Goal: Transaction & Acquisition: Subscribe to service/newsletter

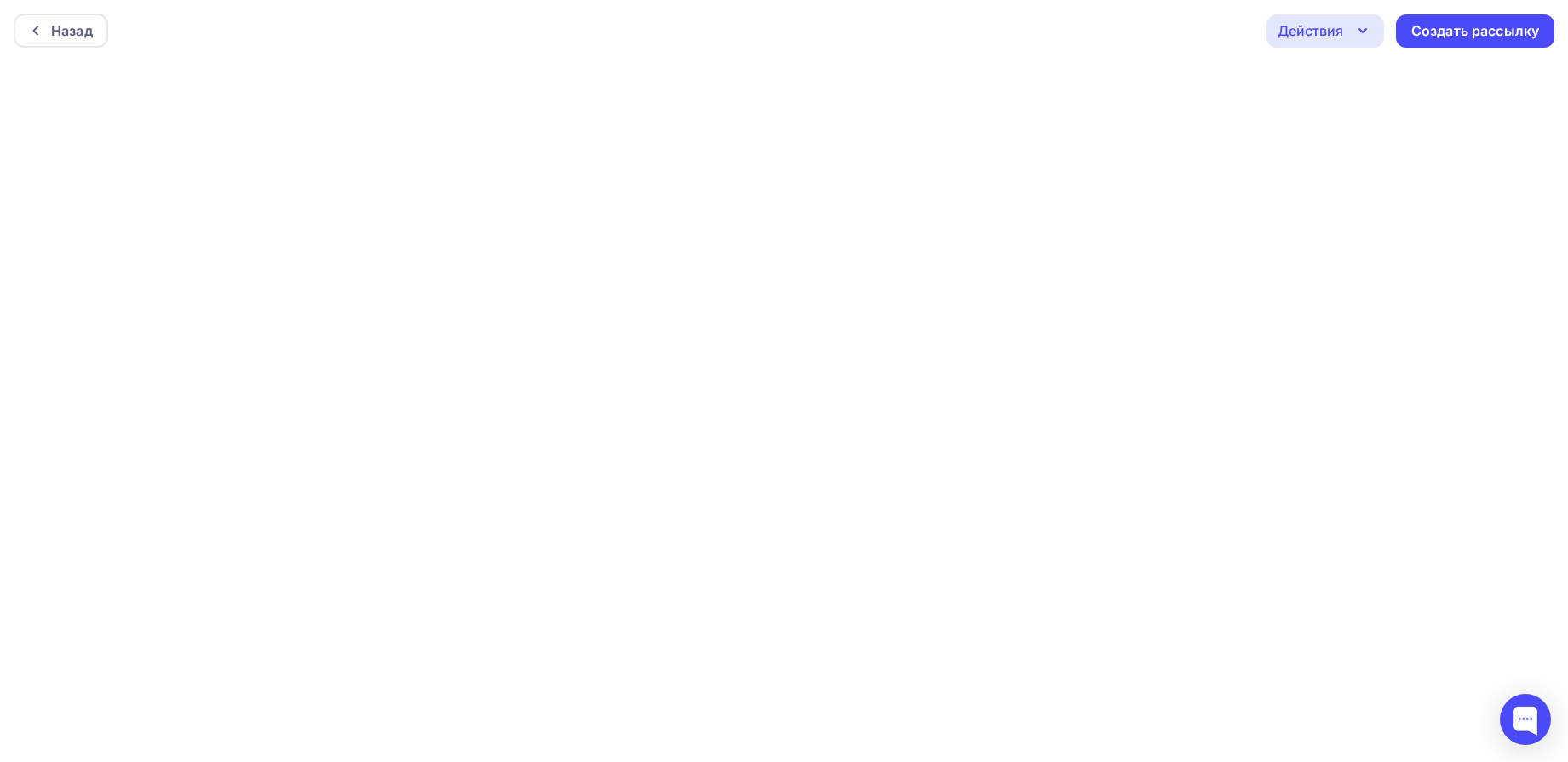
click at [1366, 27] on icon "button" at bounding box center [1363, 30] width 20 height 20
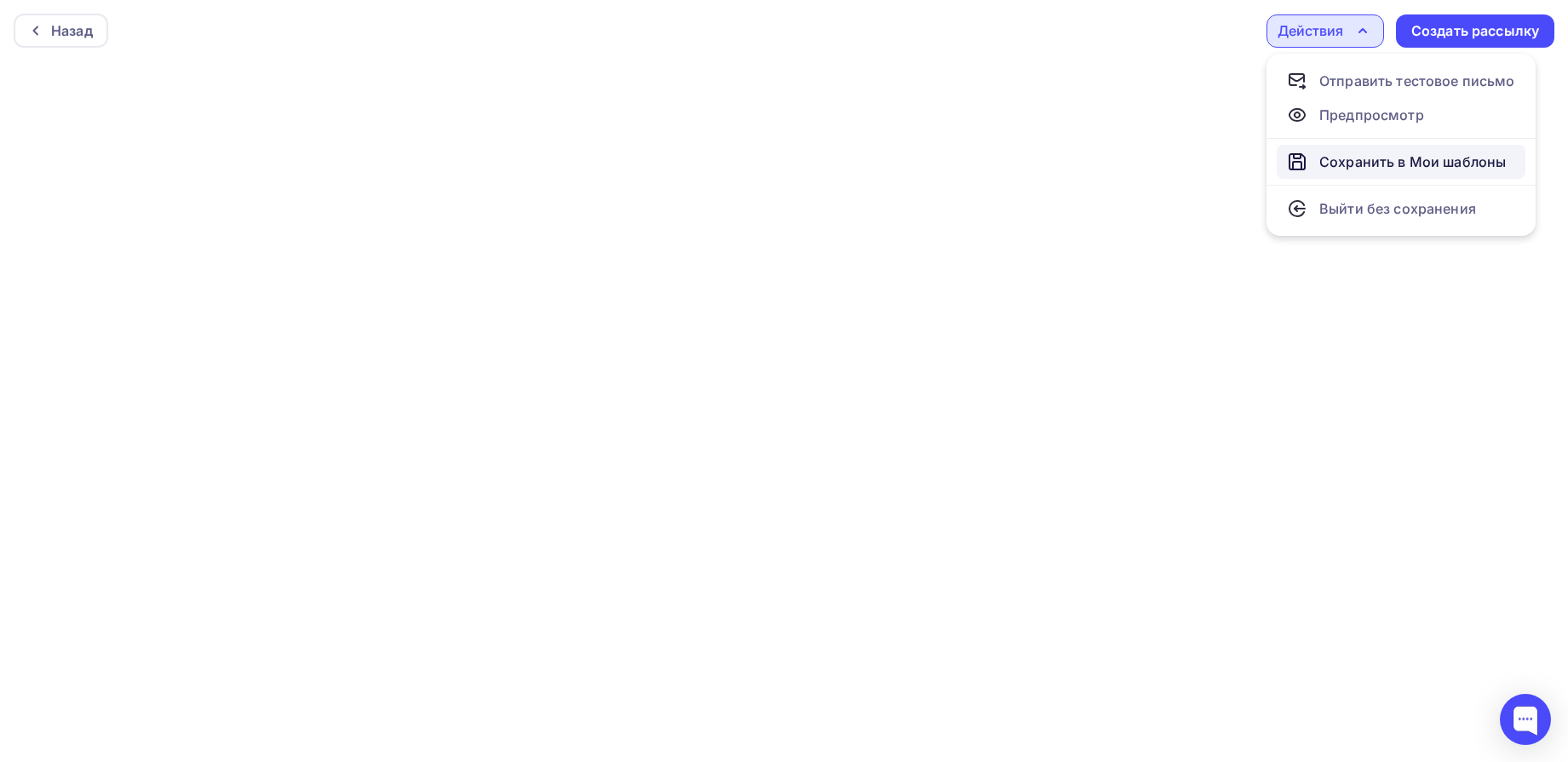
click at [1348, 162] on div "Сохранить в Мои шаблоны" at bounding box center [1413, 161] width 187 height 20
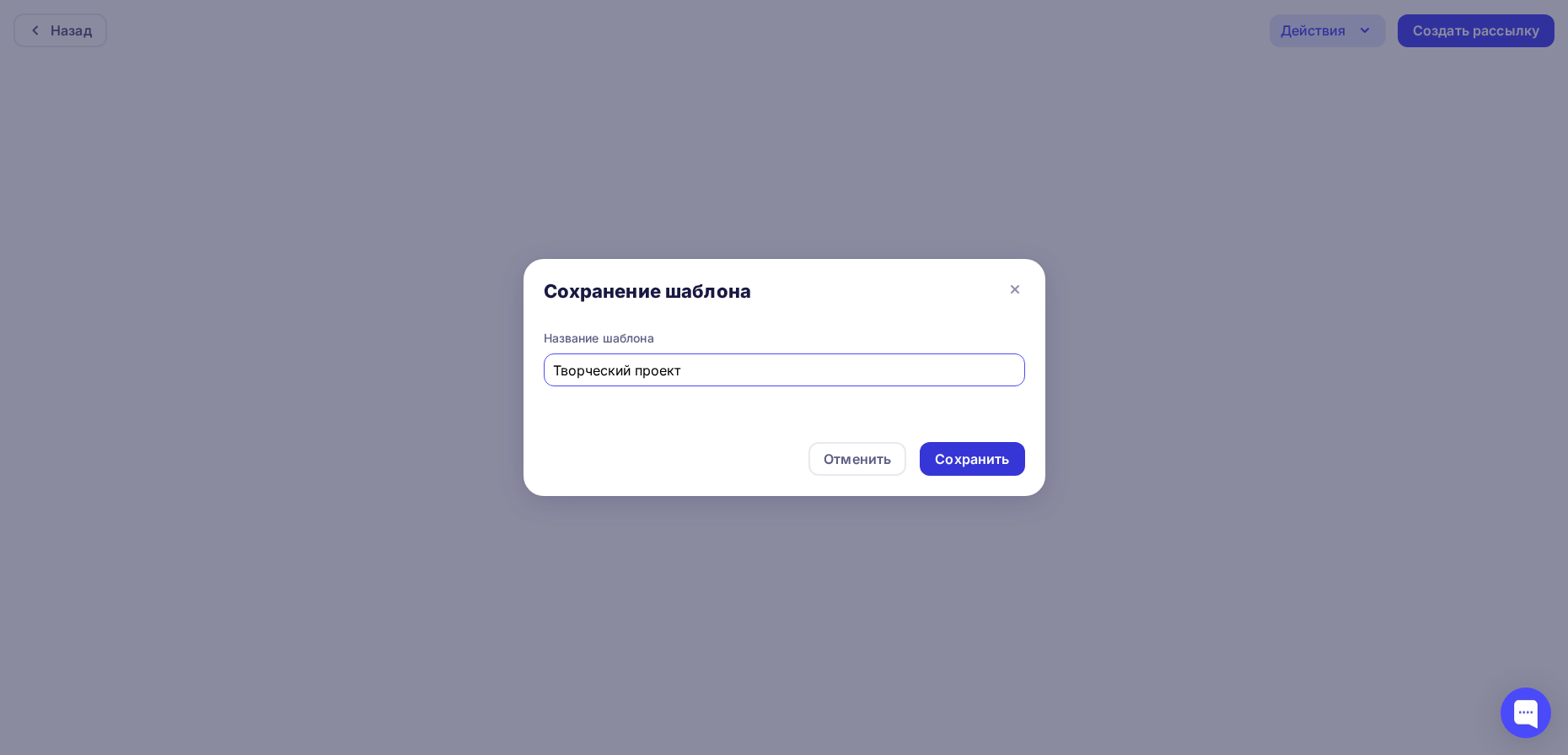
type input "Творческий проект"
click at [978, 470] on div "Сохранить" at bounding box center [972, 459] width 105 height 33
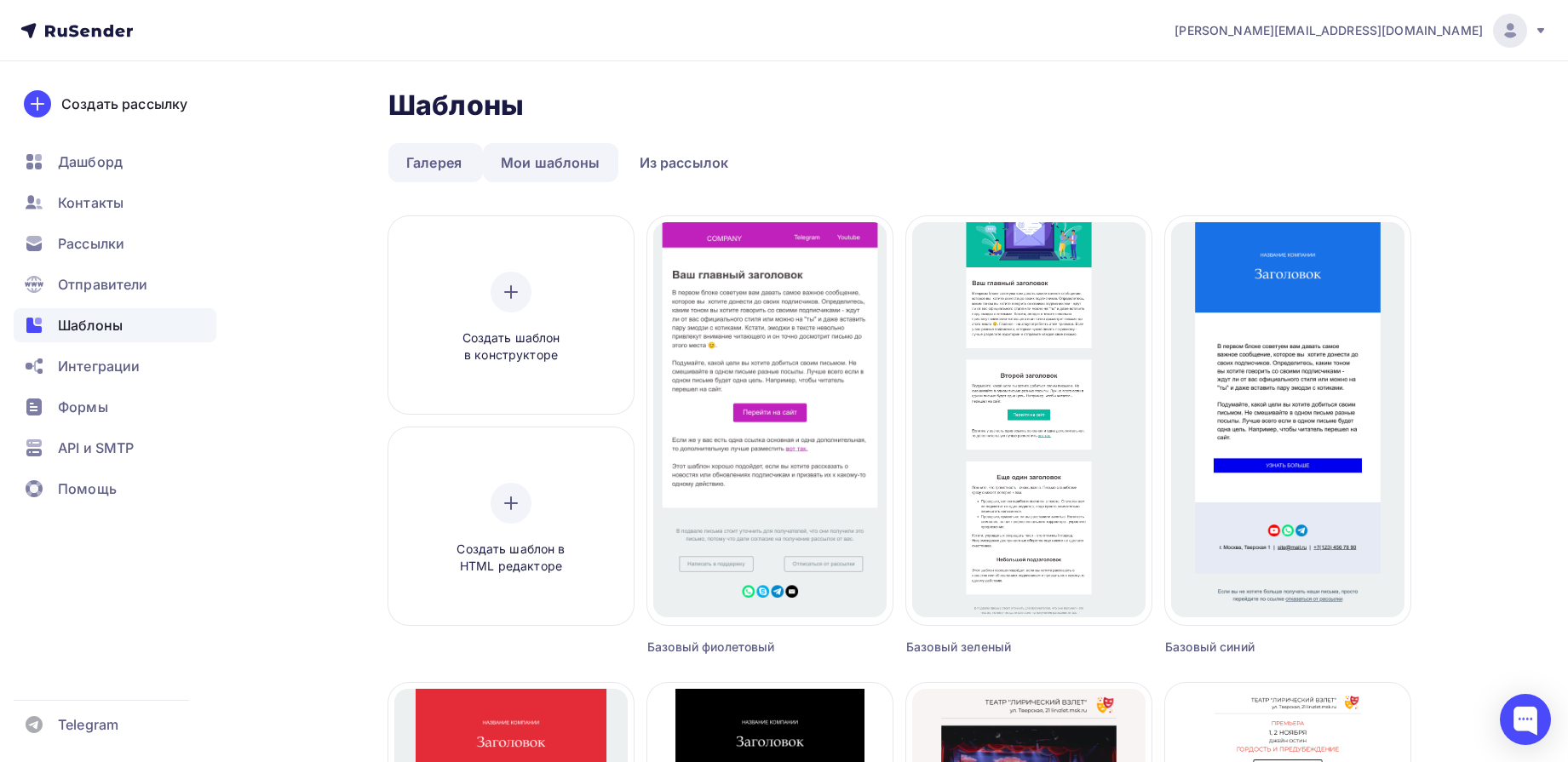
click at [545, 165] on link "Мои шаблоны" at bounding box center [551, 163] width 135 height 39
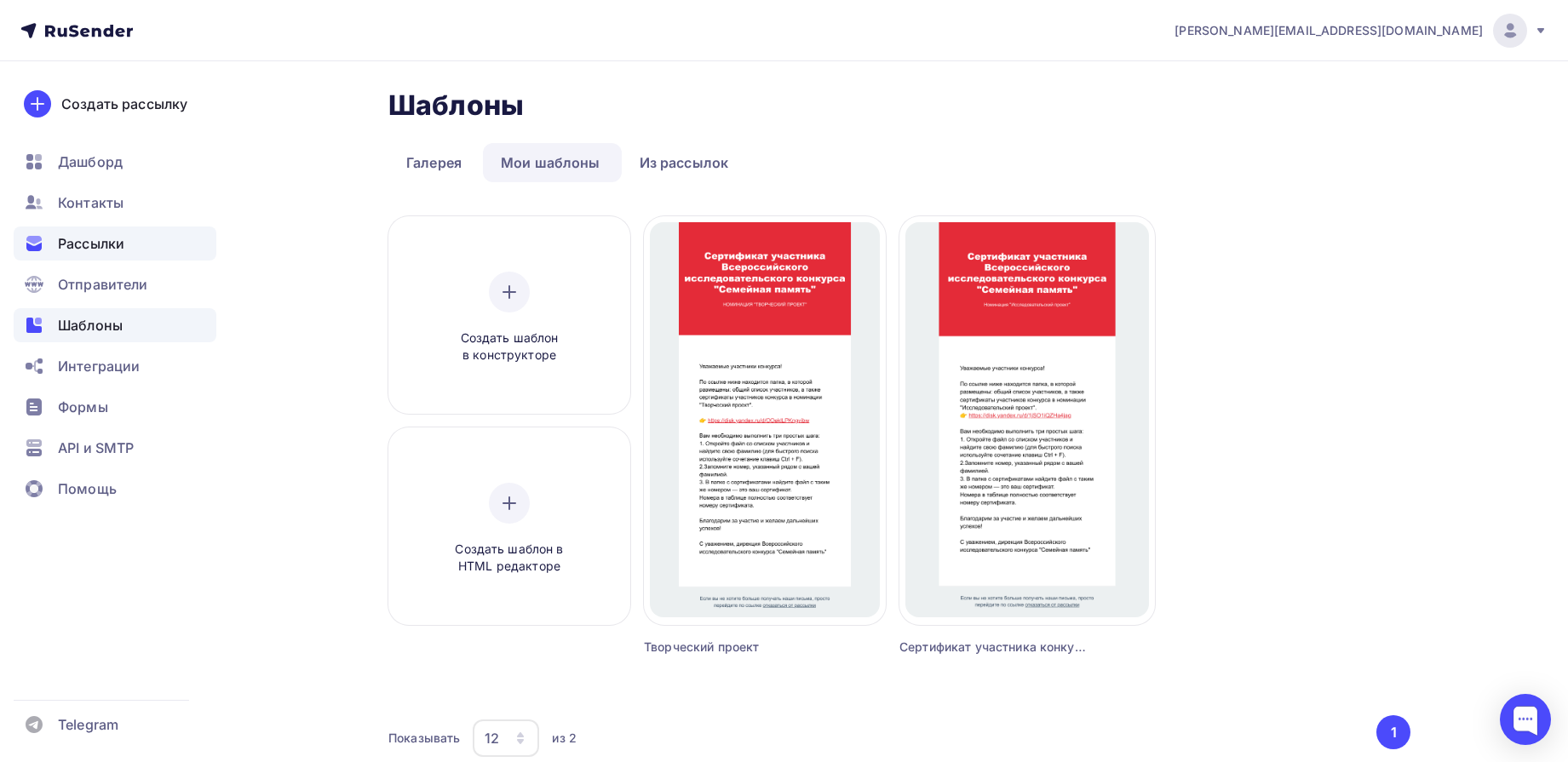
click at [92, 243] on span "Рассылки" at bounding box center [91, 243] width 67 height 20
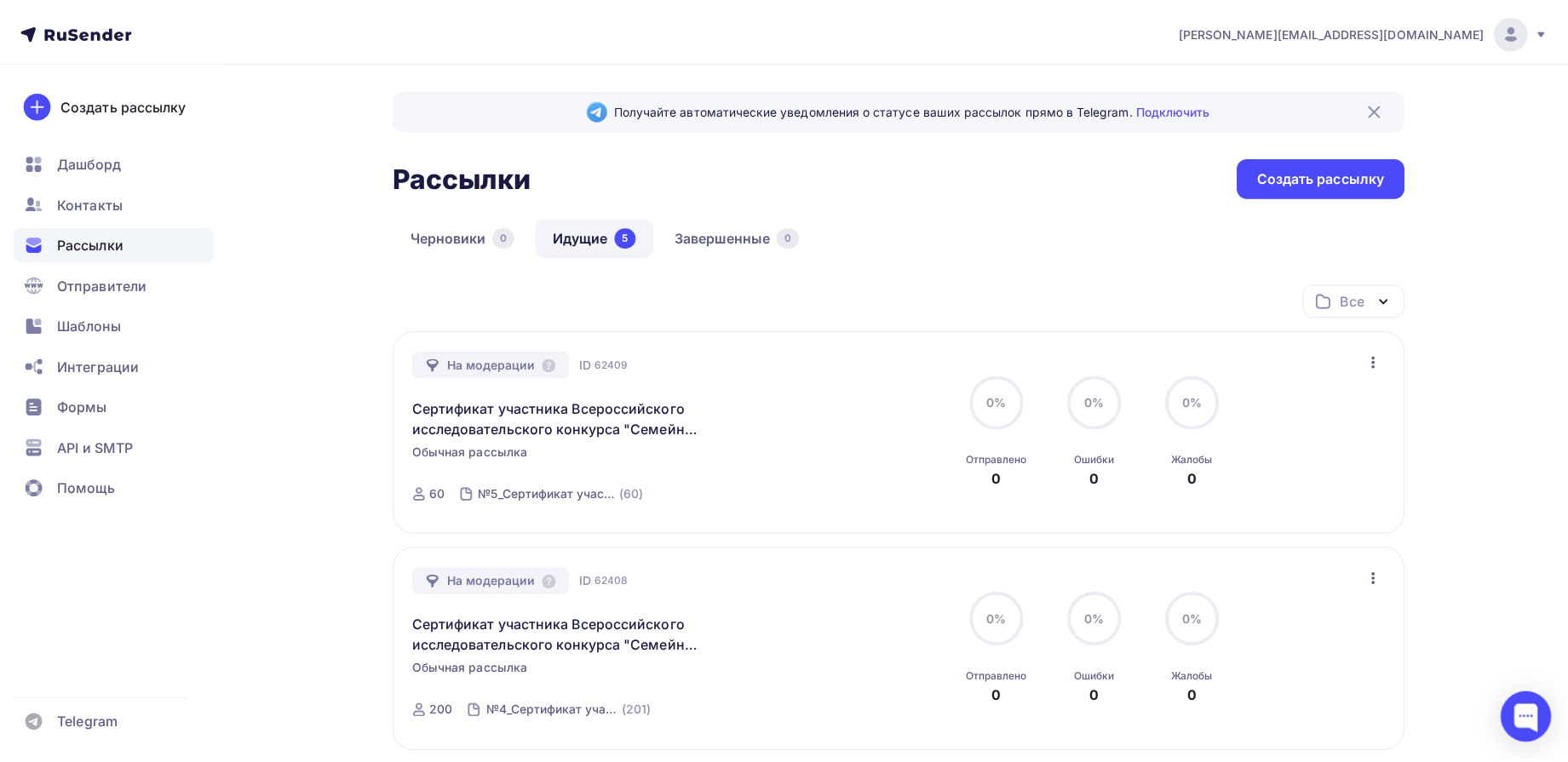
scroll to position [756, 0]
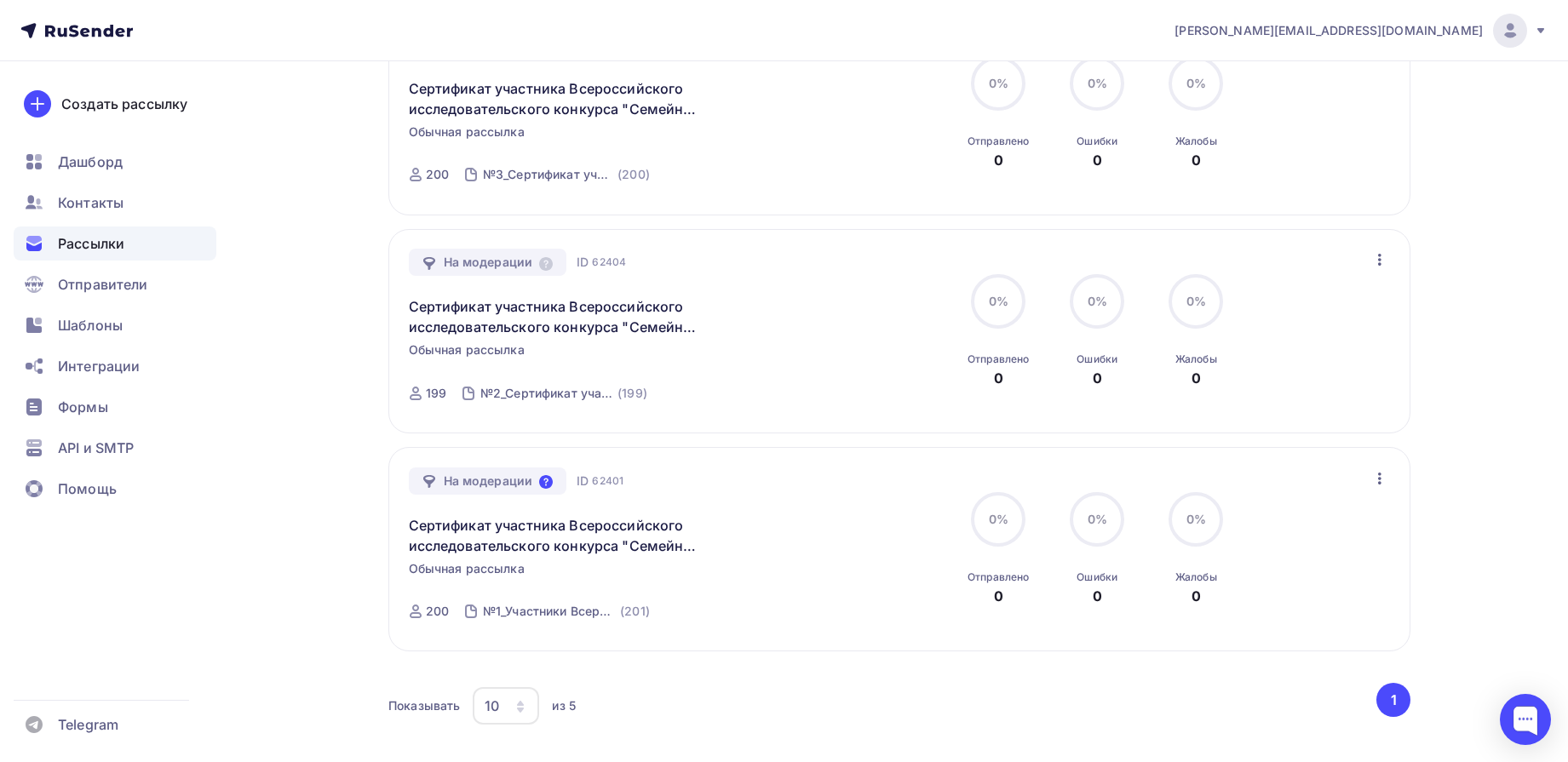
click at [544, 480] on icon at bounding box center [545, 481] width 13 height 13
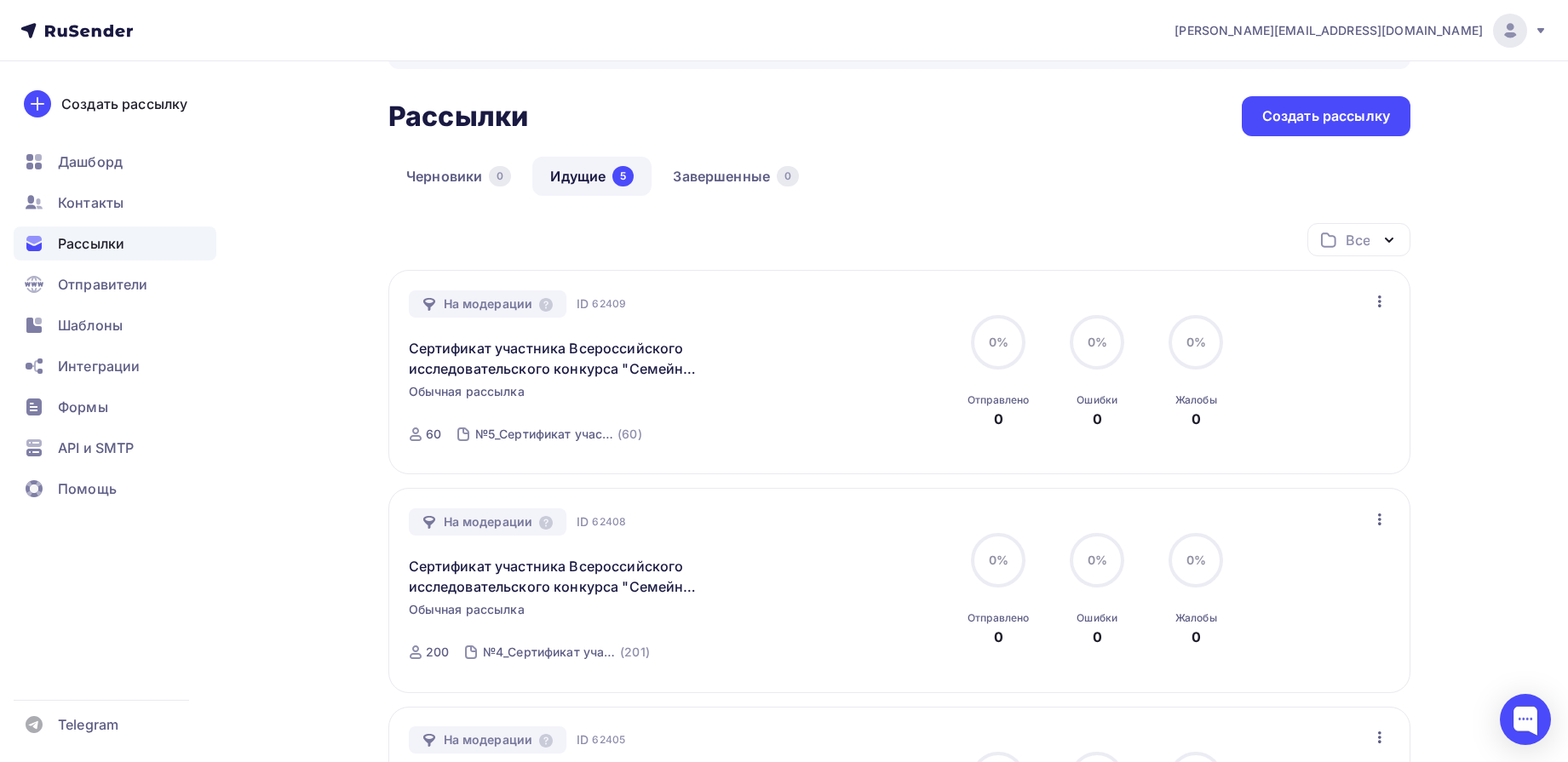
scroll to position [0, 0]
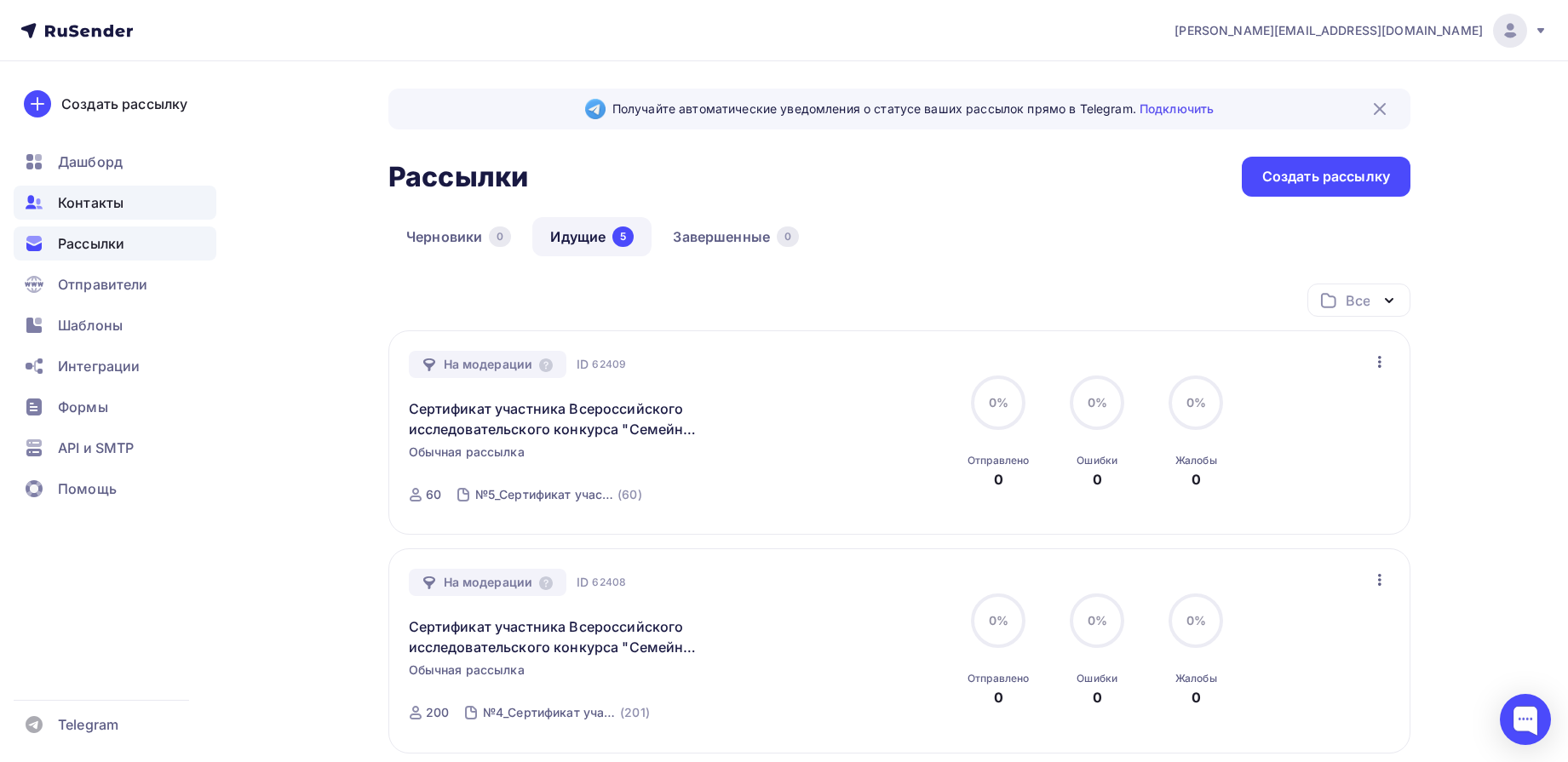
click at [94, 205] on span "Контакты" at bounding box center [91, 202] width 66 height 20
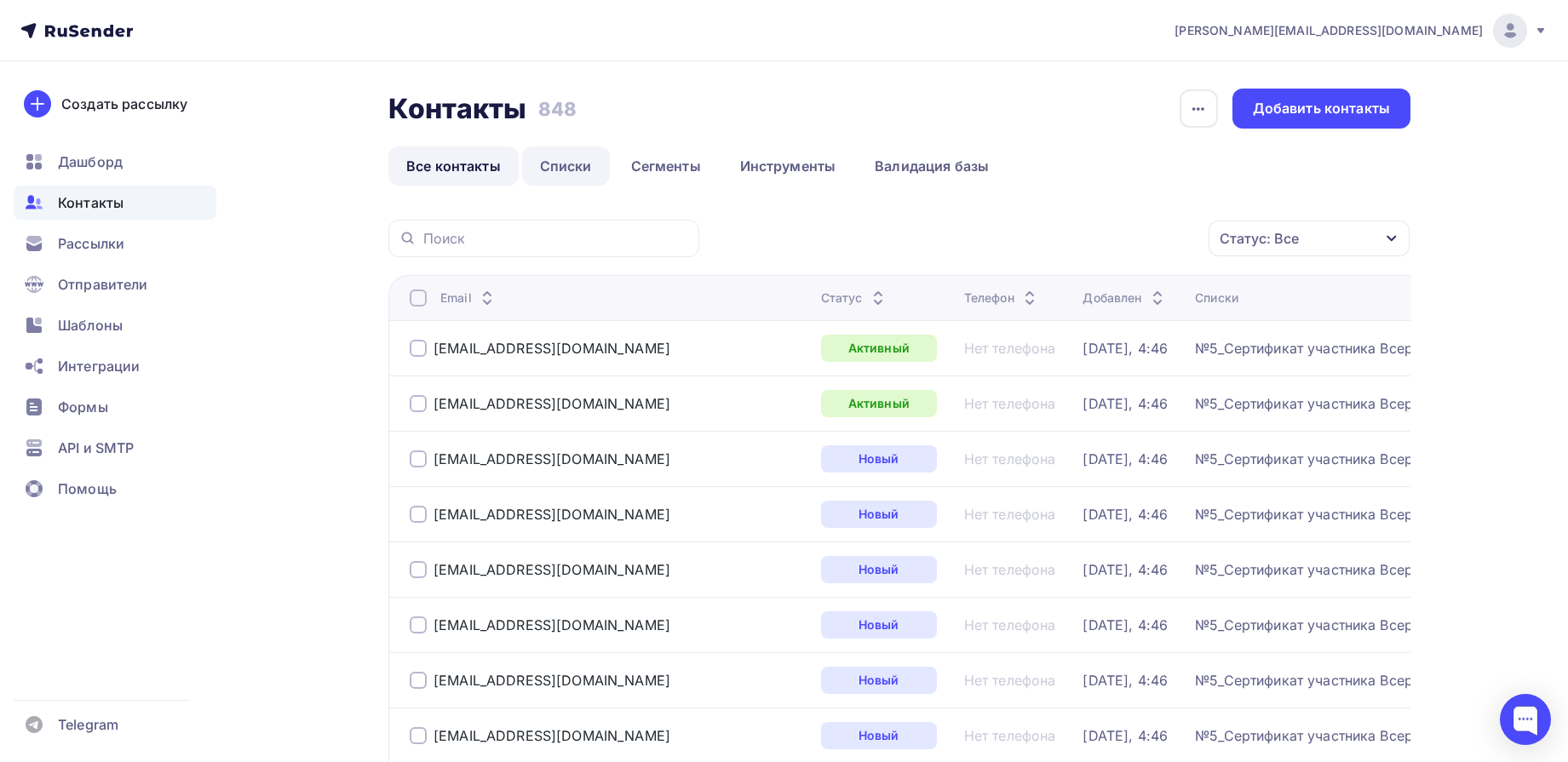
click at [567, 168] on link "Списки" at bounding box center [566, 166] width 88 height 39
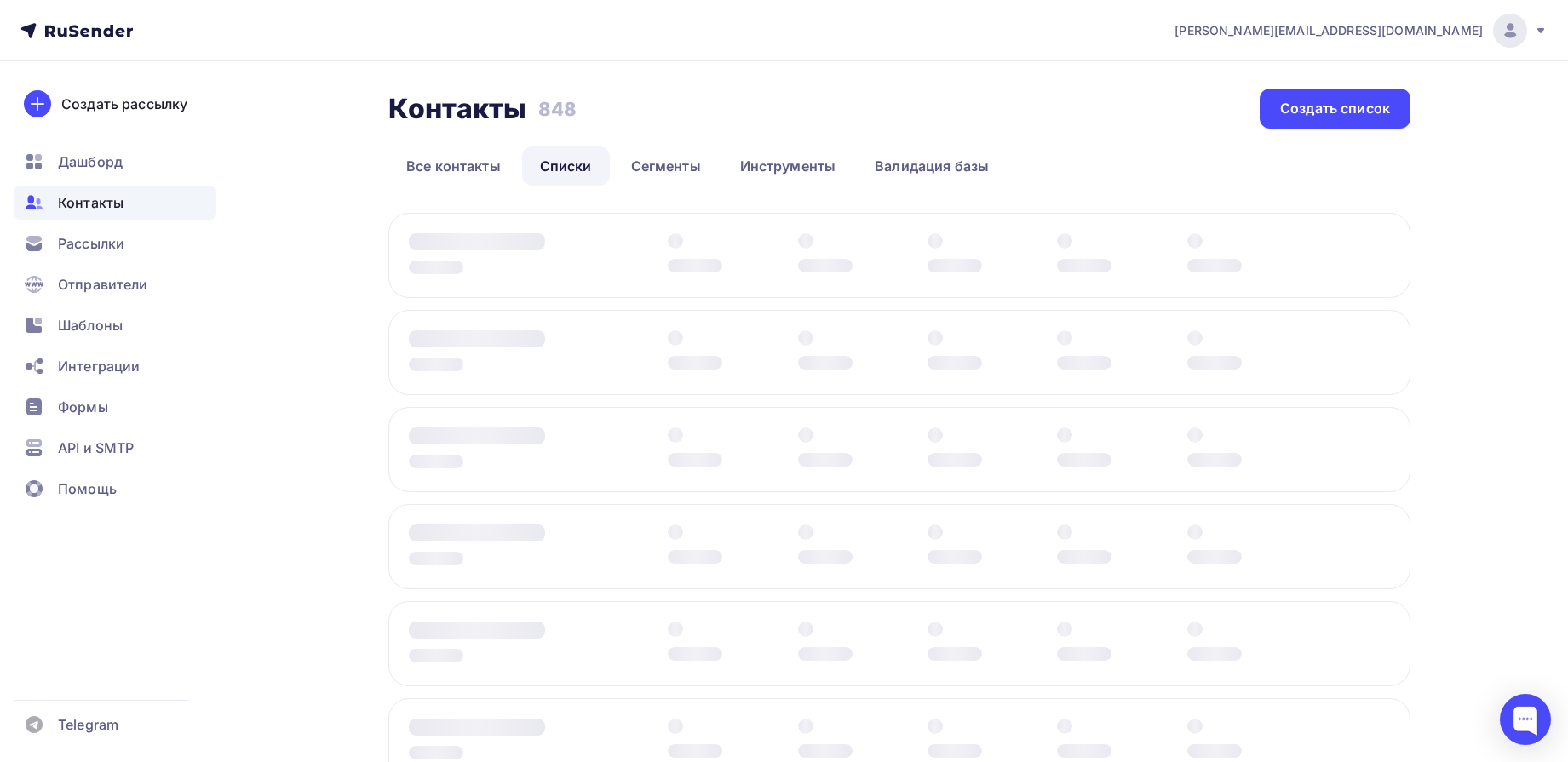
click at [920, 505] on div at bounding box center [899, 547] width 1022 height 85
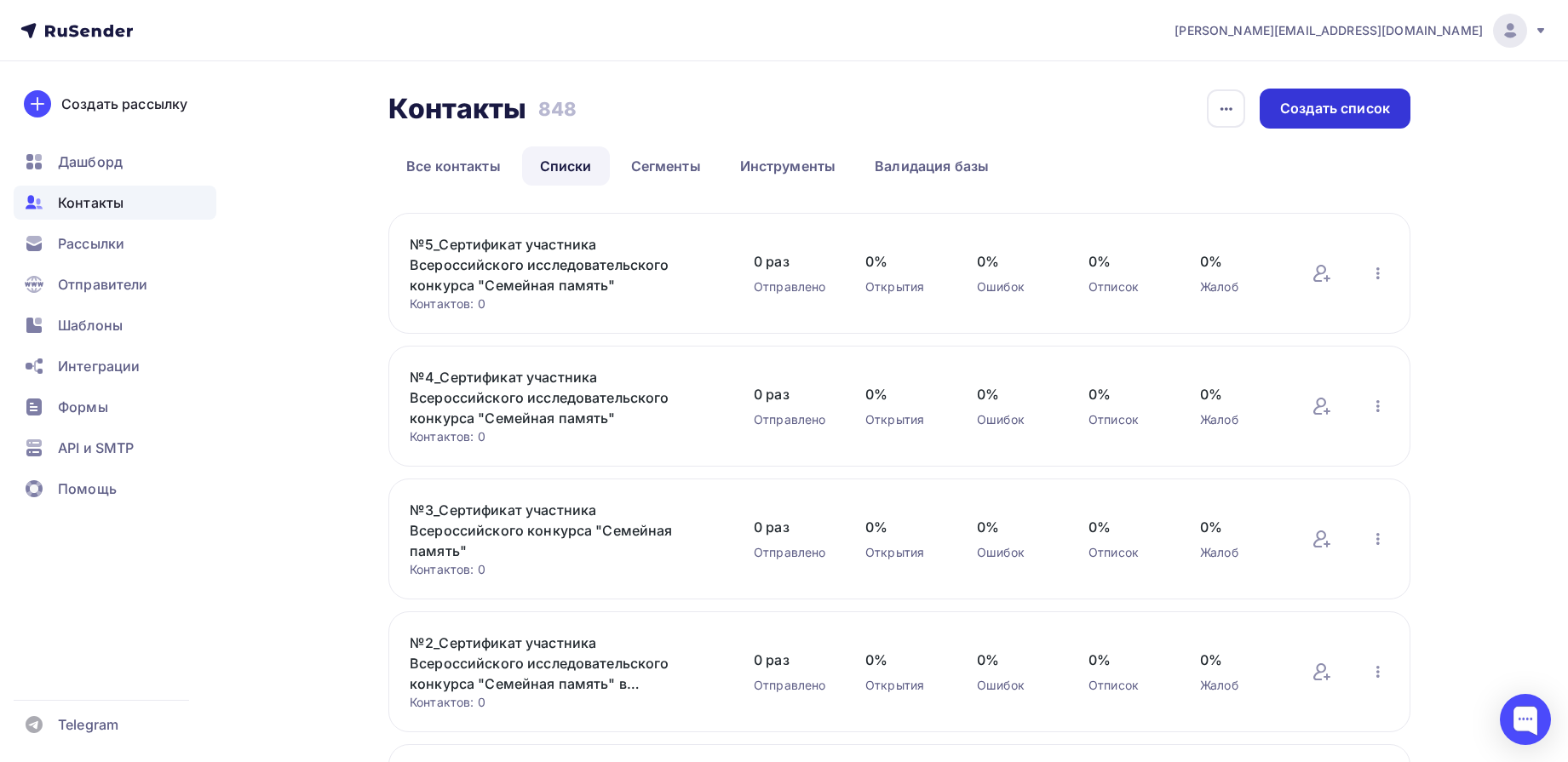
click at [1373, 116] on div "Создать список" at bounding box center [1336, 108] width 110 height 20
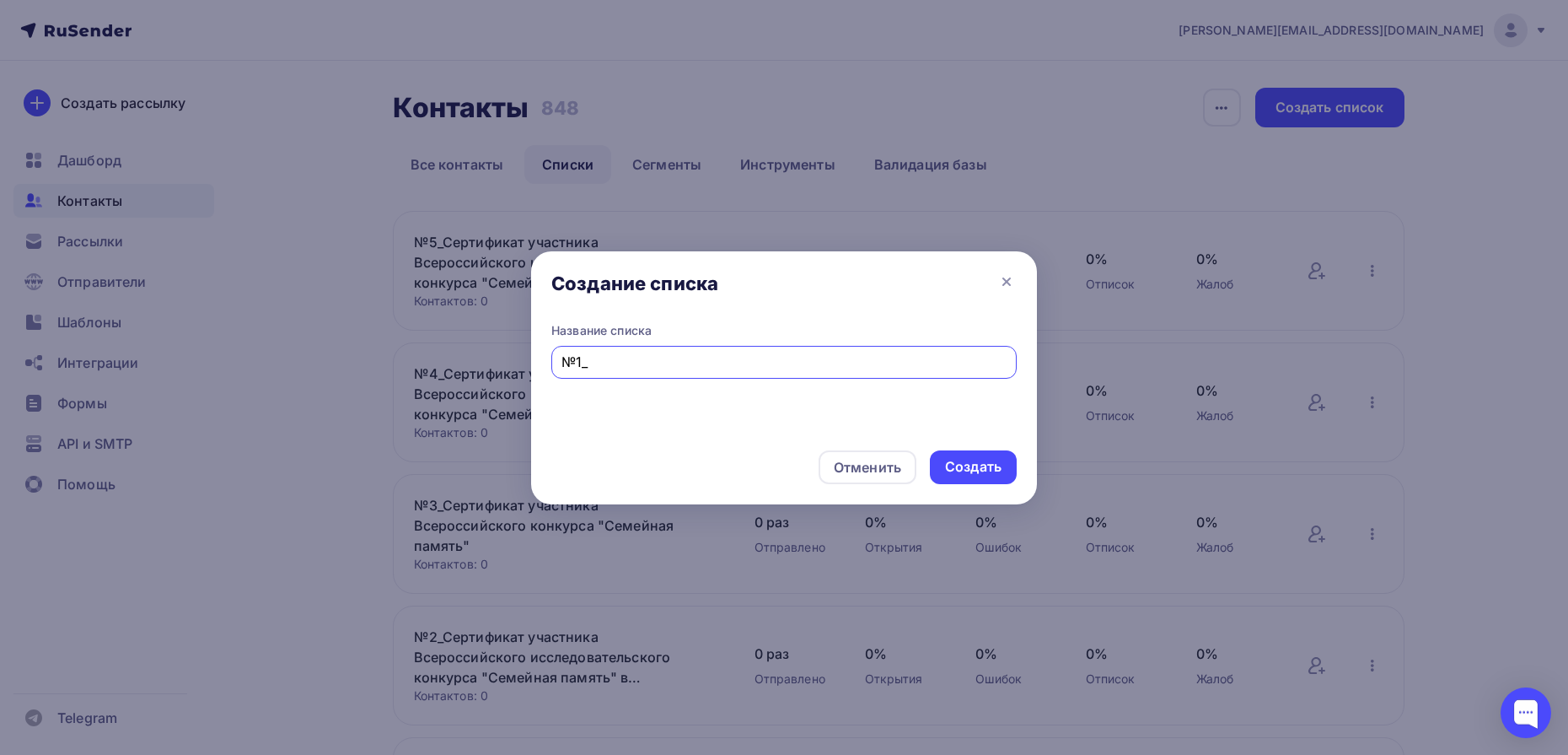
click at [942, 371] on input "№1_" at bounding box center [784, 361] width 446 height 20
type input "№1_Семейная память_Творческий проект"
click at [991, 467] on div "Создать" at bounding box center [974, 467] width 56 height 19
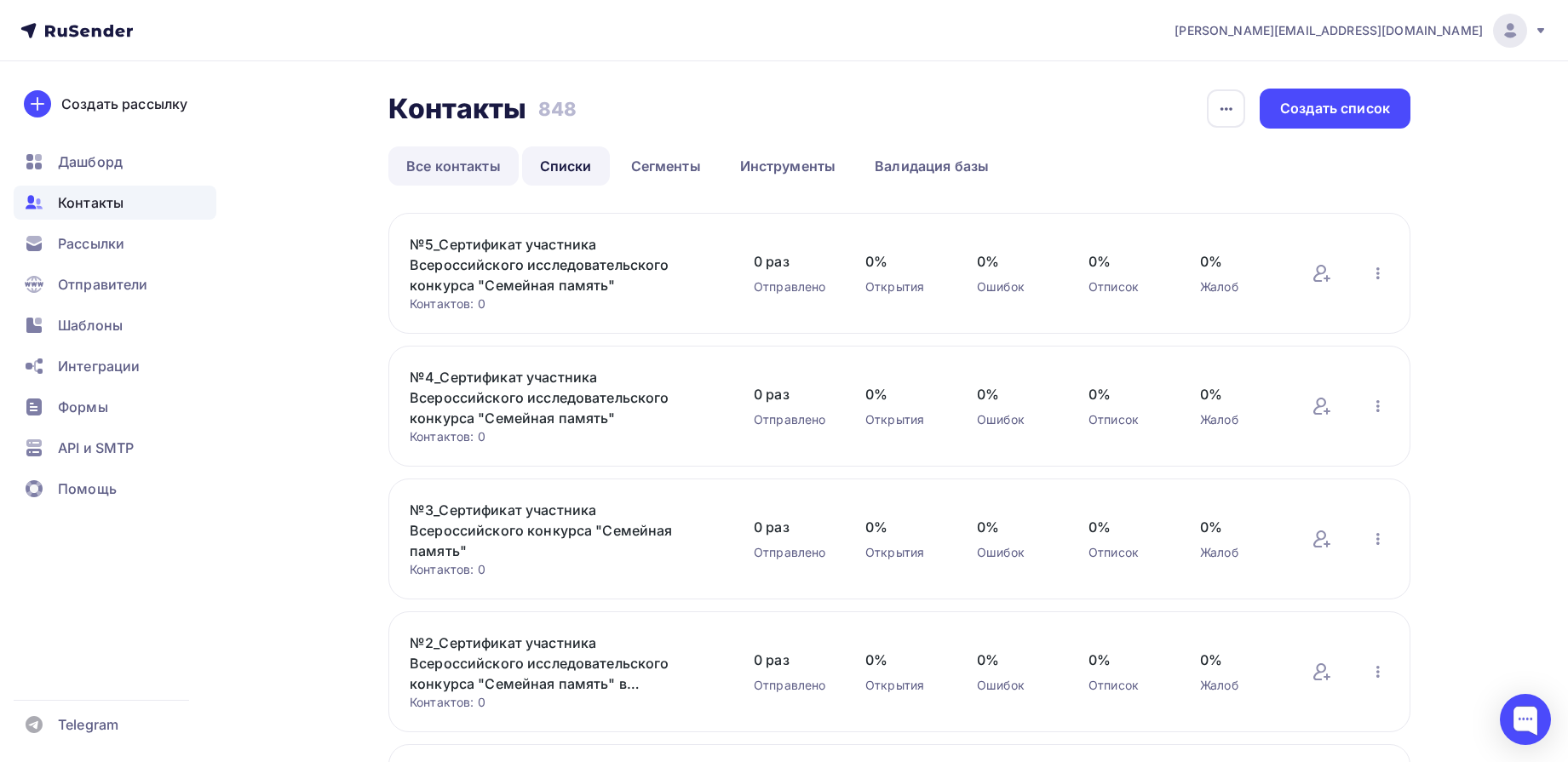
click at [452, 164] on link "Все контакты" at bounding box center [454, 166] width 131 height 39
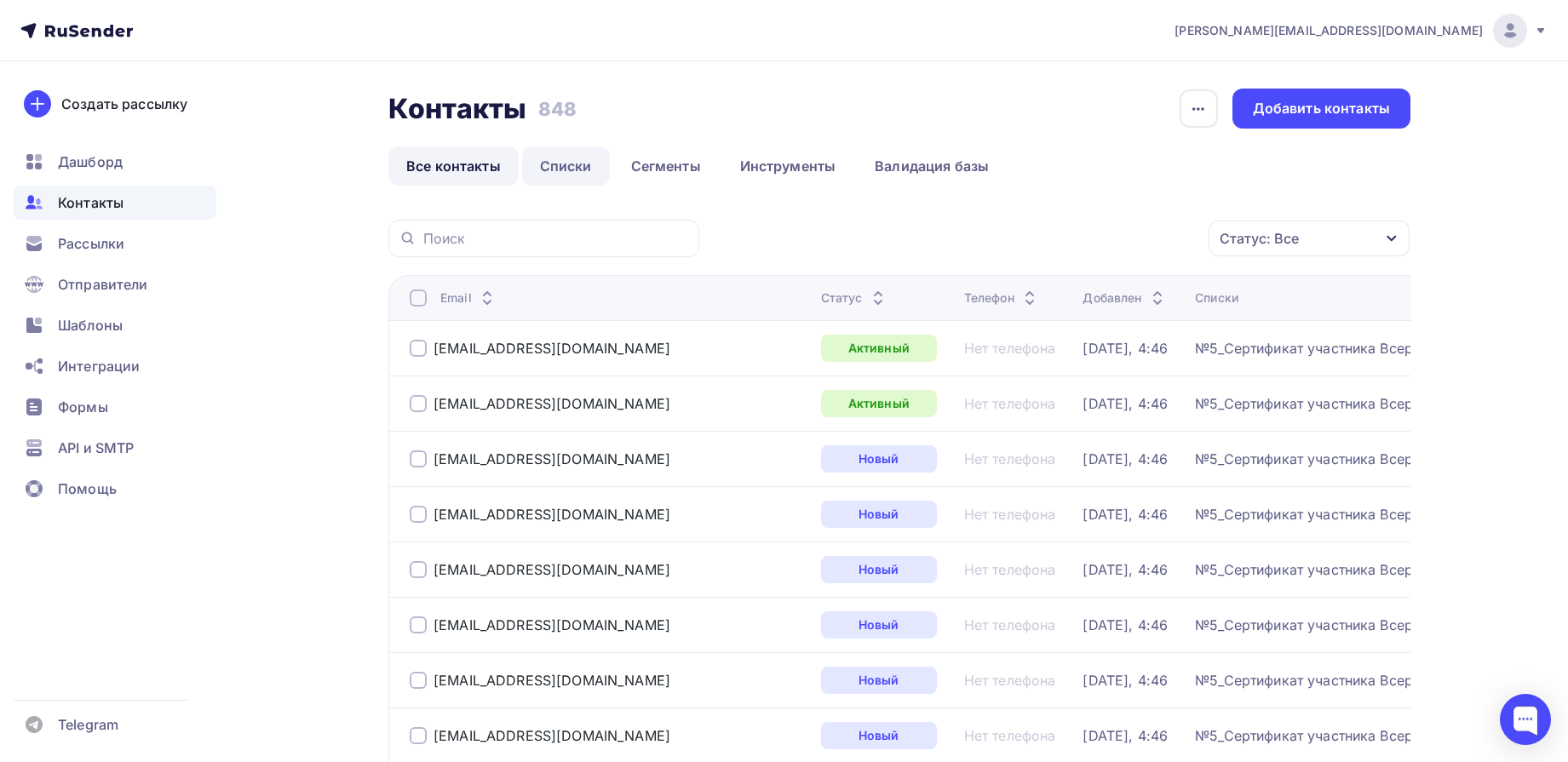
click at [543, 169] on link "Списки" at bounding box center [566, 166] width 88 height 39
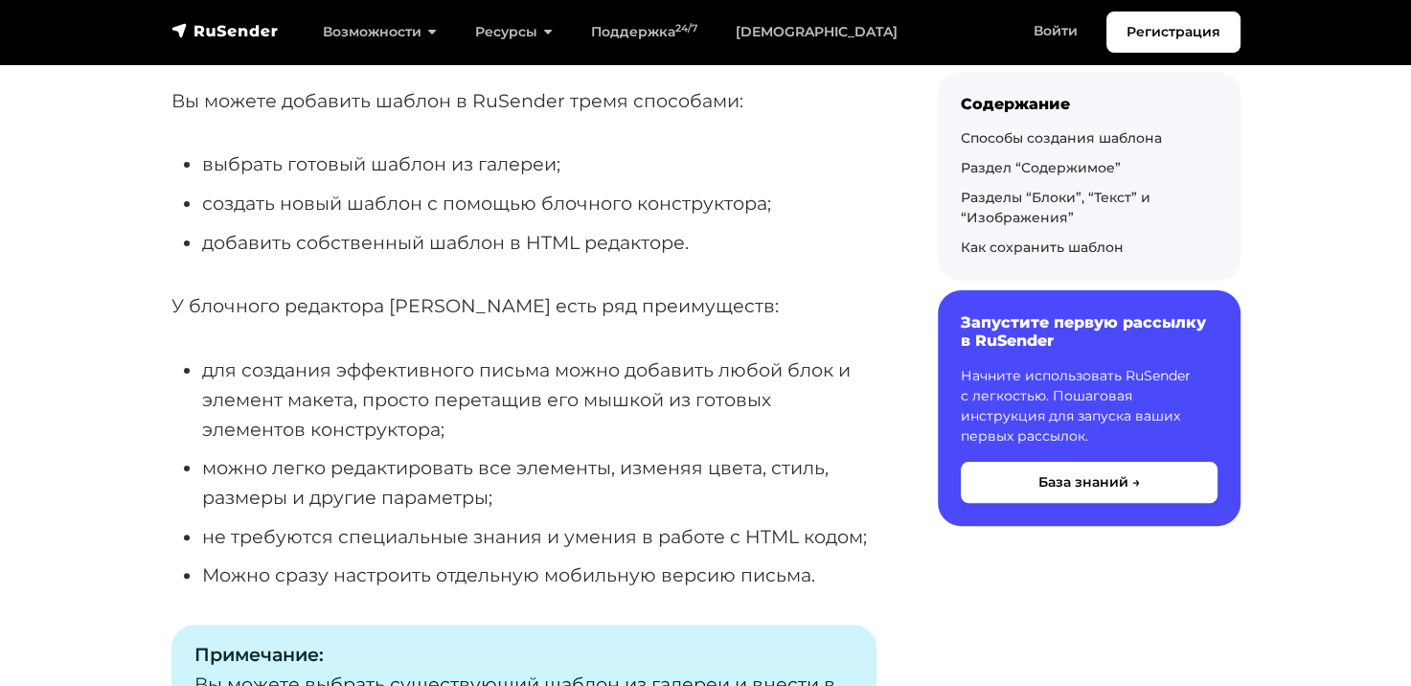
scroll to position [383, 0]
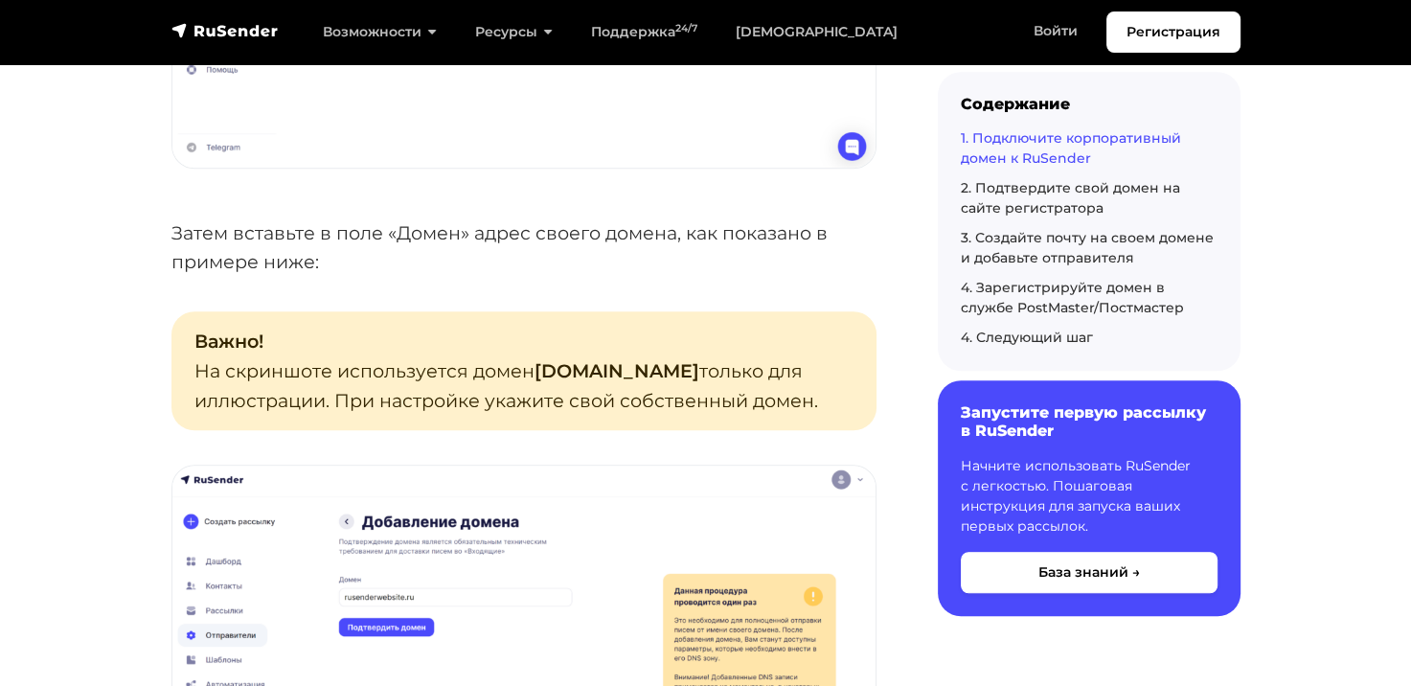
scroll to position [1341, 0]
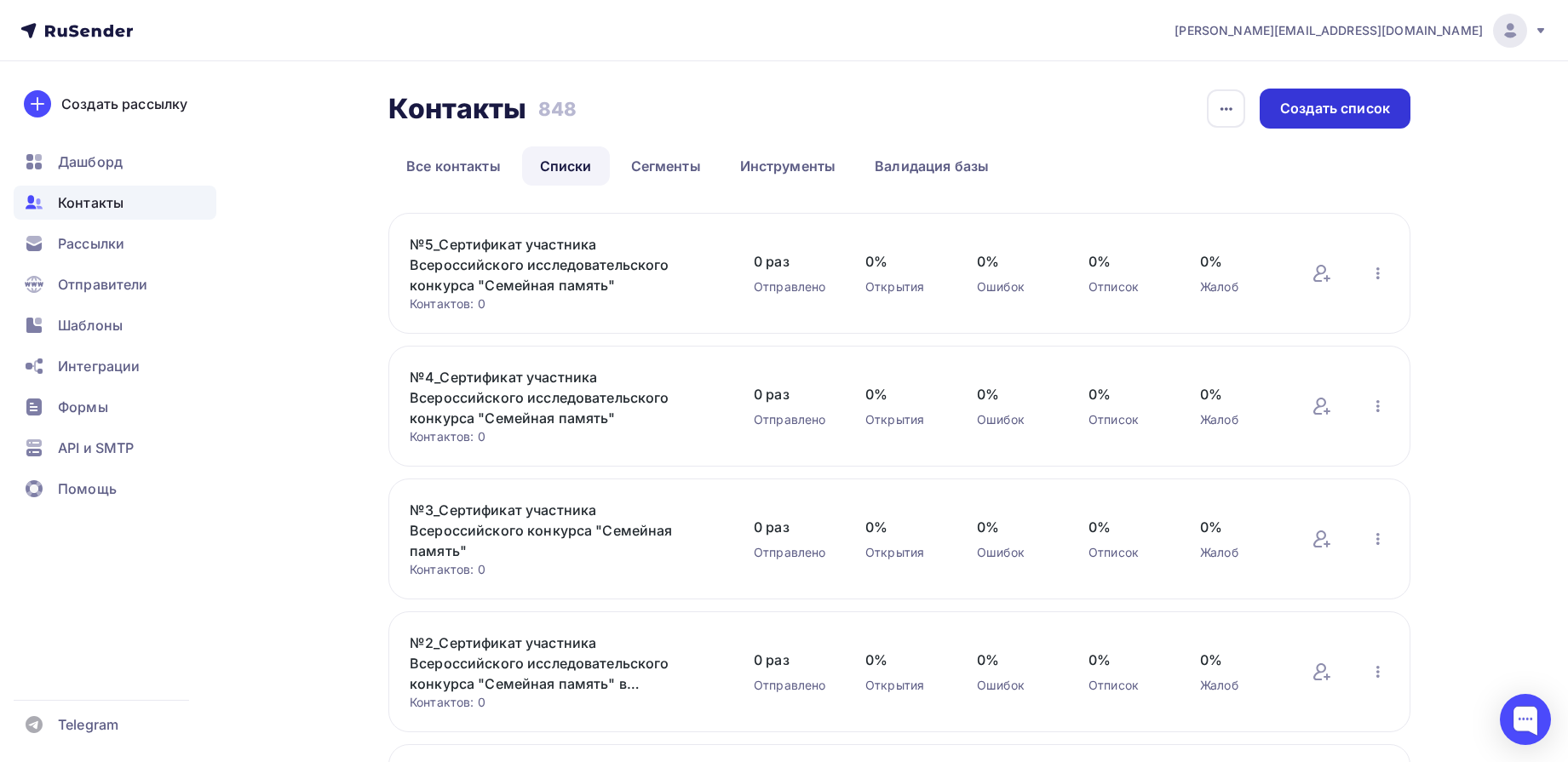
click at [1322, 117] on div "Создать список" at bounding box center [1336, 108] width 110 height 20
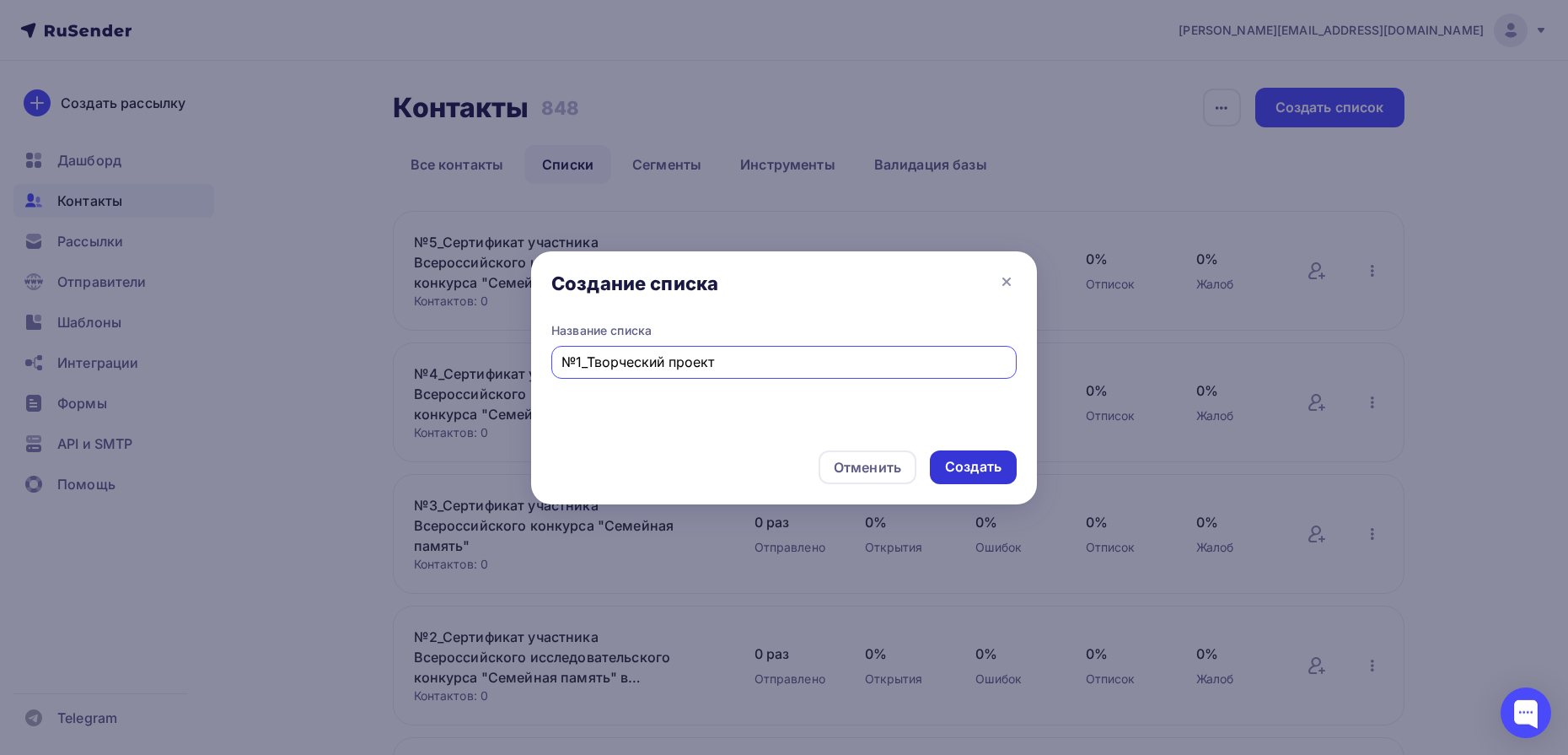
type input "№1_Творческий проект"
click at [1000, 464] on div "Создать" at bounding box center [974, 467] width 56 height 19
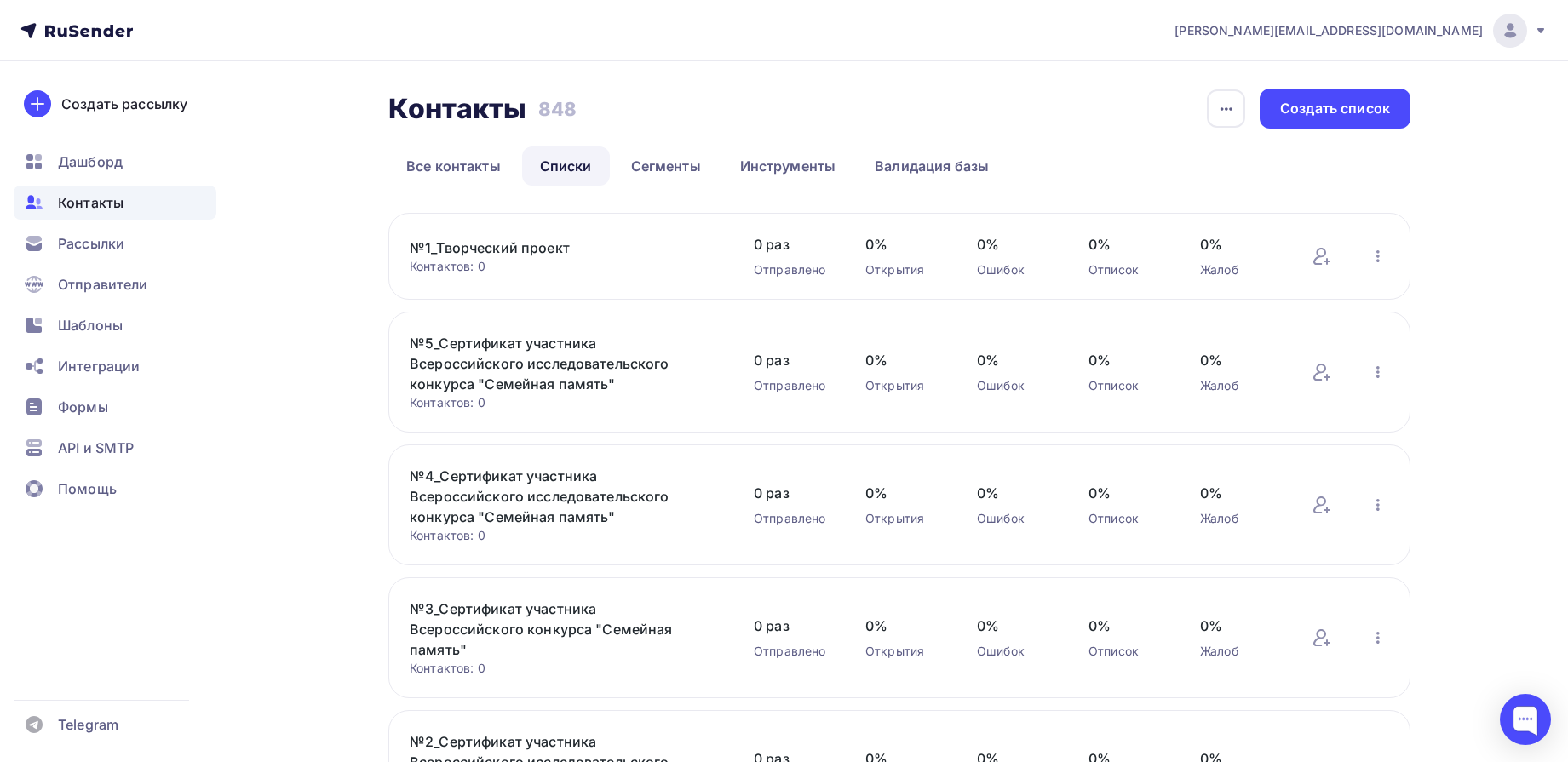
click at [651, 251] on link "№1_Творческий проект" at bounding box center [555, 247] width 290 height 20
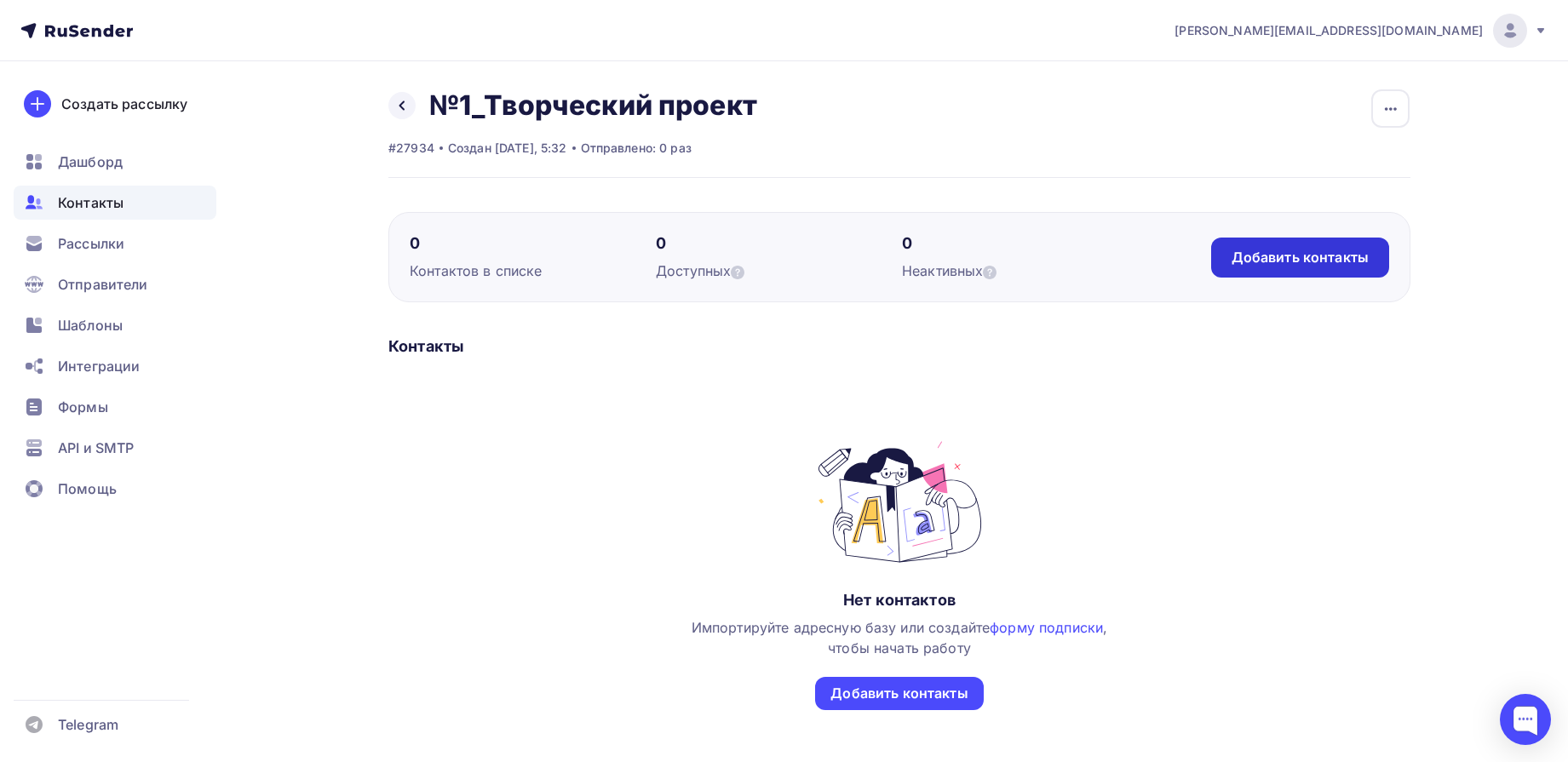
click at [1252, 258] on div "Добавить контакты" at bounding box center [1300, 258] width 137 height 20
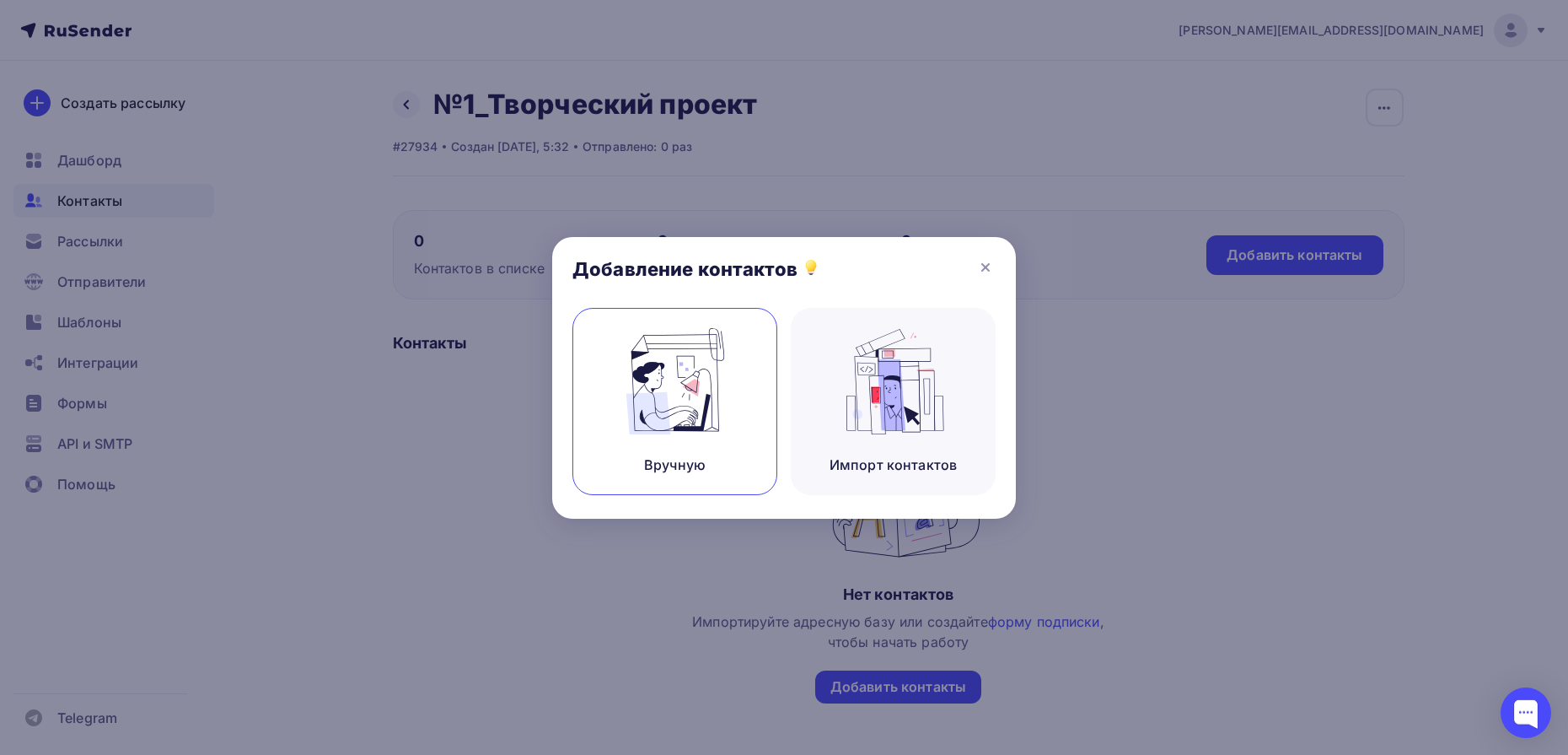
click at [651, 407] on img at bounding box center [675, 381] width 113 height 107
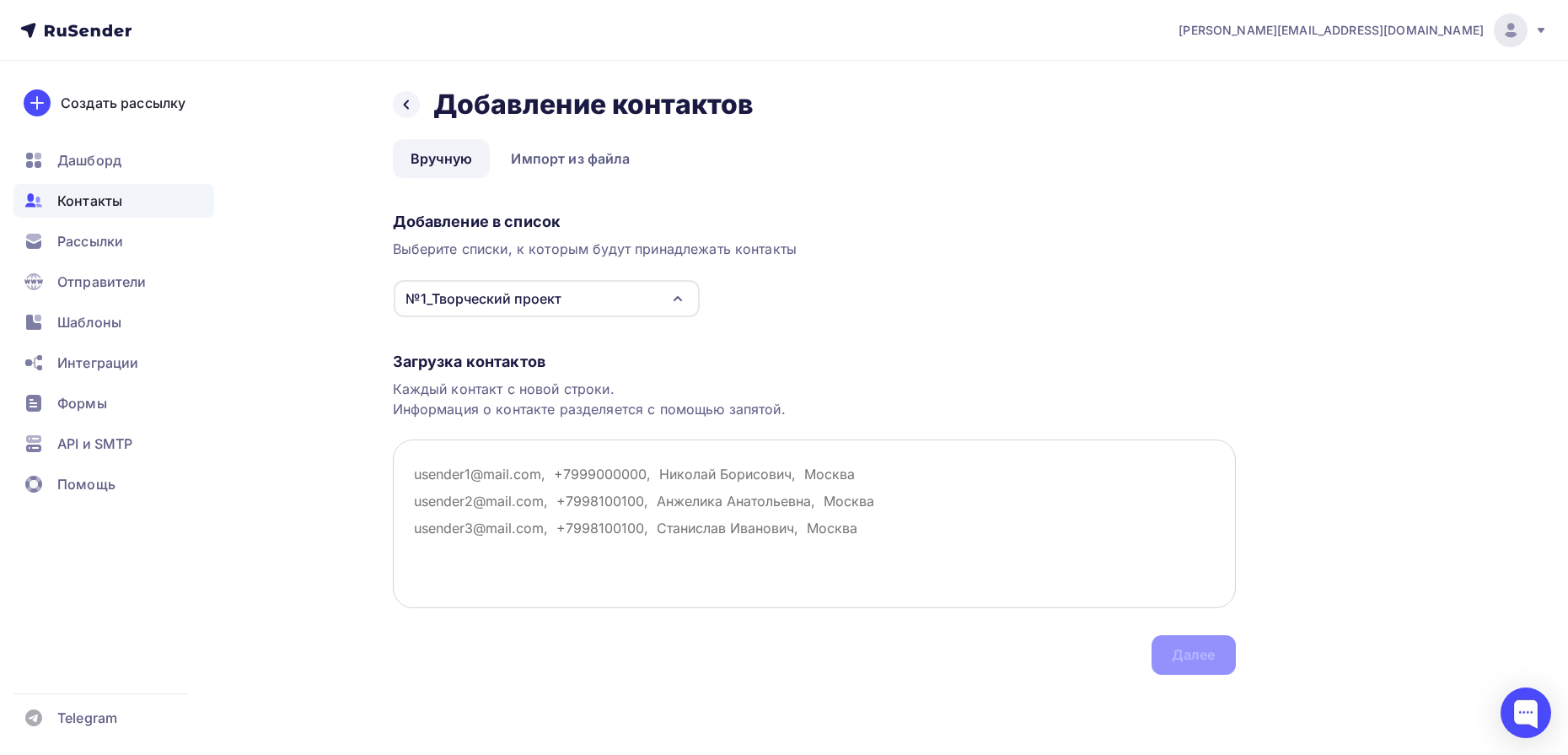
paste textarea "krackoleonid@gmail.com progalinchik@yandex.ru lyuda-lyusya@list.ru sk-perevozhi…"
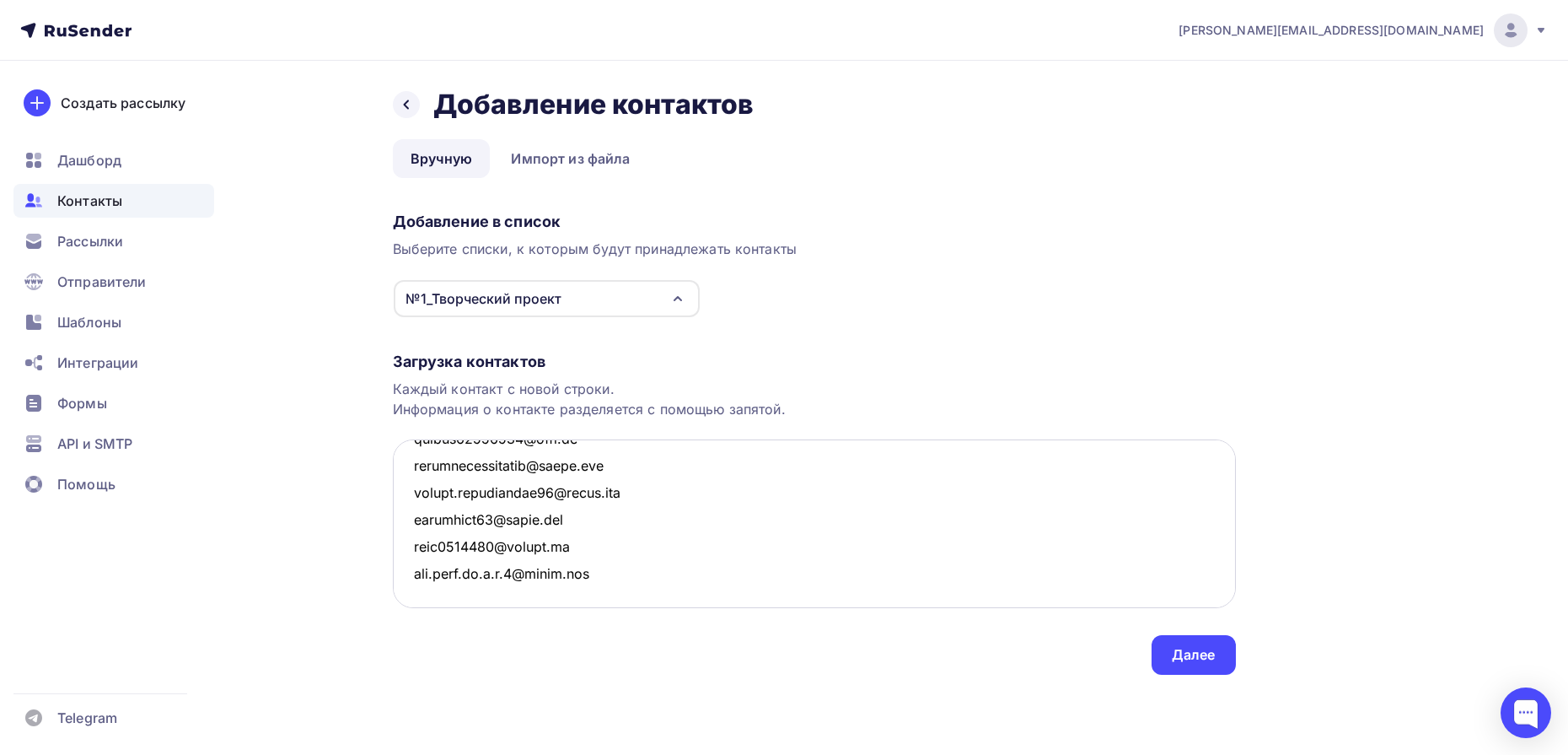
scroll to position [5274, 0]
type textarea "krackoleonid@gmail.com progalinchik@yandex.ru lyuda-lyusya@list.ru sk-perevozhi…"
click at [1176, 654] on div "Далее" at bounding box center [1194, 655] width 44 height 19
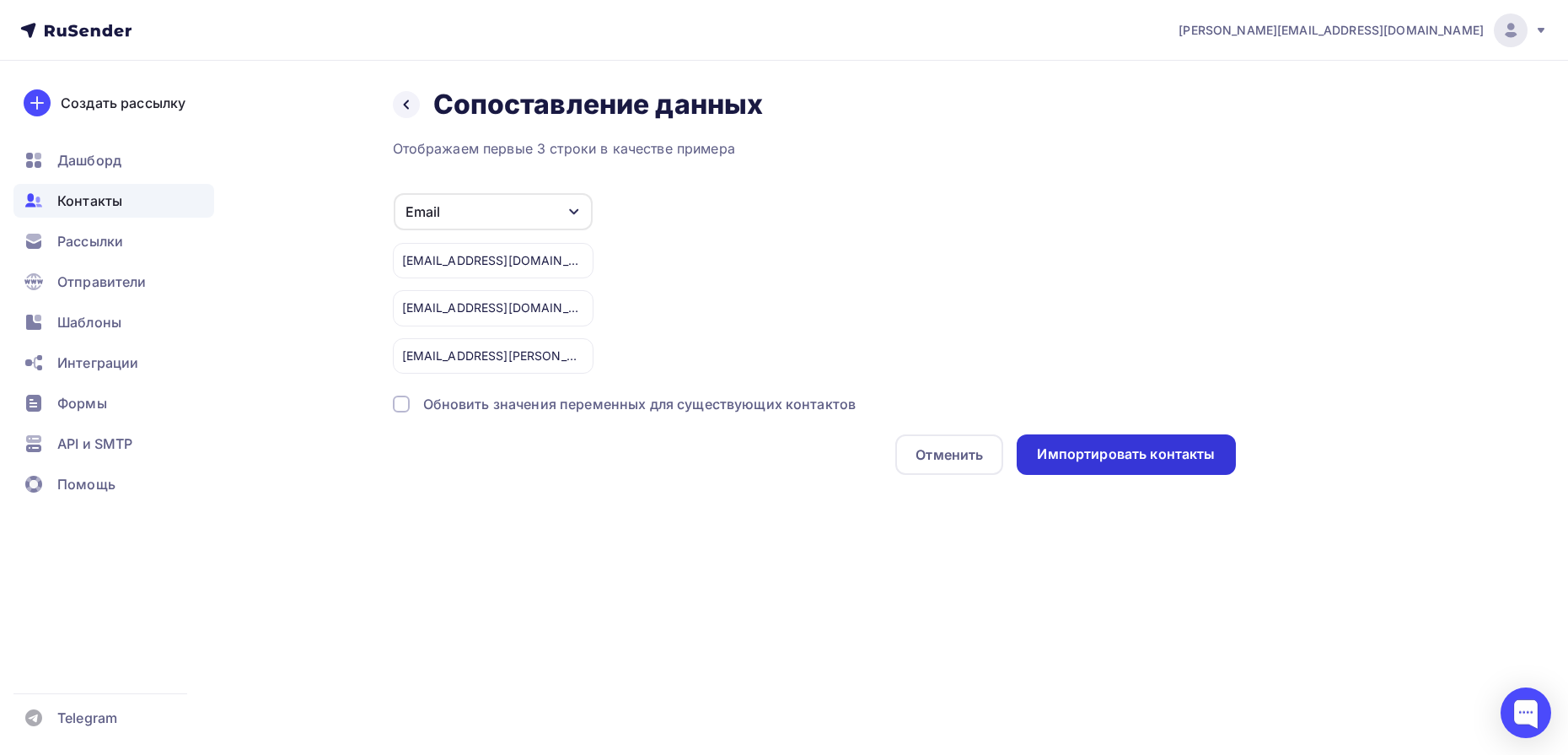
click at [1130, 454] on div "Импортировать контакты" at bounding box center [1126, 455] width 178 height 19
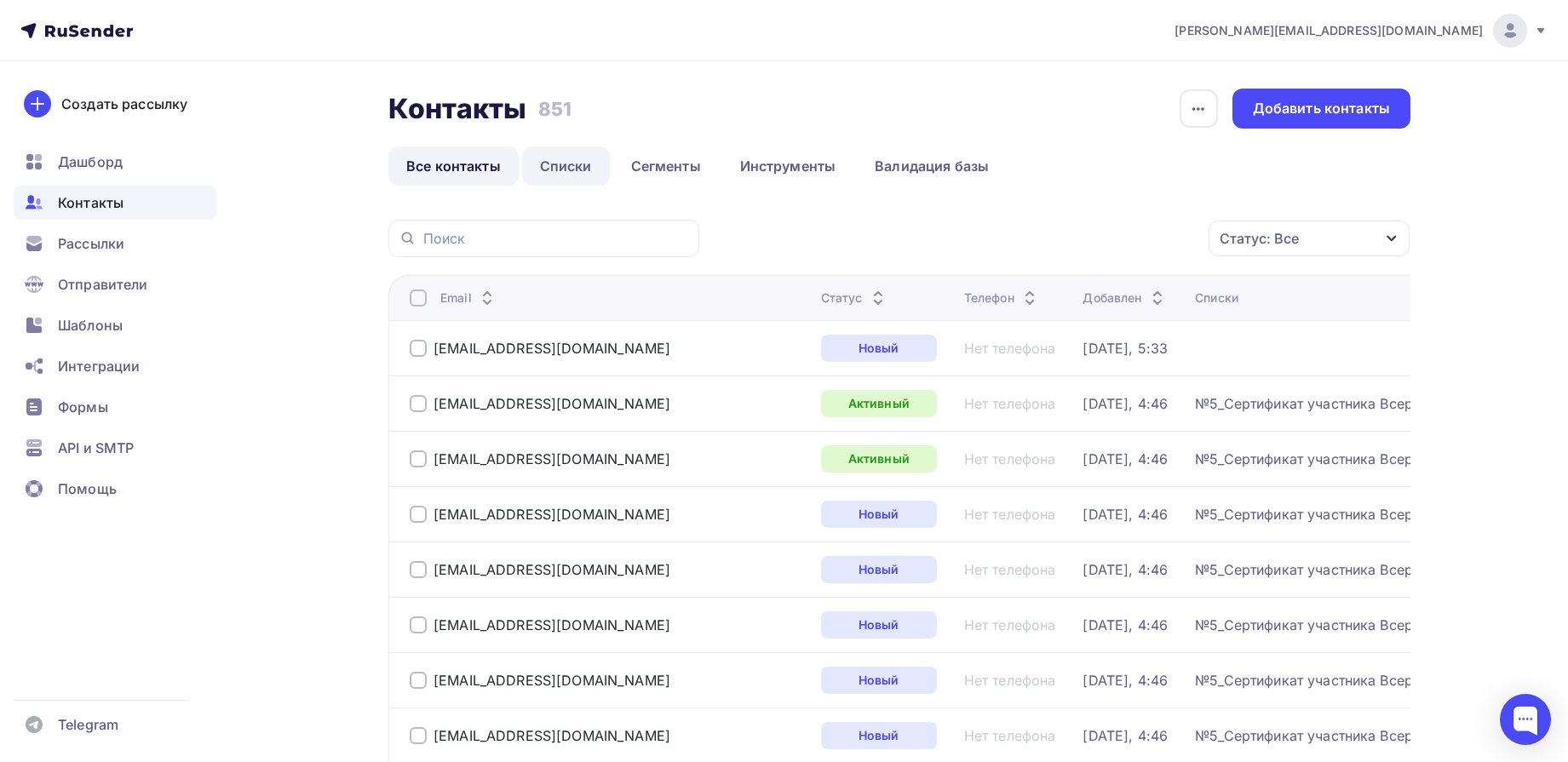
click at [577, 165] on link "Списки" at bounding box center [566, 166] width 88 height 39
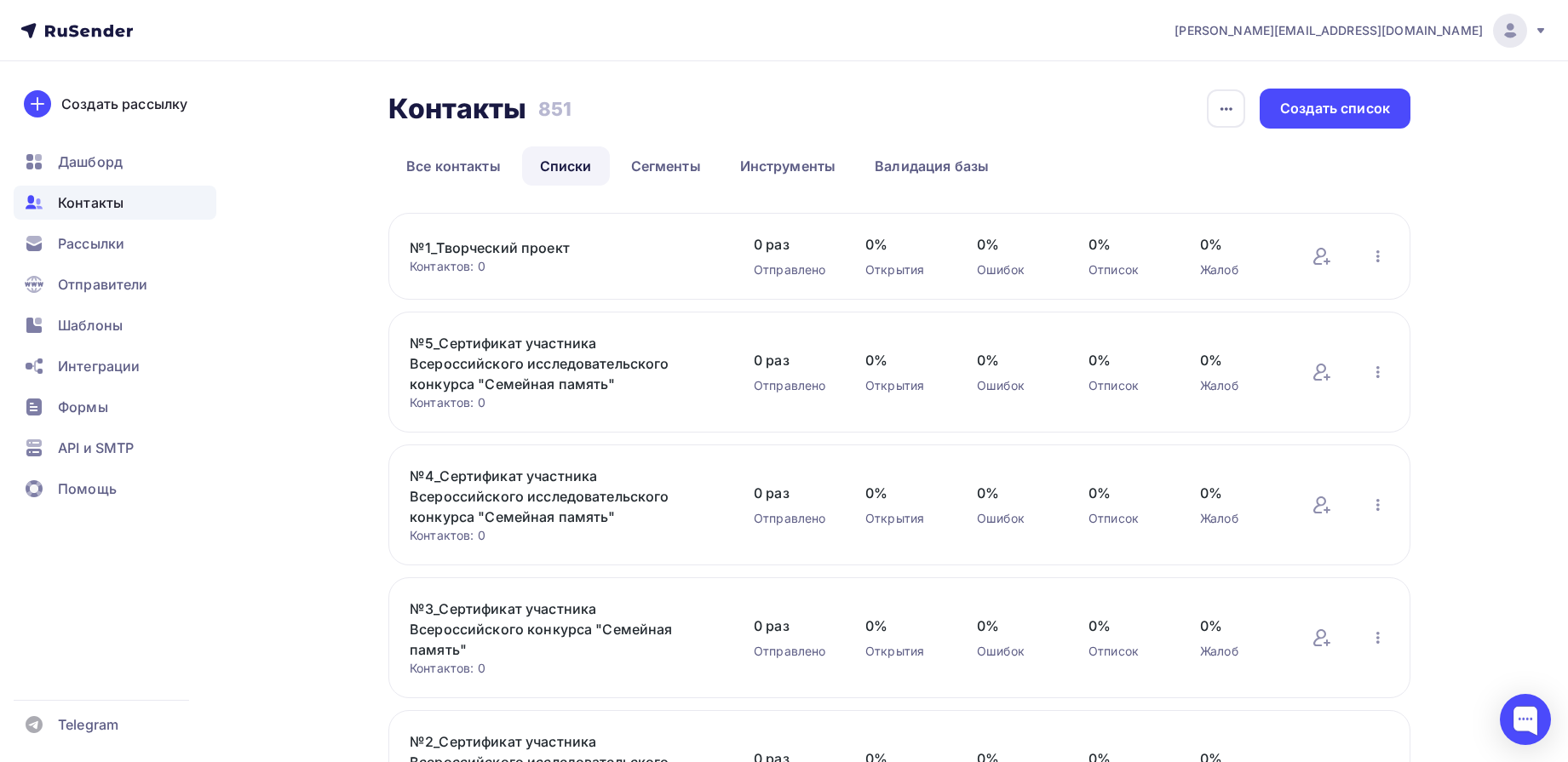
click at [525, 244] on link "№1_Творческий проект" at bounding box center [555, 247] width 290 height 20
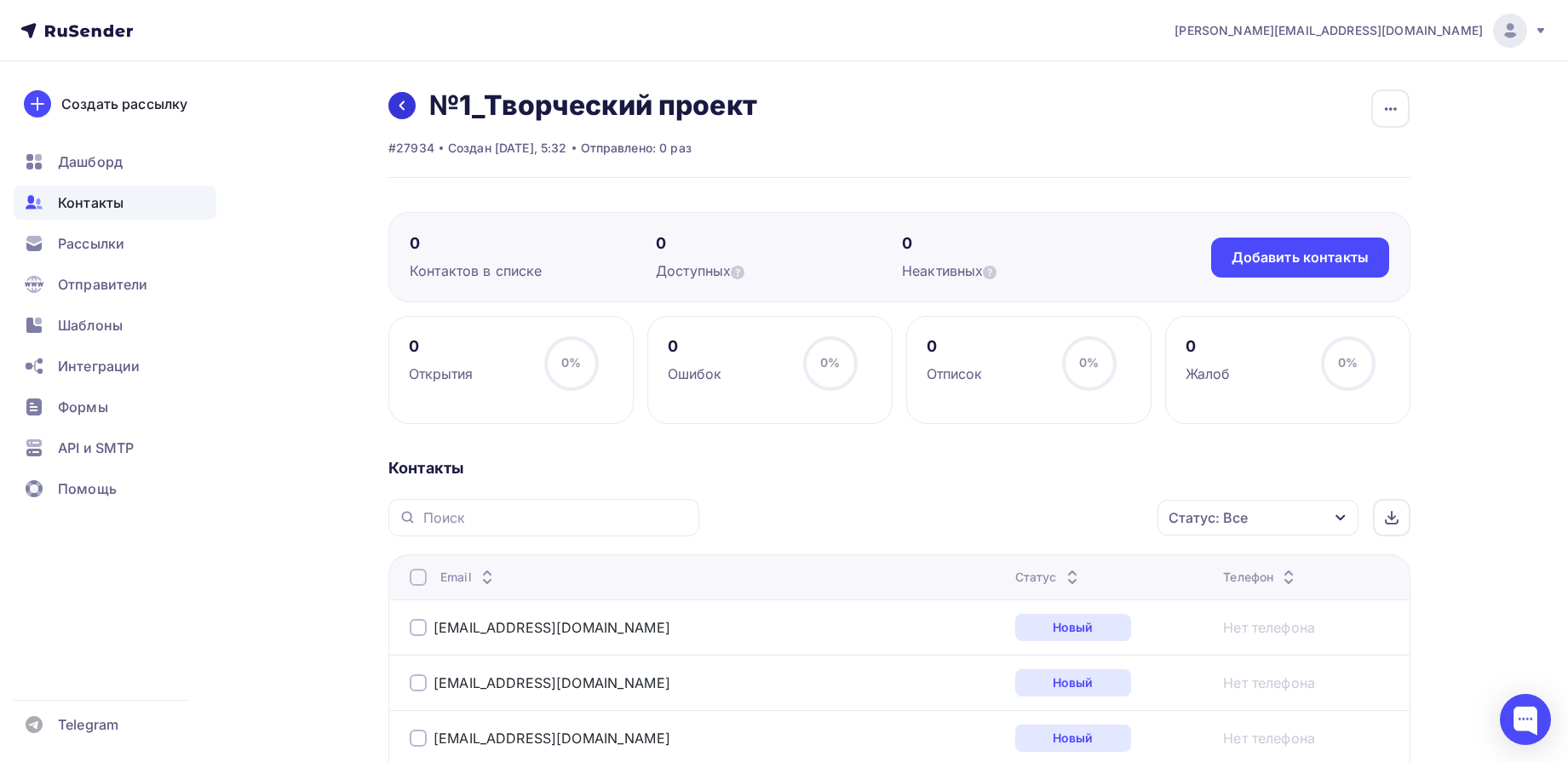
click at [396, 100] on icon at bounding box center [401, 105] width 13 height 13
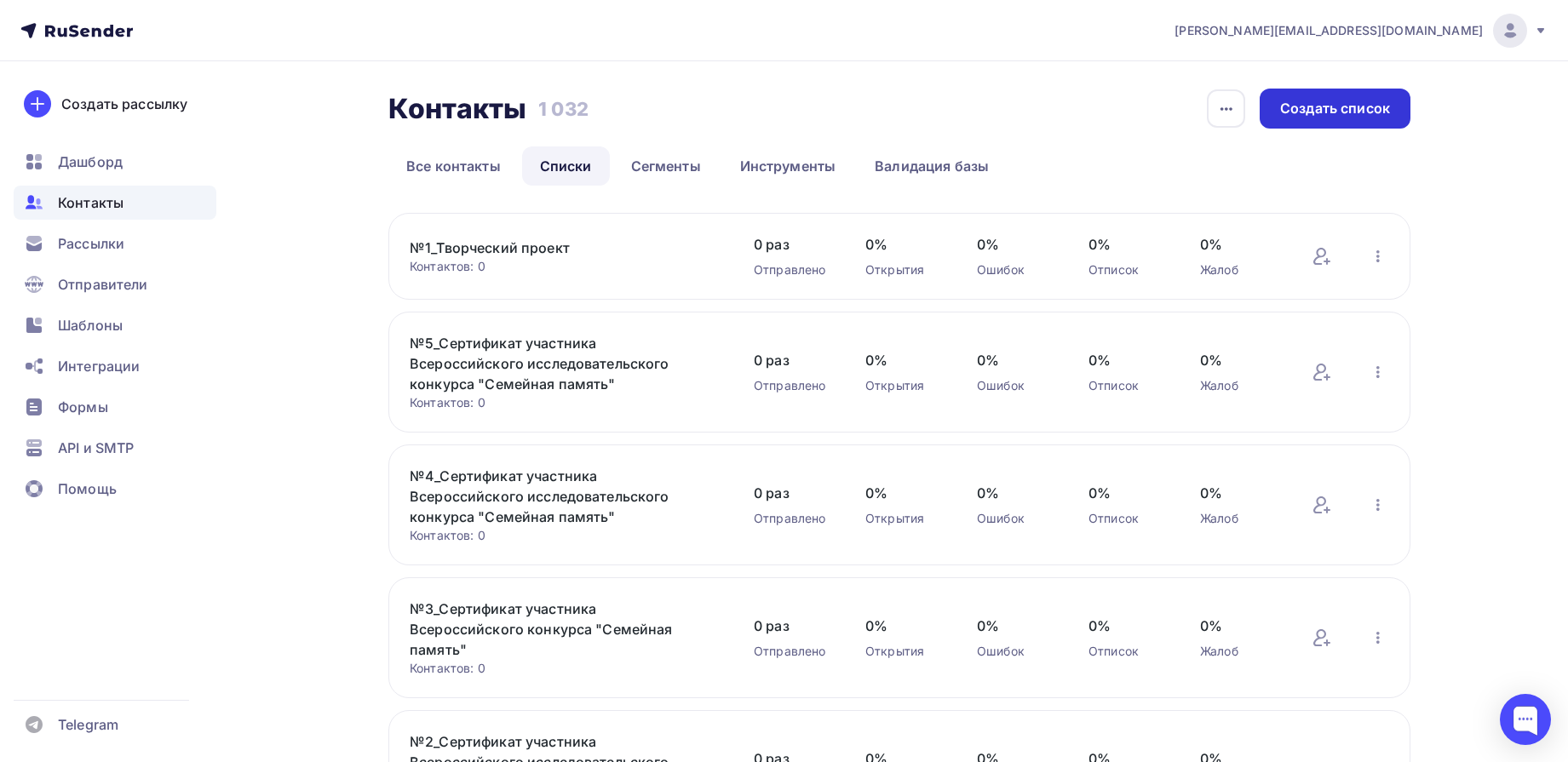
click at [1339, 107] on div "Создать список" at bounding box center [1336, 108] width 110 height 20
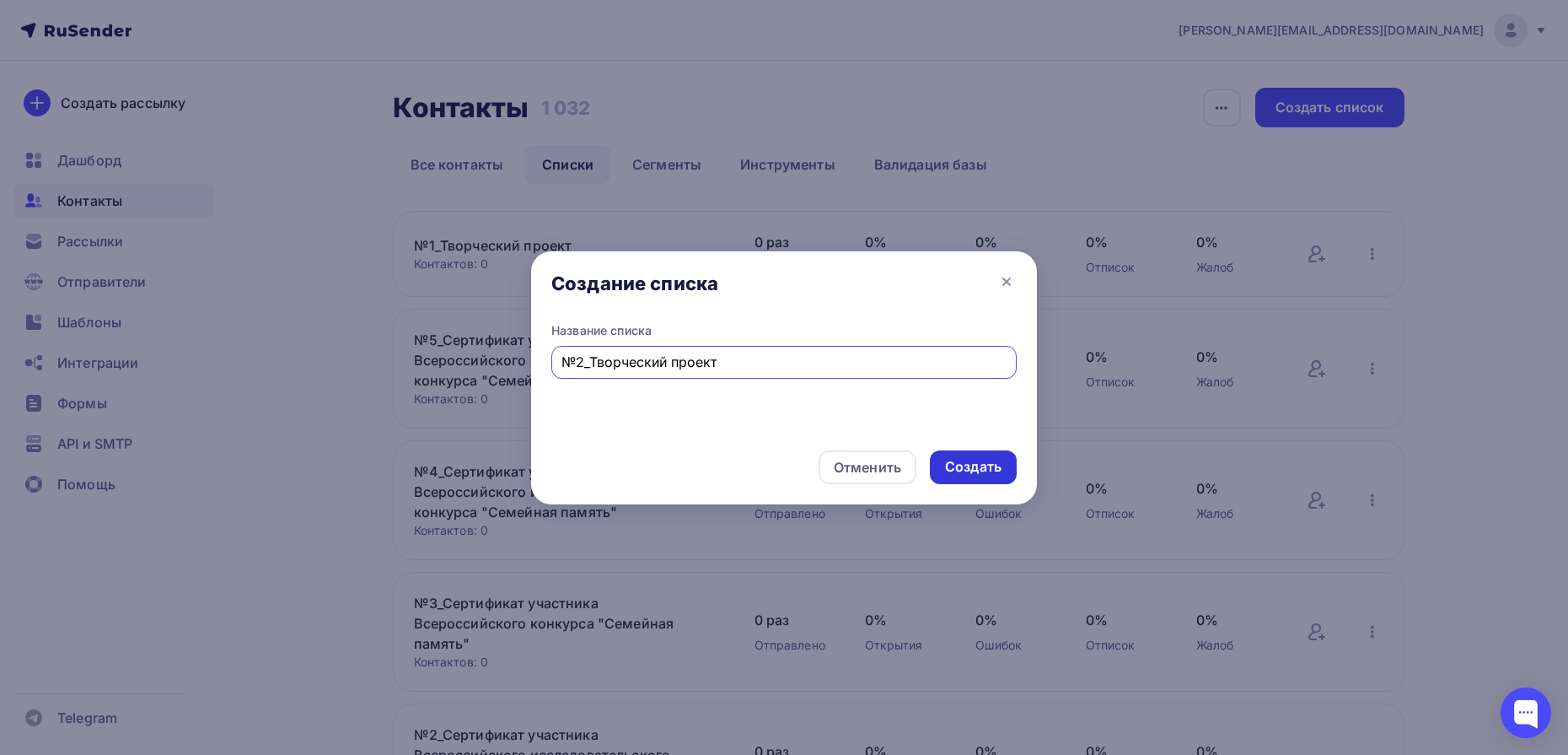
type input "№2_Творческий проект"
click at [982, 470] on div "Создать" at bounding box center [974, 467] width 56 height 19
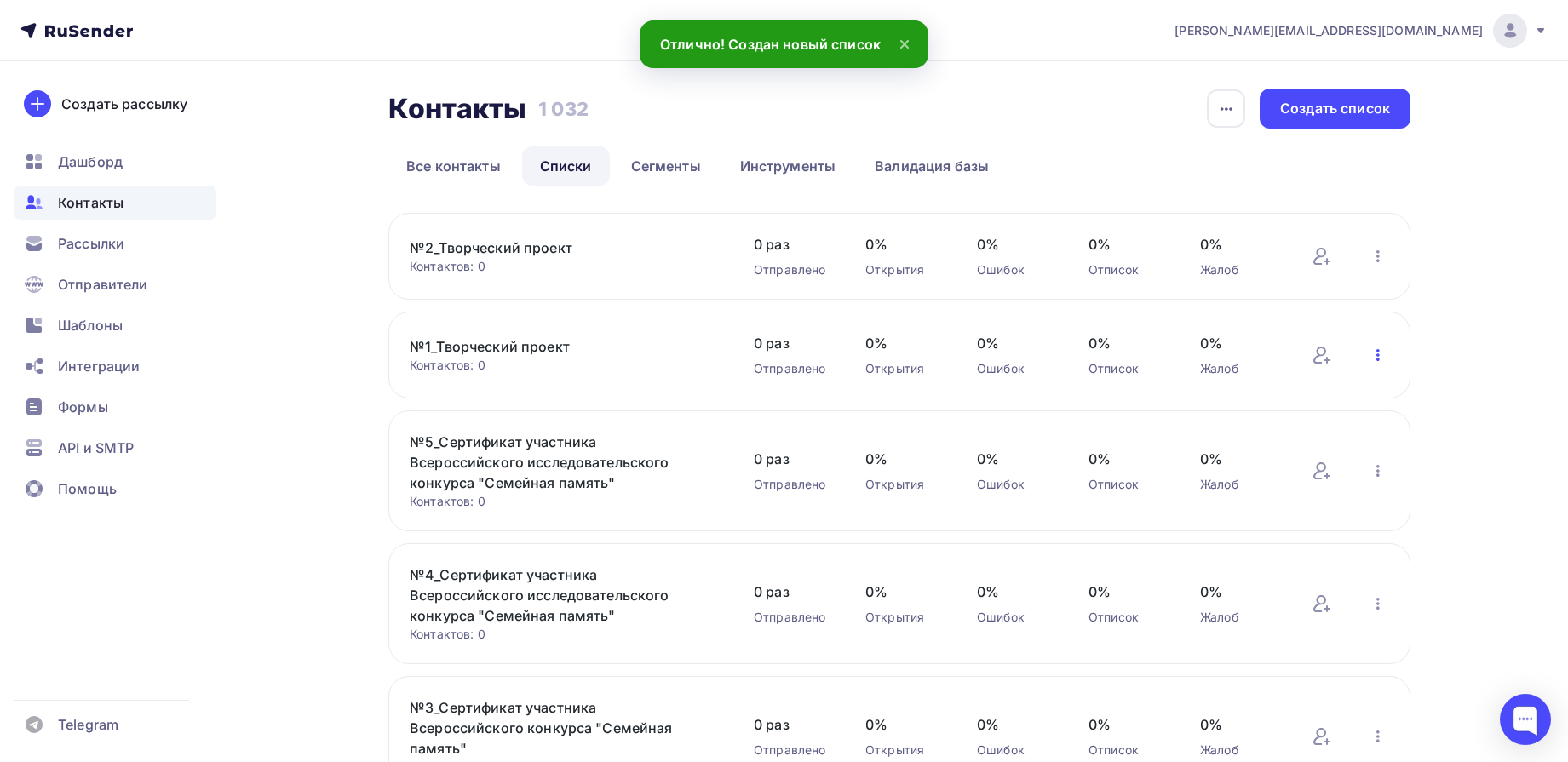
click at [1382, 353] on icon "button" at bounding box center [1378, 355] width 20 height 20
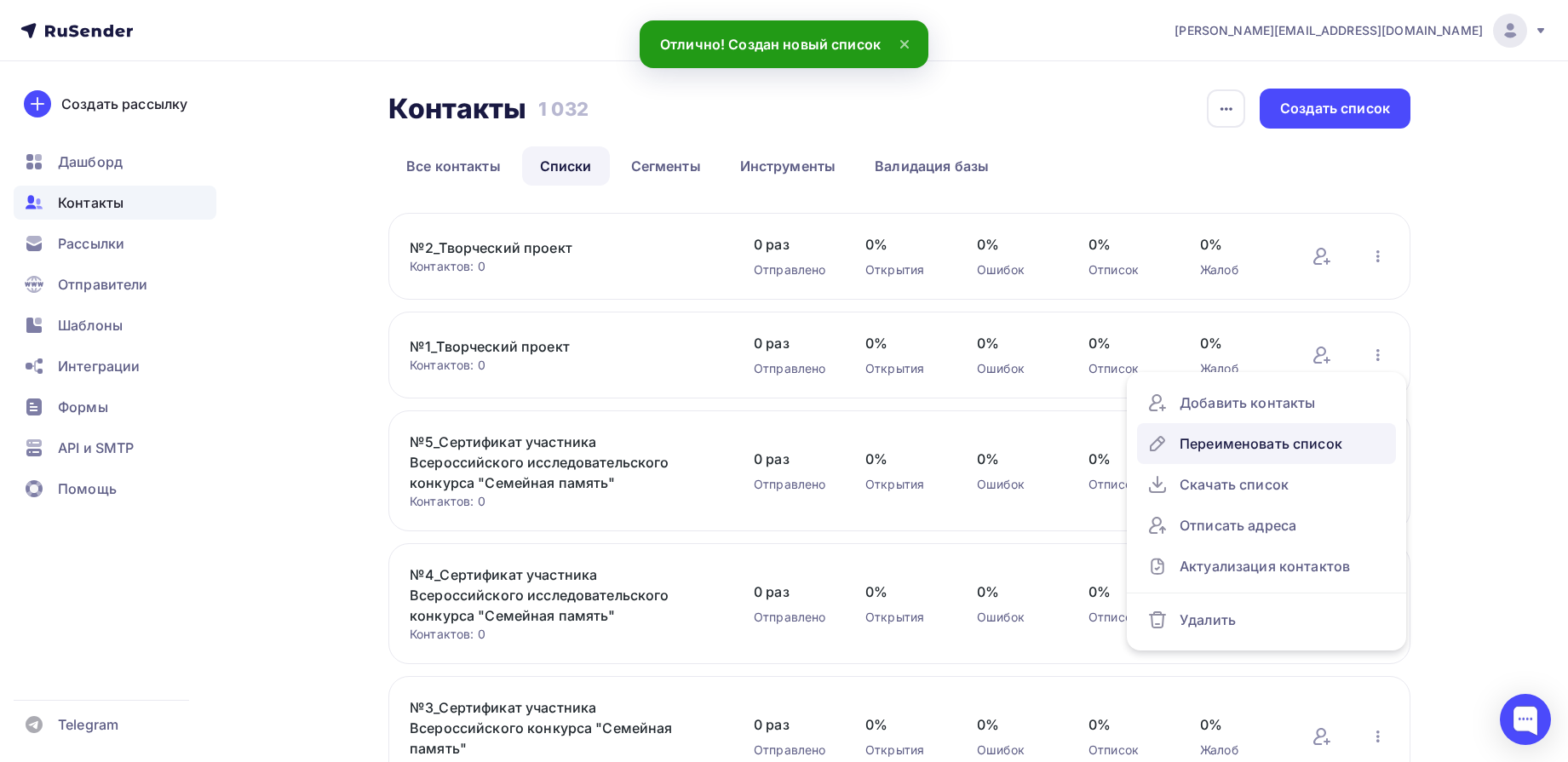
click at [1329, 437] on div "Переименовать список" at bounding box center [1266, 444] width 238 height 28
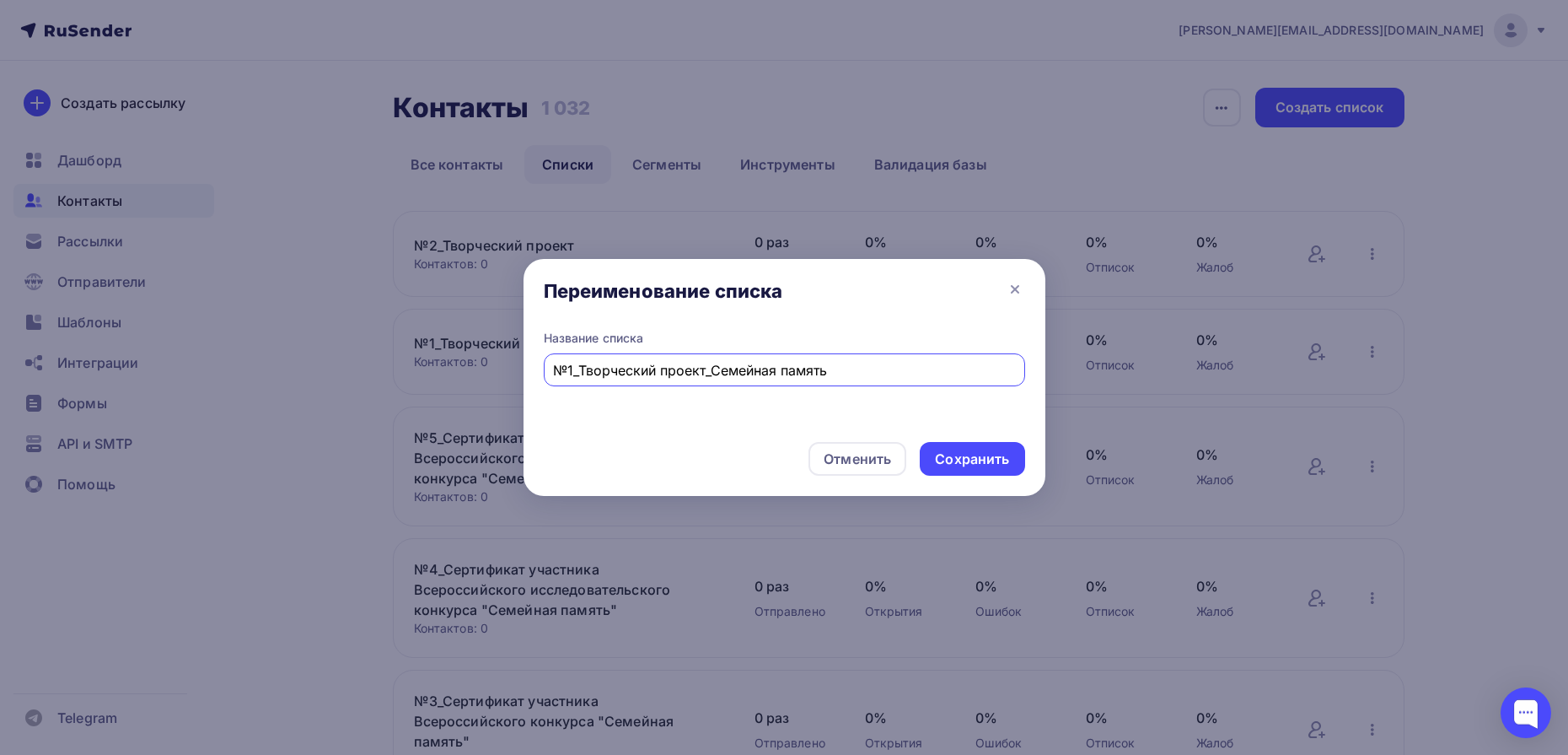
type input "№1_Творческий проект_Семейная память"
click at [966, 463] on div "Сохранить" at bounding box center [972, 459] width 74 height 19
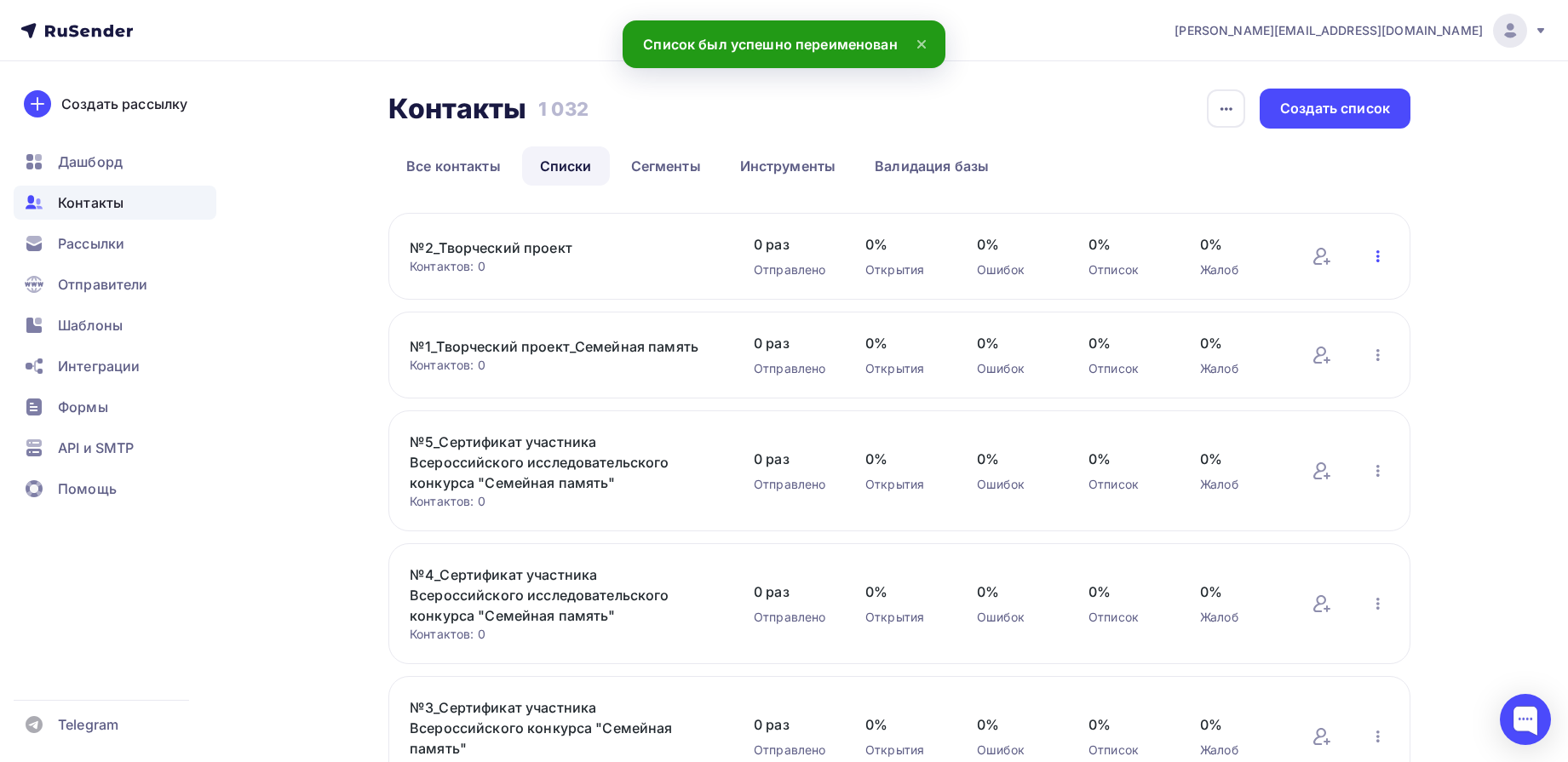
click at [1373, 262] on icon "button" at bounding box center [1378, 256] width 20 height 20
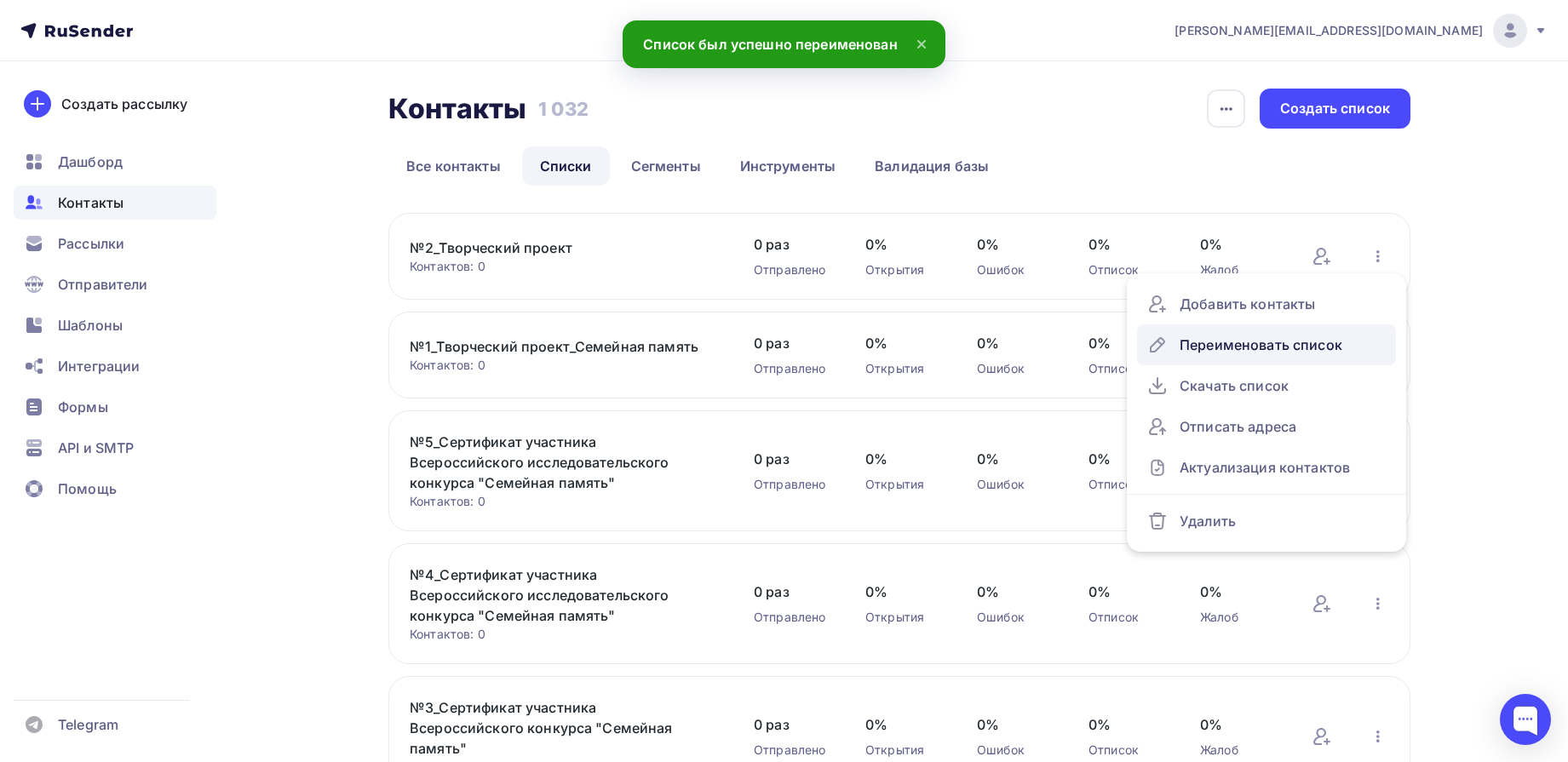
click at [1246, 344] on div "Переименовать список" at bounding box center [1266, 345] width 238 height 28
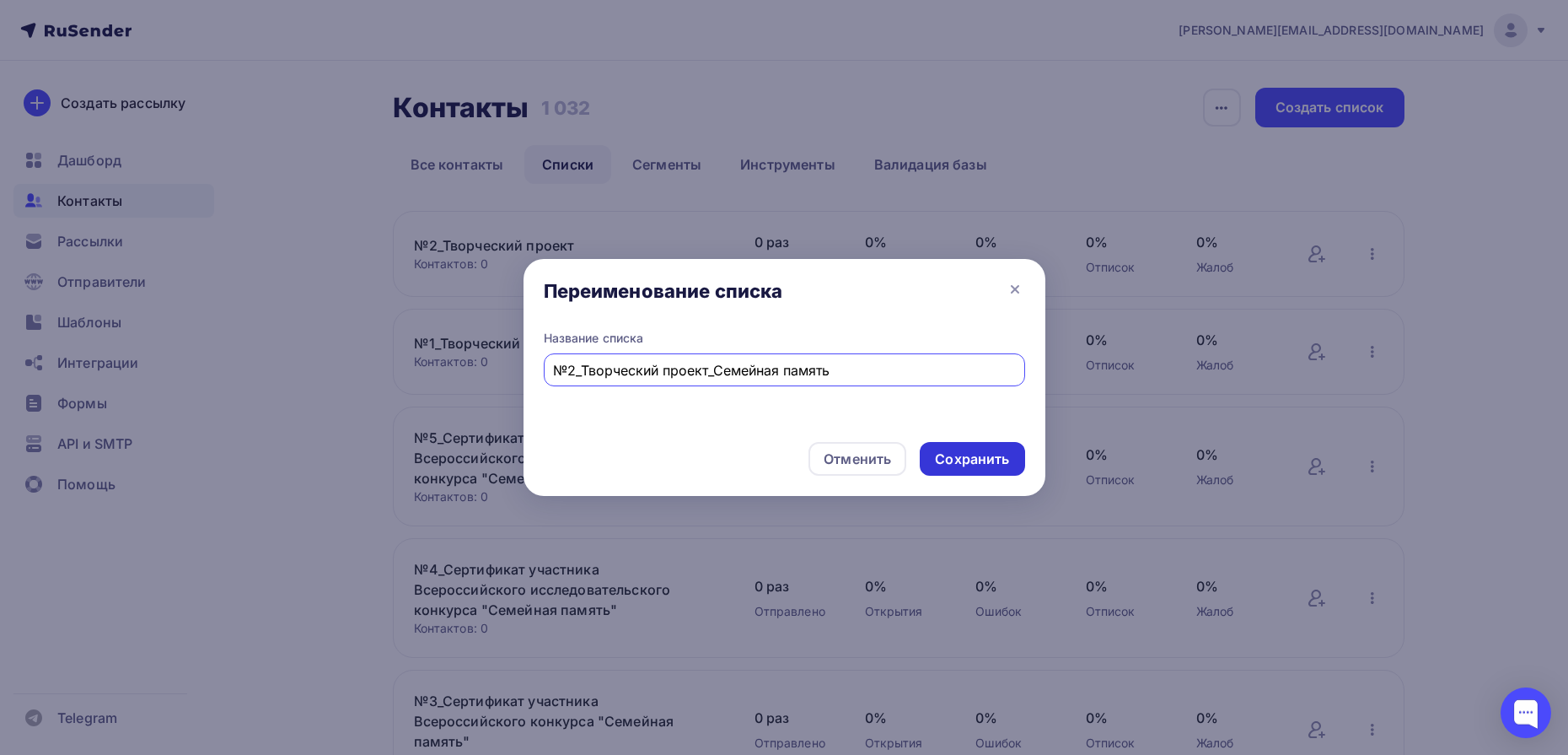
type input "№2_Творческий проект_Семейная память"
click at [990, 463] on div "Сохранить" at bounding box center [972, 459] width 74 height 19
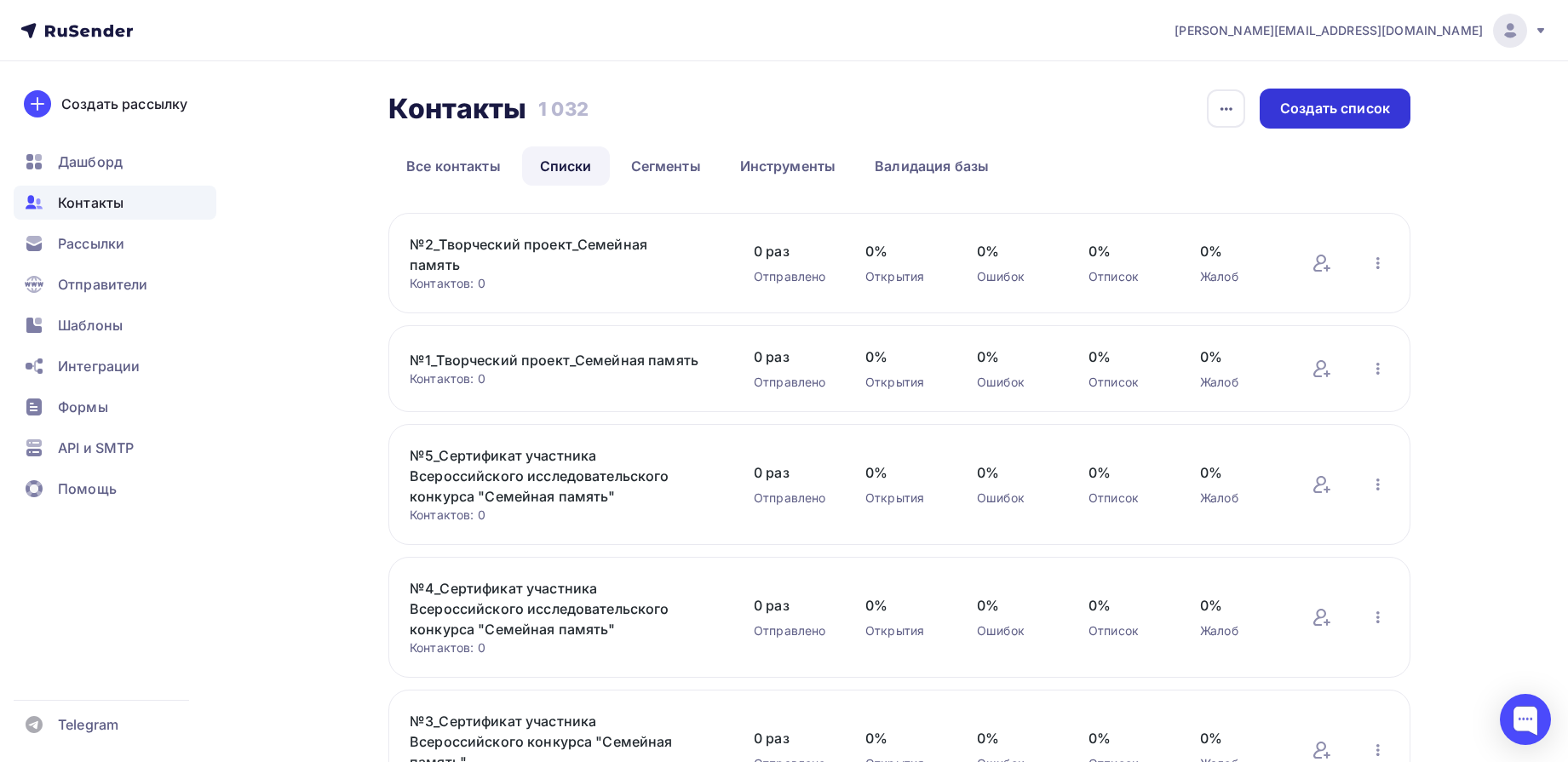
click at [1313, 115] on div "Создать список" at bounding box center [1336, 108] width 110 height 20
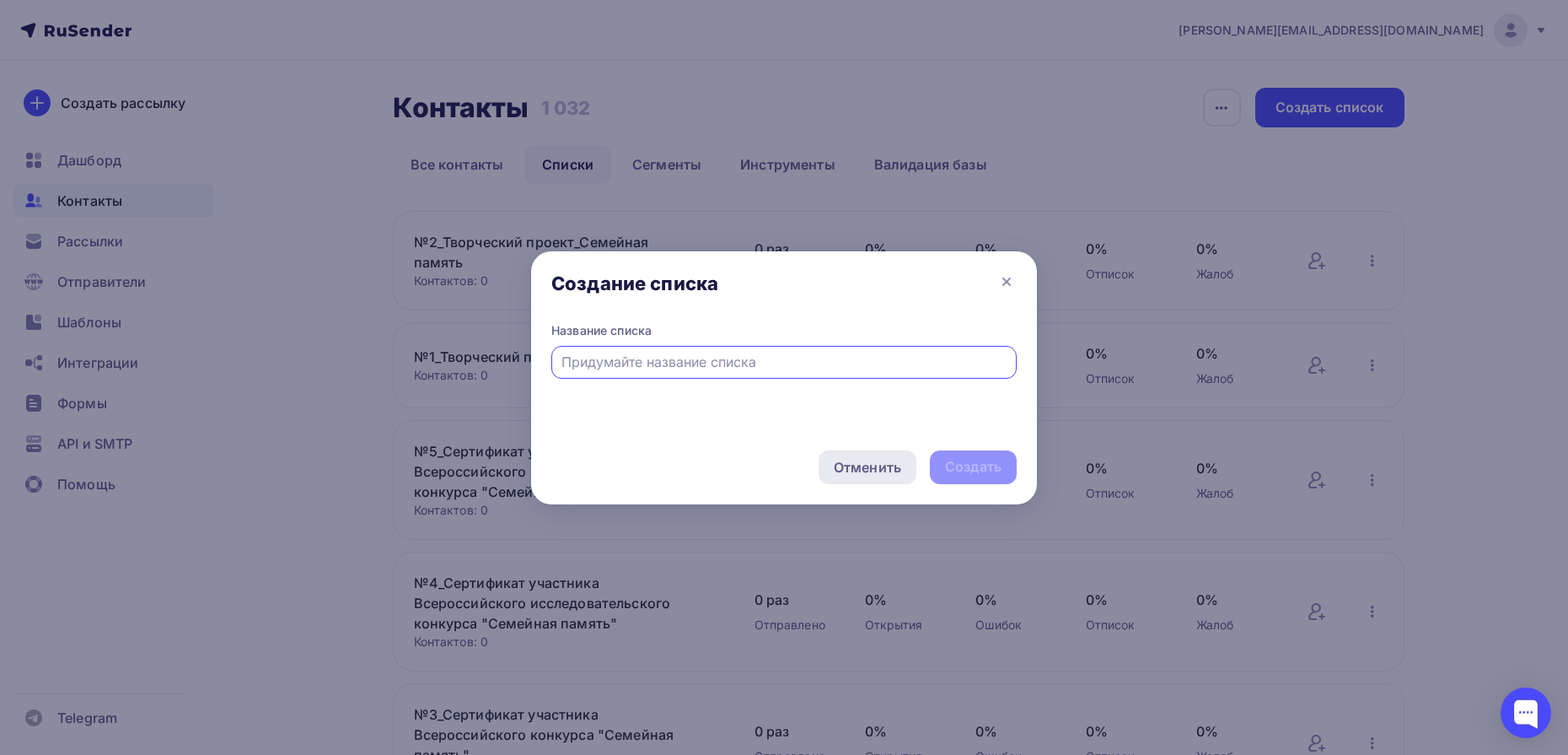
click at [893, 477] on div "Отменить" at bounding box center [867, 467] width 68 height 20
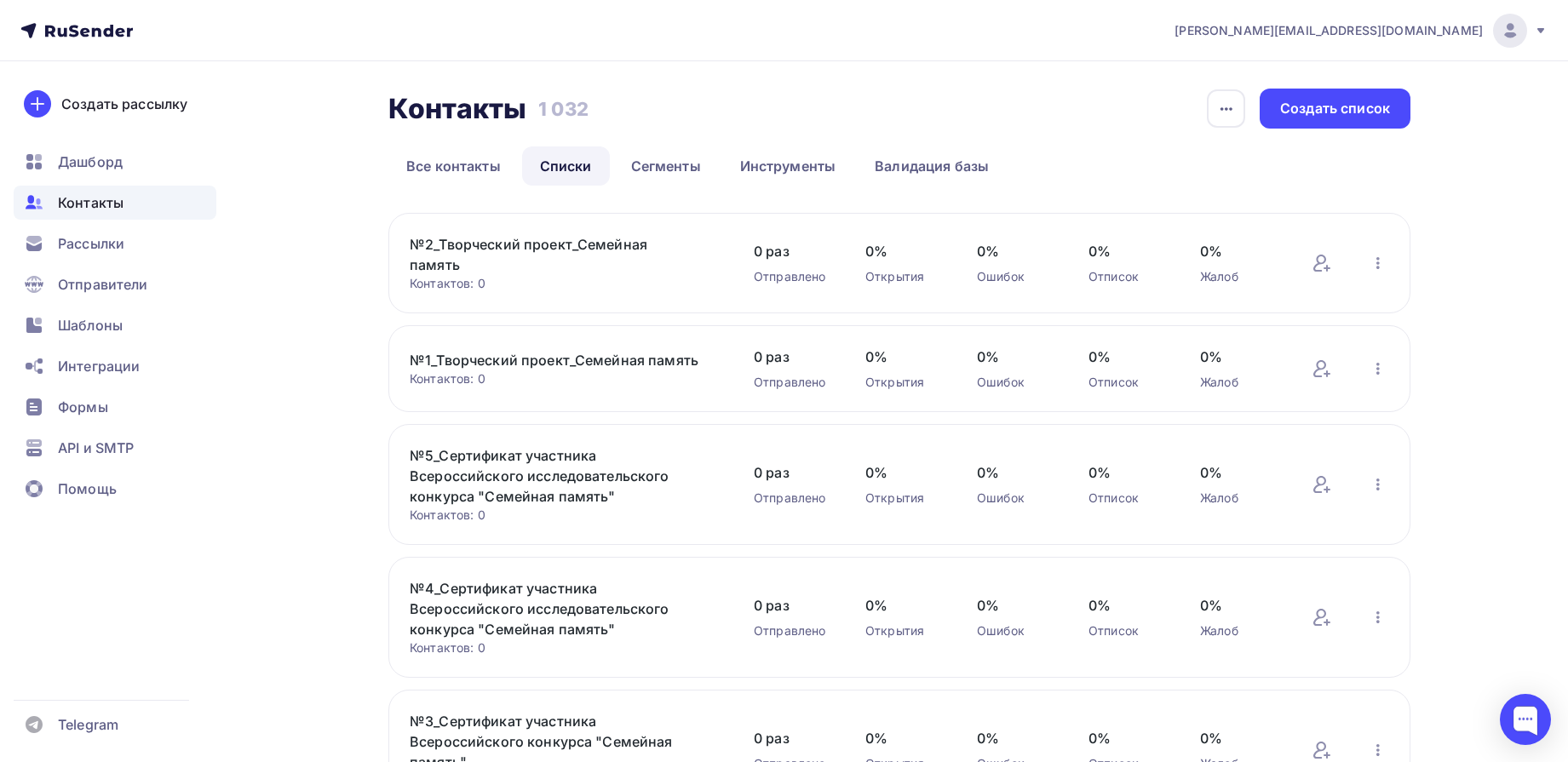
click at [623, 248] on link "№2_Творческий проект_Семейная память" at bounding box center [555, 254] width 290 height 41
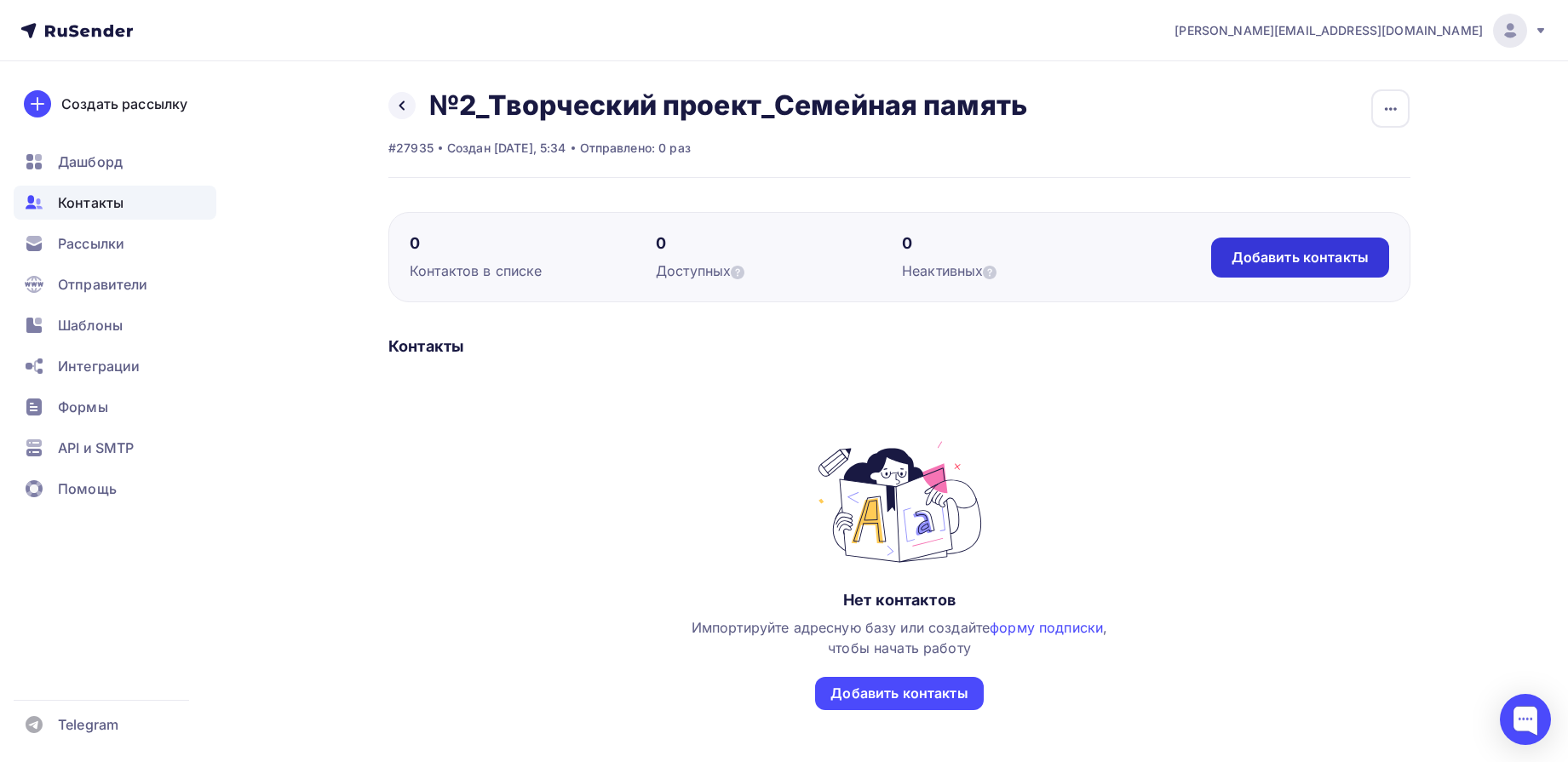
click at [1250, 255] on div "Добавить контакты" at bounding box center [1300, 258] width 137 height 20
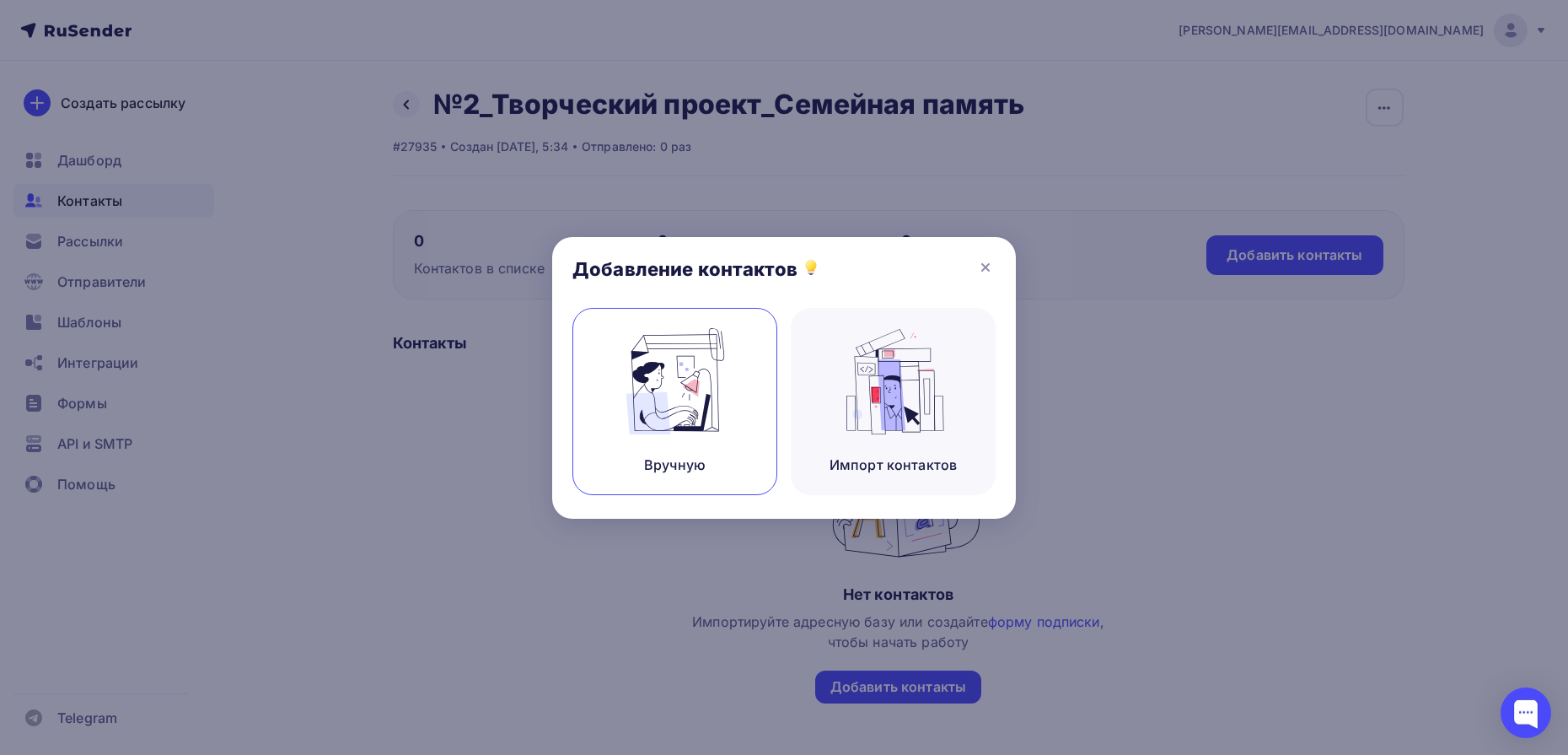
click at [739, 346] on div "Вручную" at bounding box center [674, 402] width 205 height 188
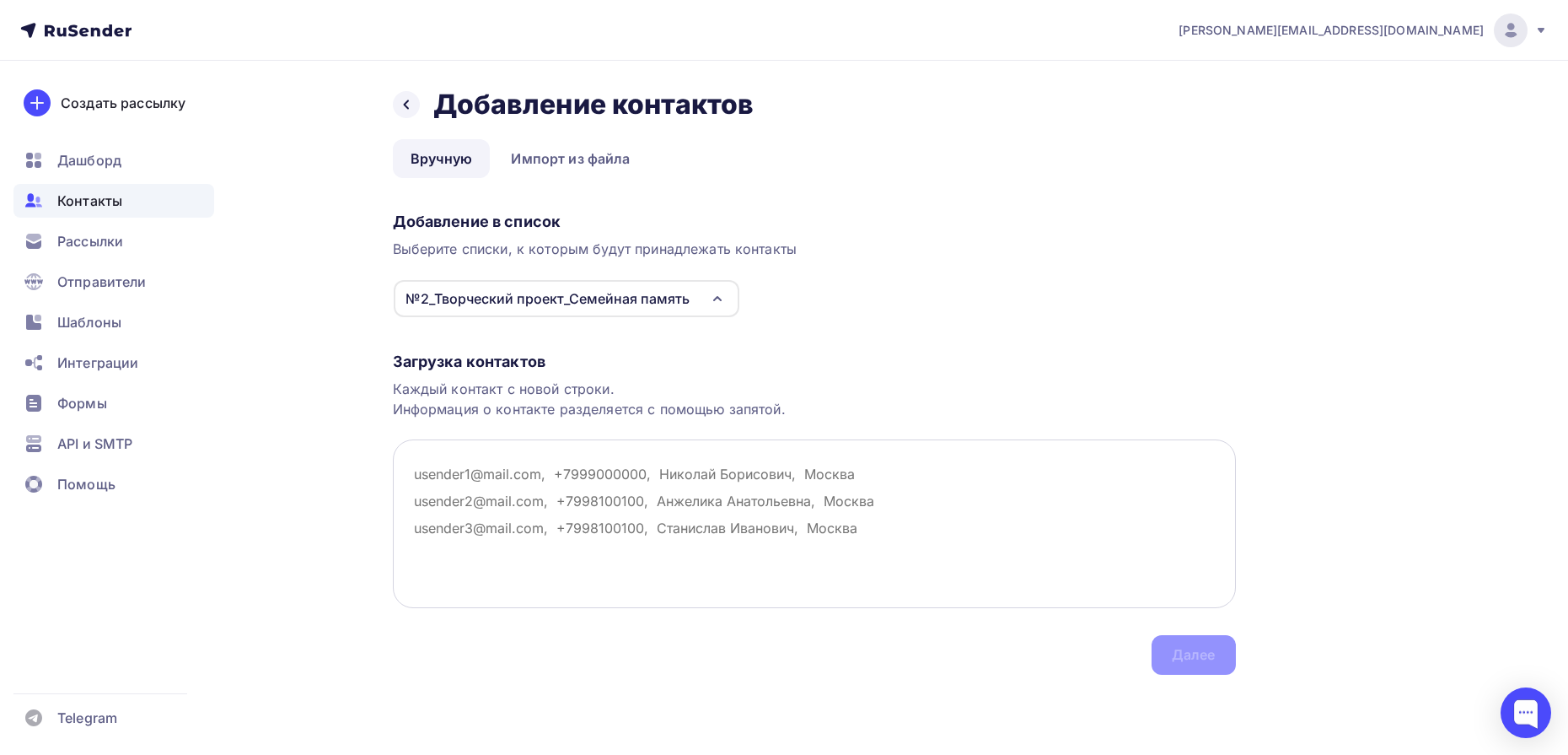
paste textarea "darenskaya12@mail.ru varvarabarbara17@gmail.com margaritatovmasan183@gmail.com …"
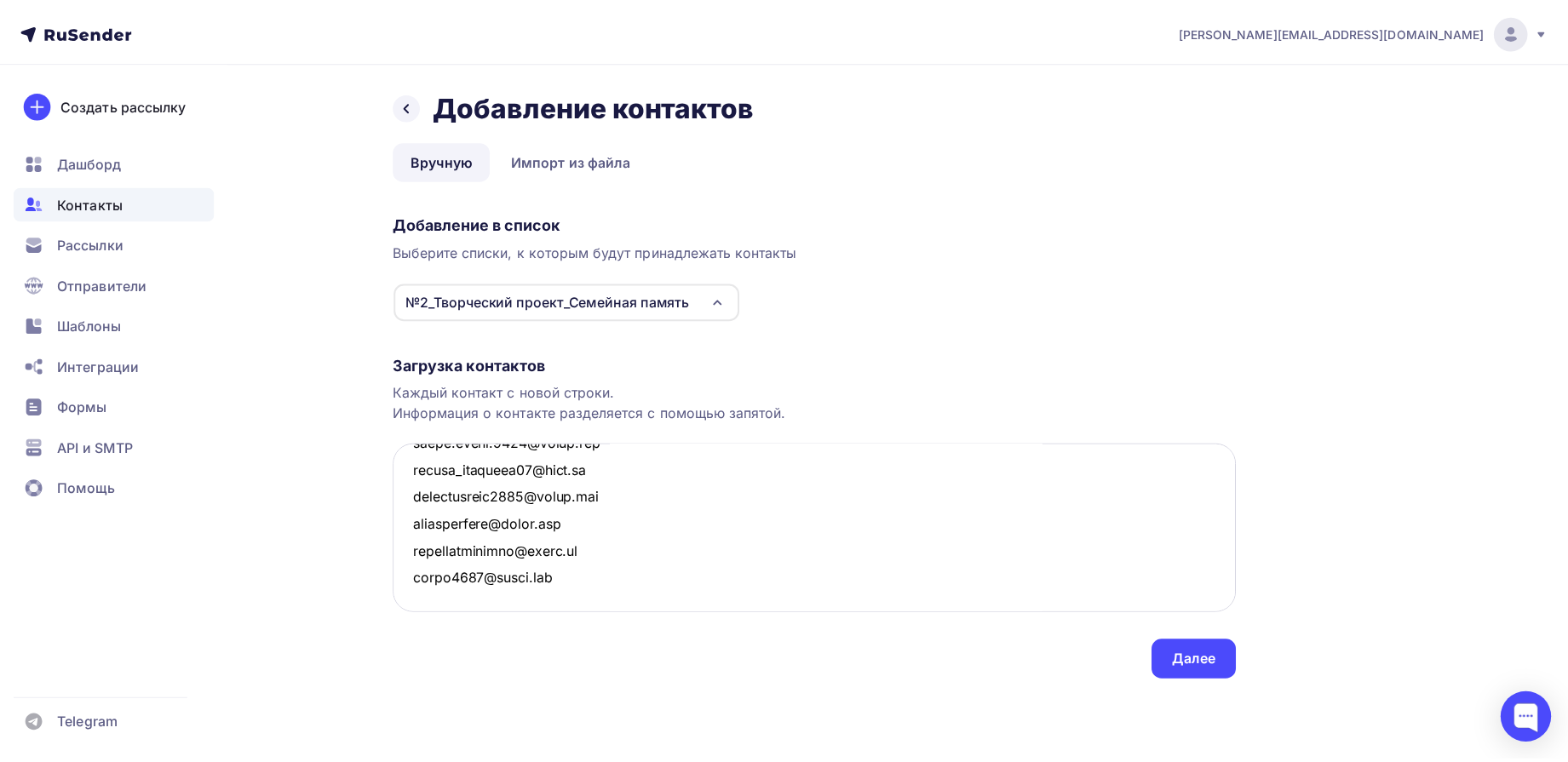
scroll to position [5322, 0]
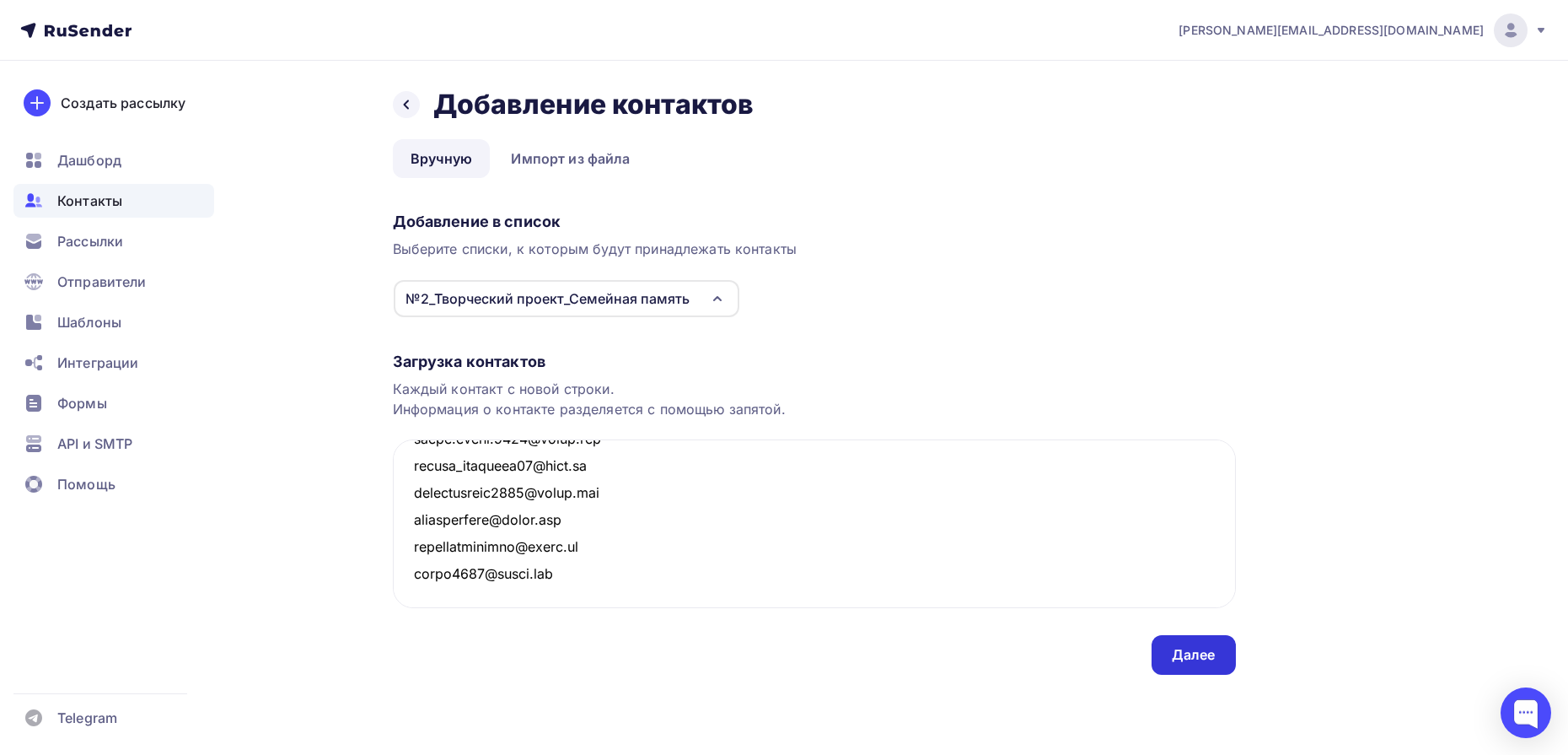
type textarea "darenskaya12@mail.ru varvarabarbara17@gmail.com margaritatovmasan183@gmail.com …"
click at [1208, 658] on div "Далее" at bounding box center [1194, 655] width 44 height 19
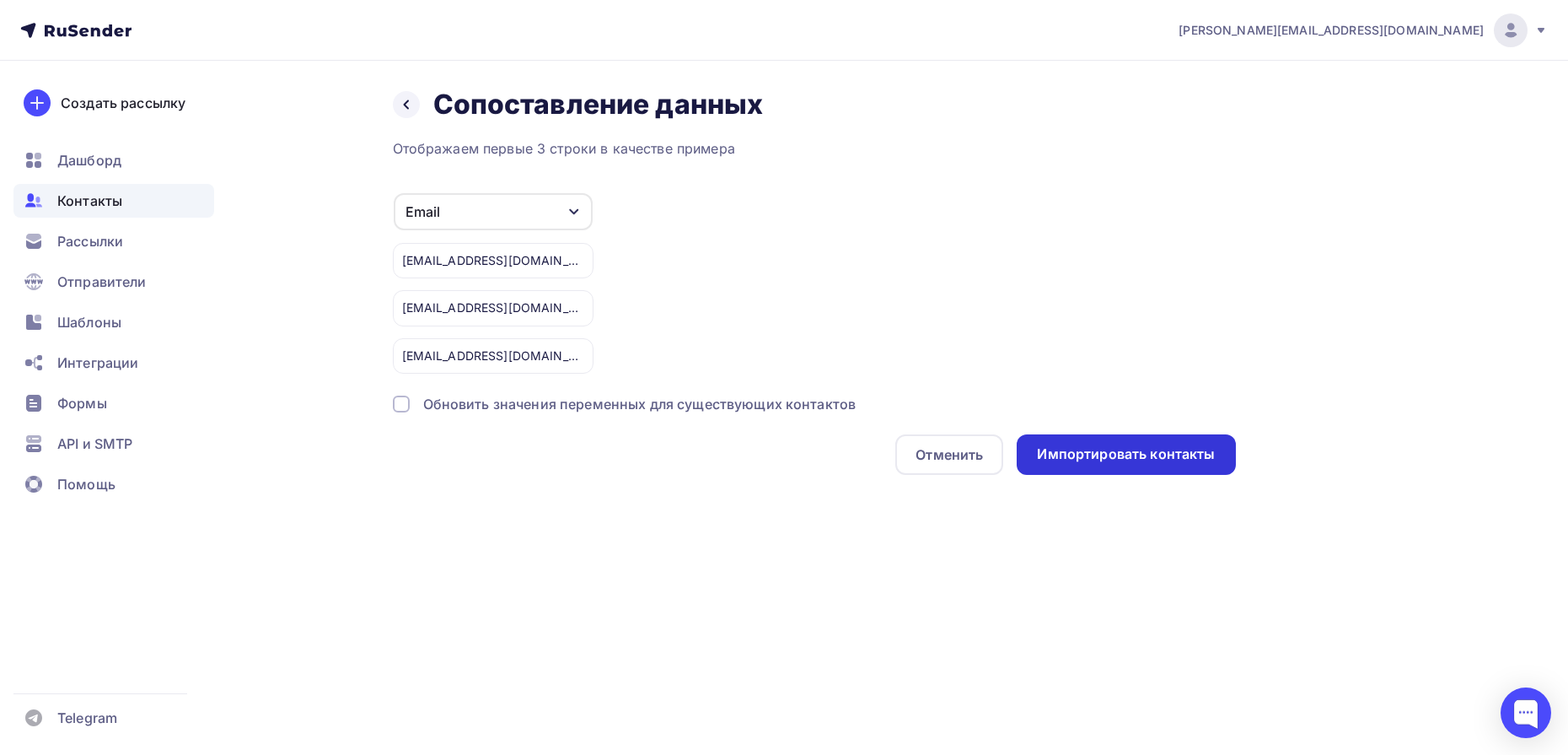
click at [1158, 449] on div "Импортировать контакты" at bounding box center [1126, 455] width 178 height 19
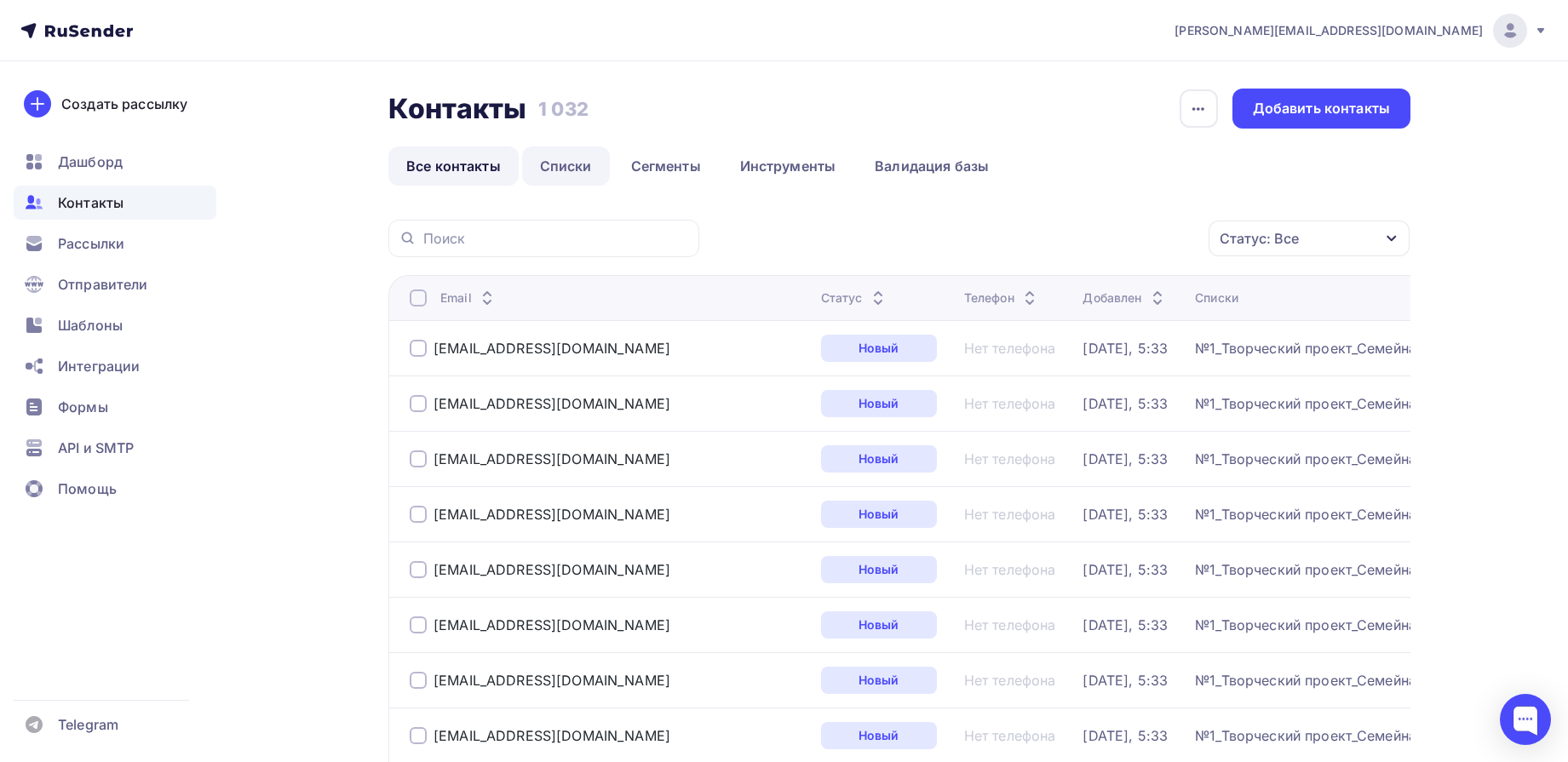
click at [574, 167] on link "Списки" at bounding box center [566, 166] width 88 height 39
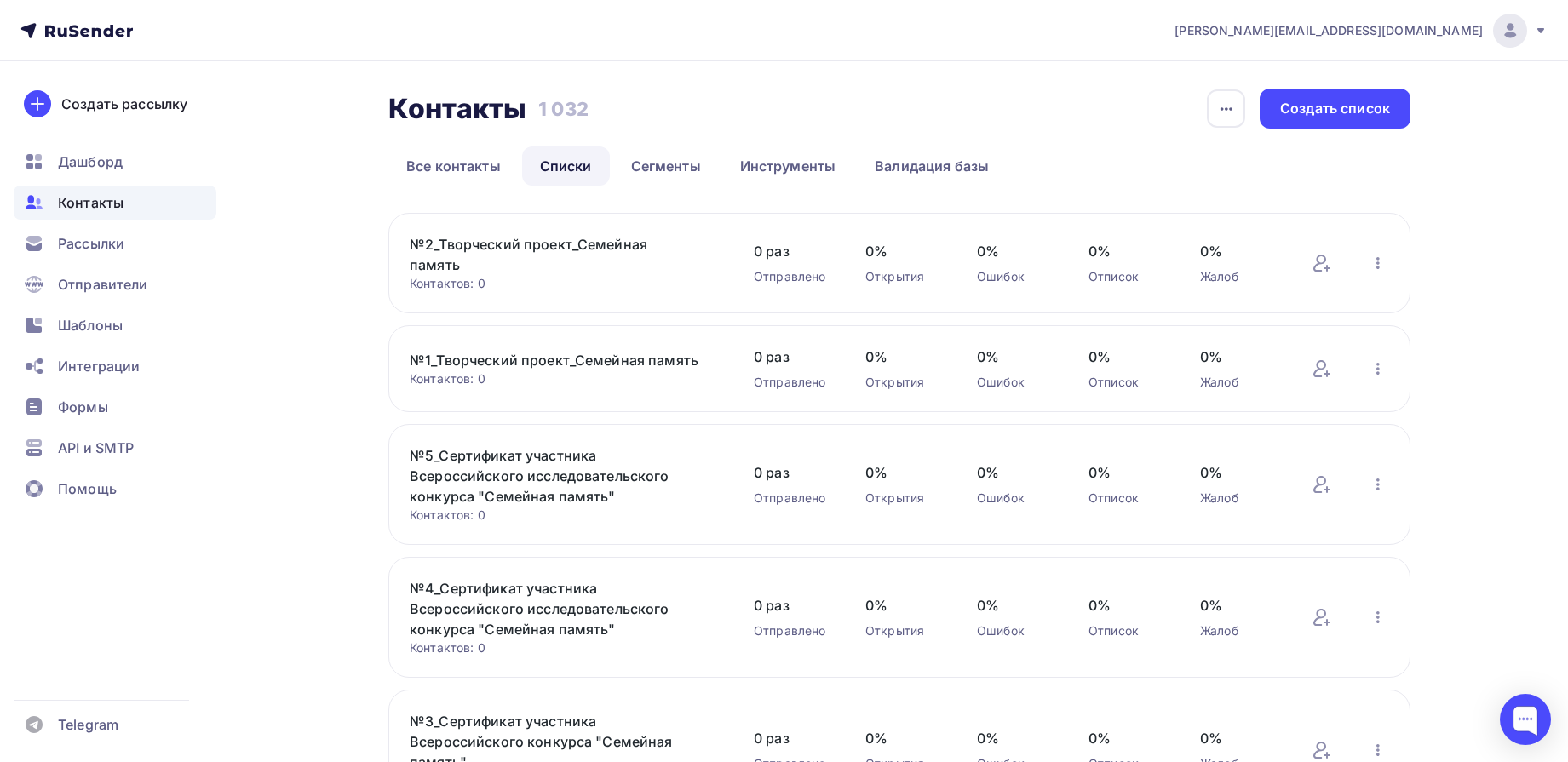
click at [555, 245] on link "№2_Творческий проект_Семейная память" at bounding box center [555, 254] width 290 height 41
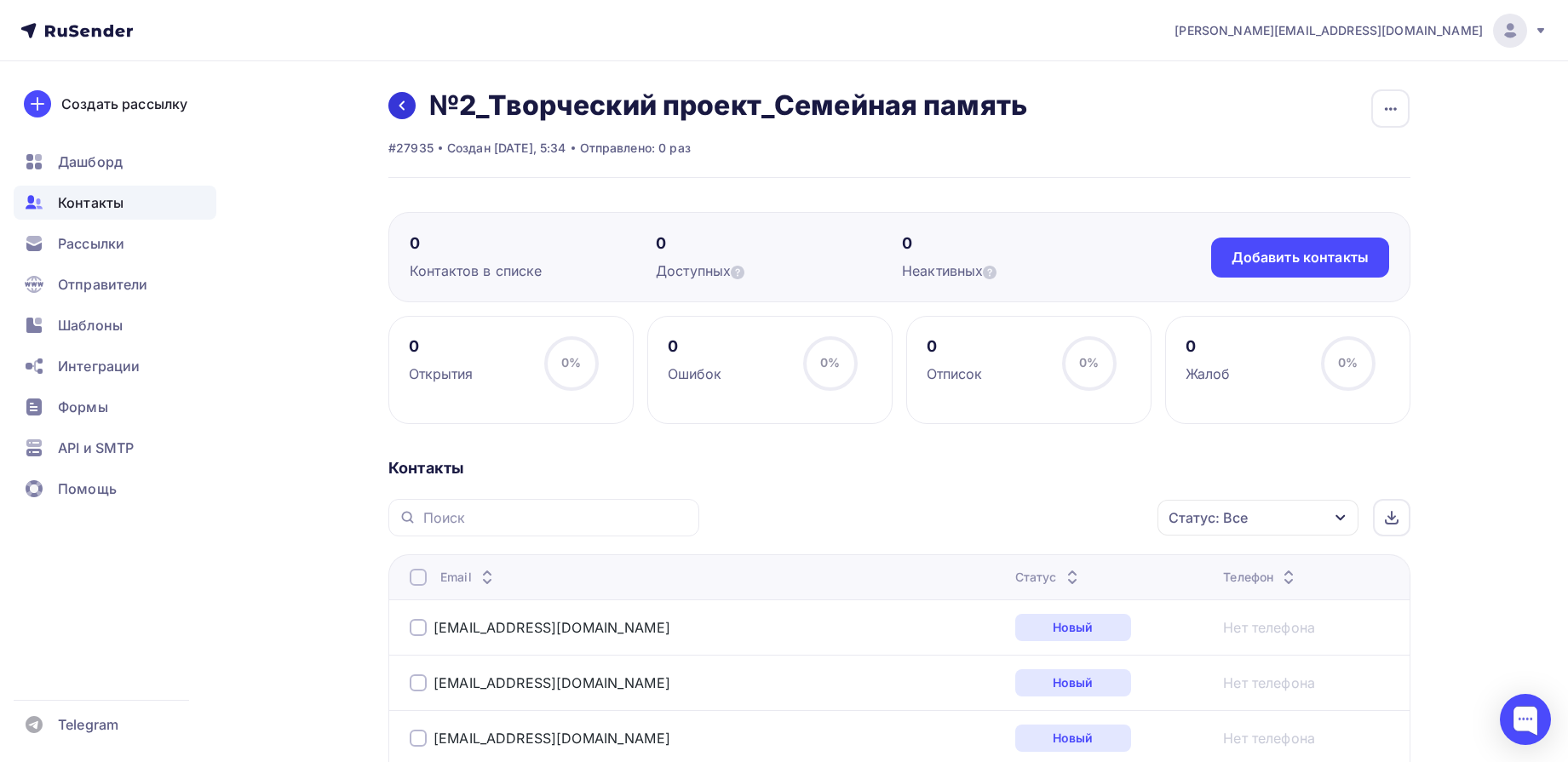
click at [398, 109] on icon at bounding box center [401, 105] width 13 height 13
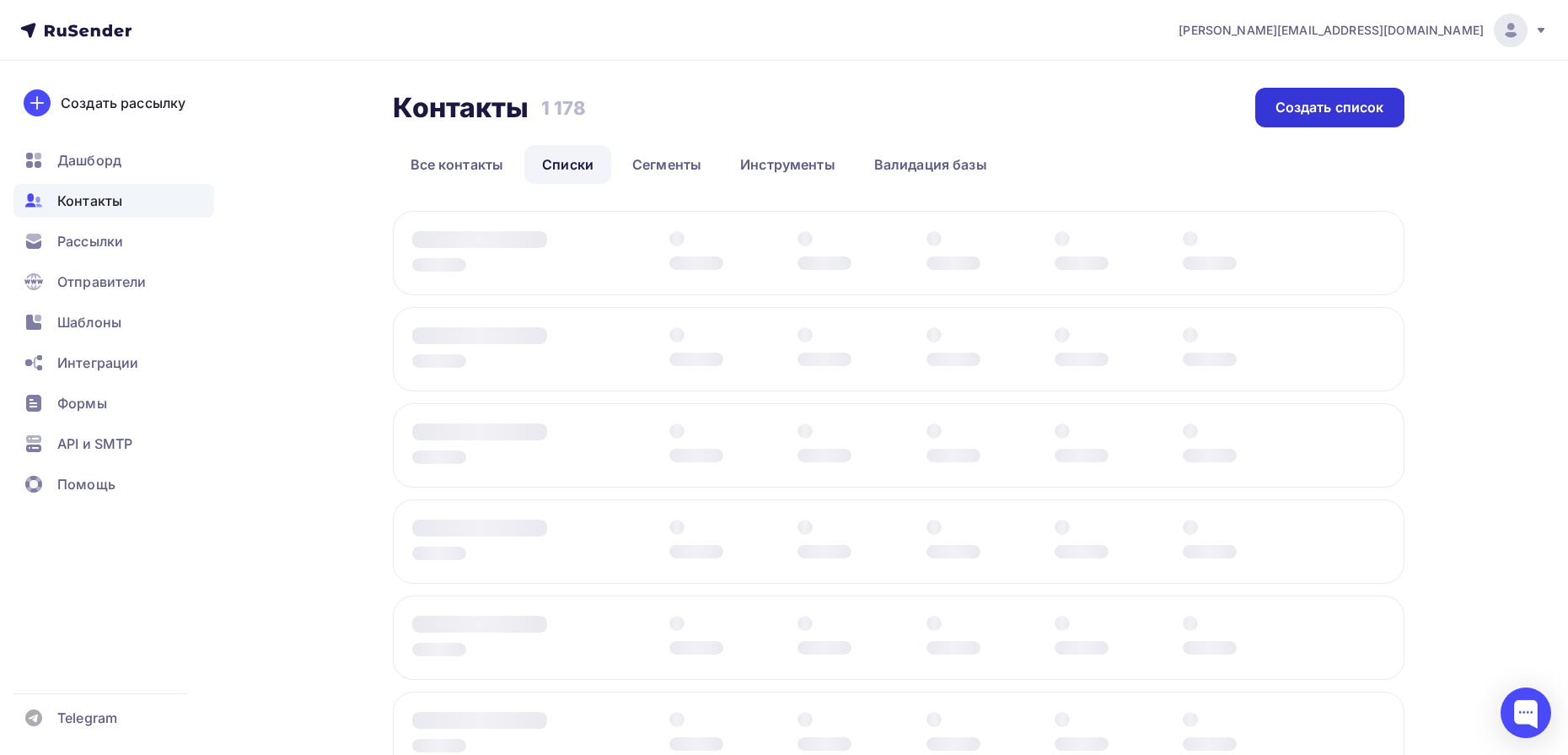
click at [1358, 108] on div "Создать список" at bounding box center [1330, 107] width 109 height 19
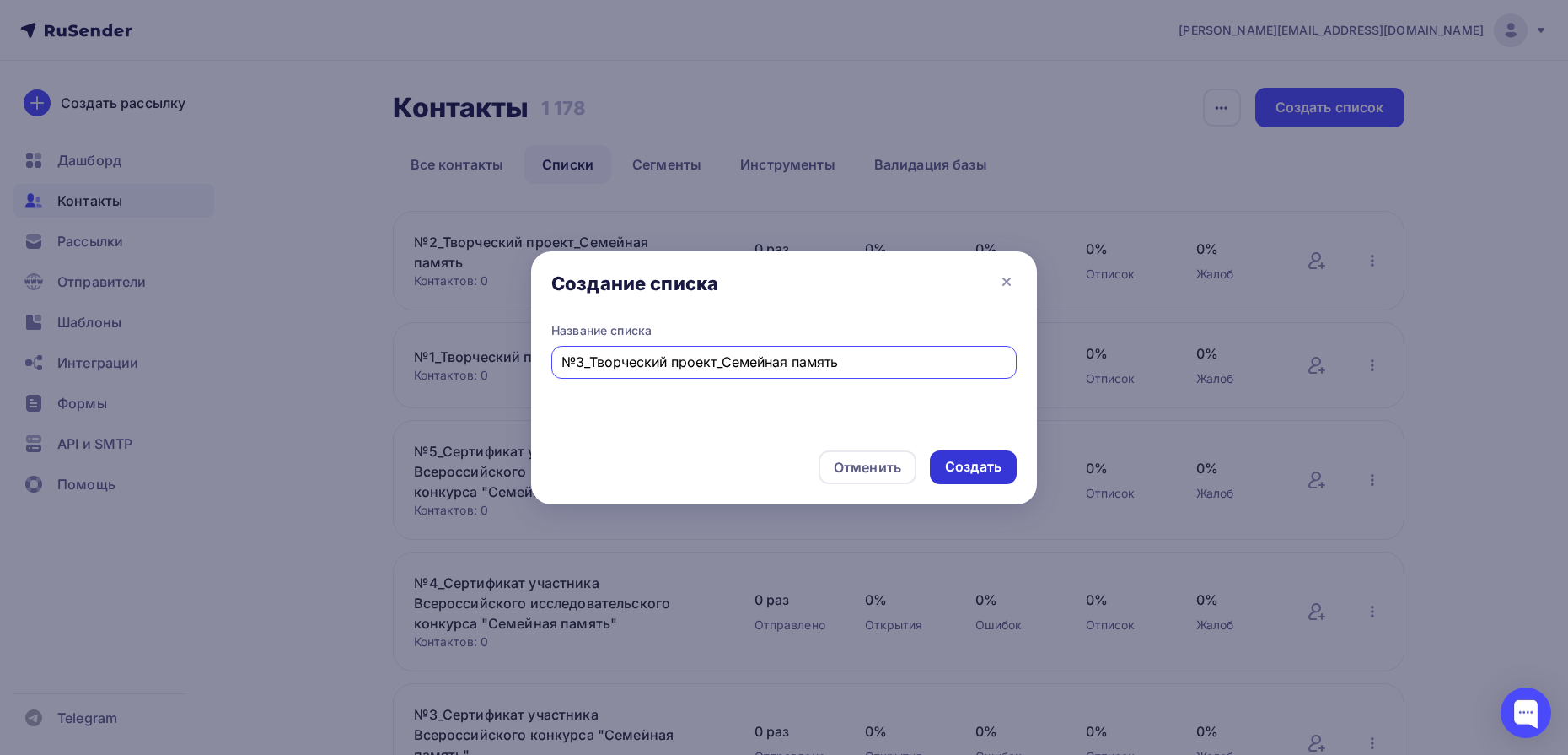
type input "№3_Творческий проект_Семейная память"
click at [999, 461] on div "Создать" at bounding box center [974, 467] width 56 height 19
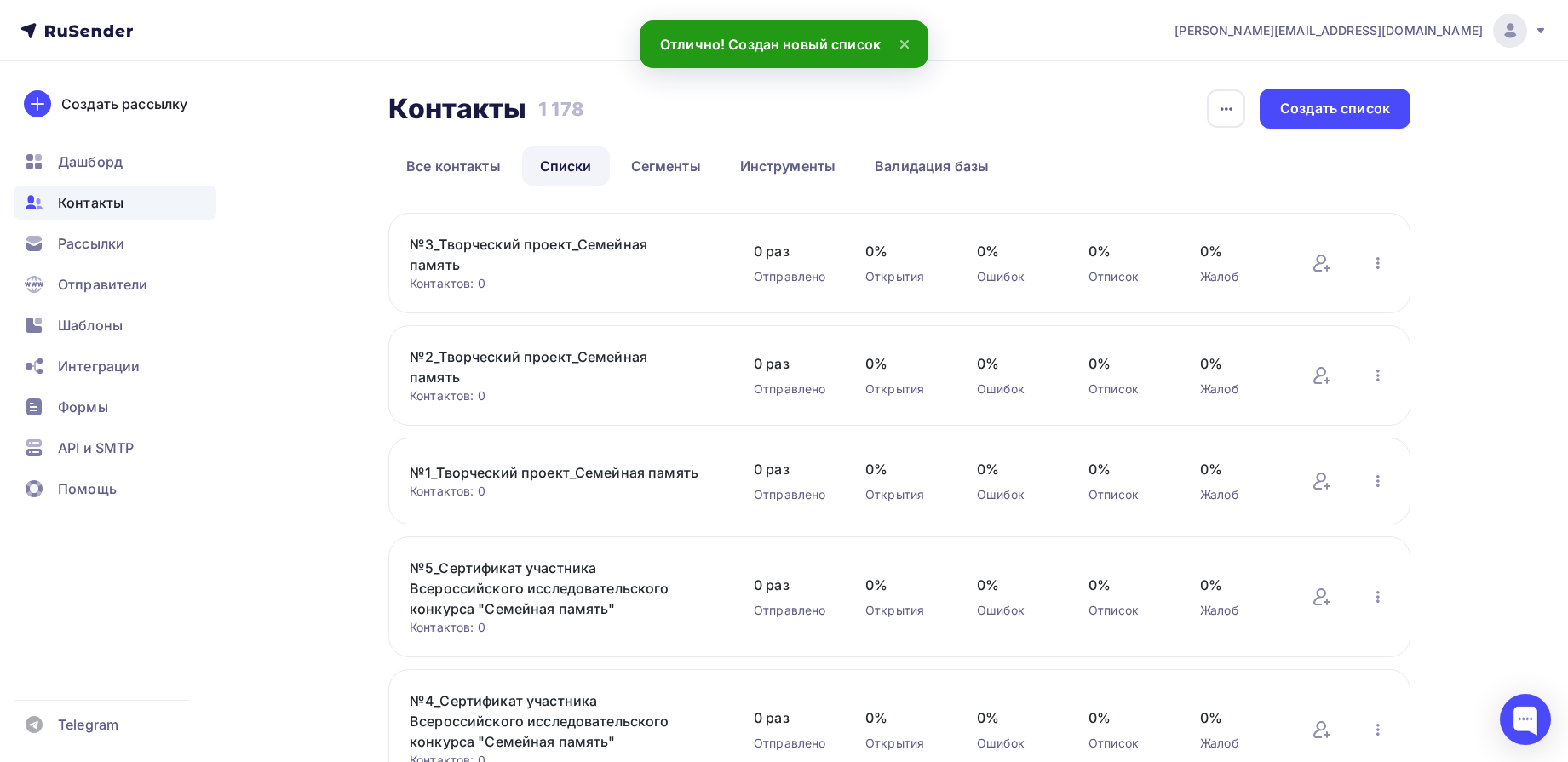
click at [559, 261] on link "№3_Творческий проект_Семейная память" at bounding box center [555, 254] width 290 height 41
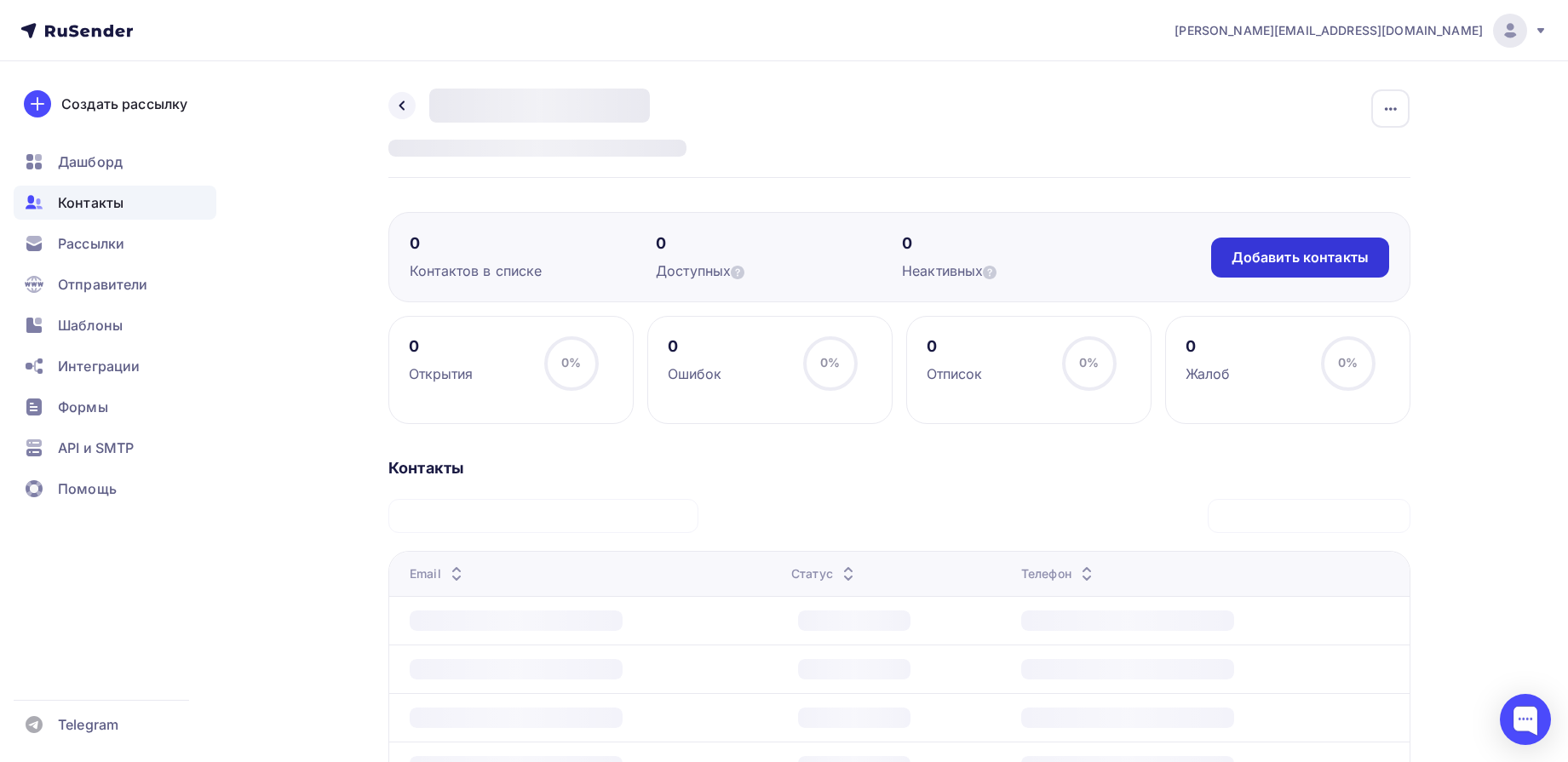
click at [1263, 257] on div "Добавить контакты" at bounding box center [1300, 258] width 137 height 20
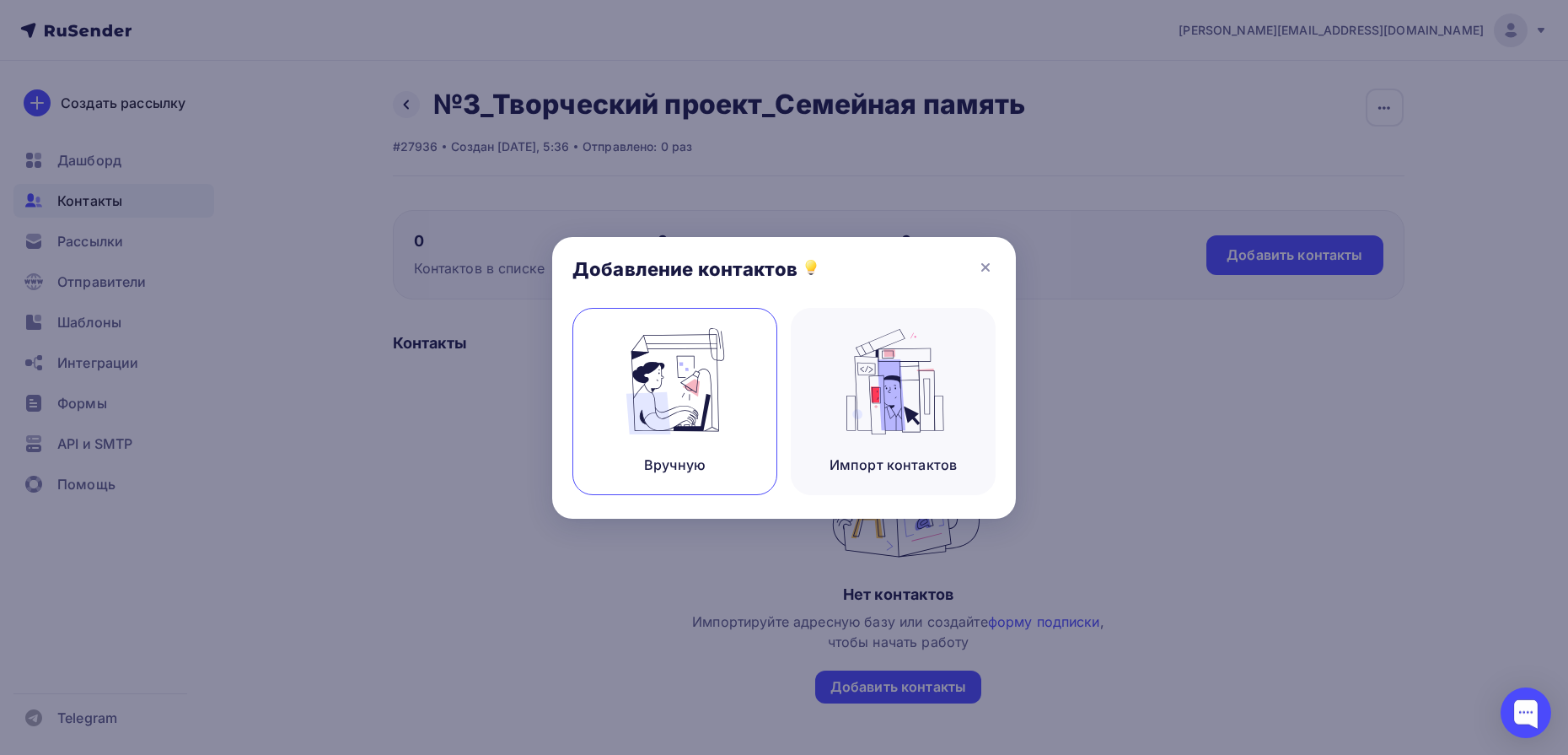
click at [670, 411] on img at bounding box center [675, 381] width 113 height 107
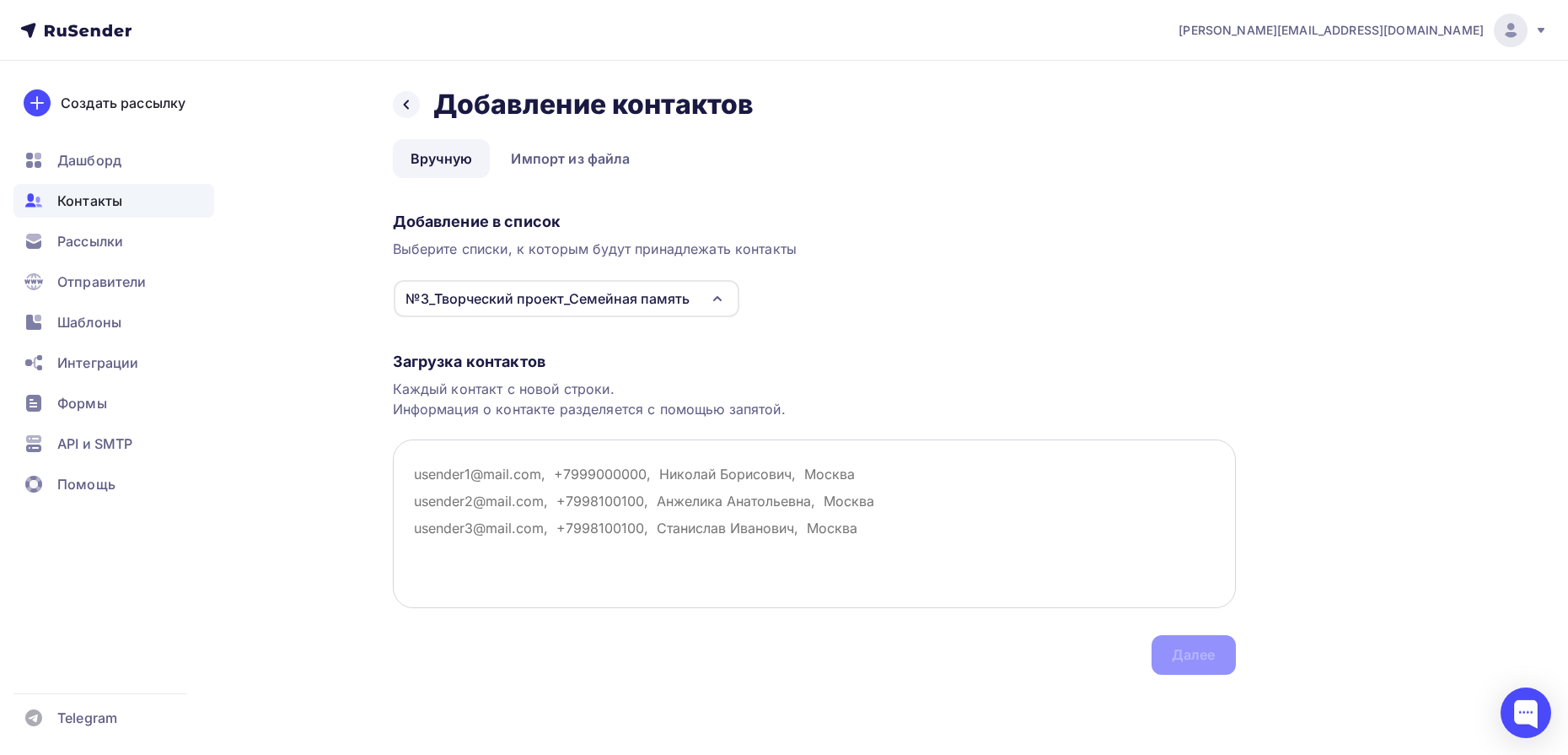
paste textarea "karolina0901@yandex.ru ira.dementeva.91.91@mail.ru andreyanisimof1108@gmail.com…"
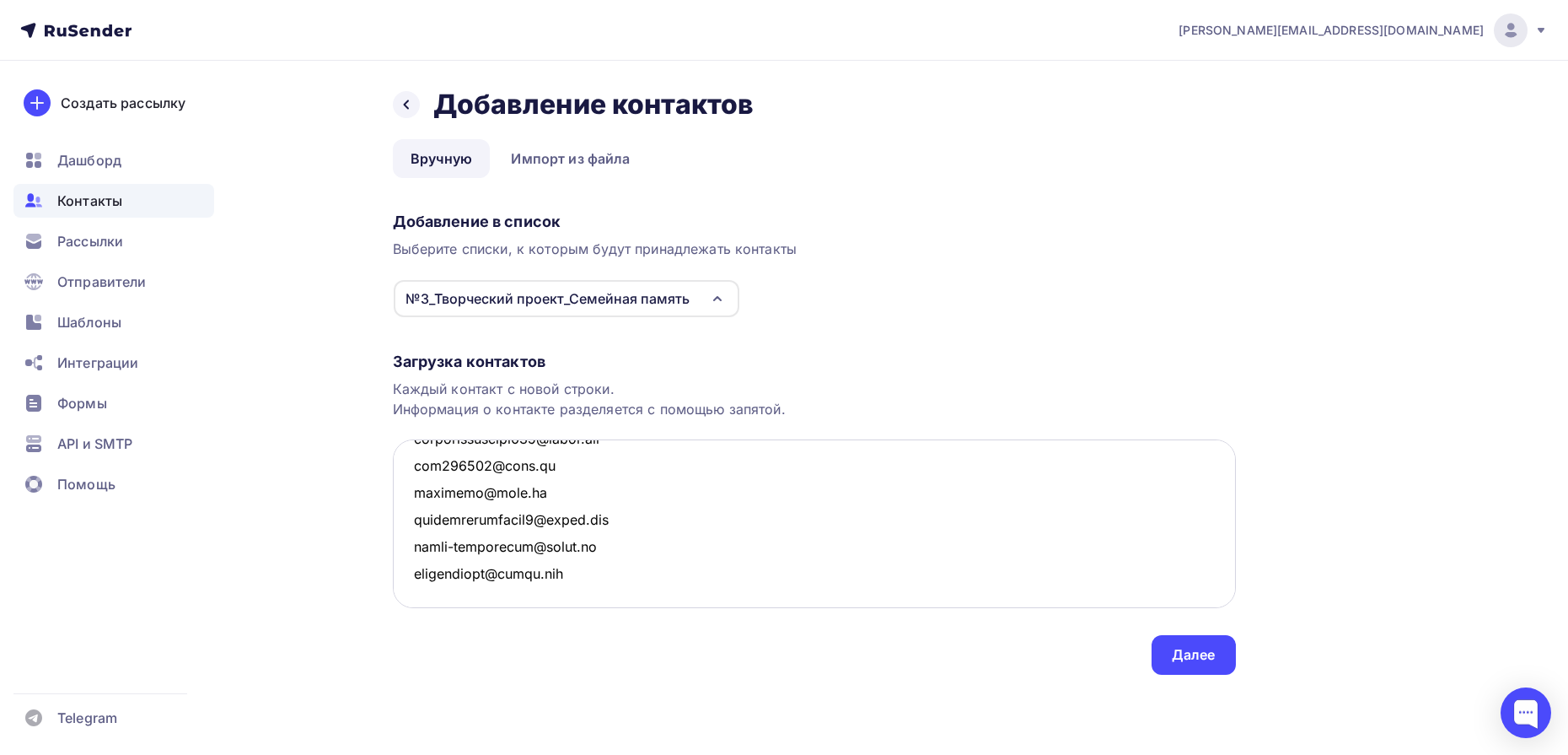
scroll to position [5274, 0]
type textarea "karolina0901@yandex.ru ira.dementeva.91.91@mail.ru andreyanisimof1108@gmail.com…"
click at [1187, 662] on div "Далее" at bounding box center [1194, 655] width 44 height 19
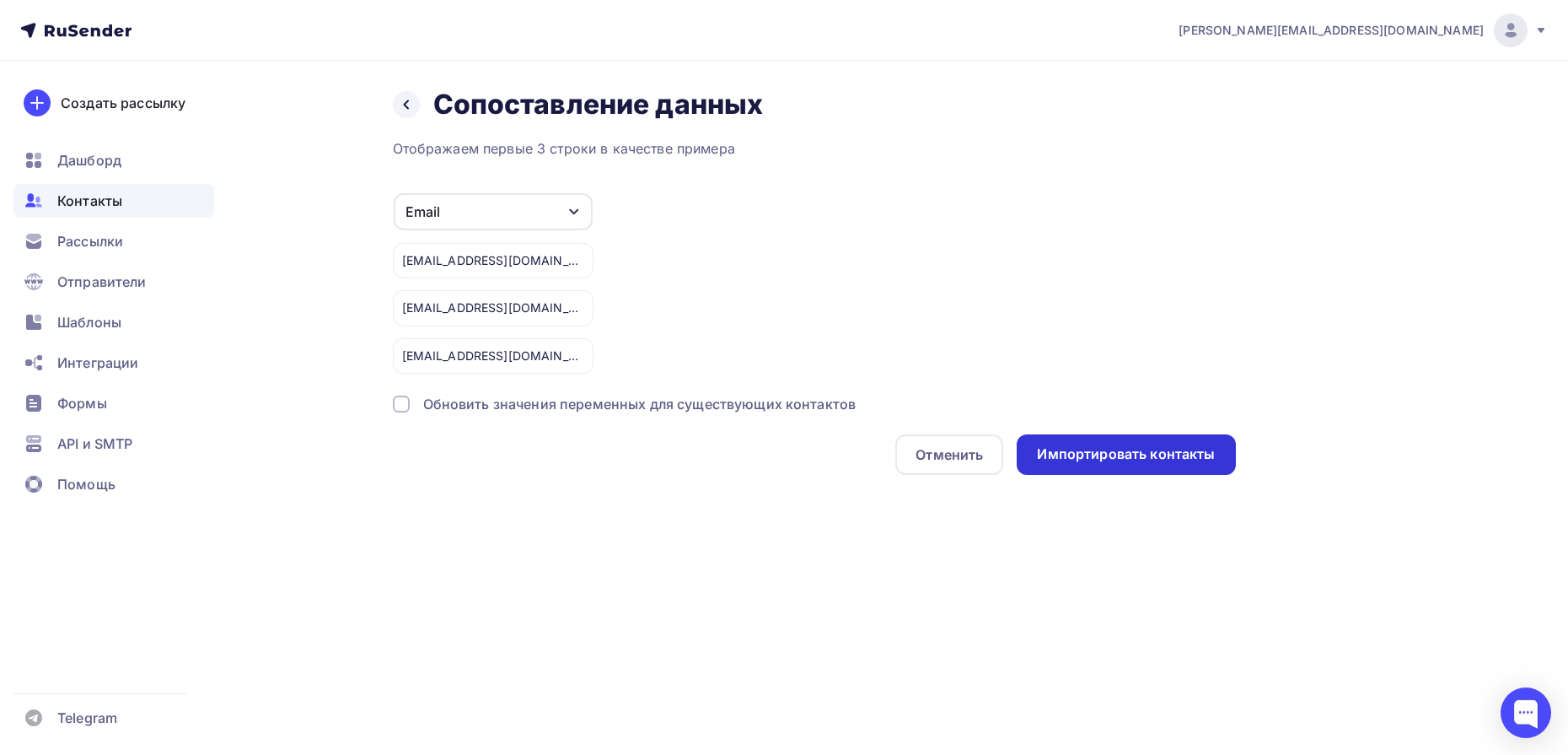
click at [1148, 456] on div "Импортировать контакты" at bounding box center [1126, 455] width 178 height 19
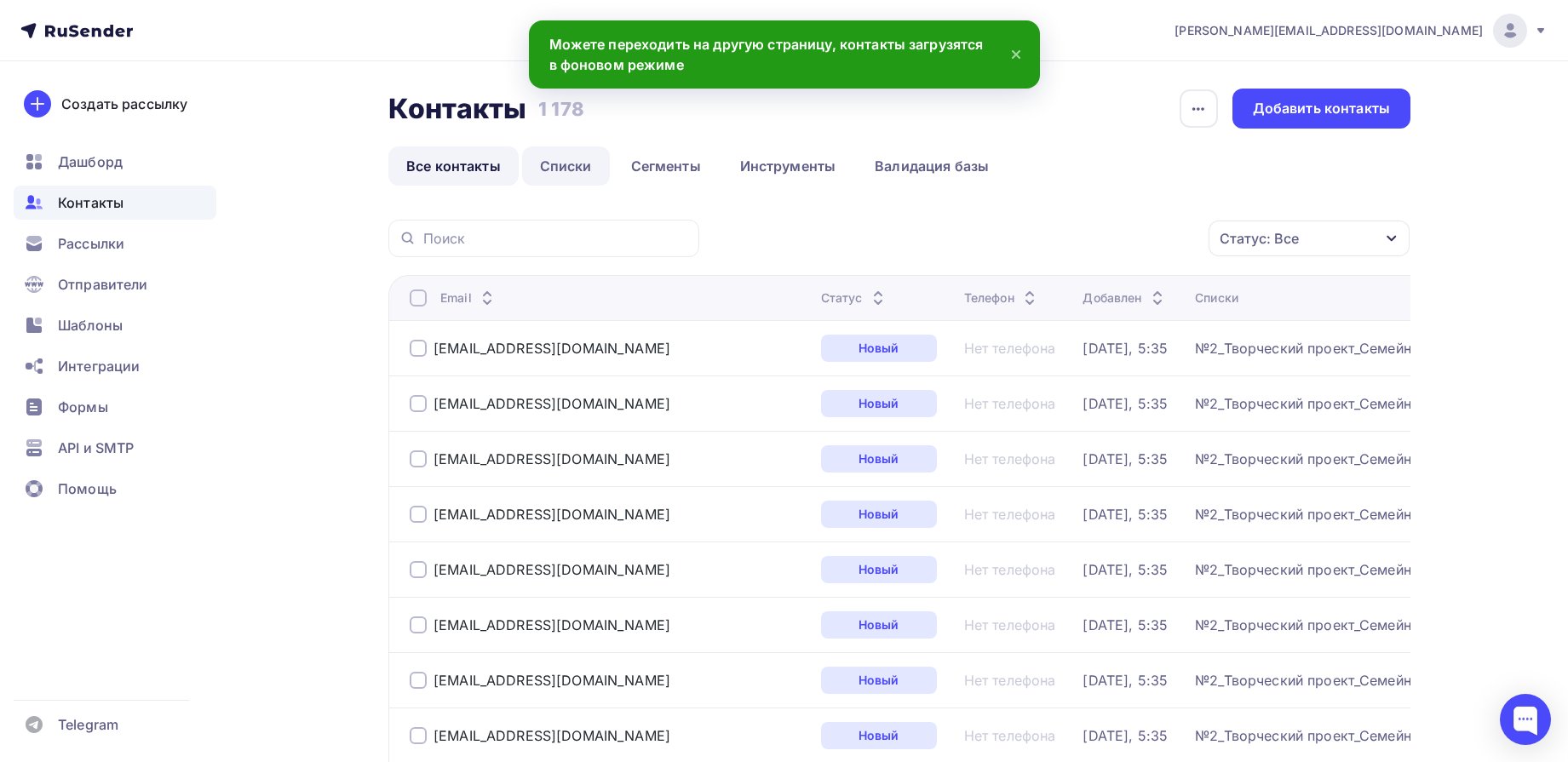
click at [558, 175] on link "Списки" at bounding box center [566, 166] width 88 height 39
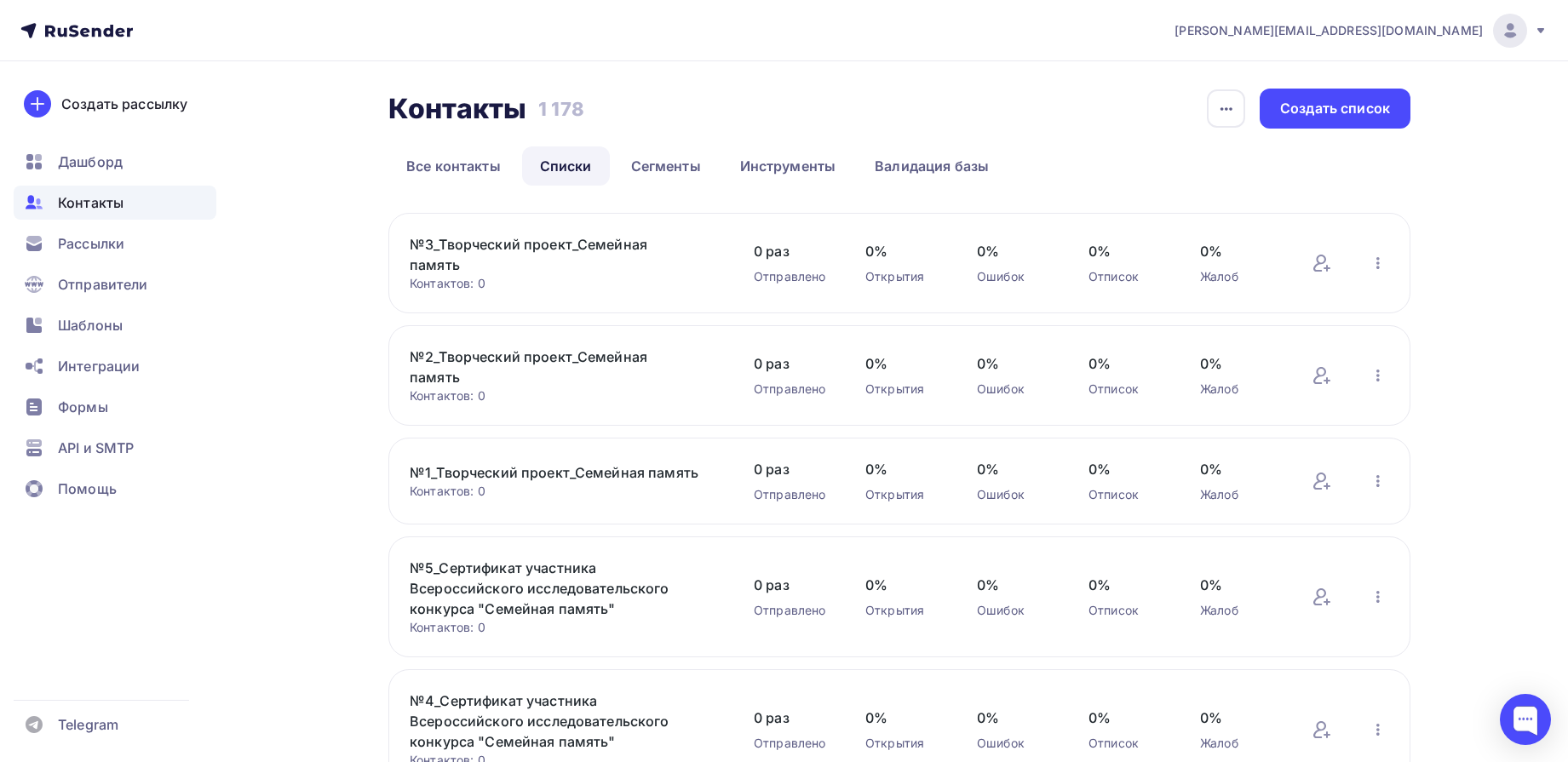
click at [545, 250] on link "№3_Творческий проект_Семейная память" at bounding box center [555, 254] width 290 height 41
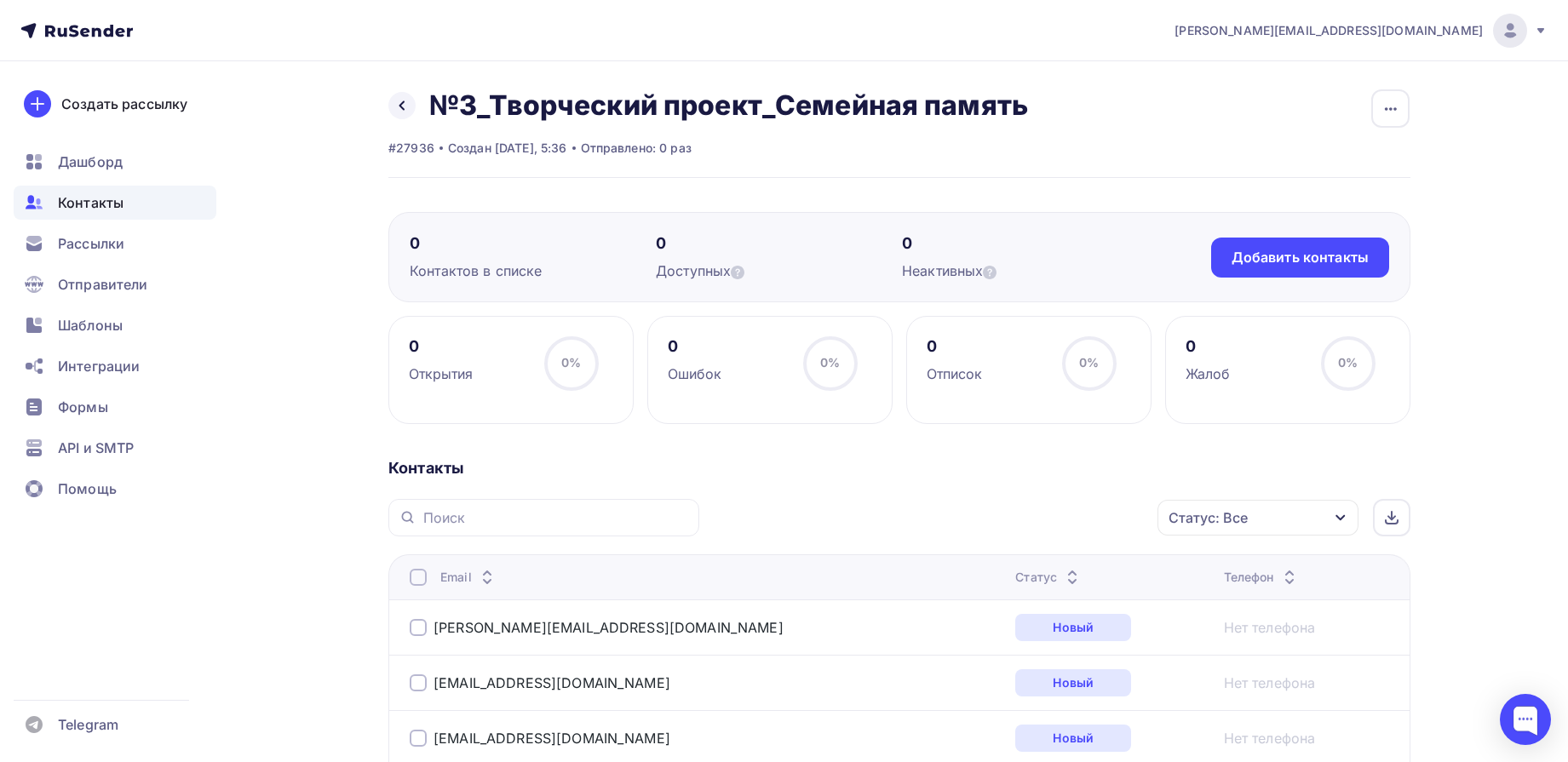
click at [417, 106] on div "Назад №3_Творческий проект_Семейная память Переименовать список Скачать список …" at bounding box center [708, 106] width 639 height 34
click at [405, 107] on icon at bounding box center [401, 105] width 13 height 13
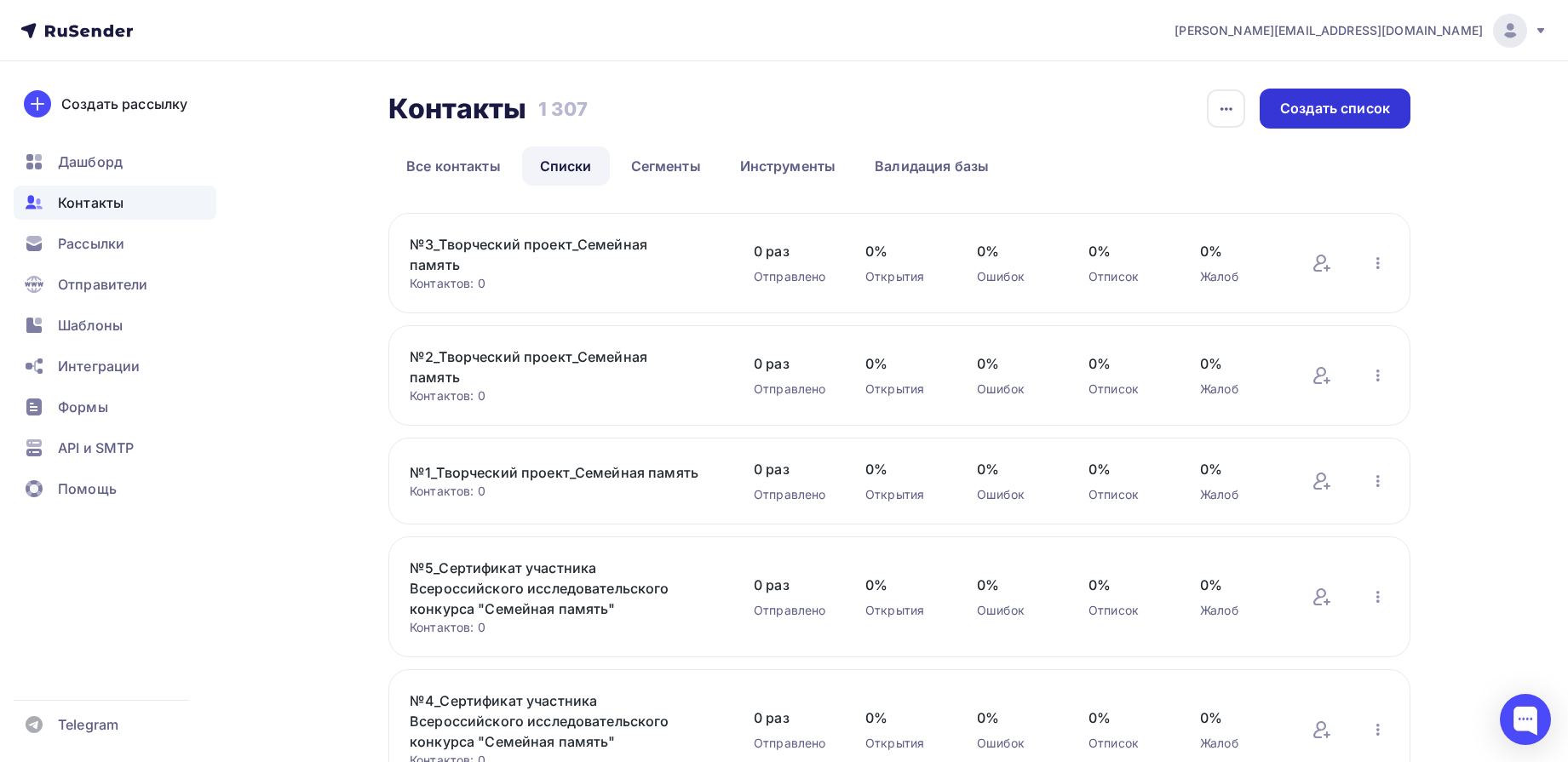
click at [1312, 111] on div "Создать список" at bounding box center [1336, 108] width 110 height 20
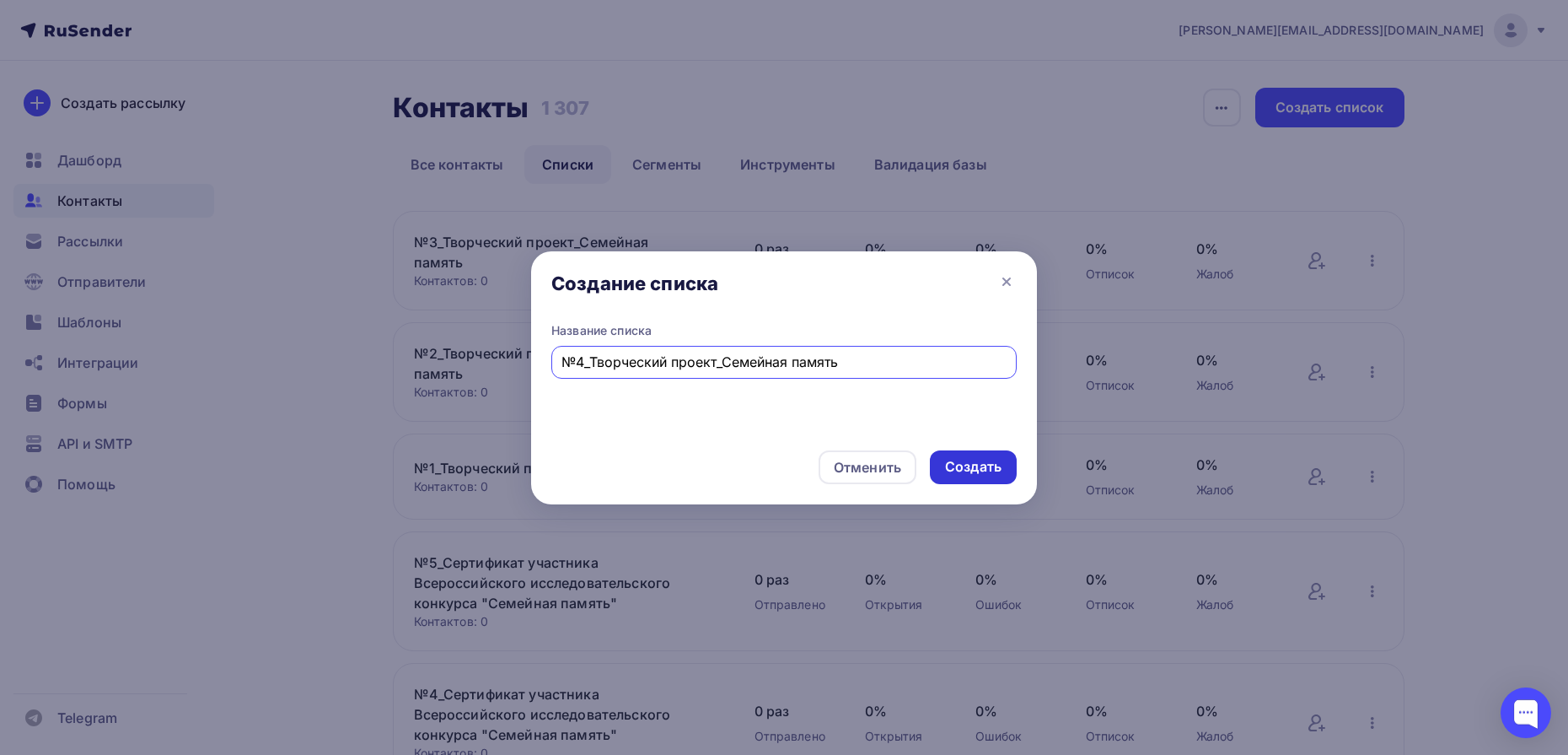
type input "№4_Творческий проект_Семейная память"
click at [988, 470] on div "Создать" at bounding box center [974, 467] width 56 height 19
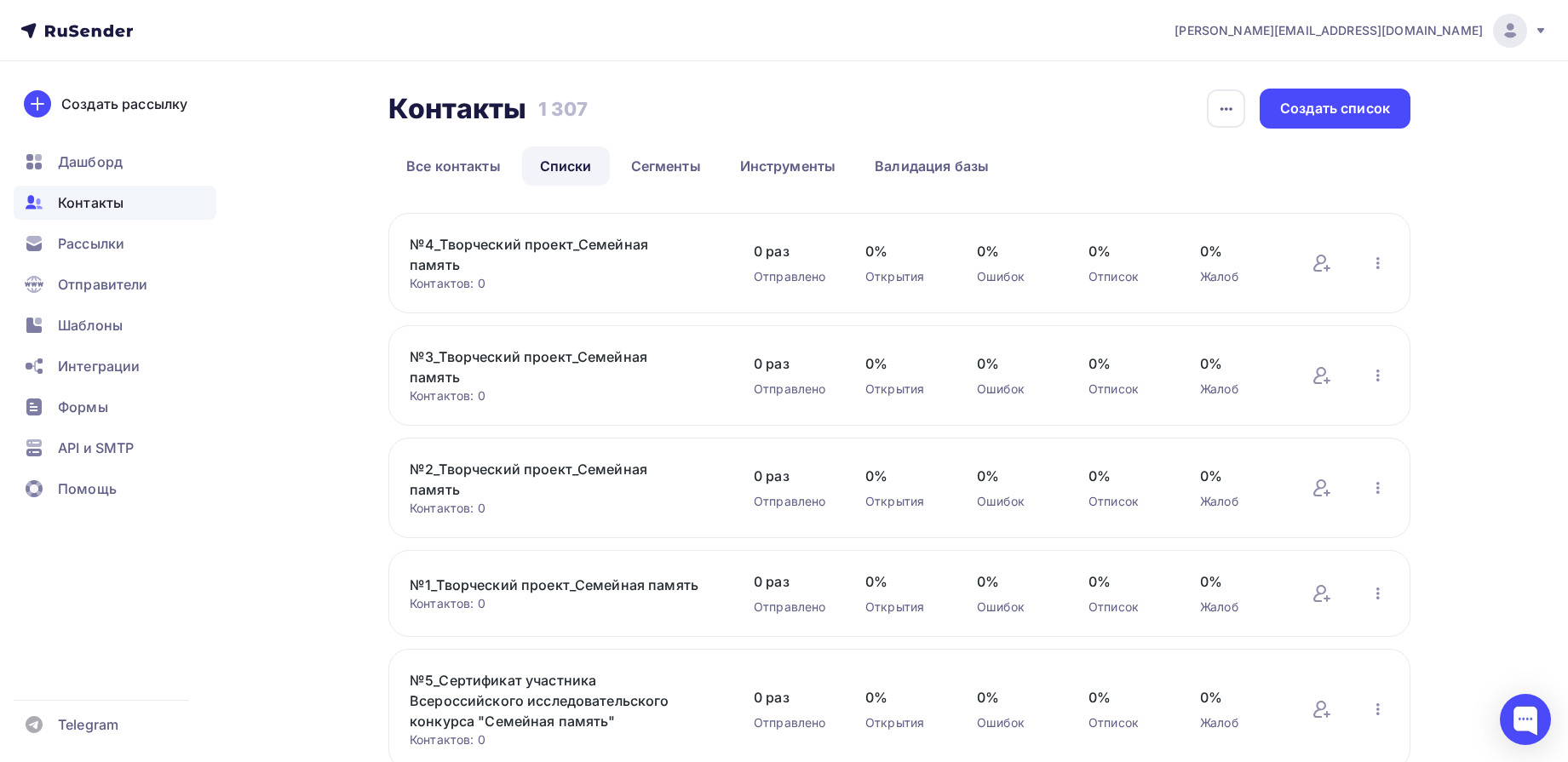
click at [602, 245] on link "№4_Творческий проект_Семейная память" at bounding box center [555, 254] width 290 height 41
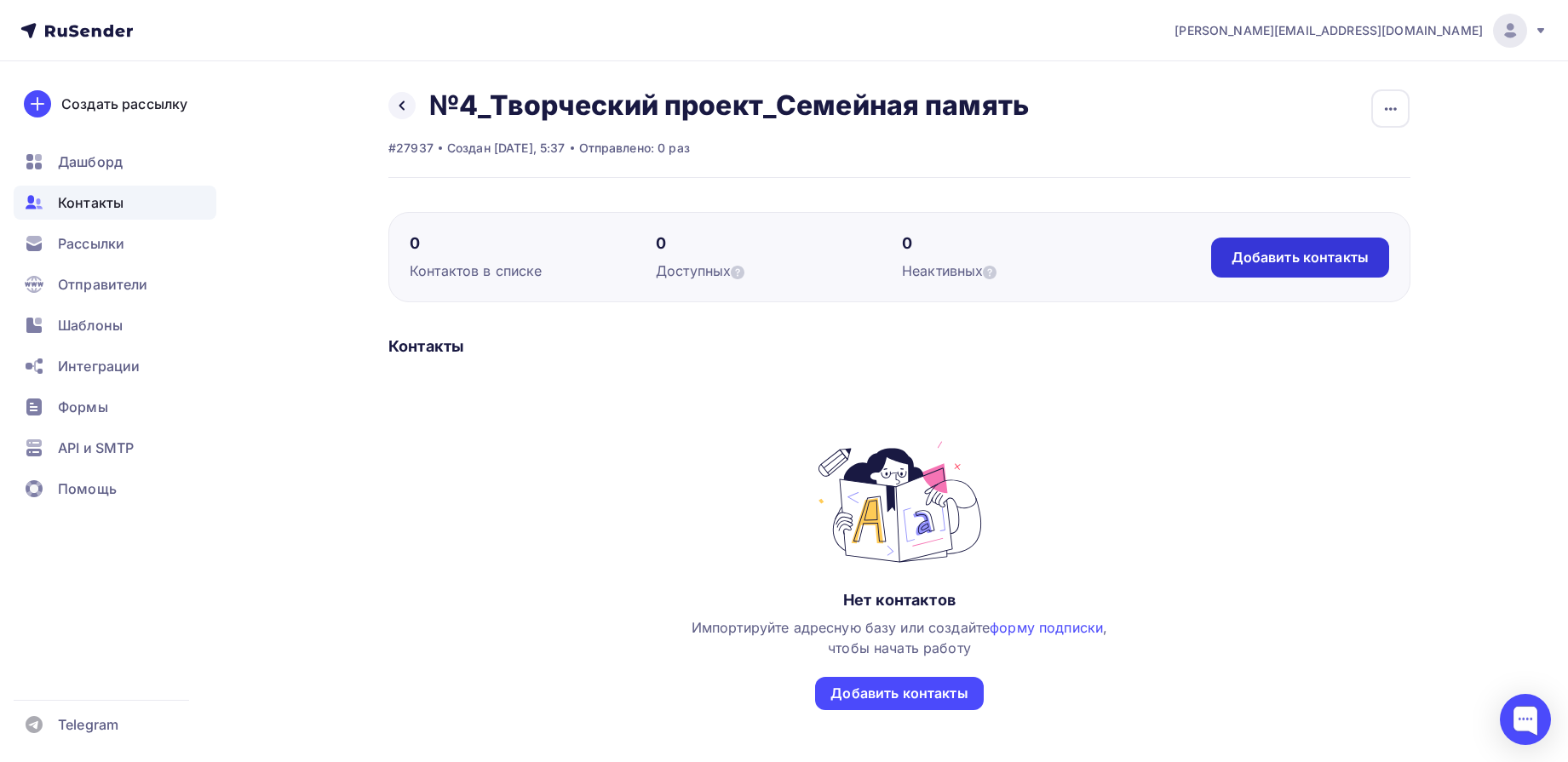
click at [1299, 252] on div "Добавить контакты" at bounding box center [1300, 258] width 137 height 20
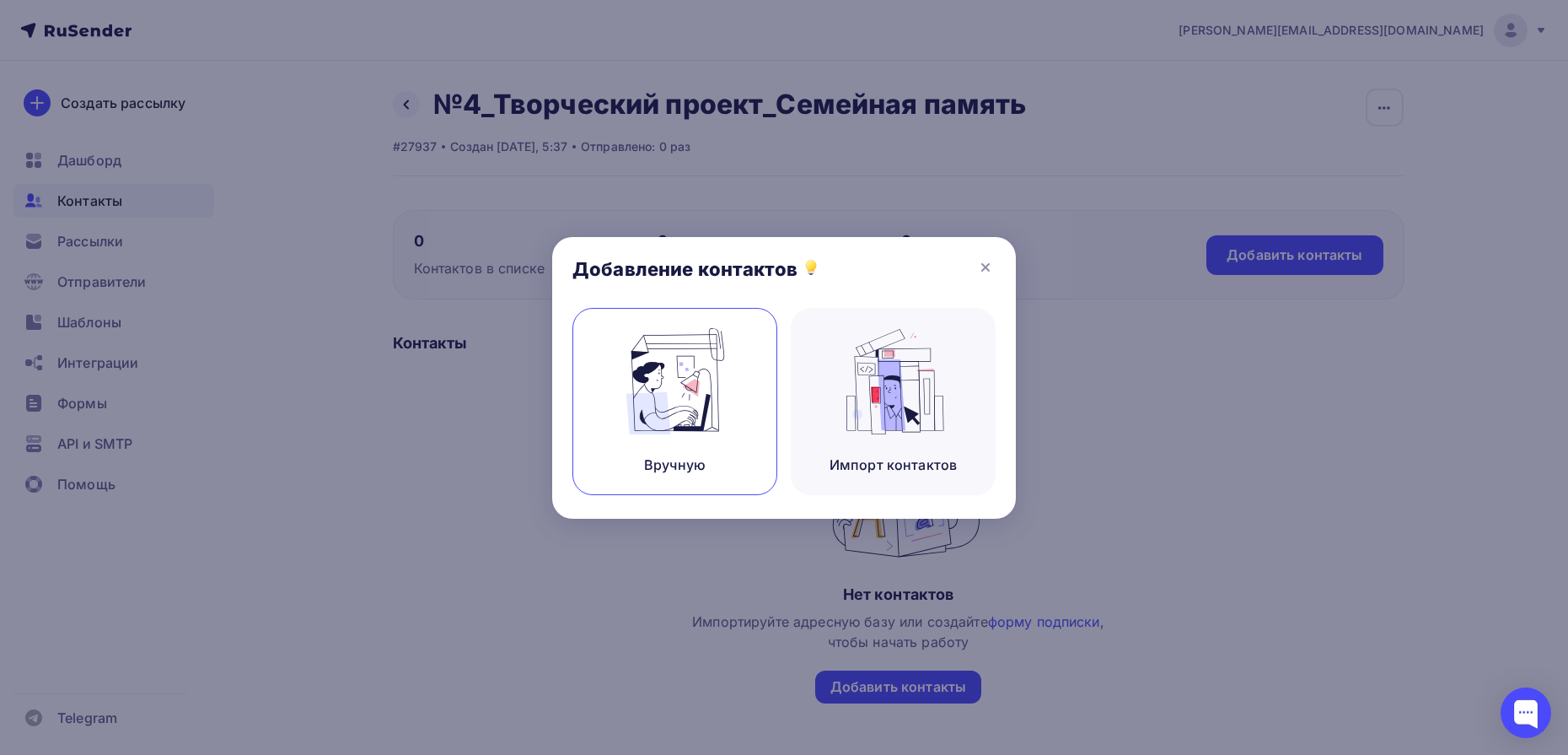
click at [715, 411] on img at bounding box center [675, 381] width 113 height 107
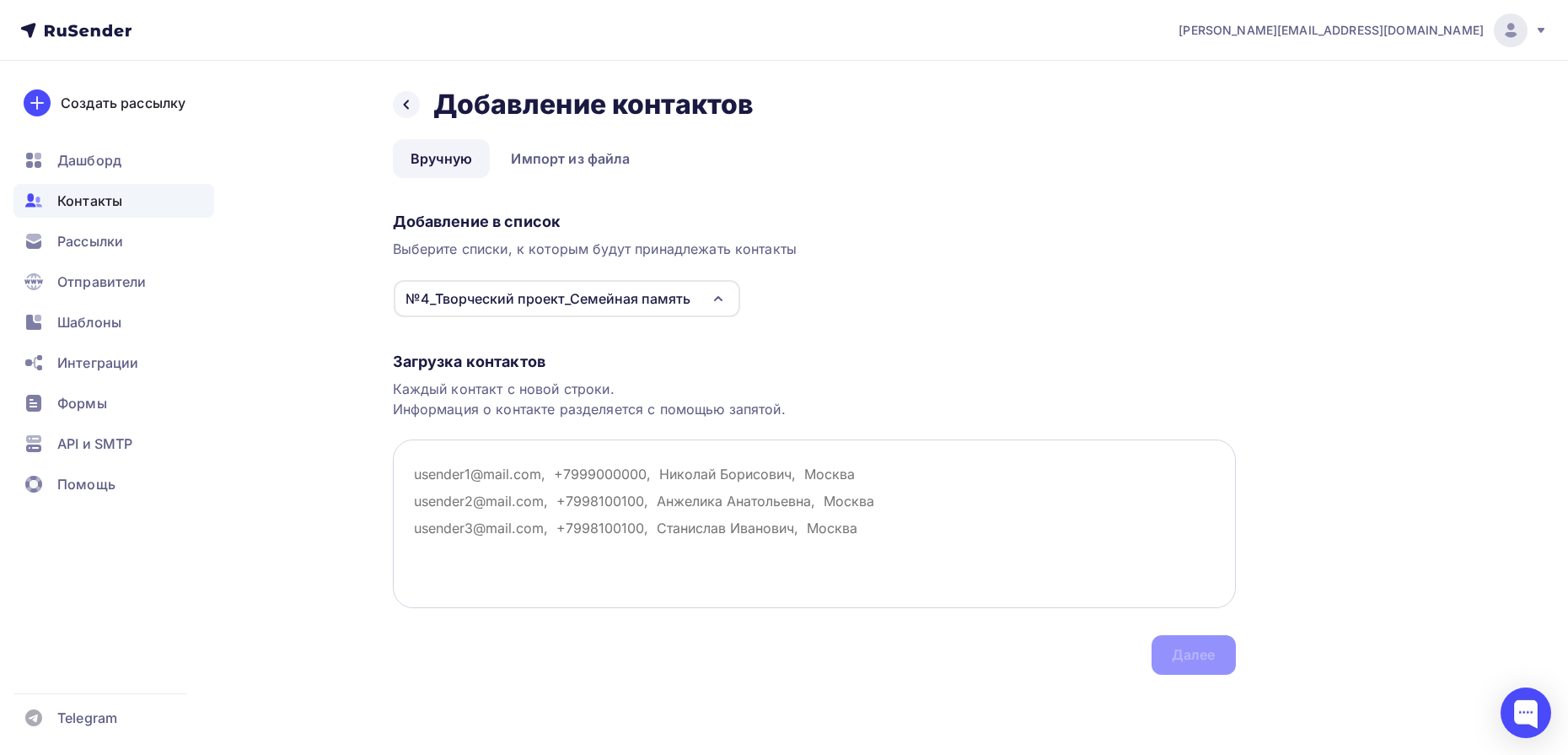
paste textarea "idea17591@business-degree.live tochilovamv@yandex.ru sergeynosov45@gmail.com ga…"
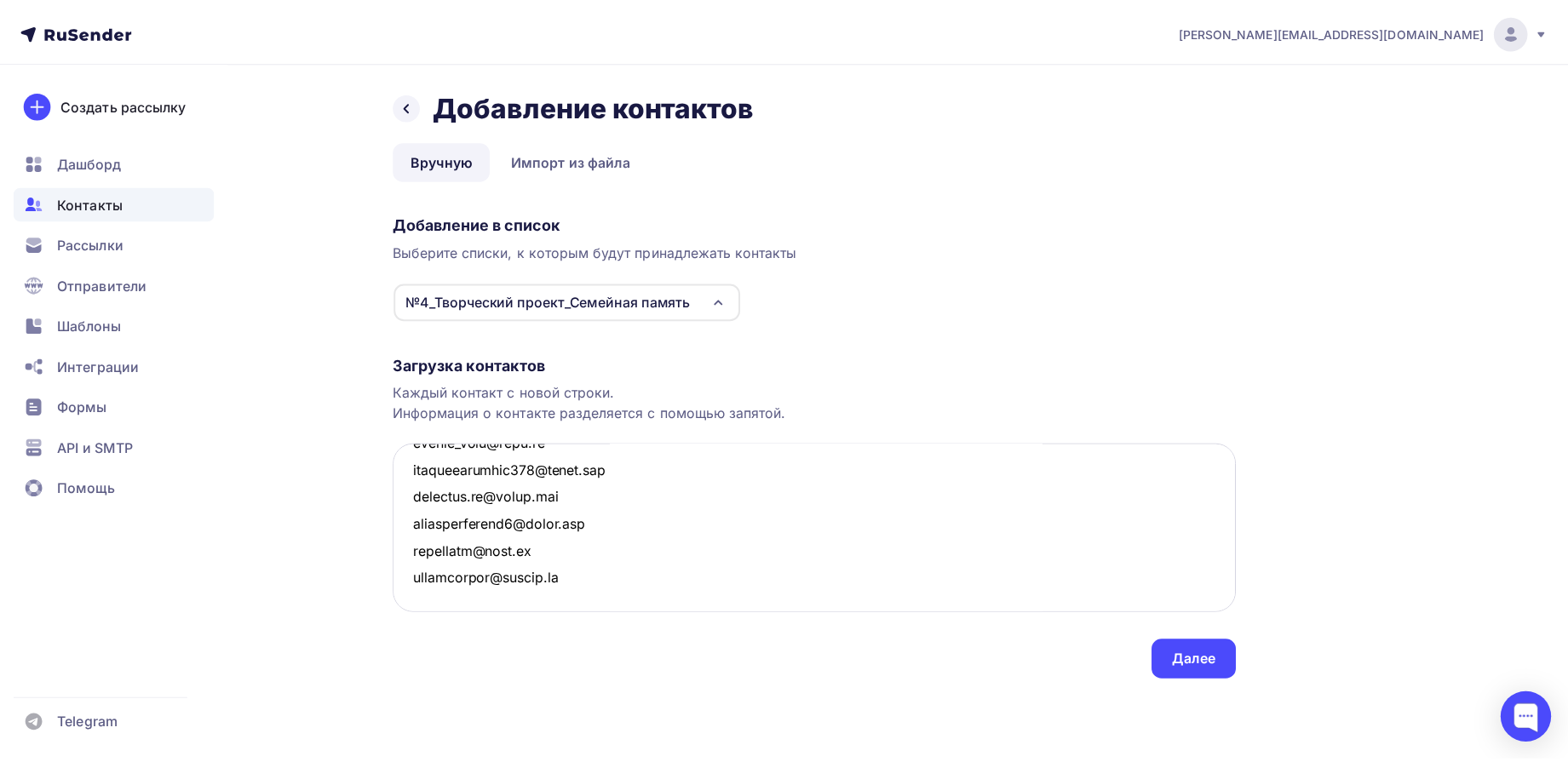
scroll to position [5322, 0]
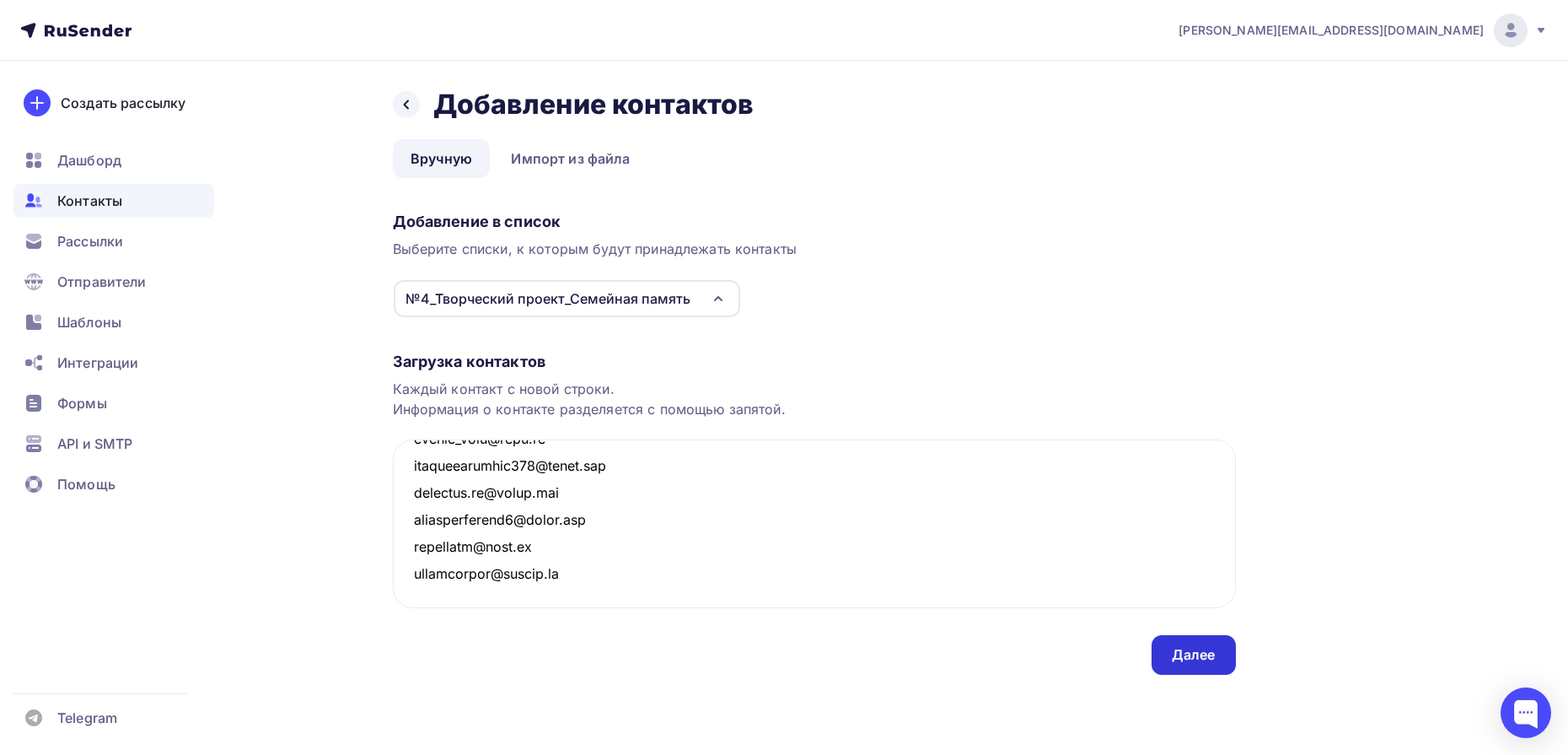
type textarea "idea17591@business-degree.live tochilovamv@yandex.ru sergeynosov45@gmail.com ga…"
click at [1188, 652] on div "Далее" at bounding box center [1194, 655] width 44 height 19
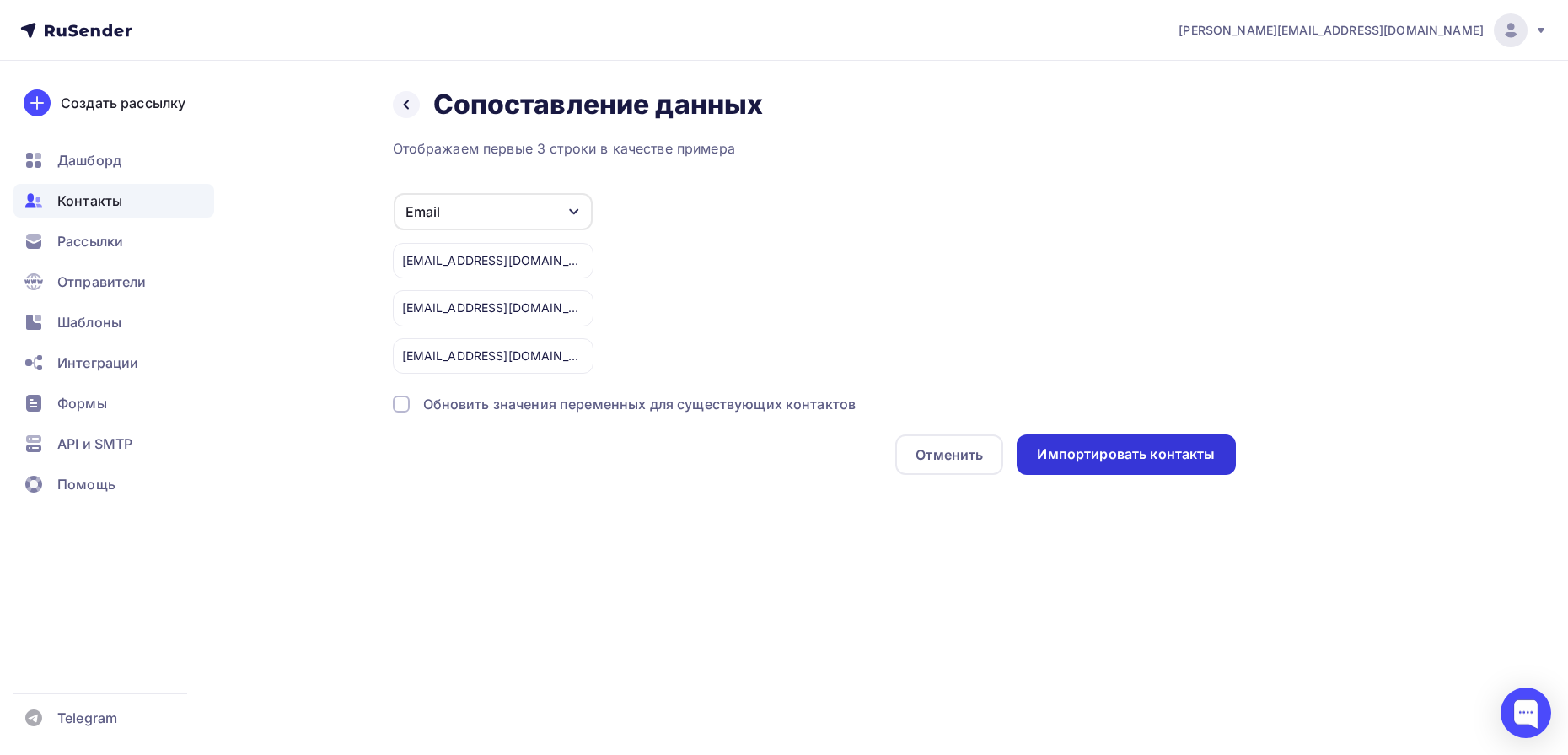
click at [1128, 461] on div "Импортировать контакты" at bounding box center [1126, 455] width 178 height 19
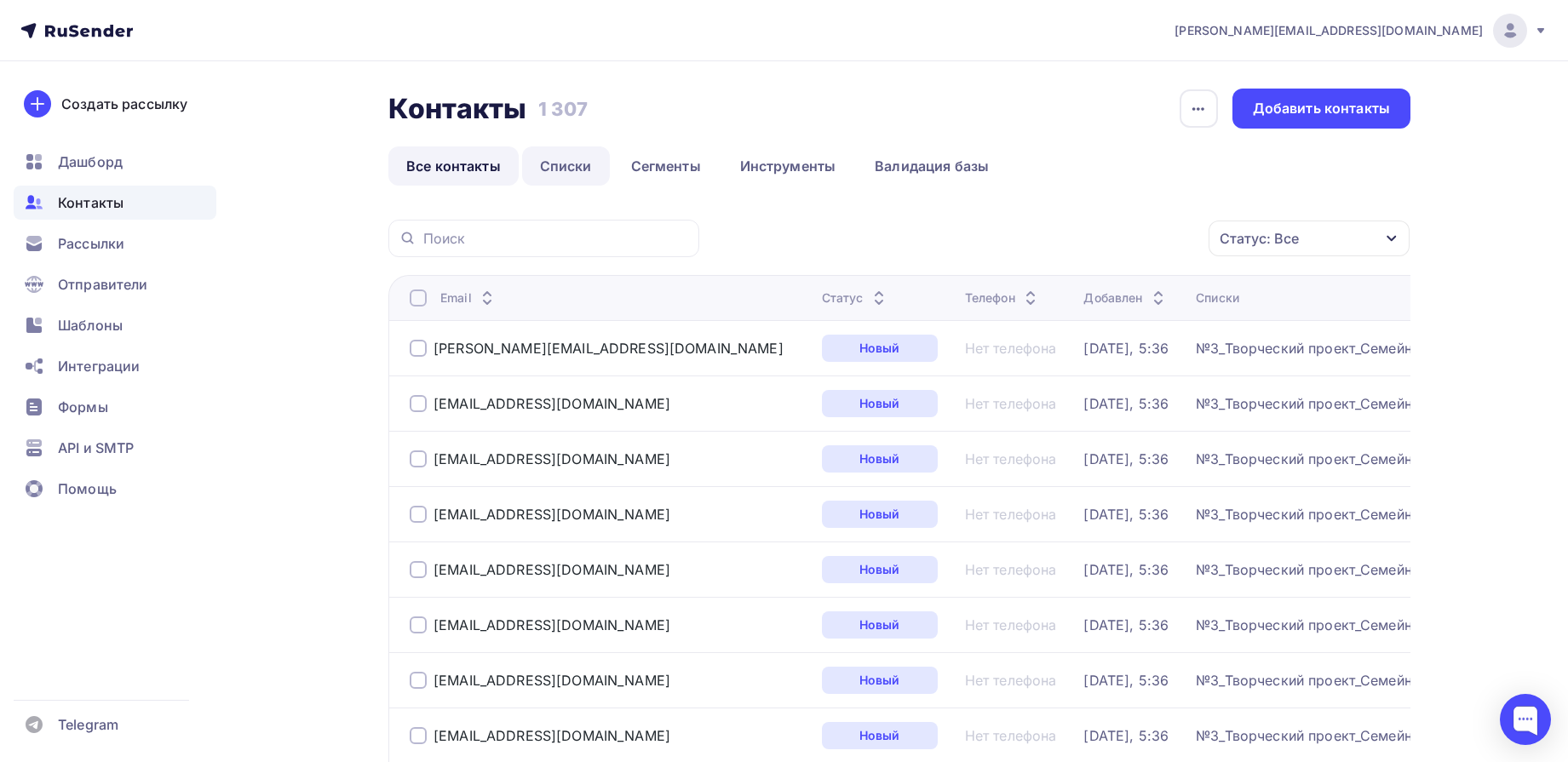
click at [564, 169] on link "Списки" at bounding box center [566, 166] width 88 height 39
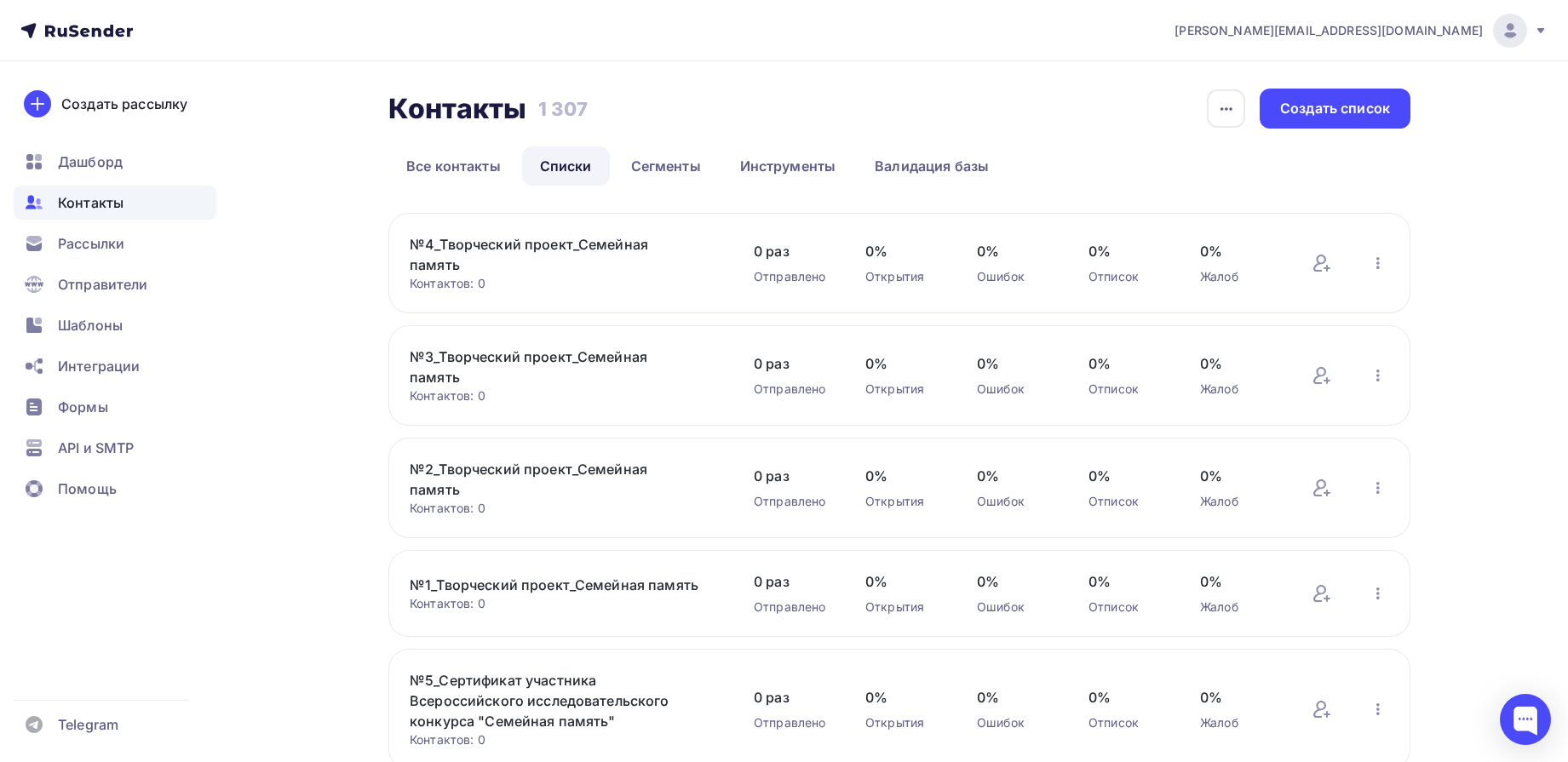
click at [490, 232] on div "№4_Творческий проект_Семейная память Контактов: 0 Добавить контакты Переименова…" at bounding box center [899, 262] width 1022 height 100
click at [500, 249] on link "№4_Творческий проект_Семейная память" at bounding box center [555, 254] width 290 height 41
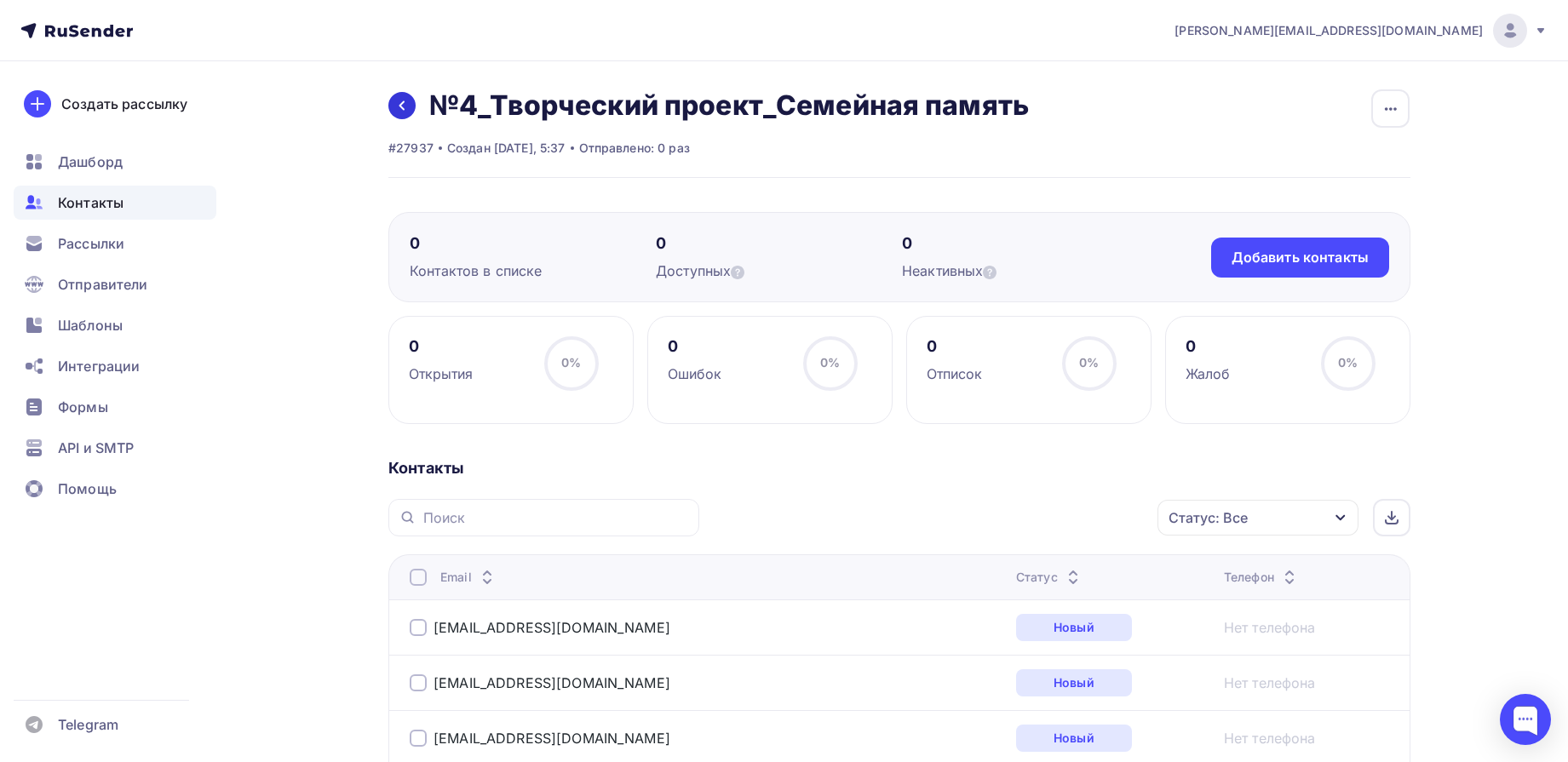
click at [413, 105] on link at bounding box center [402, 105] width 28 height 28
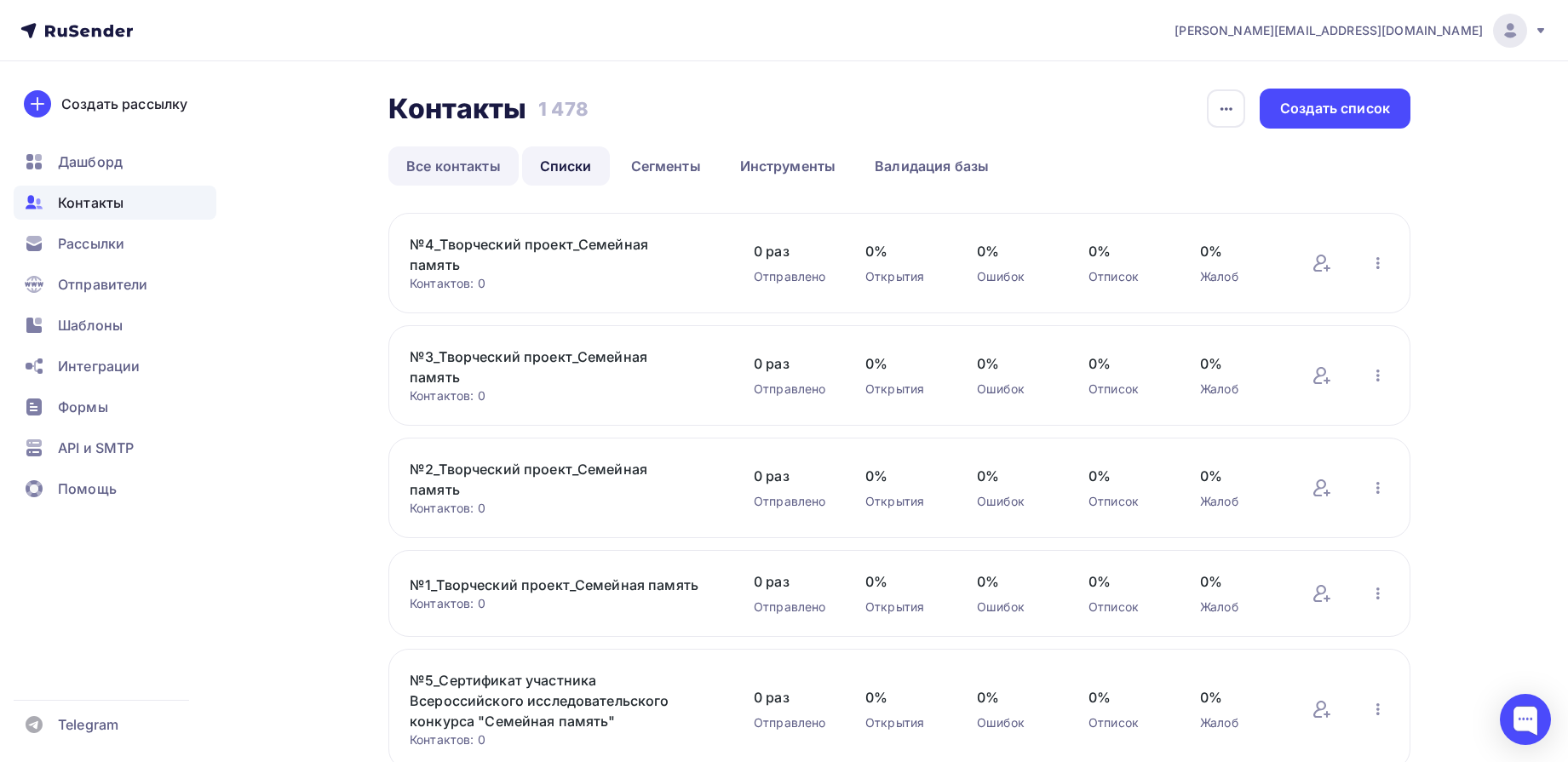
click at [452, 162] on link "Все контакты" at bounding box center [454, 166] width 131 height 39
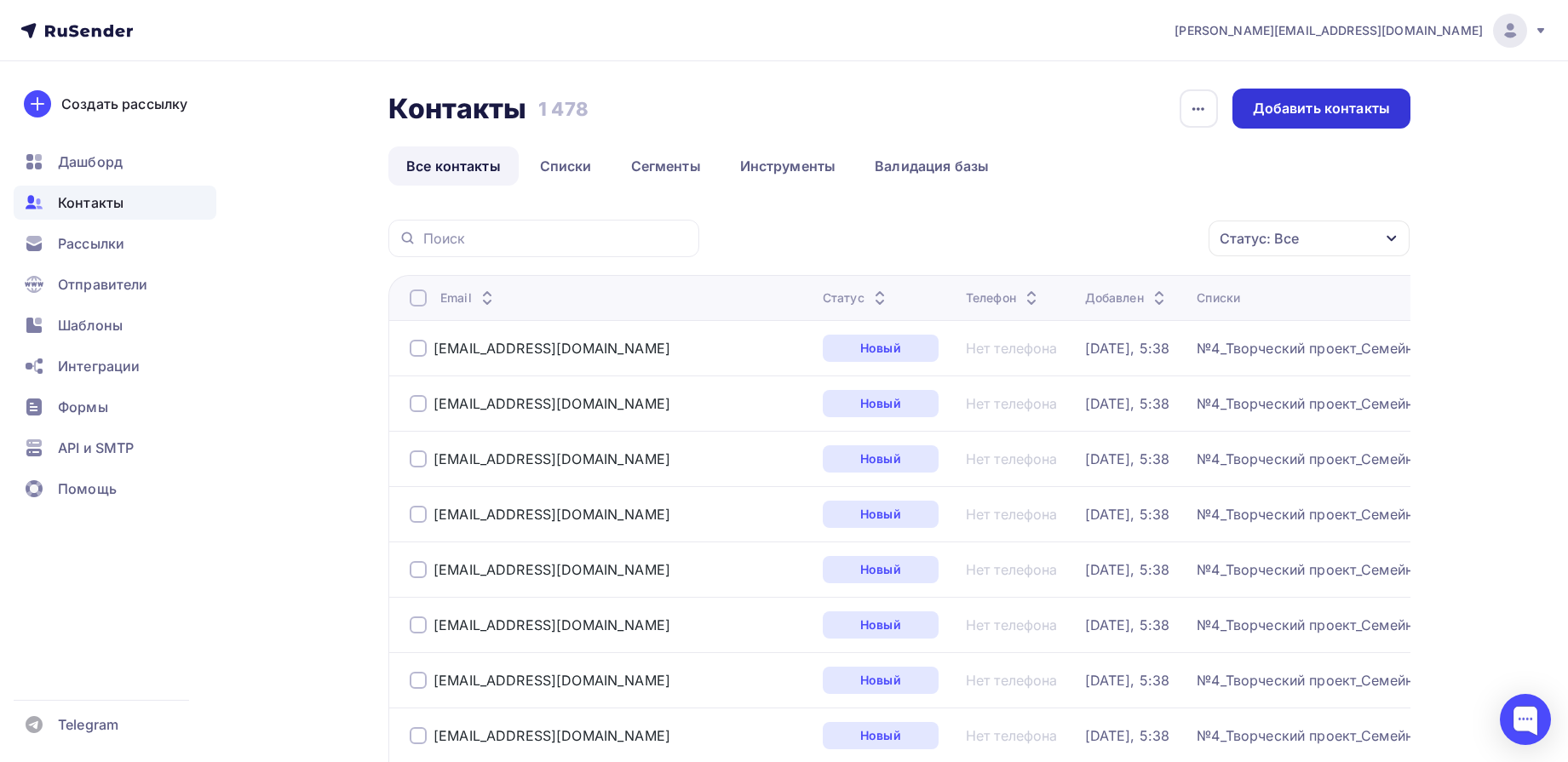
click at [1320, 113] on div "Добавить контакты" at bounding box center [1322, 108] width 137 height 20
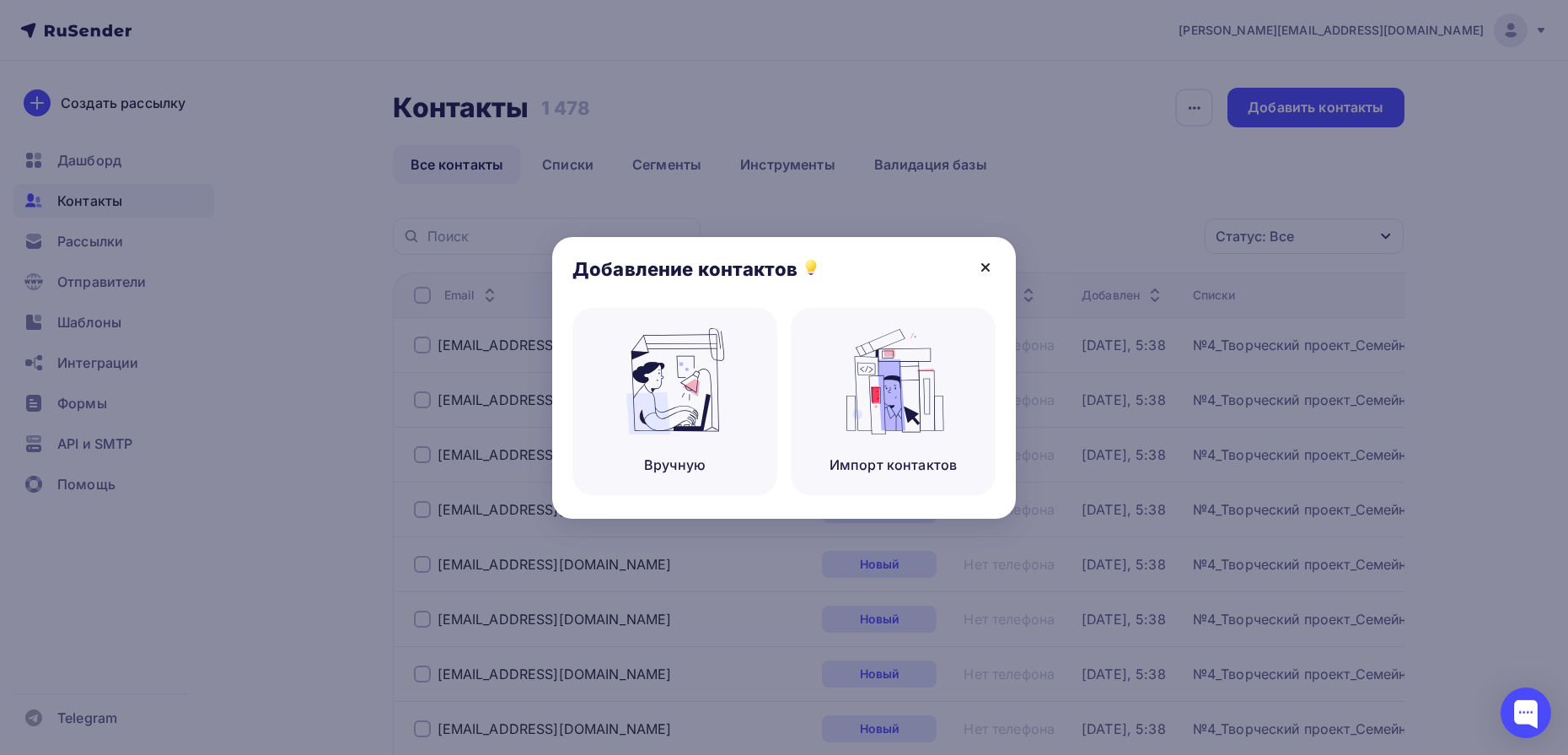
click at [990, 265] on icon at bounding box center [985, 267] width 20 height 20
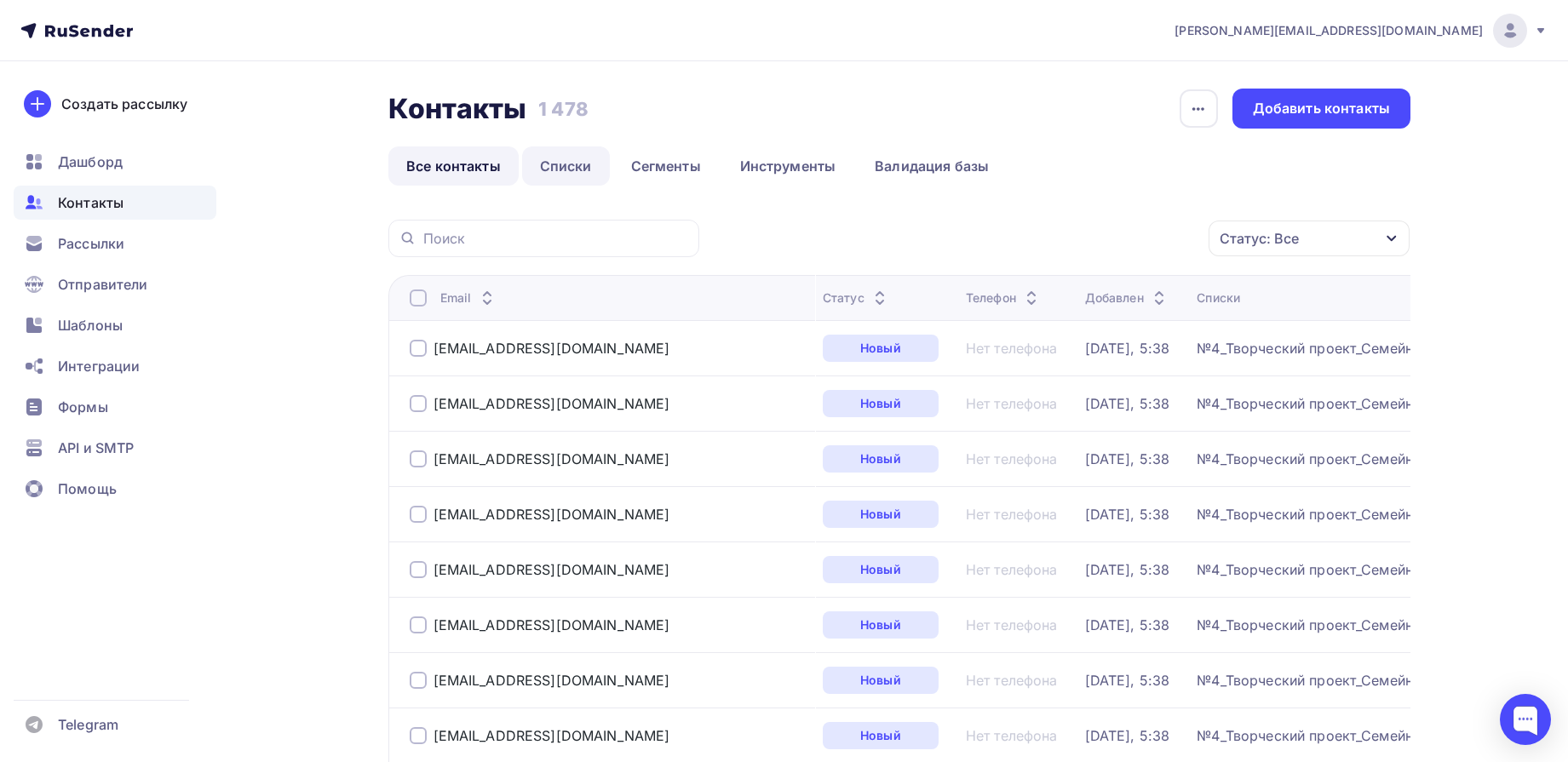
click at [571, 172] on link "Списки" at bounding box center [566, 166] width 88 height 39
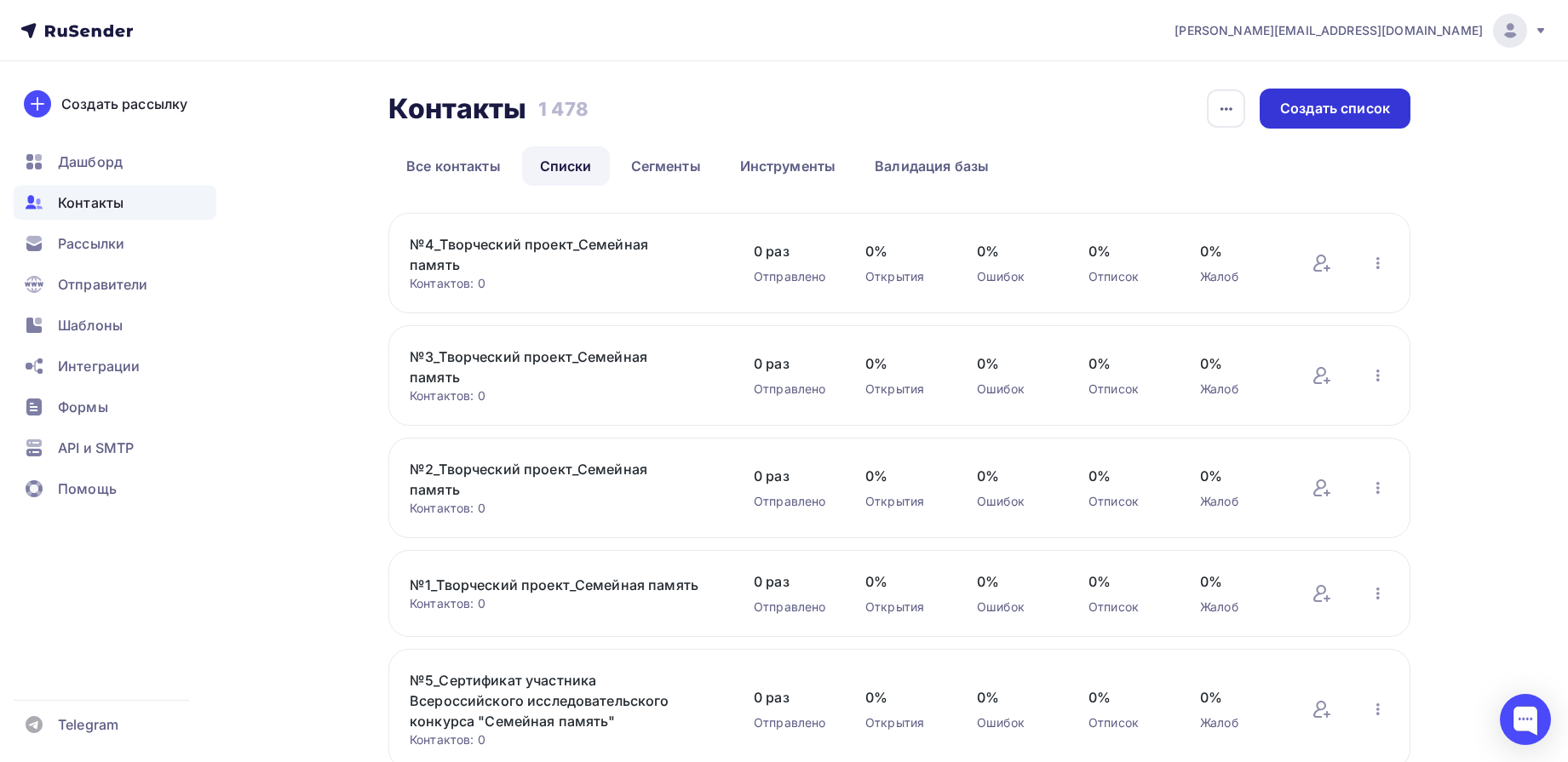
click at [1321, 110] on div "Создать список" at bounding box center [1336, 108] width 110 height 20
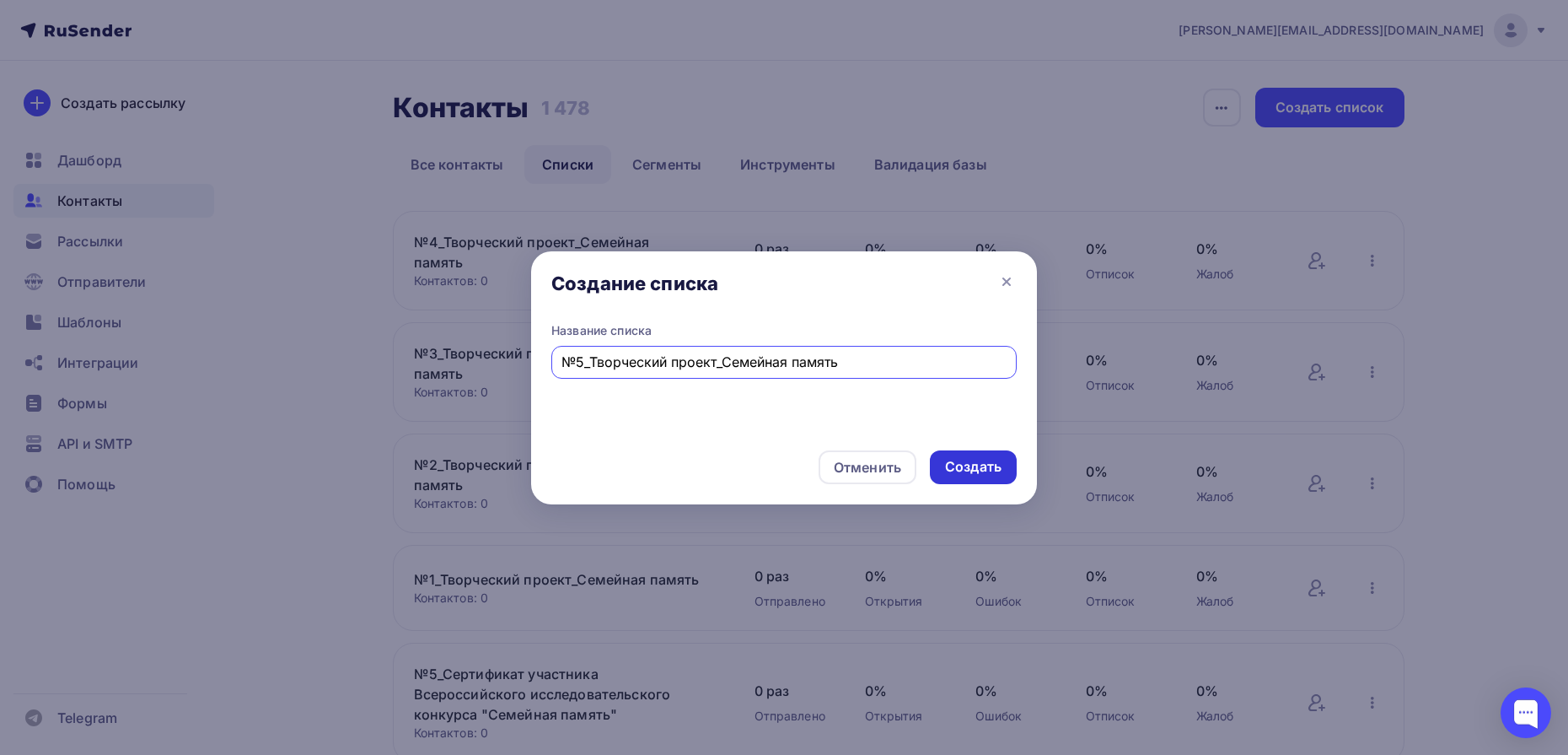
type input "№5_Творческий проект_Семейная память"
click at [999, 457] on div "Создать" at bounding box center [974, 467] width 56 height 19
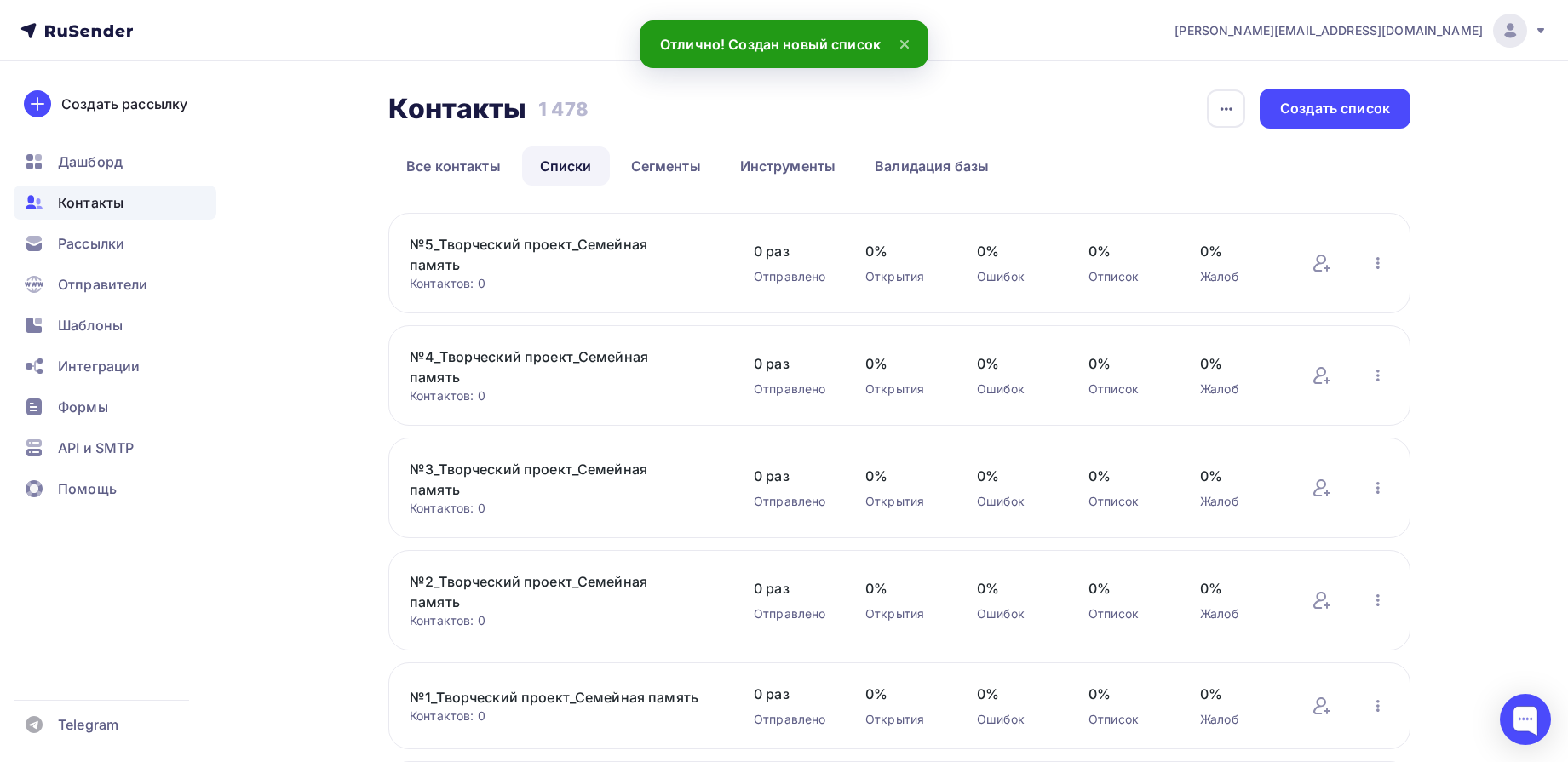
click at [615, 252] on link "№5_Творческий проект_Семейная память" at bounding box center [555, 254] width 290 height 41
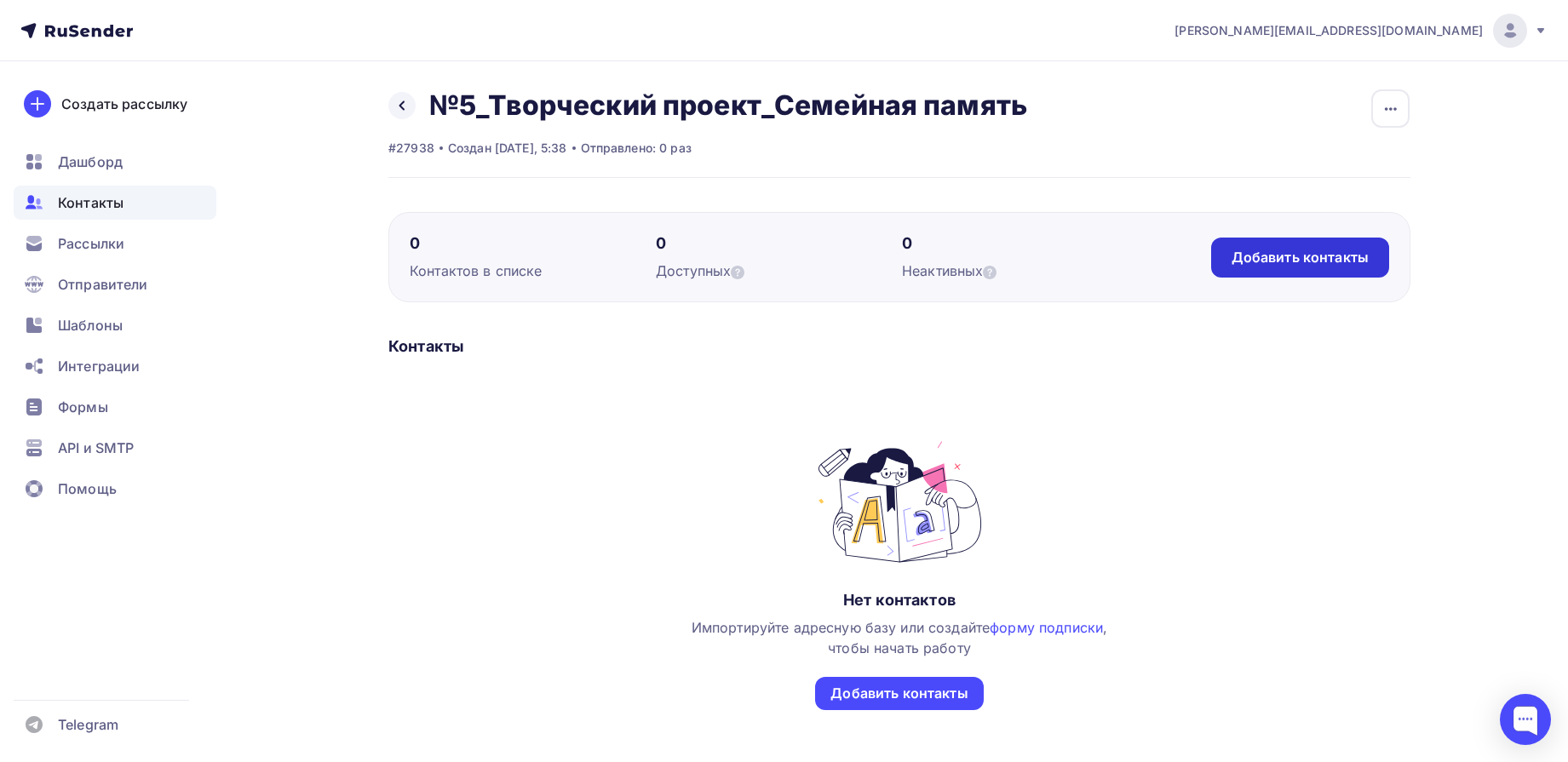
click at [1278, 269] on div "Добавить контакты" at bounding box center [1300, 257] width 178 height 40
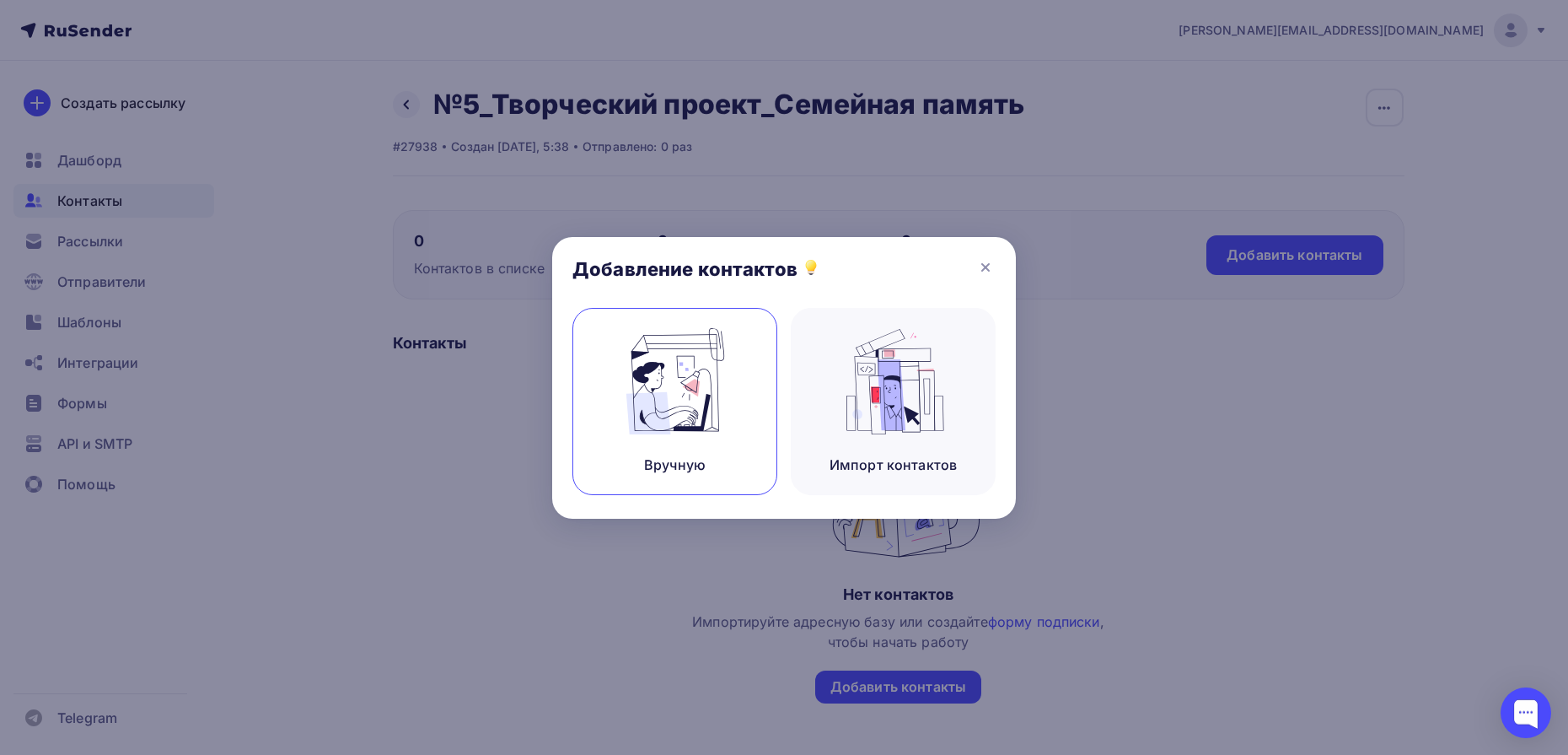
drag, startPoint x: 697, startPoint y: 399, endPoint x: 705, endPoint y: 406, distance: 10.6
click at [696, 399] on img at bounding box center [675, 381] width 113 height 107
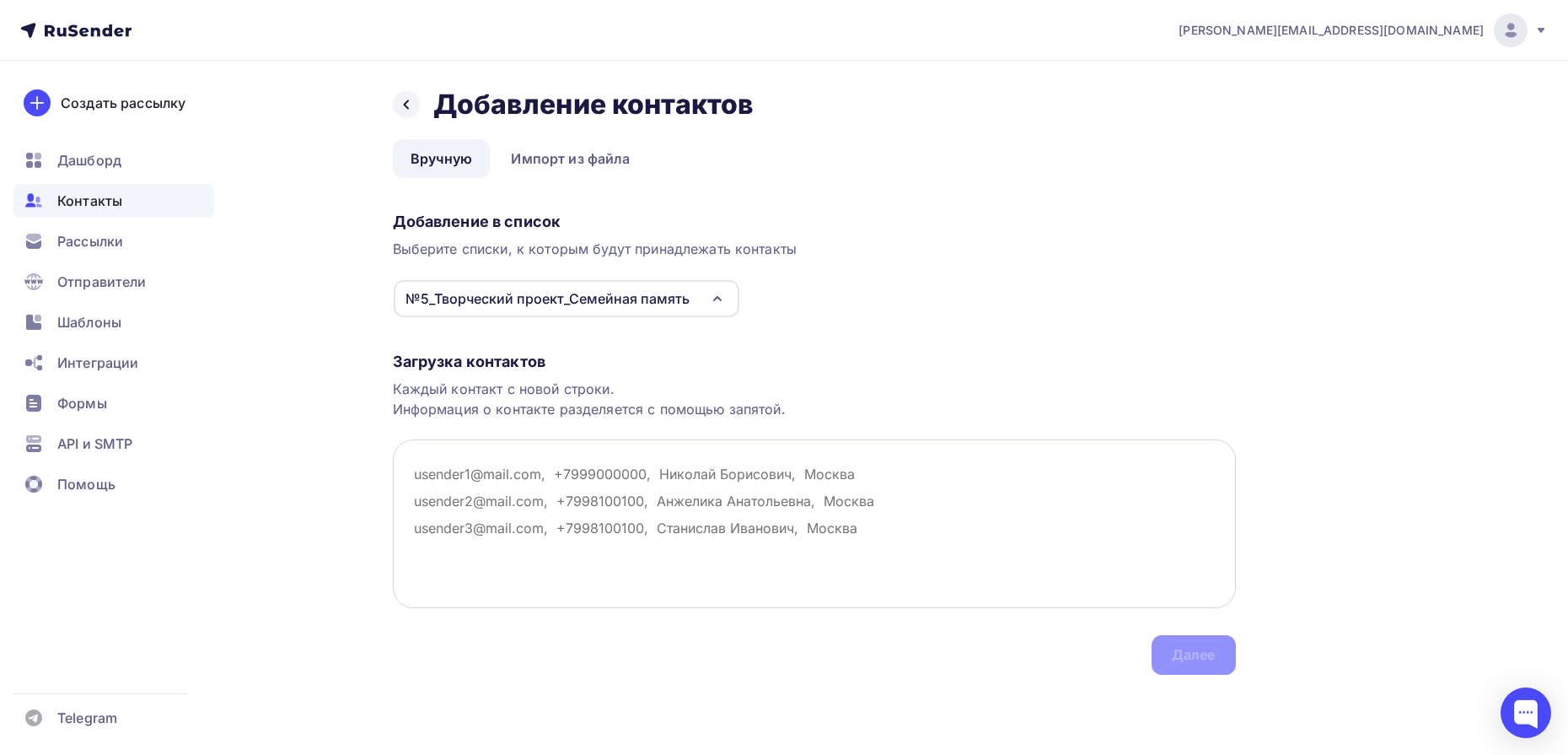
paste textarea "angelina.rnd@mail.ru ivo2787@yandex.ru ekaterina.aseeva.88@mail.ru uliana-mariz…"
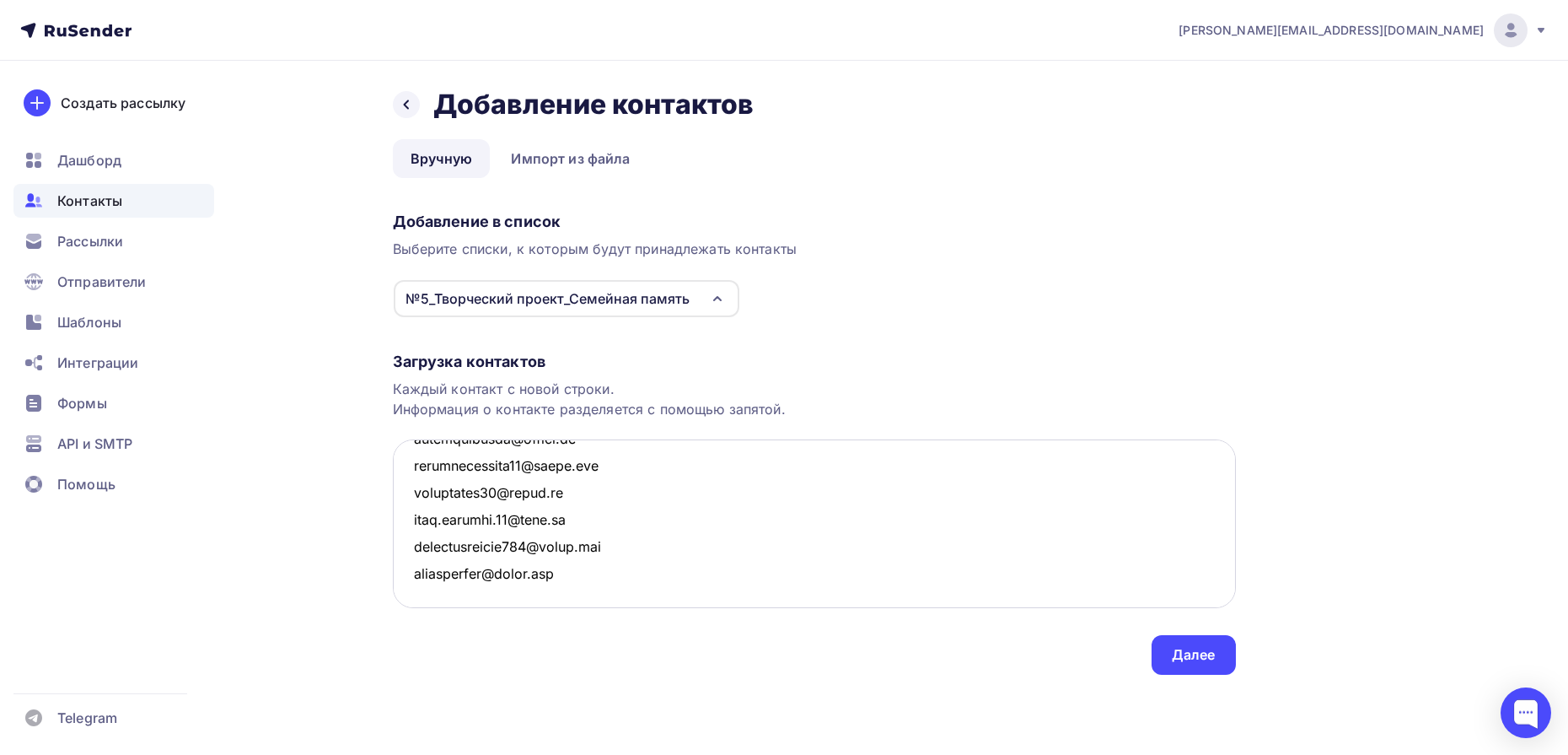
scroll to position [5274, 0]
type textarea "angelina.rnd@mail.ru ivo2787@yandex.ru ekaterina.aseeva.88@mail.ru uliana-mariz…"
click at [1188, 651] on div "Далее" at bounding box center [1194, 655] width 44 height 19
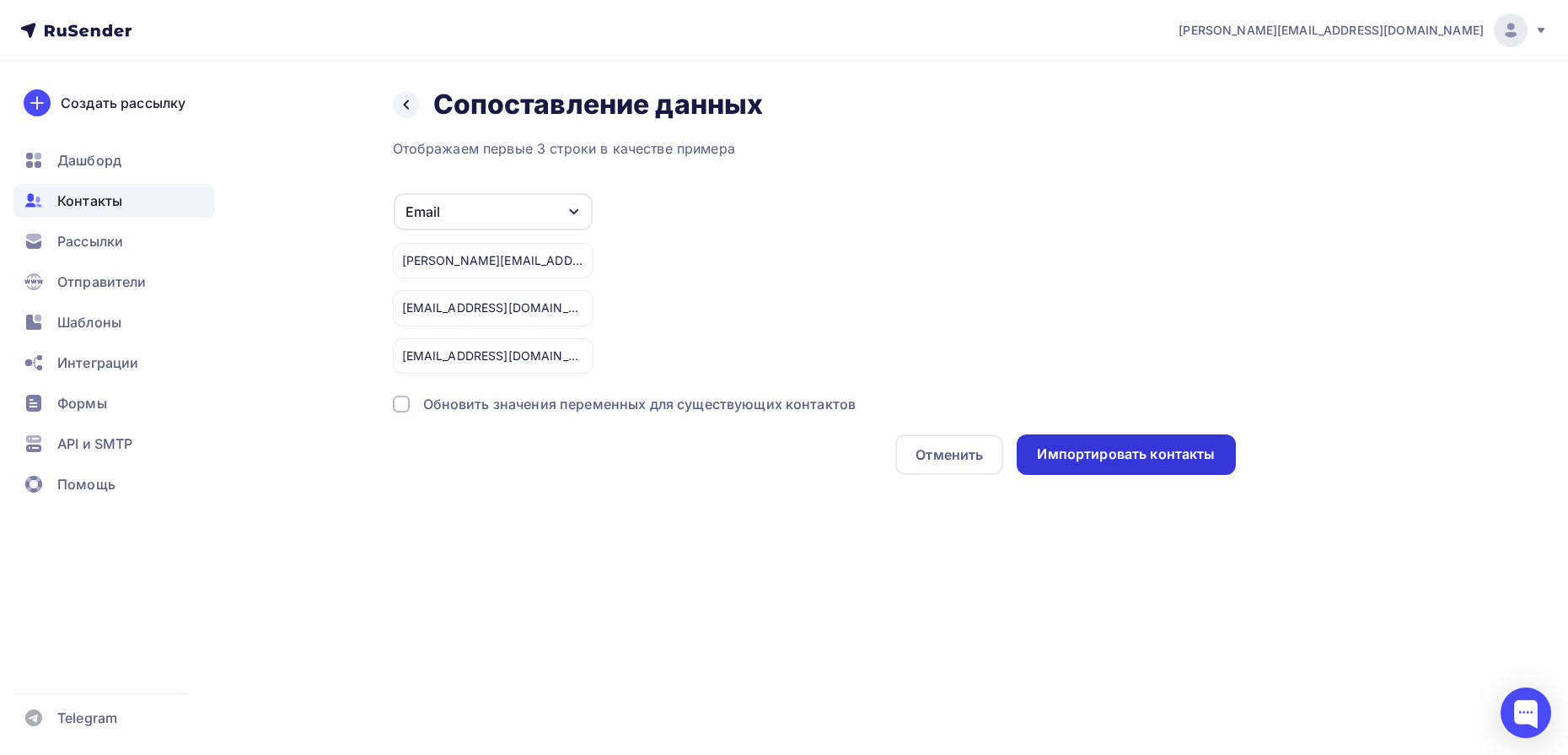
click at [1143, 449] on div "Импортировать контакты" at bounding box center [1126, 455] width 178 height 19
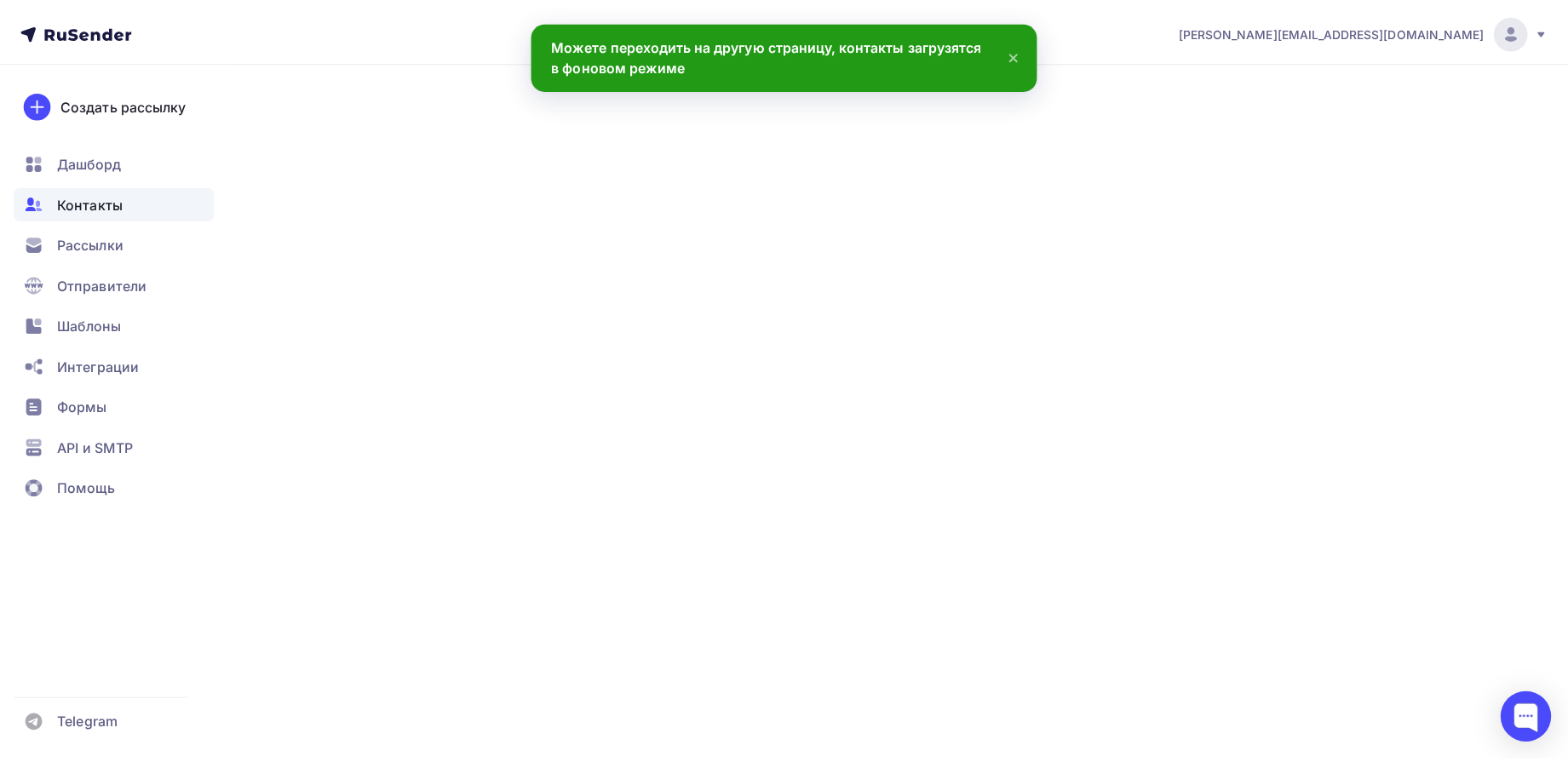
scroll to position [5322, 0]
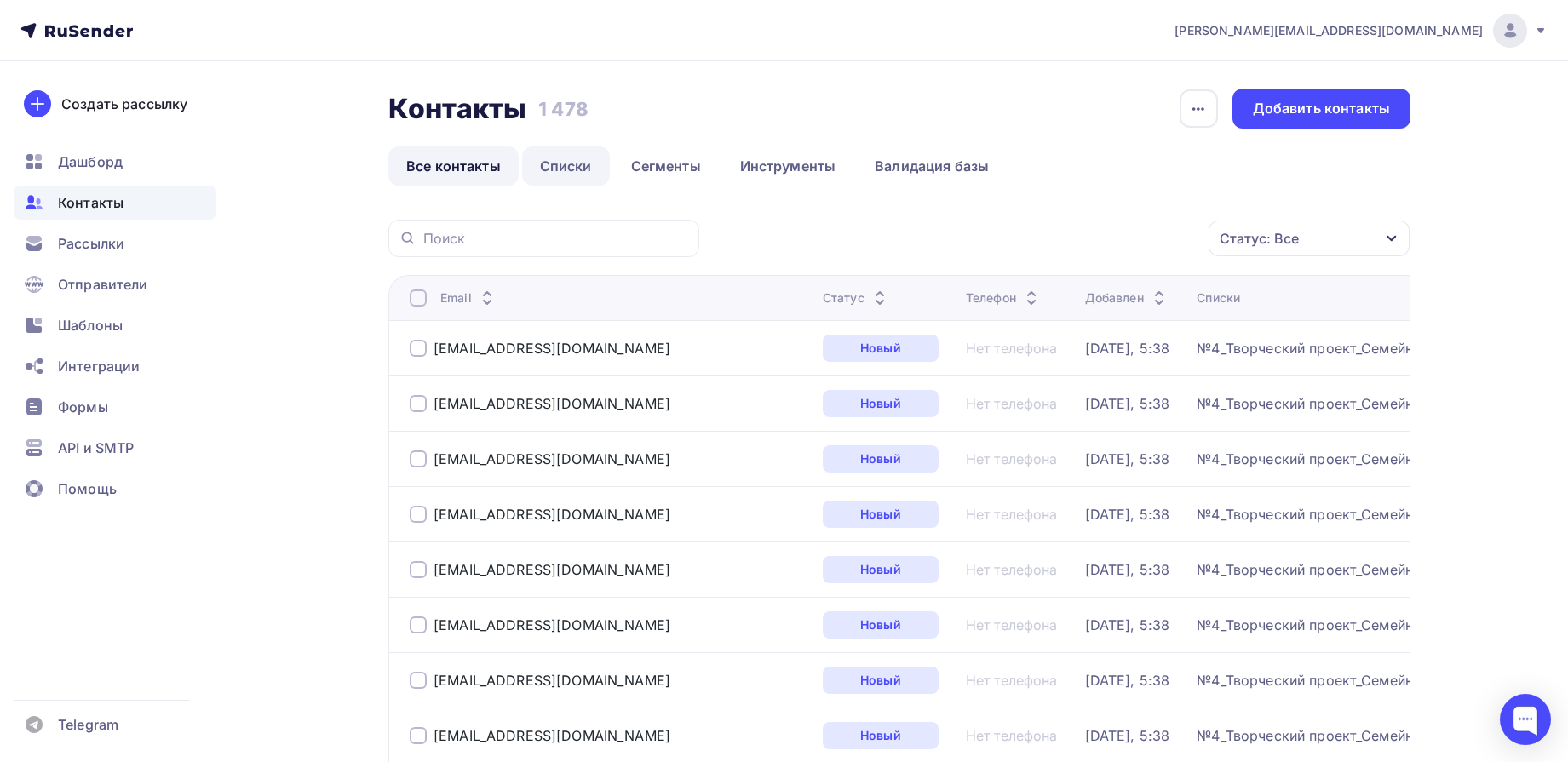
click at [552, 165] on link "Списки" at bounding box center [566, 166] width 88 height 39
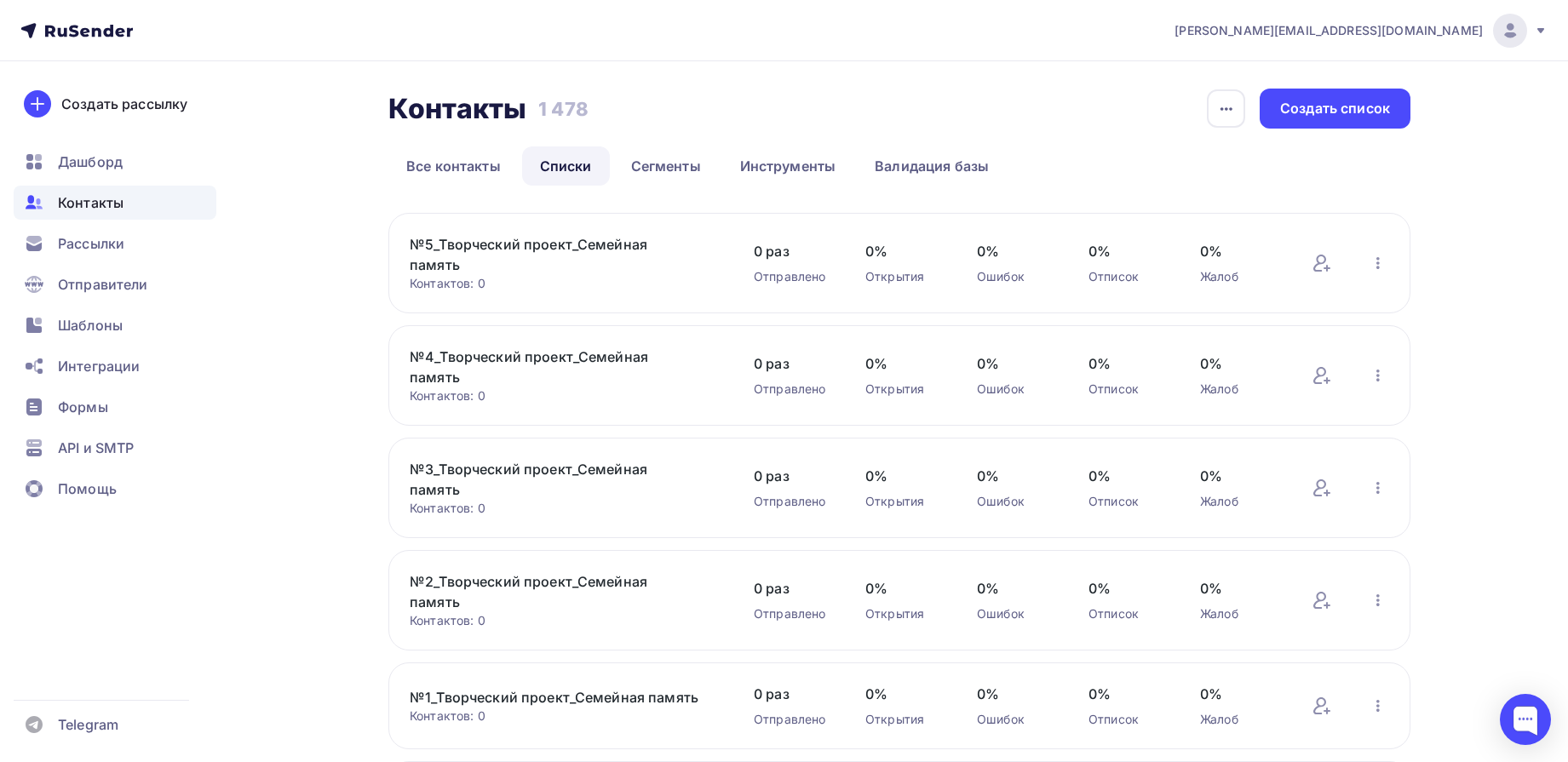
click at [540, 249] on link "№5_Творческий проект_Семейная память" at bounding box center [555, 254] width 290 height 41
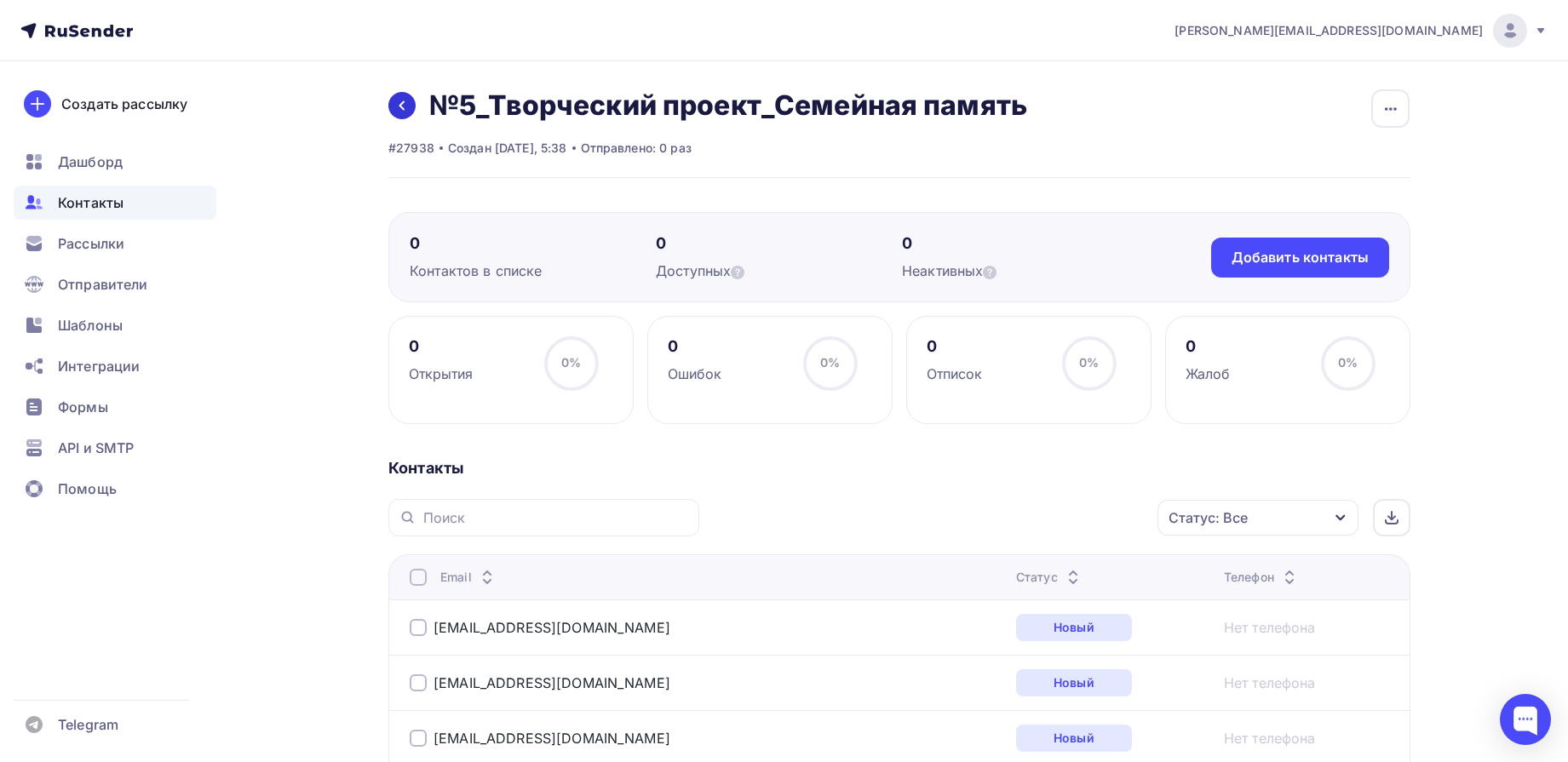
click at [407, 108] on icon at bounding box center [401, 105] width 13 height 13
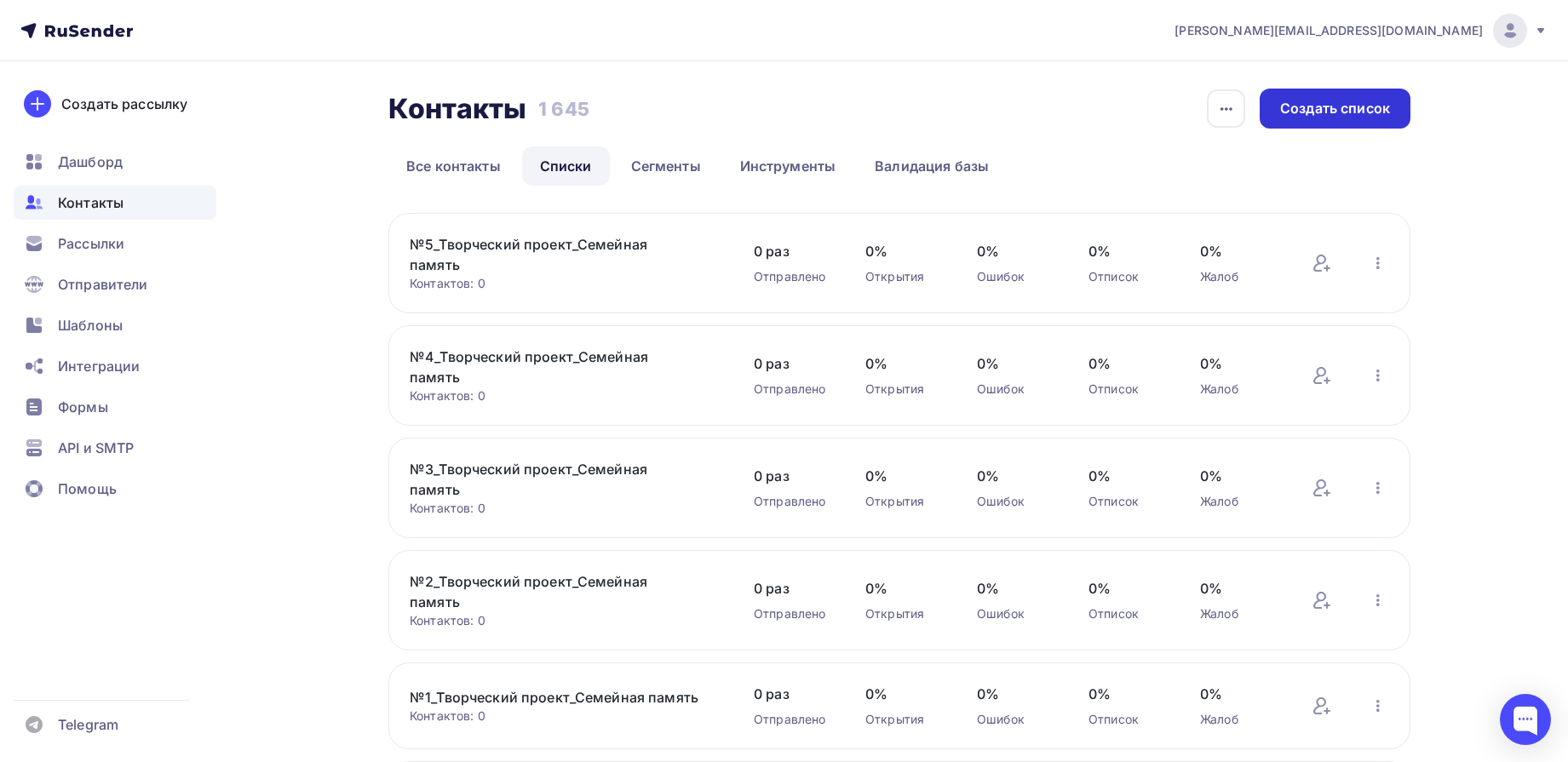
click at [1309, 105] on div "Создать список" at bounding box center [1336, 108] width 110 height 20
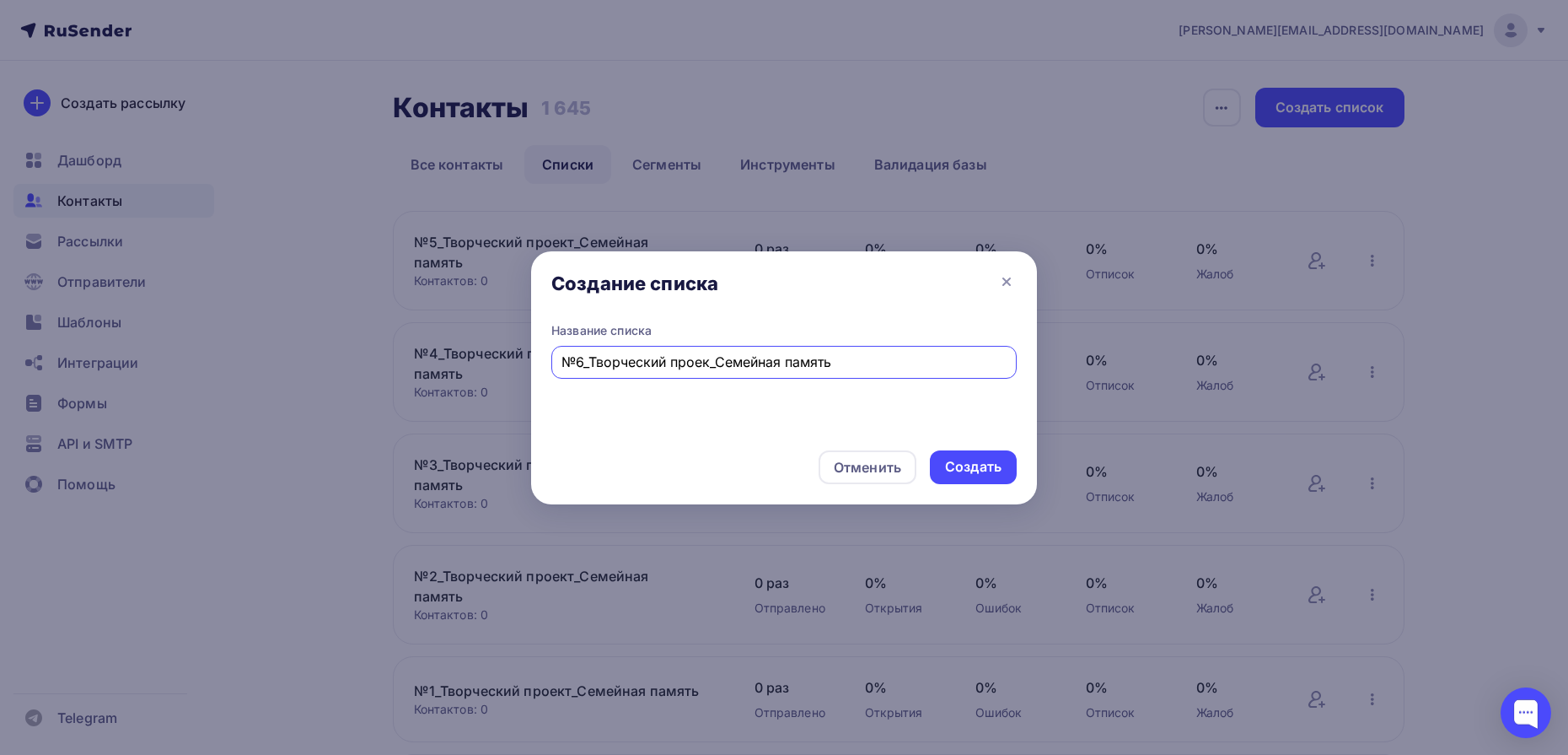
click at [707, 366] on input "№6_Творческий проек_Семейная память" at bounding box center [784, 361] width 446 height 20
type input "№6_Творческий проект_Семейная память"
click at [979, 463] on div "Создать" at bounding box center [974, 467] width 56 height 19
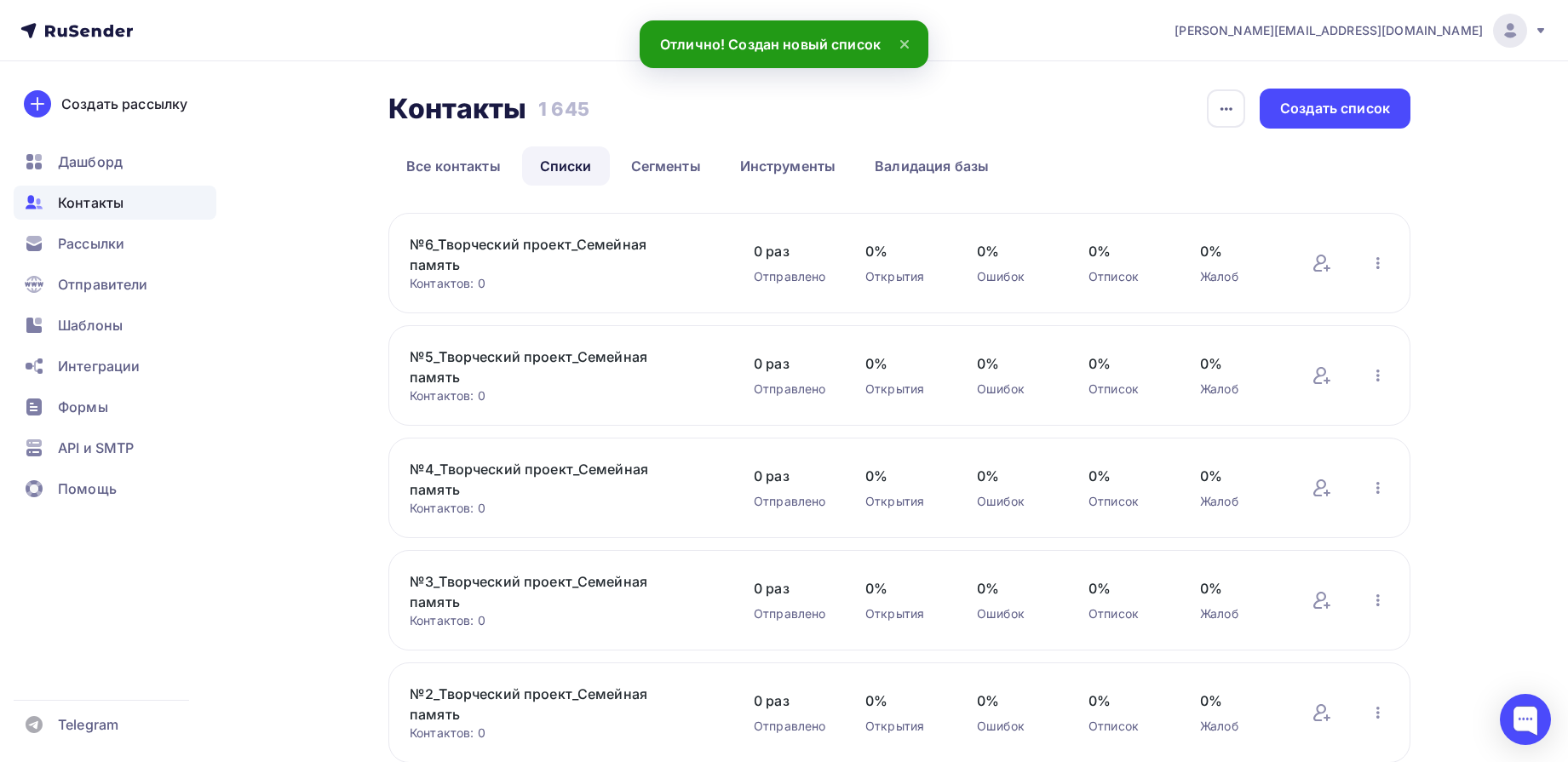
click at [587, 246] on link "№6_Творческий проект_Семейная память" at bounding box center [555, 254] width 290 height 41
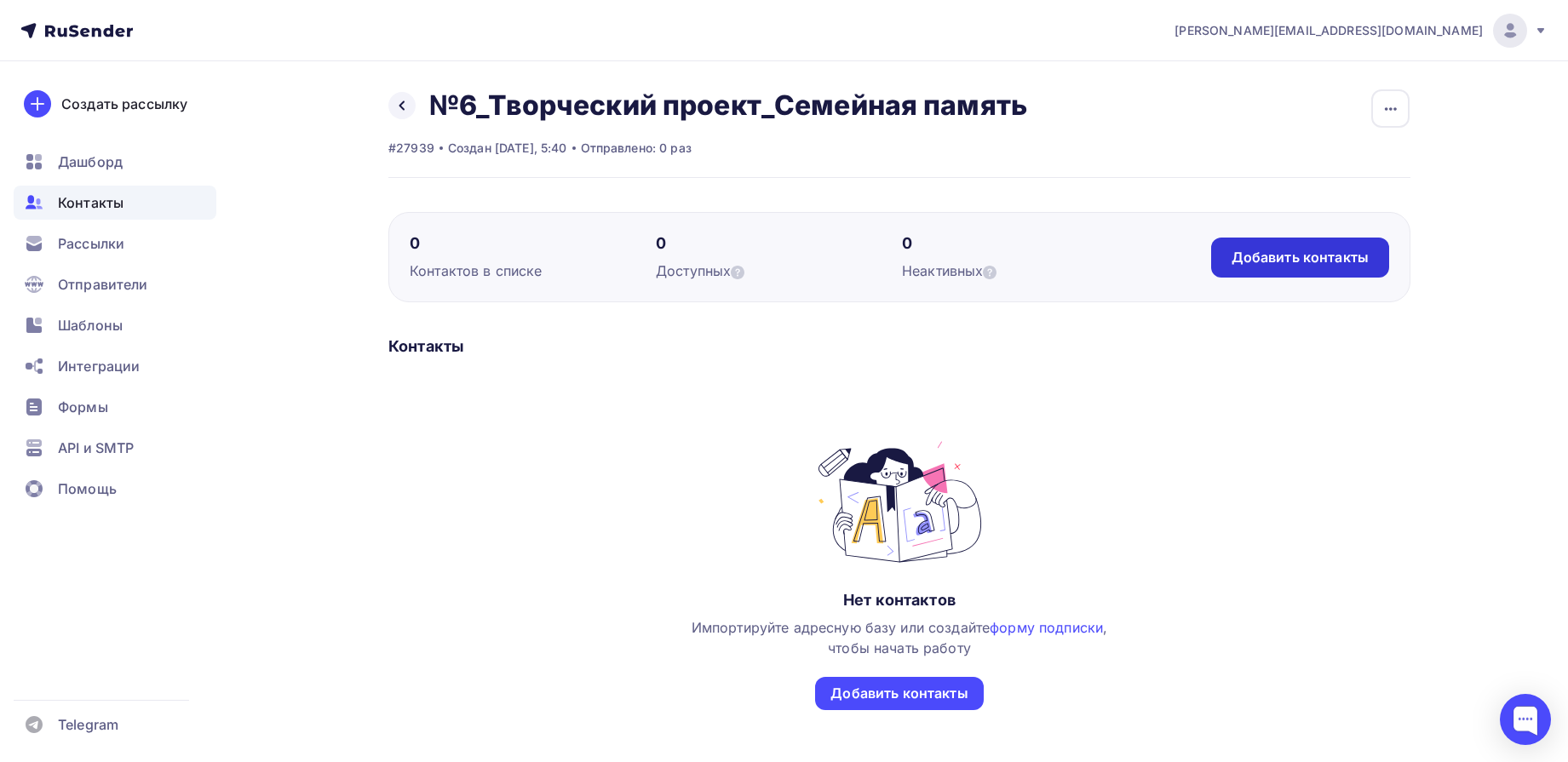
click at [1249, 267] on div "Добавить контакты" at bounding box center [1300, 258] width 137 height 20
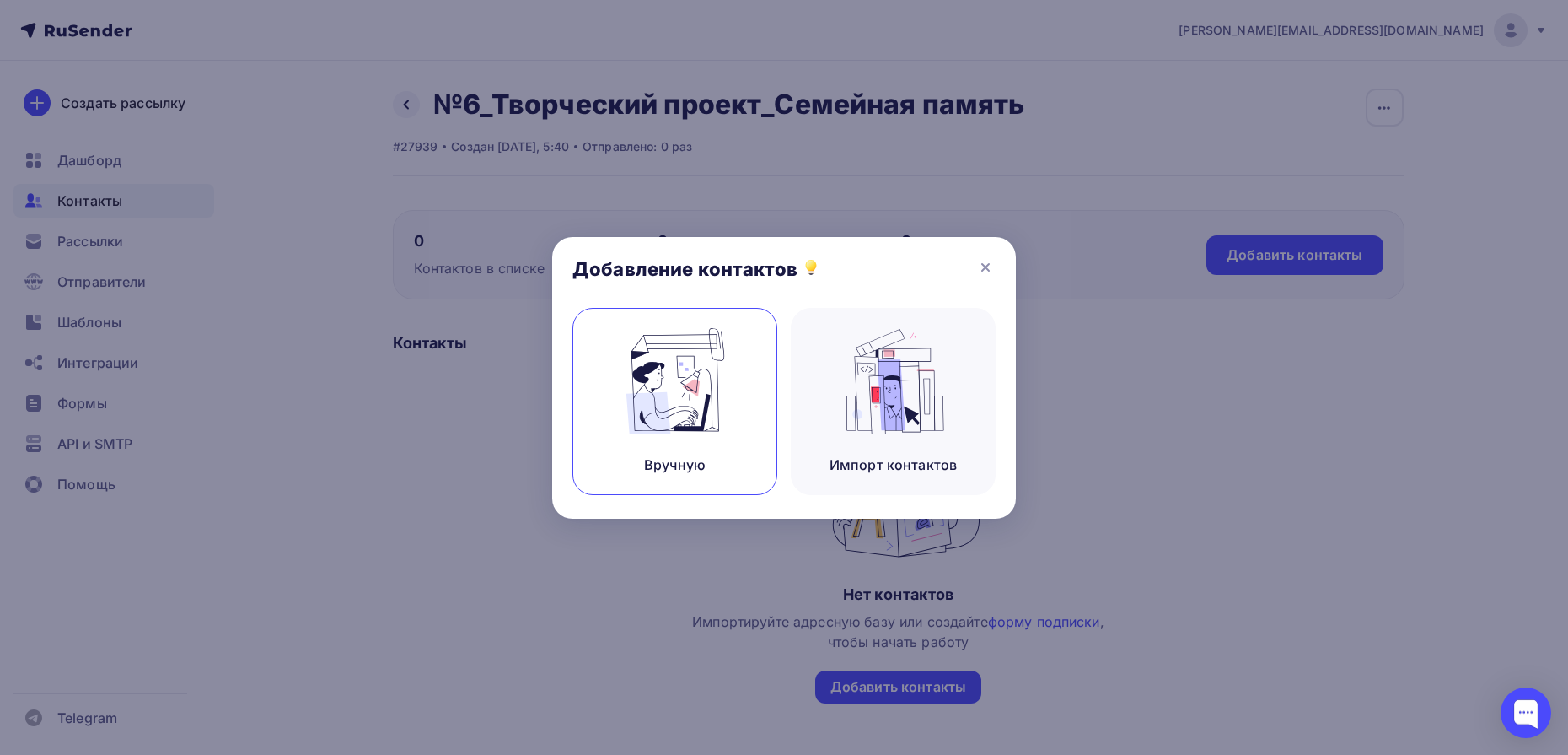
click at [736, 420] on div "Вручную" at bounding box center [674, 402] width 205 height 188
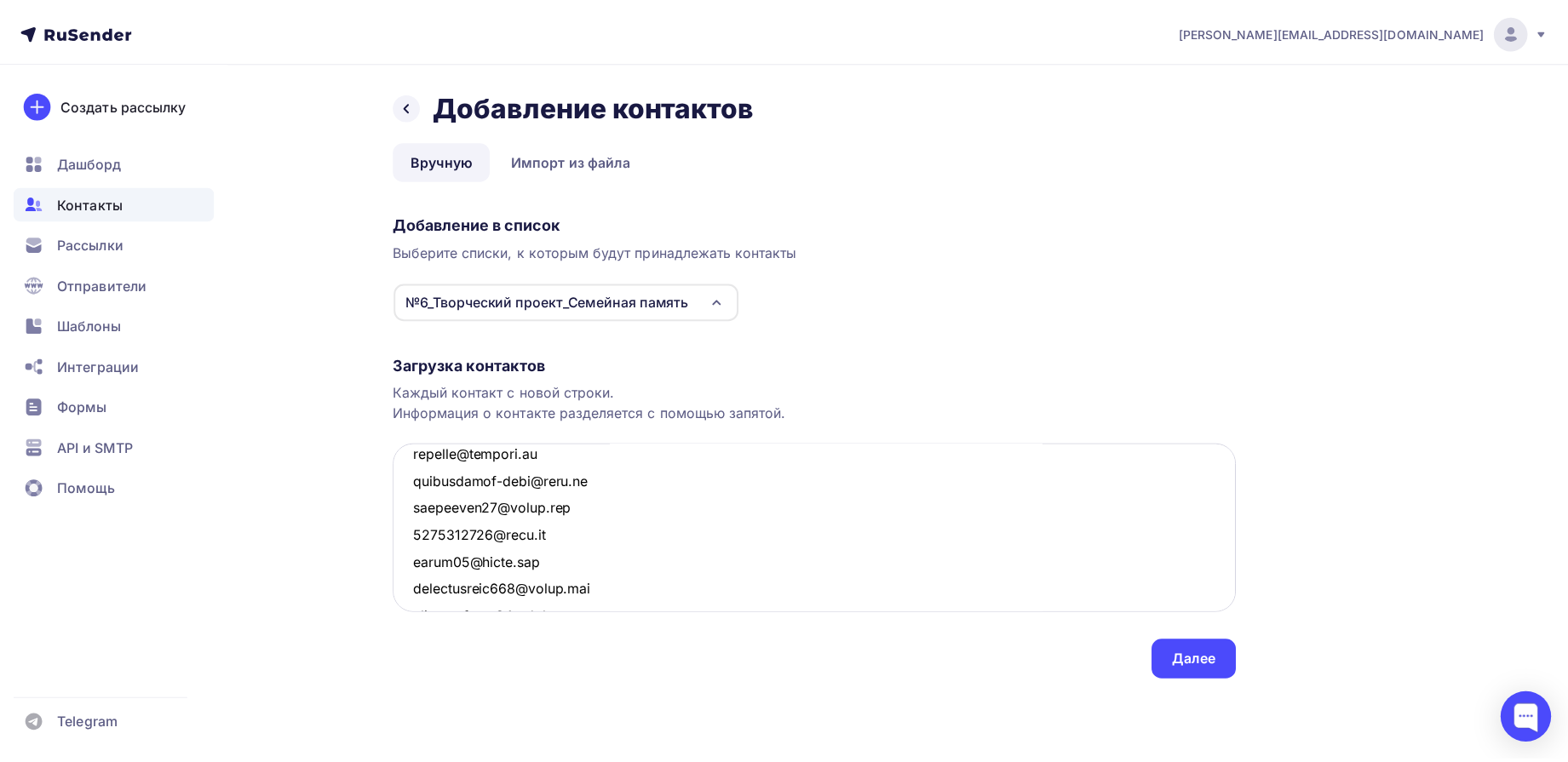
scroll to position [4151, 0]
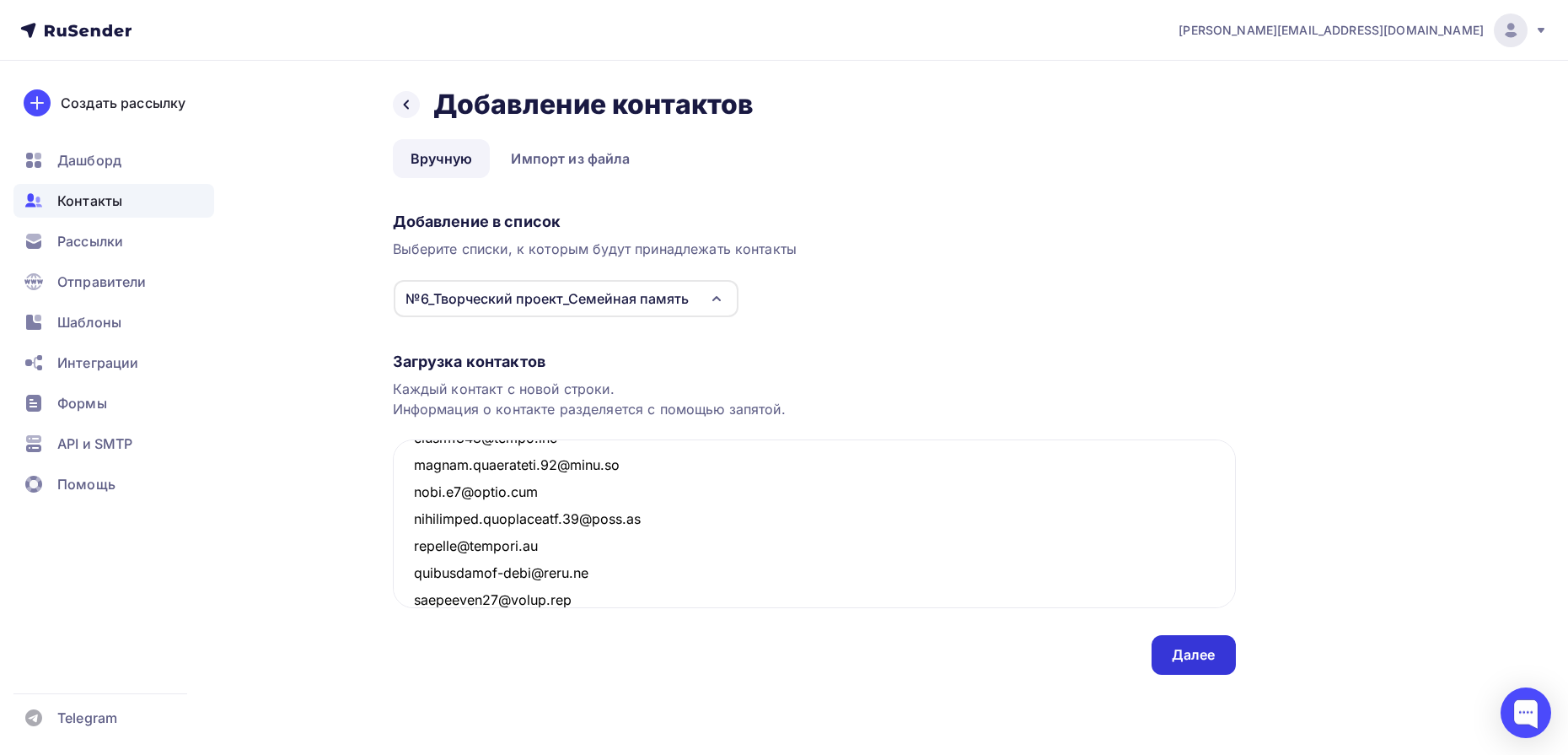
type textarea "sexanonimys@mail.ru saidamin.aminov@bk.ru olya.viktorova.76@inbox.ru olganoskov…"
click at [1180, 662] on div "Далее" at bounding box center [1194, 655] width 44 height 19
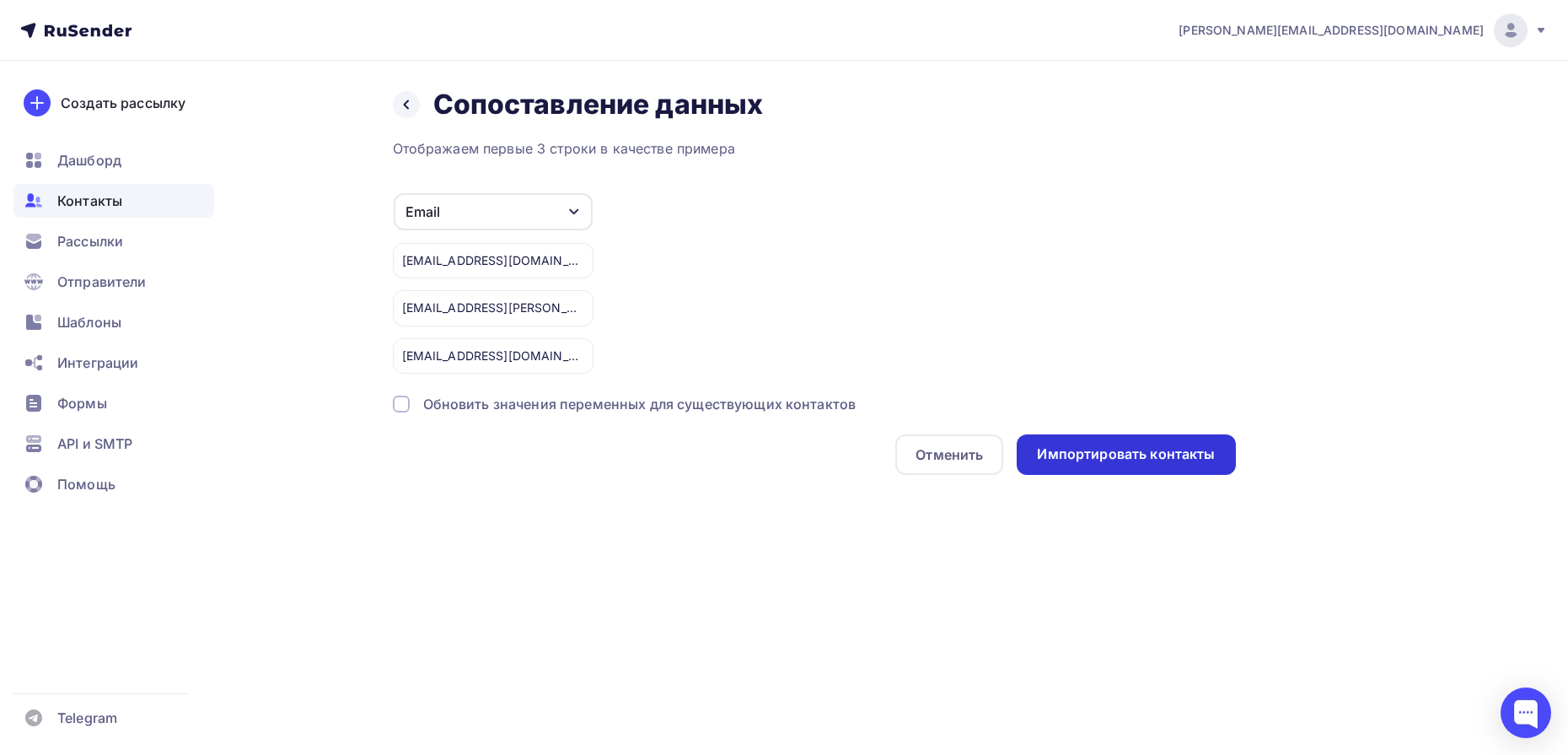
click at [1155, 468] on div "Импортировать контакты" at bounding box center [1126, 455] width 218 height 41
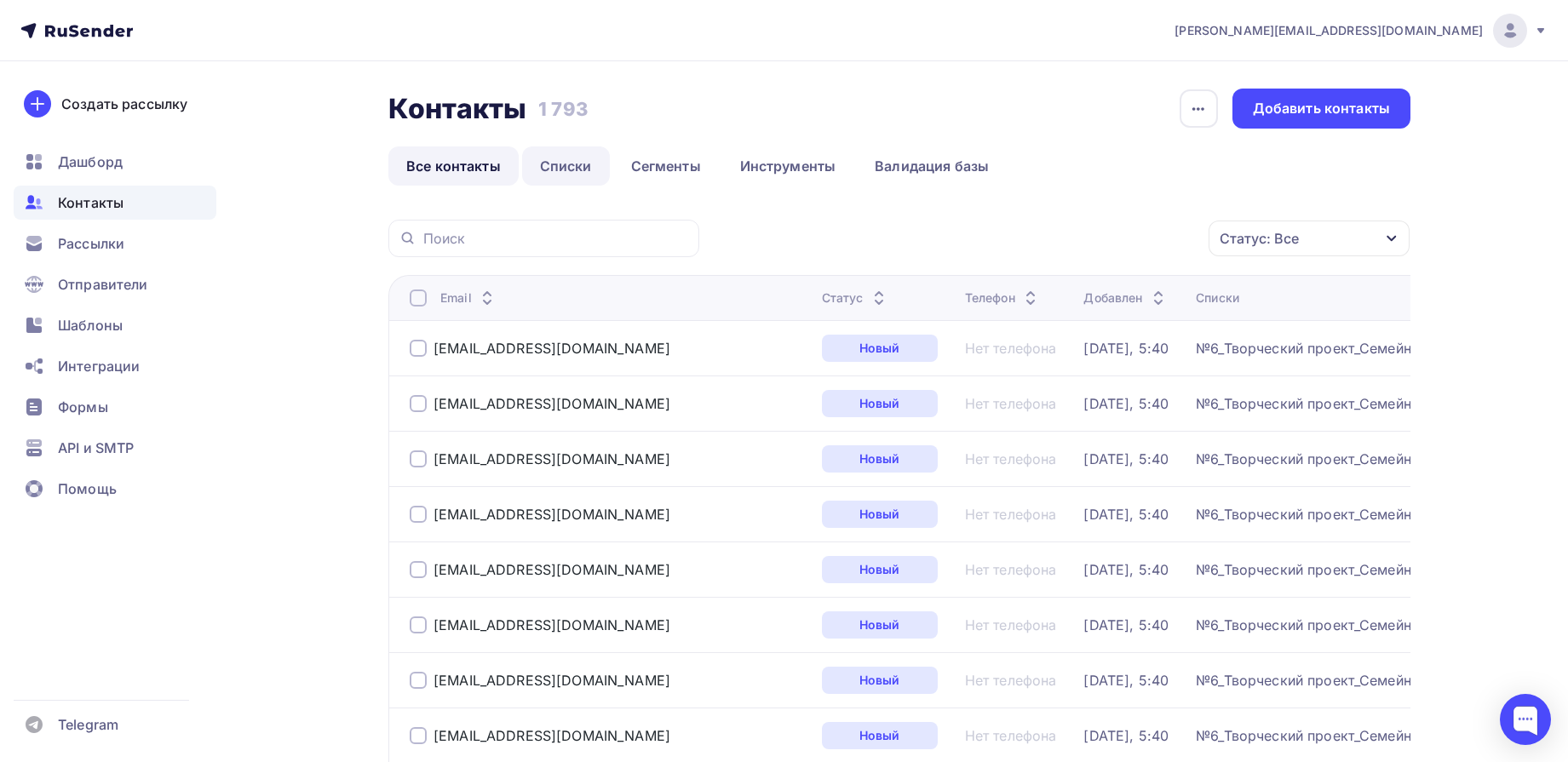
click at [579, 162] on link "Списки" at bounding box center [566, 166] width 88 height 39
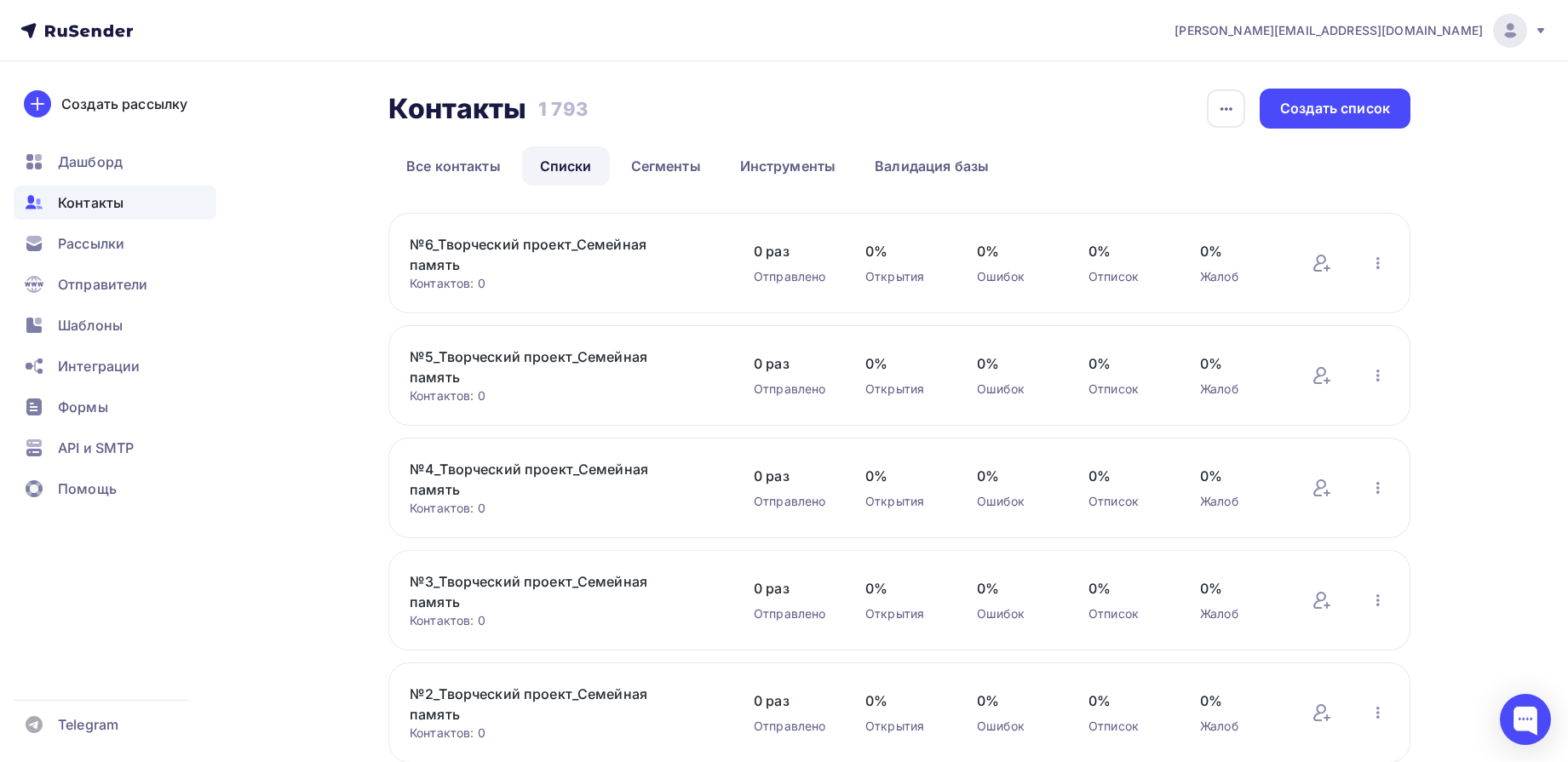
click at [499, 238] on link "№6_Творческий проект_Семейная память" at bounding box center [555, 254] width 290 height 41
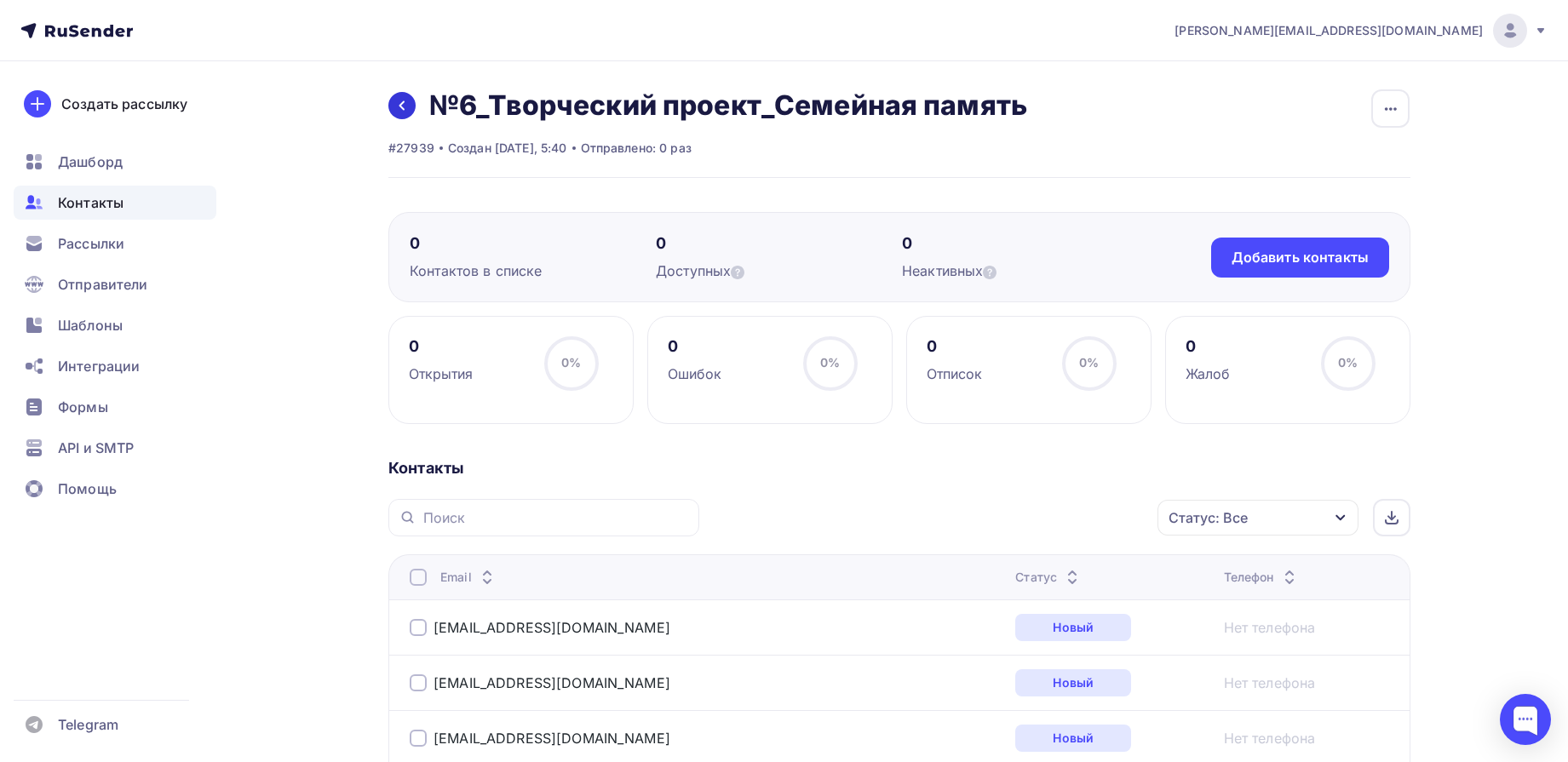
click at [403, 104] on icon at bounding box center [401, 105] width 13 height 13
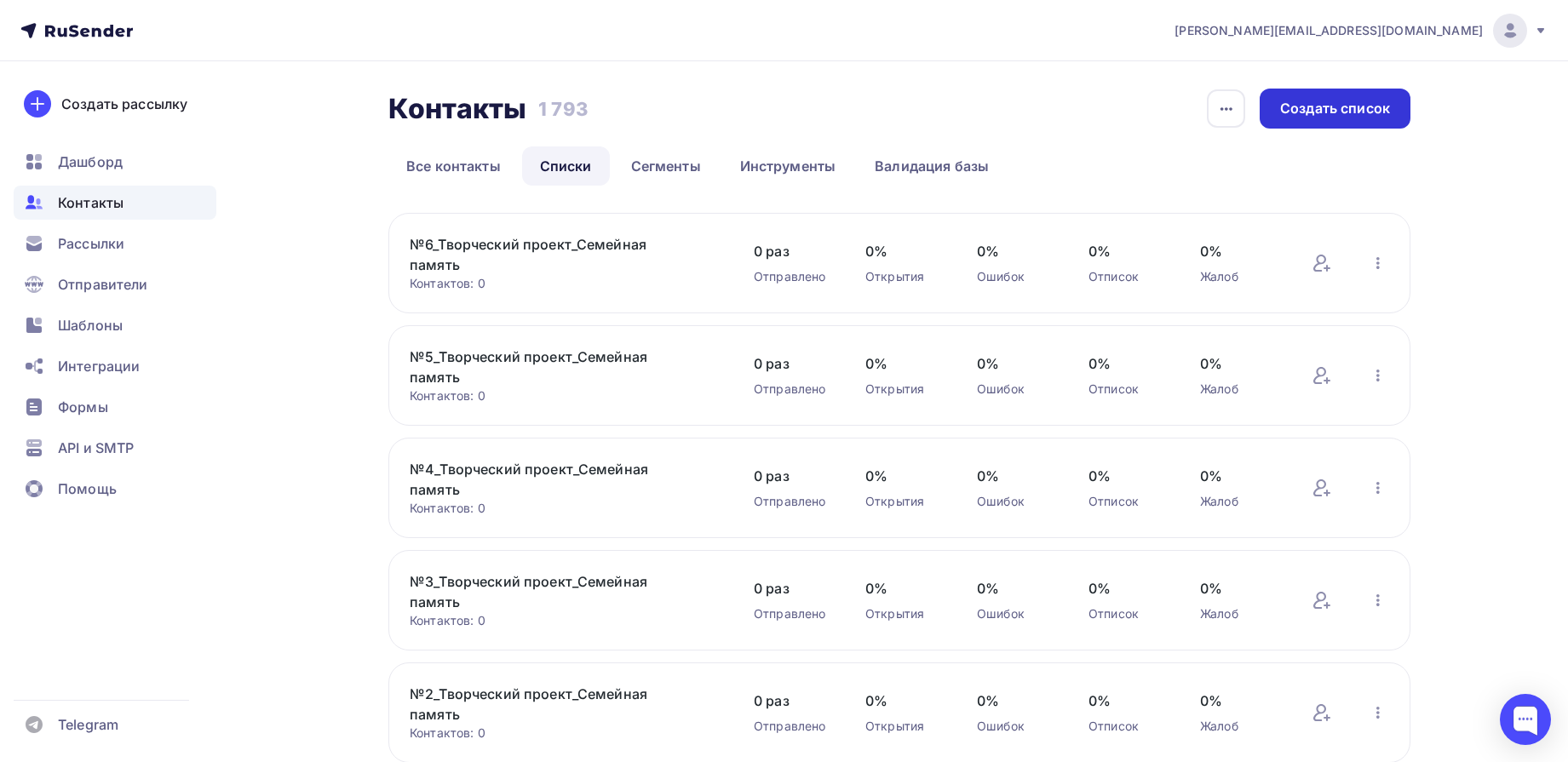
click at [1341, 108] on div "Создать список" at bounding box center [1336, 108] width 110 height 20
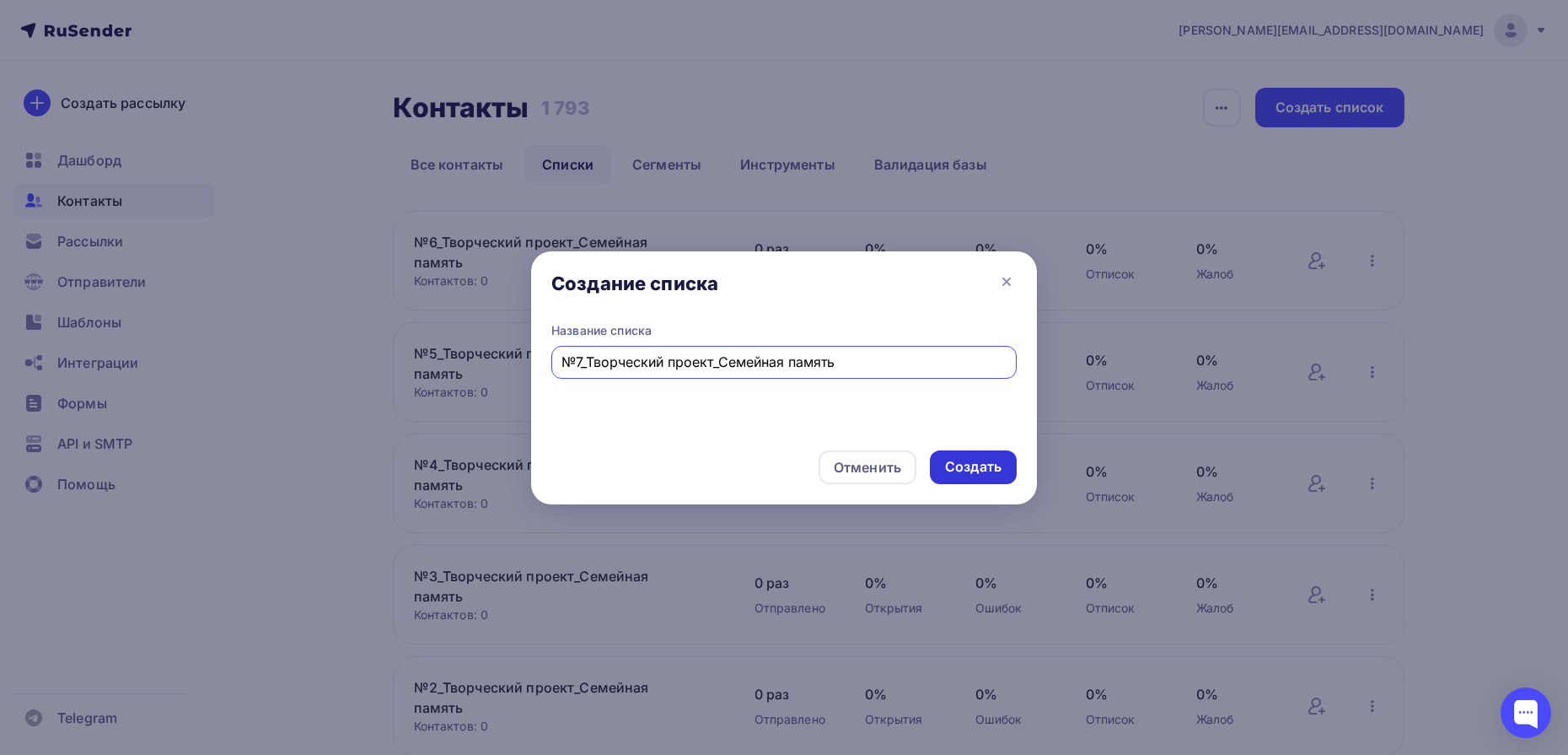
type input "№7_Творческий проект_Семейная память"
click at [988, 477] on div "Создать" at bounding box center [973, 467] width 87 height 33
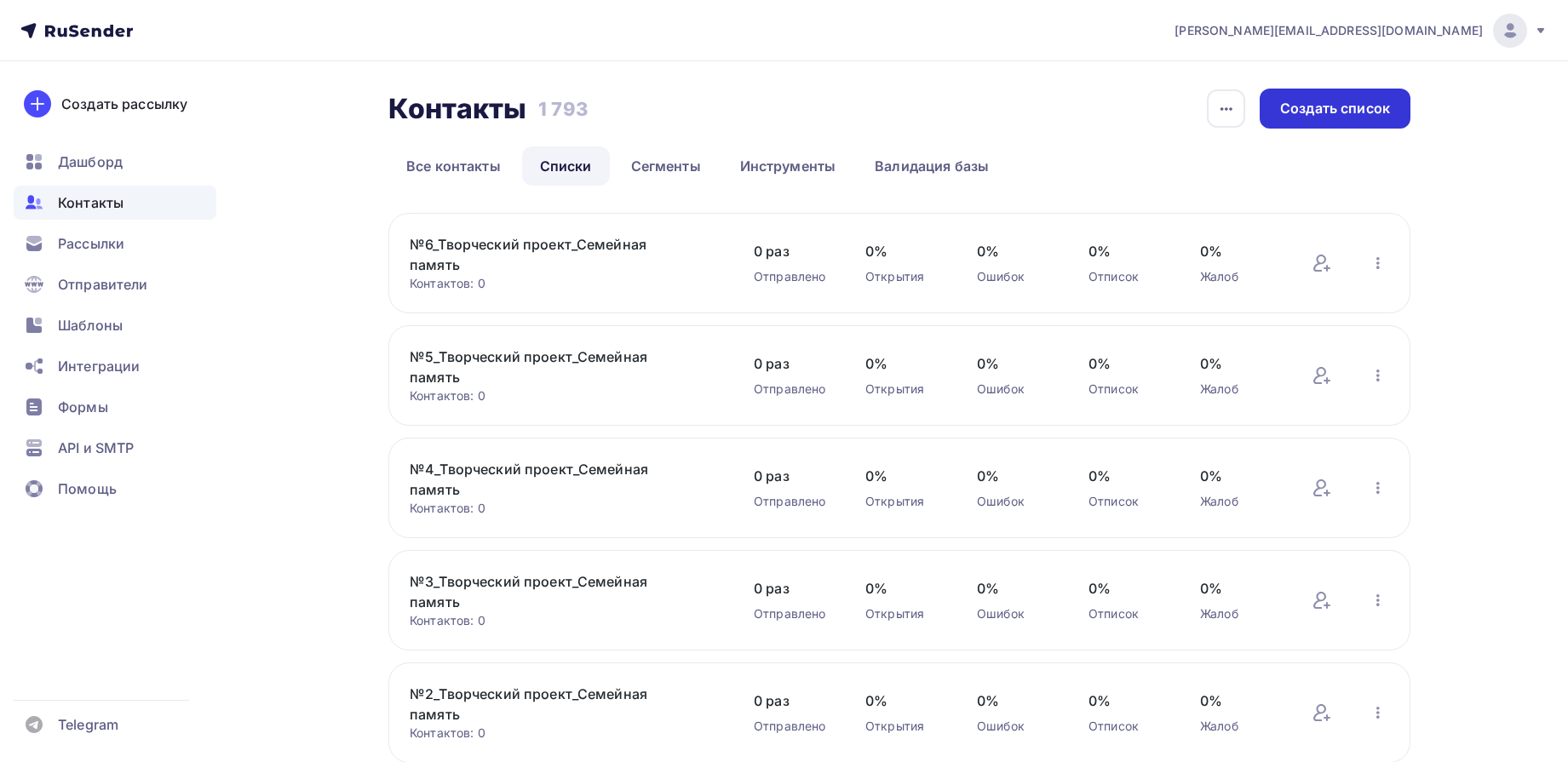
click at [1299, 106] on div "Создать список" at bounding box center [1336, 108] width 110 height 20
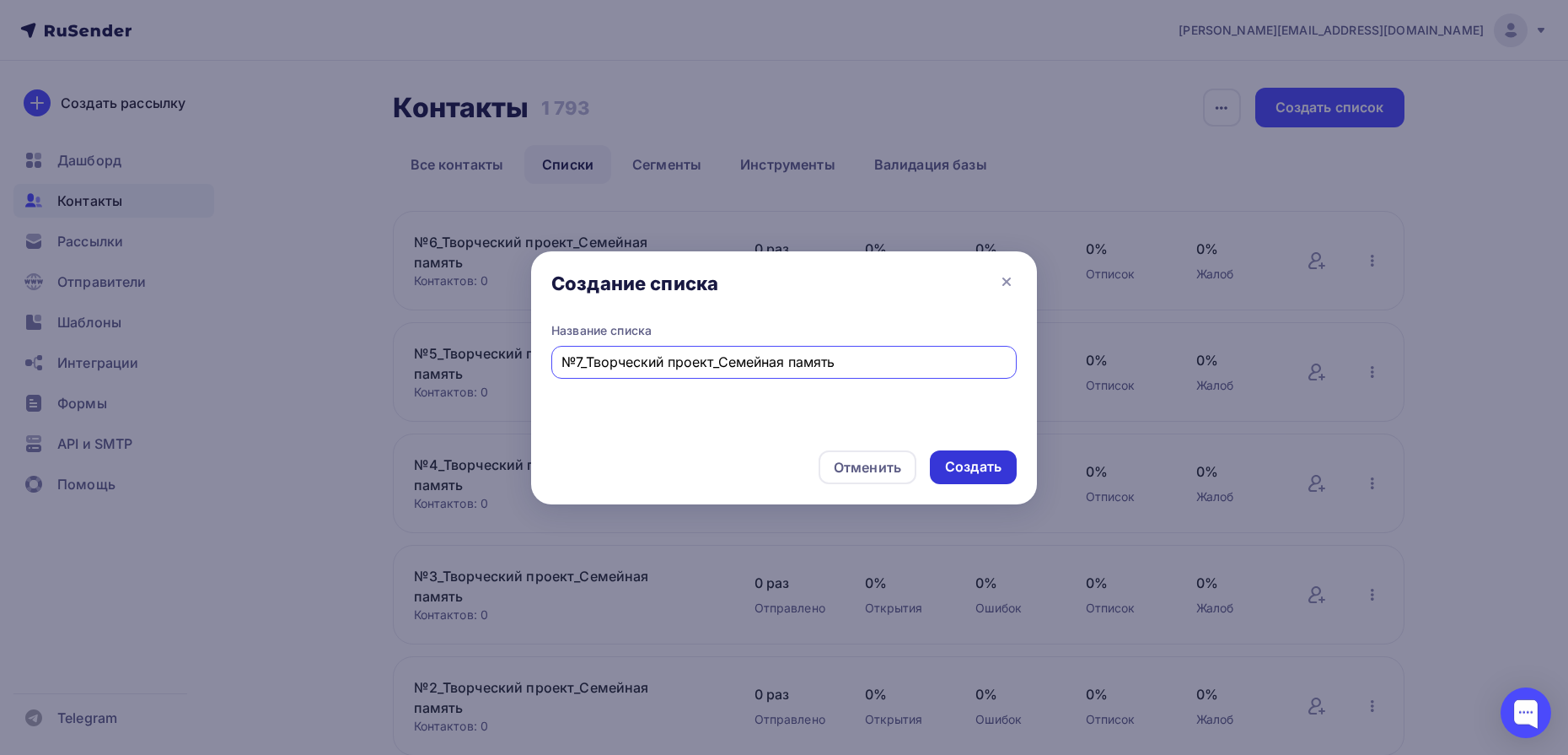
type input "№7_Творческий проект_Семейная память"
click at [983, 469] on div "Создать" at bounding box center [974, 467] width 56 height 19
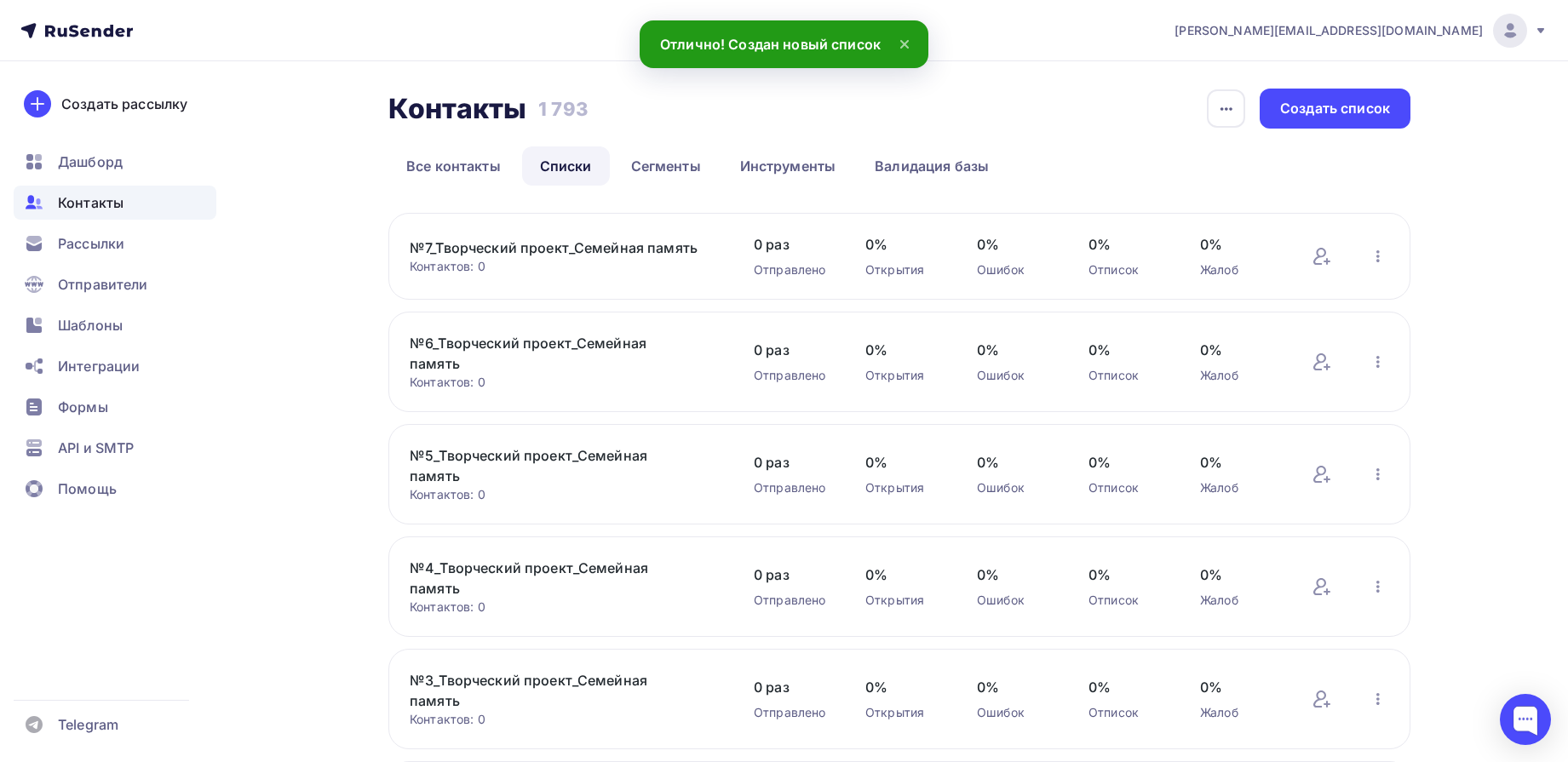
click at [558, 339] on link "№6_Творческий проект_Семейная память" at bounding box center [555, 353] width 290 height 41
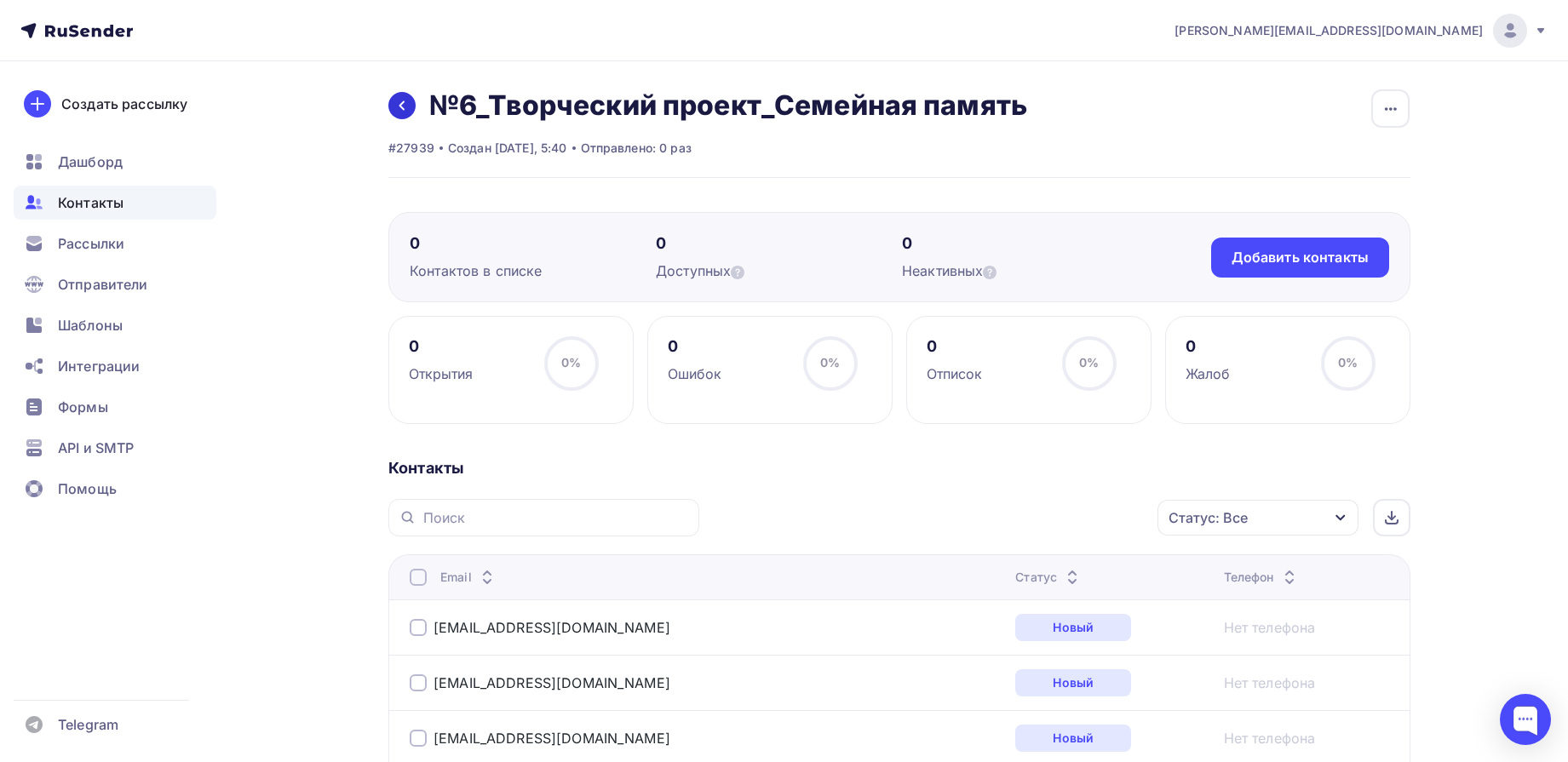
click at [406, 103] on icon at bounding box center [401, 105] width 13 height 13
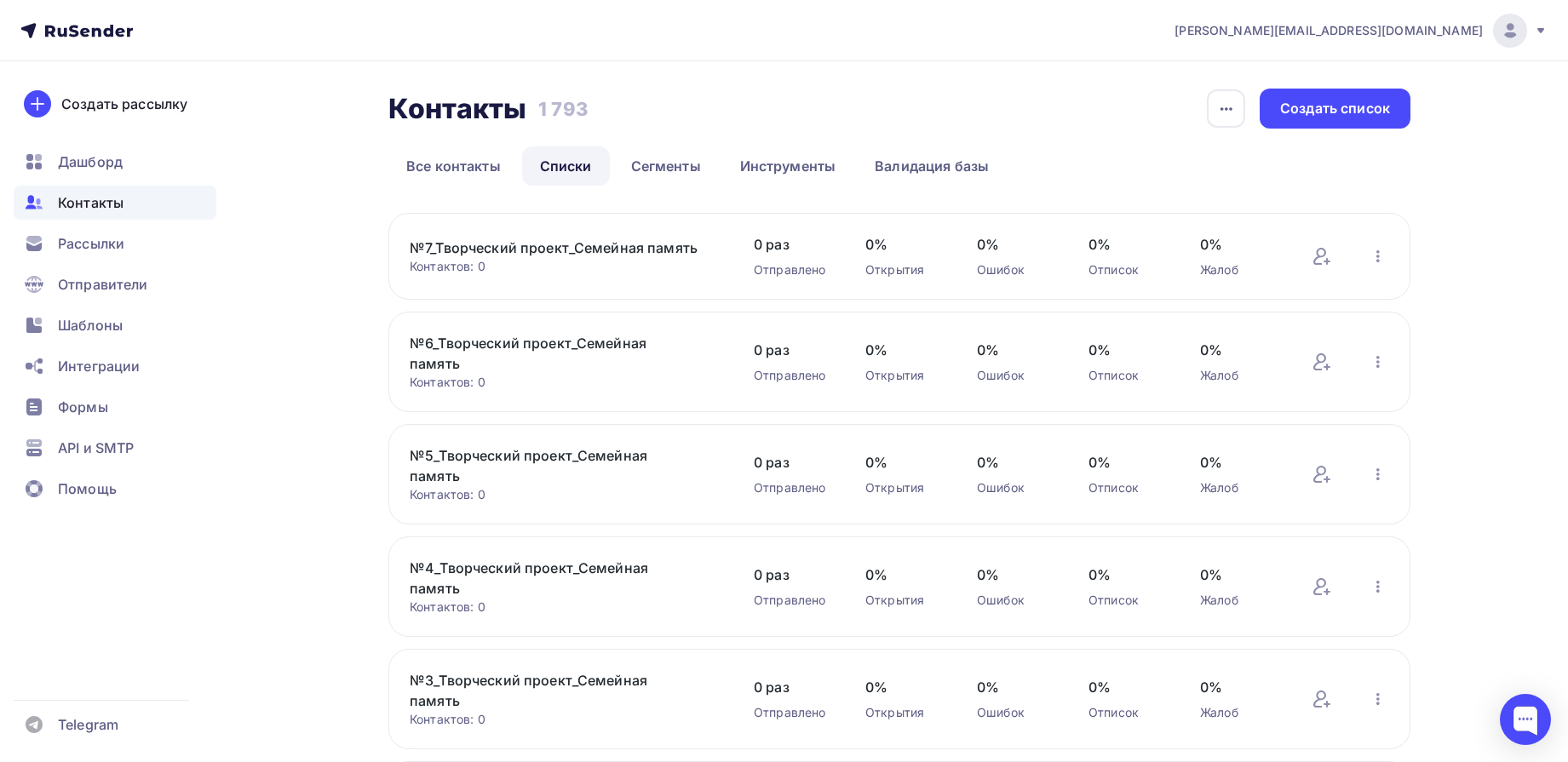
click at [490, 250] on link "№7_Творческий проект_Семейная память" at bounding box center [555, 247] width 290 height 20
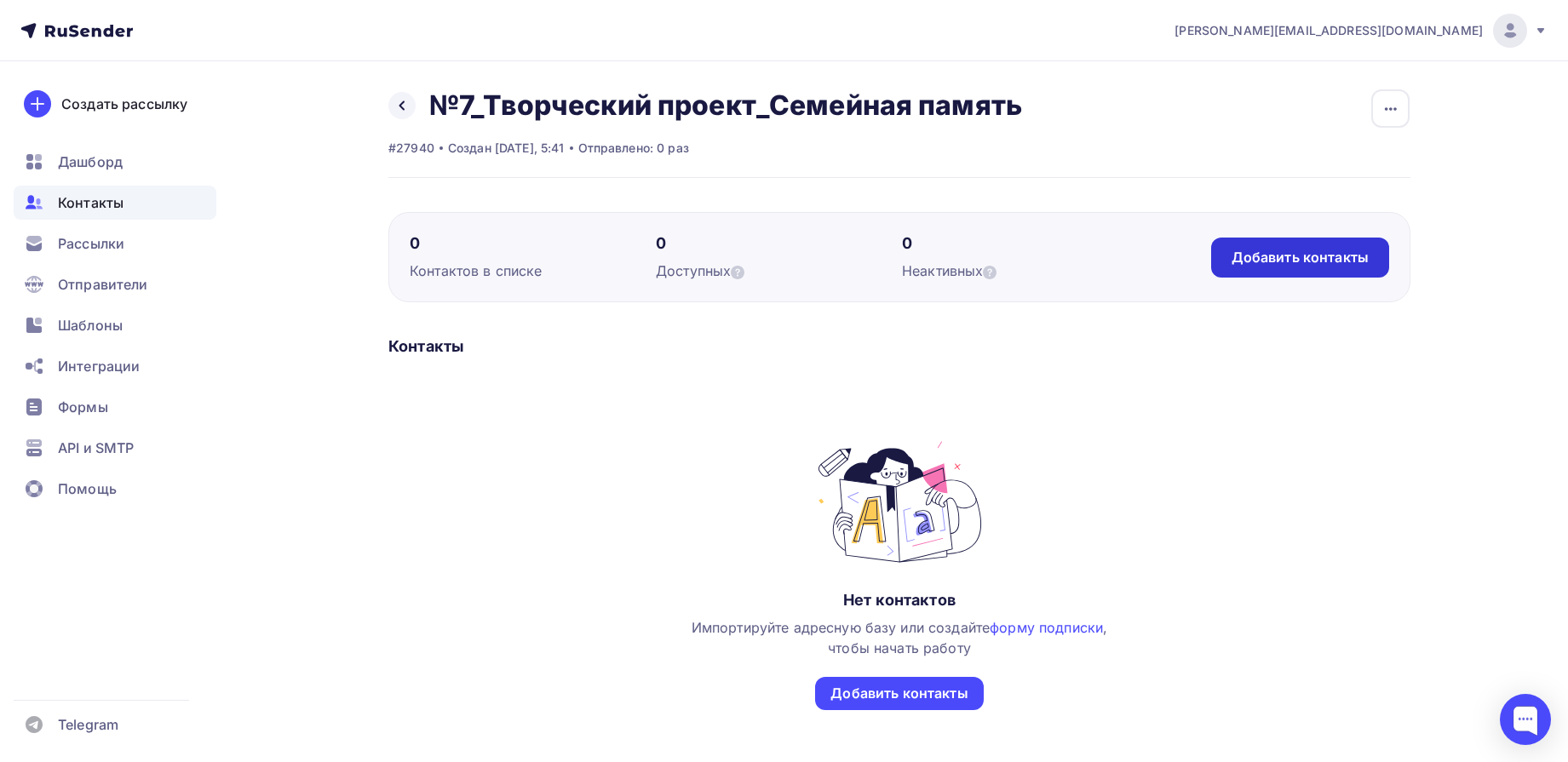
click at [1258, 257] on div "Добавить контакты" at bounding box center [1300, 258] width 137 height 20
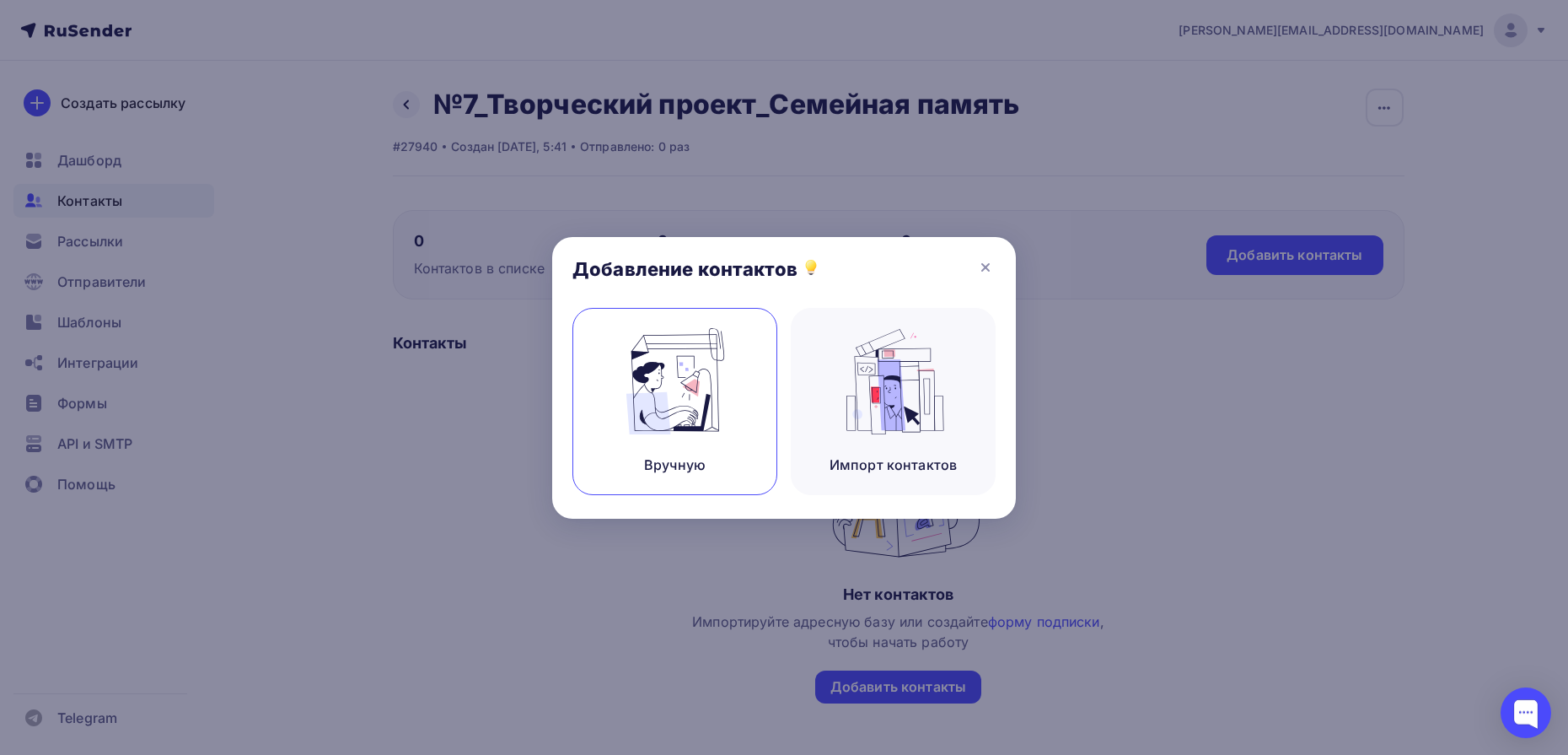
click at [643, 425] on img at bounding box center [675, 381] width 113 height 107
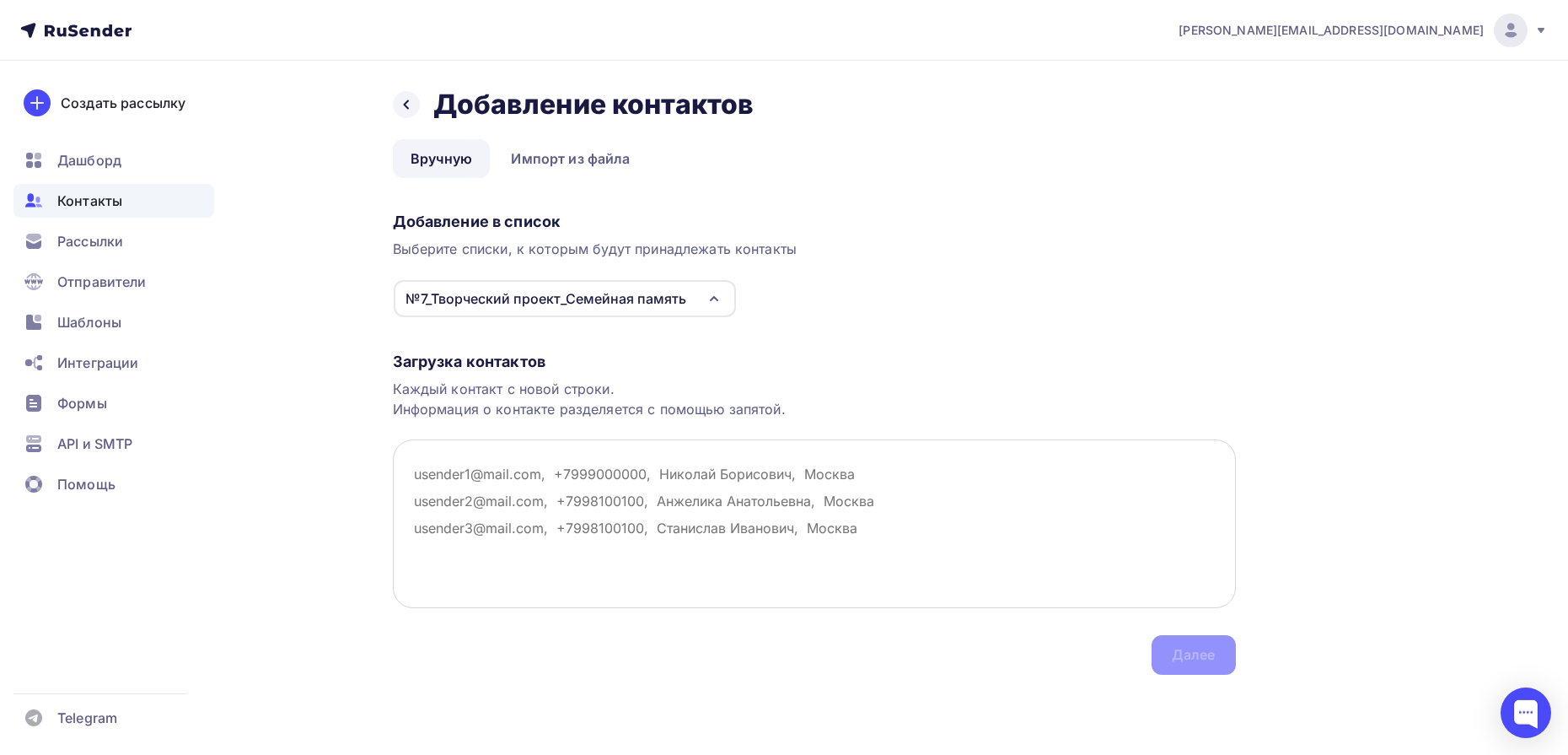
paste textarea "[EMAIL_ADDRESS][DOMAIN_NAME] [EMAIL_ADDRESS][DOMAIN_NAME] [EMAIL_ADDRESS][DOMAI…"
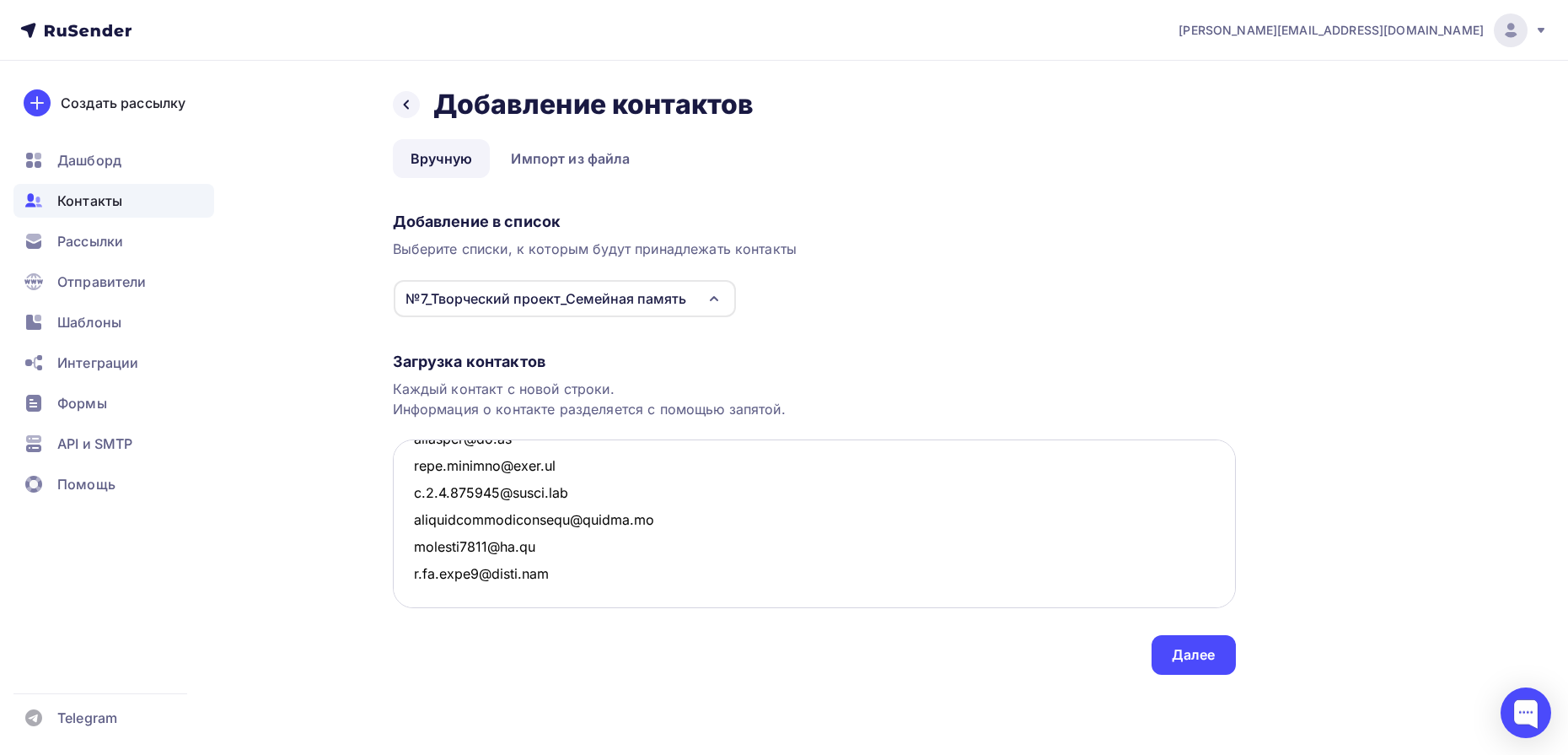
scroll to position [5274, 0]
type textarea "[EMAIL_ADDRESS][DOMAIN_NAME] [EMAIL_ADDRESS][DOMAIN_NAME] [EMAIL_ADDRESS][DOMAI…"
click at [1194, 657] on div "Далее" at bounding box center [1194, 655] width 44 height 19
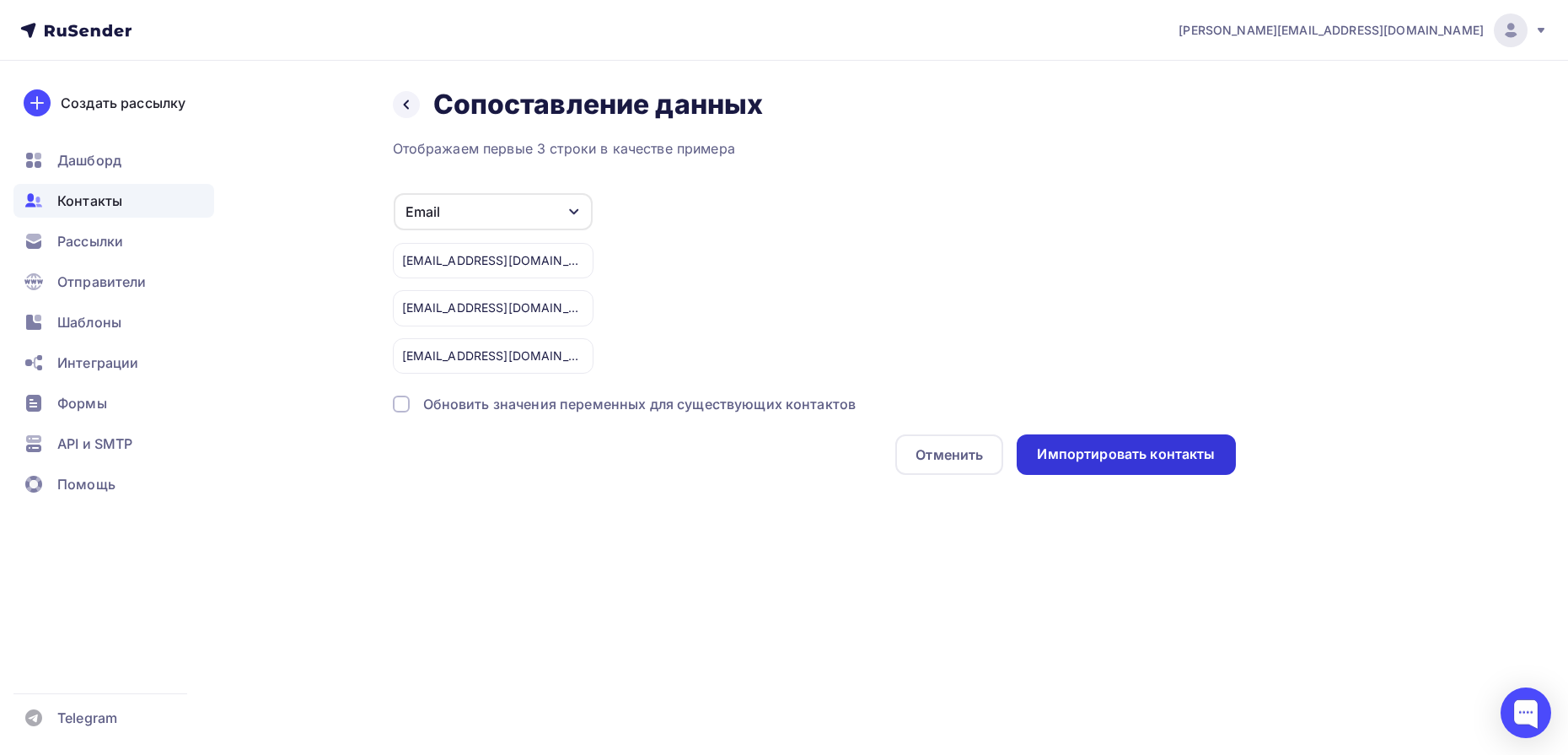
click at [1105, 449] on div "Импортировать контакты" at bounding box center [1126, 455] width 178 height 19
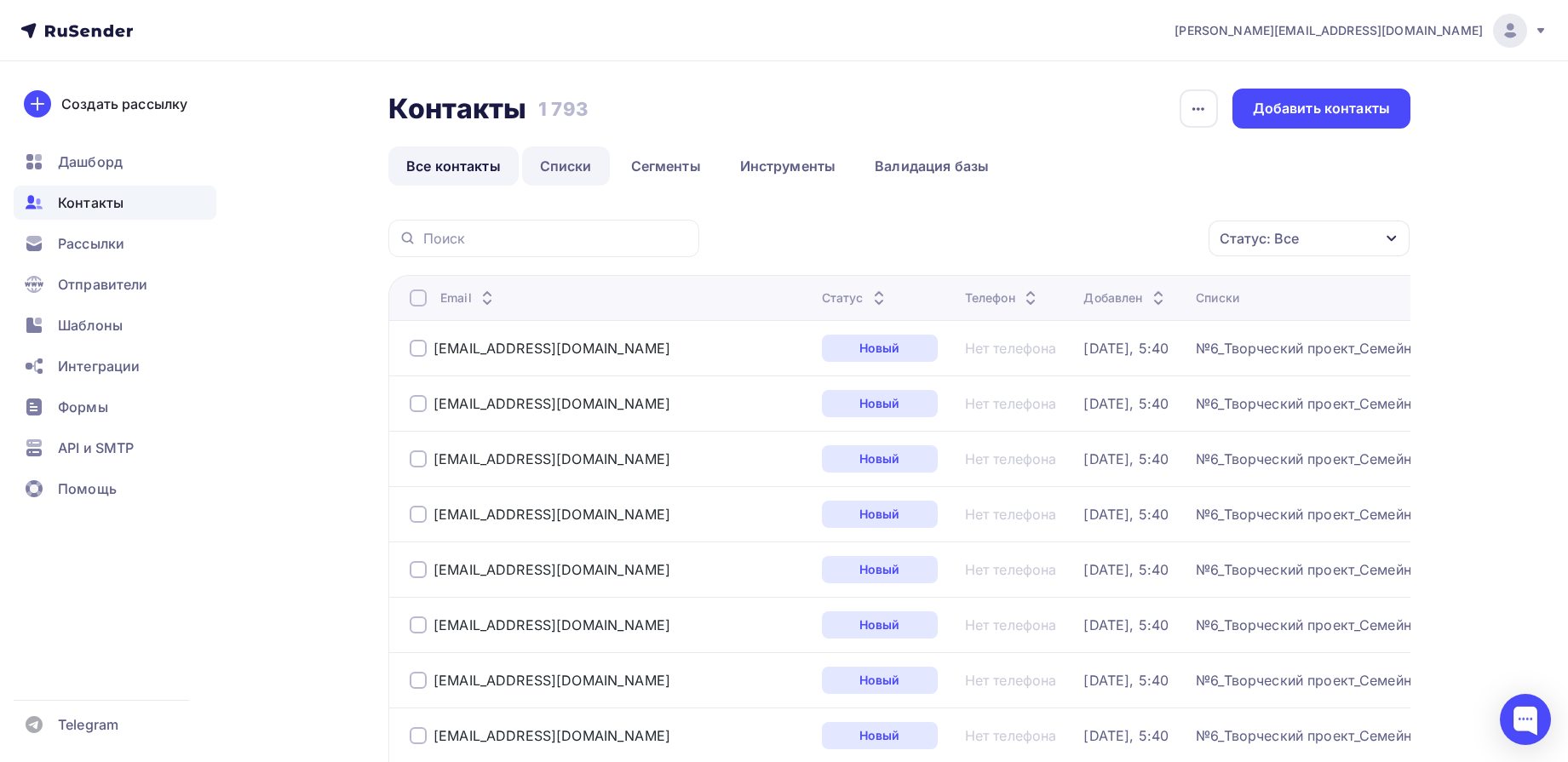
click at [558, 160] on link "Списки" at bounding box center [566, 166] width 88 height 39
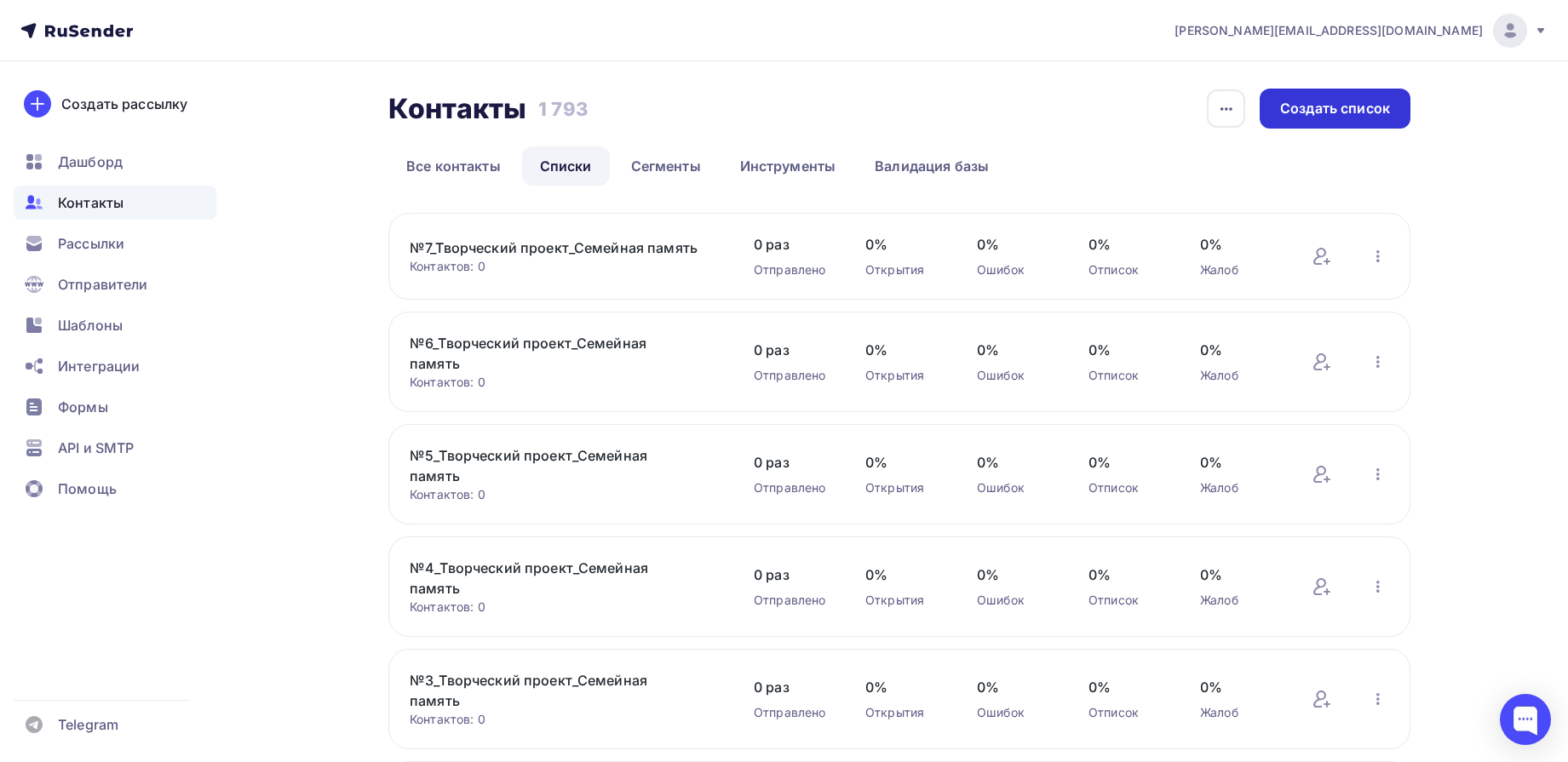
click at [1340, 105] on div "Создать список" at bounding box center [1336, 108] width 110 height 20
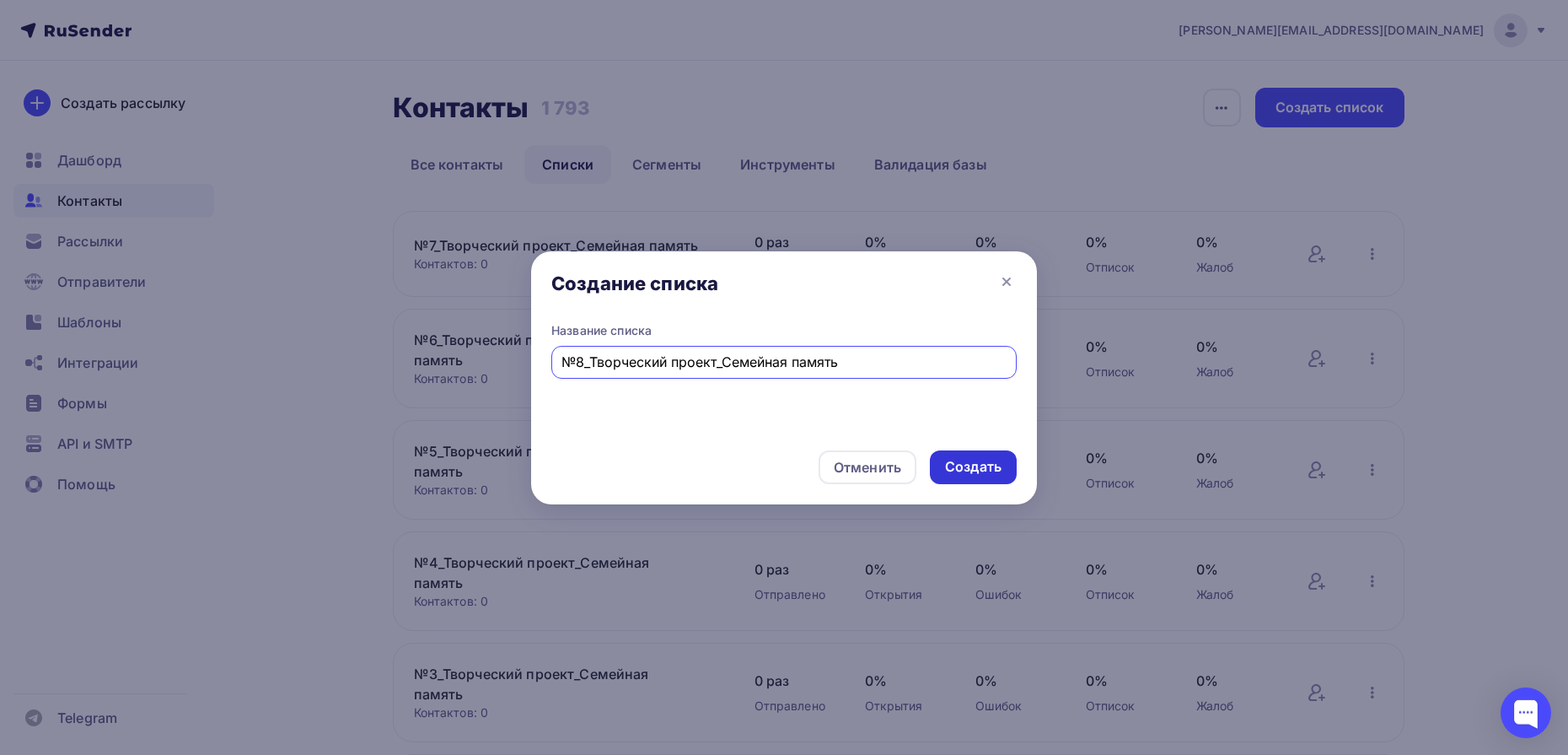
type input "№8_Творческий проект_Семейная память"
click at [972, 464] on div "Создать" at bounding box center [974, 467] width 56 height 19
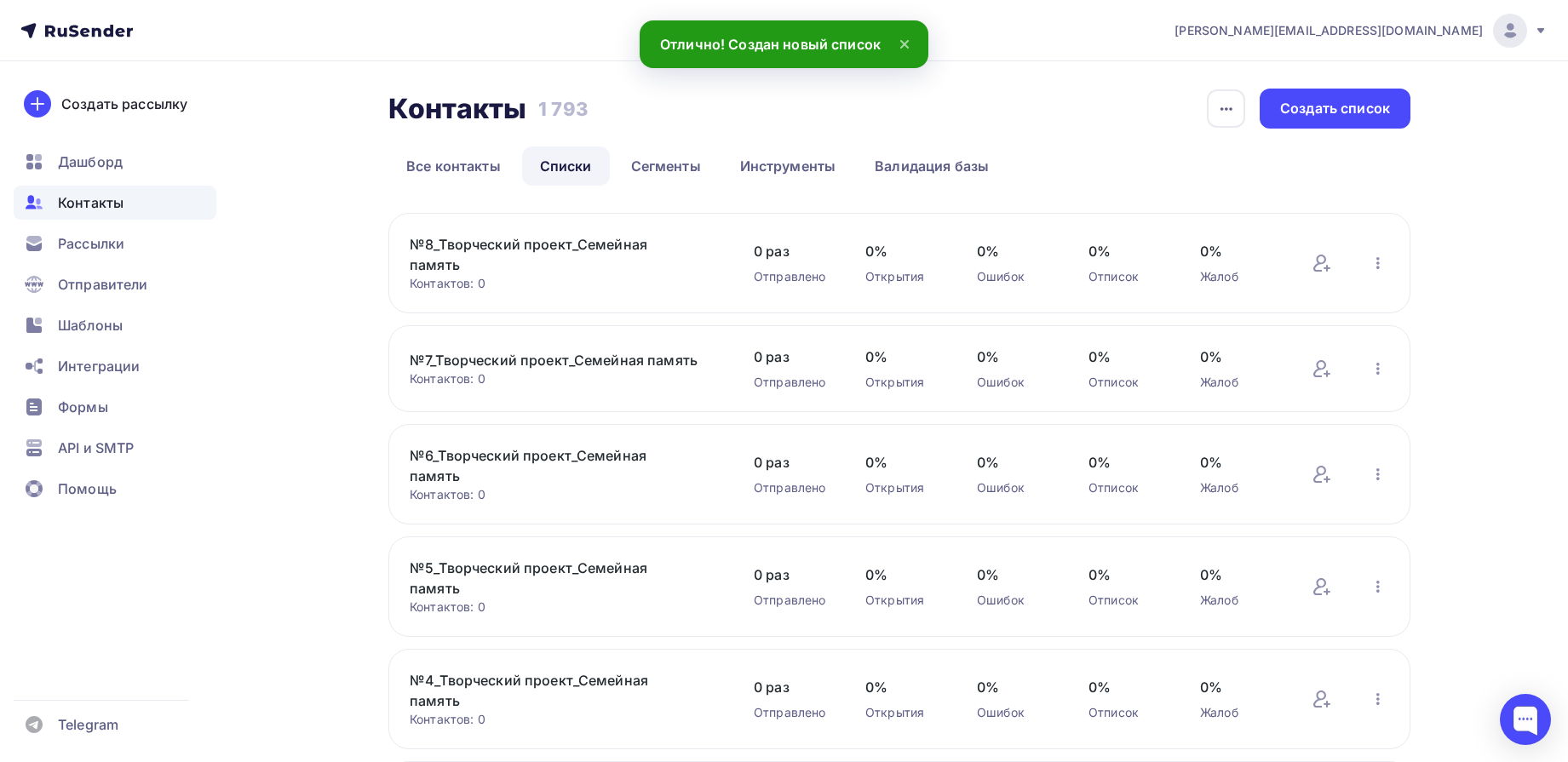
click at [631, 252] on link "№8_Творческий проект_Семейная память" at bounding box center [555, 254] width 290 height 41
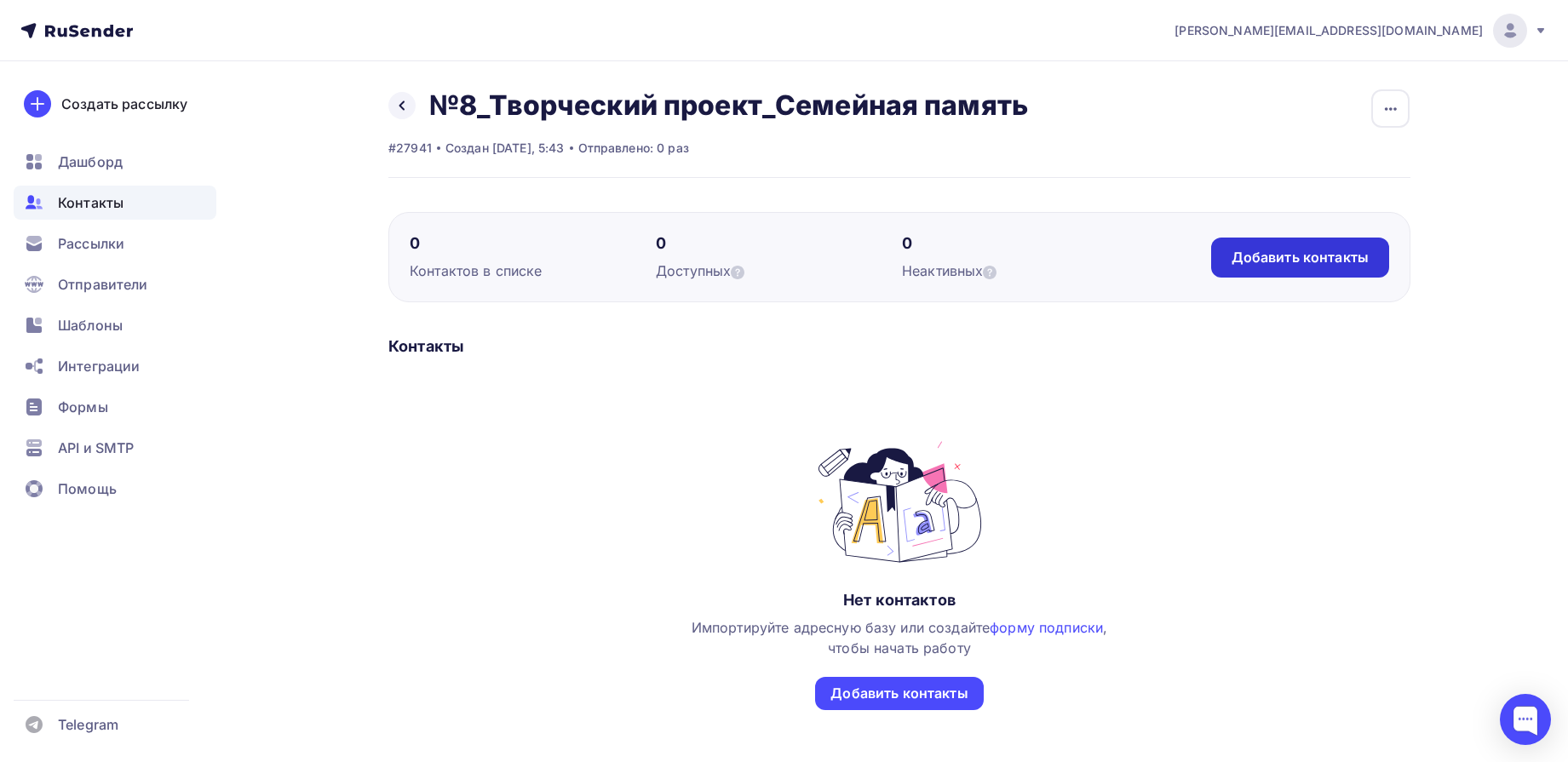
click at [1335, 260] on div "Добавить контакты" at bounding box center [1300, 258] width 137 height 20
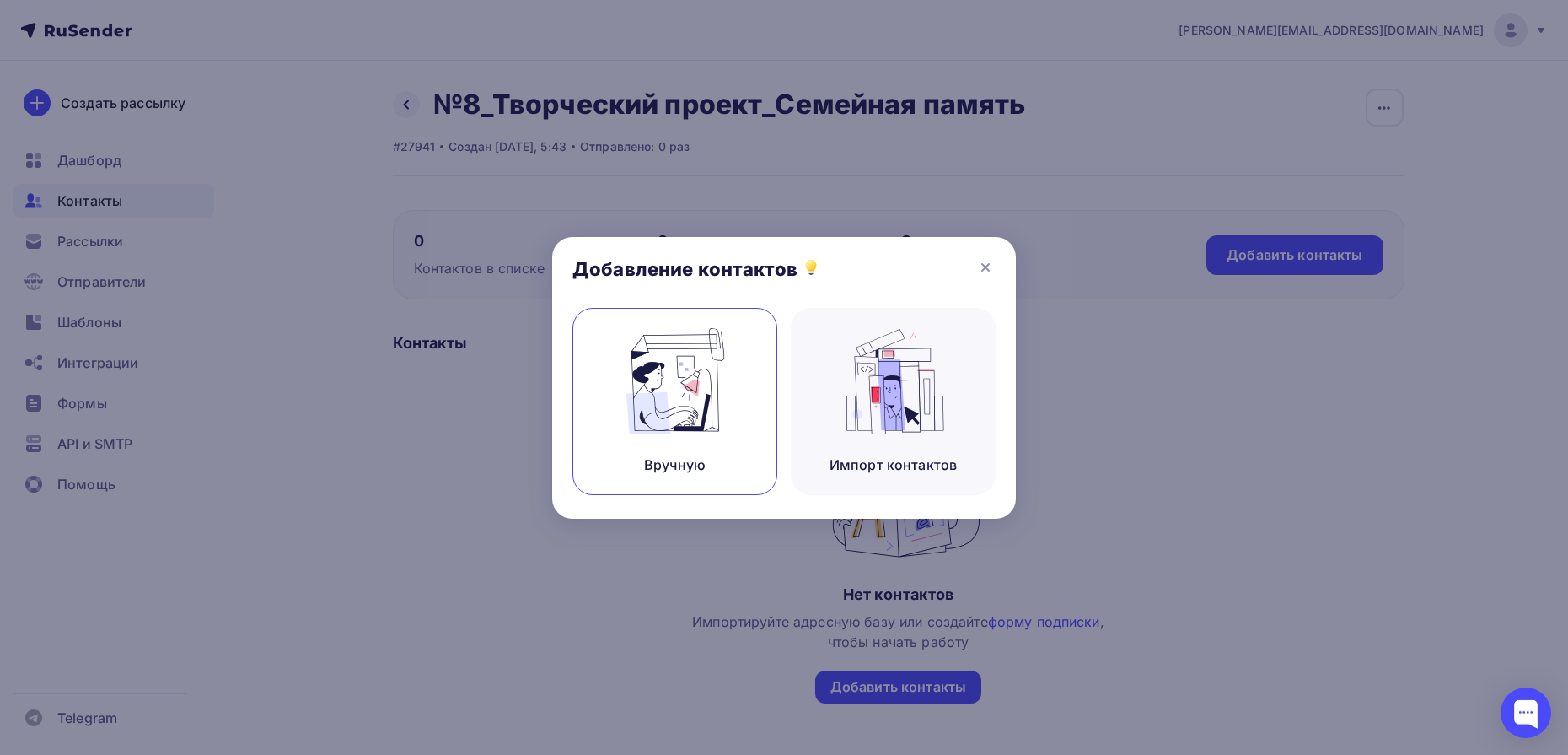
click at [661, 411] on img at bounding box center [675, 381] width 113 height 107
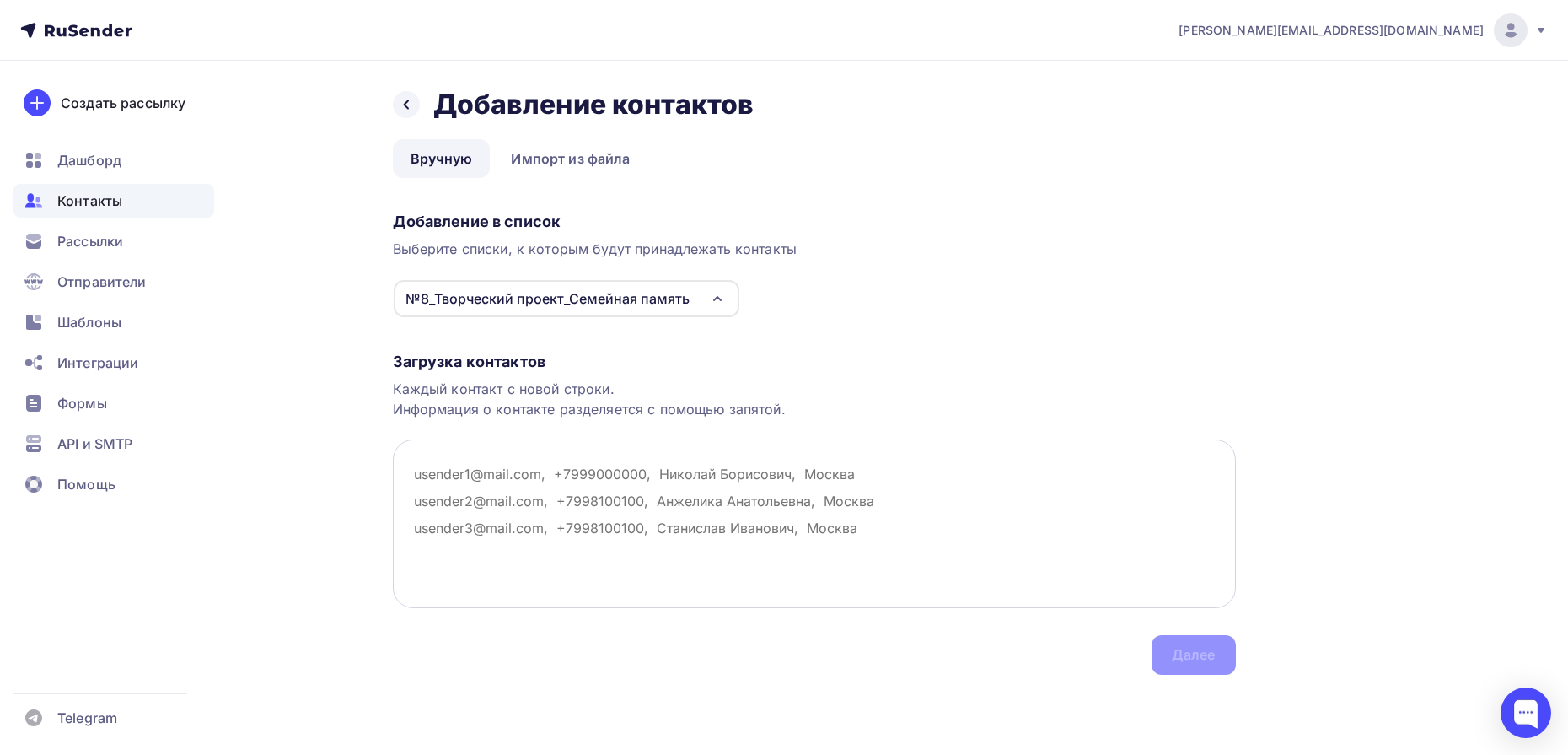
paste textarea "[EMAIL_ADDRESS][DOMAIN_NAME] [DOMAIN_NAME][EMAIL_ADDRESS][DOMAIN_NAME] [EMAIL_A…"
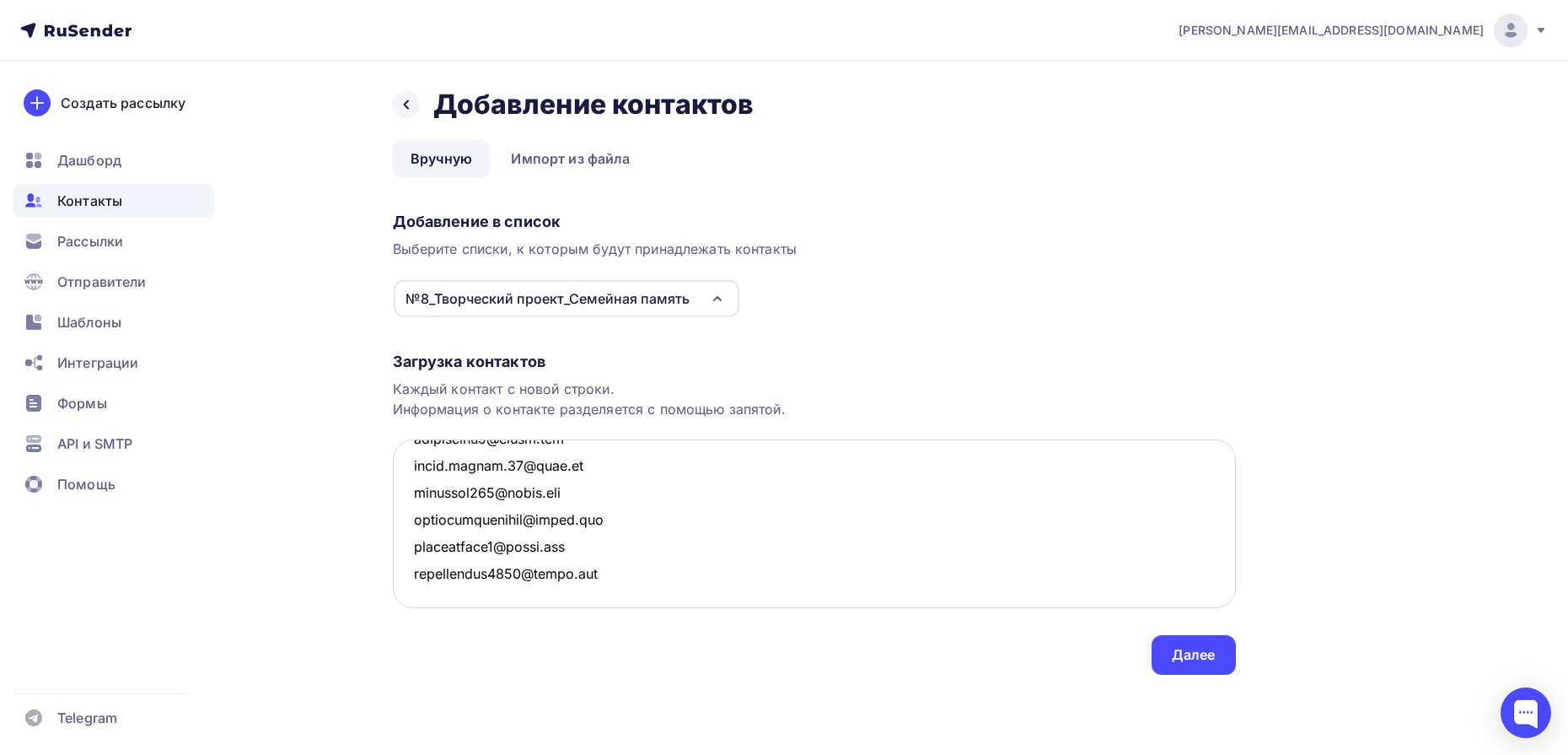
scroll to position [5274, 0]
type textarea "[EMAIL_ADDRESS][DOMAIN_NAME] [DOMAIN_NAME][EMAIL_ADDRESS][DOMAIN_NAME] [EMAIL_A…"
click at [1193, 662] on div "Далее" at bounding box center [1194, 655] width 44 height 19
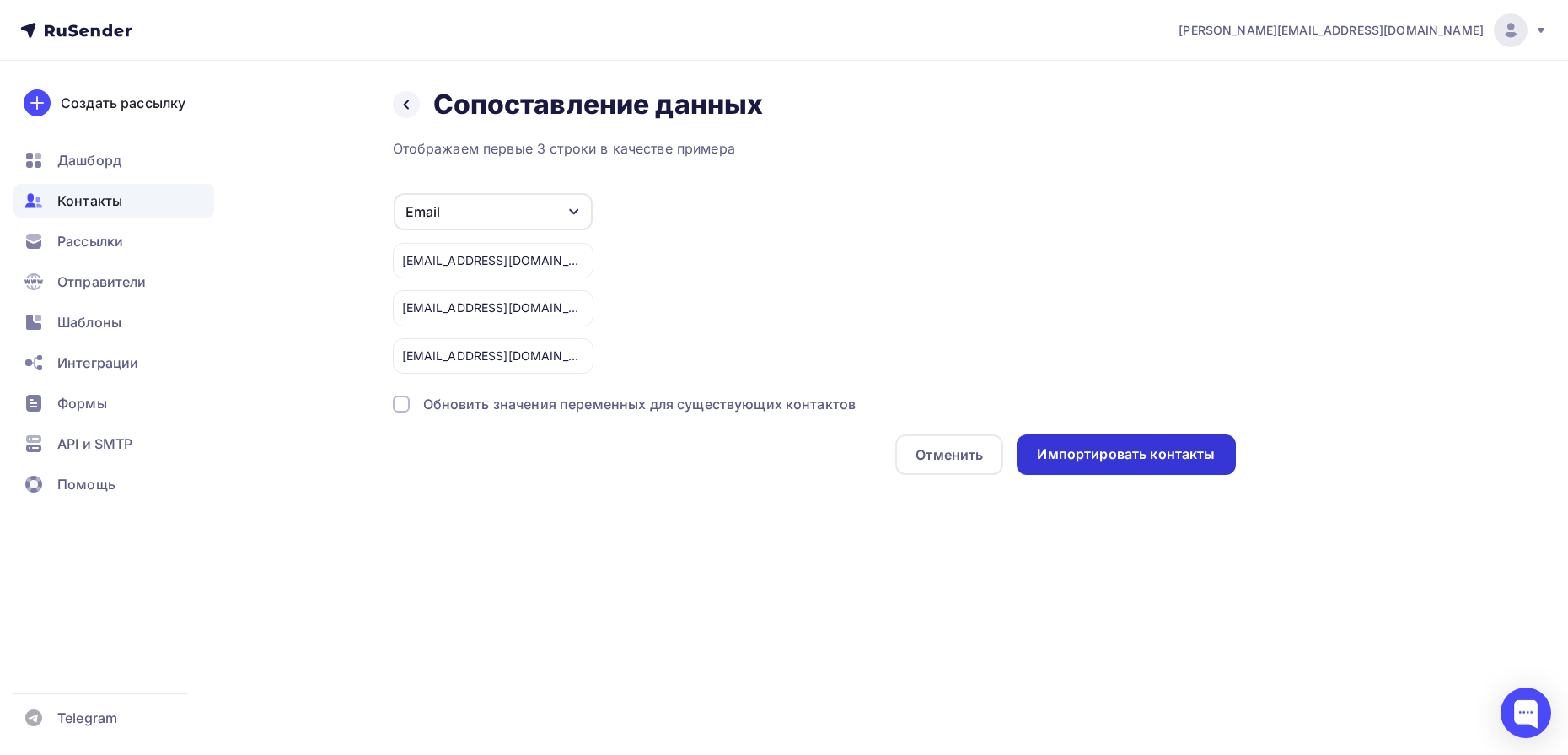
click at [1140, 460] on div "Импортировать контакты" at bounding box center [1126, 455] width 178 height 19
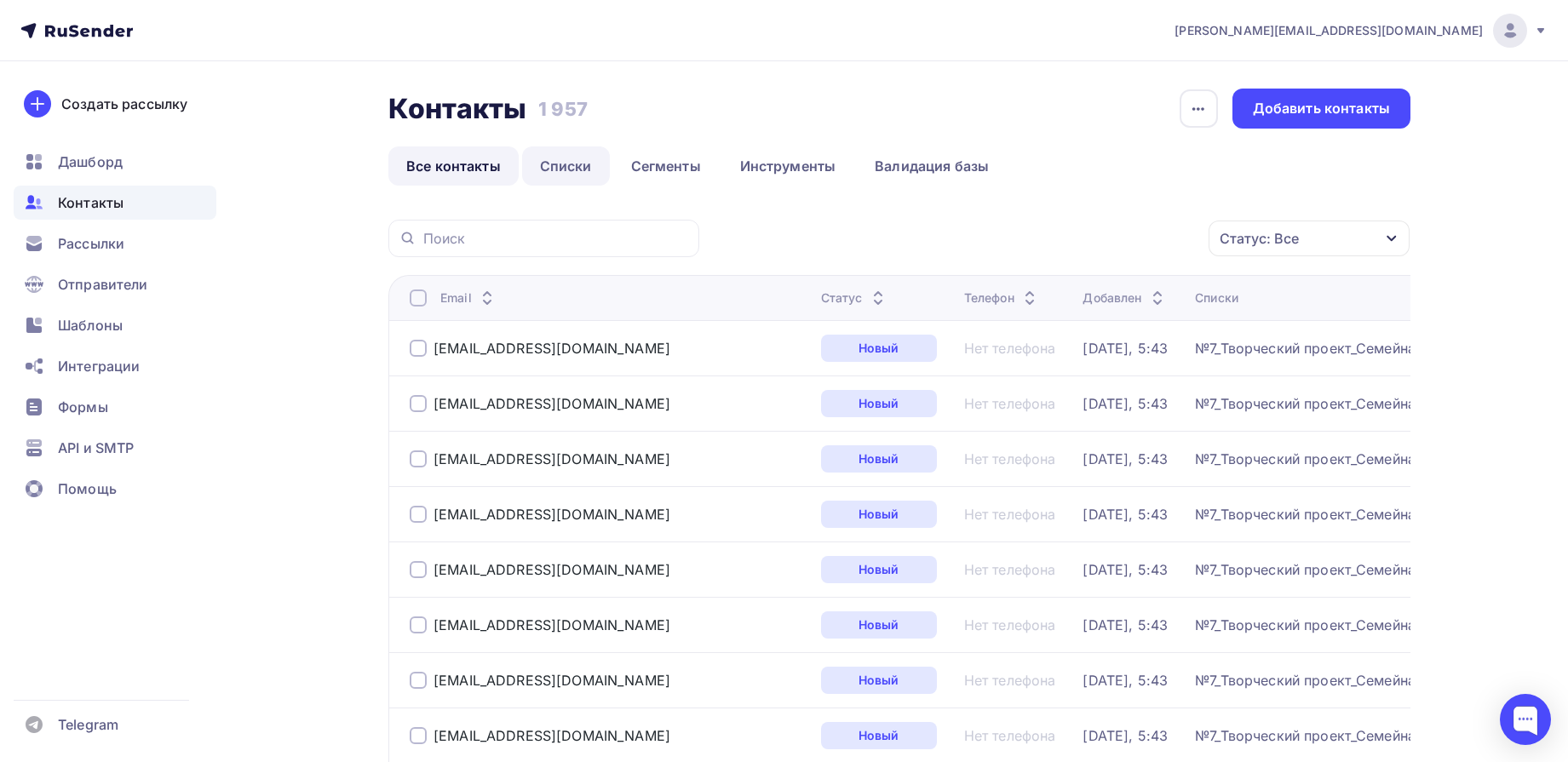
click at [569, 166] on link "Списки" at bounding box center [566, 166] width 88 height 39
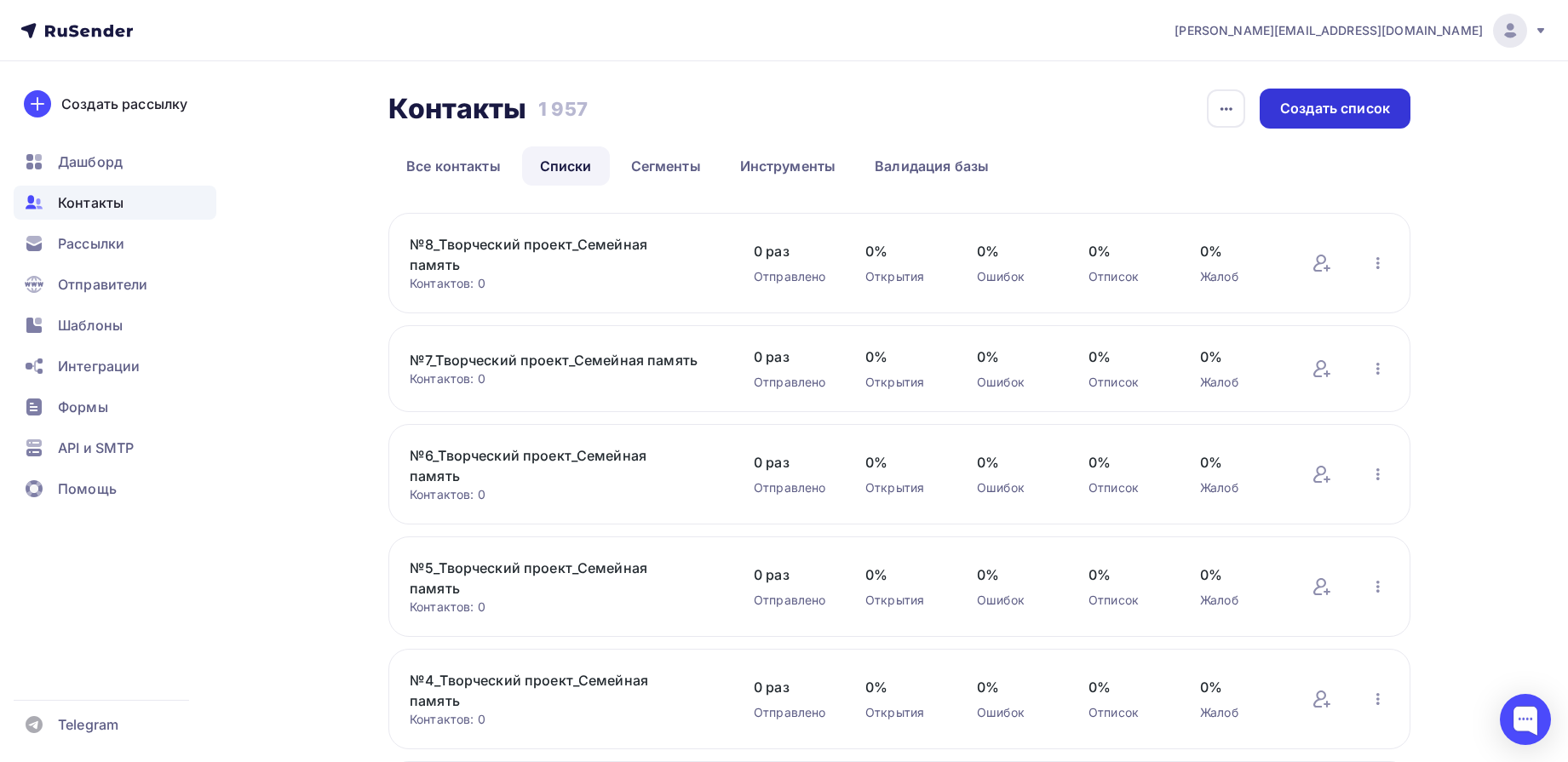
click at [1371, 113] on div "Создать список" at bounding box center [1336, 108] width 110 height 20
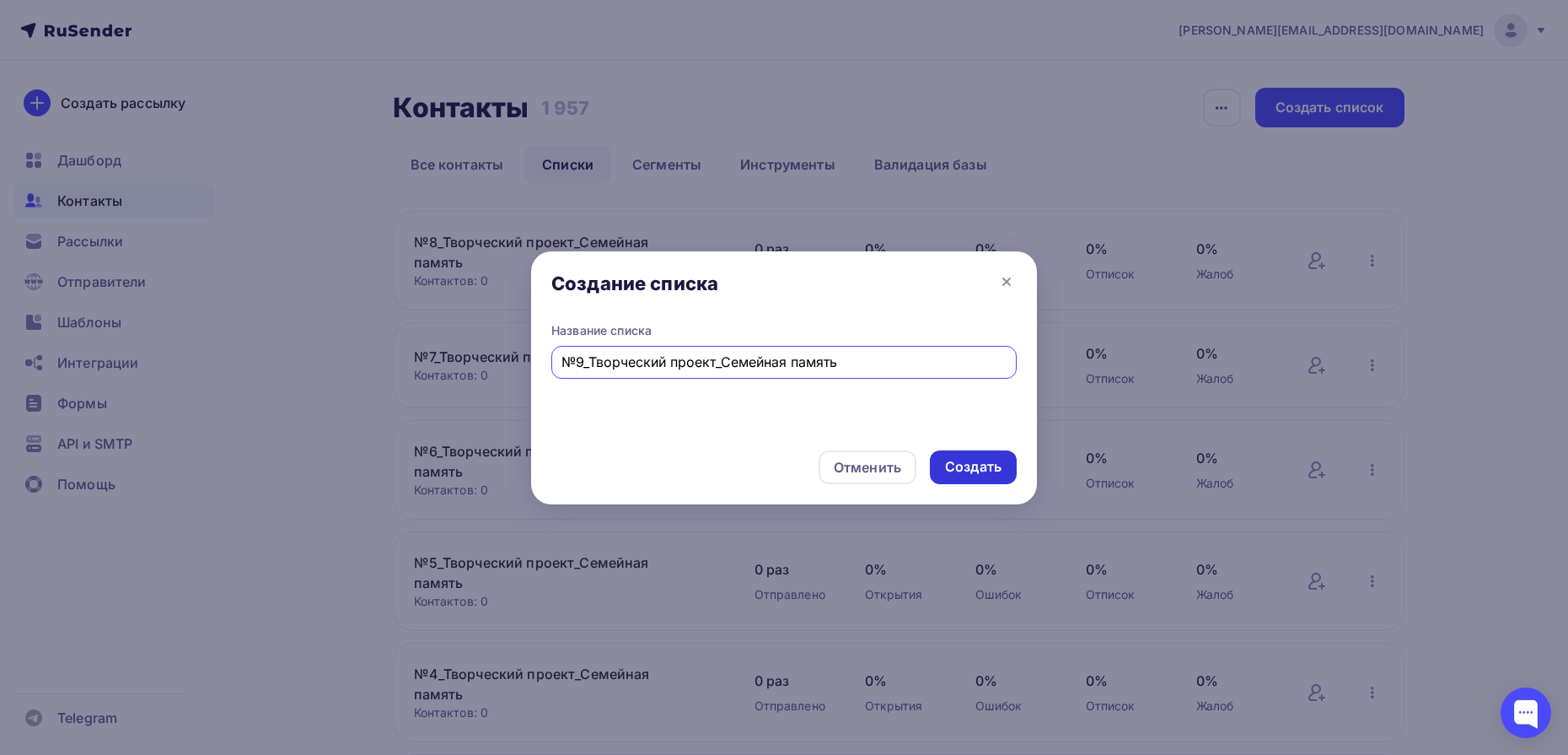
type input "№9_Творческий проект_Семейная память"
click at [997, 471] on div "Создать" at bounding box center [974, 467] width 56 height 19
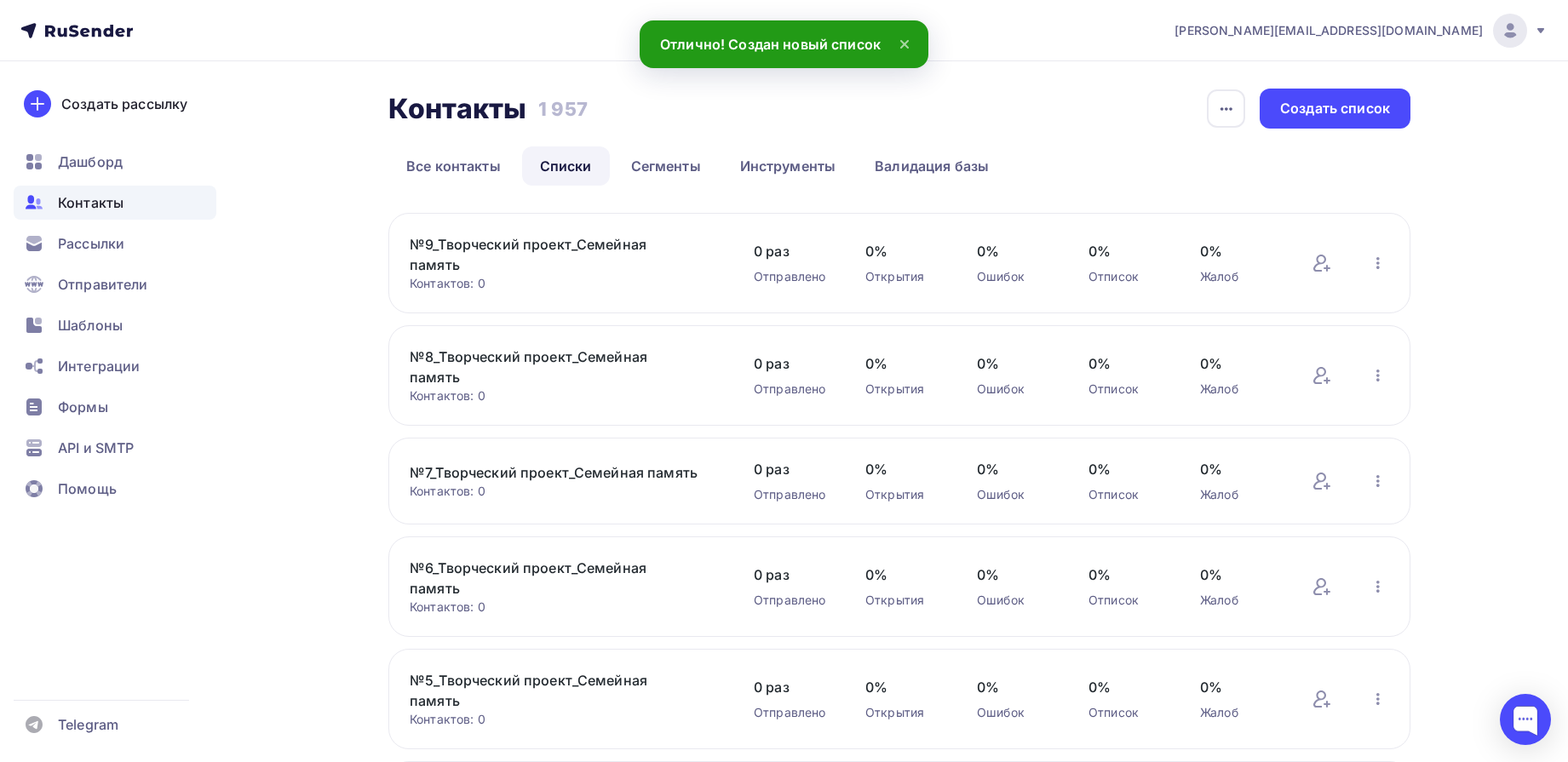
click at [592, 234] on link "№9_Творческий проект_Семейная память" at bounding box center [555, 254] width 290 height 41
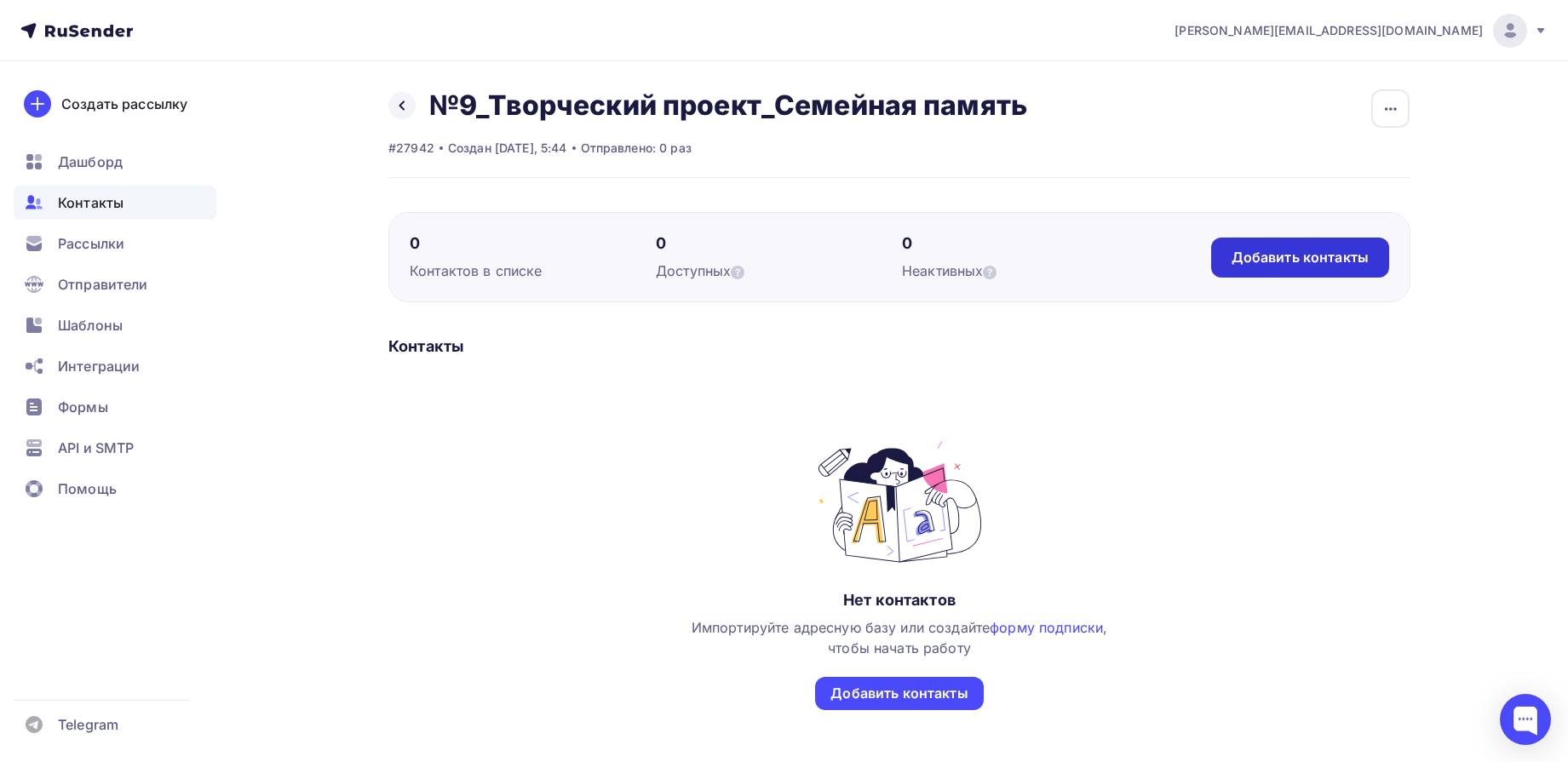
click at [1251, 269] on div "Добавить контакты" at bounding box center [1300, 257] width 178 height 40
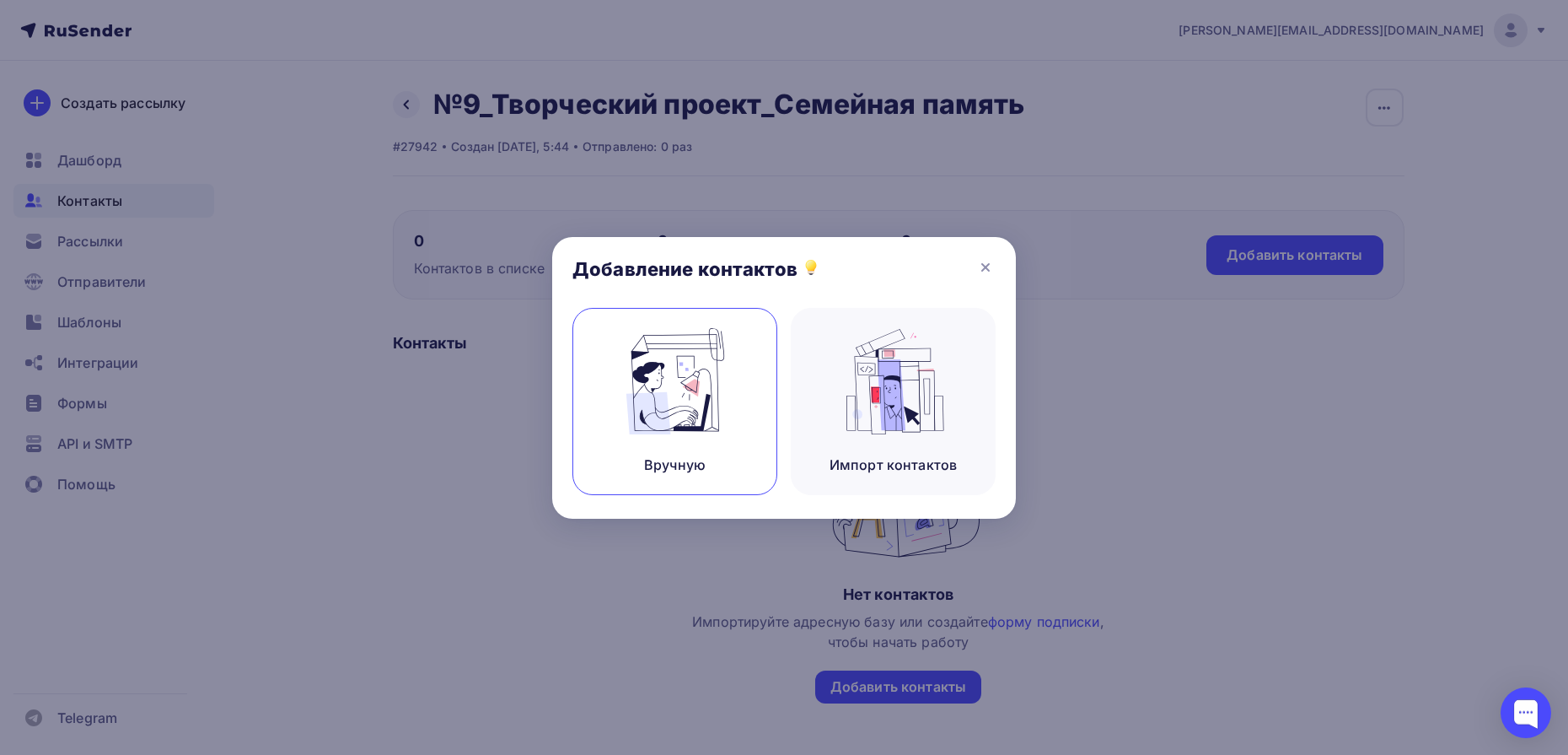
click at [721, 380] on img at bounding box center [675, 381] width 113 height 107
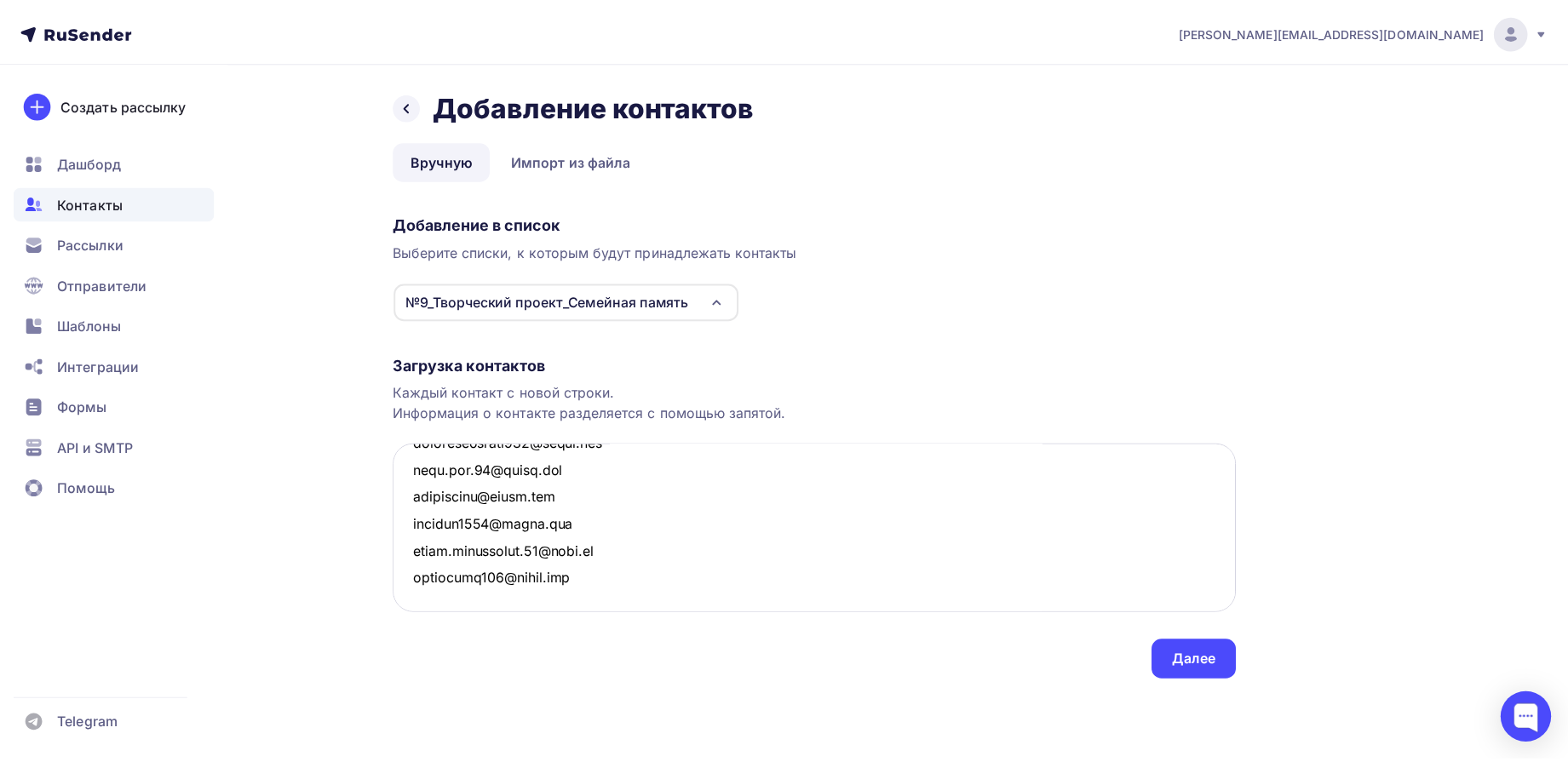
scroll to position [5322, 0]
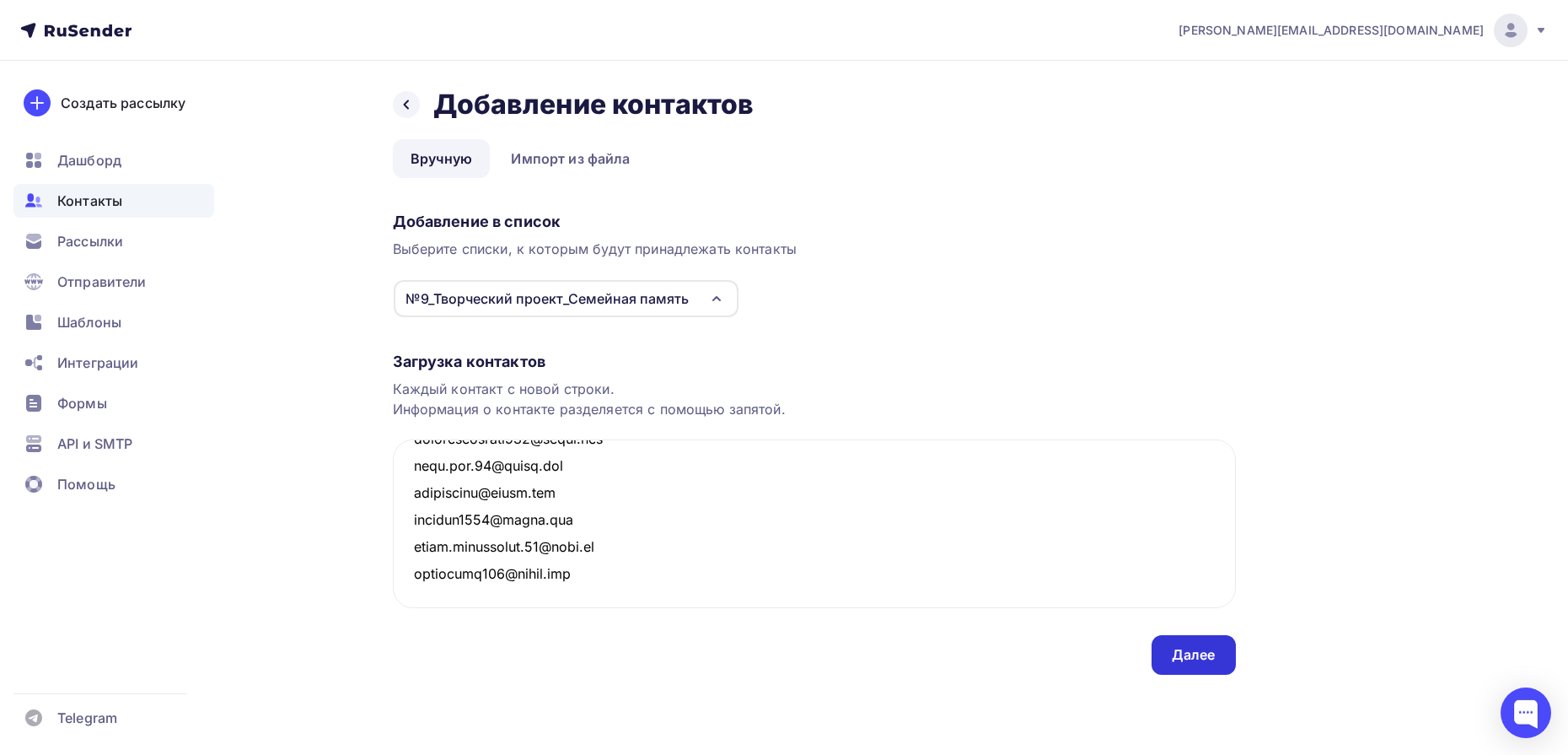
type textarea "[EMAIL_ADDRESS][DOMAIN_NAME] [EMAIL_ADDRESS][DOMAIN_NAME] [EMAIL_ADDRESS][DOMAI…"
click at [1181, 662] on div "Далее" at bounding box center [1194, 655] width 44 height 19
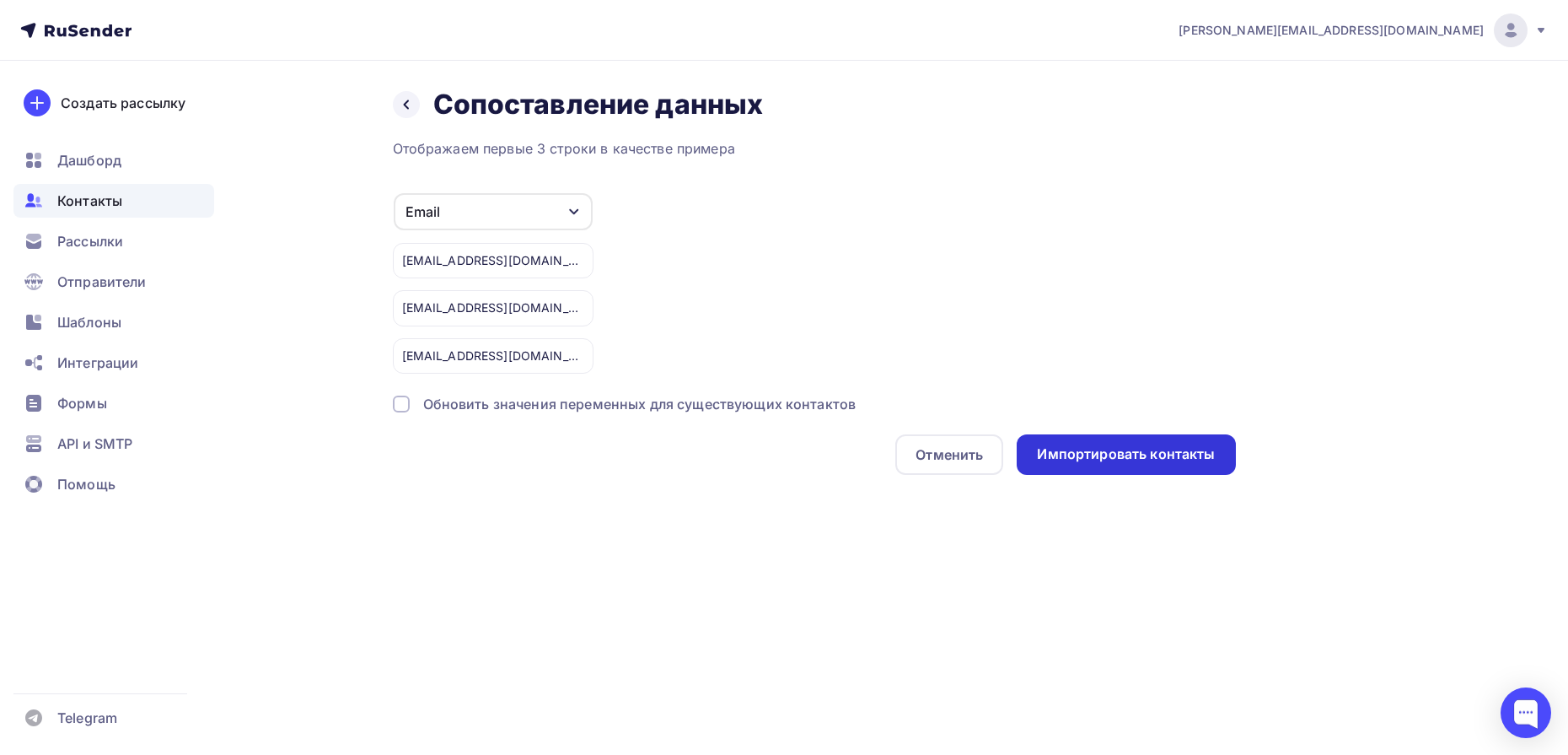
click at [1137, 452] on div "Импортировать контакты" at bounding box center [1126, 455] width 178 height 19
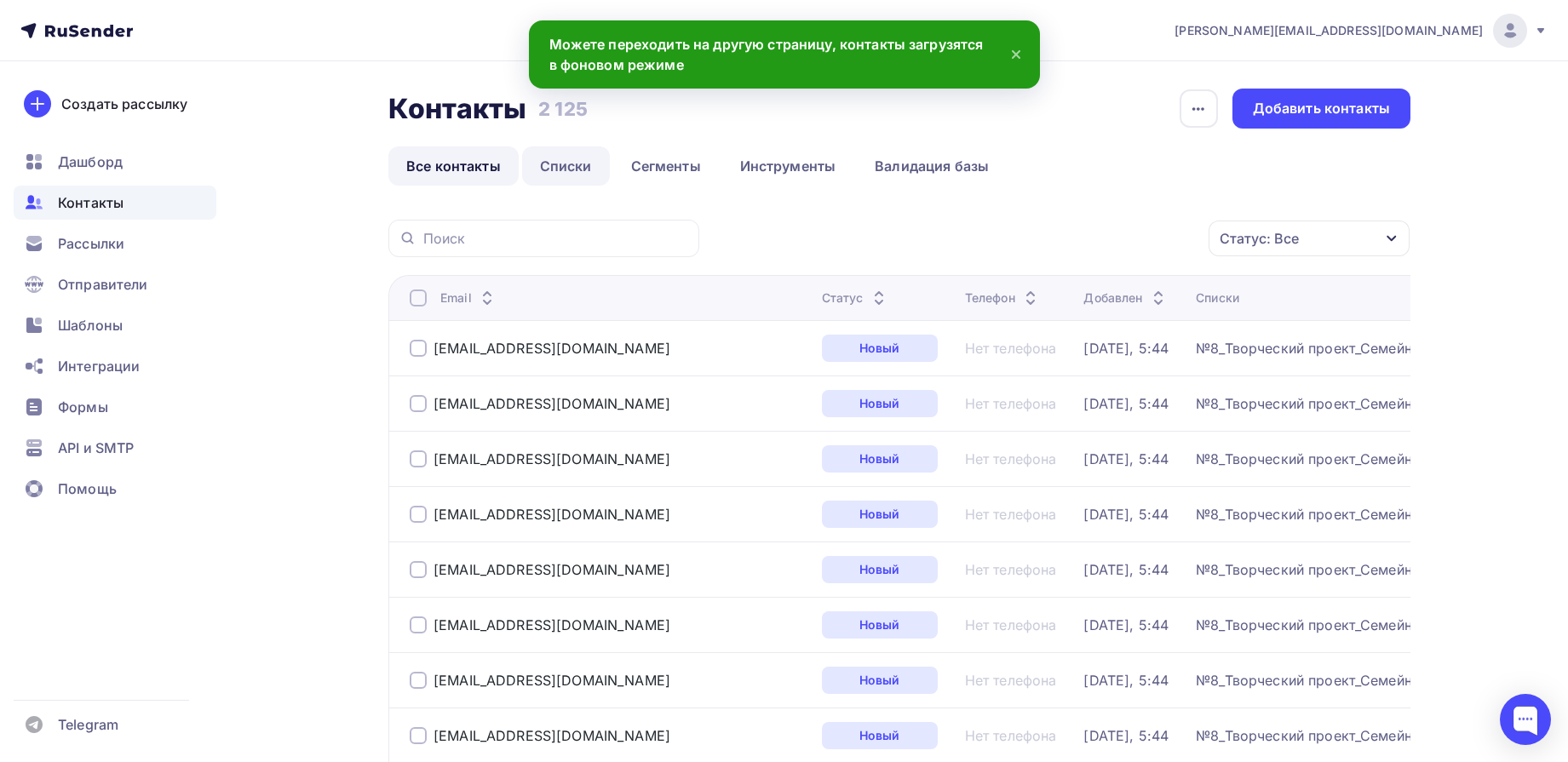
click at [567, 172] on link "Списки" at bounding box center [566, 166] width 88 height 39
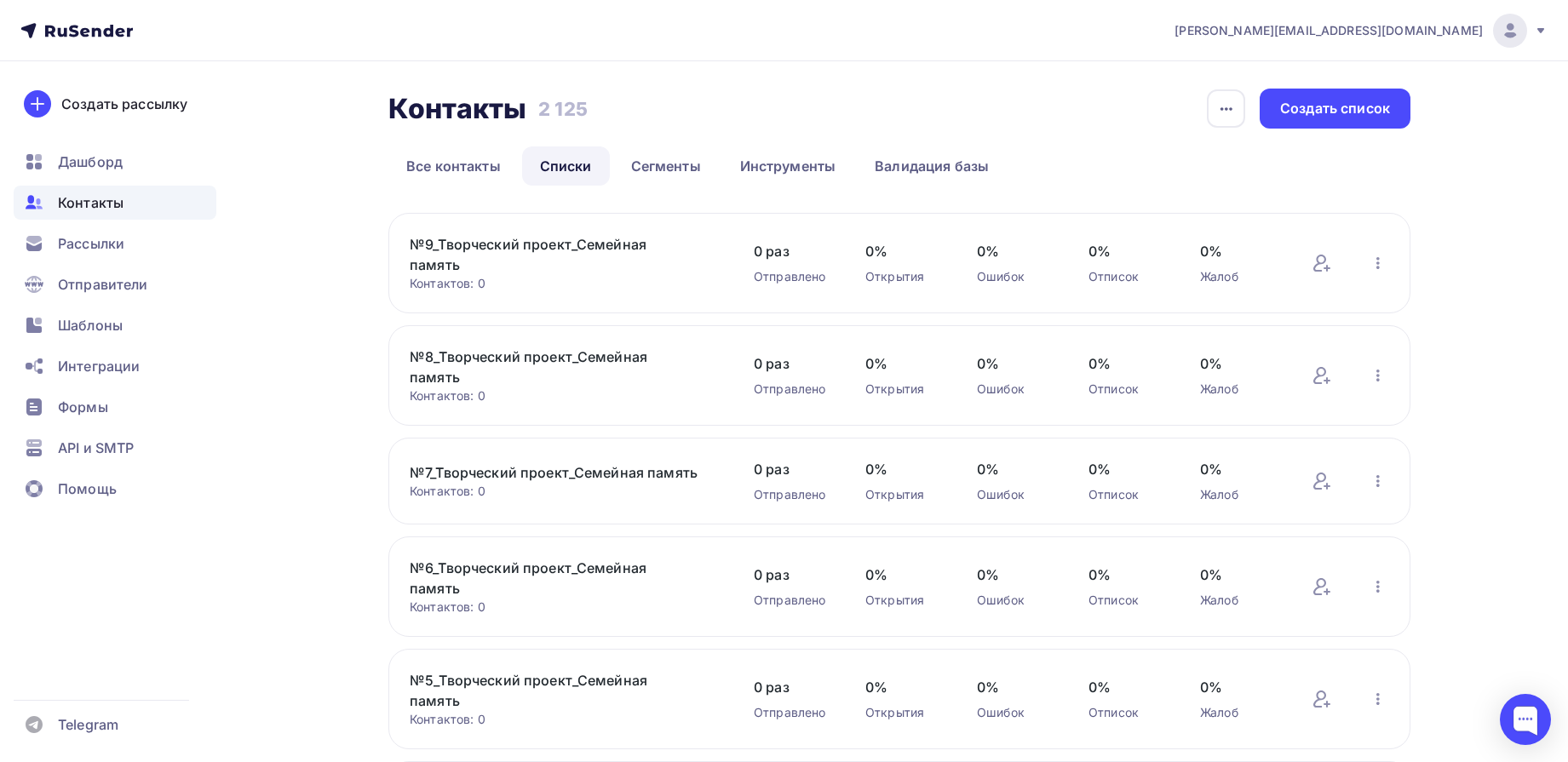
click at [586, 244] on link "№9_Творческий проект_Семейная память" at bounding box center [555, 254] width 290 height 41
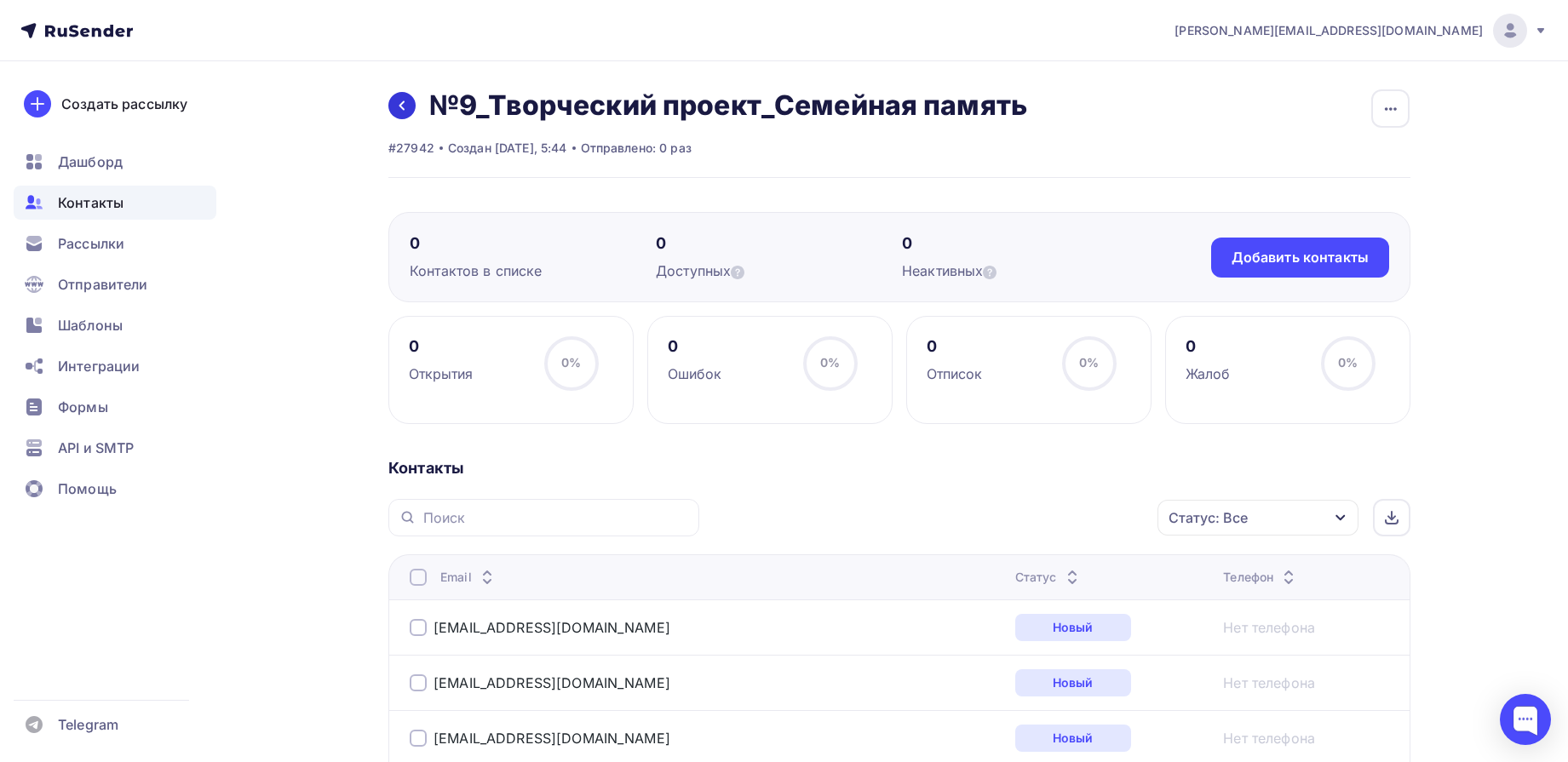
click at [399, 108] on icon at bounding box center [401, 105] width 13 height 13
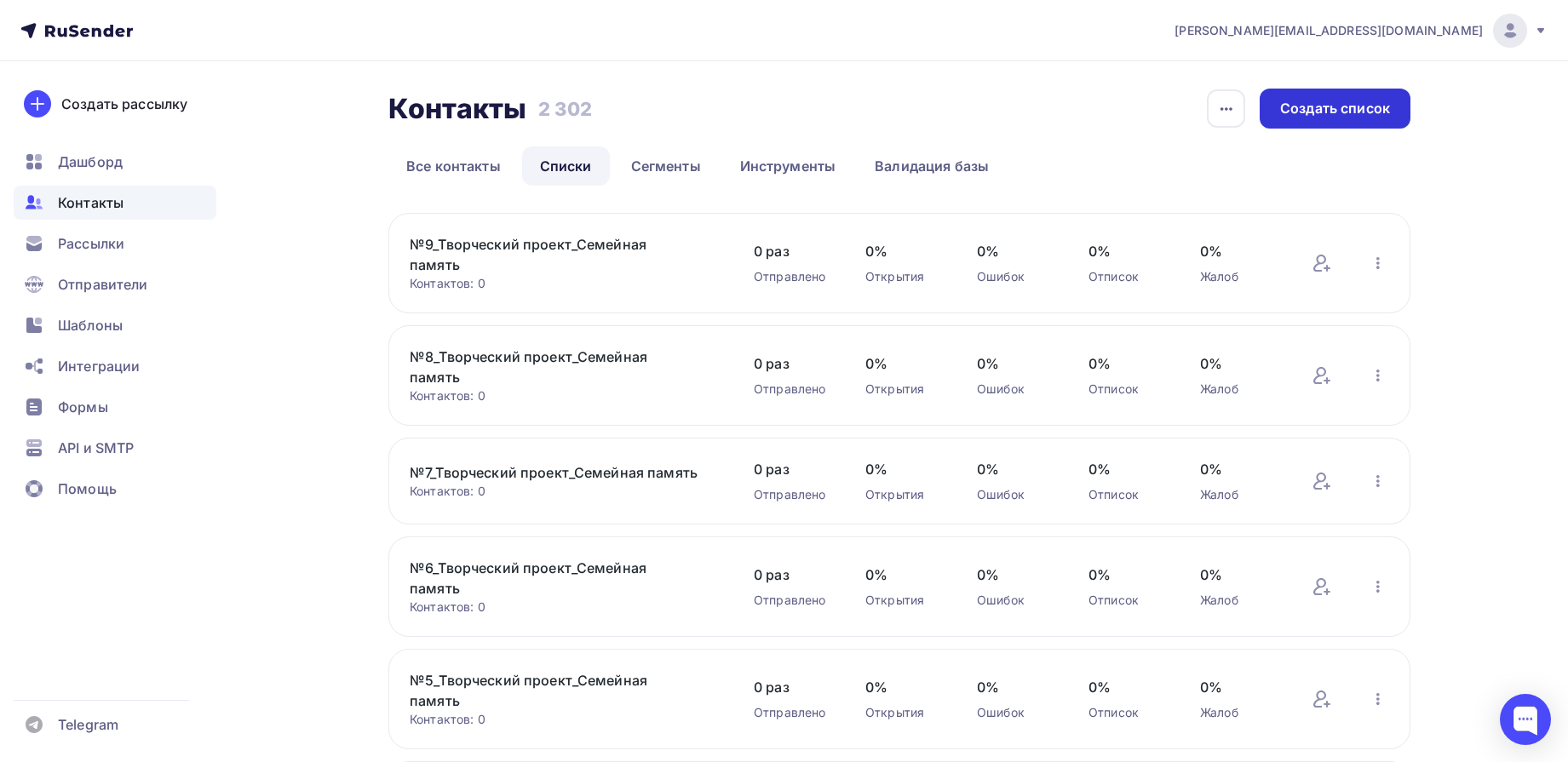
click at [1349, 111] on div "Создать список" at bounding box center [1336, 108] width 110 height 20
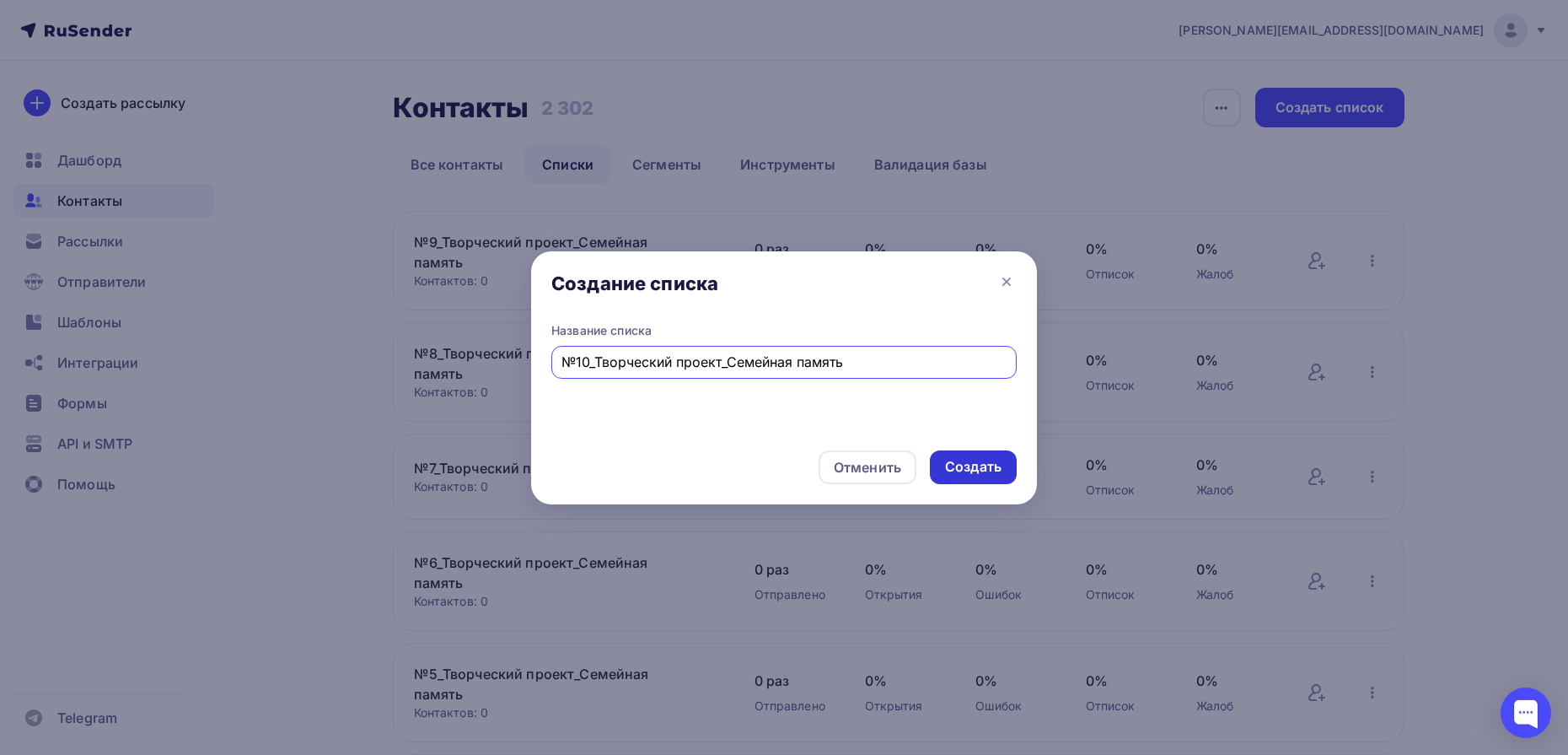
type input "№10_Творческий проект_Семейная память"
click at [998, 461] on div "Создать" at bounding box center [974, 467] width 56 height 19
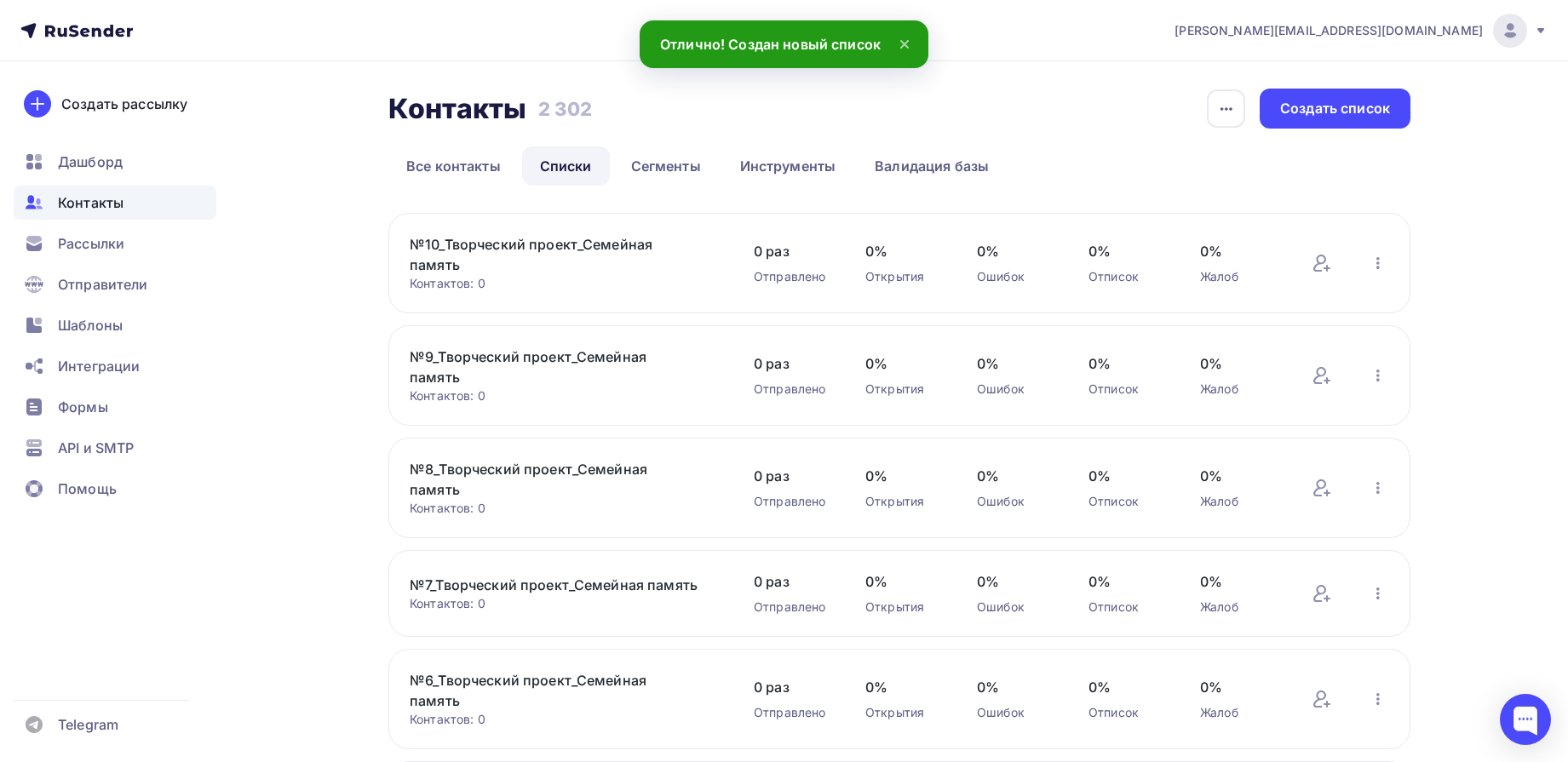
click at [615, 244] on link "№10_Творческий проект_Семейная память" at bounding box center [555, 254] width 290 height 41
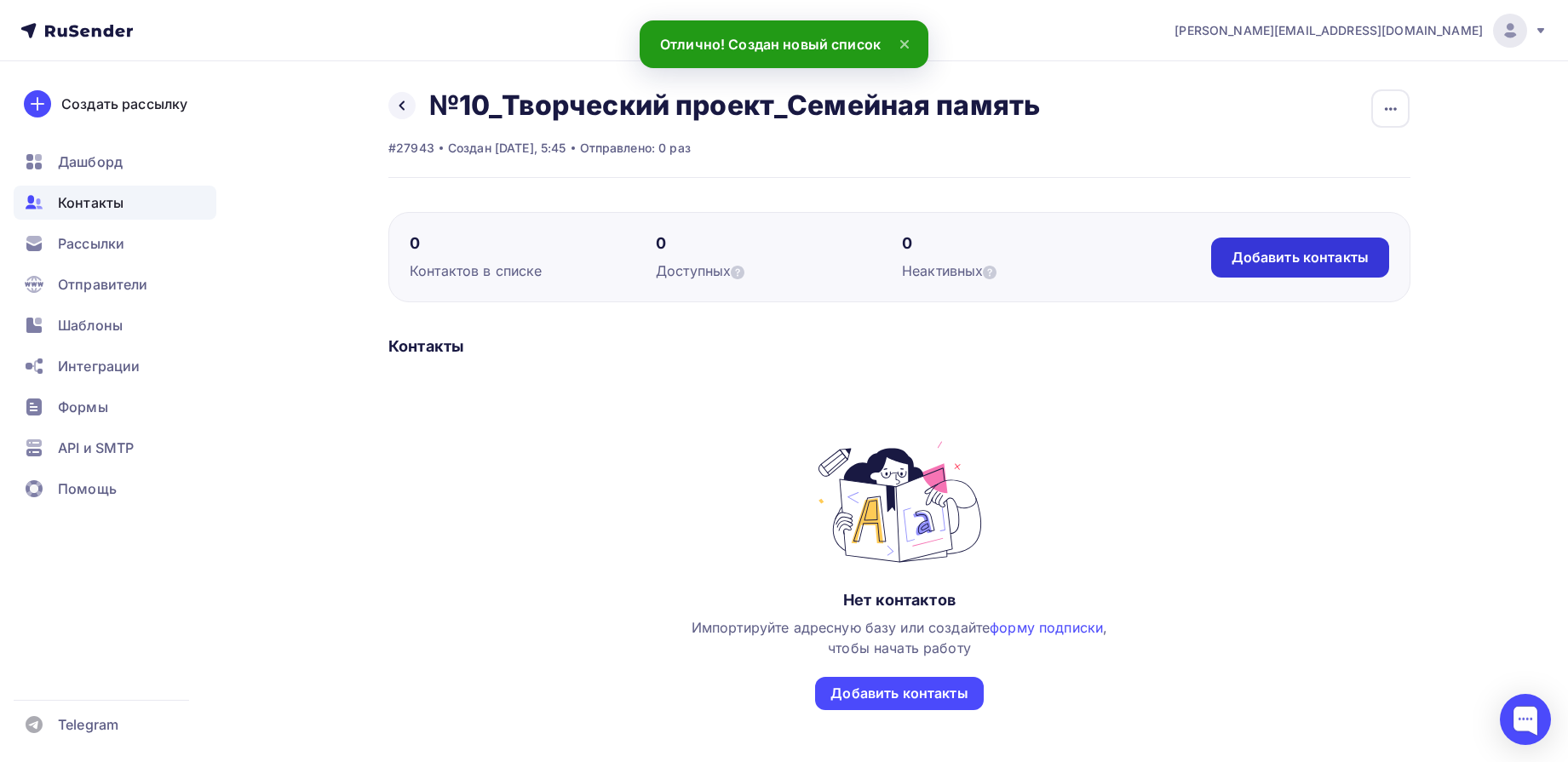
click at [1259, 250] on div "Добавить контакты" at bounding box center [1300, 258] width 137 height 20
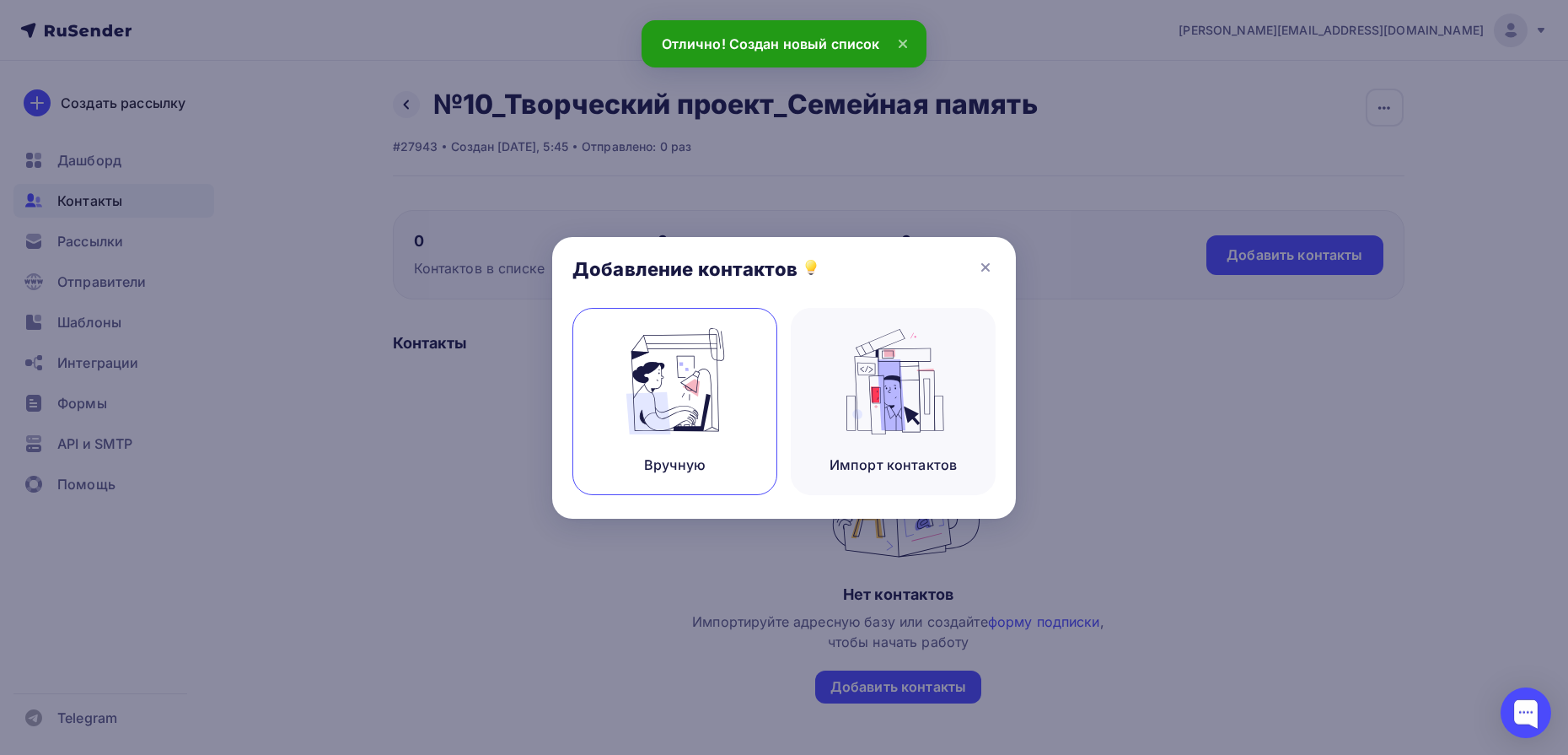
click at [650, 417] on img at bounding box center [675, 381] width 113 height 107
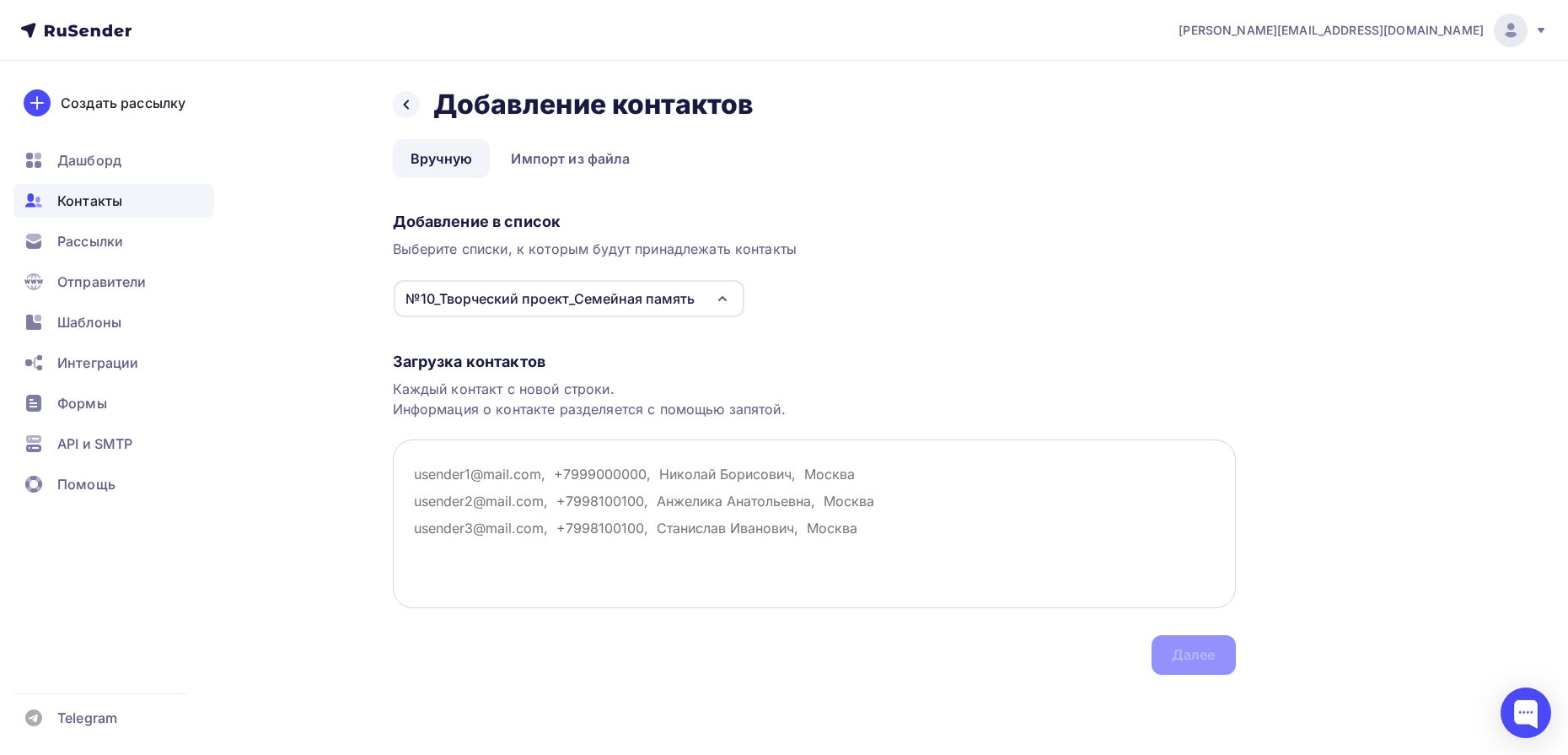
paste textarea "[EMAIL_ADDRESS][DOMAIN_NAME] [EMAIL_ADDRESS][DOMAIN_NAME] [EMAIL_ADDRESS][DOMAI…"
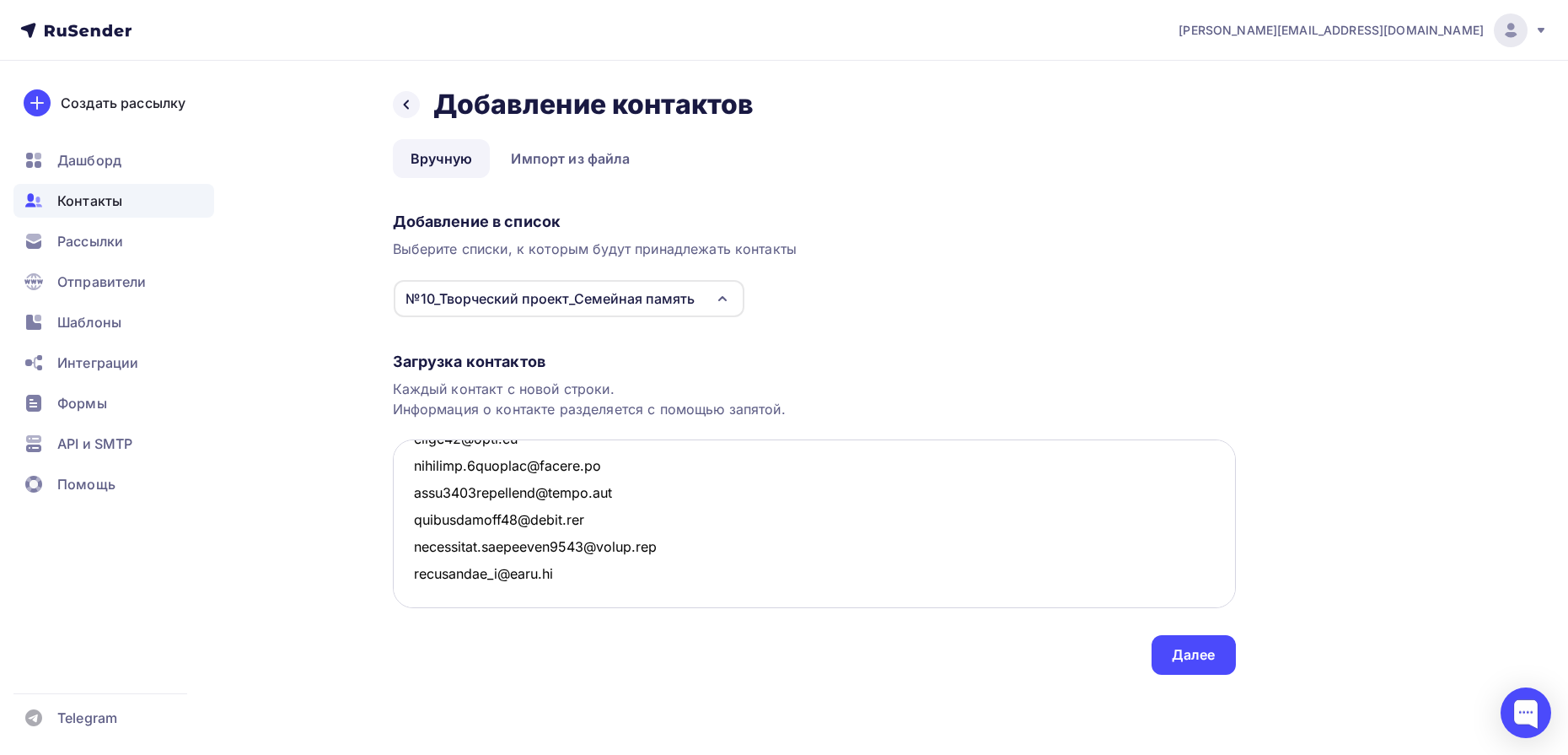
scroll to position [5274, 0]
type textarea "[EMAIL_ADDRESS][DOMAIN_NAME] [EMAIL_ADDRESS][DOMAIN_NAME] [EMAIL_ADDRESS][DOMAI…"
click at [1198, 660] on div "Далее" at bounding box center [1194, 655] width 44 height 19
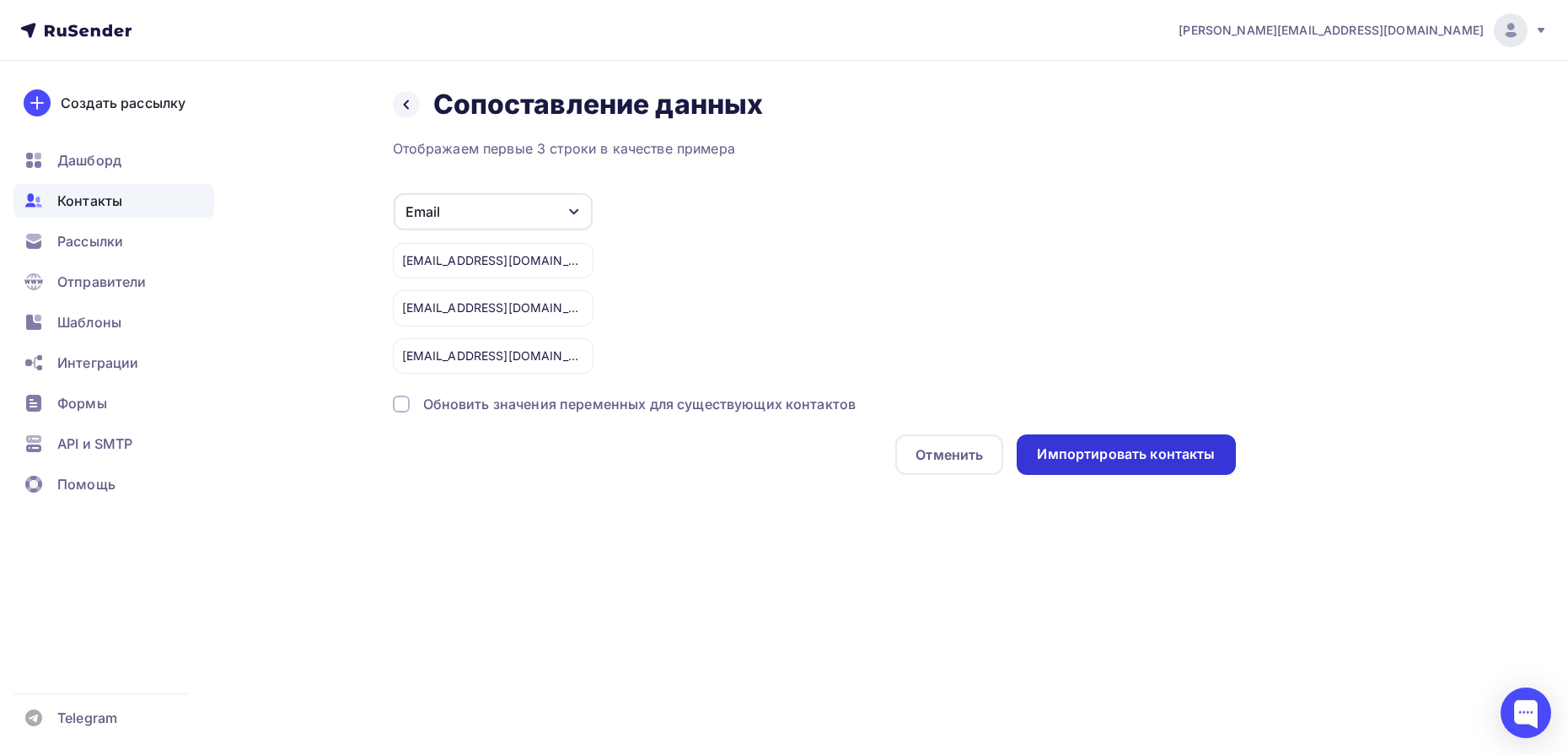
click at [1150, 466] on div "Импортировать контакты" at bounding box center [1126, 455] width 218 height 41
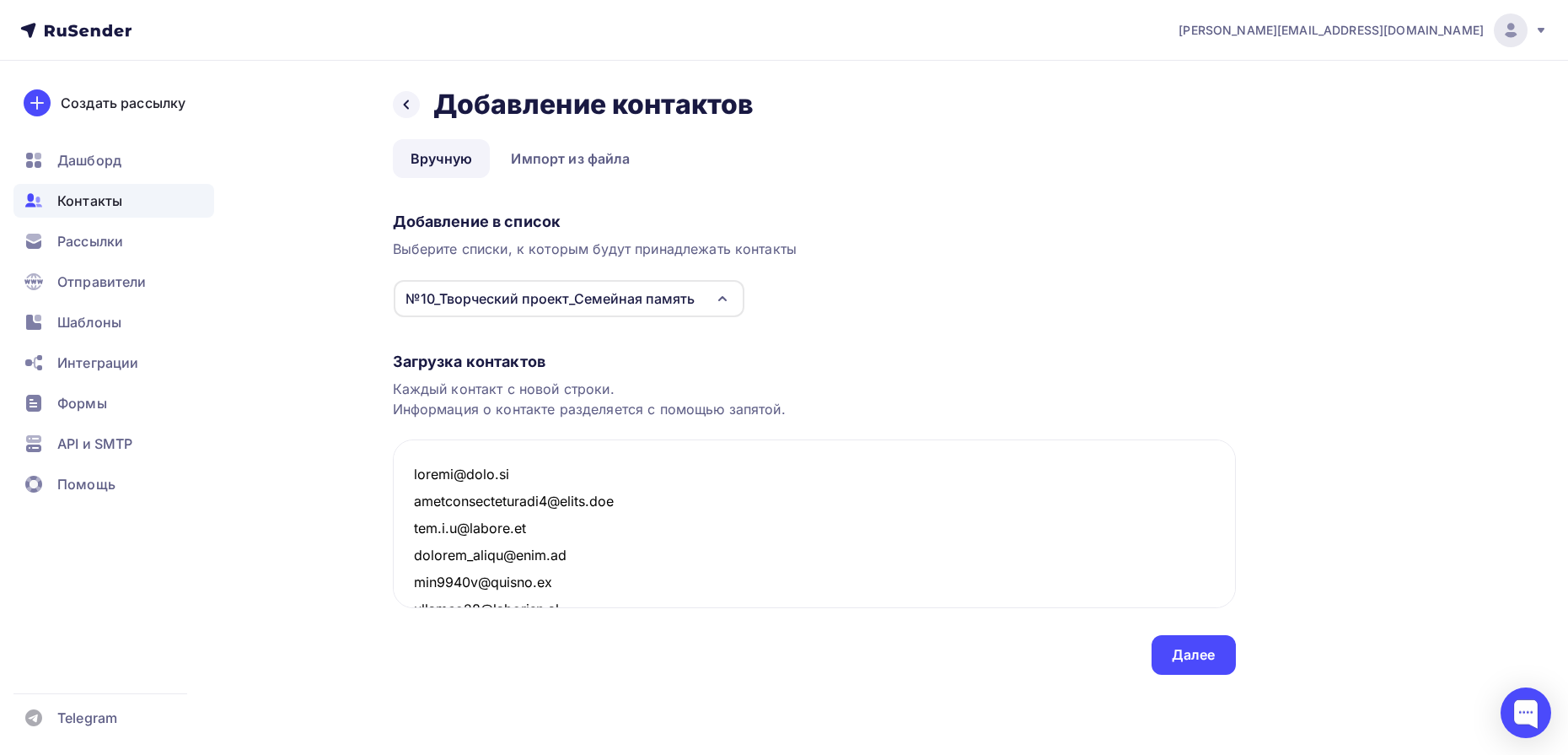
scroll to position [5274, 0]
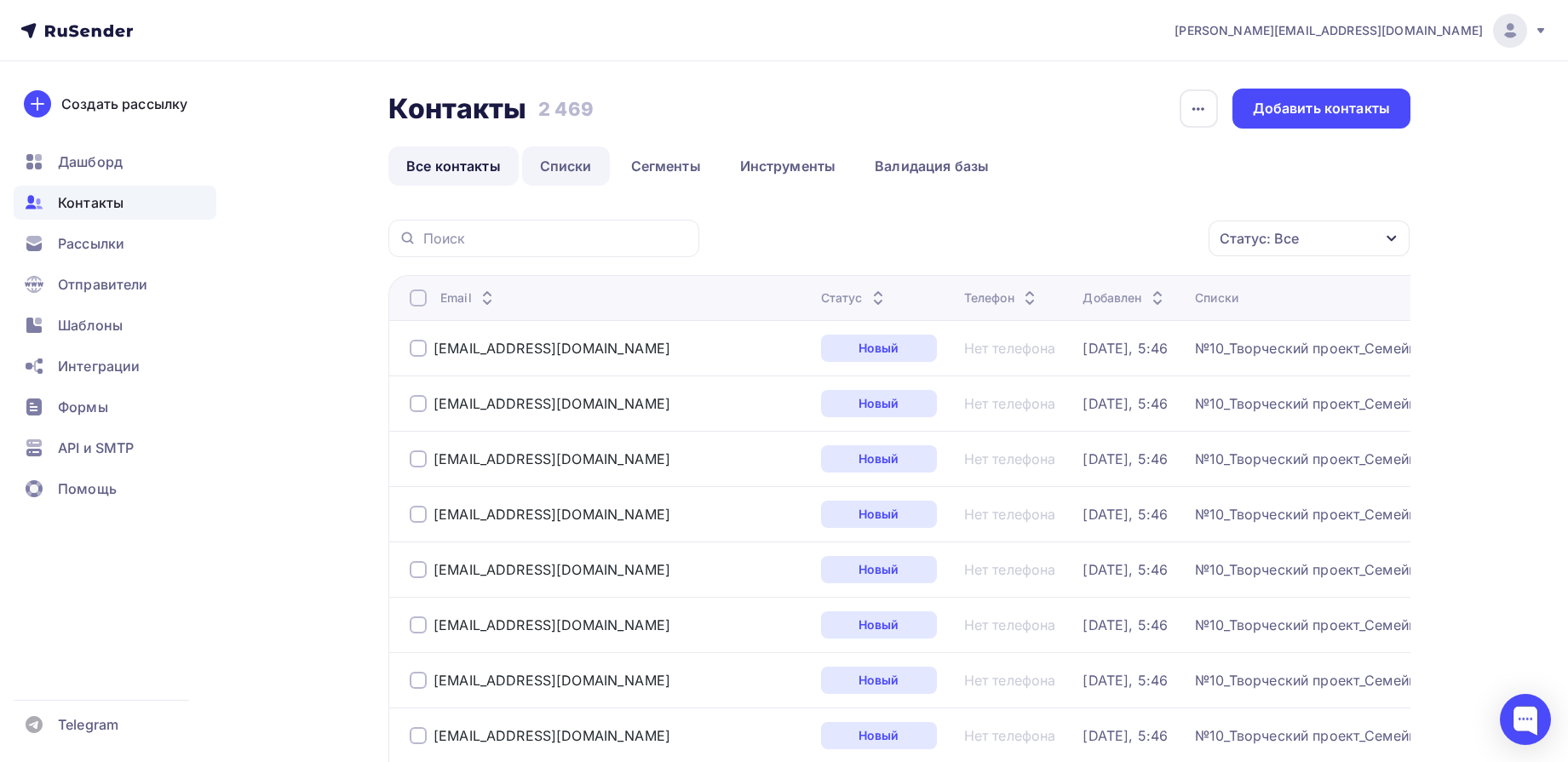
click at [567, 171] on link "Списки" at bounding box center [566, 166] width 88 height 39
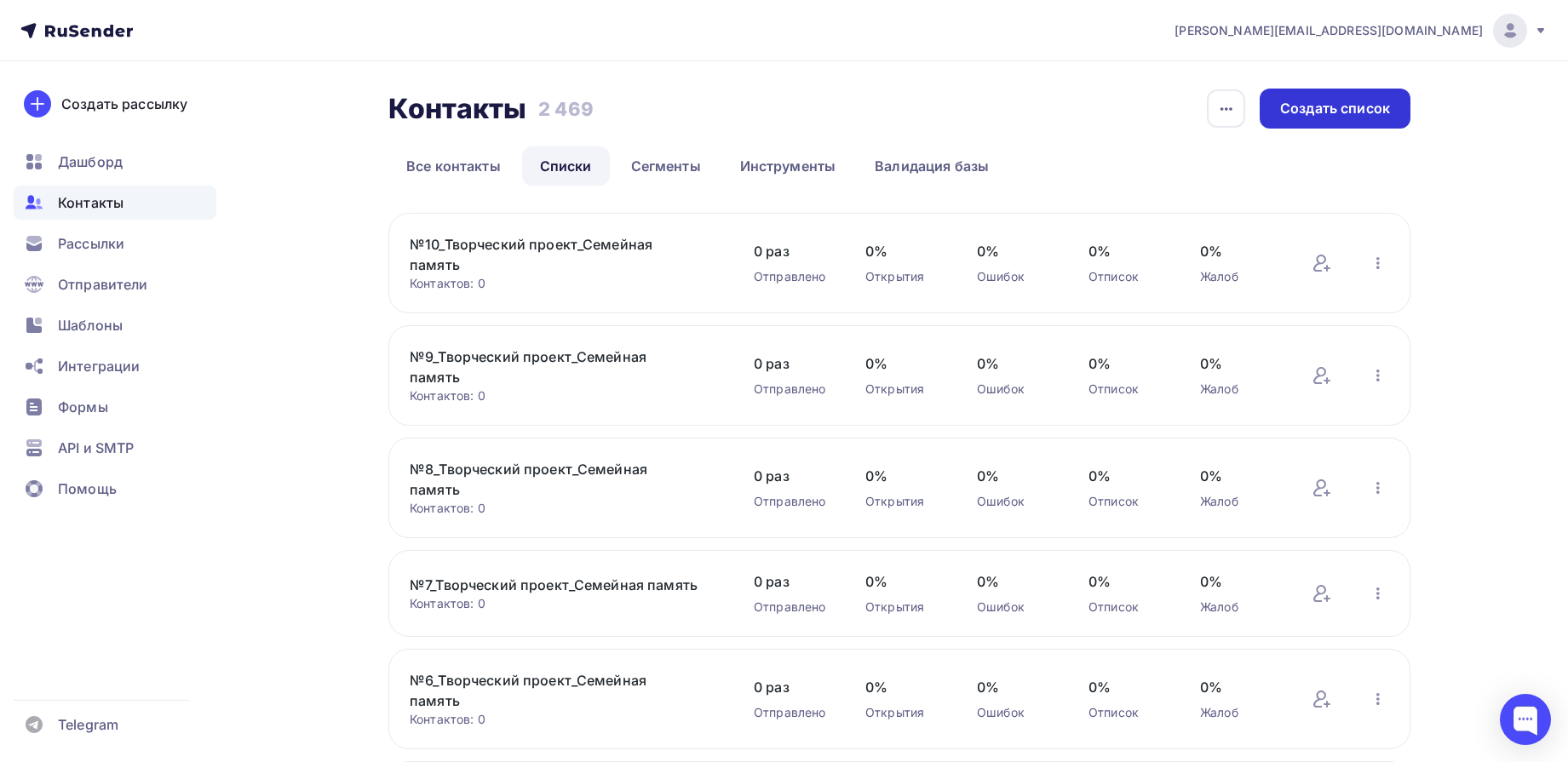
click at [1355, 113] on div "Создать список" at bounding box center [1336, 108] width 110 height 20
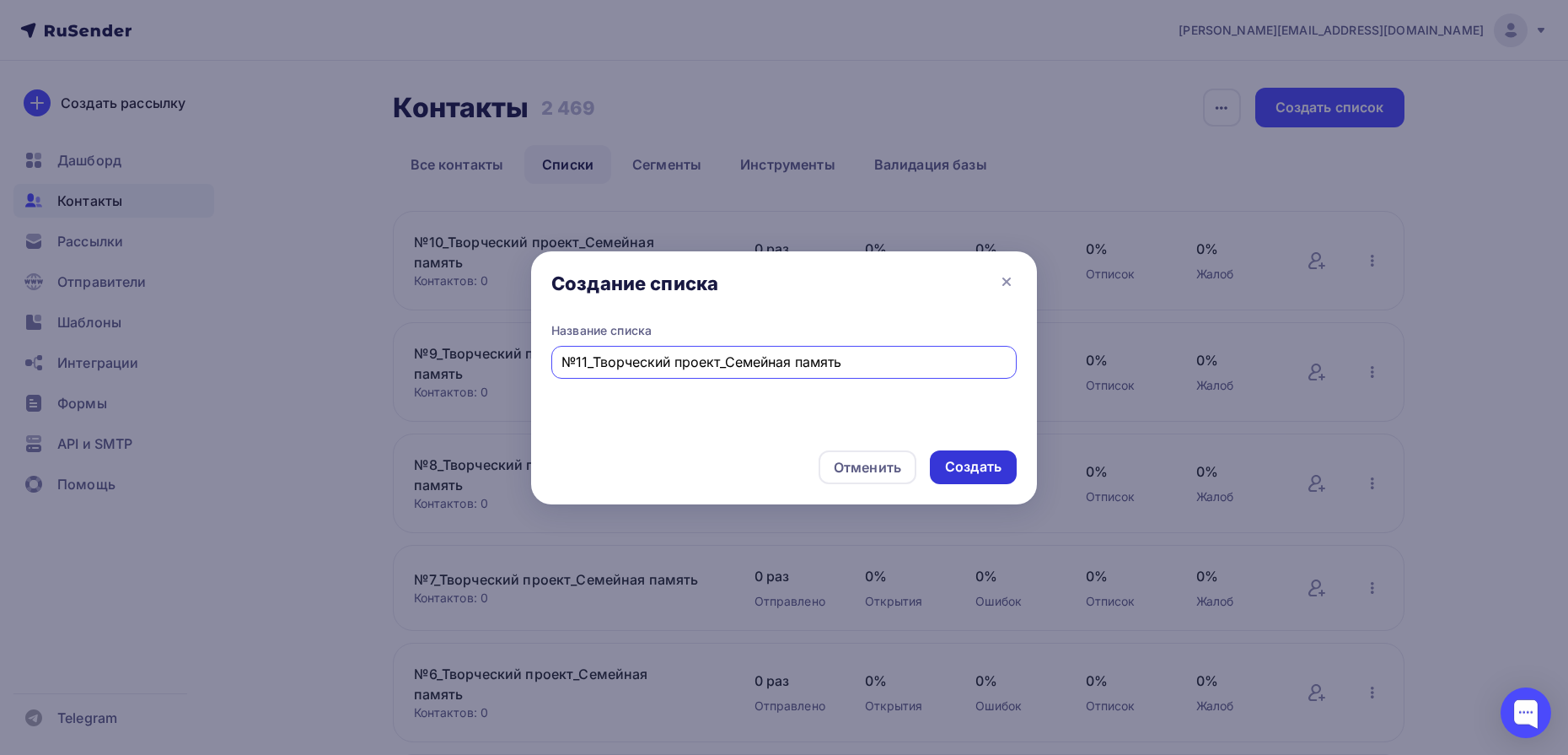
type input "№11_Творческий проект_Семейная память"
click at [975, 470] on div "Создать" at bounding box center [974, 467] width 56 height 19
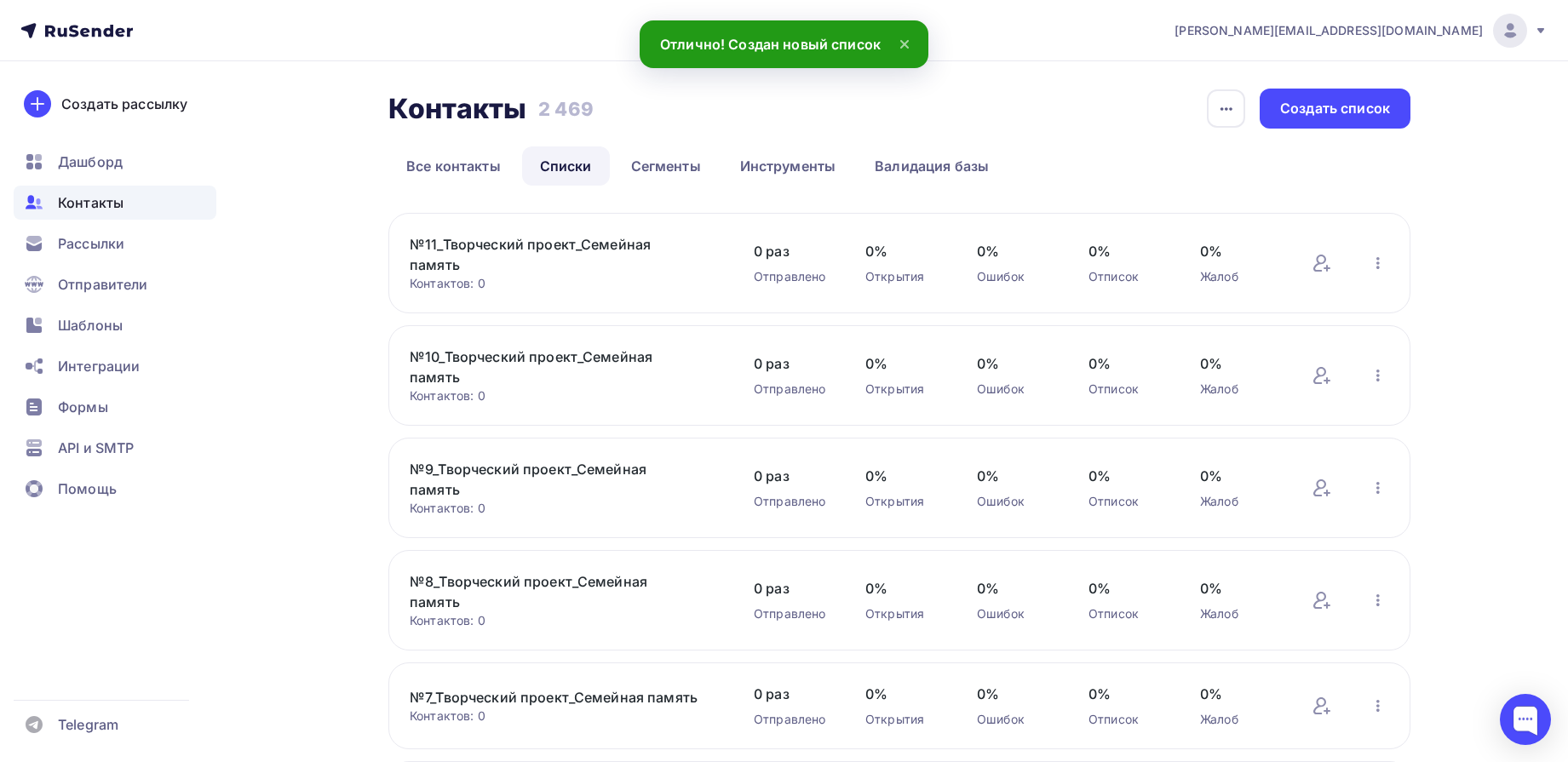
click at [615, 245] on link "№11_Творческий проект_Семейная память" at bounding box center [555, 254] width 290 height 41
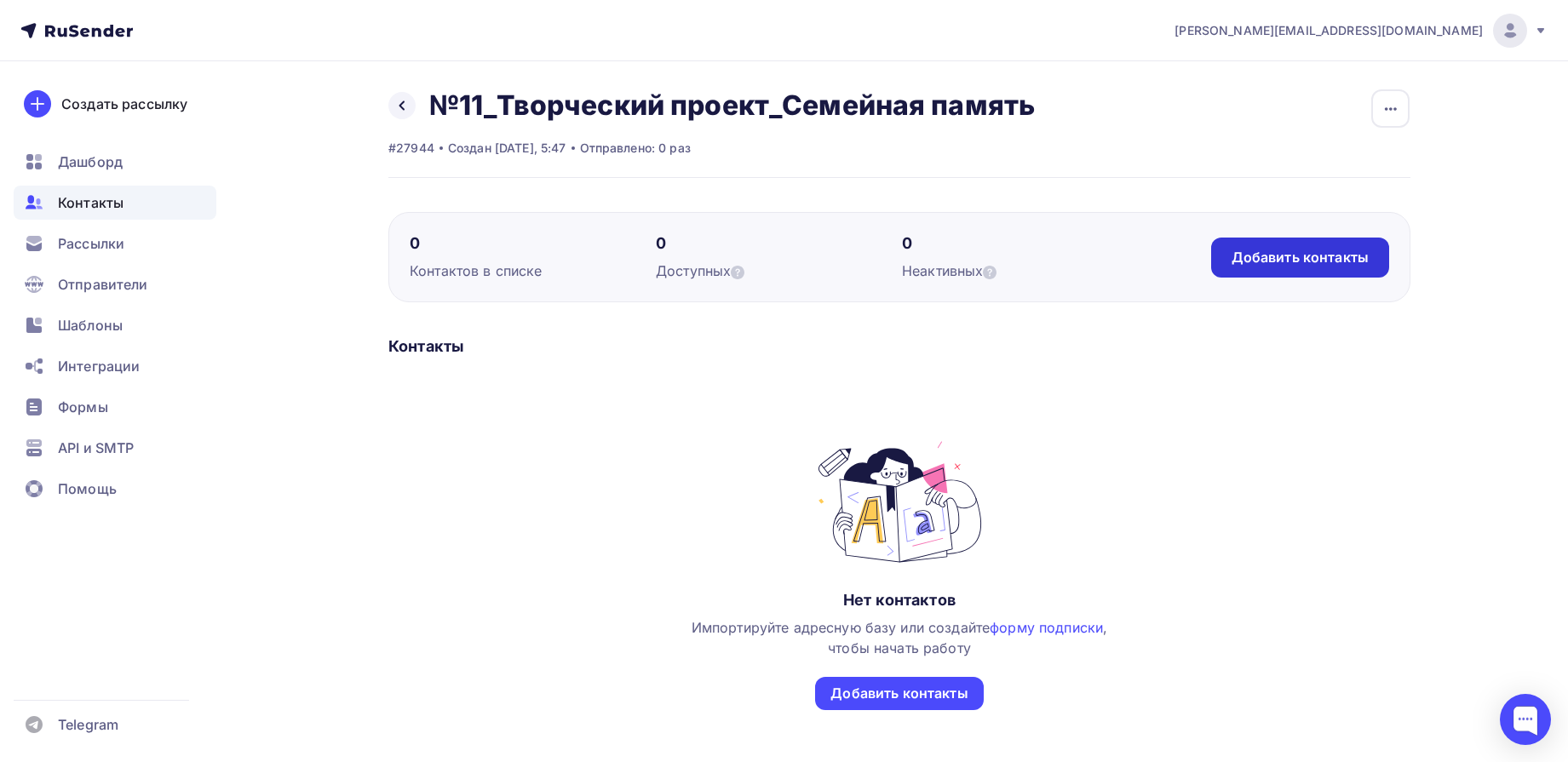
click at [1309, 255] on div "Добавить контакты" at bounding box center [1300, 258] width 137 height 20
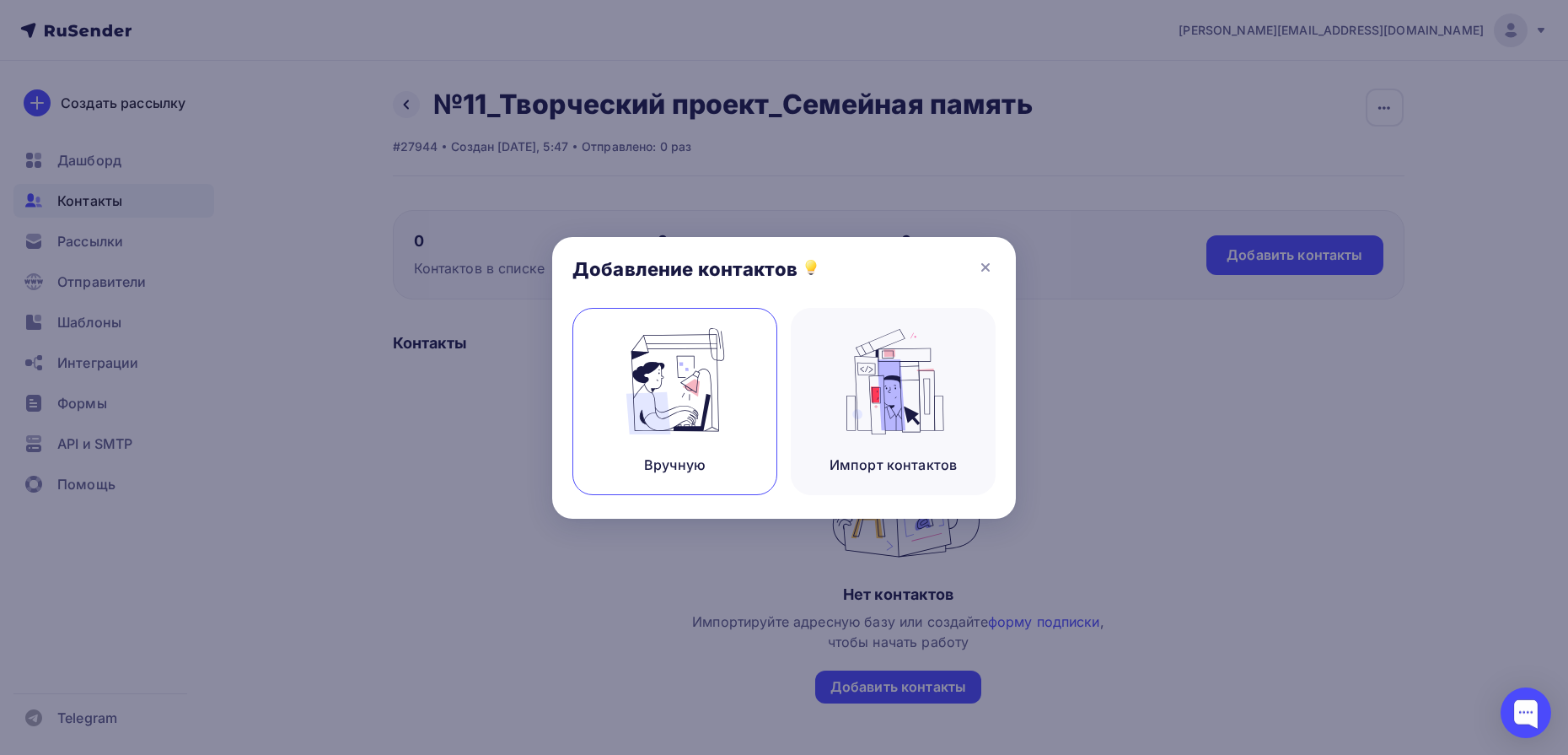
click at [736, 389] on div "Вручную" at bounding box center [674, 402] width 205 height 188
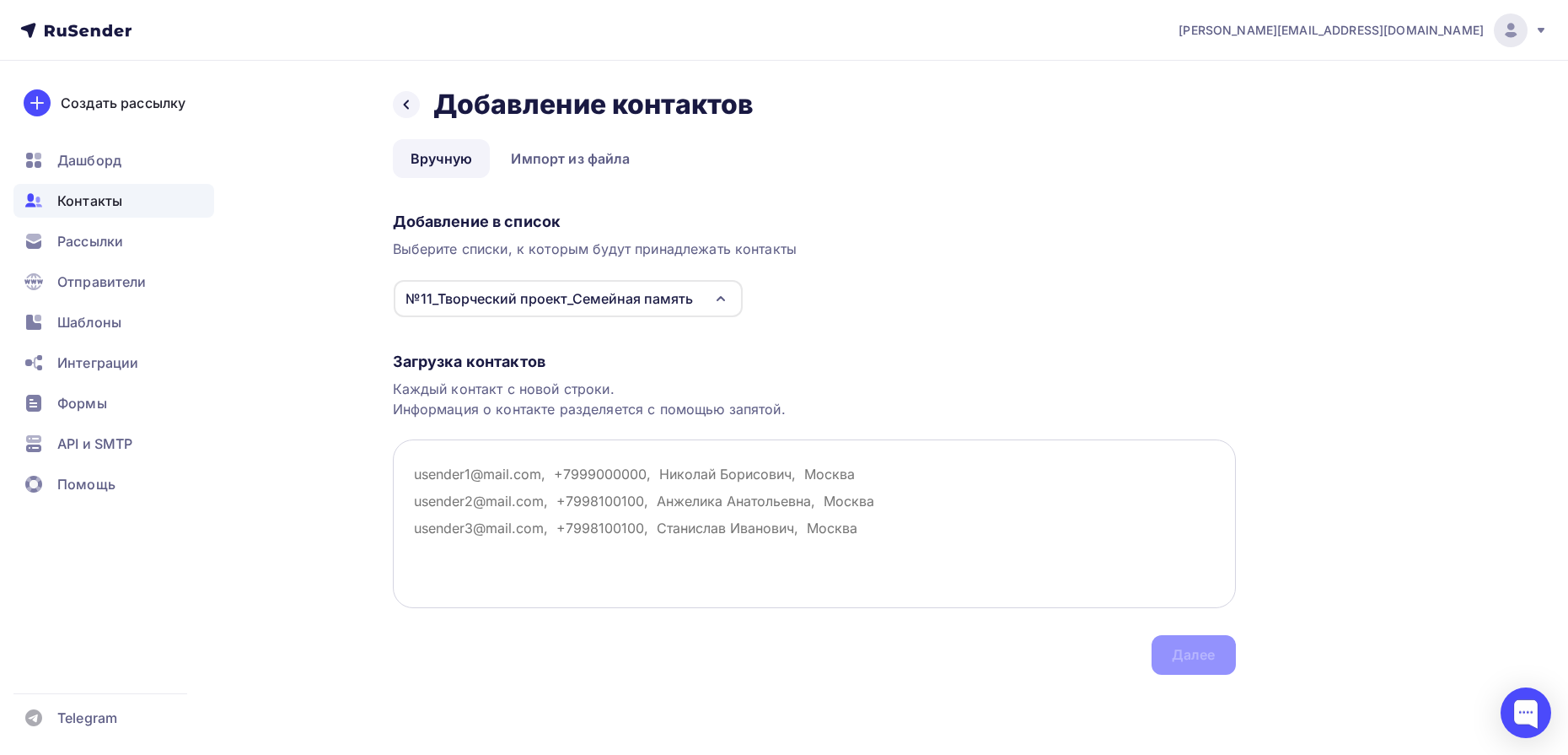
paste textarea "[EMAIL_ADDRESS][DOMAIN_NAME] [EMAIL_ADDRESS][DOMAIN_NAME] [EMAIL_ADDRESS][DOMAI…"
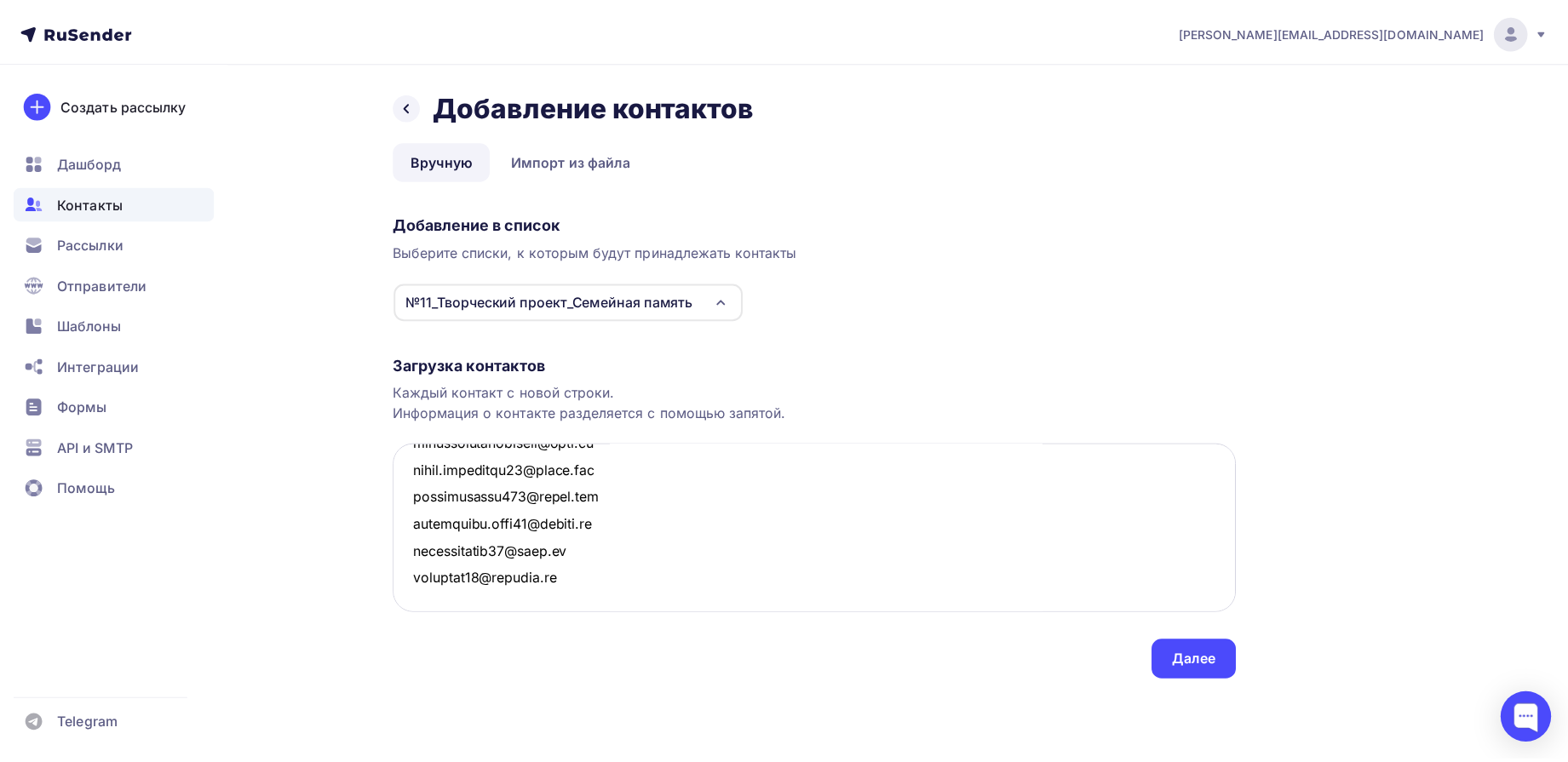
scroll to position [5322, 0]
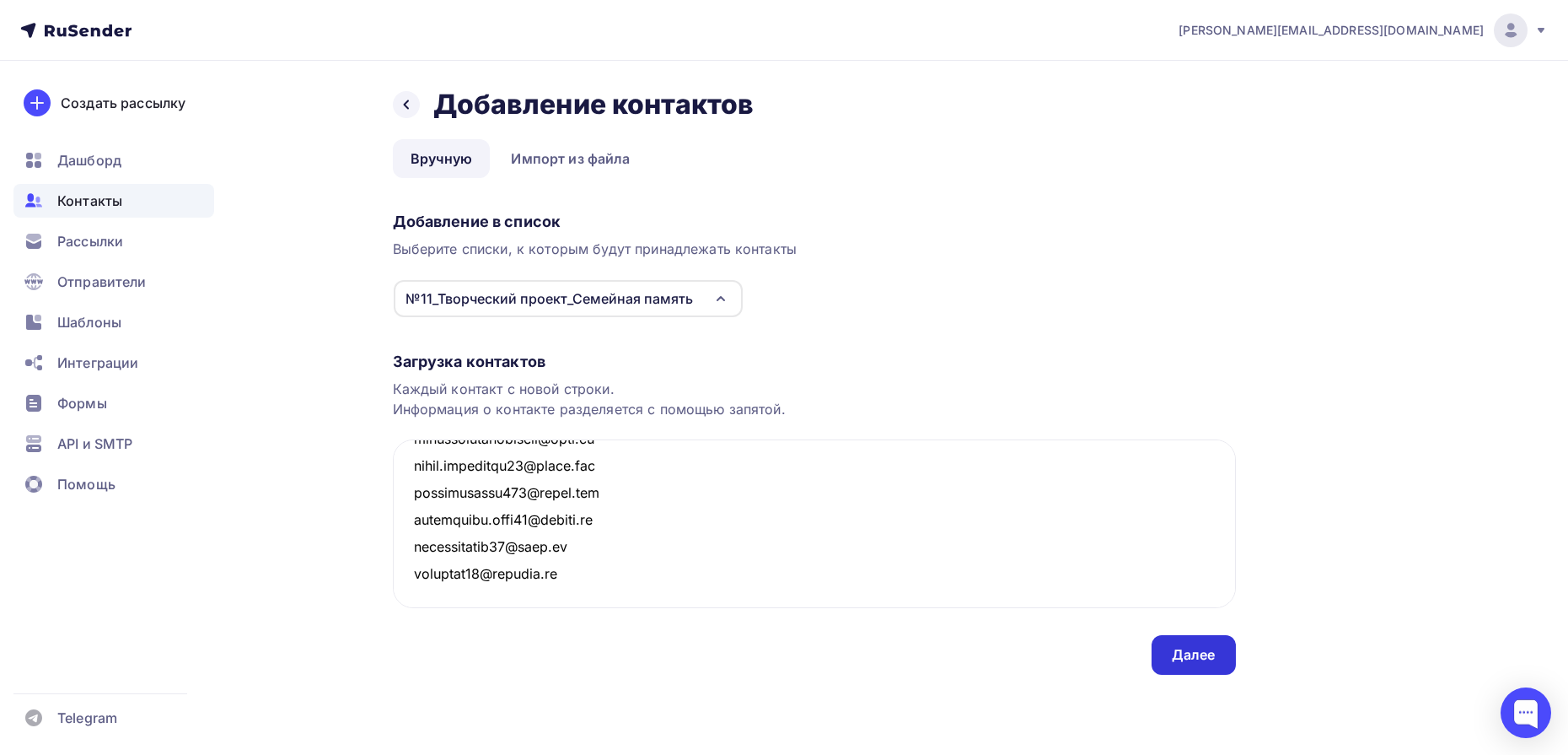
type textarea "[EMAIL_ADDRESS][DOMAIN_NAME] [EMAIL_ADDRESS][DOMAIN_NAME] [EMAIL_ADDRESS][DOMAI…"
click at [1166, 655] on div "Далее" at bounding box center [1194, 655] width 85 height 40
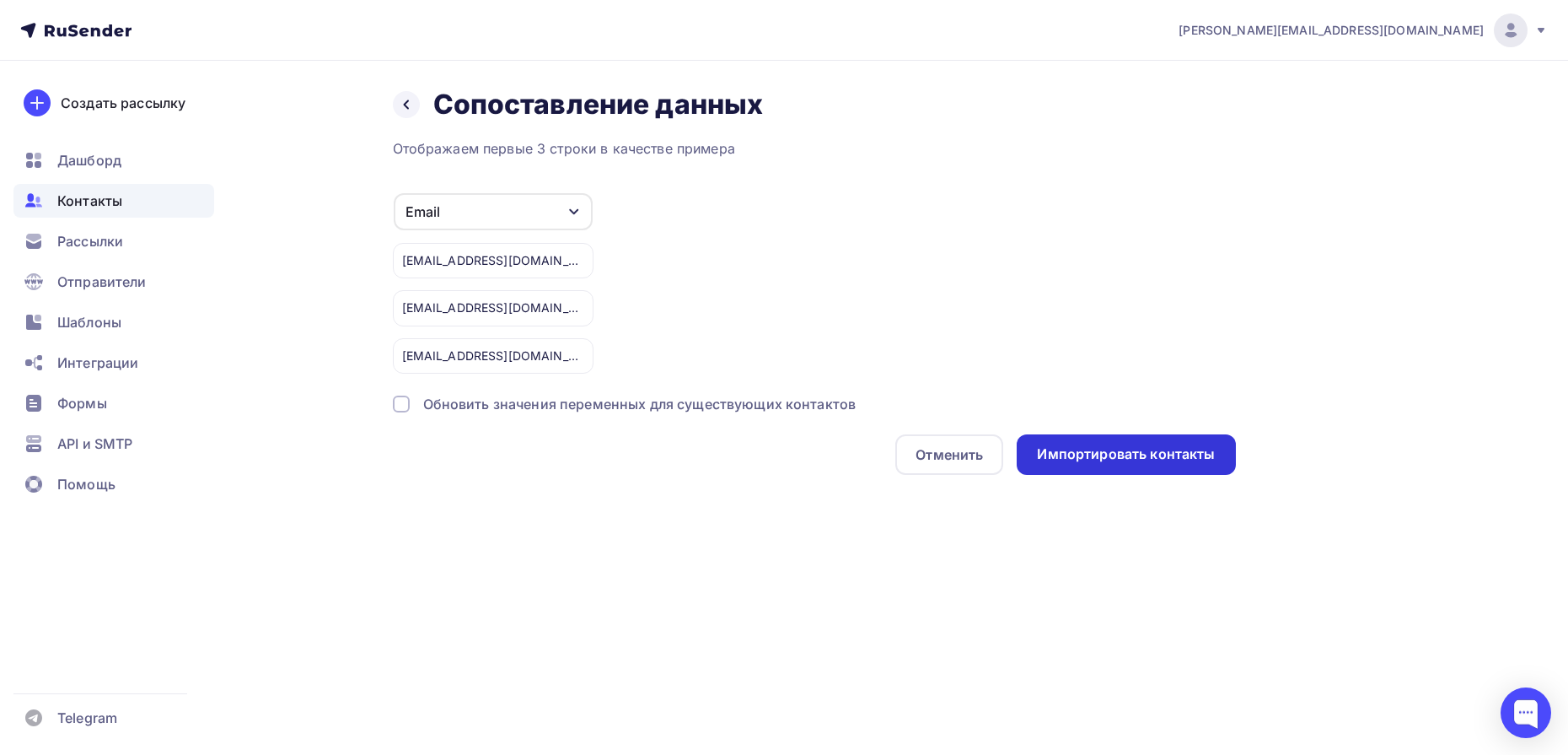
click at [1145, 440] on div "Импортировать контакты" at bounding box center [1126, 455] width 218 height 41
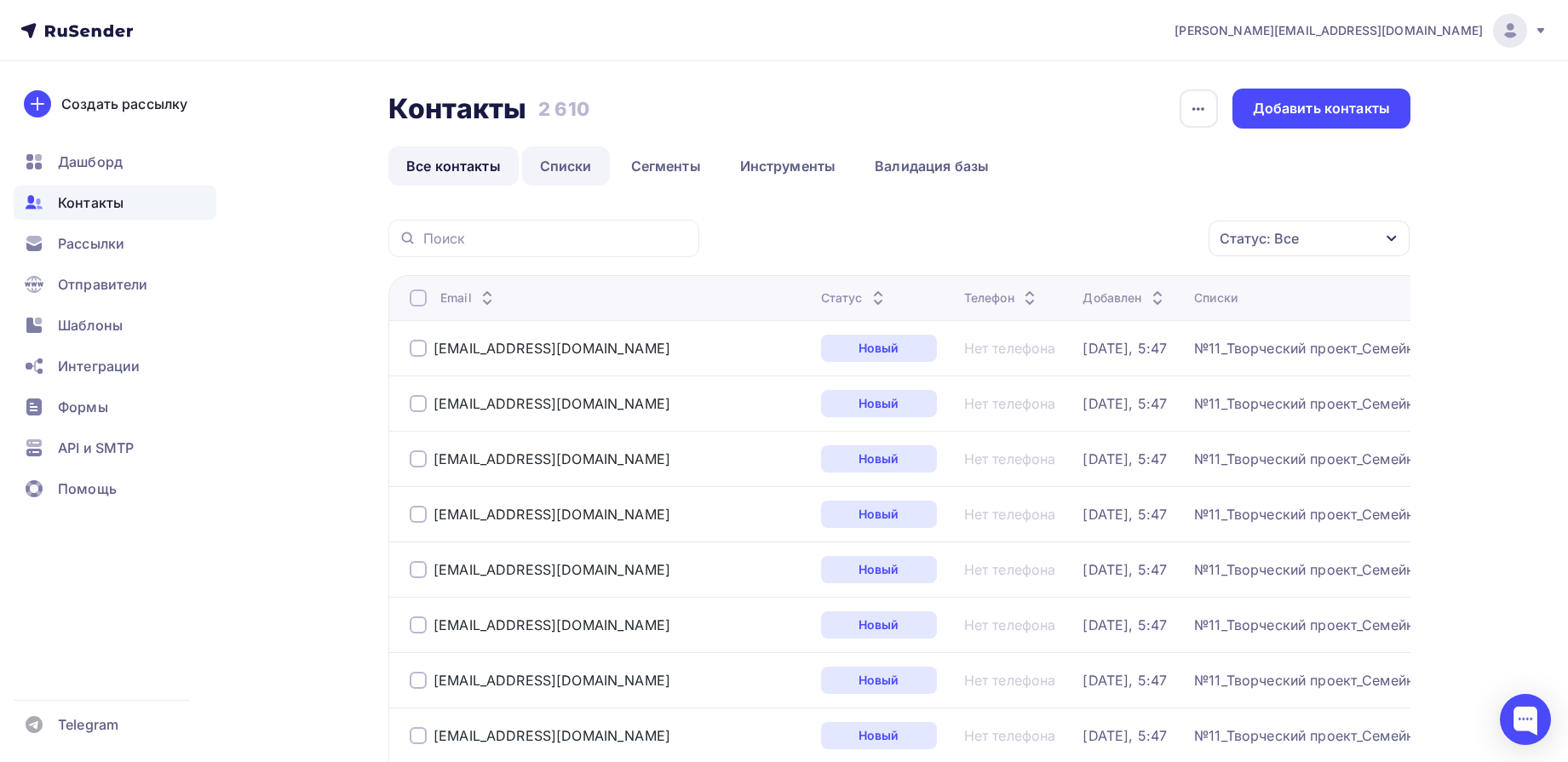
click at [554, 168] on link "Списки" at bounding box center [566, 166] width 88 height 39
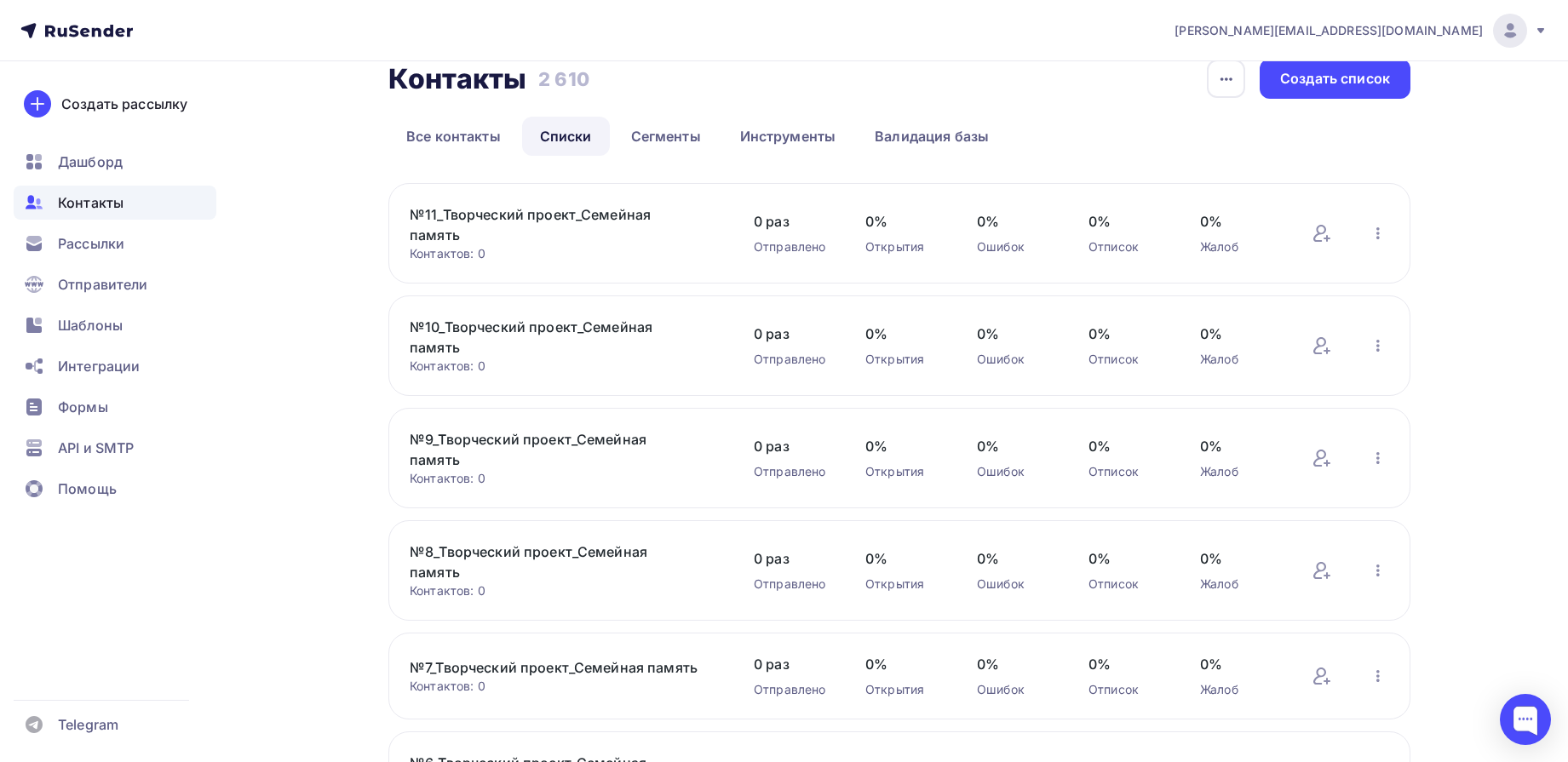
scroll to position [23, 0]
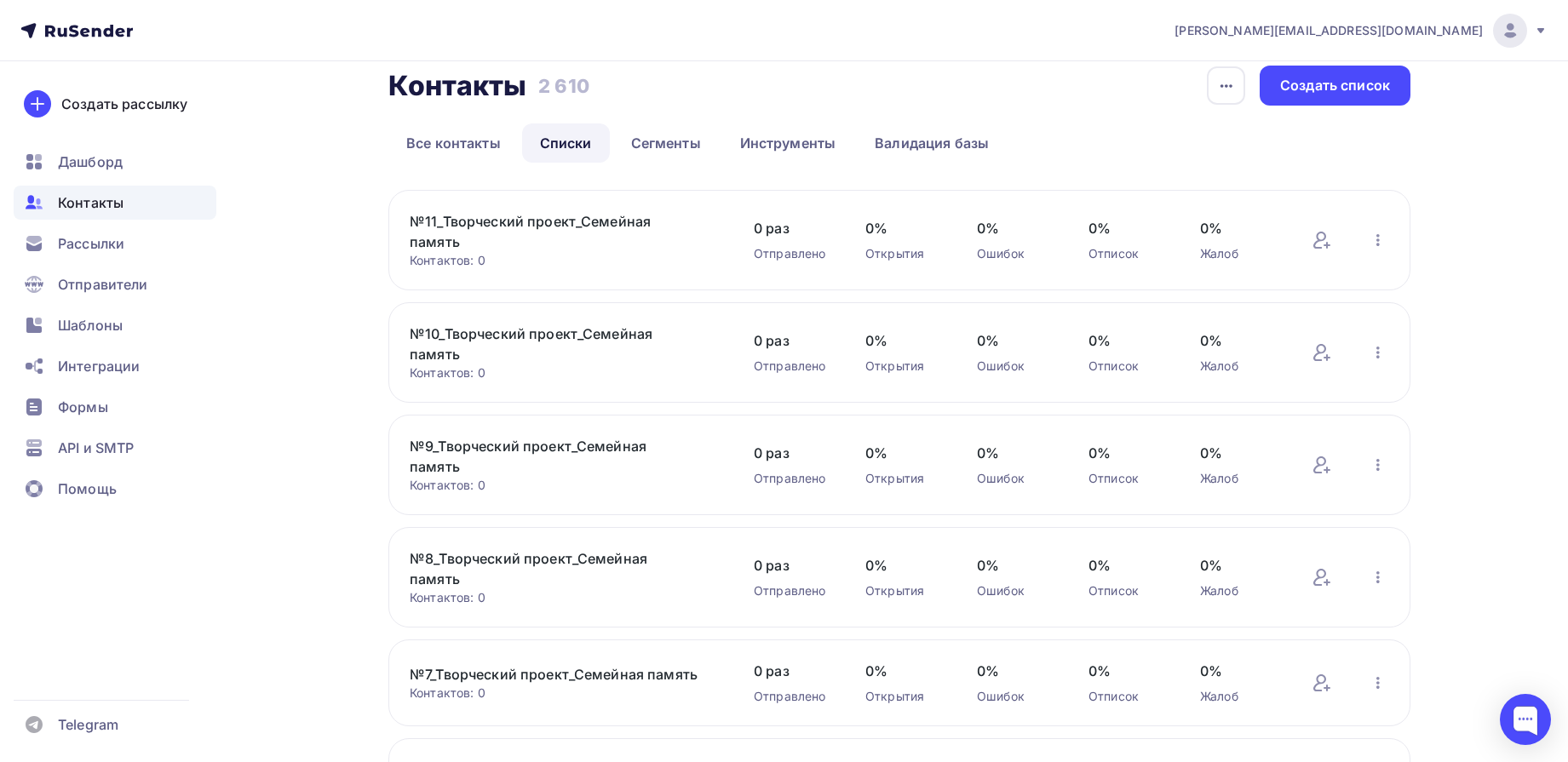
click at [629, 226] on link "№11_Творческий проект_Семейная память" at bounding box center [555, 232] width 290 height 41
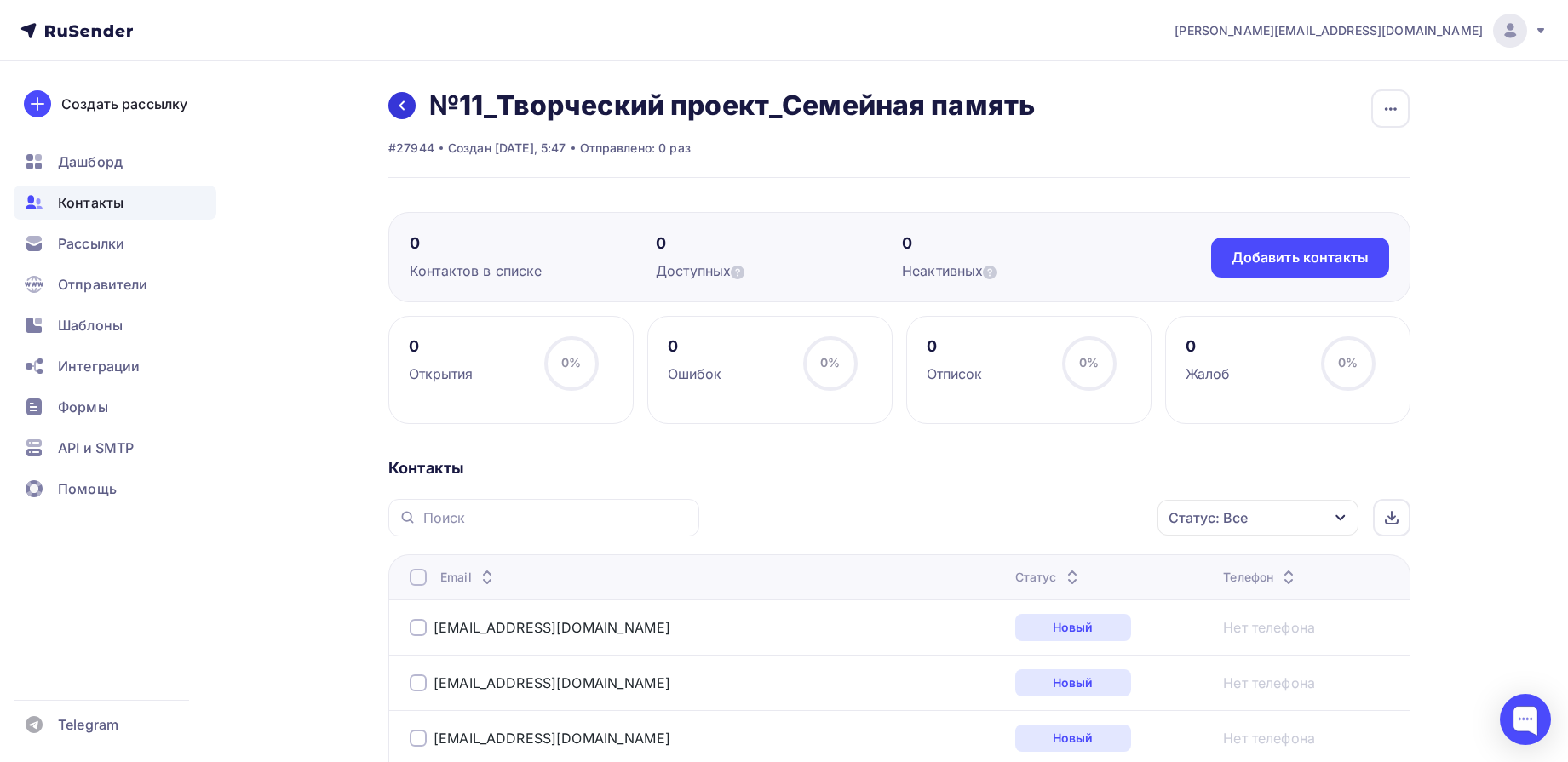
click at [414, 110] on link at bounding box center [402, 105] width 28 height 28
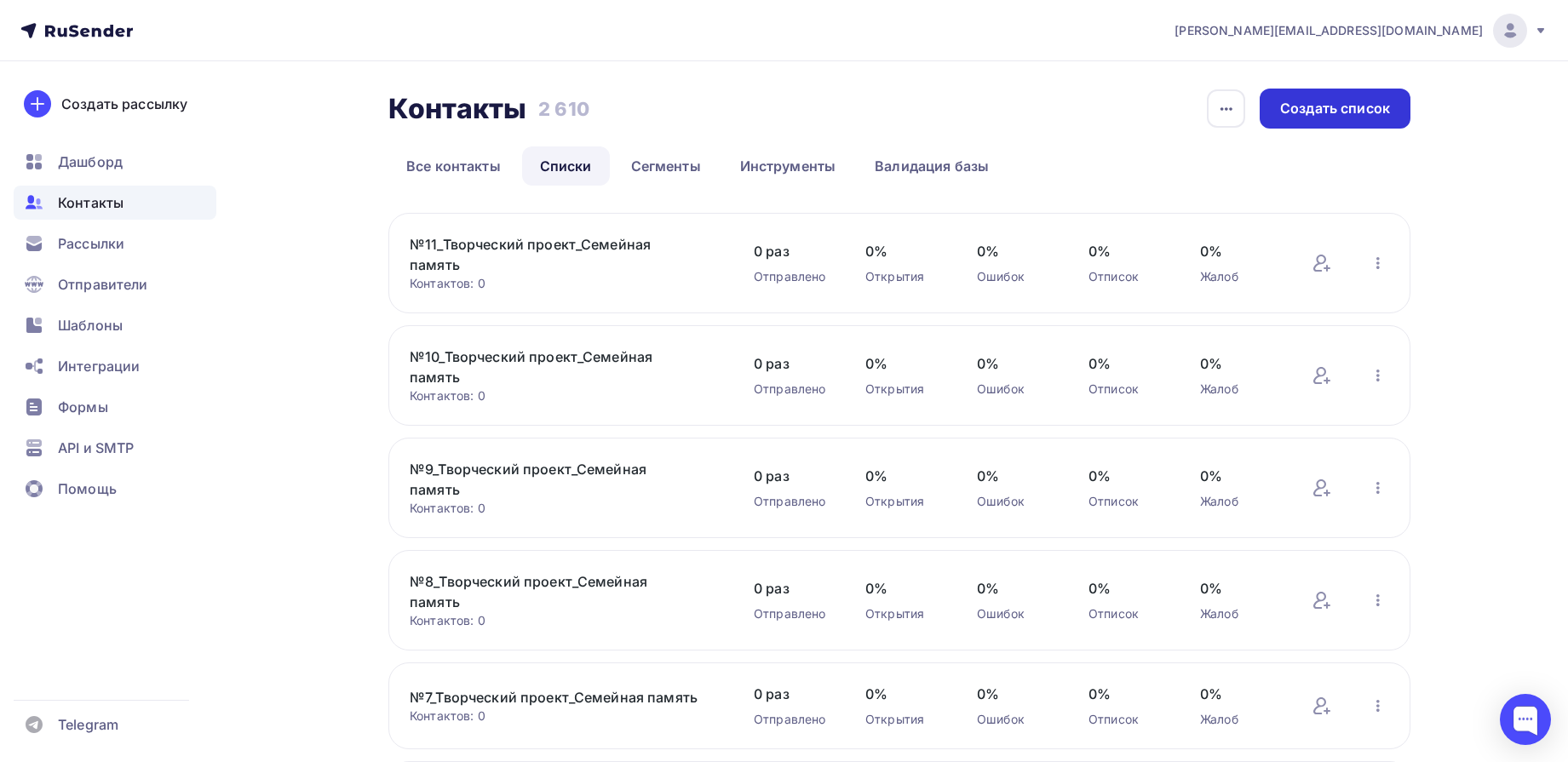
click at [1331, 116] on div "Создать список" at bounding box center [1336, 108] width 110 height 20
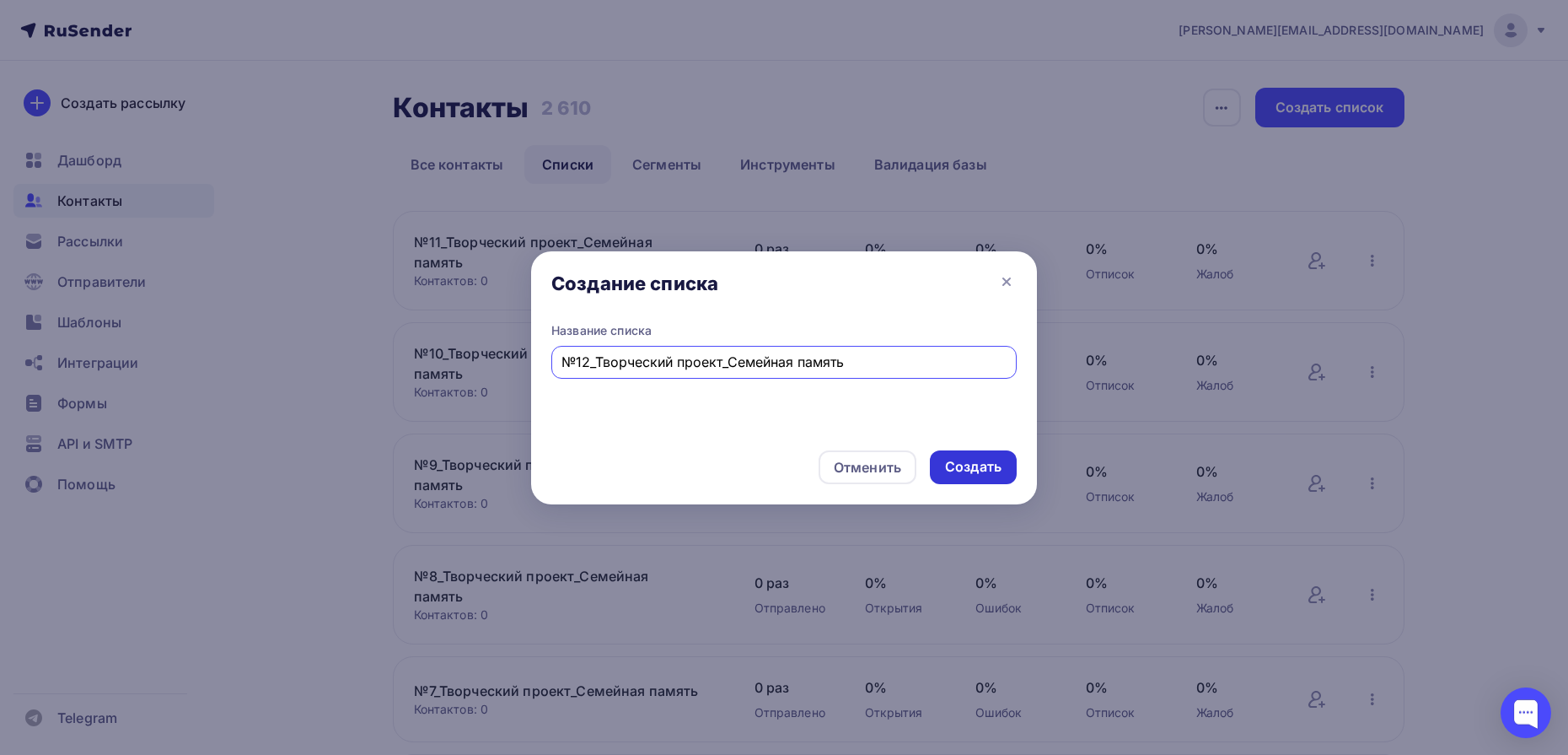
type input "№12_Творческий проект_Семейная память"
click at [988, 460] on div "Создать" at bounding box center [974, 467] width 56 height 19
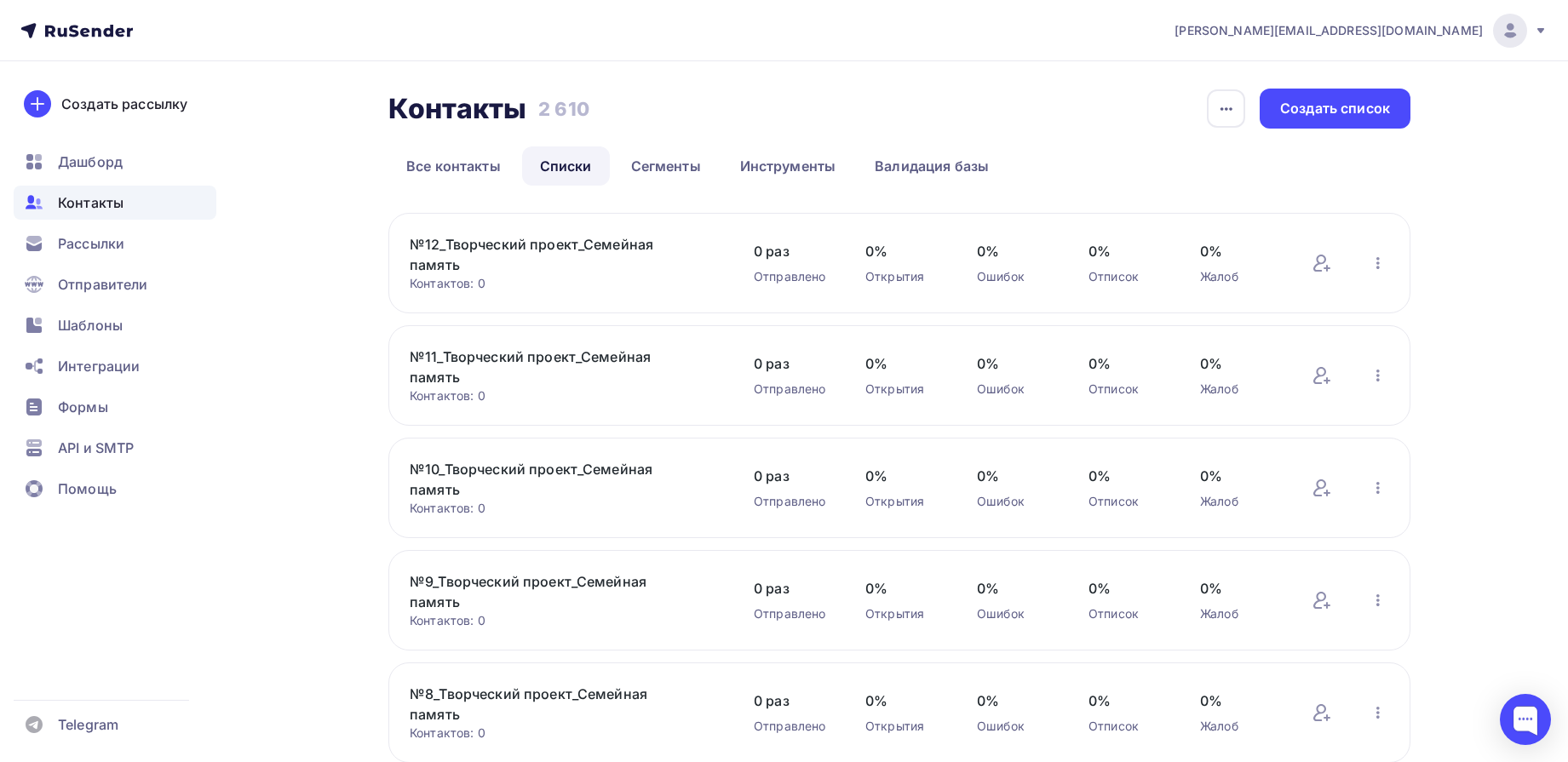
click at [638, 243] on link "№12_Творческий проект_Семейная память" at bounding box center [555, 254] width 290 height 41
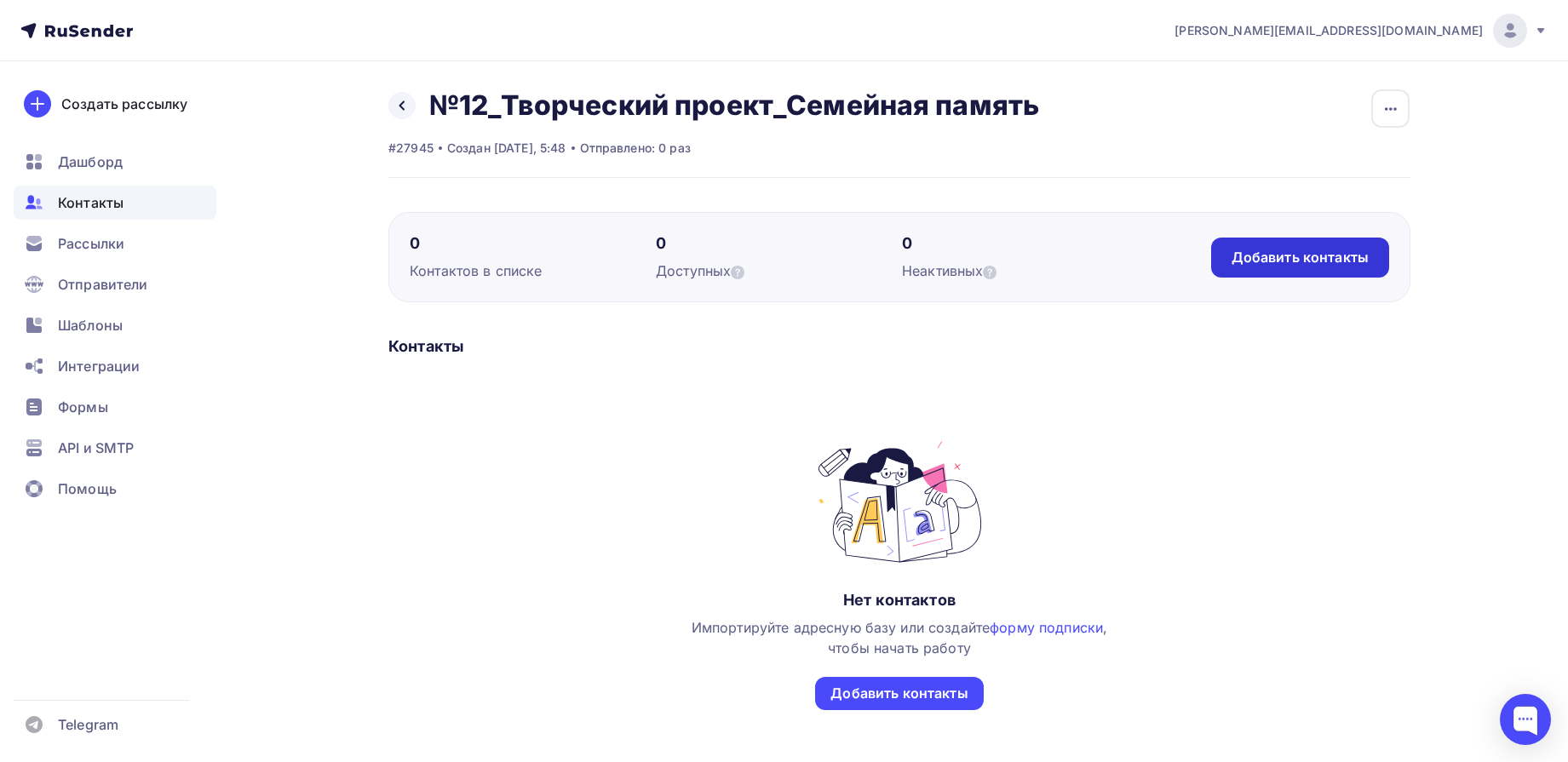
click at [1266, 248] on div "Добавить контакты" at bounding box center [1300, 258] width 137 height 20
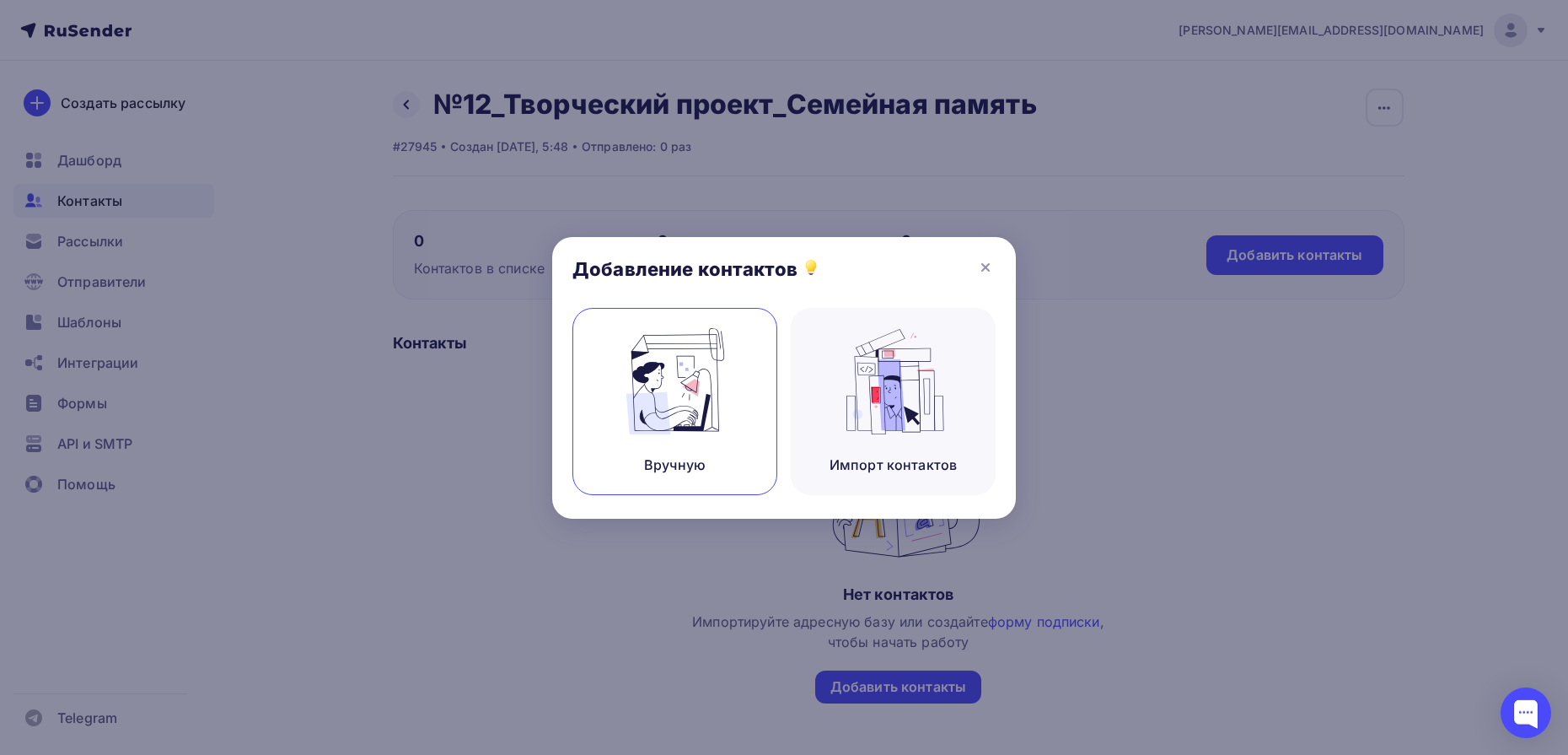
click at [690, 373] on img at bounding box center [675, 381] width 113 height 107
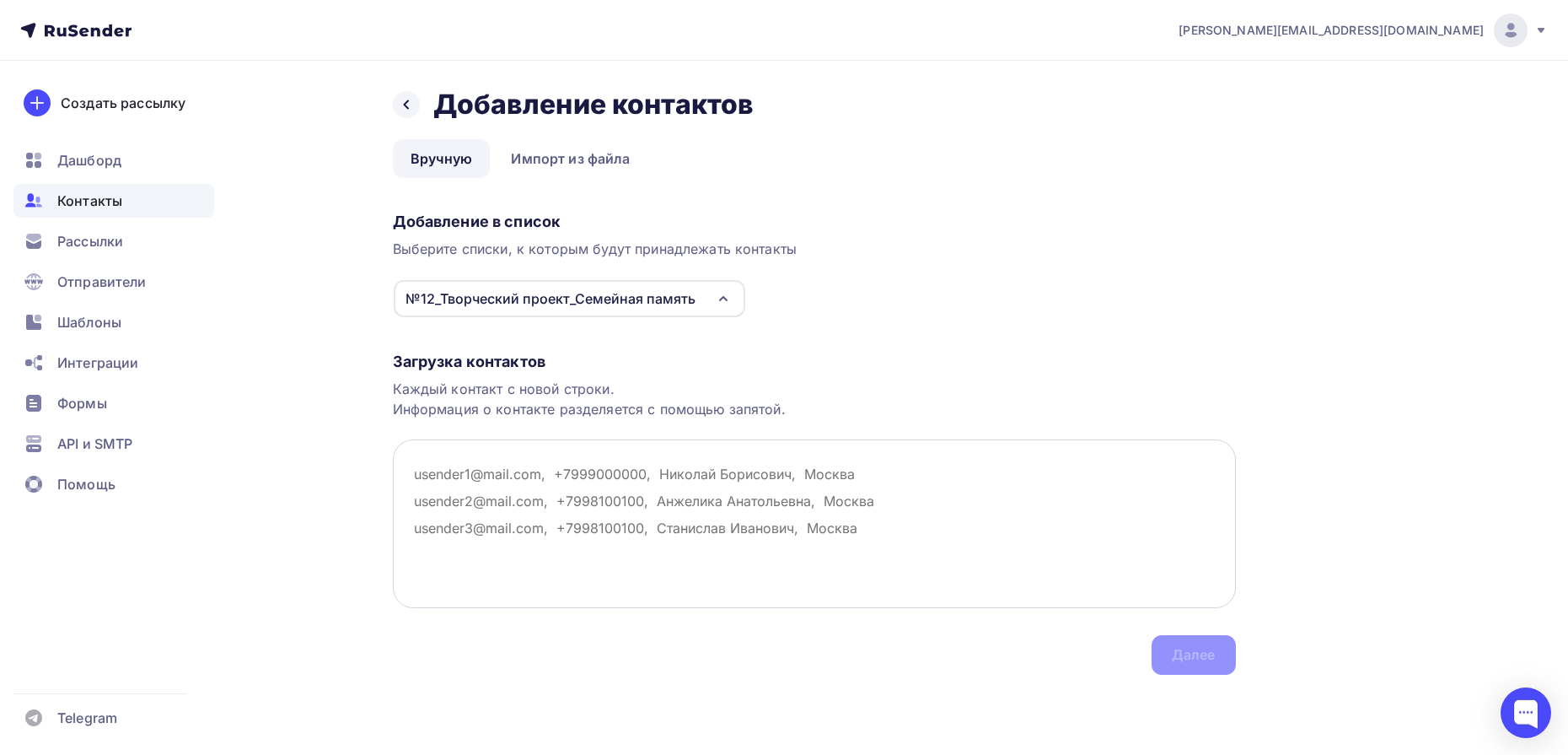
paste textarea "gegel19@rambler.ru generalova0609@rambler.ru antropova20062012@rambler.ru brazh…"
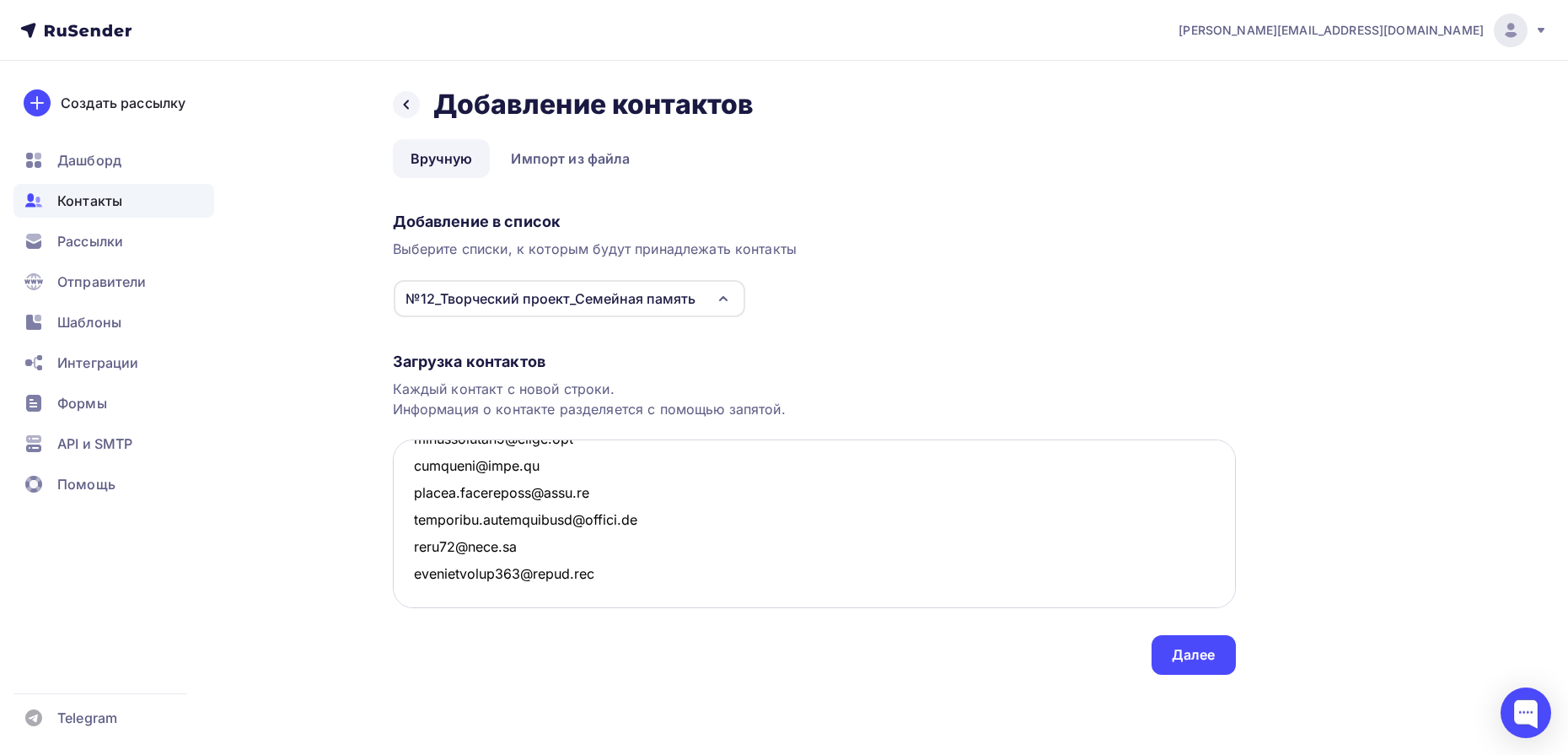
scroll to position [5274, 0]
type textarea "gegel19@rambler.ru generalova0609@rambler.ru antropova20062012@rambler.ru brazh…"
click at [1190, 660] on div "Далее" at bounding box center [1194, 655] width 44 height 19
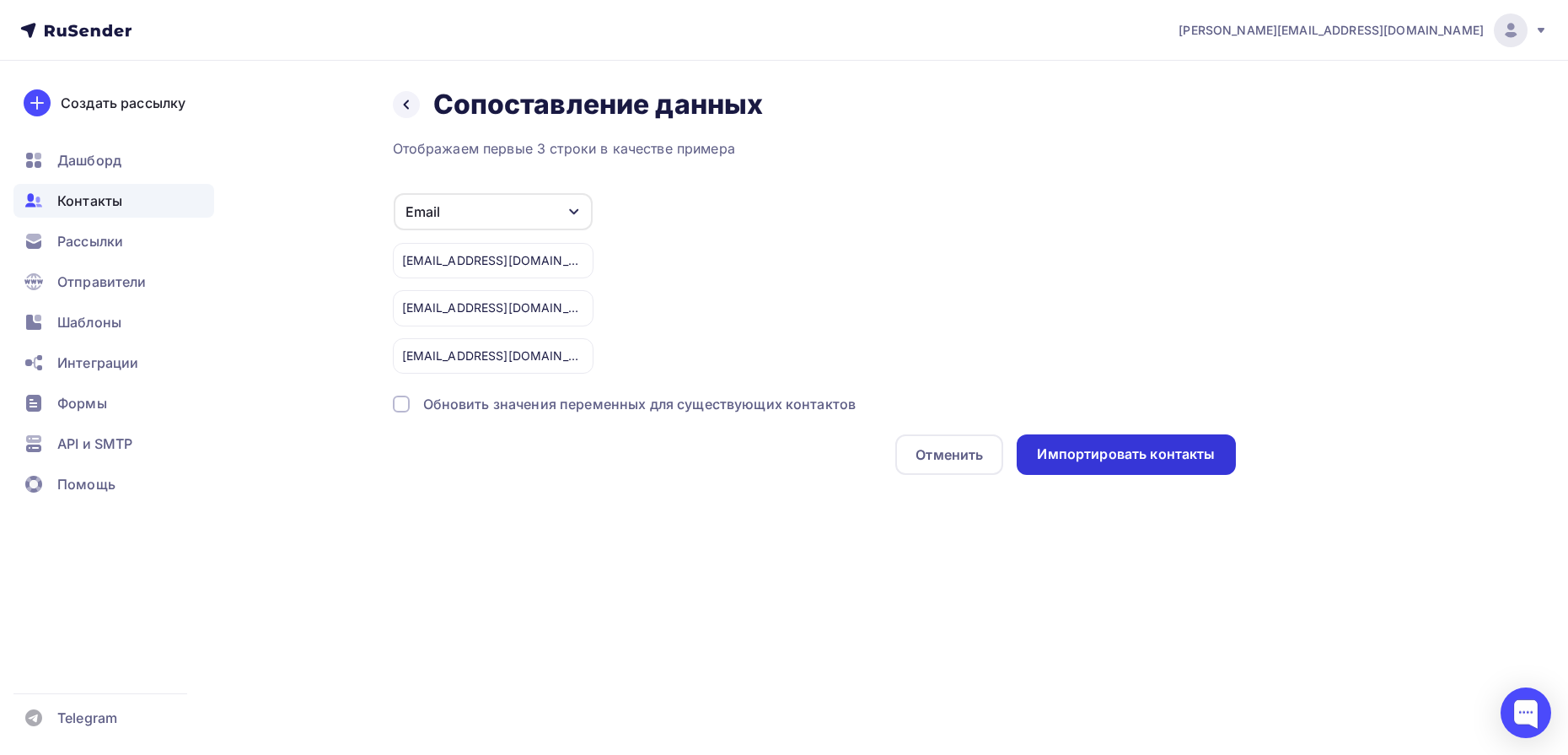
click at [1113, 462] on div "Импортировать контакты" at bounding box center [1126, 455] width 178 height 19
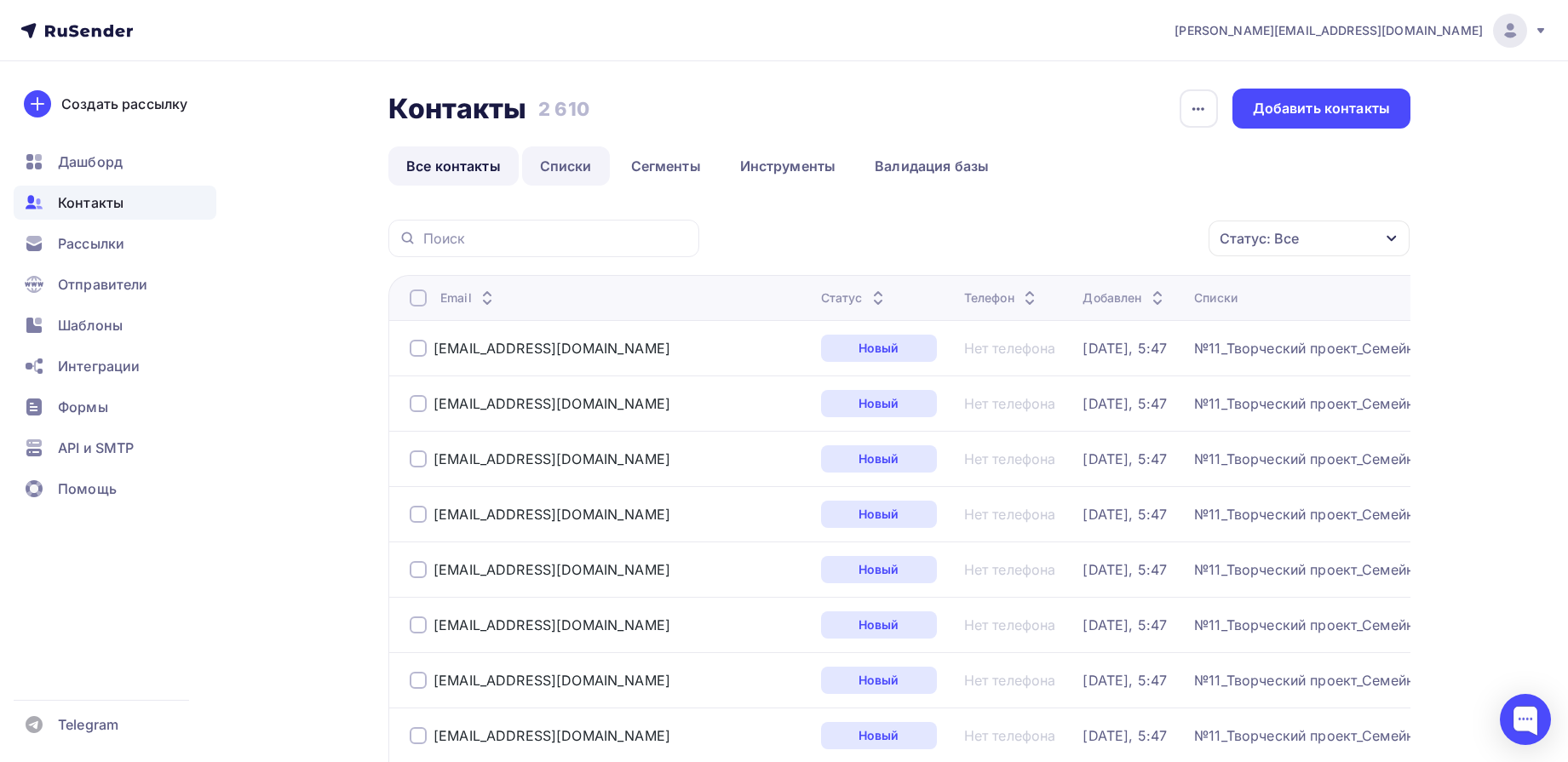
click at [563, 160] on link "Списки" at bounding box center [566, 166] width 88 height 39
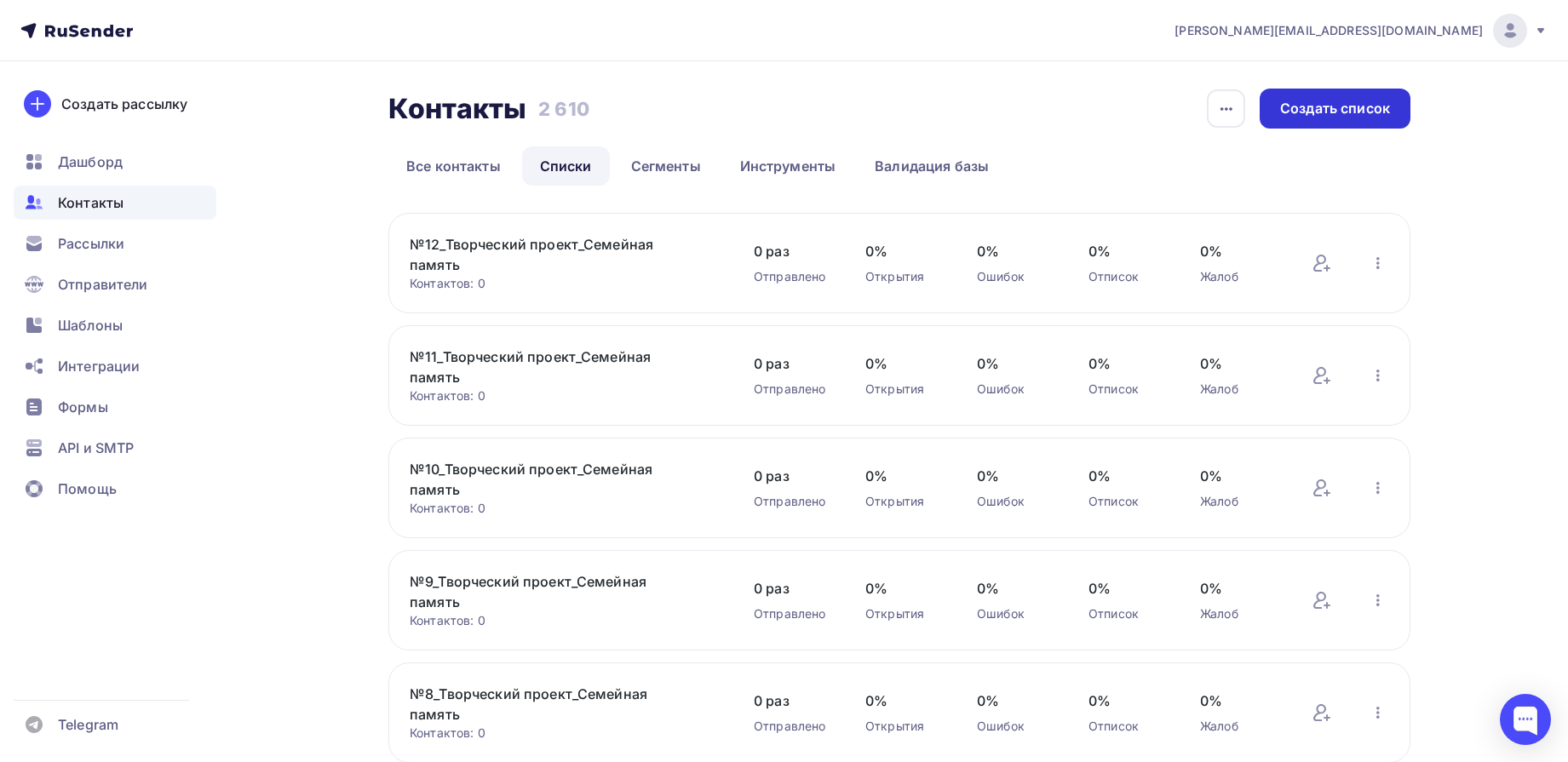
click at [1327, 116] on div "Создать список" at bounding box center [1336, 108] width 110 height 20
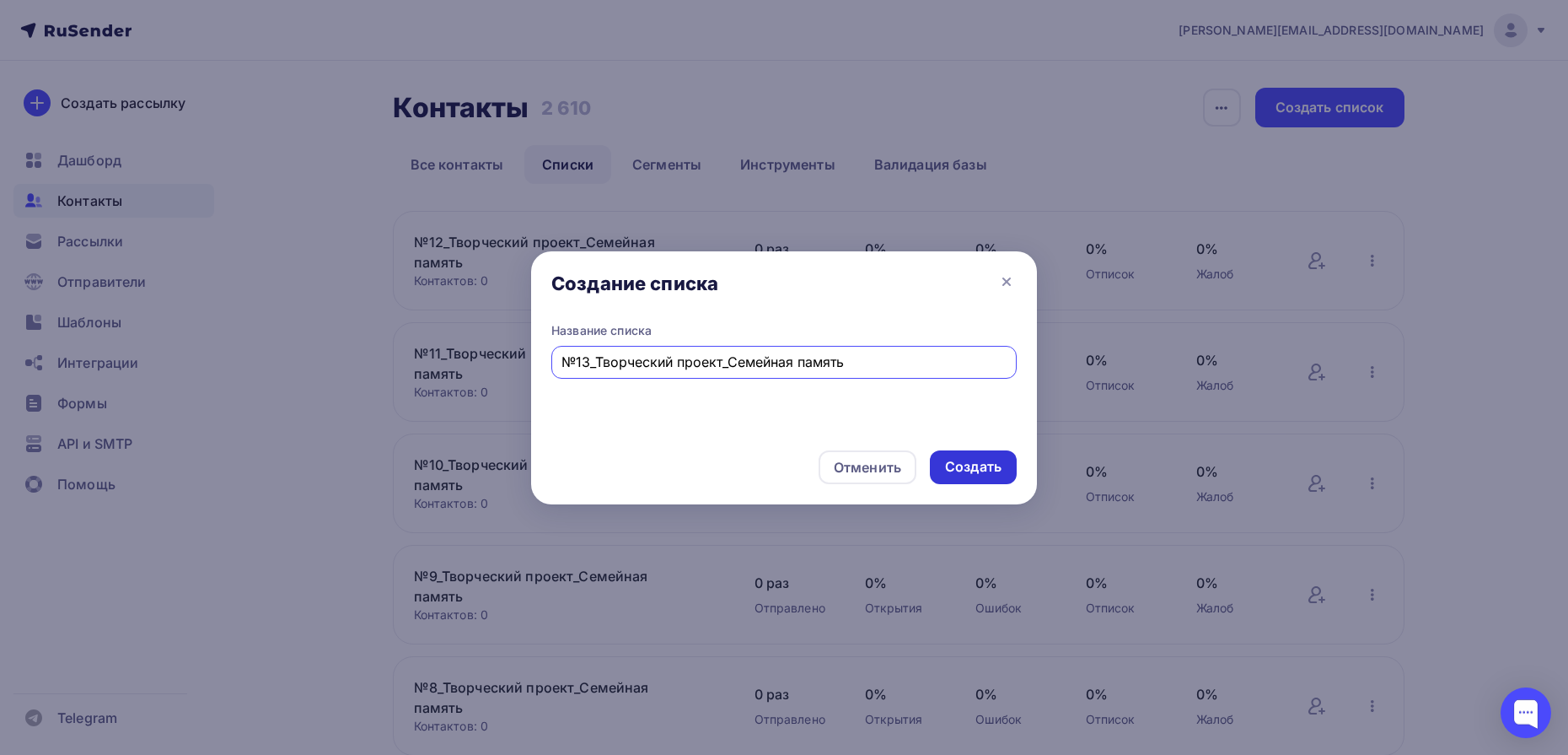
type input "№13_Творческий проект_Семейная память"
click at [989, 470] on div "Создать" at bounding box center [974, 467] width 56 height 19
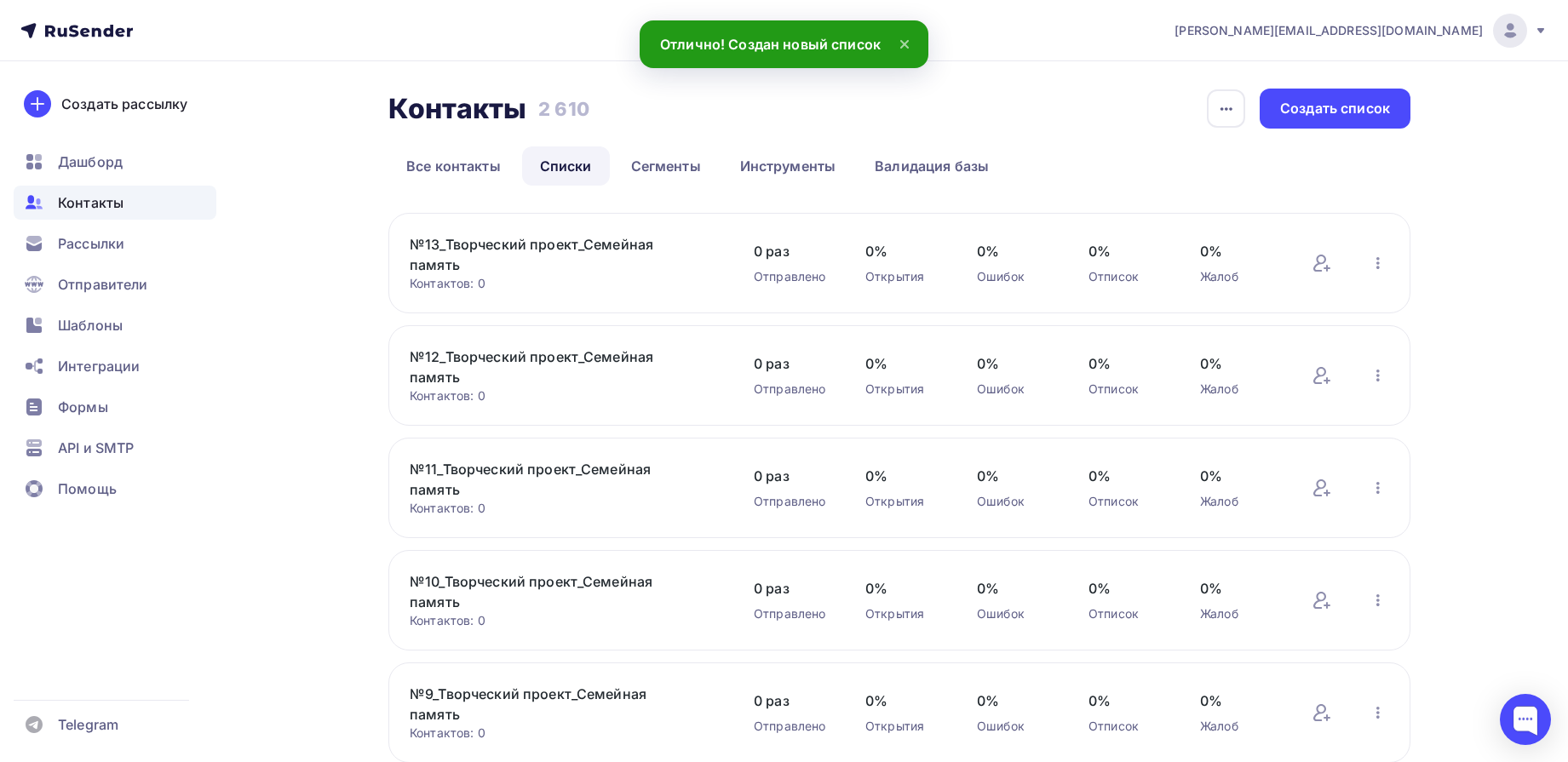
click at [627, 239] on link "№13_Творческий проект_Семейная память" at bounding box center [555, 254] width 290 height 41
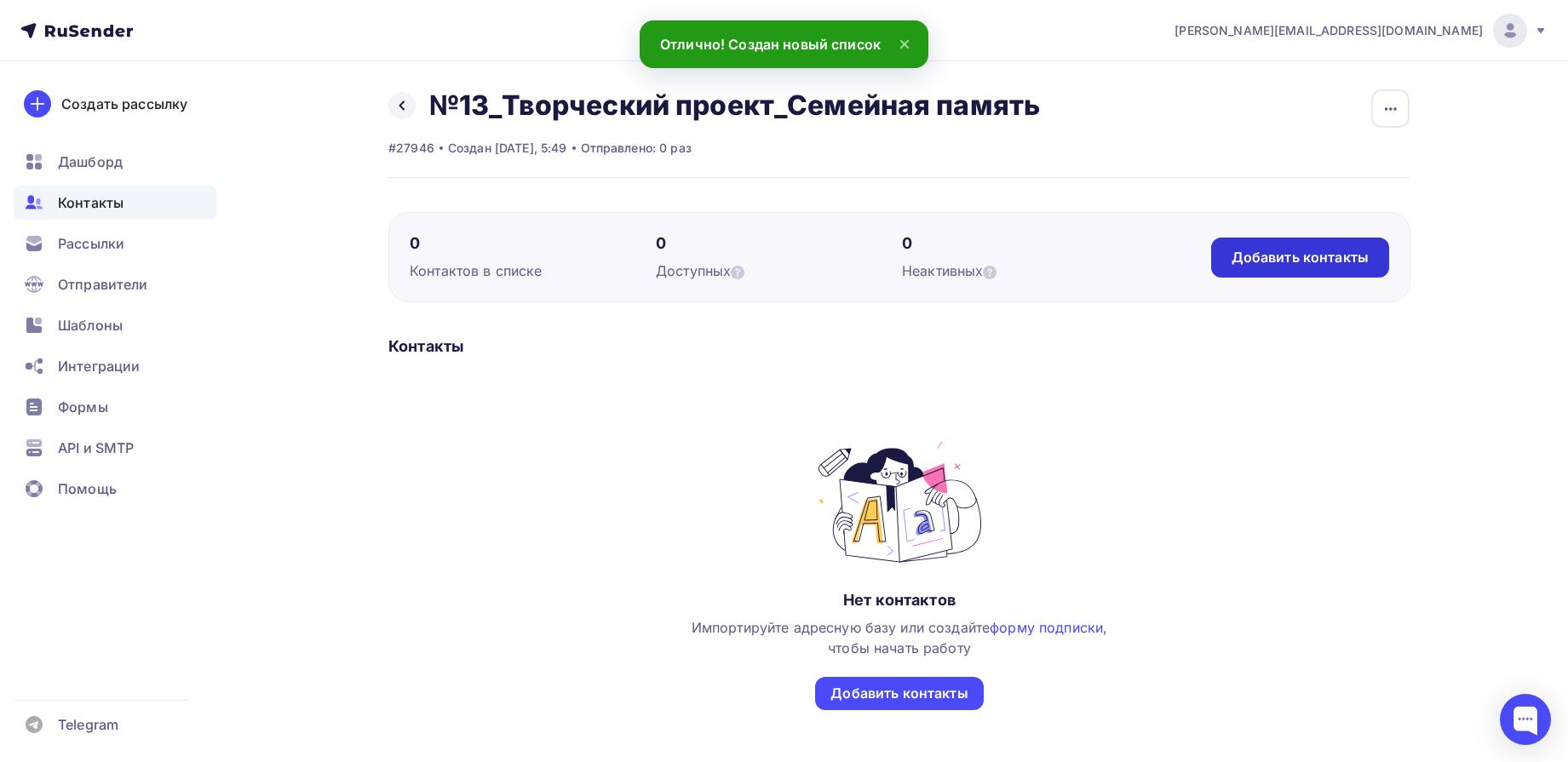
click at [1299, 248] on div "Добавить контакты" at bounding box center [1300, 258] width 137 height 20
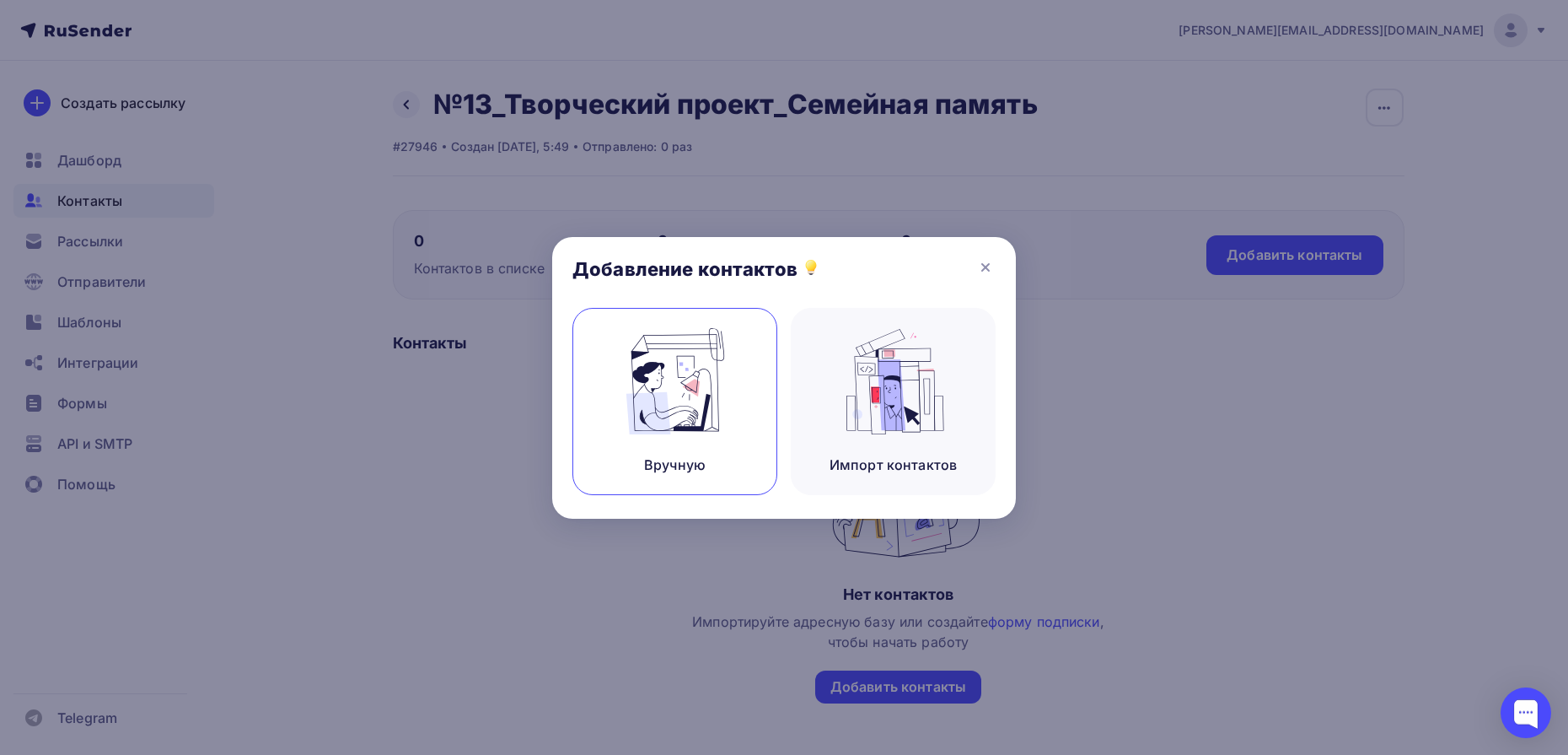
click at [758, 420] on div "Вручную" at bounding box center [674, 402] width 205 height 188
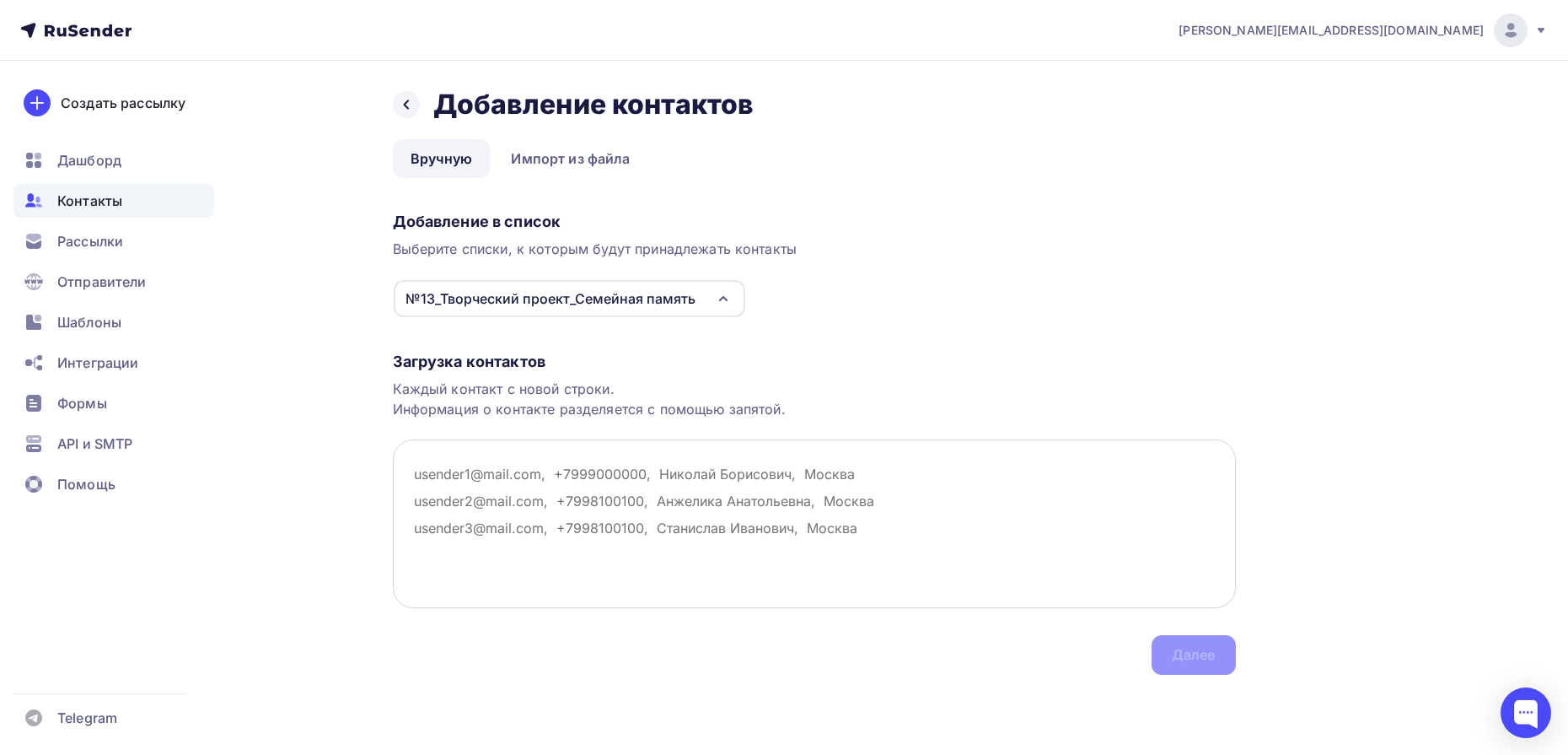
paste textarea "k92566541@xmail.ru masinkinaarina@gmail.com nabokih.tanja@yandex.ru miroslav.bo…"
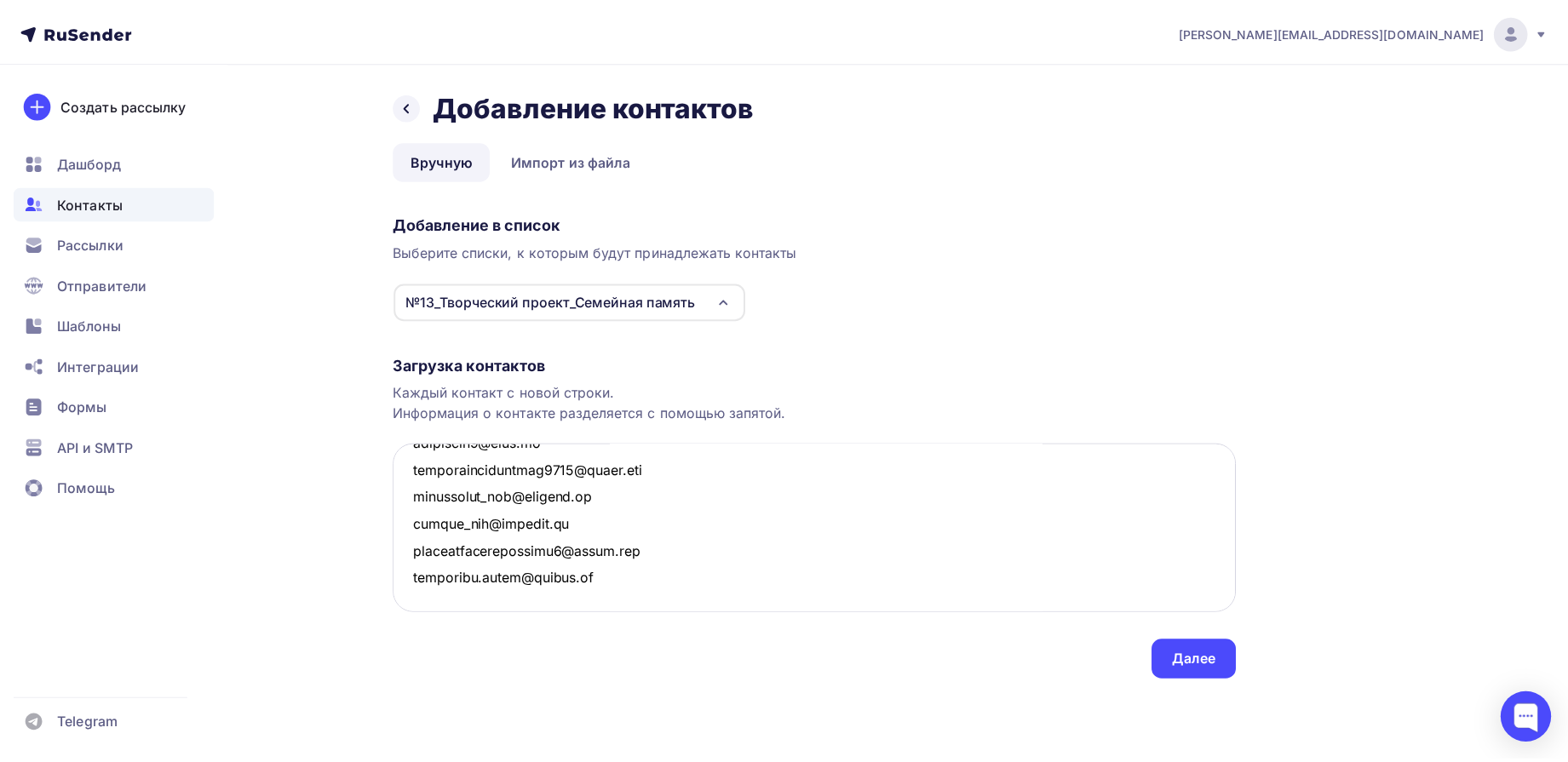
scroll to position [5322, 0]
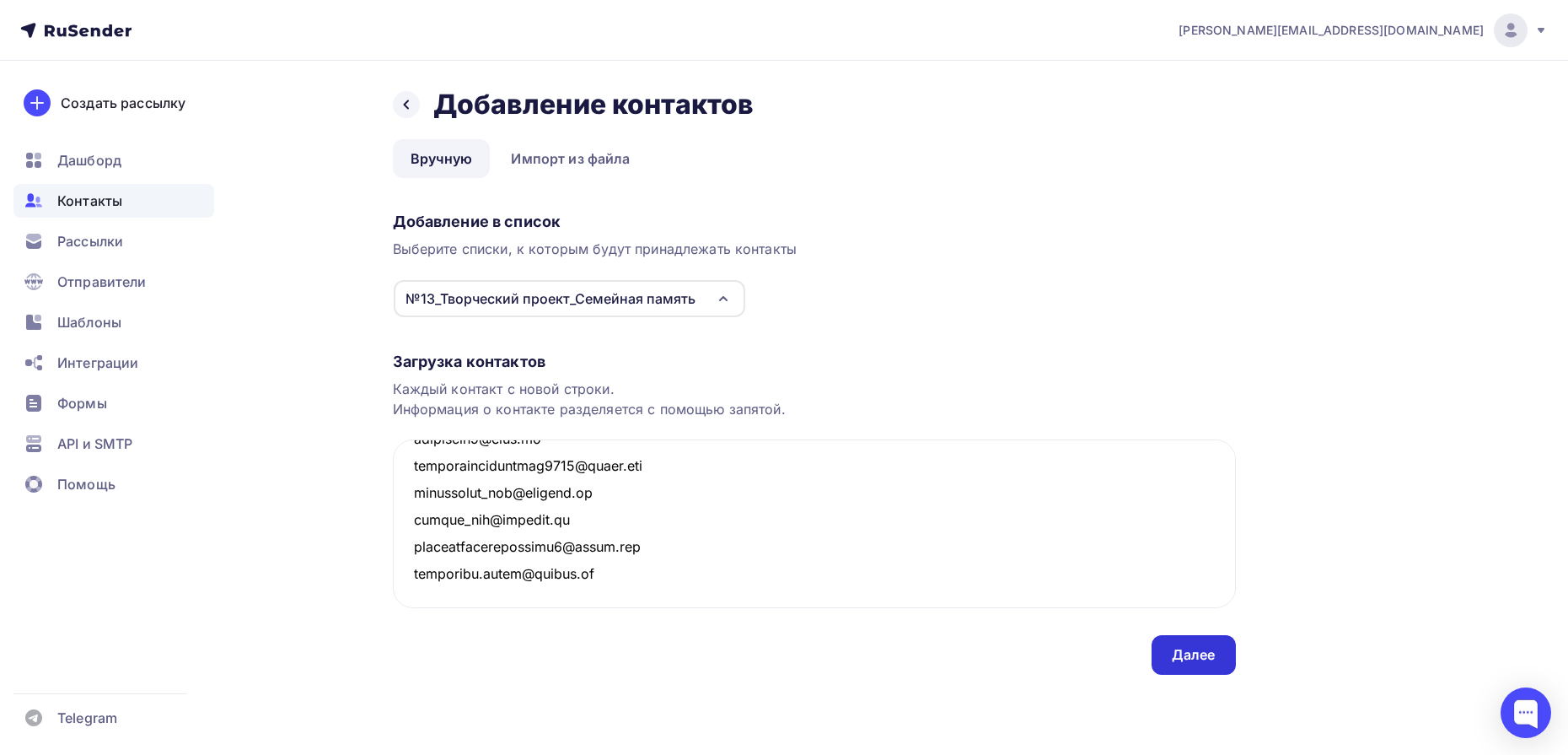
type textarea "k92566541@xmail.ru masinkinaarina@gmail.com nabokih.tanja@yandex.ru miroslav.bo…"
click at [1201, 662] on div "Далее" at bounding box center [1194, 655] width 44 height 19
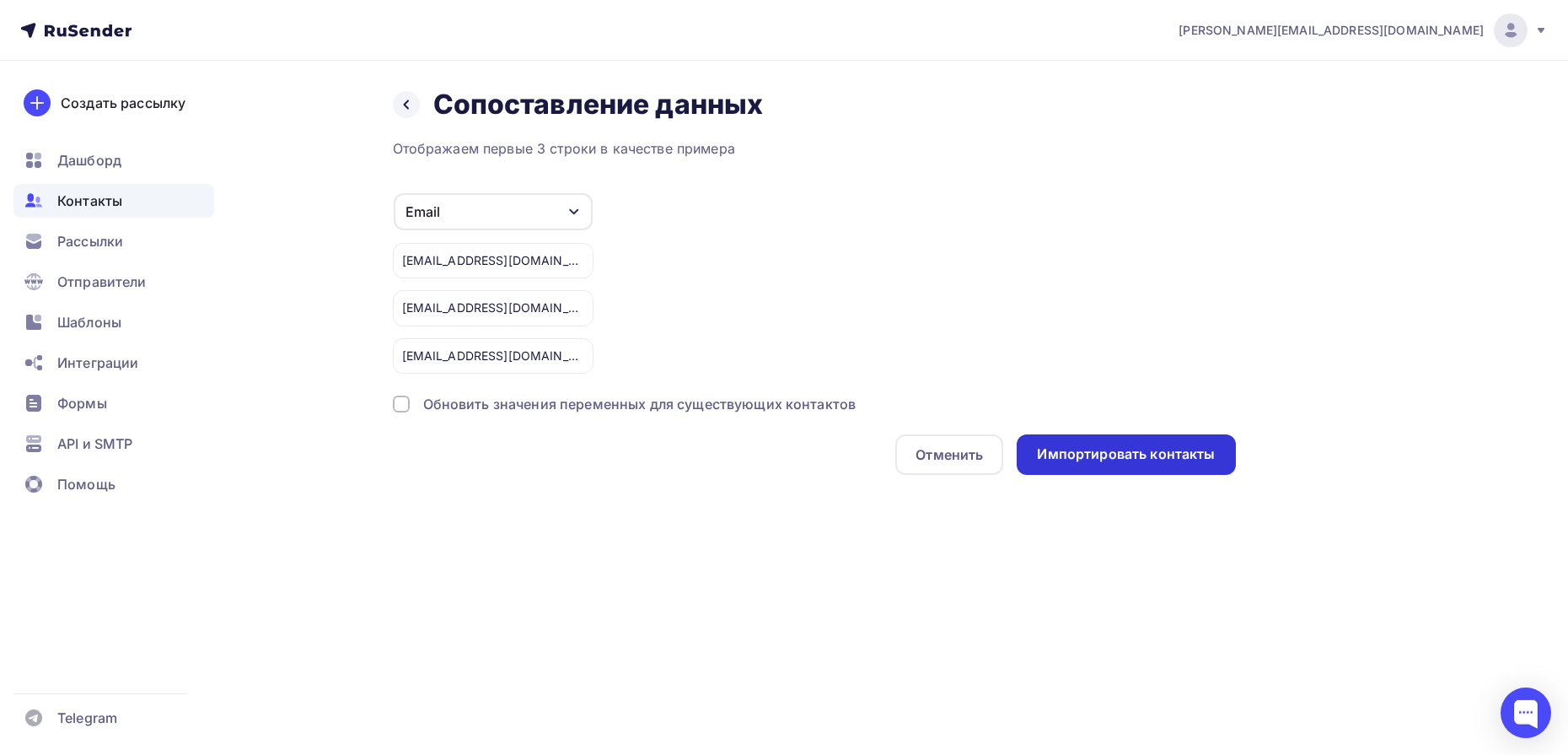
click at [1141, 446] on div "Импортировать контакты" at bounding box center [1126, 455] width 178 height 19
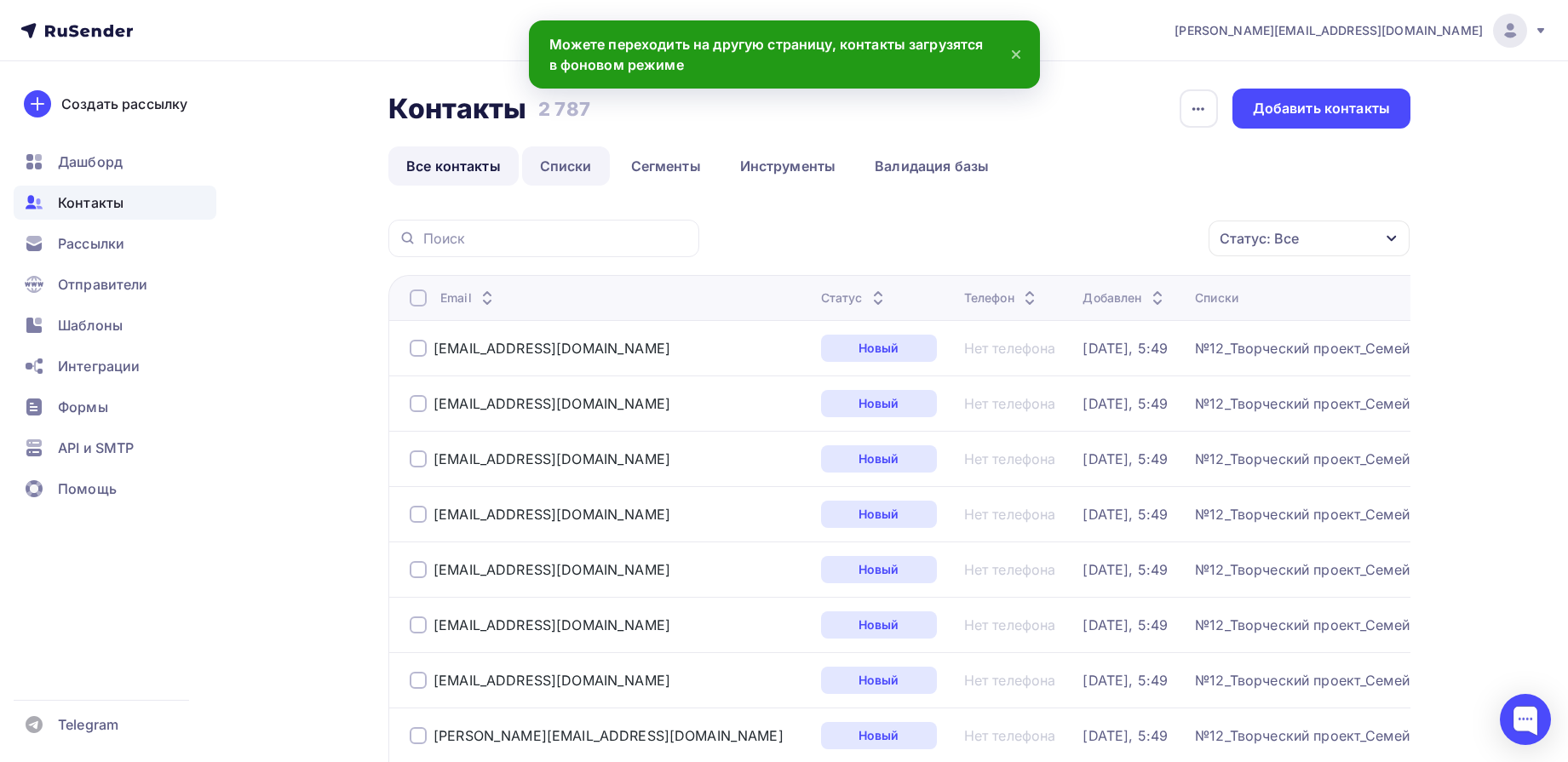
click at [586, 168] on link "Списки" at bounding box center [566, 166] width 88 height 39
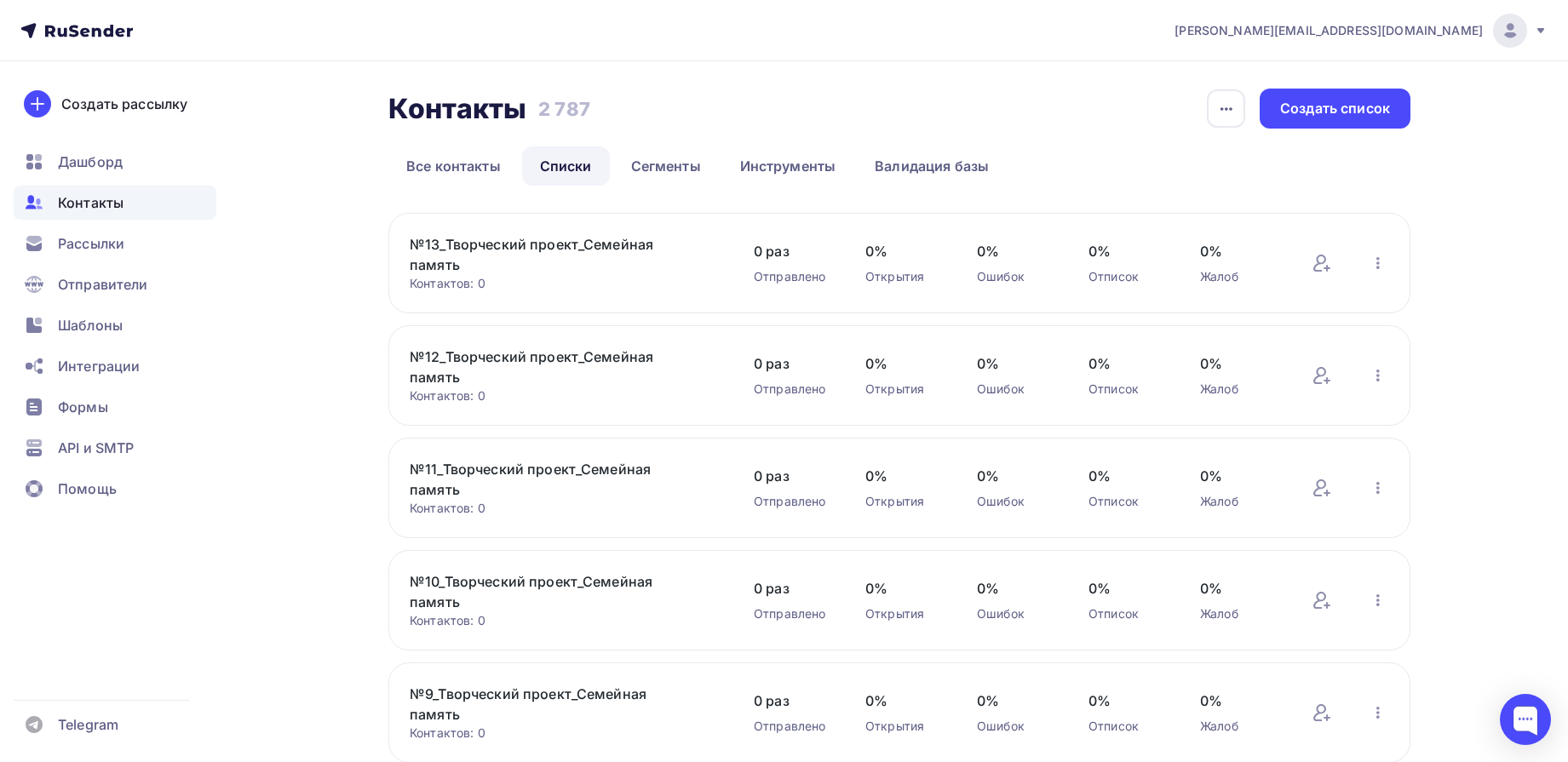
click at [501, 241] on link "№13_Творческий проект_Семейная память" at bounding box center [555, 254] width 290 height 41
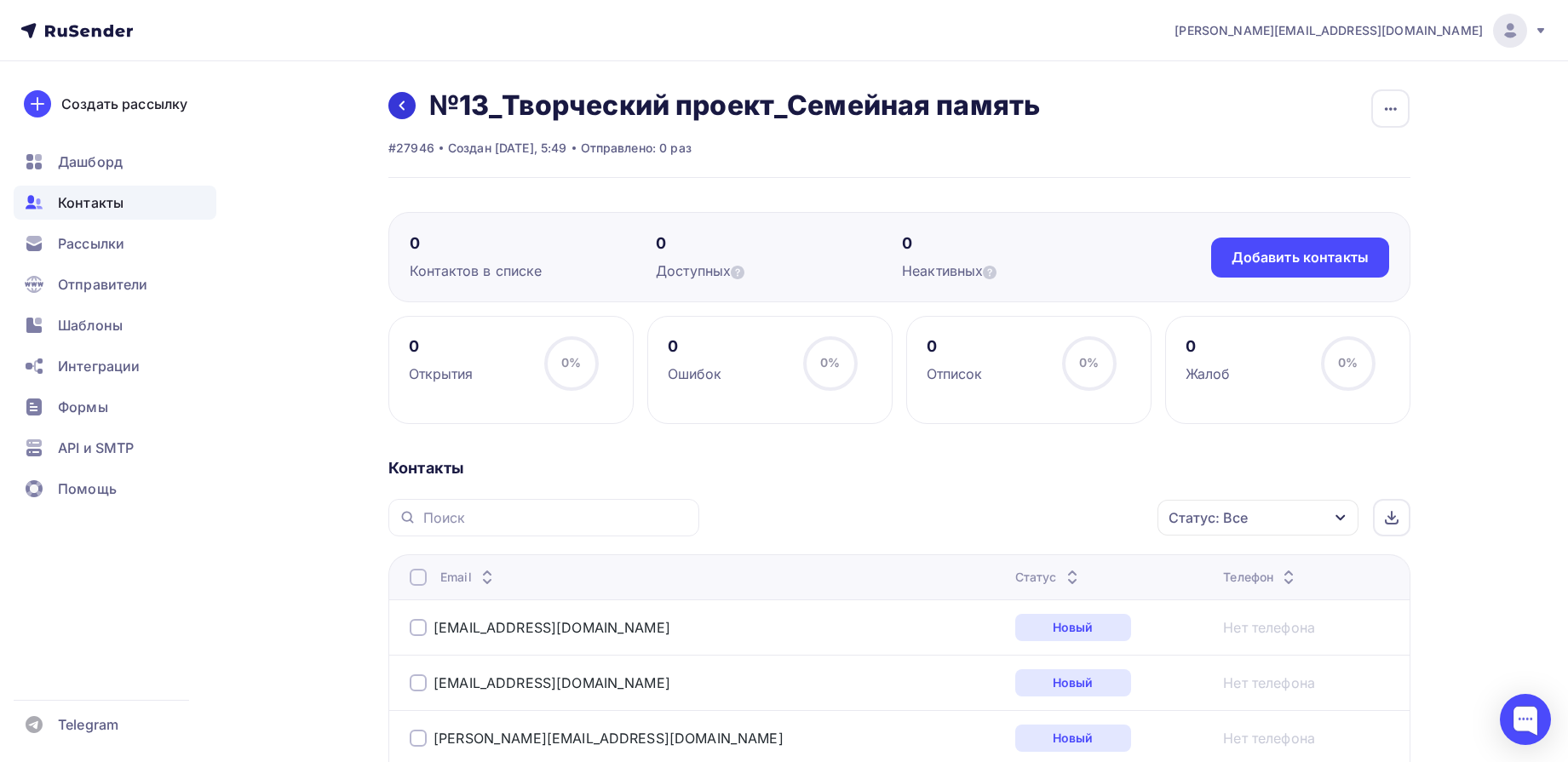
click at [403, 109] on icon at bounding box center [402, 106] width 5 height 10
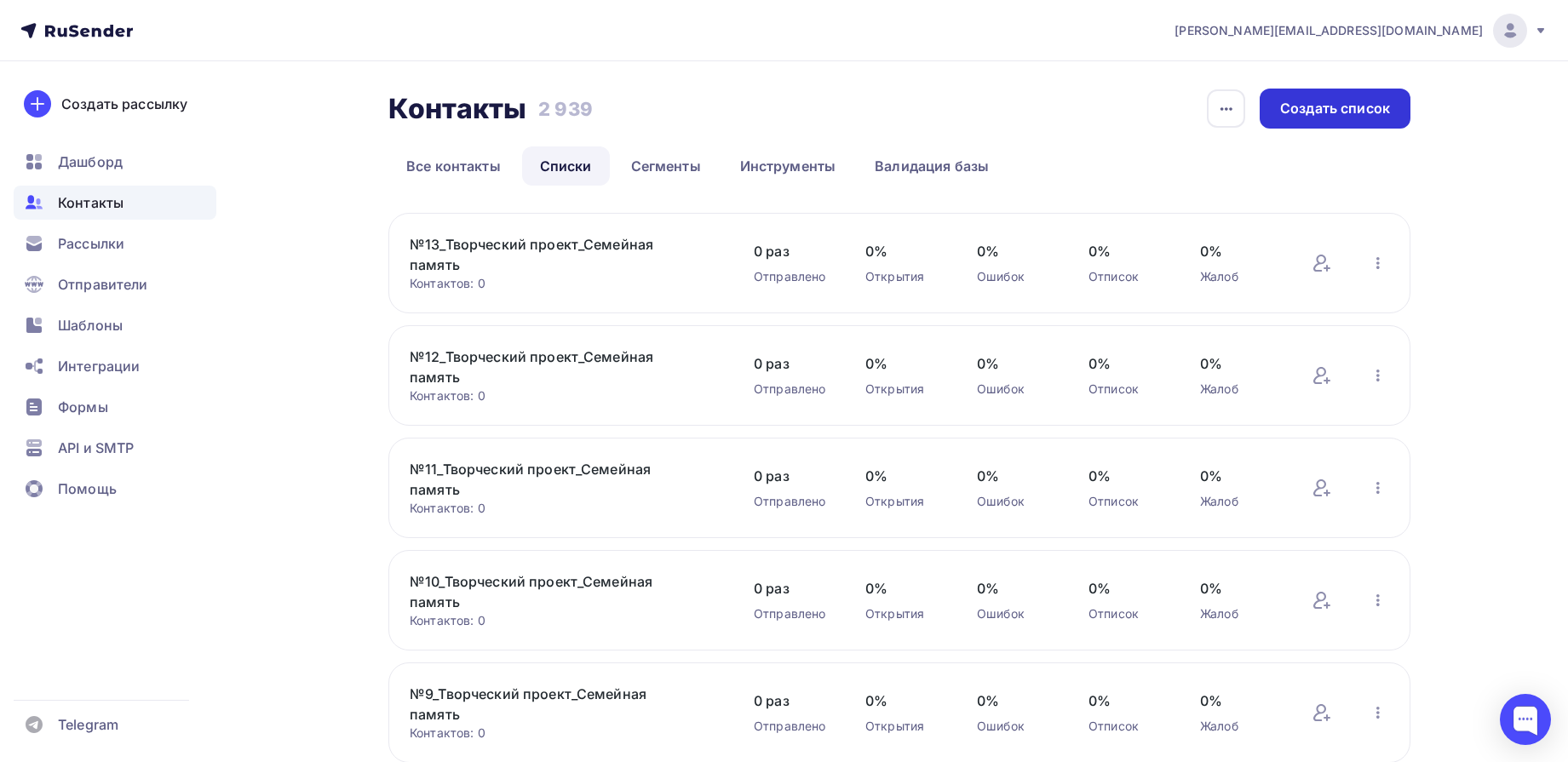
click at [1352, 118] on div "Создать список" at bounding box center [1336, 108] width 151 height 40
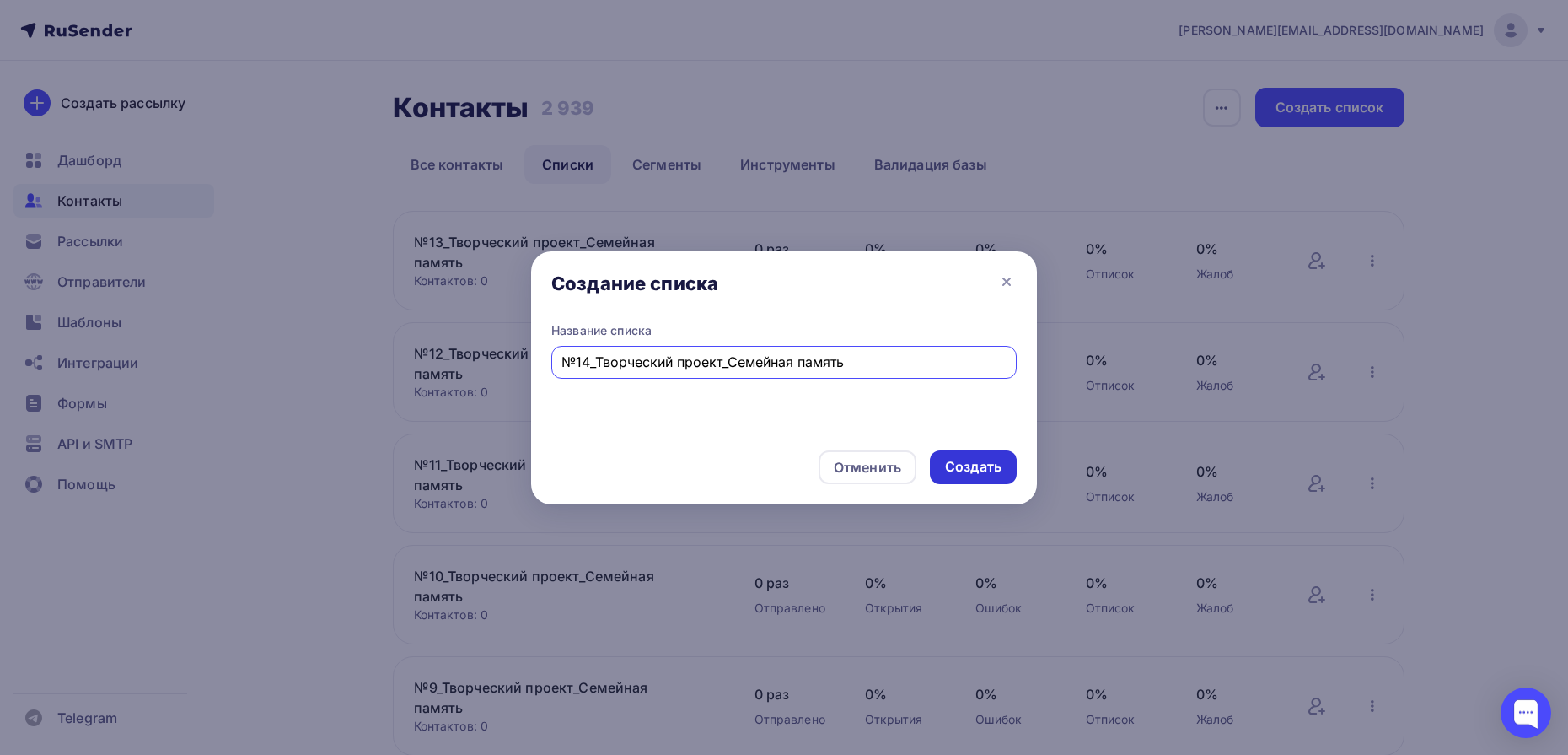
type input "№14_Творческий проект_Семейная память"
click at [973, 467] on div "Создать" at bounding box center [974, 467] width 56 height 19
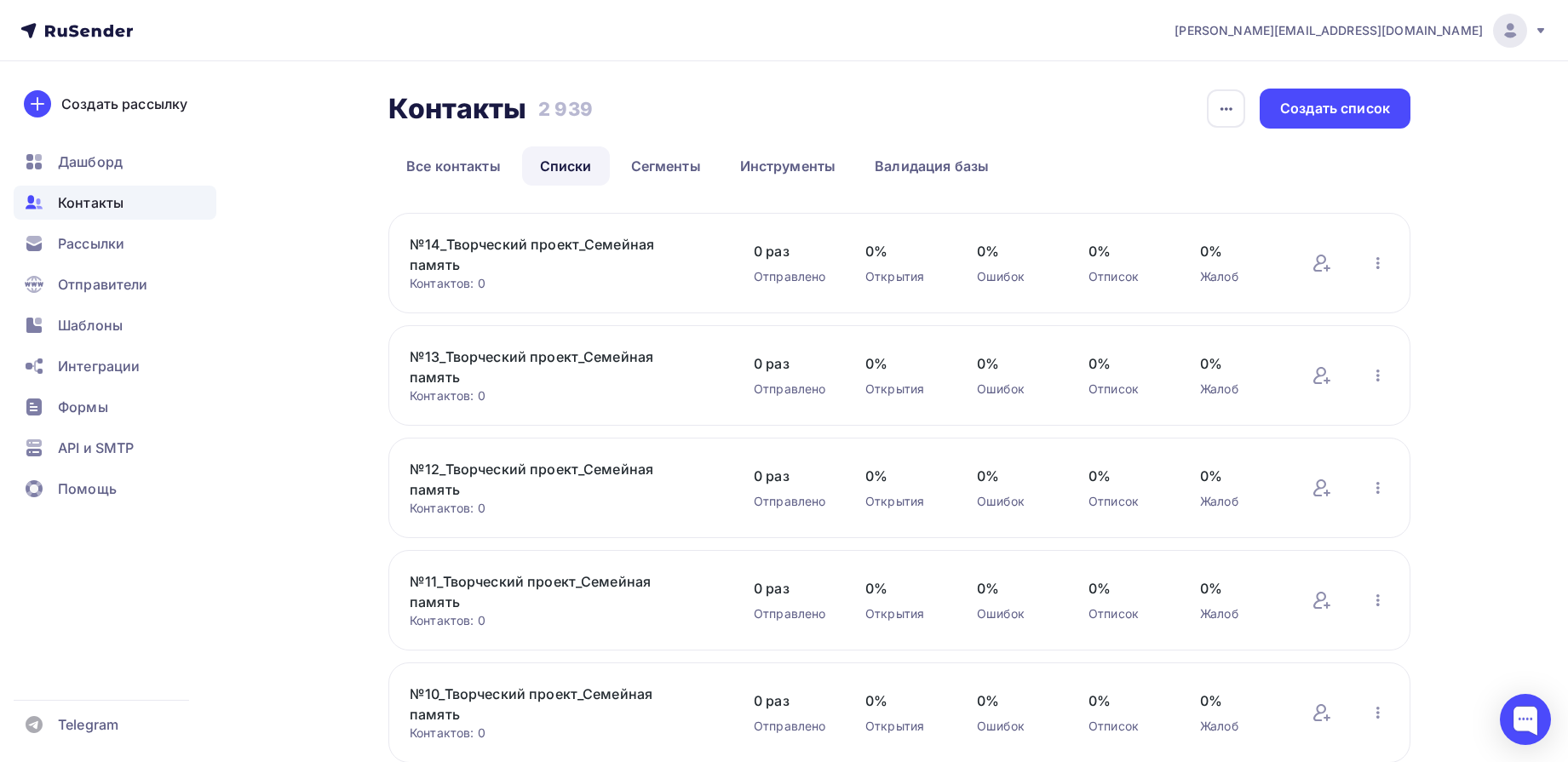
click at [536, 243] on link "№14_Творческий проект_Семейная память" at bounding box center [555, 254] width 290 height 41
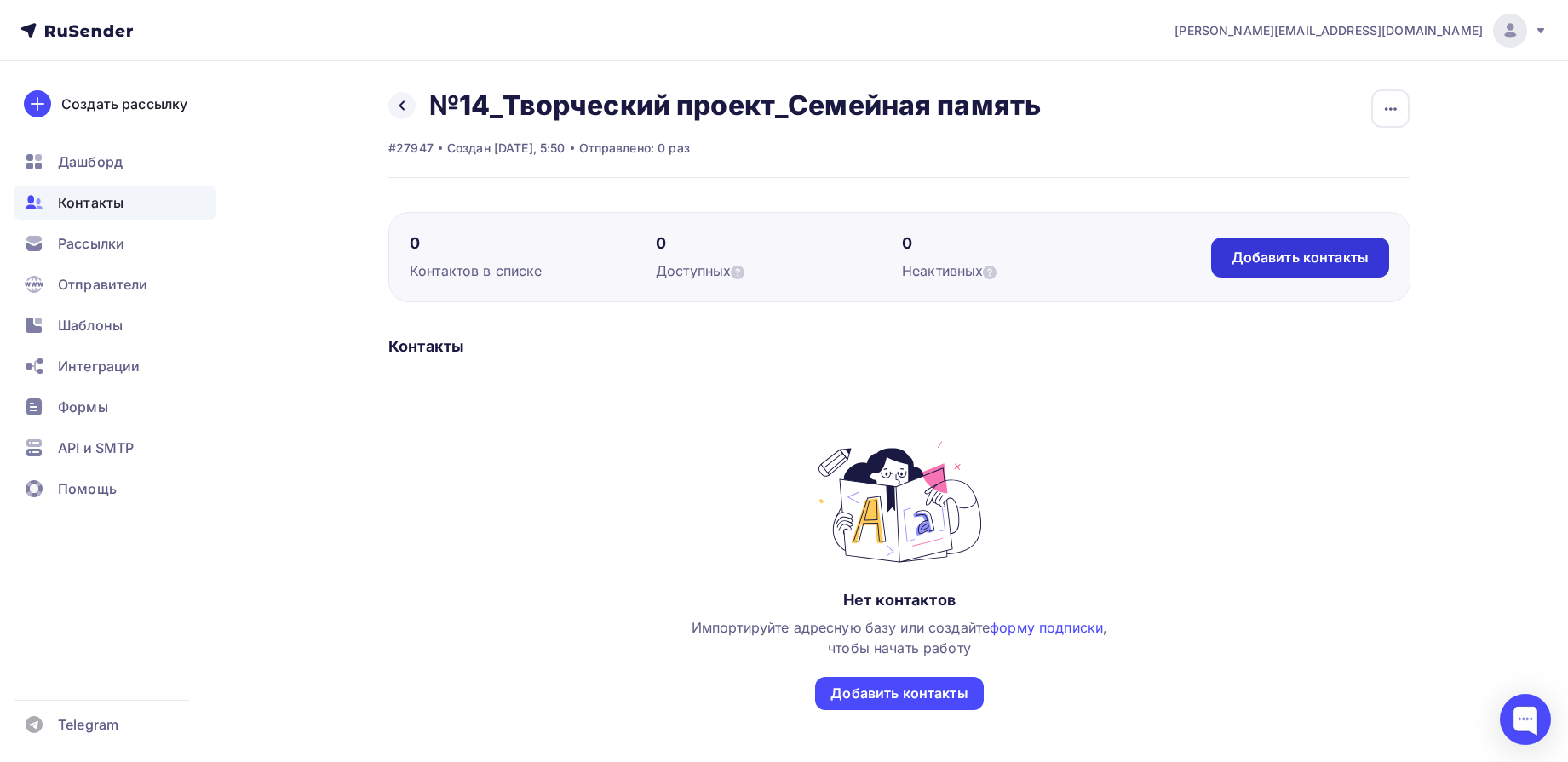
click at [1260, 254] on div "Добавить контакты" at bounding box center [1300, 258] width 137 height 20
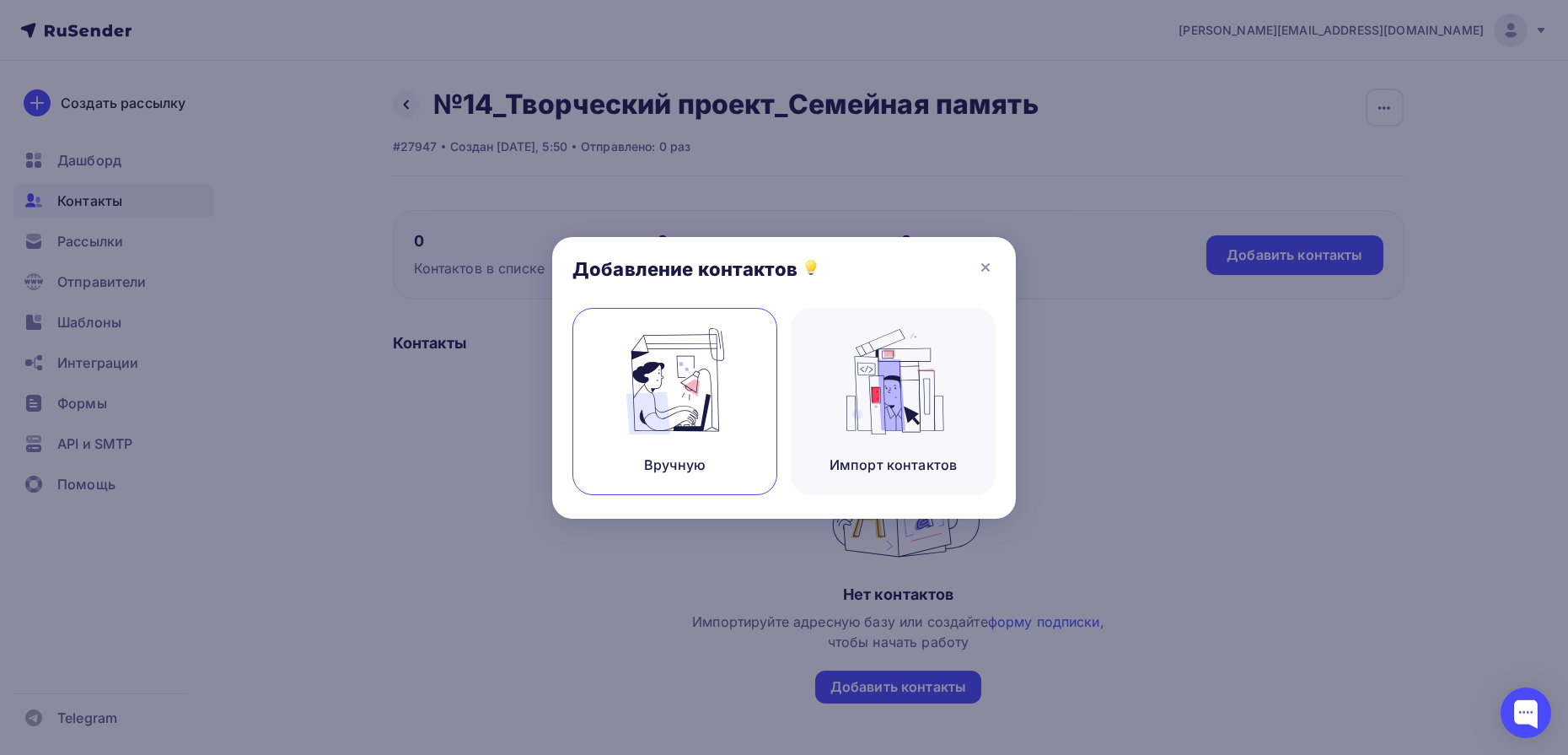
click at [704, 404] on img at bounding box center [675, 381] width 113 height 107
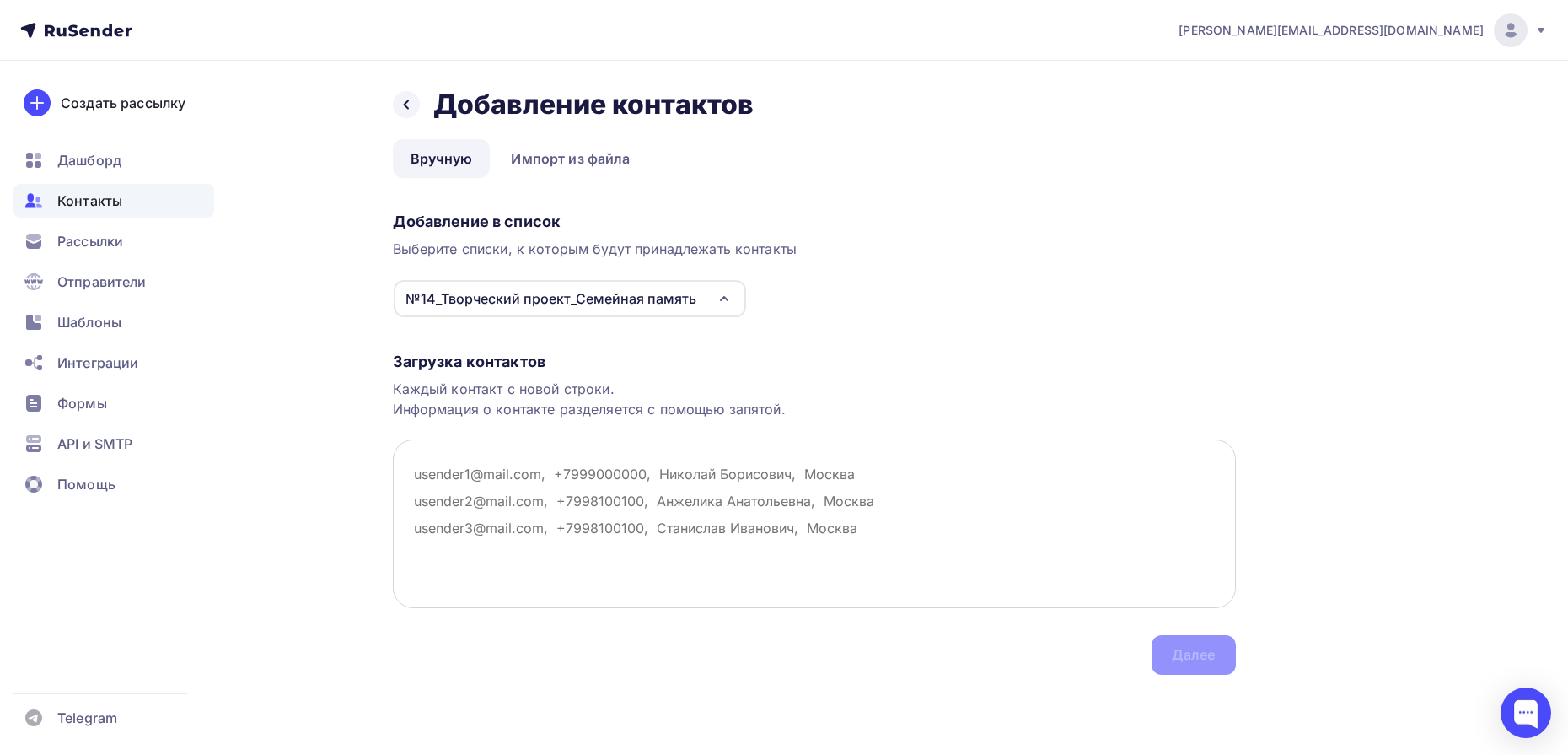
paste textarea "kuchinskaya.ki@gmail.com bios174@mail.ru yarukbip@gmail.com dino29362@gmail.com…"
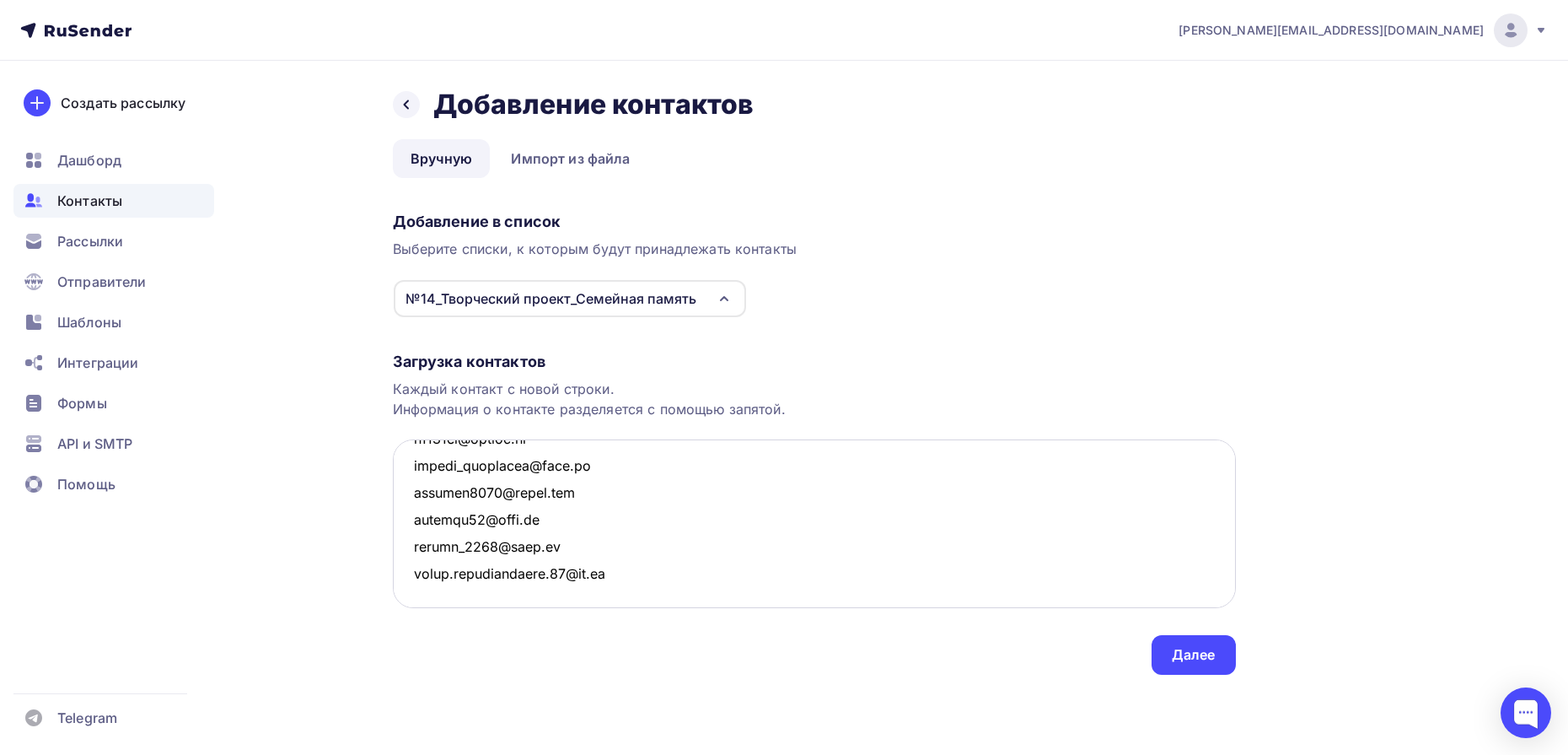
scroll to position [5274, 0]
type textarea "kuchinskaya.ki@gmail.com bios174@mail.ru yarukbip@gmail.com dino29362@gmail.com…"
click at [1212, 658] on div "Далее" at bounding box center [1194, 655] width 44 height 19
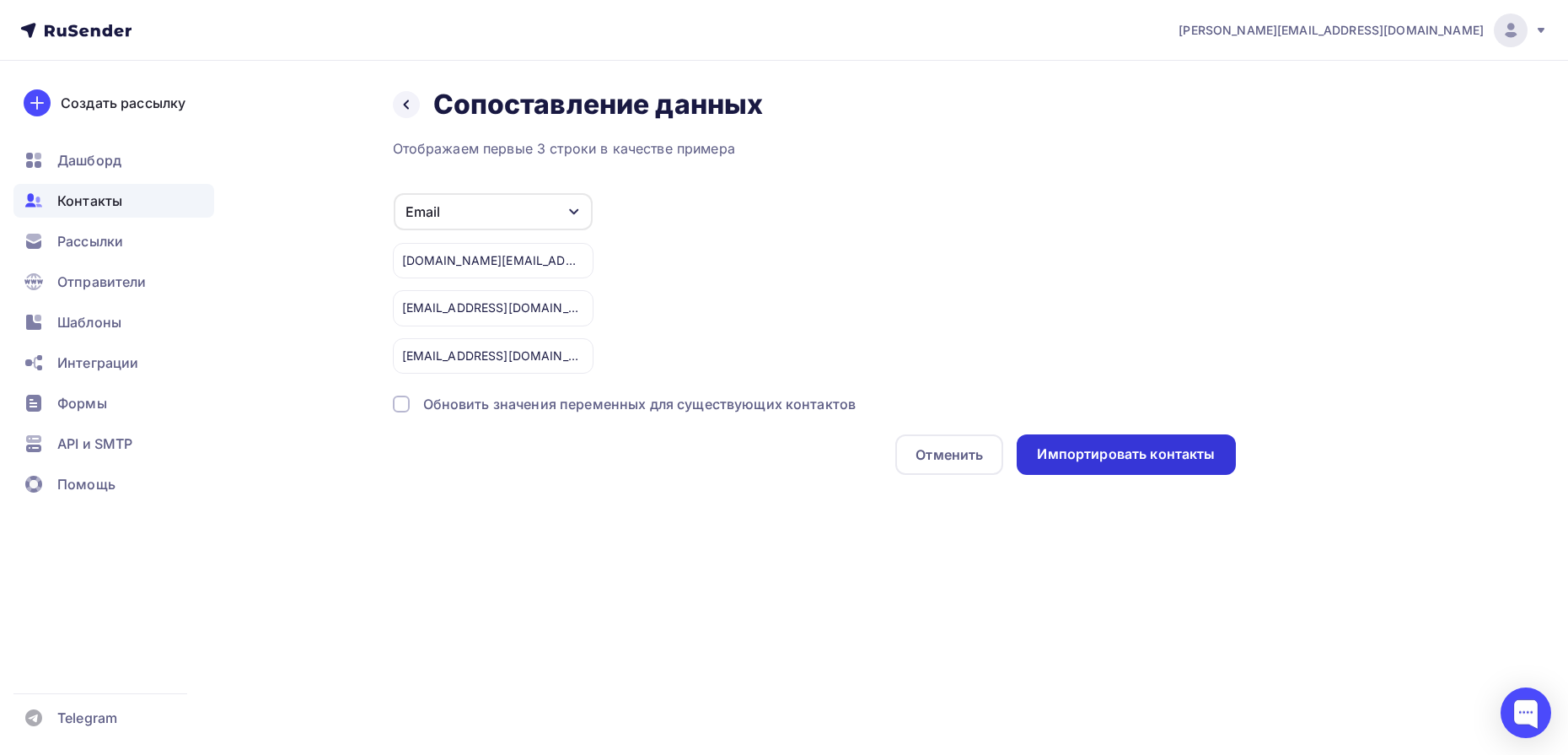
click at [1128, 451] on div "Импортировать контакты" at bounding box center [1126, 455] width 178 height 19
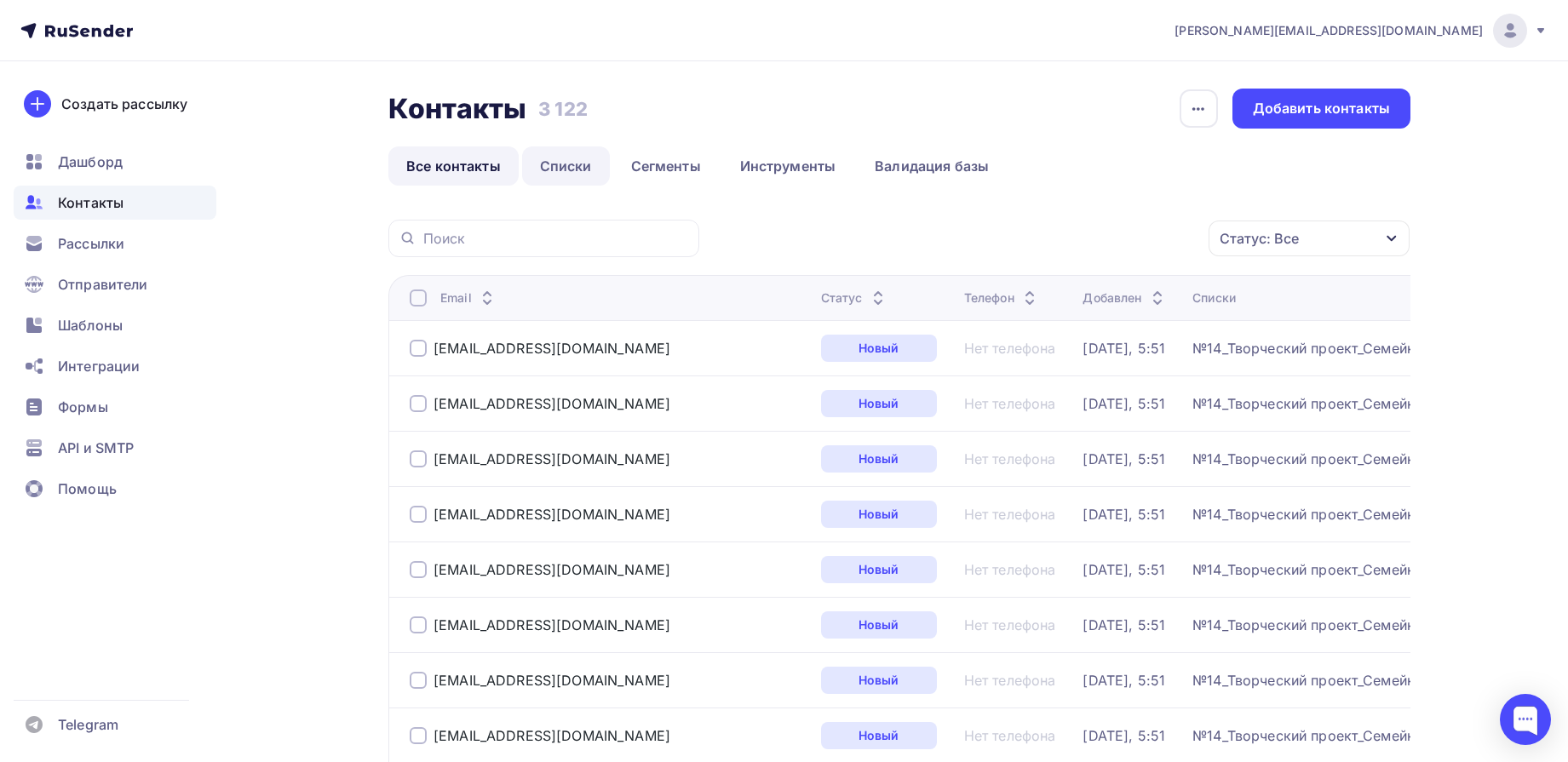
click at [574, 161] on link "Списки" at bounding box center [566, 166] width 88 height 39
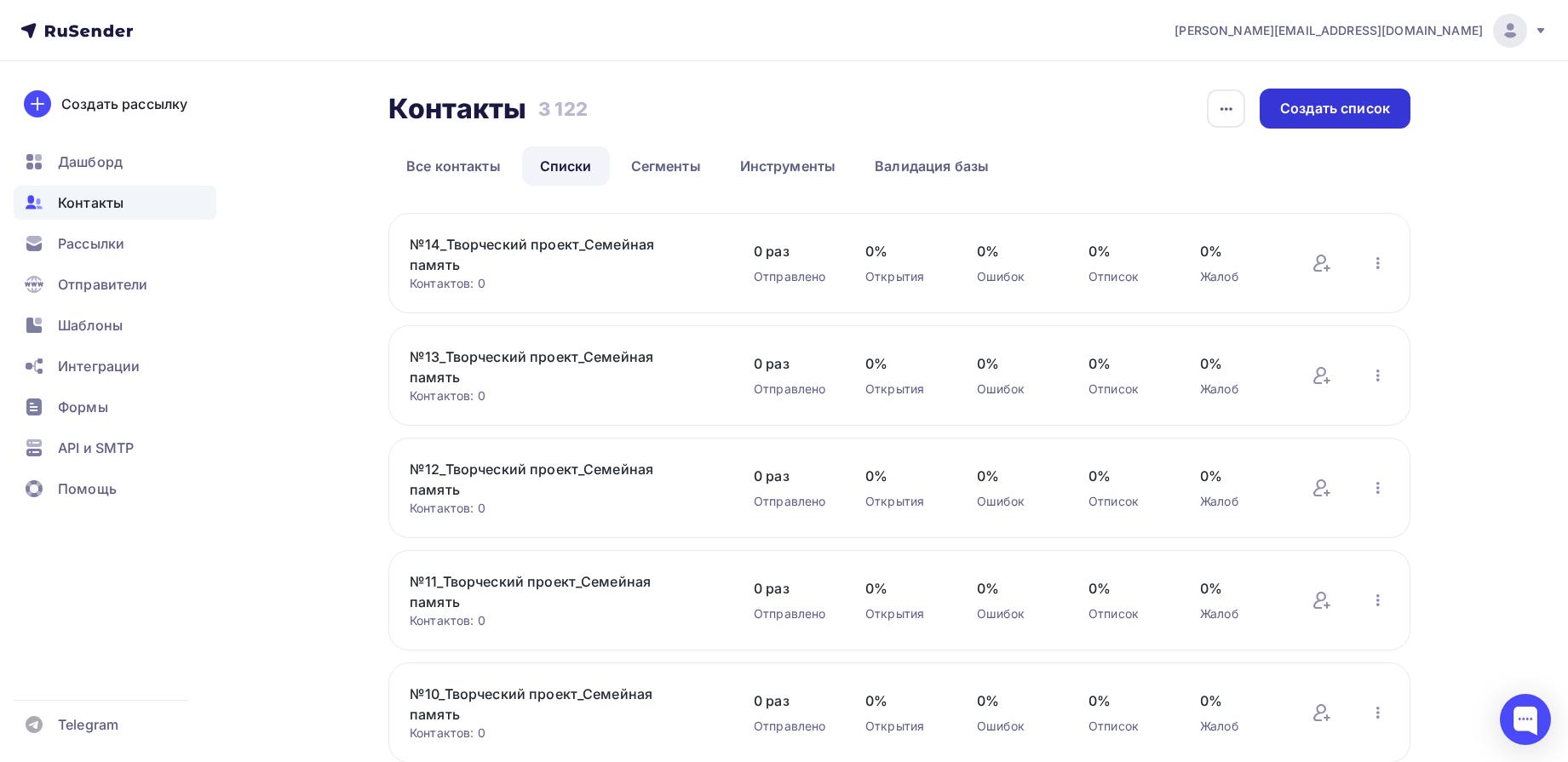
click at [1311, 112] on div "Создать список" at bounding box center [1336, 108] width 110 height 20
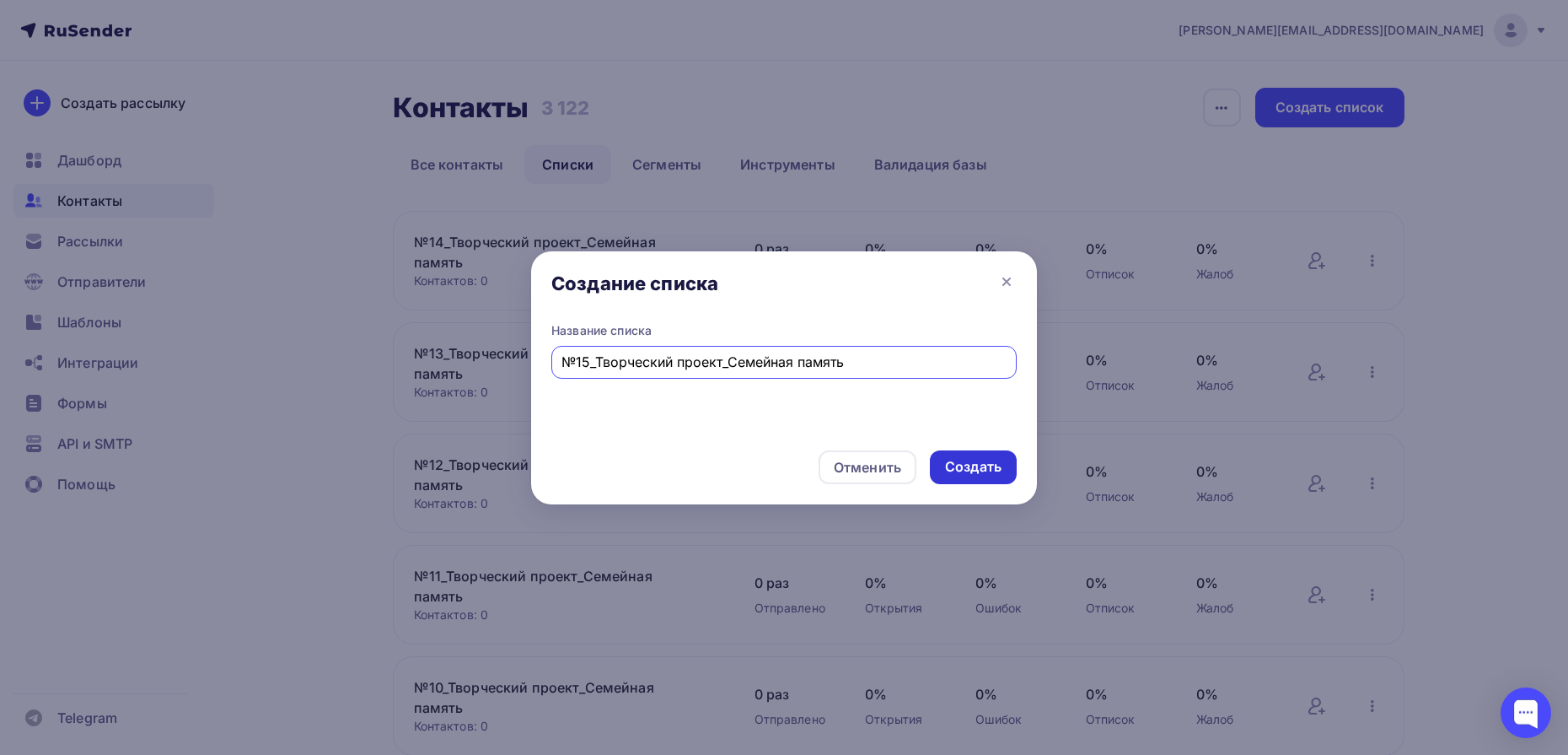
type input "№15_Творческий проект_Семейная память"
click at [972, 470] on div "Создать" at bounding box center [974, 467] width 56 height 19
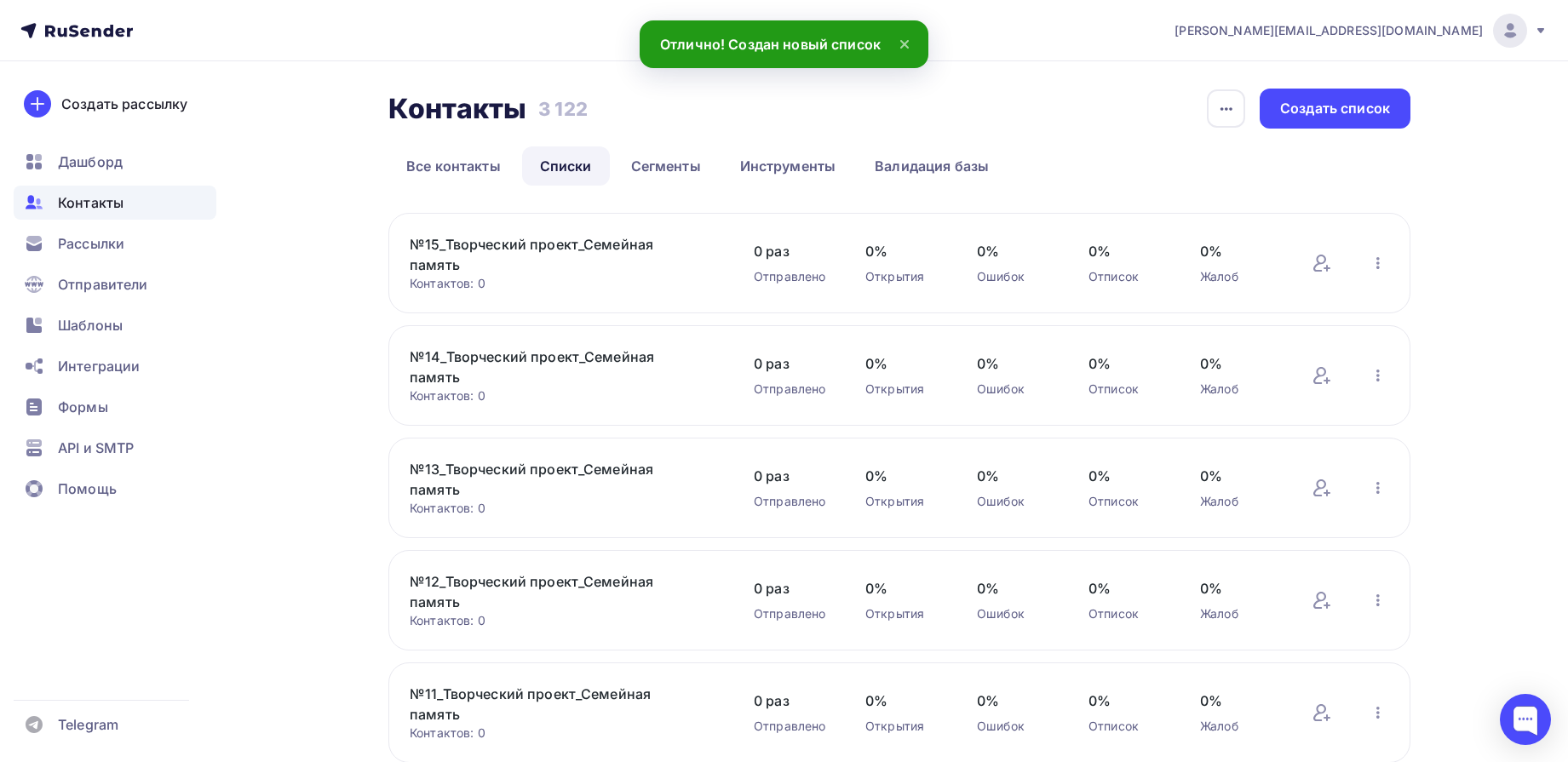
click at [619, 249] on link "№15_Творческий проект_Семейная память" at bounding box center [555, 254] width 290 height 41
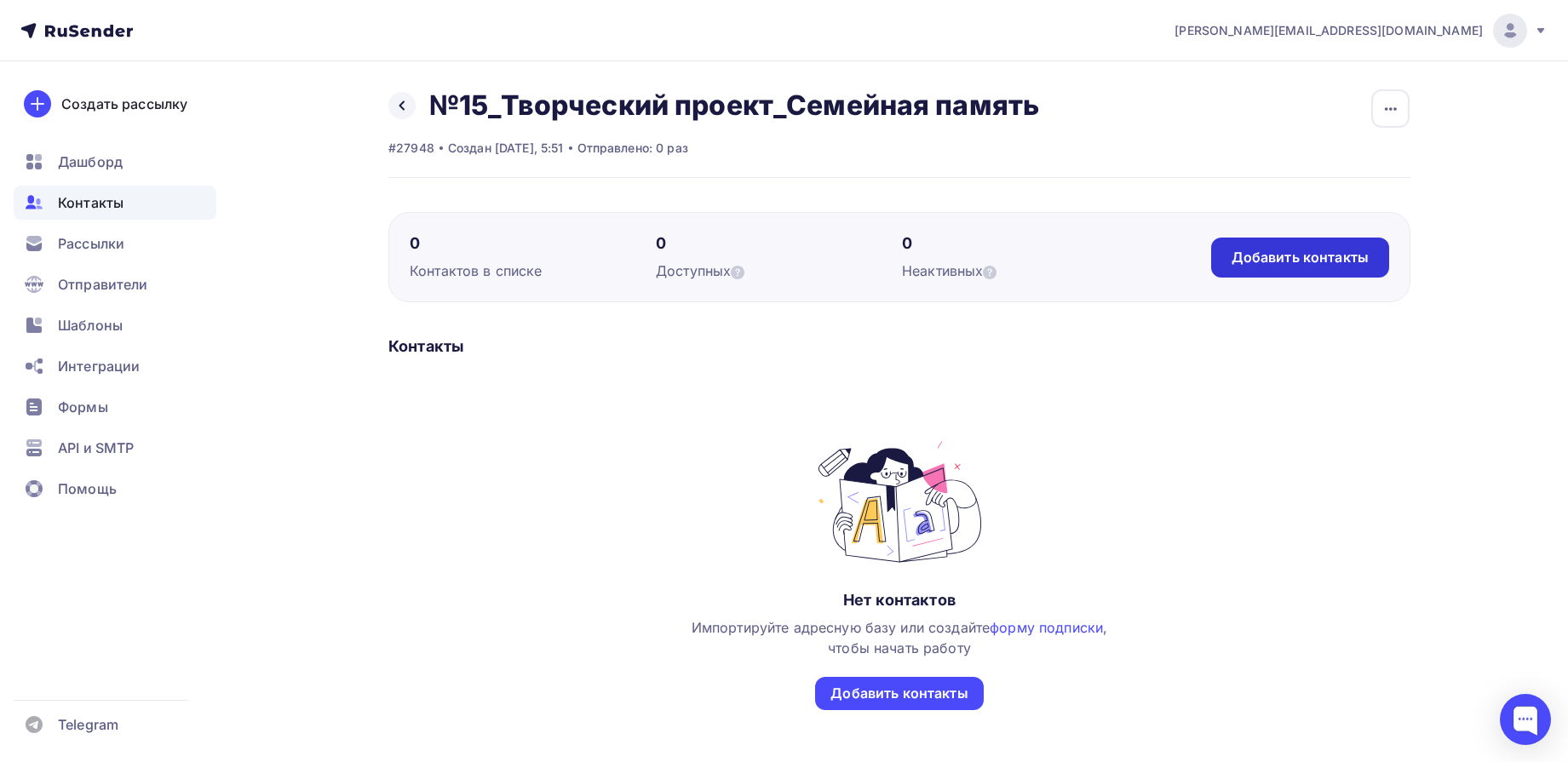
click at [1275, 257] on div "Добавить контакты" at bounding box center [1300, 258] width 137 height 20
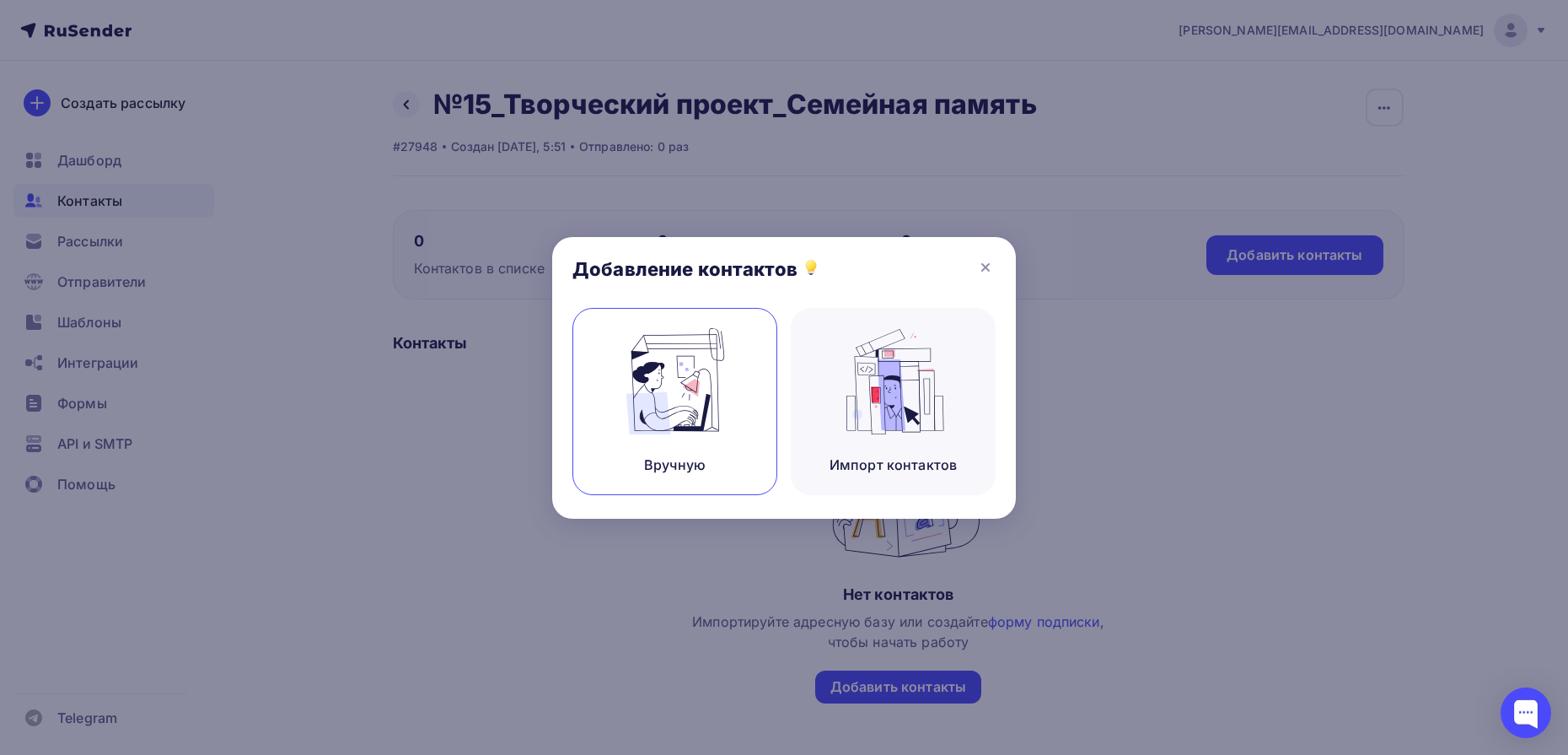
click at [629, 424] on img at bounding box center [675, 381] width 113 height 107
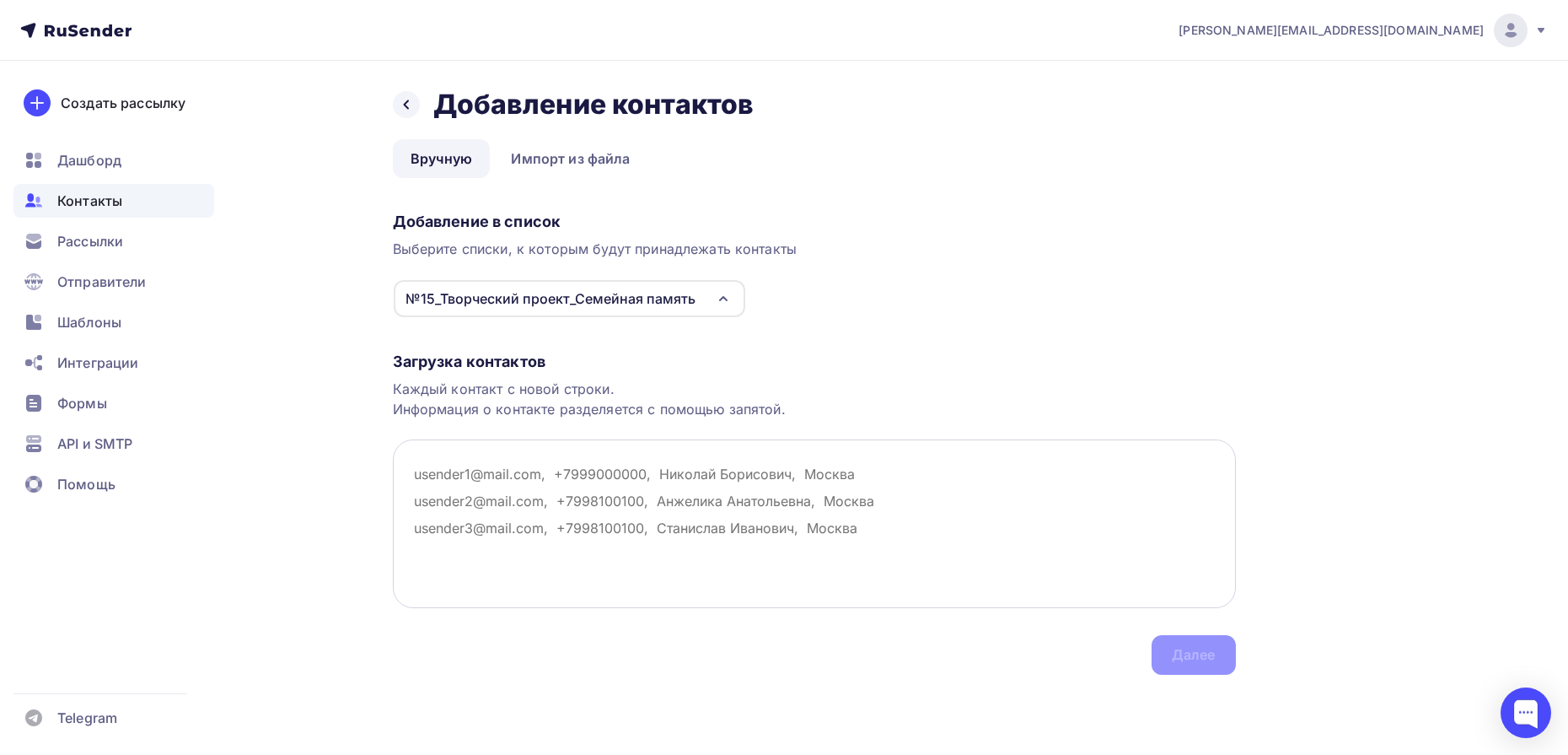
paste textarea "damrgataullin.1998@gmail.com nichkovavp@gmail.com ni985165@gmail.com zajkomaksi…"
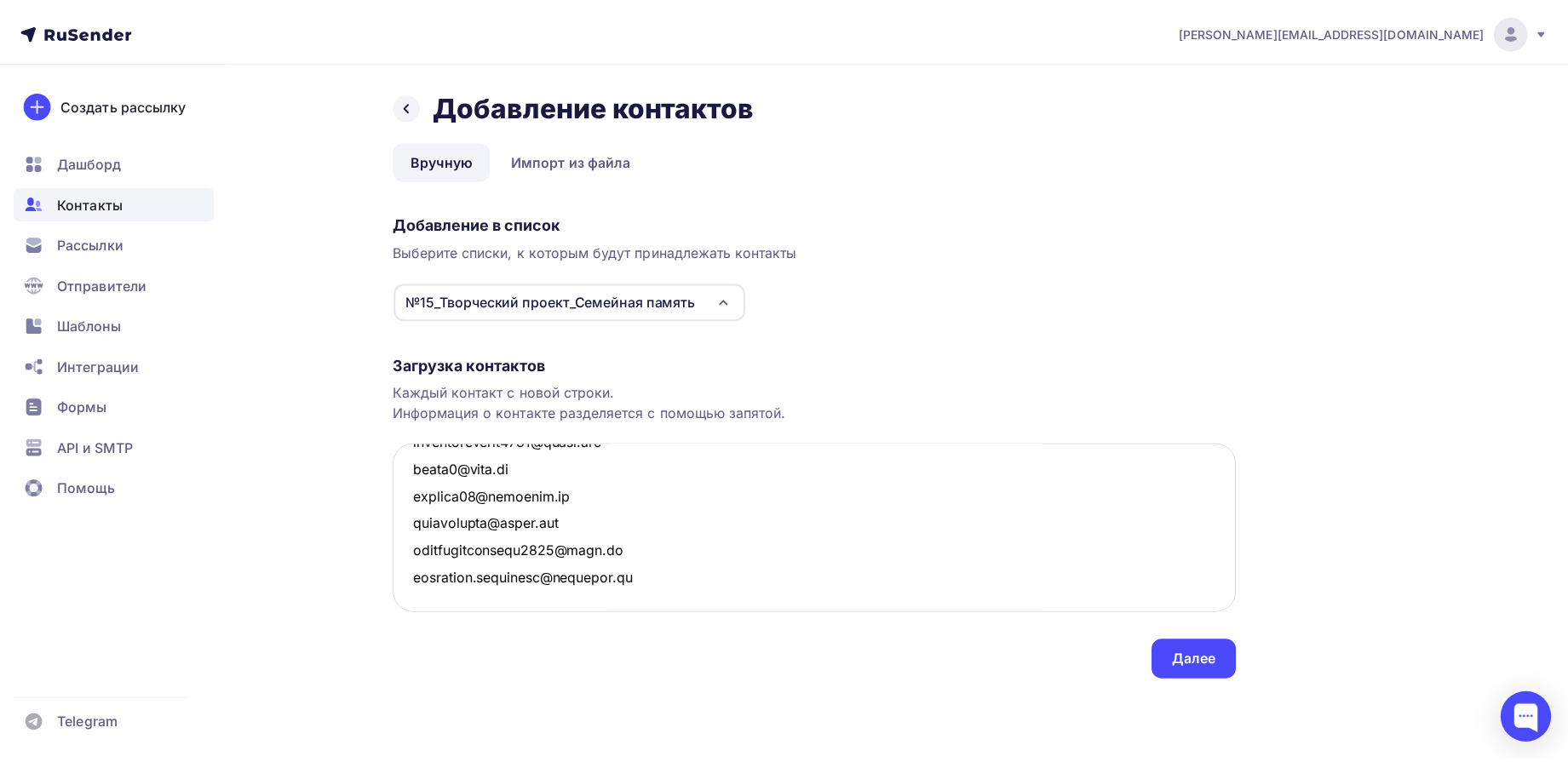
scroll to position [2733, 0]
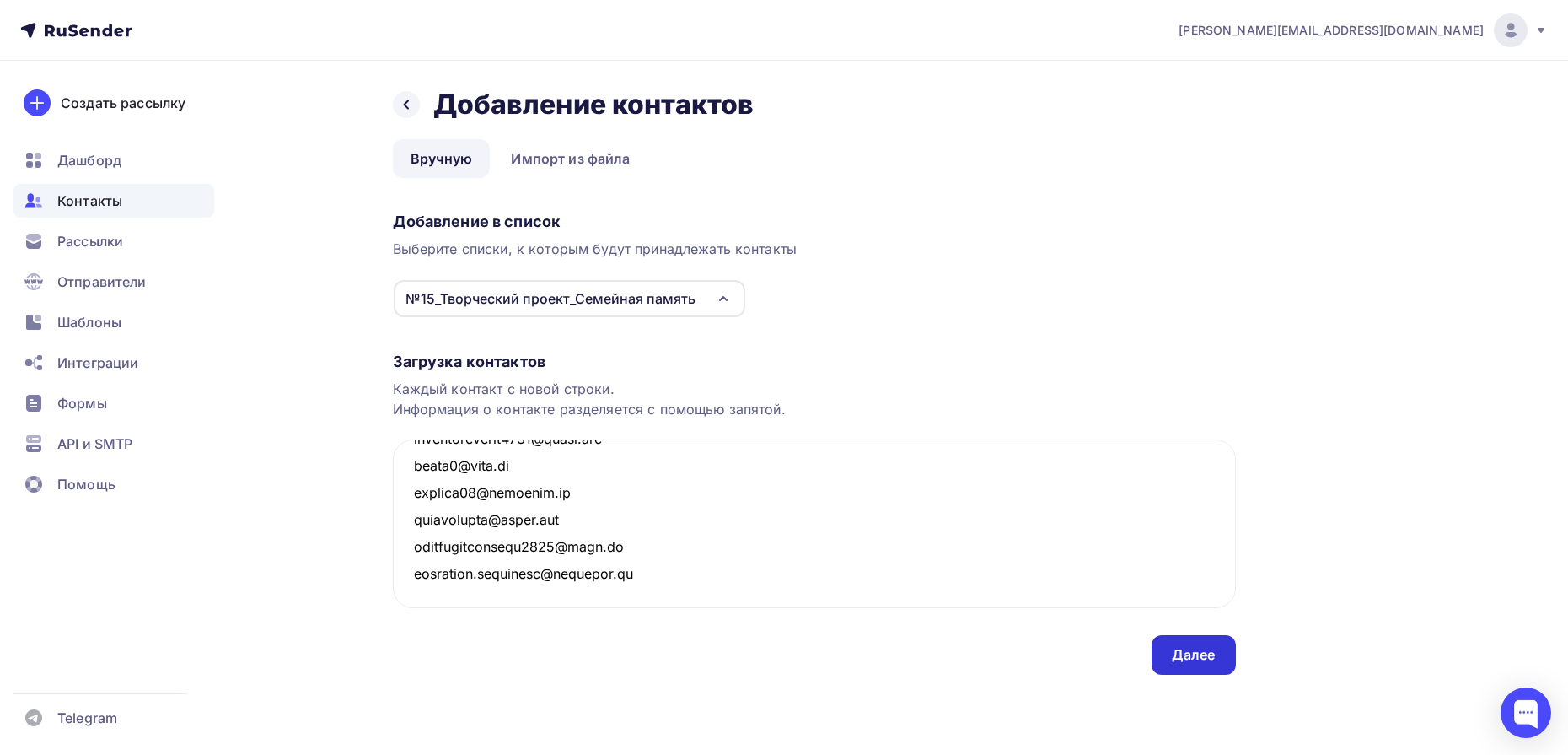
type textarea "damrgataullin.1998@gmail.com nichkovavp@gmail.com ni985165@gmail.com zajkomaksi…"
click at [1197, 662] on div "Далее" at bounding box center [1194, 655] width 44 height 19
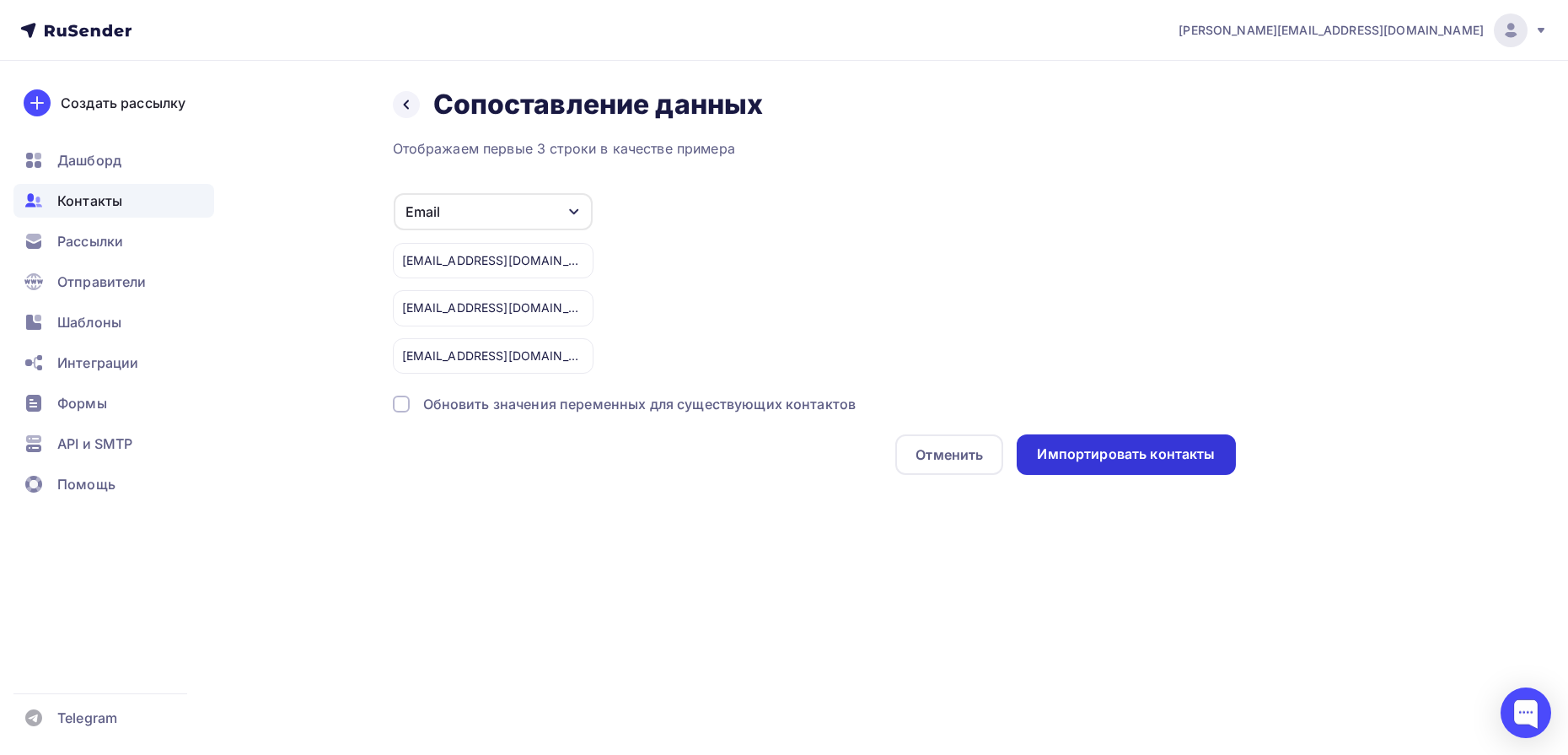
click at [1149, 449] on div "Импортировать контакты" at bounding box center [1126, 455] width 178 height 19
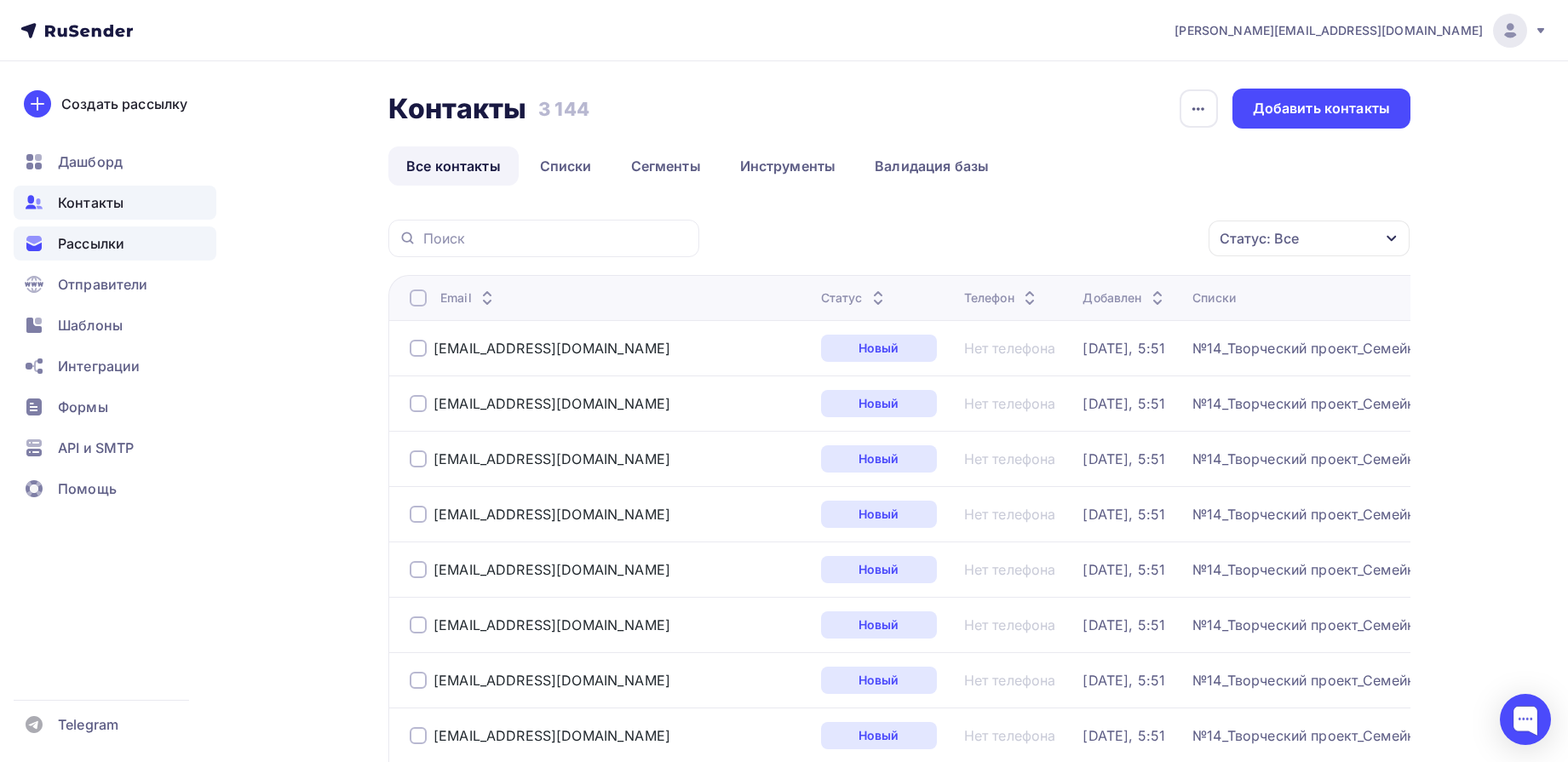
click at [121, 245] on span "Рассылки" at bounding box center [91, 243] width 67 height 20
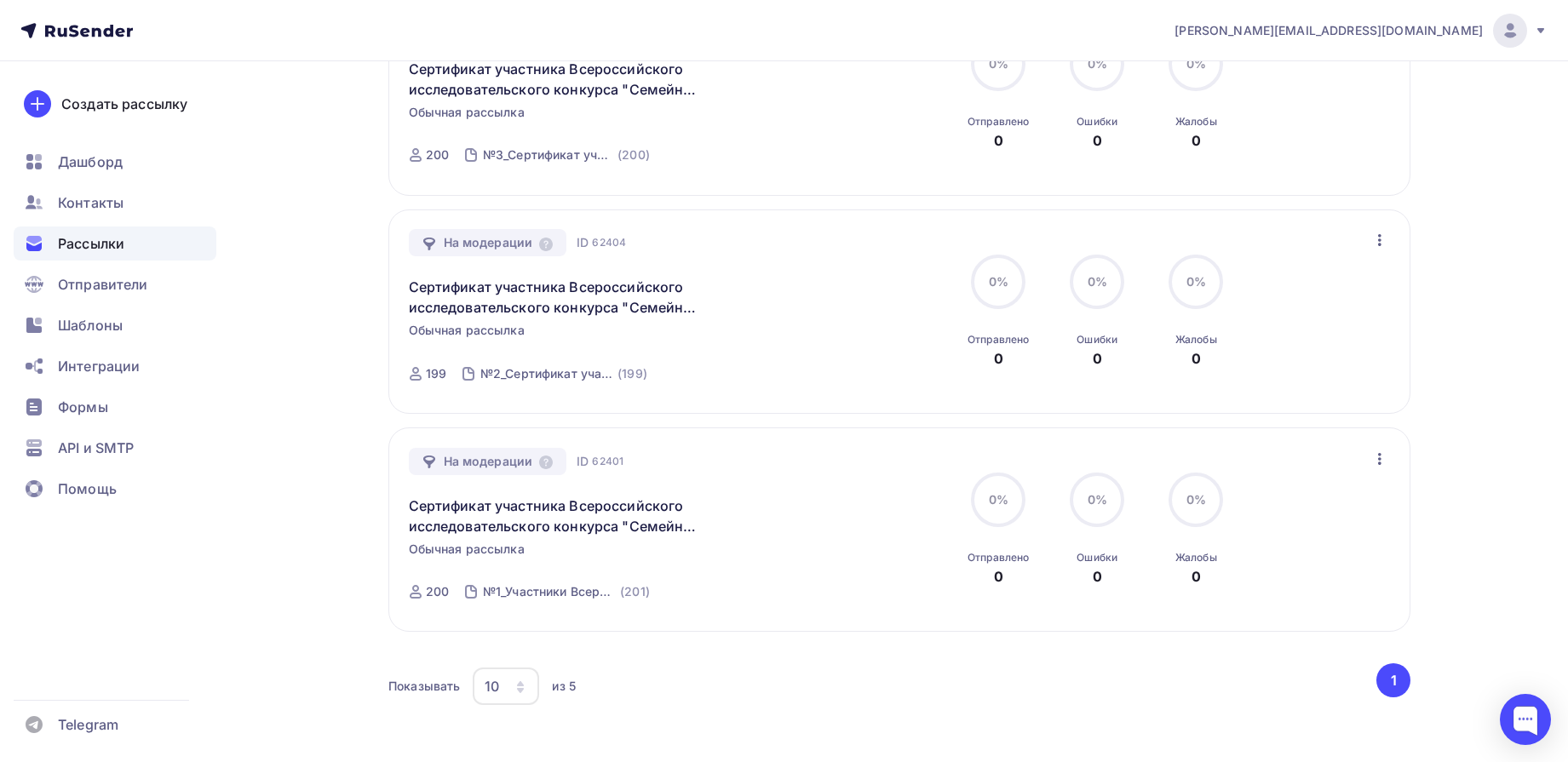
scroll to position [893, 0]
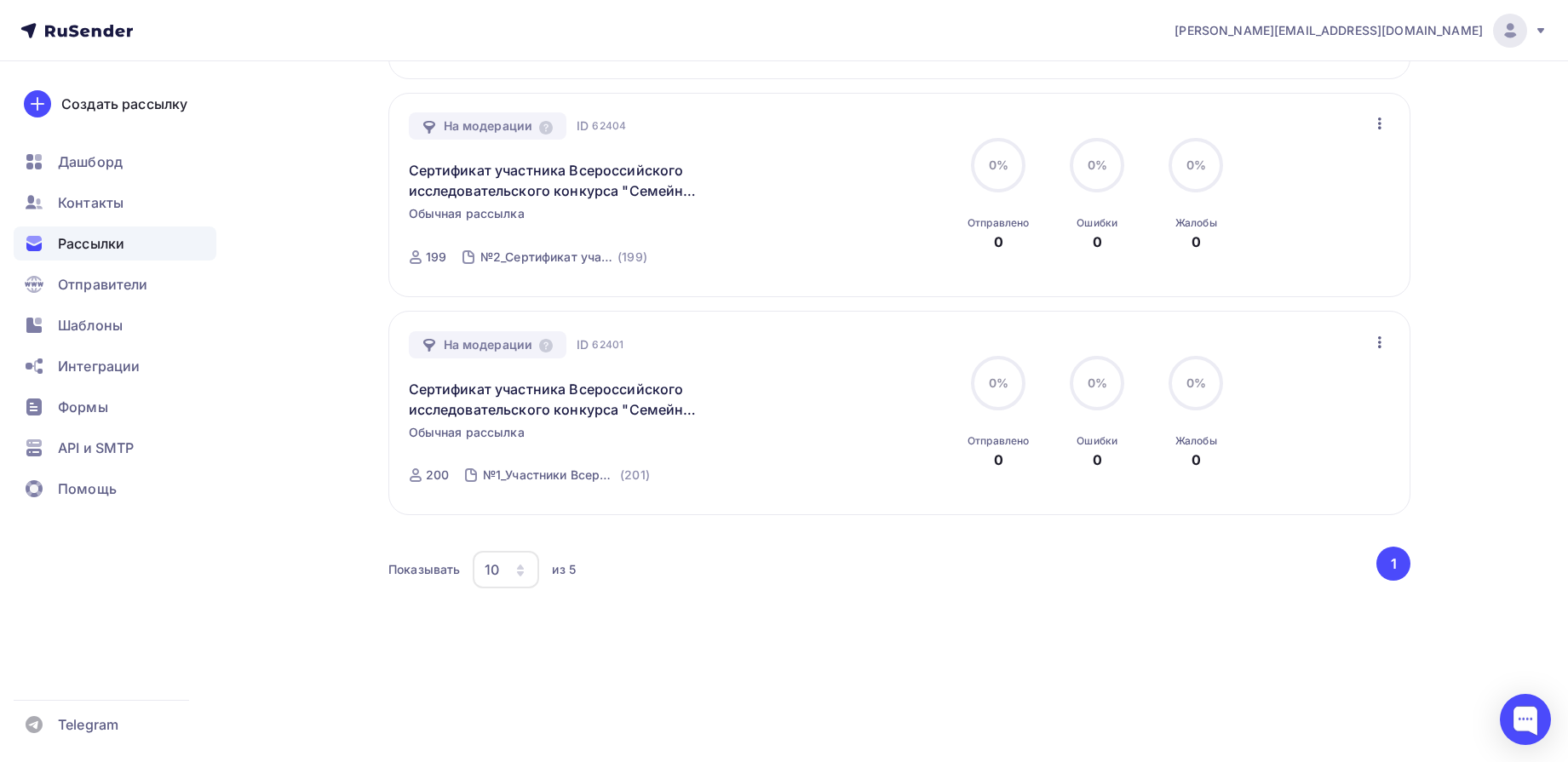
click at [1380, 349] on icon "button" at bounding box center [1379, 342] width 20 height 20
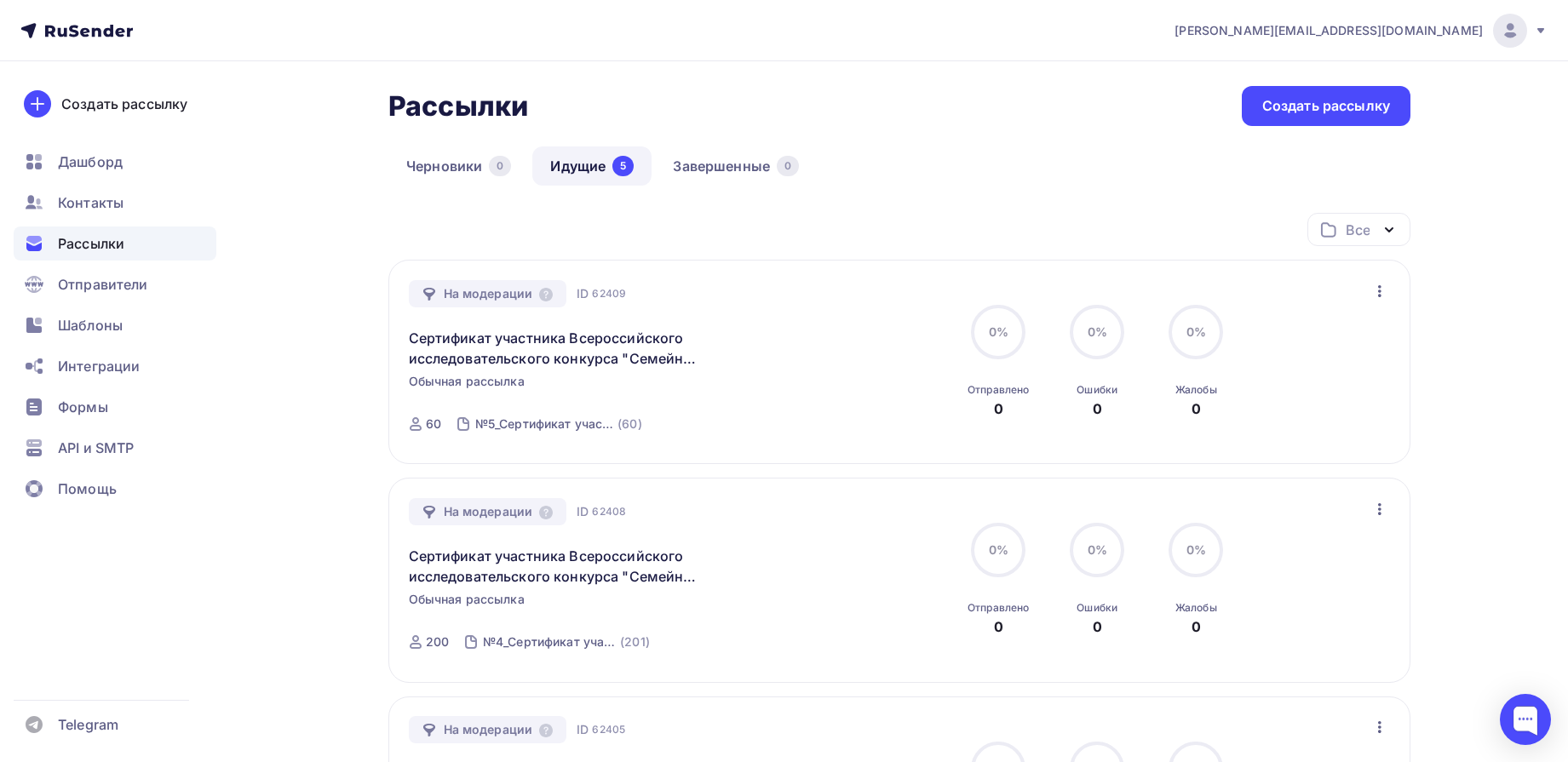
scroll to position [0, 0]
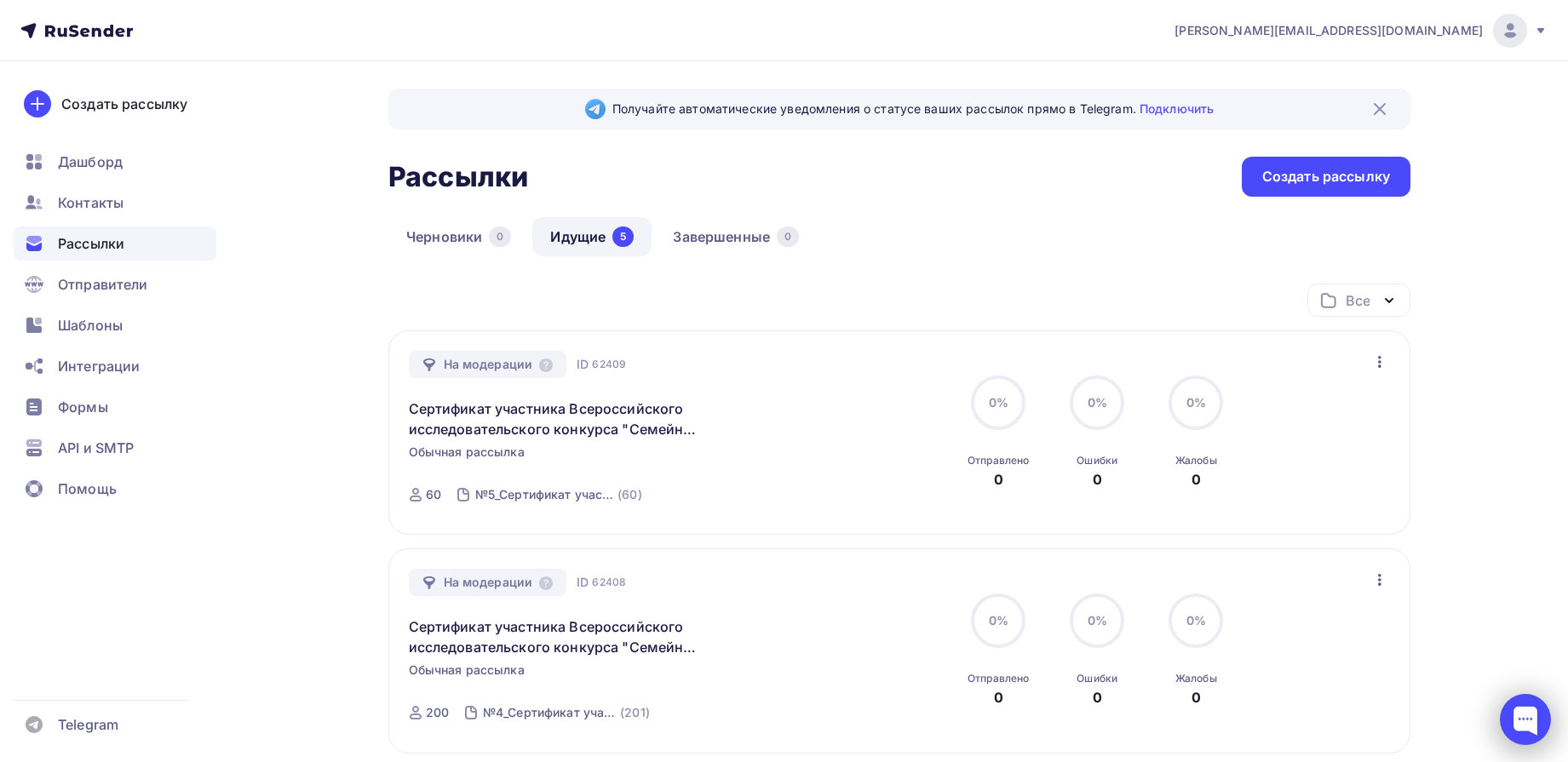
click at [1512, 729] on div at bounding box center [1525, 719] width 51 height 51
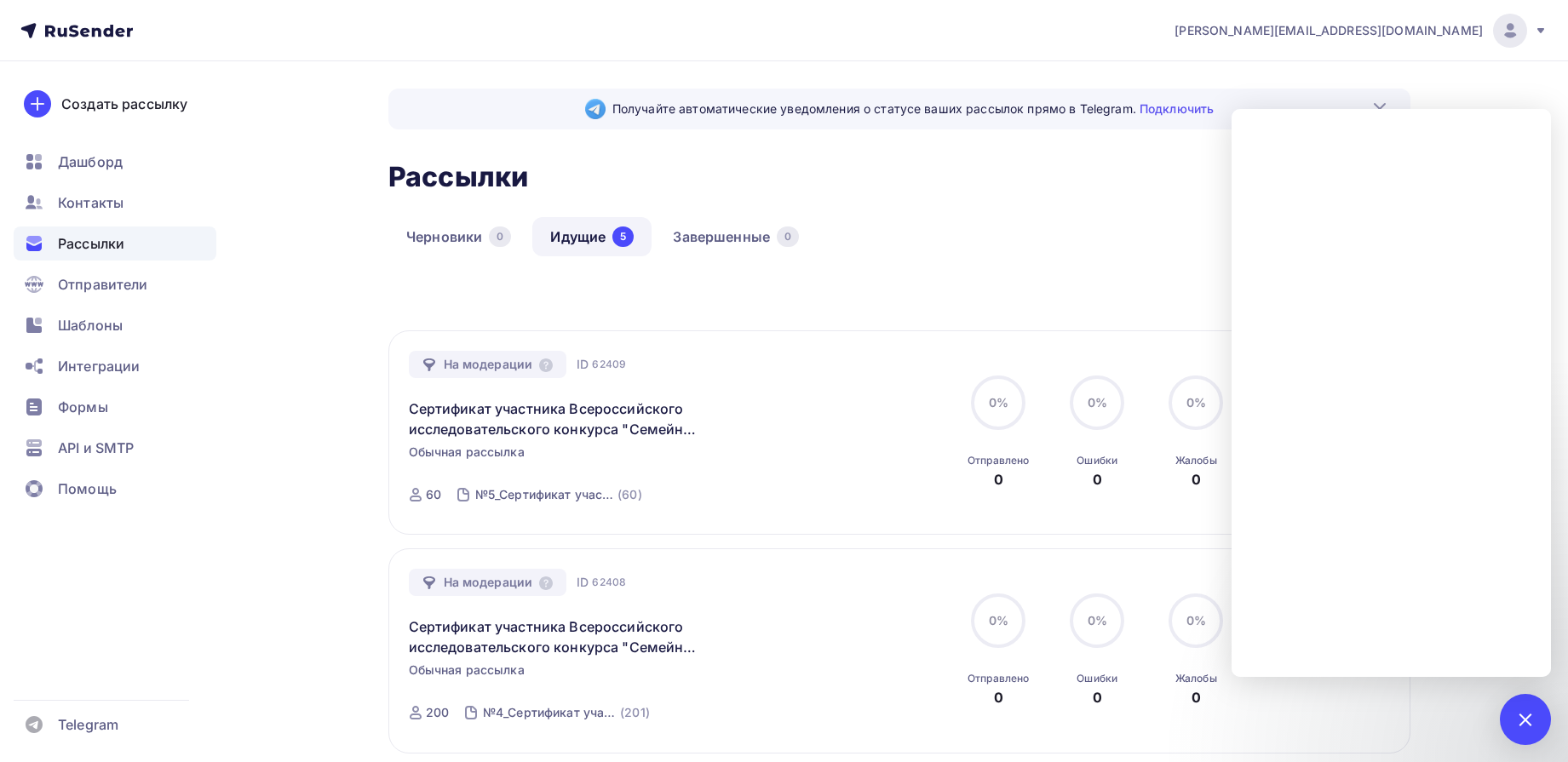
click at [1531, 710] on div at bounding box center [1525, 719] width 51 height 51
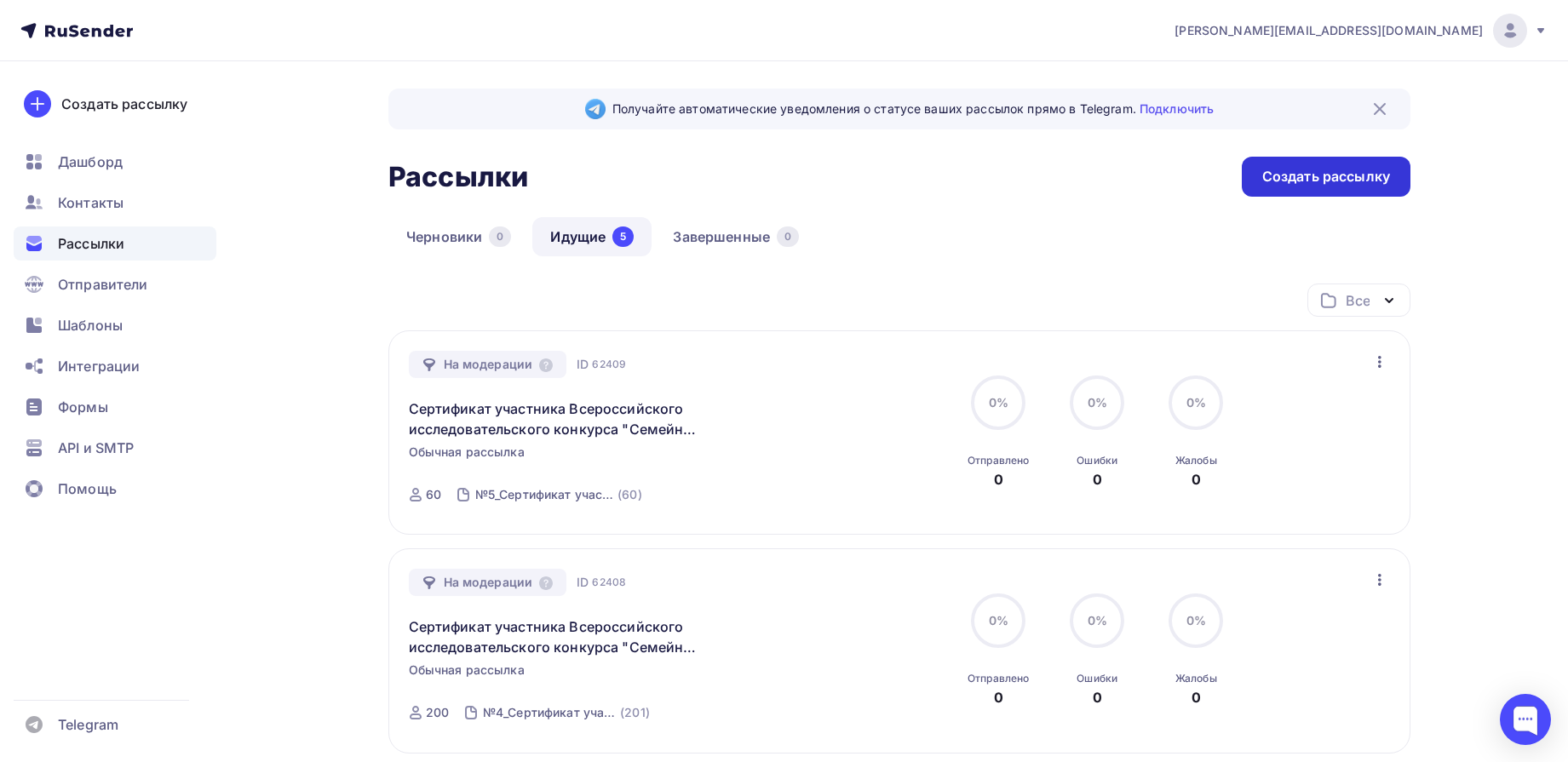
click at [1305, 183] on div "Создать рассылку" at bounding box center [1326, 177] width 128 height 20
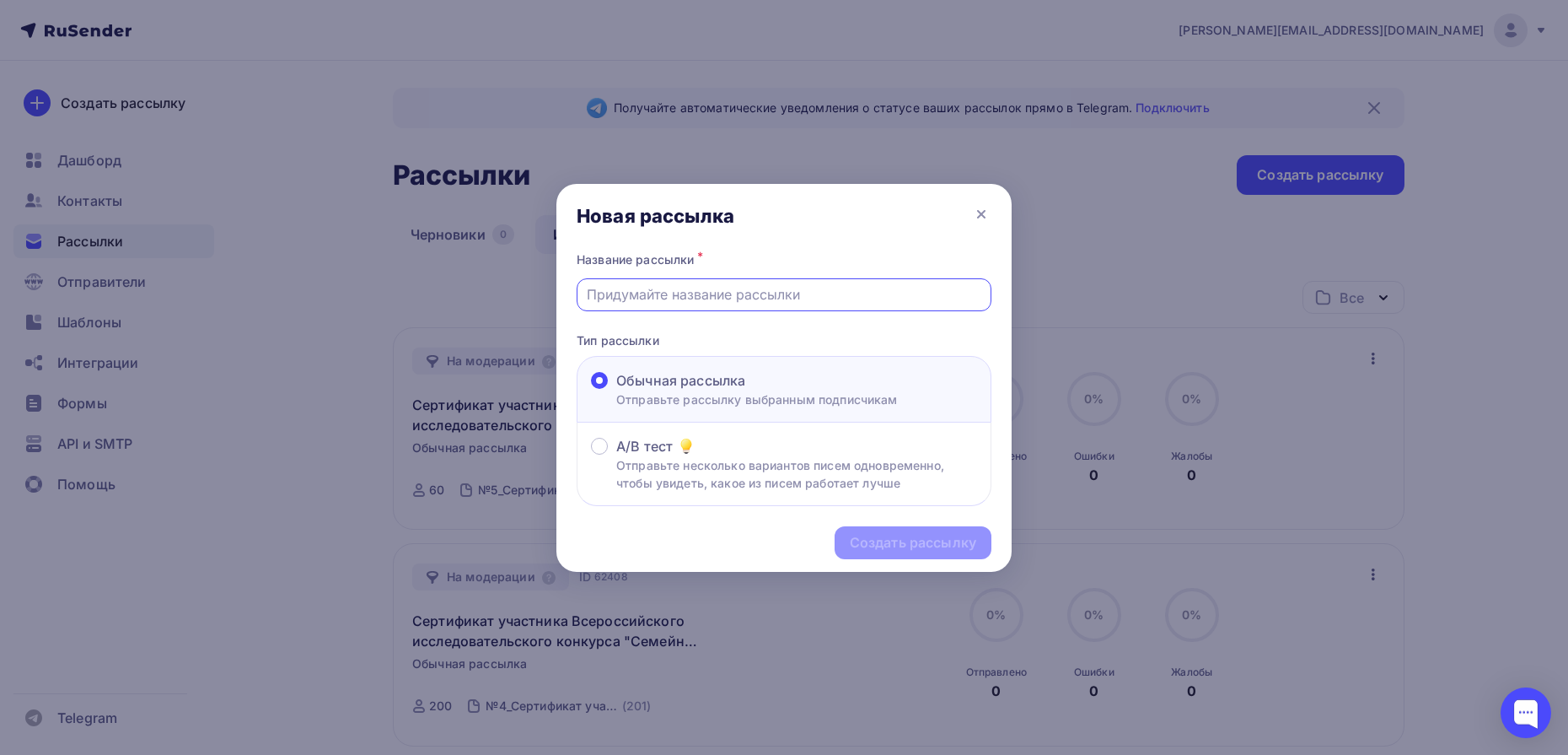
click at [777, 303] on input "text" at bounding box center [784, 294] width 395 height 20
type input "Сертификат участника Всероссийского исследовательского конкурса "Семейная памят…"
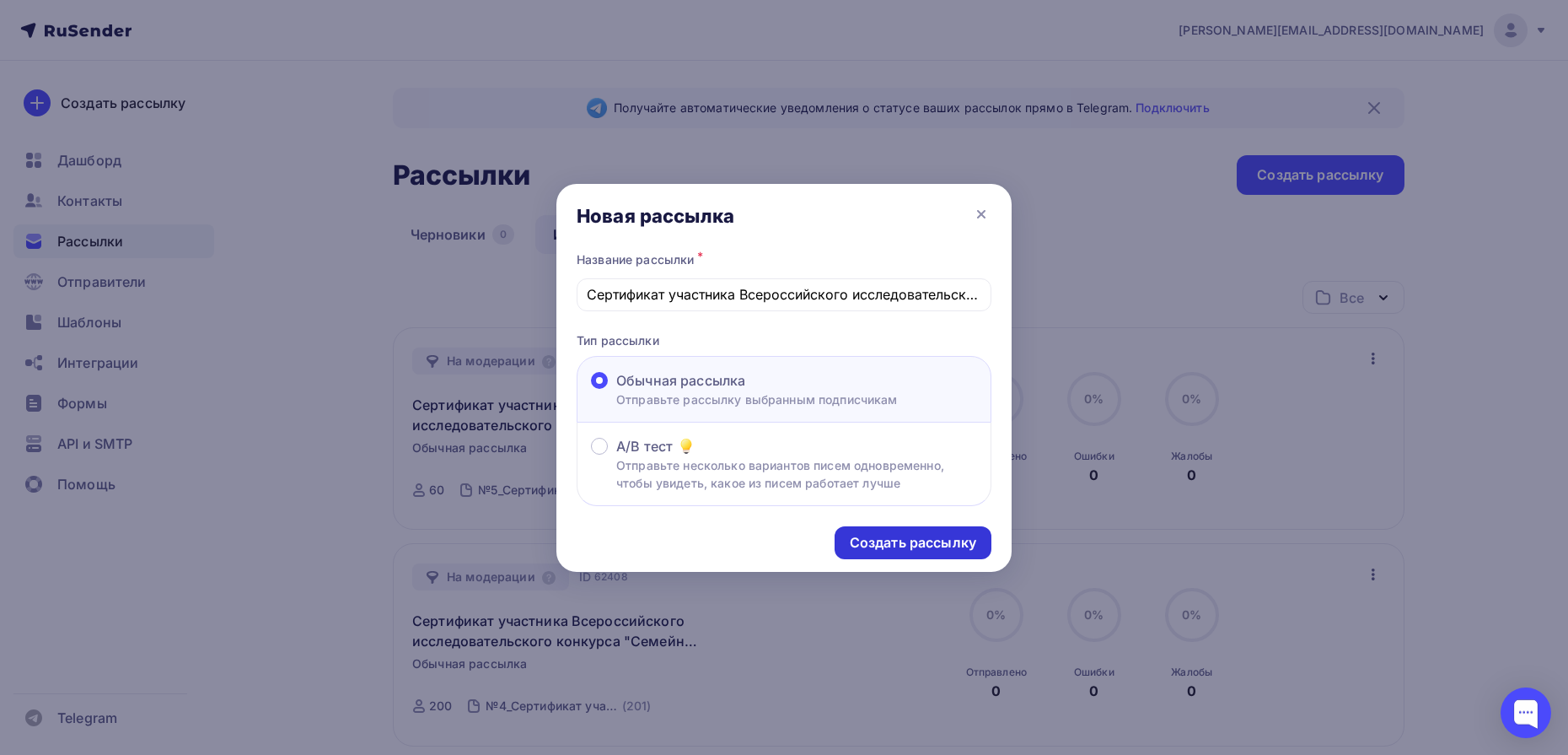
click at [882, 542] on div "Создать рассылку" at bounding box center [913, 543] width 127 height 19
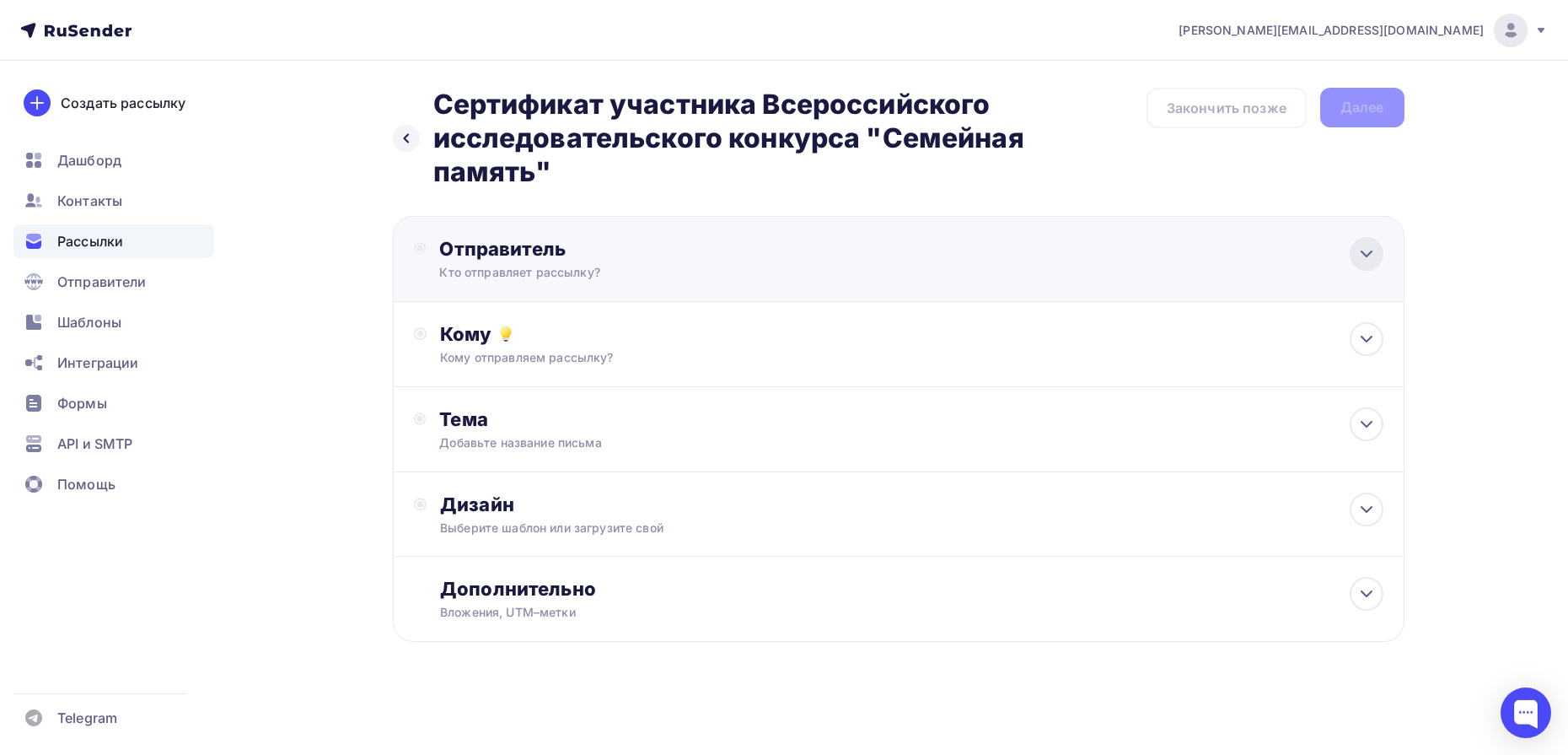
click at [1372, 251] on icon at bounding box center [1366, 254] width 10 height 5
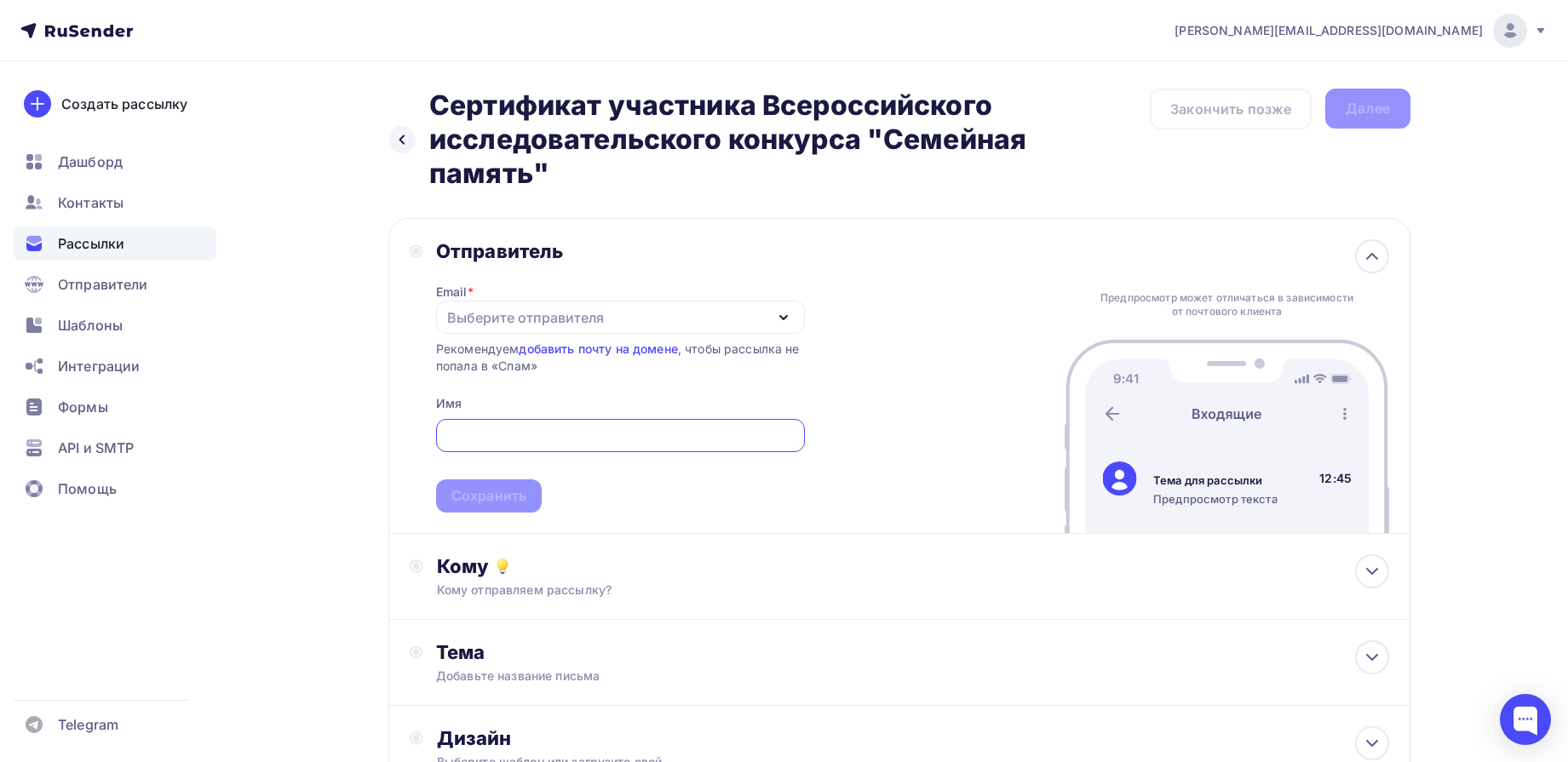
click at [494, 317] on div "Выберите отправителя" at bounding box center [526, 317] width 157 height 20
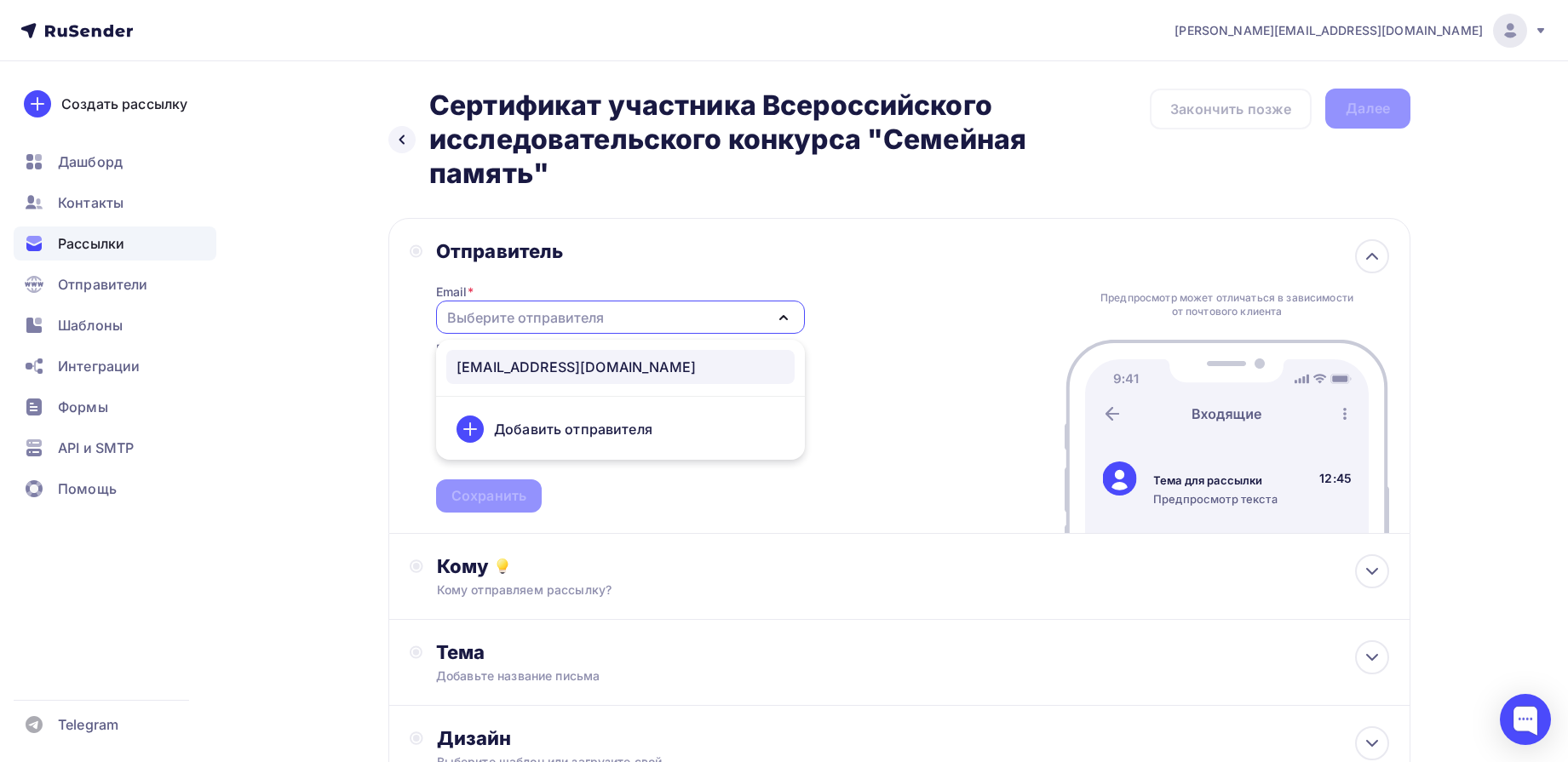
click at [544, 361] on div "[EMAIL_ADDRESS][DOMAIN_NAME]" at bounding box center [575, 366] width 239 height 20
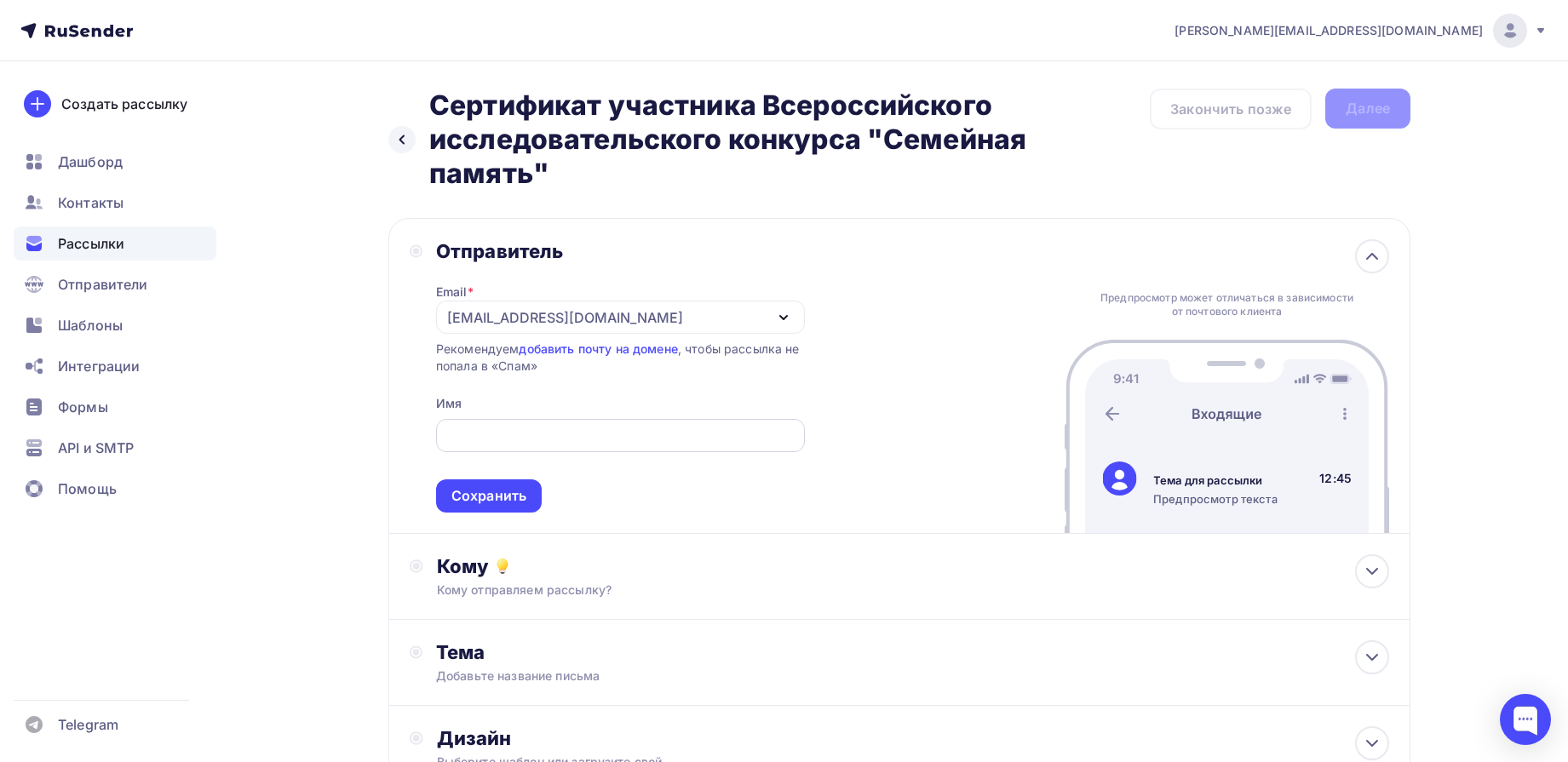
click at [528, 447] on div at bounding box center [620, 435] width 369 height 33
click at [531, 435] on input "text" at bounding box center [620, 436] width 350 height 20
type input "Дирекция конкурса "Семейная память""
click at [511, 495] on div "Сохранить" at bounding box center [489, 496] width 75 height 20
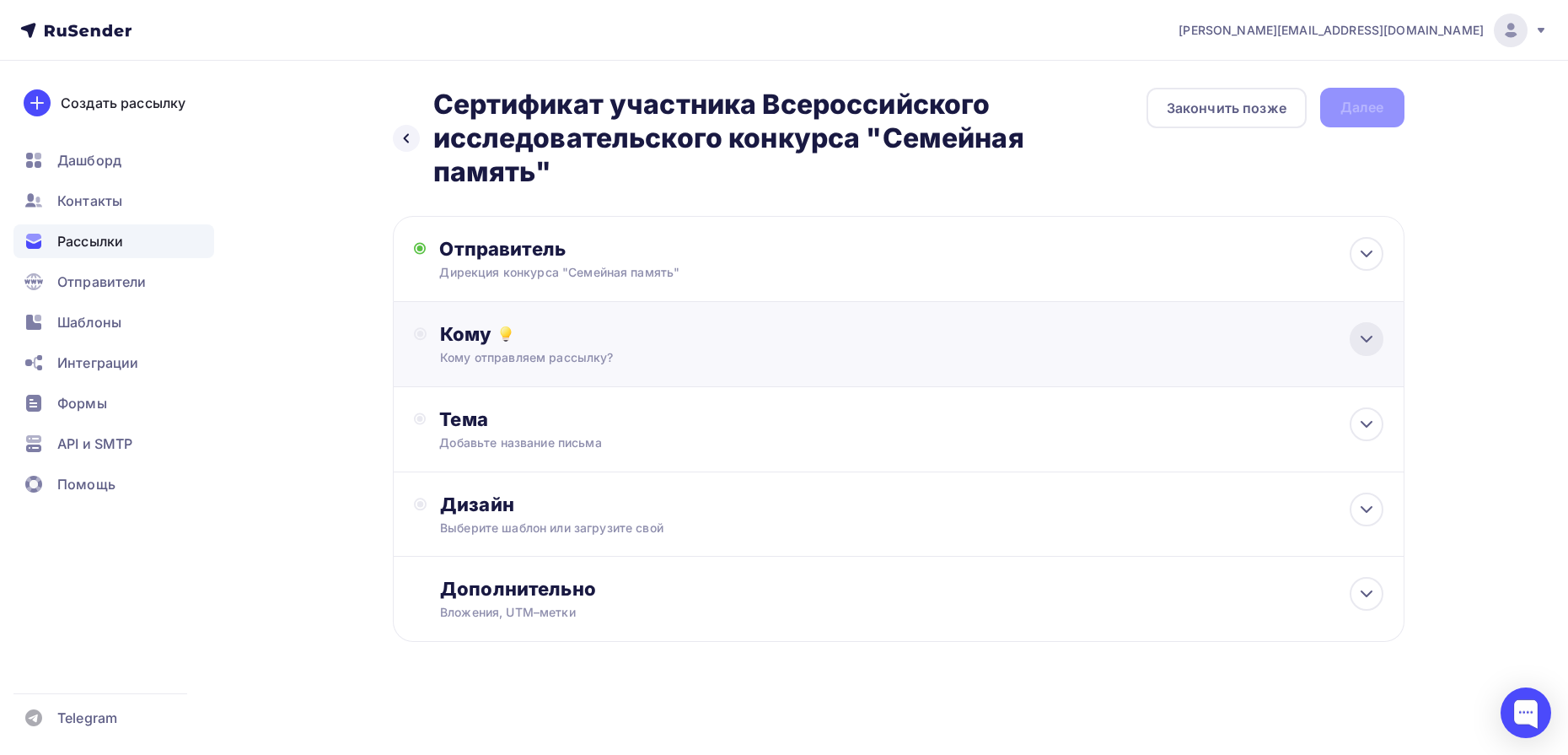
click at [1375, 348] on icon at bounding box center [1366, 339] width 20 height 20
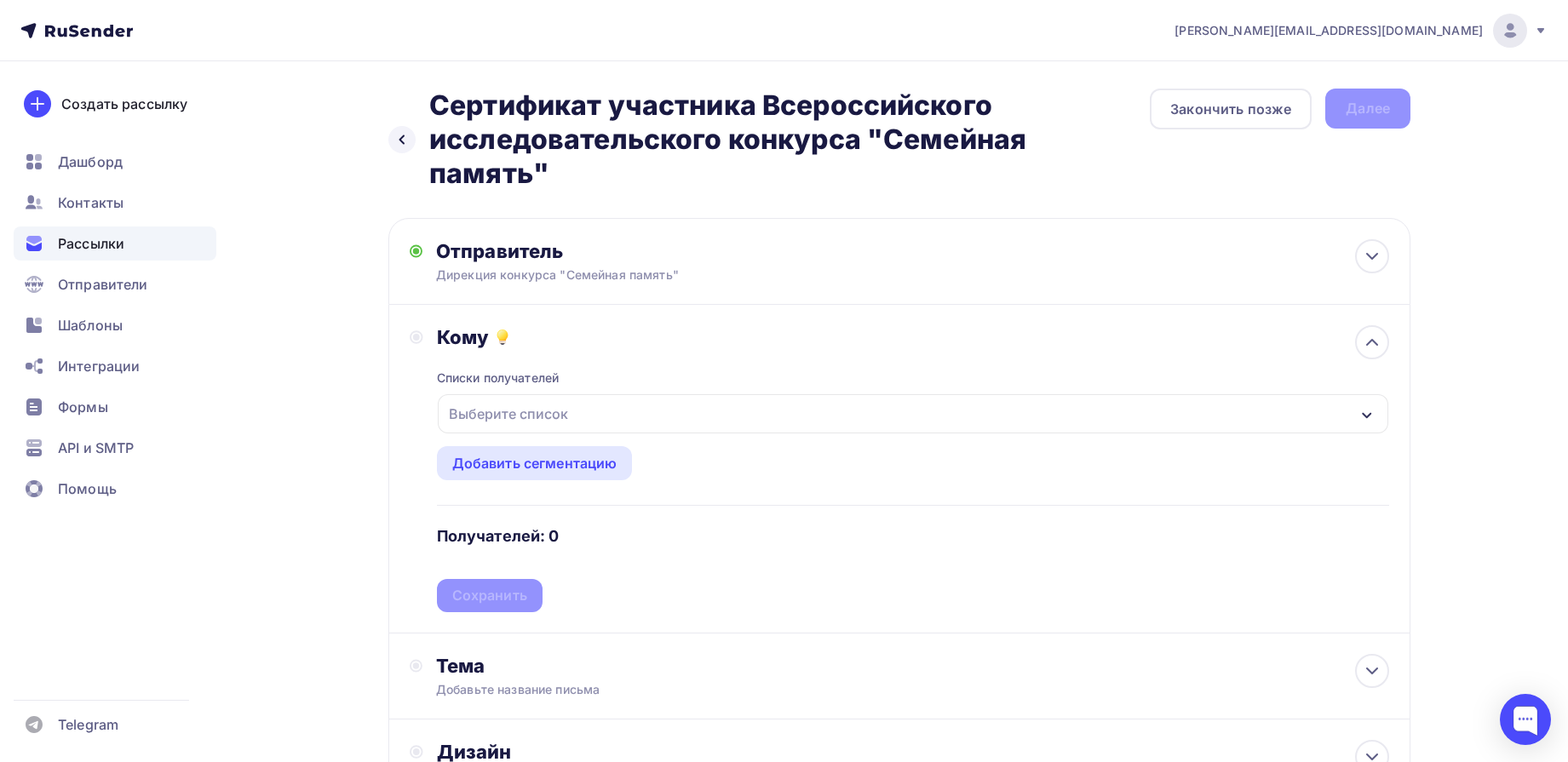
click at [1356, 413] on div "Выберите список" at bounding box center [913, 413] width 951 height 39
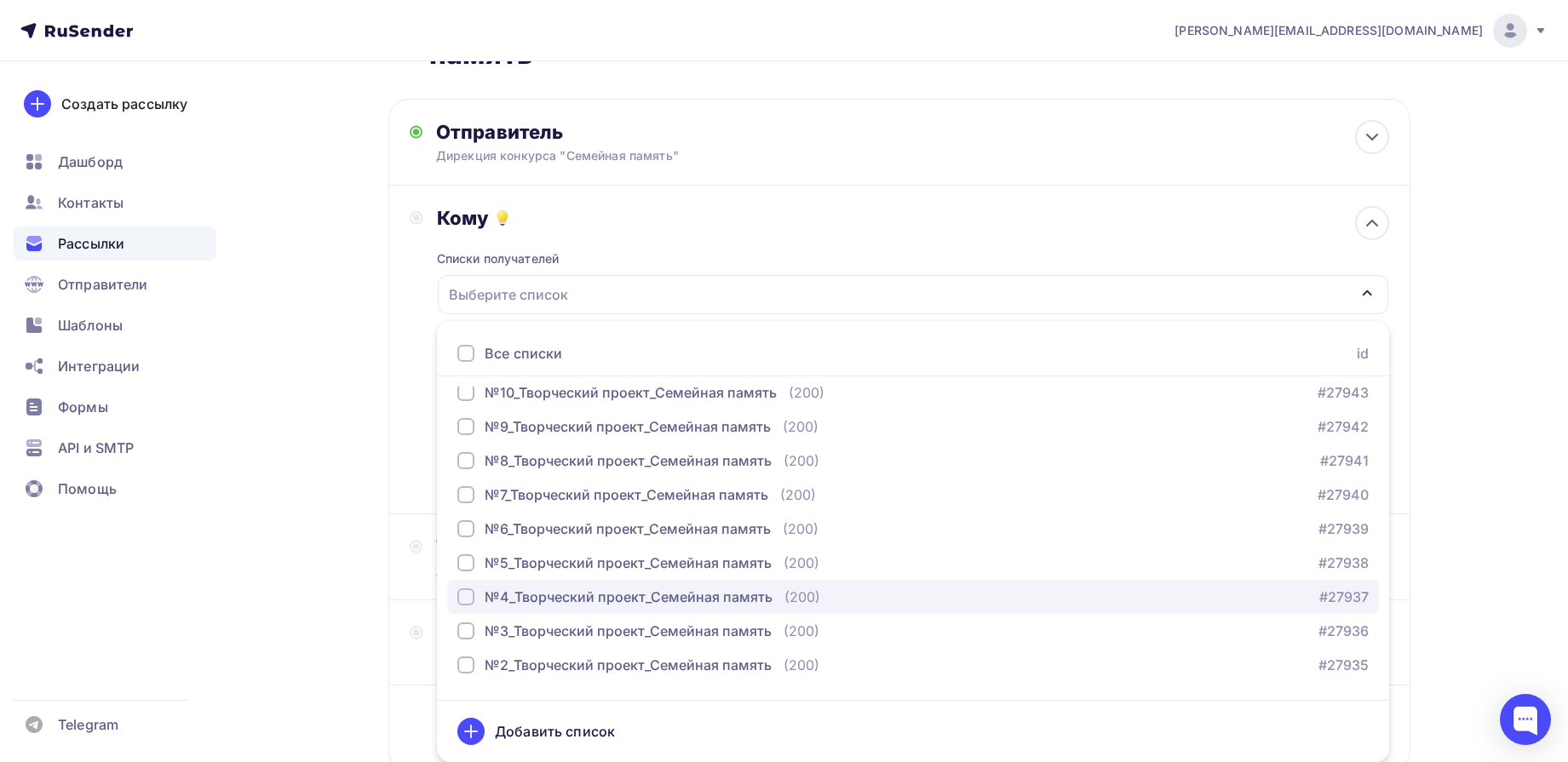
scroll to position [213, 0]
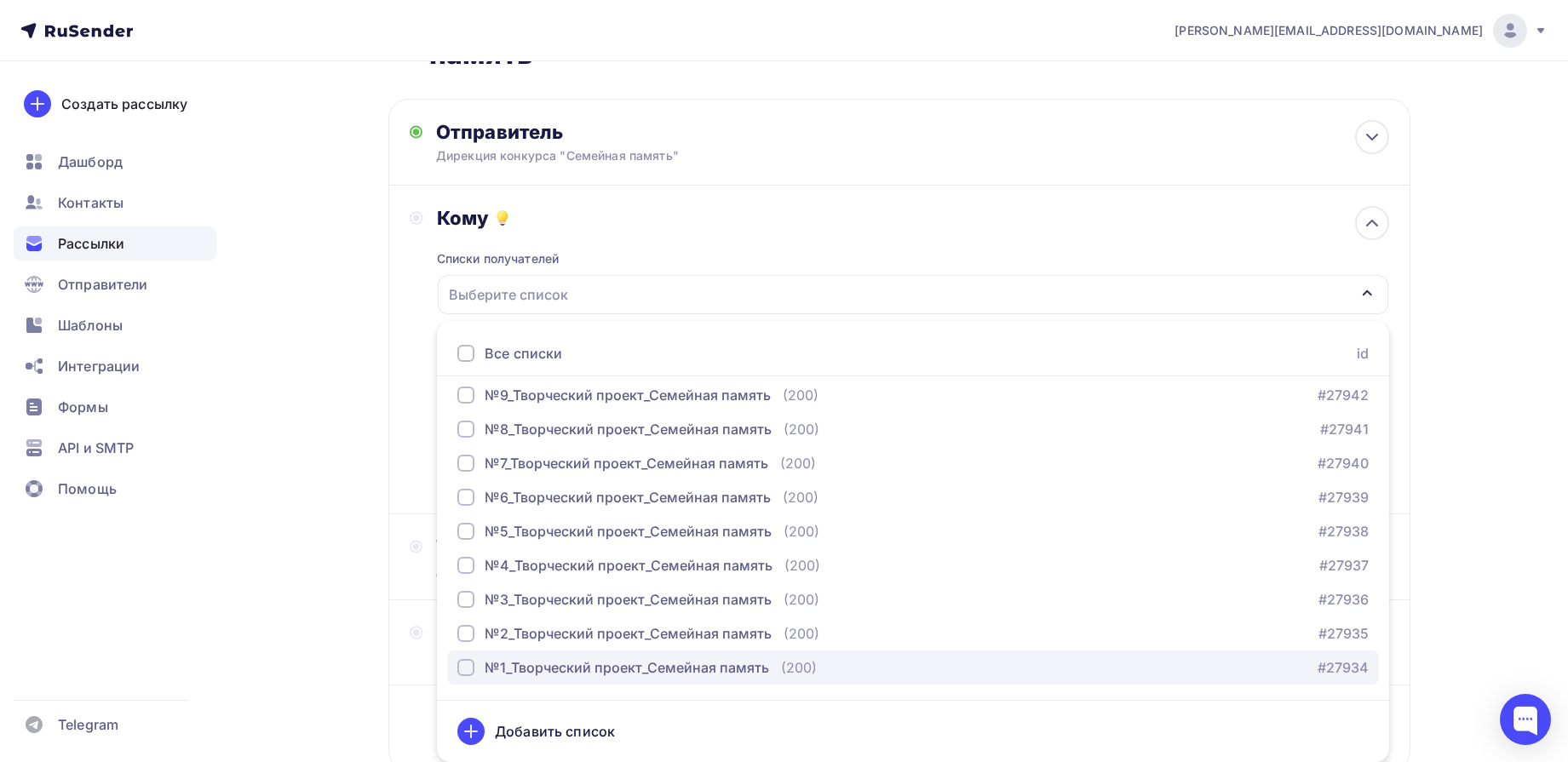
click at [535, 658] on div "№1_Творческий проект_Семейная память" at bounding box center [627, 667] width 285 height 20
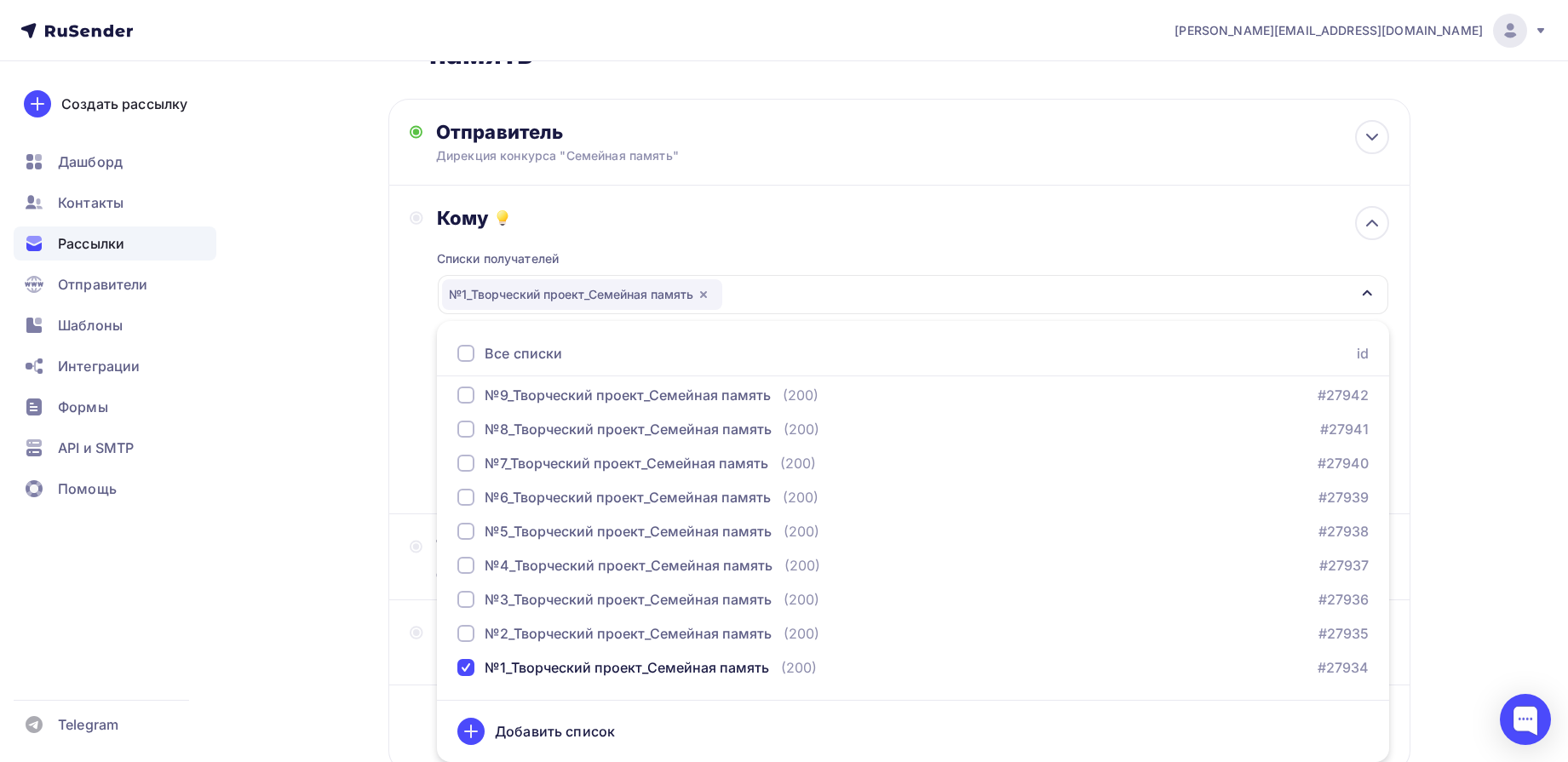
click at [1461, 365] on div "Назад Сертификат участника Всероссийского исследовательского конкурса "Семейная…" at bounding box center [784, 412] width 1396 height 939
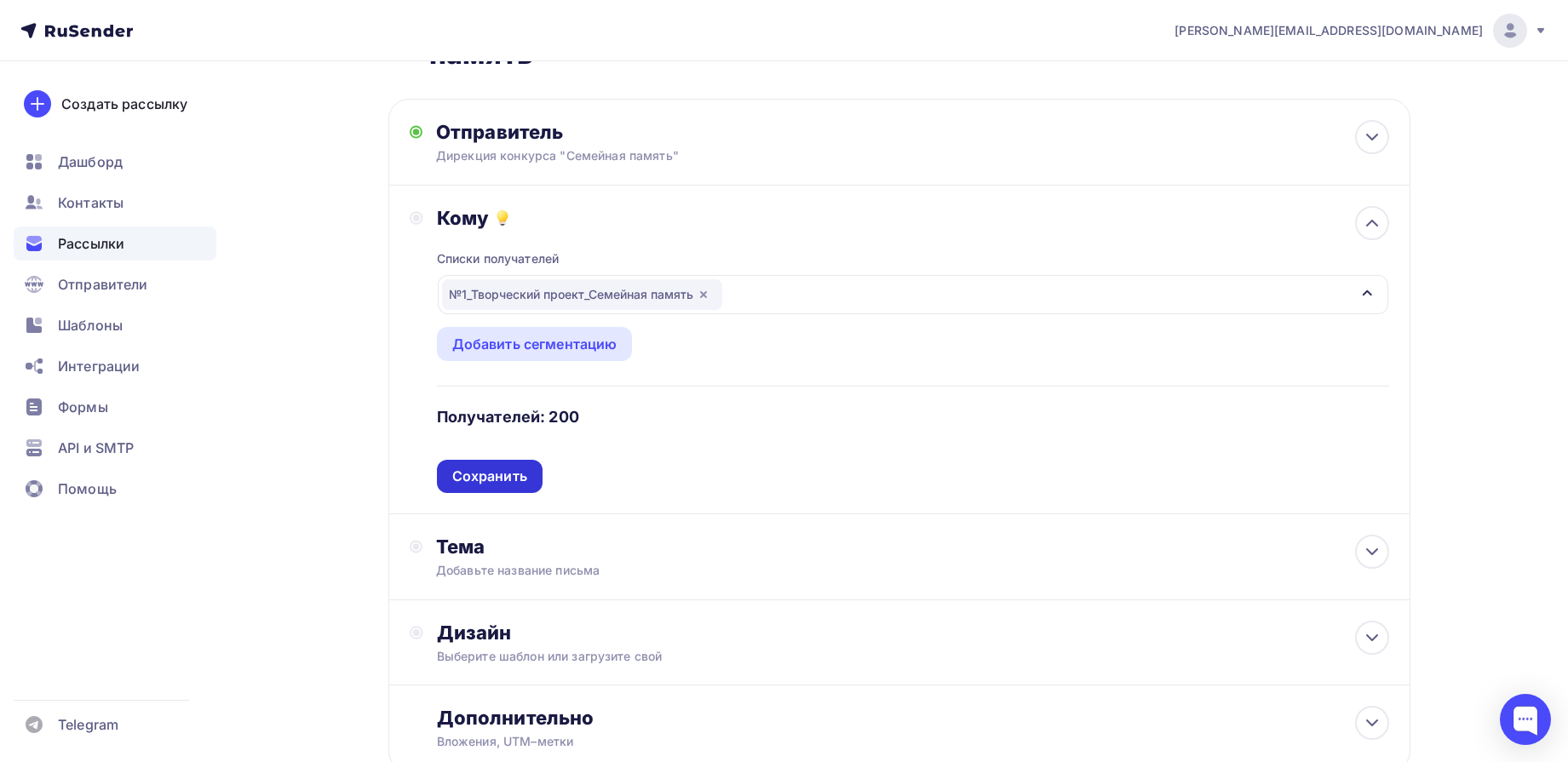
click at [493, 477] on div "Сохранить" at bounding box center [490, 477] width 75 height 20
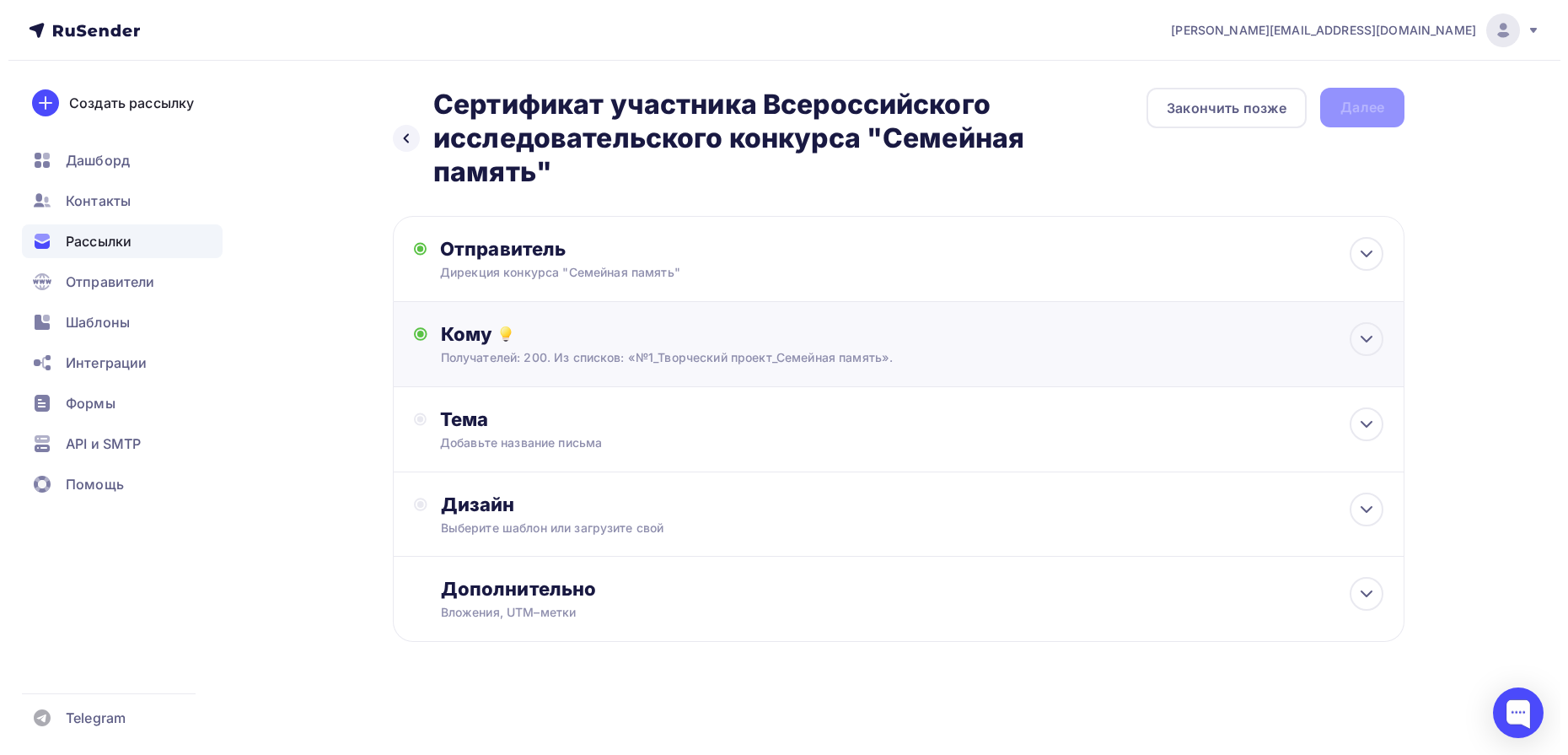
scroll to position [0, 0]
click at [1373, 430] on icon at bounding box center [1366, 424] width 20 height 20
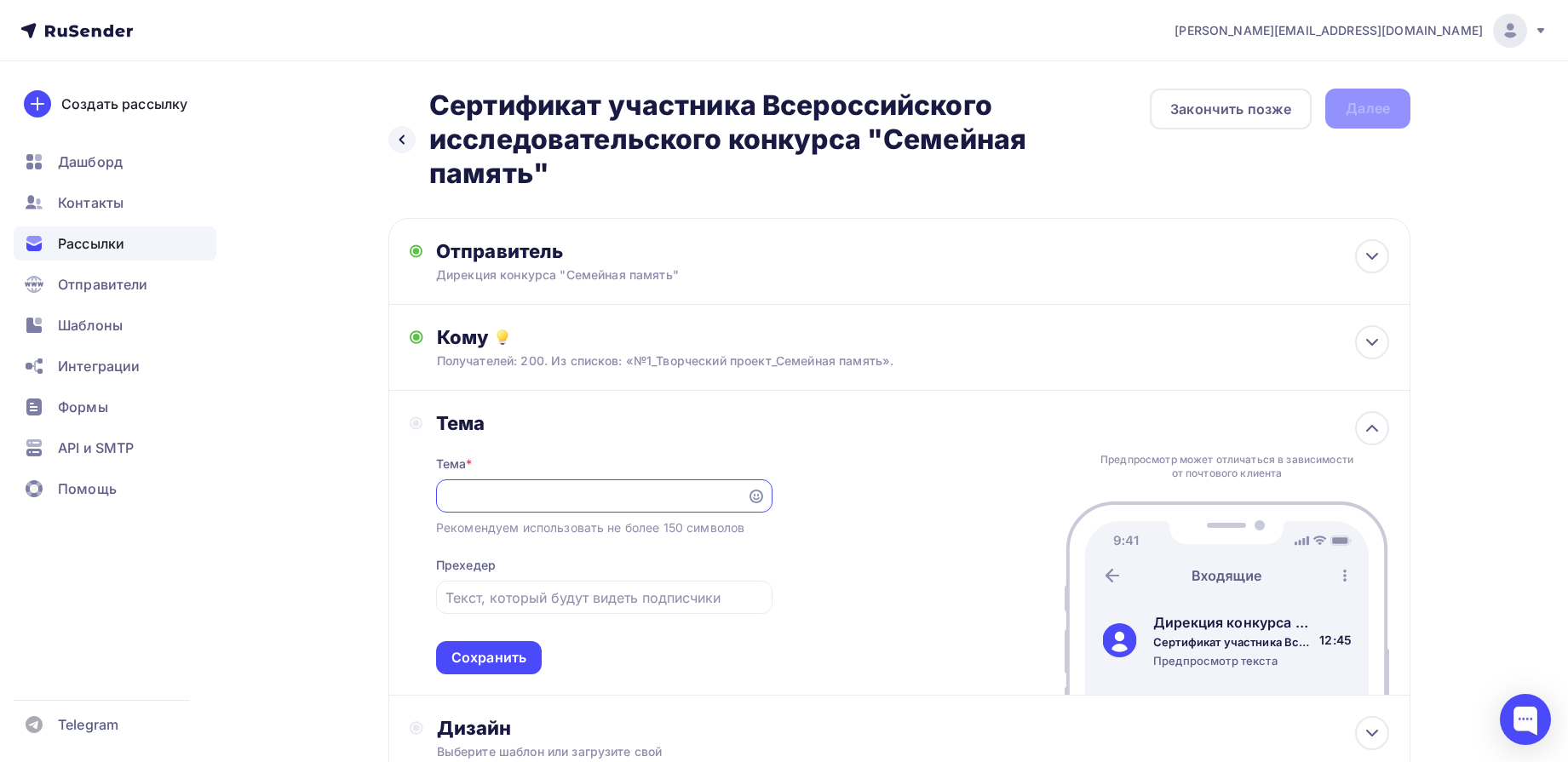
scroll to position [0, 318]
type input "Сертификат участника Всероссийского исследовательского конкурса "Семейная памят…"
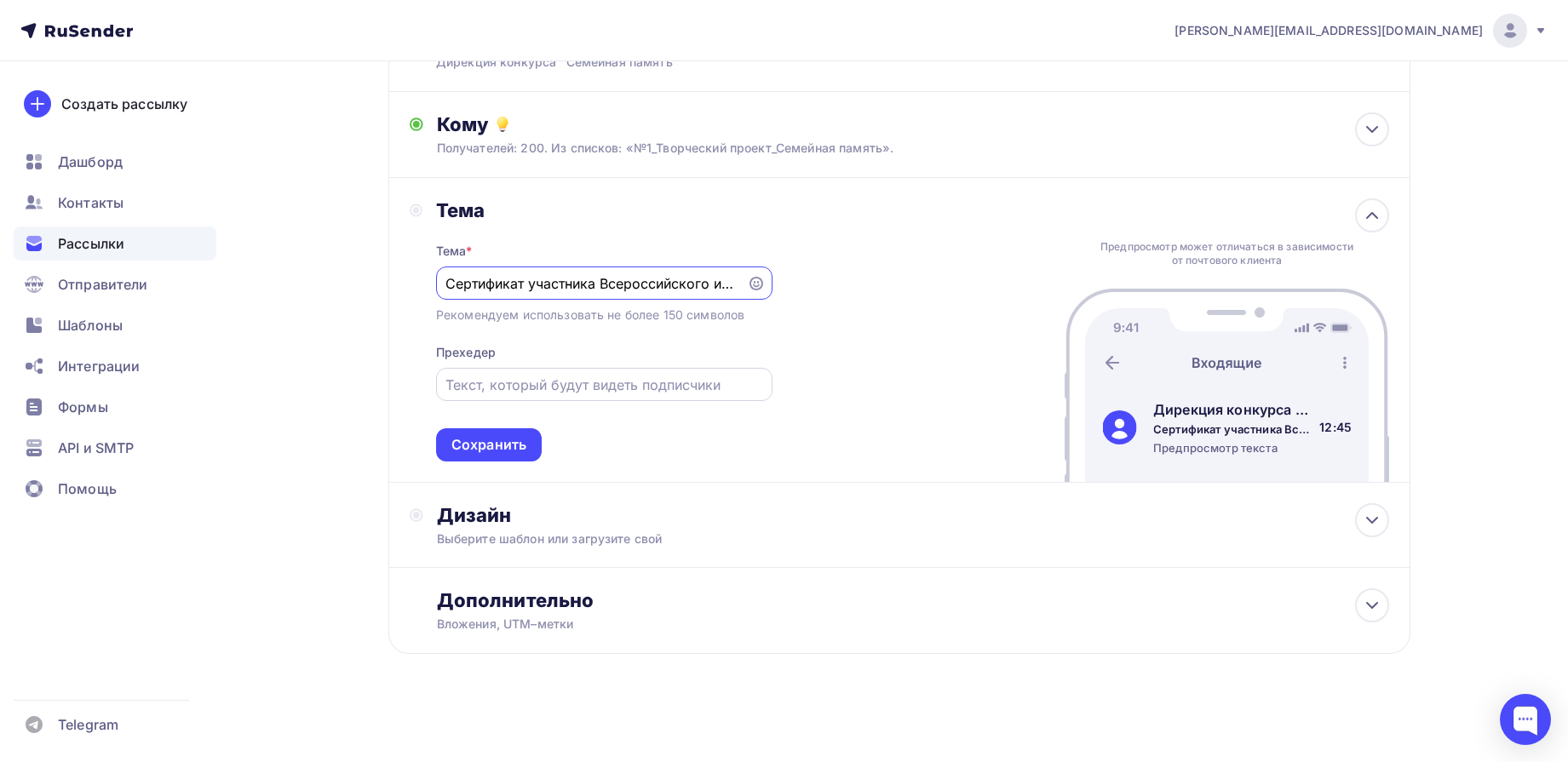
click at [503, 449] on div "Сохранить" at bounding box center [489, 445] width 75 height 20
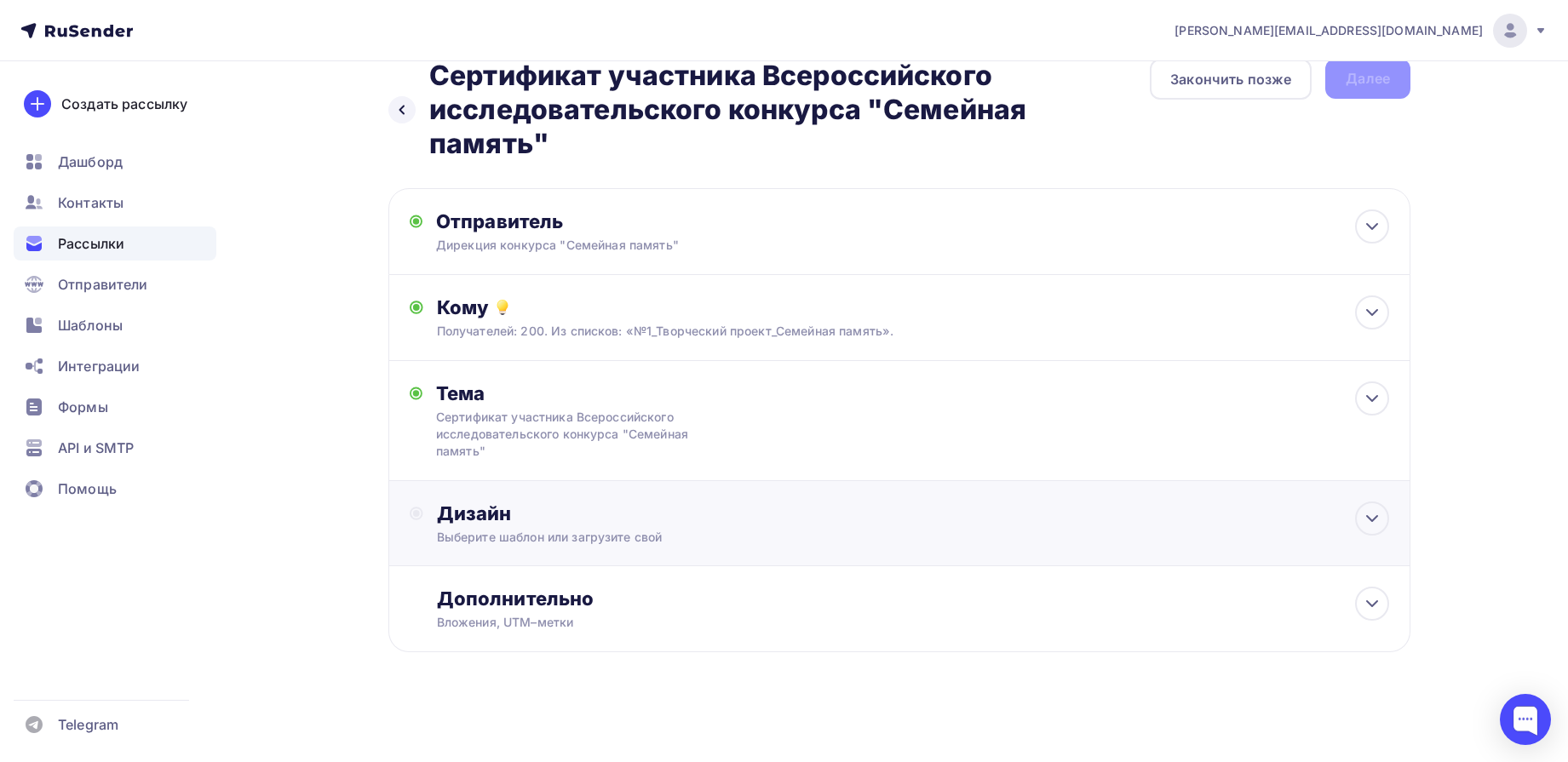
scroll to position [30, 0]
click at [1377, 519] on icon at bounding box center [1371, 518] width 20 height 20
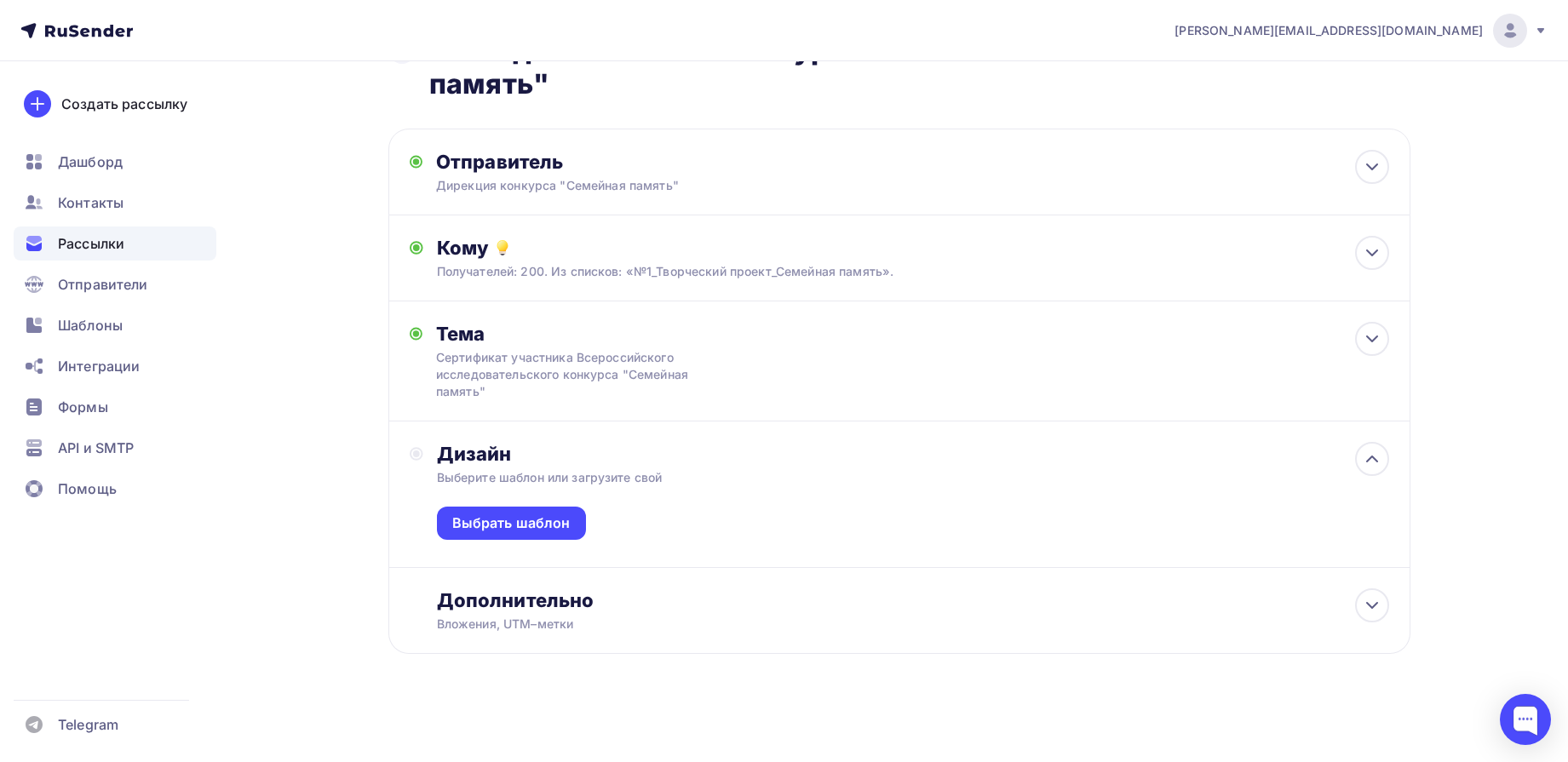
scroll to position [91, 0]
click at [540, 533] on div "Выбрать шаблон" at bounding box center [511, 521] width 149 height 33
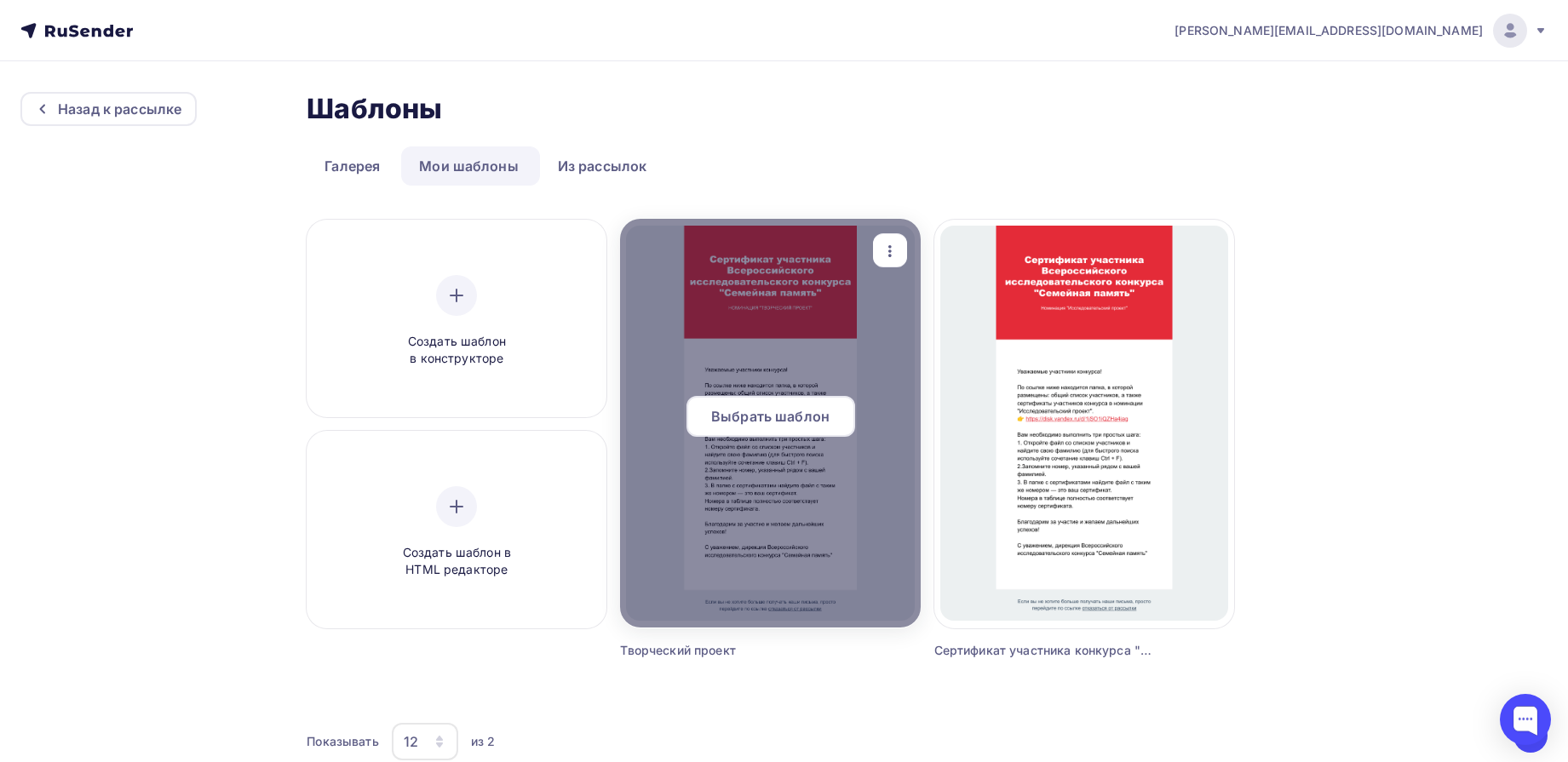
click at [772, 413] on span "Выбрать шаблон" at bounding box center [770, 416] width 118 height 20
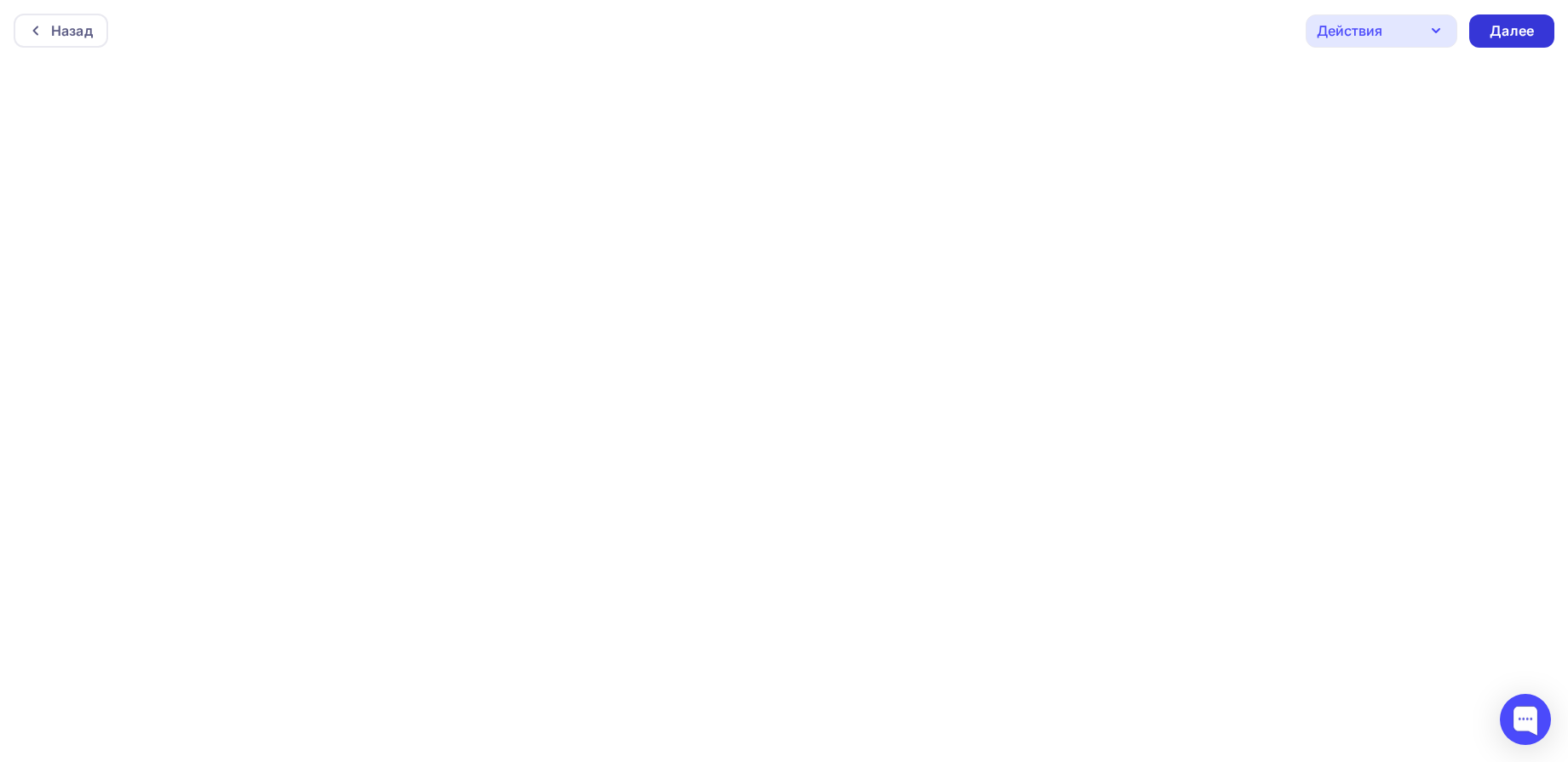
click at [1490, 30] on div "Далее" at bounding box center [1512, 31] width 44 height 20
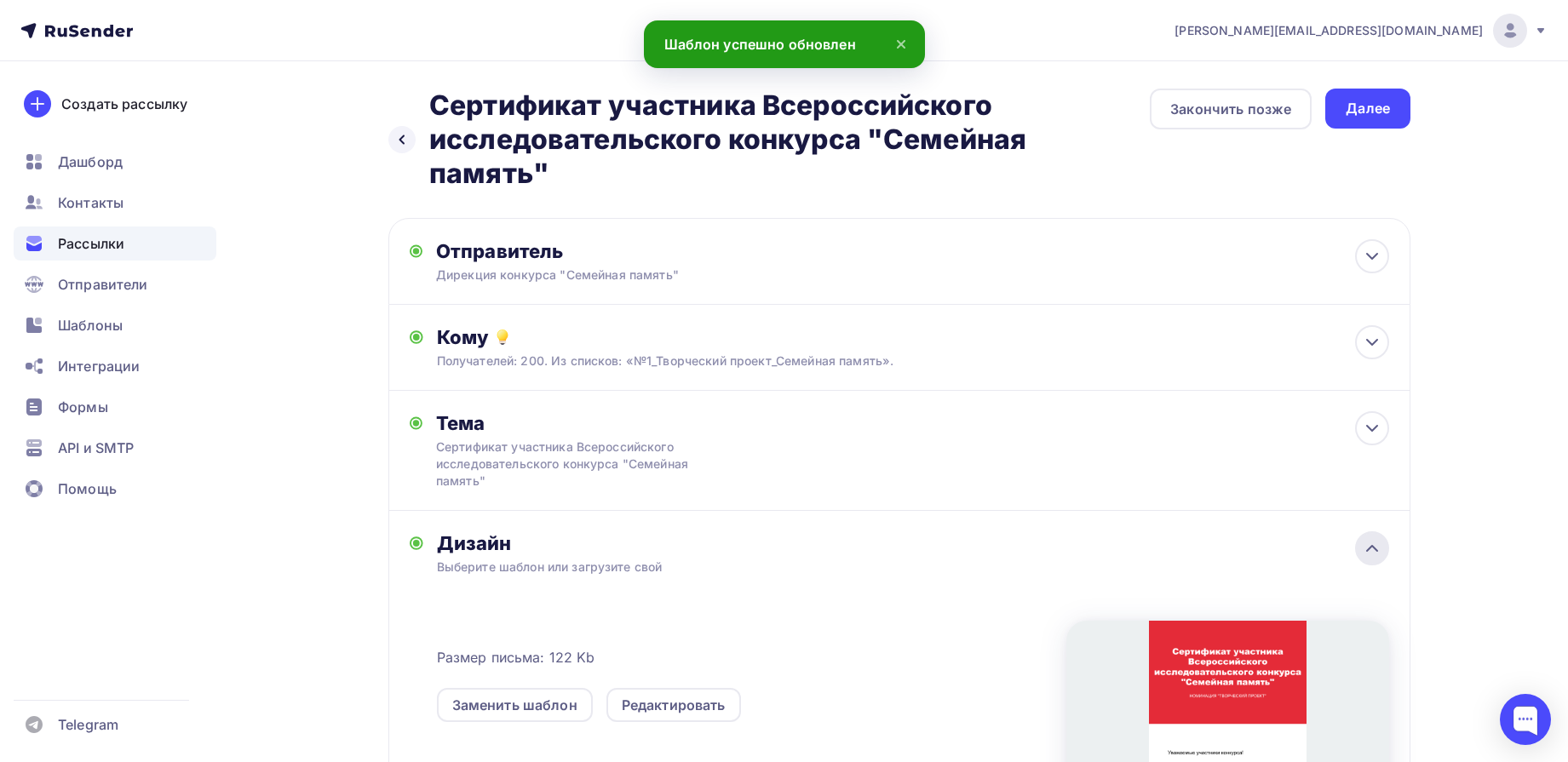
click at [1376, 550] on icon at bounding box center [1371, 549] width 10 height 5
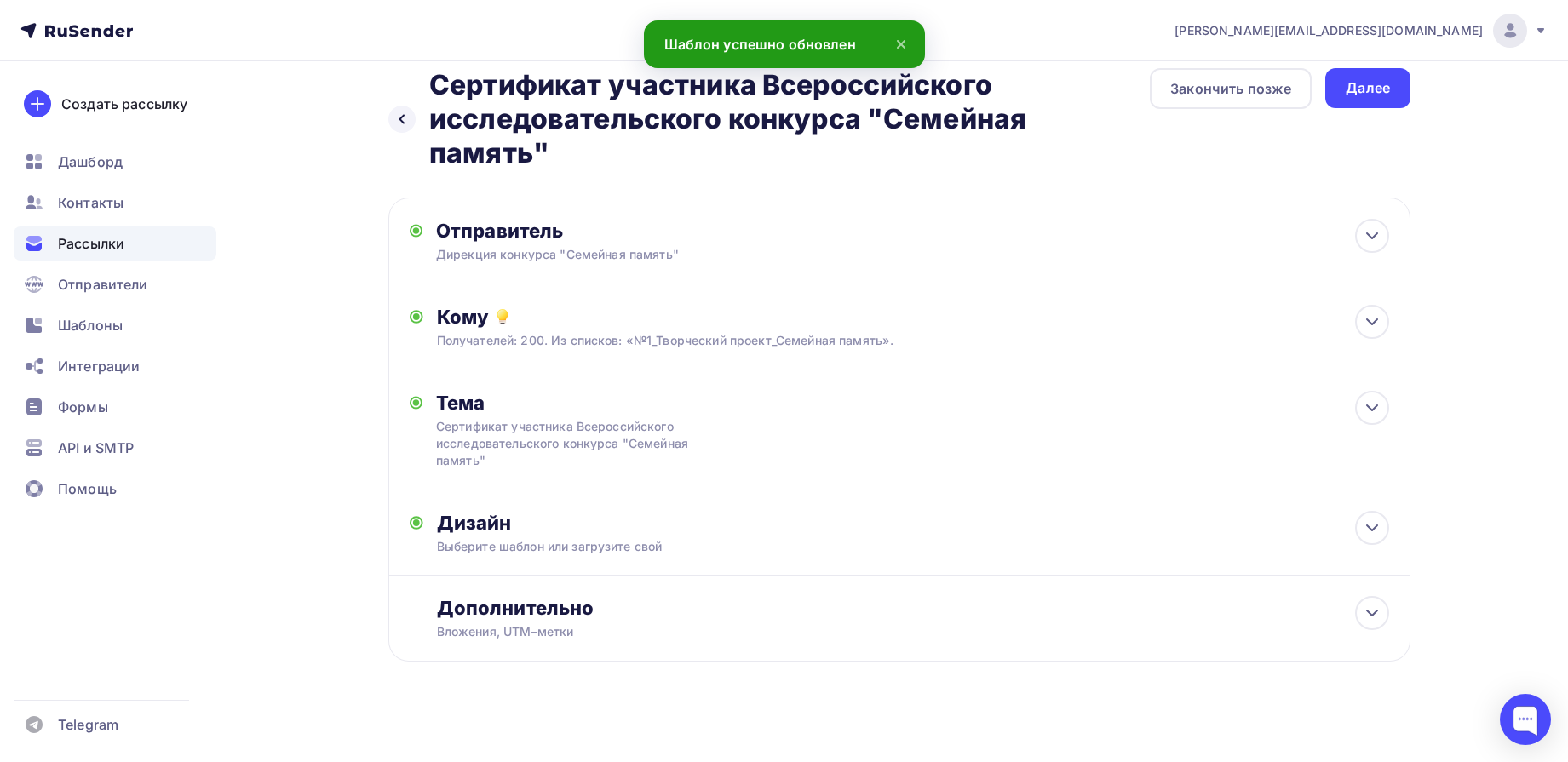
scroll to position [30, 0]
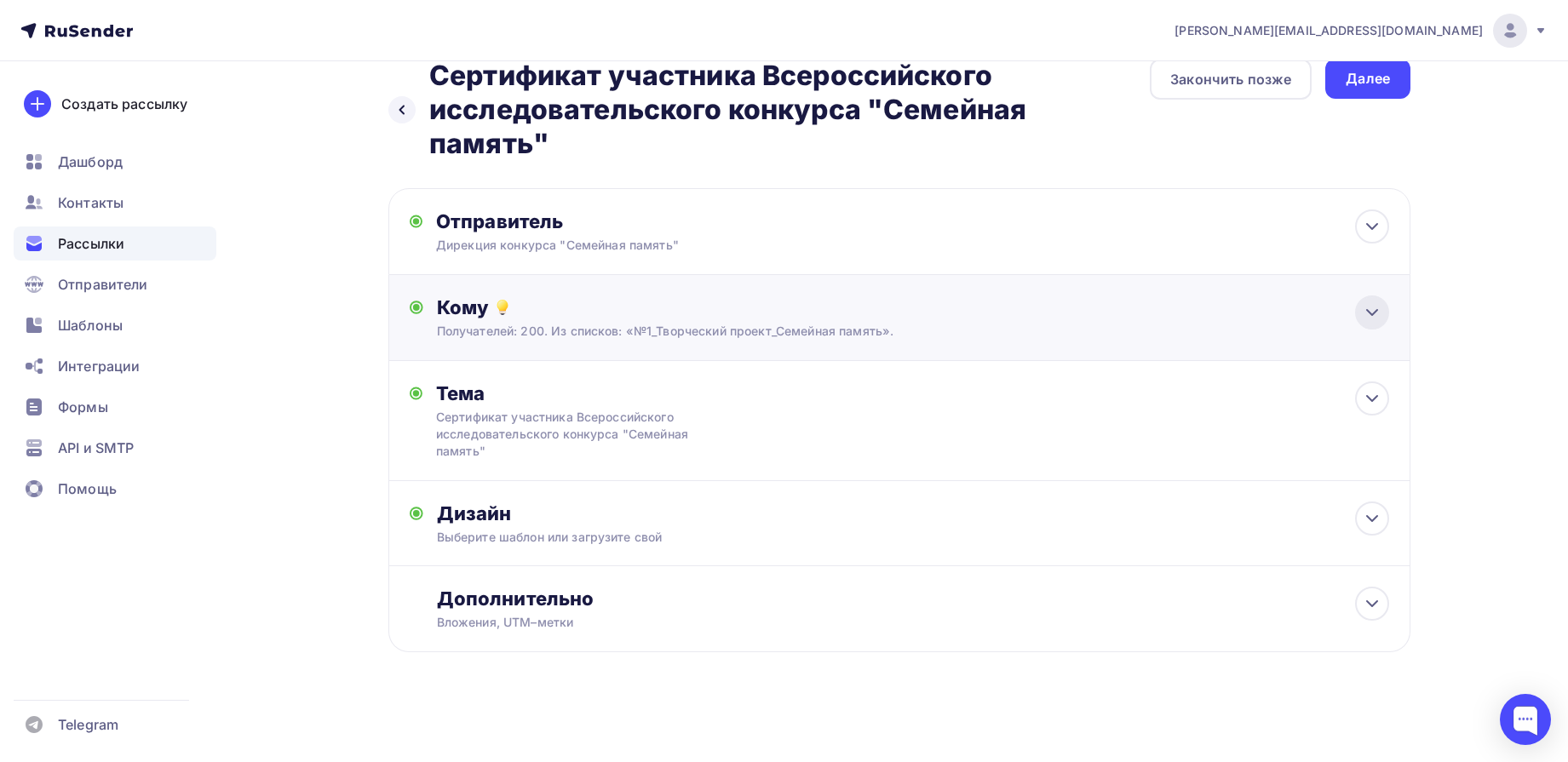
click at [1377, 324] on div at bounding box center [1372, 312] width 34 height 34
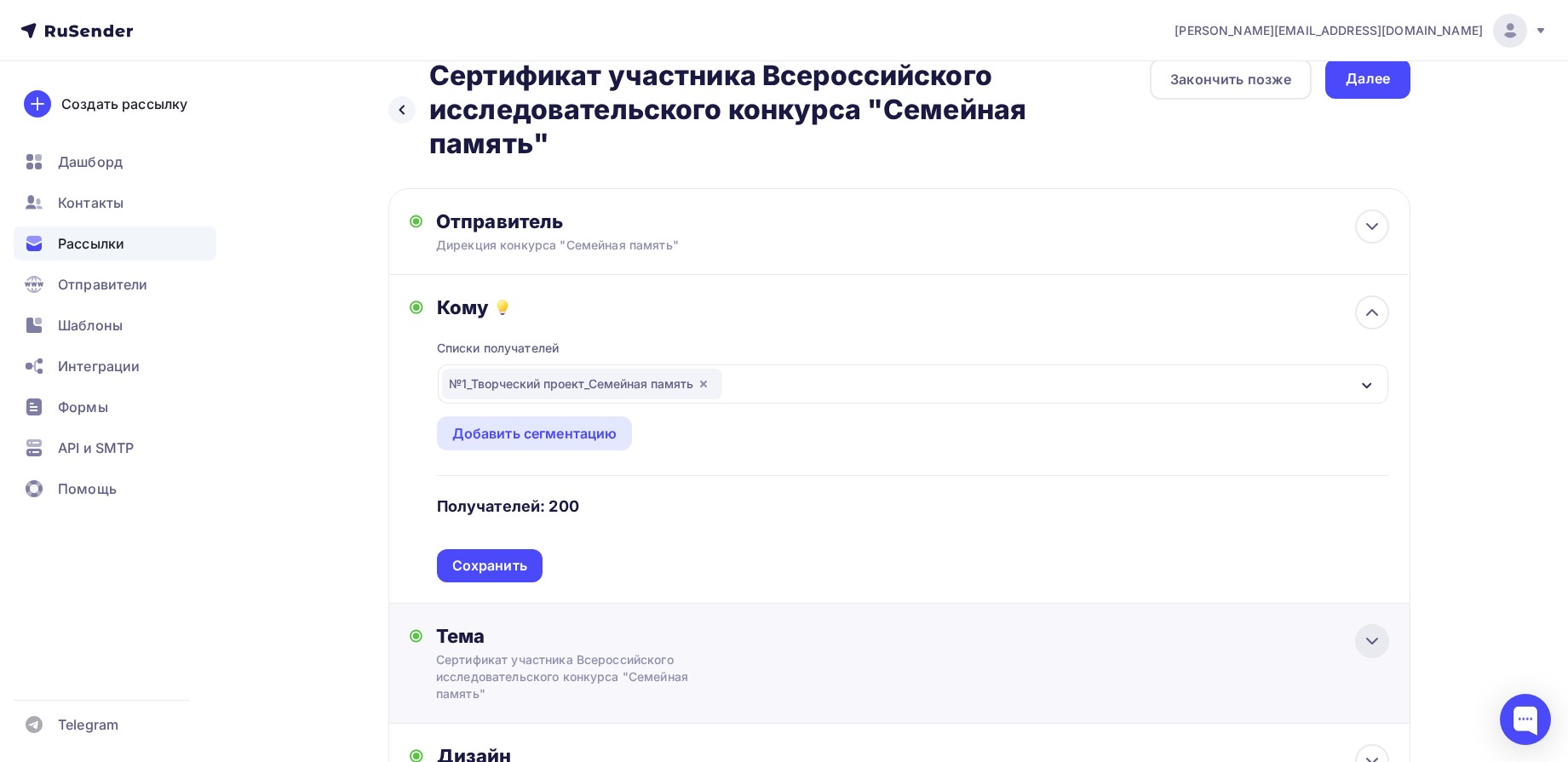
click at [1381, 639] on icon at bounding box center [1371, 641] width 20 height 20
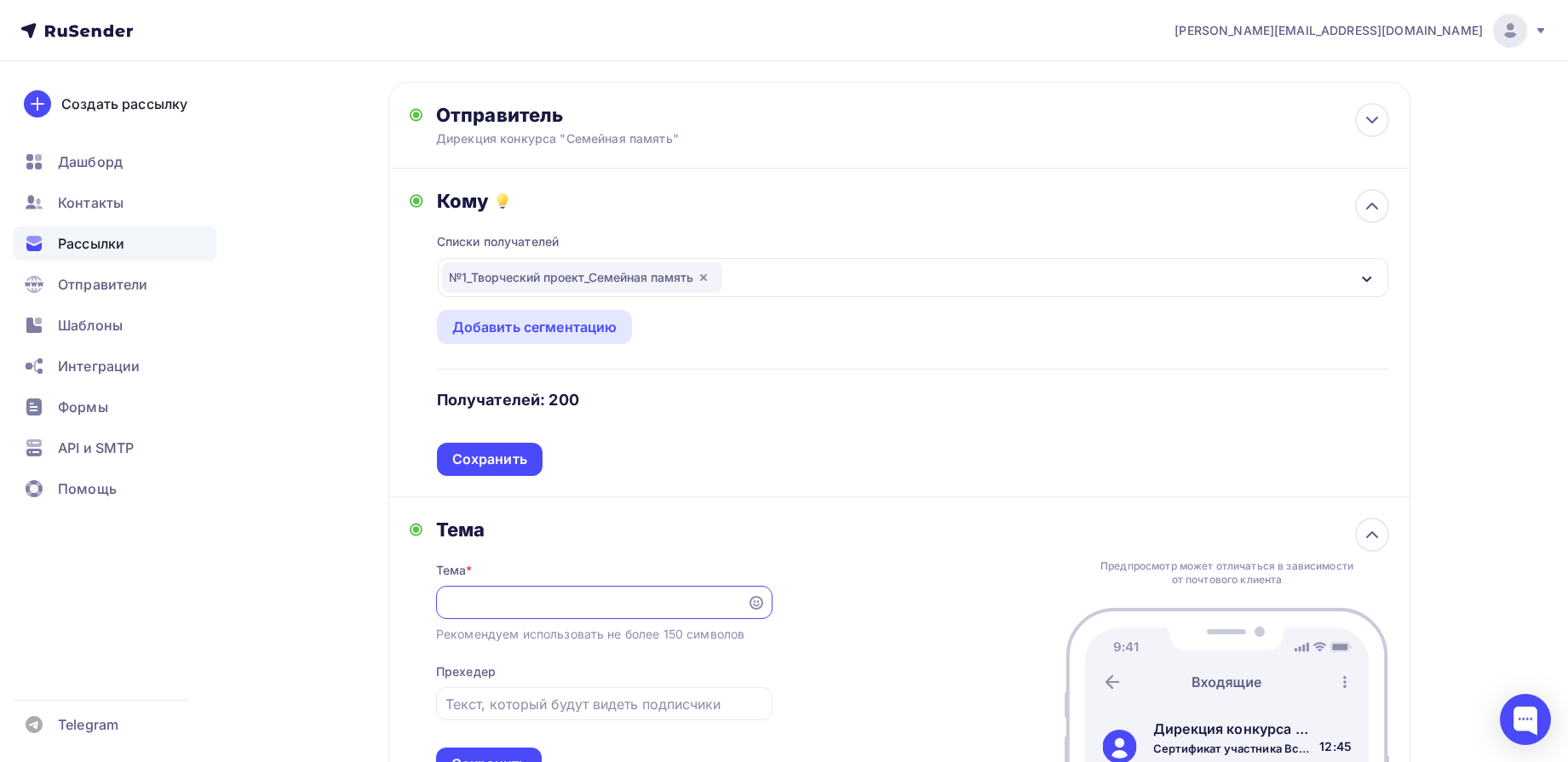
scroll to position [243, 0]
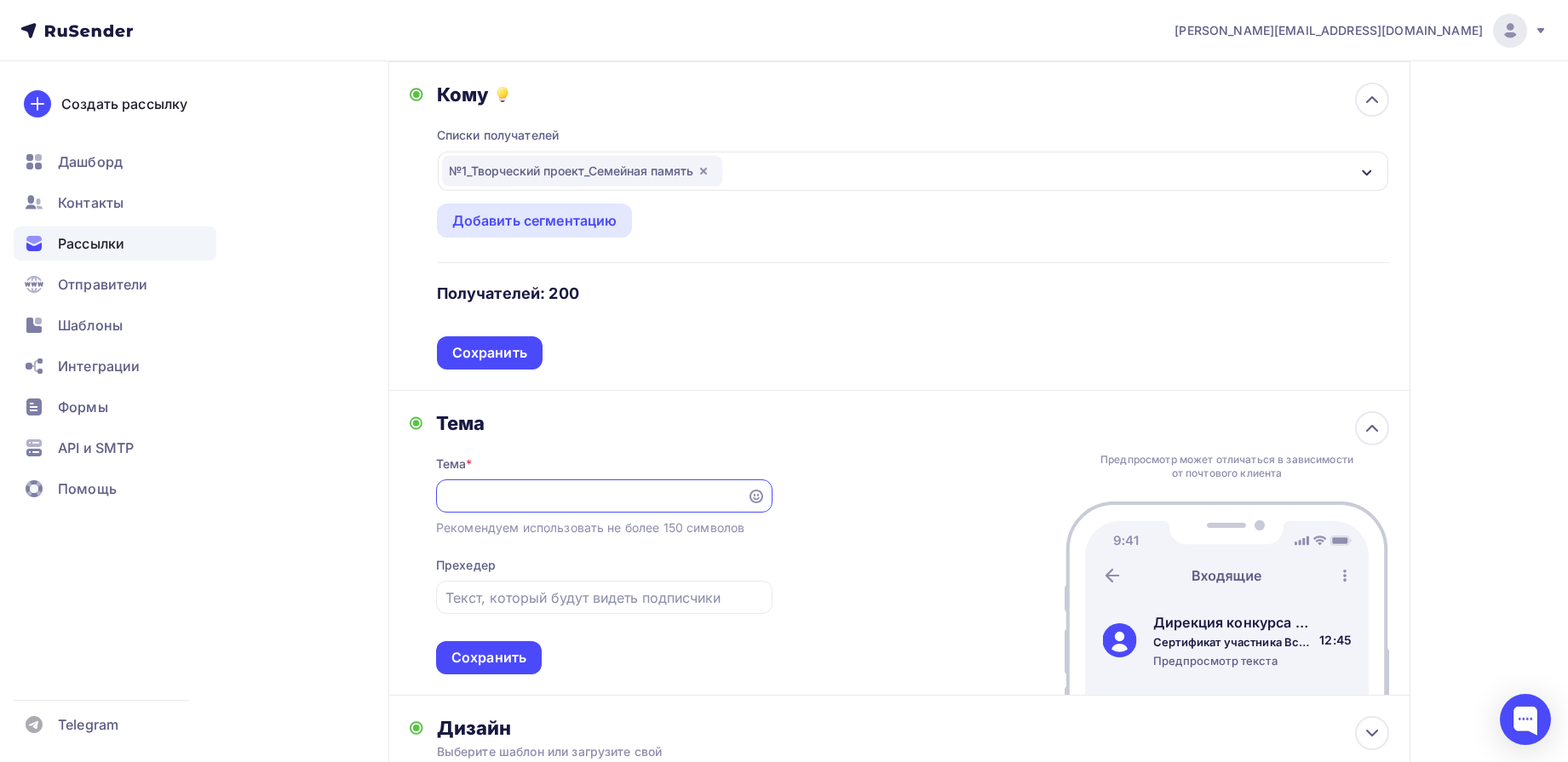
click at [655, 494] on input "Сертификат участника Всероссийского исследовательского конкурса "Семейная памят…" at bounding box center [591, 496] width 292 height 20
click at [489, 341] on div "Сохранить" at bounding box center [489, 352] width 106 height 33
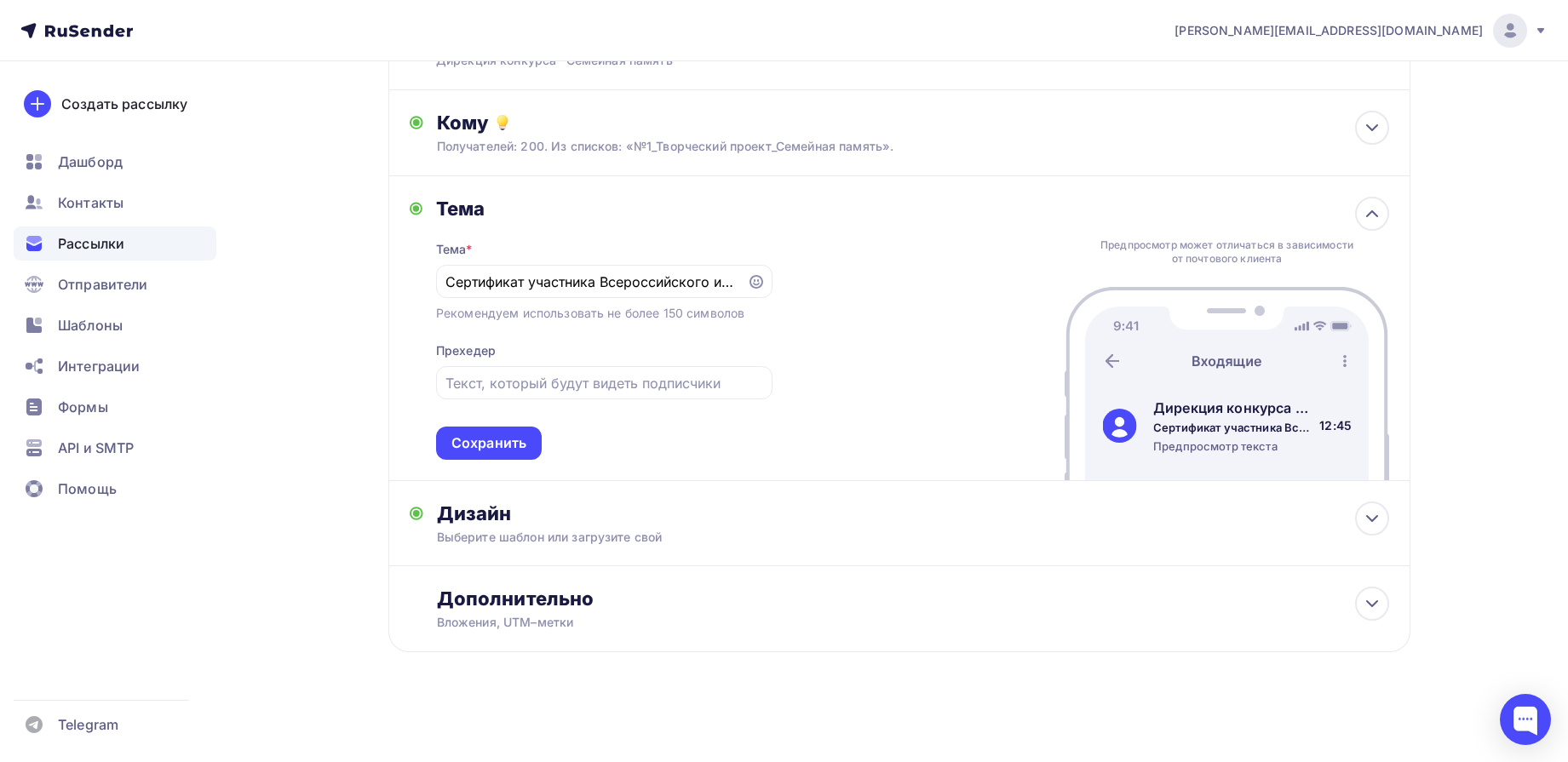
scroll to position [214, 0]
click at [507, 464] on div "Тема Тема * Сертификат участника Всероссийского исследовательского конкурса "Се…" at bounding box center [899, 328] width 1022 height 305
click at [506, 445] on div "Сохранить" at bounding box center [489, 443] width 75 height 20
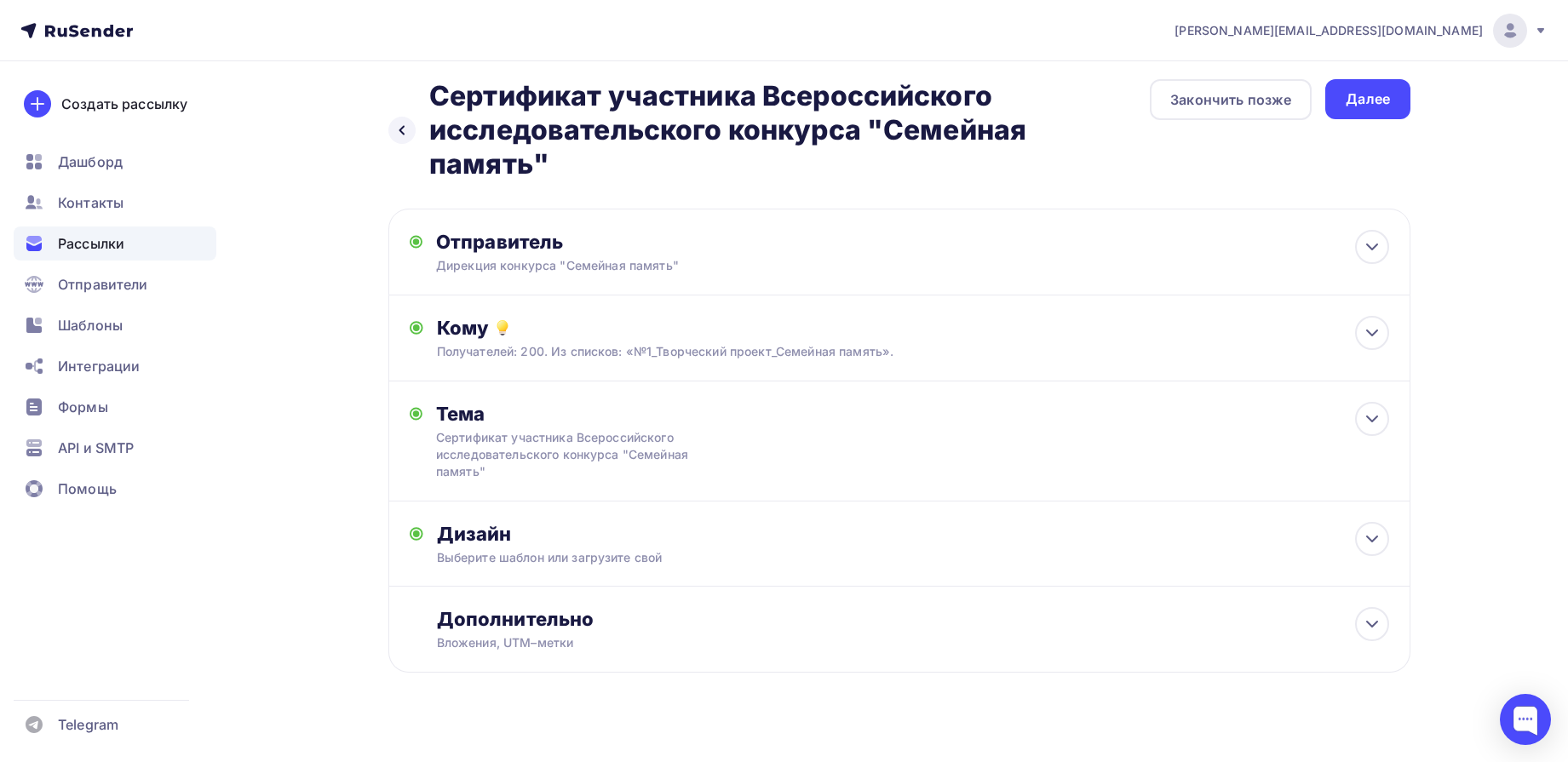
scroll to position [0, 0]
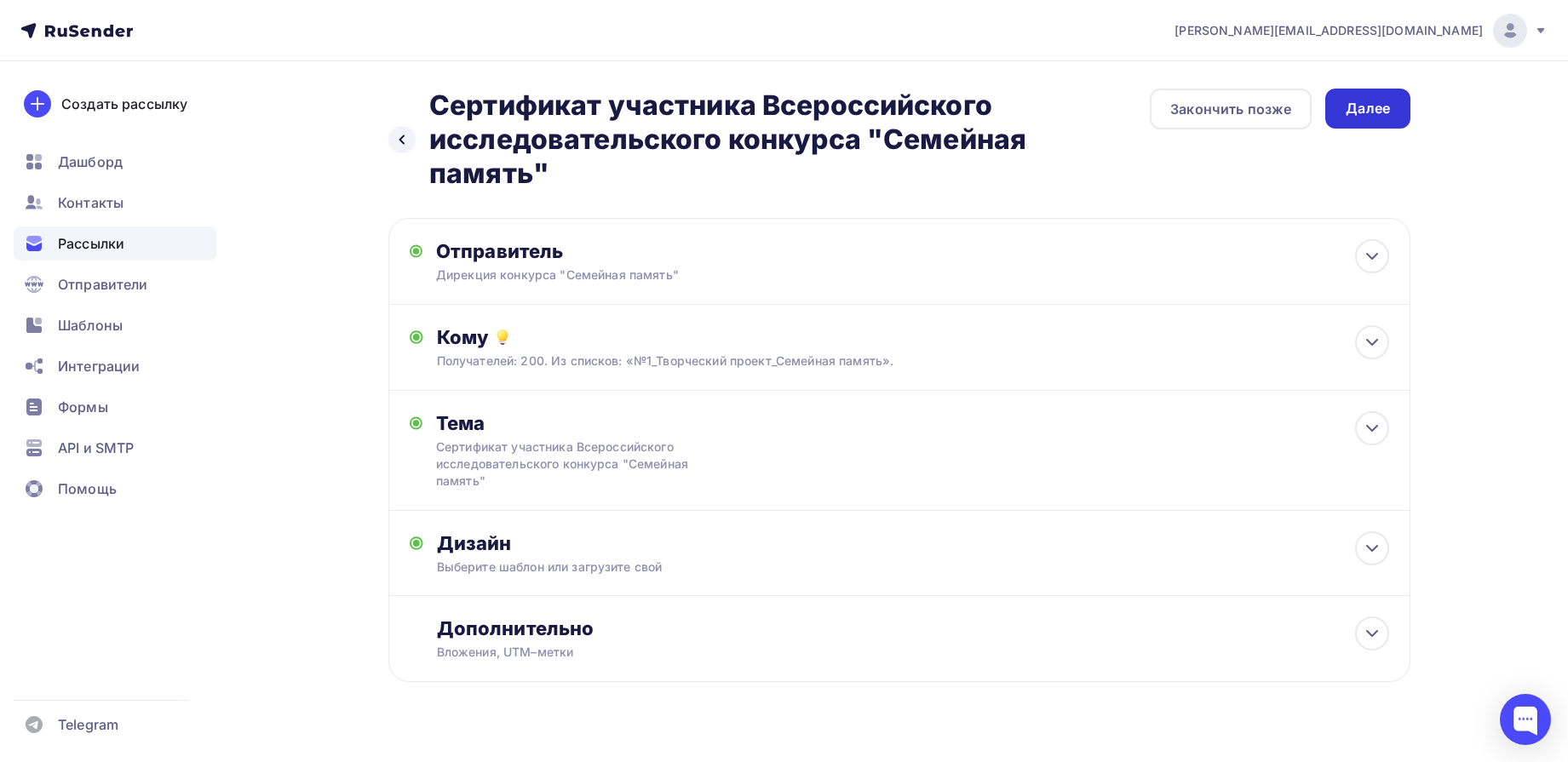
click at [1386, 106] on div "Далее" at bounding box center [1368, 108] width 44 height 20
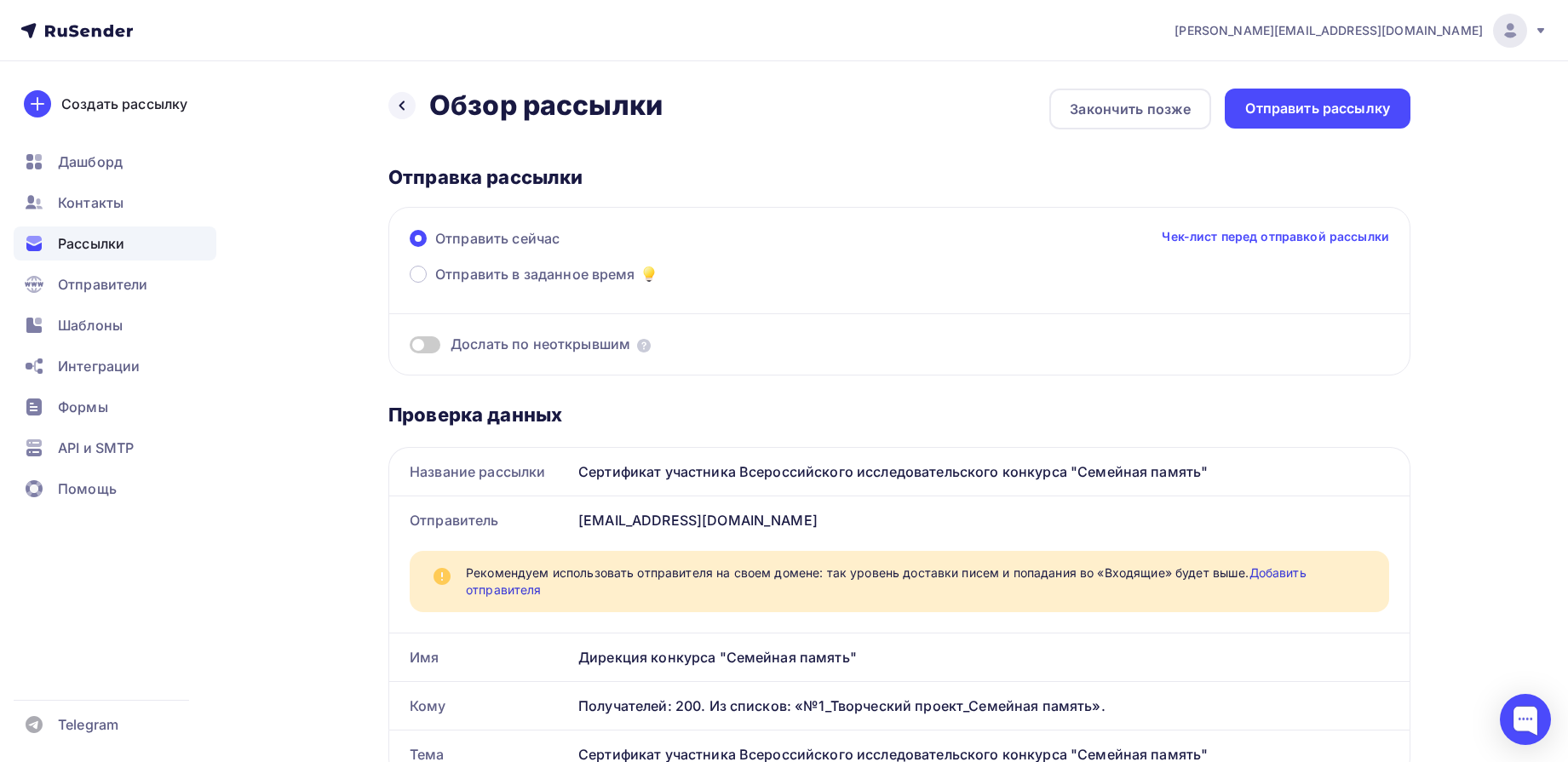
click at [1288, 240] on link "Чек-лист перед отправкой рассылки" at bounding box center [1275, 237] width 228 height 17
click at [1318, 111] on div "Отправить рассылку" at bounding box center [1317, 108] width 145 height 20
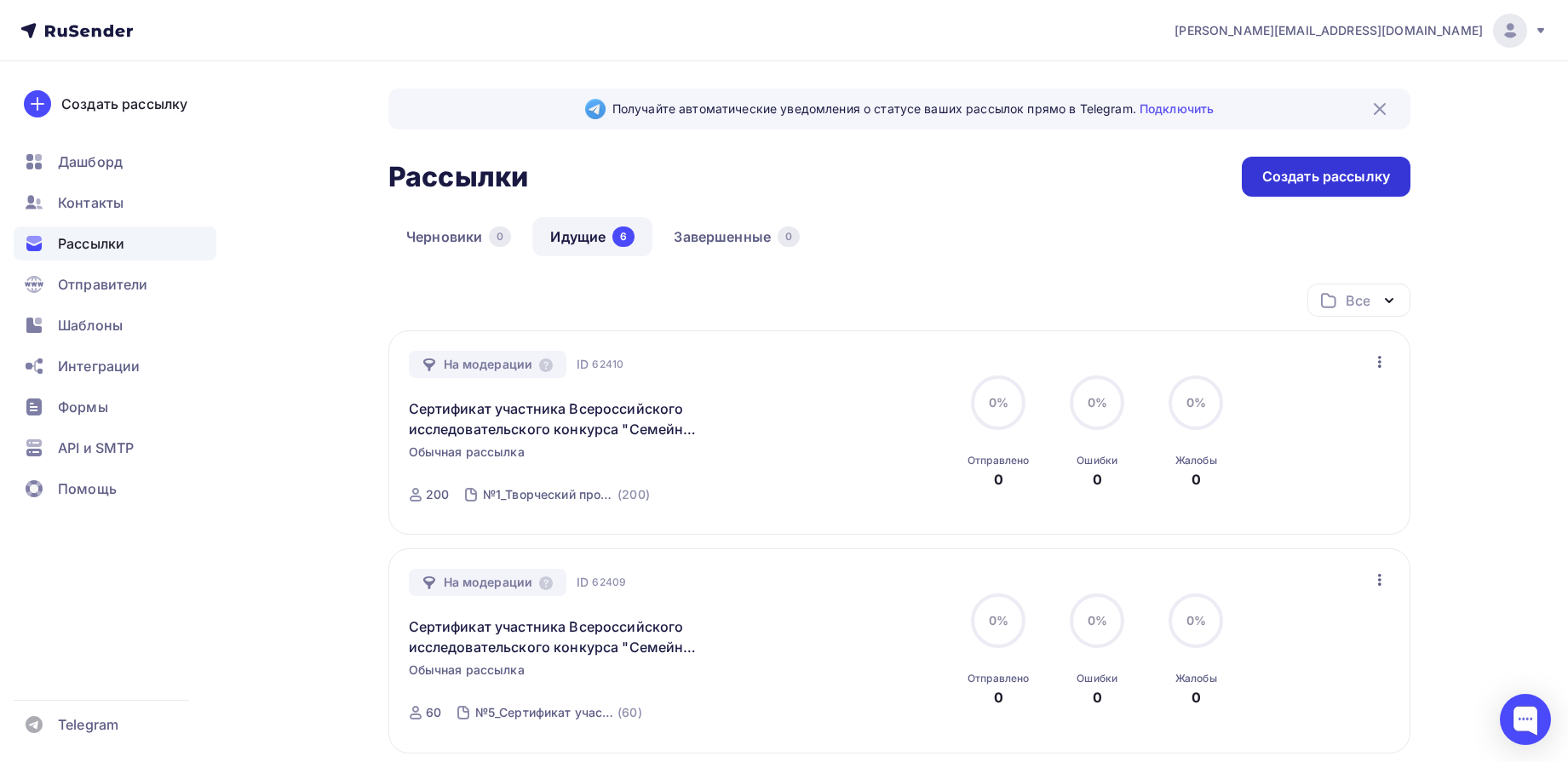
click at [1360, 167] on div "Создать рассылку" at bounding box center [1326, 177] width 128 height 20
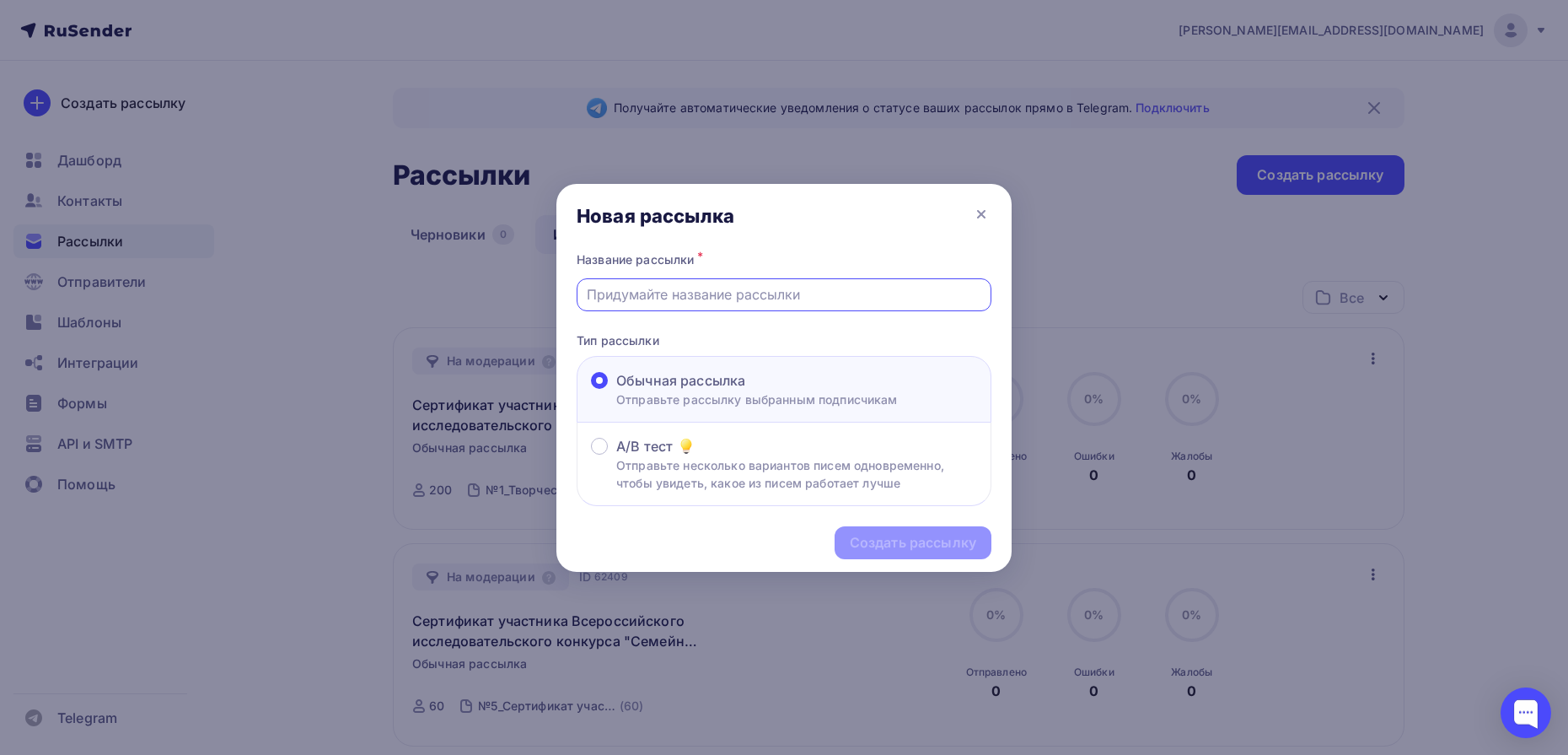
click at [794, 303] on input "text" at bounding box center [784, 294] width 395 height 20
type input "Сертификат участника Всероссийского исследовательского конкурса "Семейная памят…"
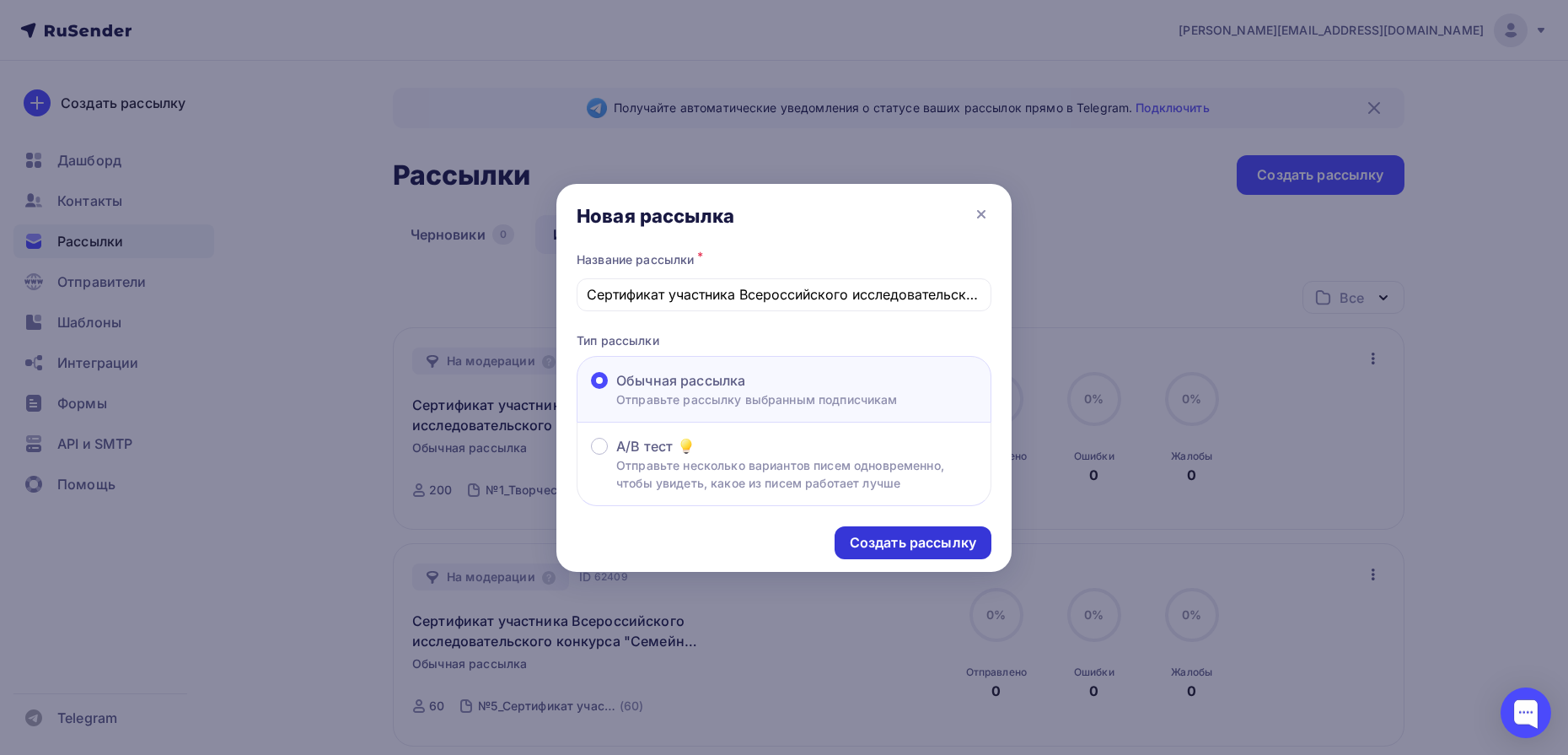
click at [868, 544] on div "Создать рассылку" at bounding box center [913, 543] width 127 height 19
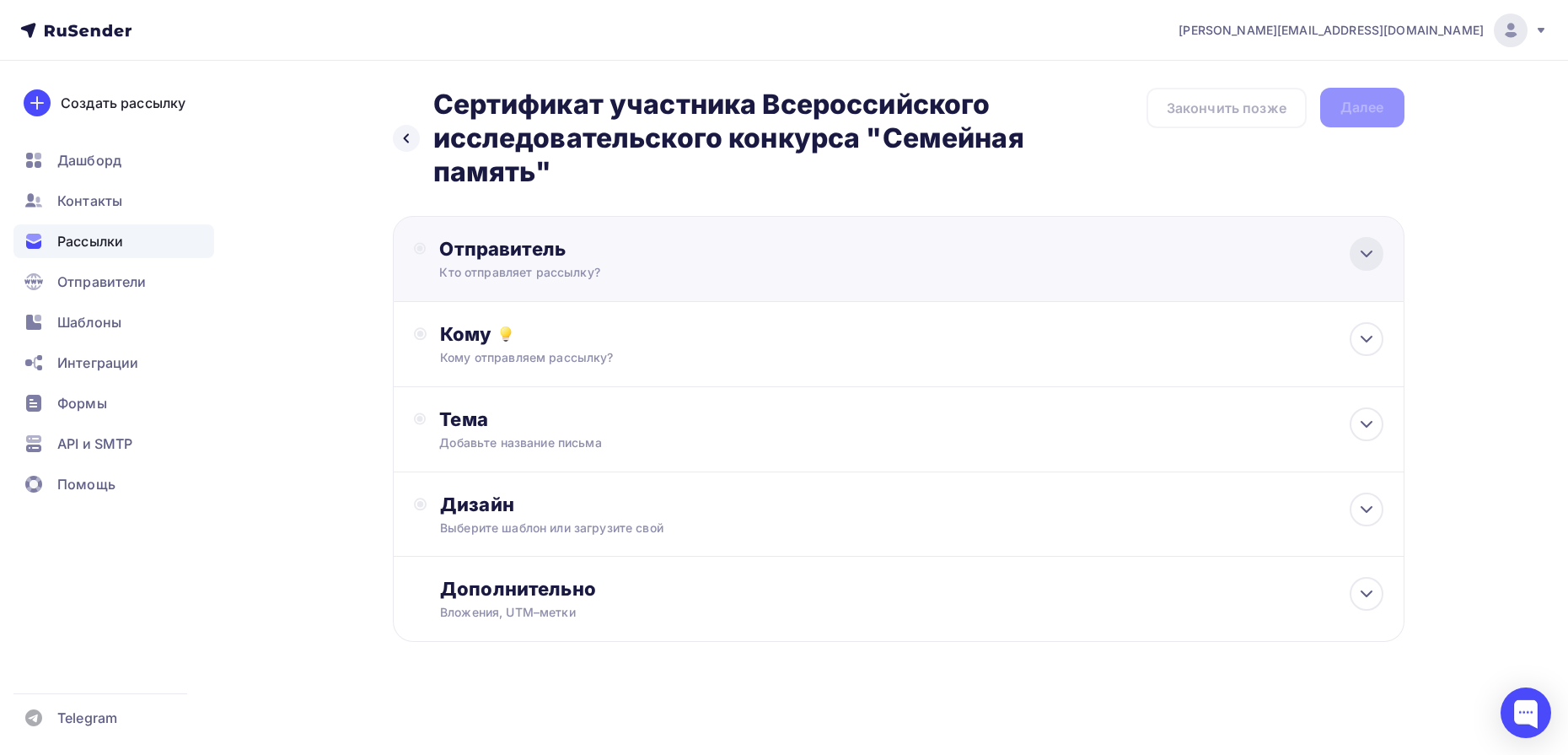
click at [1360, 256] on icon at bounding box center [1366, 254] width 20 height 20
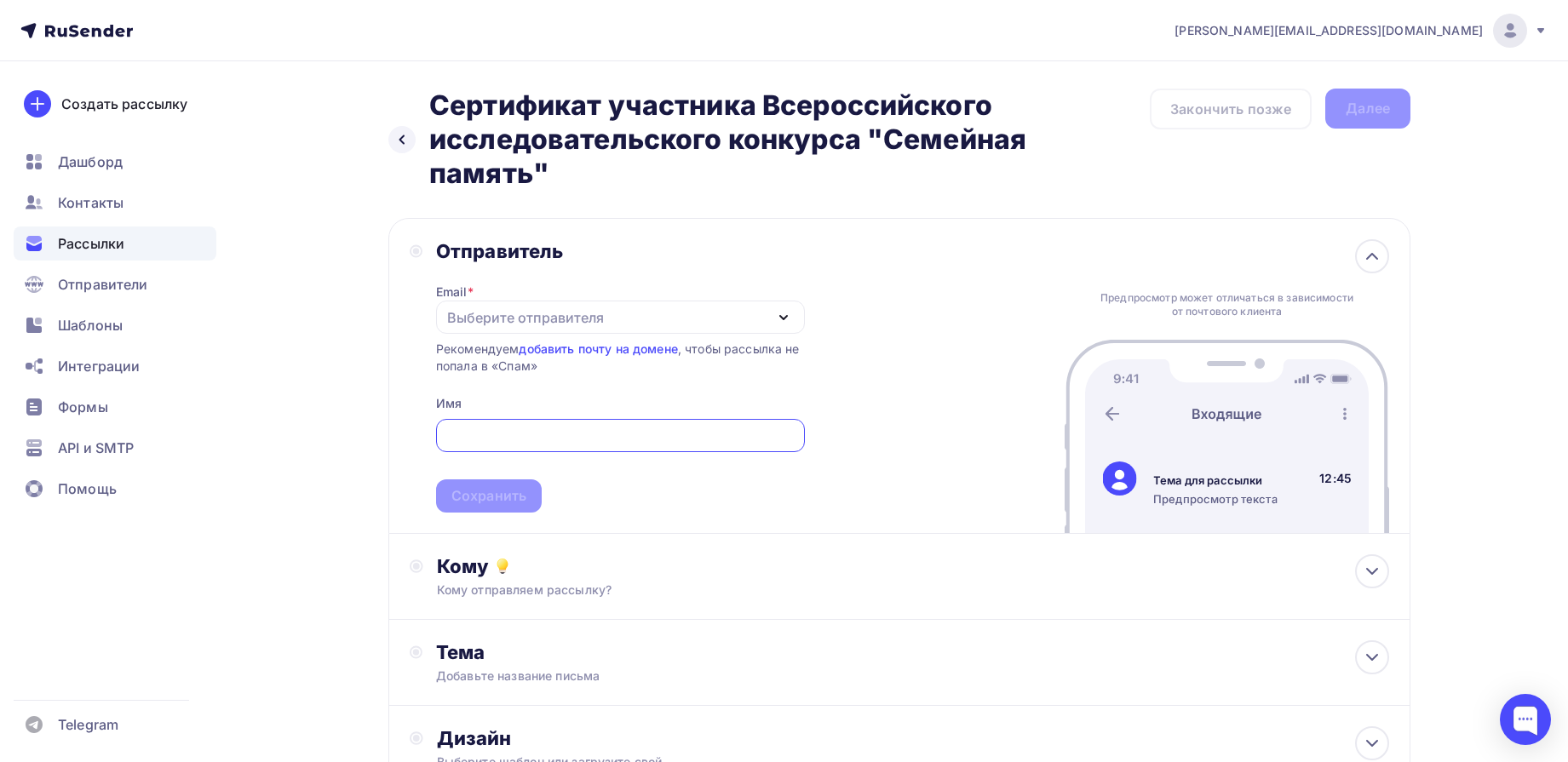
click at [506, 310] on div "Выберите отправителя" at bounding box center [526, 317] width 157 height 20
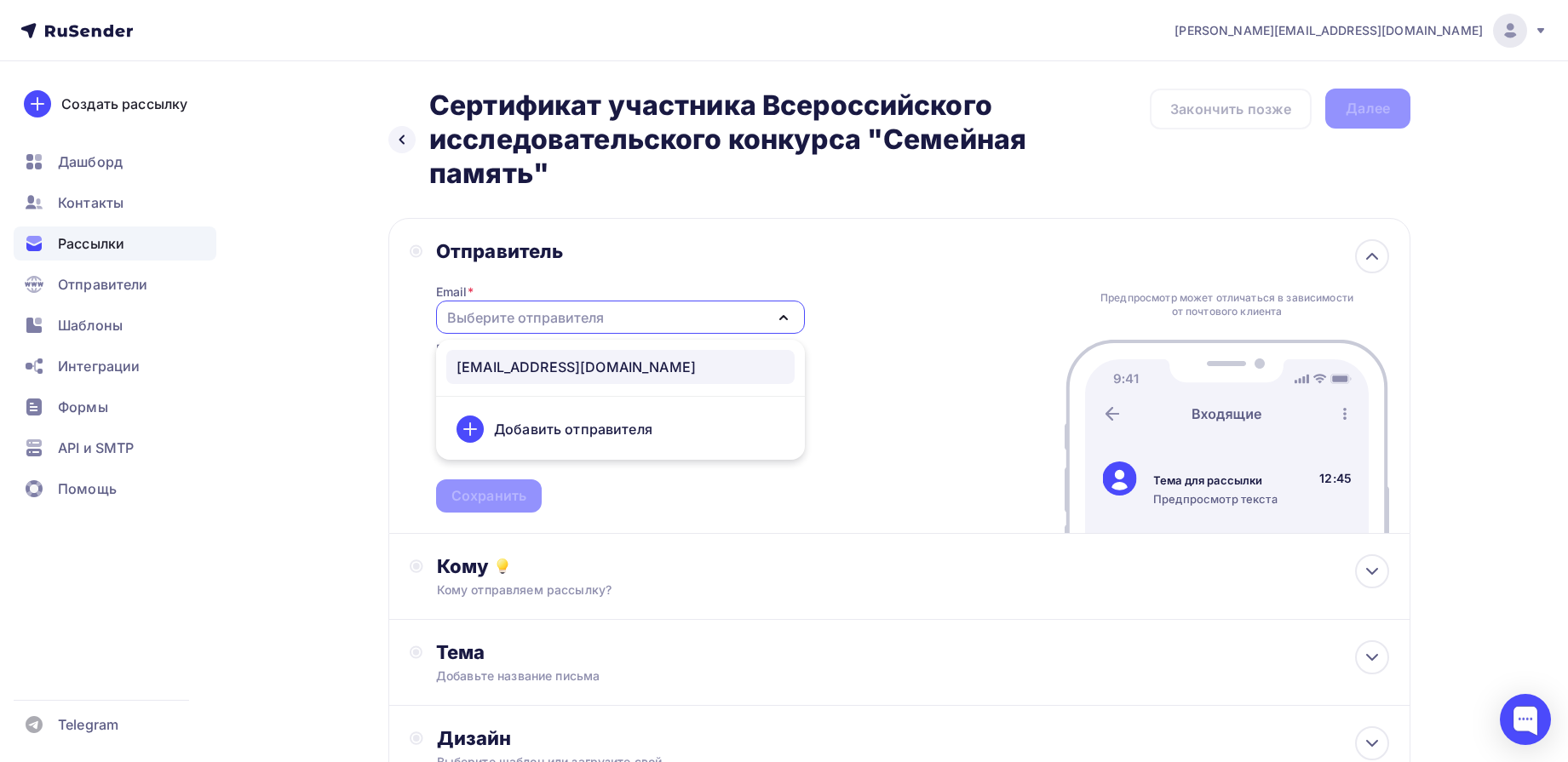
click at [560, 362] on div "[EMAIL_ADDRESS][DOMAIN_NAME]" at bounding box center [575, 366] width 239 height 20
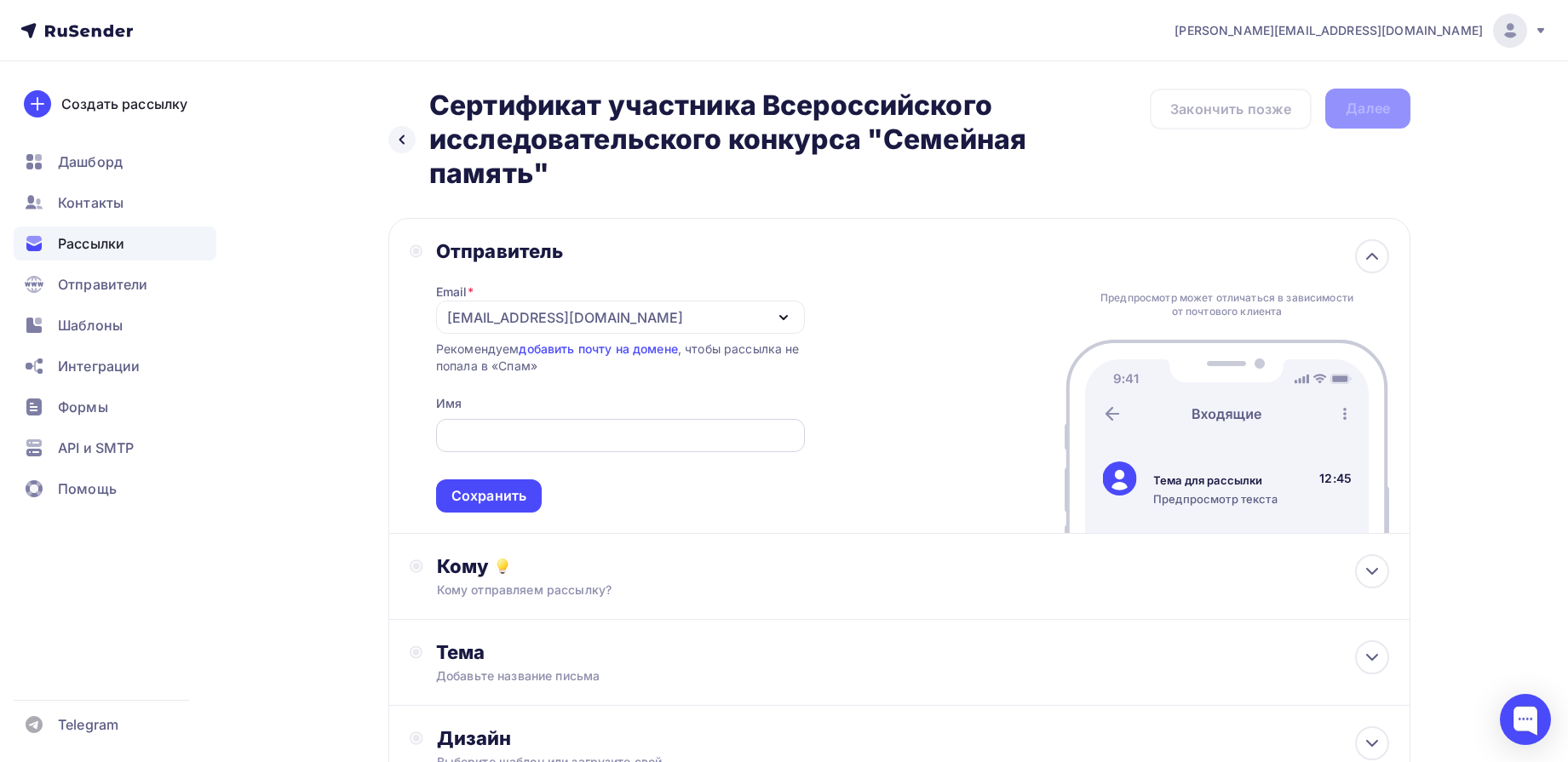
click at [514, 433] on input "text" at bounding box center [620, 436] width 350 height 20
type input "Дирекция конкурса "Семейная память""
click at [483, 501] on div "Сохранить" at bounding box center [489, 496] width 75 height 20
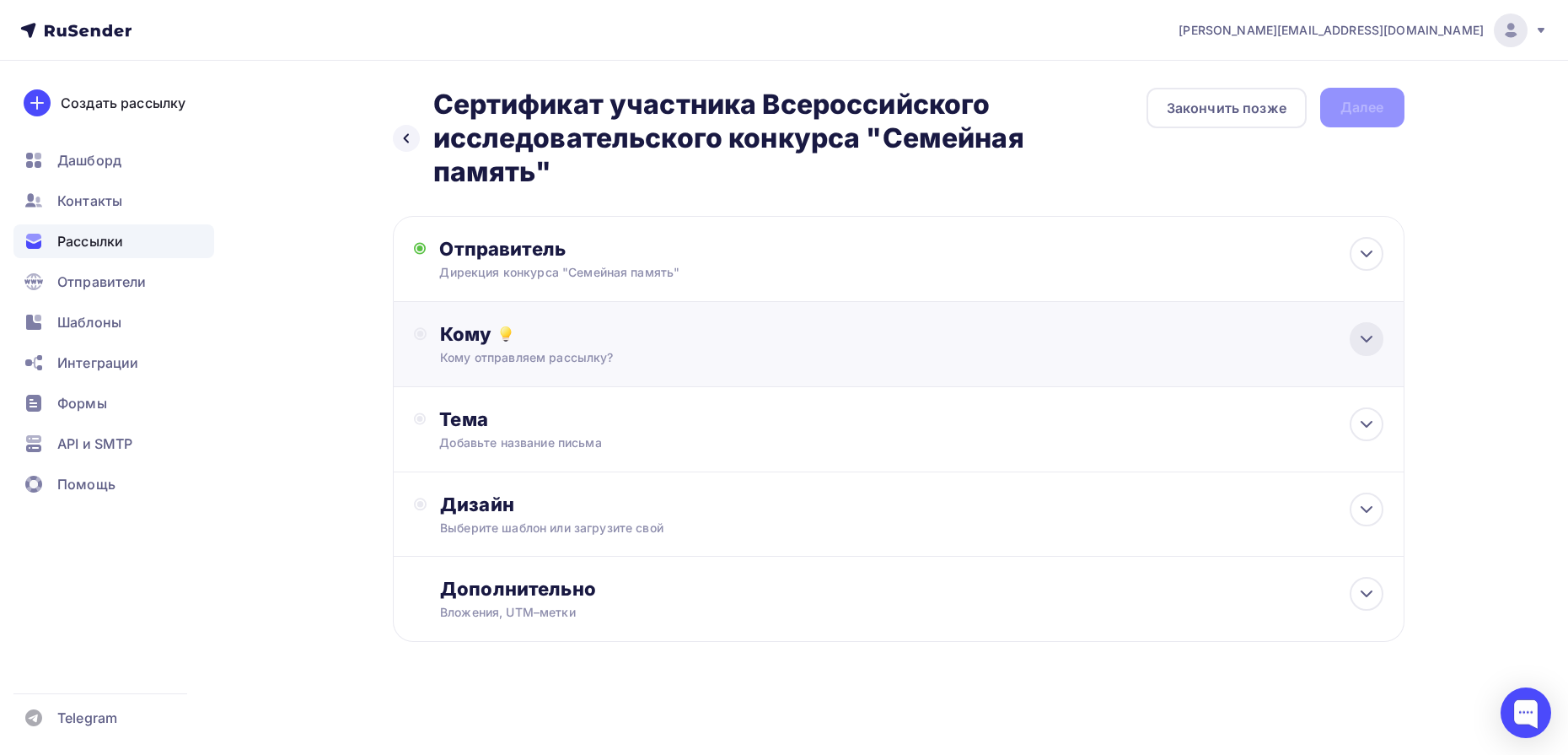
click at [1358, 344] on icon at bounding box center [1366, 339] width 20 height 20
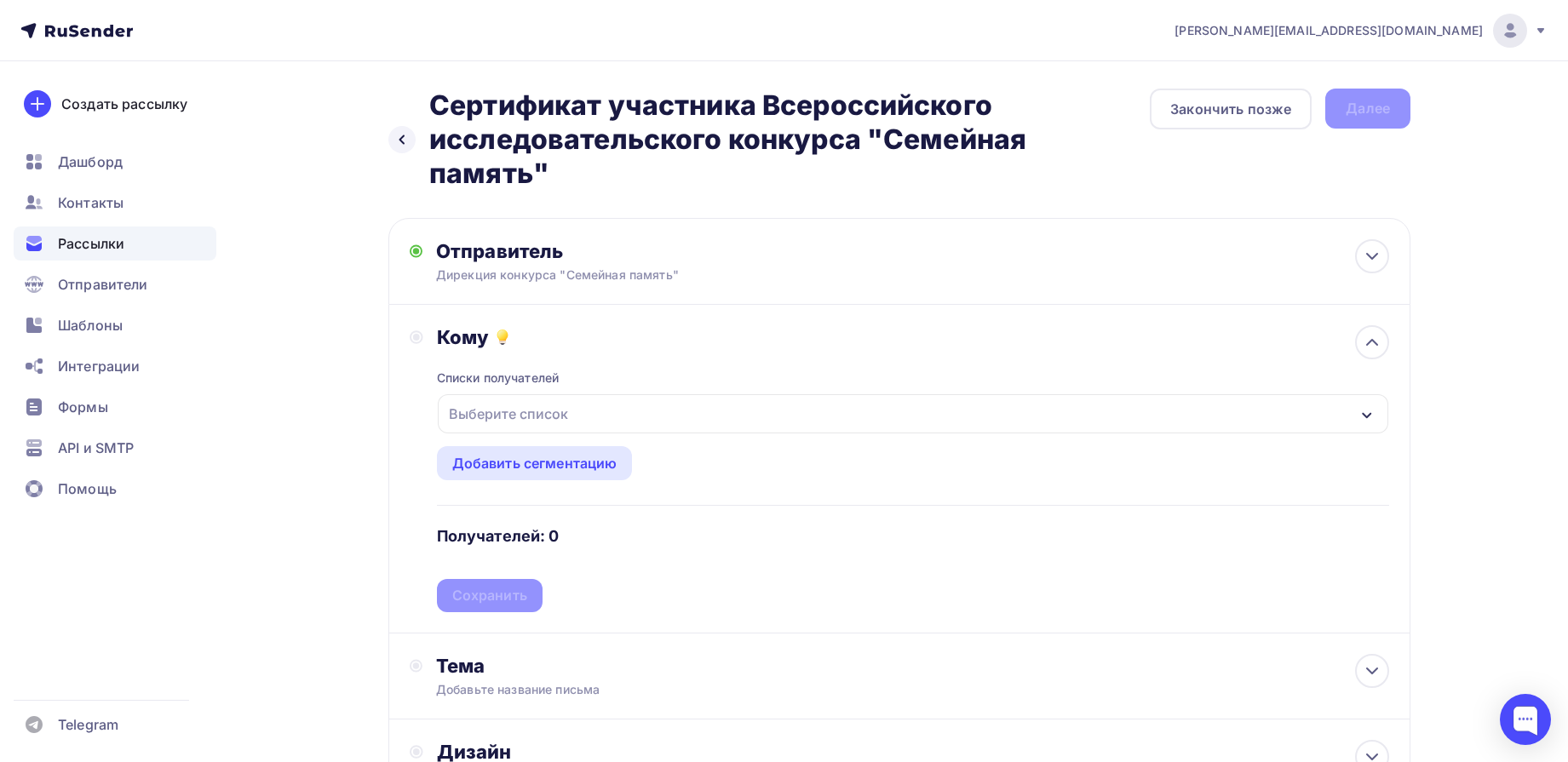
click at [567, 414] on div "Выберите список" at bounding box center [508, 413] width 133 height 30
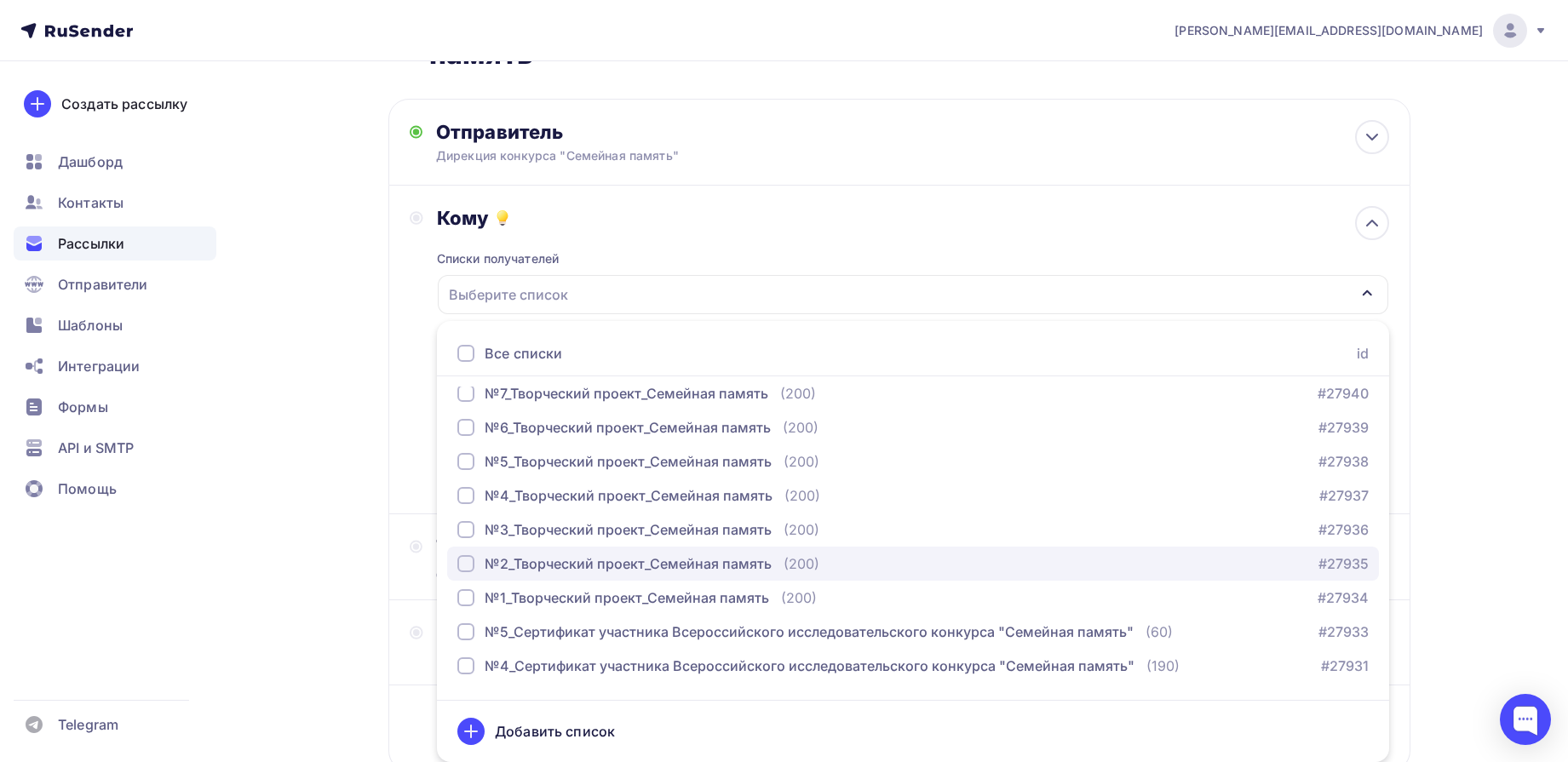
scroll to position [319, 0]
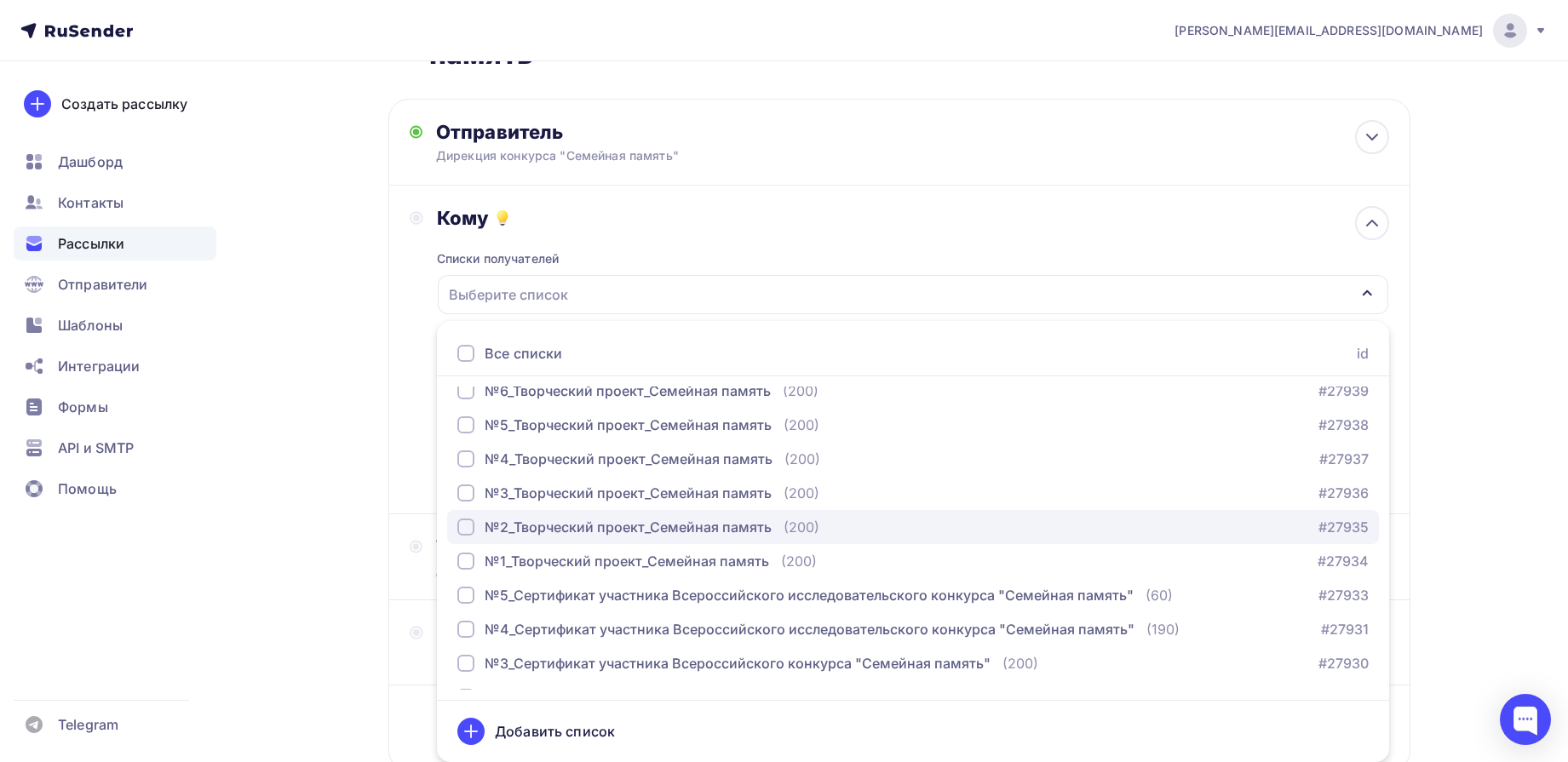
click at [461, 526] on div "button" at bounding box center [465, 526] width 17 height 17
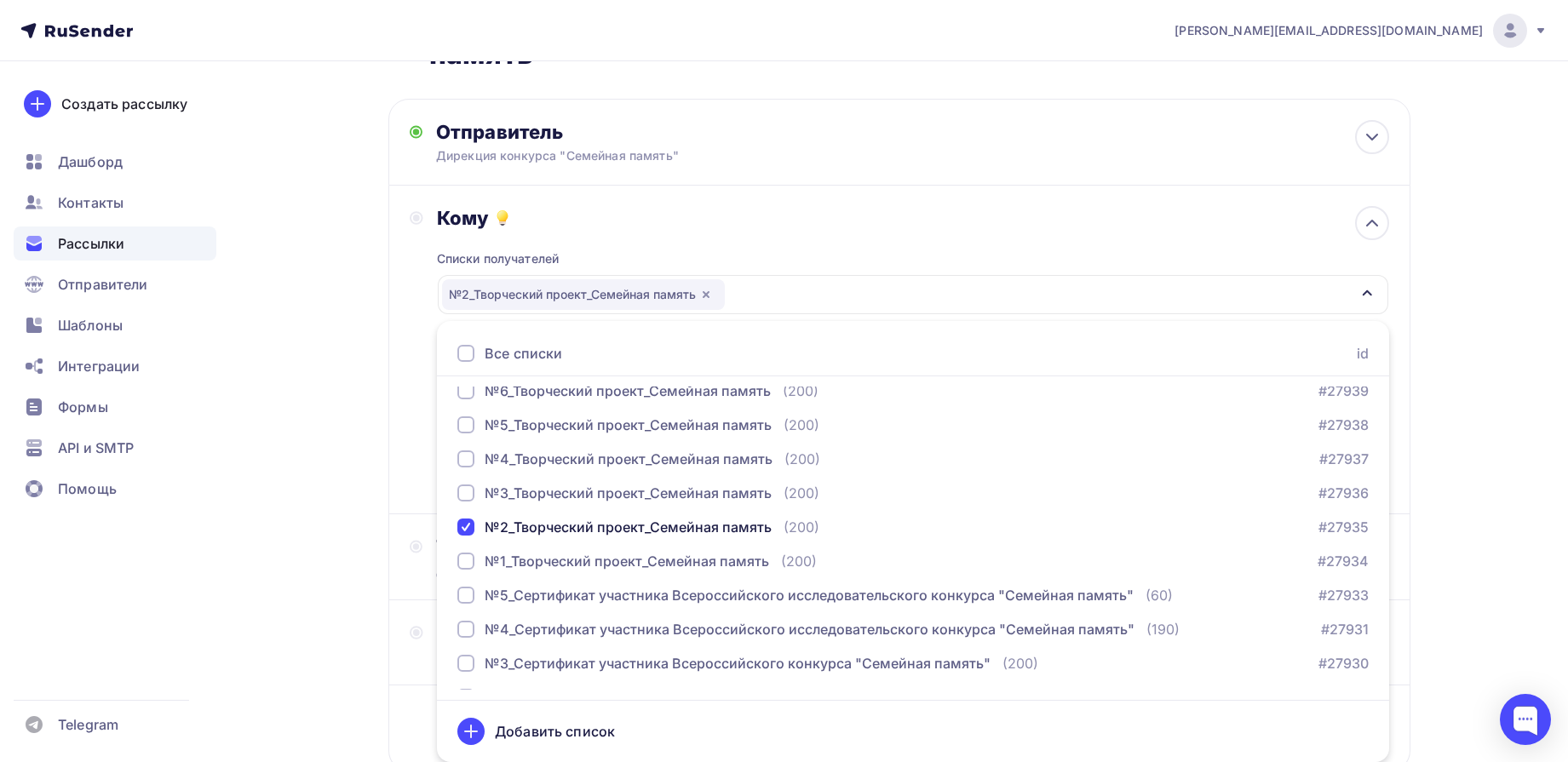
click at [1463, 284] on div "Назад Сертификат участника Всероссийского исследовательского конкурса "Семейная…" at bounding box center [784, 412] width 1396 height 939
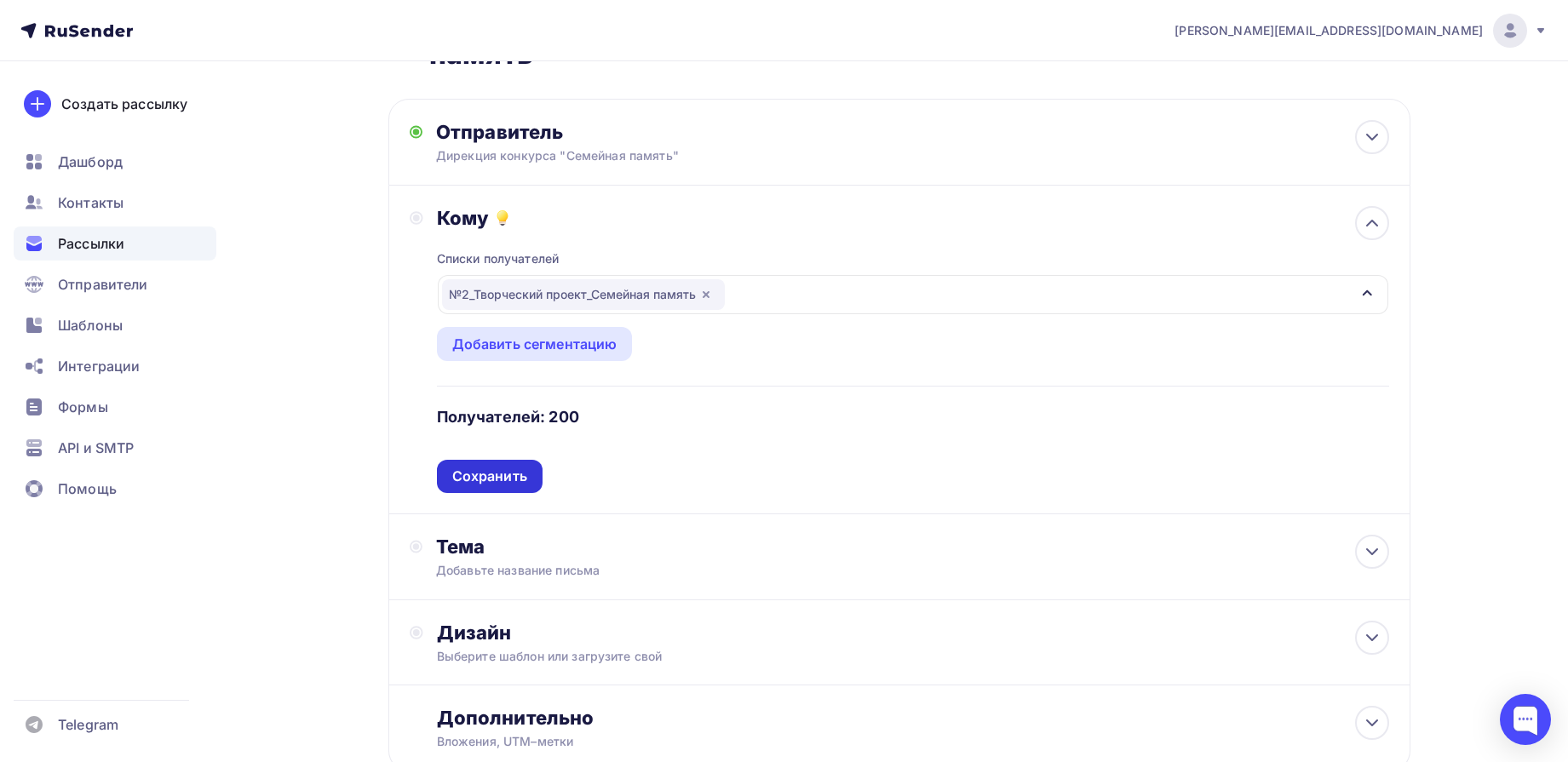
click at [493, 470] on div "Сохранить" at bounding box center [490, 477] width 75 height 20
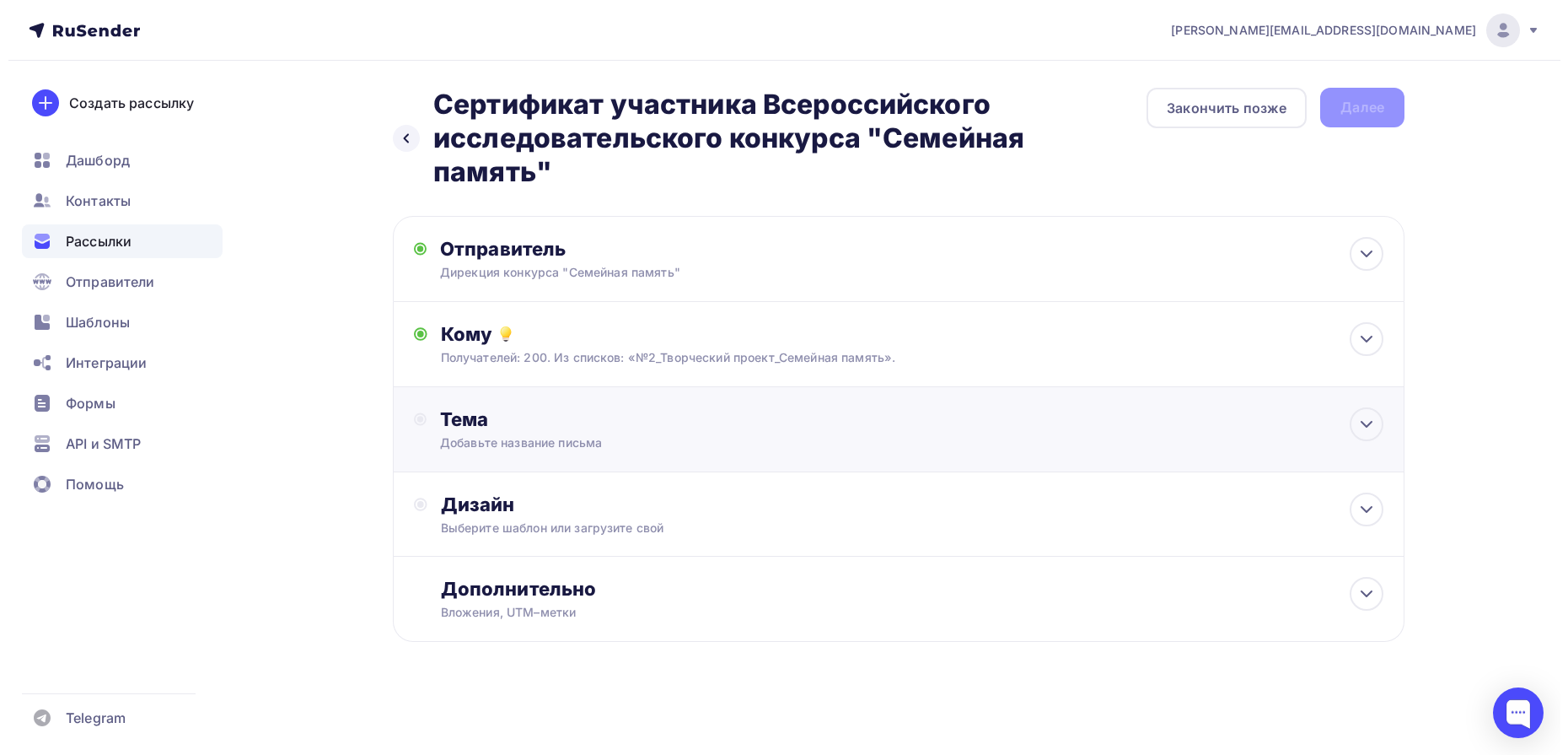
scroll to position [0, 0]
click at [1371, 424] on icon at bounding box center [1366, 424] width 20 height 20
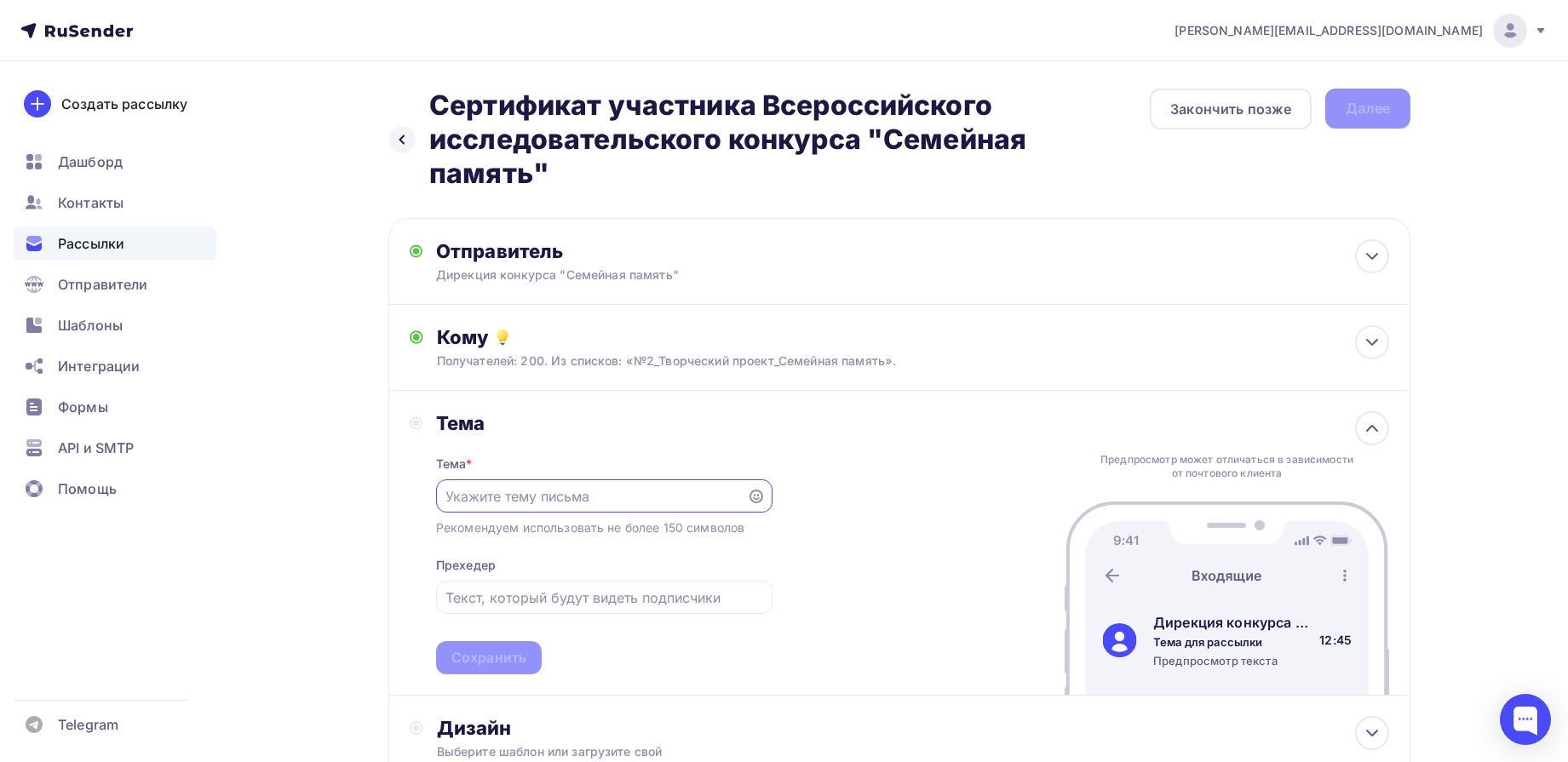
click at [487, 493] on input "text" at bounding box center [591, 496] width 292 height 20
paste input "Сертификат участника Всероссийского исследовательского конкурса "Семейная памят…"
type input "Сертификат участника Всероссийского исследовательского конкурса "Семейная памят…"
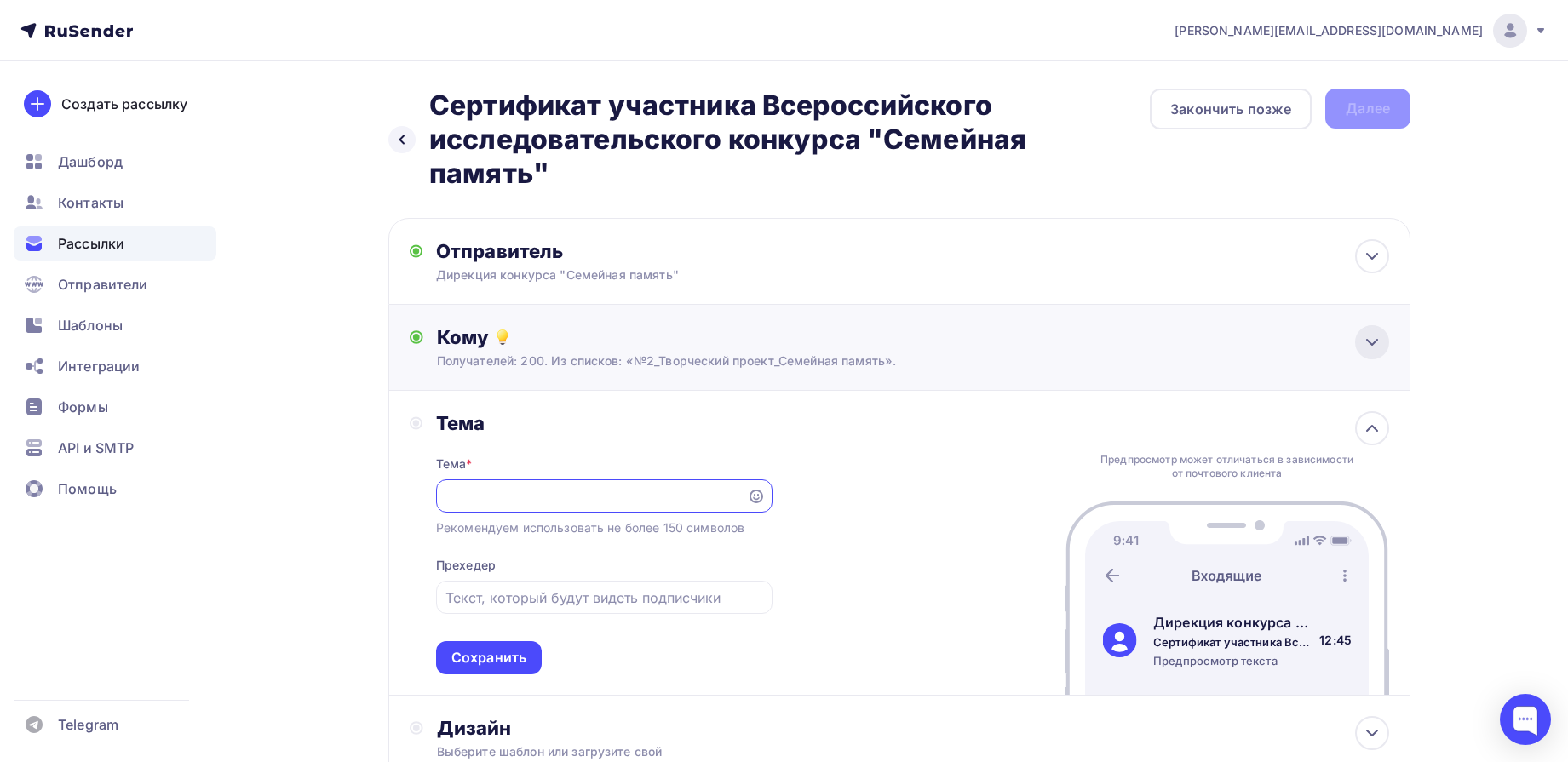
click at [1368, 344] on icon at bounding box center [1371, 342] width 20 height 20
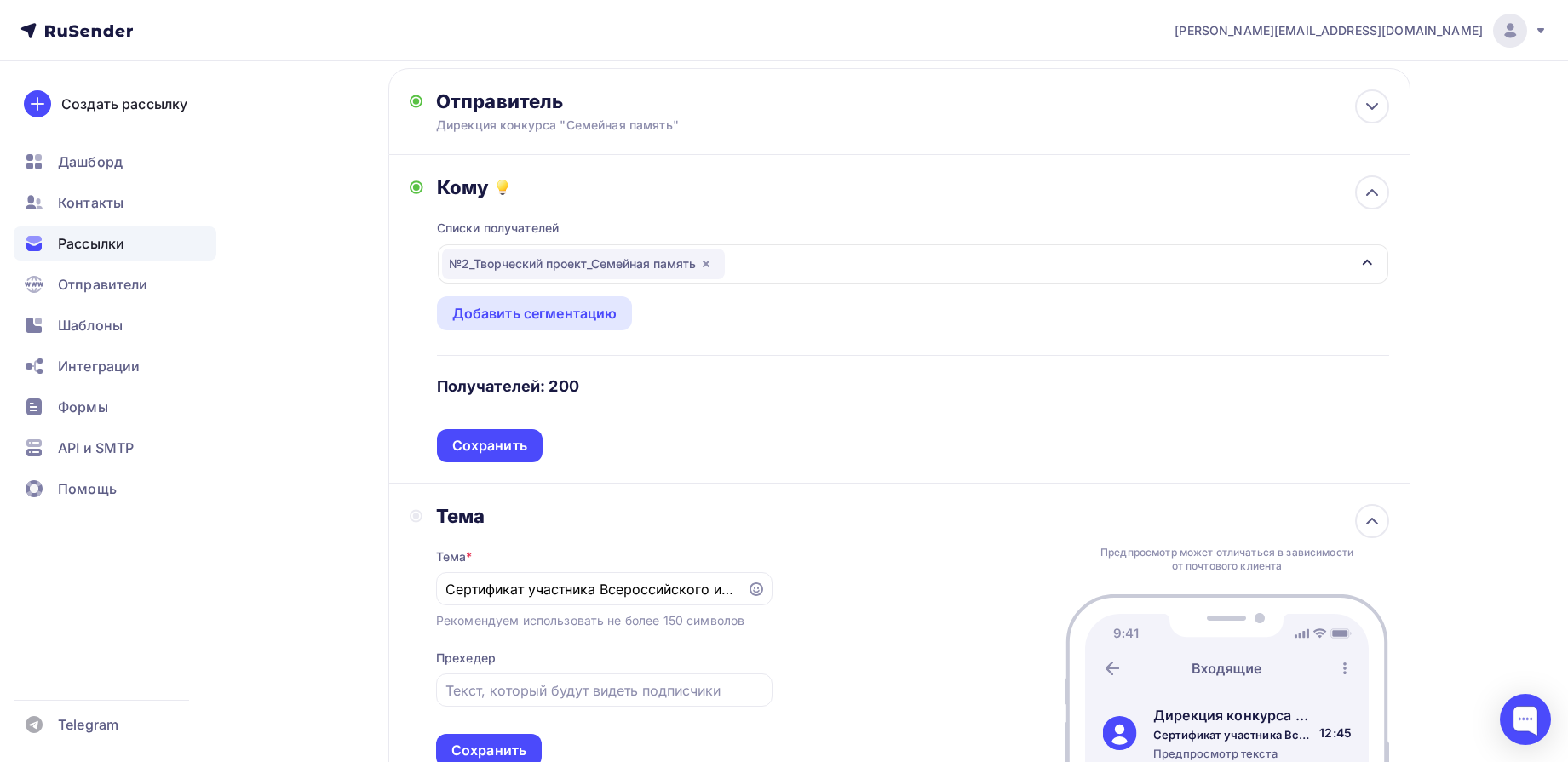
scroll to position [213, 0]
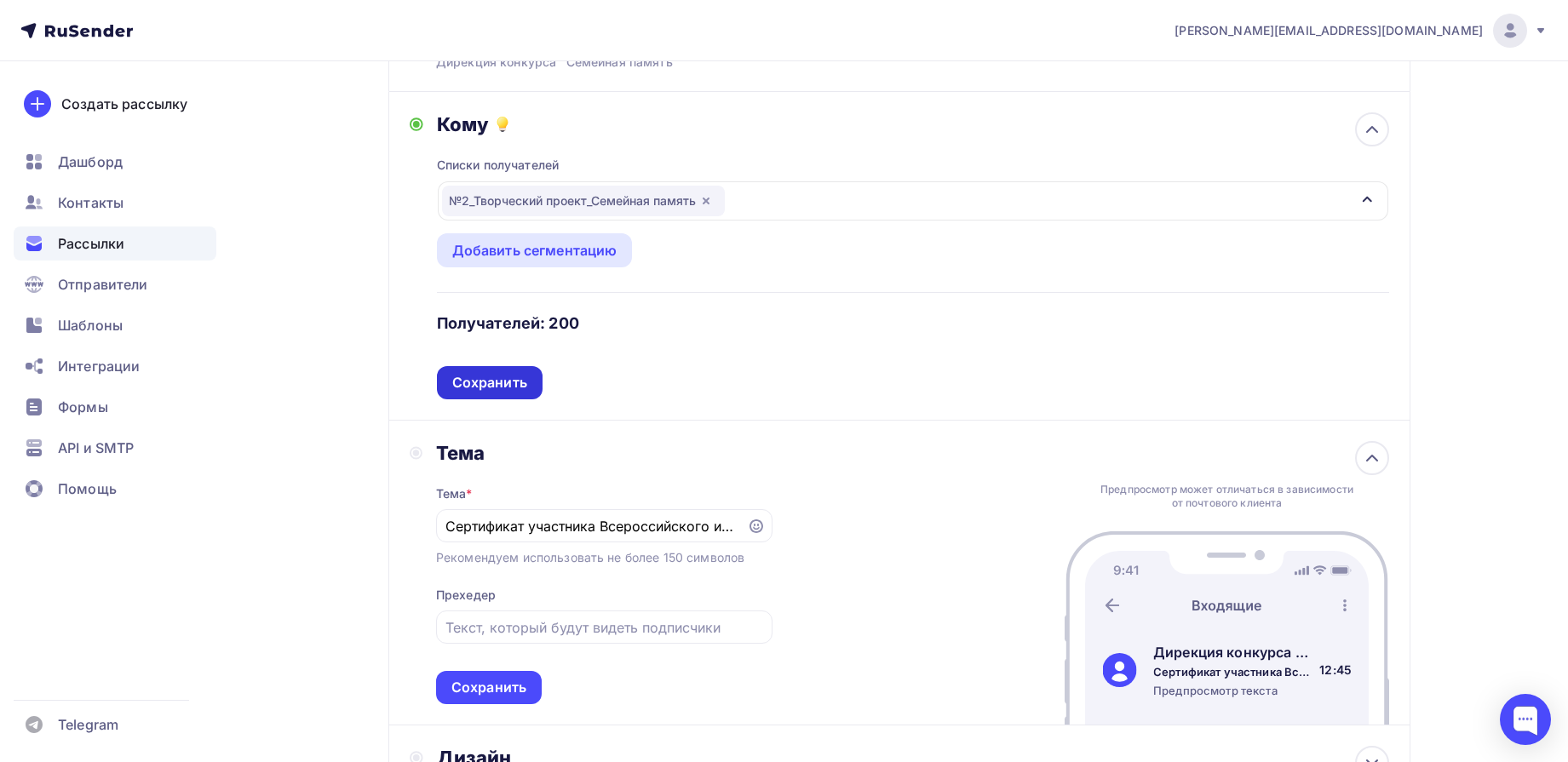
click at [519, 380] on div "Сохранить" at bounding box center [490, 382] width 75 height 20
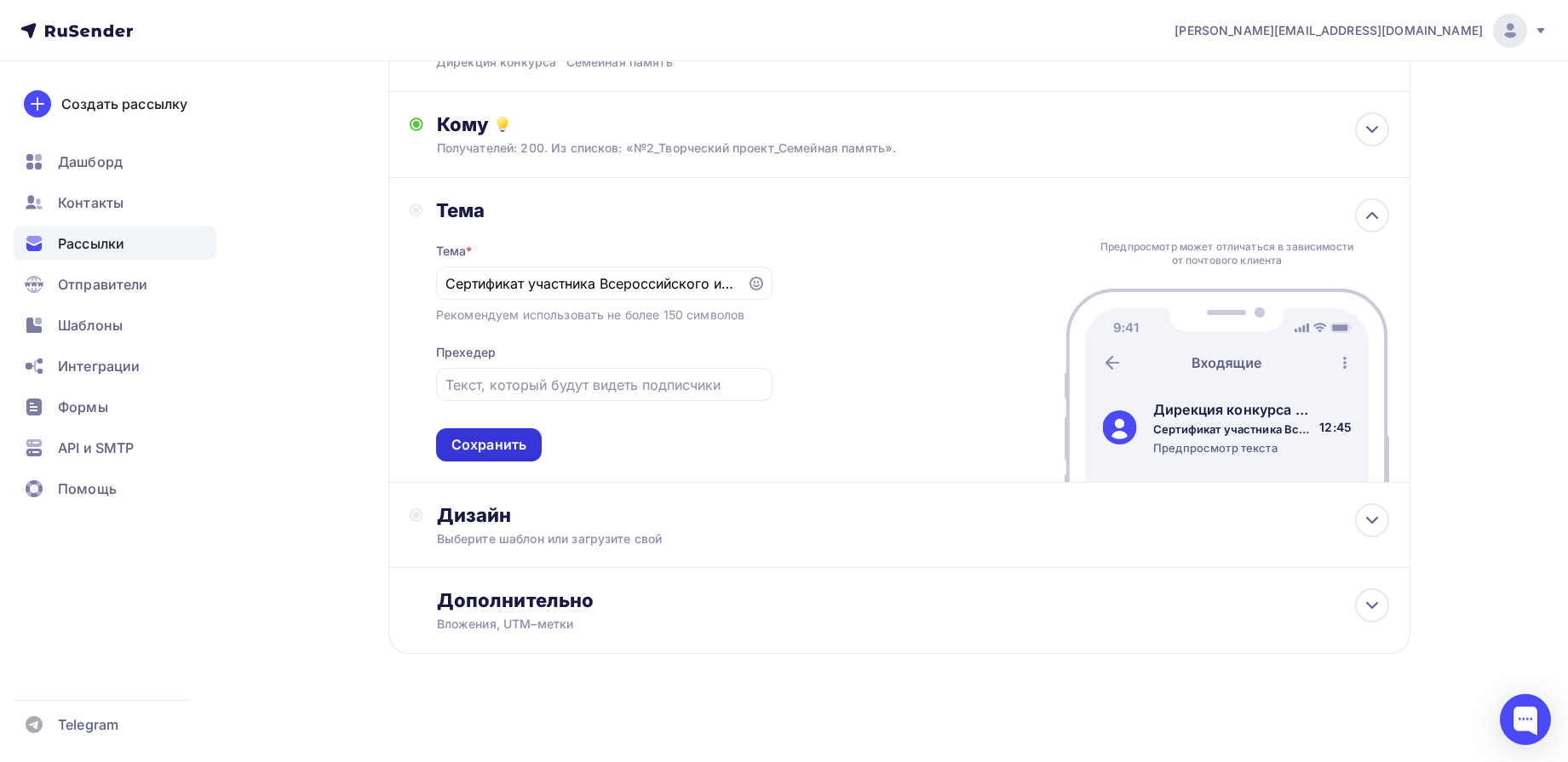
click at [463, 451] on div "Сохранить" at bounding box center [489, 445] width 75 height 20
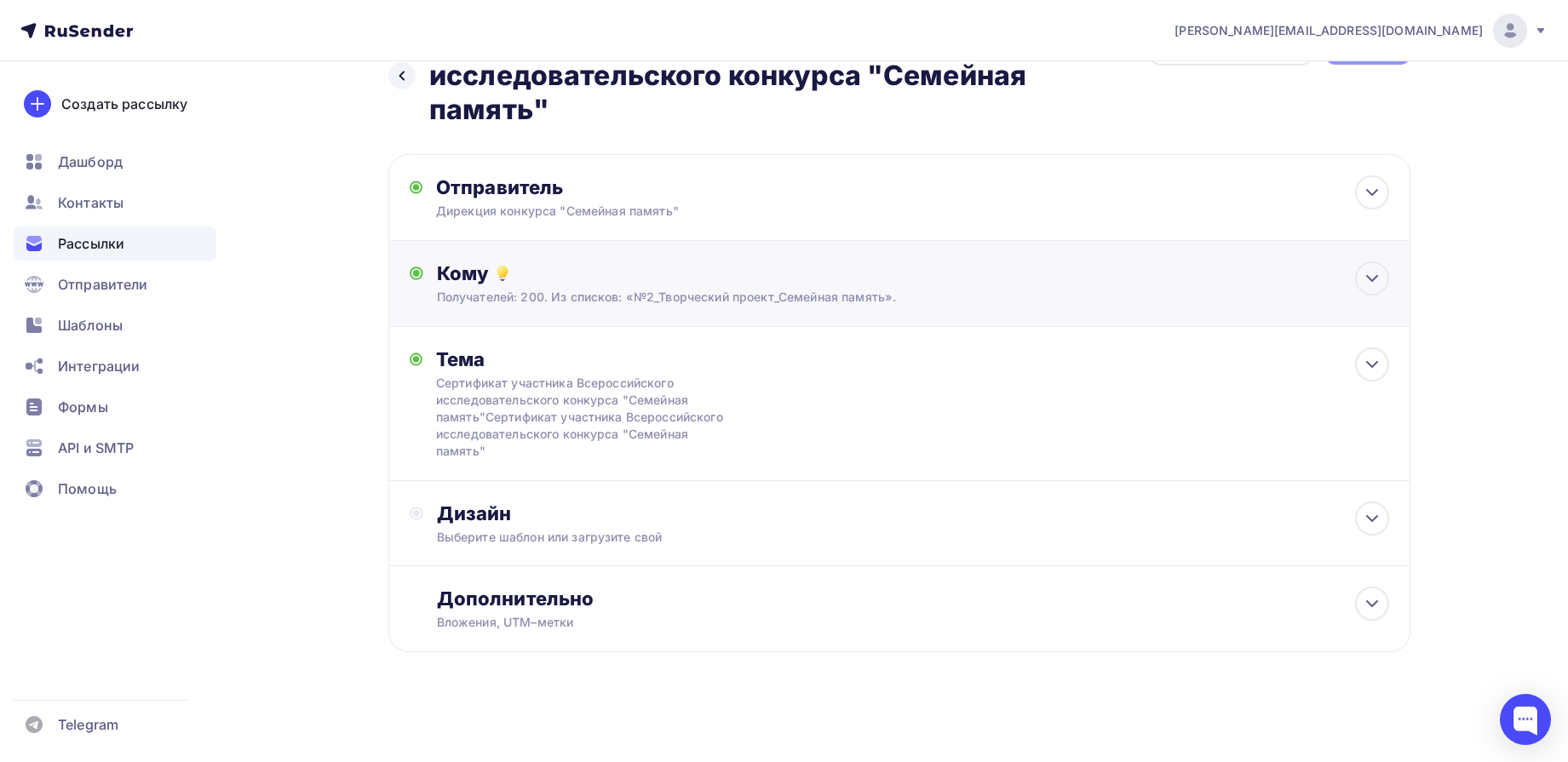
scroll to position [64, 0]
click at [1380, 524] on icon at bounding box center [1371, 518] width 20 height 20
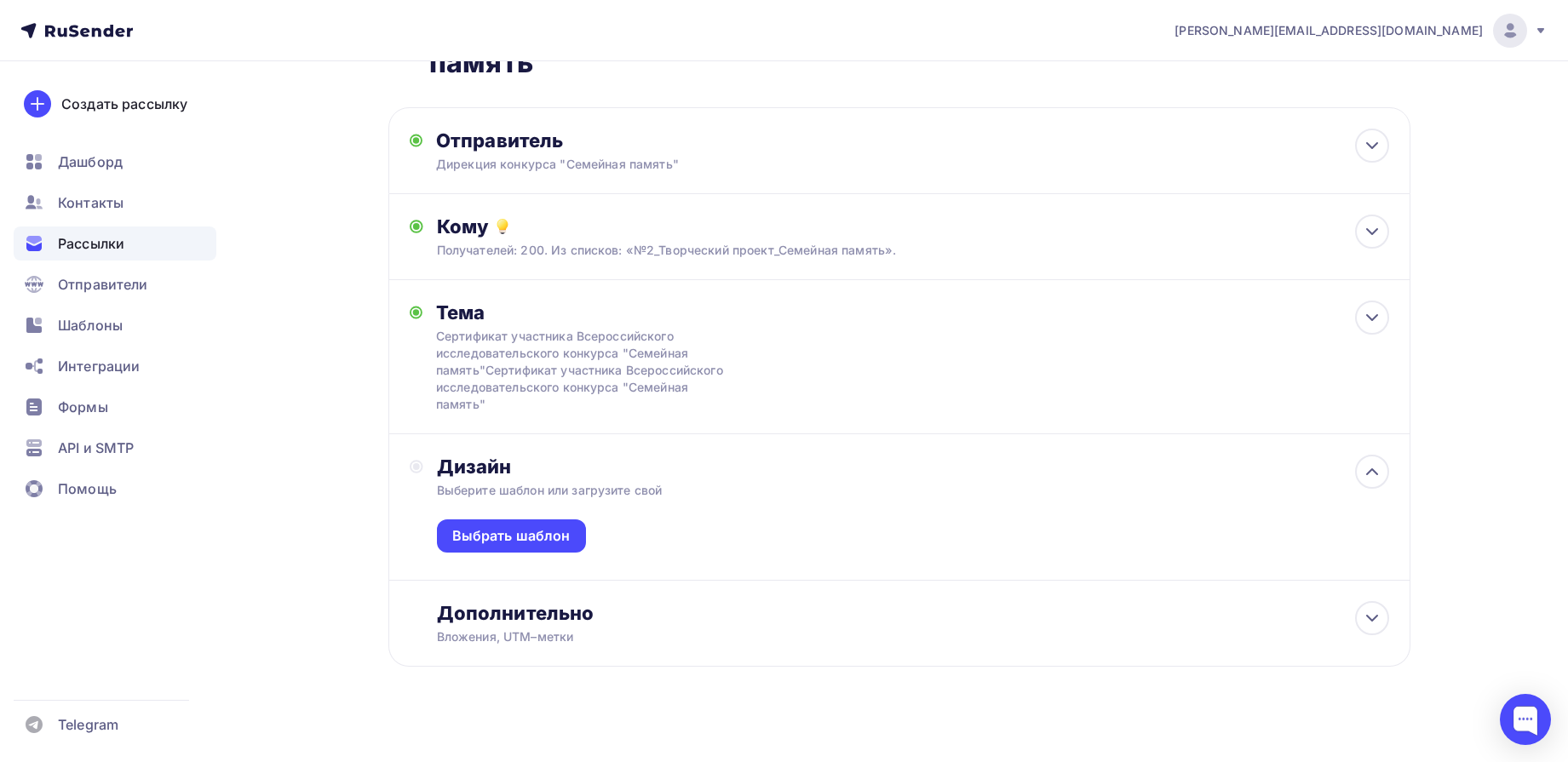
scroll to position [125, 0]
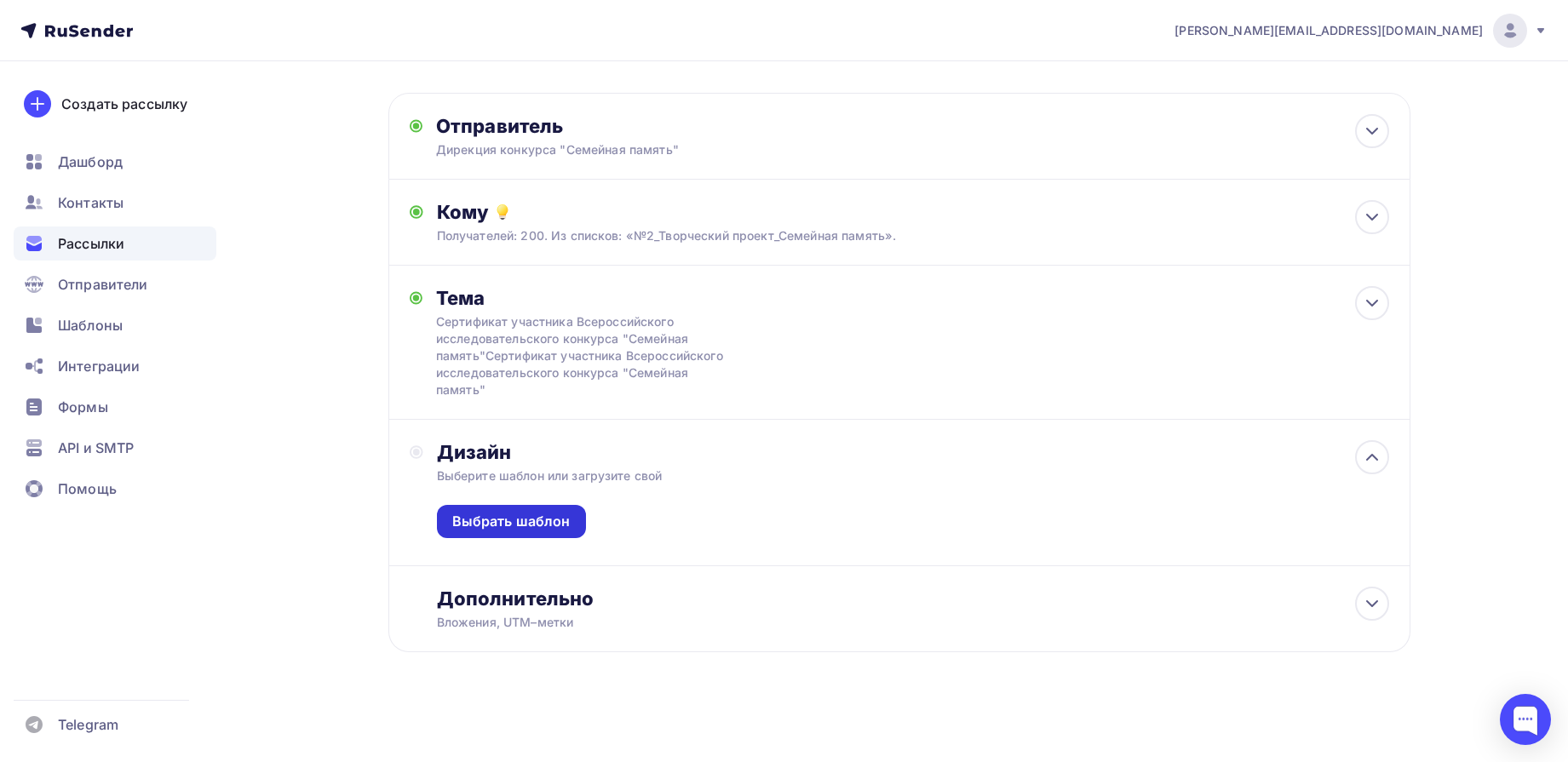
click at [522, 522] on div "Выбрать шаблон" at bounding box center [511, 522] width 118 height 20
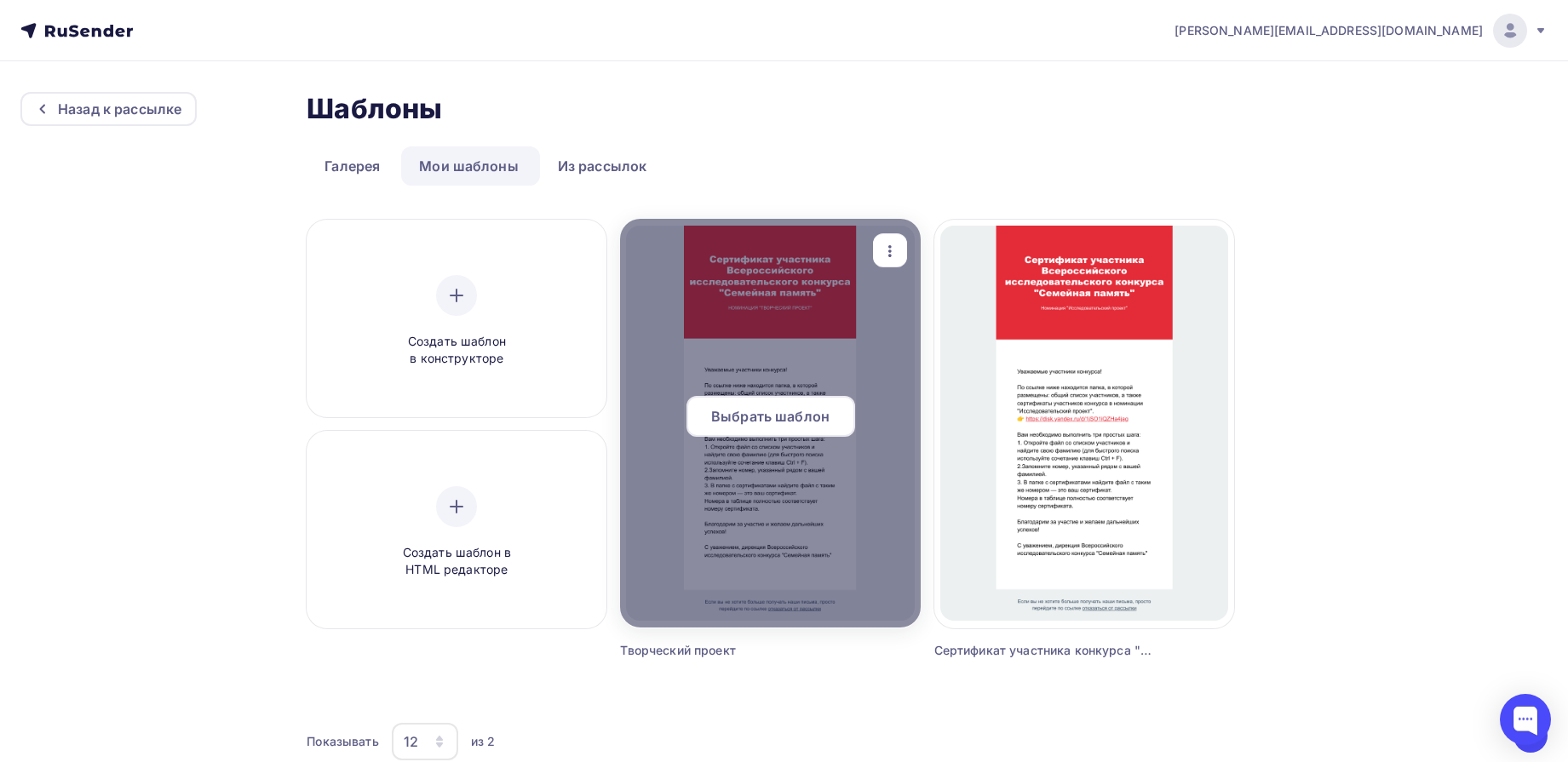
click at [776, 413] on span "Выбрать шаблон" at bounding box center [770, 416] width 118 height 20
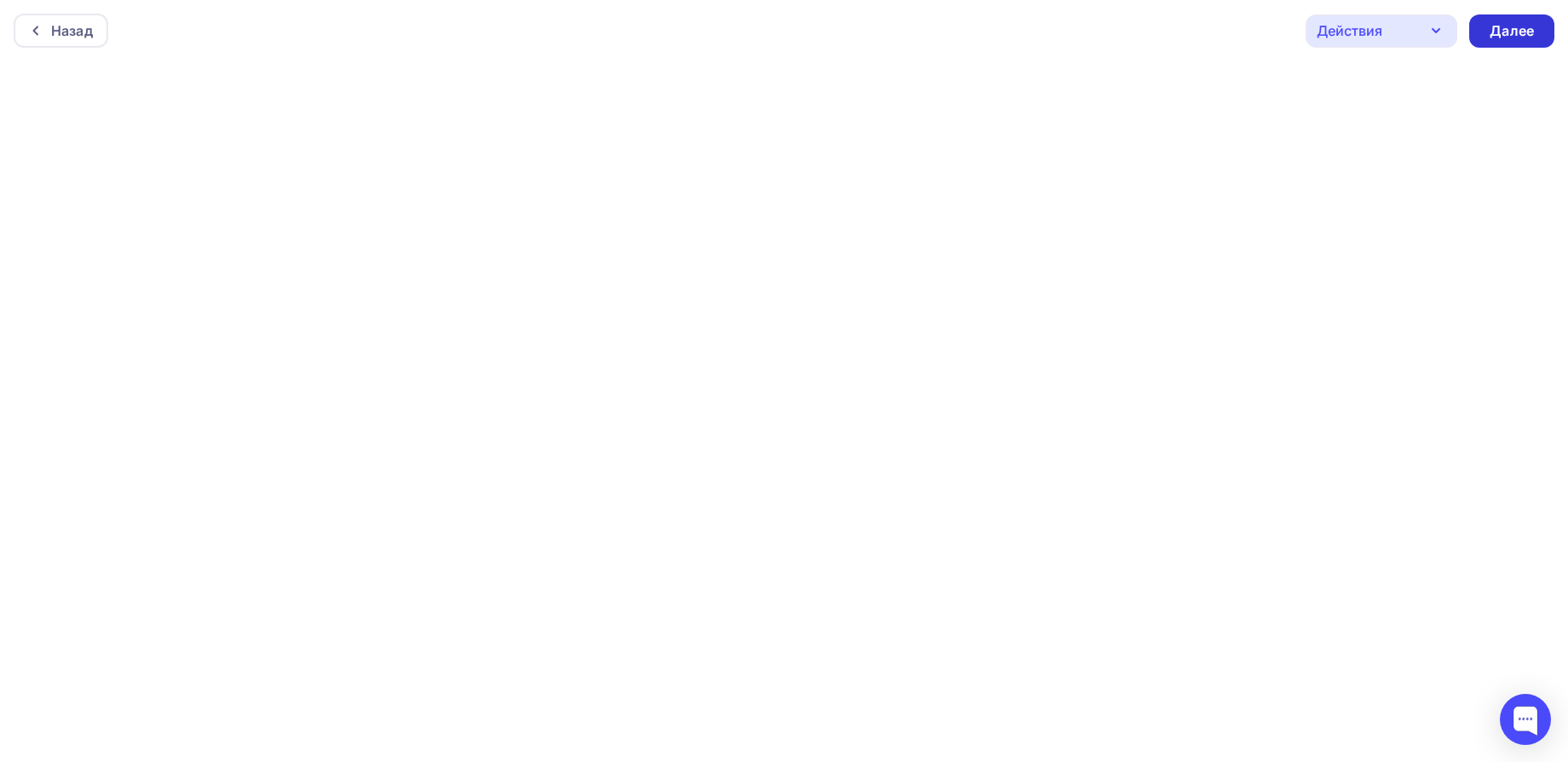
click at [1523, 30] on div "Далее" at bounding box center [1512, 31] width 44 height 20
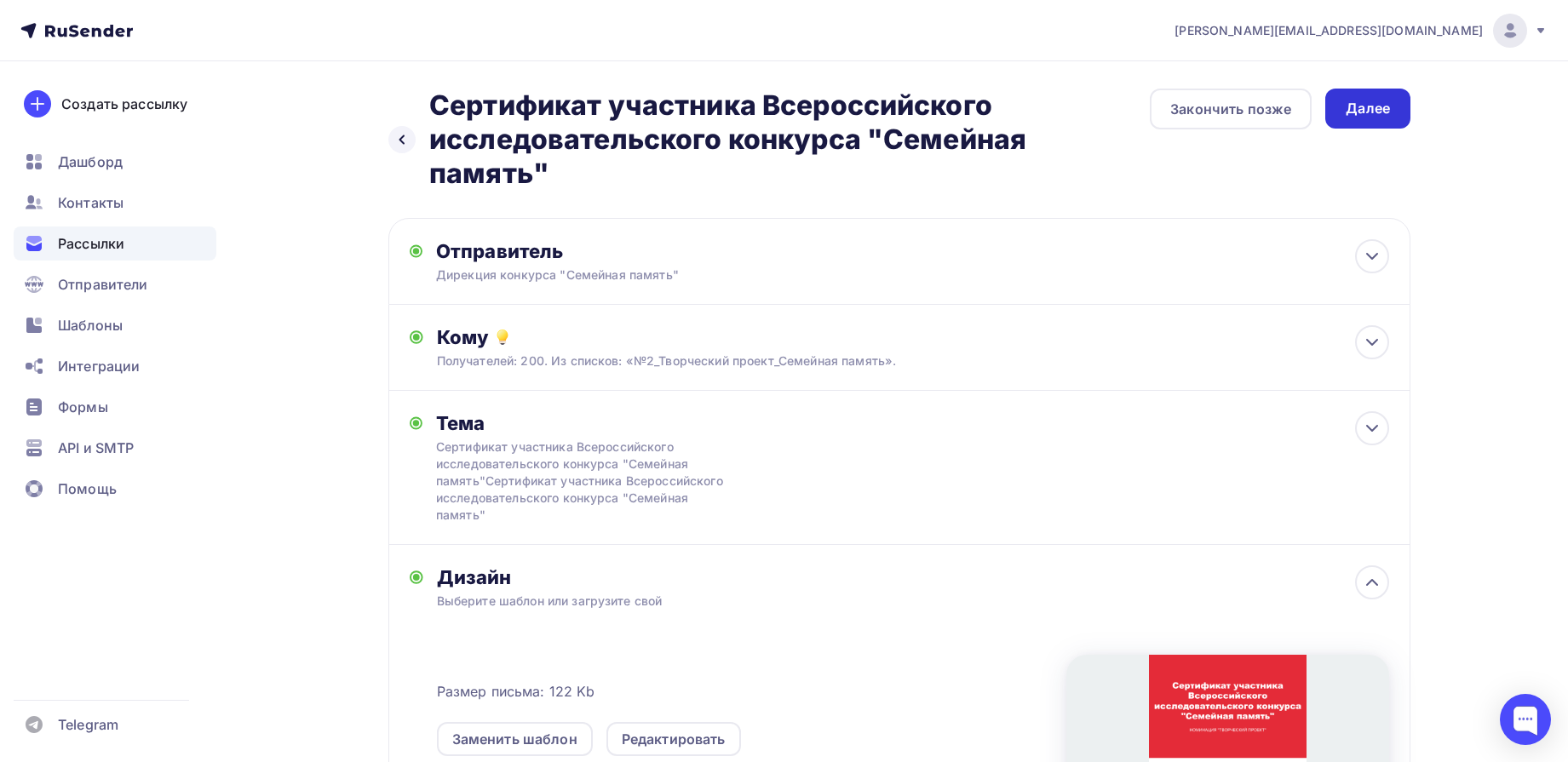
click at [1379, 110] on div "Далее" at bounding box center [1368, 108] width 44 height 20
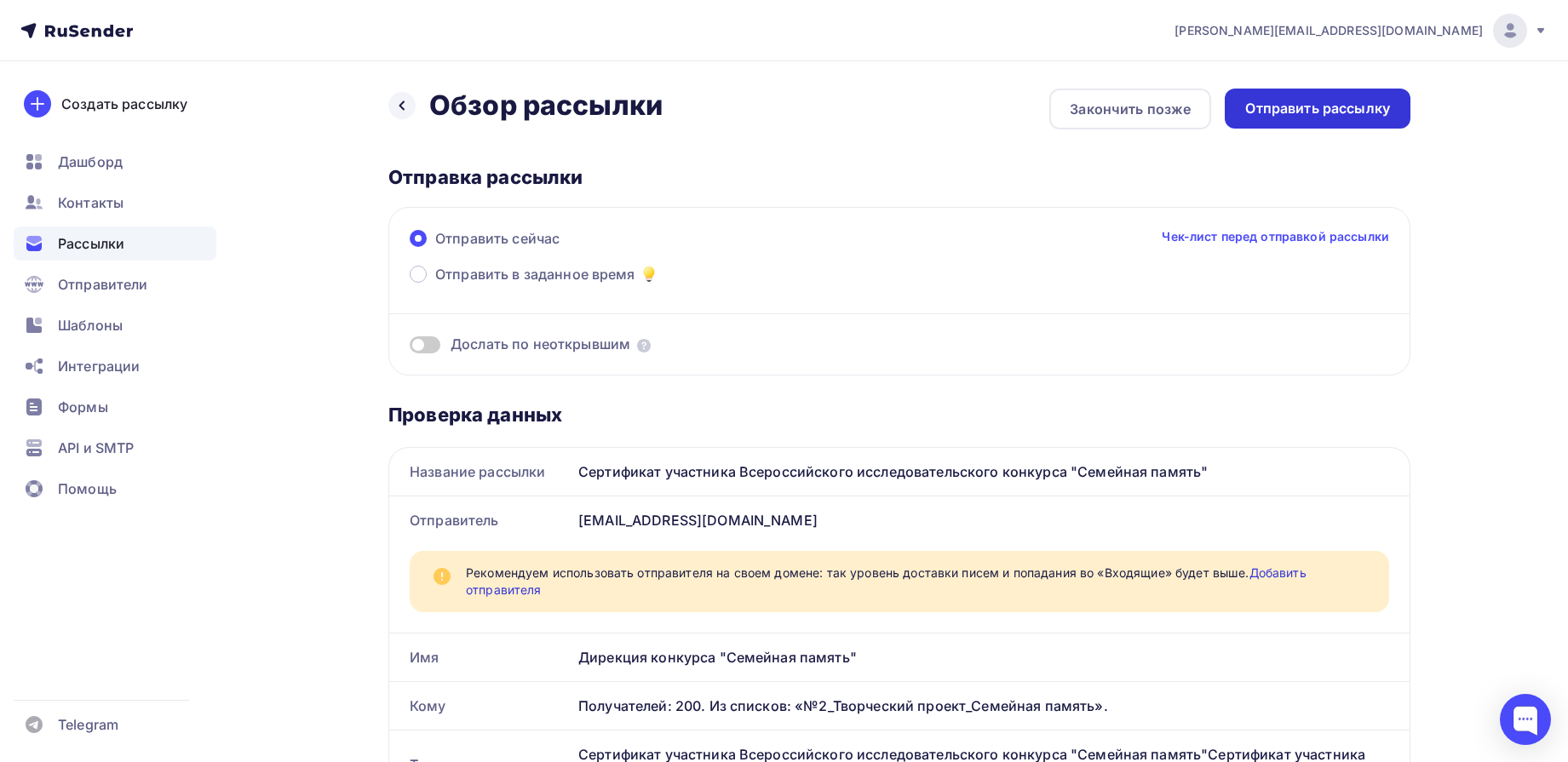
click at [1307, 111] on div "Отправить рассылку" at bounding box center [1317, 108] width 145 height 20
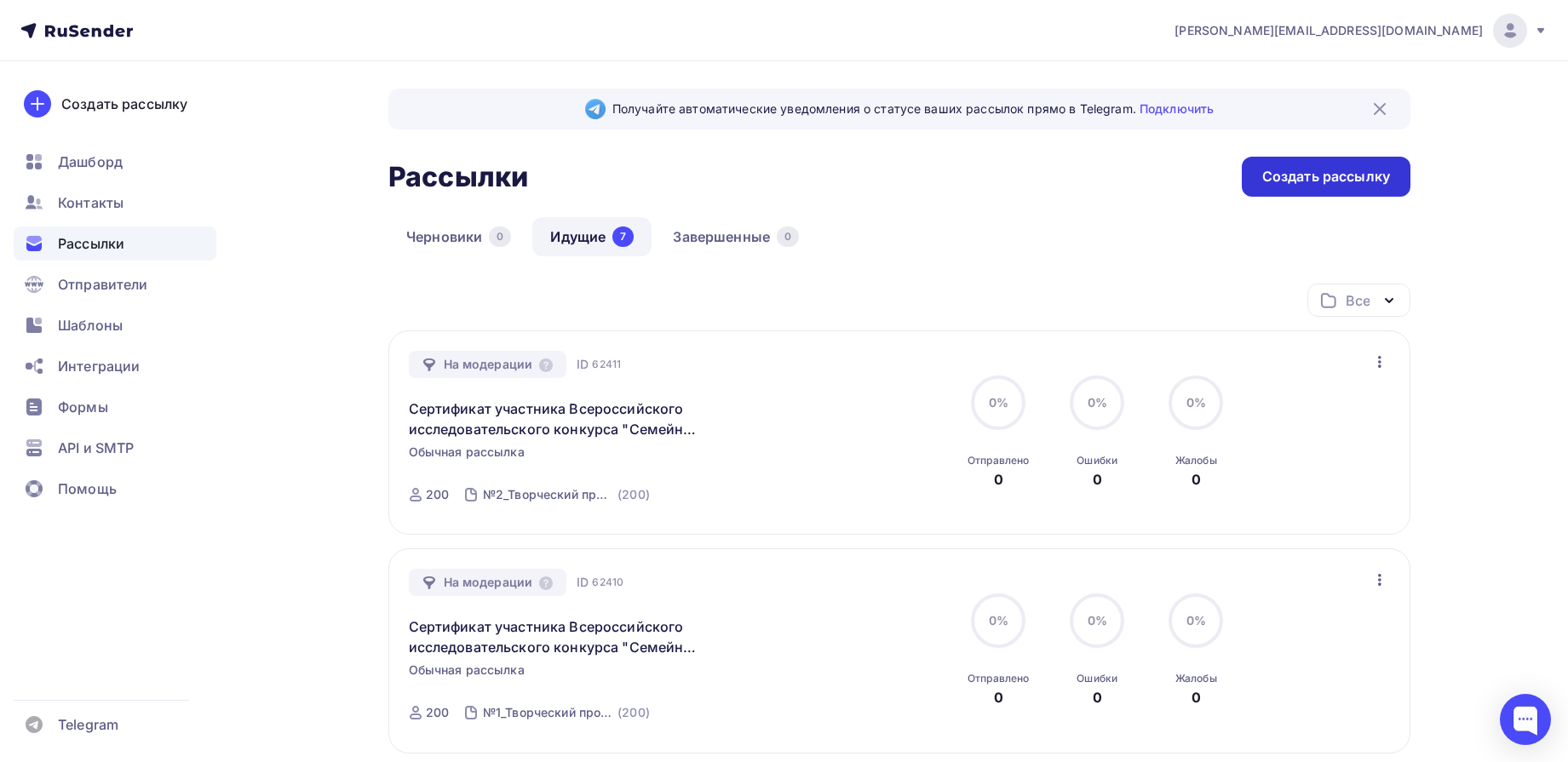
click at [1334, 180] on div "Создать рассылку" at bounding box center [1326, 177] width 128 height 20
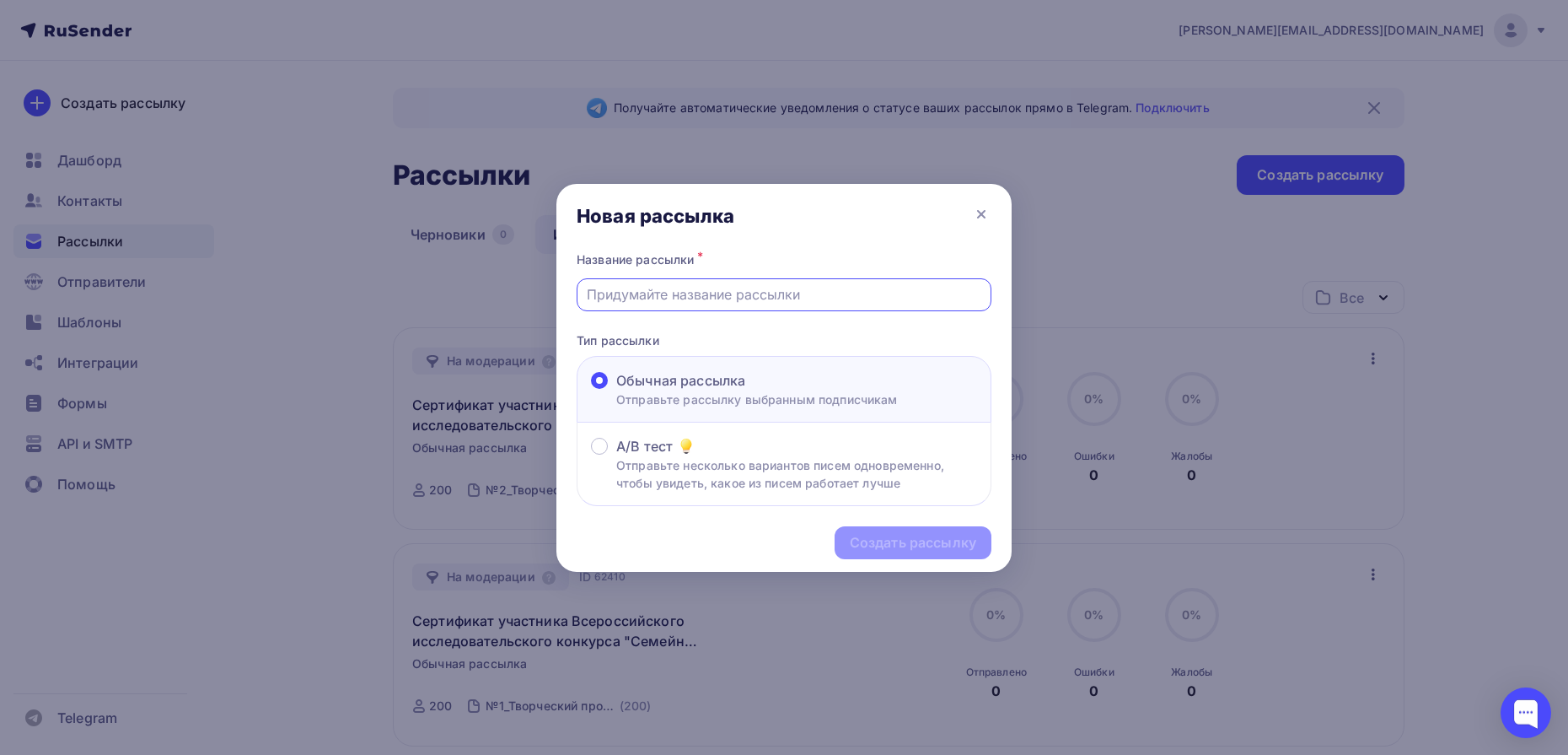
click at [784, 300] on input "text" at bounding box center [784, 294] width 395 height 20
type input "Сертификат участника Всероссийского исследовательского конкурса "Семейная памят…"
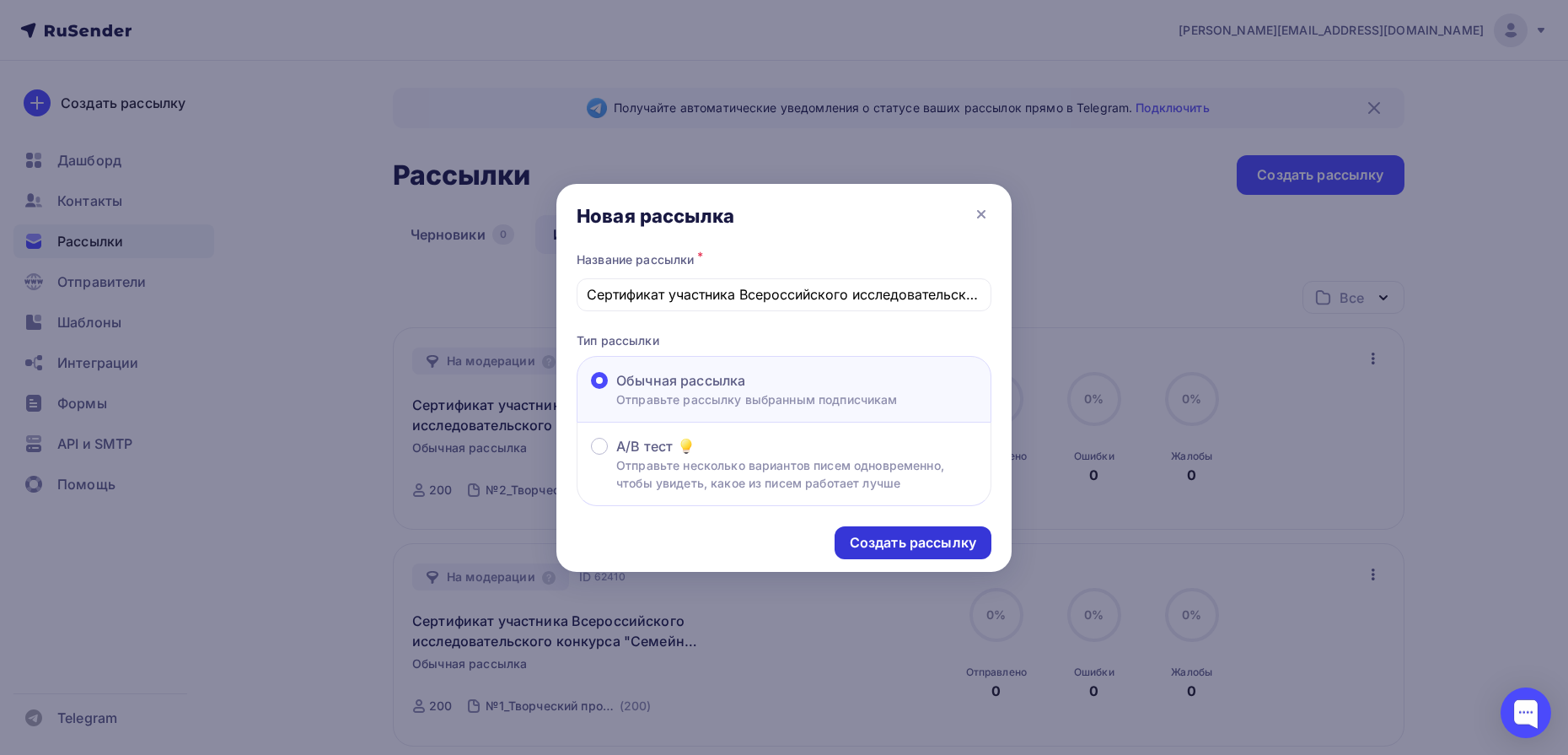
click at [887, 550] on div "Создать рассылку" at bounding box center [913, 543] width 127 height 19
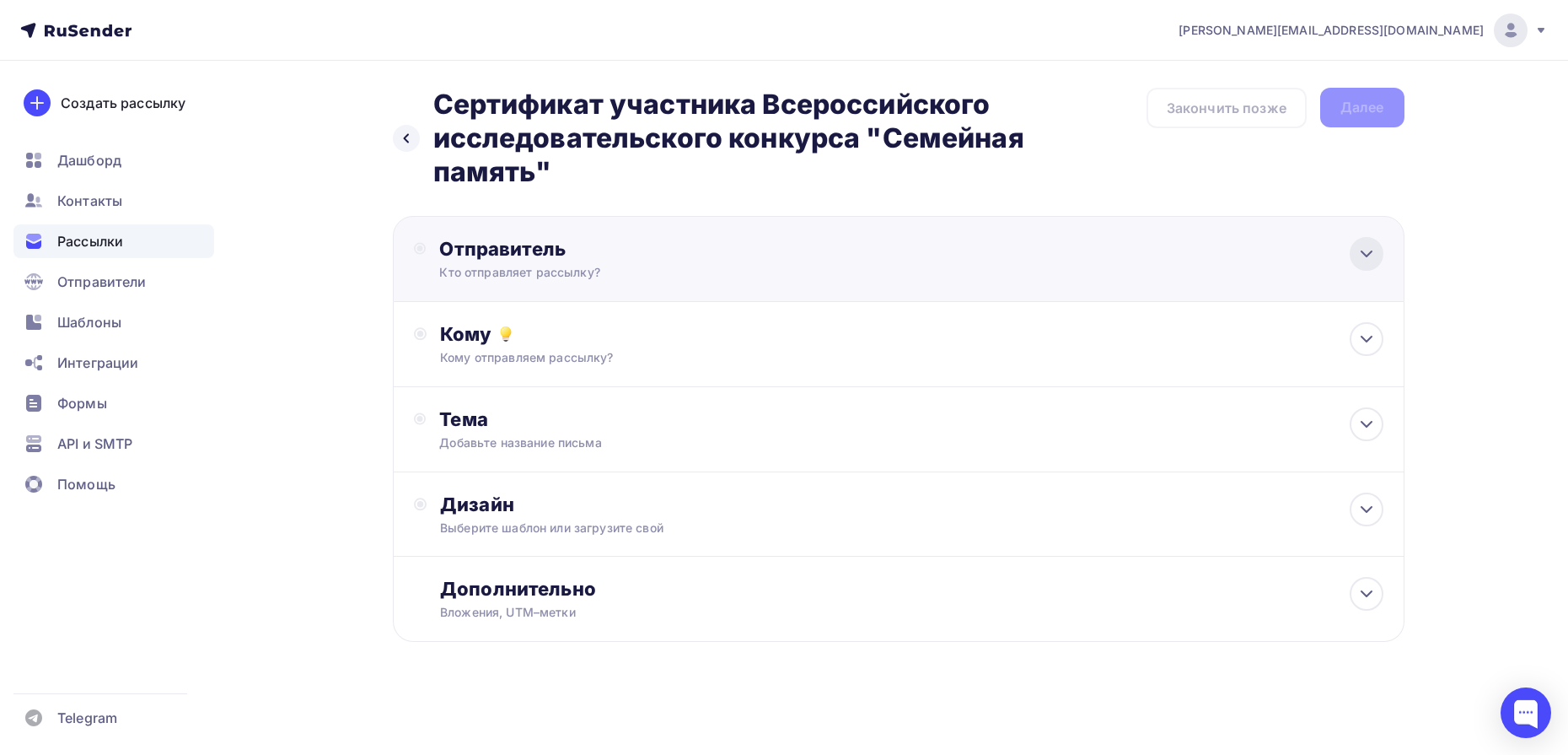
click at [1370, 260] on icon at bounding box center [1366, 254] width 20 height 20
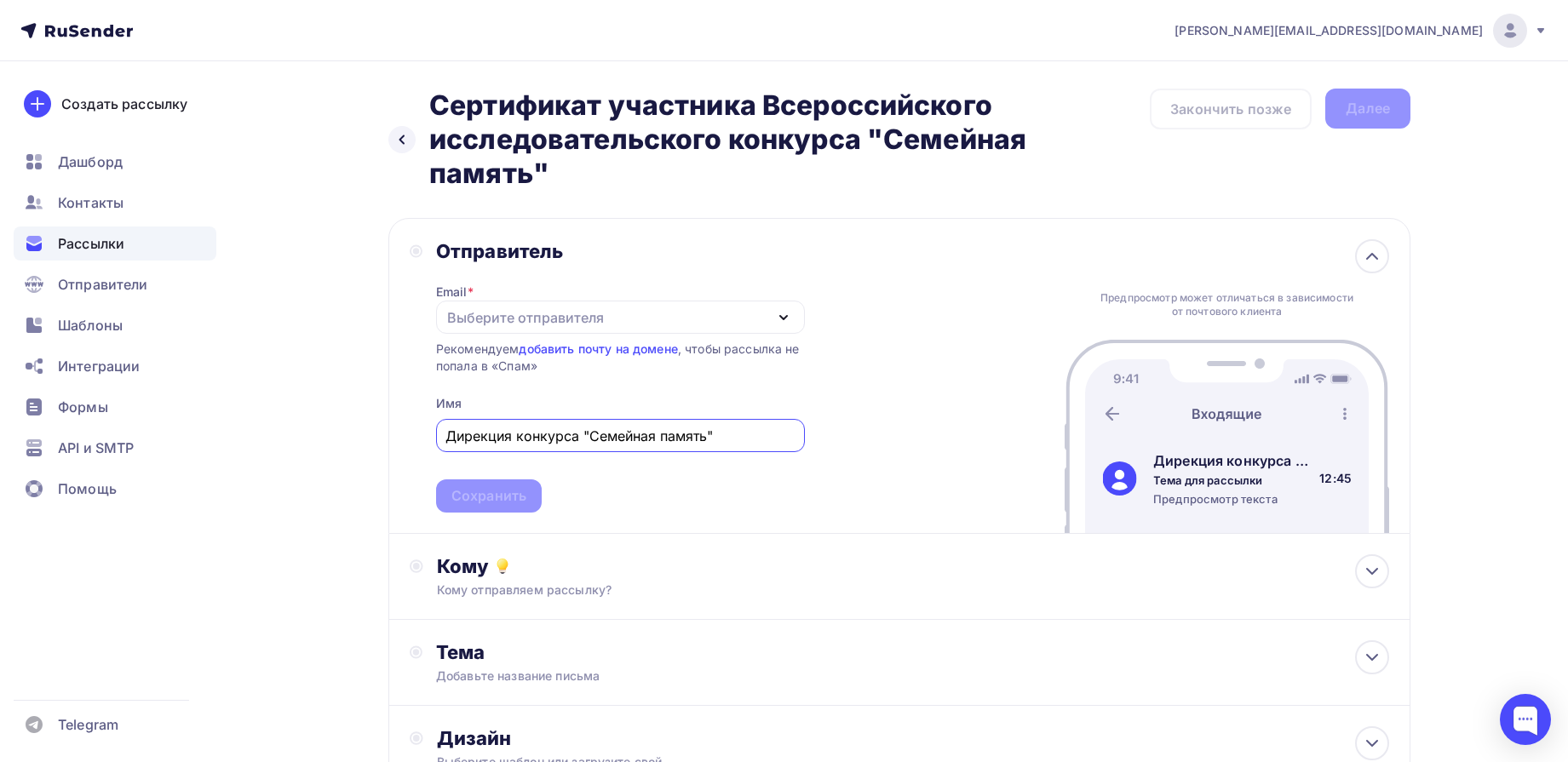
click at [784, 314] on icon "button" at bounding box center [784, 317] width 20 height 20
type input "Дирекция конкурса "Семейная память""
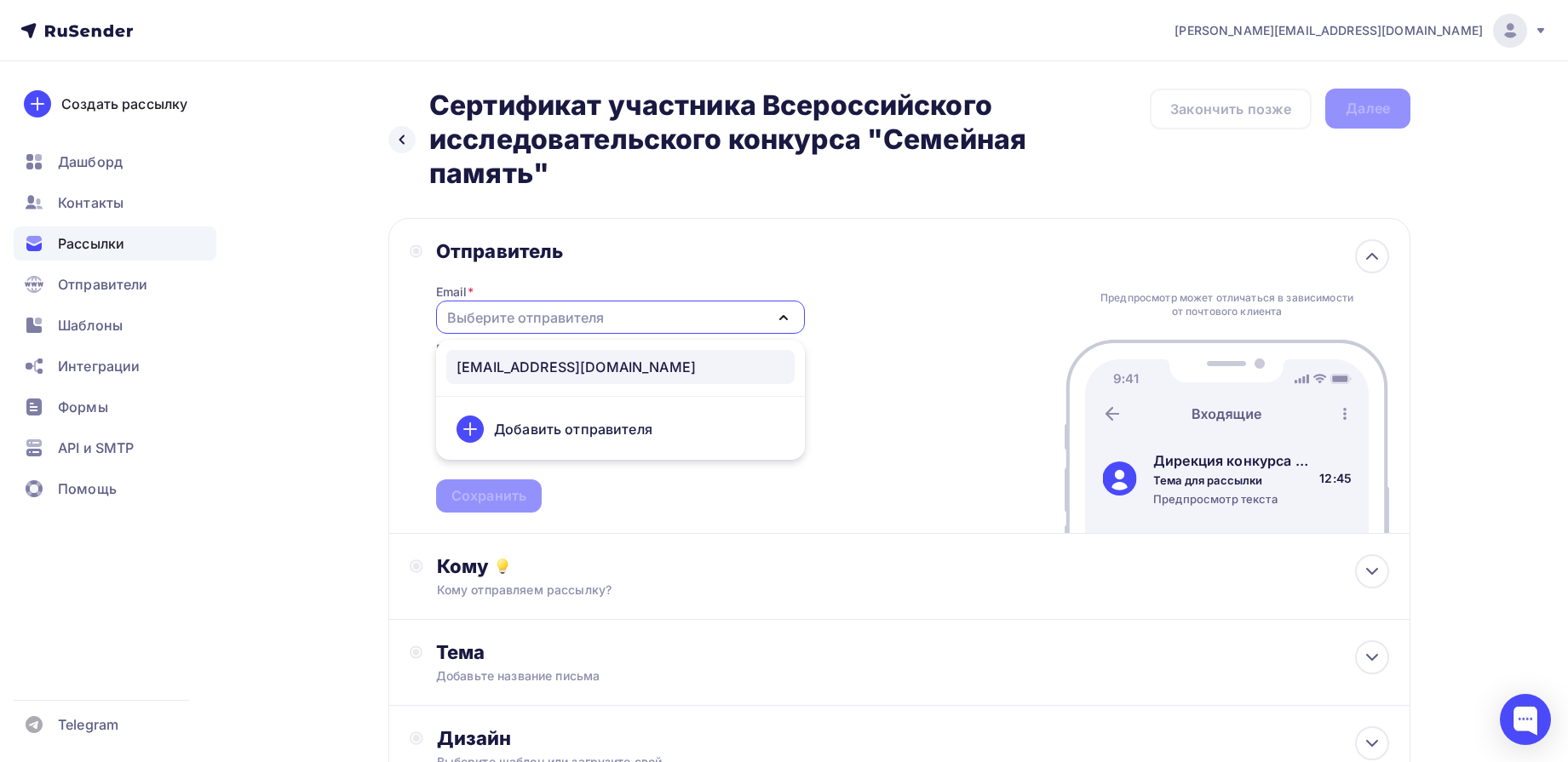
click at [598, 365] on div "[EMAIL_ADDRESS][DOMAIN_NAME]" at bounding box center [575, 366] width 239 height 20
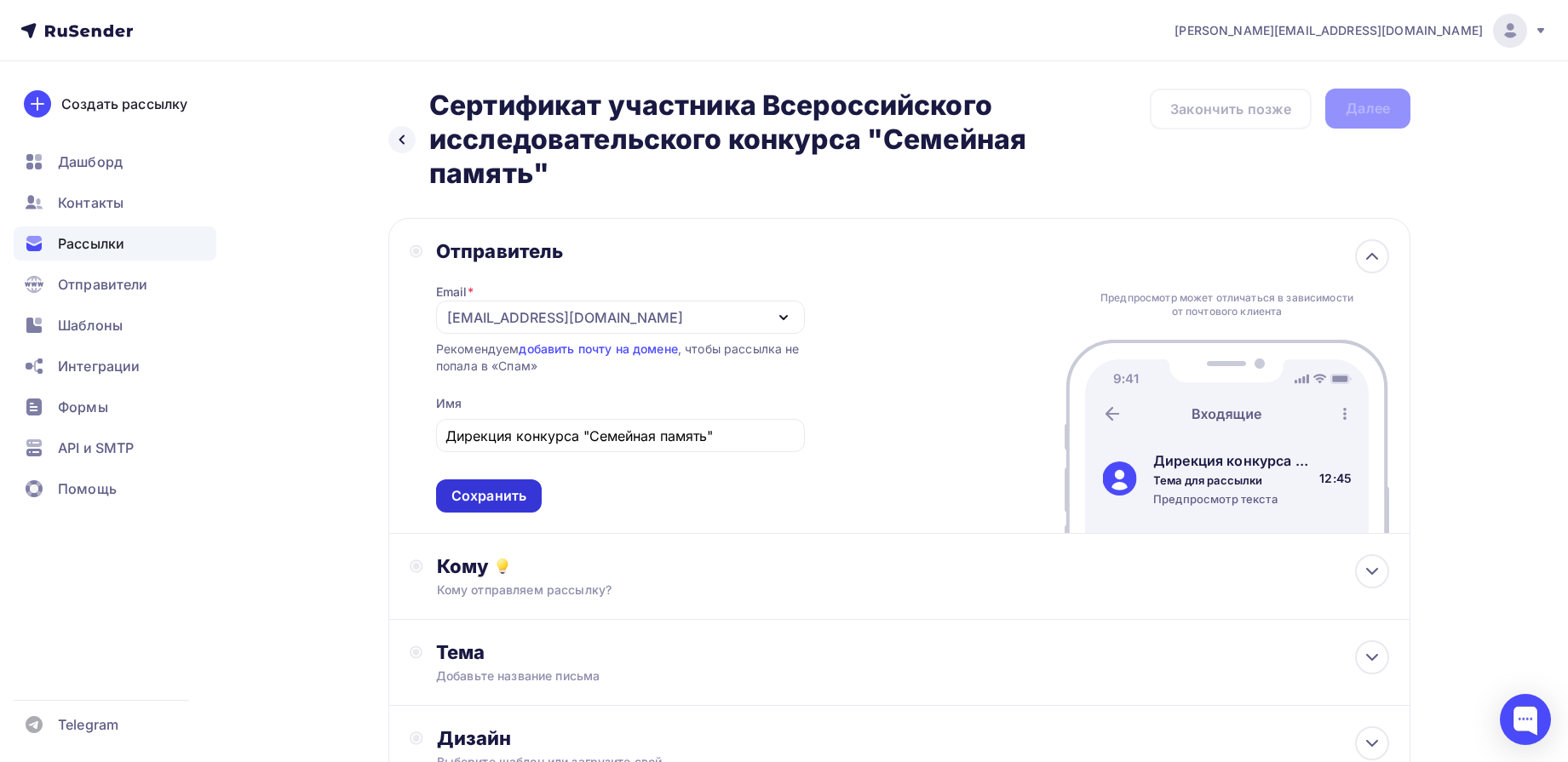
click at [494, 498] on div "Сохранить" at bounding box center [489, 496] width 75 height 20
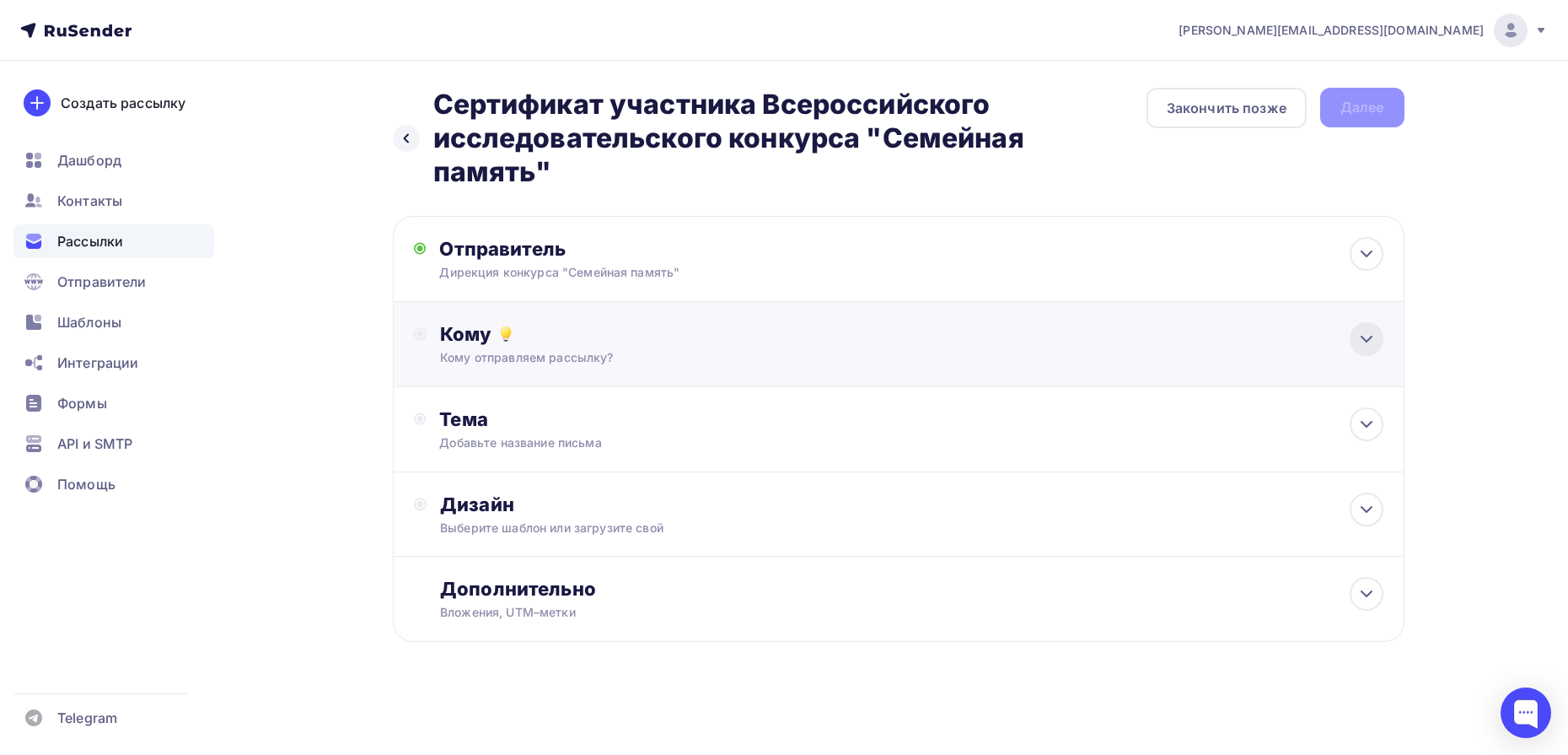
click at [1366, 333] on icon at bounding box center [1366, 339] width 20 height 20
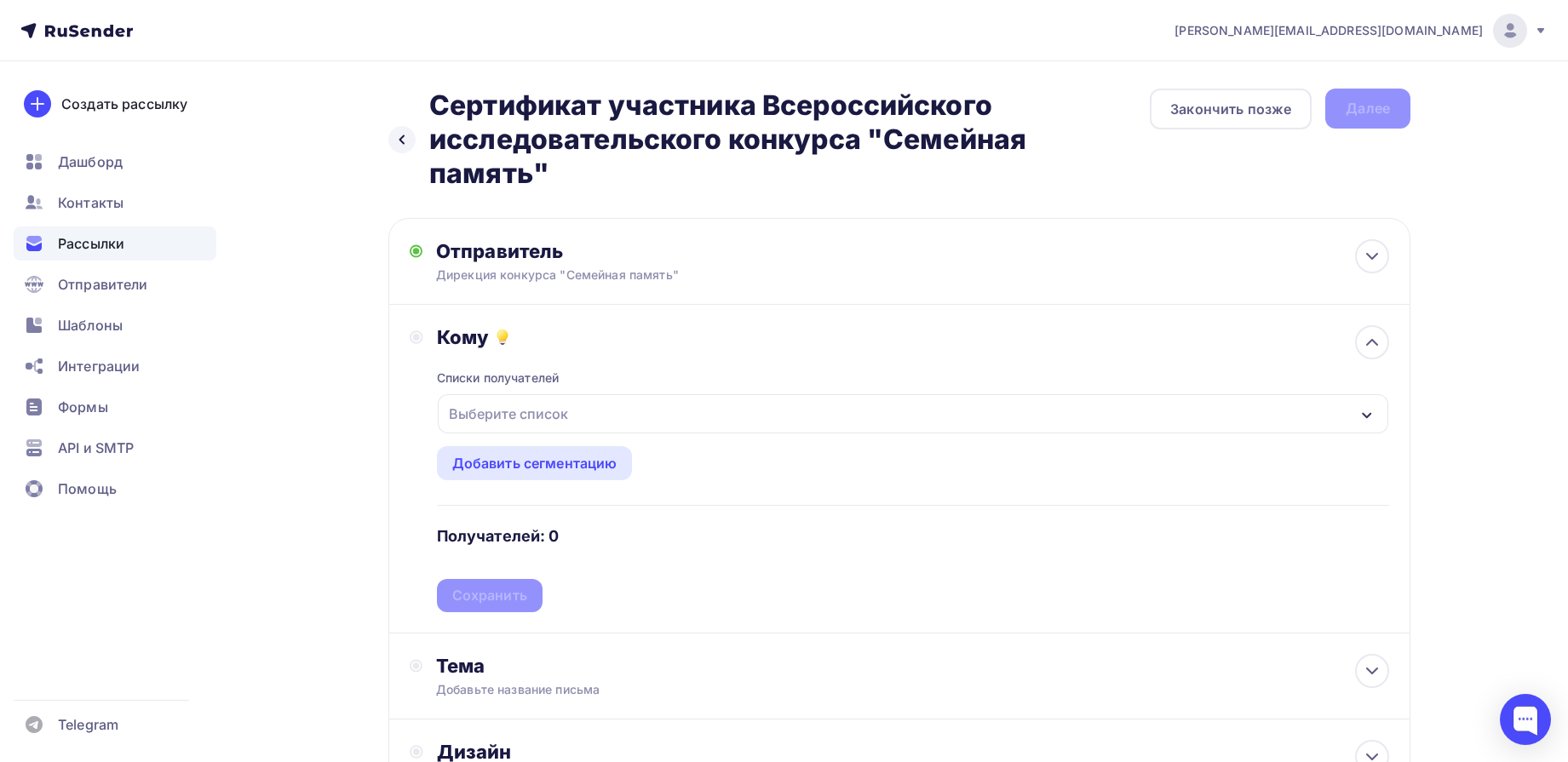
click at [1350, 412] on div "Выберите список" at bounding box center [913, 413] width 951 height 39
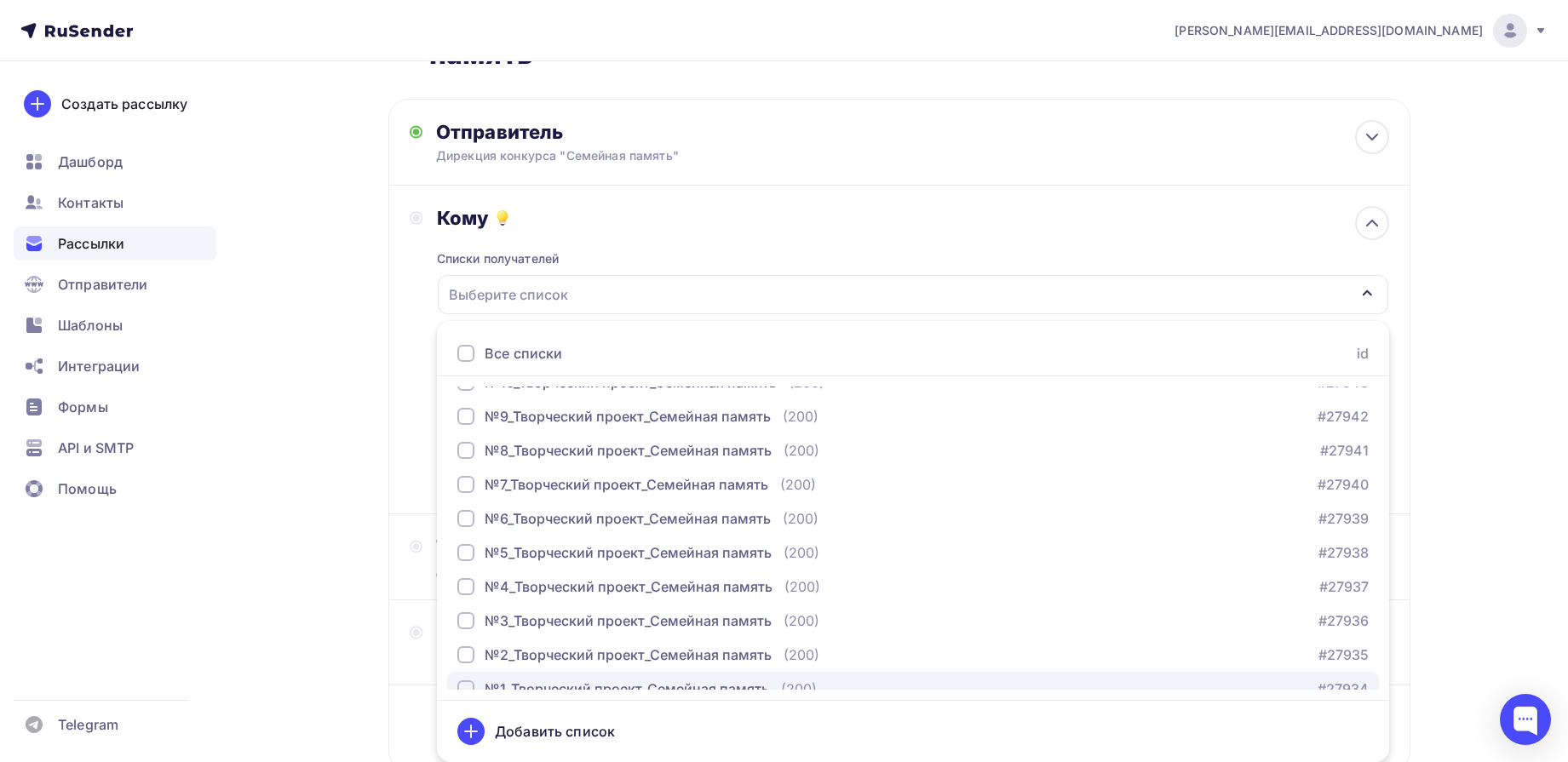
scroll to position [319, 0]
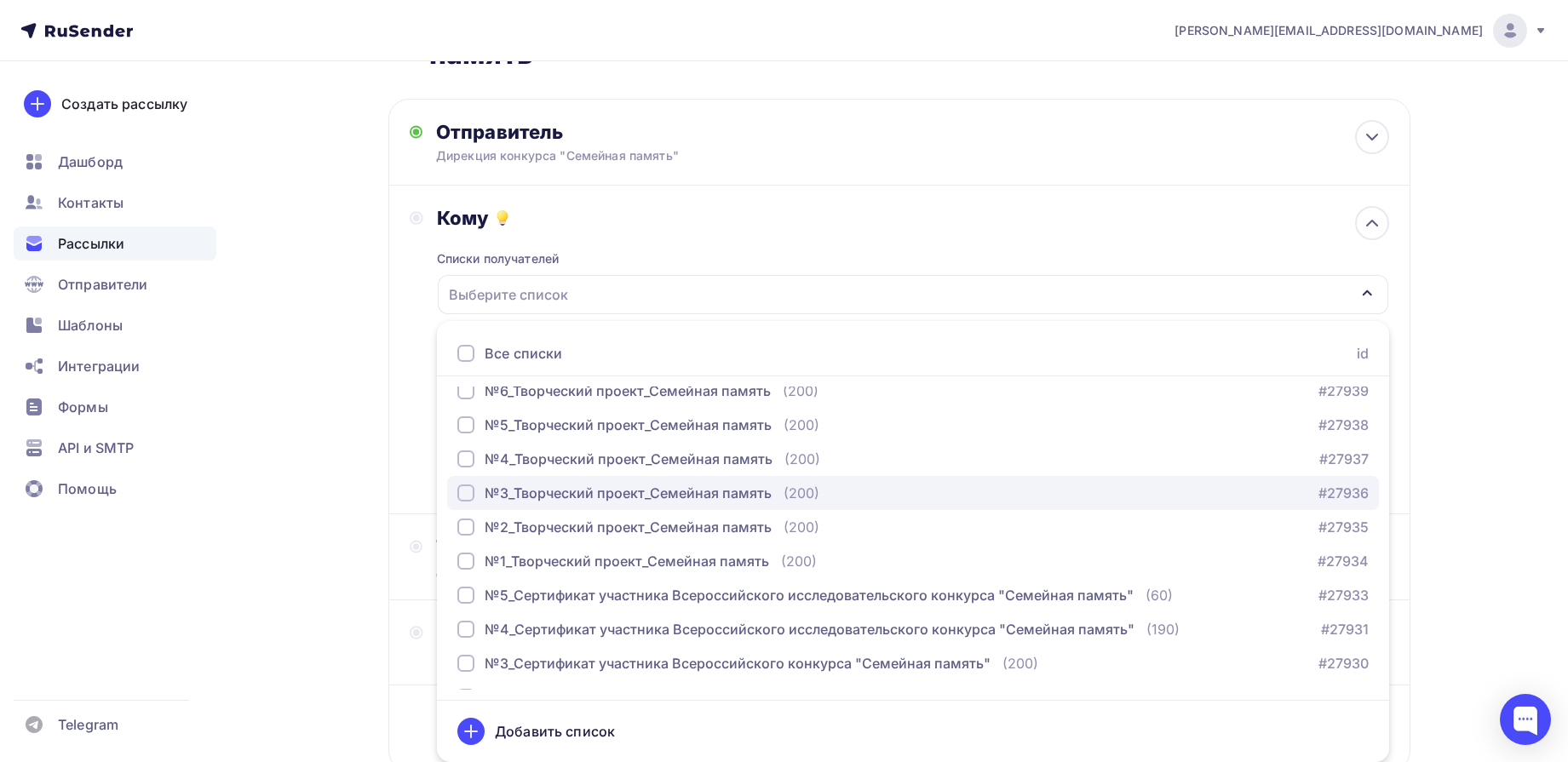
click at [577, 499] on div "№3_Творческий проект_Семейная память" at bounding box center [628, 493] width 287 height 20
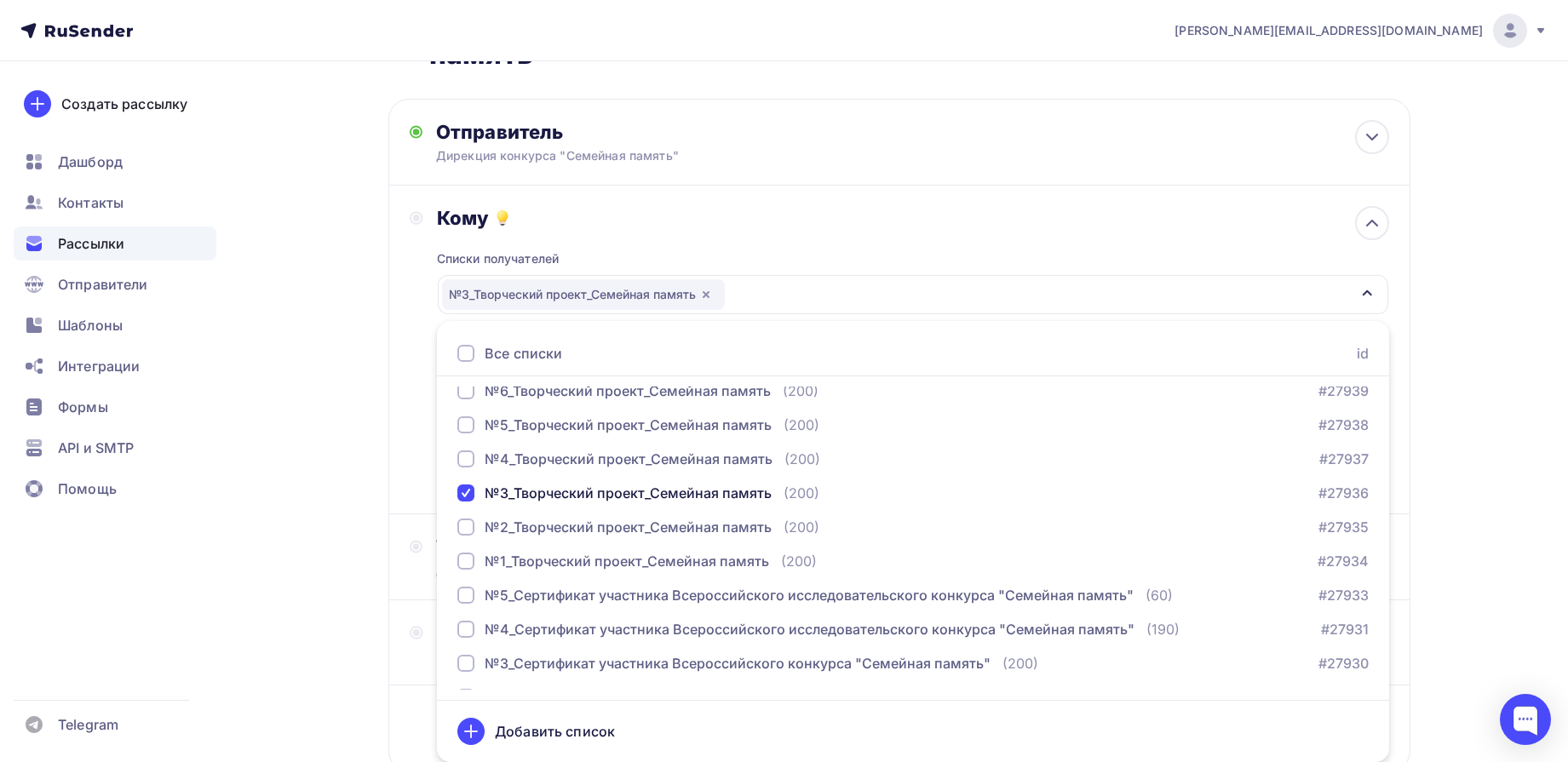
click at [1515, 313] on div "e.d.kuleshova@mail.ru Аккаунт Тарифы Выйти Создать рассылку Дашборд Контакты Ра…" at bounding box center [784, 381] width 1568 height 1000
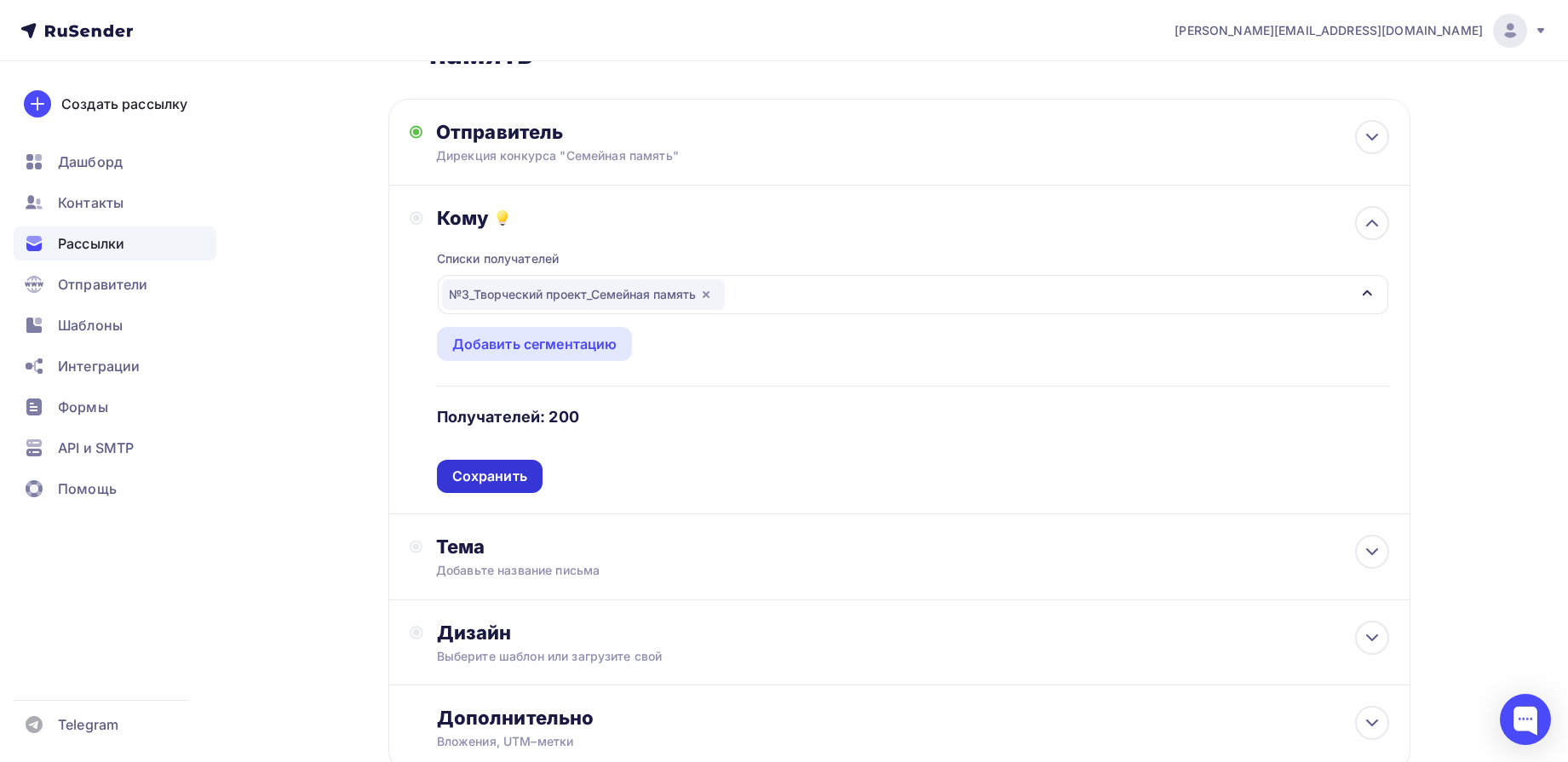
click at [517, 480] on div "Сохранить" at bounding box center [490, 477] width 75 height 20
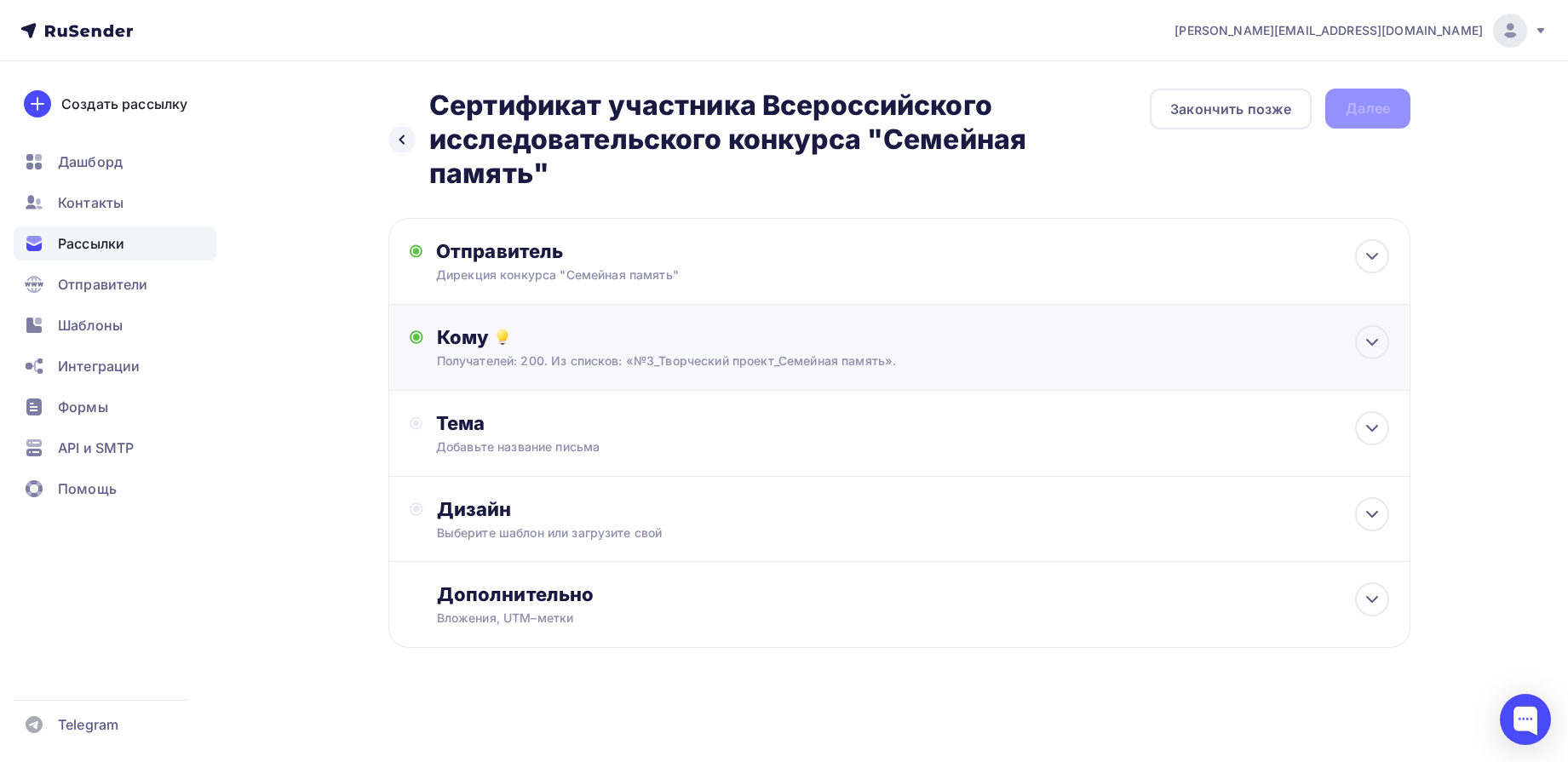
scroll to position [0, 0]
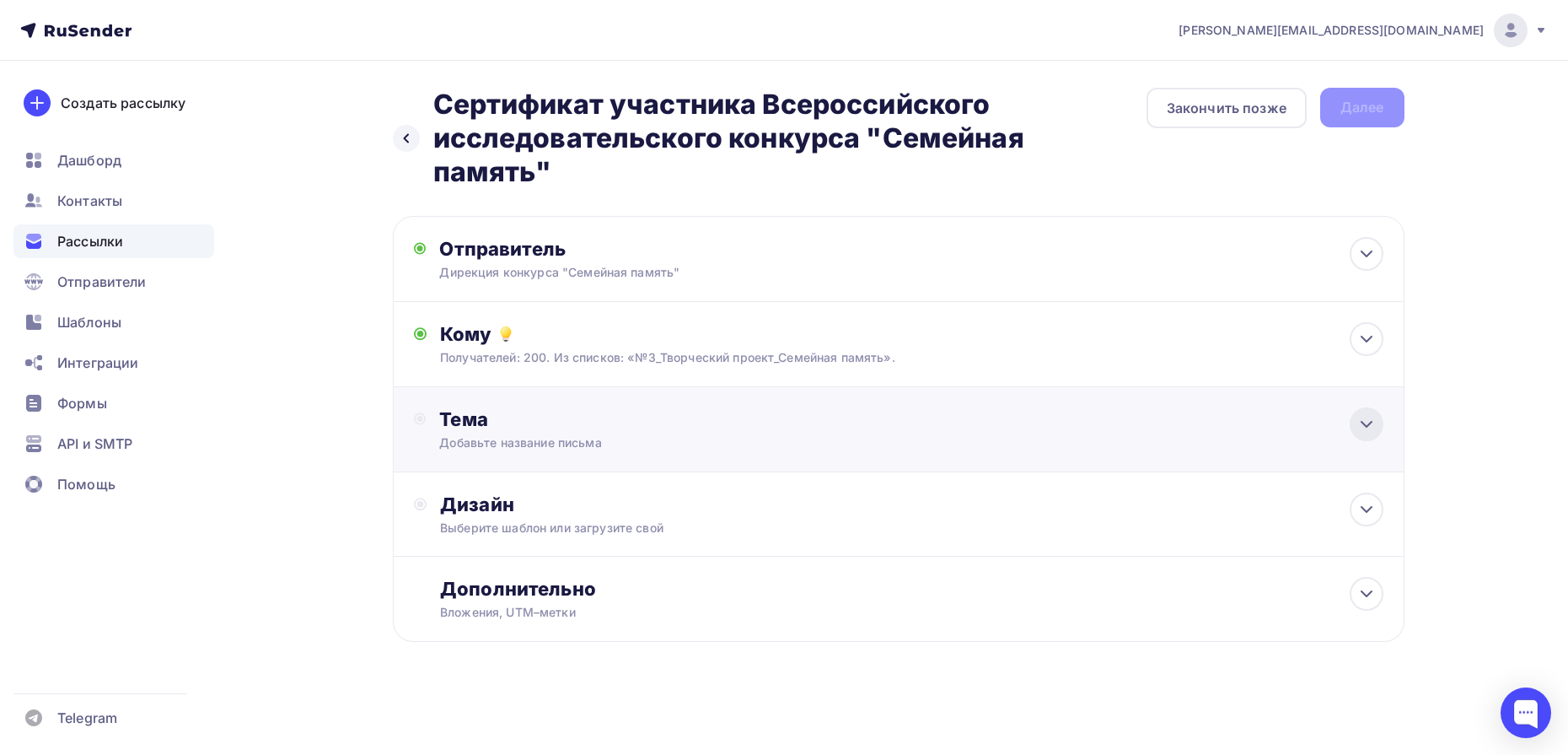
click at [1366, 426] on icon at bounding box center [1366, 425] width 10 height 5
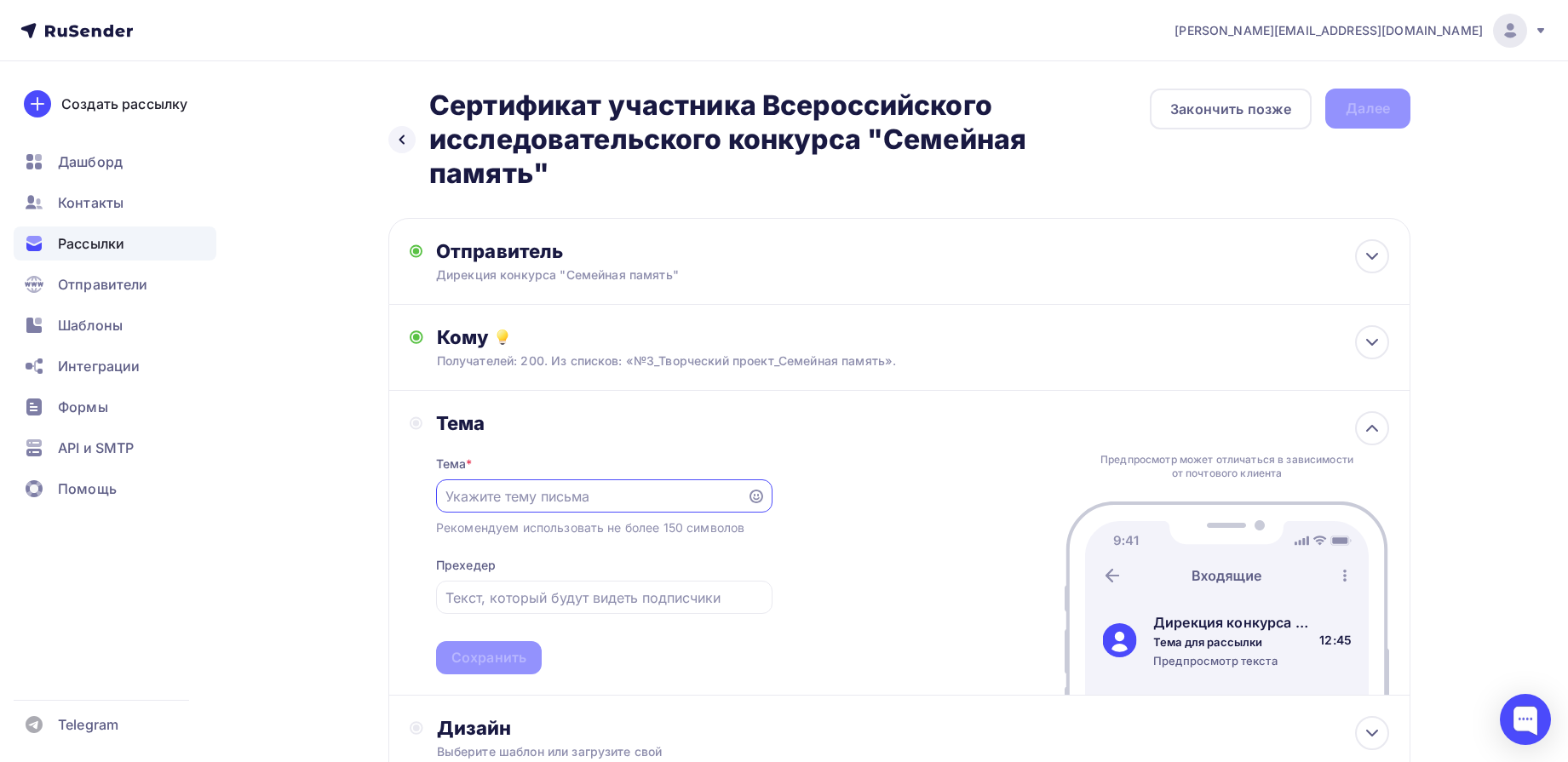
paste input "Сертификат участника Всероссийского исследовательского конкурса "Семейная памят…"
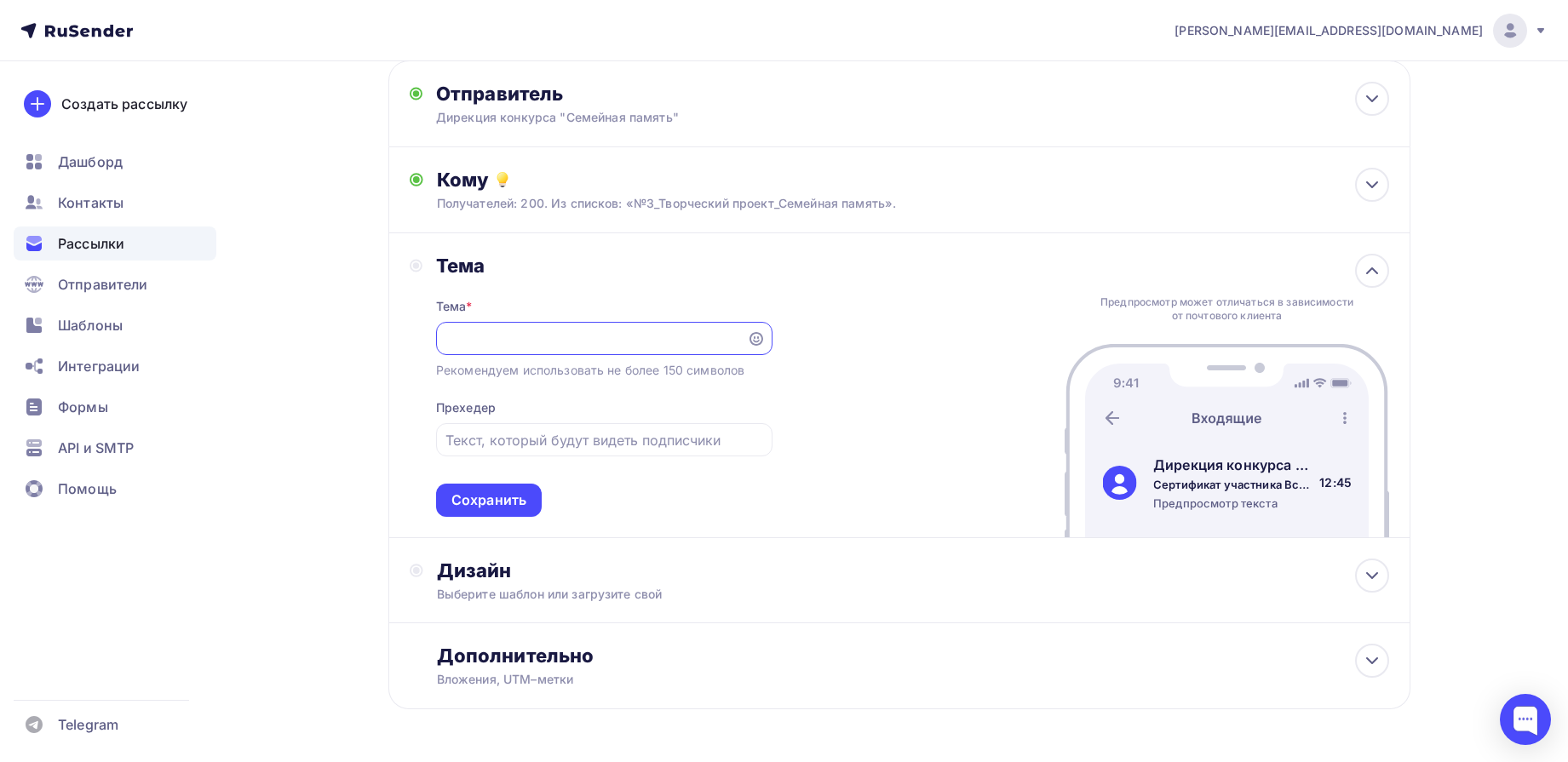
scroll to position [108, 0]
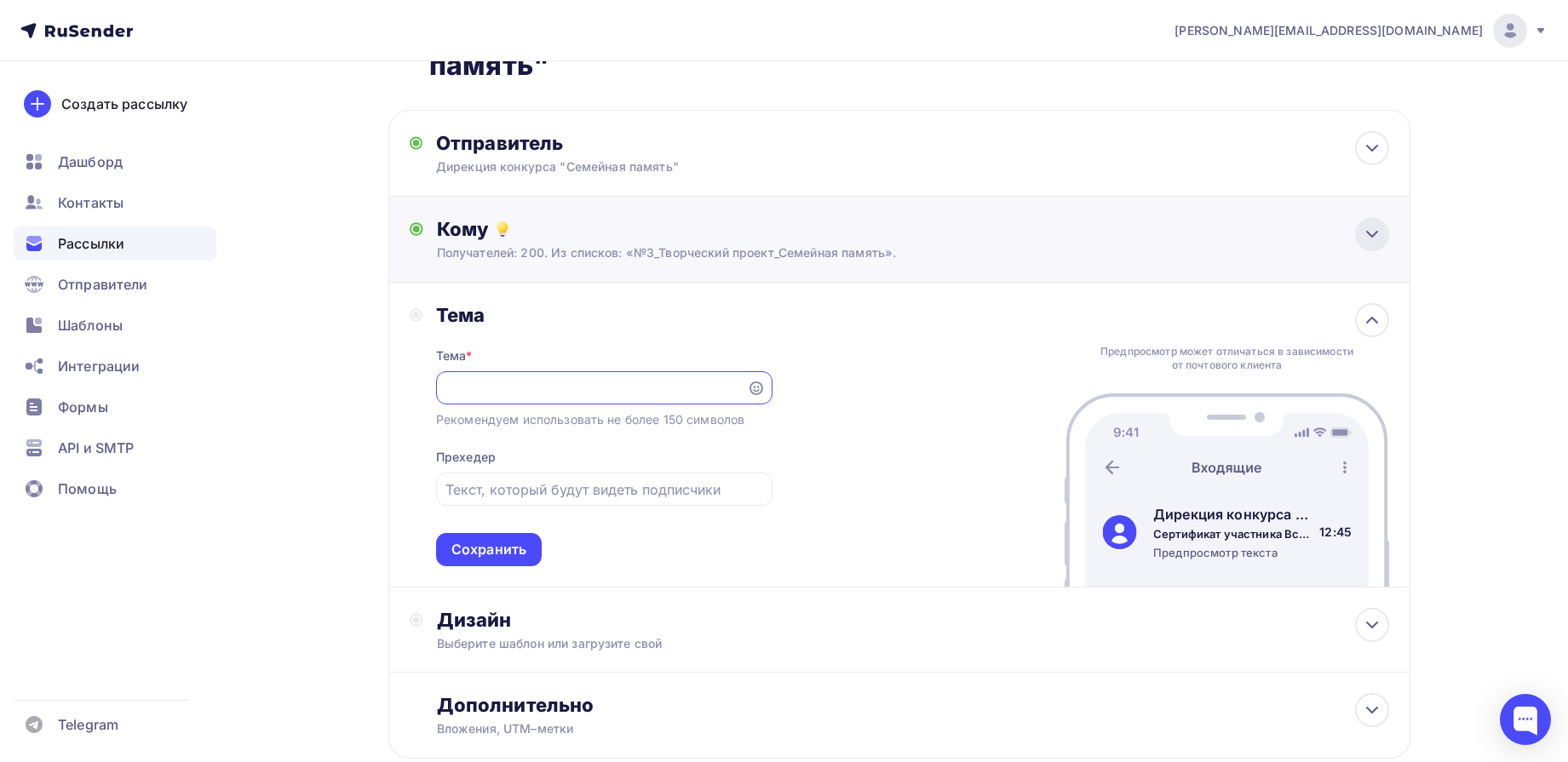
type input "Сертификат участника Всероссийского исследовательского конкурса "Семейная памят…"
click at [1371, 237] on icon at bounding box center [1371, 234] width 20 height 20
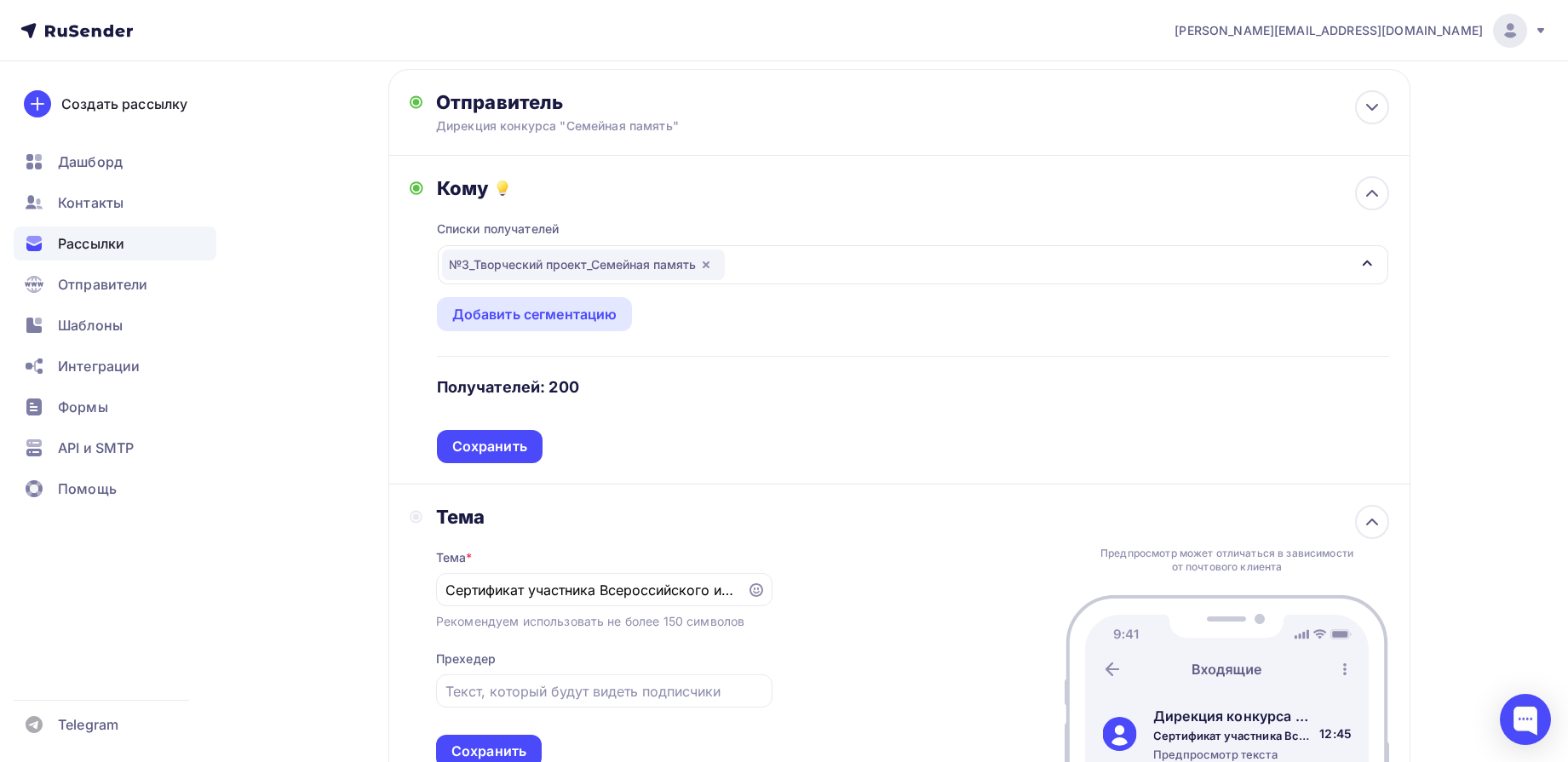
scroll to position [214, 0]
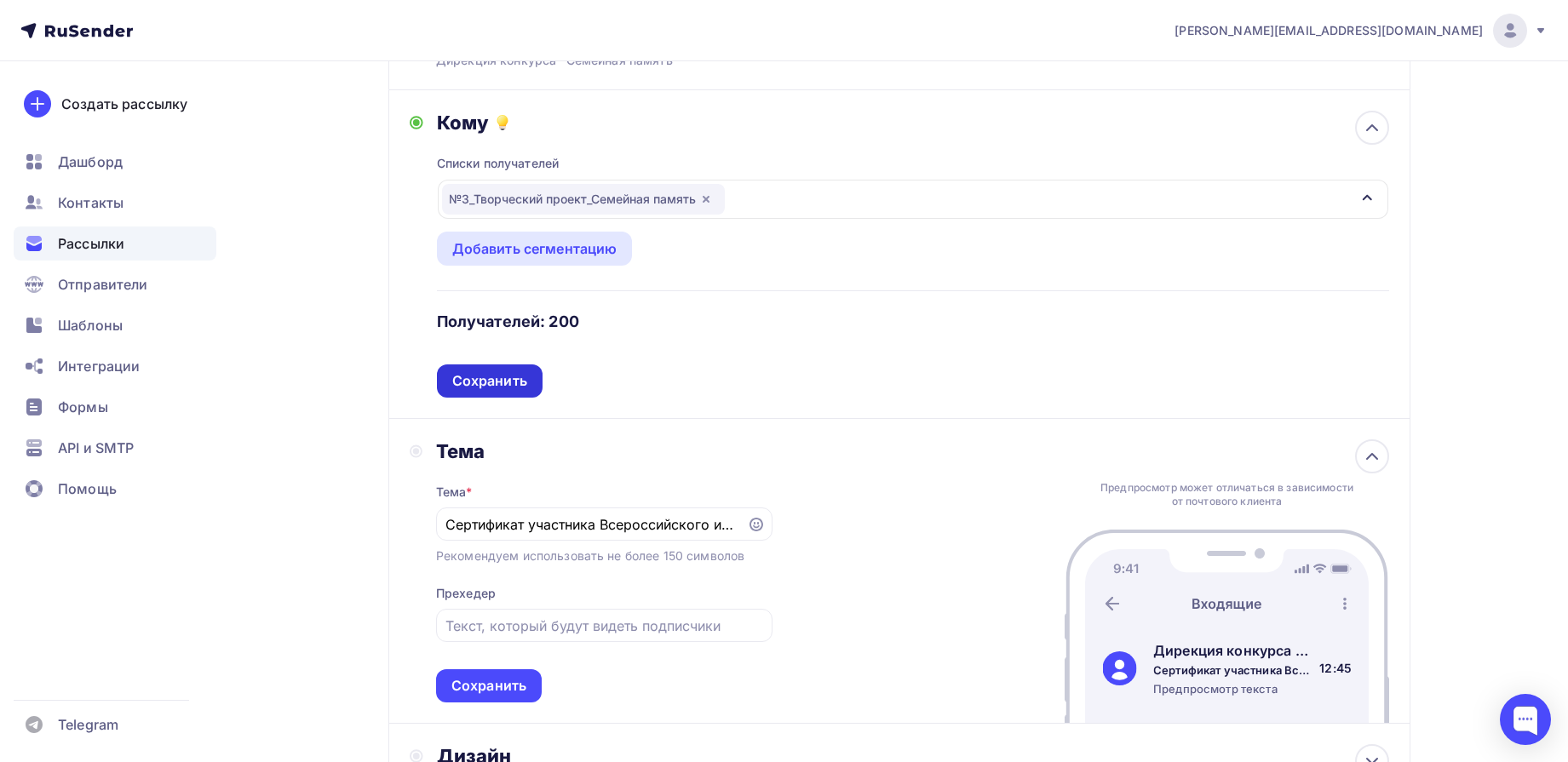
click at [500, 378] on div "Сохранить" at bounding box center [490, 381] width 75 height 20
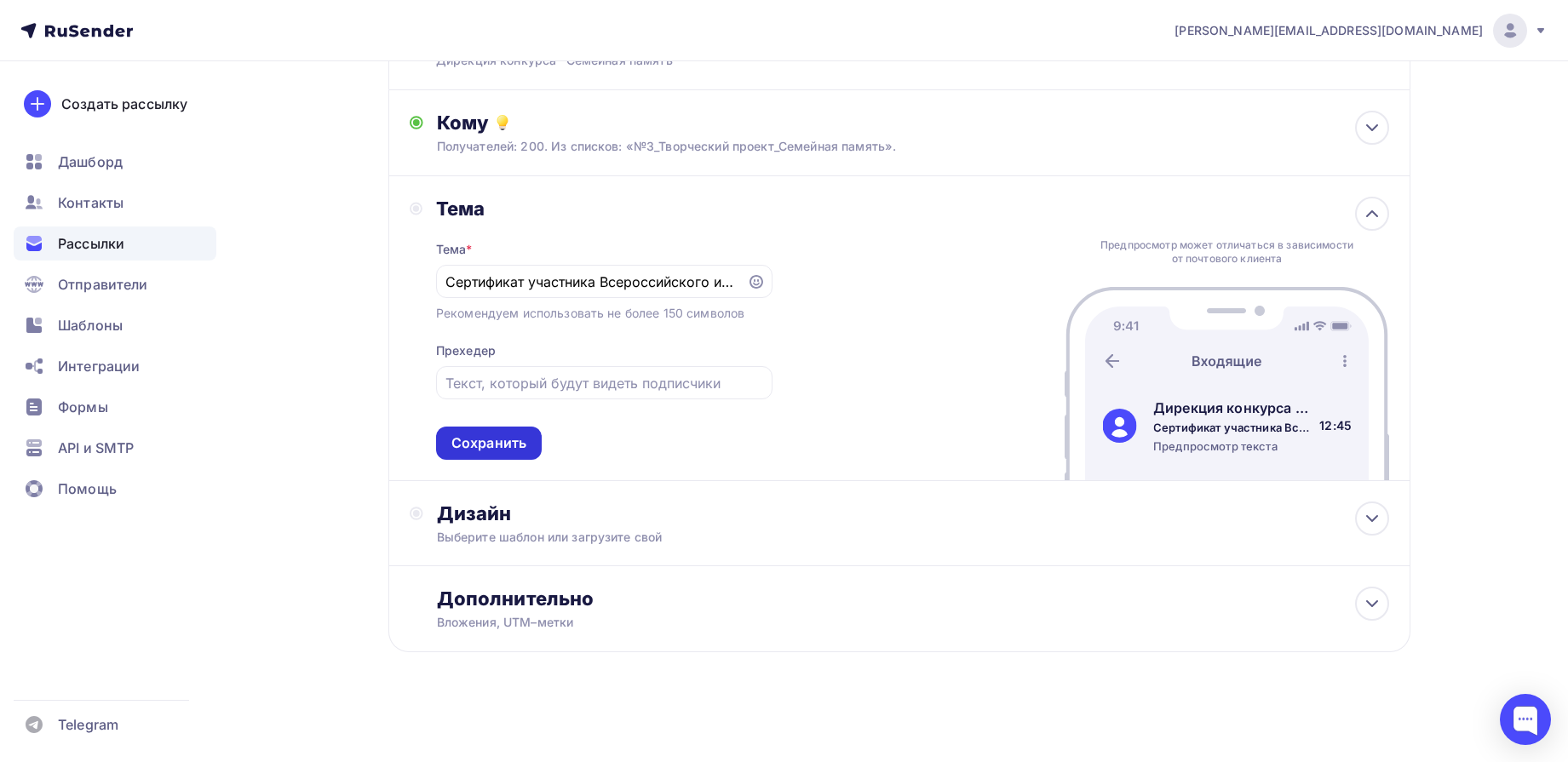
click at [507, 448] on div "Сохранить" at bounding box center [489, 443] width 75 height 20
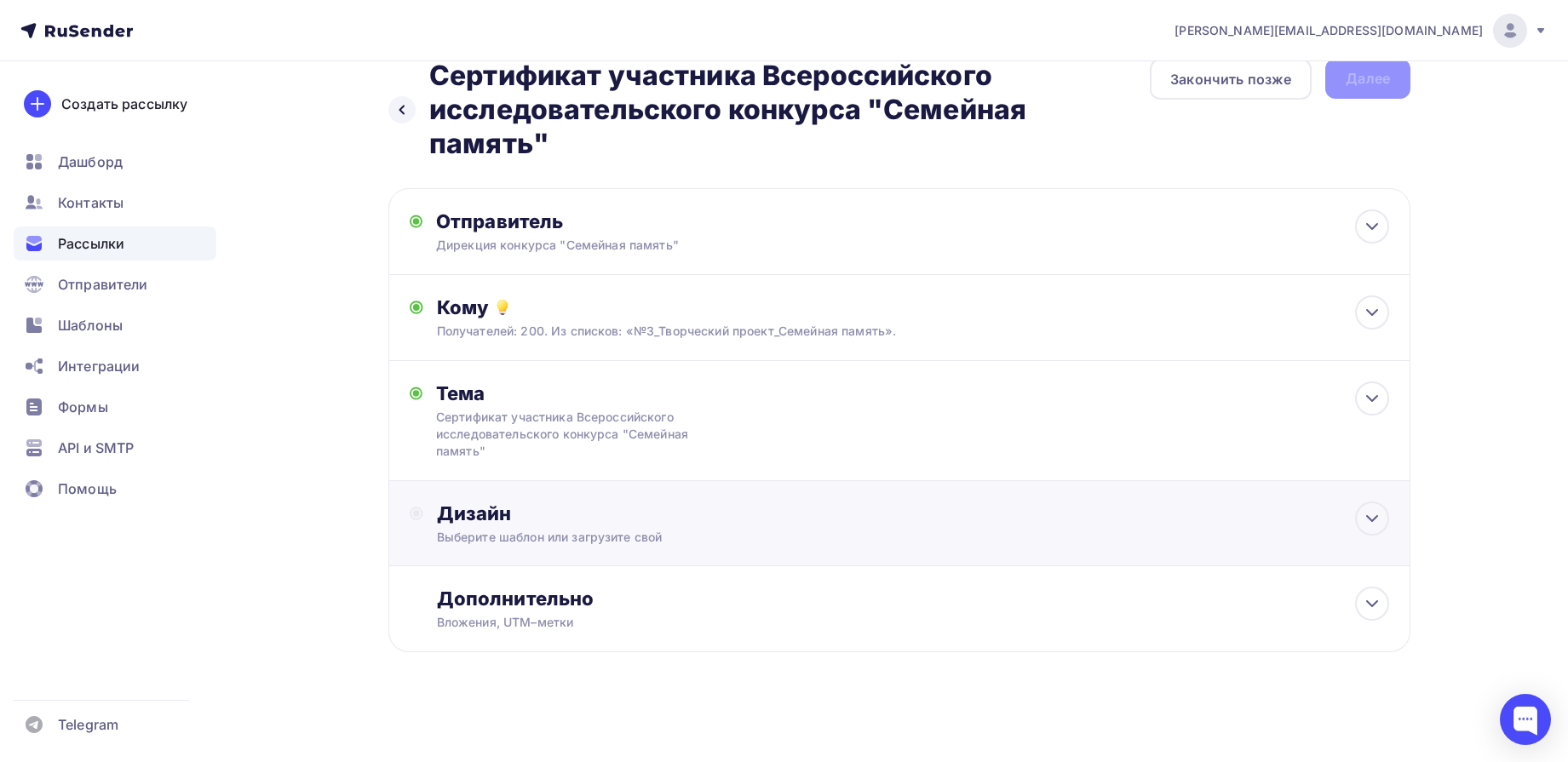
scroll to position [30, 0]
click at [1387, 521] on div at bounding box center [1372, 518] width 34 height 34
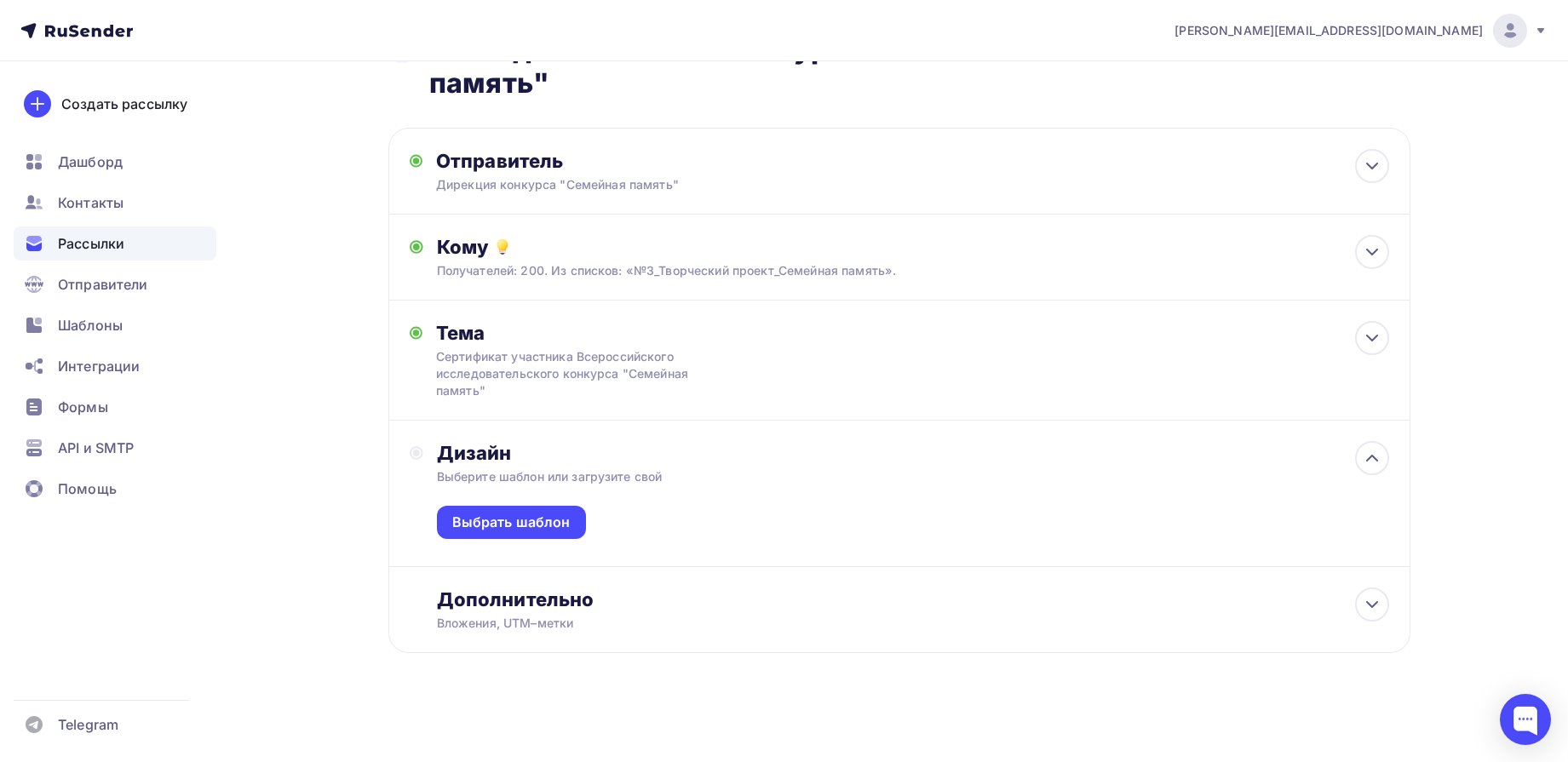
scroll to position [91, 0]
click at [531, 532] on div "Выбрать шаблон" at bounding box center [511, 521] width 149 height 33
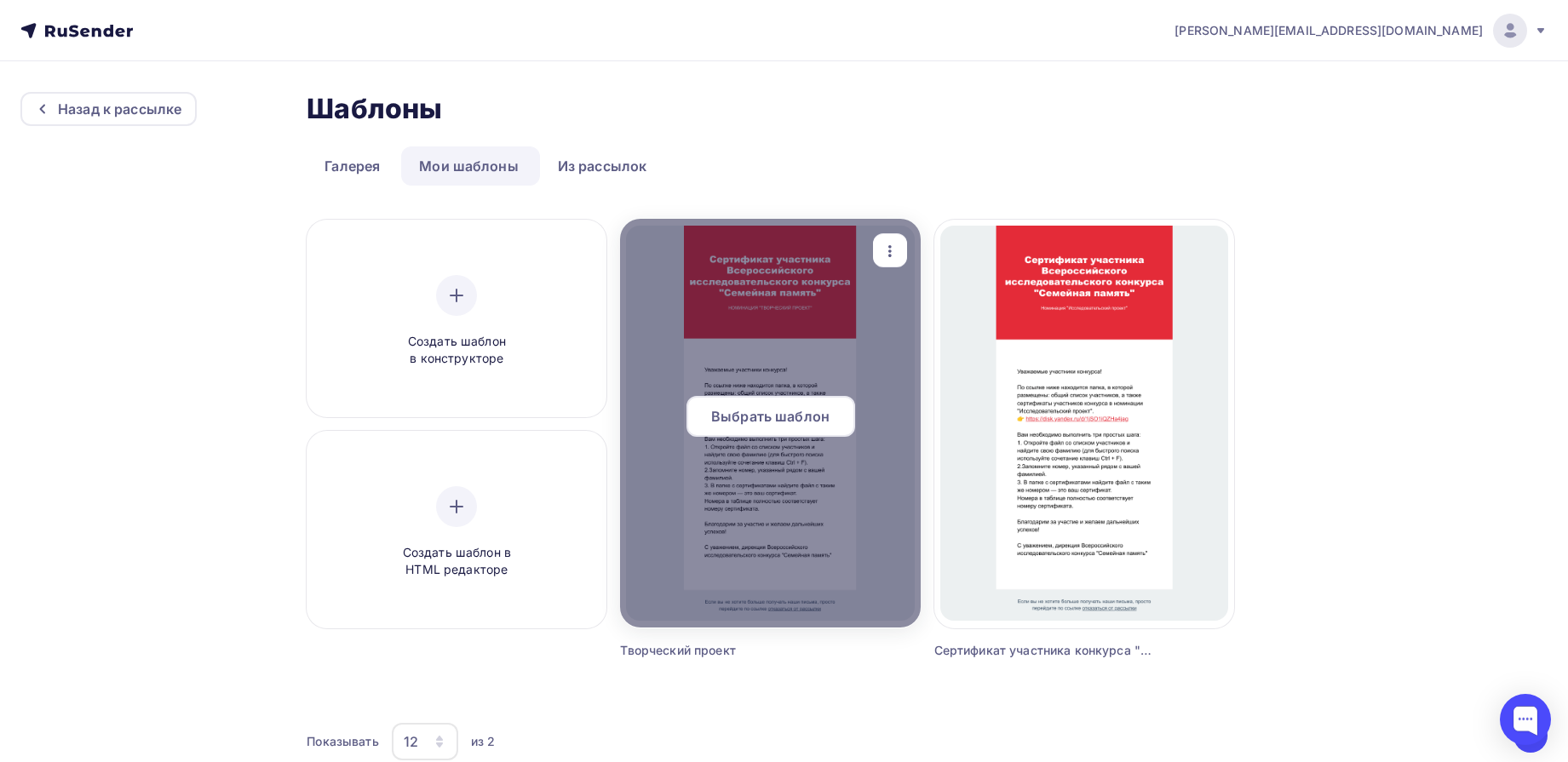
click at [770, 416] on span "Выбрать шаблон" at bounding box center [770, 416] width 118 height 20
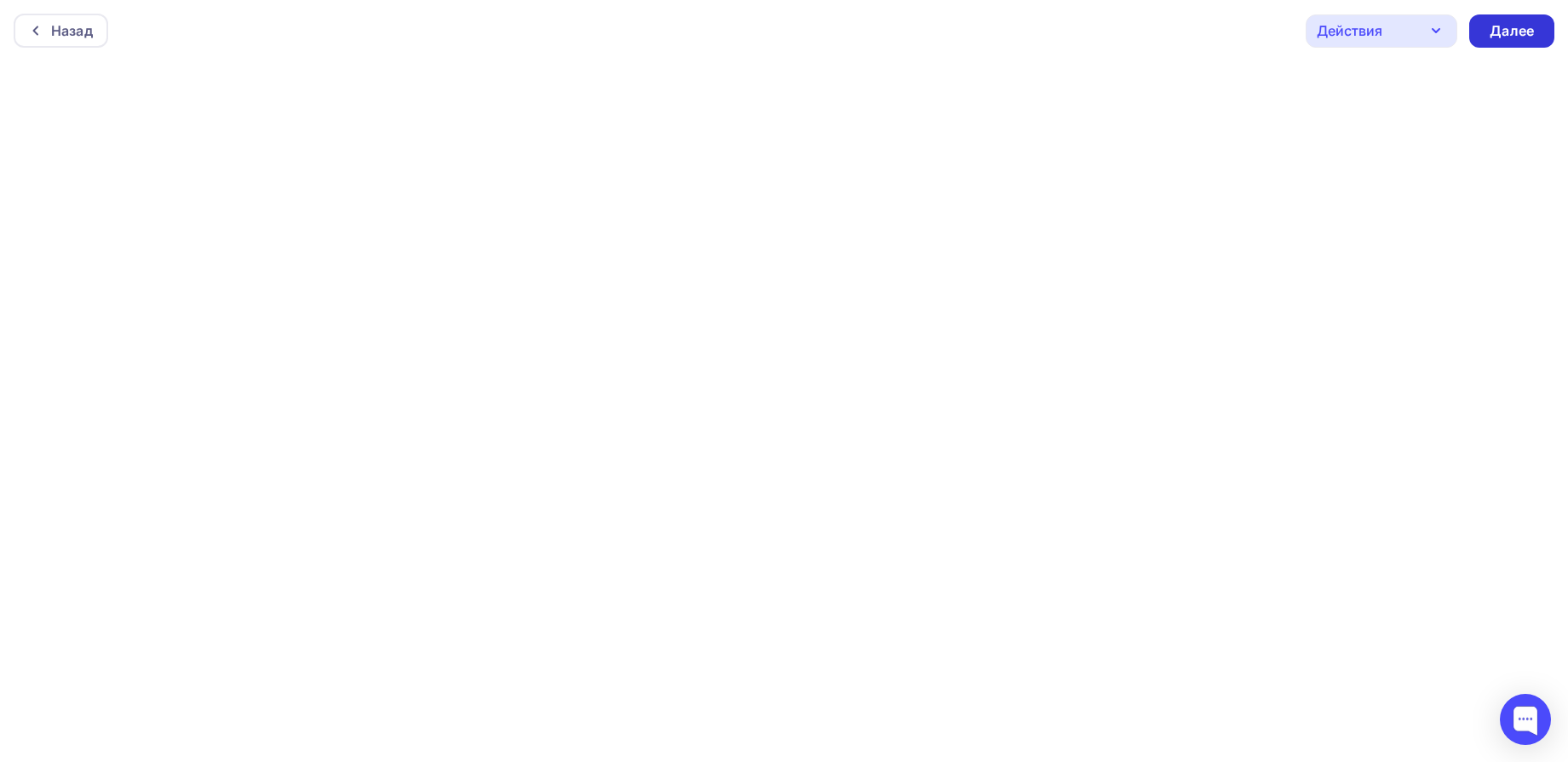
click at [1511, 32] on div "Далее" at bounding box center [1512, 31] width 44 height 20
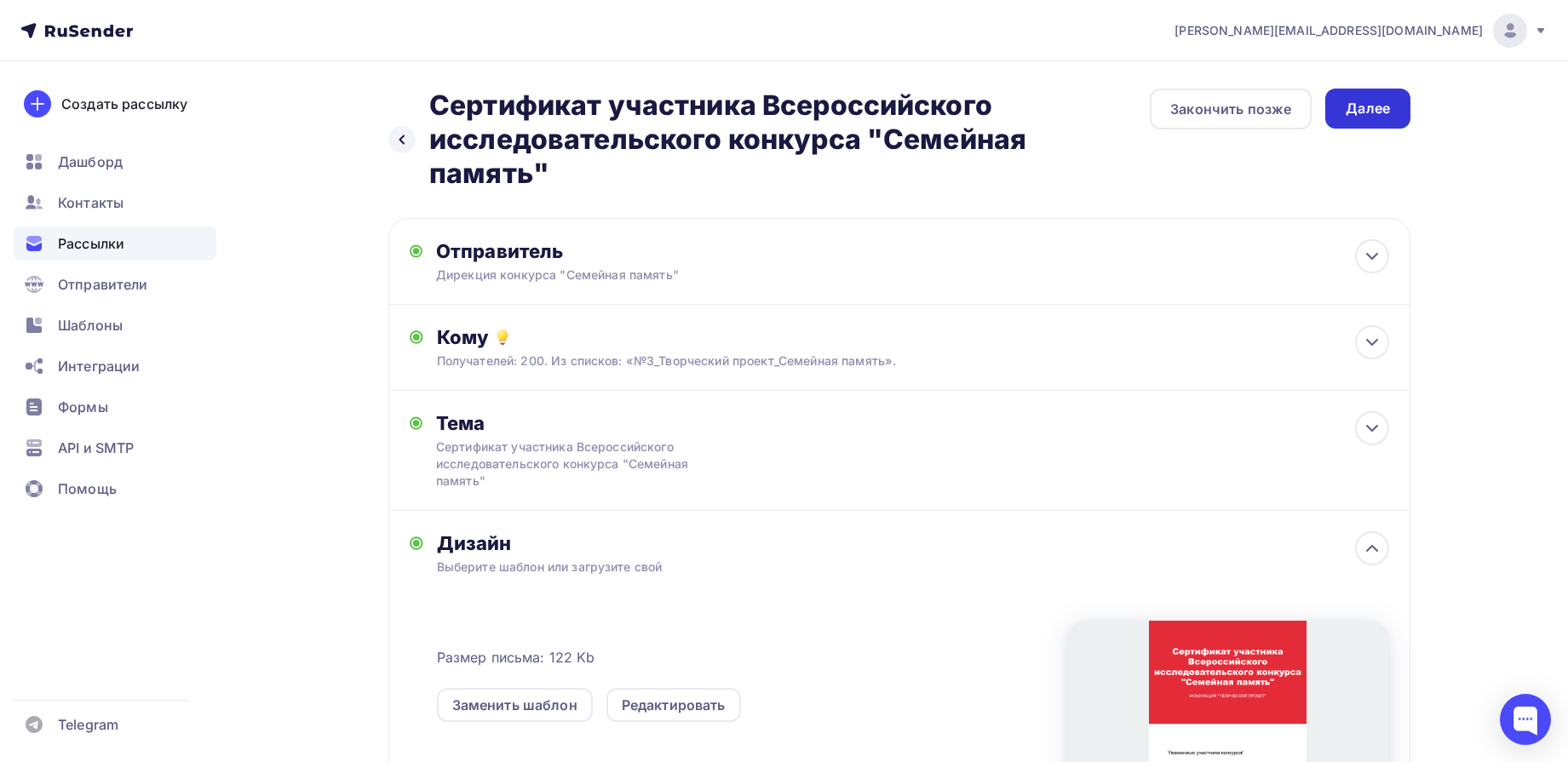
click at [1365, 114] on div "Далее" at bounding box center [1368, 108] width 44 height 20
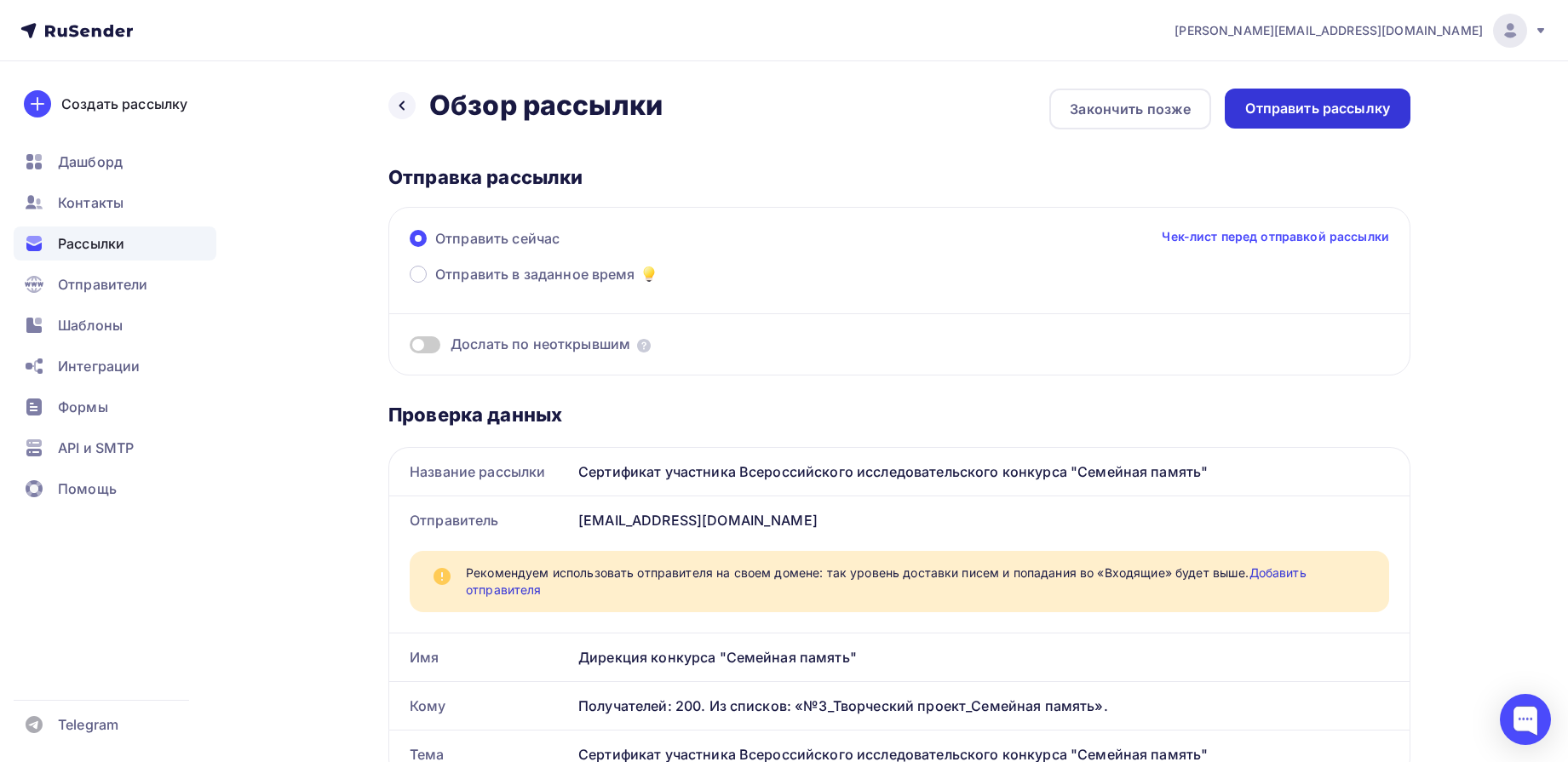
click at [1296, 117] on div "Отправить рассылку" at bounding box center [1317, 108] width 145 height 20
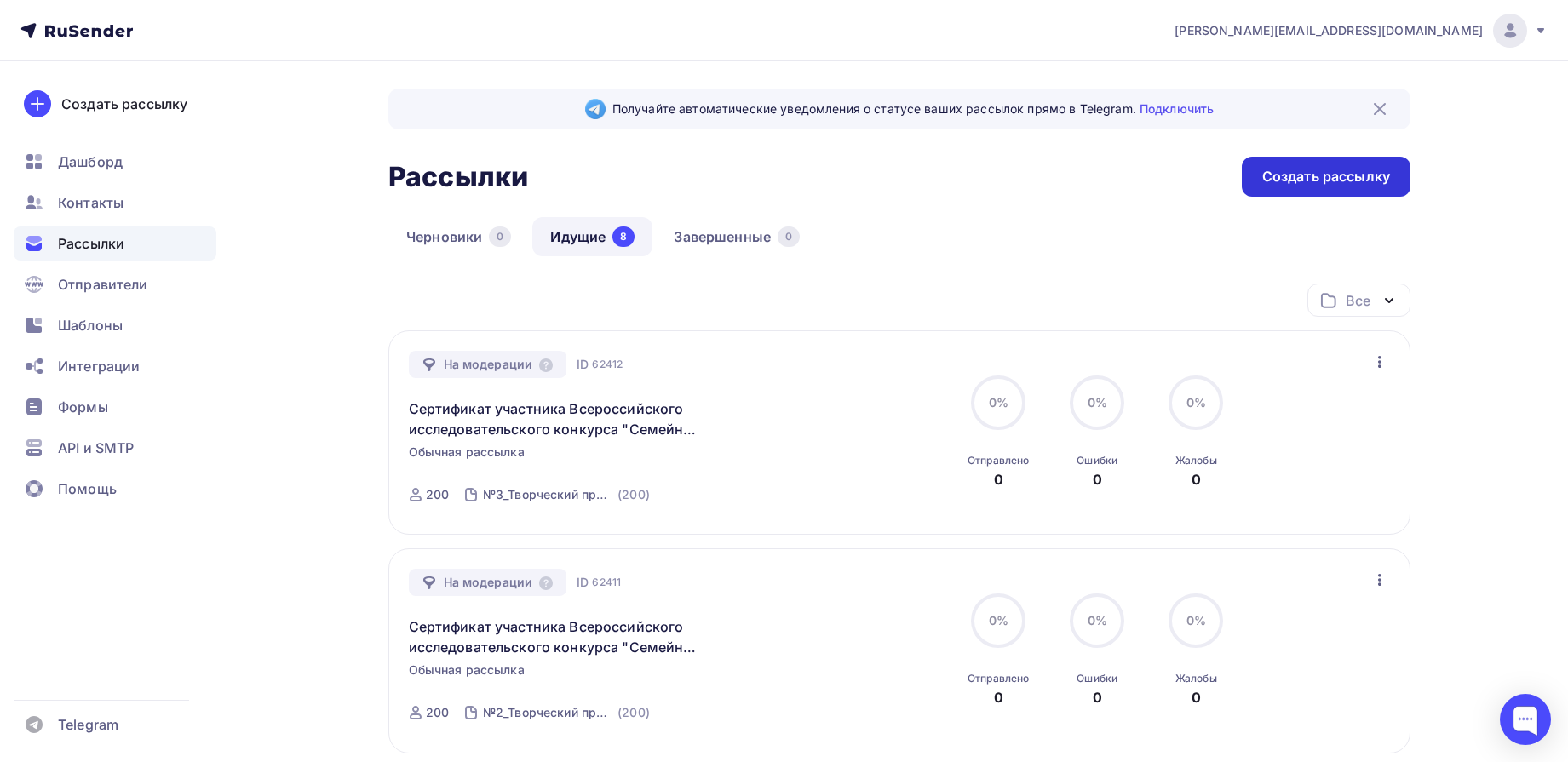
click at [1369, 188] on div "Создать рассылку" at bounding box center [1326, 176] width 169 height 40
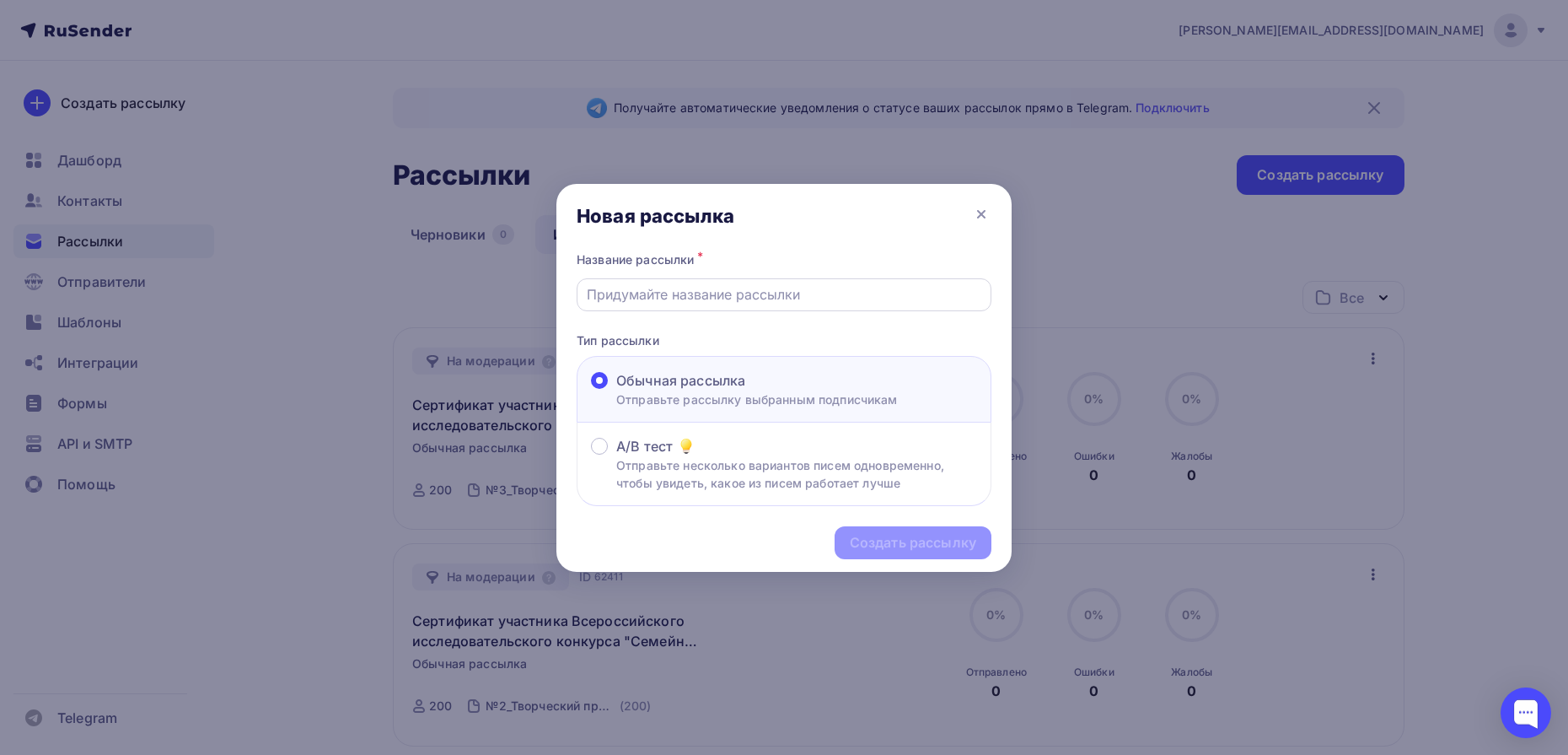
click at [810, 297] on input "text" at bounding box center [784, 294] width 395 height 20
type input "Сертификат участника Всероссийского исследовательского конкурса "Семейная памят…"
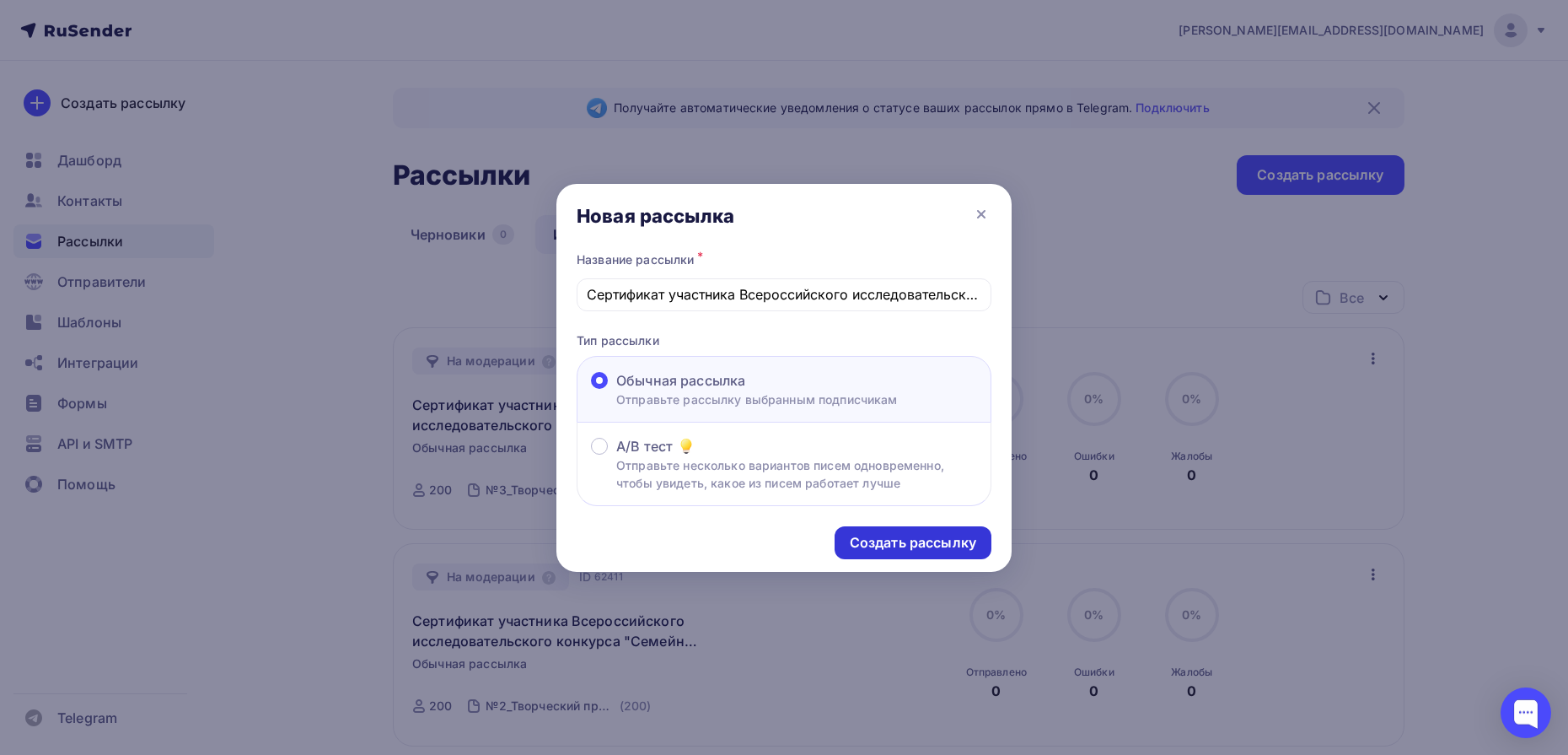
click at [931, 544] on div "Создать рассылку" at bounding box center [913, 543] width 127 height 19
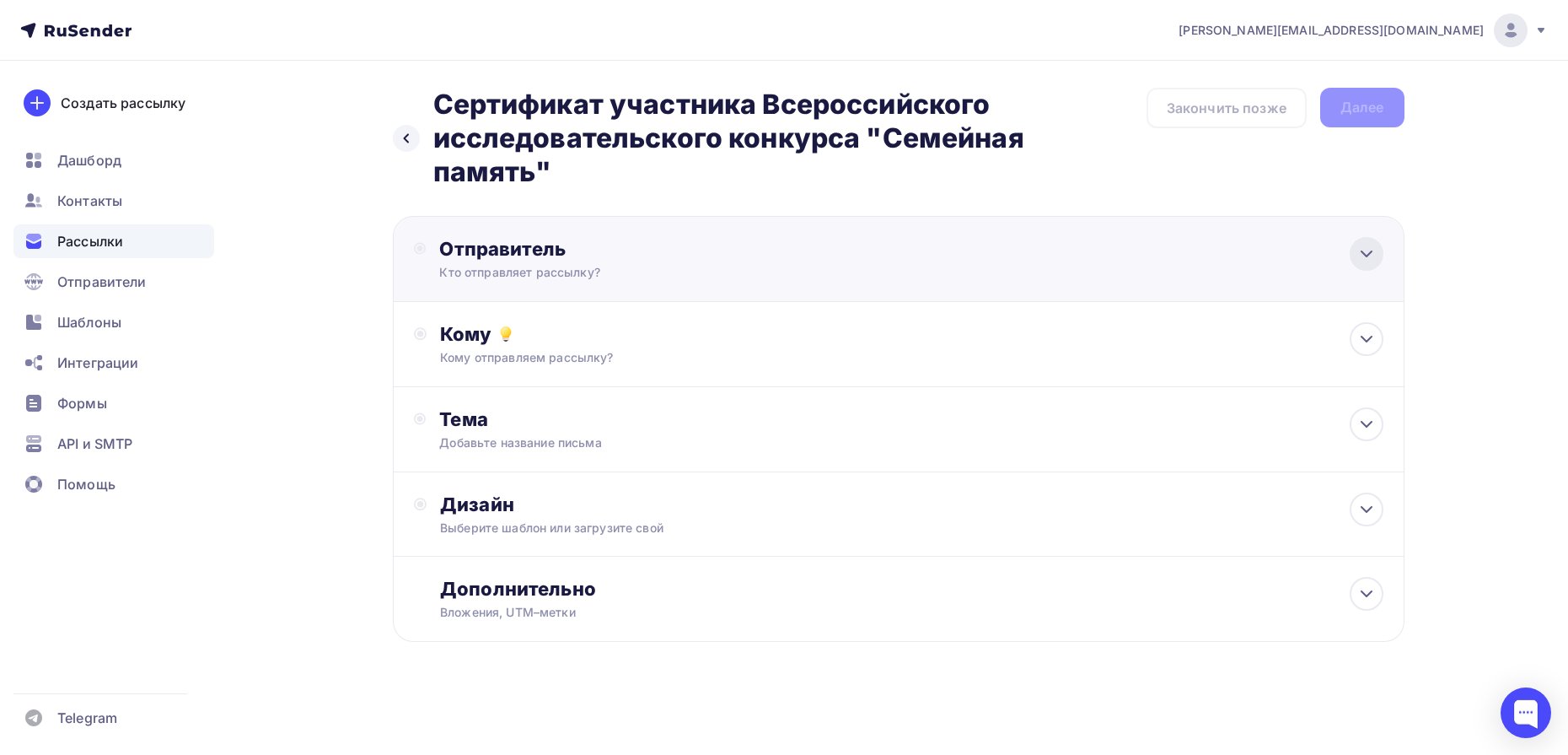
click at [1376, 256] on icon at bounding box center [1366, 254] width 20 height 20
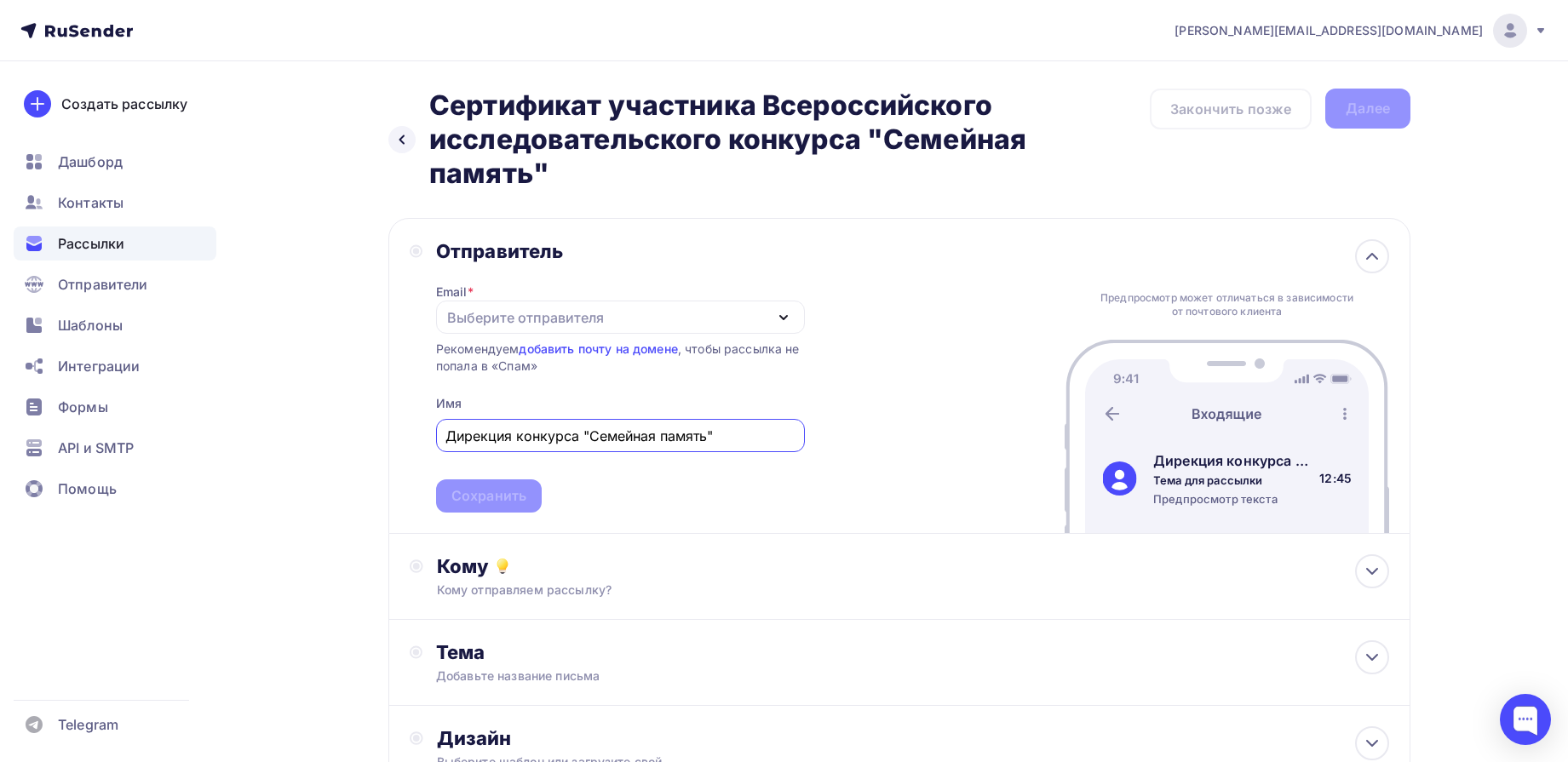
click at [523, 313] on div "Выберите отправителя" at bounding box center [526, 317] width 157 height 20
type input "Дирекция конкурса "Семейная память""
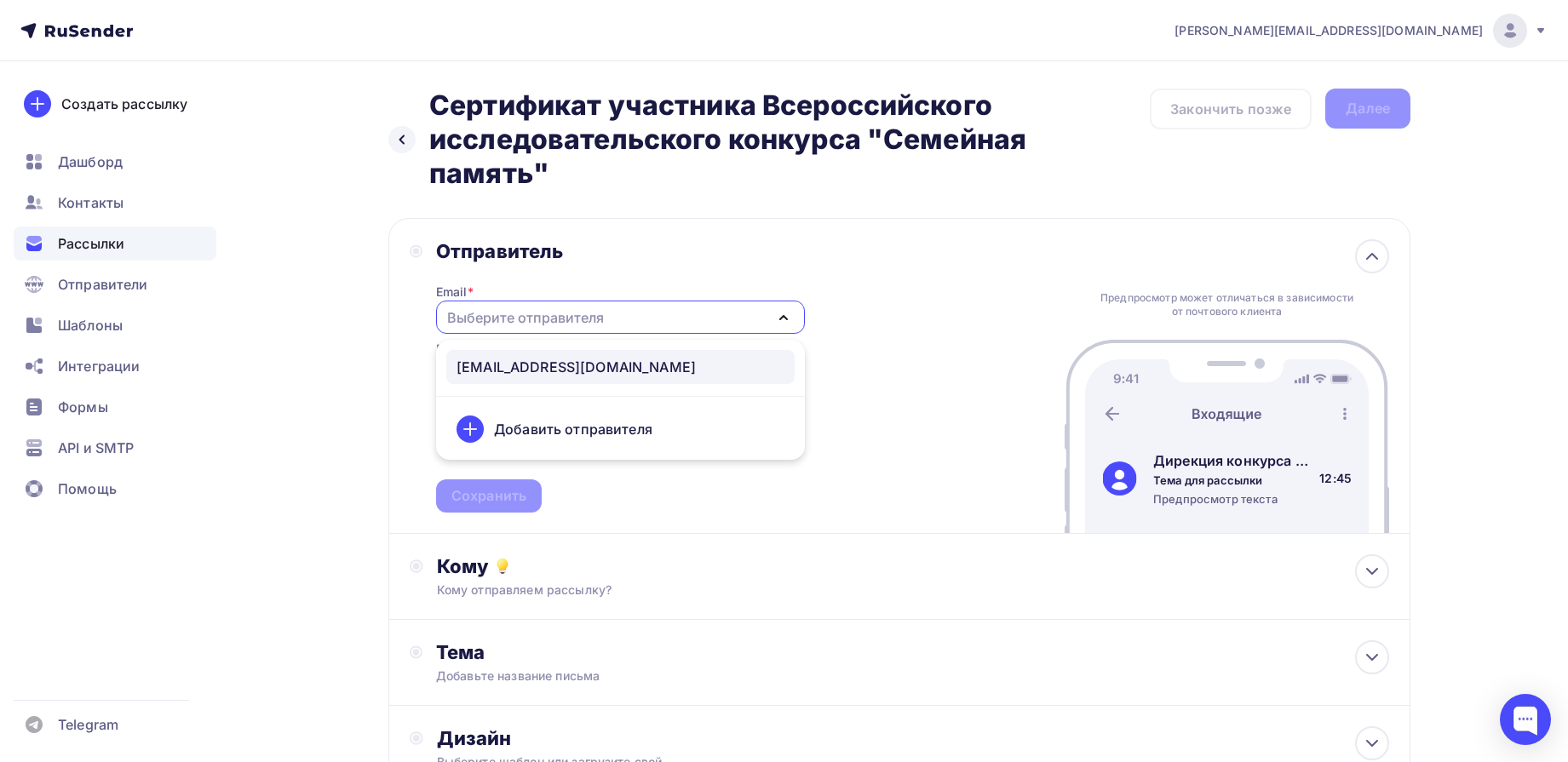
click at [527, 376] on div "[EMAIL_ADDRESS][DOMAIN_NAME]" at bounding box center [575, 366] width 239 height 20
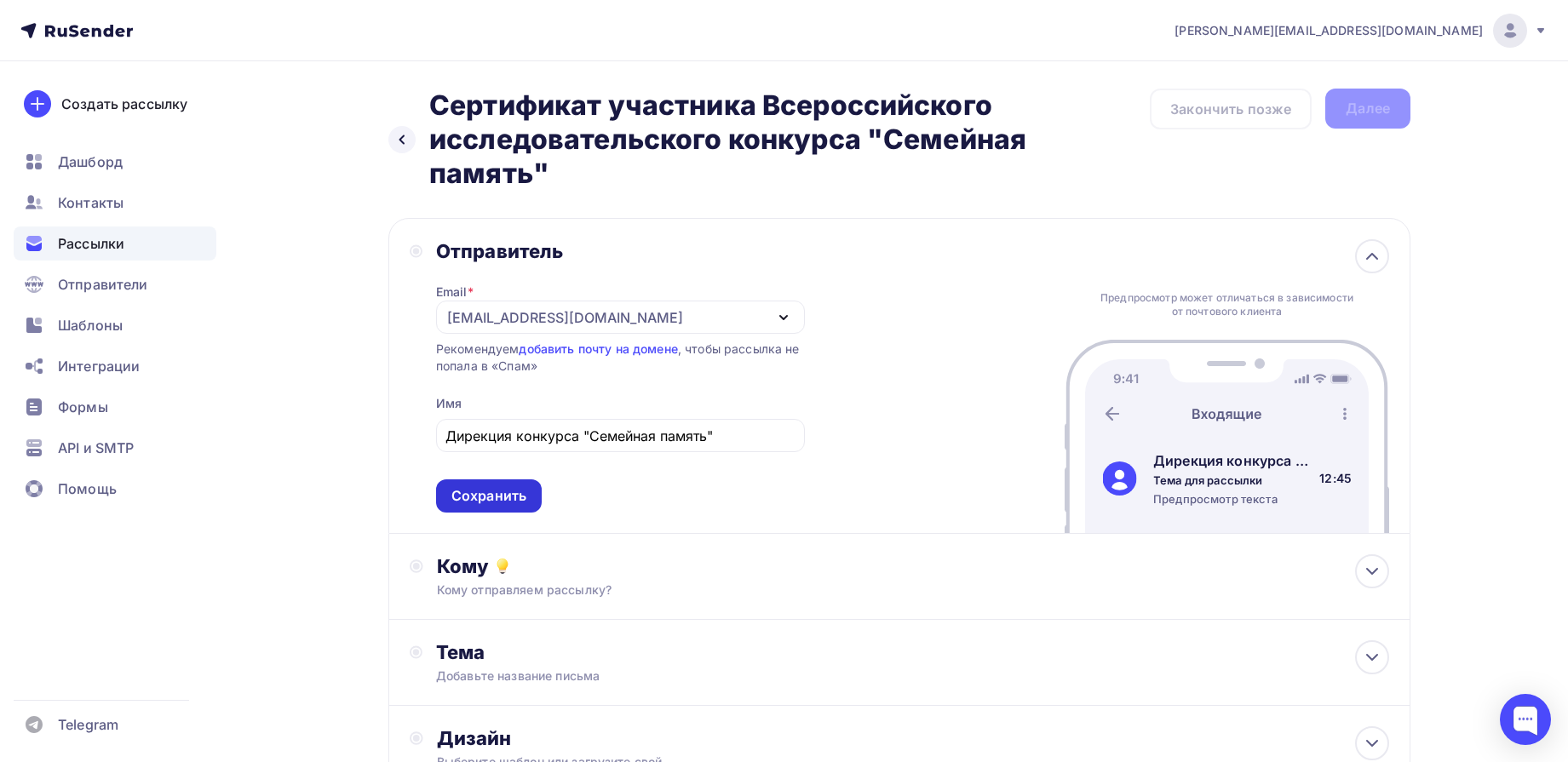
click at [492, 493] on div "Сохранить" at bounding box center [489, 496] width 75 height 20
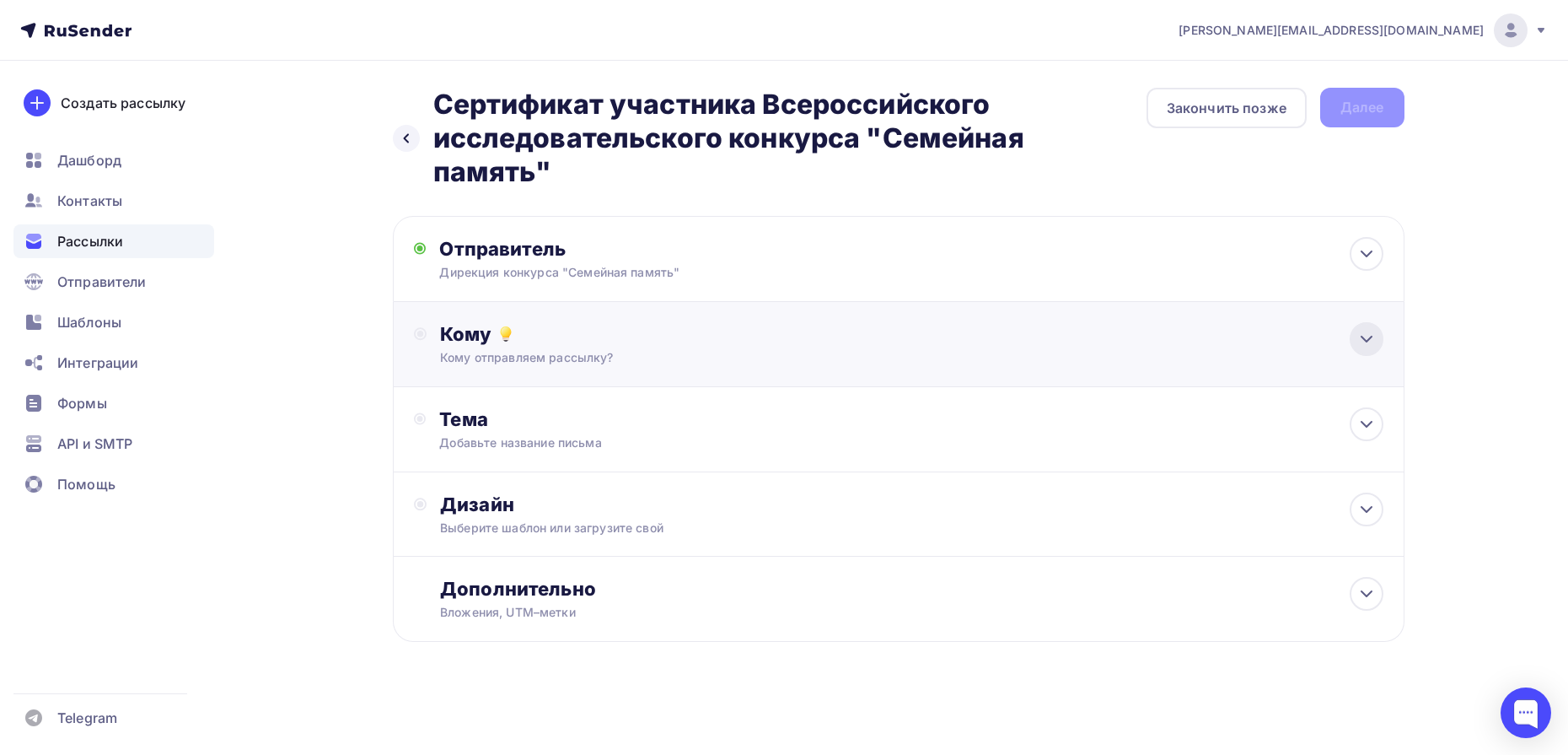
click at [1362, 337] on icon at bounding box center [1366, 339] width 10 height 5
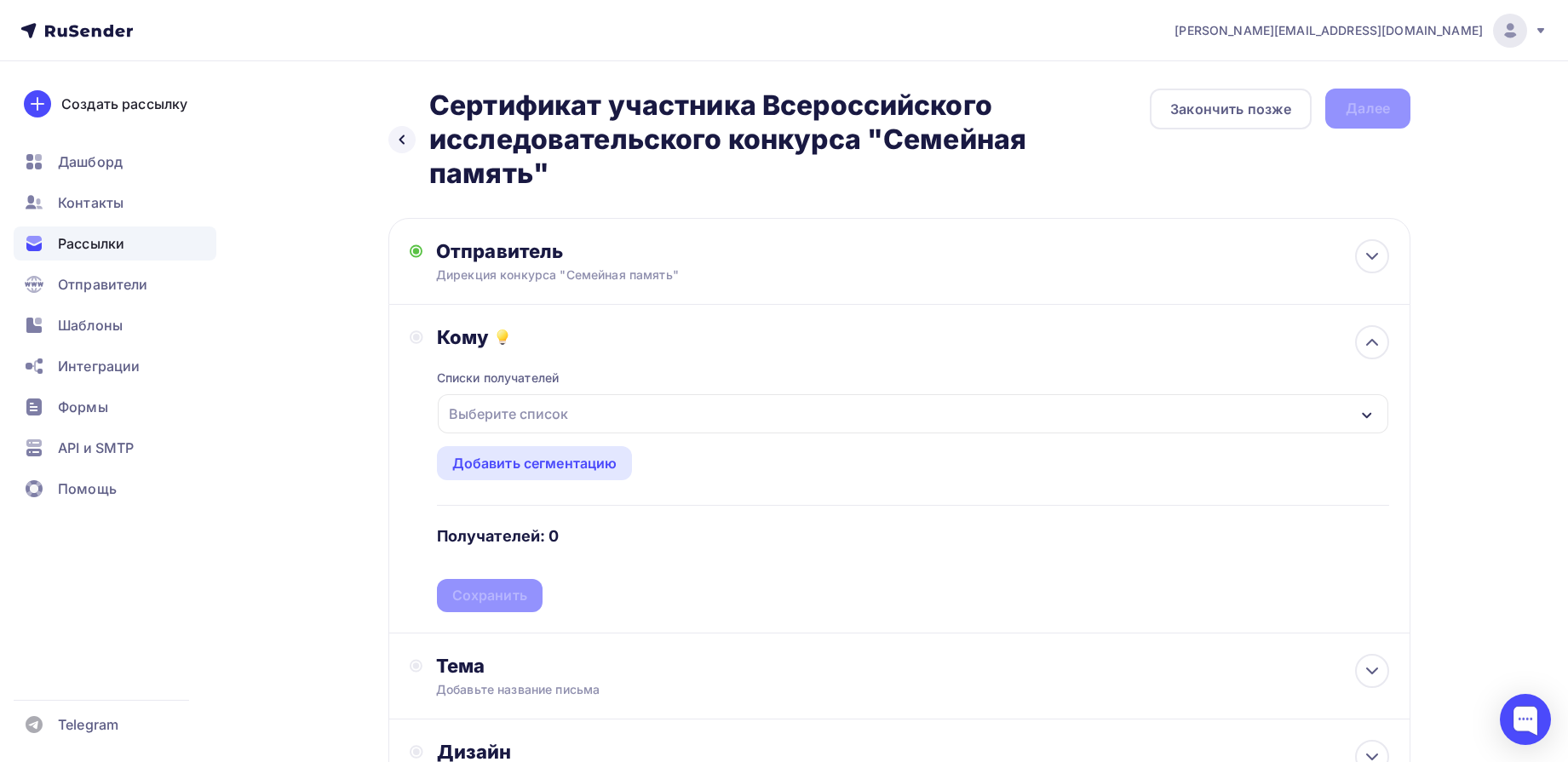
click at [840, 413] on div "Выберите список" at bounding box center [913, 413] width 951 height 39
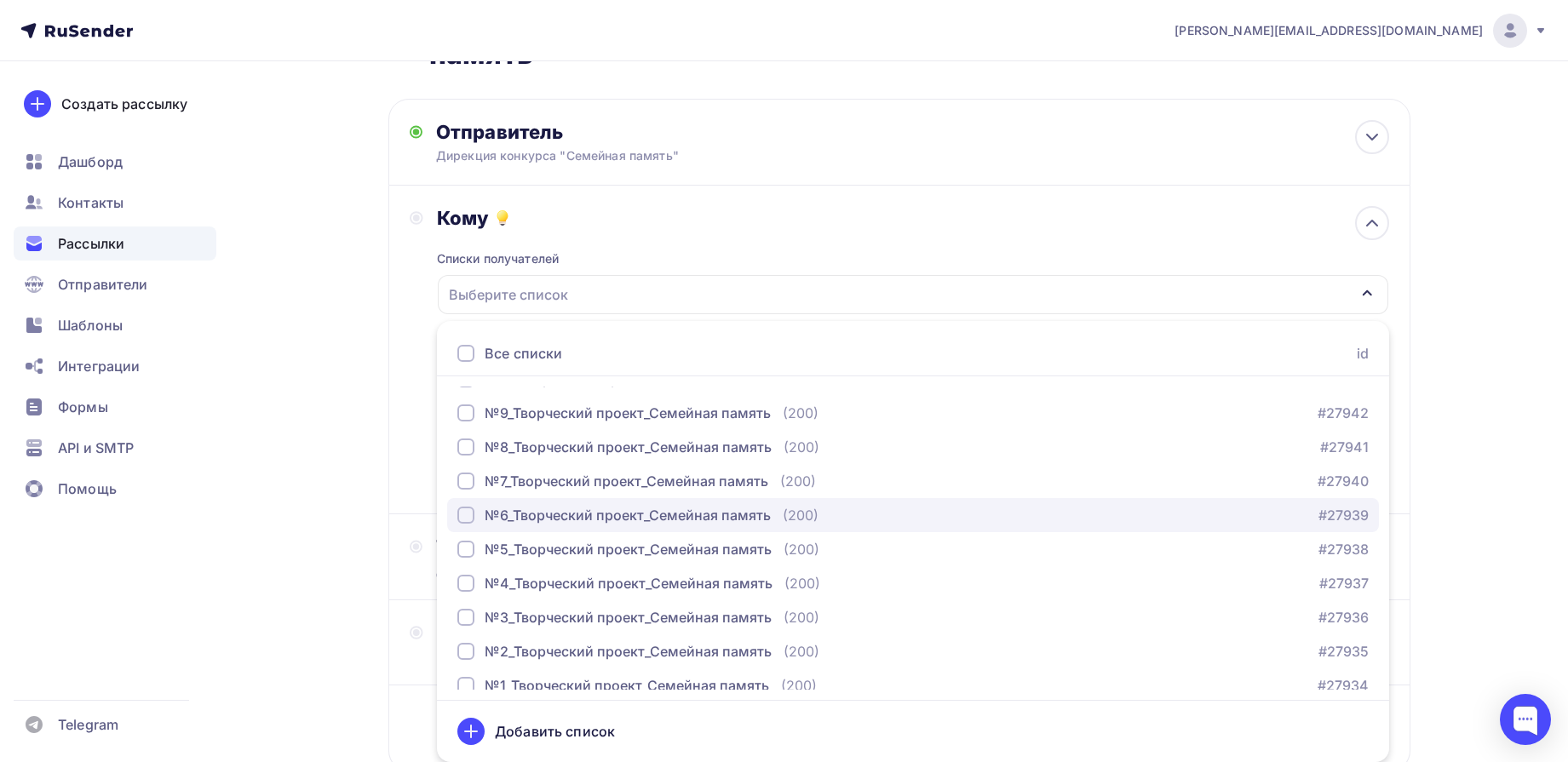
scroll to position [319, 0]
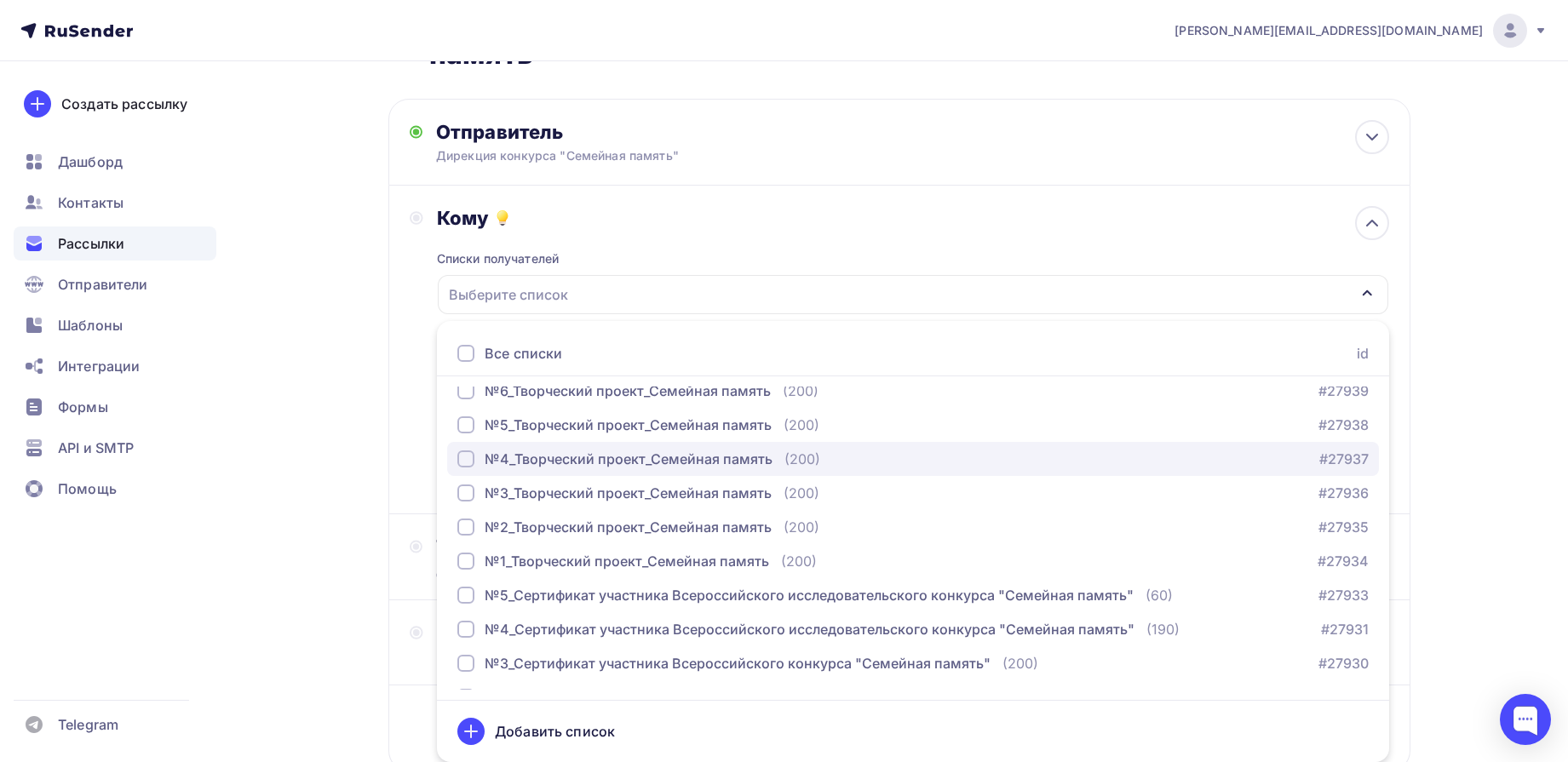
click at [554, 464] on div "№4_Творческий проект_Семейная память" at bounding box center [629, 459] width 288 height 20
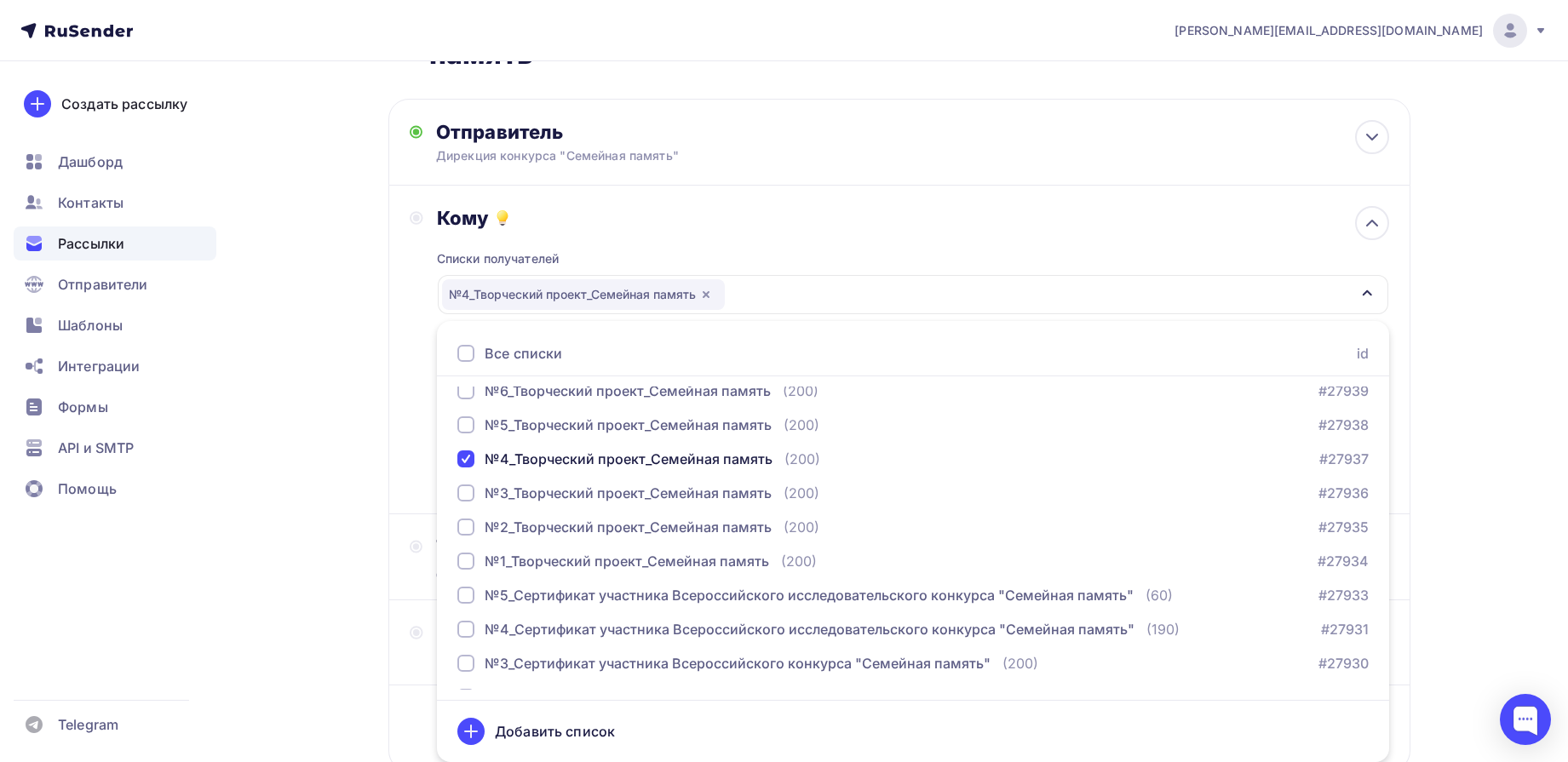
click at [1497, 348] on div "e.d.kuleshova@mail.ru Аккаунт Тарифы Выйти Создать рассылку Дашборд Контакты Ра…" at bounding box center [784, 381] width 1568 height 1000
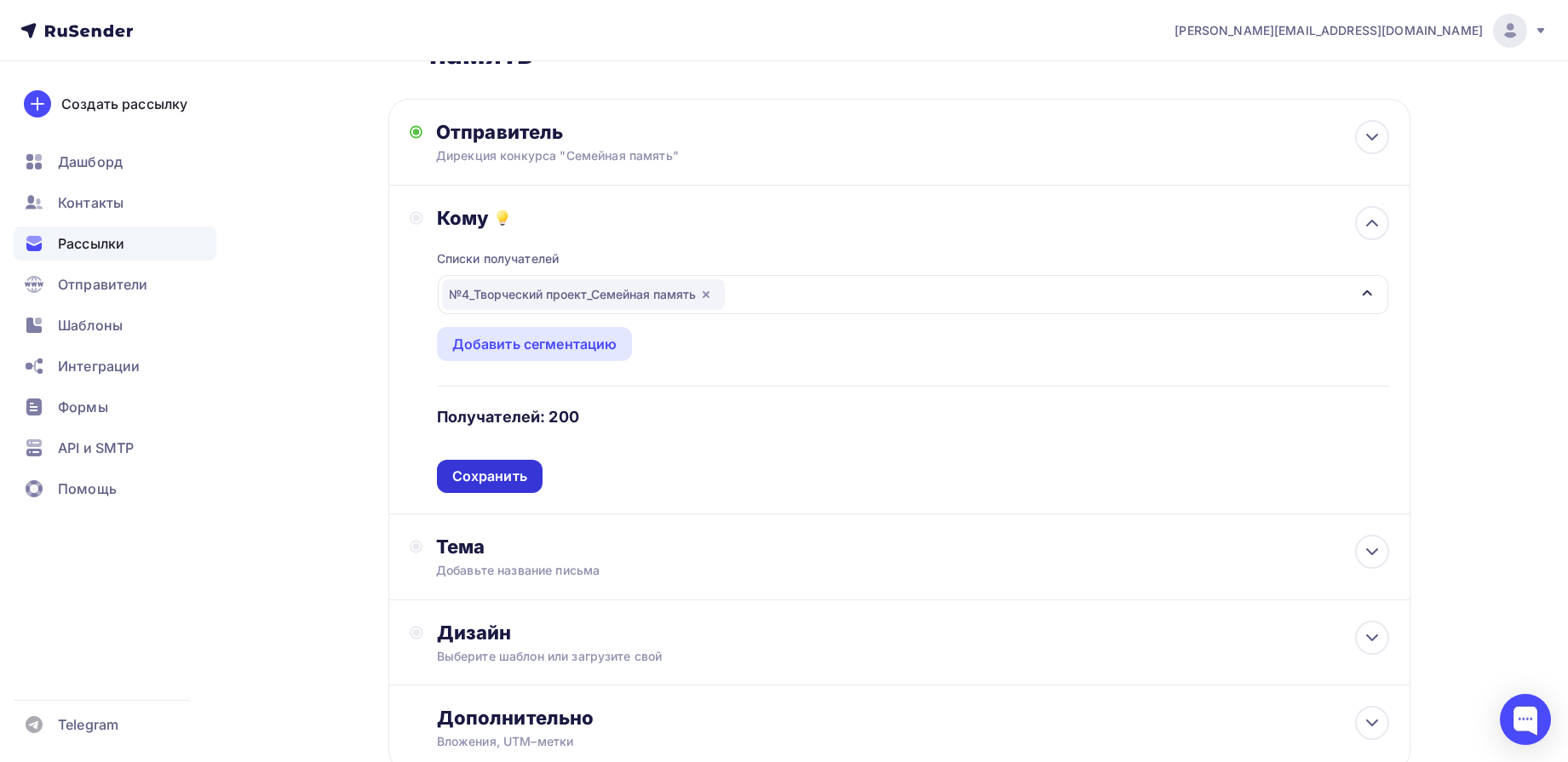
click at [485, 473] on div "Сохранить" at bounding box center [490, 477] width 75 height 20
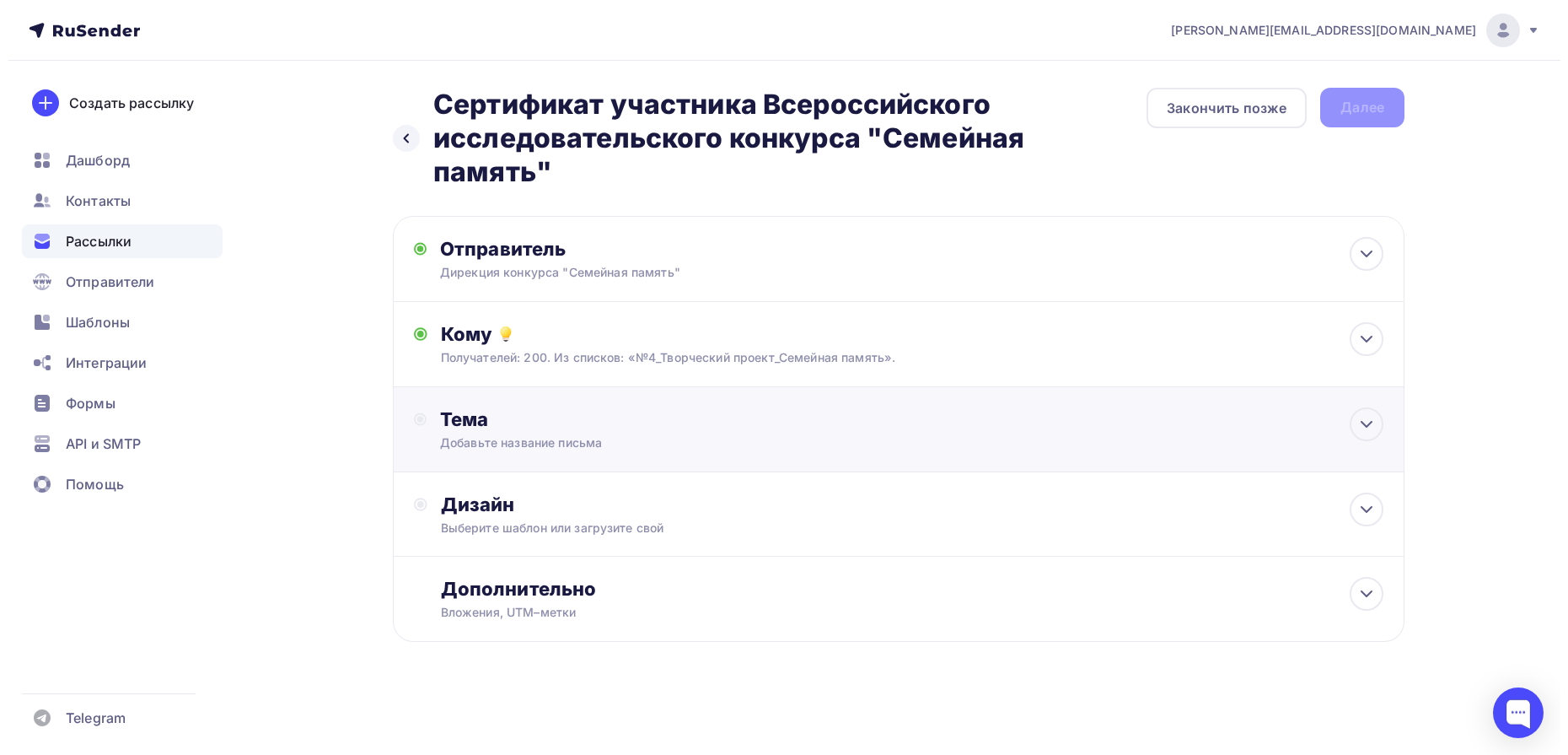
scroll to position [0, 0]
click at [1380, 428] on div at bounding box center [1366, 425] width 33 height 33
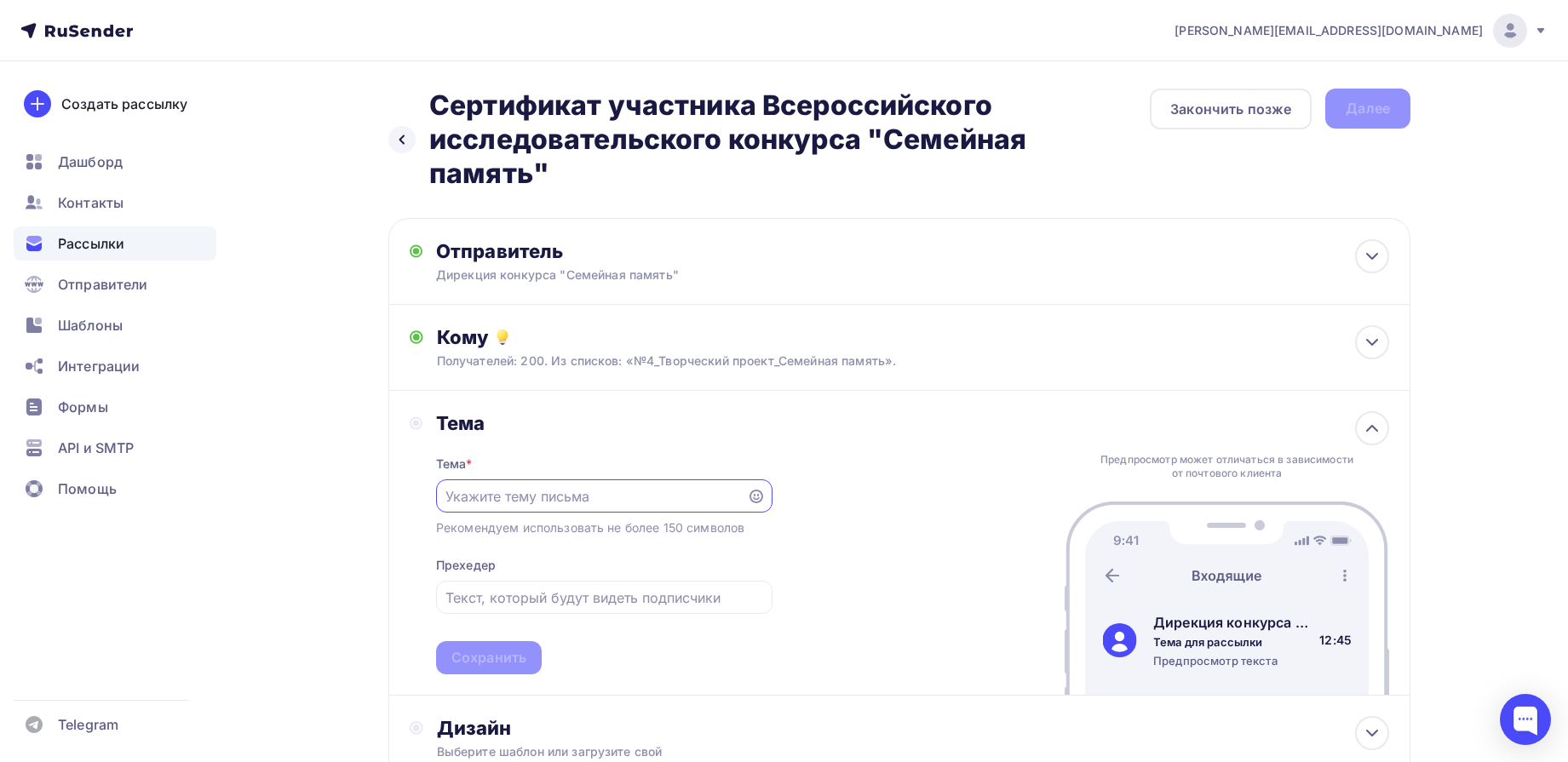
paste input "Сертификат участника Всероссийского исследовательского конкурса "Семейная памят…"
type input "Сертификат участника Всероссийского исследовательского конкурса "Семейная памят…"
click at [1377, 346] on icon at bounding box center [1371, 342] width 20 height 20
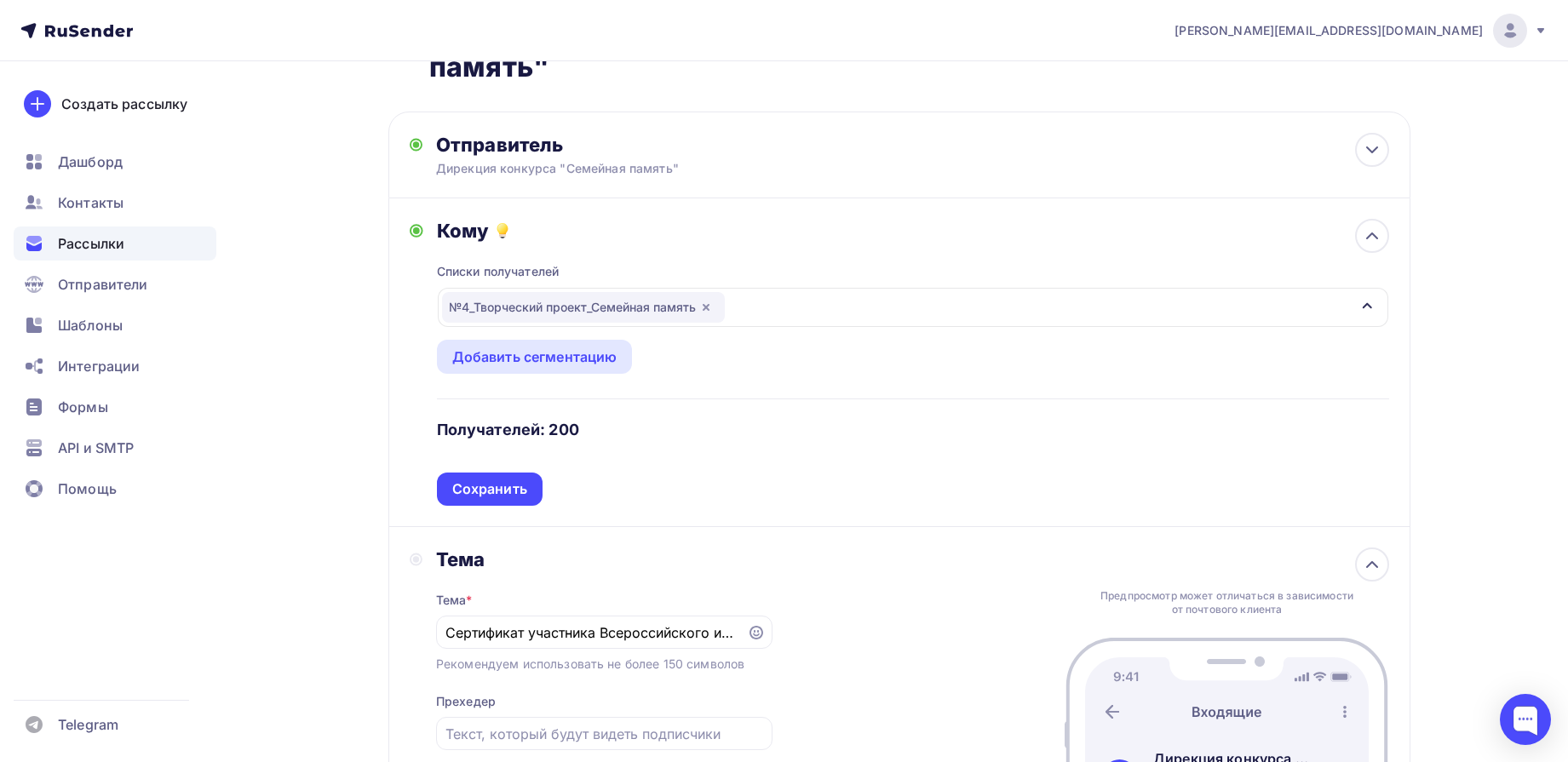
scroll to position [213, 0]
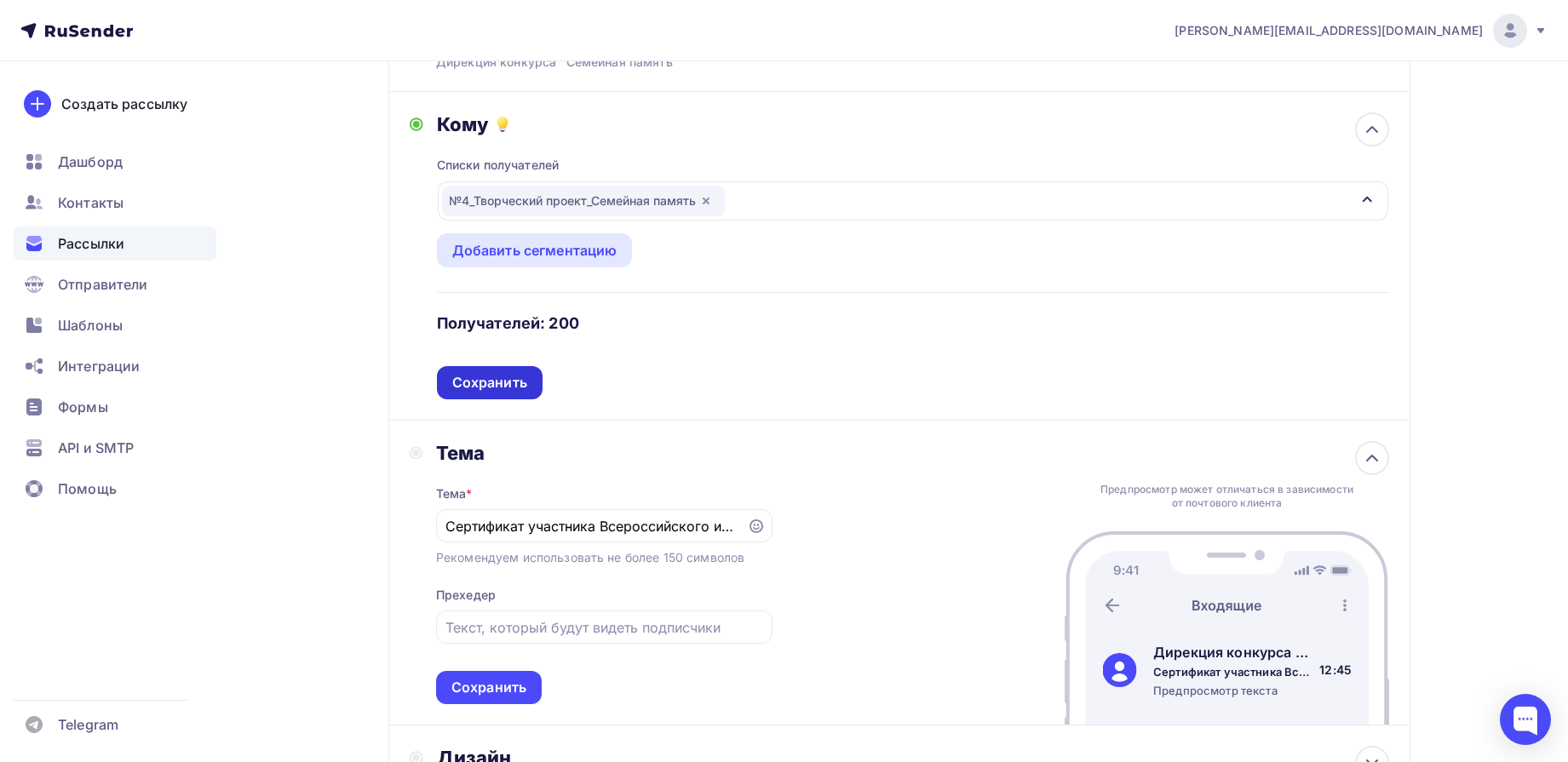
click at [472, 387] on div "Сохранить" at bounding box center [490, 382] width 75 height 20
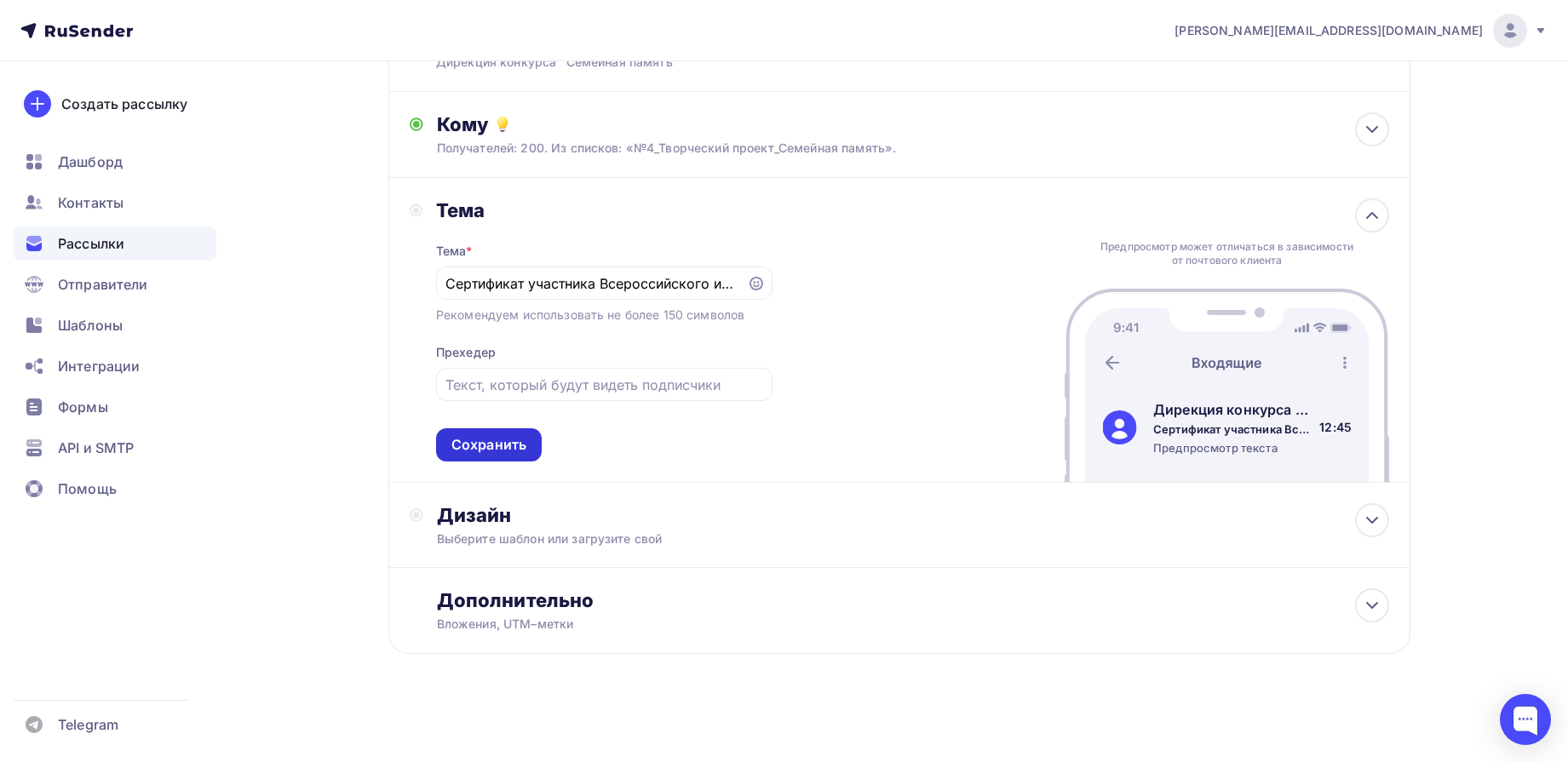
click at [494, 452] on div "Сохранить" at bounding box center [489, 445] width 75 height 20
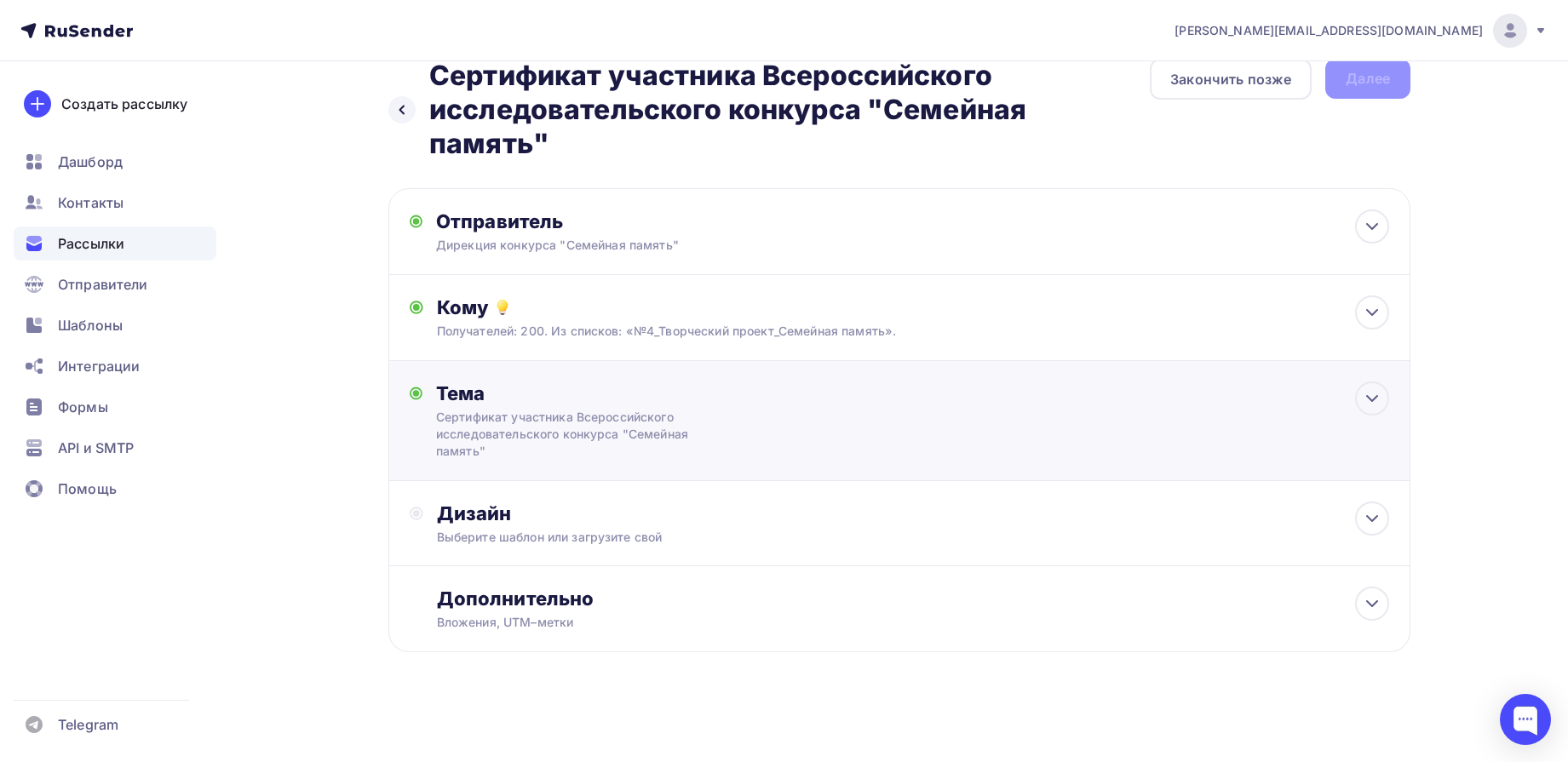
scroll to position [30, 0]
click at [1379, 533] on div at bounding box center [1372, 518] width 34 height 34
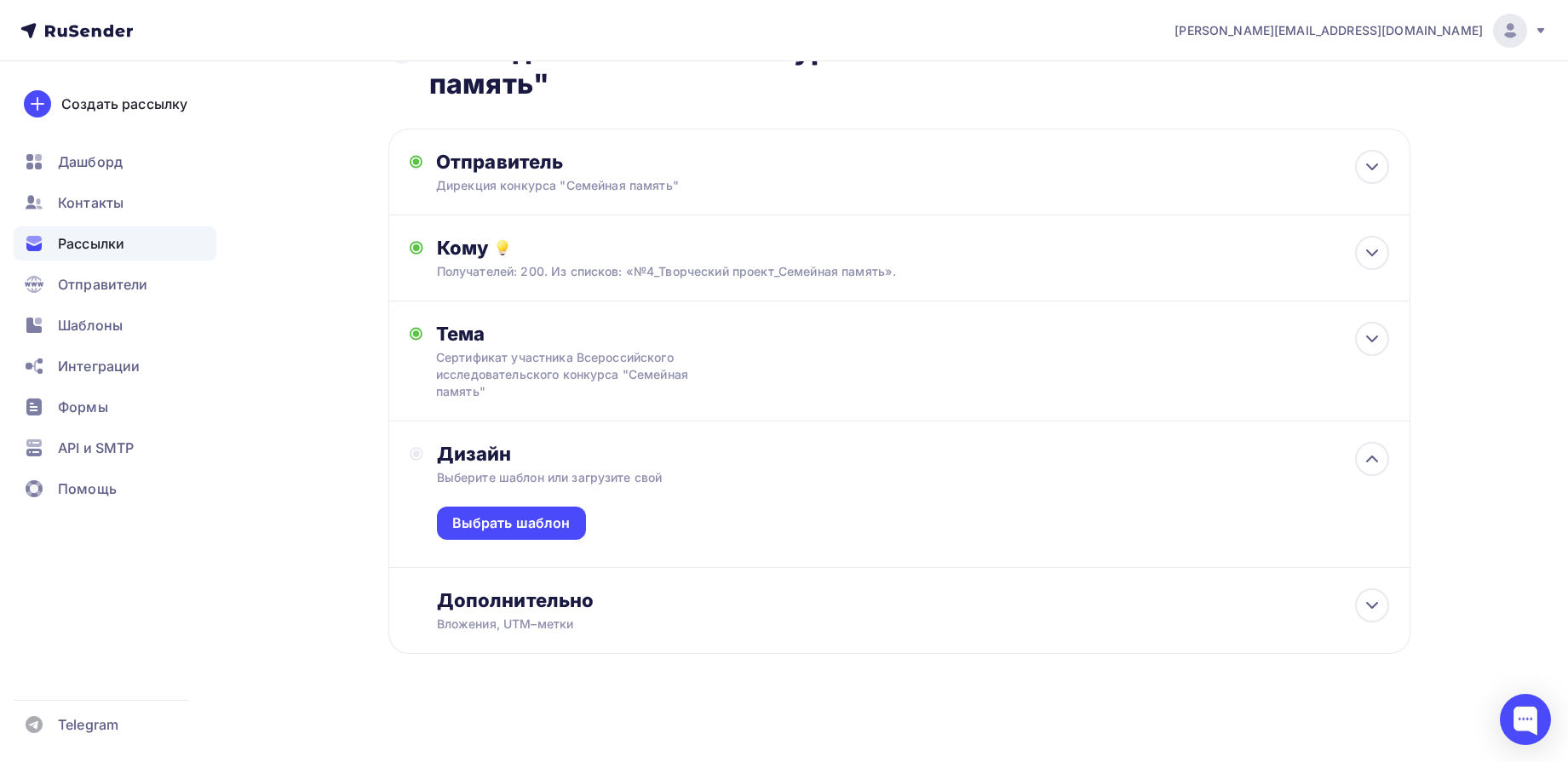
scroll to position [91, 0]
click at [494, 520] on div "Выбрать шаблон" at bounding box center [511, 522] width 118 height 20
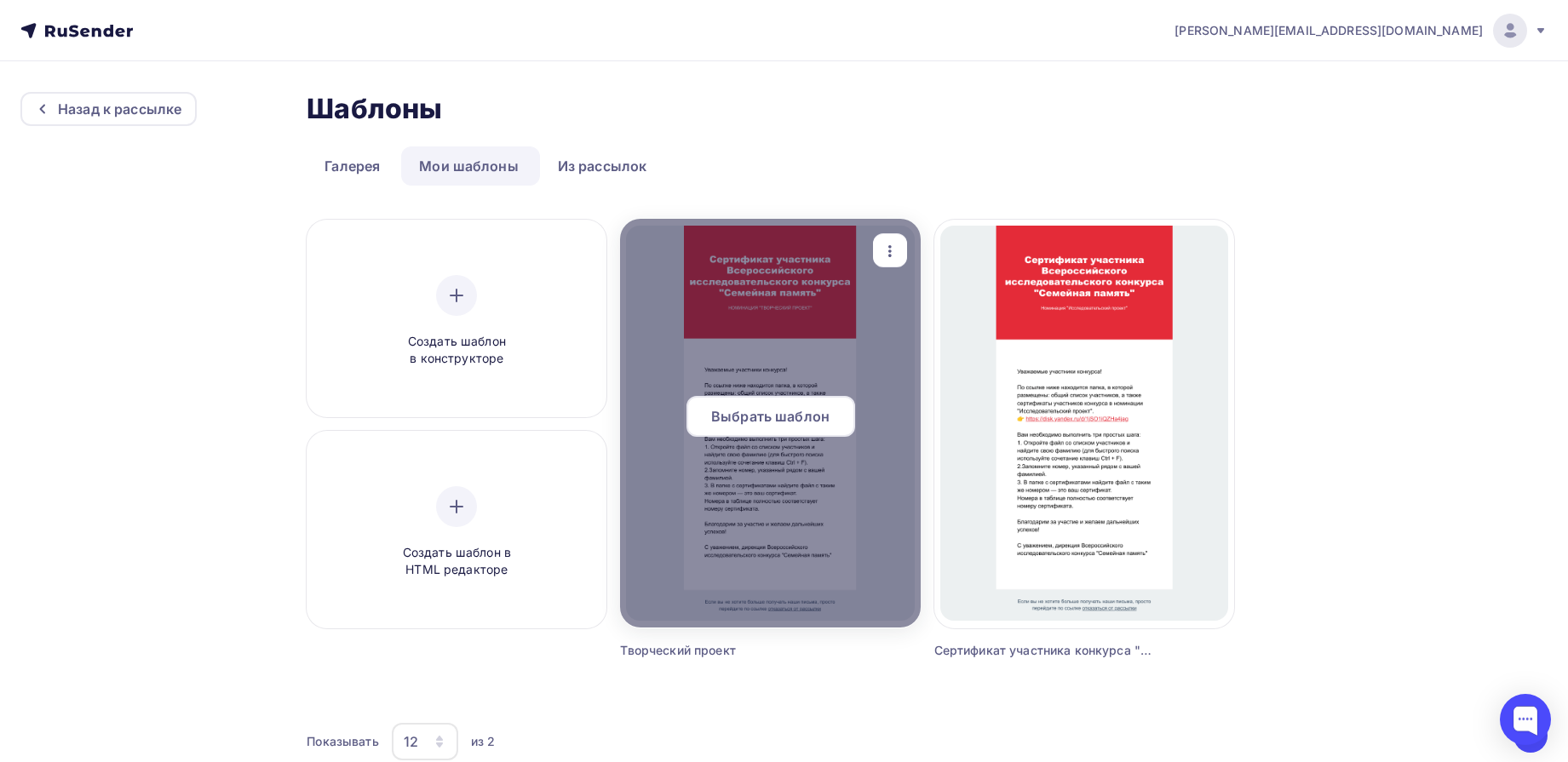
click at [752, 415] on span "Выбрать шаблон" at bounding box center [770, 416] width 118 height 20
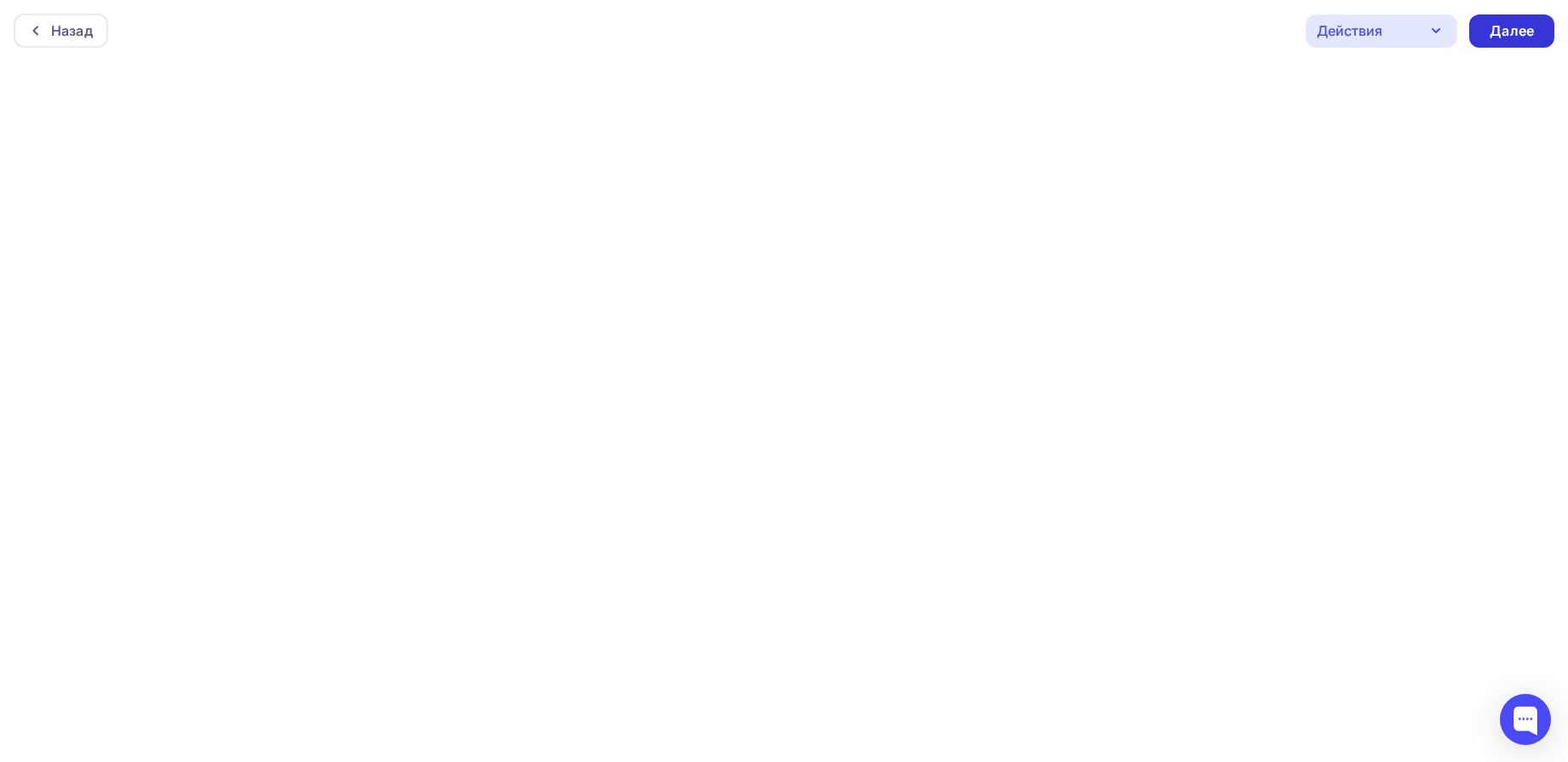
click at [1510, 34] on div "Далее" at bounding box center [1512, 31] width 44 height 20
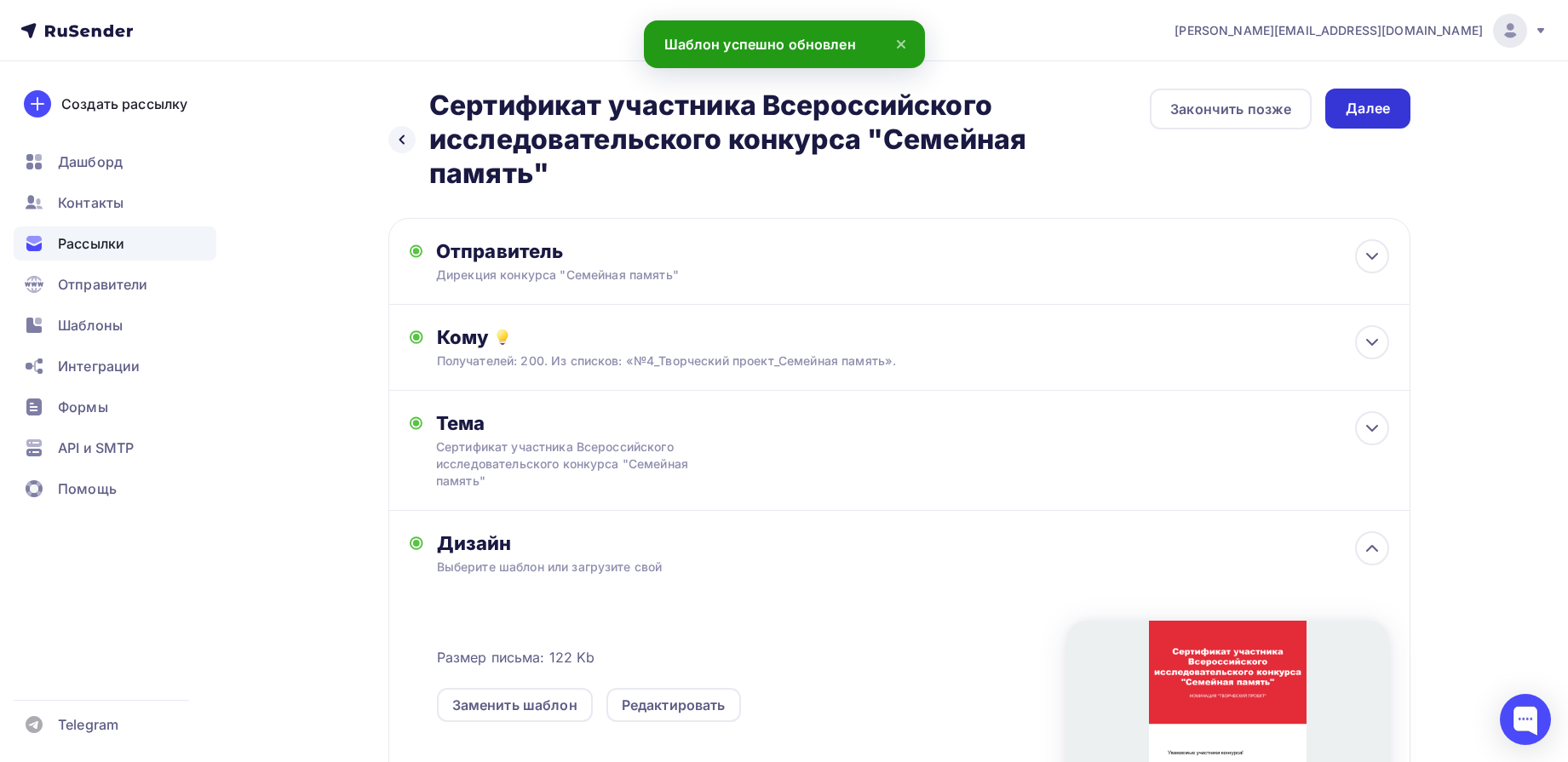
click at [1361, 111] on div "Далее" at bounding box center [1368, 108] width 44 height 20
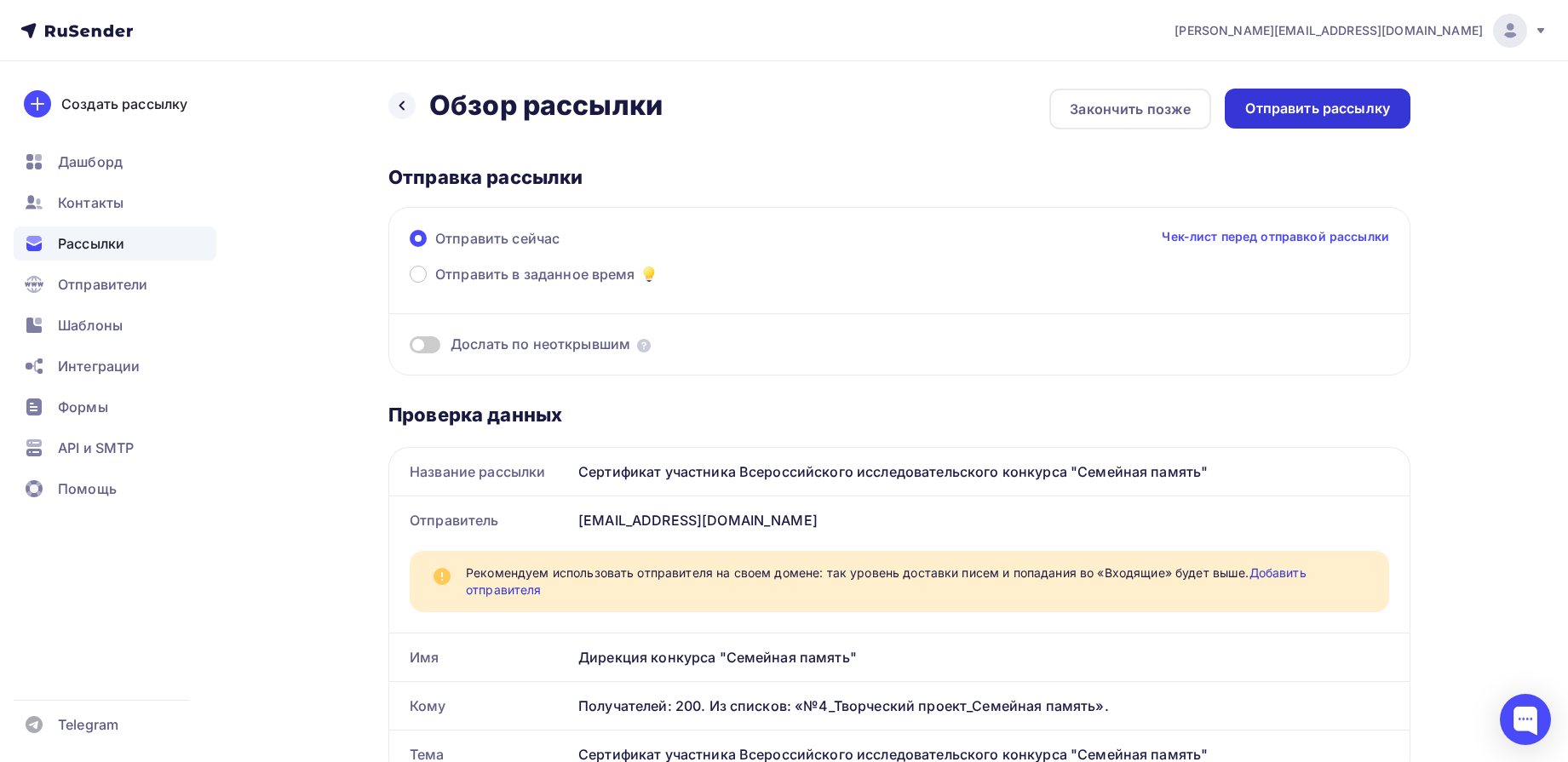
click at [1355, 111] on div "Отправить рассылку" at bounding box center [1317, 108] width 145 height 20
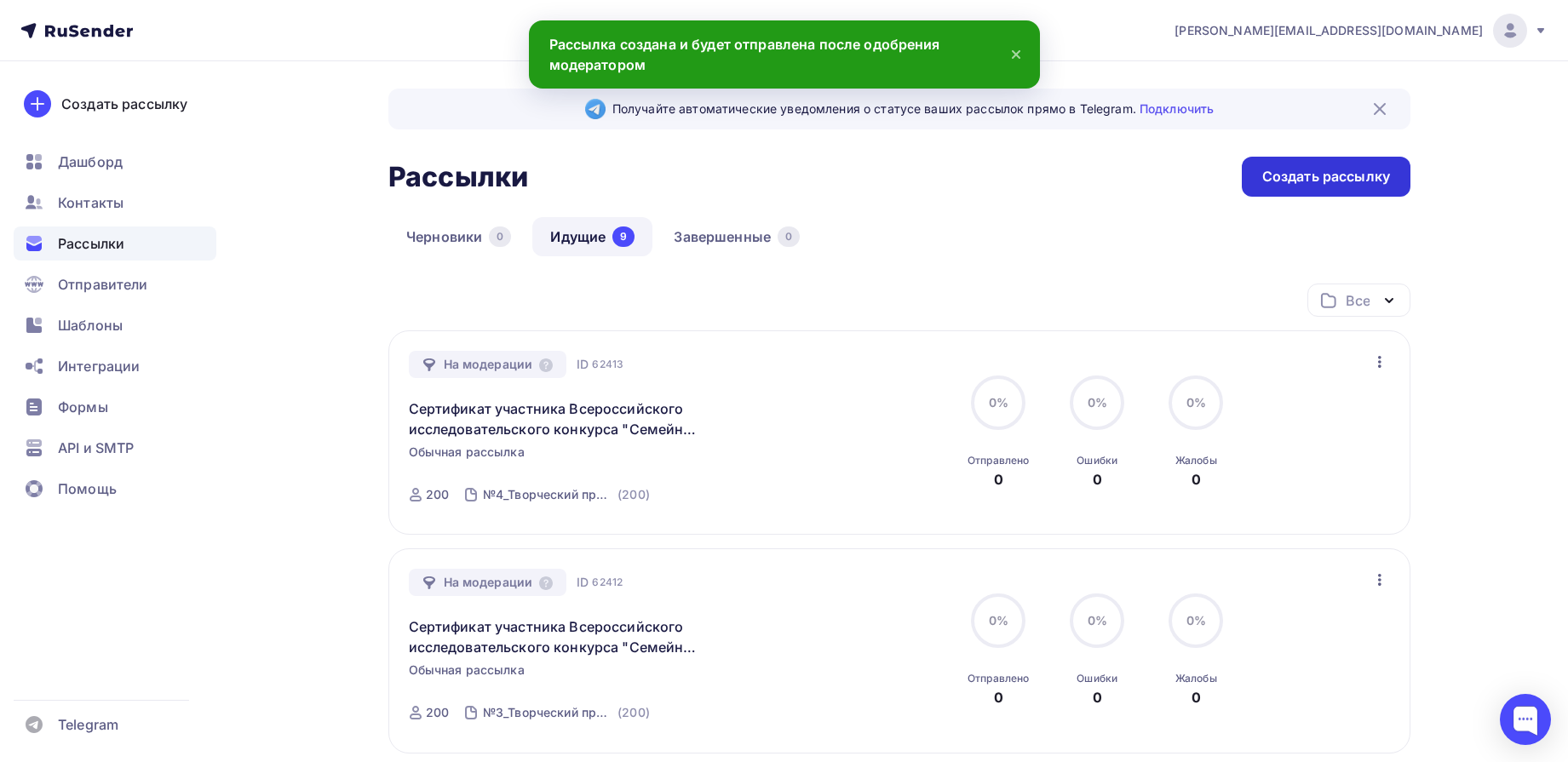
click at [1320, 175] on div "Создать рассылку" at bounding box center [1326, 177] width 128 height 20
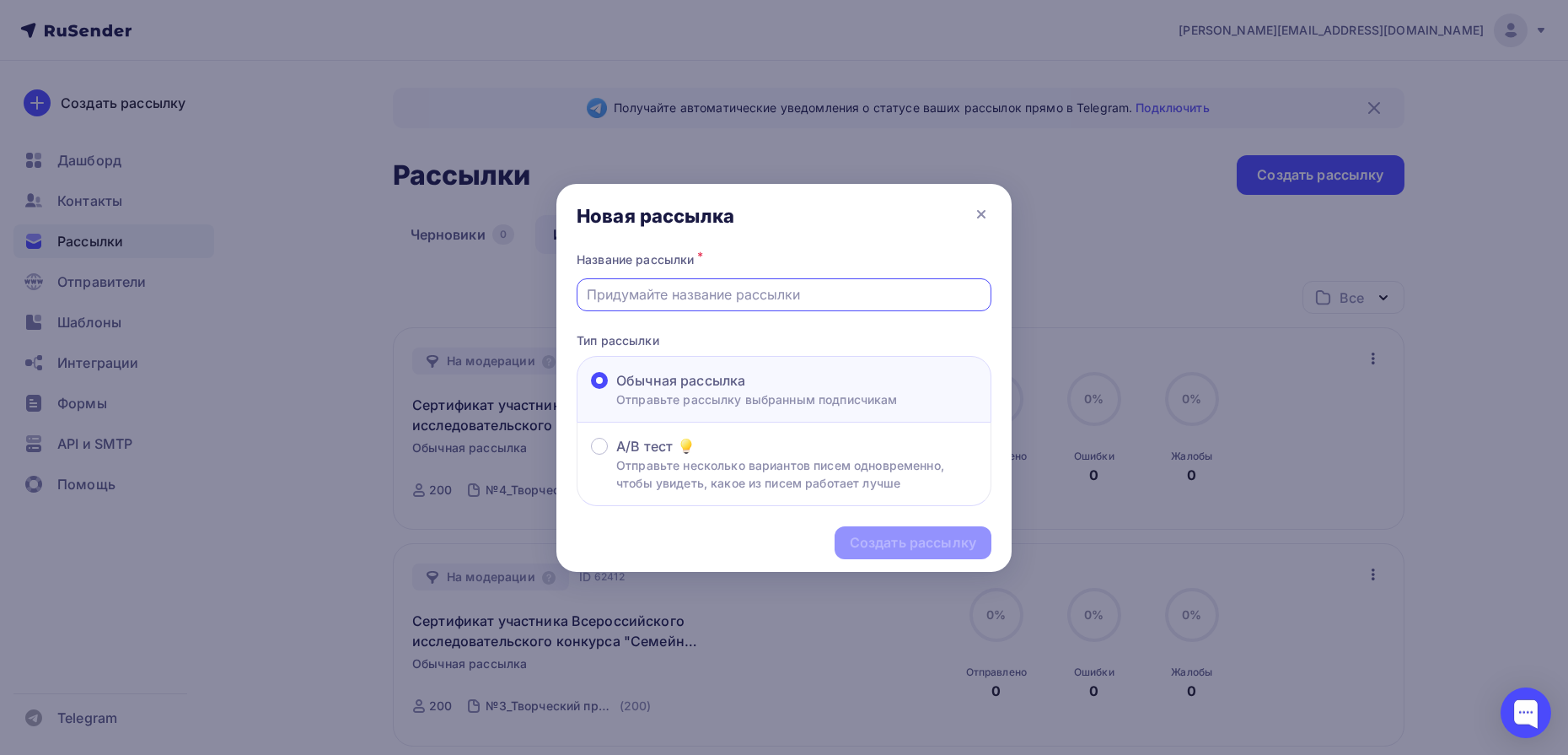
click at [759, 297] on input "text" at bounding box center [784, 294] width 395 height 20
type input "Сертификат участника Всероссийского исследовательского конкурса "Семейная памят…"
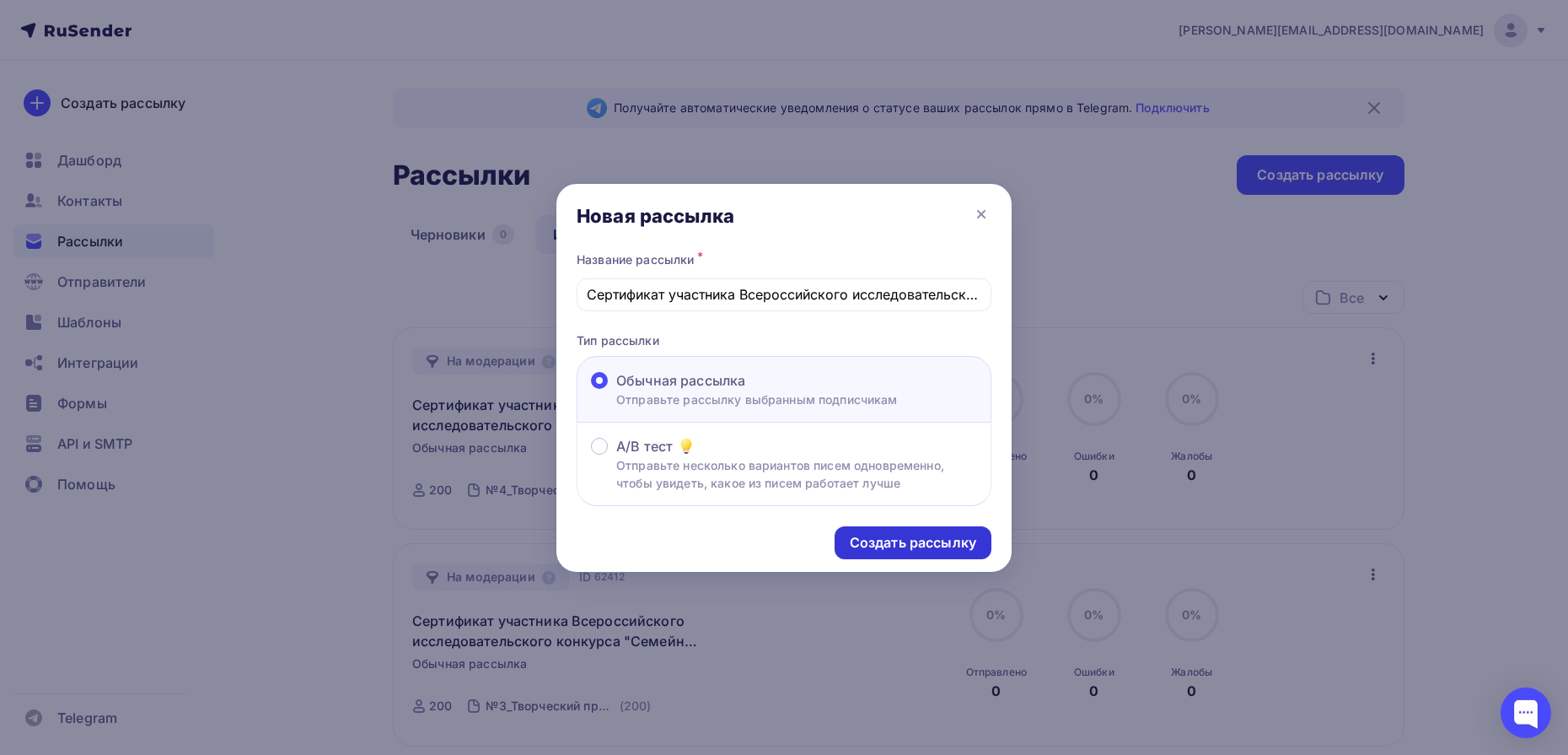
click at [909, 543] on div "Создать рассылку" at bounding box center [913, 543] width 127 height 19
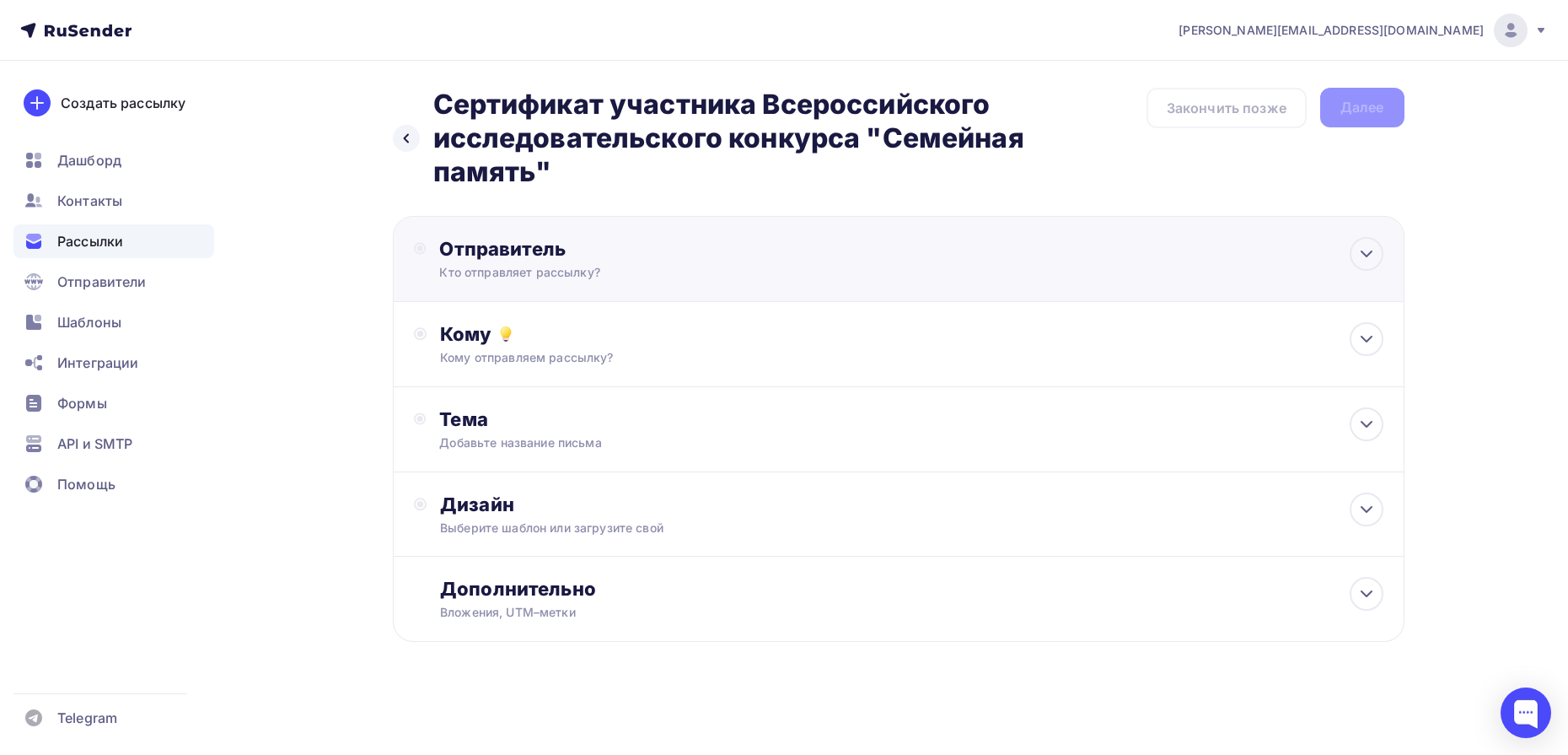
click at [1381, 241] on div "Отправитель Кто отправляет рассылку? Email * Выберите отправителя e.d.kuleshova…" at bounding box center [898, 259] width 1012 height 86
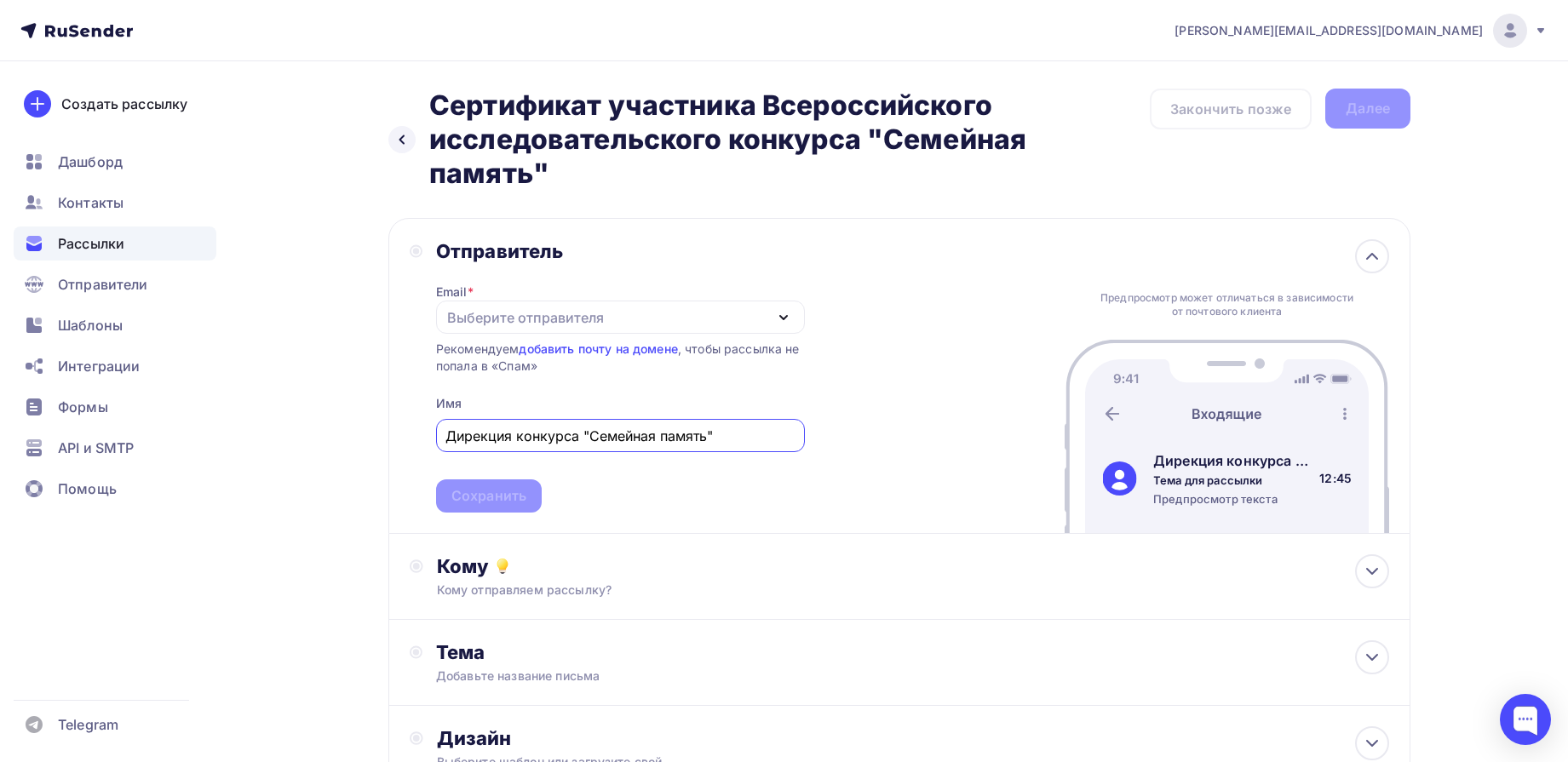
click at [544, 321] on div "Выберите отправителя" at bounding box center [526, 317] width 157 height 20
type input "Дирекция конкурса "Семейная память""
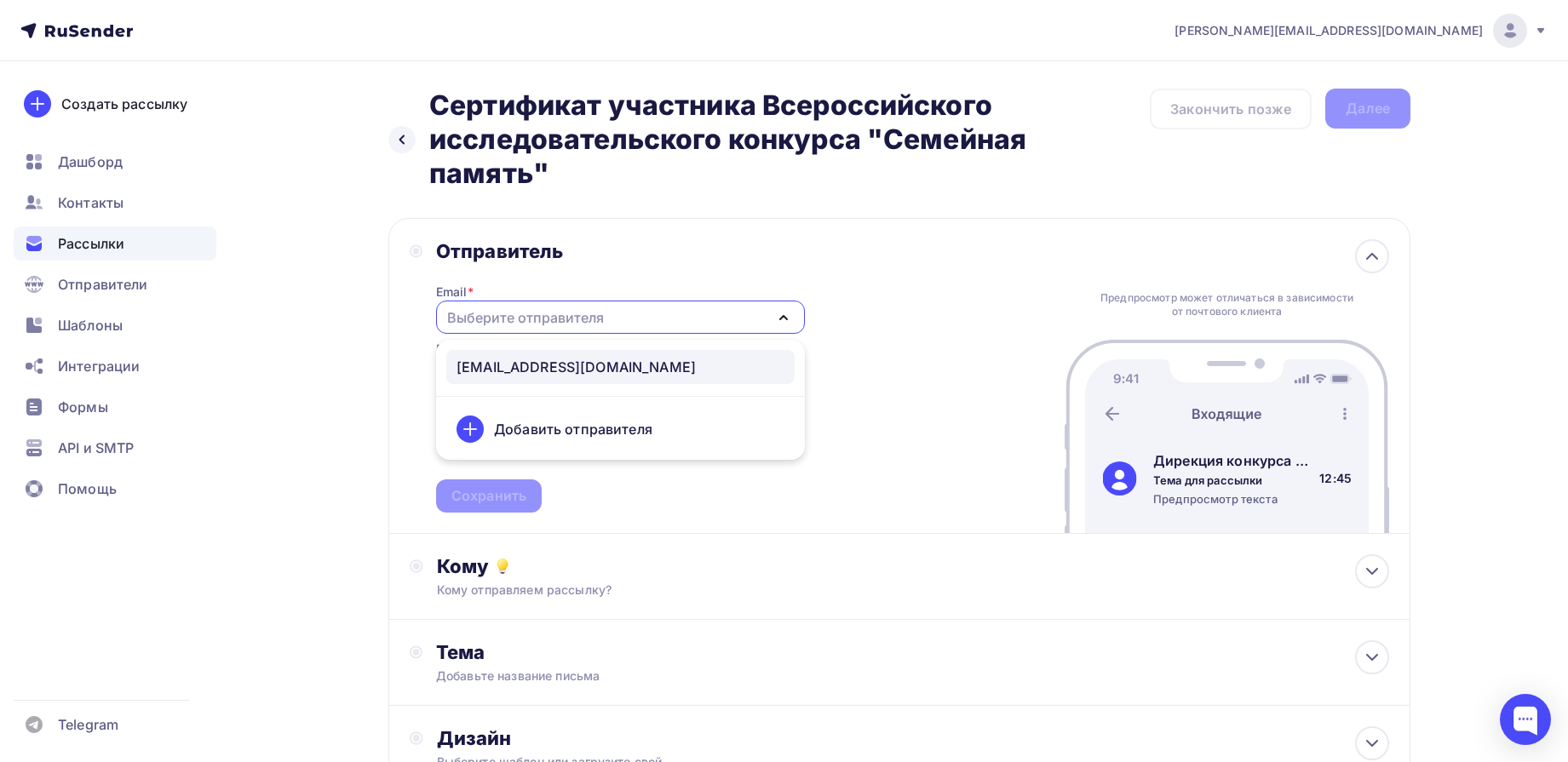
click at [558, 360] on div "[EMAIL_ADDRESS][DOMAIN_NAME]" at bounding box center [575, 366] width 239 height 20
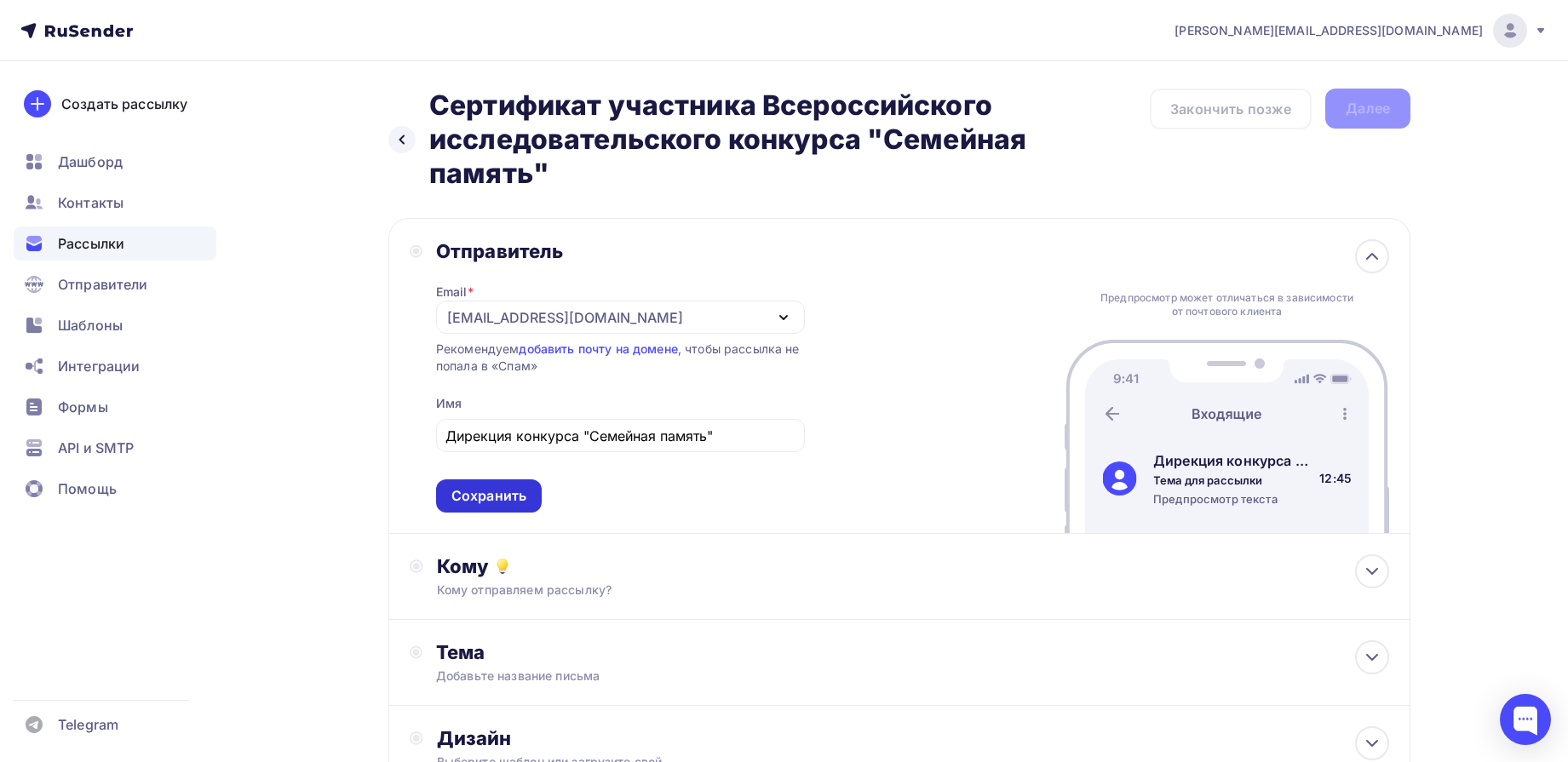
click at [494, 491] on div "Сохранить" at bounding box center [489, 496] width 75 height 20
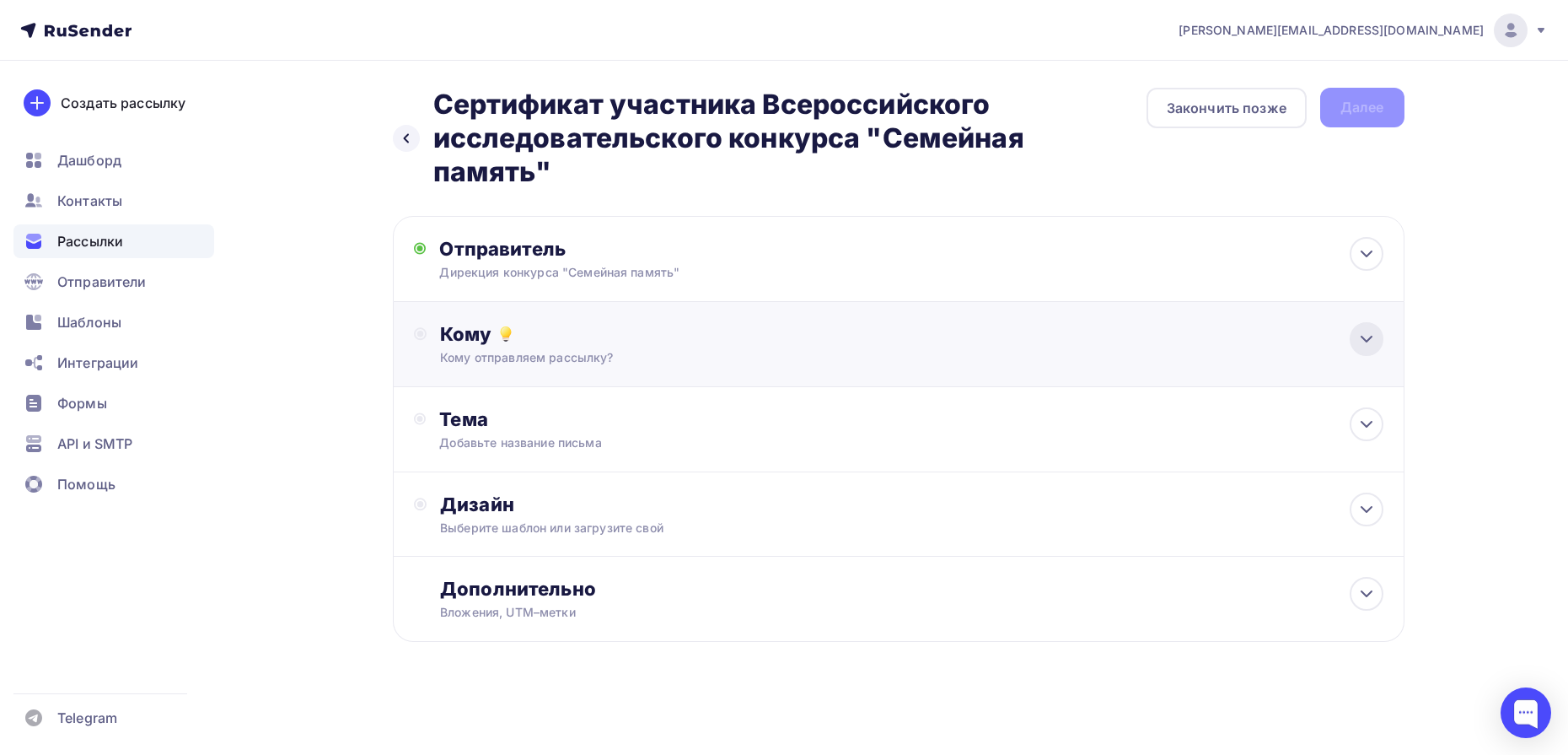
click at [1370, 349] on icon at bounding box center [1366, 339] width 20 height 20
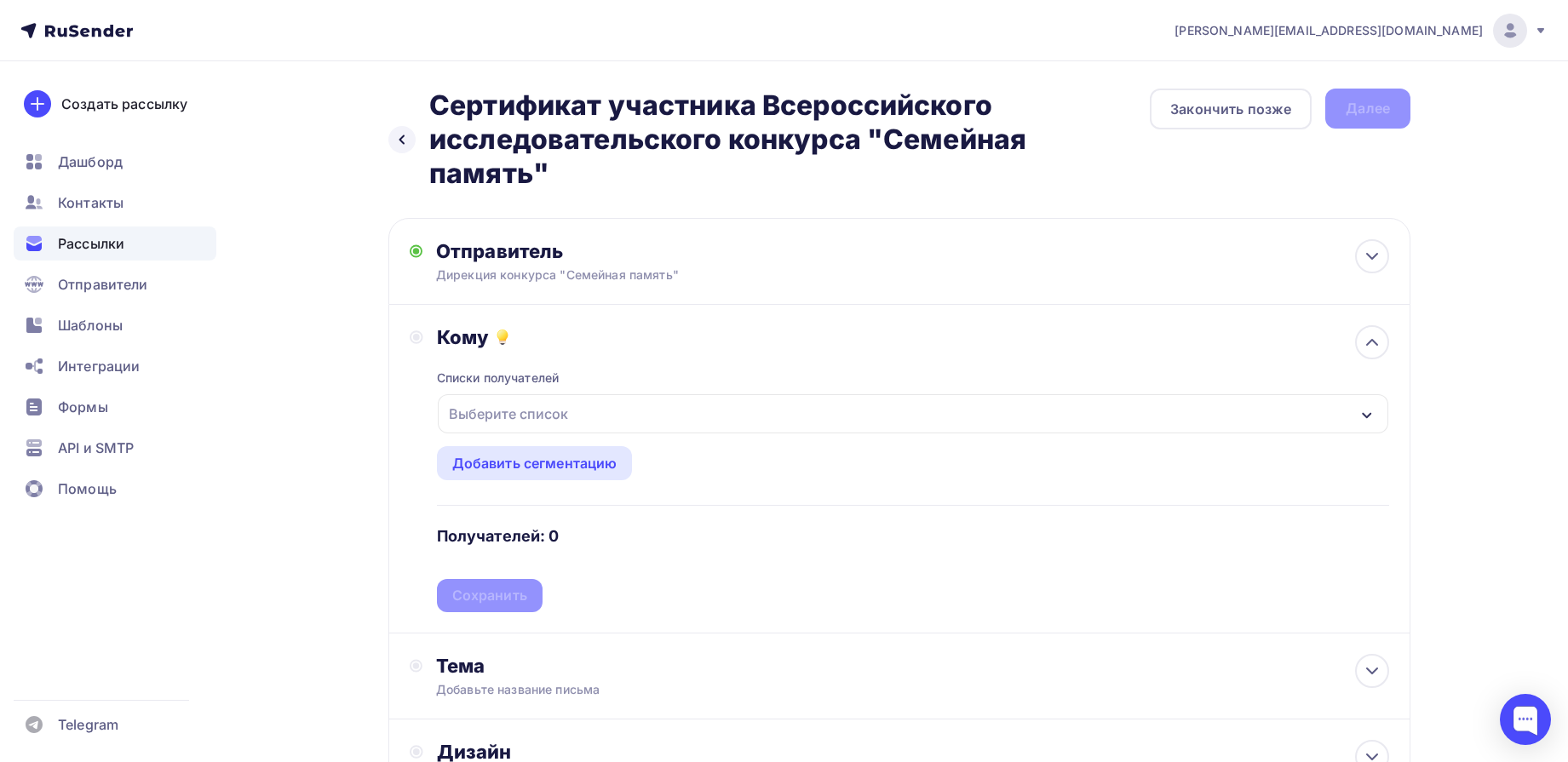
click at [636, 409] on div "Выберите список" at bounding box center [913, 413] width 951 height 39
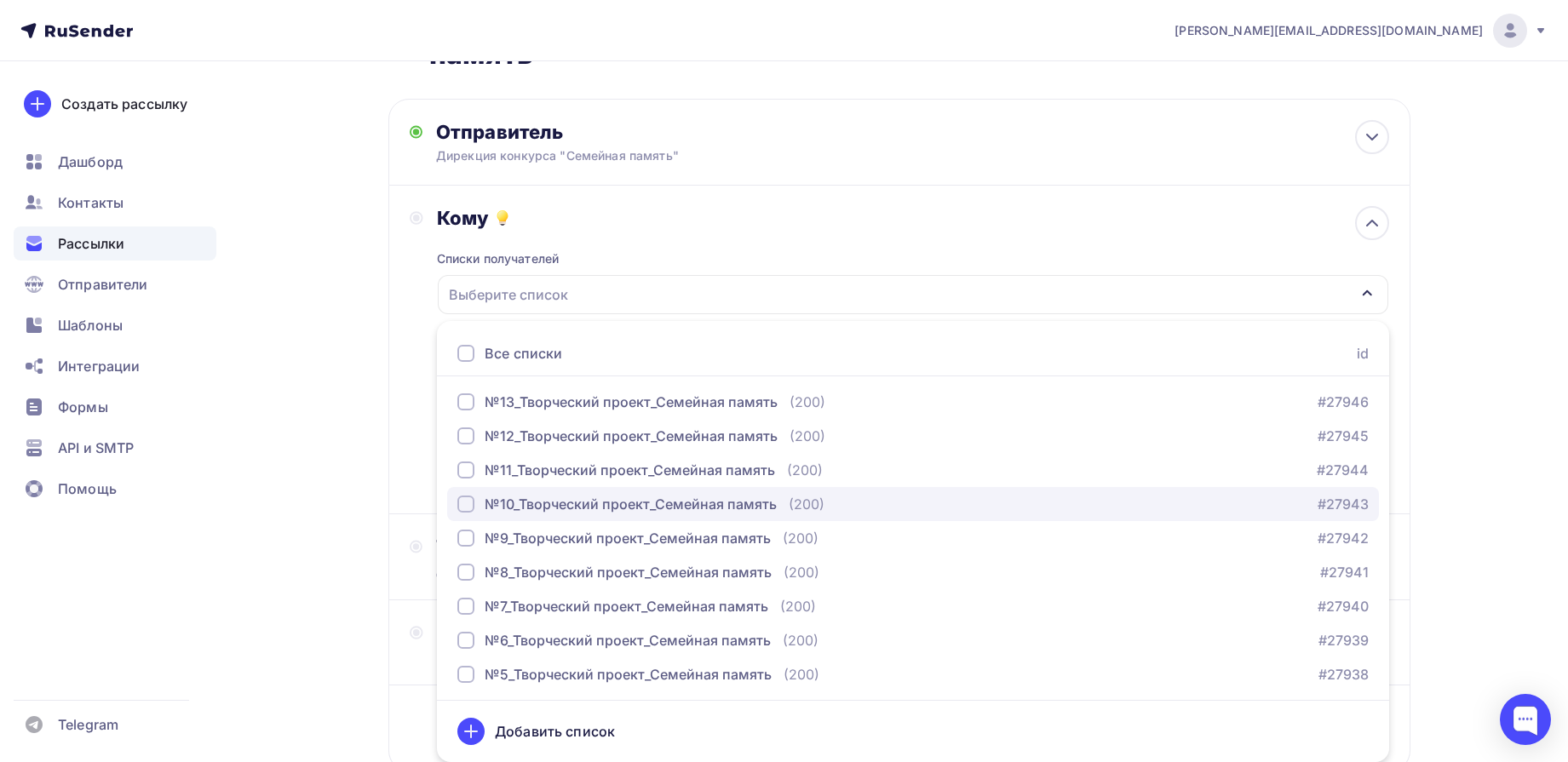
scroll to position [107, 0]
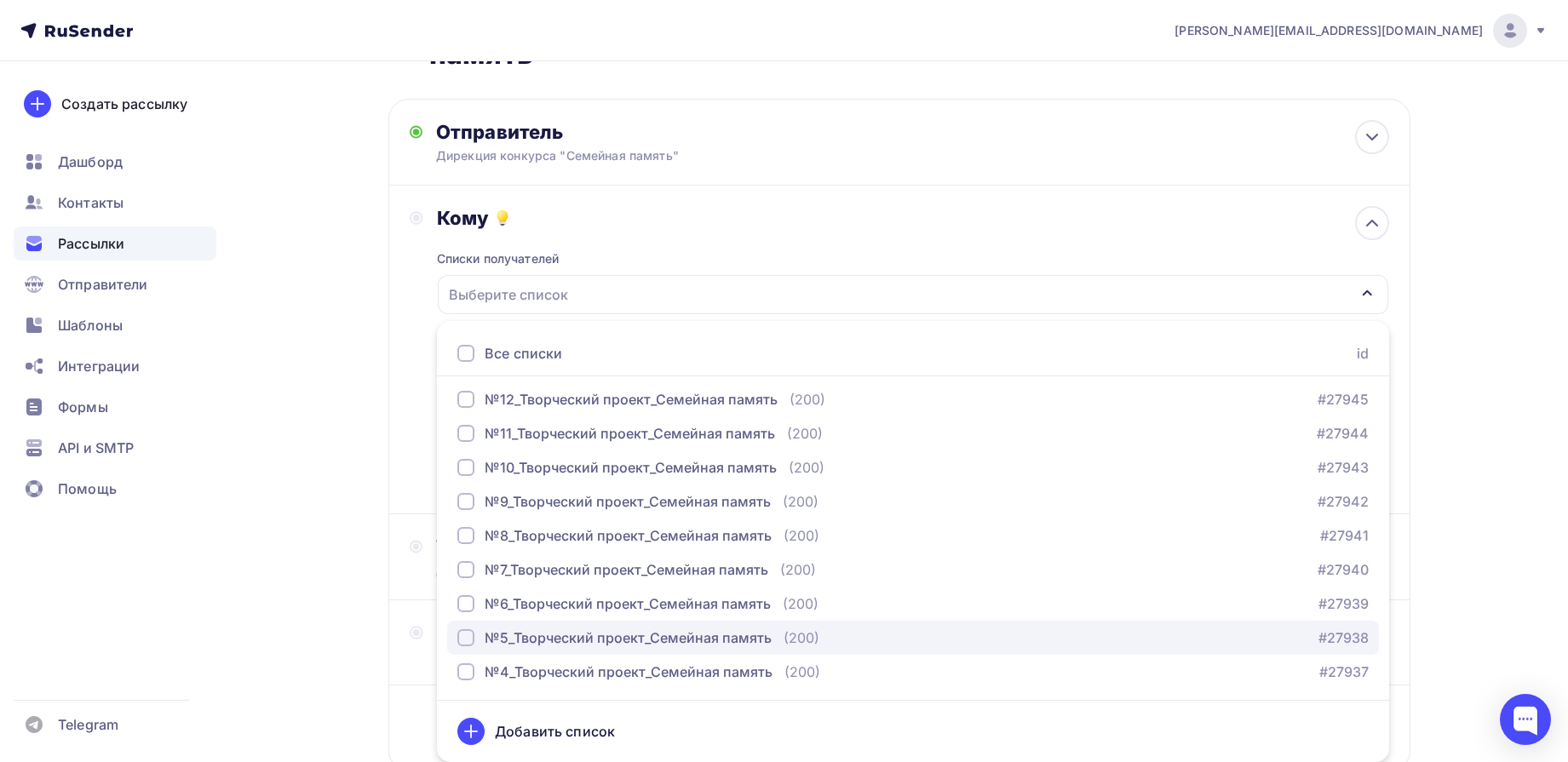
click at [516, 637] on div "№5_Творческий проект_Семейная память" at bounding box center [628, 638] width 287 height 20
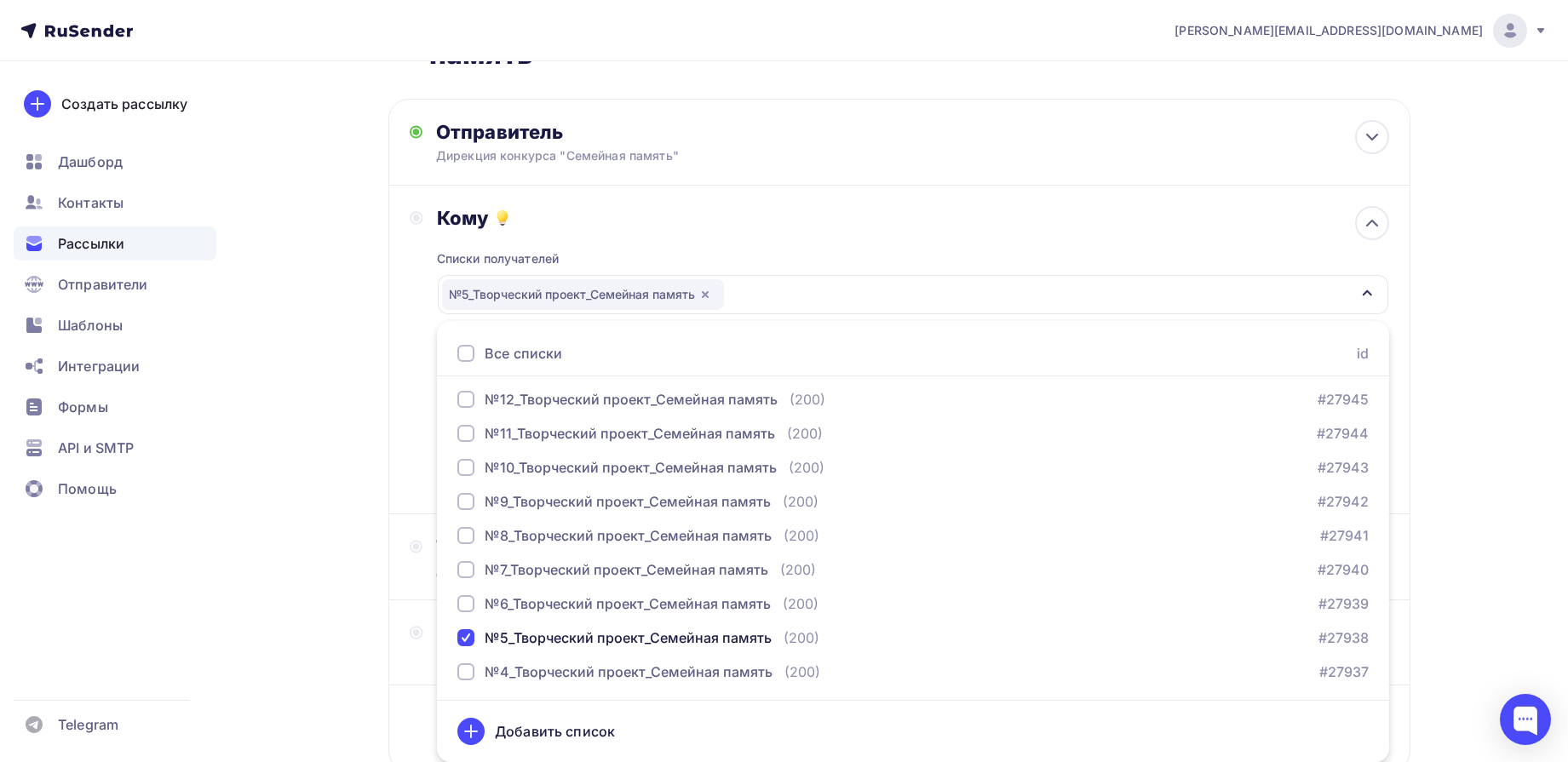
click at [1481, 333] on div "Назад Сертификат участника Всероссийского исследовательского конкурса "Семейная…" at bounding box center [784, 412] width 1396 height 939
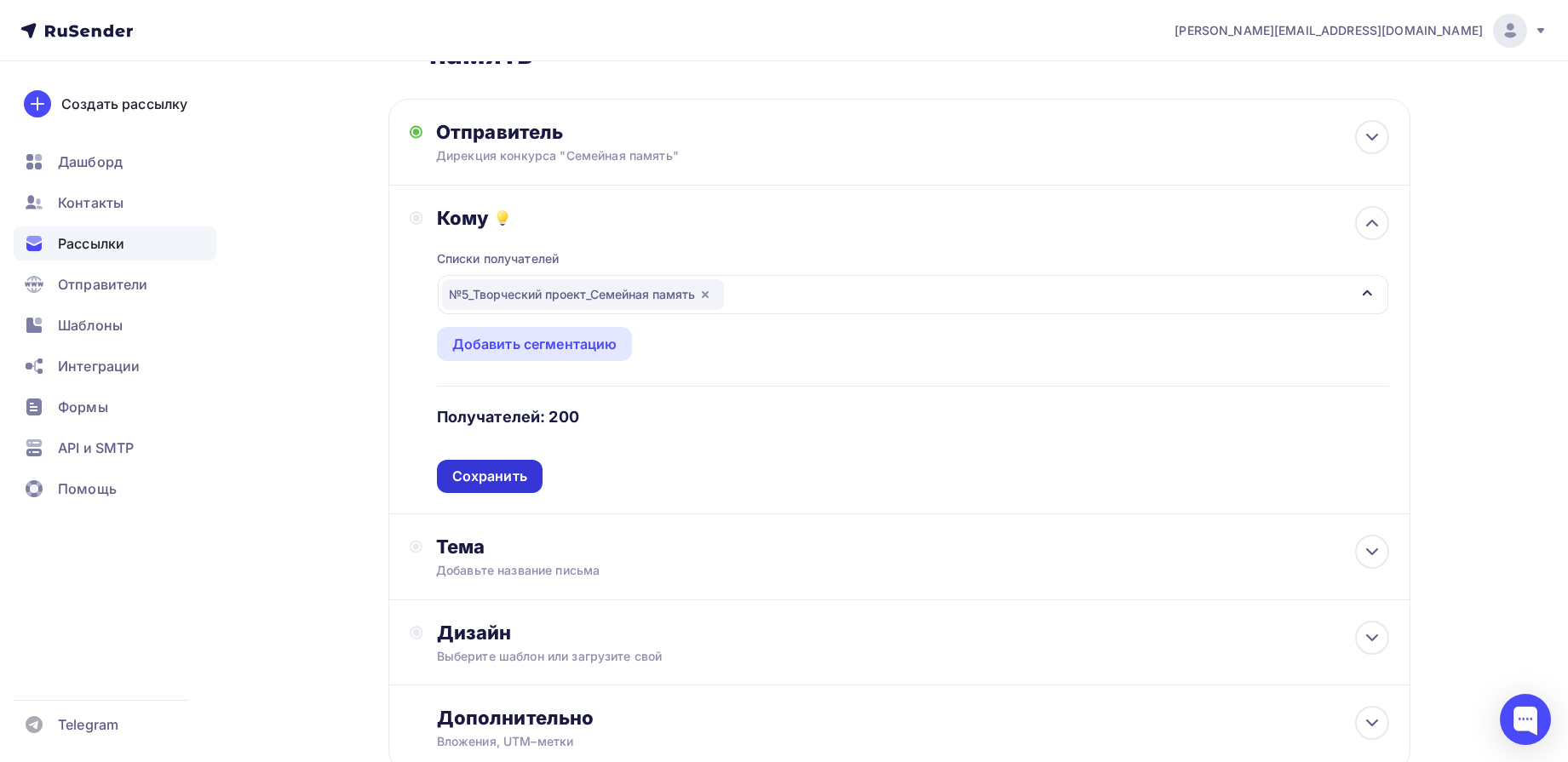
click at [519, 473] on div "Сохранить" at bounding box center [490, 477] width 75 height 20
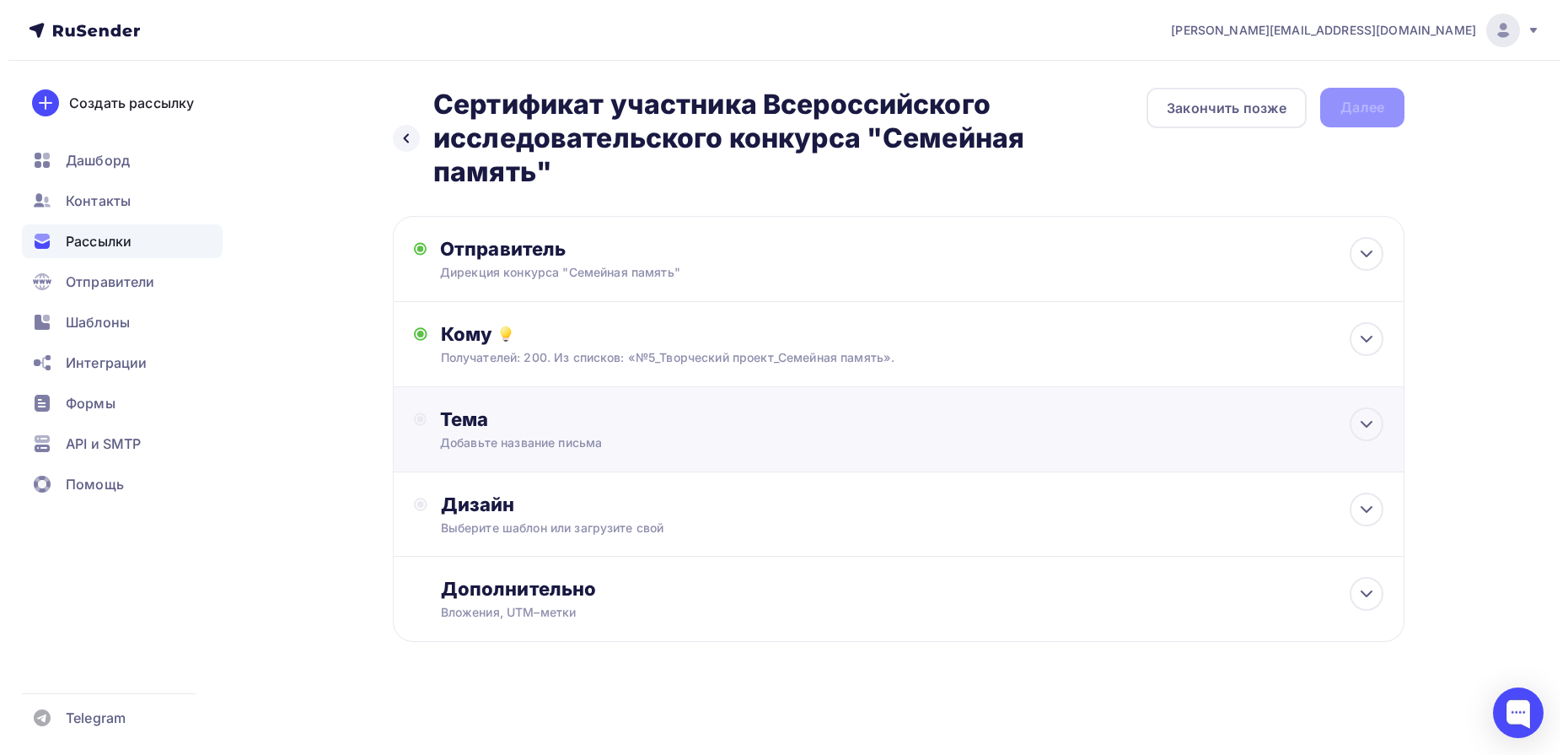
scroll to position [0, 0]
click at [1378, 429] on div at bounding box center [1366, 425] width 33 height 33
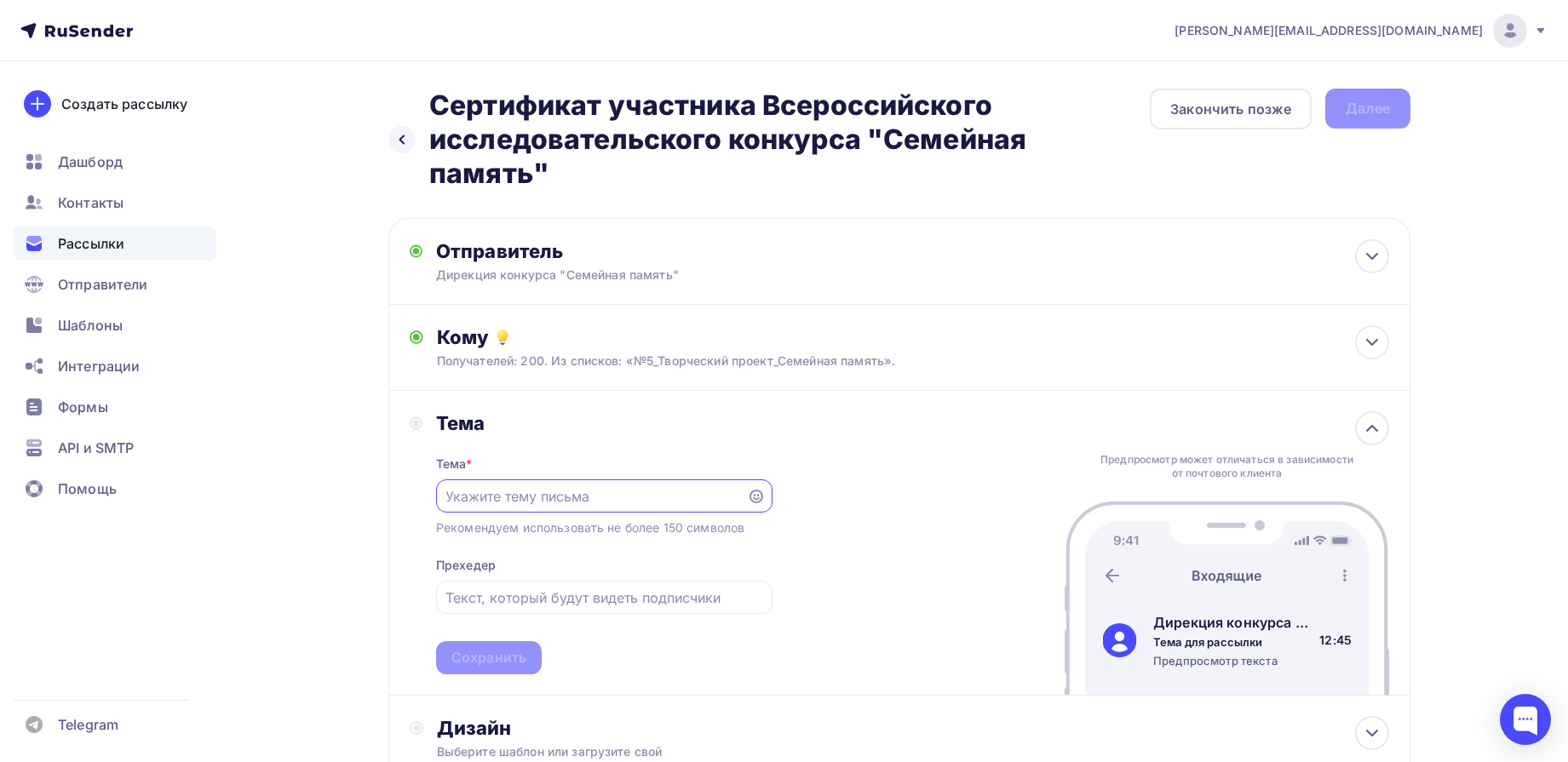
paste input "Сертификат участника Всероссийского исследовательского конкурса "Семейная памят…"
type input "Сертификат участника Всероссийского исследовательского конкурса "Семейная памят…"
click at [494, 654] on div "Сохранить" at bounding box center [489, 658] width 75 height 20
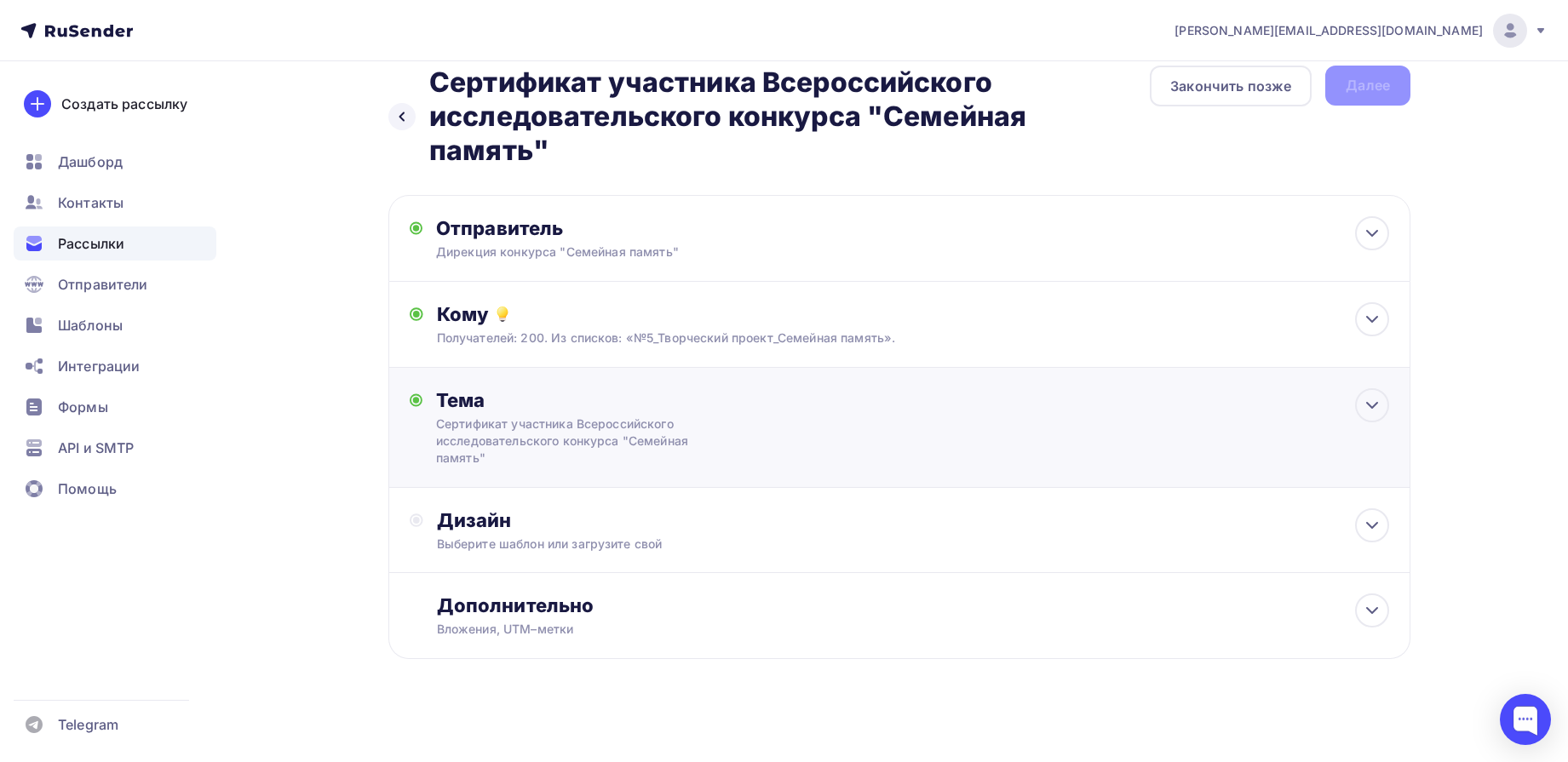
scroll to position [30, 0]
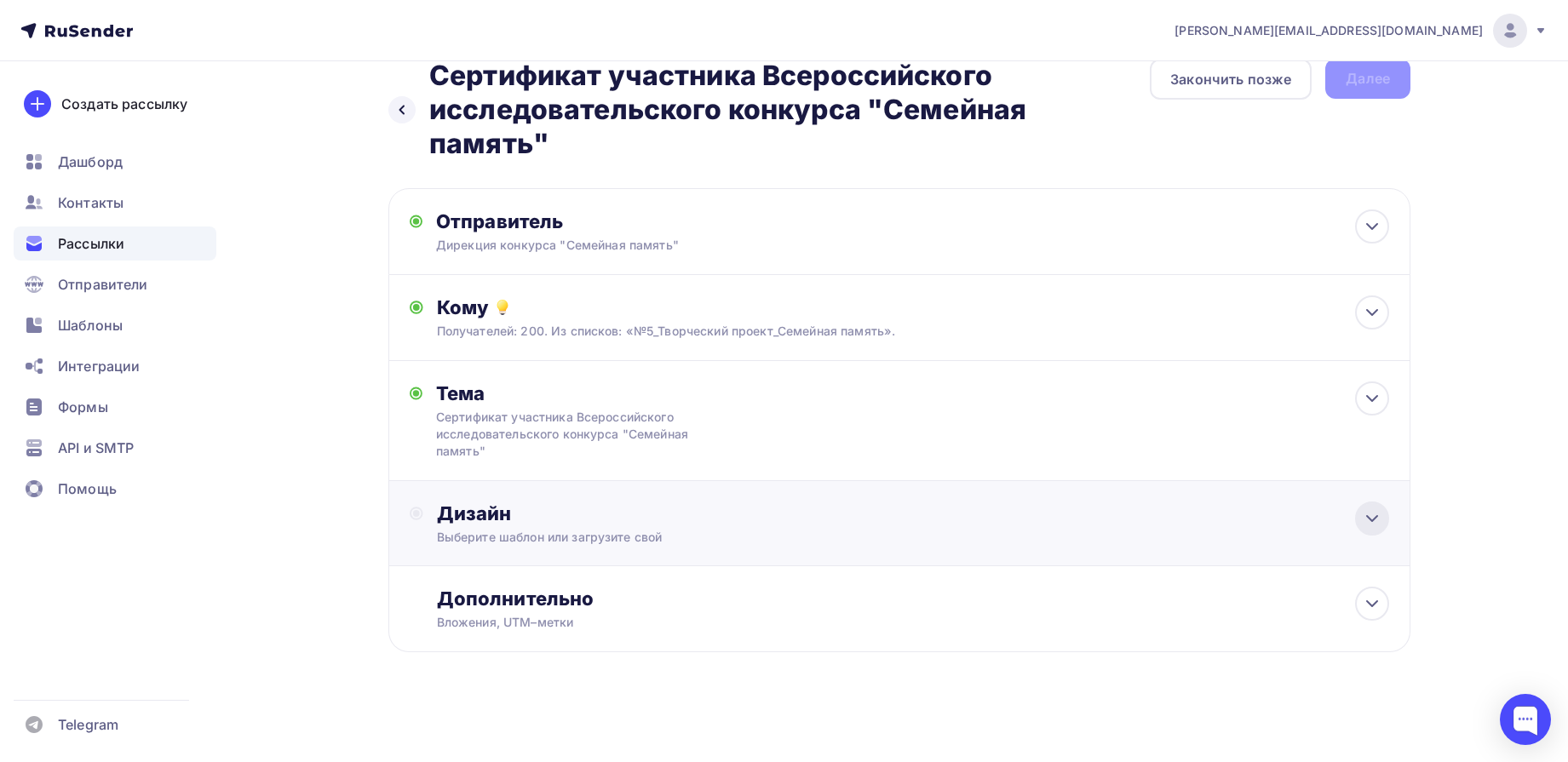
click at [1362, 532] on div at bounding box center [1372, 518] width 34 height 34
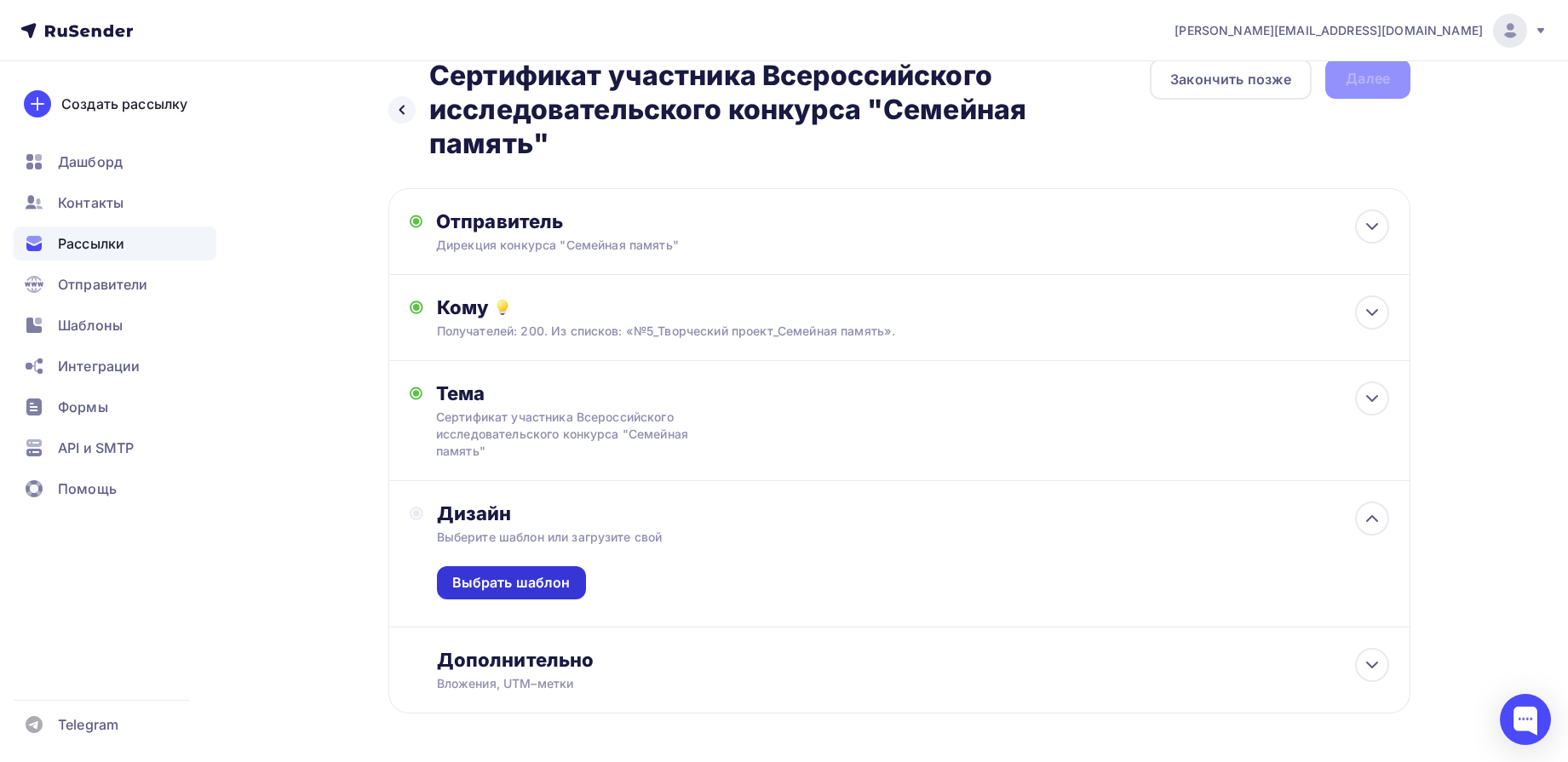
click at [539, 582] on div "Выбрать шаблон" at bounding box center [511, 583] width 118 height 20
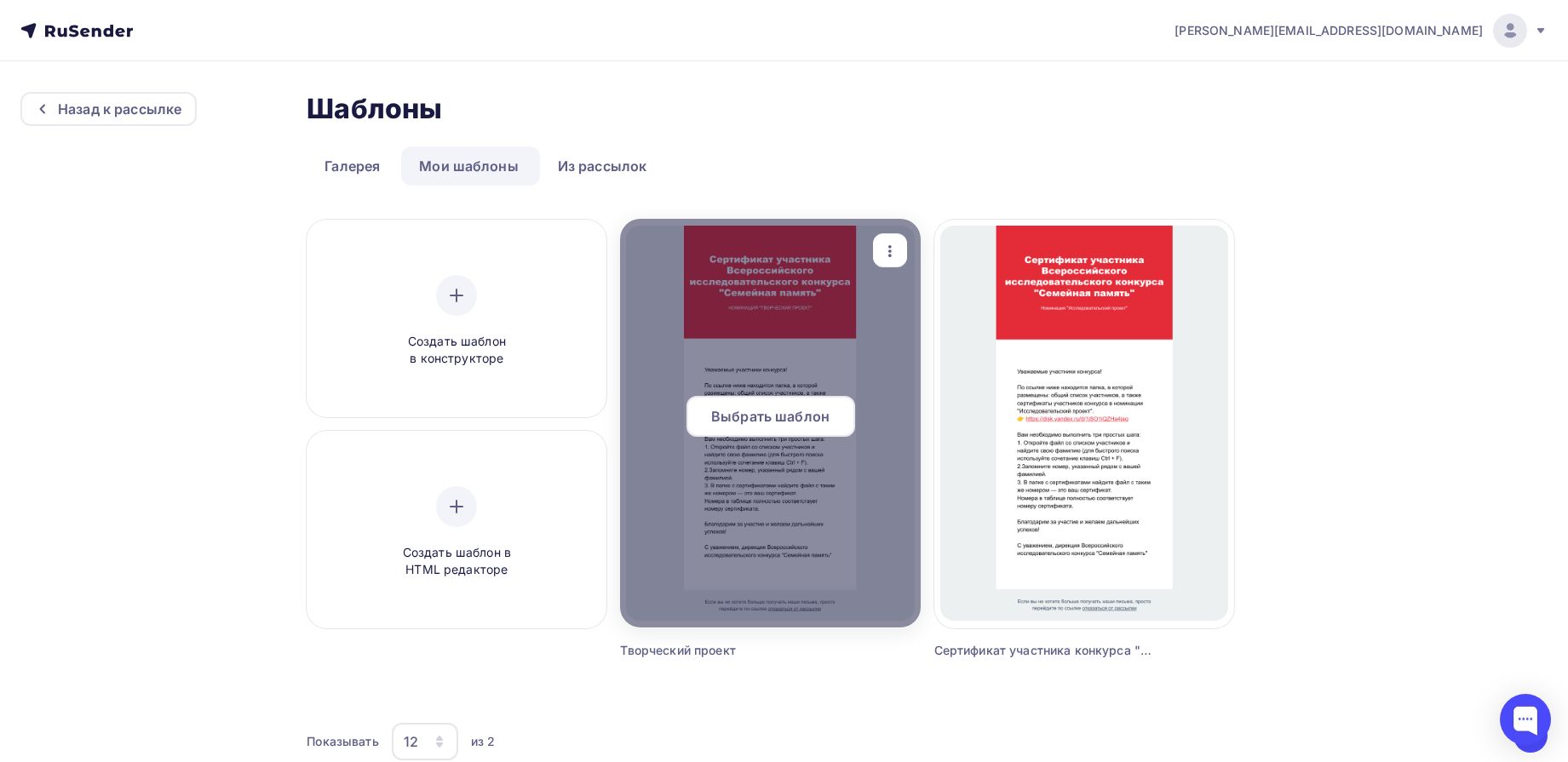
click at [793, 416] on span "Выбрать шаблон" at bounding box center [770, 416] width 118 height 20
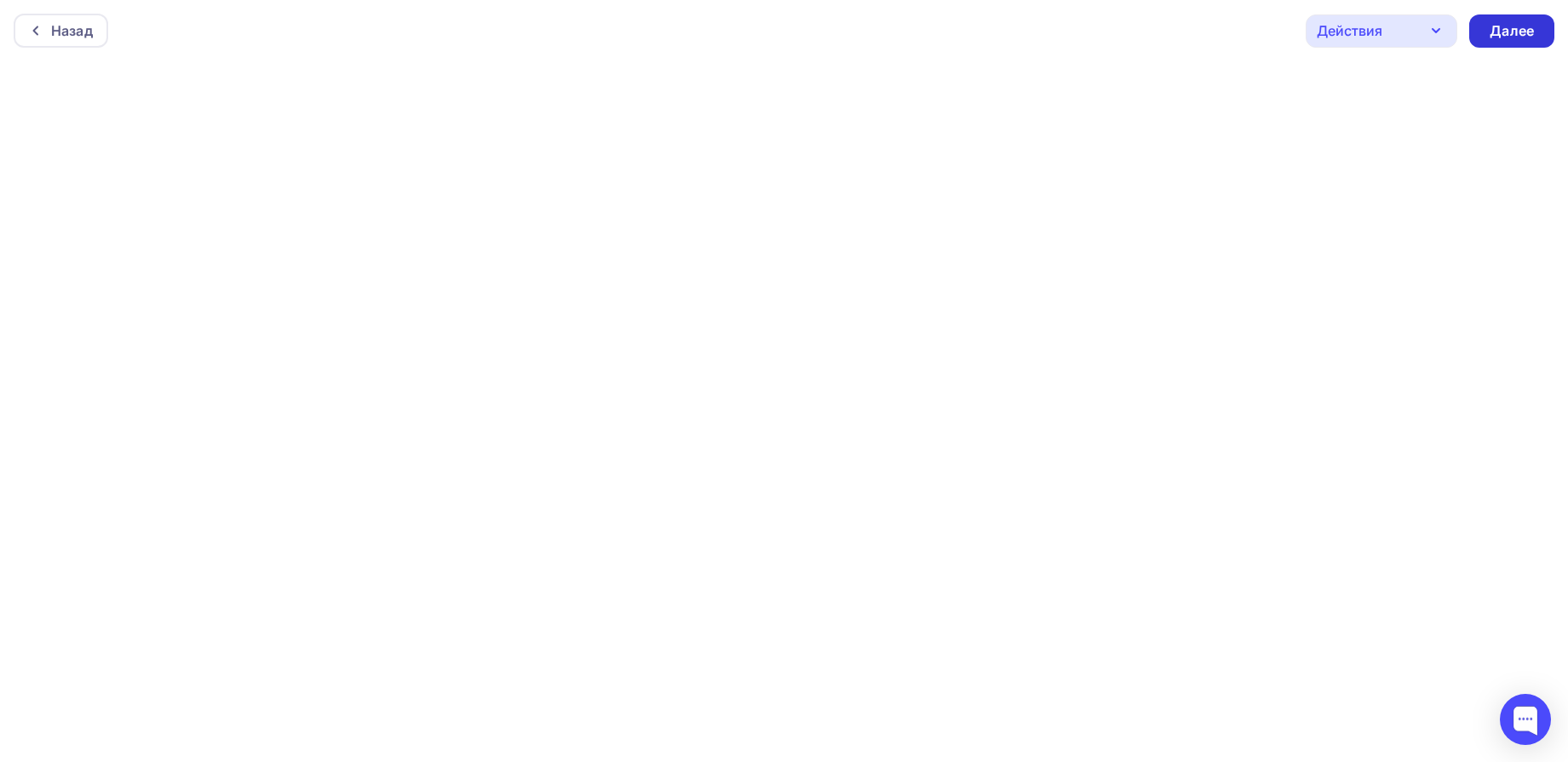
click at [1516, 36] on div "Далее" at bounding box center [1512, 31] width 44 height 20
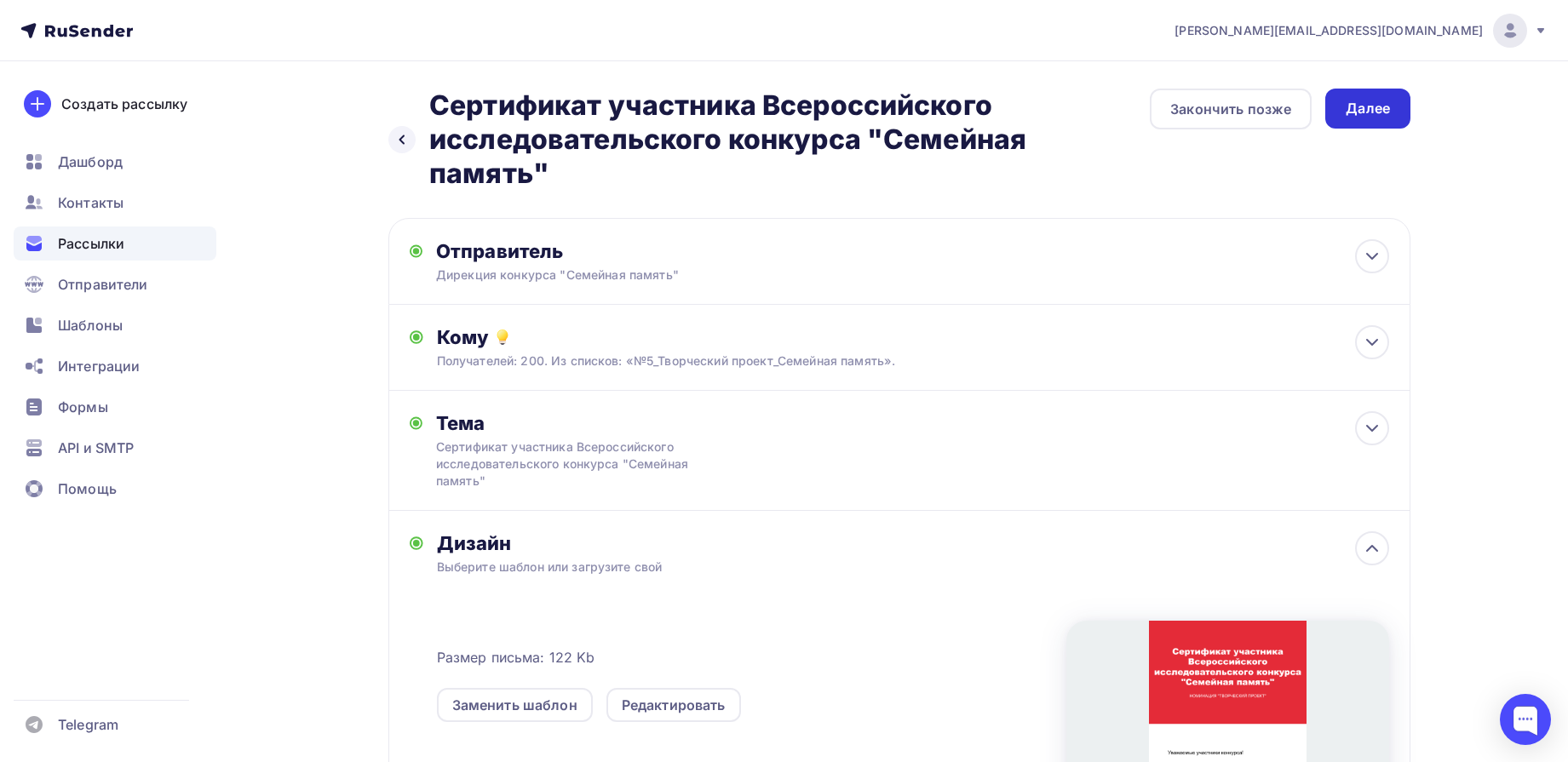
click at [1357, 108] on div "Далее" at bounding box center [1368, 108] width 44 height 20
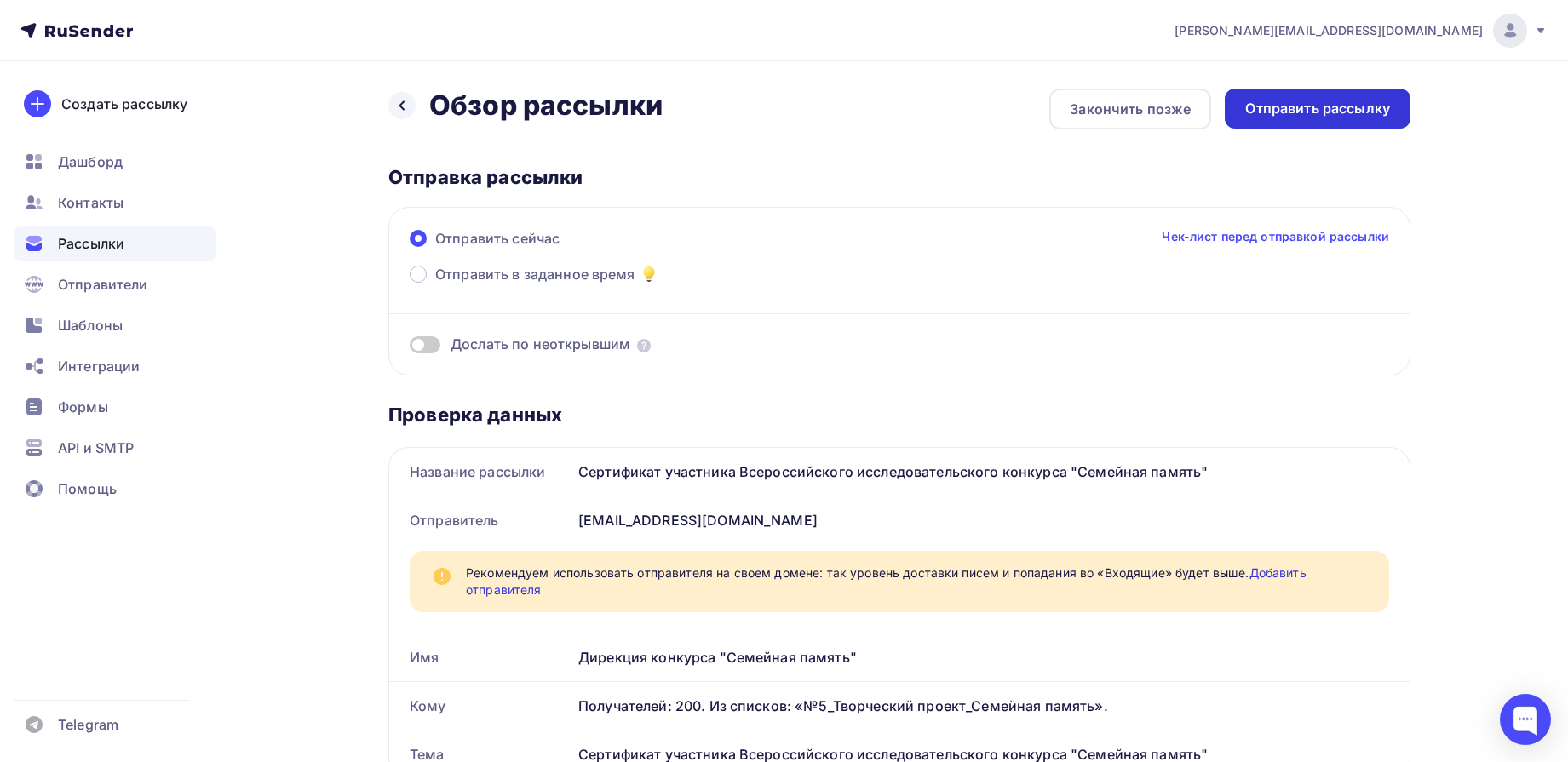
click at [1275, 110] on div "Отправить рассылку" at bounding box center [1317, 108] width 145 height 20
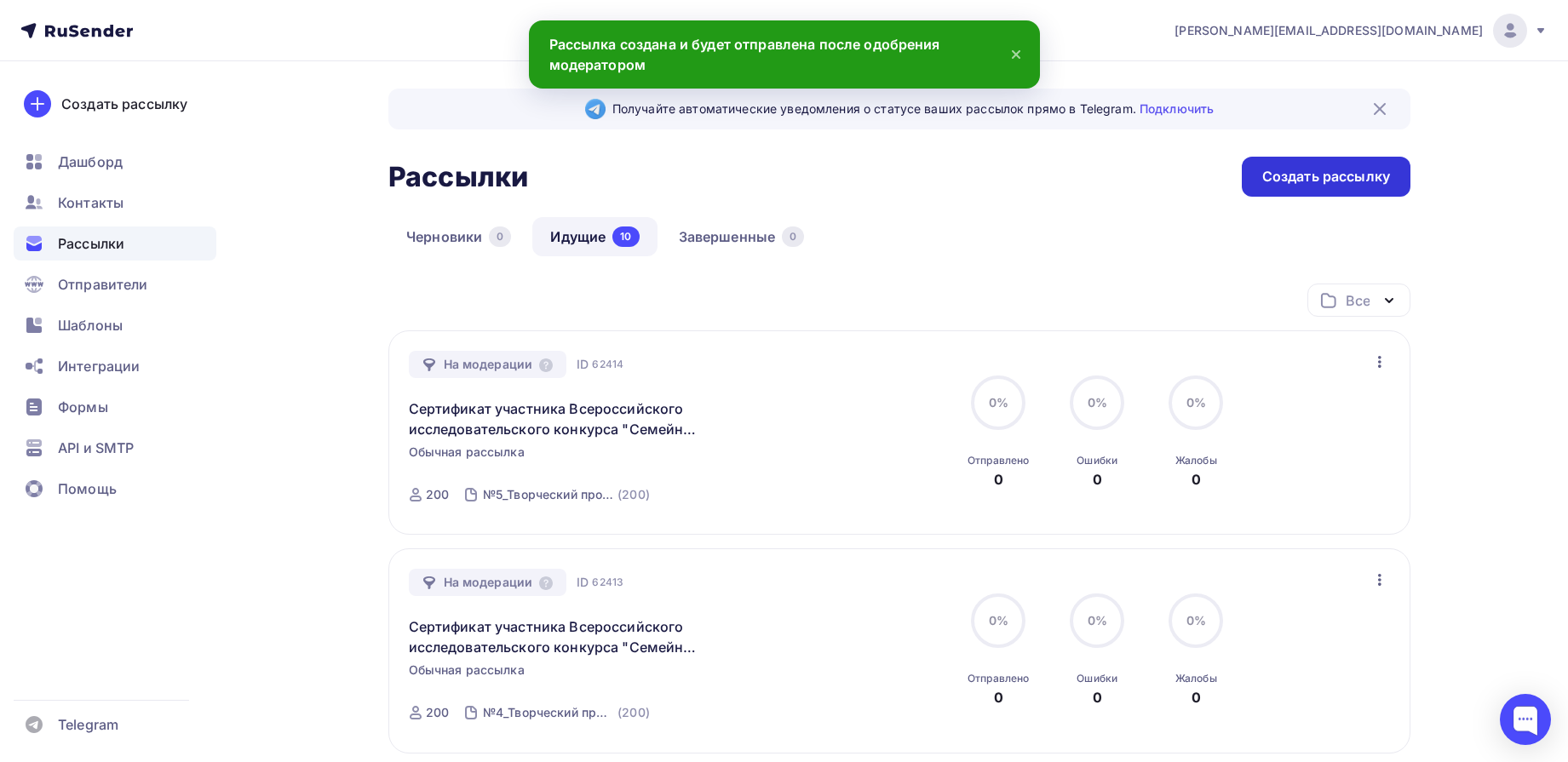
click at [1342, 169] on div "Создать рассылку" at bounding box center [1326, 177] width 128 height 20
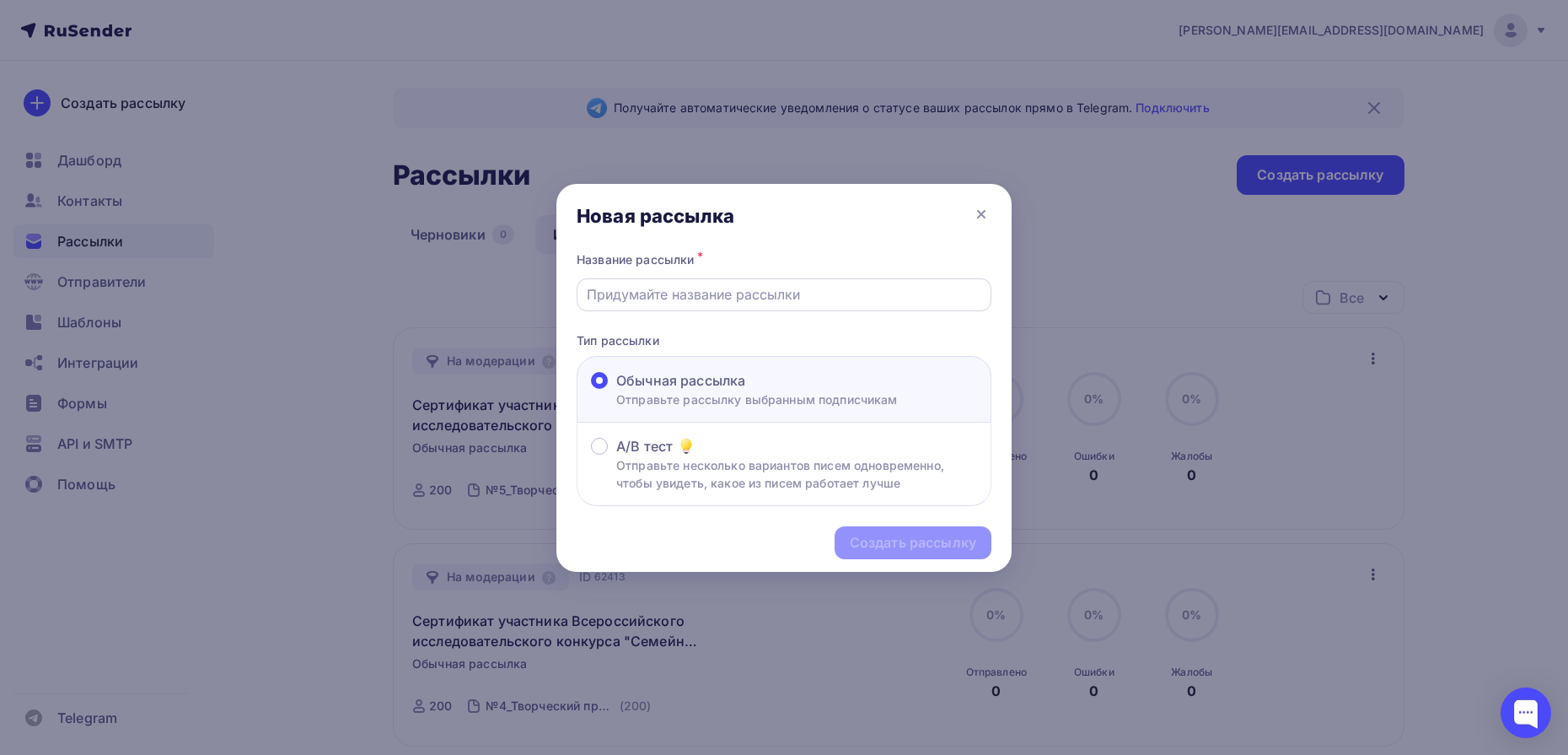
click at [841, 297] on input "text" at bounding box center [784, 294] width 395 height 20
type input "Сертификат участника Всероссийского исследовательского конкурса "Семейная памят…"
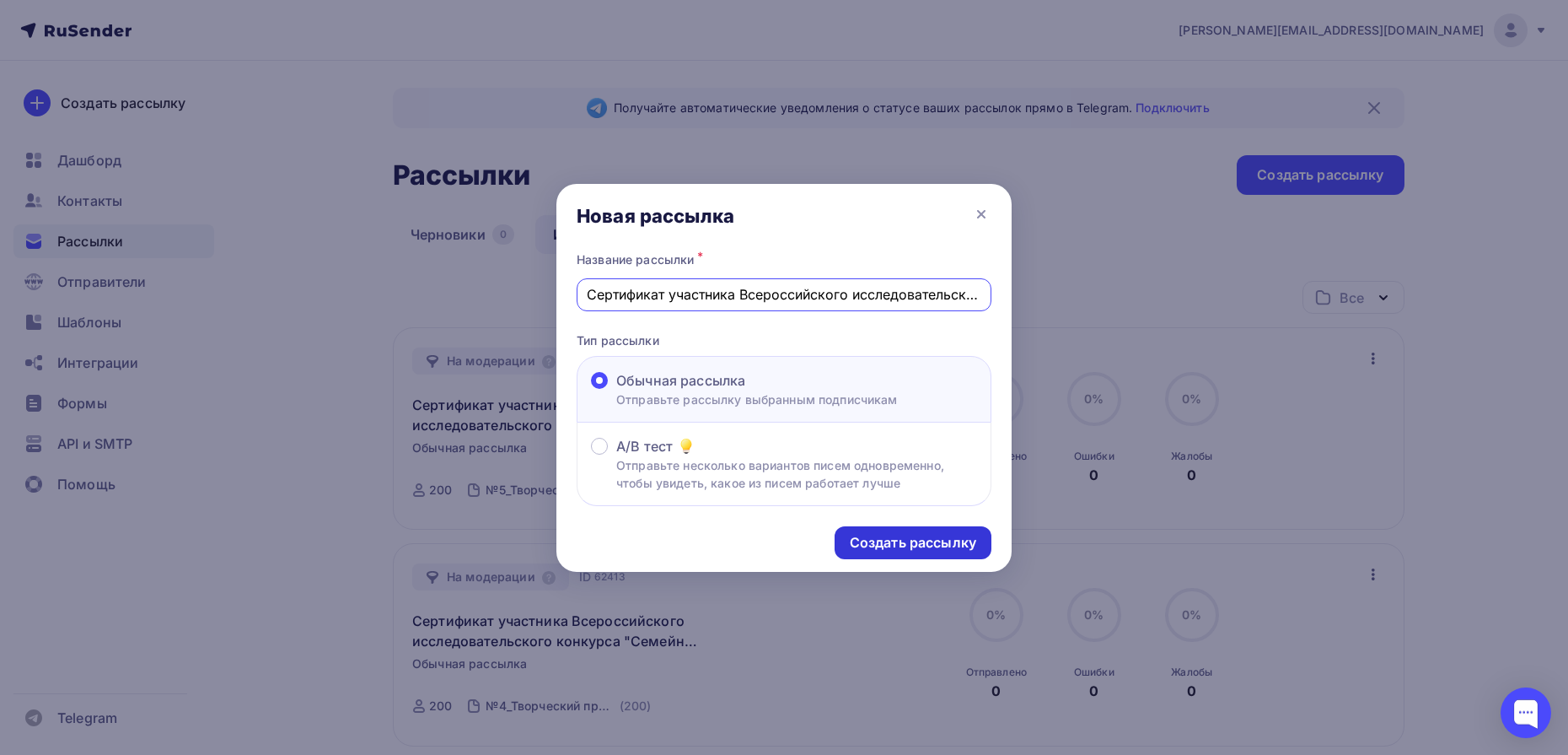
click at [863, 535] on div "Создать рассылку" at bounding box center [913, 543] width 127 height 19
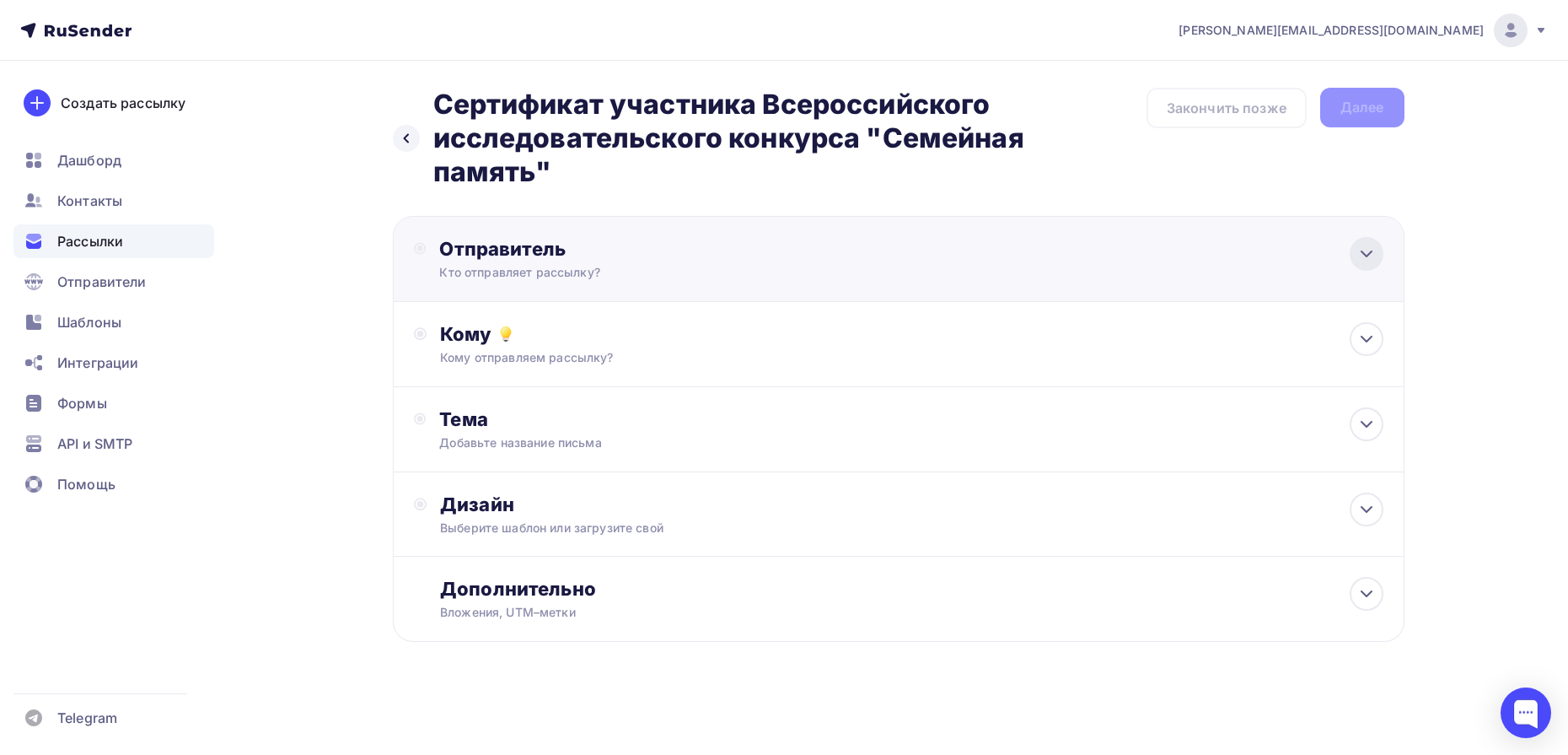
click at [1374, 249] on icon at bounding box center [1366, 254] width 20 height 20
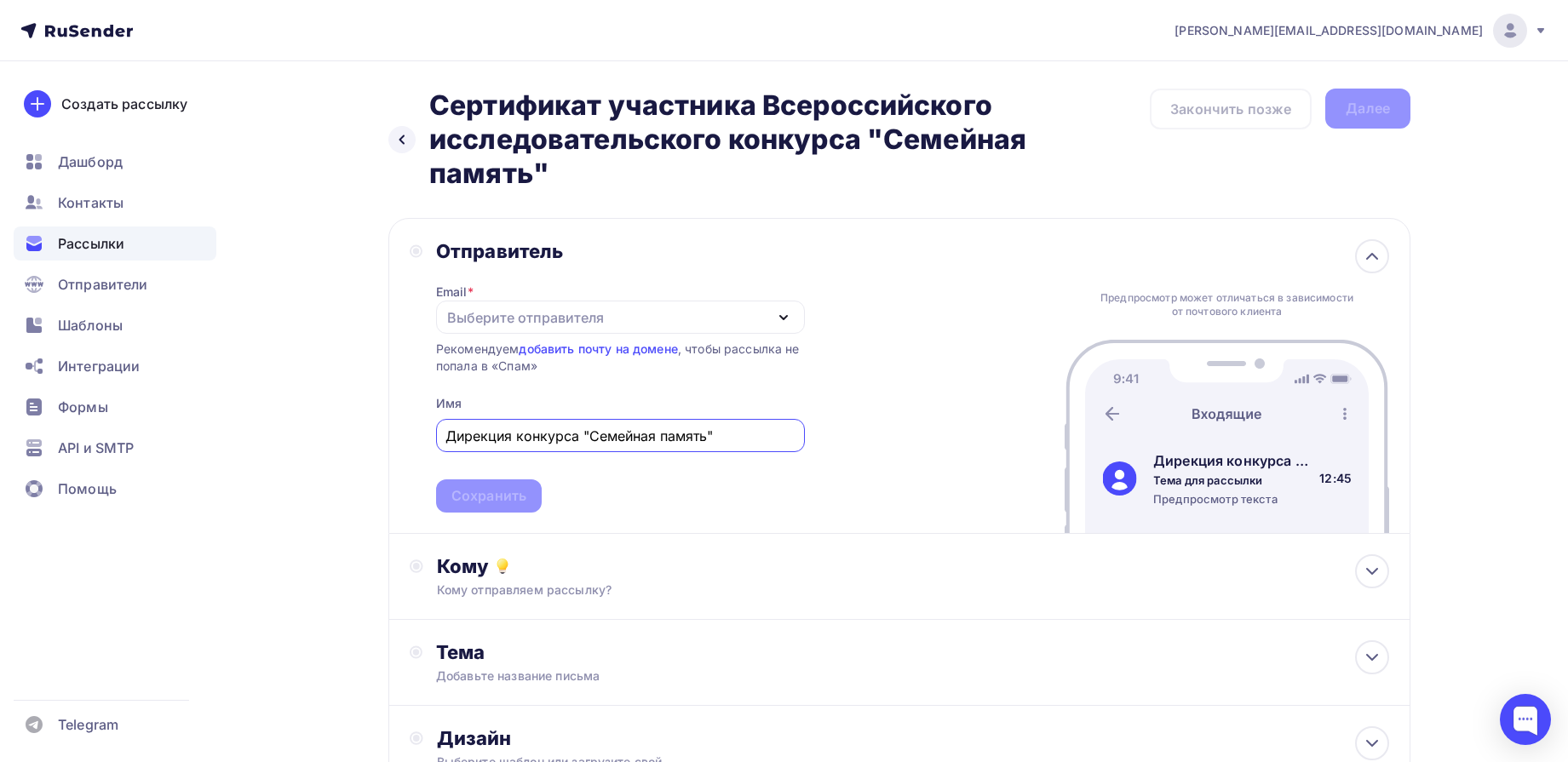
click at [784, 317] on icon "button" at bounding box center [784, 317] width 20 height 20
type input "Дирекция конкурса "Семейная память""
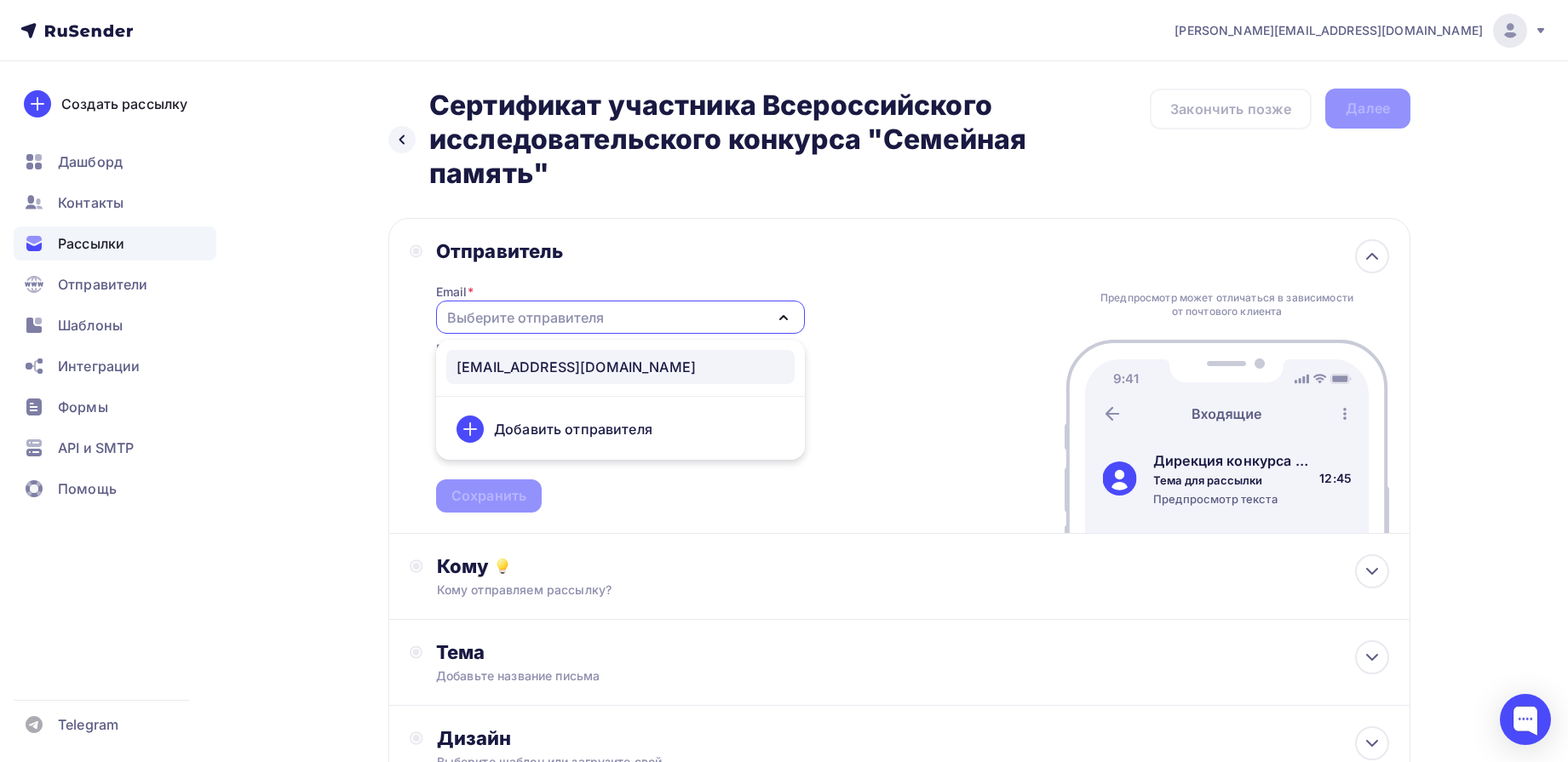
click at [590, 364] on div "[EMAIL_ADDRESS][DOMAIN_NAME]" at bounding box center [575, 366] width 239 height 20
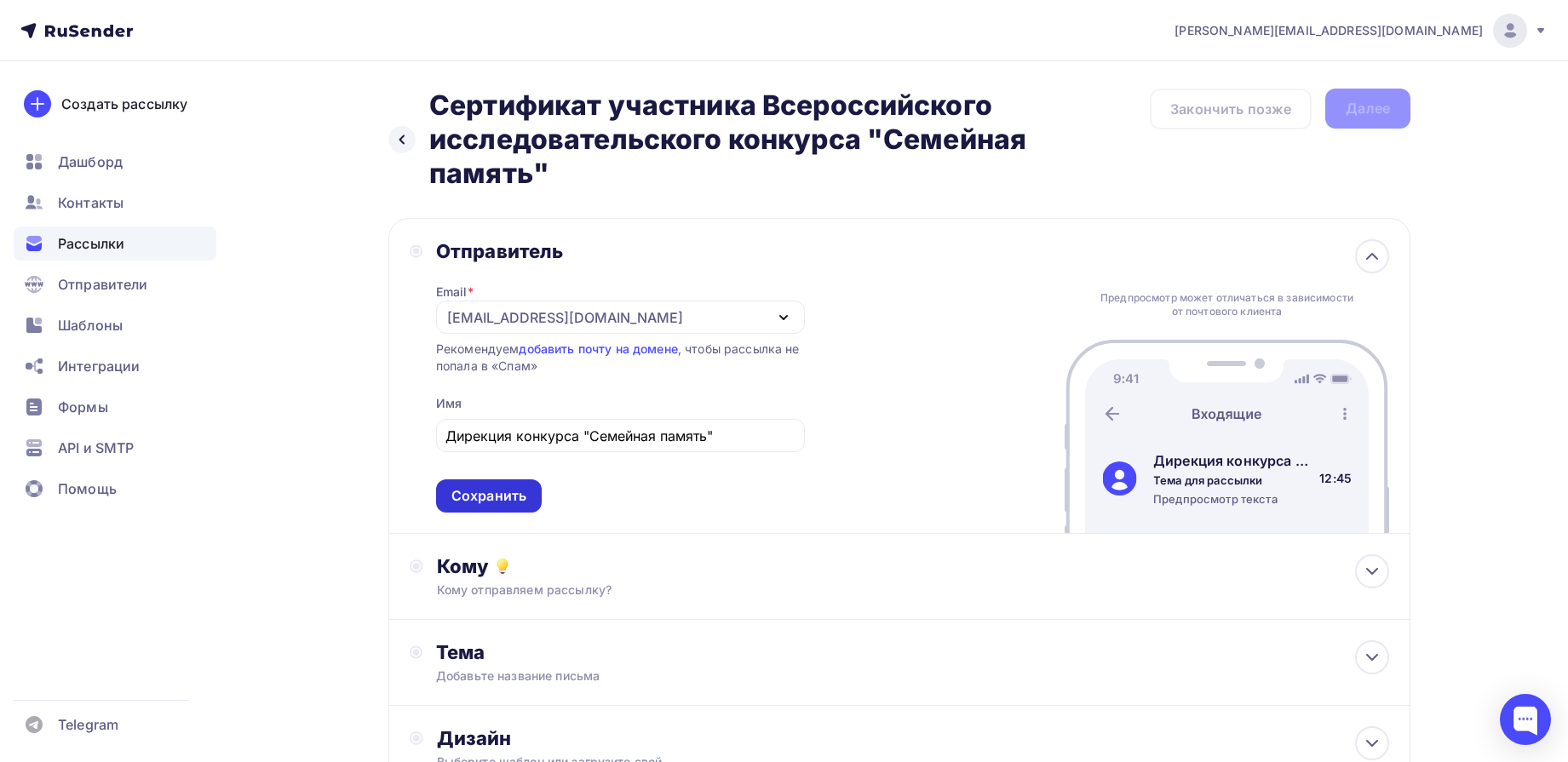
click at [503, 498] on div "Сохранить" at bounding box center [489, 496] width 75 height 20
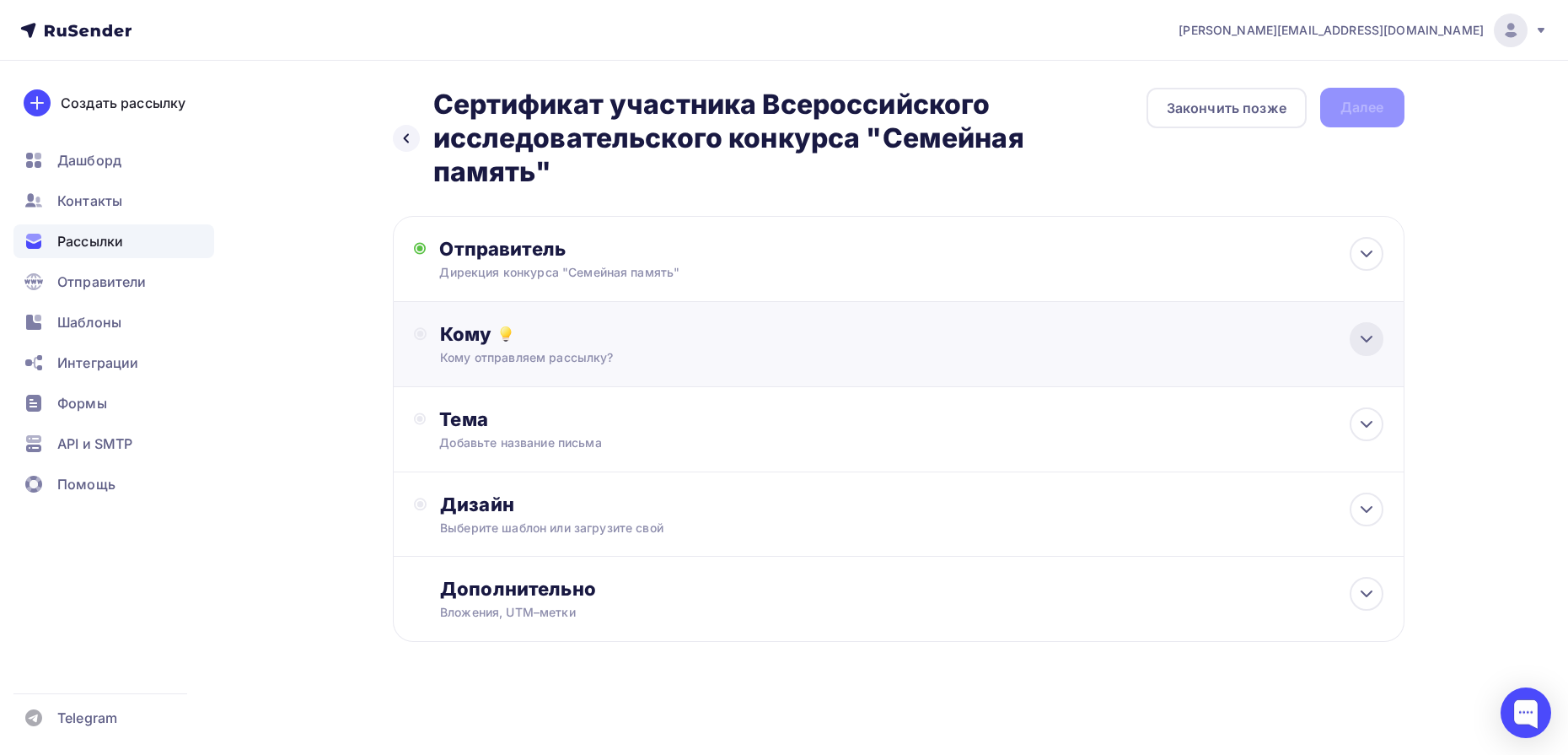
click at [1374, 338] on icon at bounding box center [1366, 339] width 20 height 20
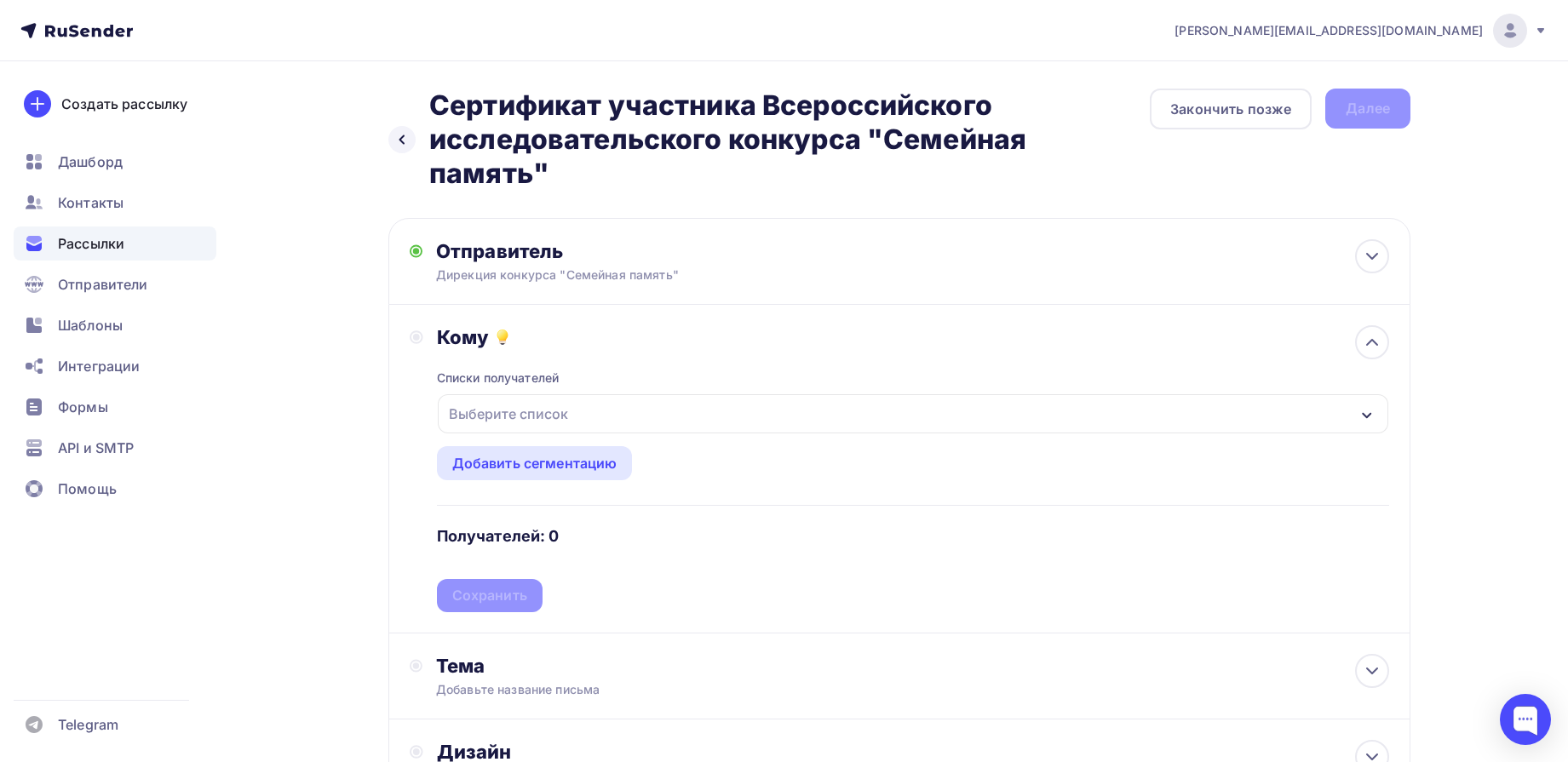
click at [585, 413] on div "Выберите список" at bounding box center [913, 413] width 951 height 39
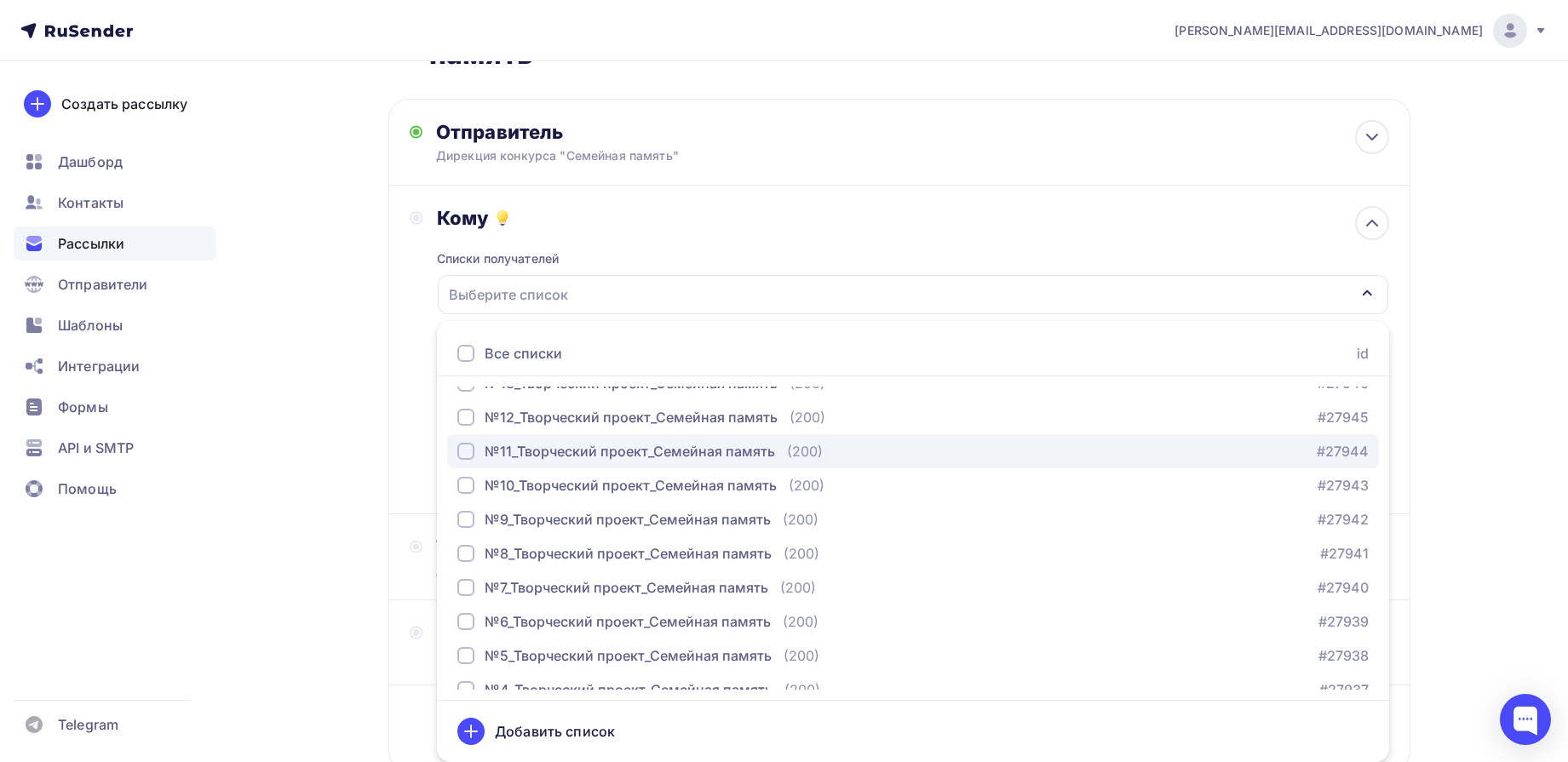
scroll to position [107, 0]
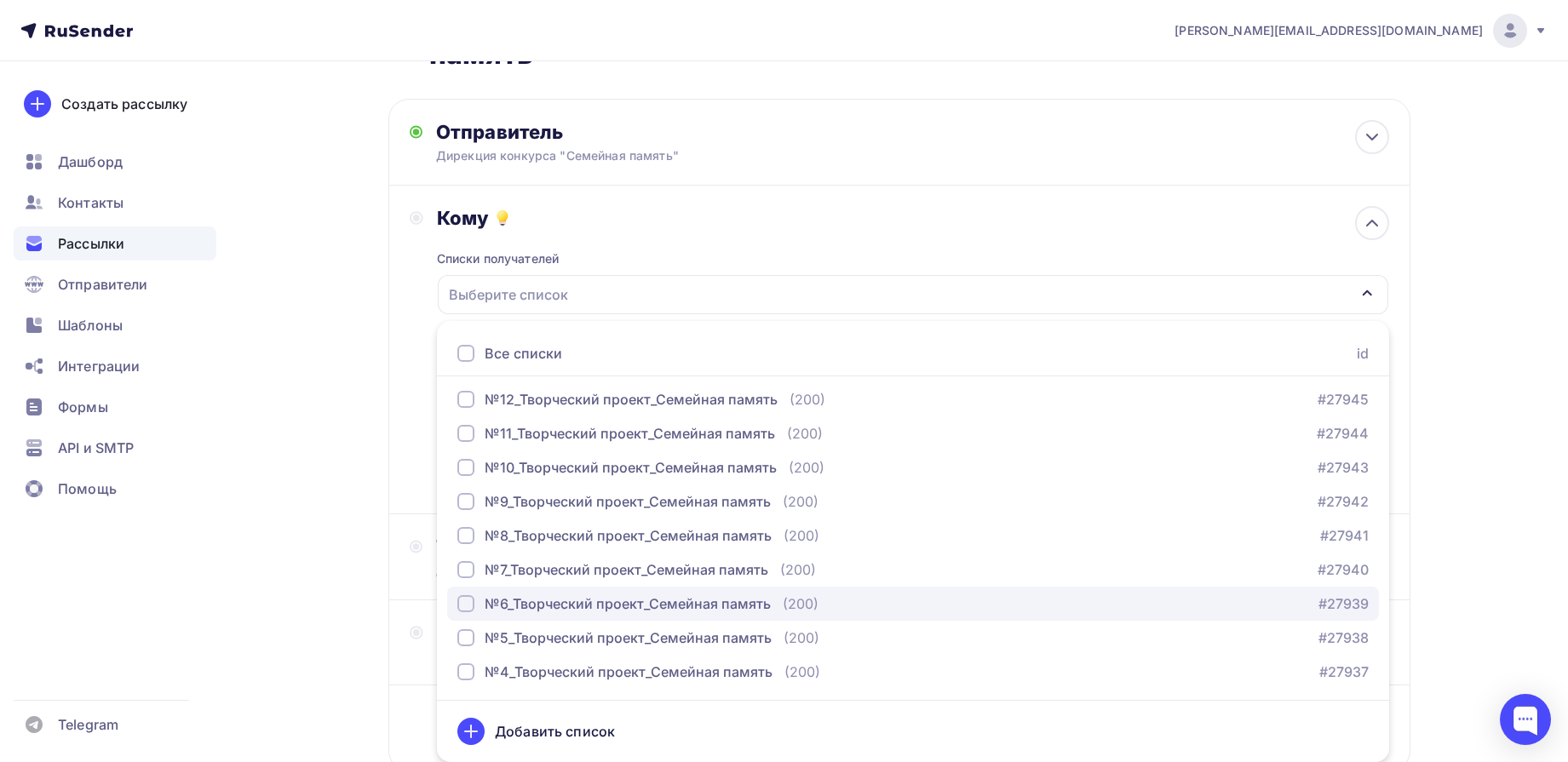
click at [519, 603] on div "№6_Творческий проект_Семейная память" at bounding box center [628, 604] width 286 height 20
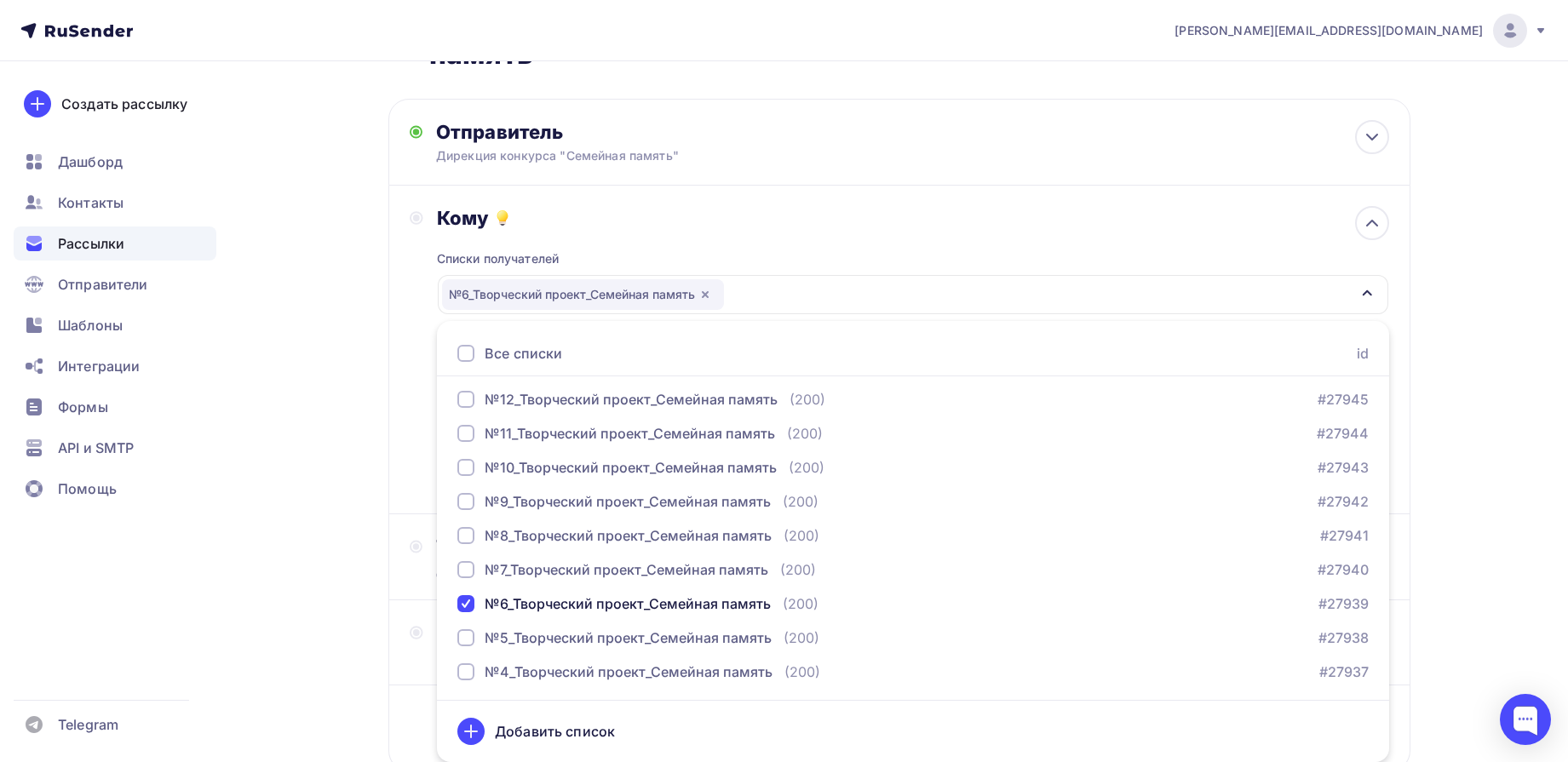
click at [1442, 332] on div "Назад Сертификат участника Всероссийского исследовательского конкурса "Семейная…" at bounding box center [784, 412] width 1396 height 939
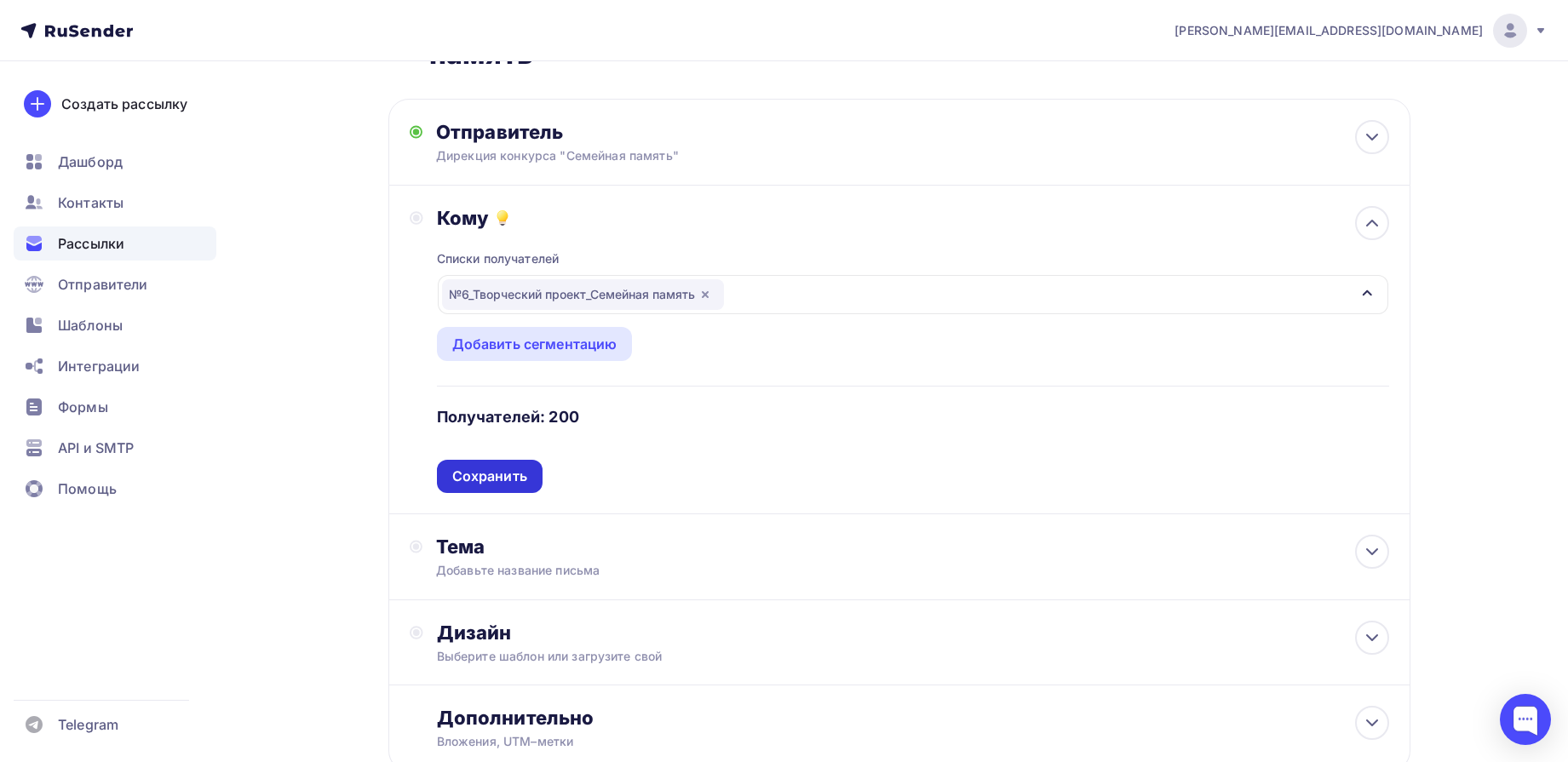
click at [511, 478] on div "Сохранить" at bounding box center [490, 477] width 75 height 20
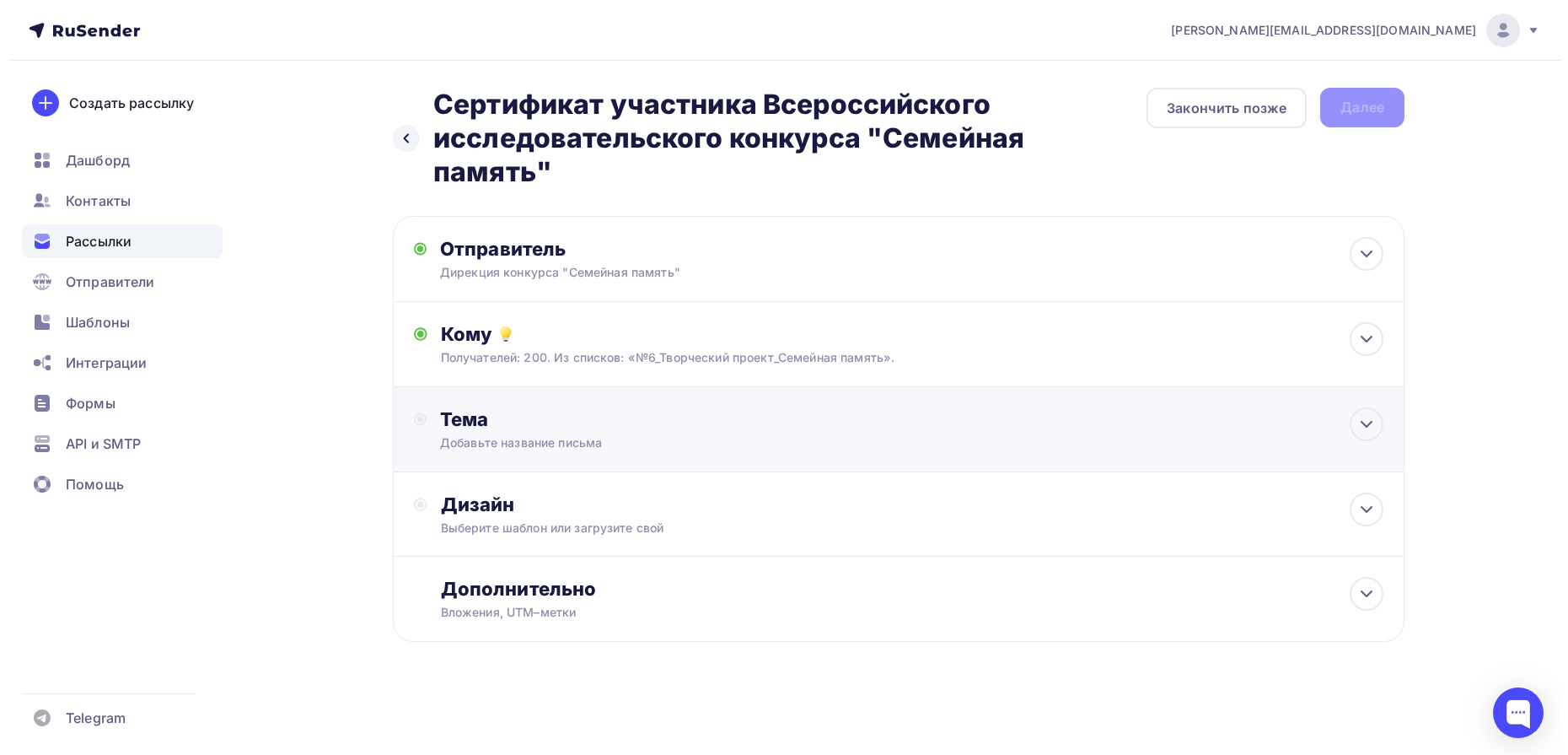
scroll to position [0, 0]
click at [1374, 425] on icon at bounding box center [1366, 424] width 20 height 20
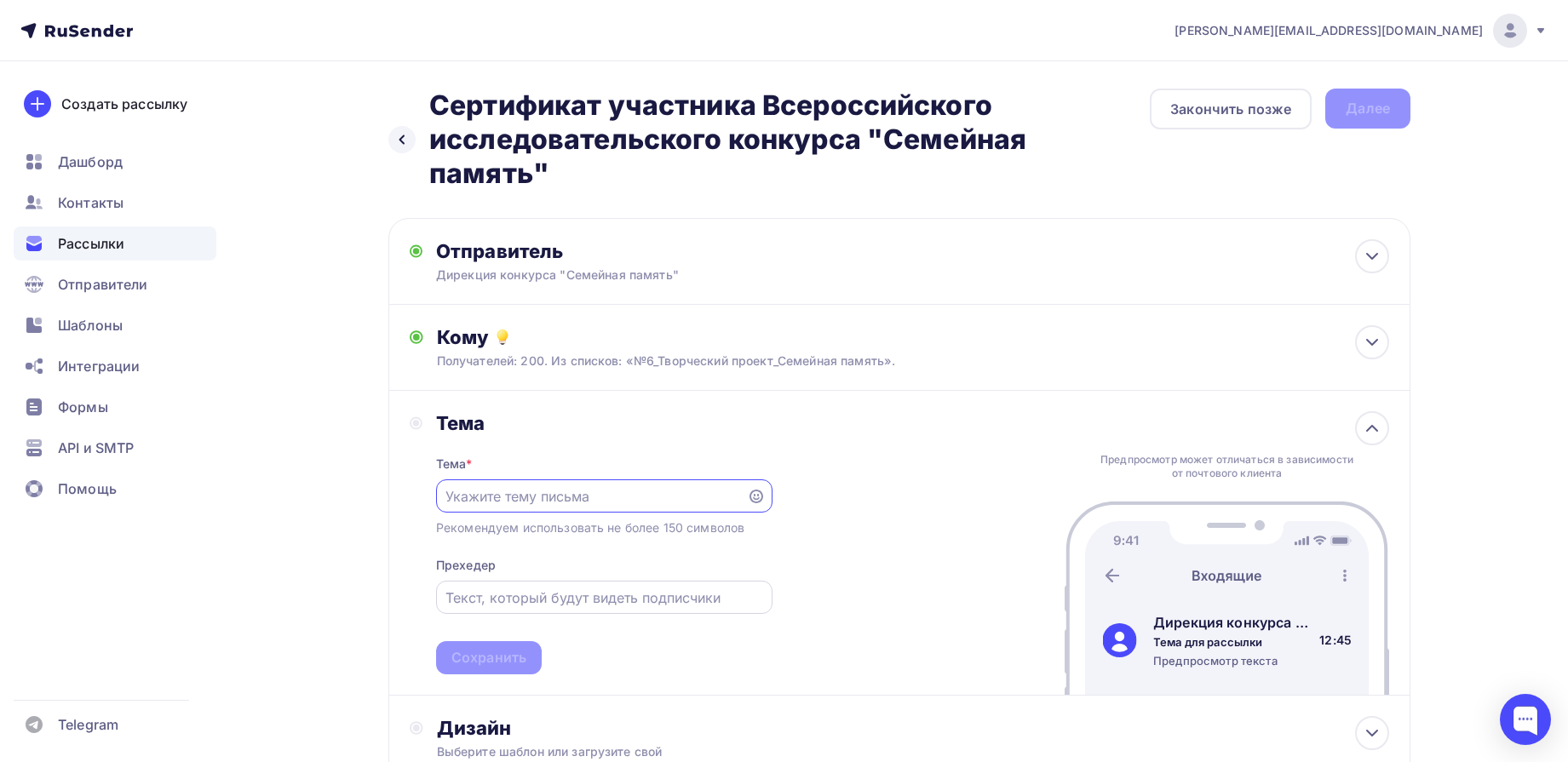
paste input "Сертификат участника Всероссийского исследовательского конкурса "Семейная памят…"
type input "Сертификат участника Всероссийского исследовательского конкурса "Семейная памят…"
click at [492, 654] on div "Сохранить" at bounding box center [489, 658] width 75 height 20
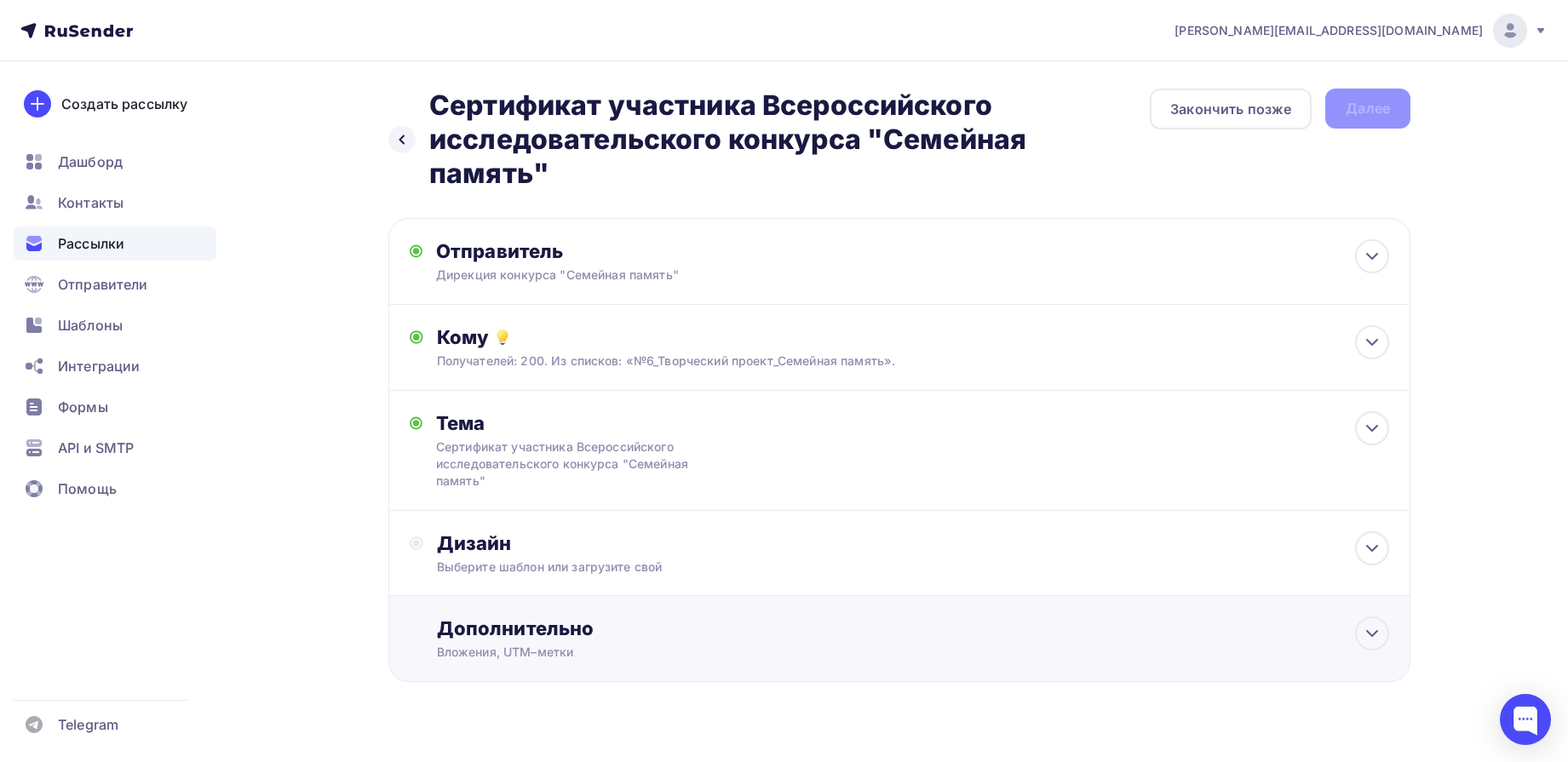
scroll to position [0, 0]
click at [1378, 546] on icon at bounding box center [1371, 549] width 10 height 5
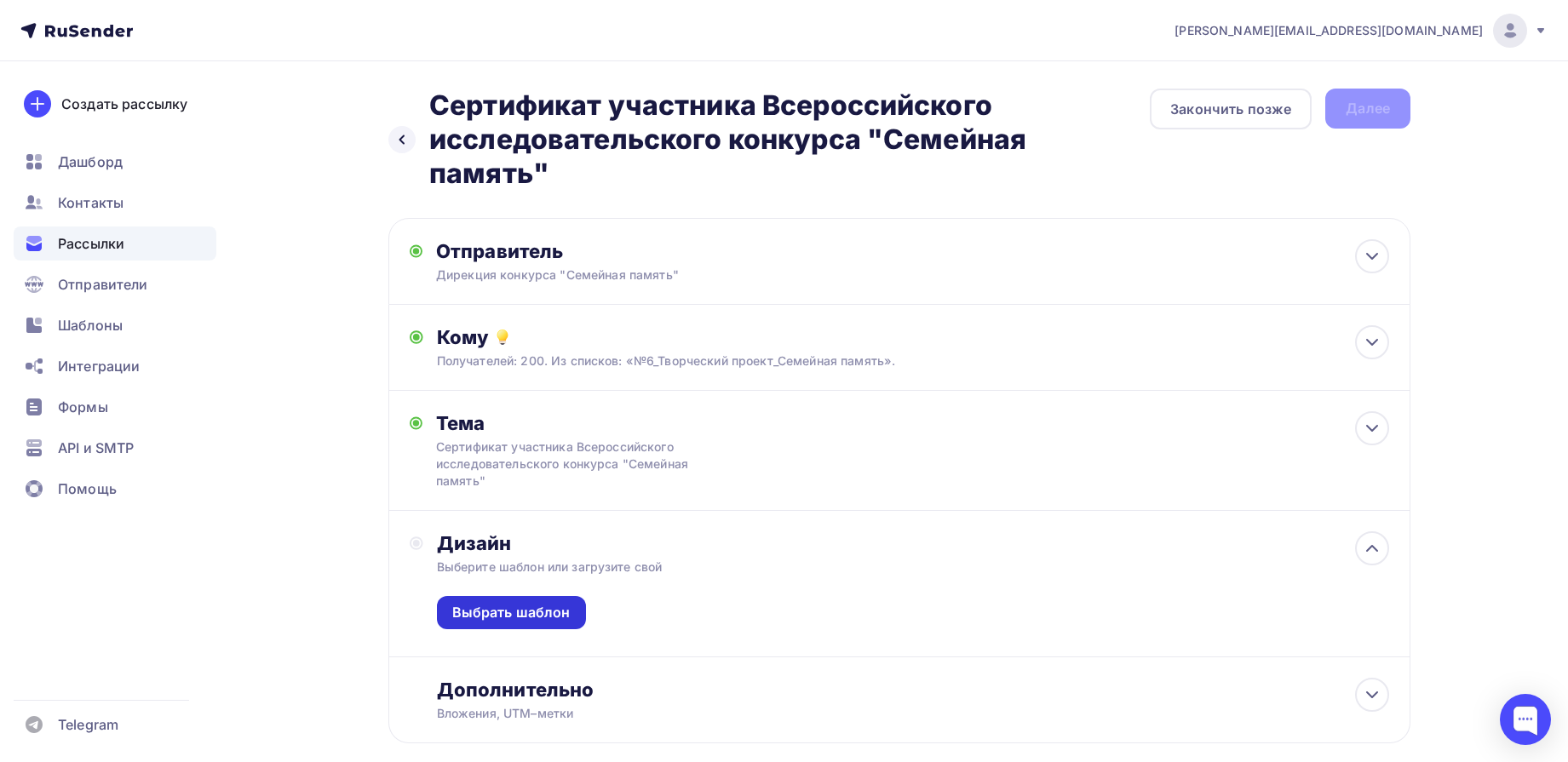
click at [536, 619] on div "Выбрать шаблон" at bounding box center [511, 613] width 118 height 20
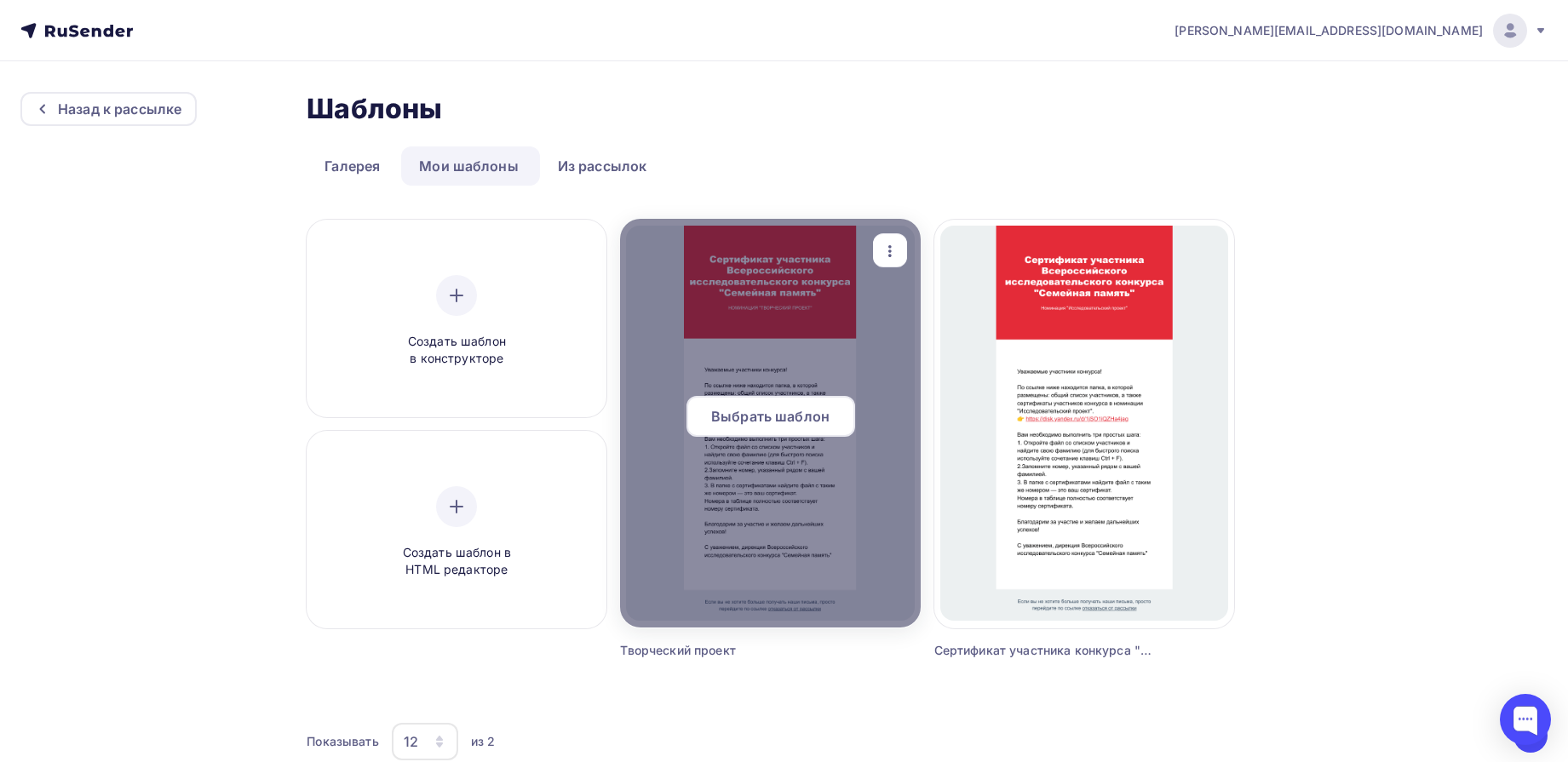
click at [763, 421] on span "Выбрать шаблон" at bounding box center [770, 416] width 118 height 20
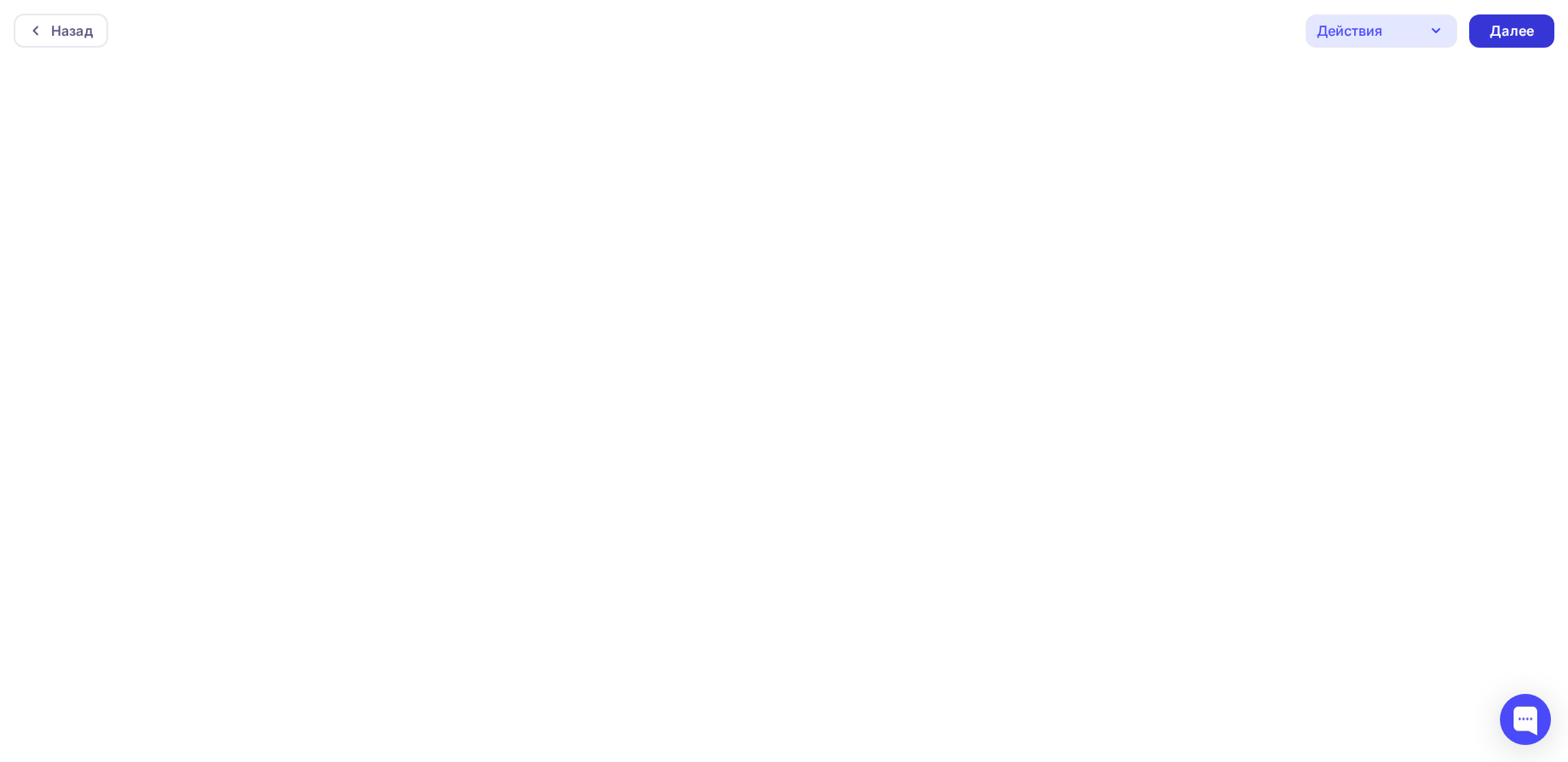
click at [1521, 36] on div "Далее" at bounding box center [1512, 31] width 44 height 20
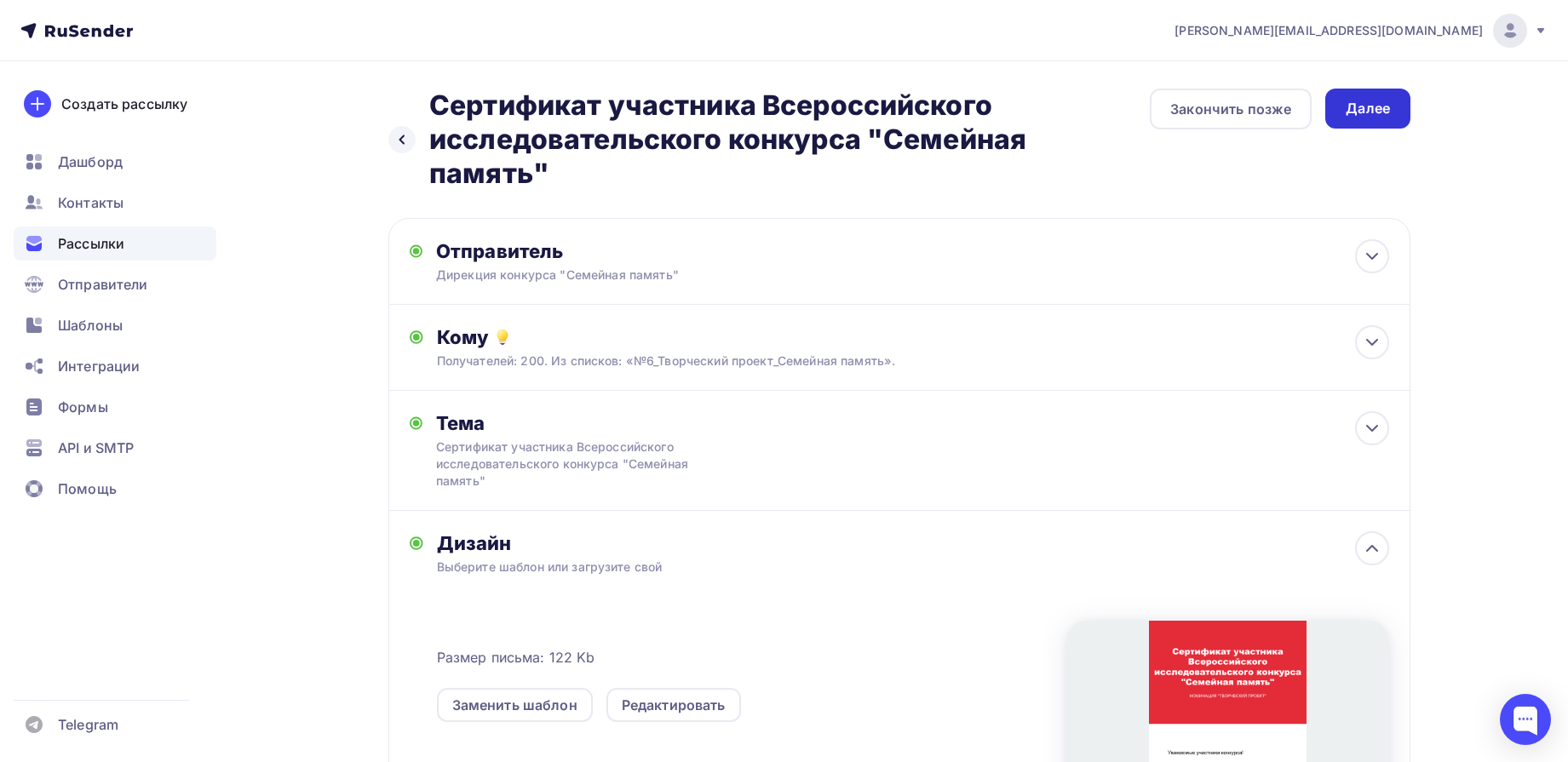
click at [1371, 111] on div "Далее" at bounding box center [1368, 108] width 44 height 20
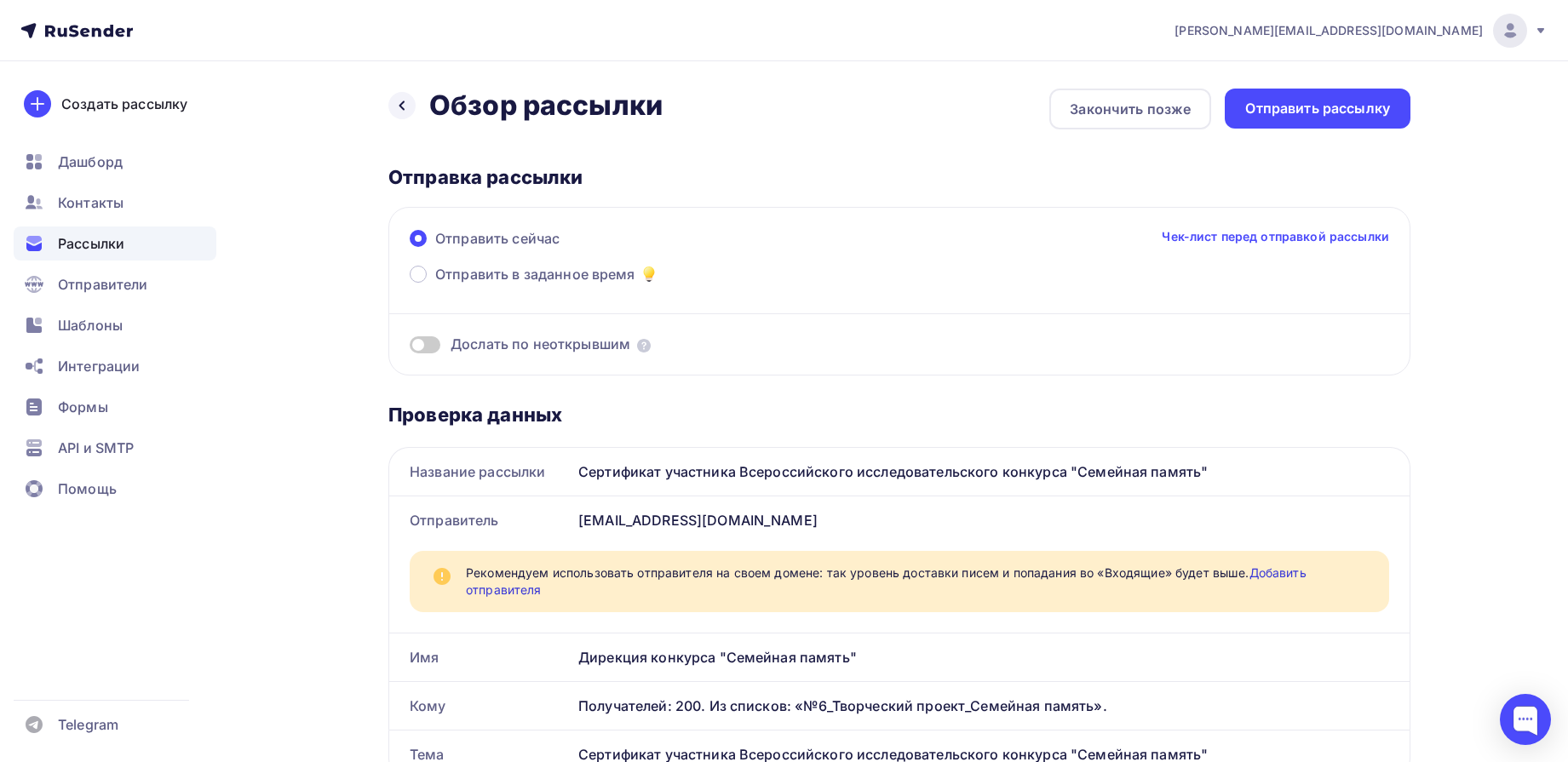
click at [1371, 111] on div "Отправить рассылку" at bounding box center [1317, 108] width 145 height 20
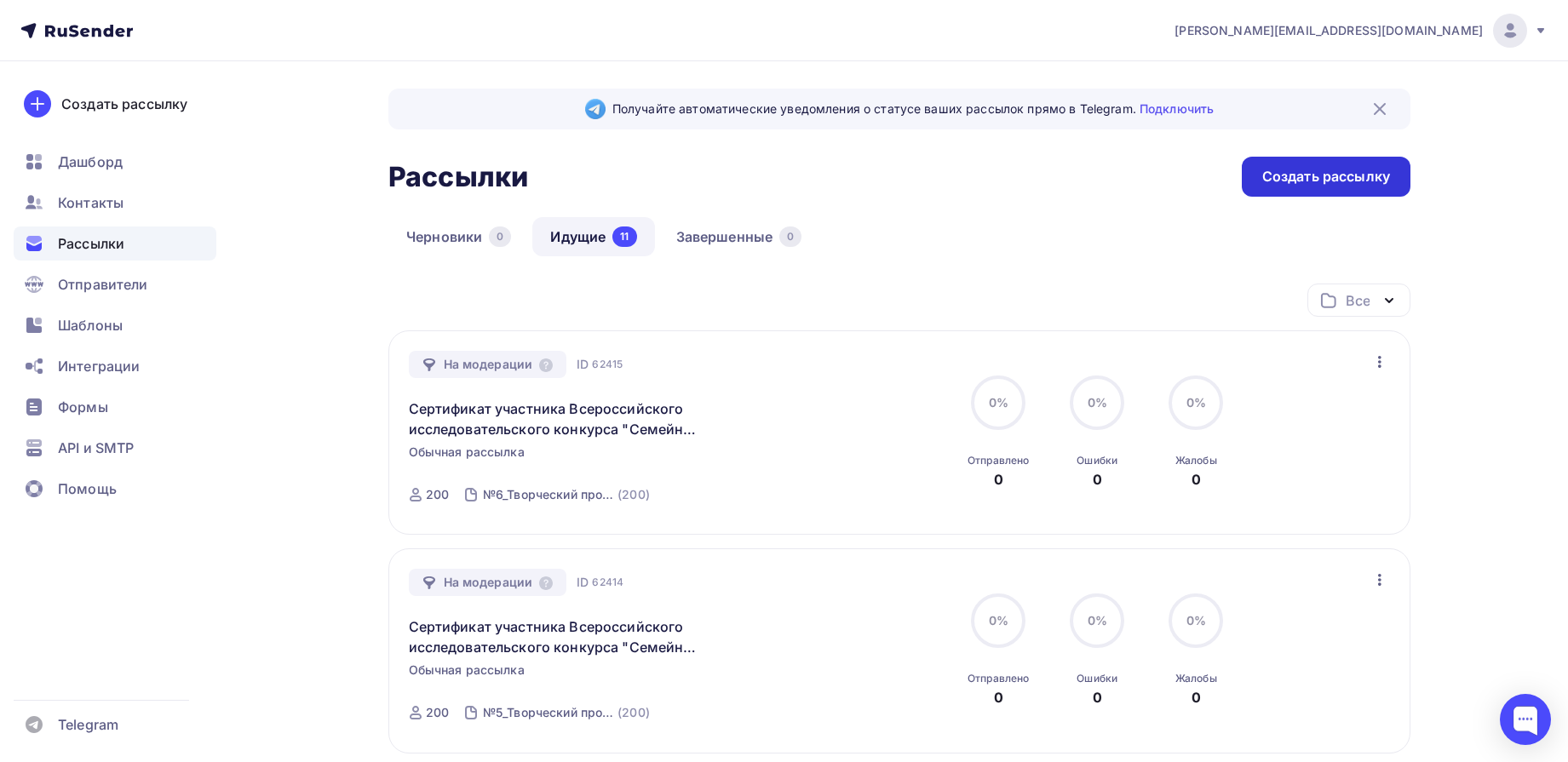
click at [1345, 175] on div "Создать рассылку" at bounding box center [1326, 177] width 128 height 20
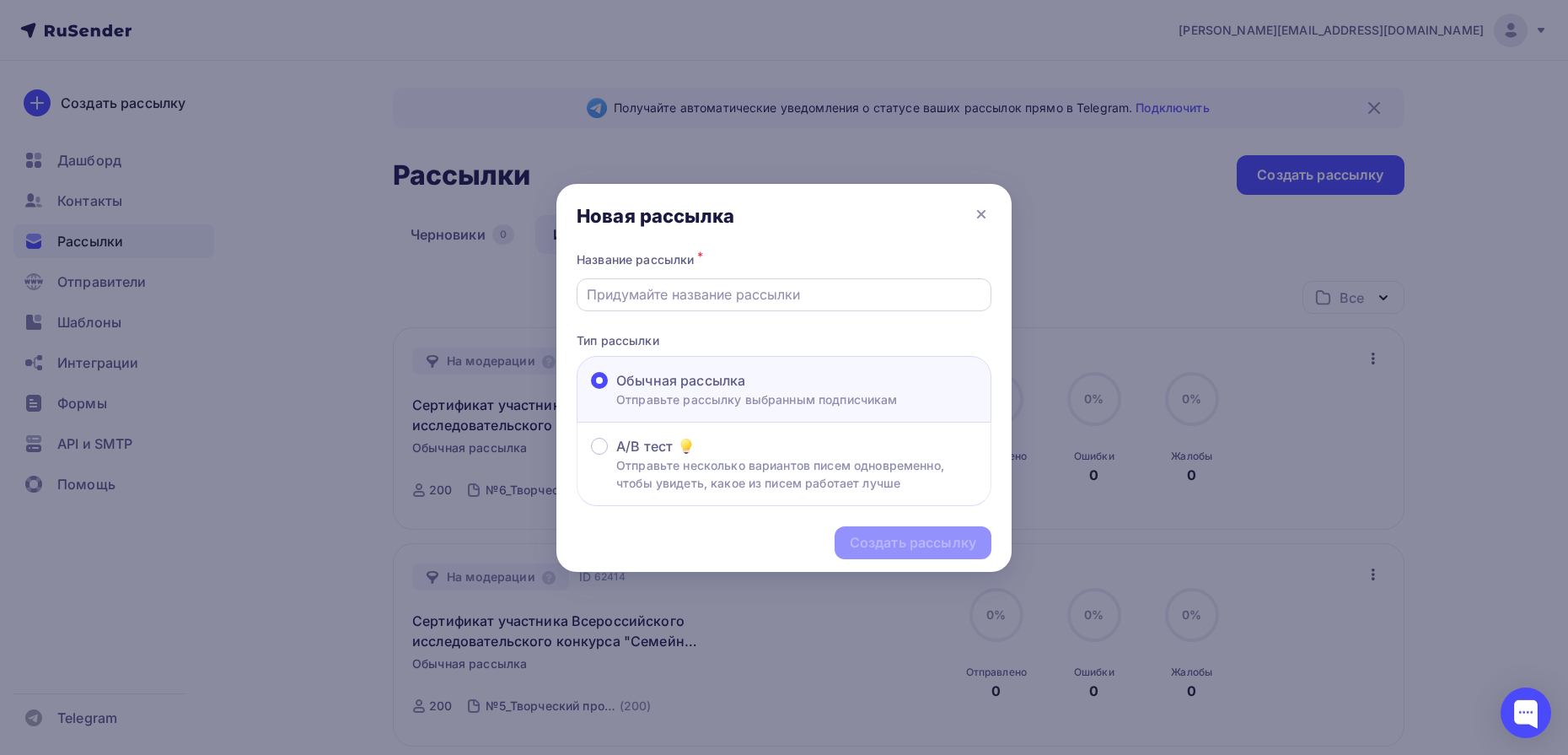
click at [813, 288] on input "text" at bounding box center [784, 294] width 395 height 20
type input "Сертификат участника Всероссийского исследовательского конкурса "Семейная памят…"
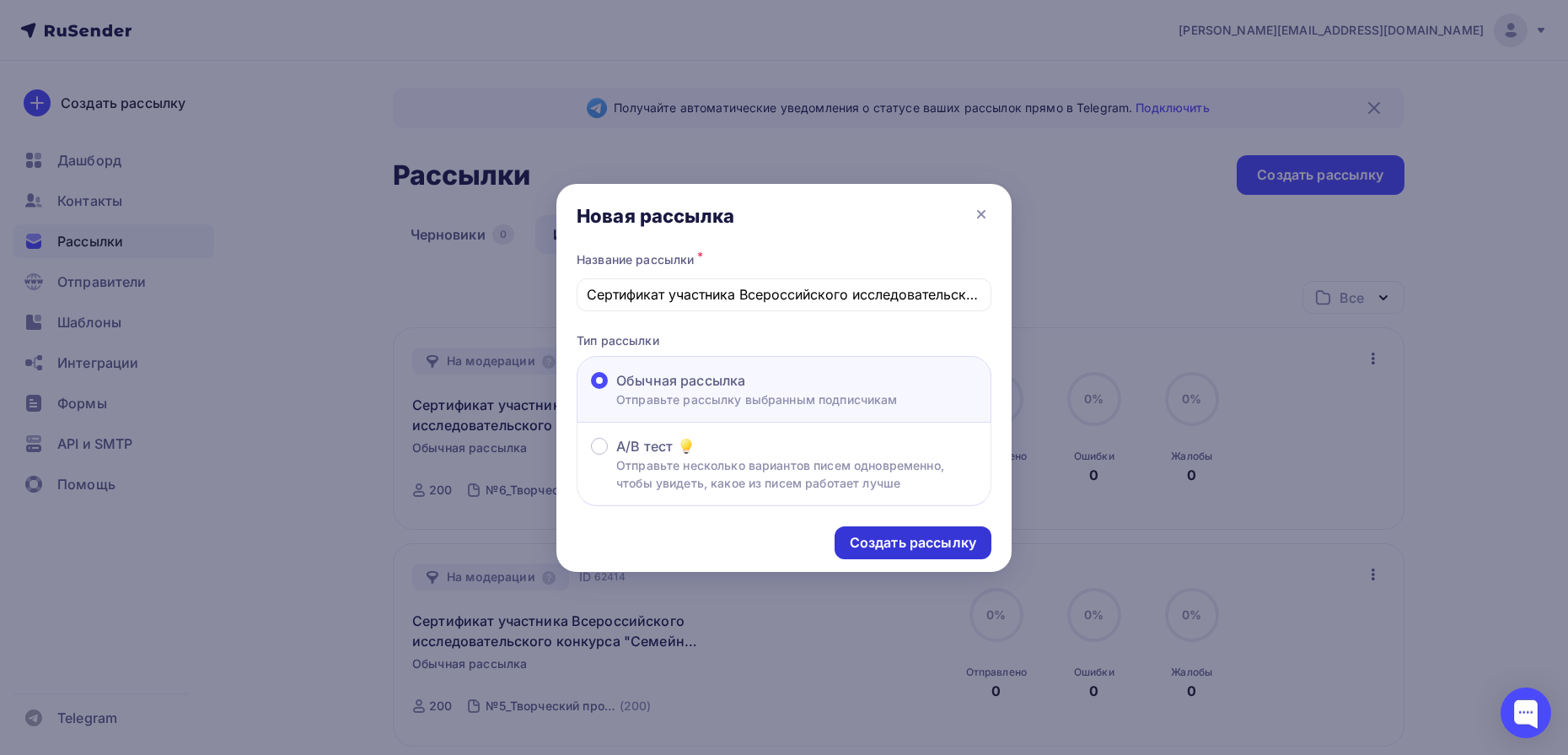
click at [907, 544] on div "Создать рассылку" at bounding box center [913, 543] width 127 height 19
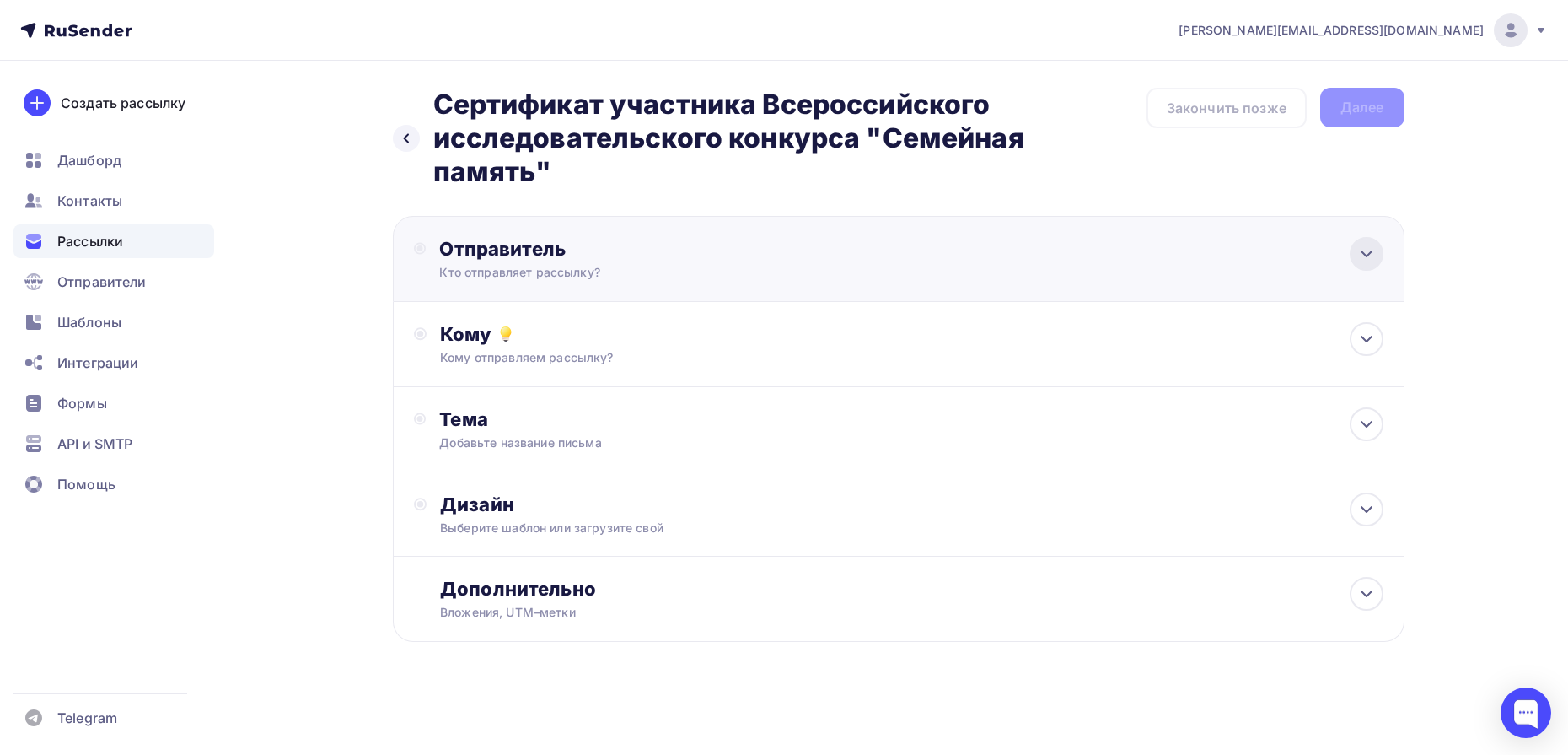
click at [1381, 249] on div at bounding box center [1366, 254] width 33 height 33
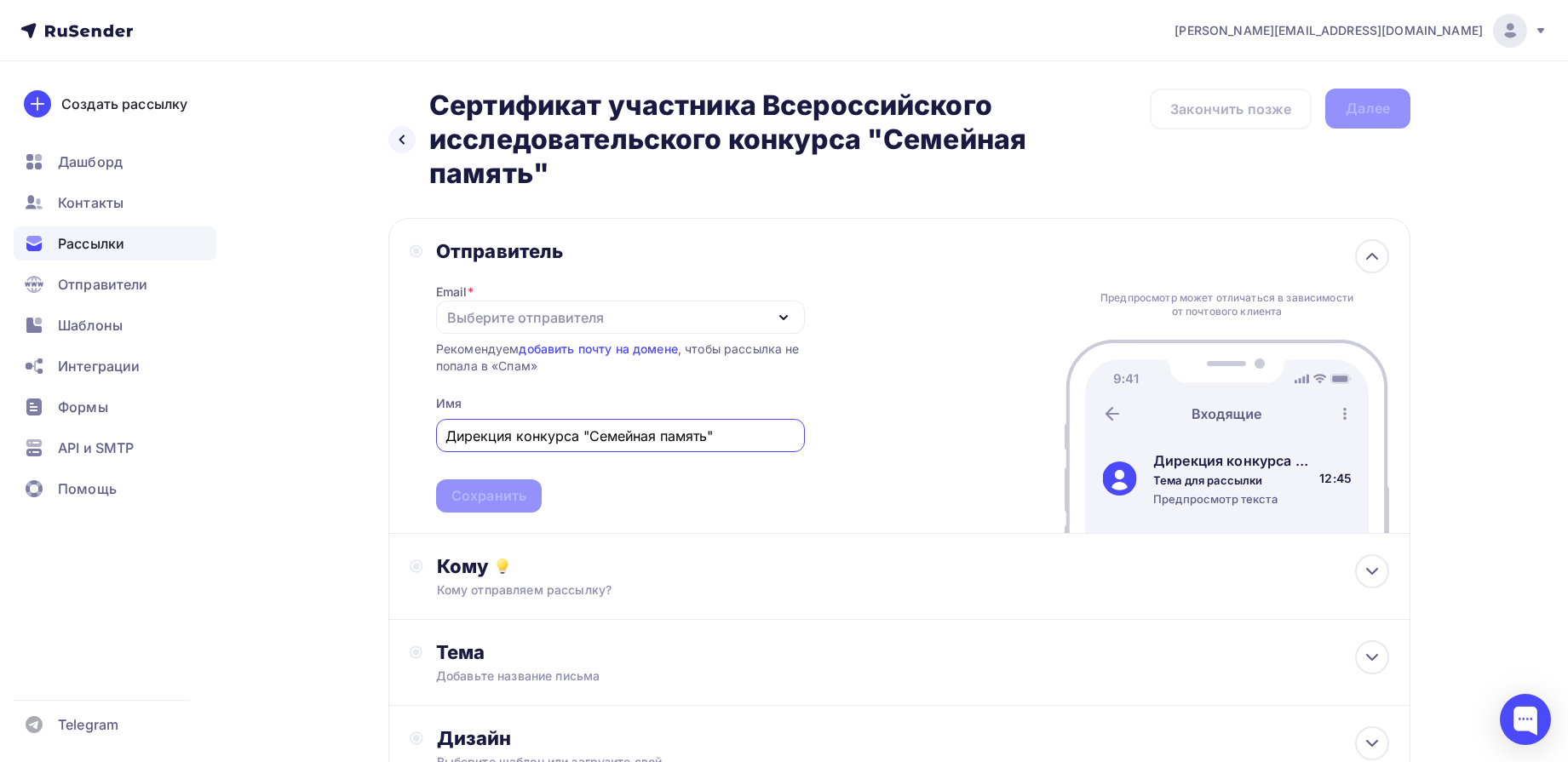
click at [787, 314] on icon "button" at bounding box center [784, 317] width 20 height 20
type input "Дирекция конкурса "Семейная память""
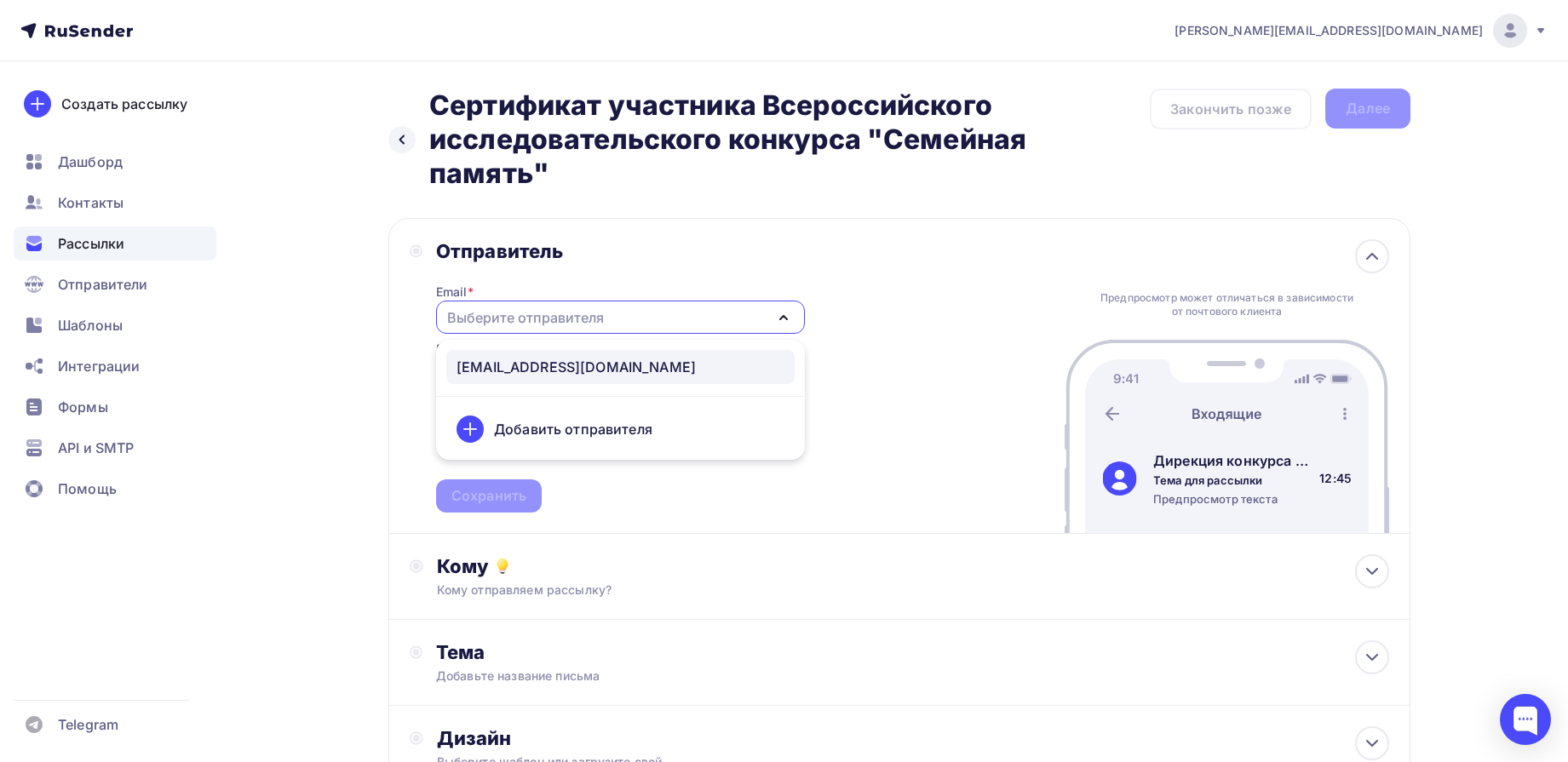
click at [664, 363] on div "[EMAIL_ADDRESS][DOMAIN_NAME]" at bounding box center [620, 366] width 328 height 20
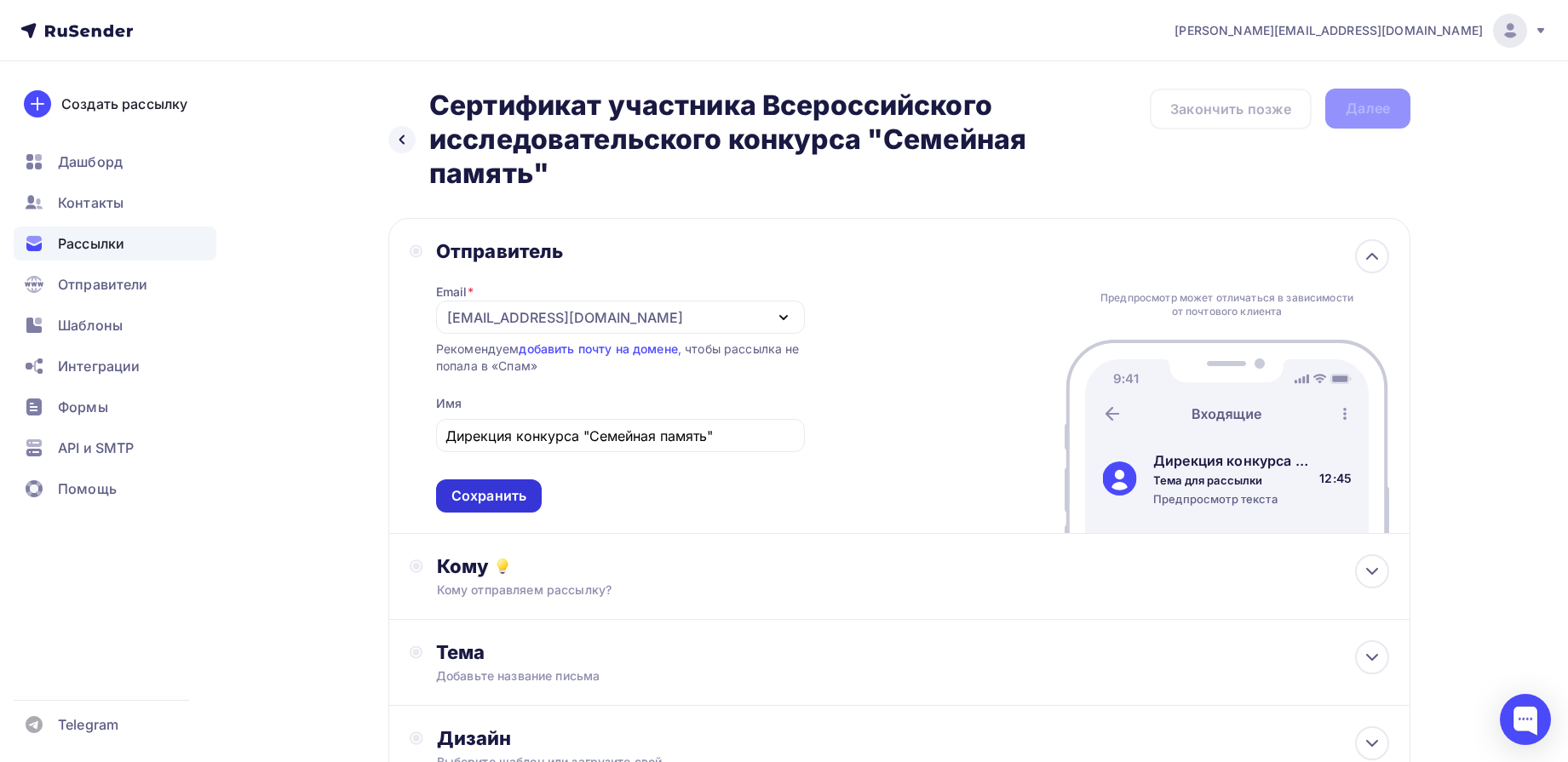
click at [467, 494] on div "Сохранить" at bounding box center [489, 496] width 75 height 20
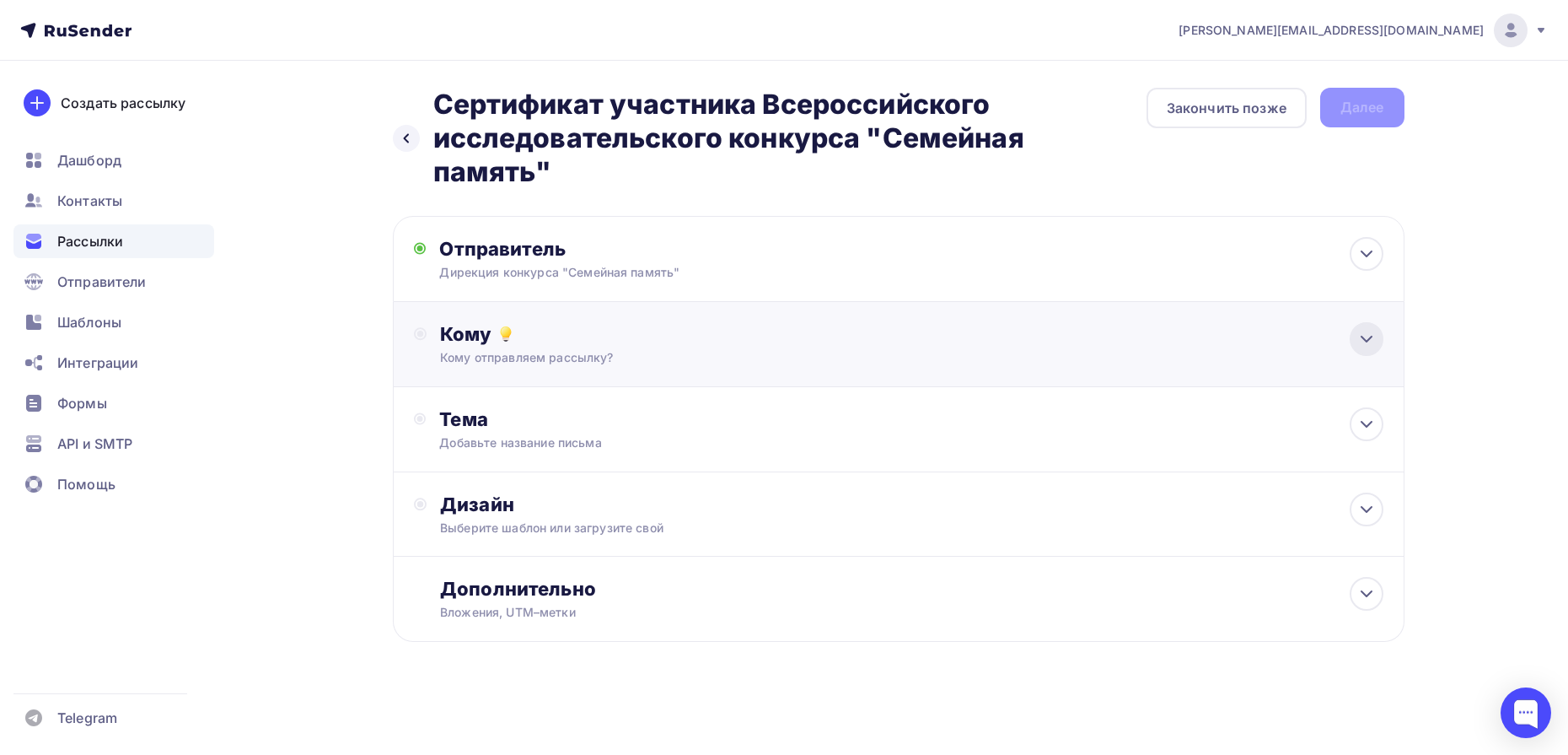
click at [1364, 348] on icon at bounding box center [1366, 339] width 20 height 20
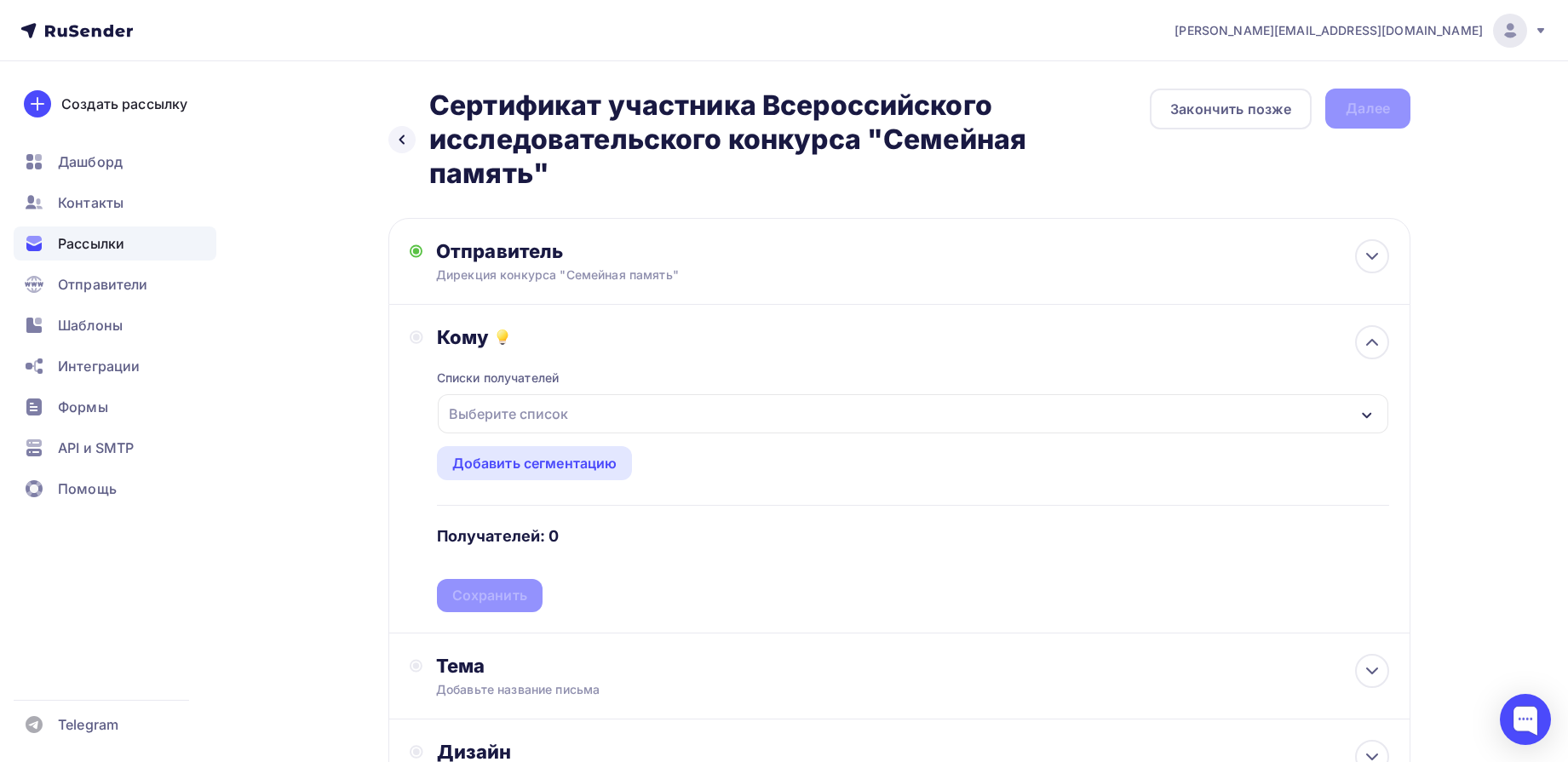
click at [556, 414] on div "Выберите список" at bounding box center [508, 413] width 133 height 30
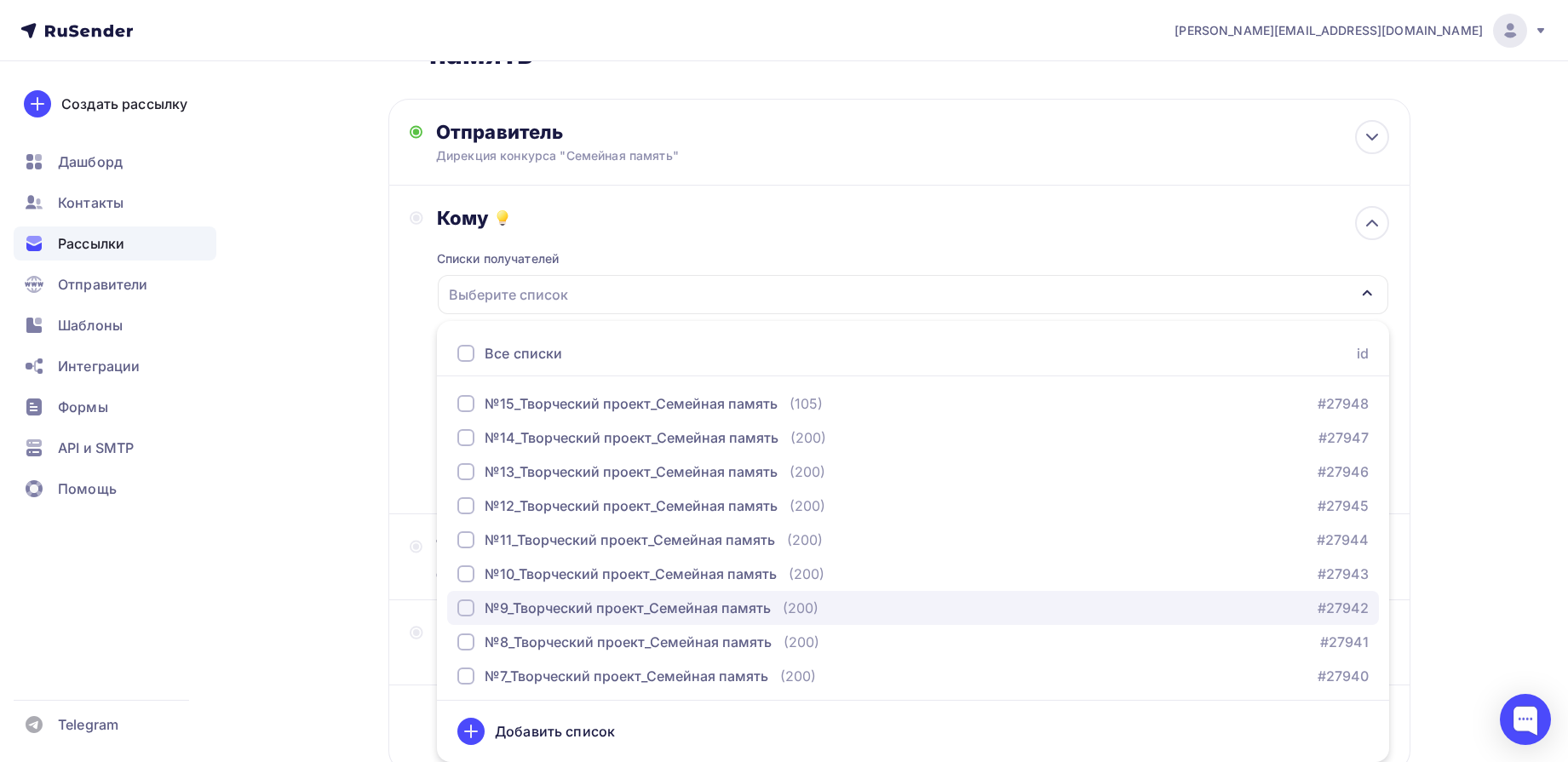
scroll to position [107, 0]
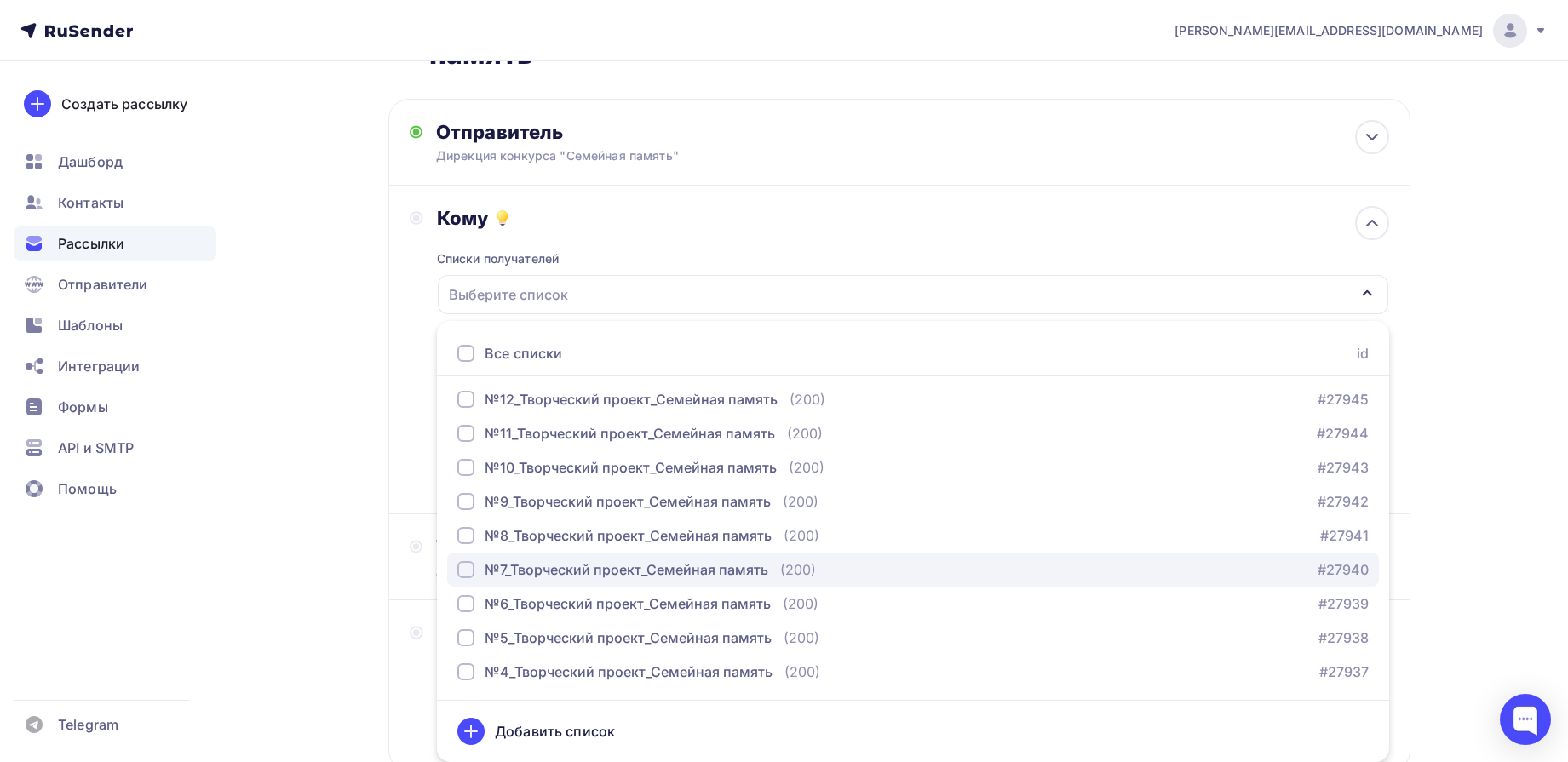
click at [510, 573] on div "№7_Творческий проект_Семейная память" at bounding box center [626, 569] width 284 height 20
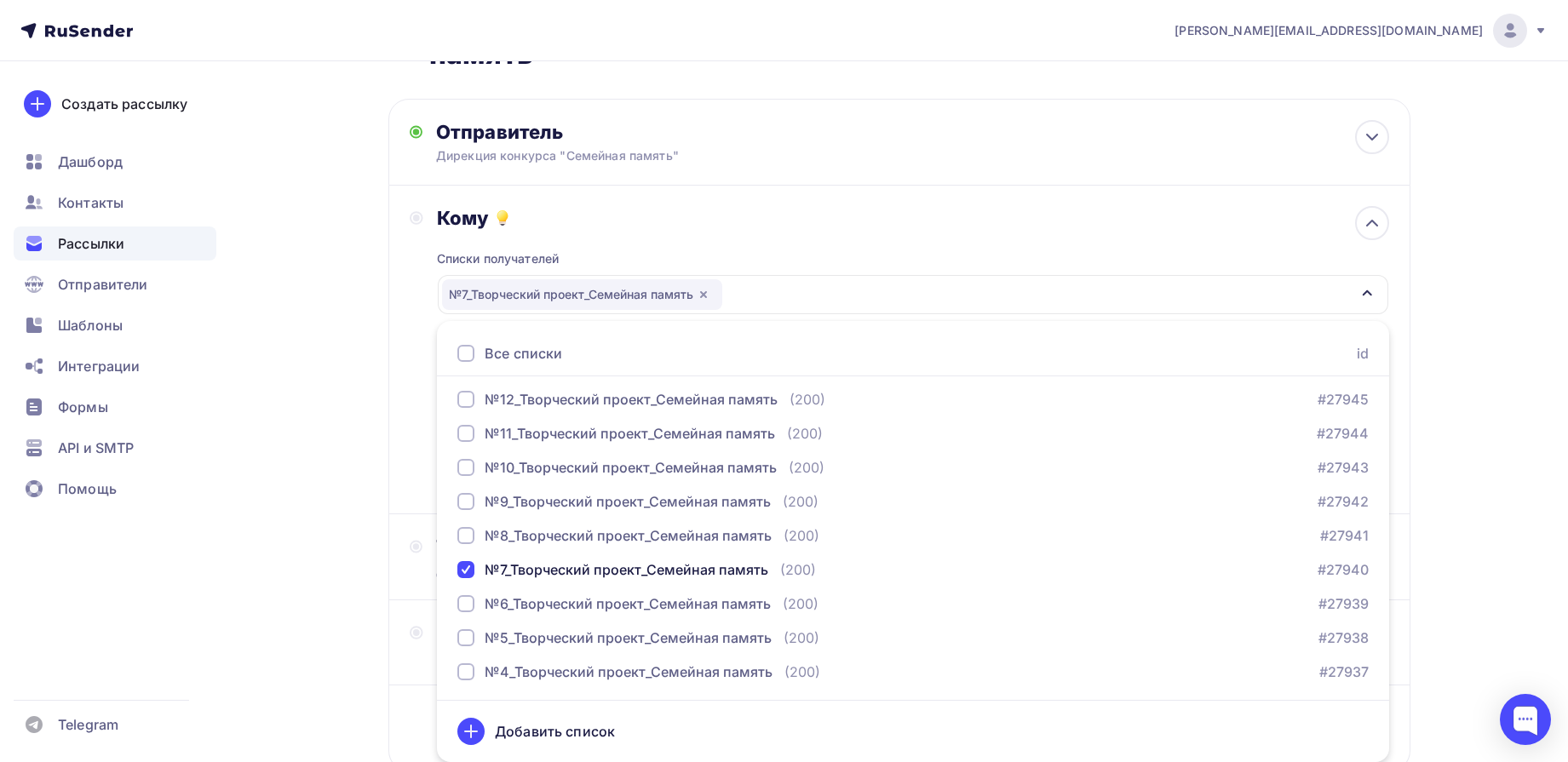
click at [1524, 258] on div "e.d.kuleshova@mail.ru Аккаунт Тарифы Выйти Создать рассылку Дашборд Контакты Ра…" at bounding box center [784, 381] width 1568 height 1000
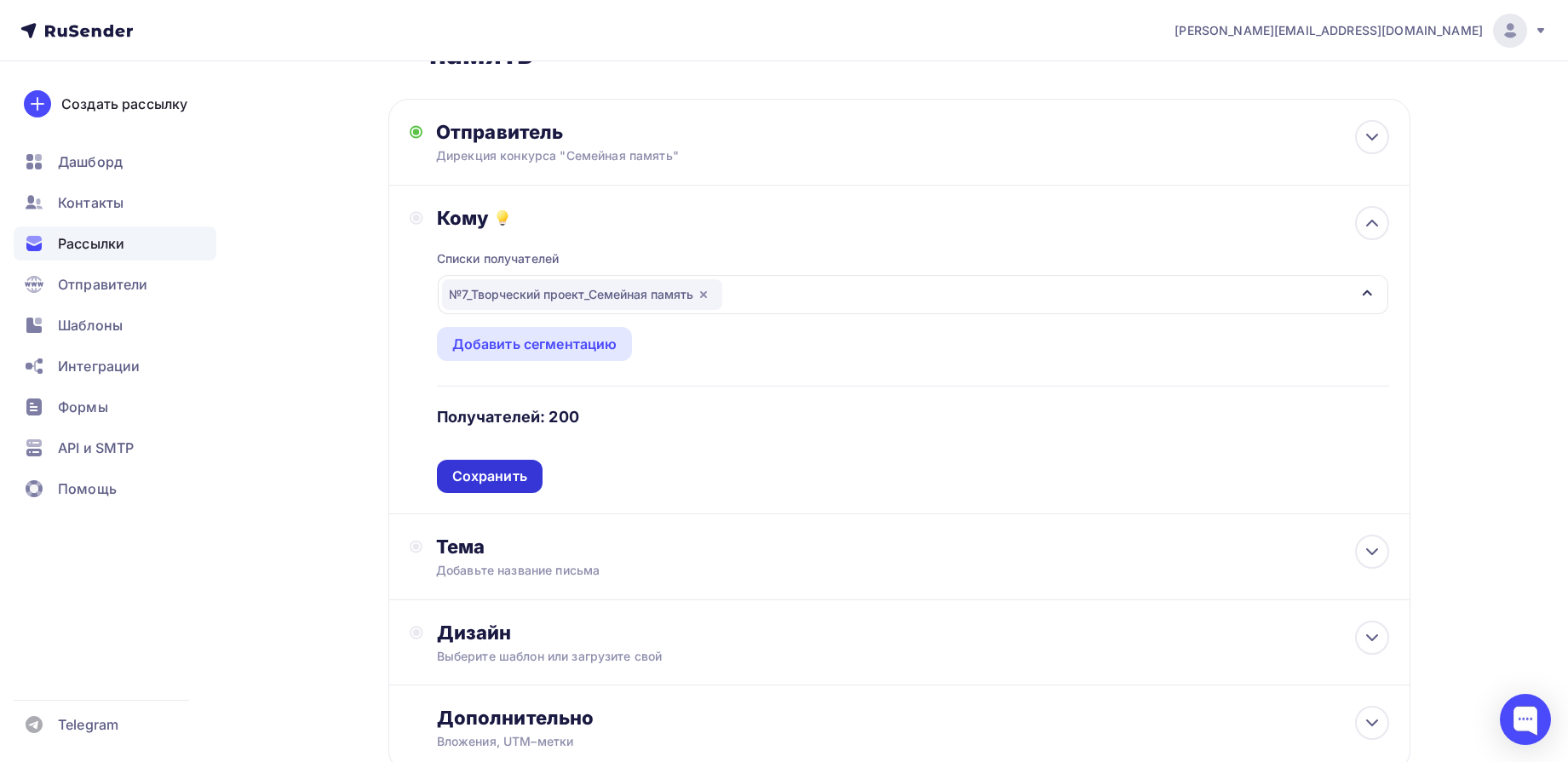
click at [471, 468] on div "Сохранить" at bounding box center [490, 477] width 75 height 20
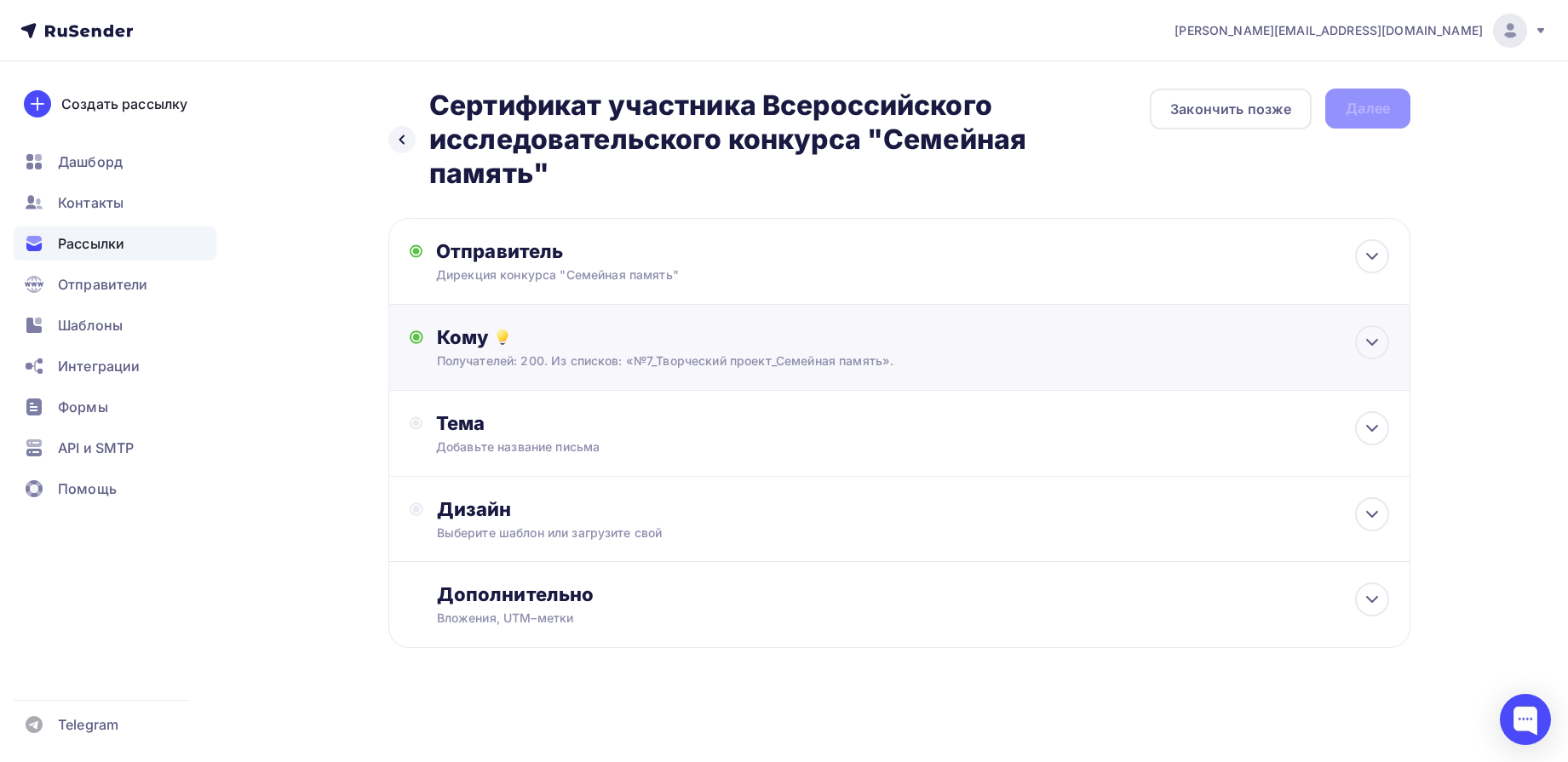
scroll to position [0, 0]
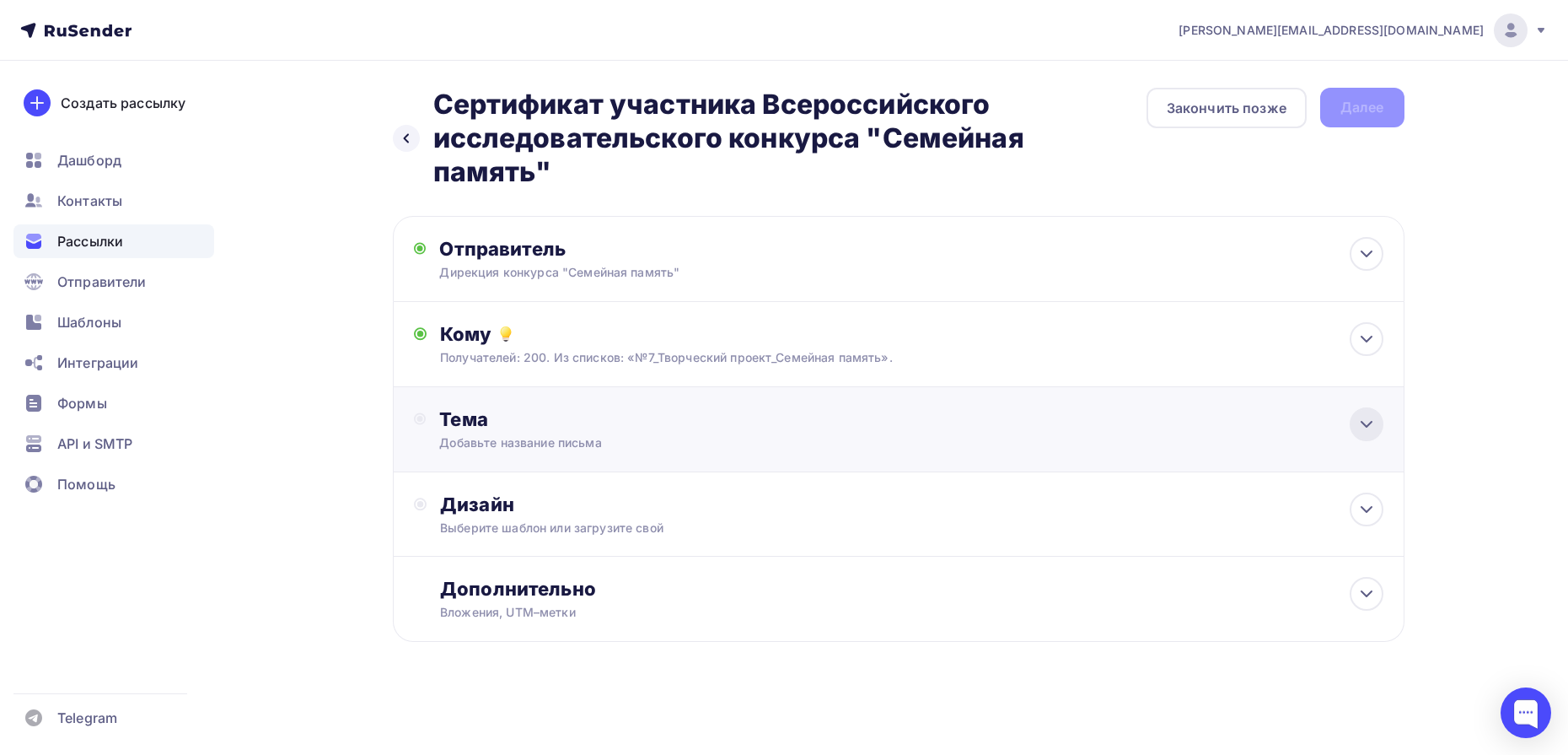
drag, startPoint x: 1371, startPoint y: 432, endPoint x: 1307, endPoint y: 467, distance: 72.9
click at [1371, 431] on icon at bounding box center [1366, 424] width 20 height 20
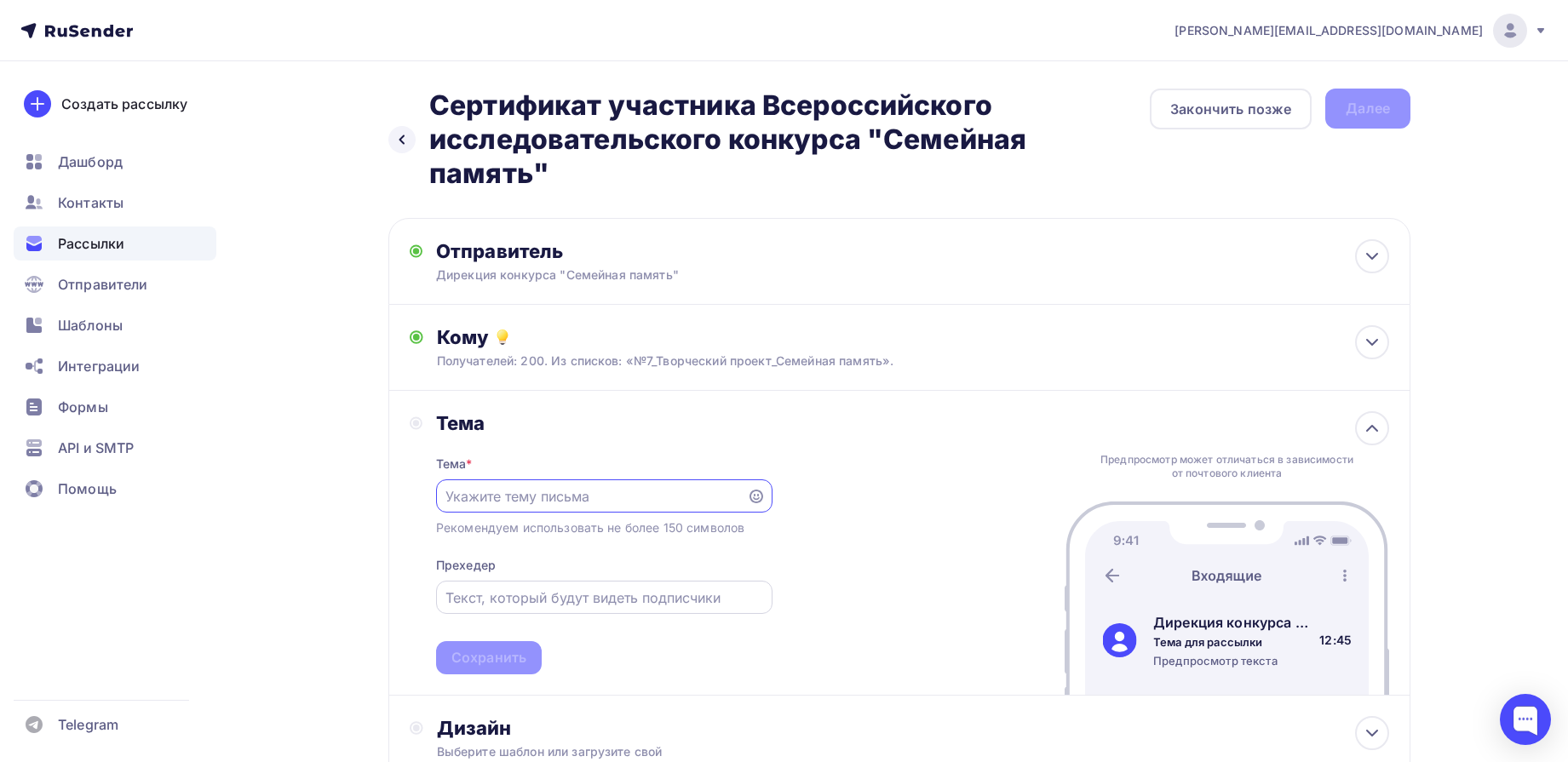
paste input "Сертификат участника Всероссийского исследовательского конкурса "Семейная памят…"
type input "Сертификат участника Всероссийского исследовательского конкурса "Семейная памят…"
click at [514, 655] on div "Сохранить" at bounding box center [489, 658] width 75 height 20
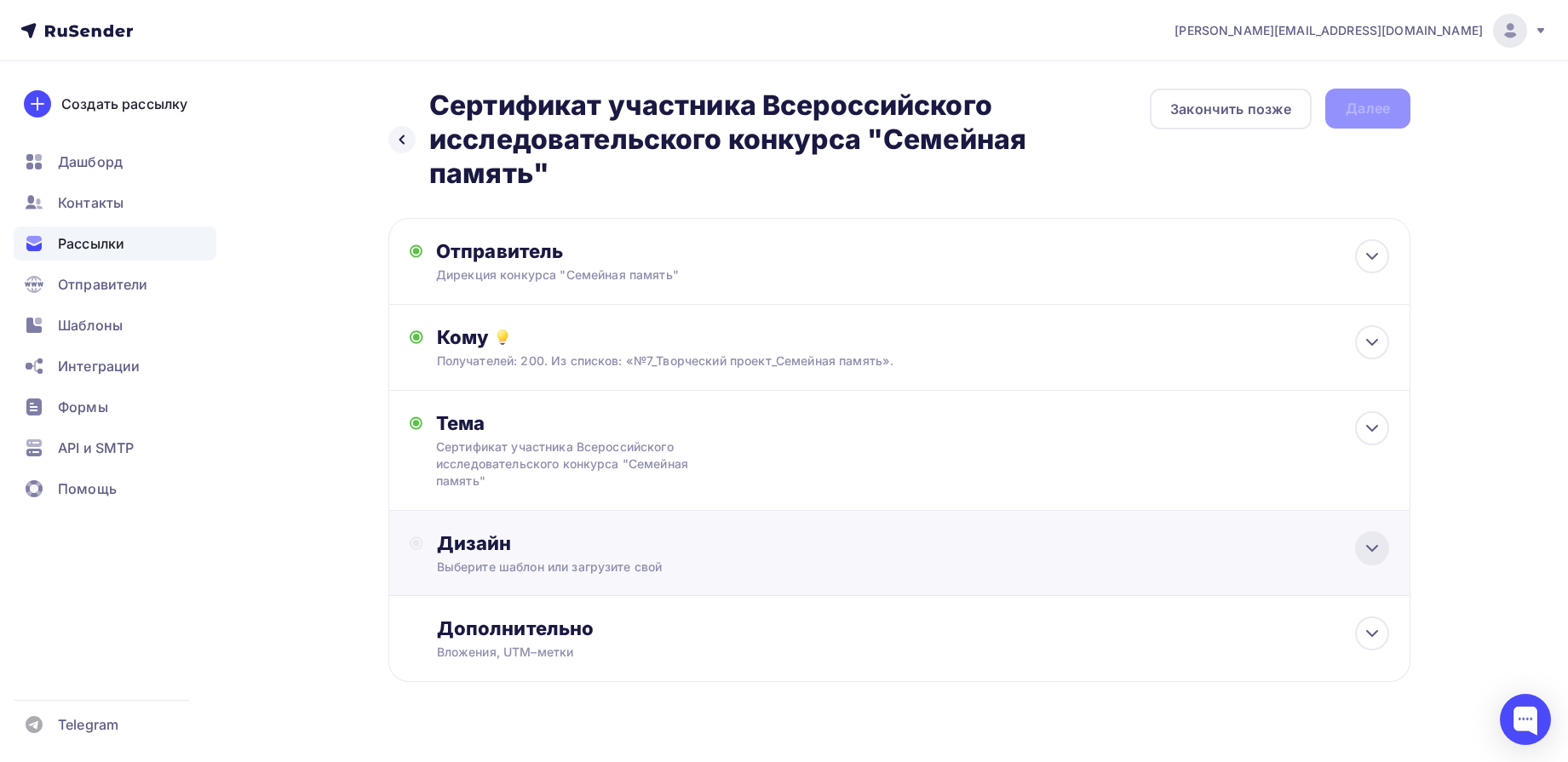
click at [1363, 551] on icon at bounding box center [1371, 548] width 20 height 20
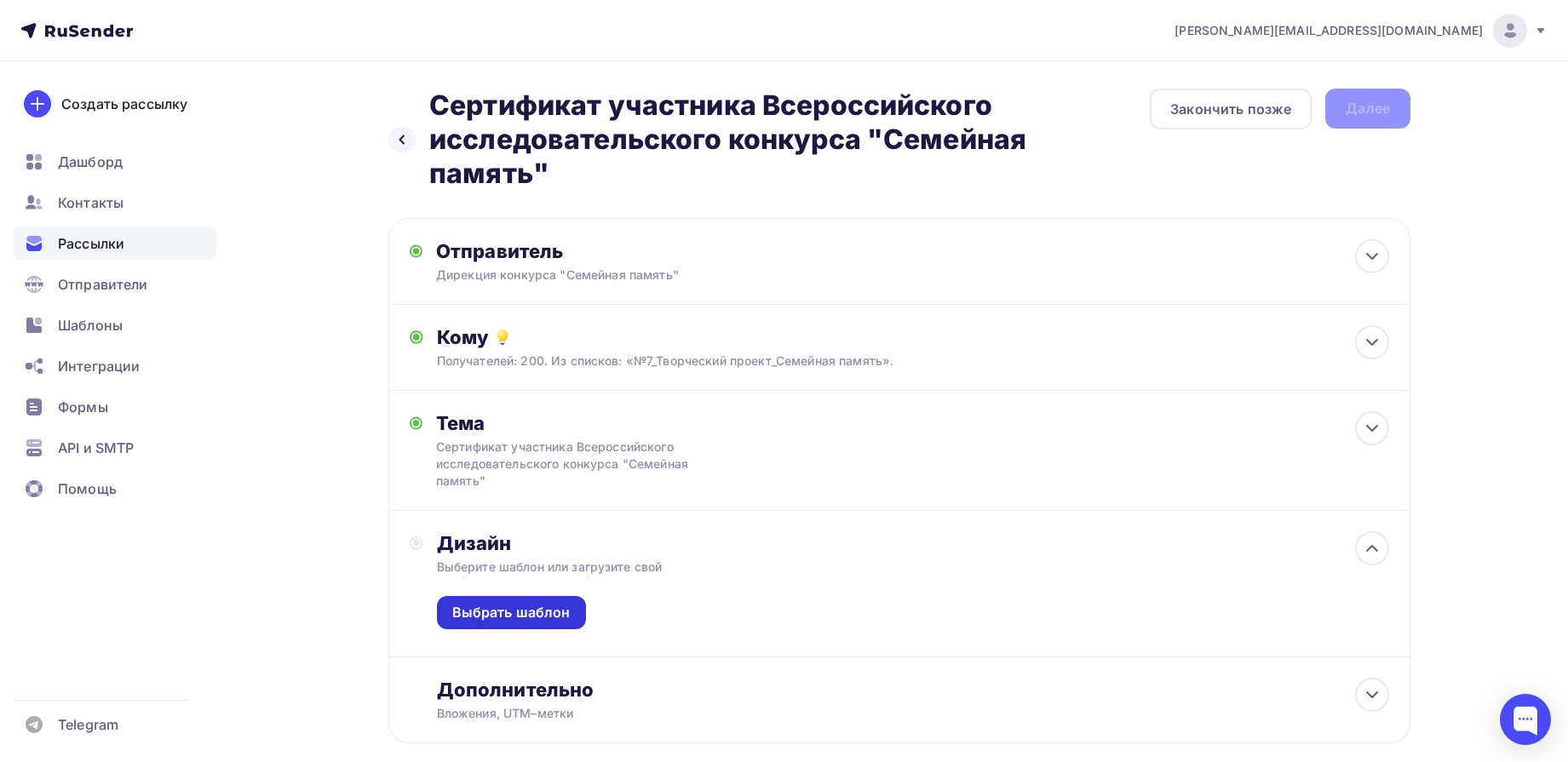
click at [530, 607] on div "Выбрать шаблон" at bounding box center [511, 613] width 118 height 20
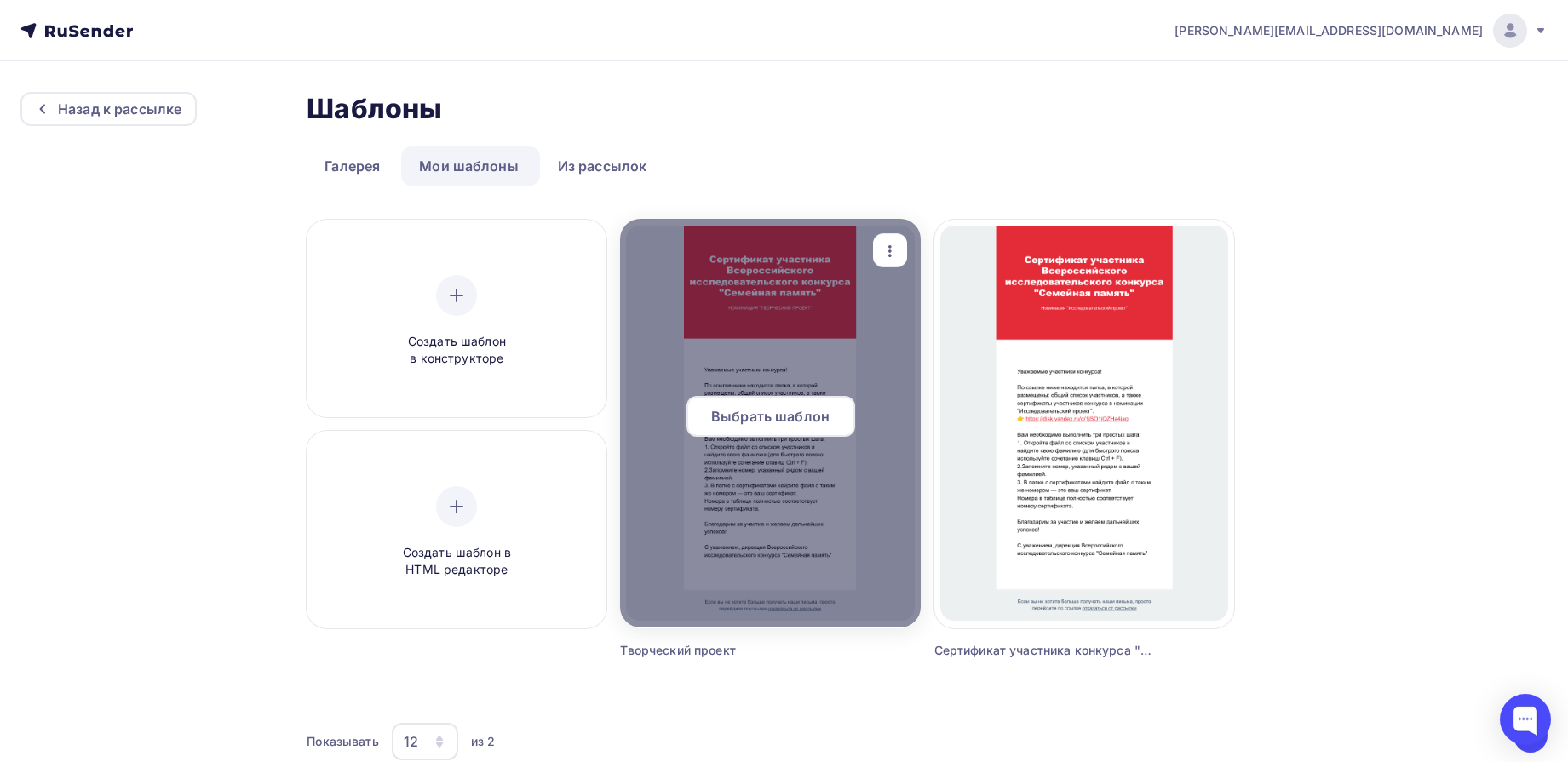
click at [780, 413] on span "Выбрать шаблон" at bounding box center [770, 416] width 118 height 20
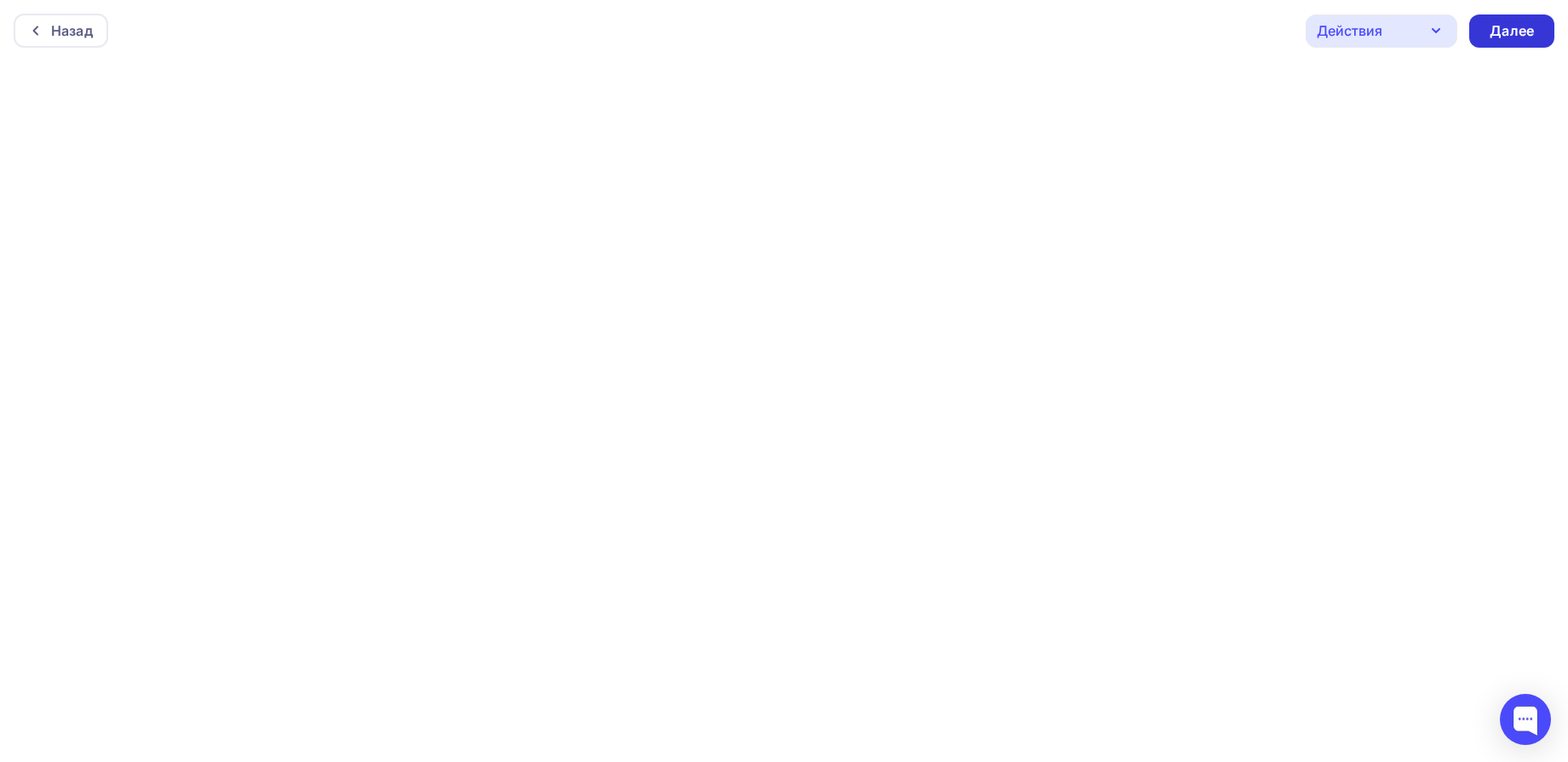
click at [1490, 30] on div "Далее" at bounding box center [1512, 31] width 44 height 20
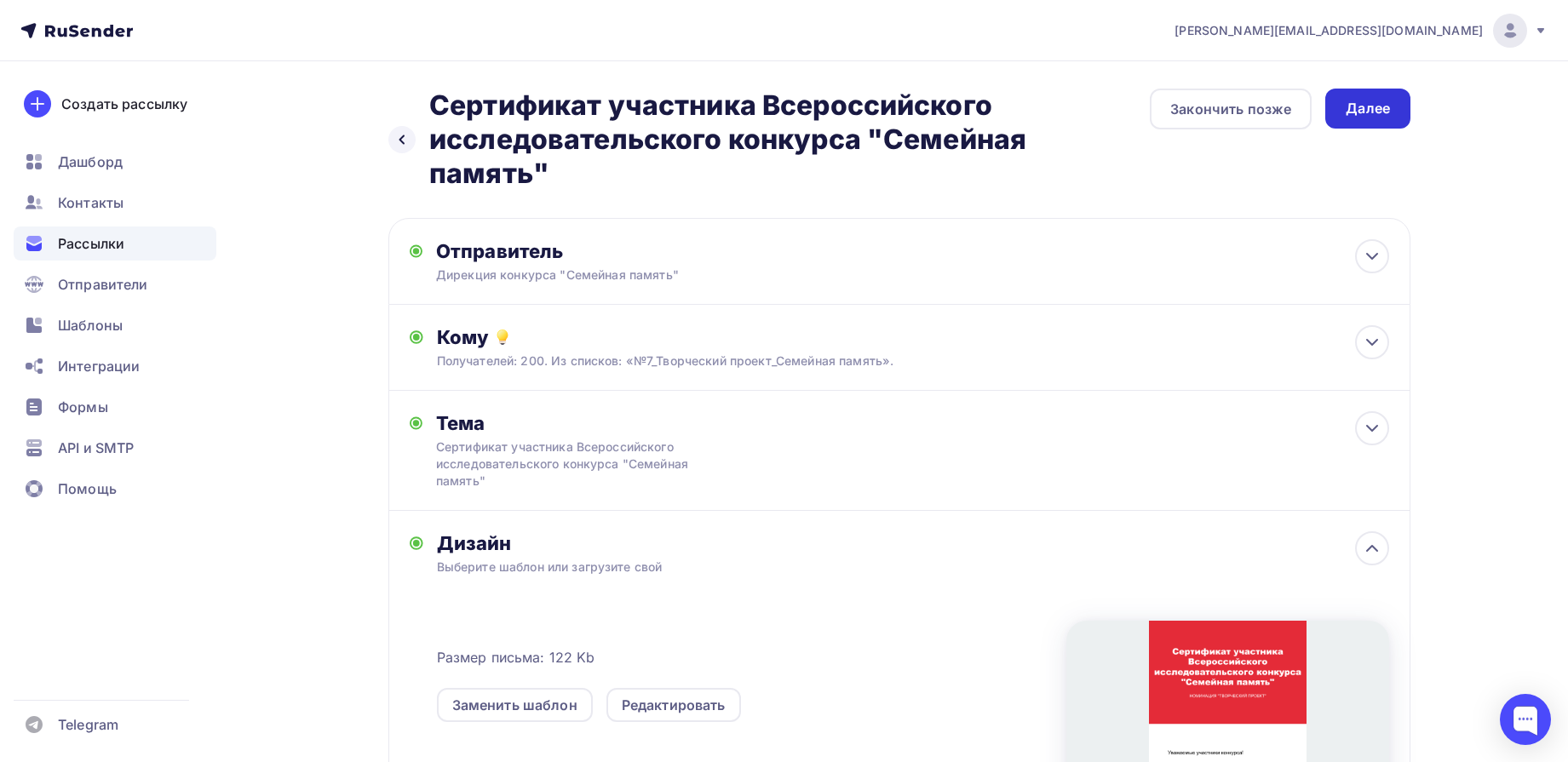
click at [1379, 116] on div "Далее" at bounding box center [1368, 108] width 44 height 20
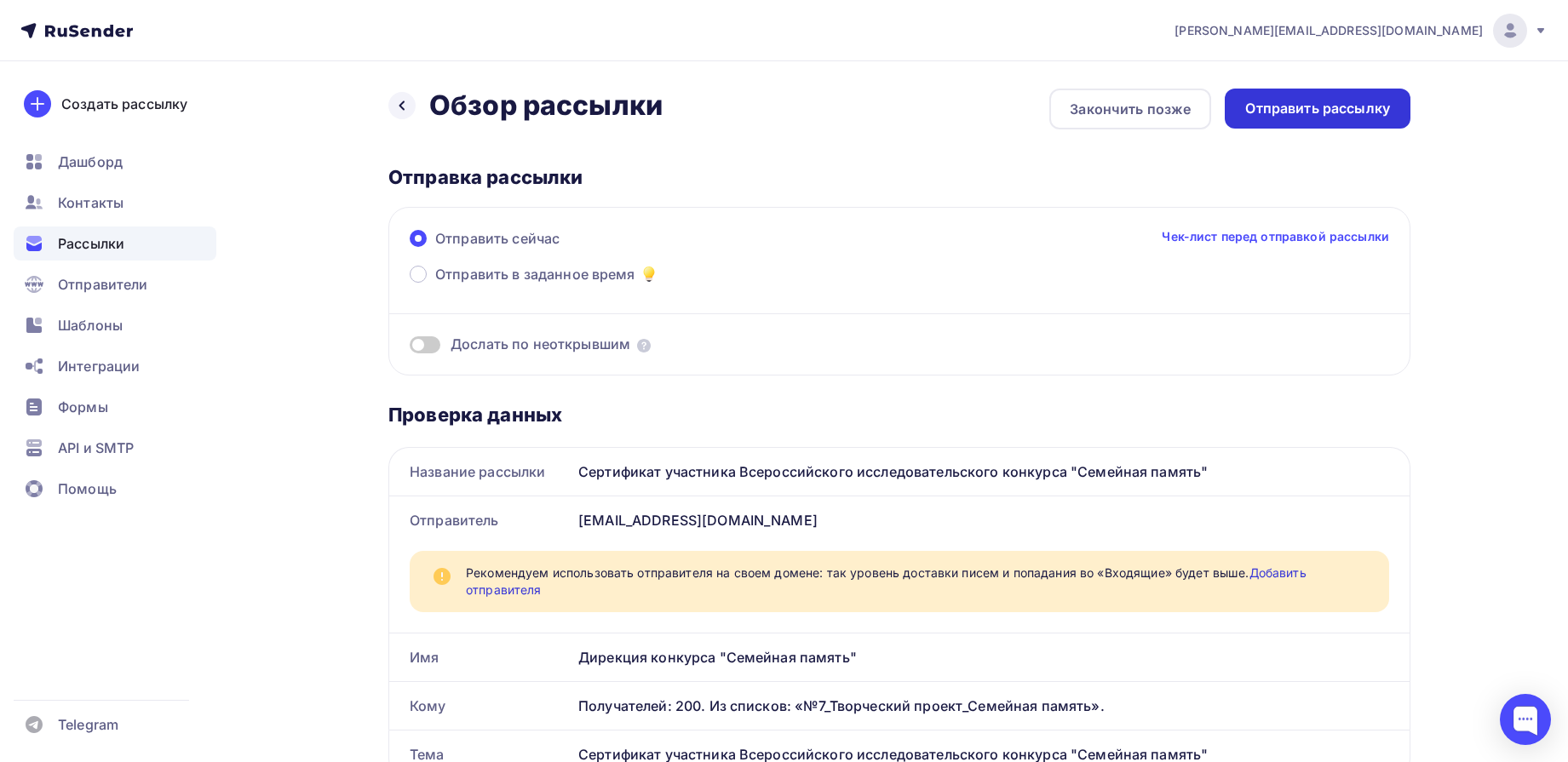
click at [1292, 113] on div "Отправить рассылку" at bounding box center [1317, 108] width 145 height 20
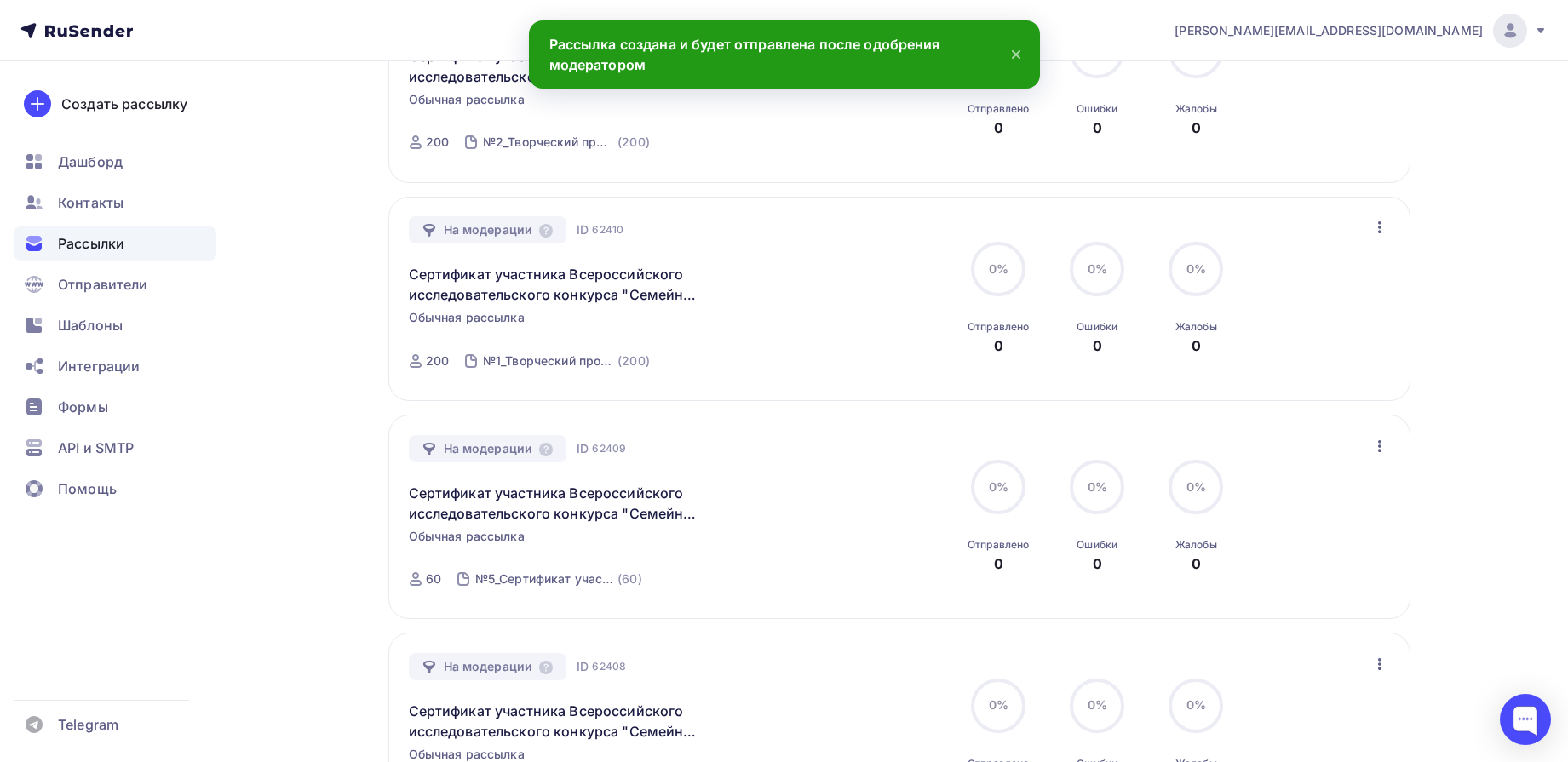
scroll to position [1985, 0]
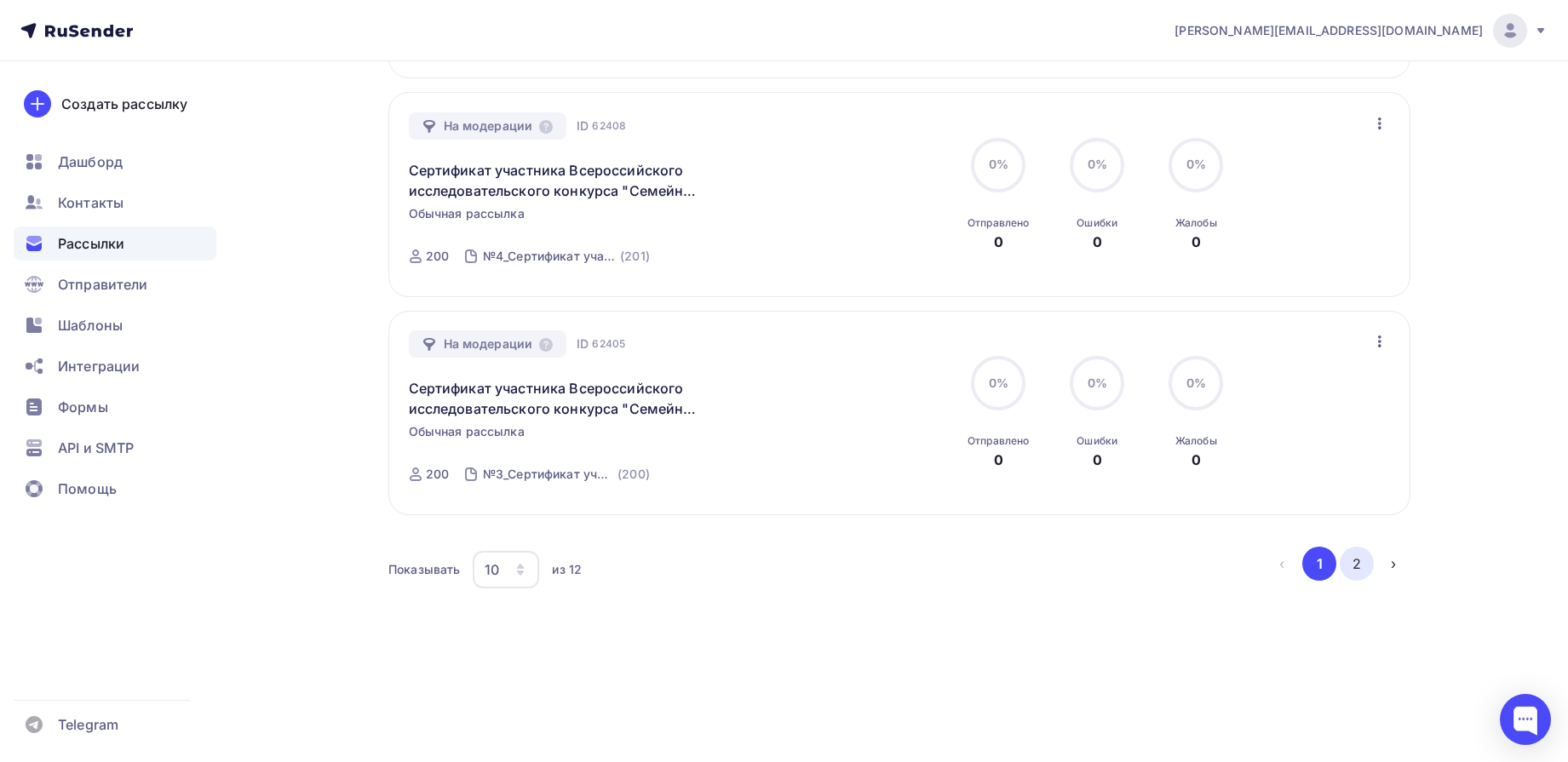
click at [1357, 563] on button "2" at bounding box center [1357, 564] width 34 height 34
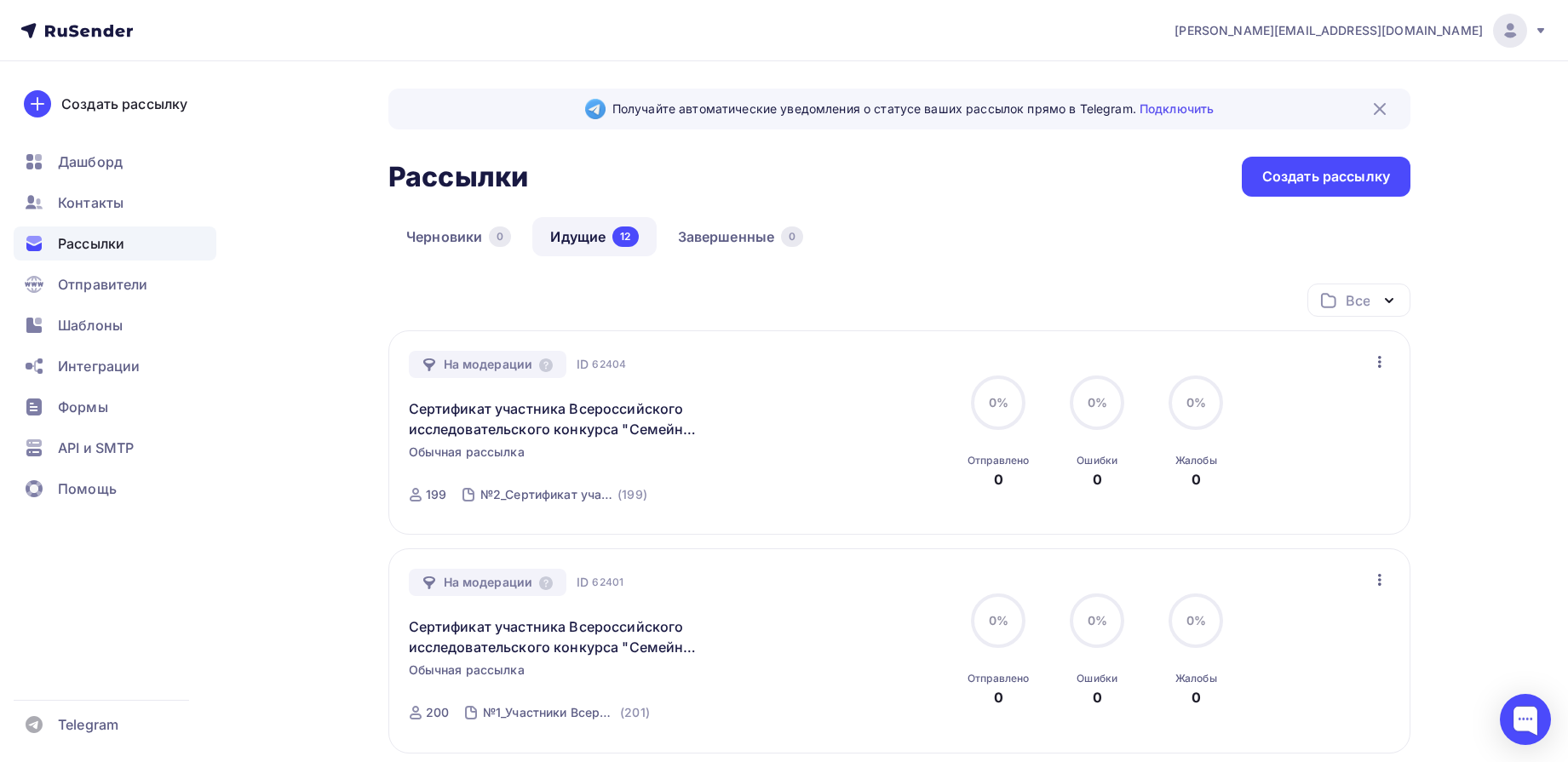
scroll to position [238, 0]
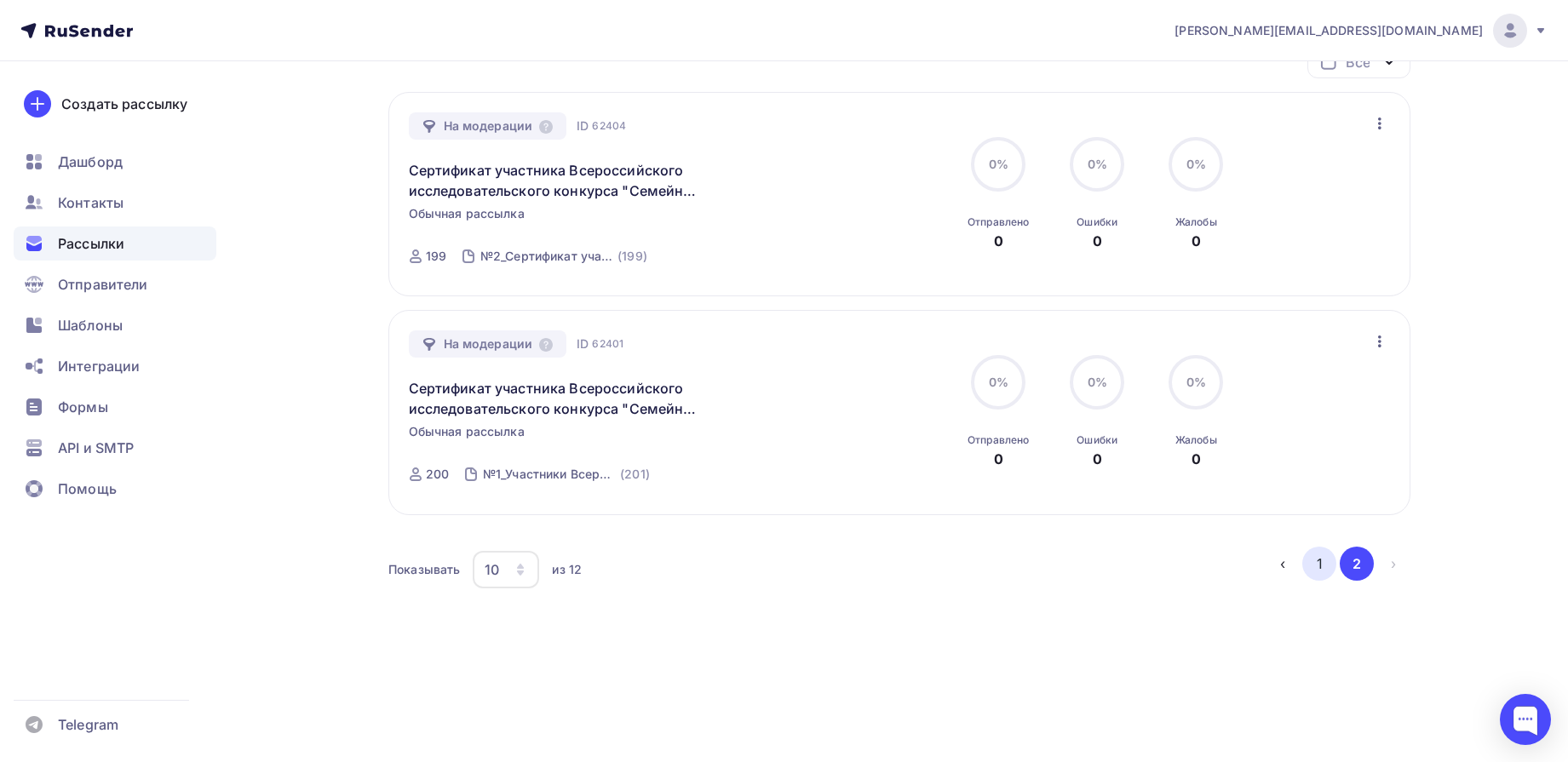
click at [1319, 567] on button "1" at bounding box center [1319, 564] width 34 height 34
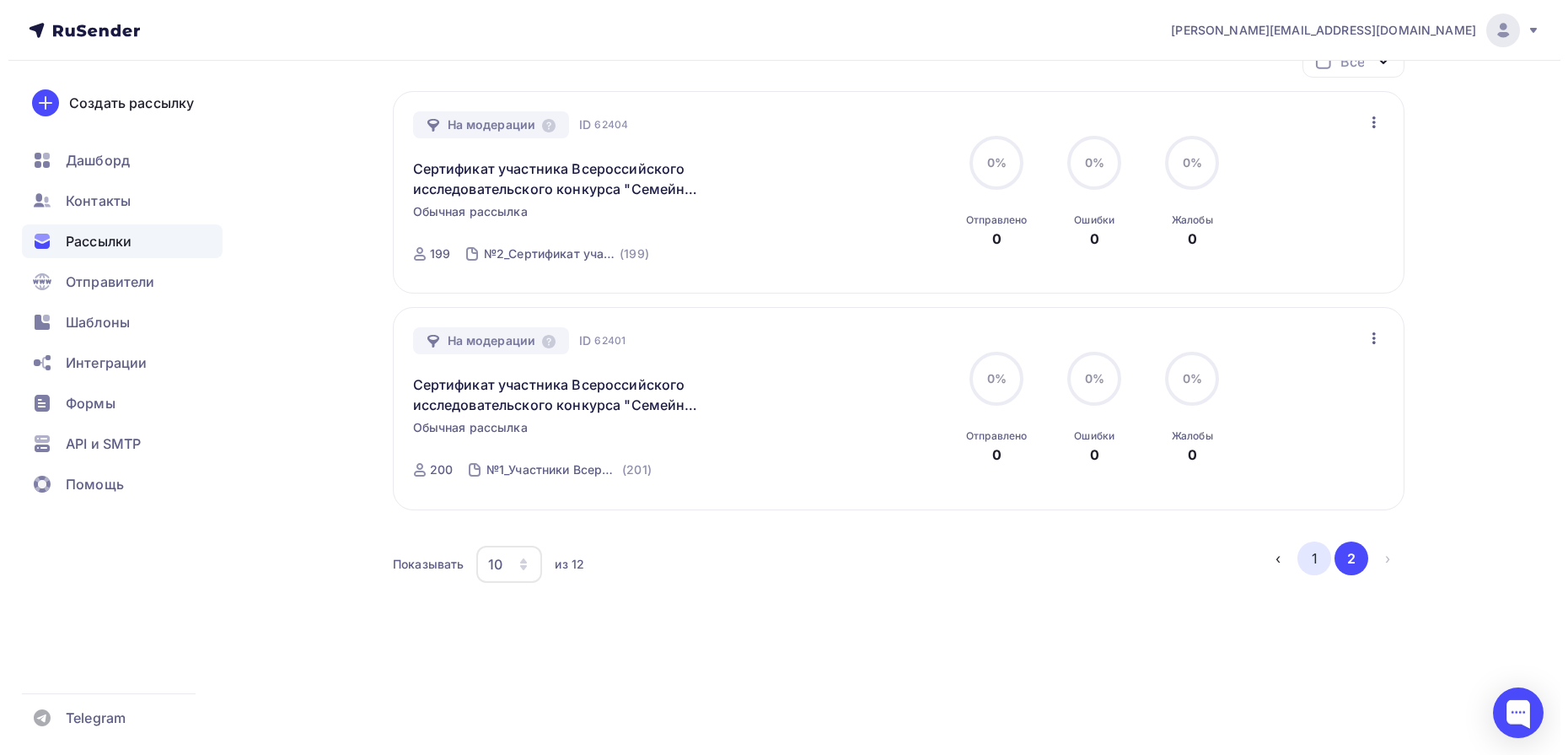
scroll to position [0, 0]
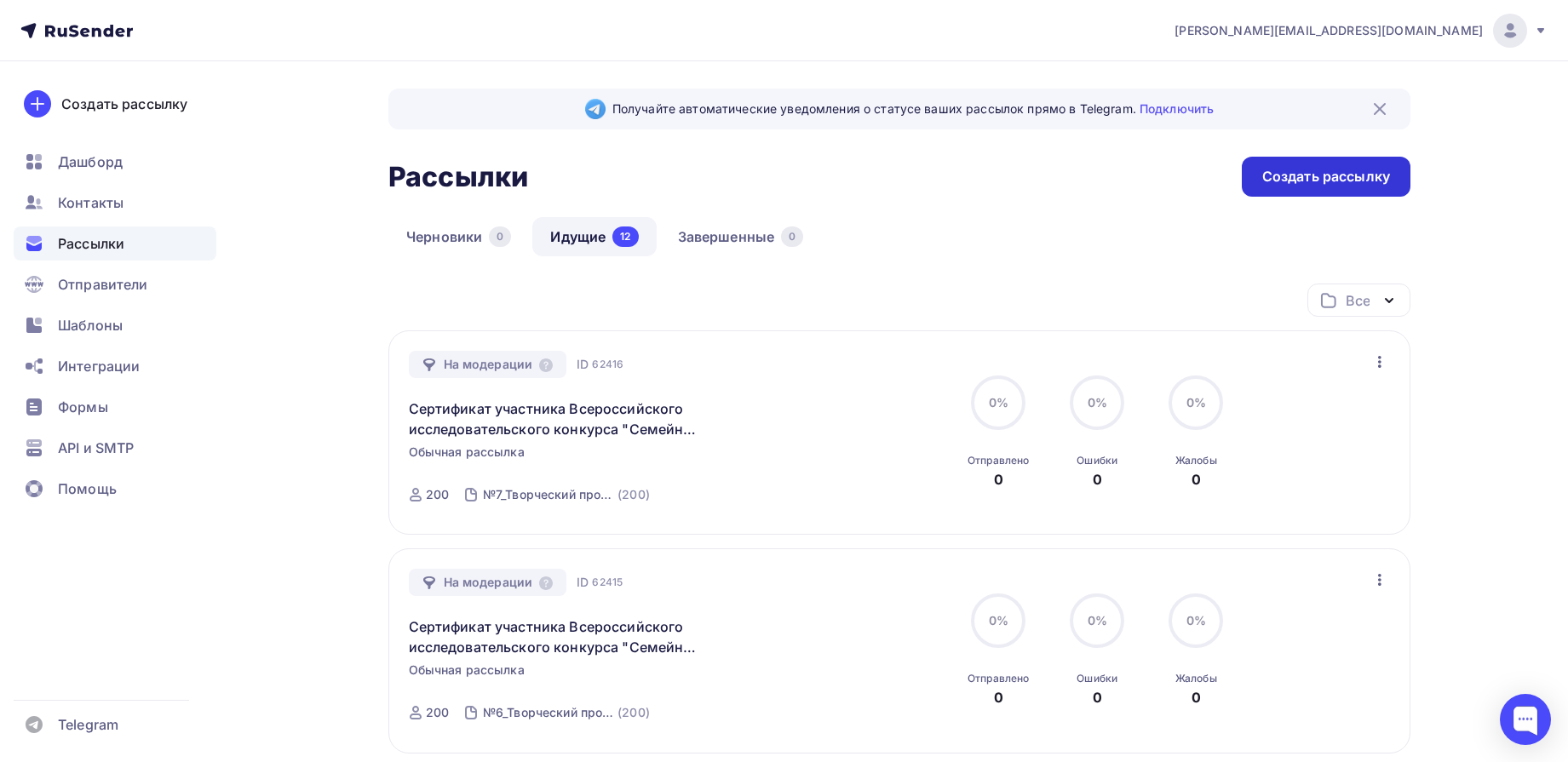
click at [1298, 173] on div "Создать рассылку" at bounding box center [1326, 177] width 128 height 20
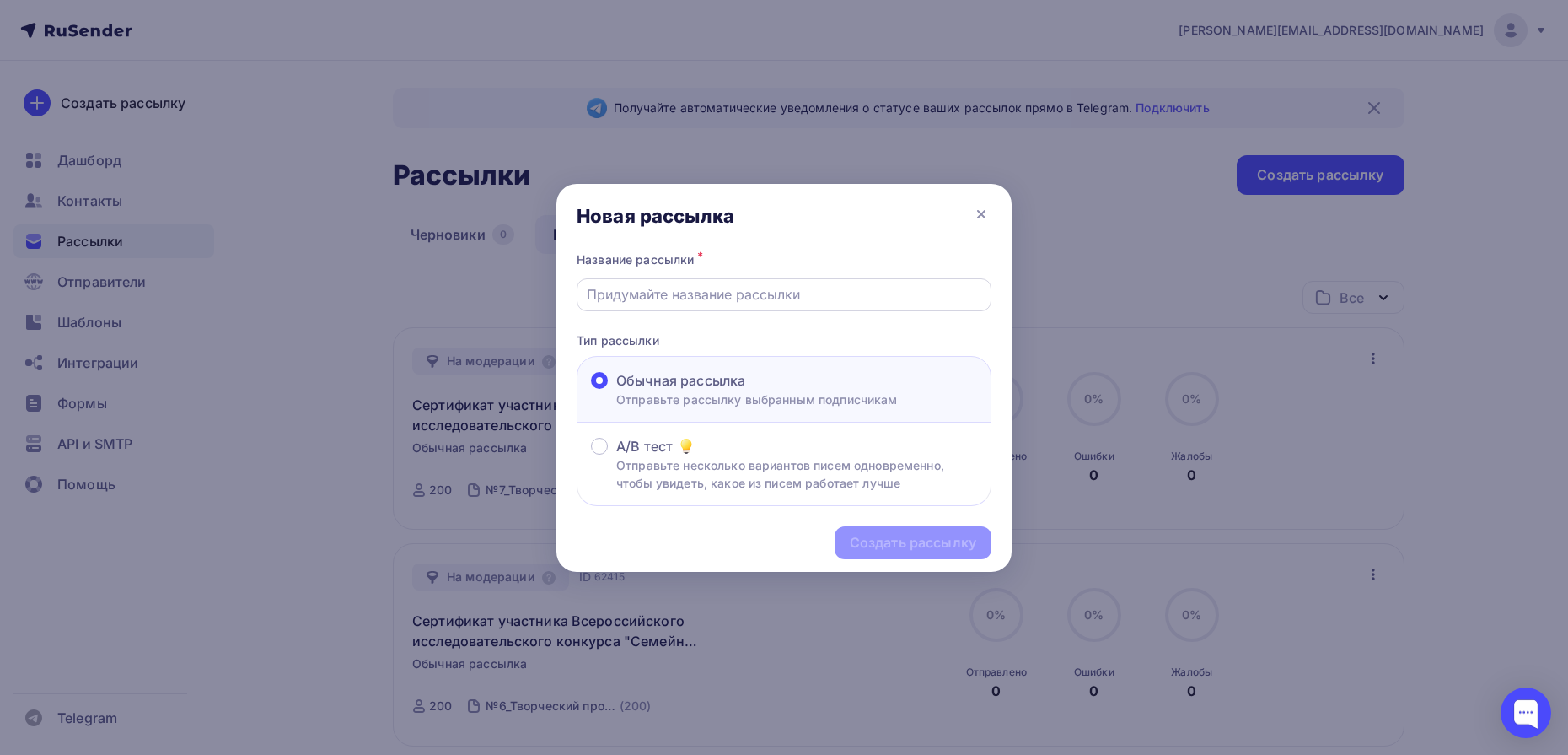
click at [774, 286] on input "text" at bounding box center [784, 294] width 395 height 20
type input "Сертификат участника Всероссийского исследовательского конкурса "Семейная памят…"
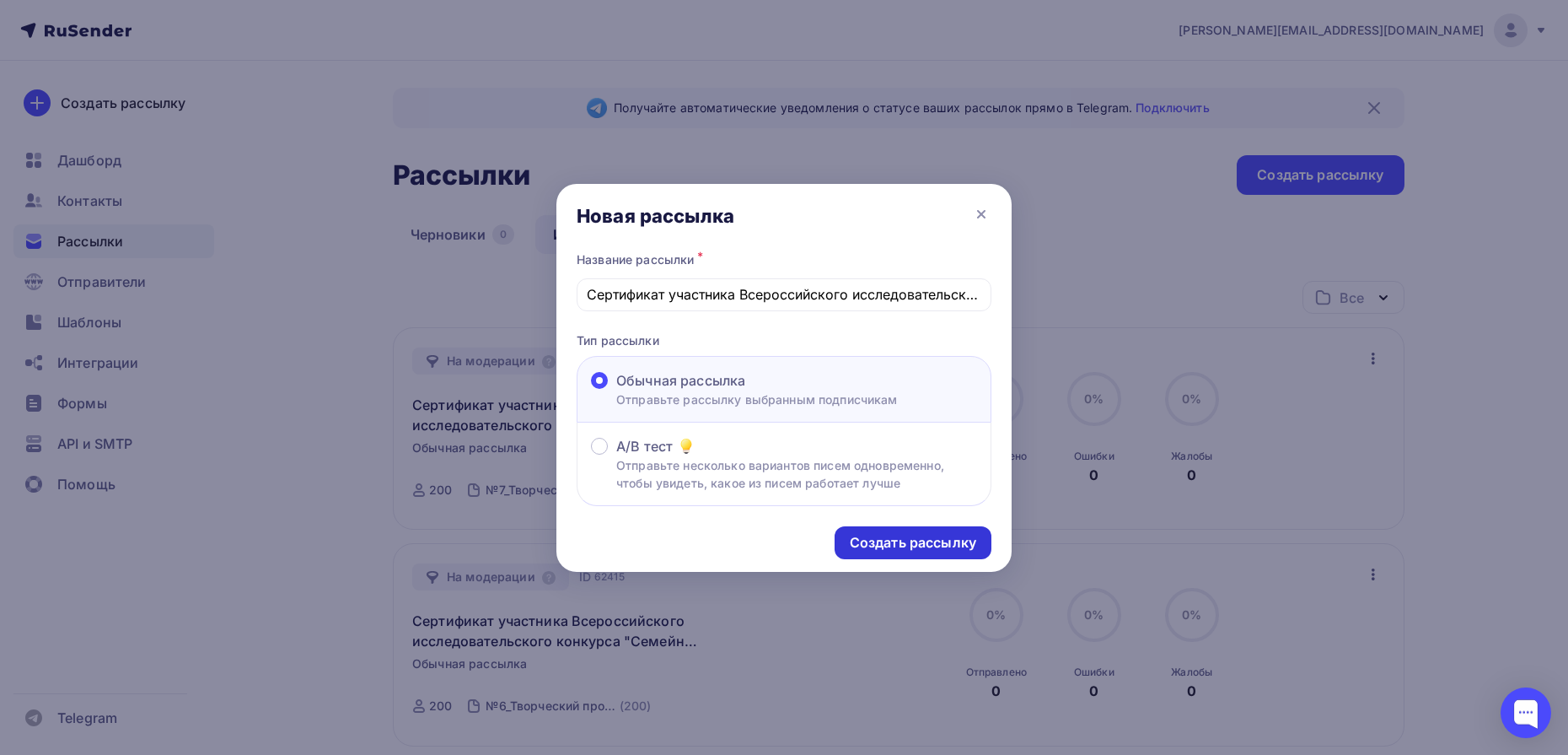
click at [900, 541] on div "Создать рассылку" at bounding box center [913, 543] width 127 height 19
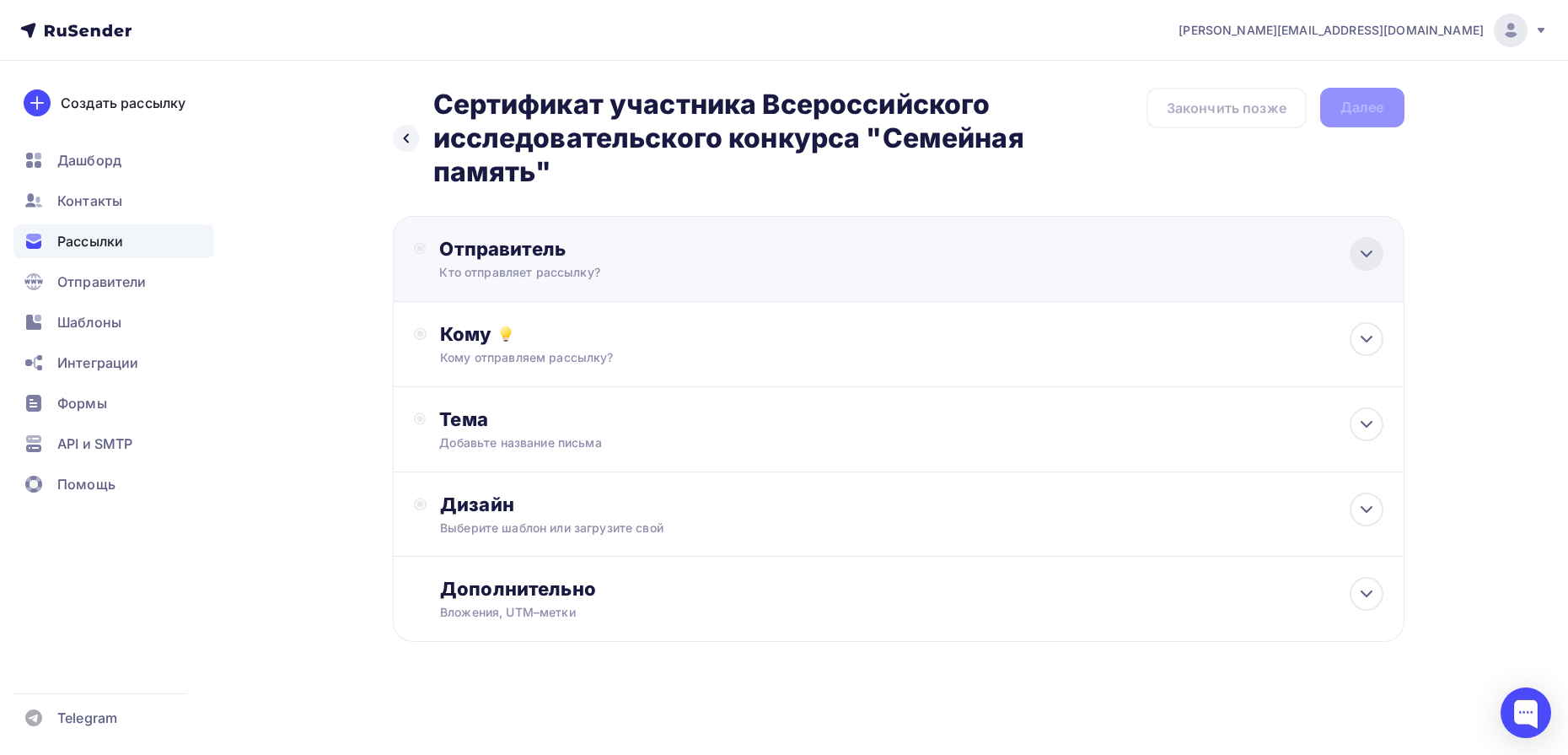
click at [1378, 247] on div at bounding box center [1366, 254] width 33 height 33
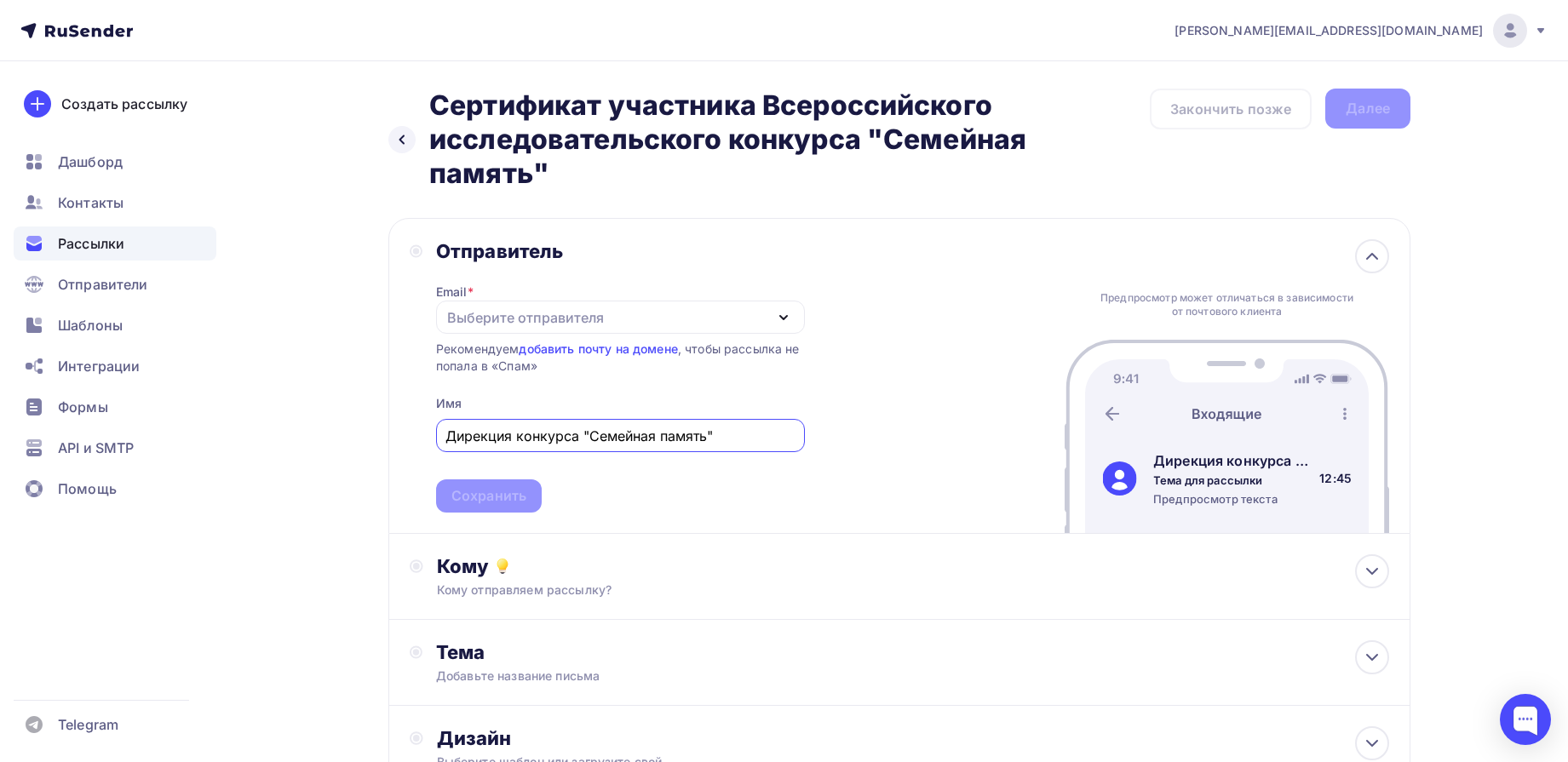
click at [535, 320] on div "Выберите отправителя" at bounding box center [526, 317] width 157 height 20
type input "Дирекция конкурса "Семейная память""
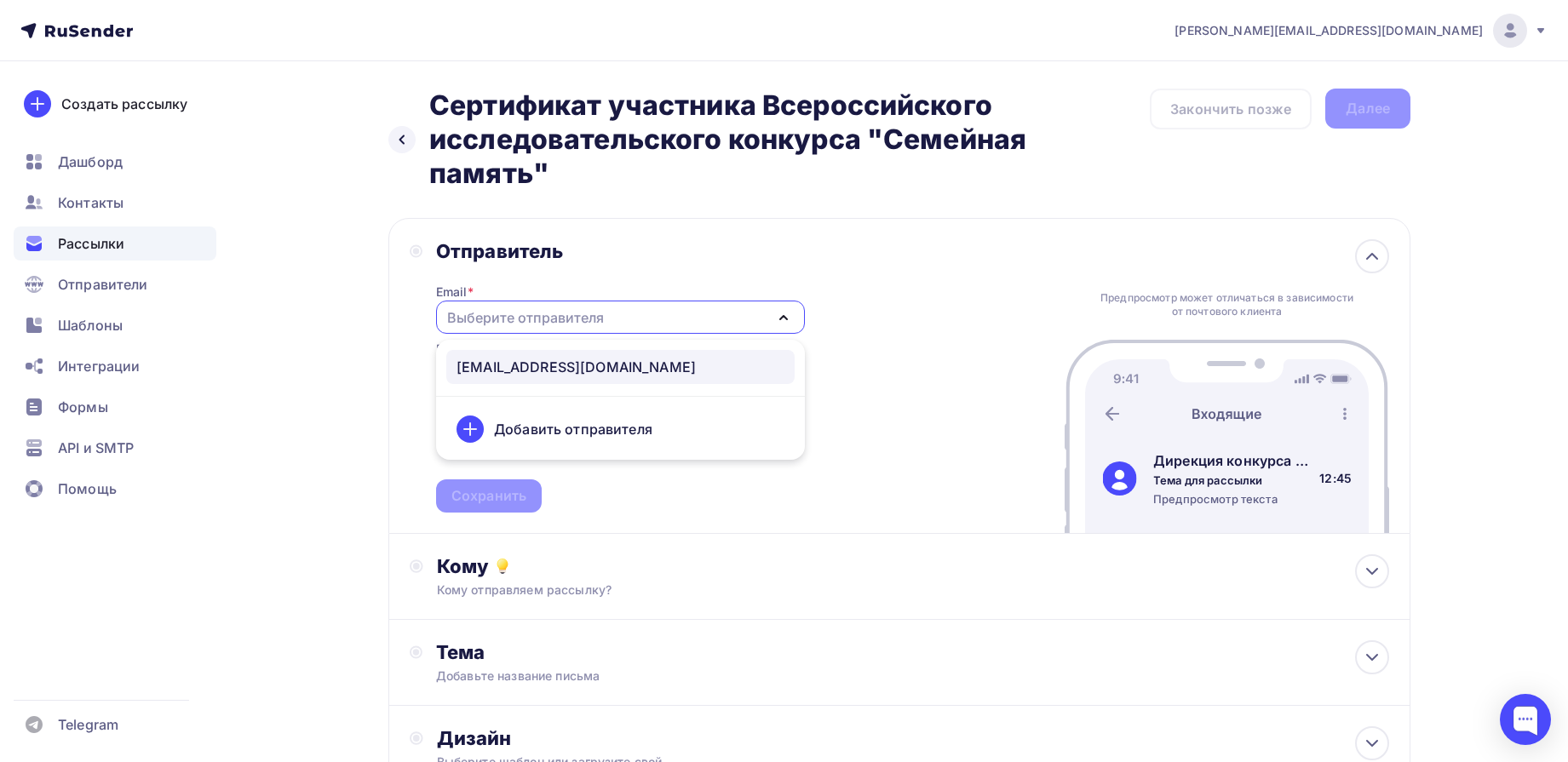
click at [567, 373] on div "[EMAIL_ADDRESS][DOMAIN_NAME]" at bounding box center [575, 366] width 239 height 20
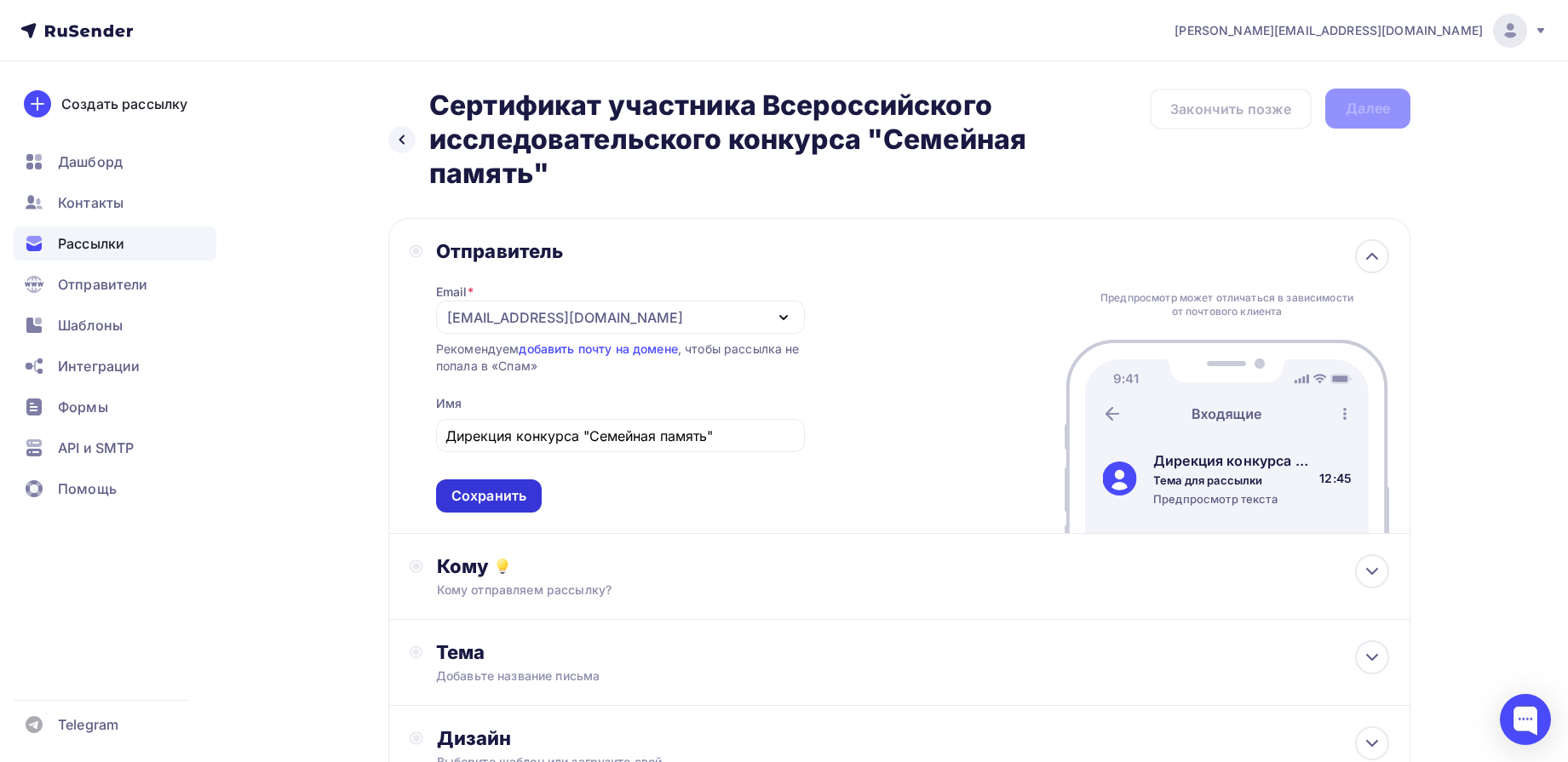
click at [491, 501] on div "Сохранить" at bounding box center [489, 496] width 75 height 20
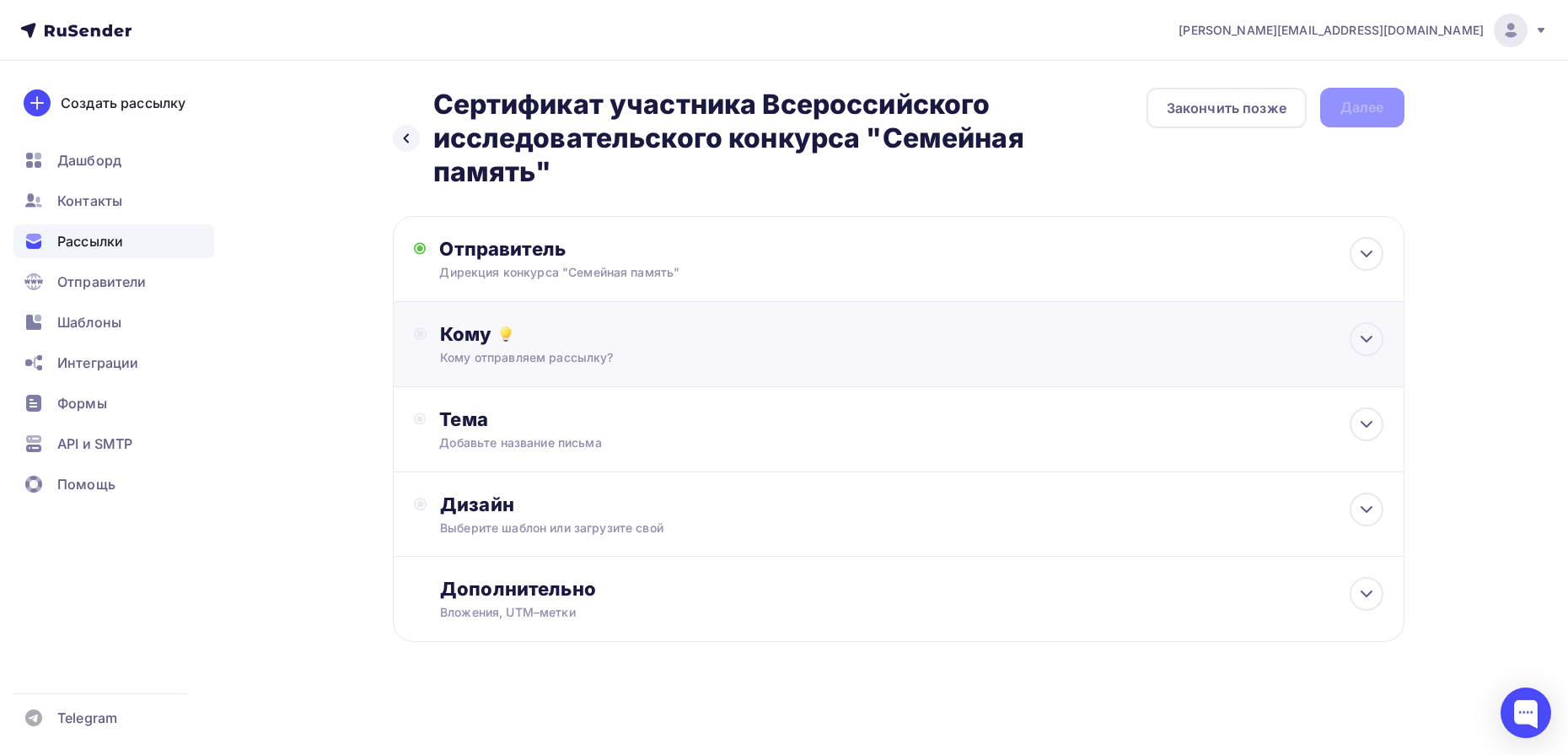
click at [1385, 337] on div "Кому Кому отправляем рассылку? Списки получателей Выберите список Все списки id…" at bounding box center [898, 344] width 1012 height 85
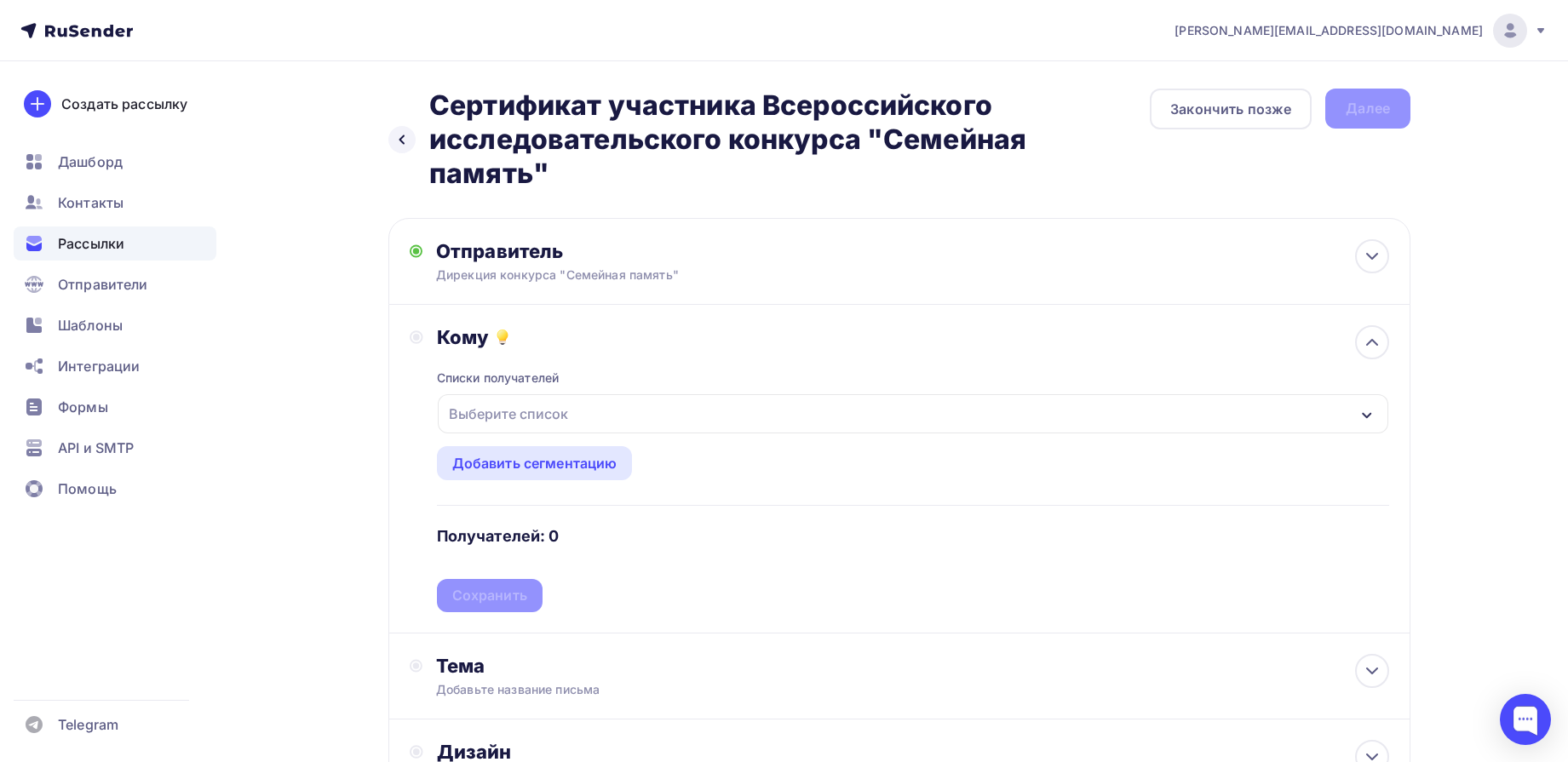
click at [864, 413] on div "Выберите список" at bounding box center [913, 413] width 951 height 39
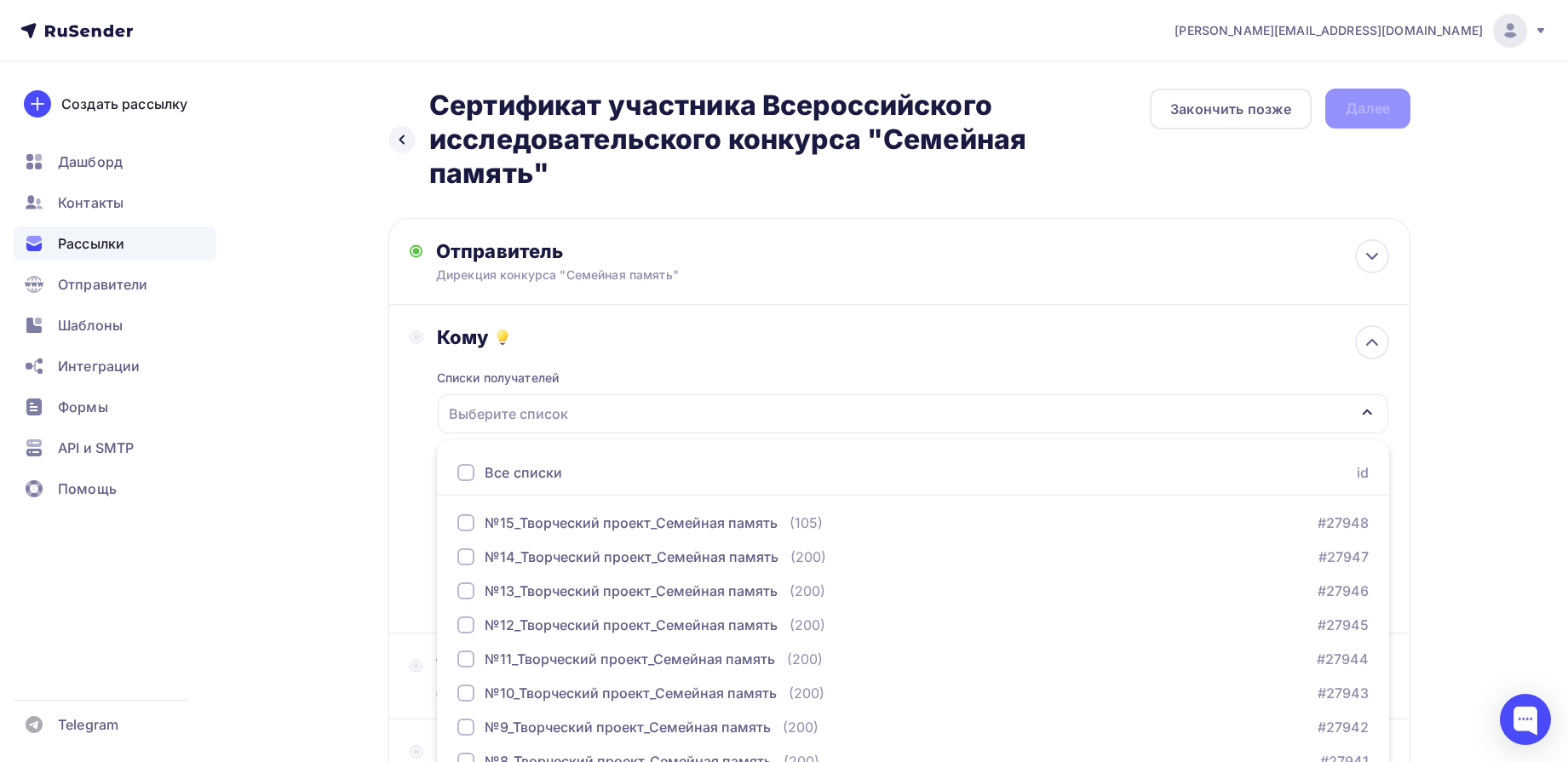
scroll to position [119, 0]
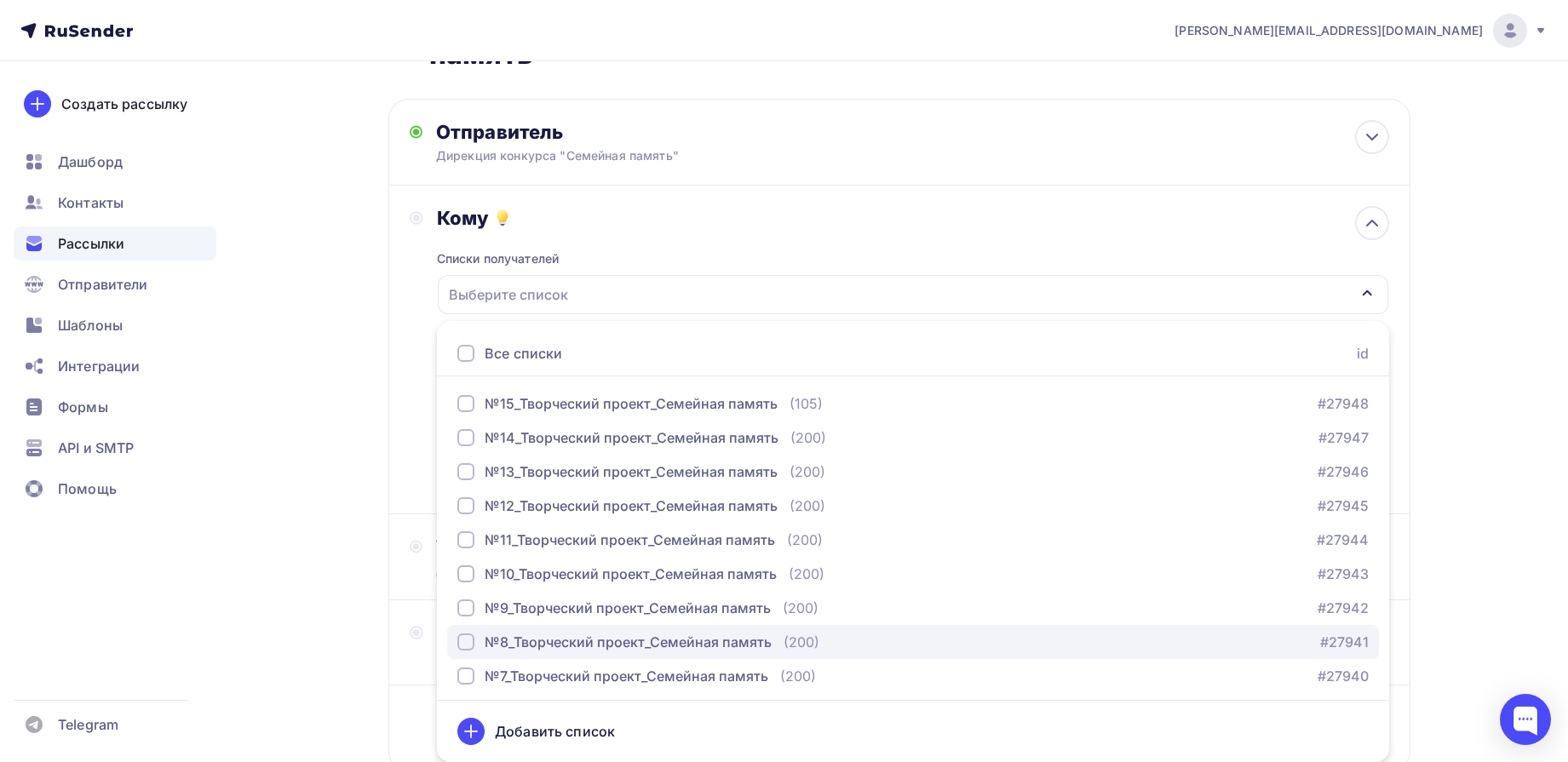
click at [616, 642] on div "№8_Творческий проект_Семейная память" at bounding box center [628, 642] width 287 height 20
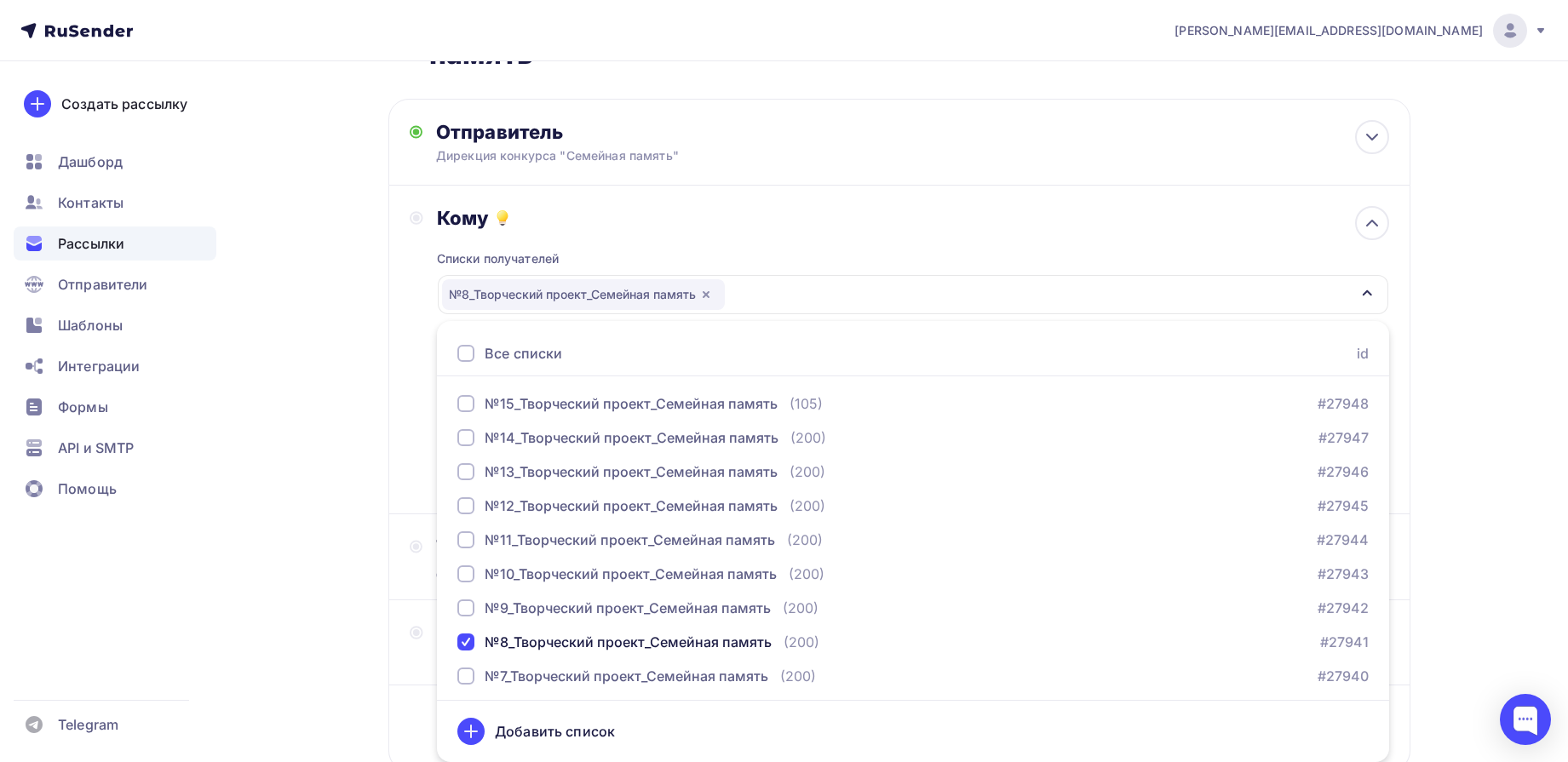
click at [1491, 253] on div "e.d.kuleshova@mail.ru Аккаунт Тарифы Выйти Создать рассылку Дашборд Контакты Ра…" at bounding box center [784, 381] width 1568 height 1000
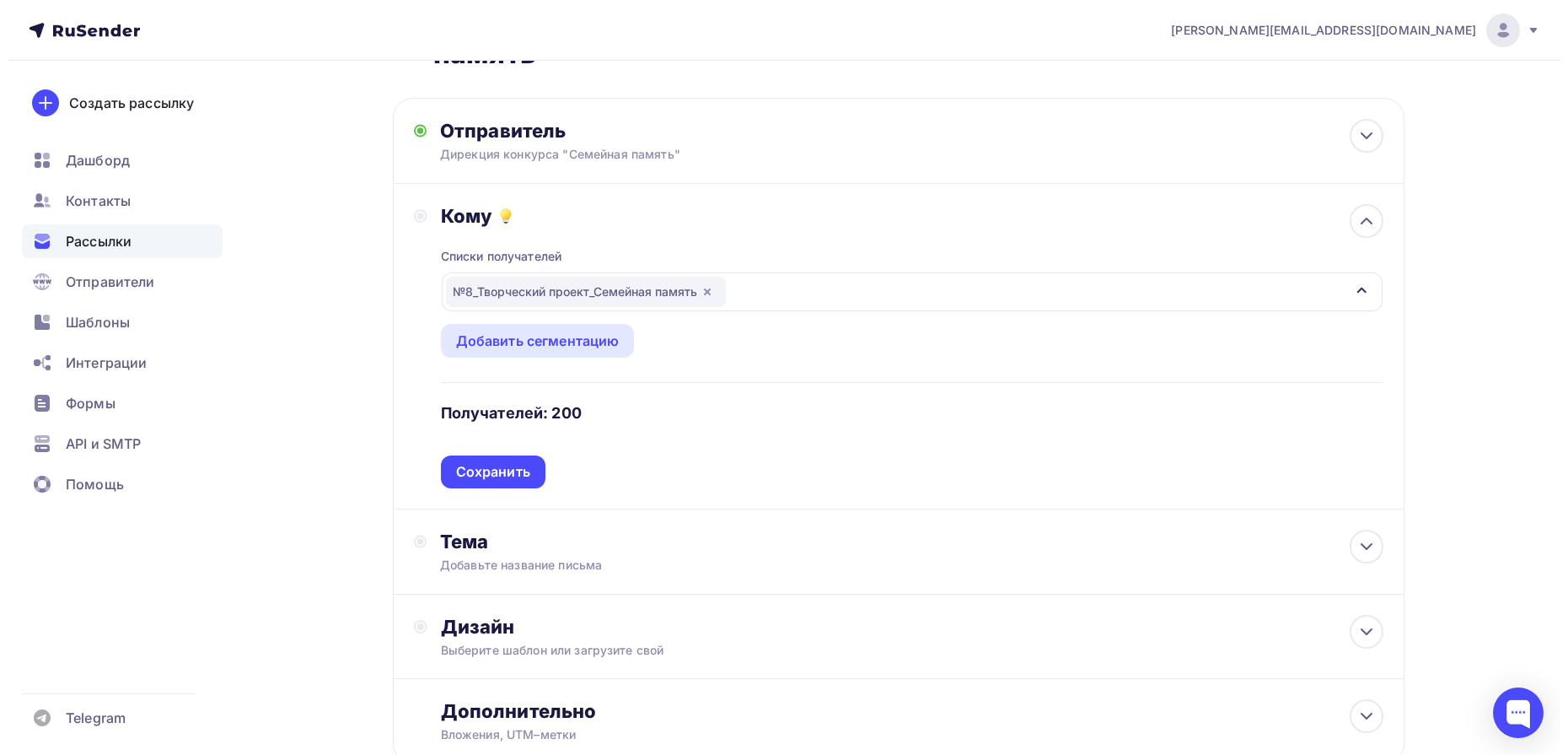
scroll to position [0, 0]
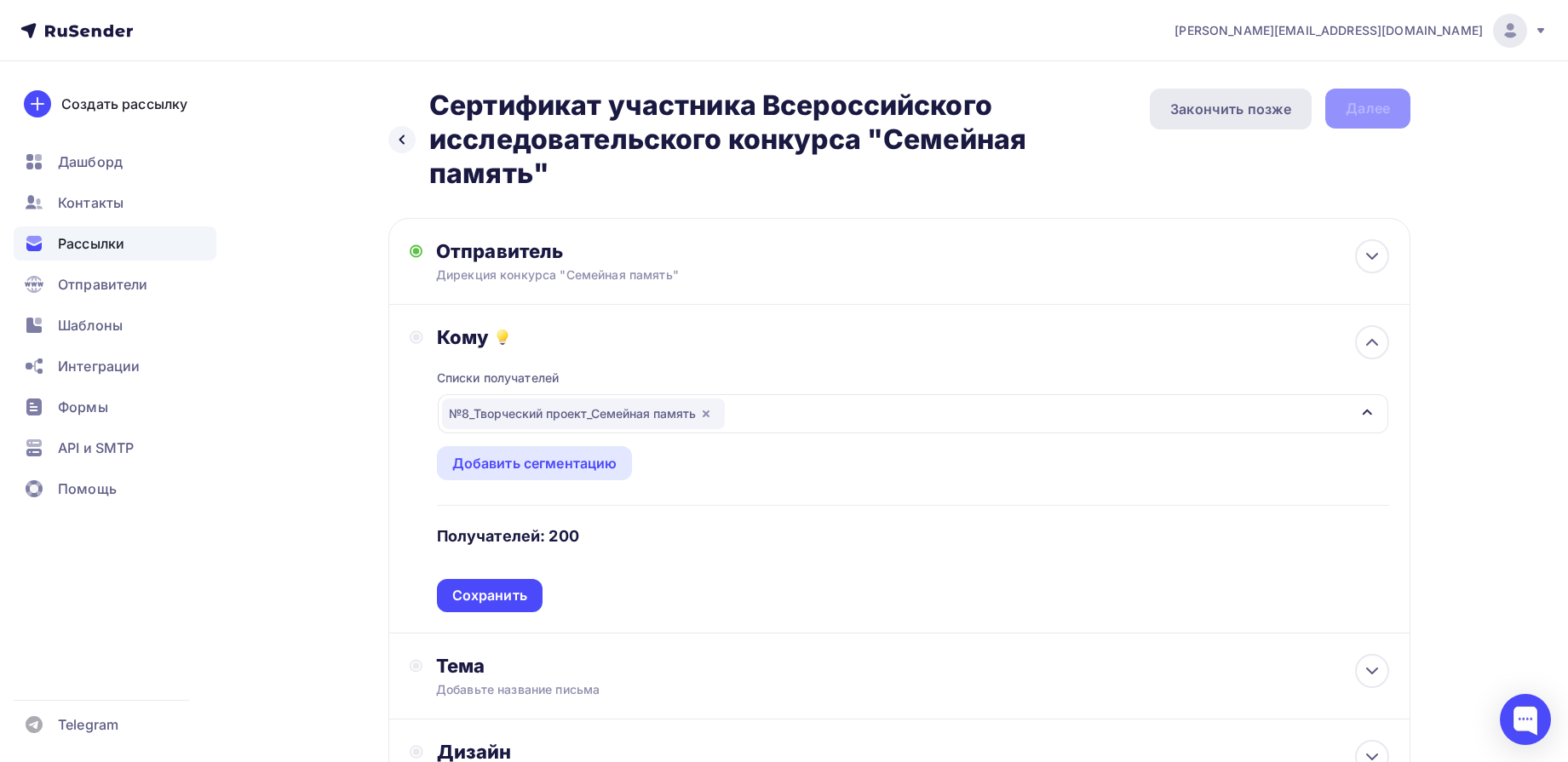
click at [1245, 101] on div "Закончить позже" at bounding box center [1231, 108] width 121 height 20
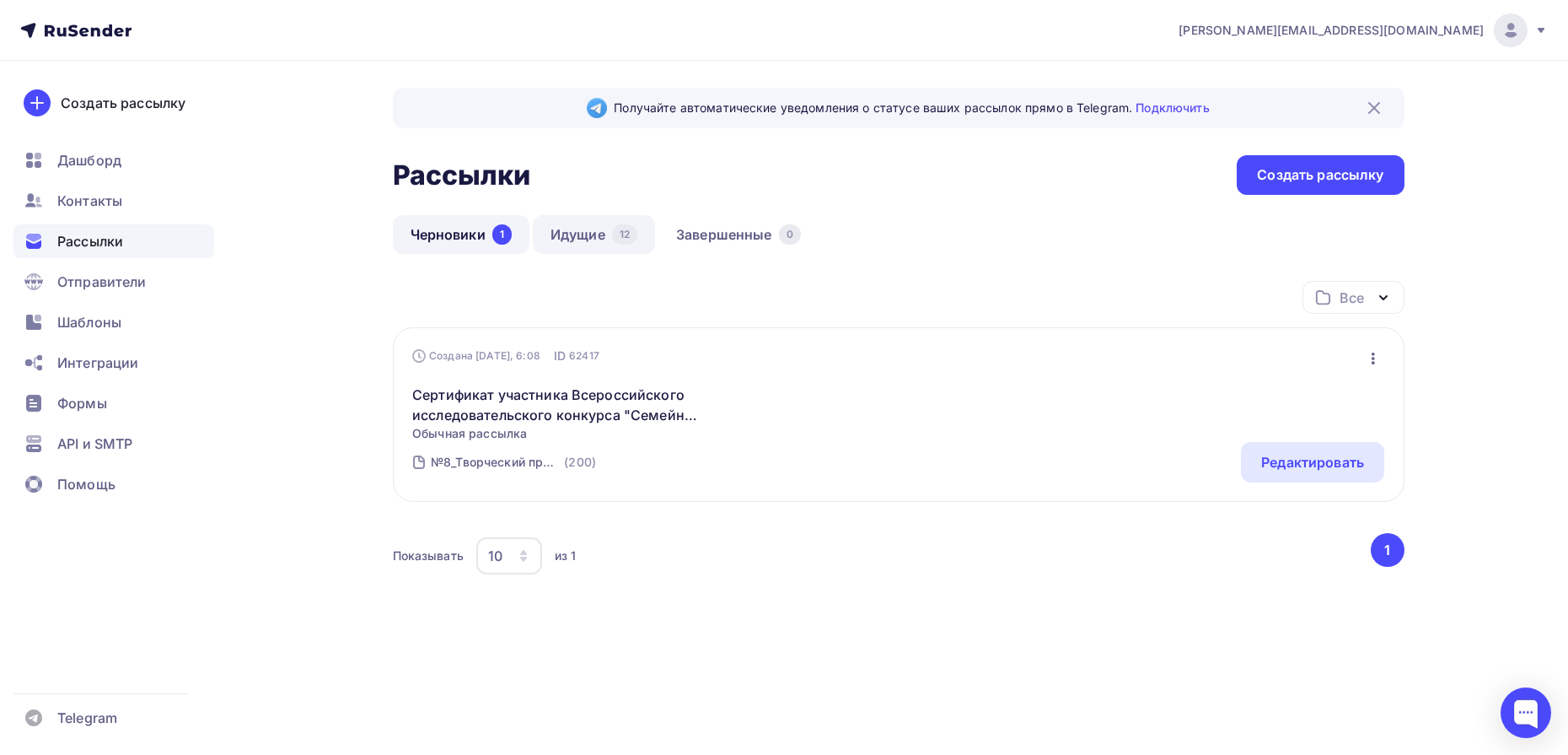
click at [585, 234] on link "Идущие 12" at bounding box center [593, 234] width 122 height 39
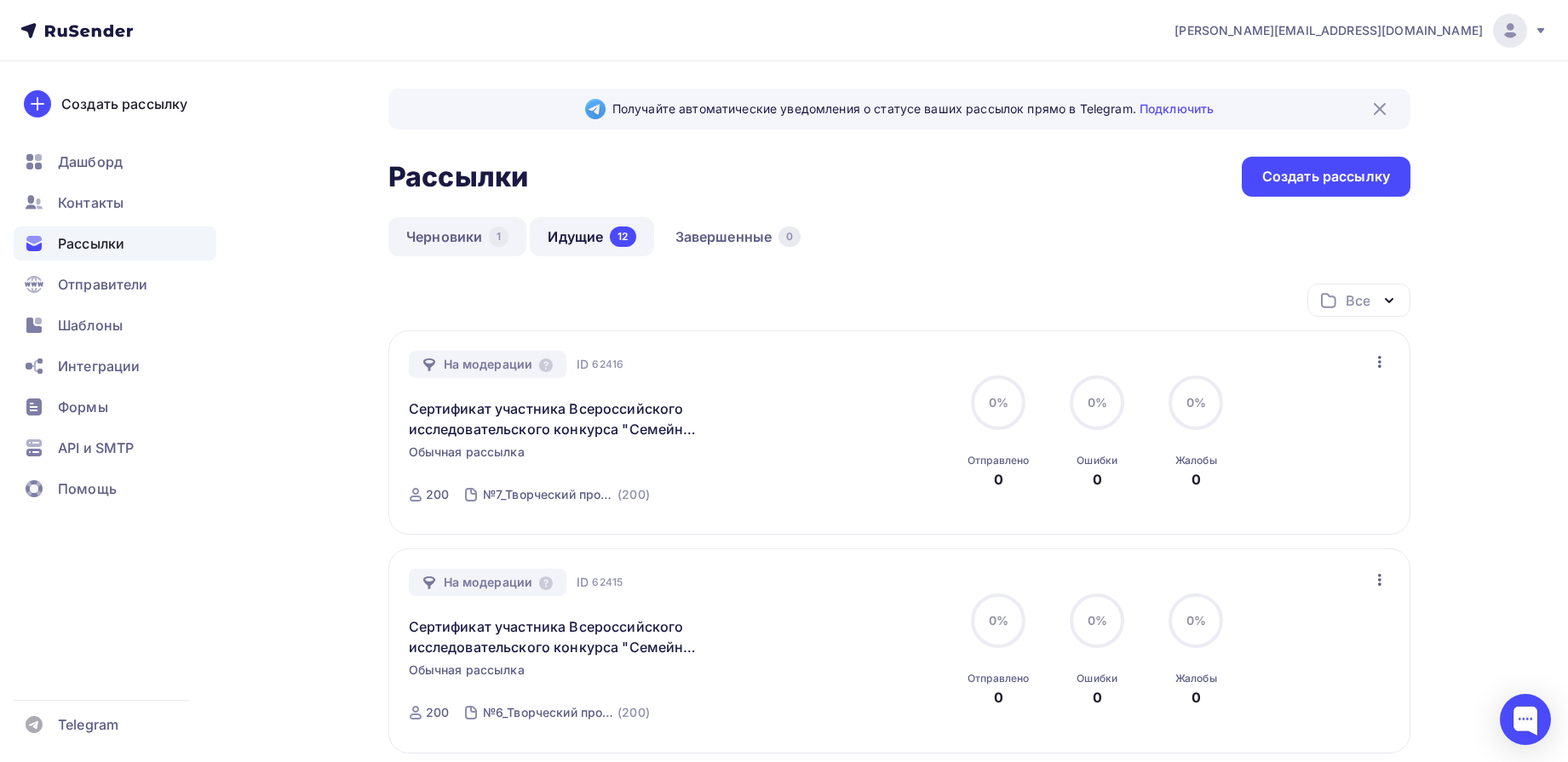
click at [477, 229] on link "Черновики 1" at bounding box center [457, 237] width 138 height 39
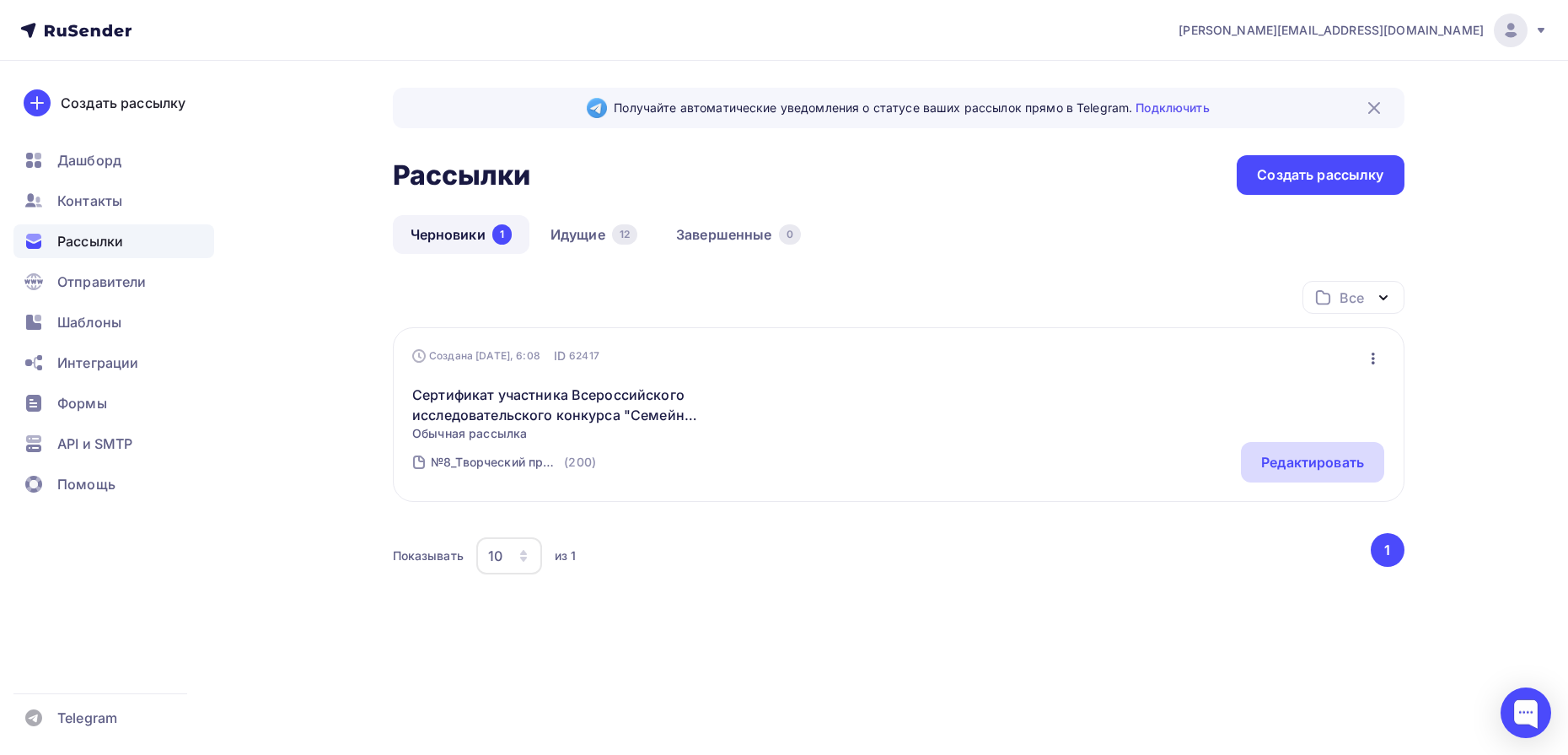
click at [1326, 457] on div "Редактировать" at bounding box center [1313, 462] width 103 height 20
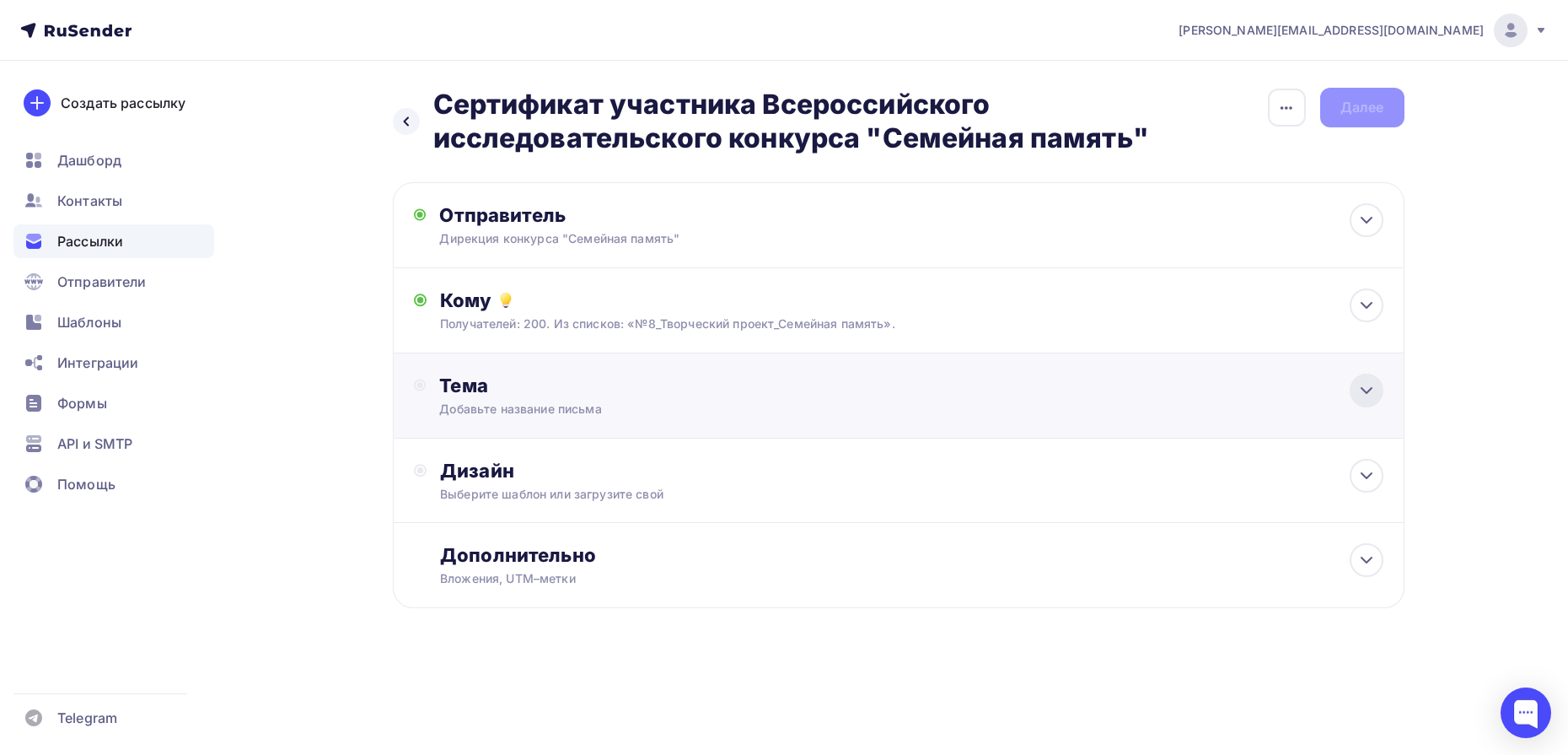
click at [1368, 389] on icon at bounding box center [1366, 390] width 20 height 20
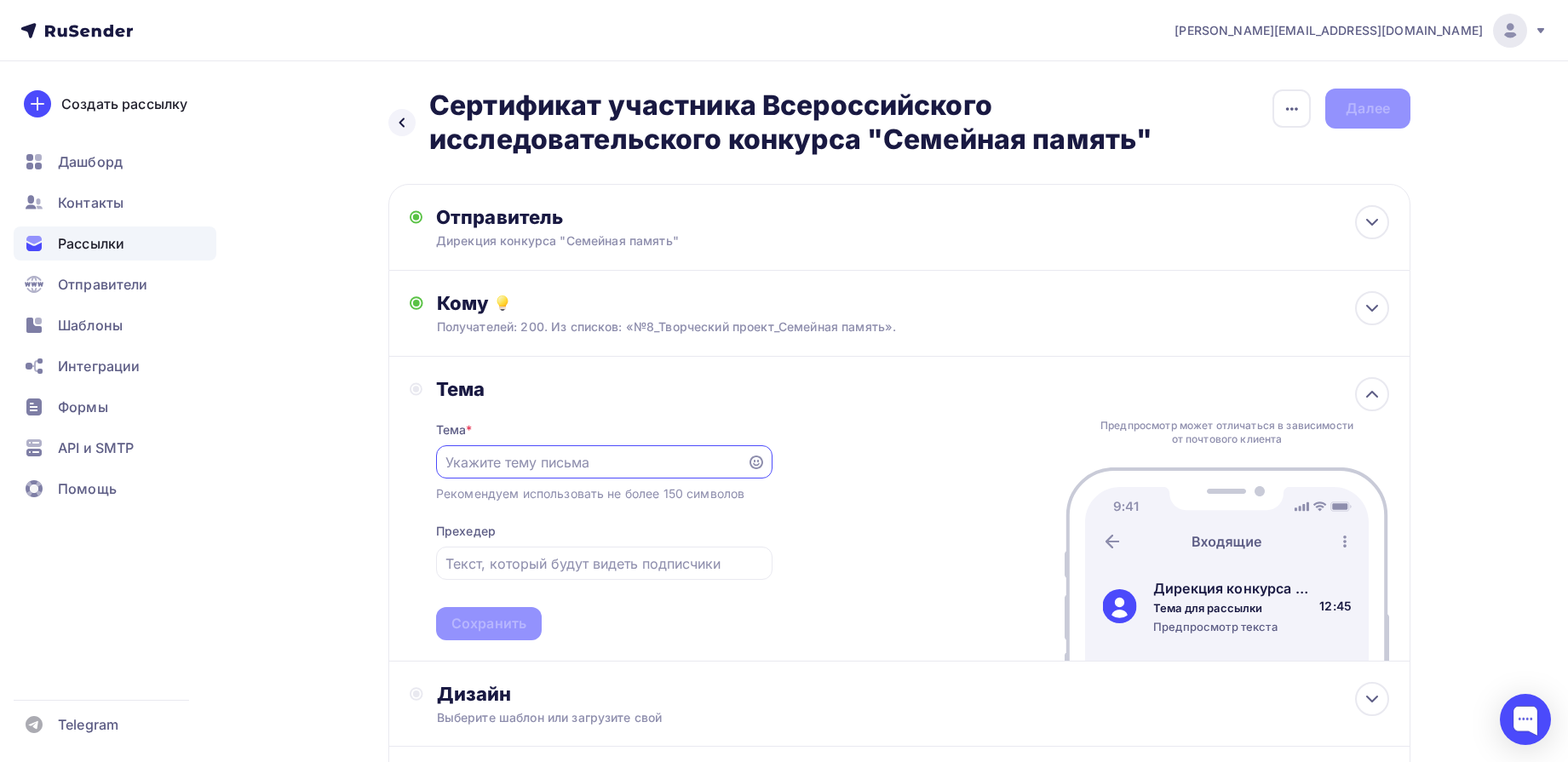
paste input "Сертификат участника Всероссийского исследовательского конкурса "Семейная памят…"
type input "Сертификат участника Всероссийского исследовательского конкурса "Семейная памят…"
click at [506, 620] on div "Сохранить" at bounding box center [489, 624] width 75 height 20
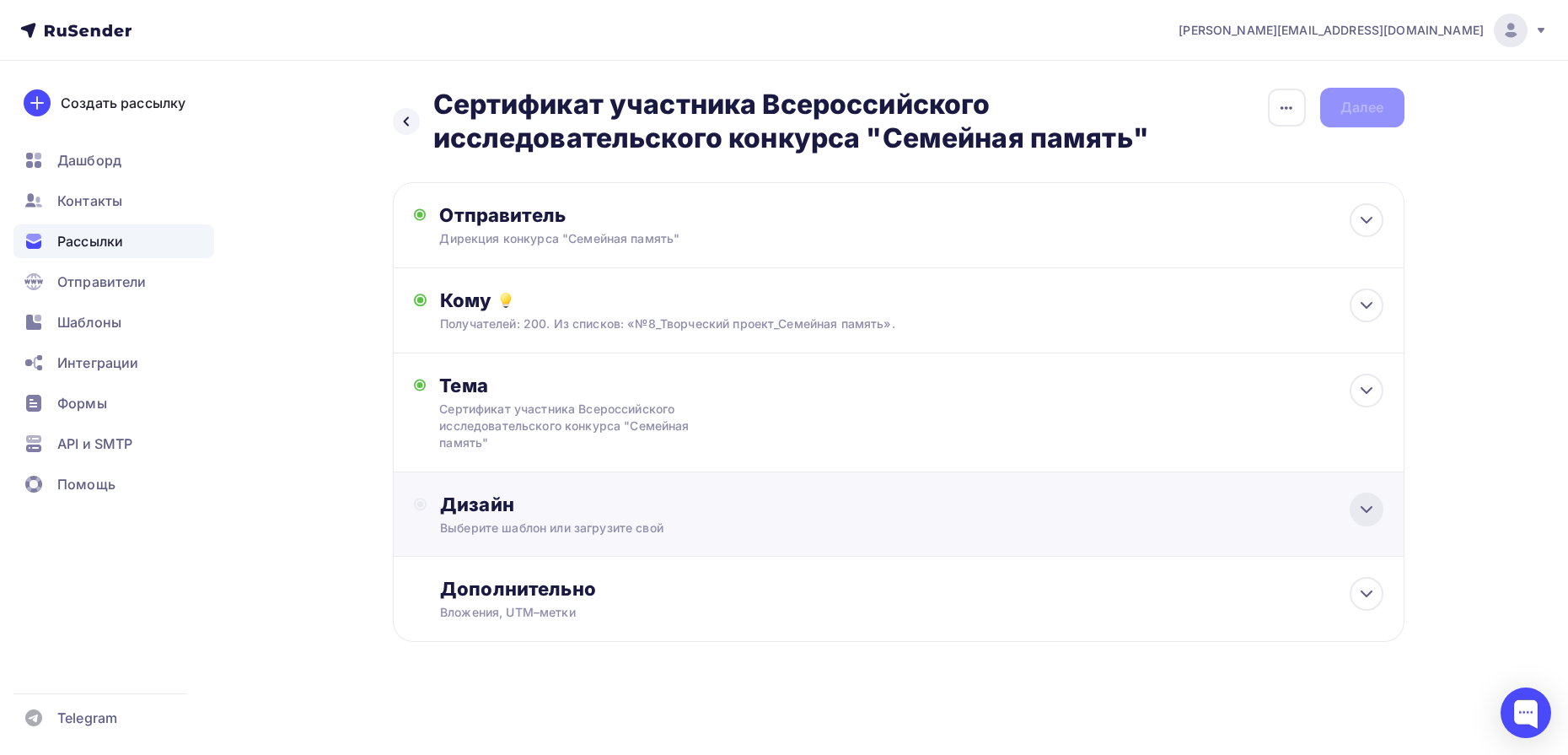
click at [1354, 514] on div at bounding box center [1366, 509] width 33 height 33
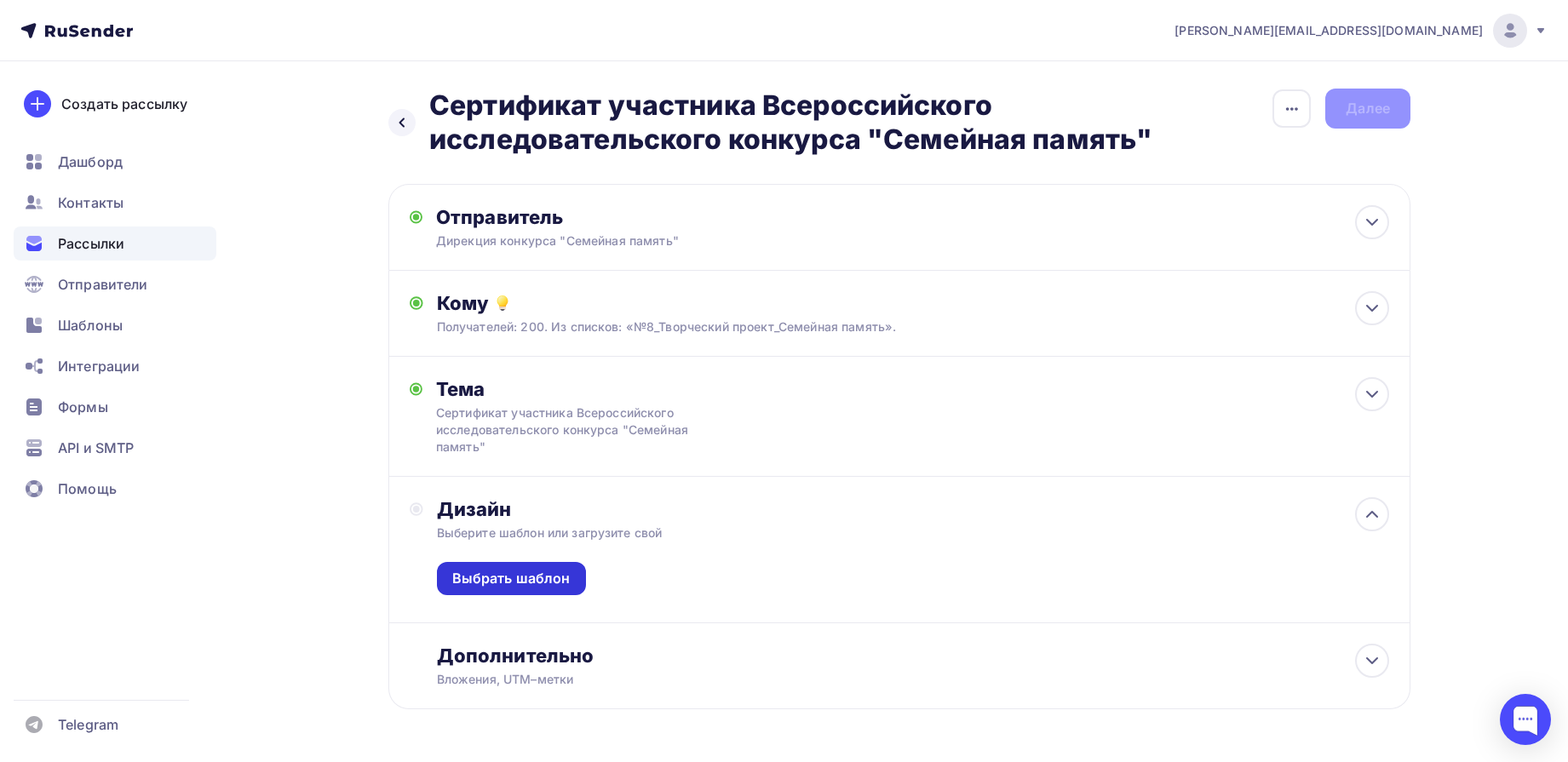
click at [549, 573] on div "Выбрать шаблон" at bounding box center [511, 579] width 118 height 20
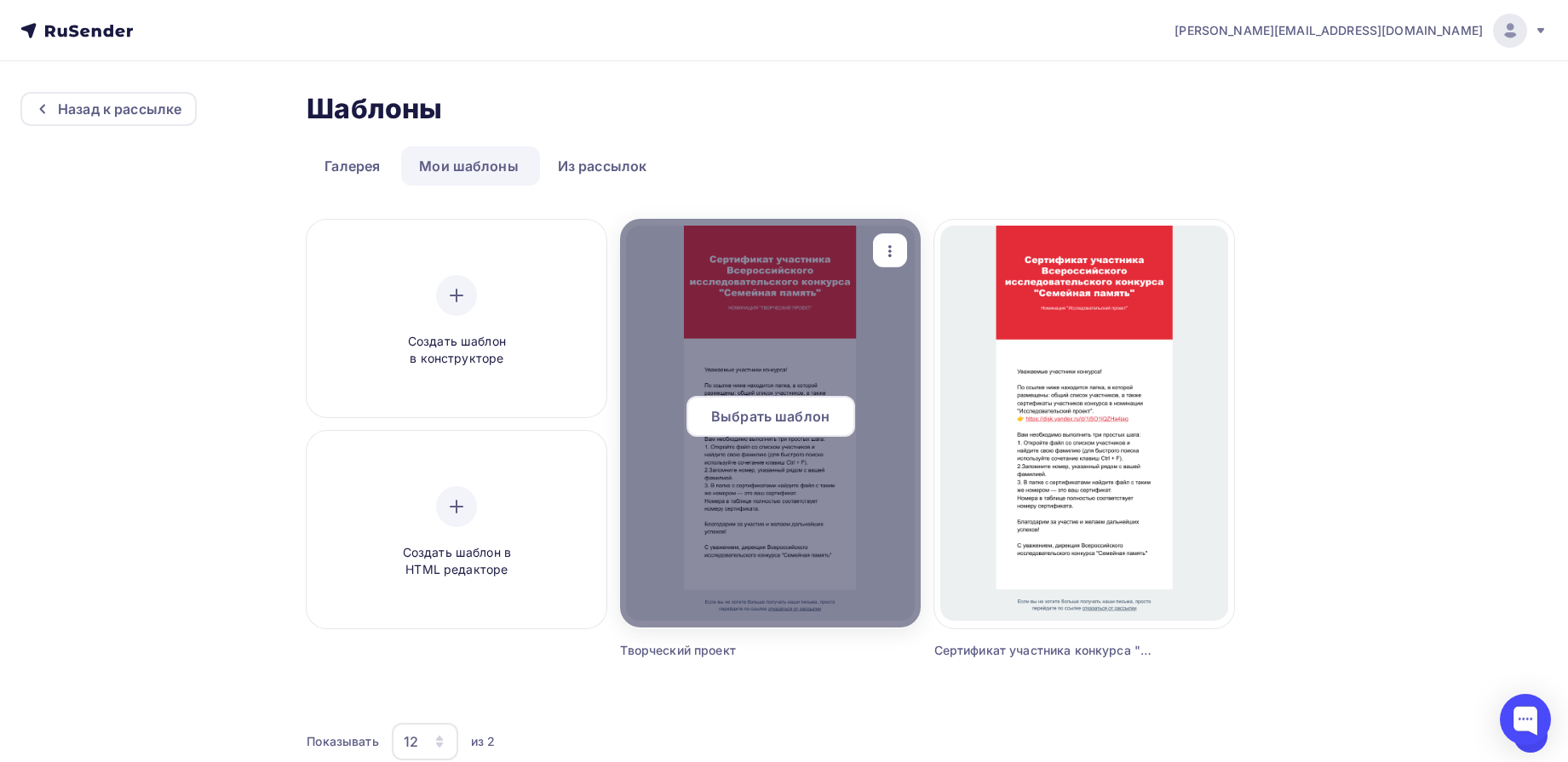
click at [815, 408] on span "Выбрать шаблон" at bounding box center [770, 416] width 118 height 20
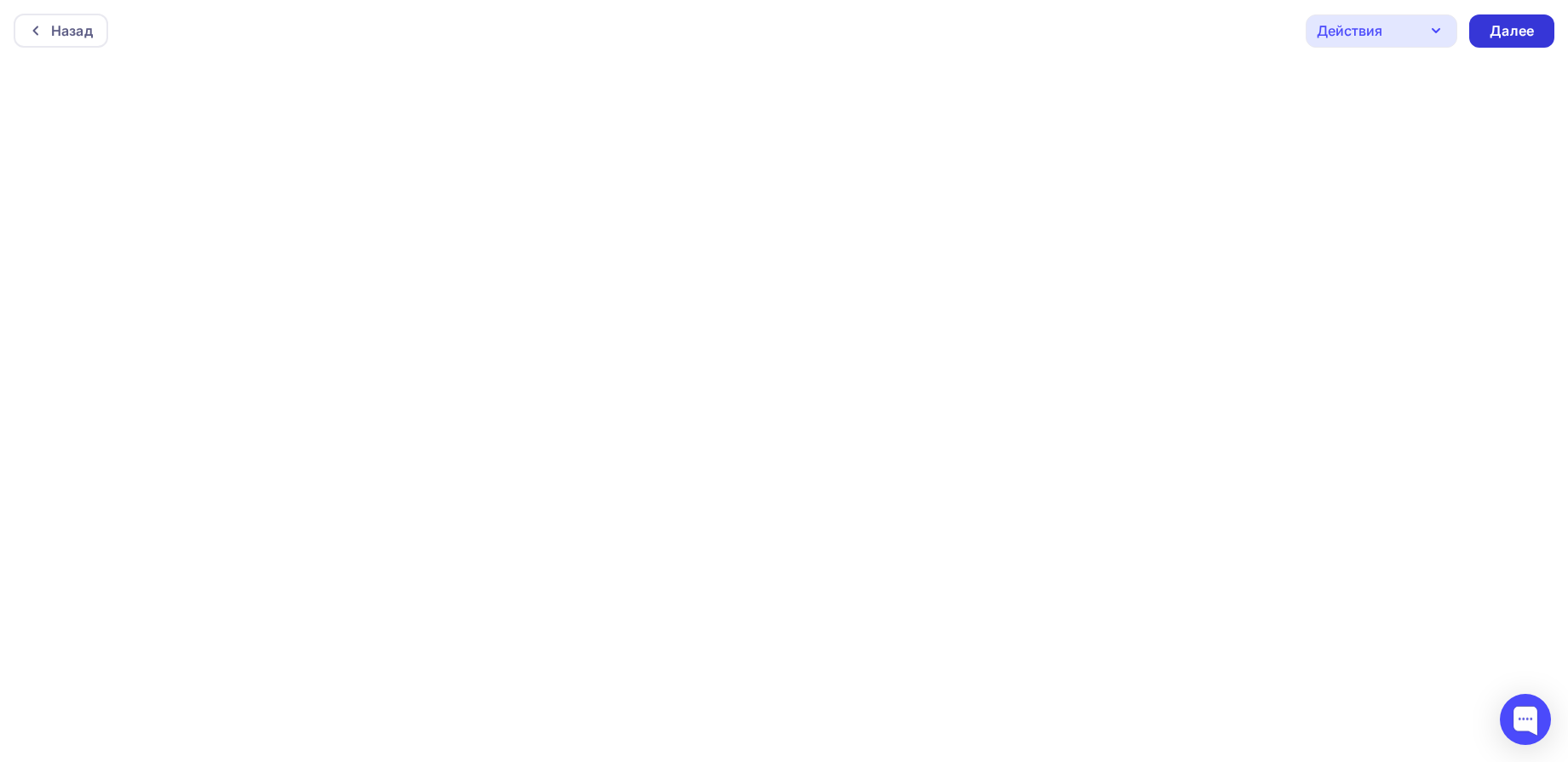
click at [1507, 34] on div "Далее" at bounding box center [1512, 31] width 44 height 20
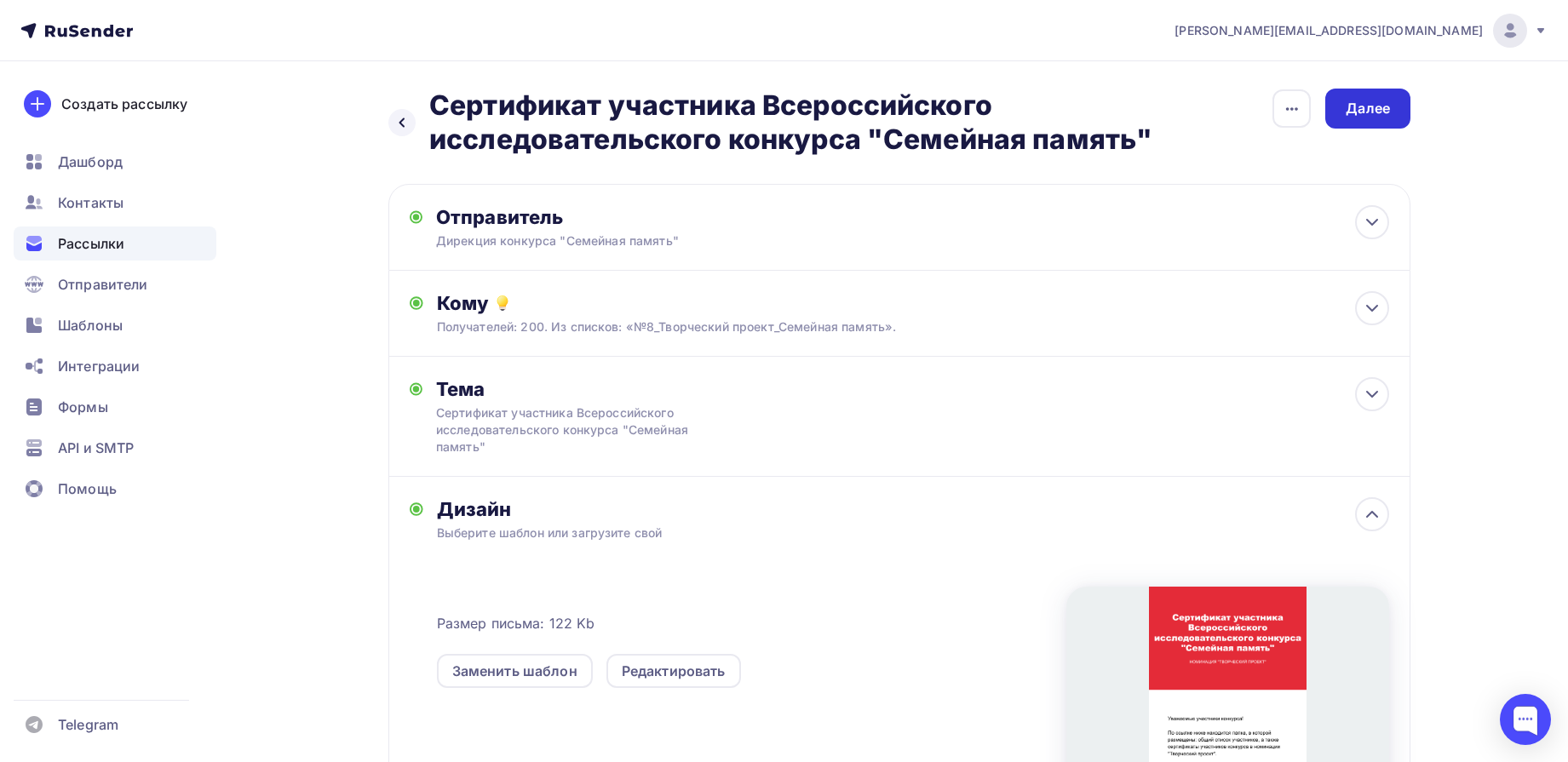
click at [1373, 102] on div "Далее" at bounding box center [1368, 108] width 44 height 20
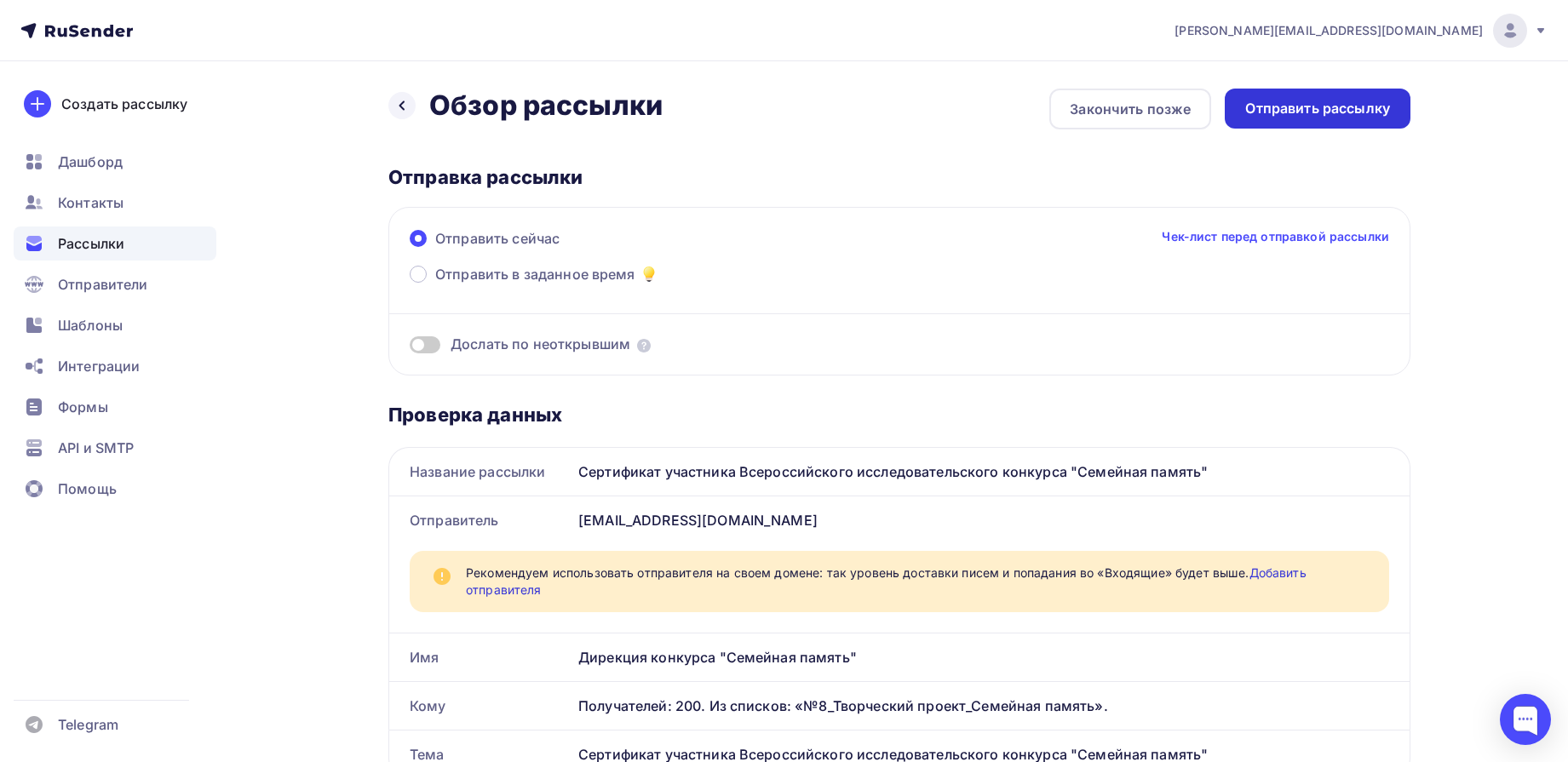
click at [1320, 111] on div "Отправить рассылку" at bounding box center [1317, 108] width 145 height 20
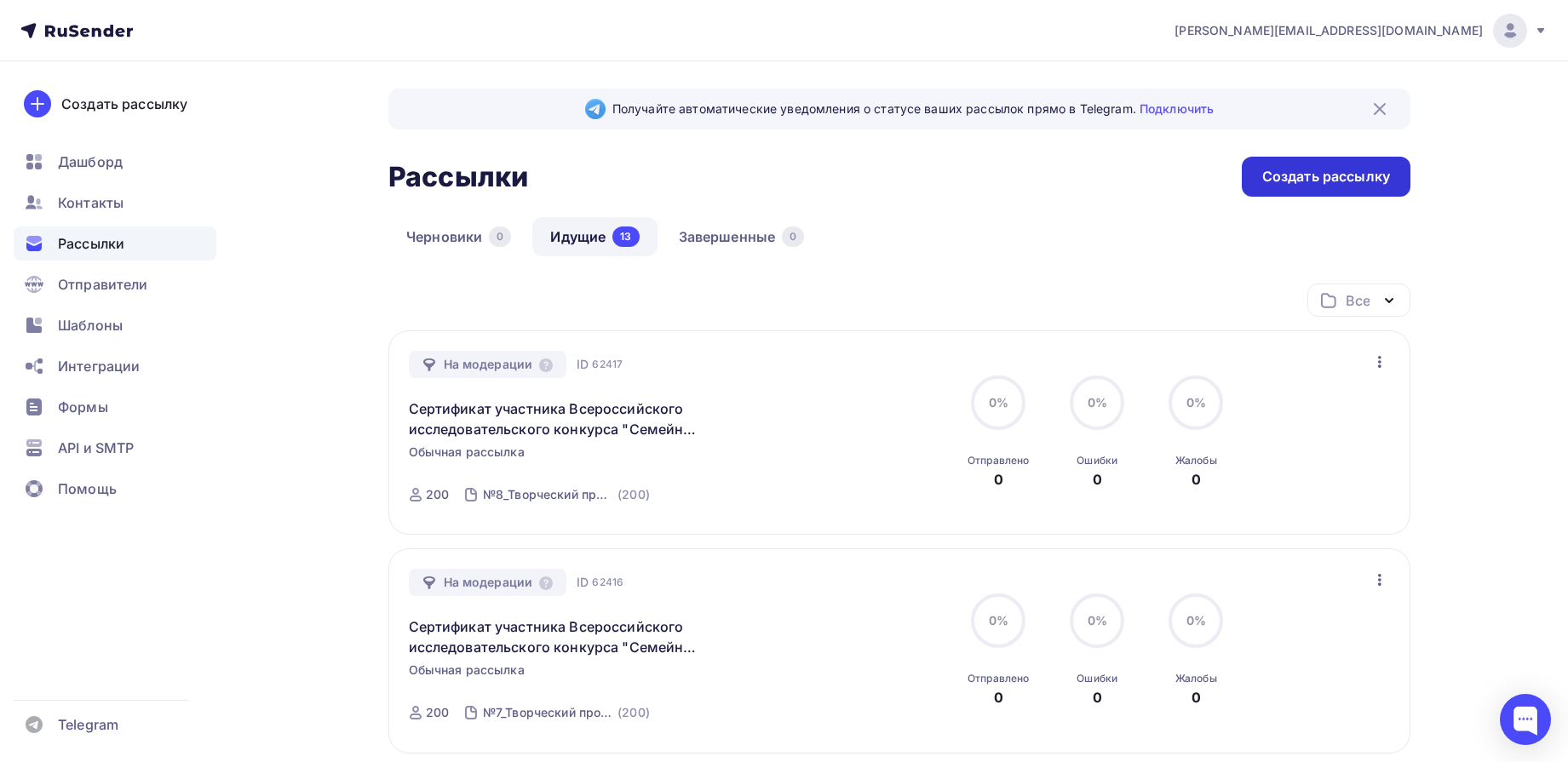
click at [1304, 174] on div "Создать рассылку" at bounding box center [1326, 177] width 128 height 20
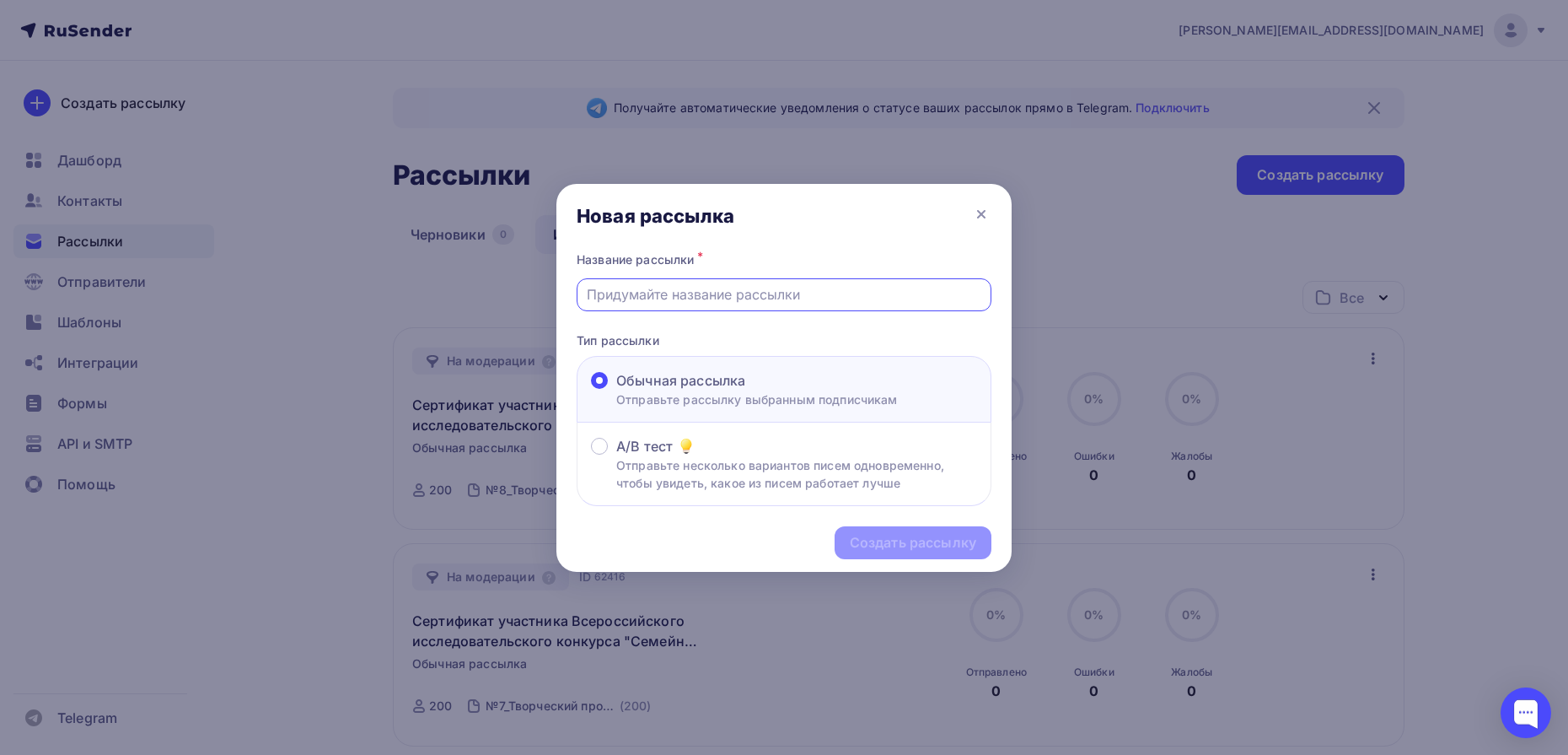
click at [749, 300] on input "text" at bounding box center [784, 294] width 395 height 20
type input "Сертификат участника Всероссийского исследовательского конкурса "Семейная памят…"
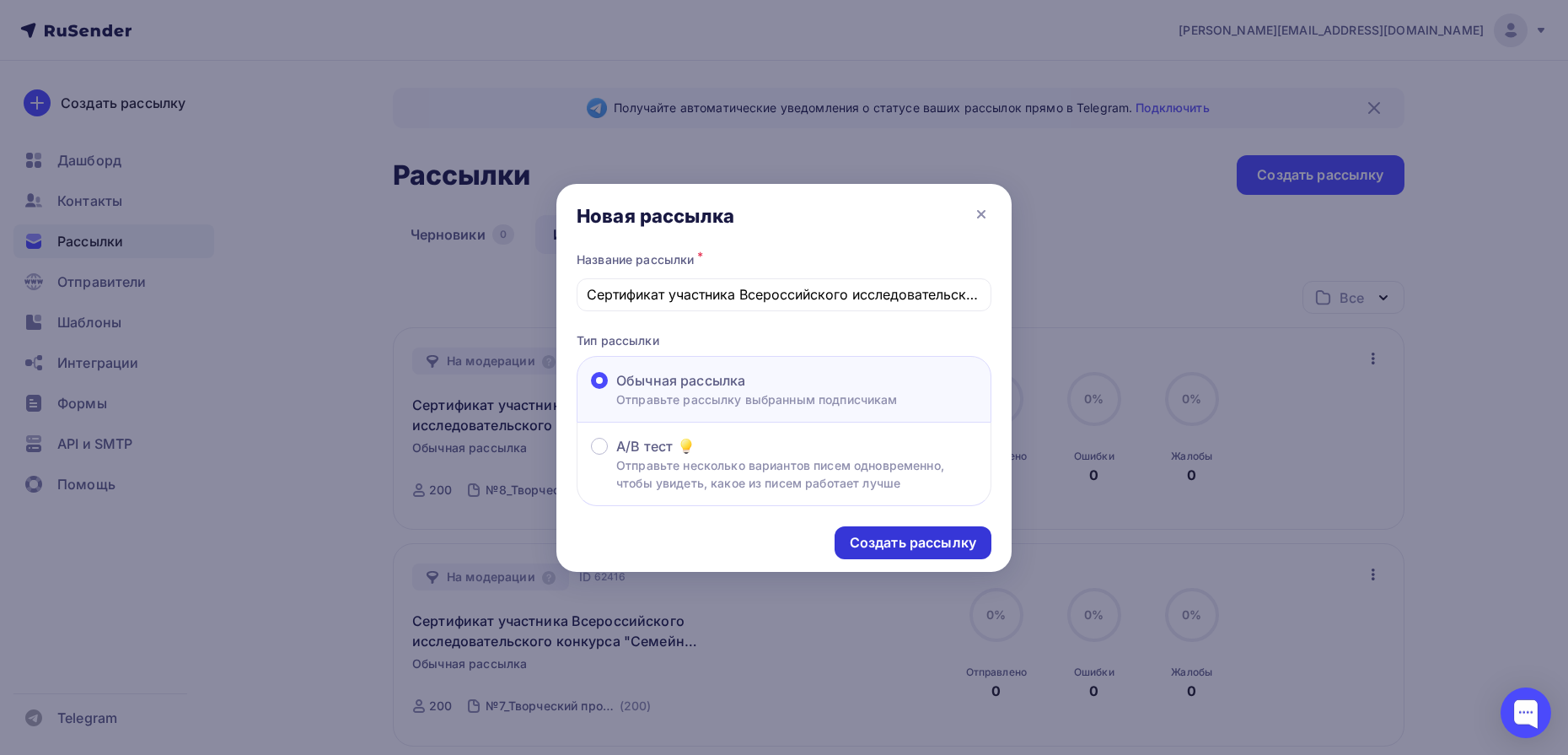
click at [928, 538] on div "Создать рассылку" at bounding box center [913, 543] width 127 height 19
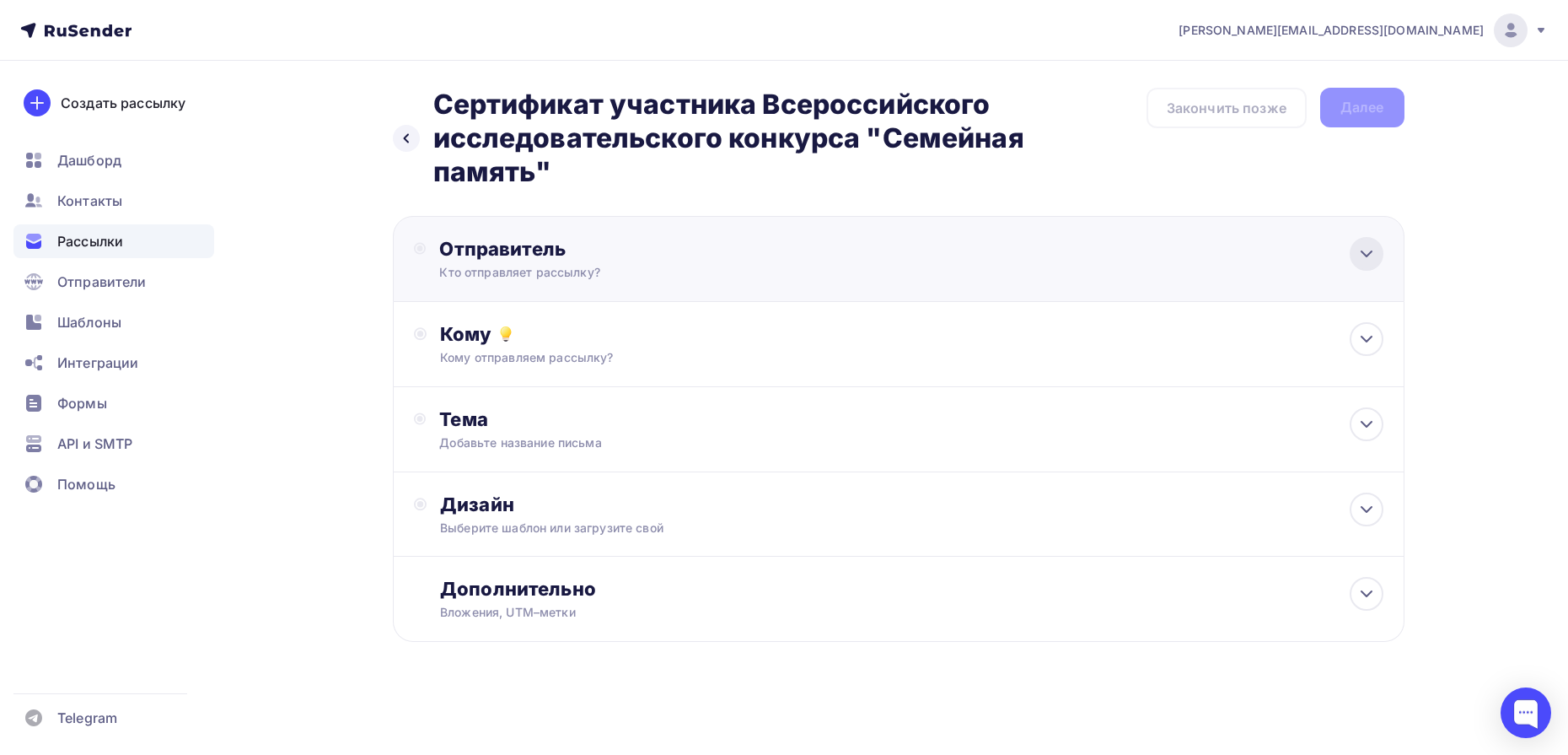
click at [1368, 259] on icon at bounding box center [1366, 254] width 20 height 20
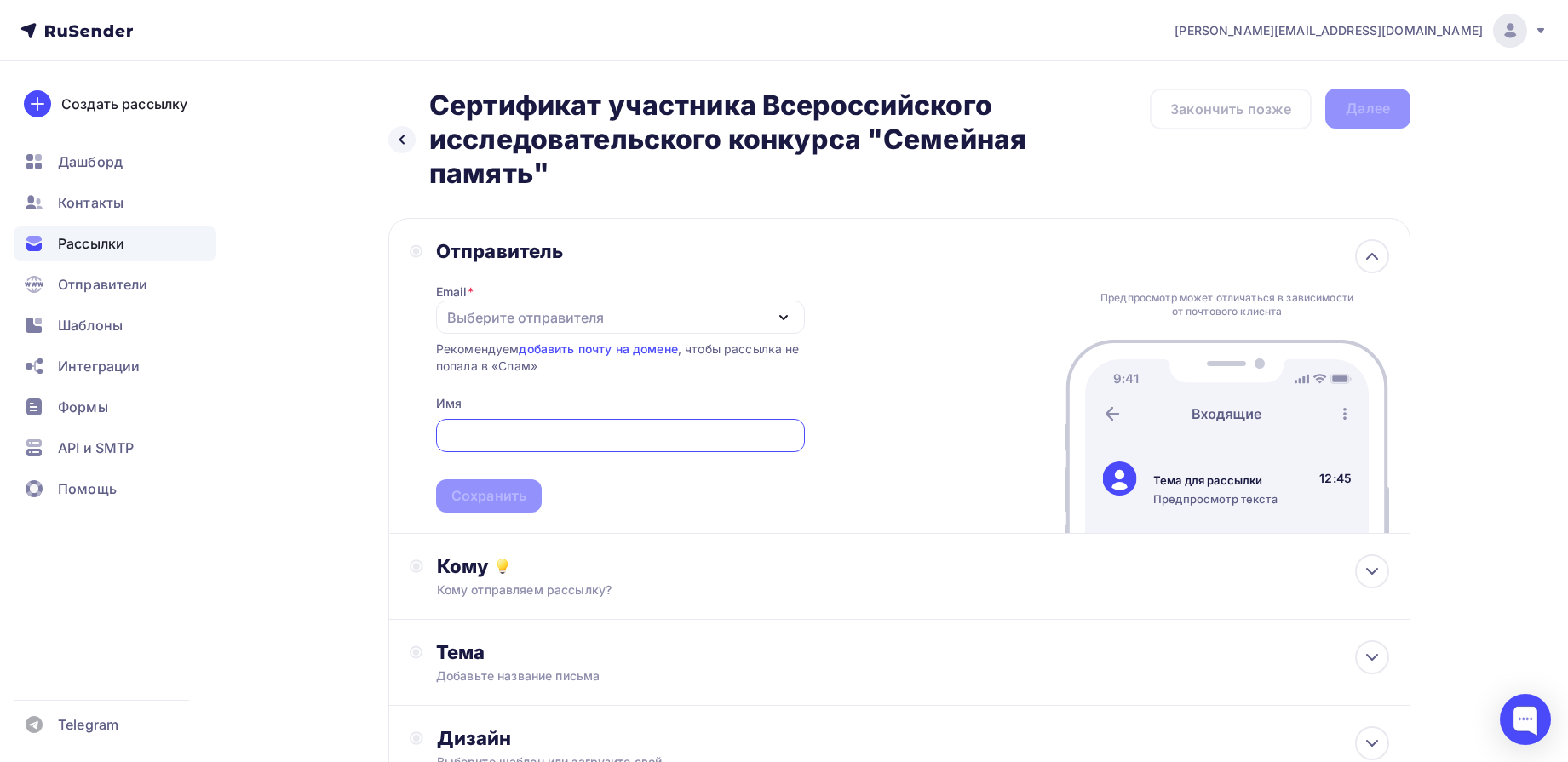
click at [522, 318] on div "Выберите отправителя" at bounding box center [526, 317] width 157 height 20
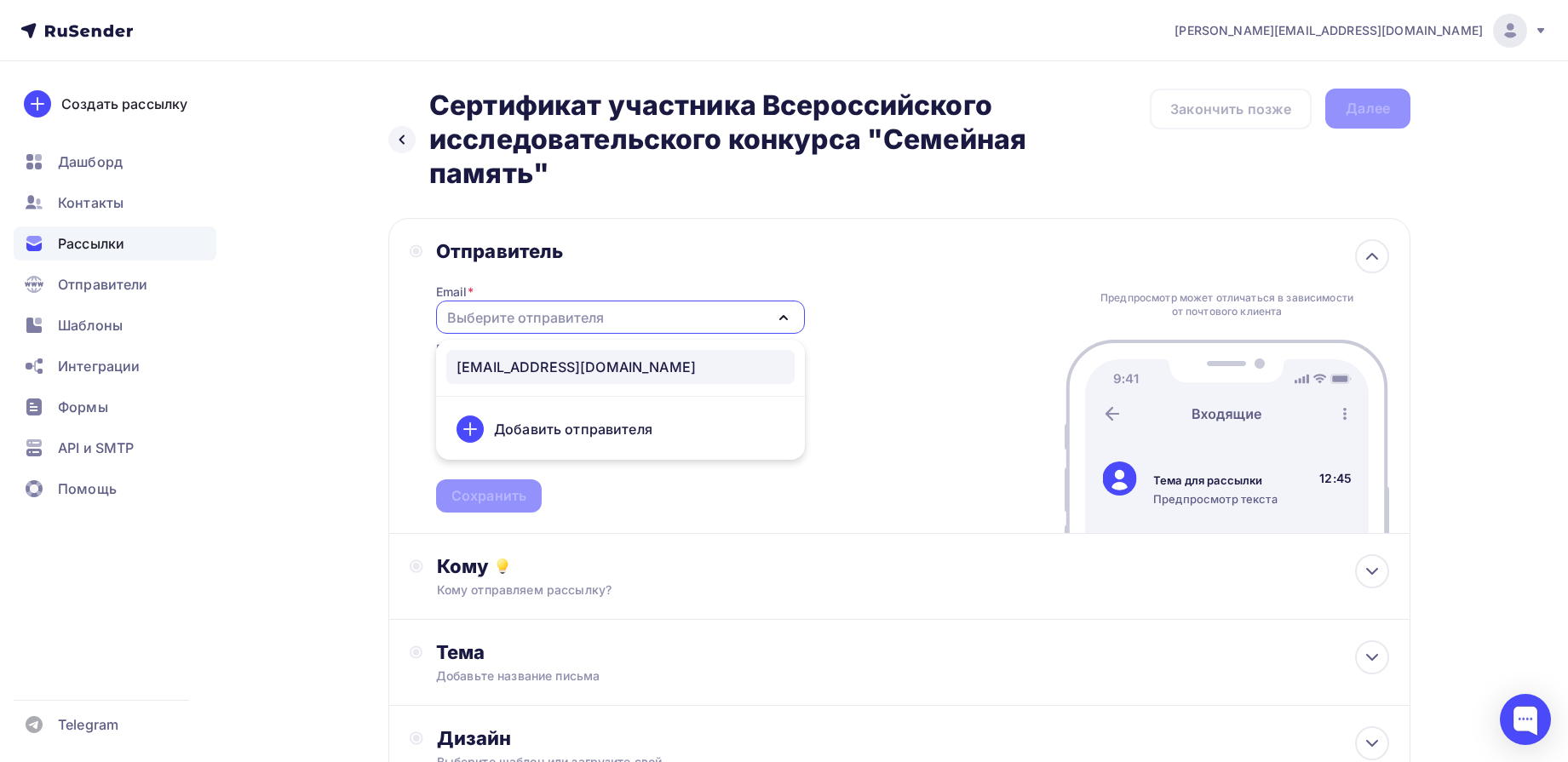
click at [572, 364] on div "[EMAIL_ADDRESS][DOMAIN_NAME]" at bounding box center [575, 366] width 239 height 20
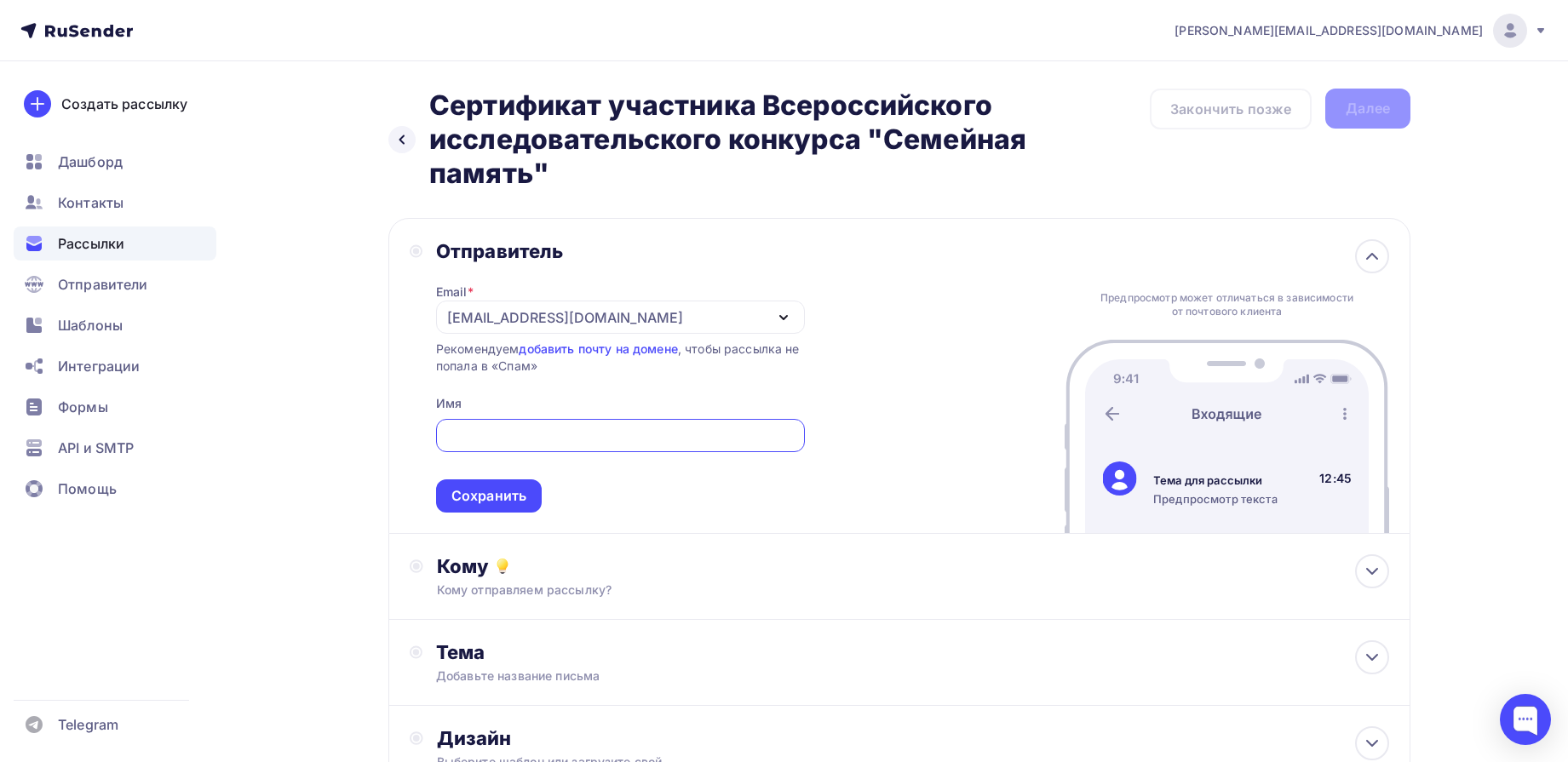
click at [551, 435] on input "text" at bounding box center [620, 436] width 350 height 20
type input "Дирекция конкурса "Семейная память""
click at [511, 493] on div "Сохранить" at bounding box center [489, 496] width 75 height 20
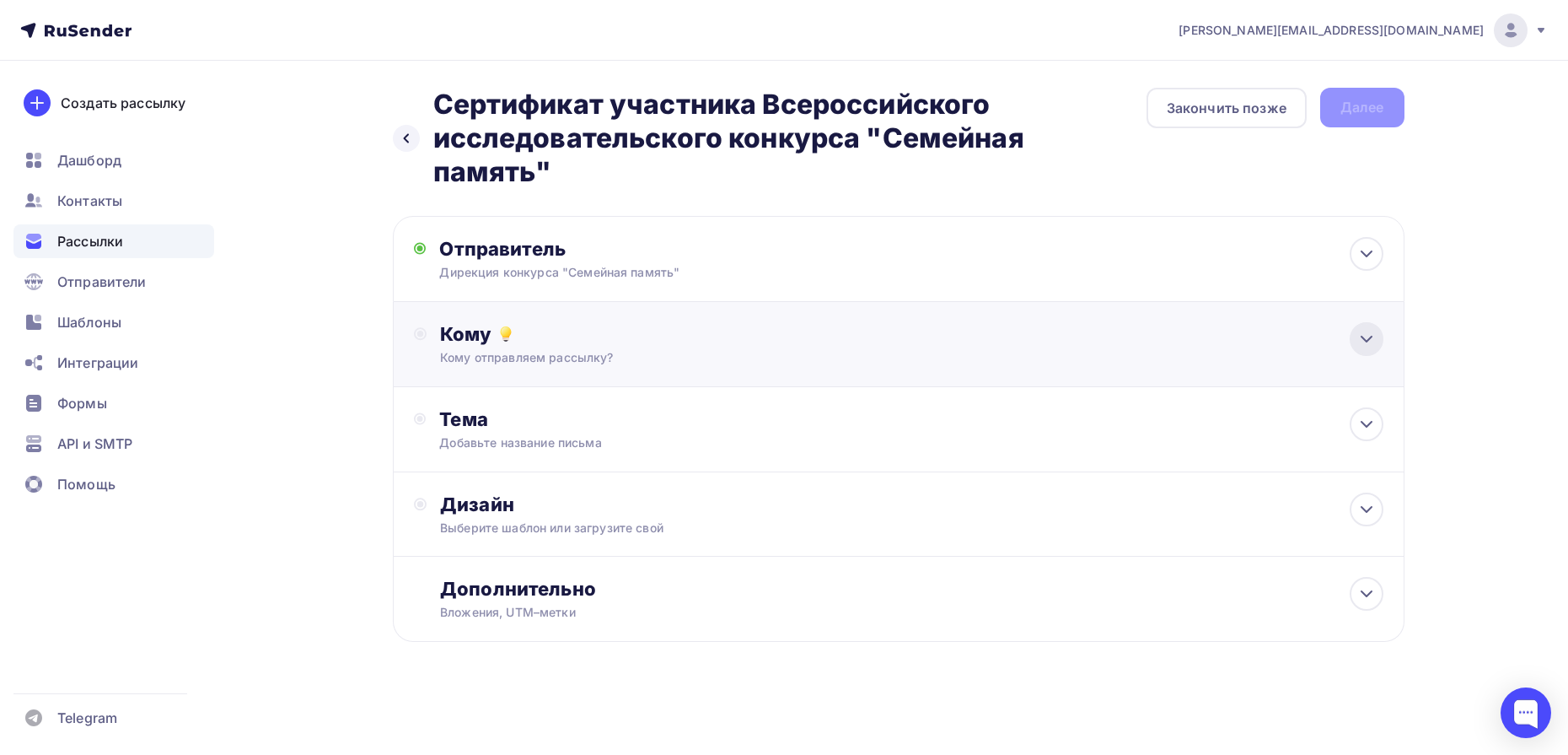
click at [1366, 344] on icon at bounding box center [1366, 339] width 20 height 20
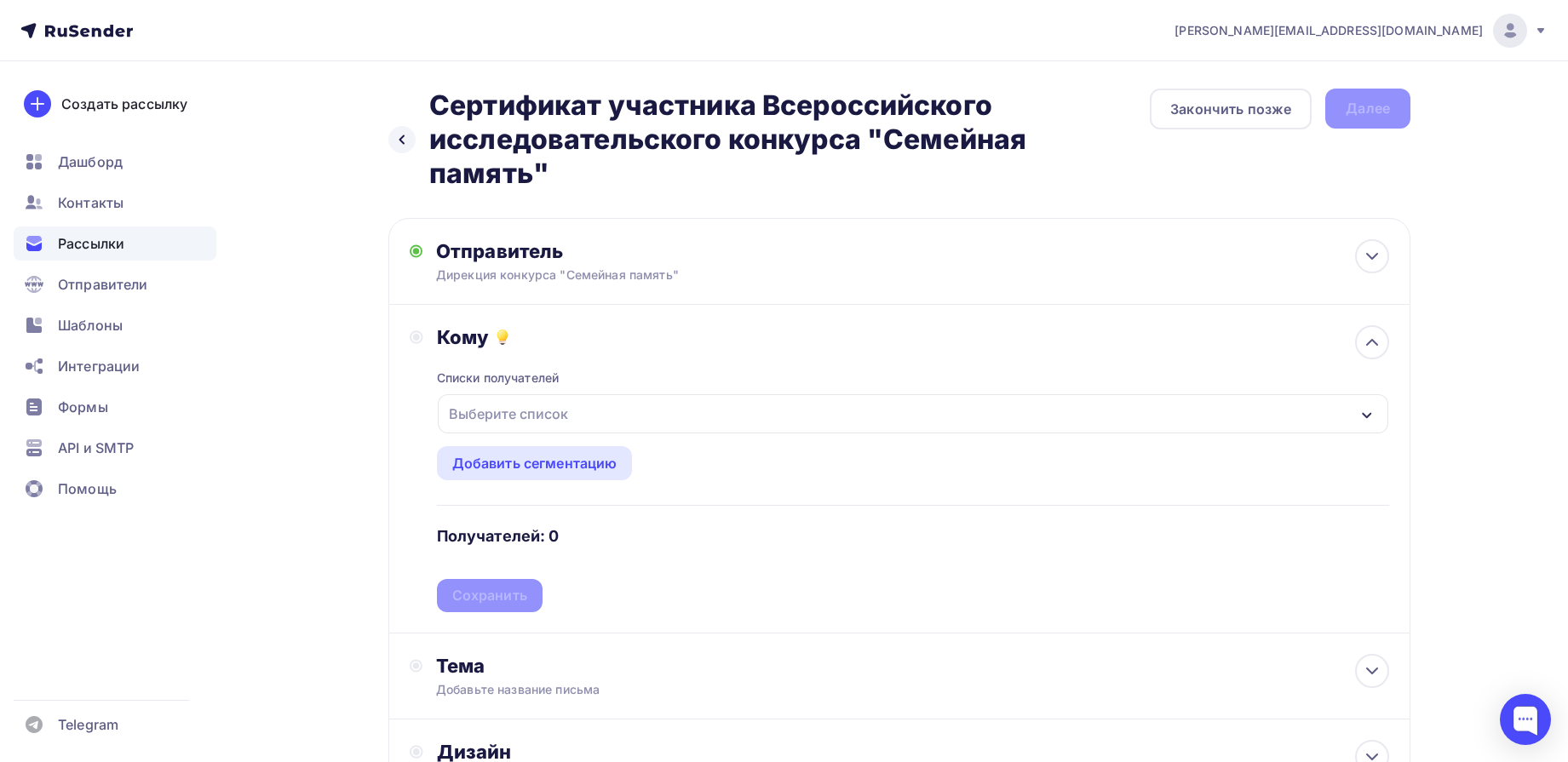
click at [615, 403] on div "Выберите список" at bounding box center [913, 413] width 951 height 39
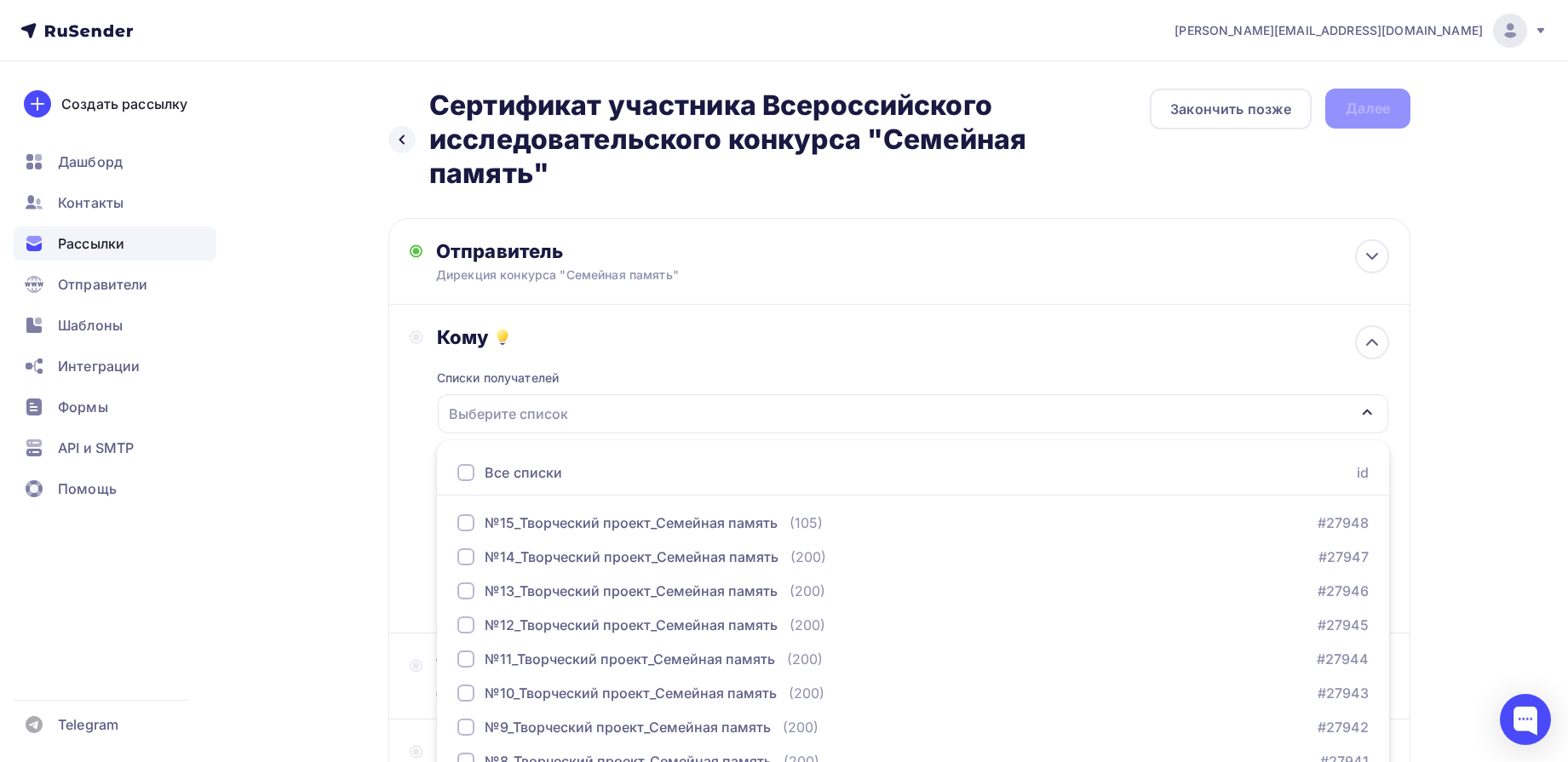
scroll to position [119, 0]
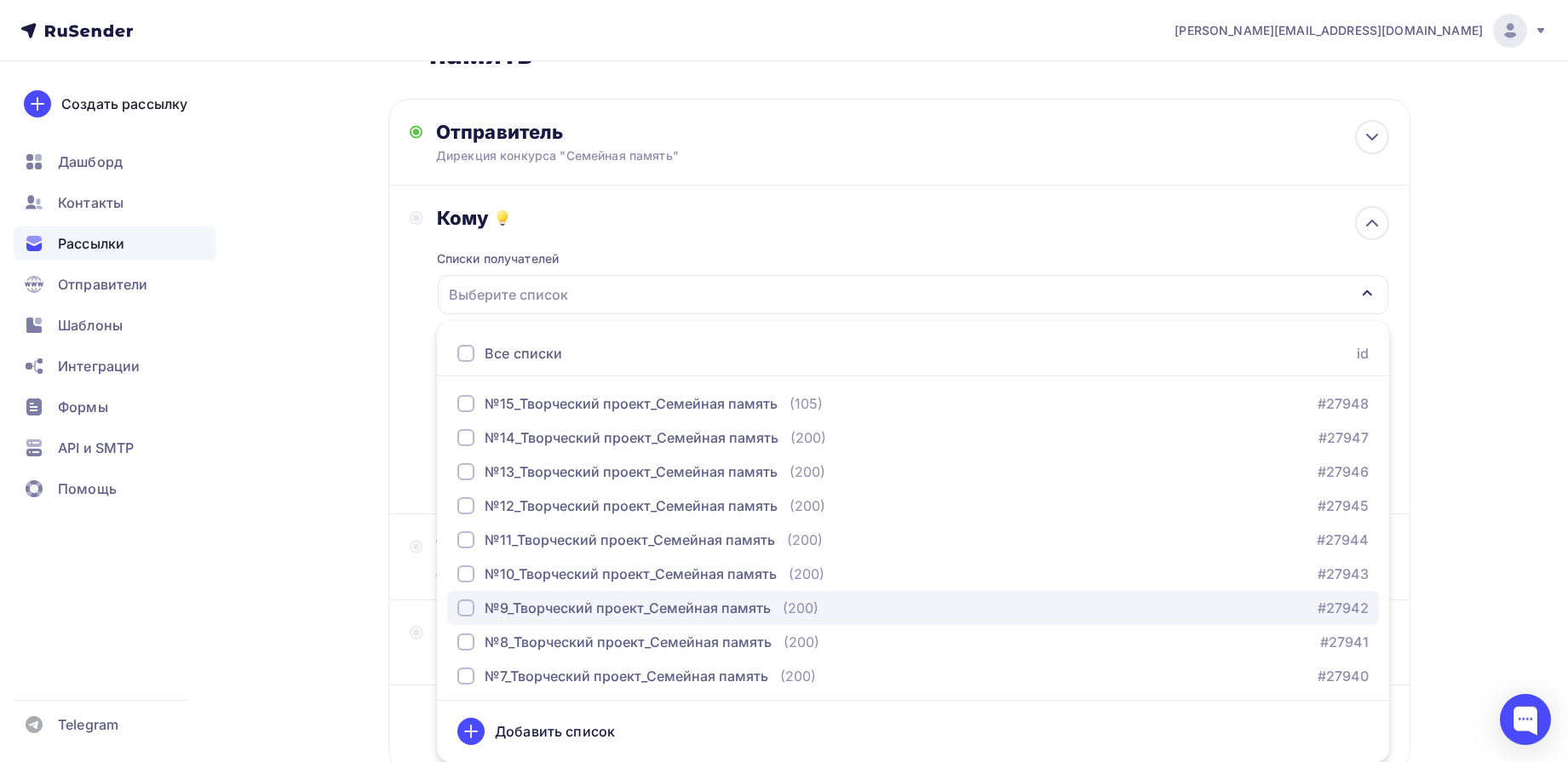
click at [552, 608] on div "№9_Творческий проект_Семейная память" at bounding box center [628, 607] width 286 height 20
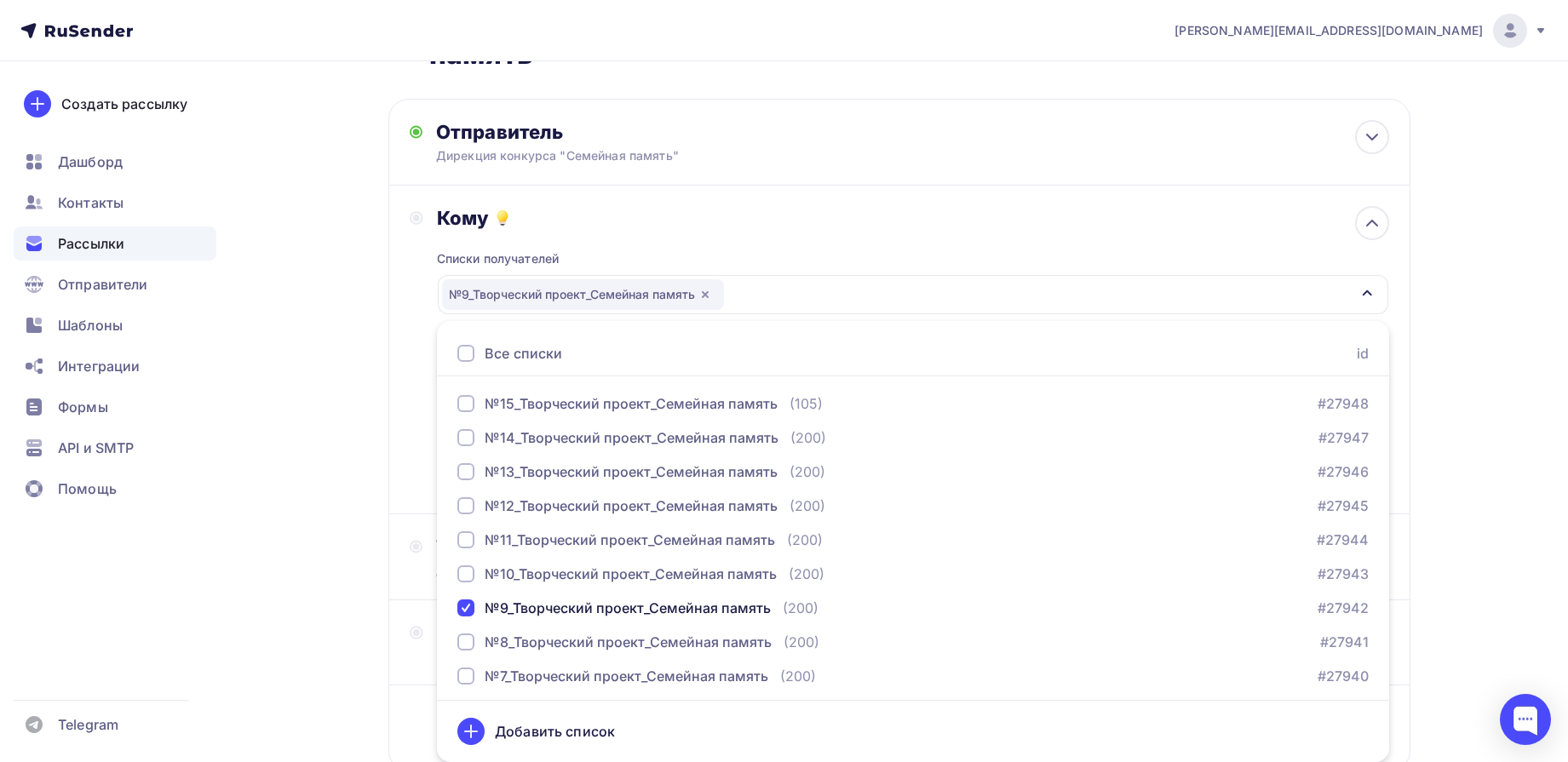
click at [1489, 290] on div "e.d.kuleshova@mail.ru Аккаунт Тарифы Выйти Создать рассылку Дашборд Контакты Ра…" at bounding box center [784, 381] width 1568 height 1000
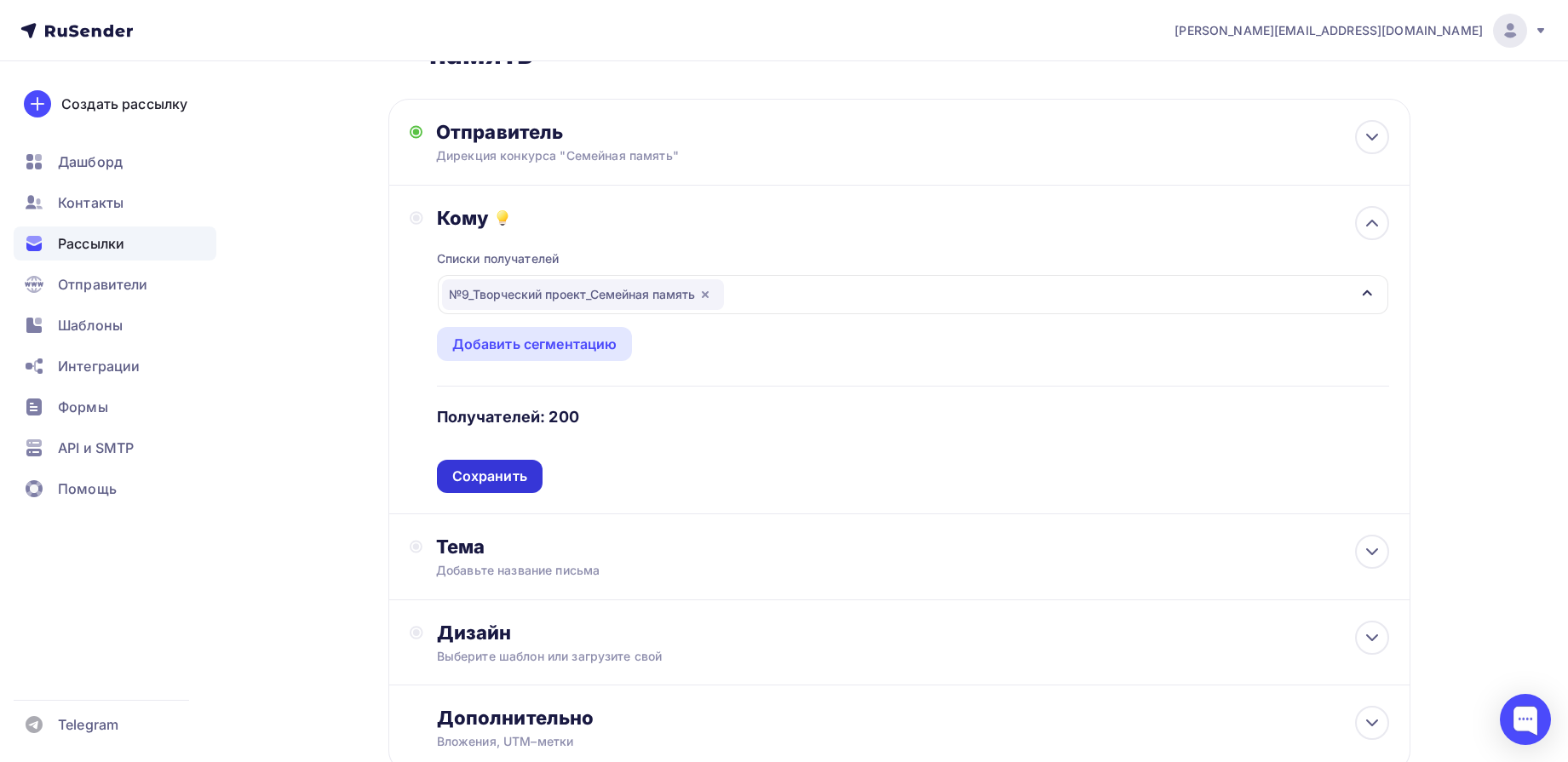
click at [502, 470] on div "Сохранить" at bounding box center [490, 477] width 75 height 20
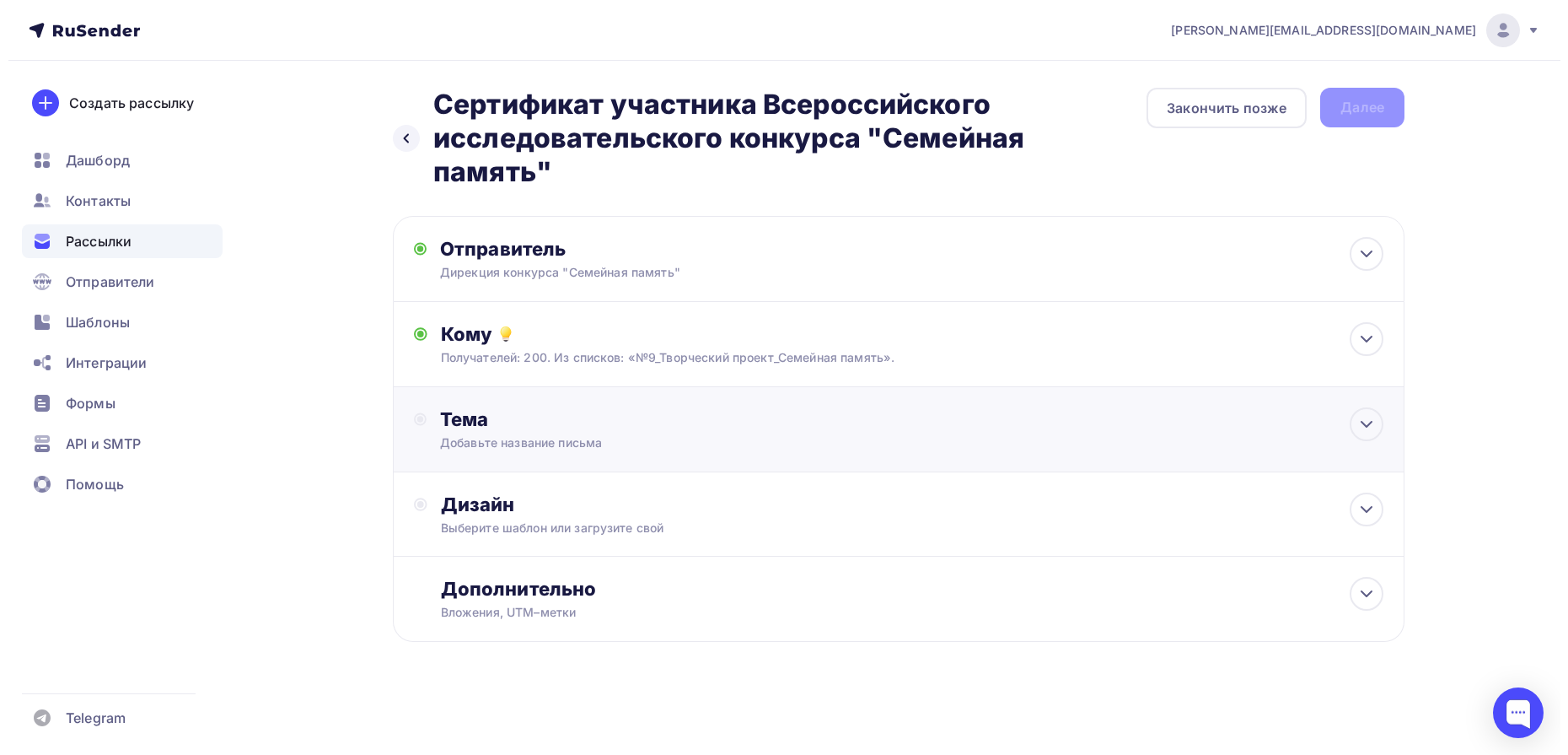
scroll to position [0, 0]
click at [1371, 426] on icon at bounding box center [1366, 424] width 20 height 20
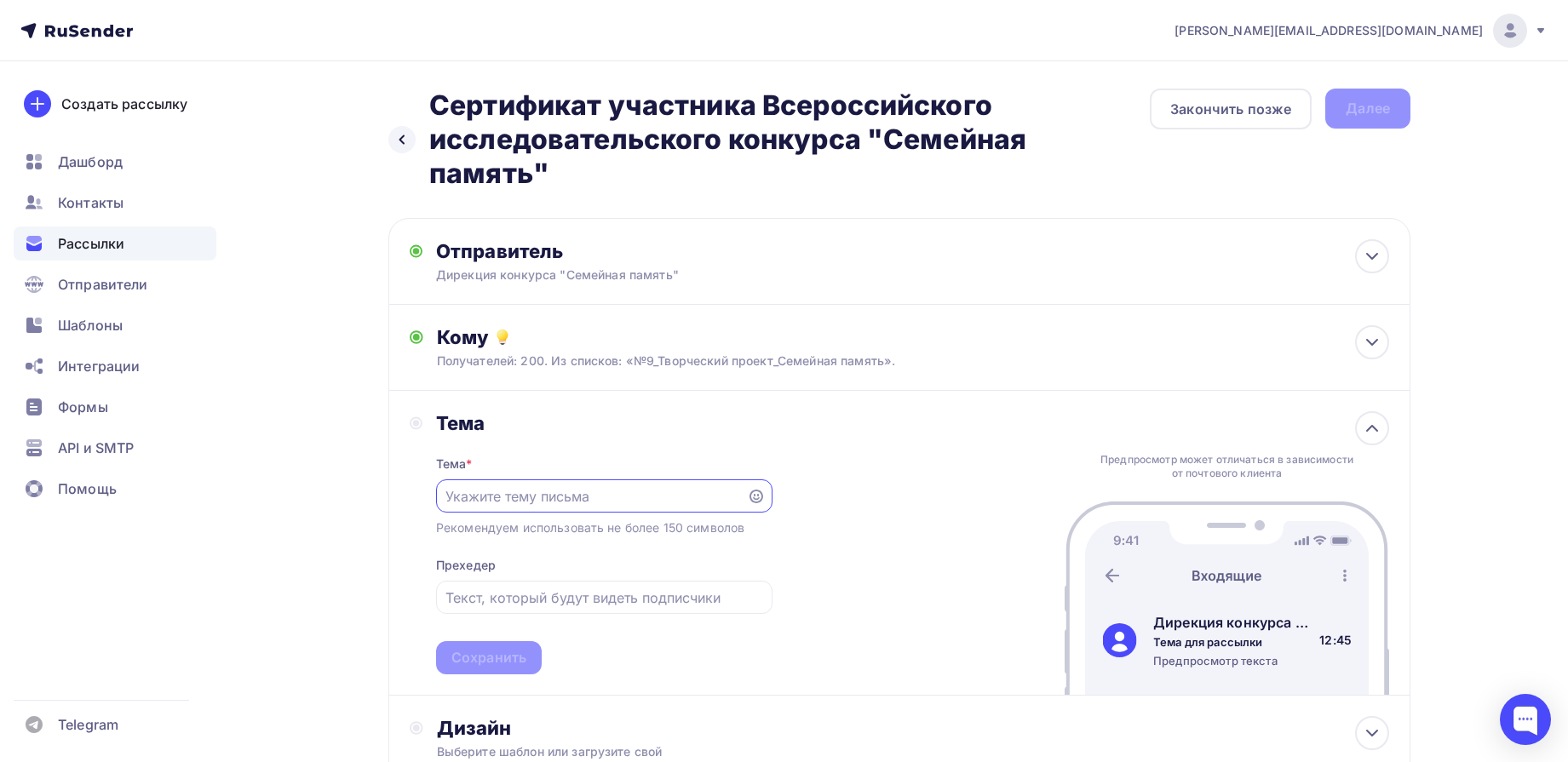
paste input "Сертификат участника Всероссийского исследовательского конкурса "Семейная памят…"
type input "Сертификат участника Всероссийского исследовательского конкурса "Семейная памят…"
click at [474, 655] on div "Сохранить" at bounding box center [489, 658] width 75 height 20
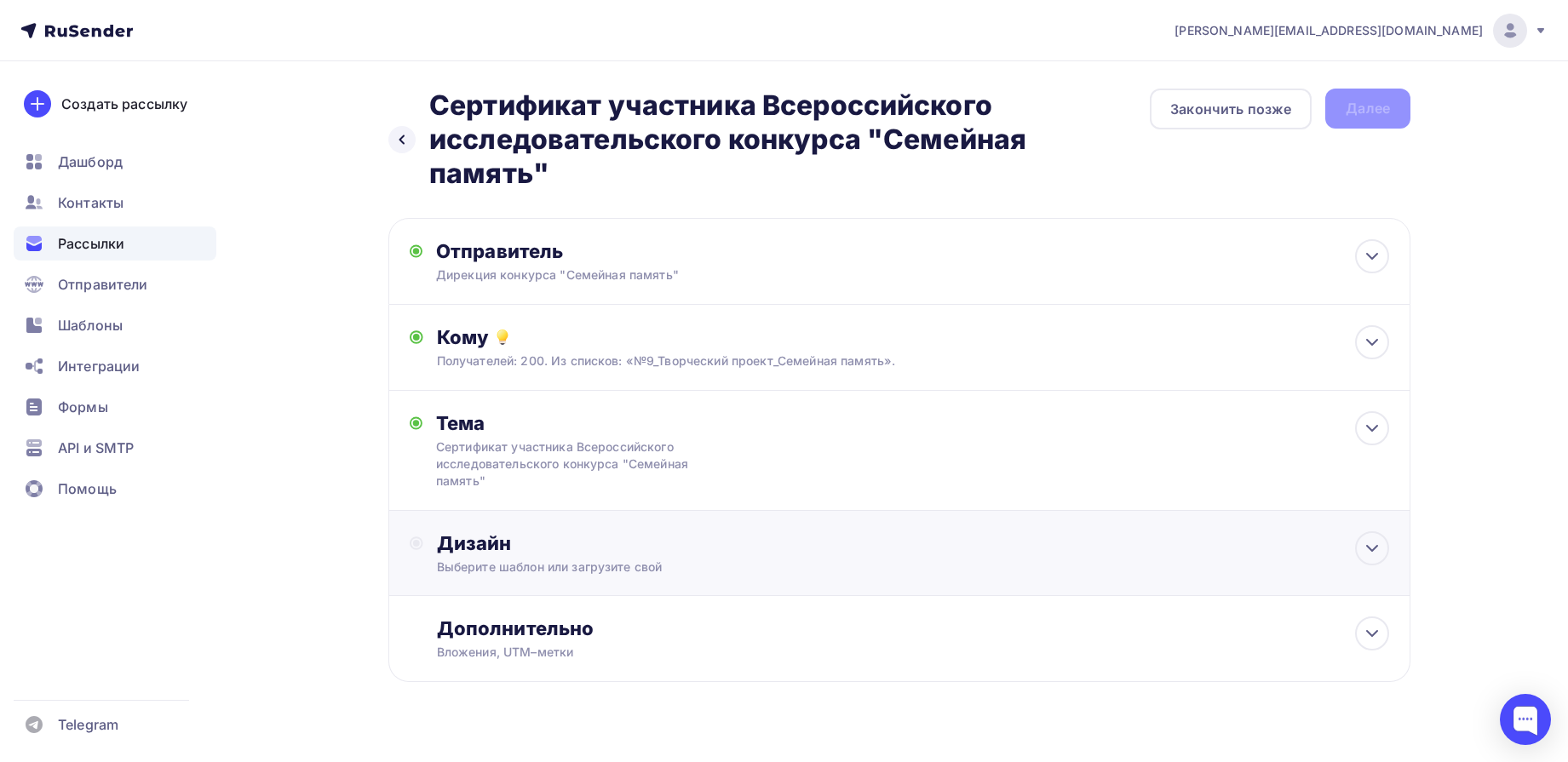
click at [1392, 541] on div "Дизайн Выберите шаблон или загрузите свой" at bounding box center [899, 554] width 1022 height 85
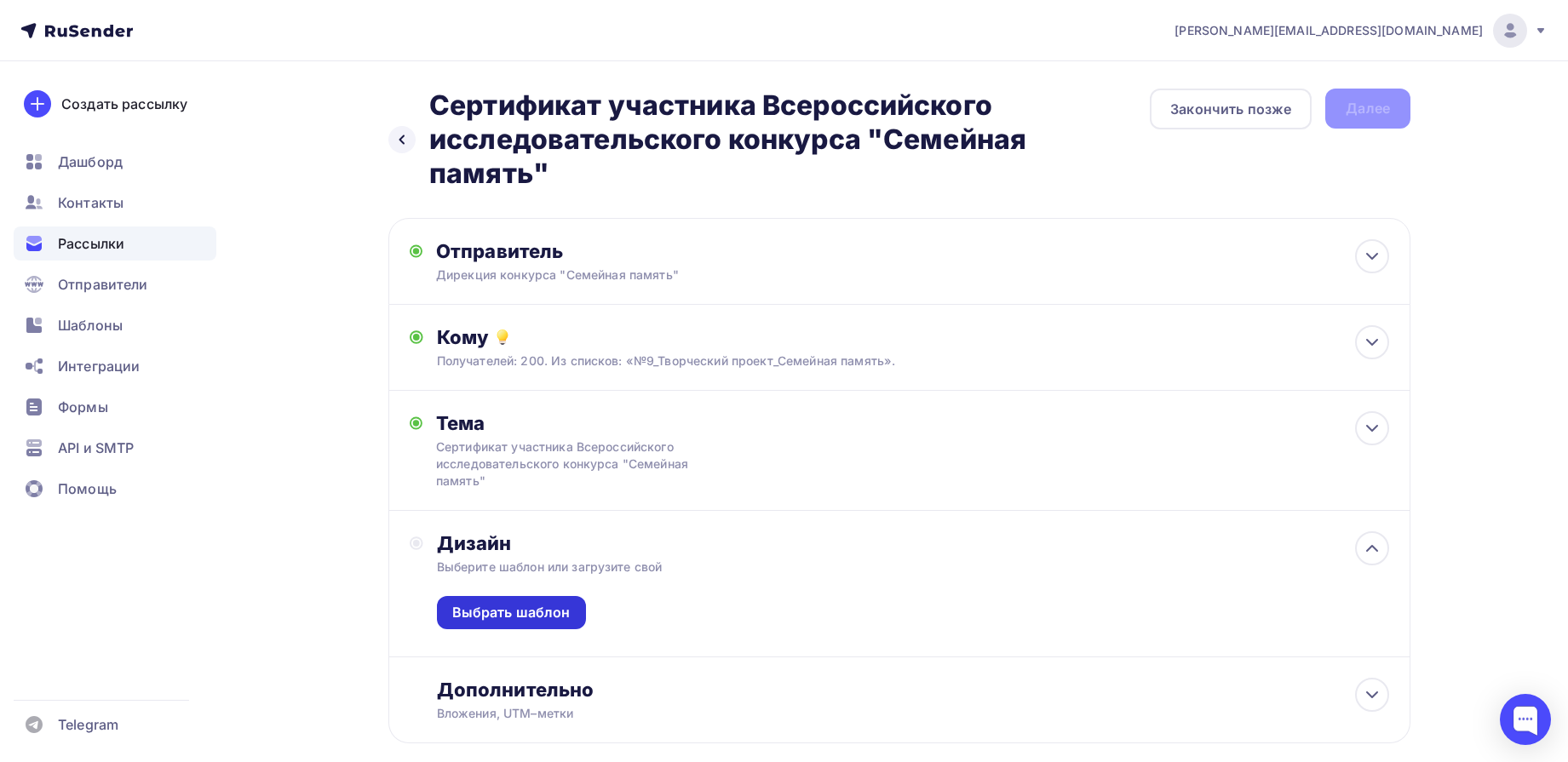
click at [535, 614] on div "Выбрать шаблон" at bounding box center [511, 613] width 118 height 20
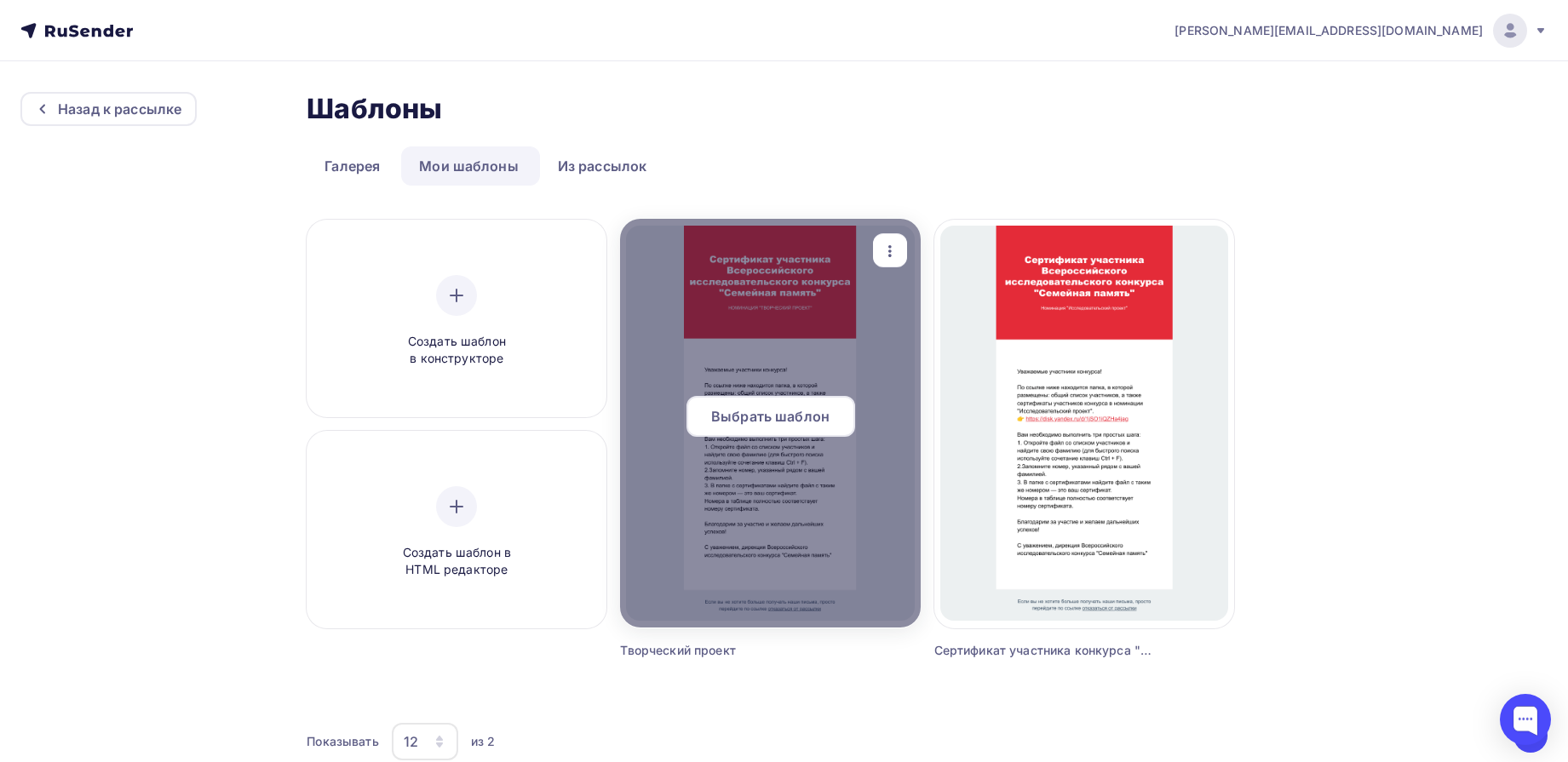
click at [760, 415] on span "Выбрать шаблон" at bounding box center [770, 416] width 118 height 20
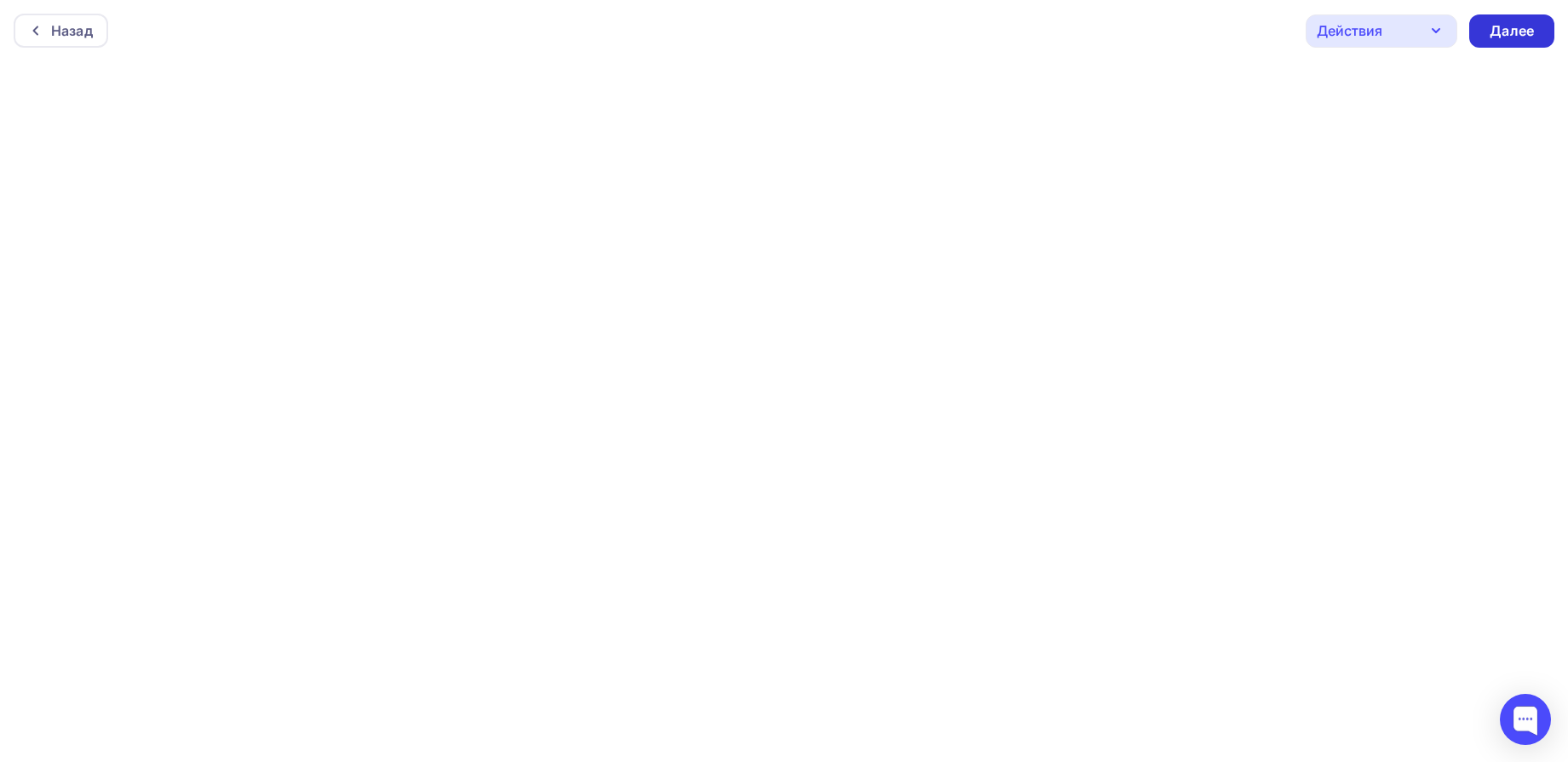
click at [1526, 36] on div "Далее" at bounding box center [1512, 31] width 44 height 20
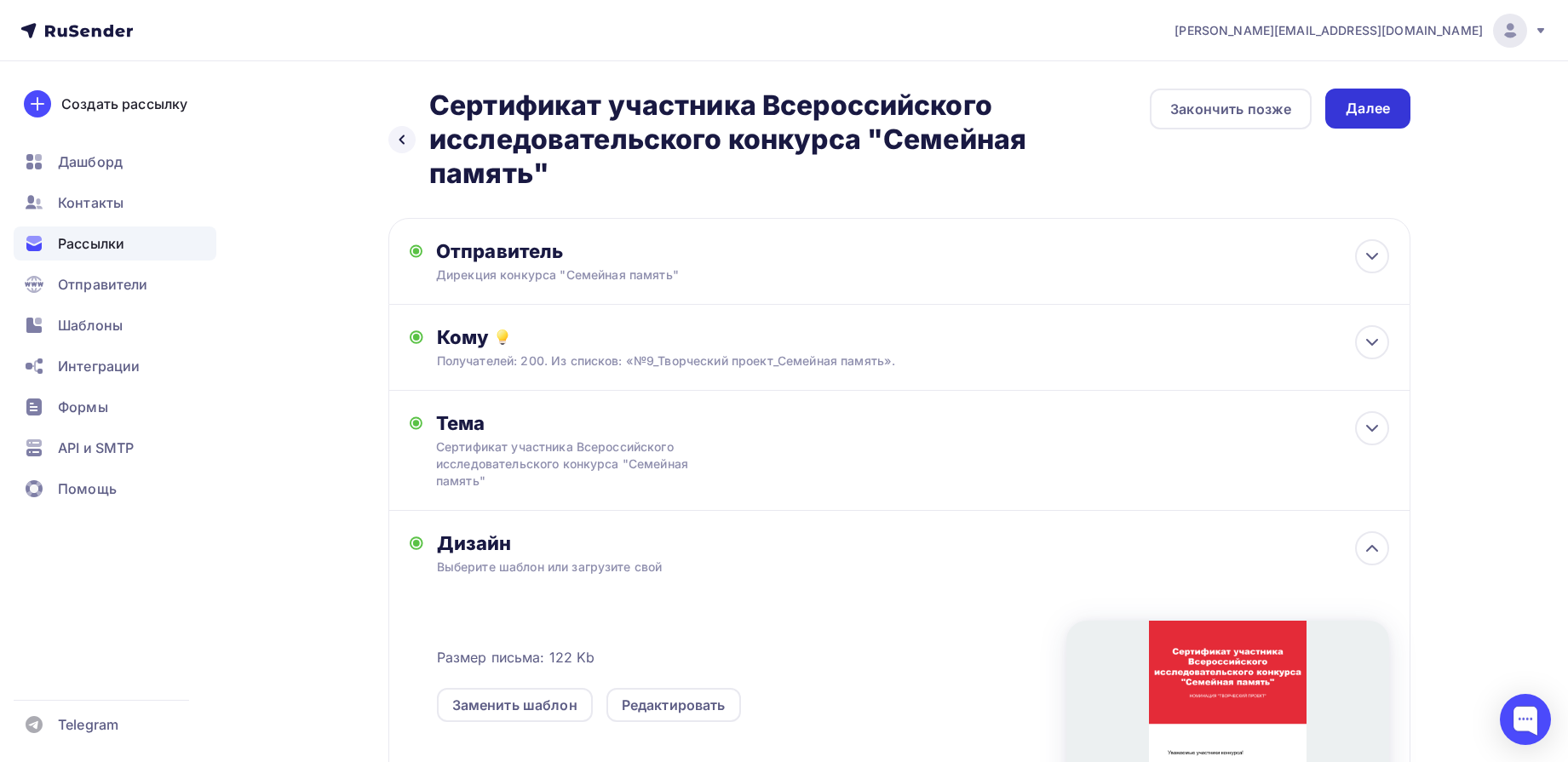
click at [1369, 107] on div "Далее" at bounding box center [1368, 108] width 44 height 20
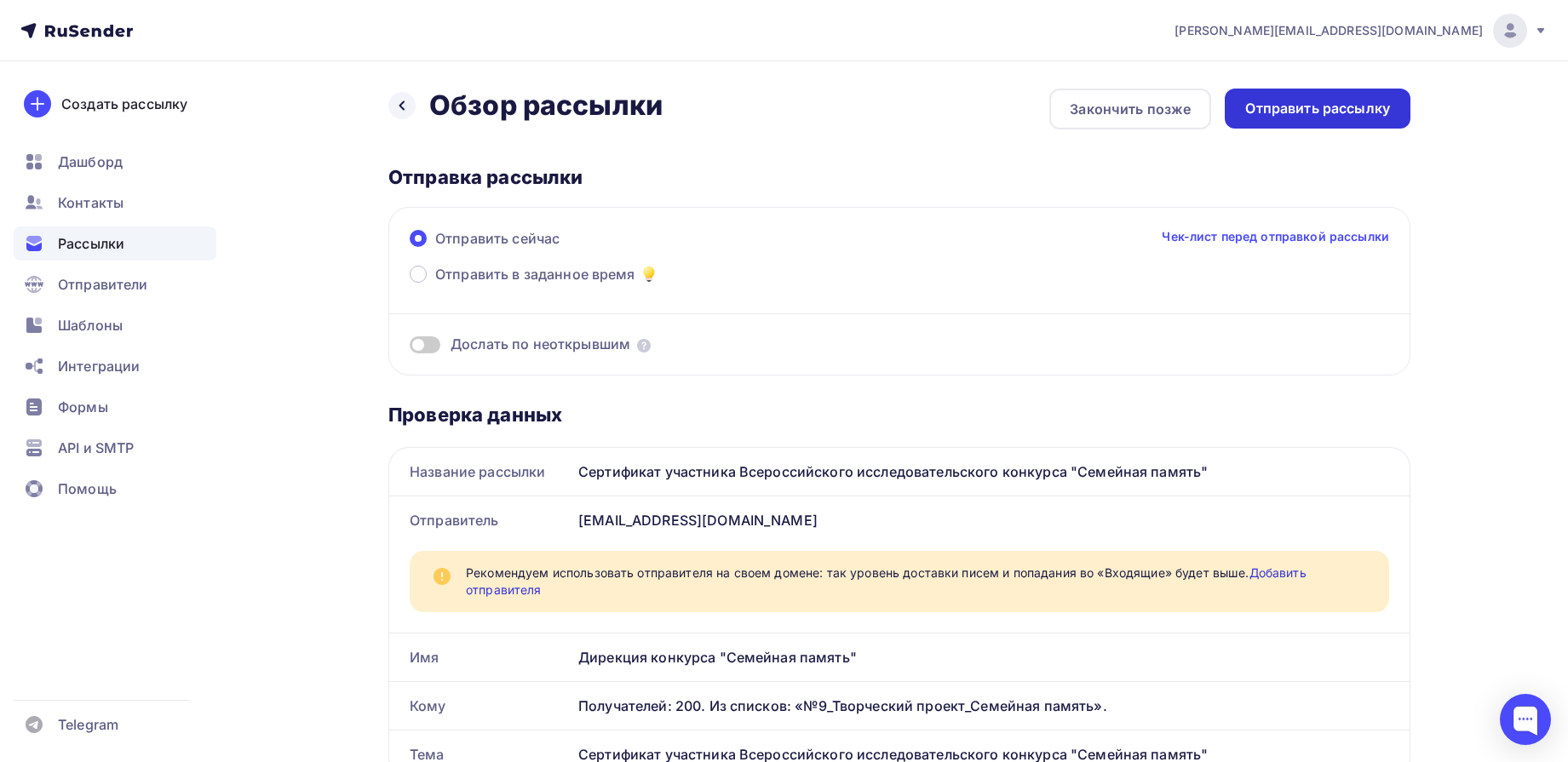
click at [1328, 116] on div "Отправить рассылку" at bounding box center [1317, 108] width 145 height 20
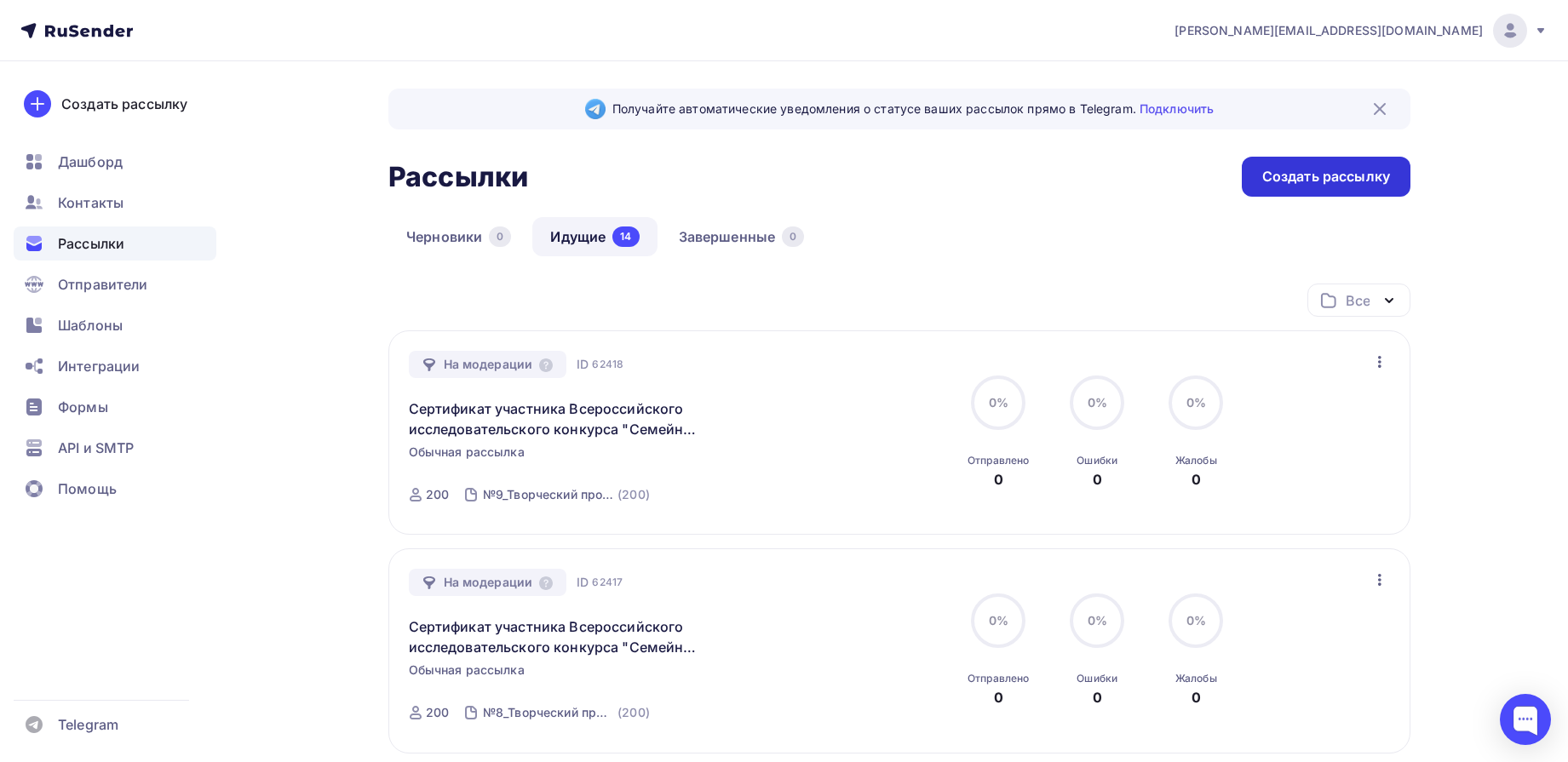
click at [1349, 172] on div "Создать рассылку" at bounding box center [1326, 177] width 128 height 20
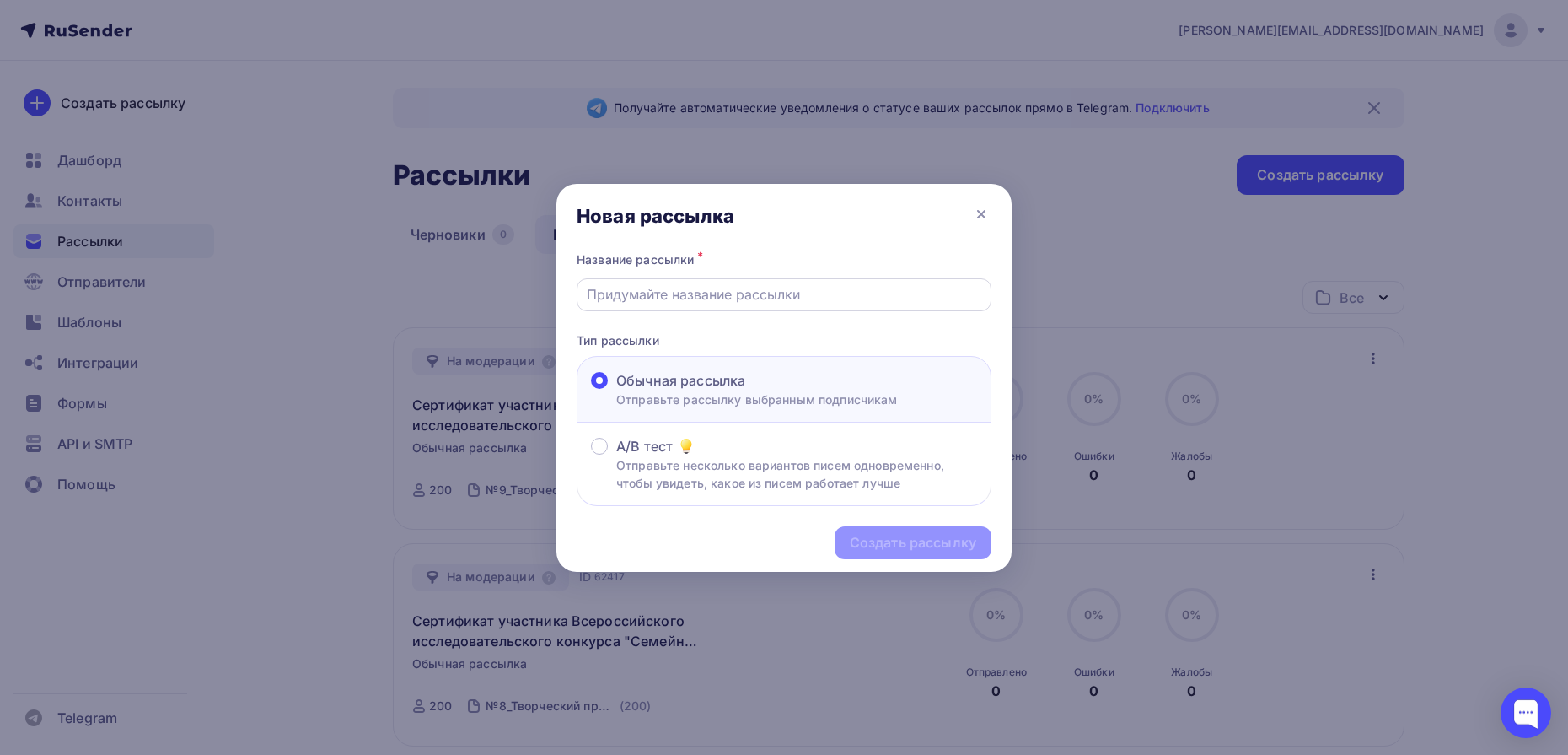
click at [894, 292] on input "text" at bounding box center [784, 294] width 395 height 20
type input "Сертификат участника Всероссийского исследовательского конкурса "Семейная памят…"
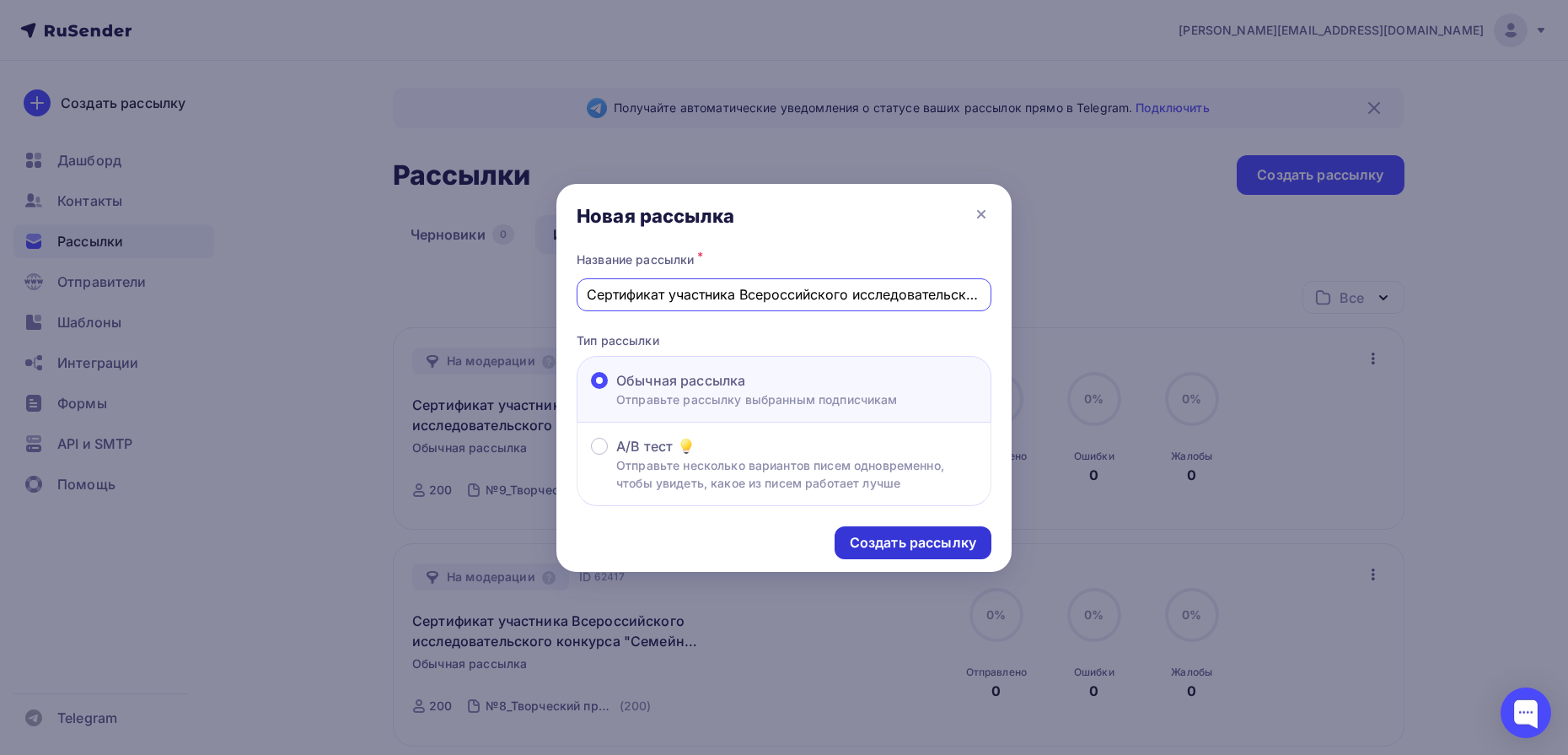
click at [900, 540] on div "Создать рассылку" at bounding box center [913, 543] width 127 height 19
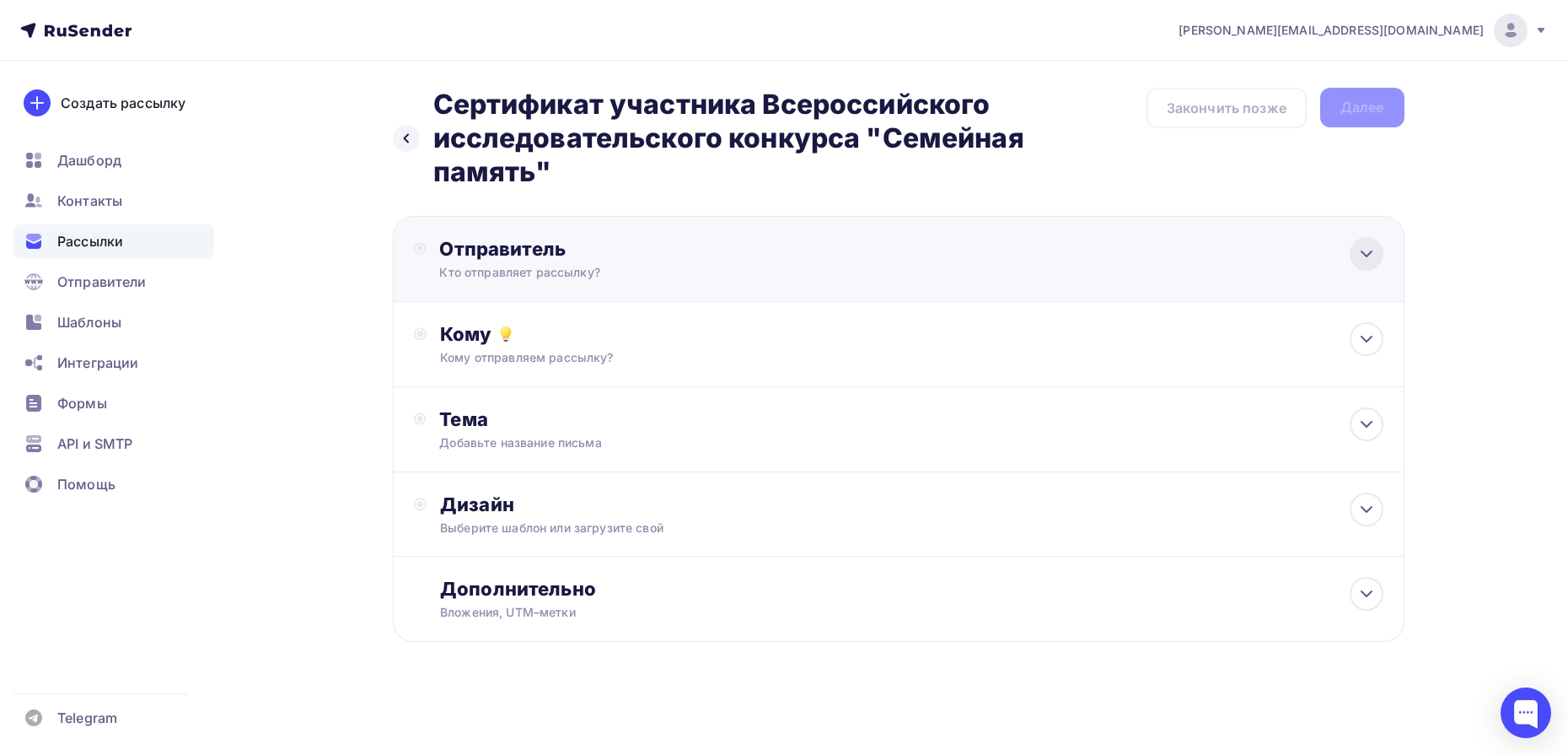
click at [1370, 257] on icon at bounding box center [1366, 254] width 20 height 20
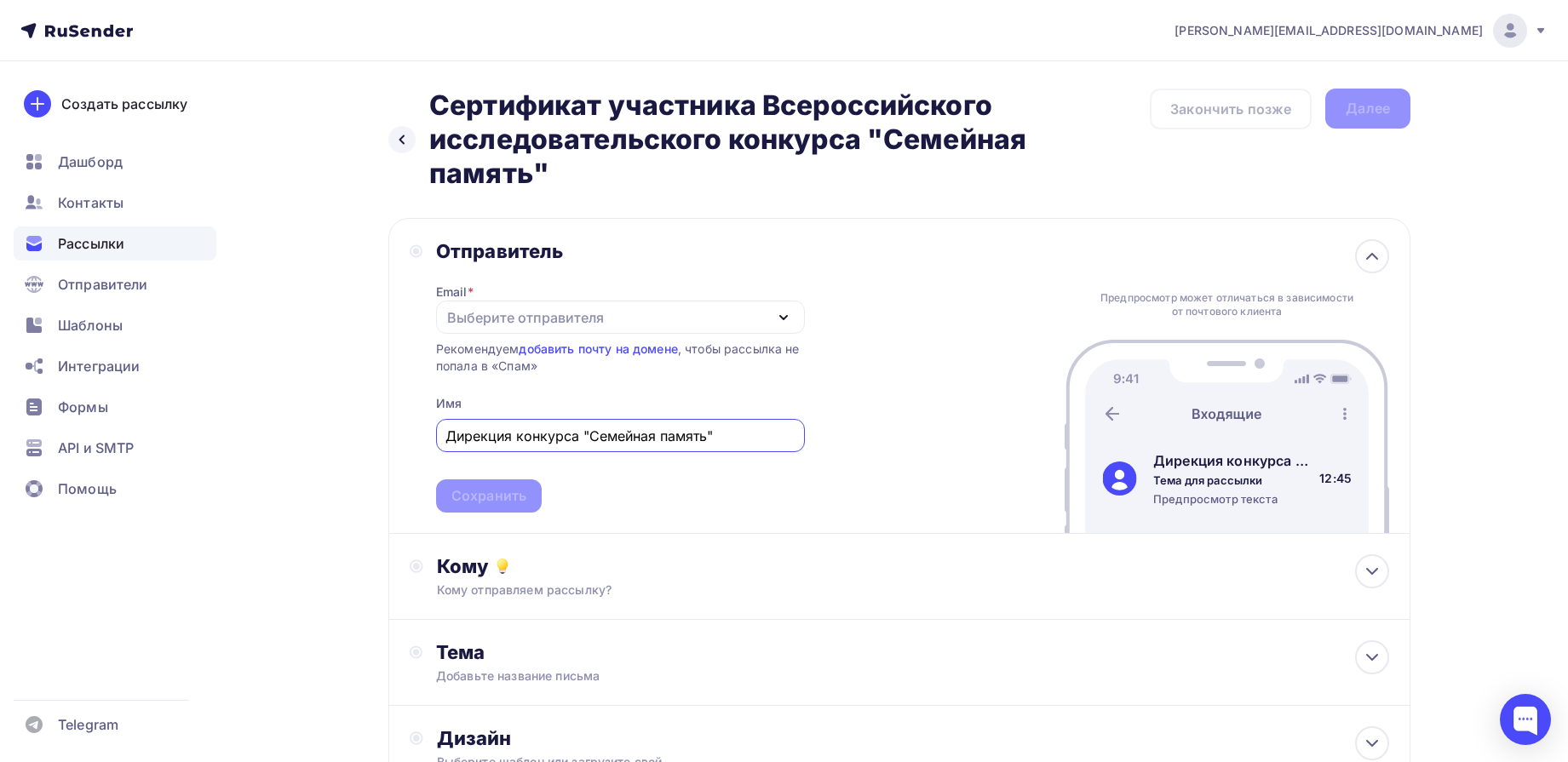
click at [761, 319] on div "Выберите отправителя" at bounding box center [620, 317] width 369 height 33
type input "Дирекция конкурса "Семейная память""
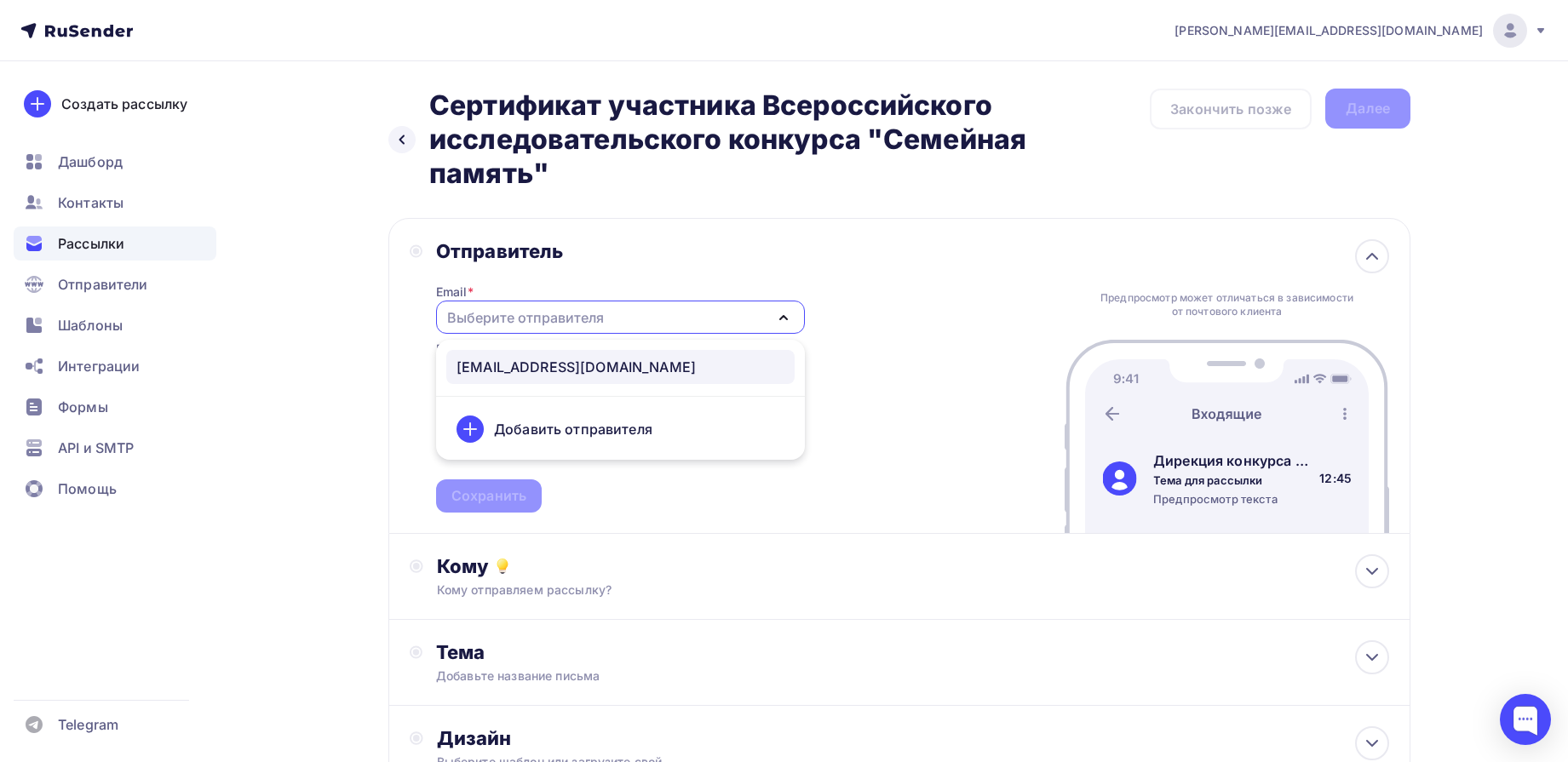
click at [583, 359] on div "[EMAIL_ADDRESS][DOMAIN_NAME]" at bounding box center [575, 366] width 239 height 20
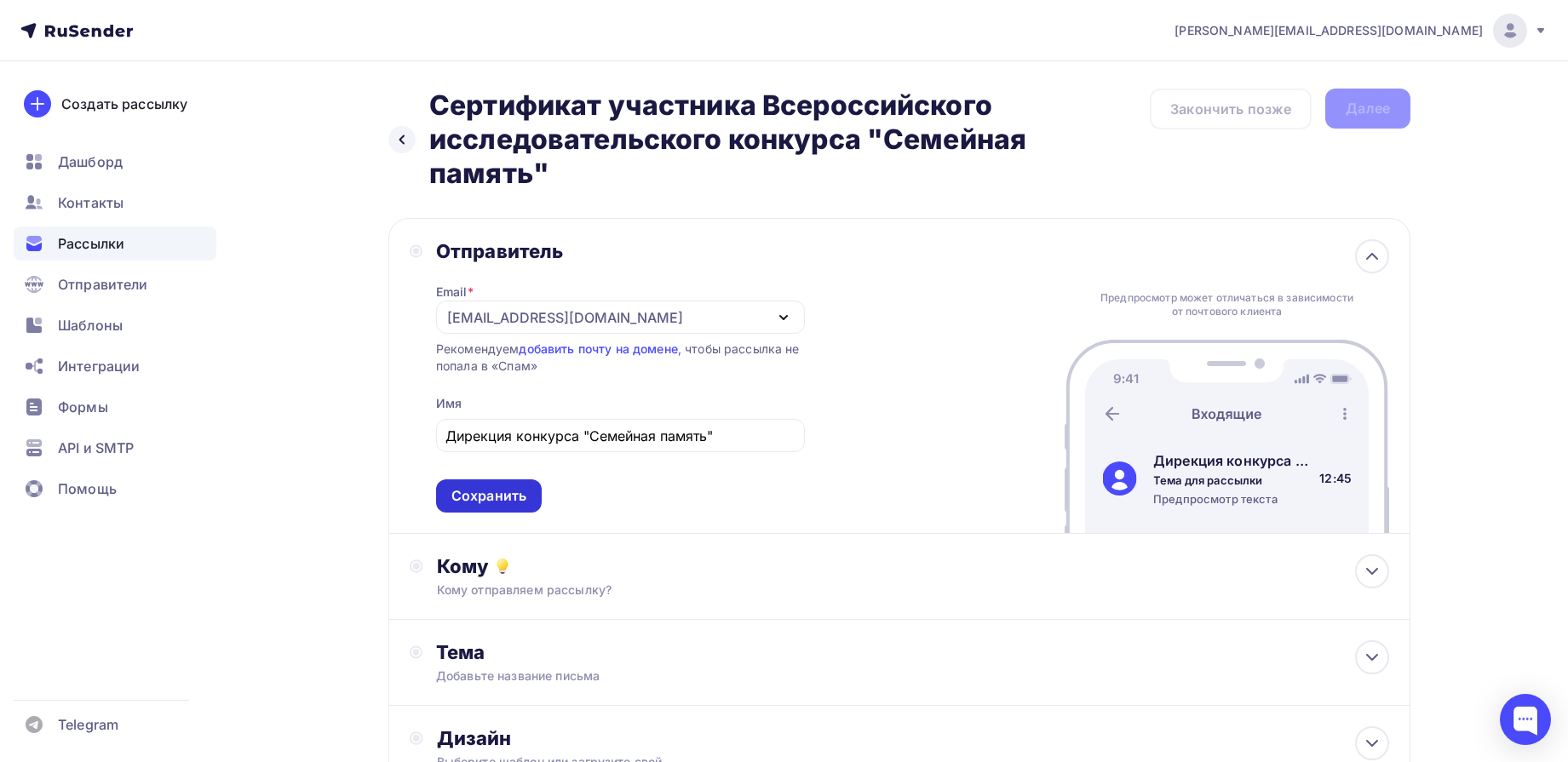
click at [516, 492] on div "Сохранить" at bounding box center [489, 496] width 75 height 20
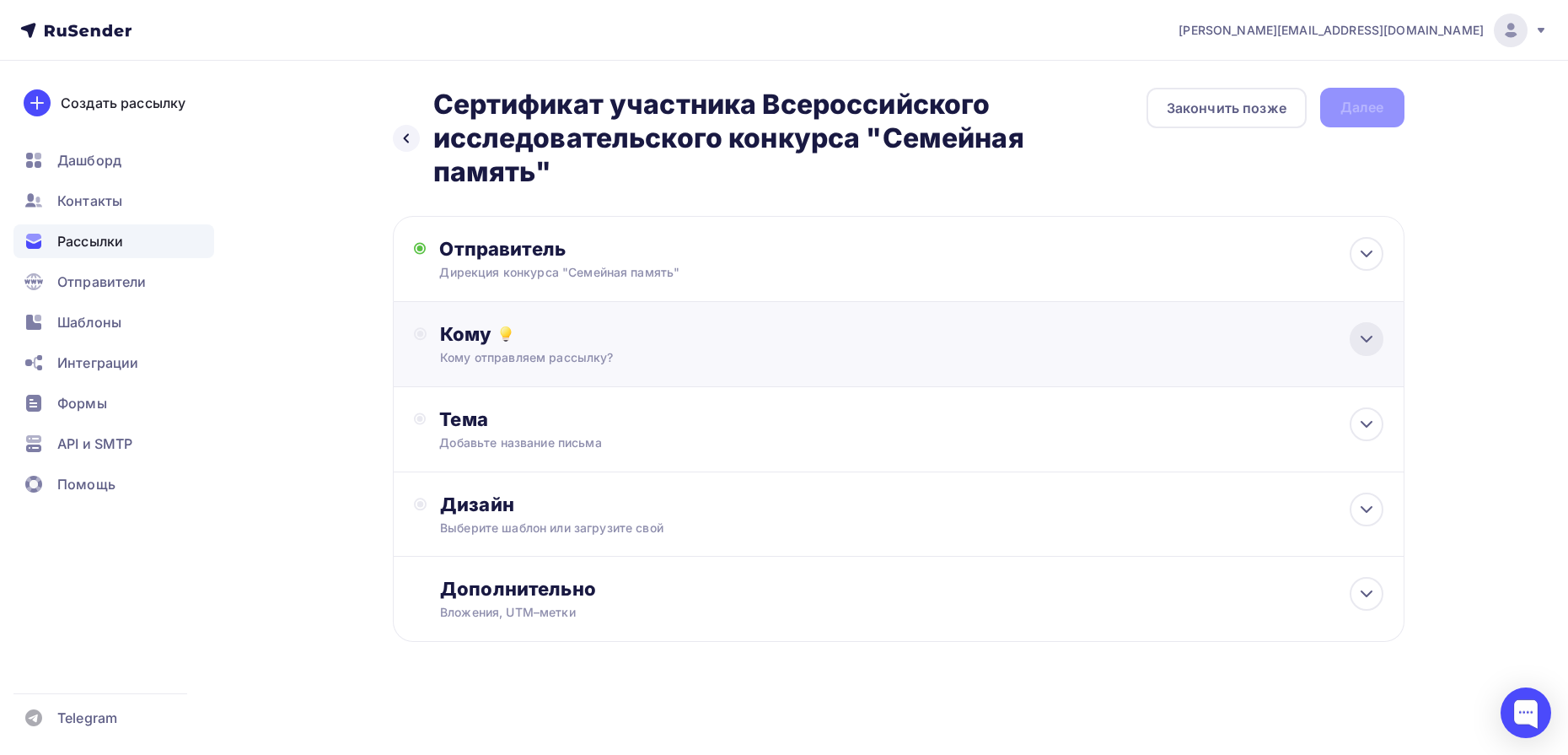
click at [1354, 350] on div at bounding box center [1366, 339] width 33 height 33
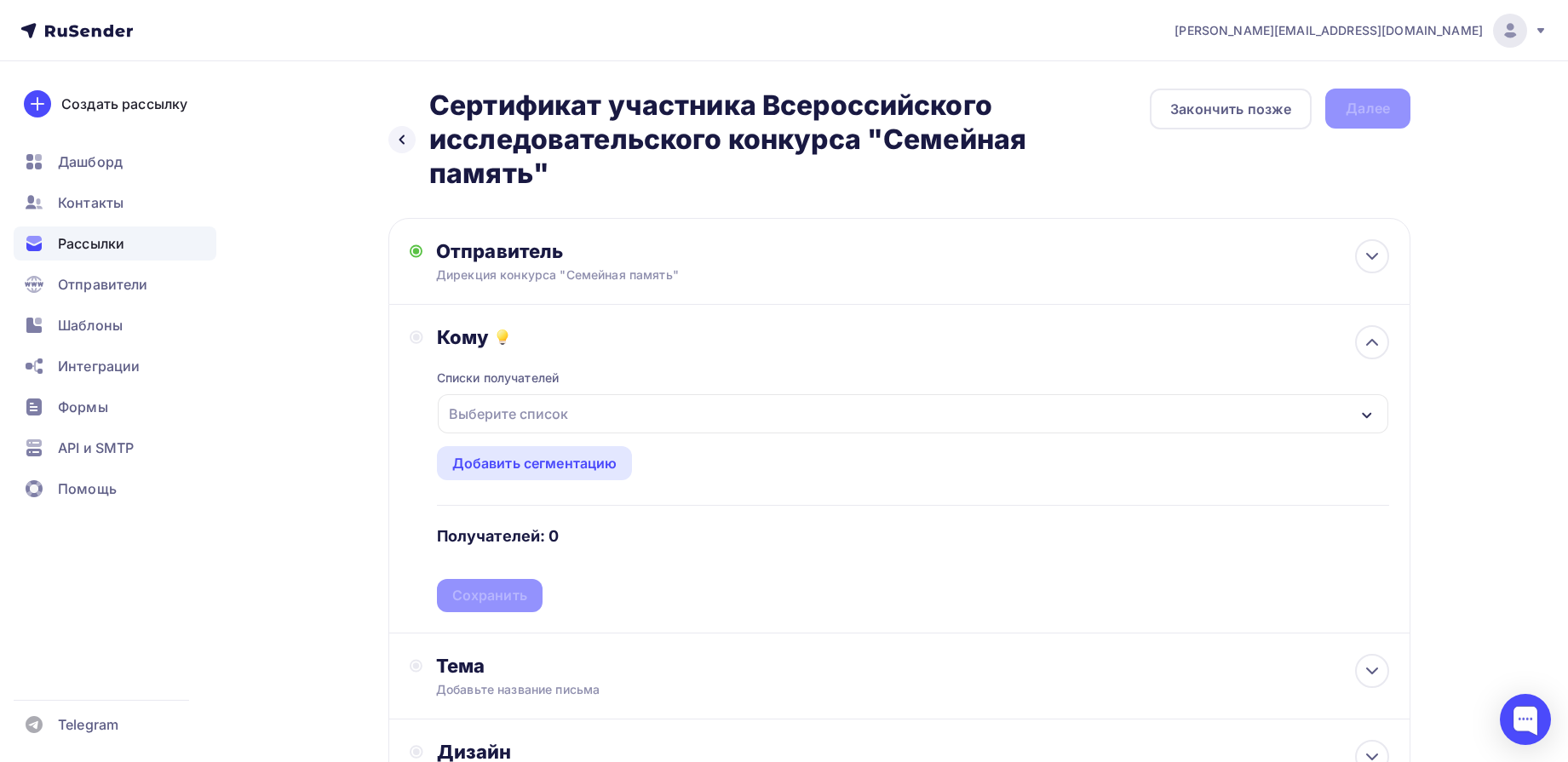
click at [758, 414] on div "Выберите список" at bounding box center [913, 413] width 951 height 39
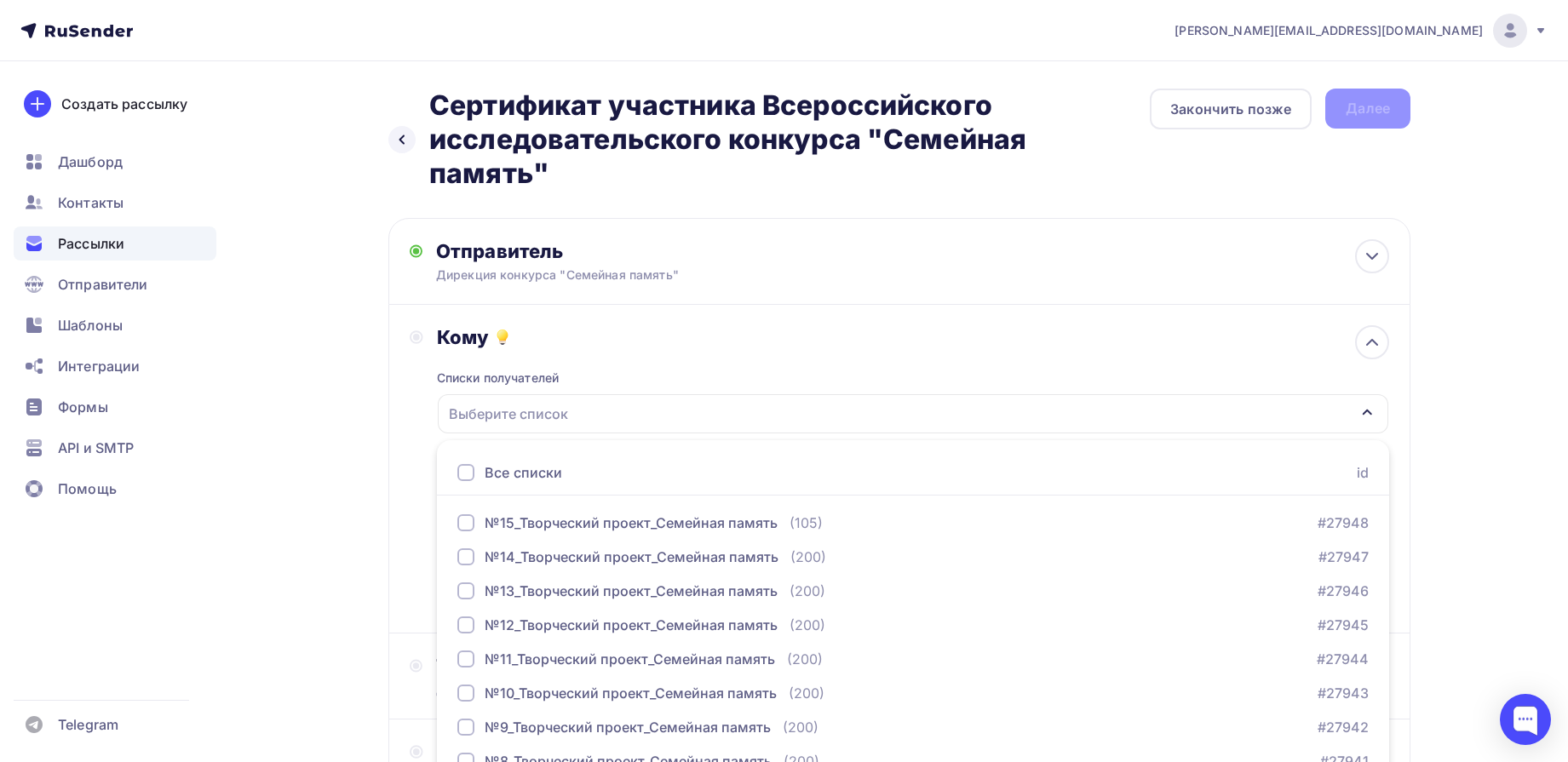
scroll to position [119, 0]
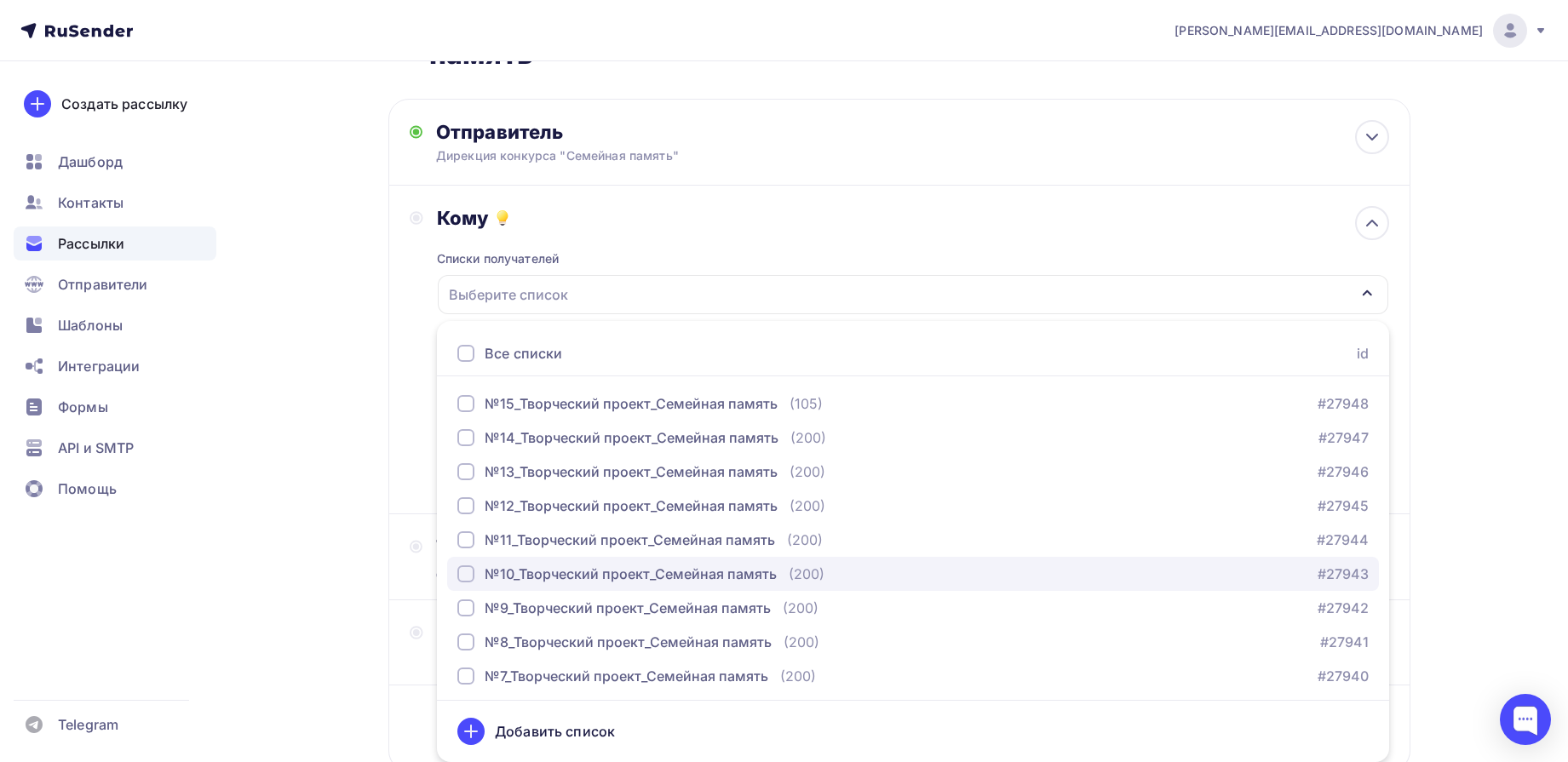
click at [643, 574] on div "№10_Творческий проект_Семейная память" at bounding box center [631, 574] width 293 height 20
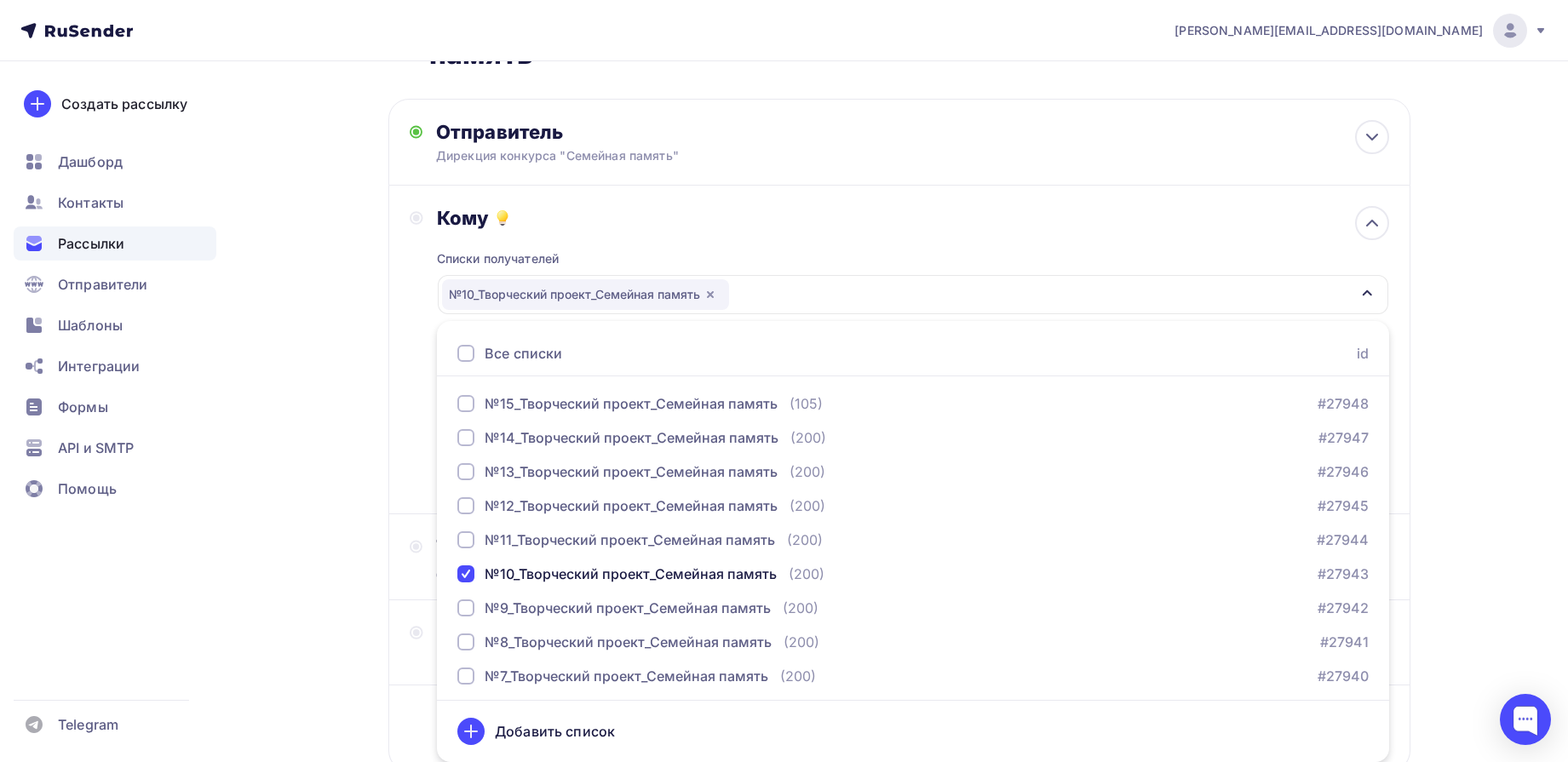
click at [1481, 322] on div "Назад Сертификат участника Всероссийского исследовательского конкурса "Семейная…" at bounding box center [784, 412] width 1396 height 939
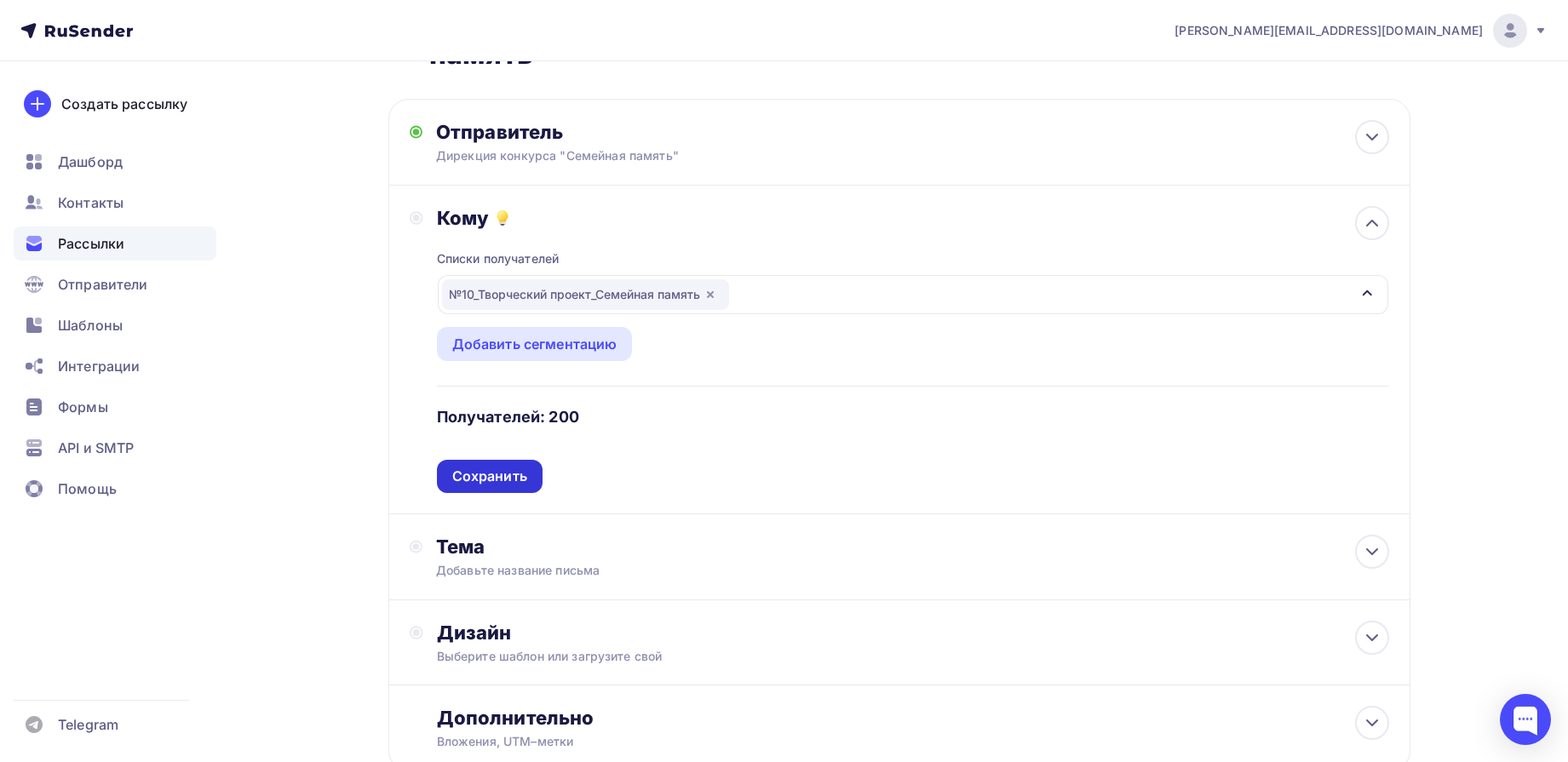
click at [478, 486] on div "Сохранить" at bounding box center [489, 476] width 106 height 33
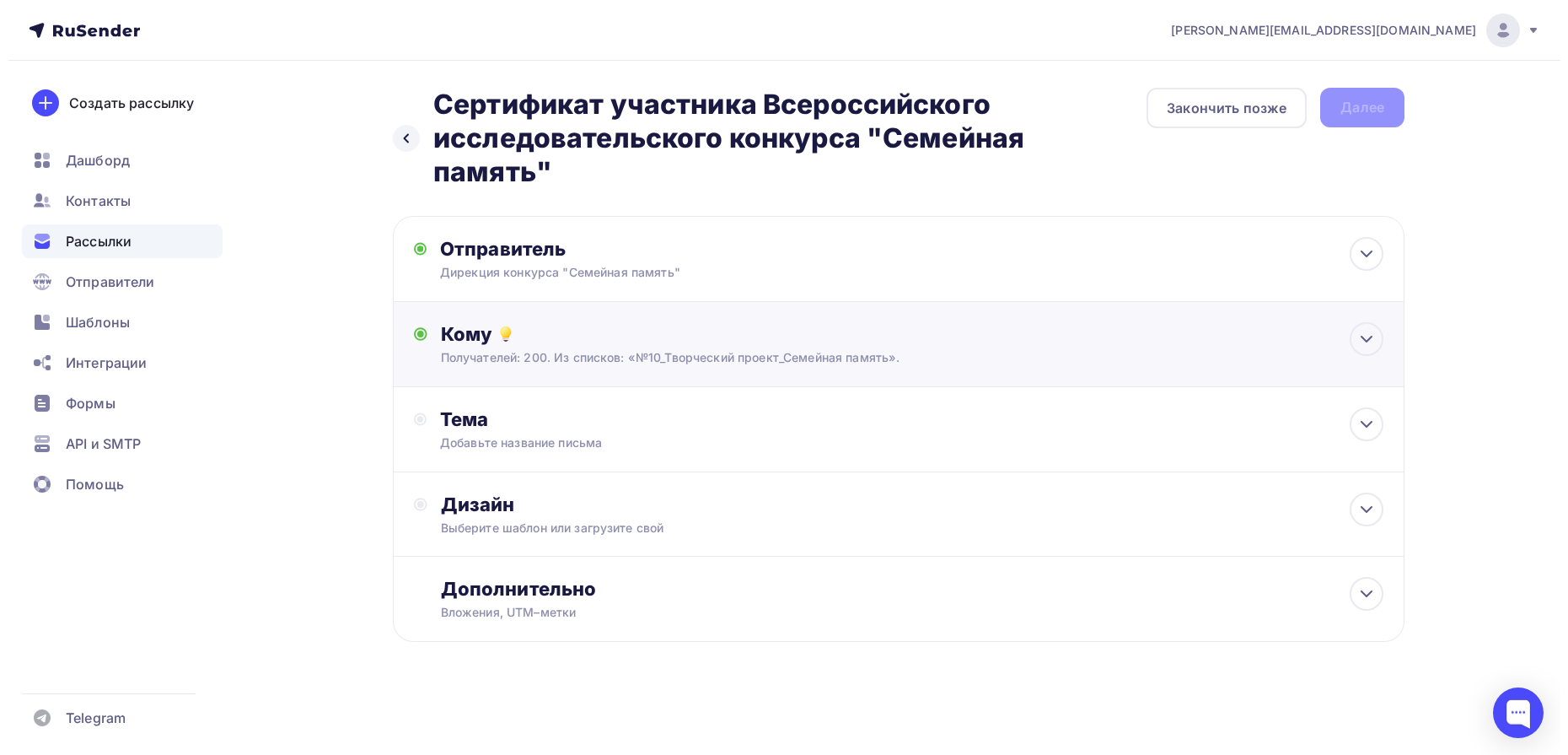
scroll to position [0, 0]
click at [1367, 429] on icon at bounding box center [1366, 424] width 20 height 20
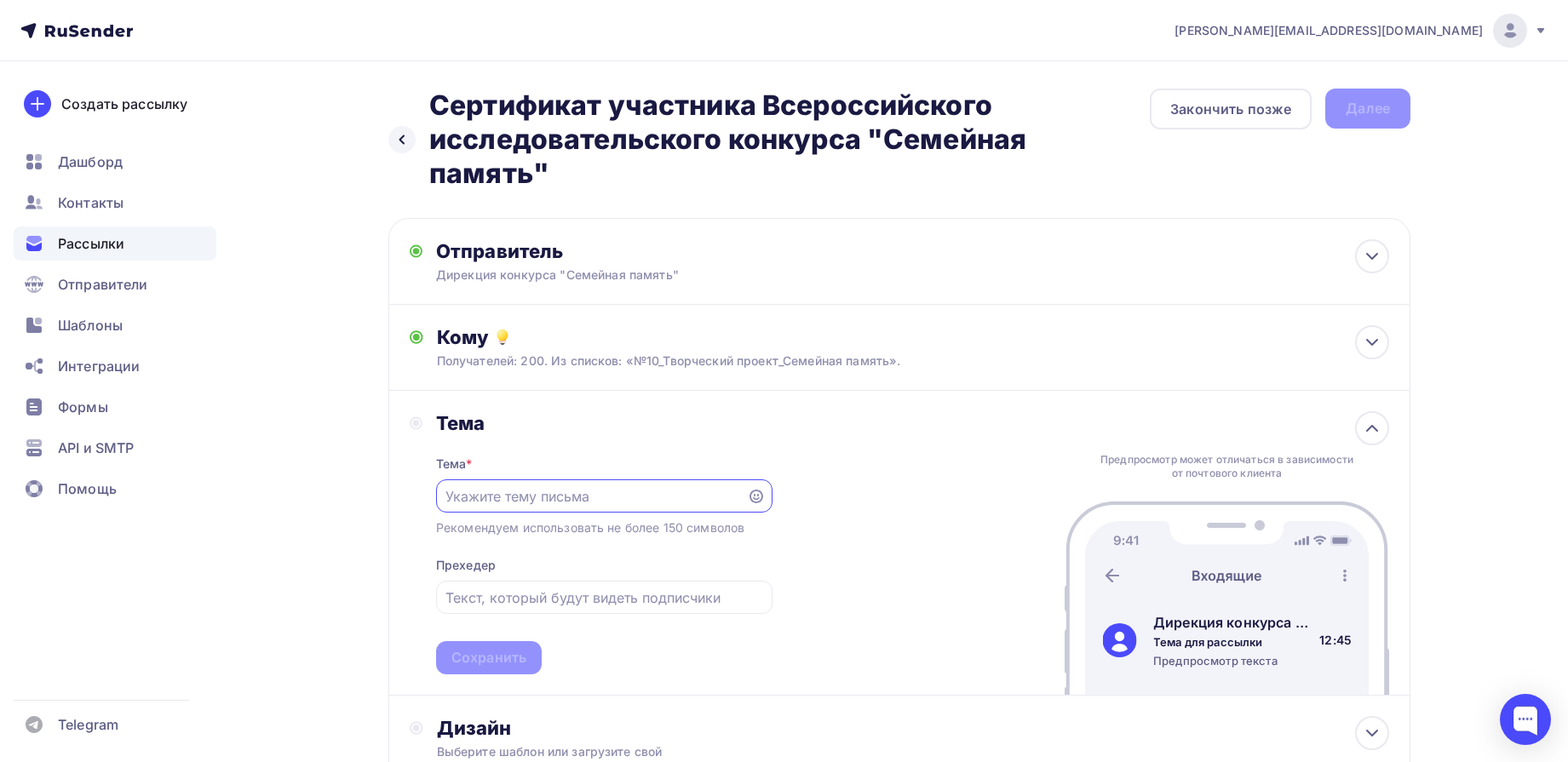
paste input "Сертификат участника Всероссийского исследовательского конкурса "Семейная памят…"
type input "Сертификат участника Всероссийского исследовательского конкурса "Семейная памят…"
click at [506, 648] on div "Сохранить" at bounding box center [489, 658] width 75 height 20
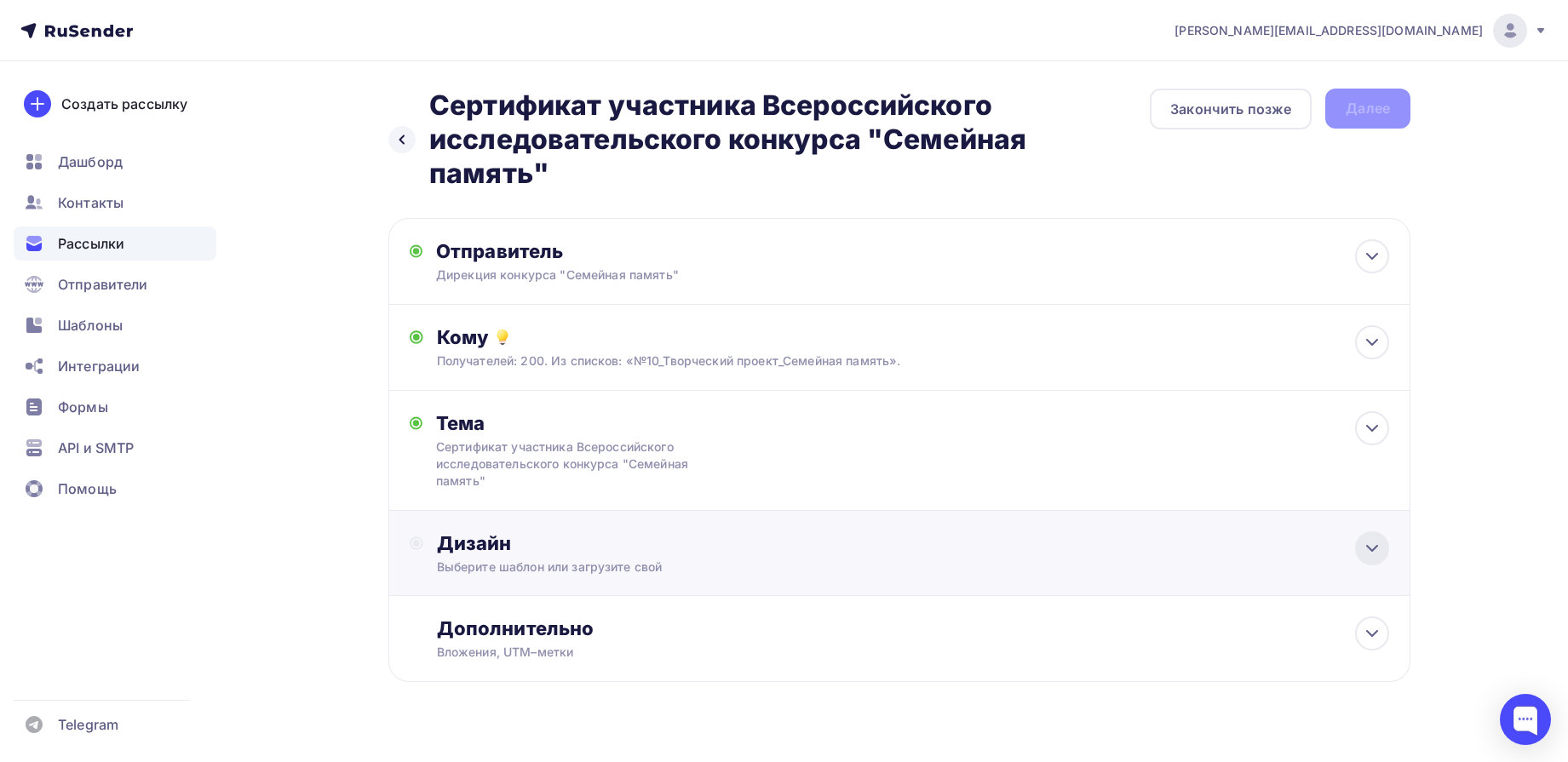
click at [1372, 552] on icon at bounding box center [1371, 548] width 20 height 20
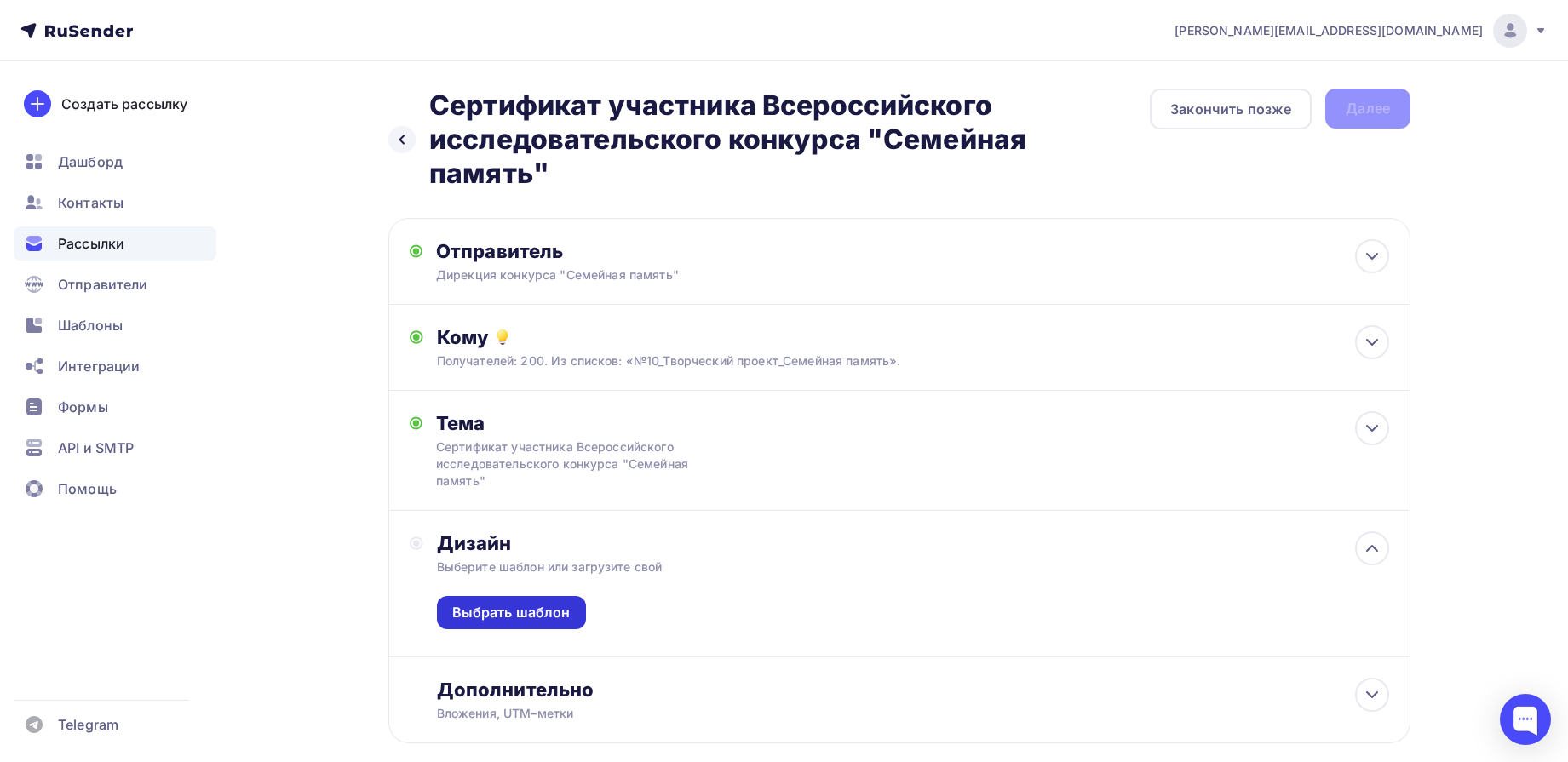
click at [511, 624] on div "Выбрать шаблон" at bounding box center [511, 612] width 149 height 33
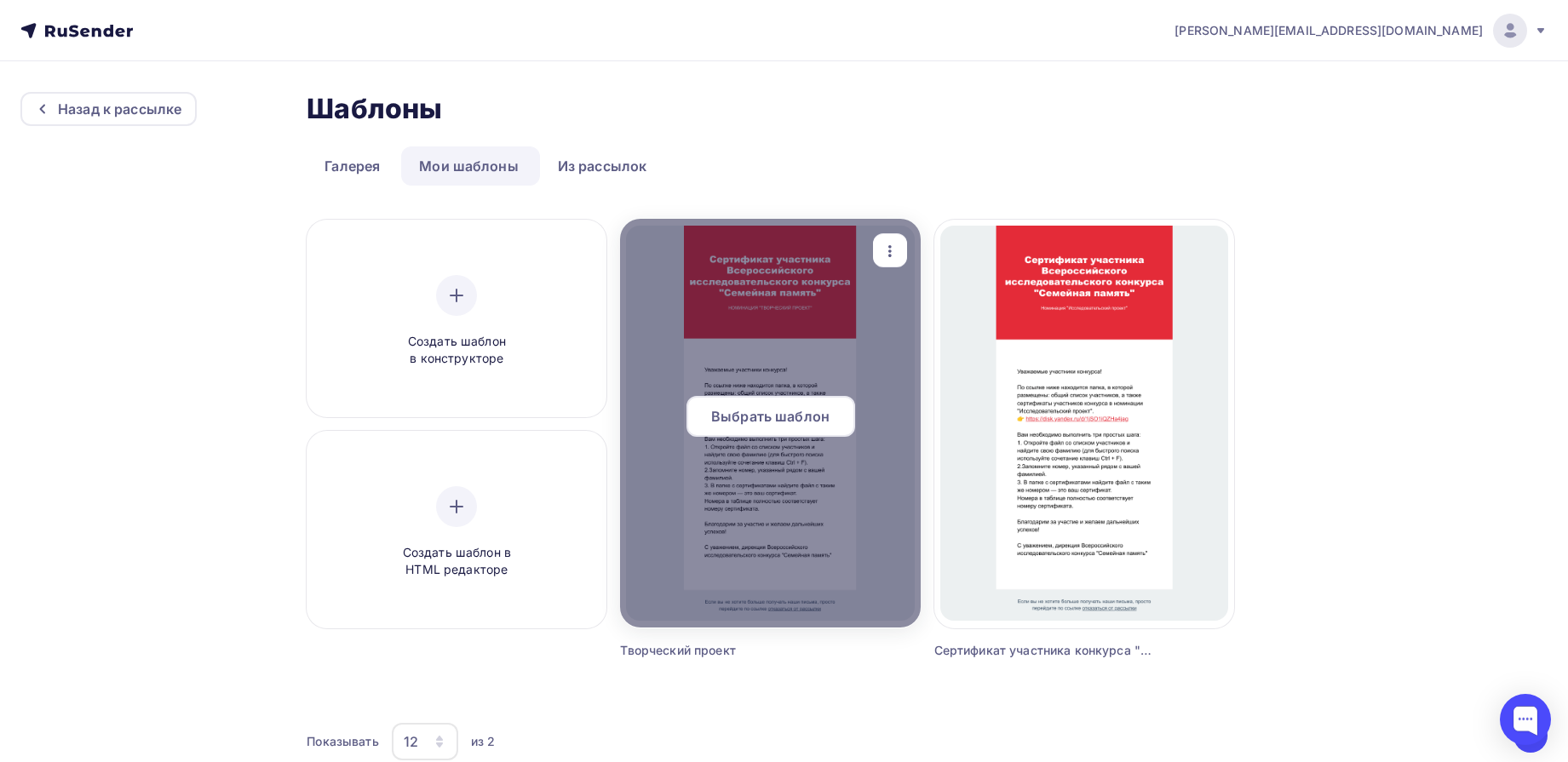
click at [795, 413] on span "Выбрать шаблон" at bounding box center [770, 416] width 118 height 20
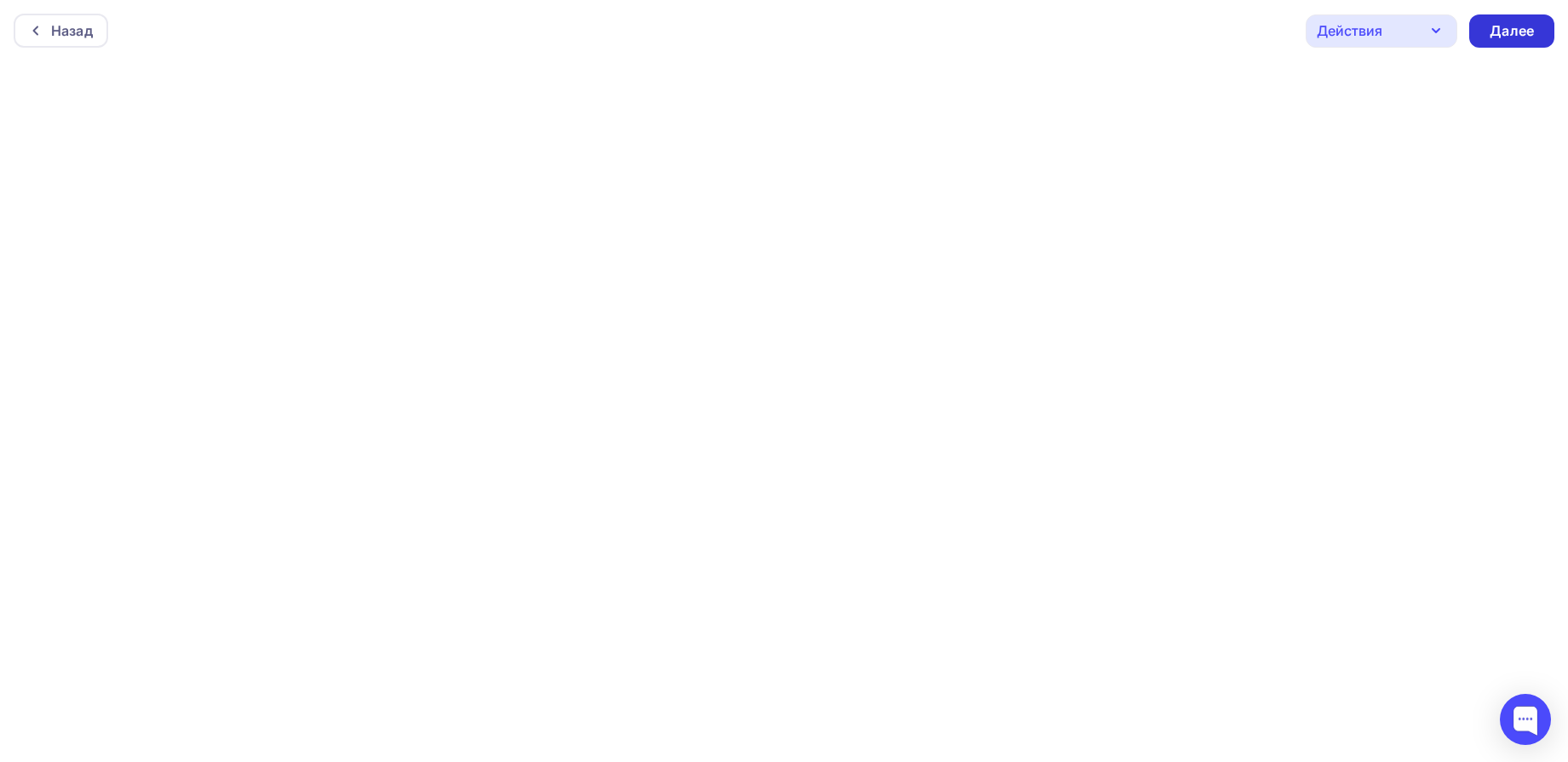
click at [1502, 21] on div "Далее" at bounding box center [1512, 31] width 44 height 20
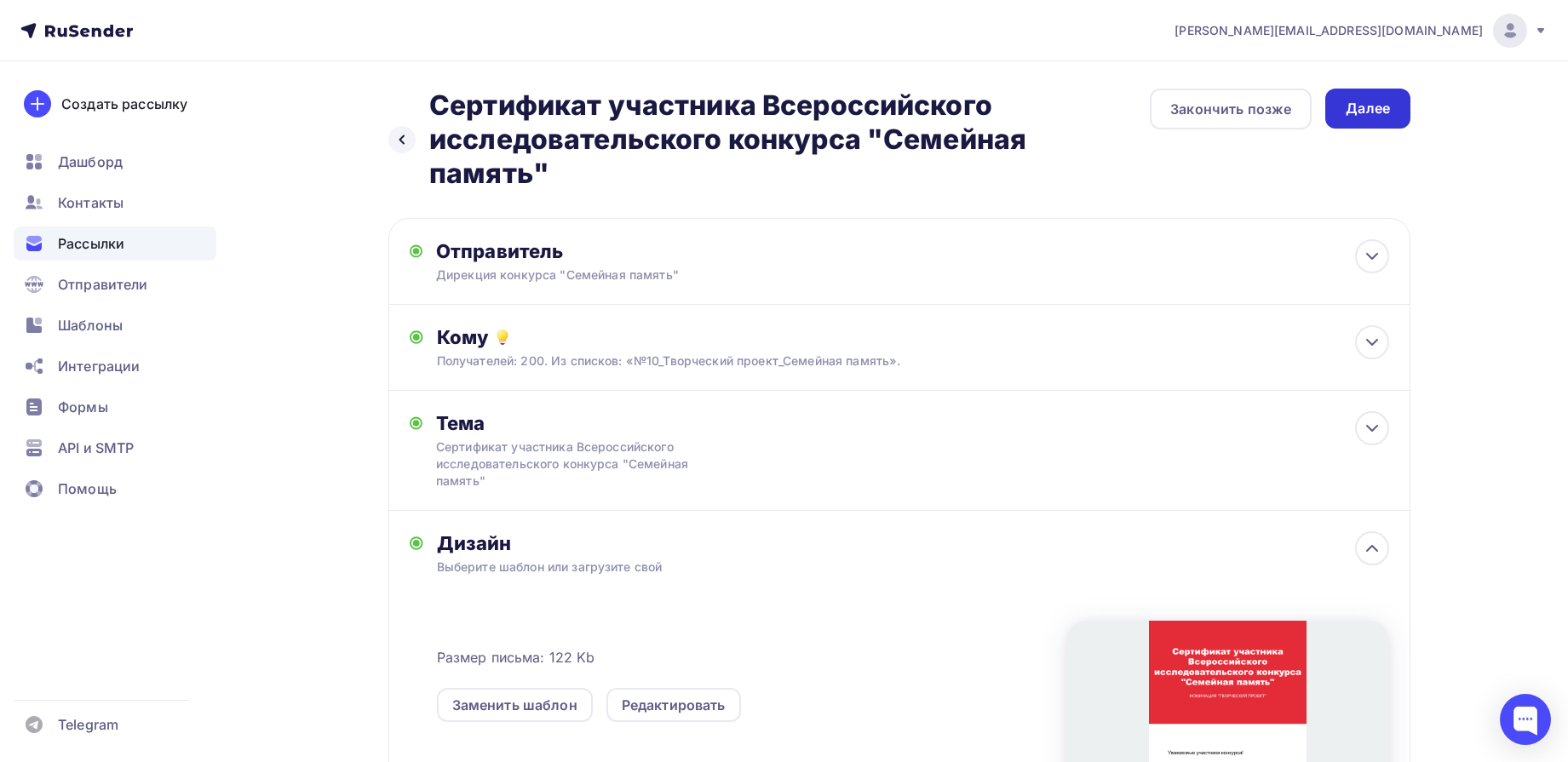
click at [1362, 104] on div "Далее" at bounding box center [1368, 108] width 44 height 20
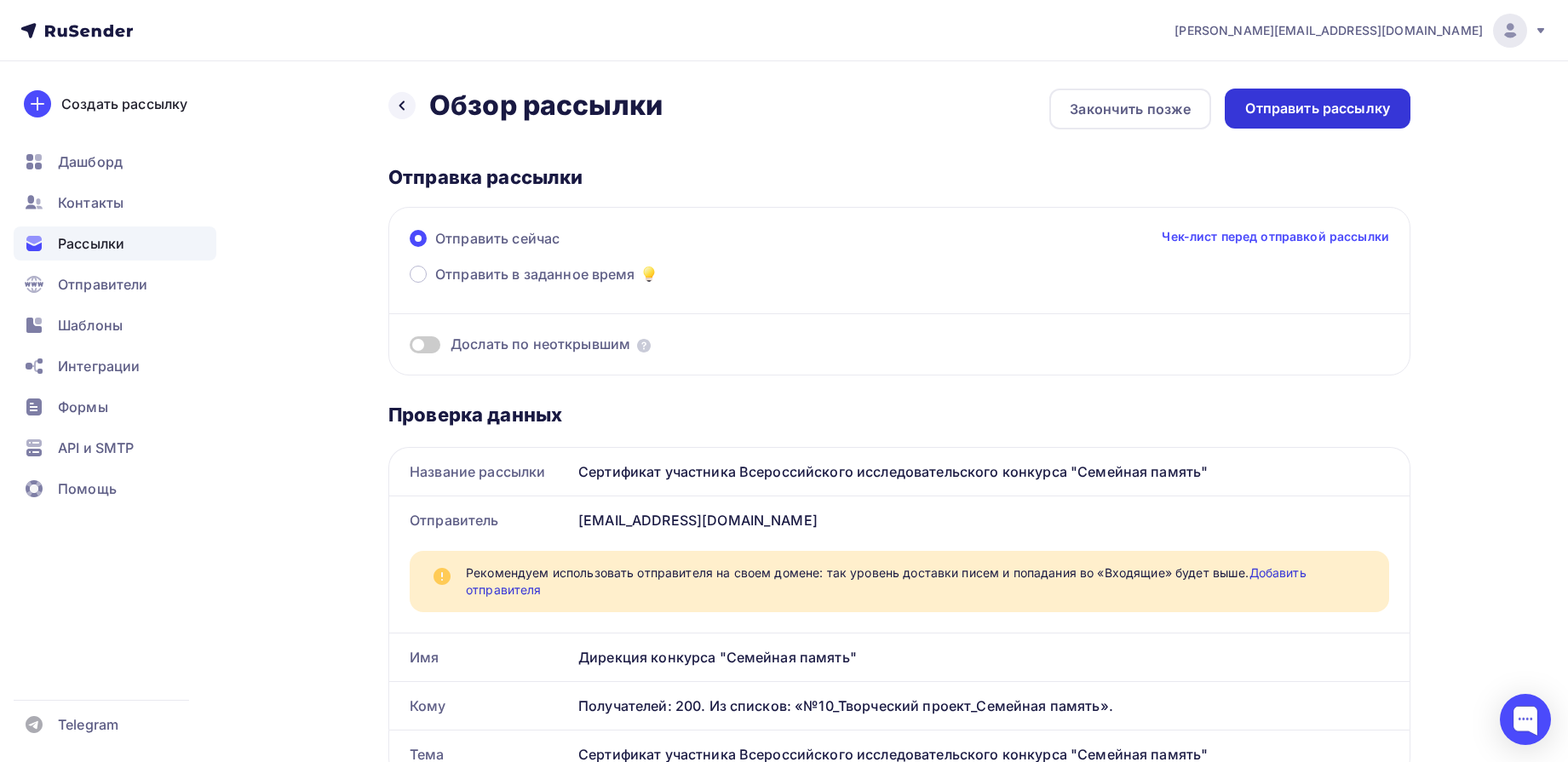
click at [1337, 115] on div "Отправить рассылку" at bounding box center [1317, 108] width 145 height 20
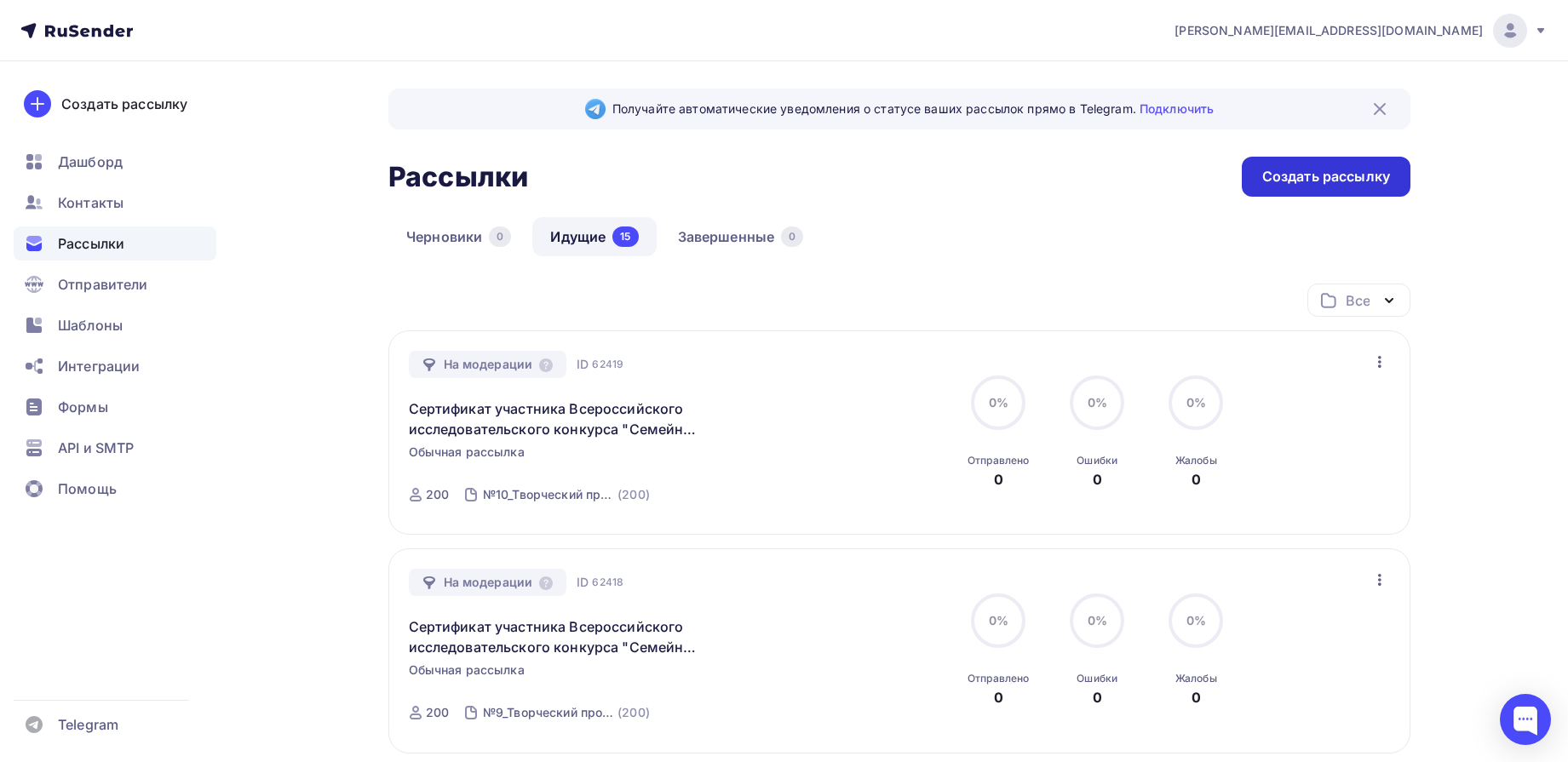
click at [1314, 175] on div "Создать рассылку" at bounding box center [1326, 177] width 128 height 20
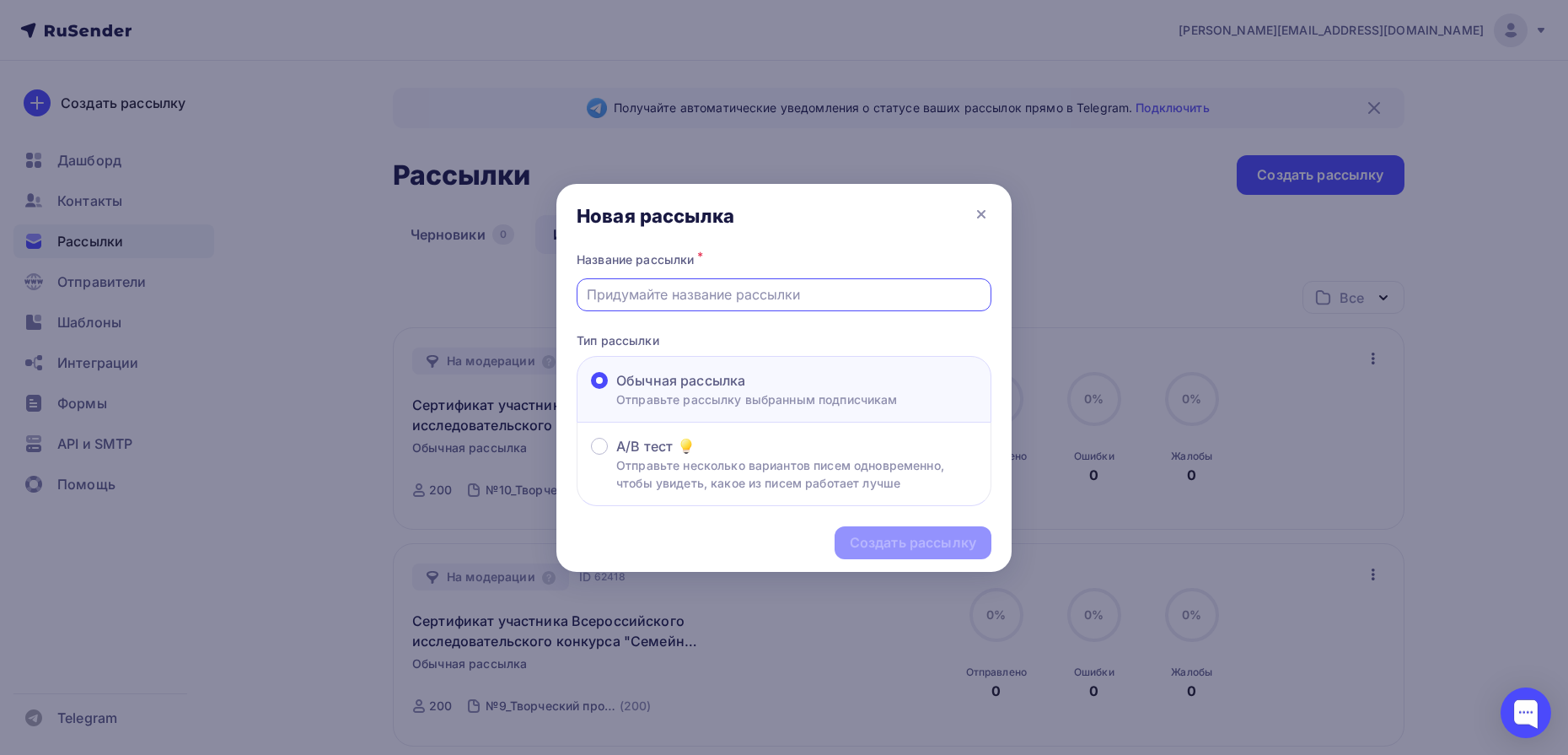
drag, startPoint x: 761, startPoint y: 290, endPoint x: 755, endPoint y: 298, distance: 10.0
click at [761, 290] on input "text" at bounding box center [784, 294] width 395 height 20
type input "Сертификат участника Всероссийского исследовательского конкурса "Семейная памят…"
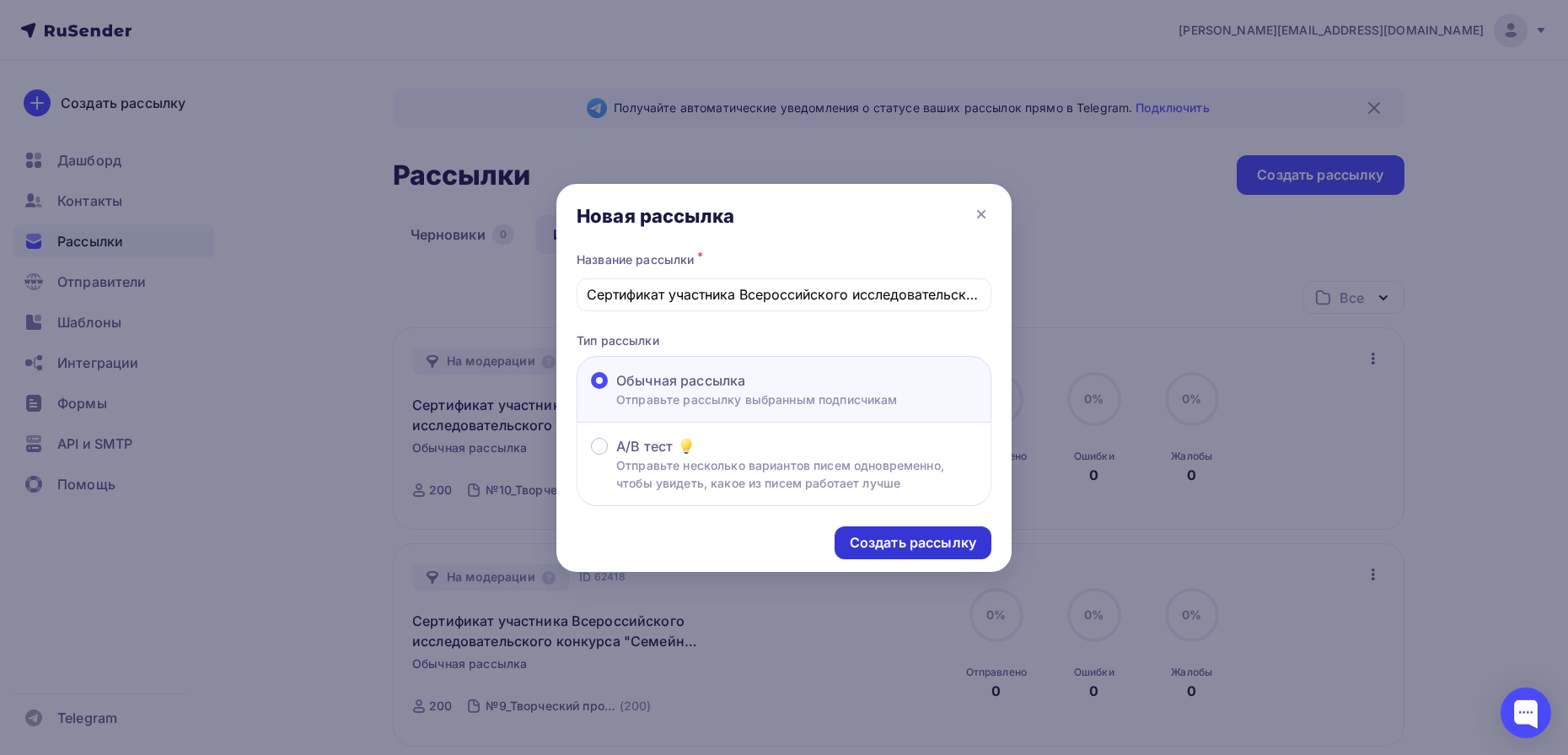
click at [911, 539] on div "Создать рассылку" at bounding box center [913, 543] width 127 height 19
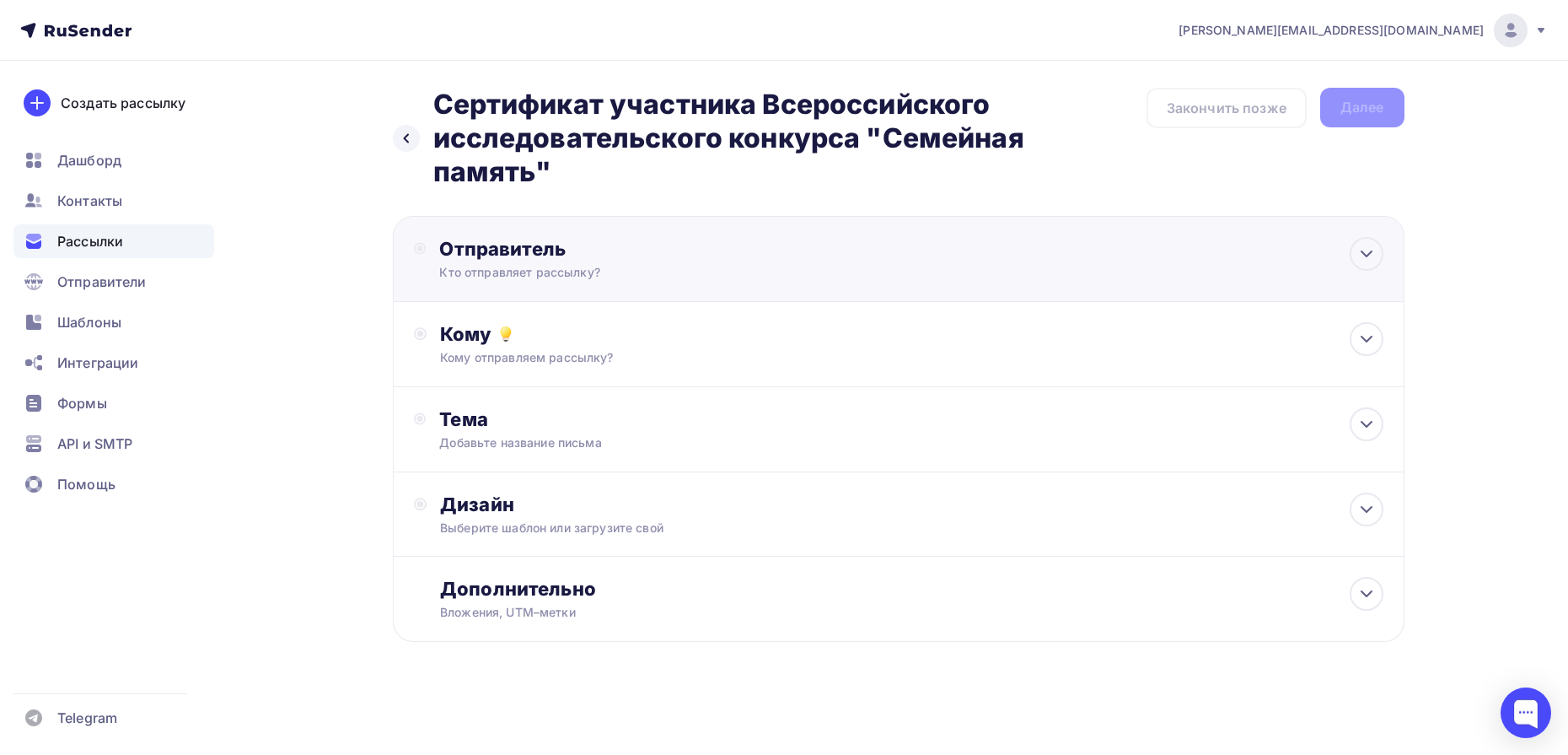
click at [1386, 257] on div "Отправитель Кто отправляет рассылку? Email * Выберите отправителя e.d.kuleshova…" at bounding box center [898, 259] width 1012 height 86
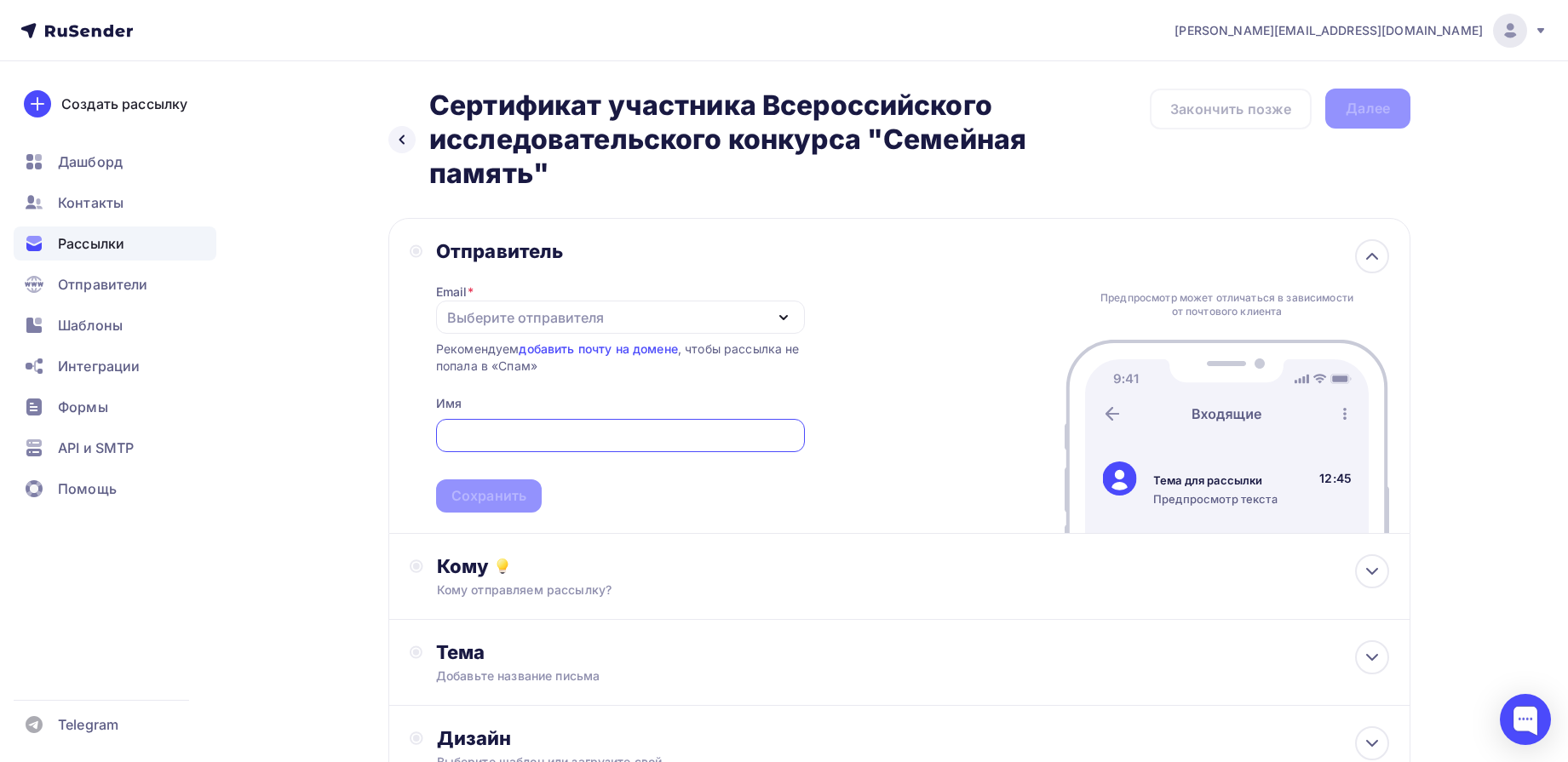
click at [493, 311] on div "Выберите отправителя" at bounding box center [526, 317] width 157 height 20
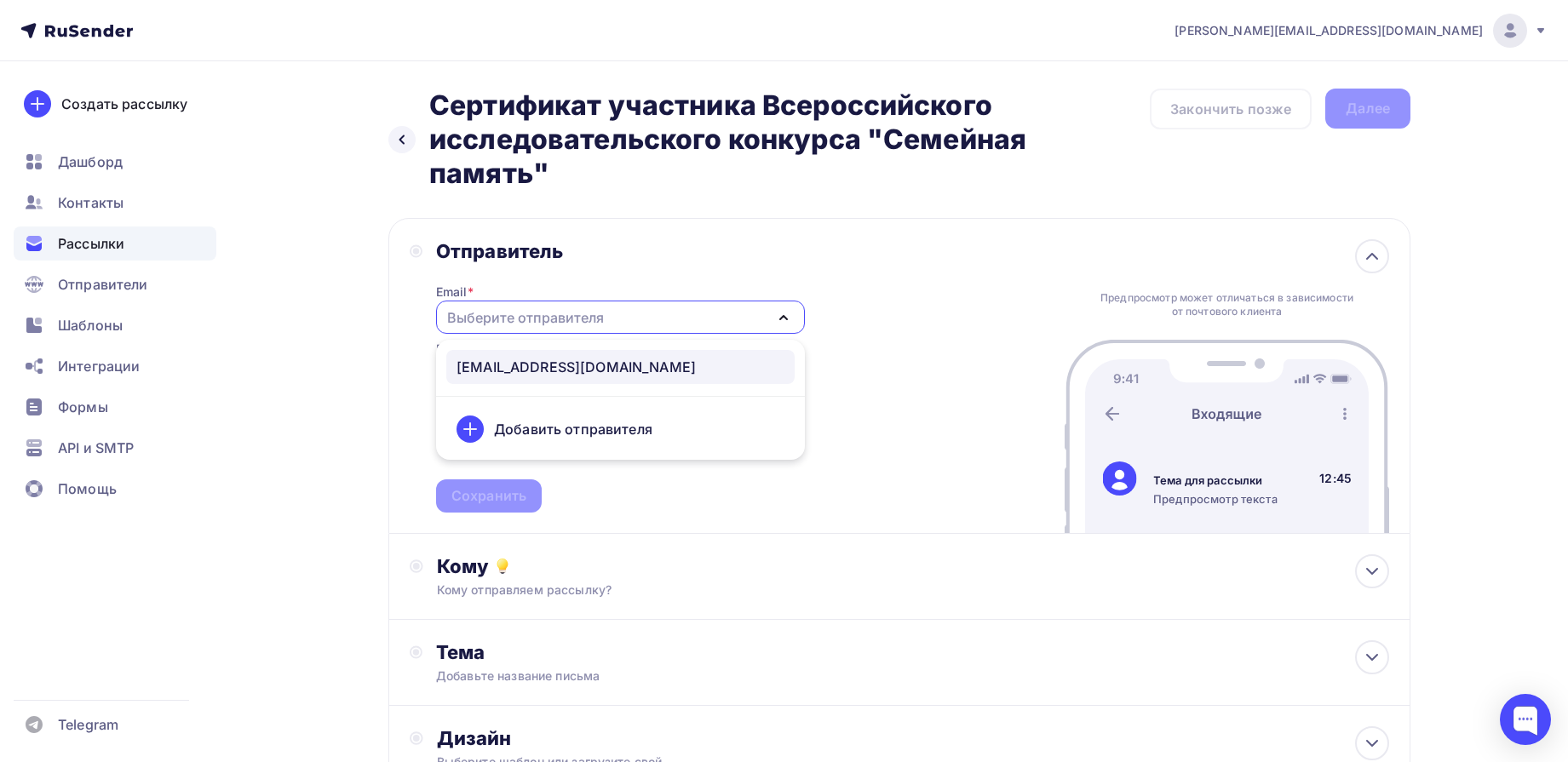
click at [567, 374] on div "[EMAIL_ADDRESS][DOMAIN_NAME]" at bounding box center [575, 366] width 239 height 20
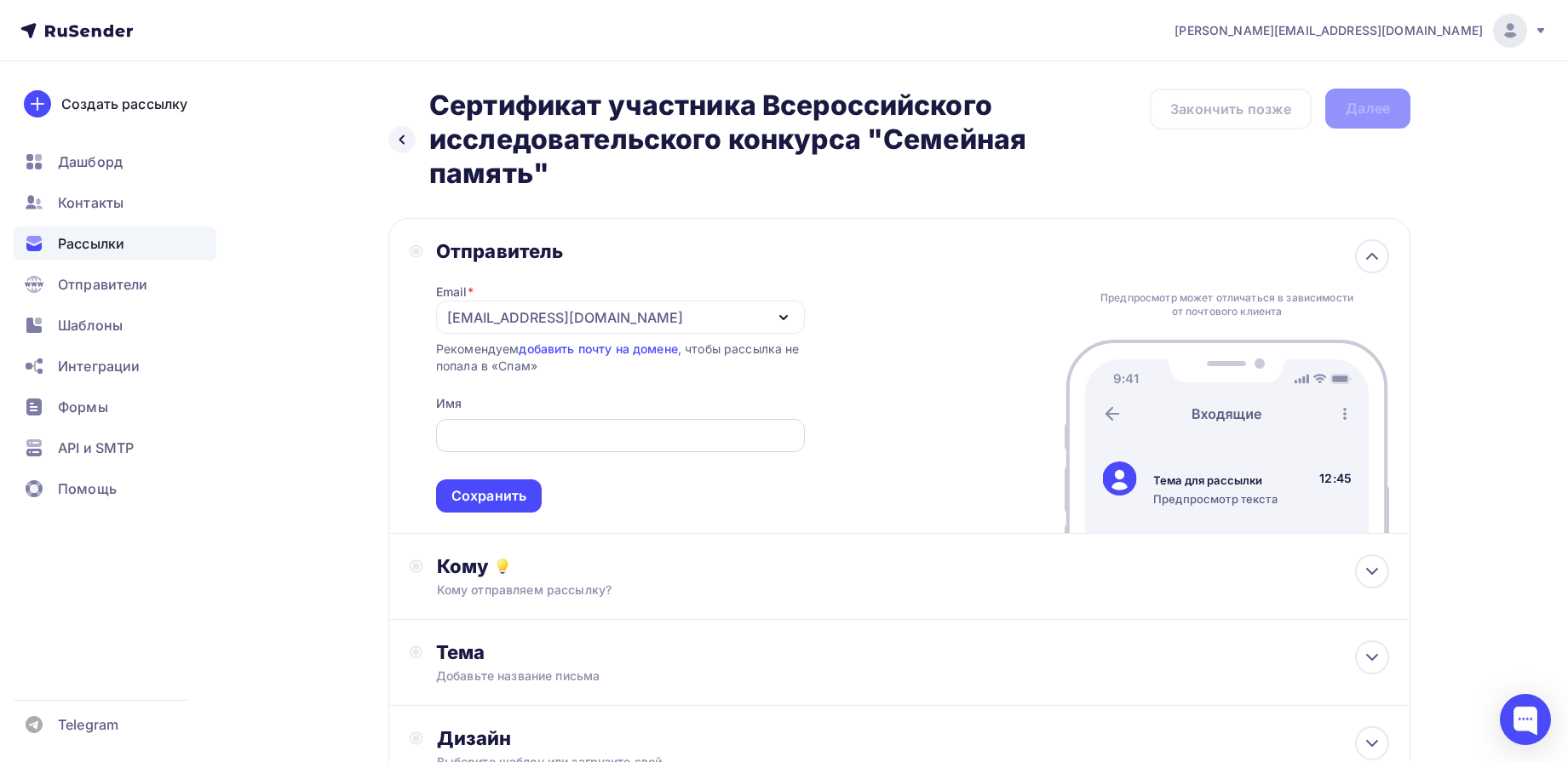
click at [568, 430] on input "text" at bounding box center [620, 436] width 350 height 20
type input "Дирекция конкурса "Семейная память""
click at [504, 488] on div "Сохранить" at bounding box center [489, 496] width 75 height 20
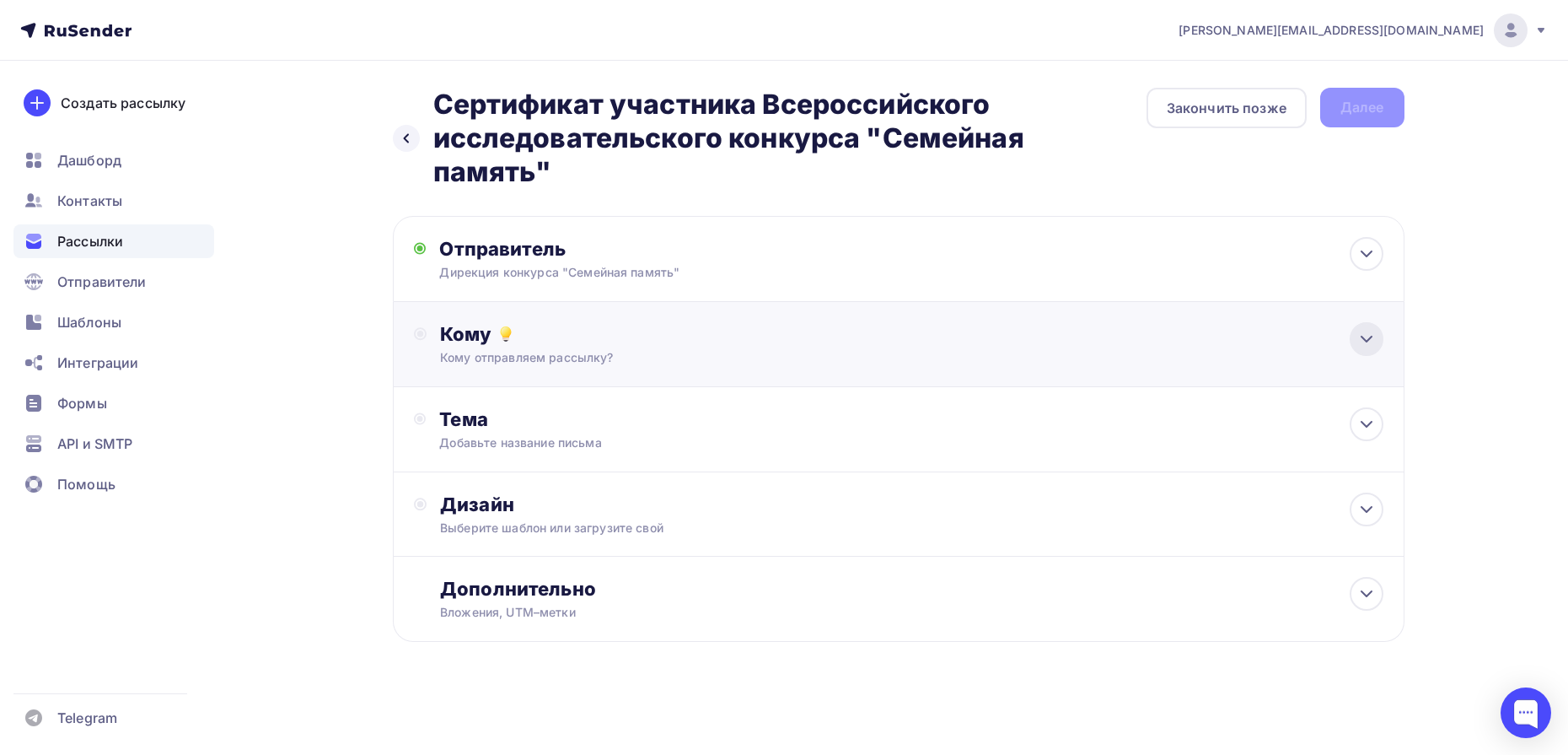
click at [1379, 332] on div at bounding box center [1366, 339] width 33 height 33
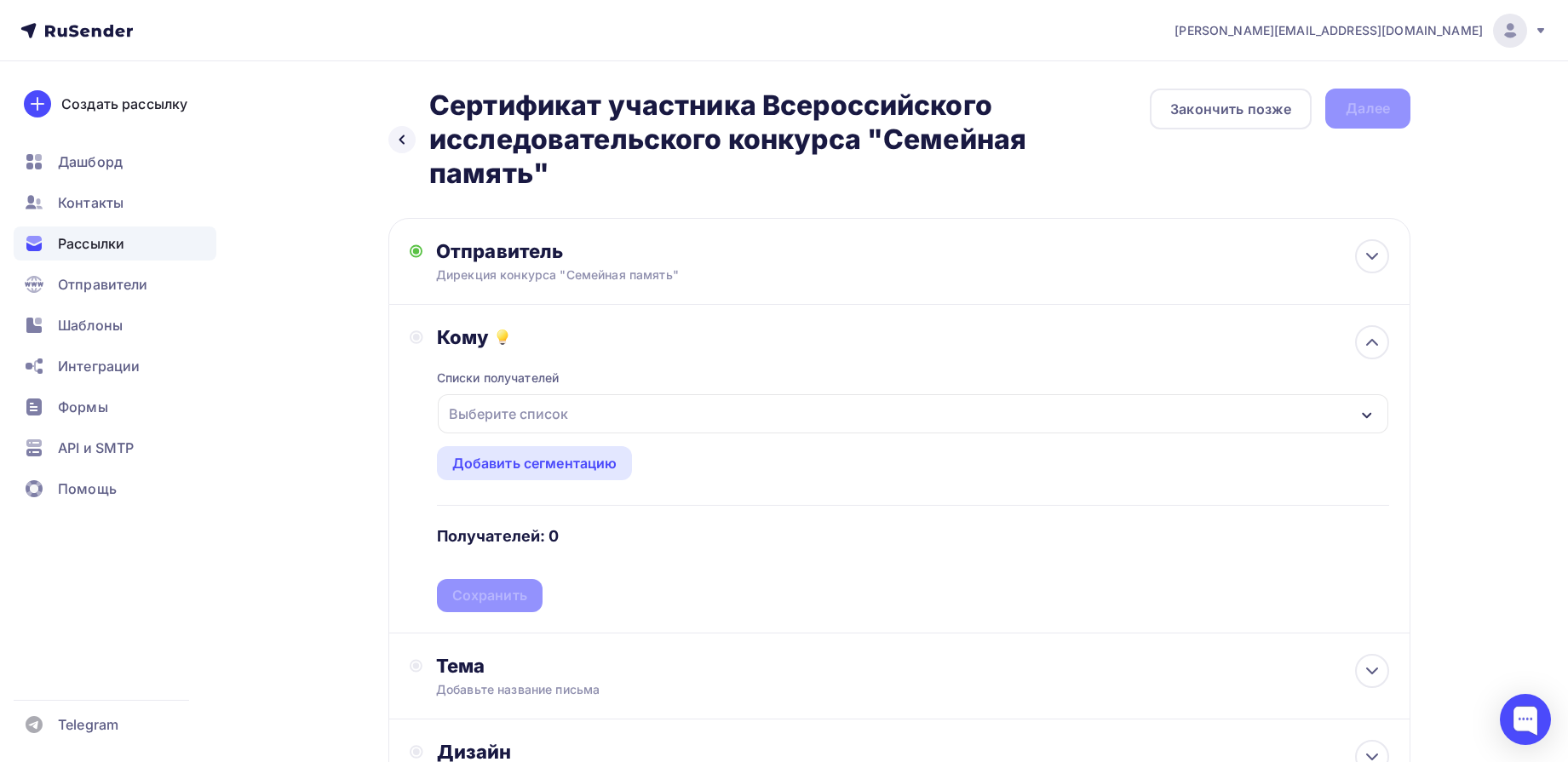
click at [761, 411] on div "Выберите список" at bounding box center [913, 413] width 951 height 39
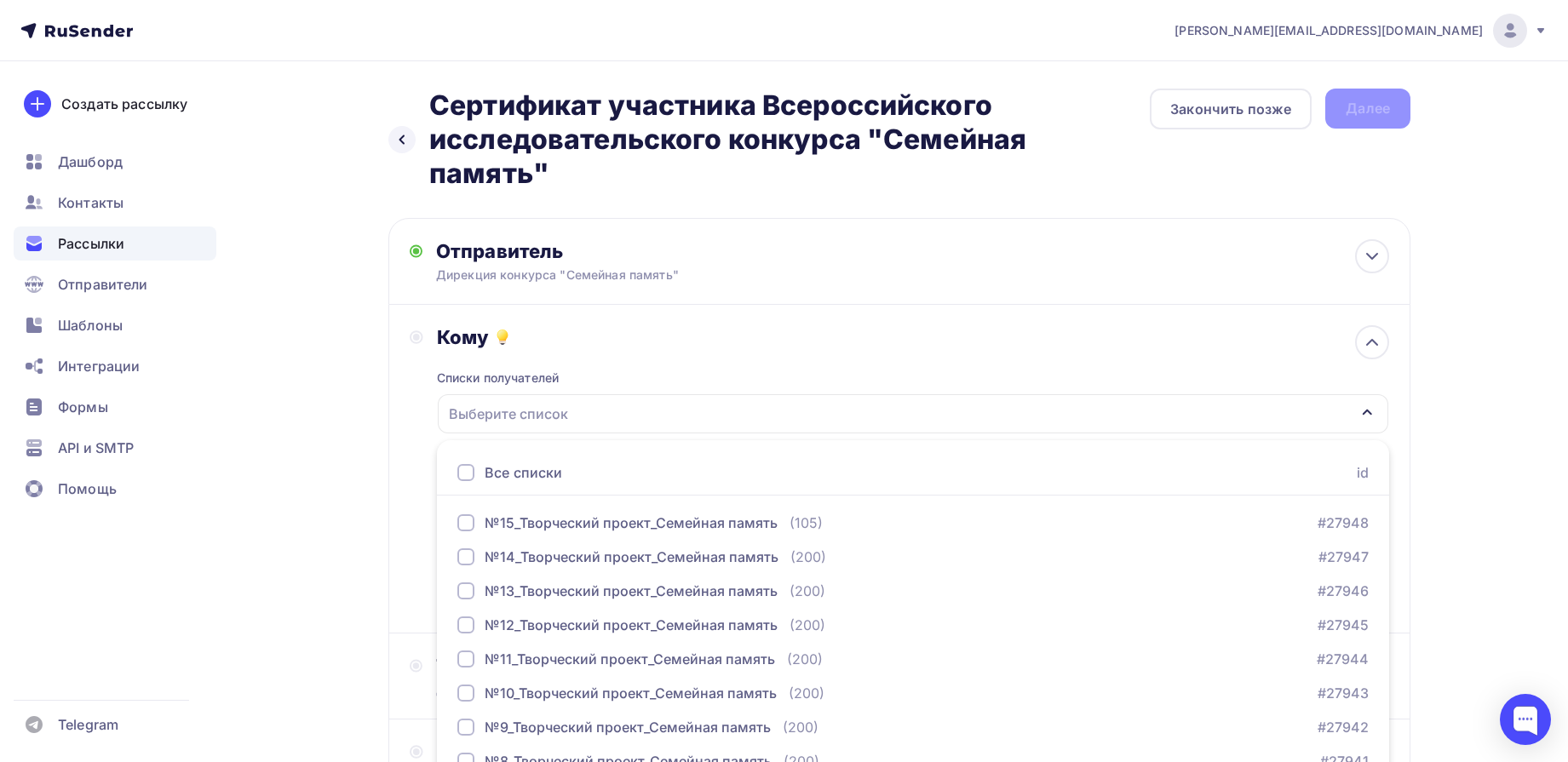
scroll to position [119, 0]
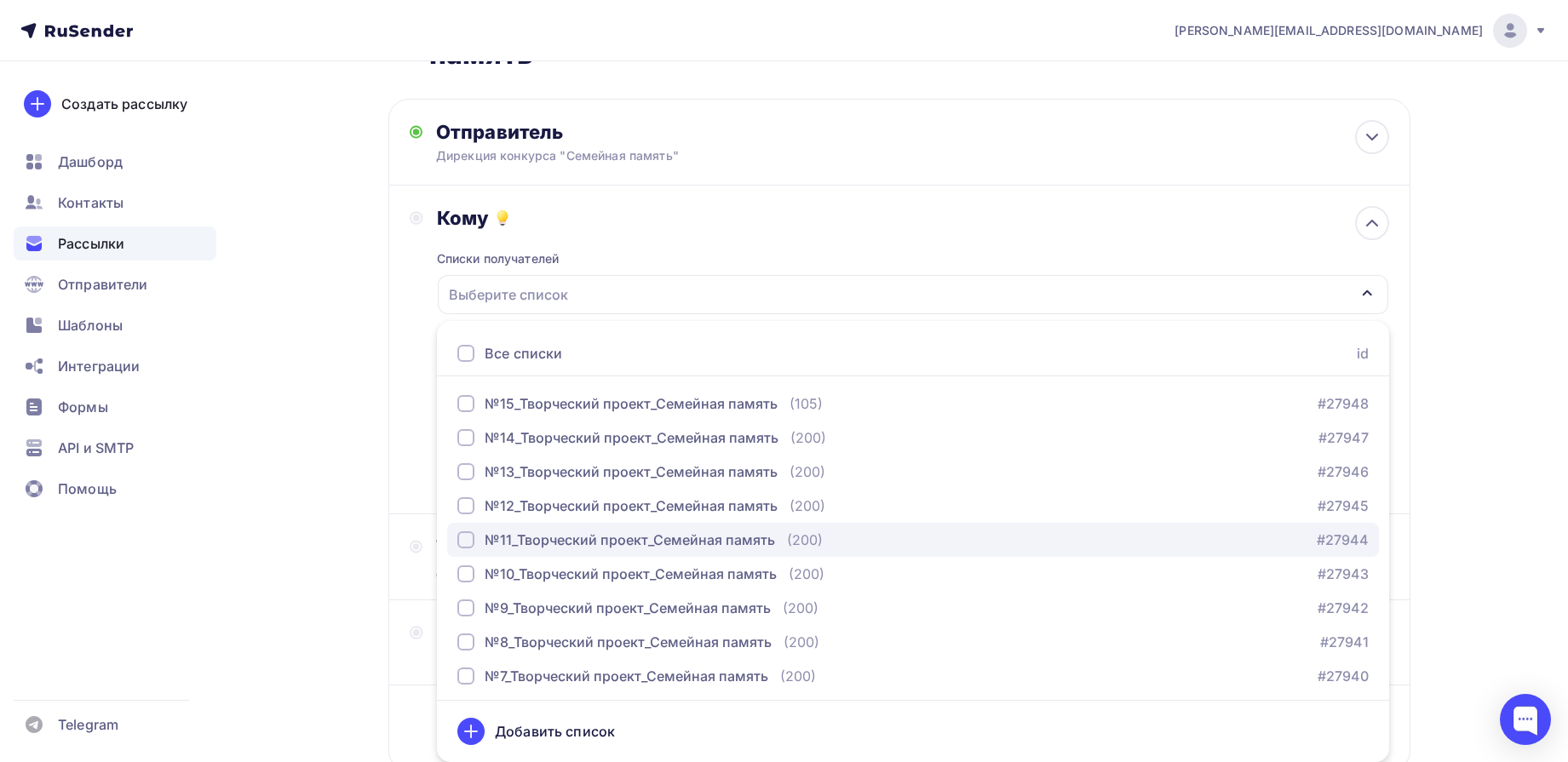
click at [567, 543] on div "№11_Творческий проект_Семейная память" at bounding box center [630, 540] width 291 height 20
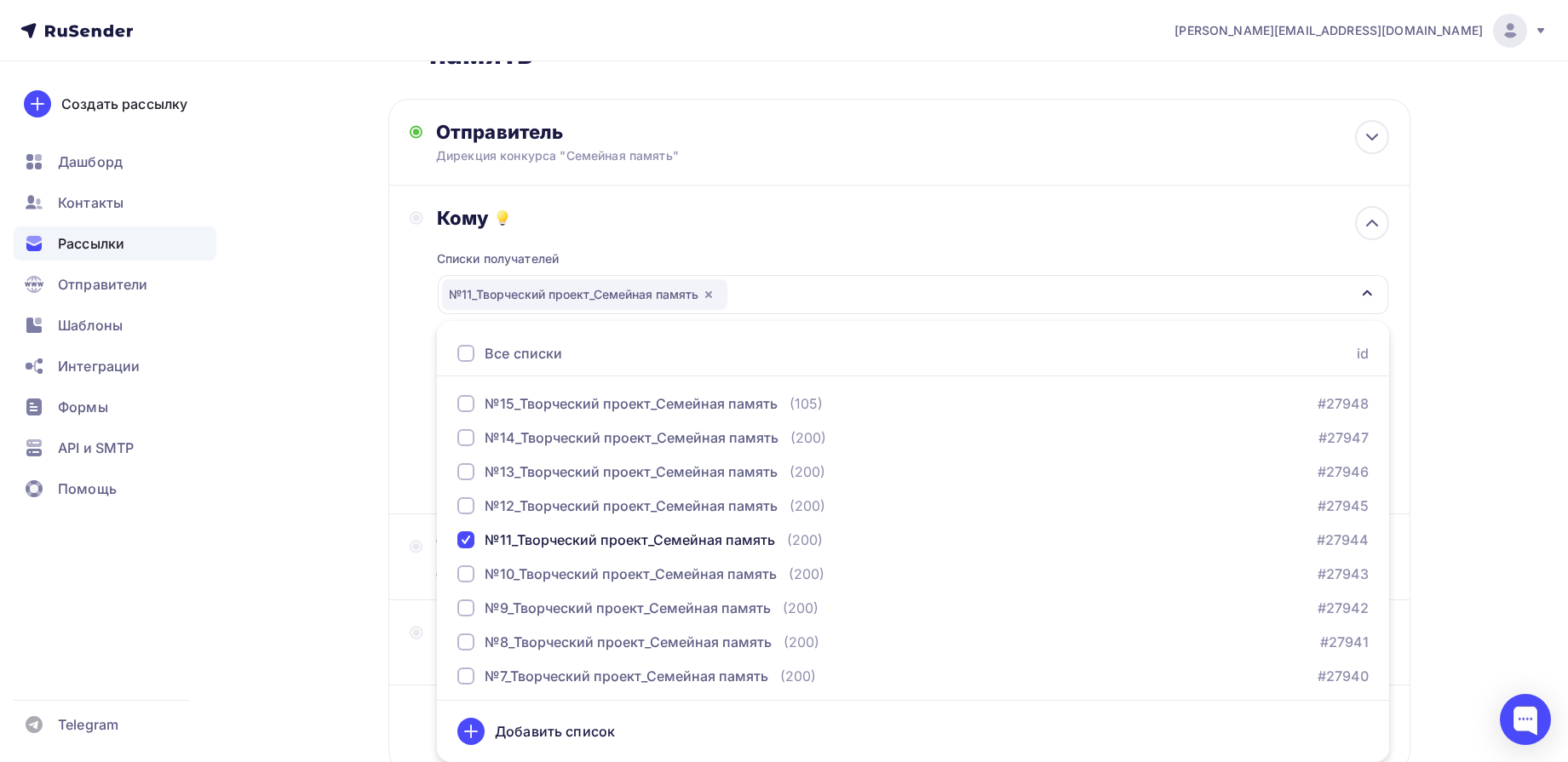
click at [1467, 331] on div "Назад Сертификат участника Всероссийского исследовательского конкурса "Семейная…" at bounding box center [784, 412] width 1396 height 939
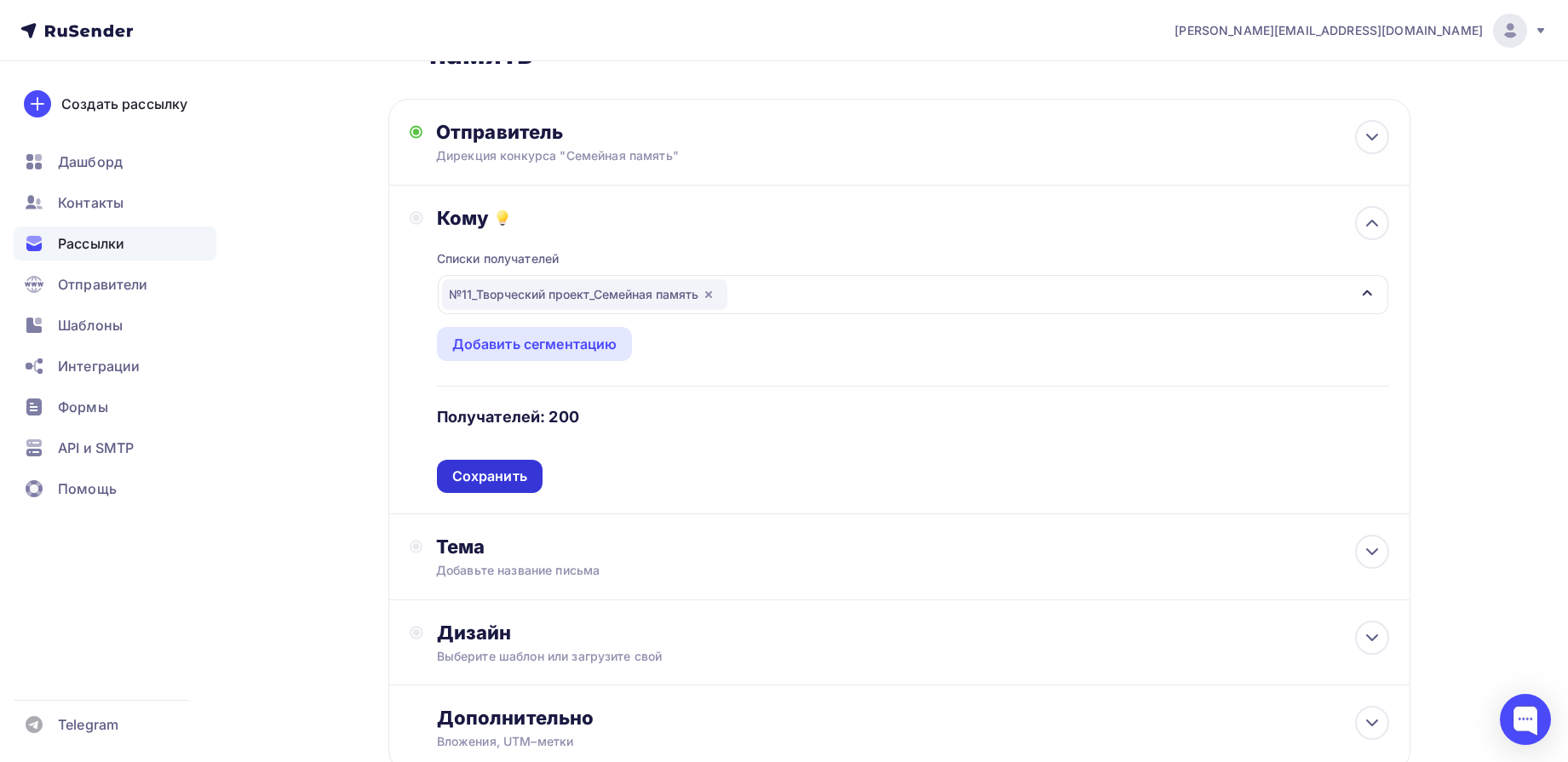
click at [529, 471] on div "Сохранить" at bounding box center [489, 476] width 106 height 33
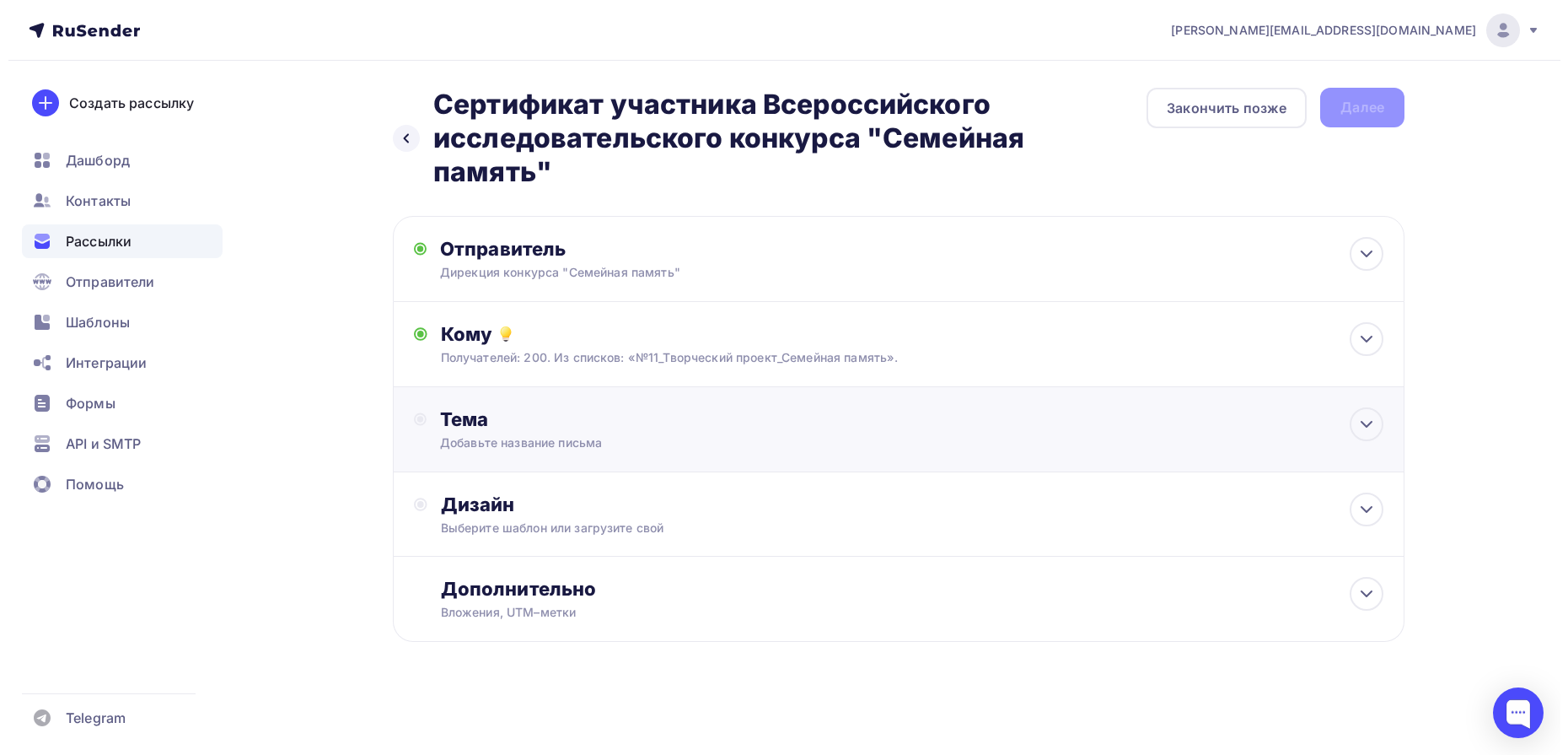
scroll to position [0, 0]
click at [1368, 425] on icon at bounding box center [1366, 425] width 10 height 5
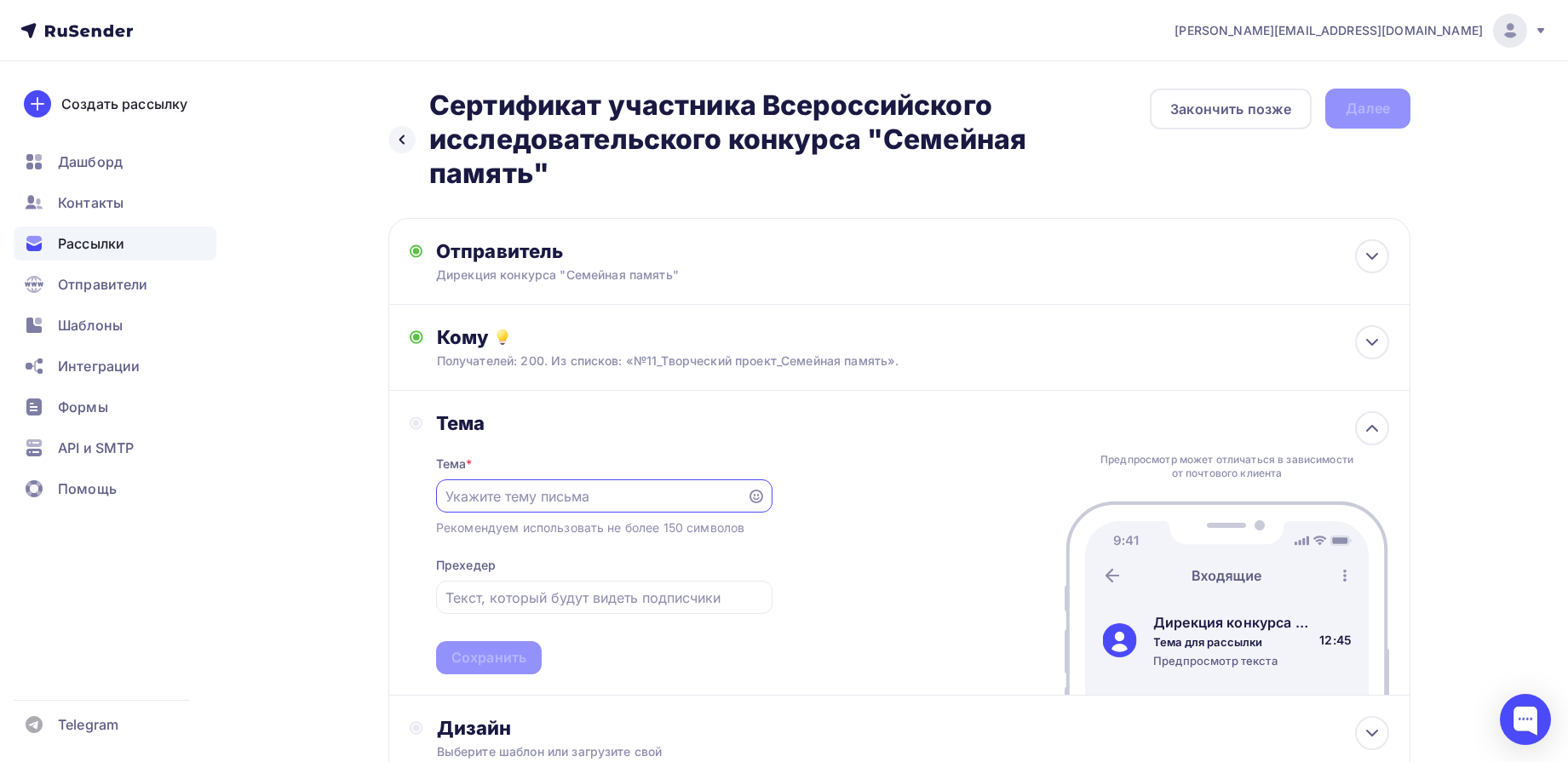
paste input "Сертификат участника Всероссийского исследовательского конкурса "Семейная памят…"
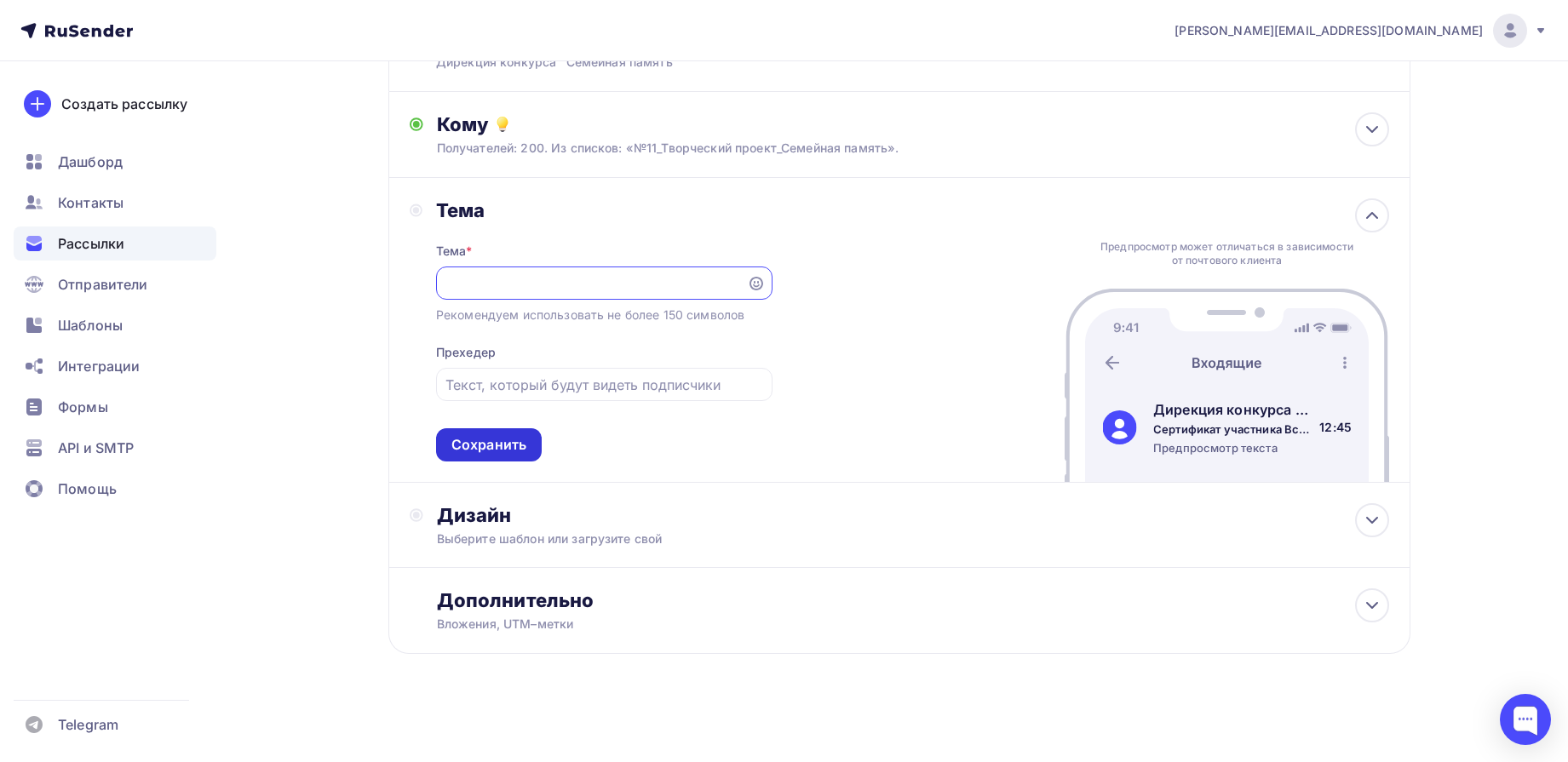
type input "Сертификат участника Всероссийского исследовательского конкурса "Семейная памят…"
click at [502, 456] on div "Сохранить" at bounding box center [488, 445] width 106 height 33
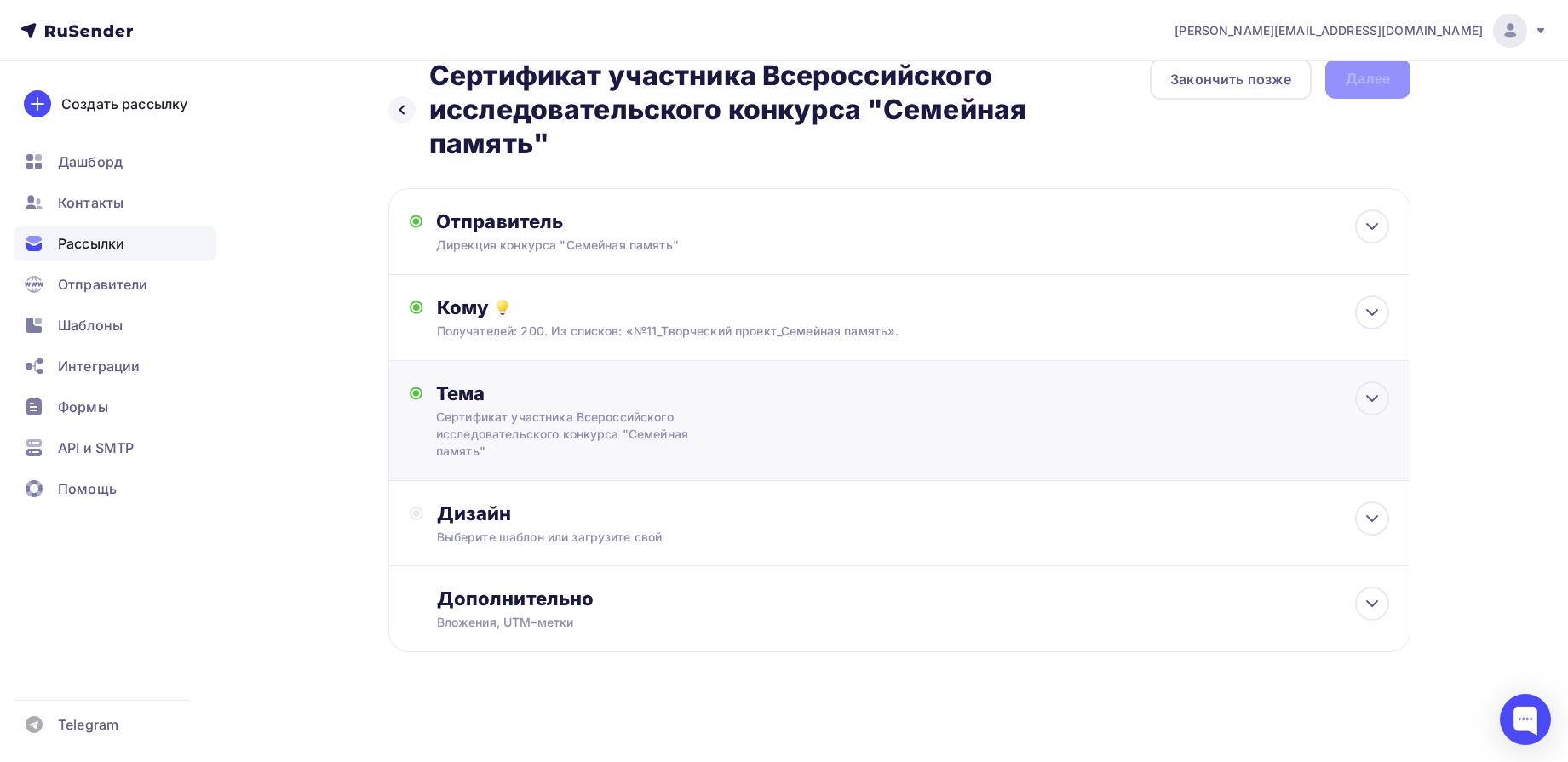
scroll to position [0, 0]
click at [1373, 518] on icon at bounding box center [1371, 518] width 20 height 20
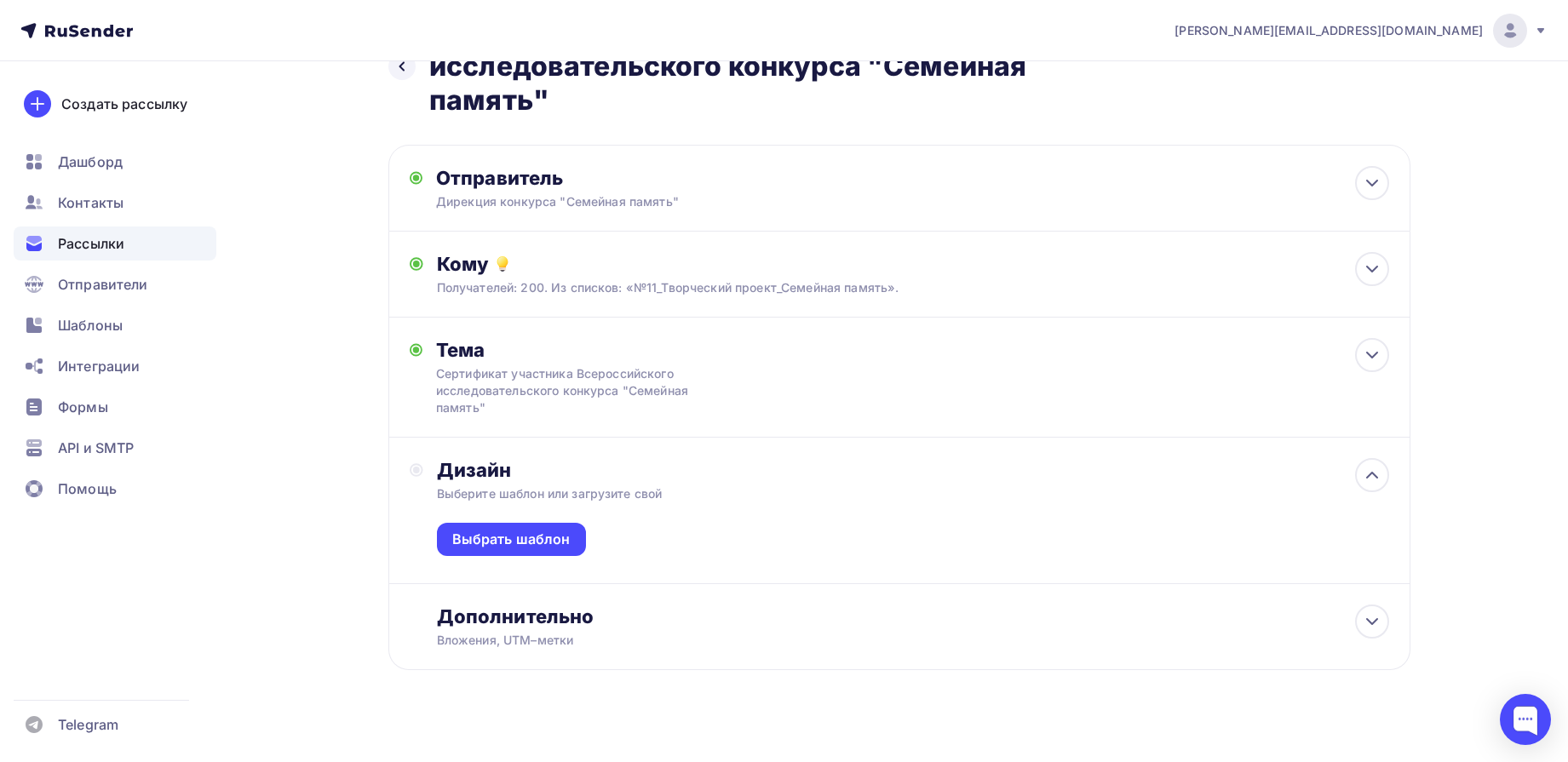
scroll to position [91, 0]
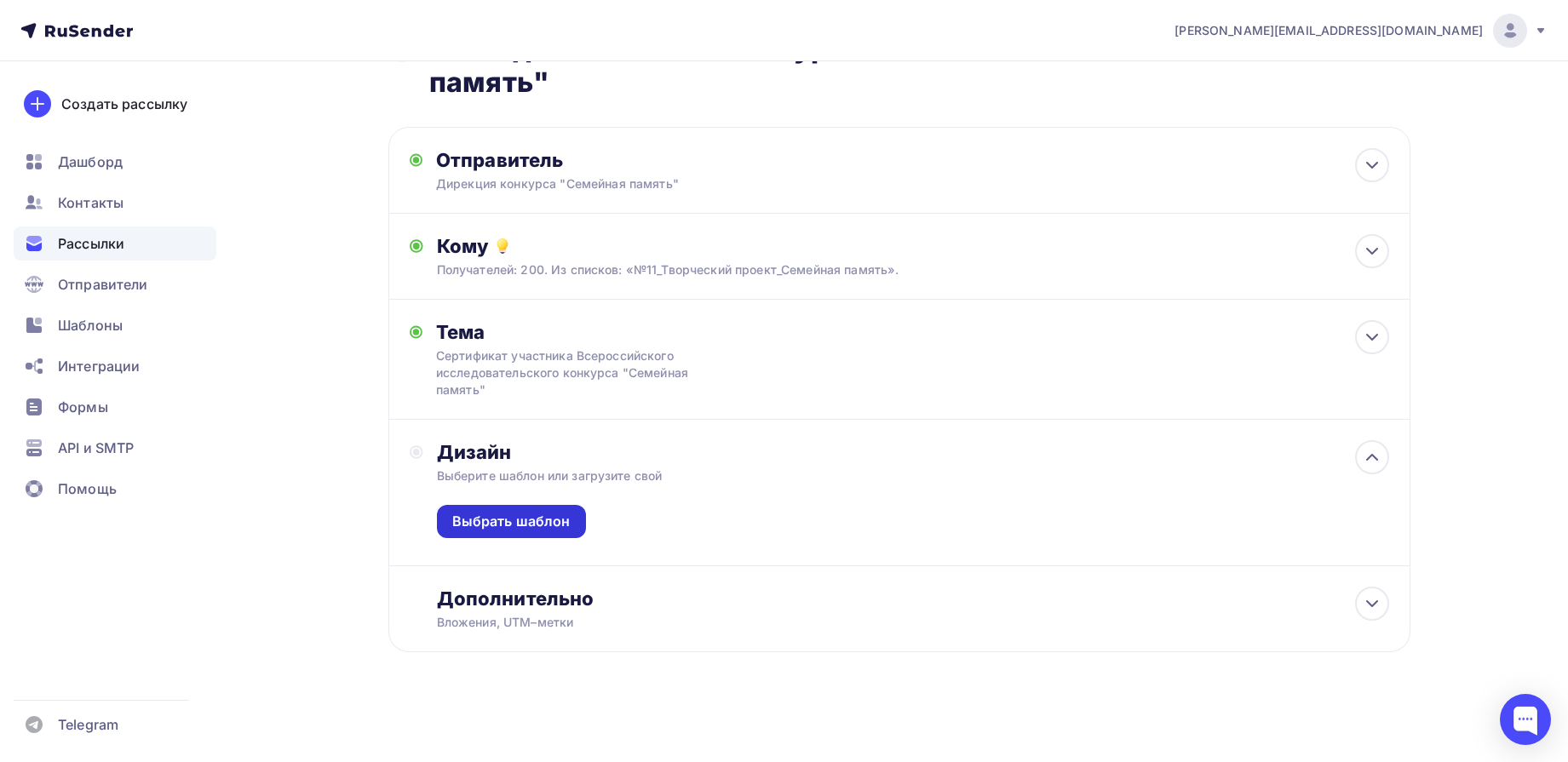
click at [441, 523] on div "Выбрать шаблон" at bounding box center [511, 521] width 149 height 33
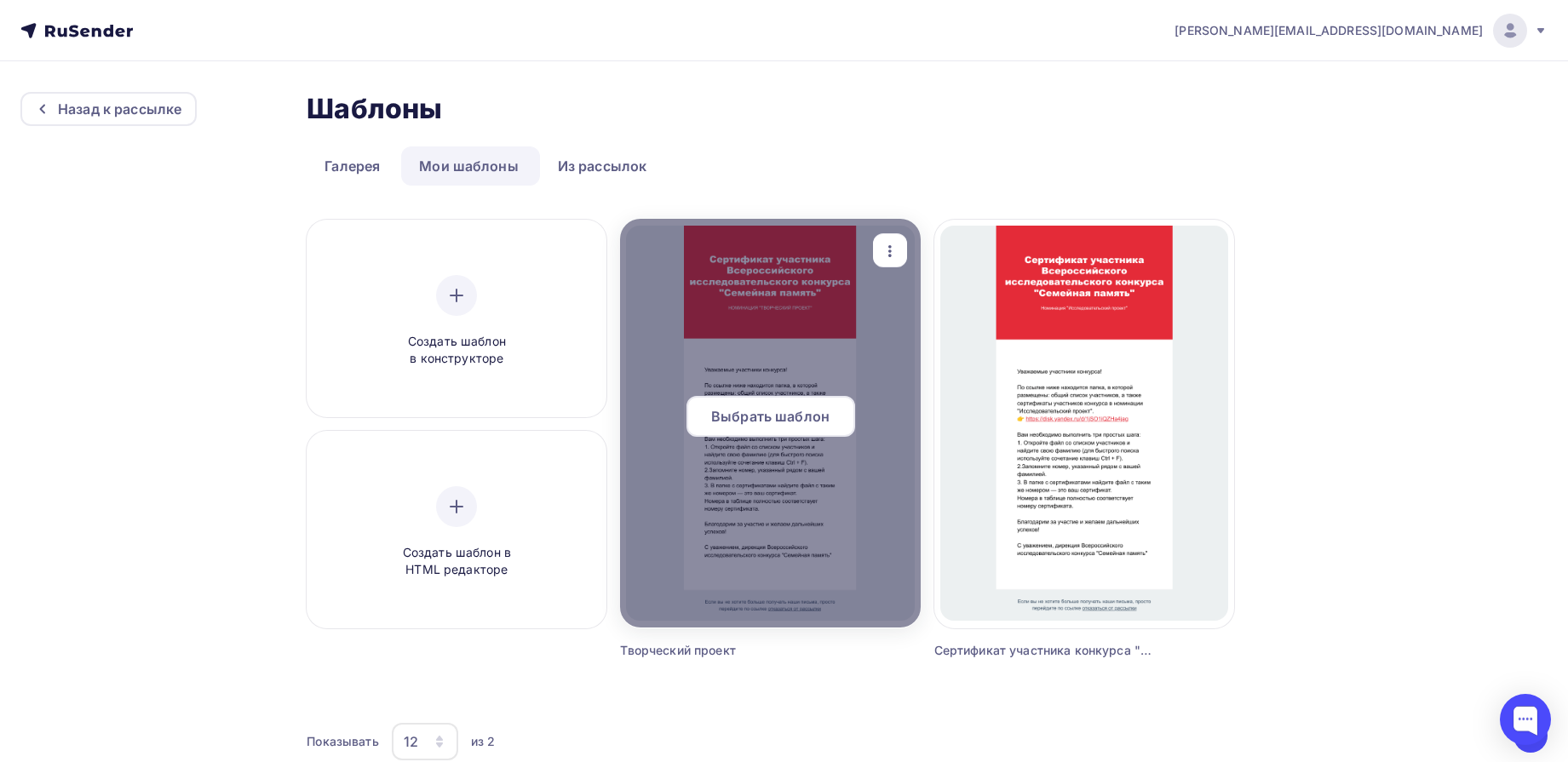
click at [757, 413] on span "Выбрать шаблон" at bounding box center [770, 416] width 118 height 20
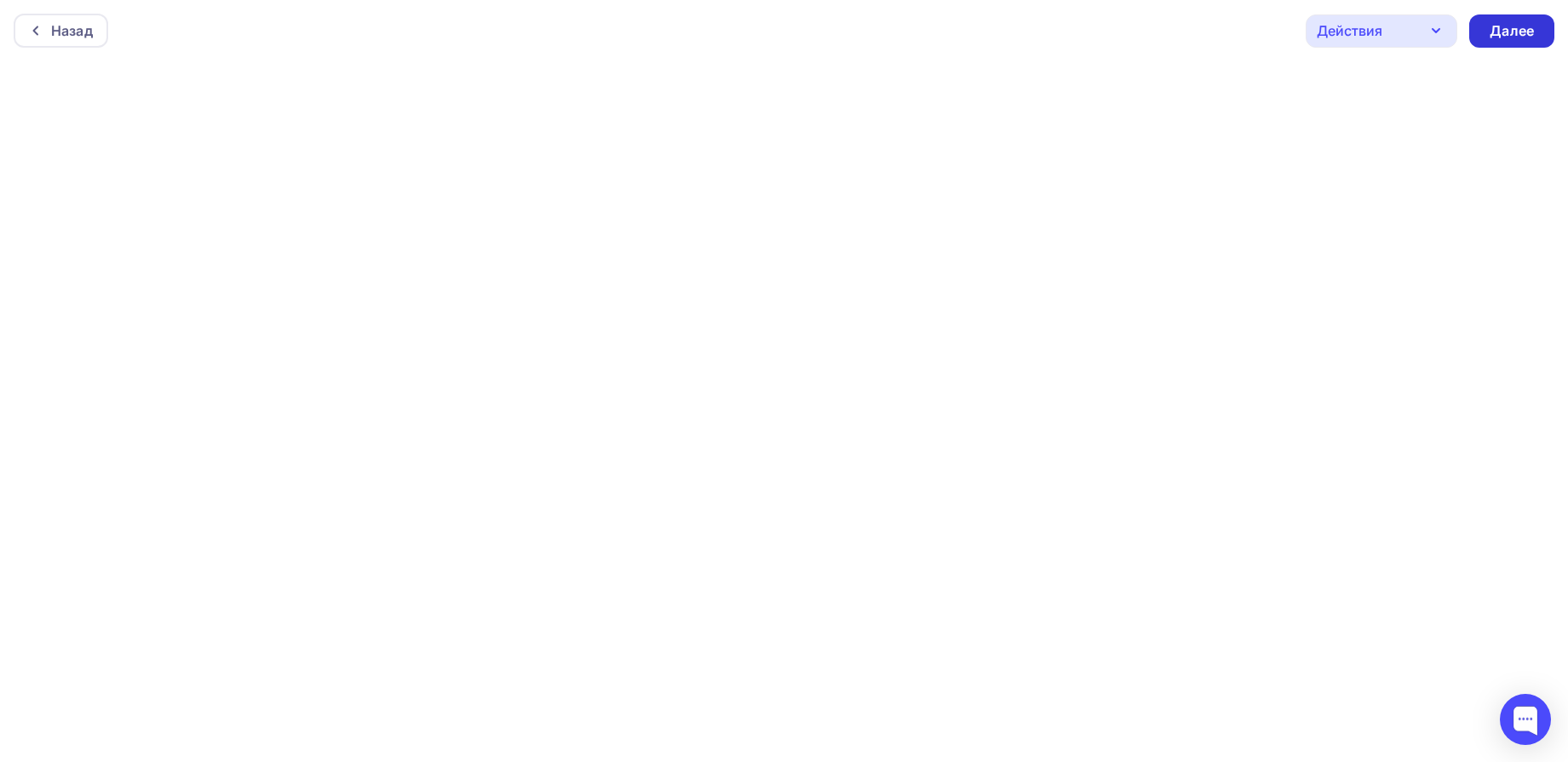
click at [1526, 26] on div "Далее" at bounding box center [1512, 31] width 44 height 20
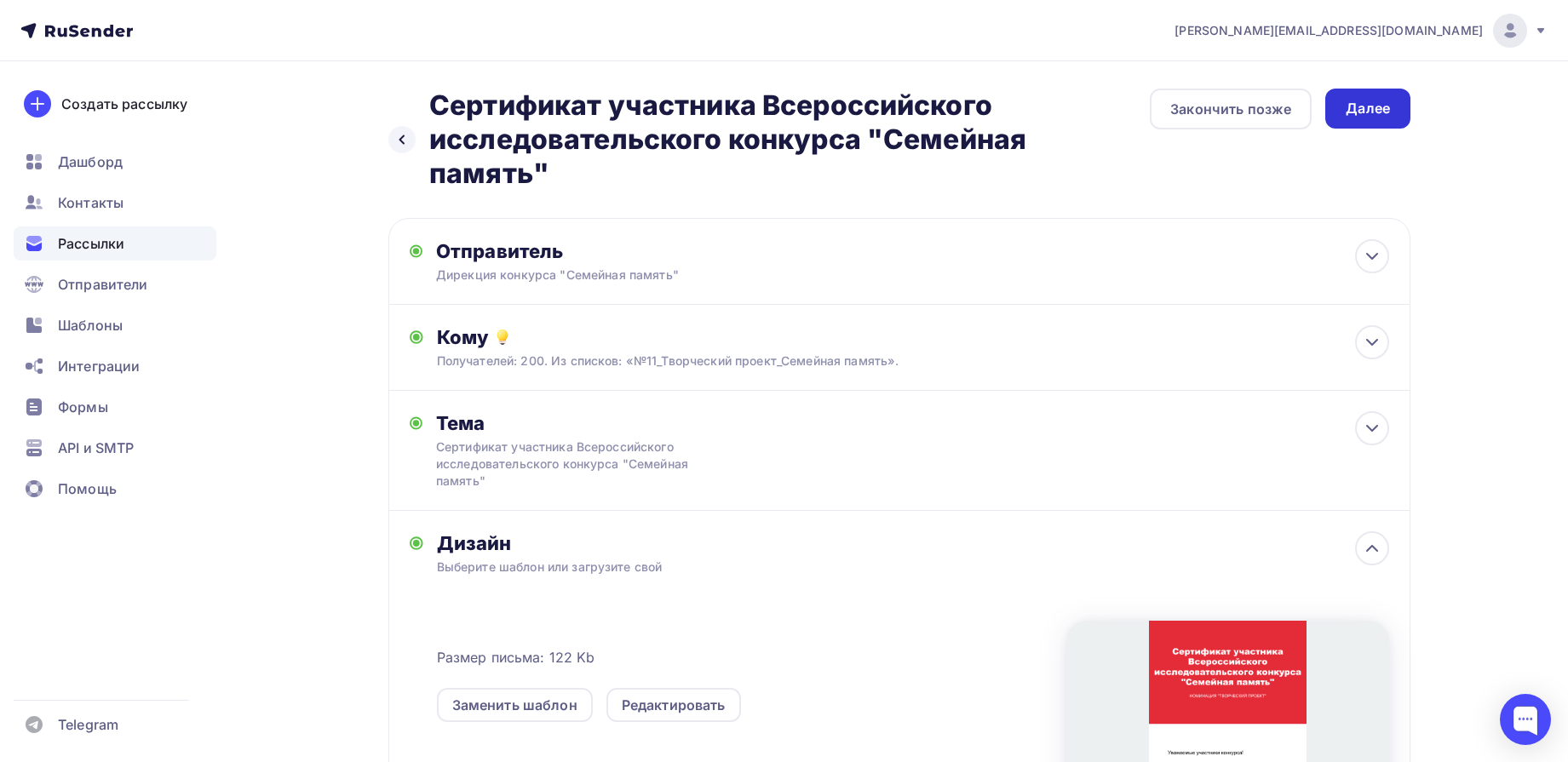
click at [1371, 107] on div "Далее" at bounding box center [1368, 108] width 44 height 20
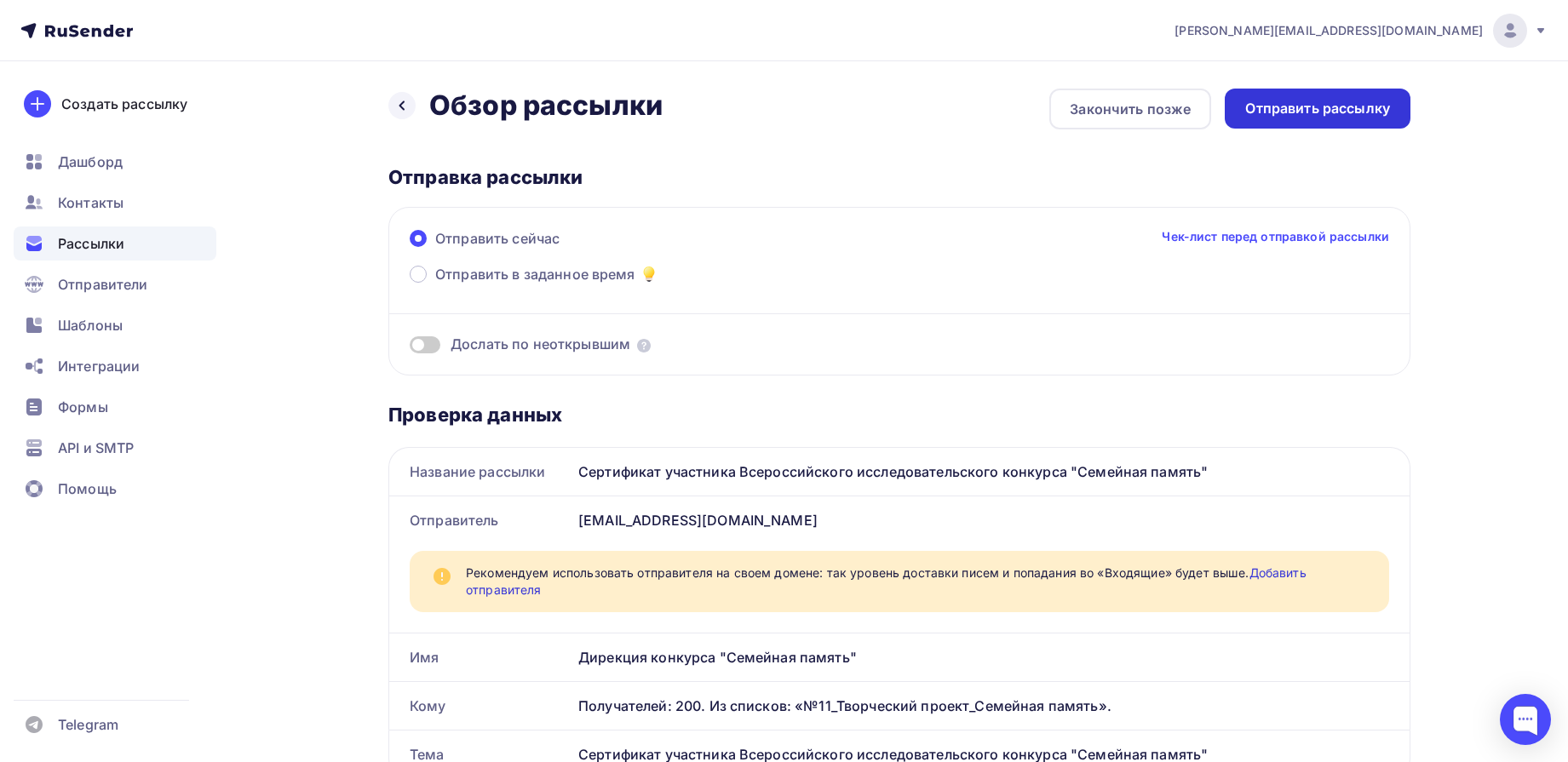
click at [1331, 124] on div "Отправить рассылку" at bounding box center [1317, 108] width 186 height 40
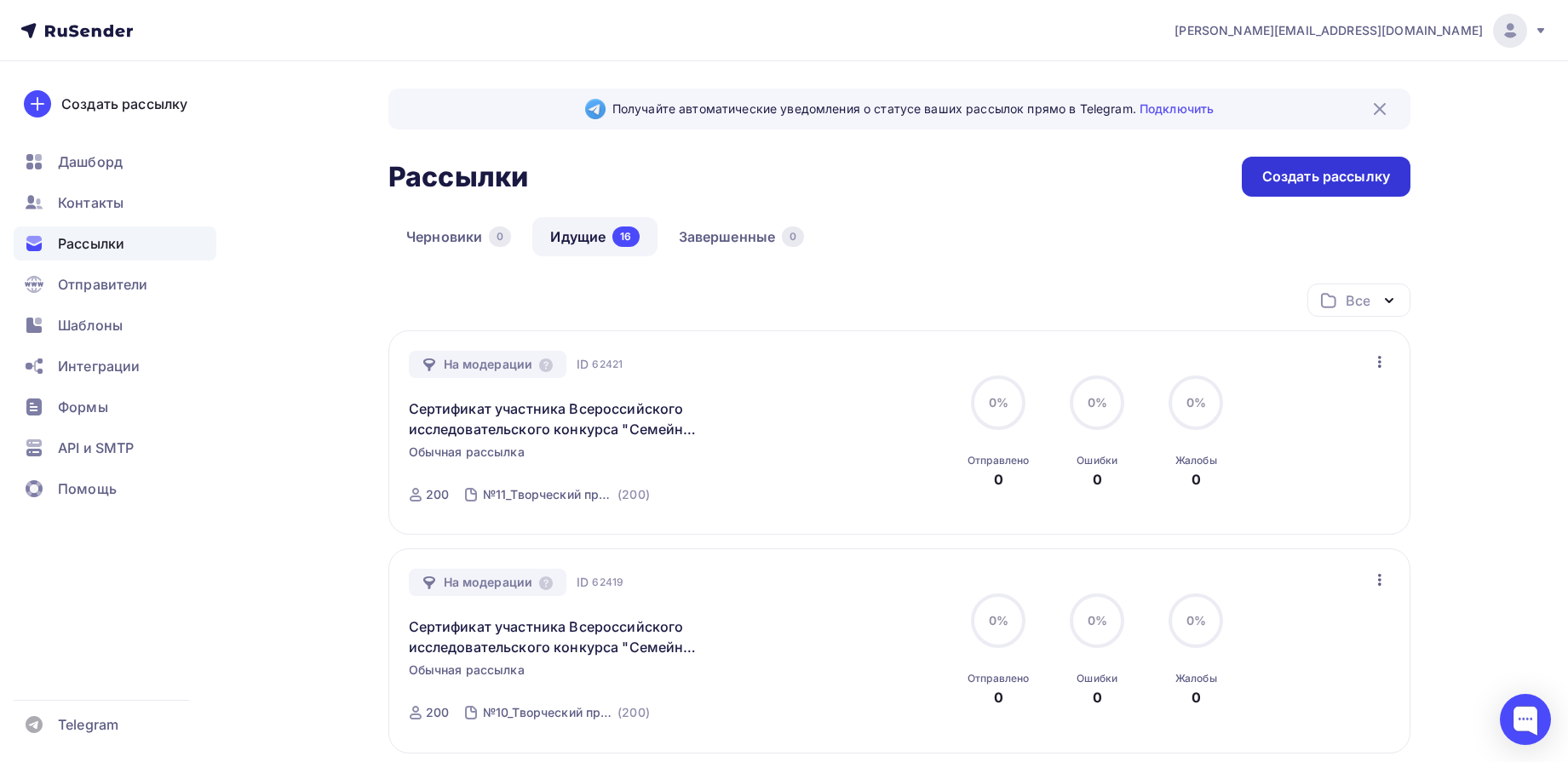
click at [1334, 169] on div "Создать рассылку" at bounding box center [1326, 177] width 128 height 20
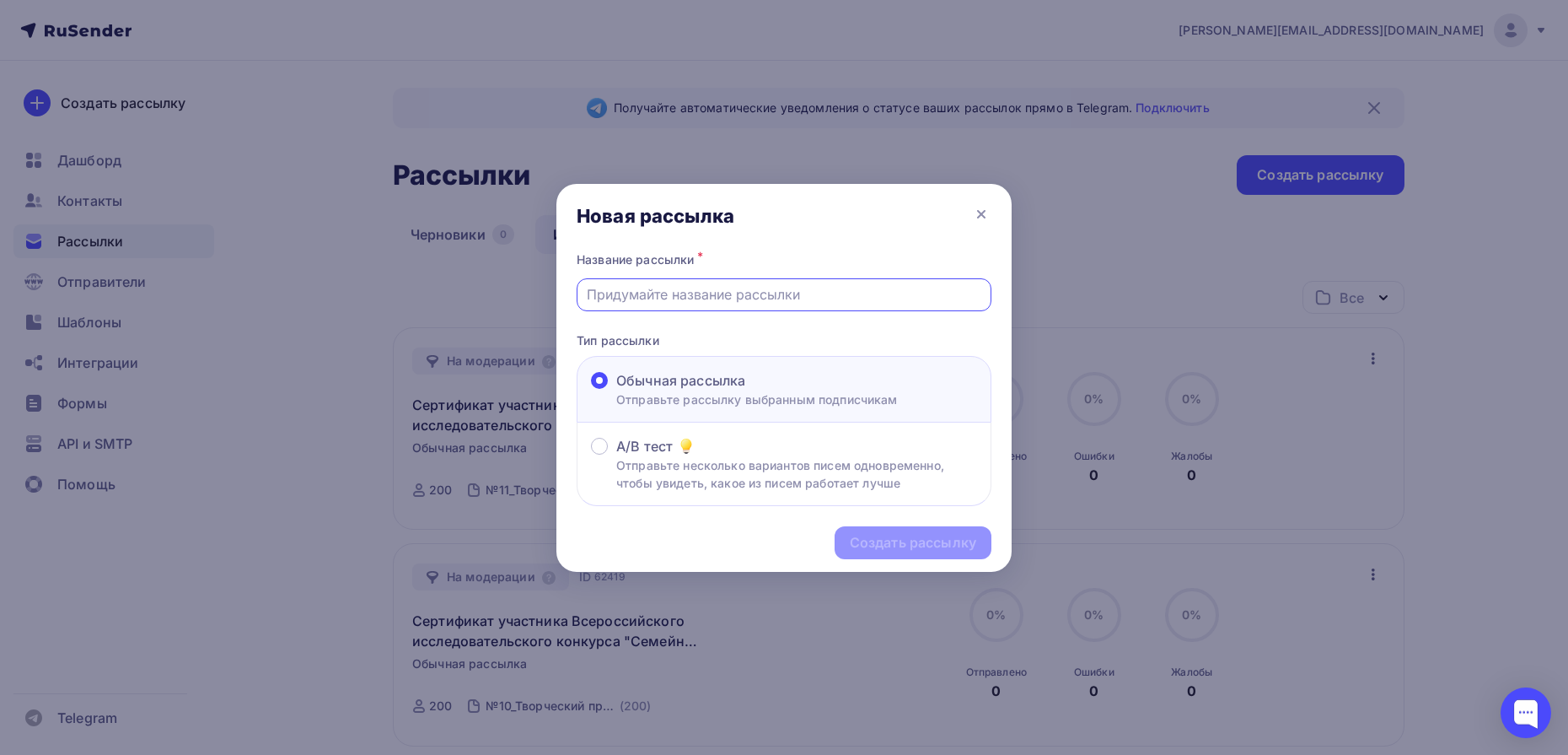
click at [679, 300] on input "text" at bounding box center [784, 294] width 395 height 20
type input "Сертификат участника Всероссийского исследовательского конкурса "Семейная памят…"
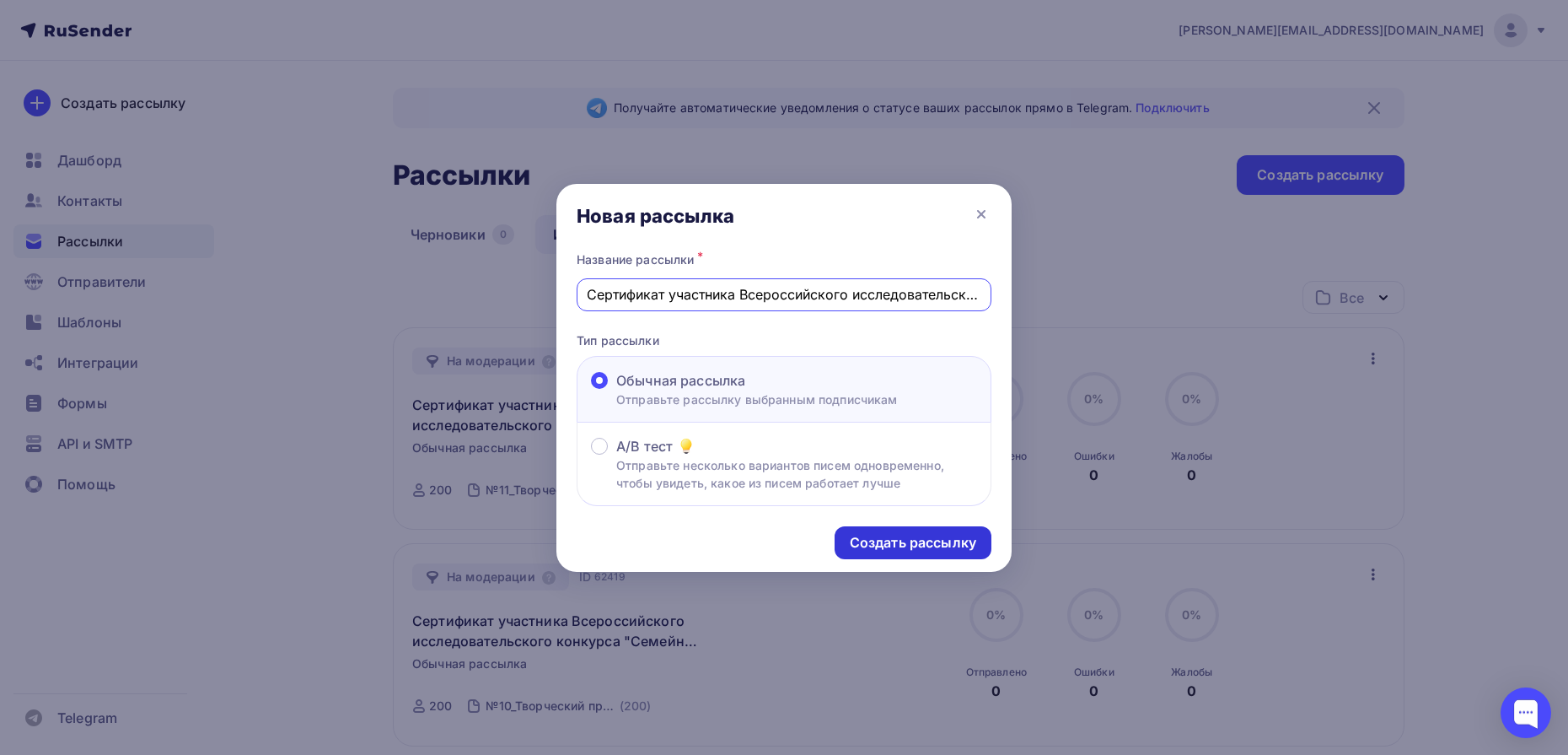
click at [907, 537] on div "Создать рассылку" at bounding box center [913, 543] width 127 height 19
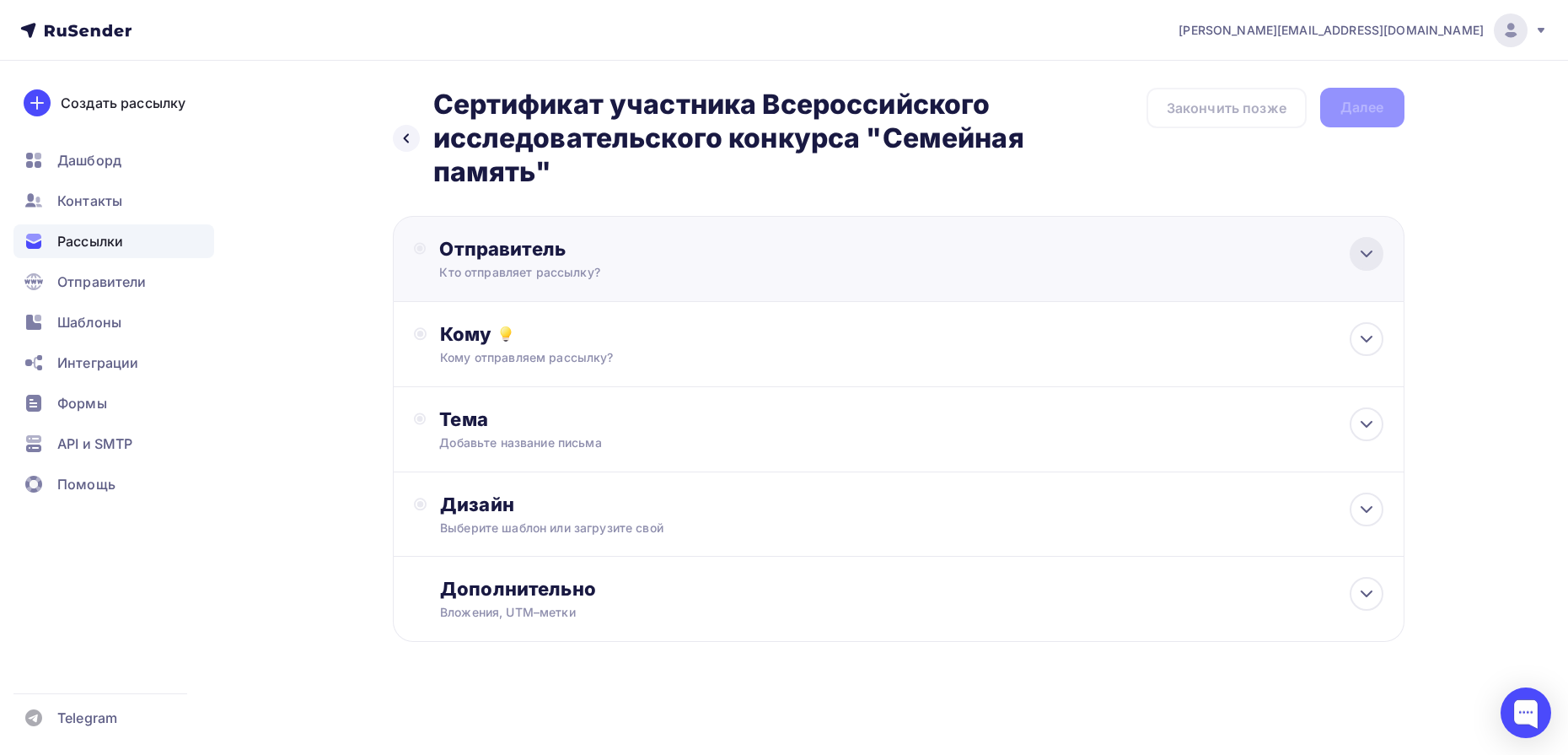
click at [1368, 266] on div at bounding box center [1366, 254] width 33 height 33
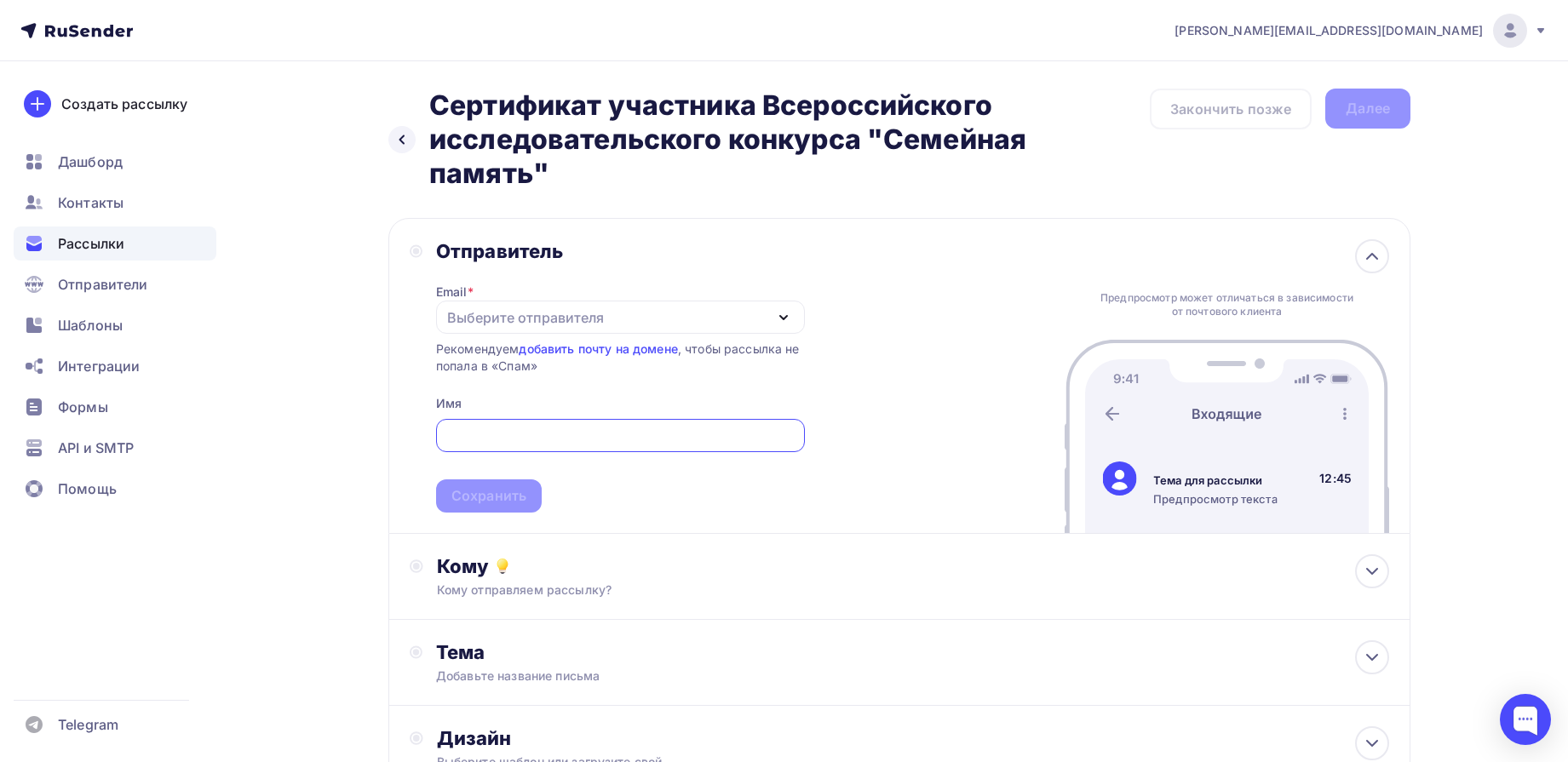
click at [514, 311] on div "Выберите отправителя" at bounding box center [526, 317] width 157 height 20
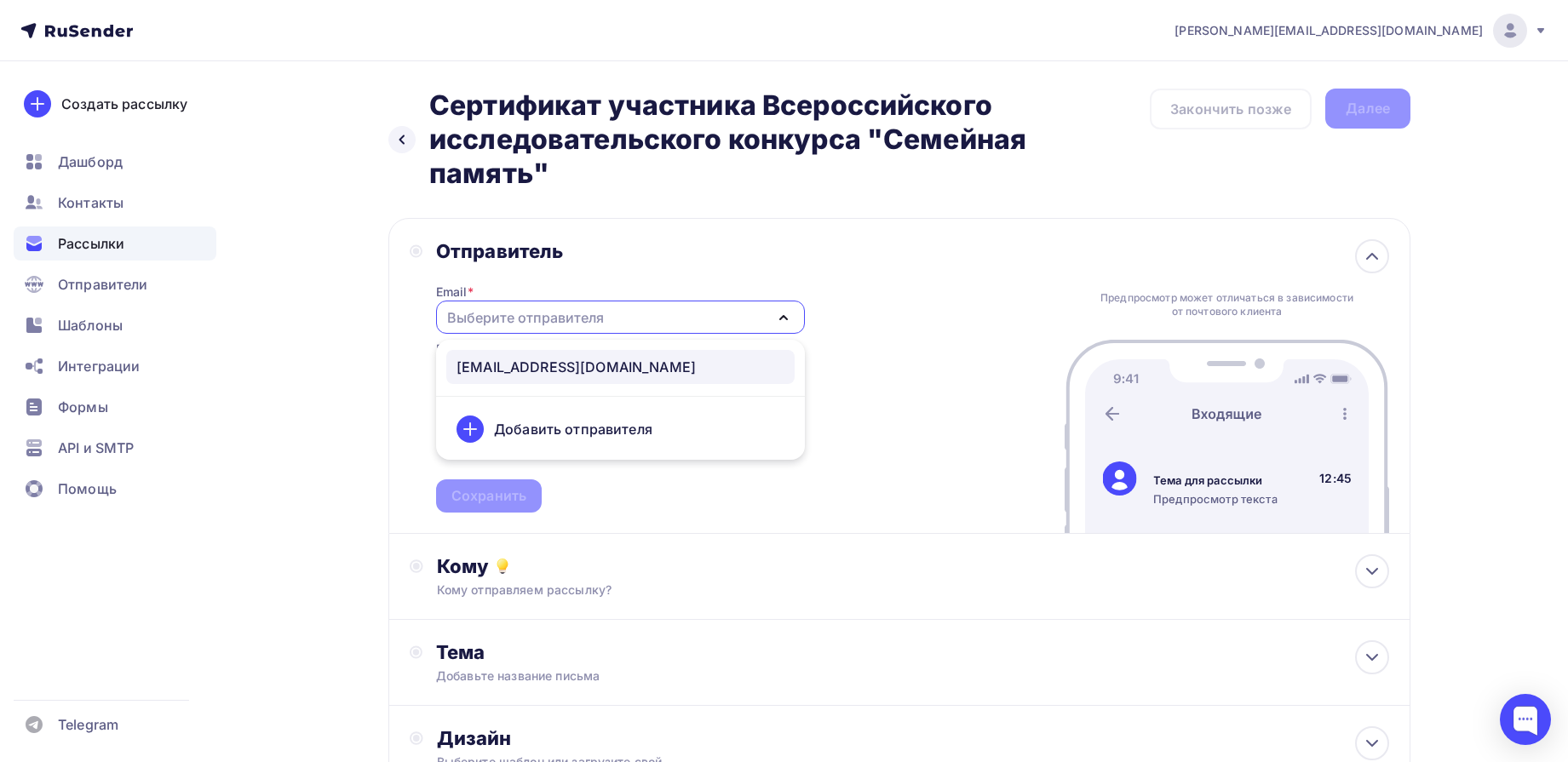
click at [549, 356] on link "[EMAIL_ADDRESS][DOMAIN_NAME]" at bounding box center [621, 367] width 349 height 34
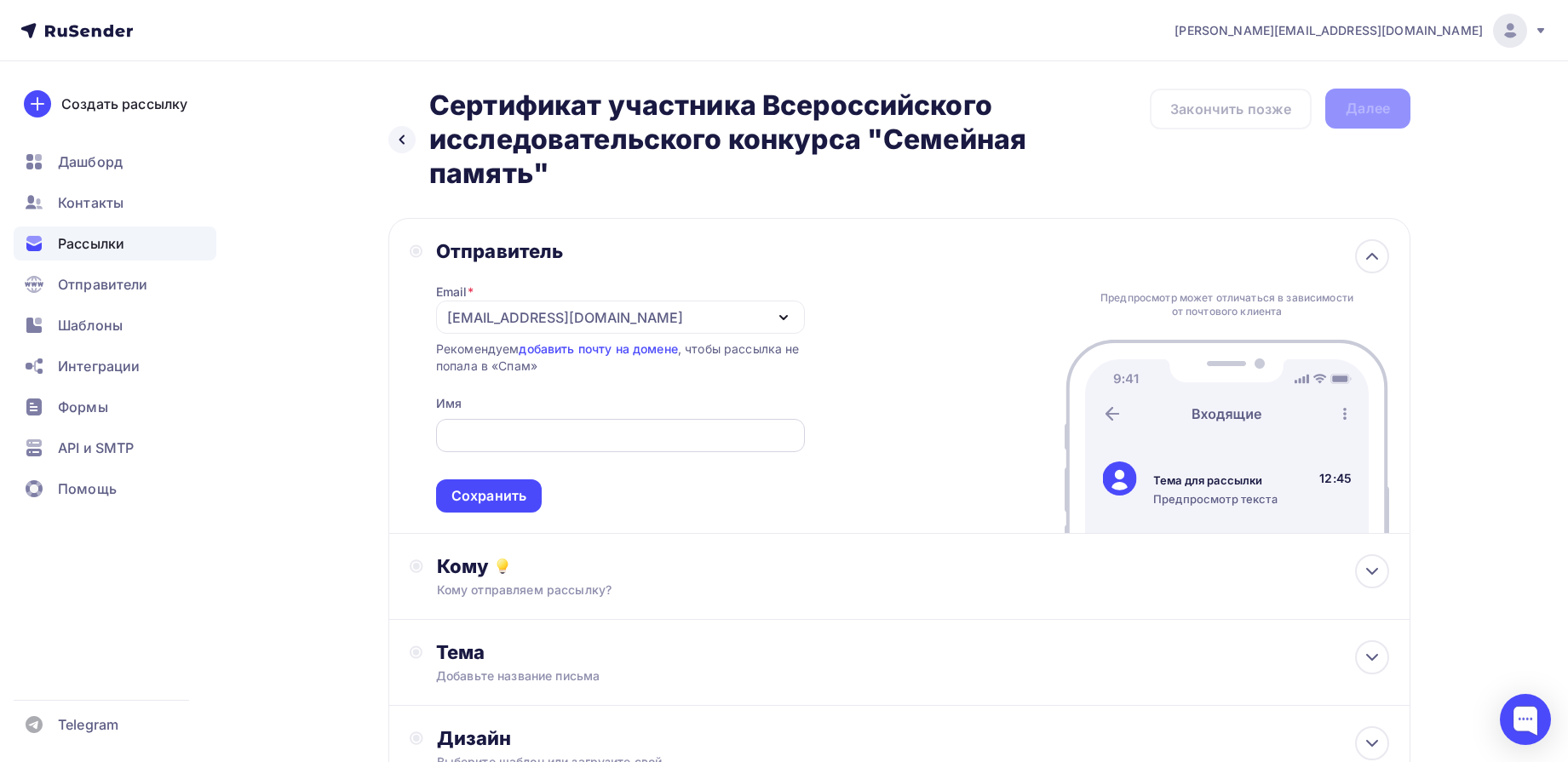
click at [639, 438] on input "text" at bounding box center [620, 436] width 350 height 20
type input "Дирекция конкурса "Семейная память""
click at [514, 496] on div "Сохранить" at bounding box center [489, 496] width 75 height 20
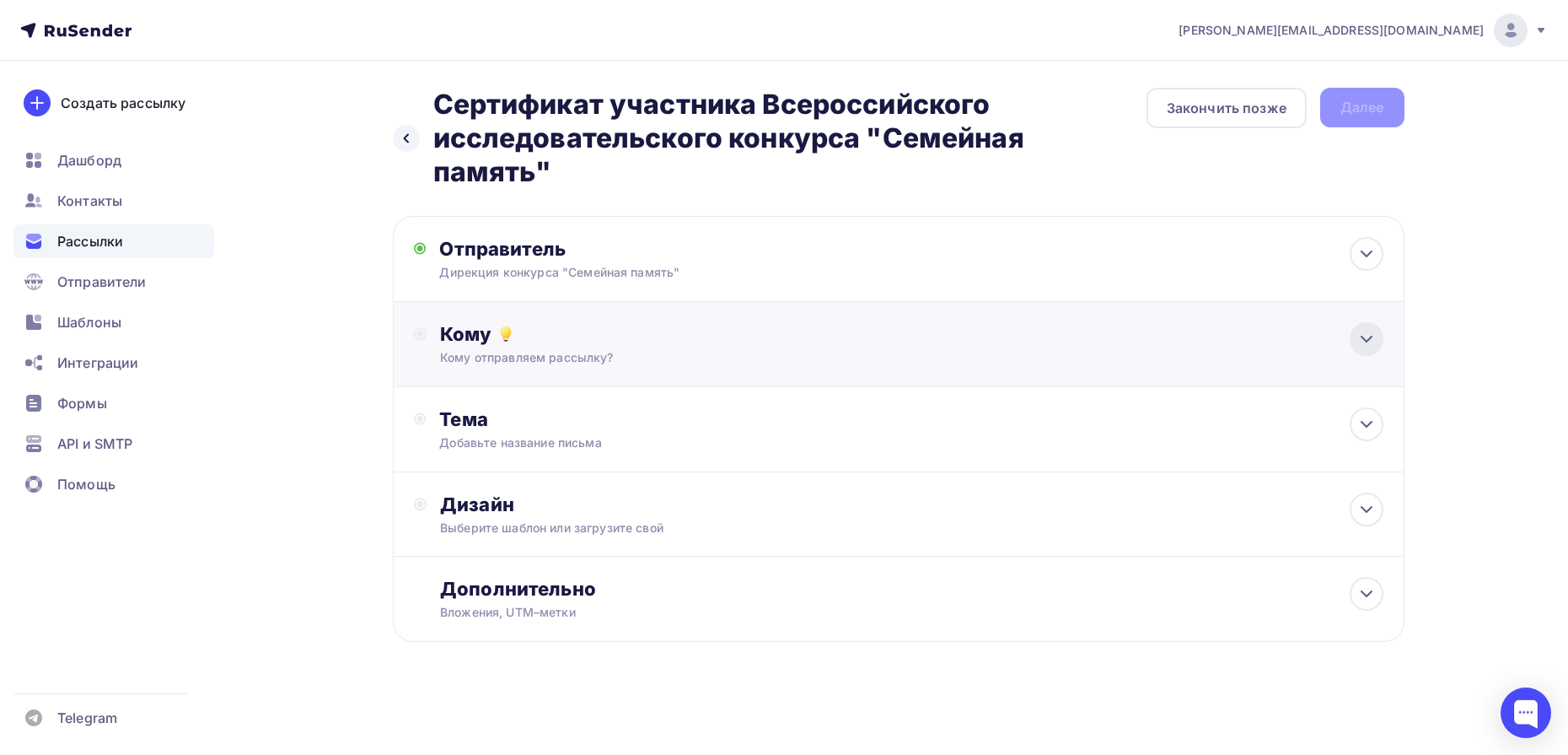
click at [1363, 342] on icon at bounding box center [1366, 339] width 20 height 20
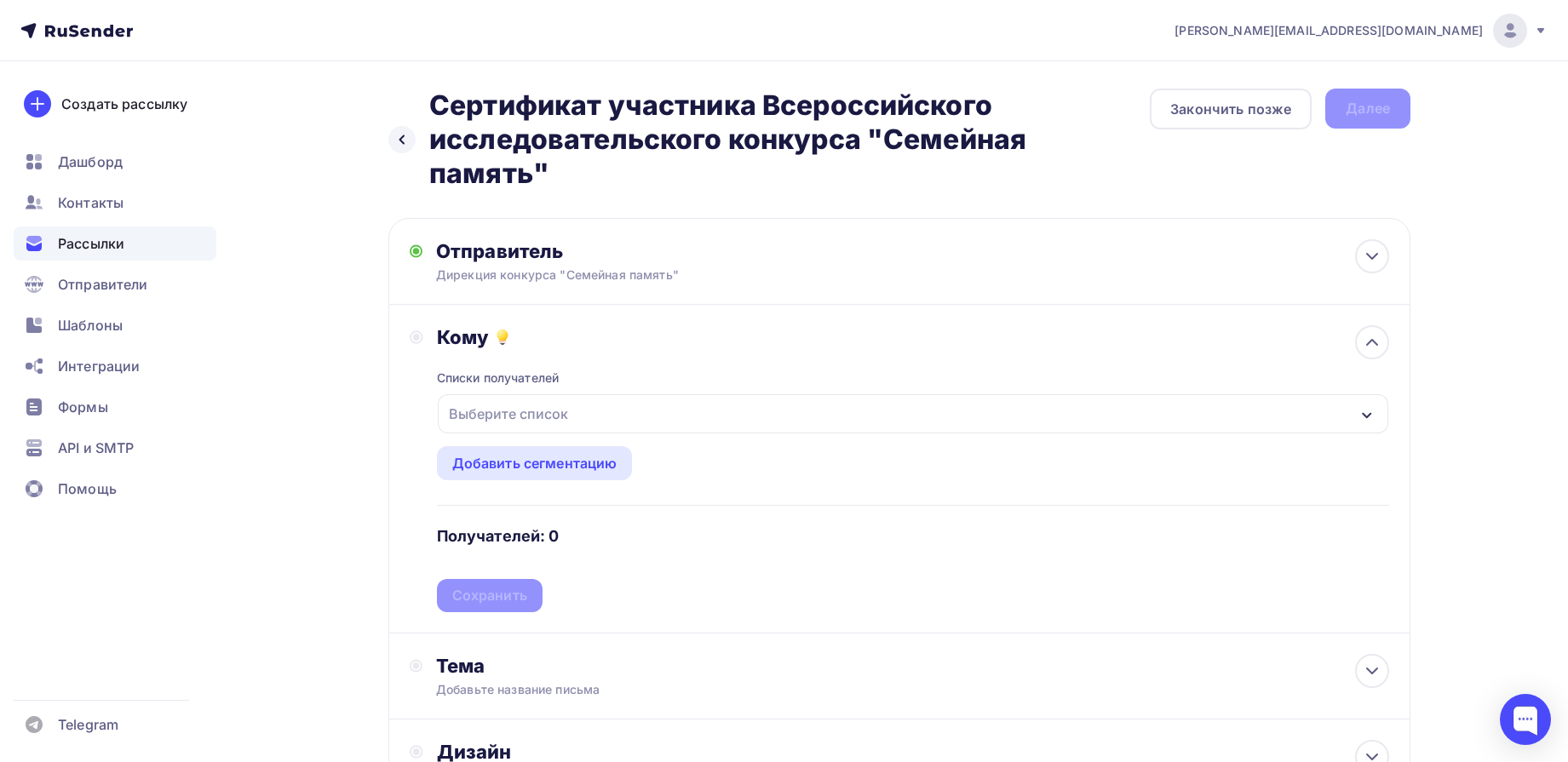
click at [958, 429] on div "Выберите список" at bounding box center [913, 413] width 951 height 39
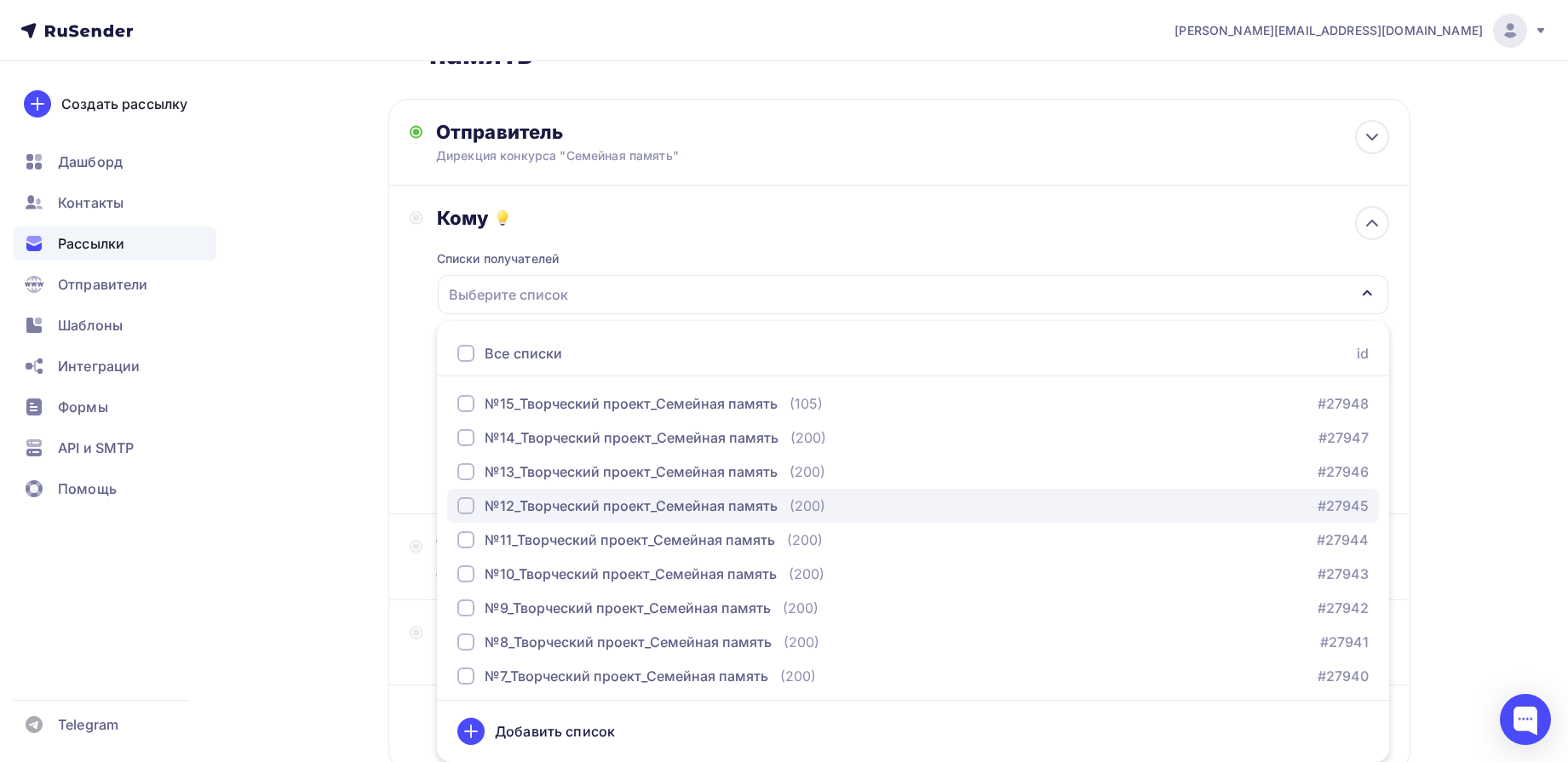
click at [614, 509] on div "№12_Творческий проект_Семейная память" at bounding box center [631, 505] width 293 height 20
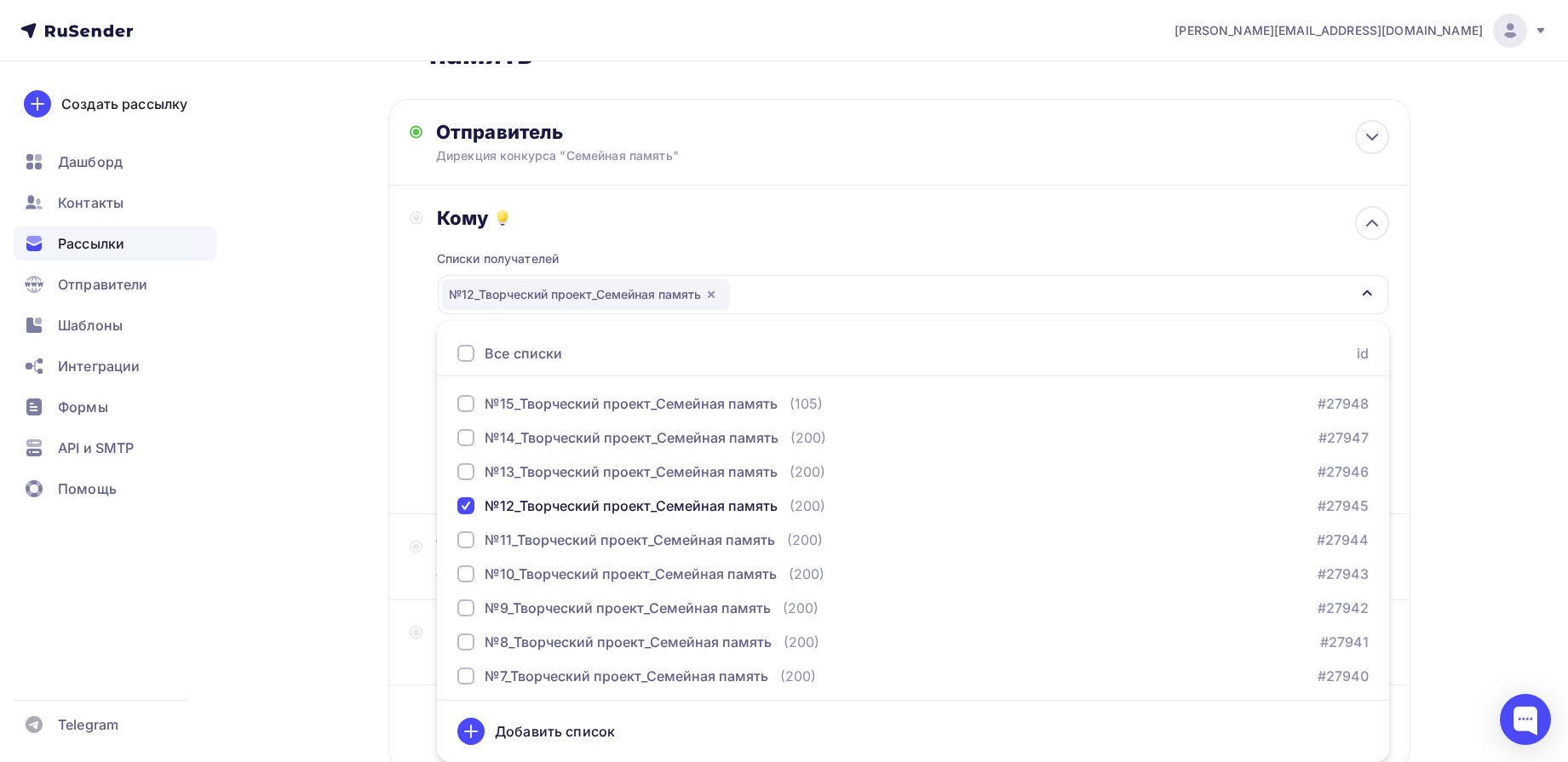
click at [1524, 300] on div "e.d.kuleshova@mail.ru Аккаунт Тарифы Выйти Создать рассылку Дашборд Контакты Ра…" at bounding box center [784, 381] width 1568 height 1000
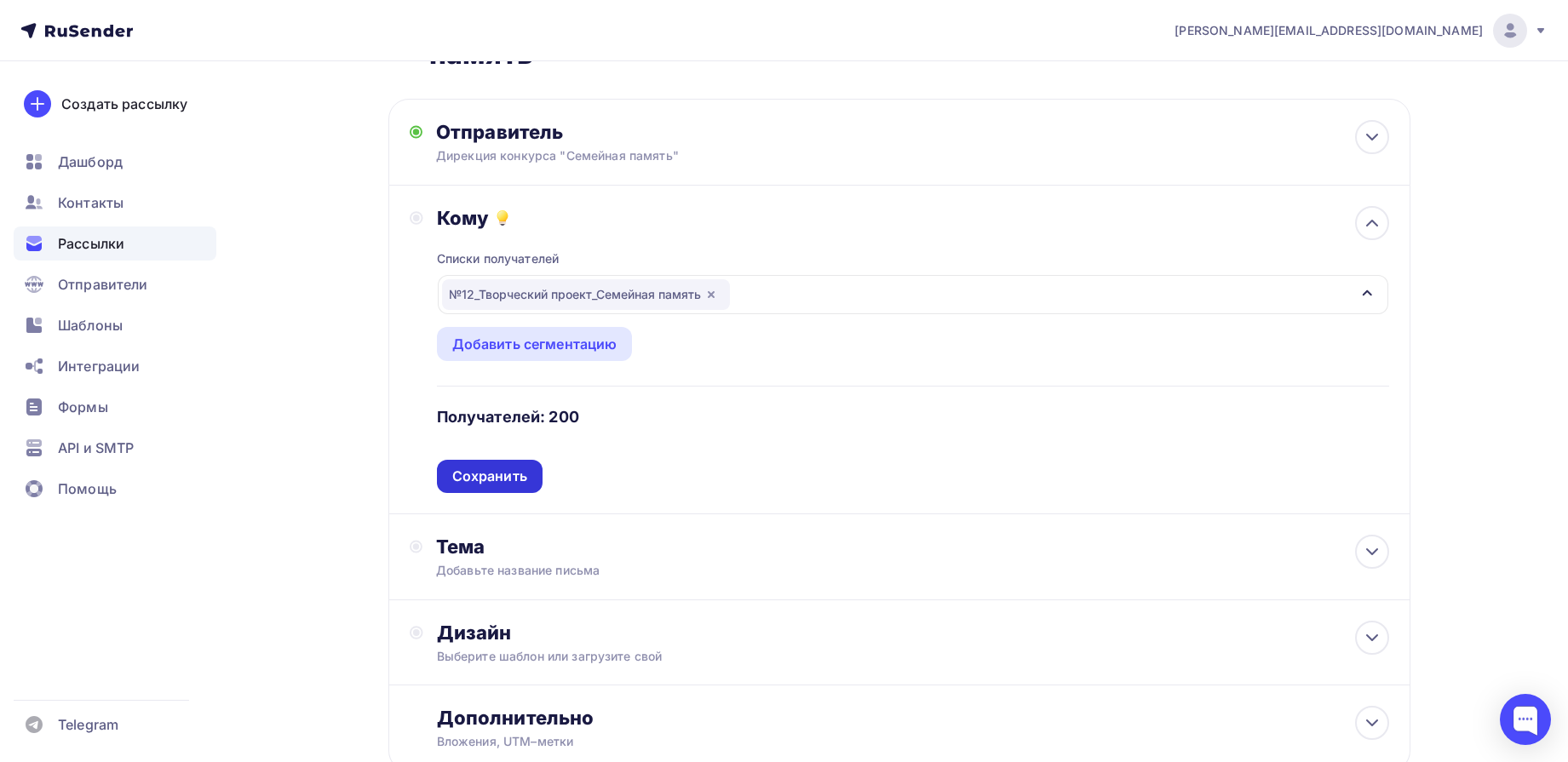
click at [505, 477] on div "Сохранить" at bounding box center [490, 477] width 75 height 20
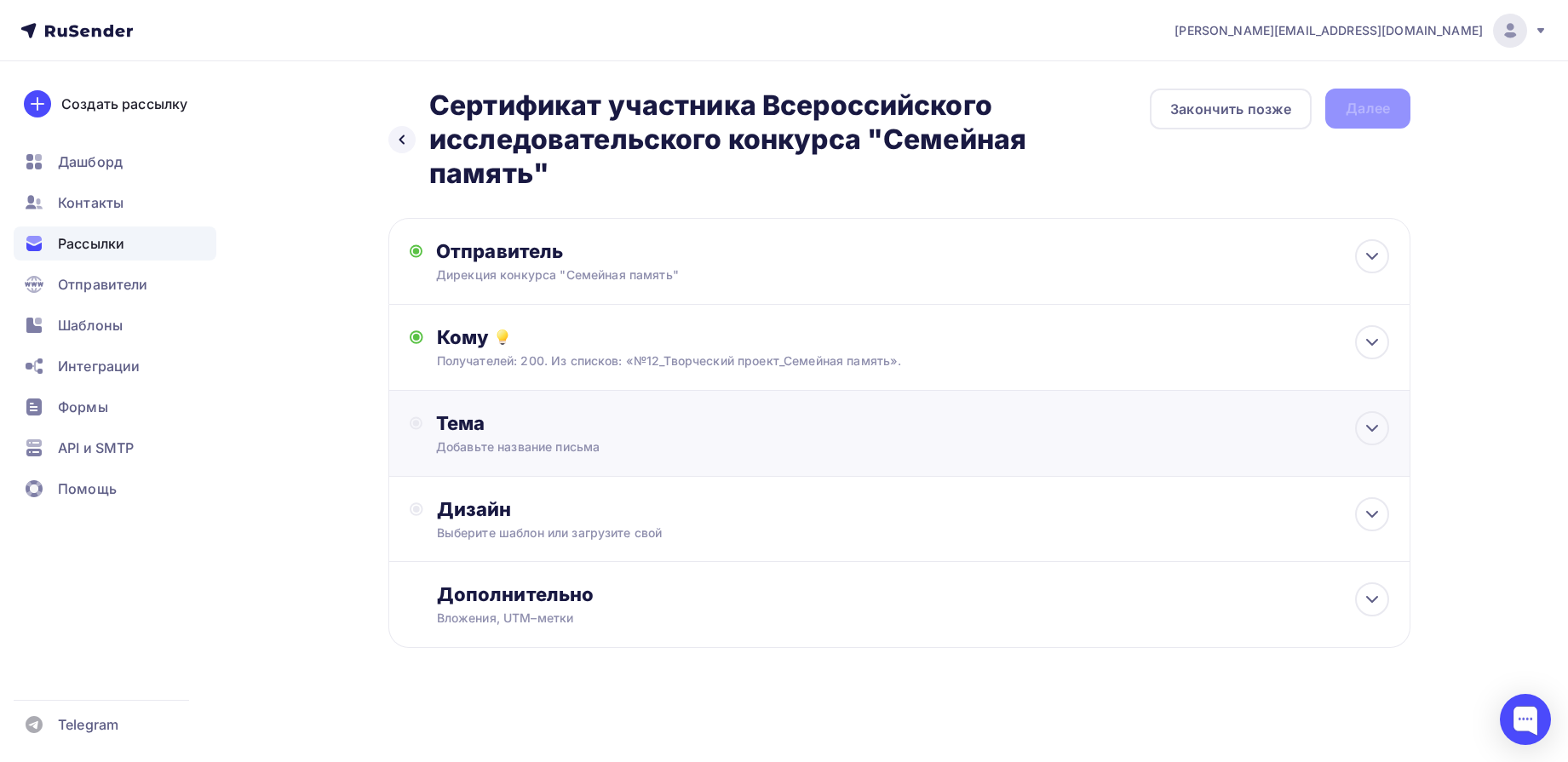
scroll to position [0, 0]
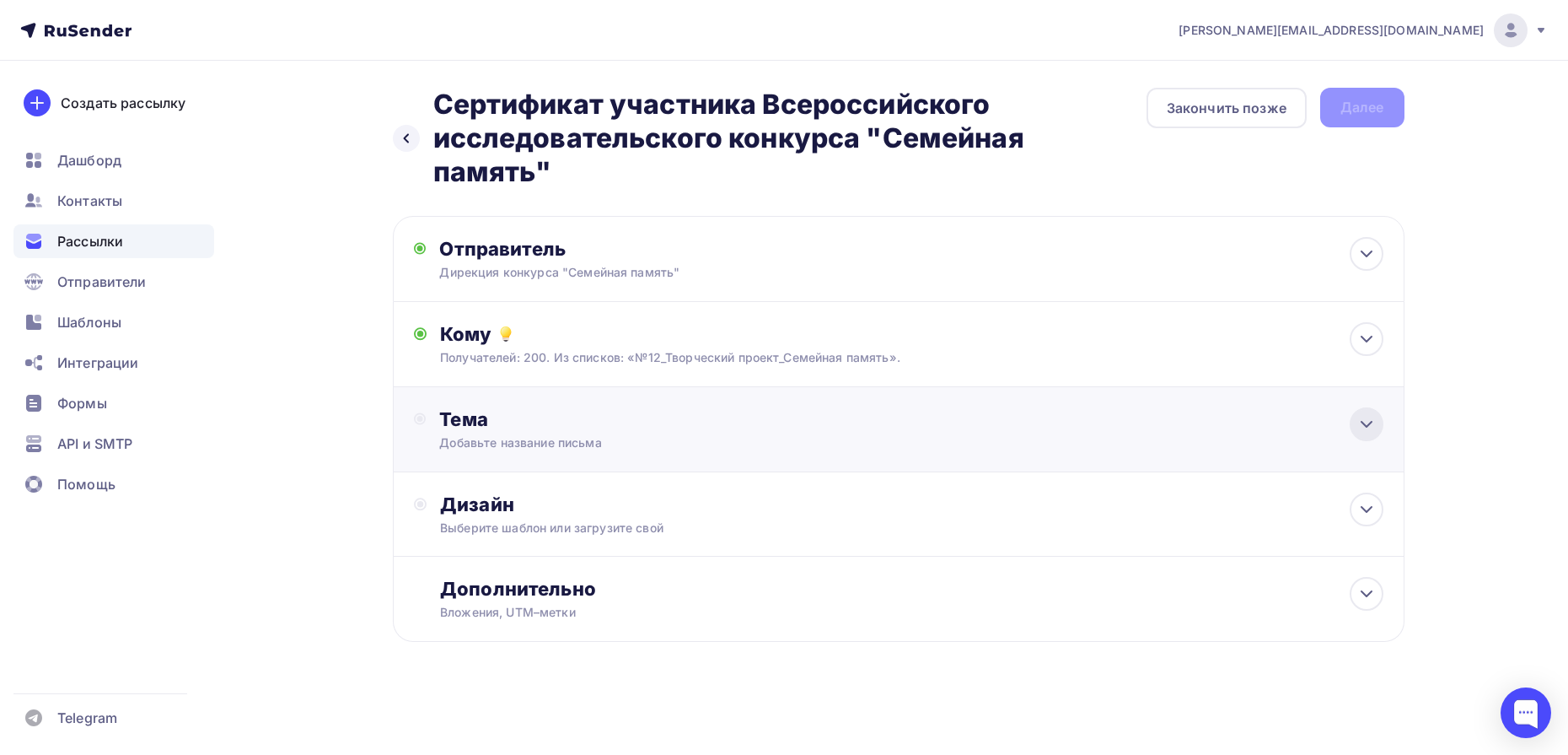
click at [1357, 426] on icon at bounding box center [1366, 424] width 20 height 20
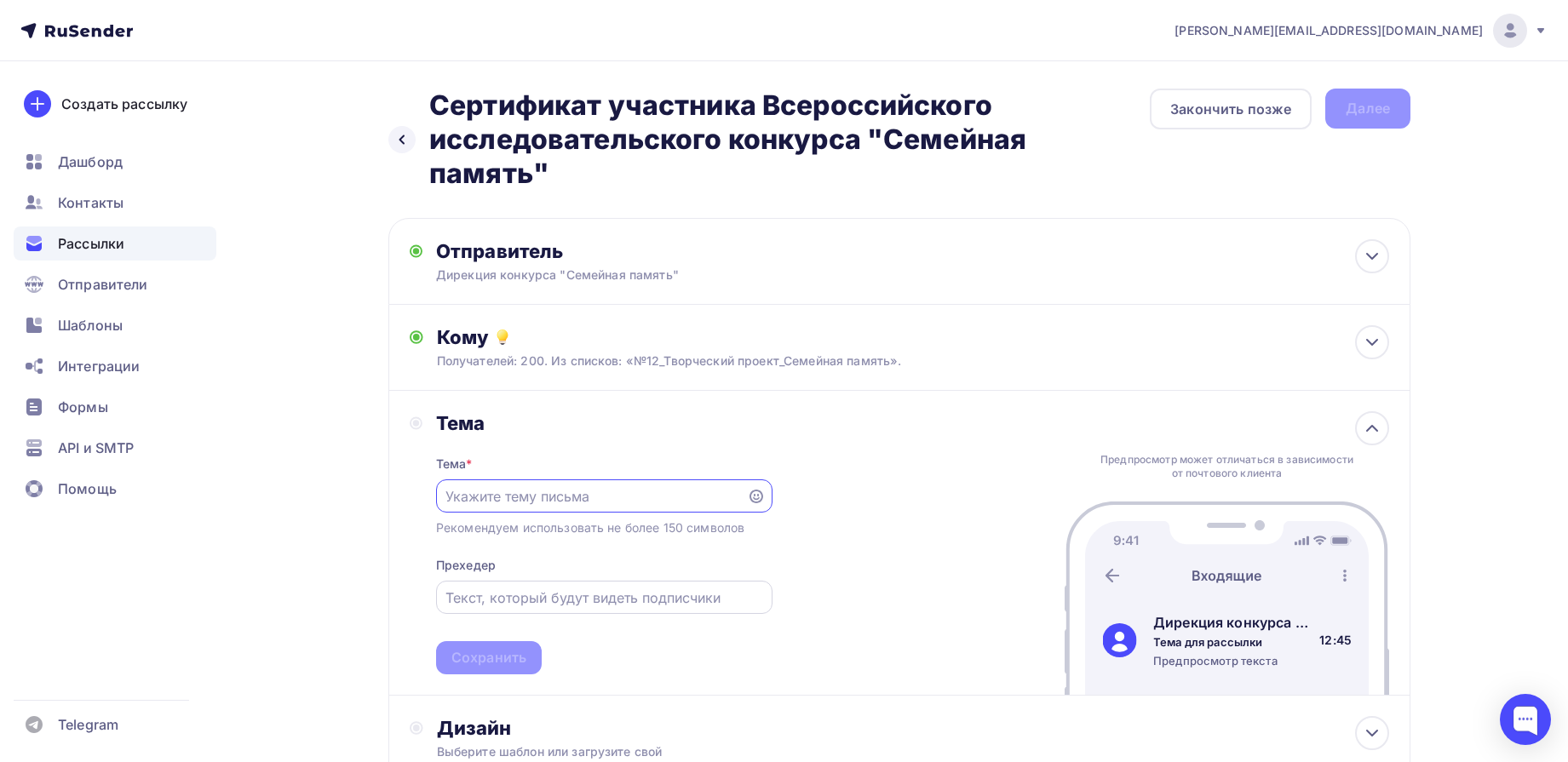
paste input "Сертификат участника Всероссийского исследовательского конкурса "Семейная памят…"
type input "Сертификат участника Всероссийского исследовательского конкурса "Семейная памят…"
click at [511, 654] on div "Сохранить" at bounding box center [489, 658] width 75 height 20
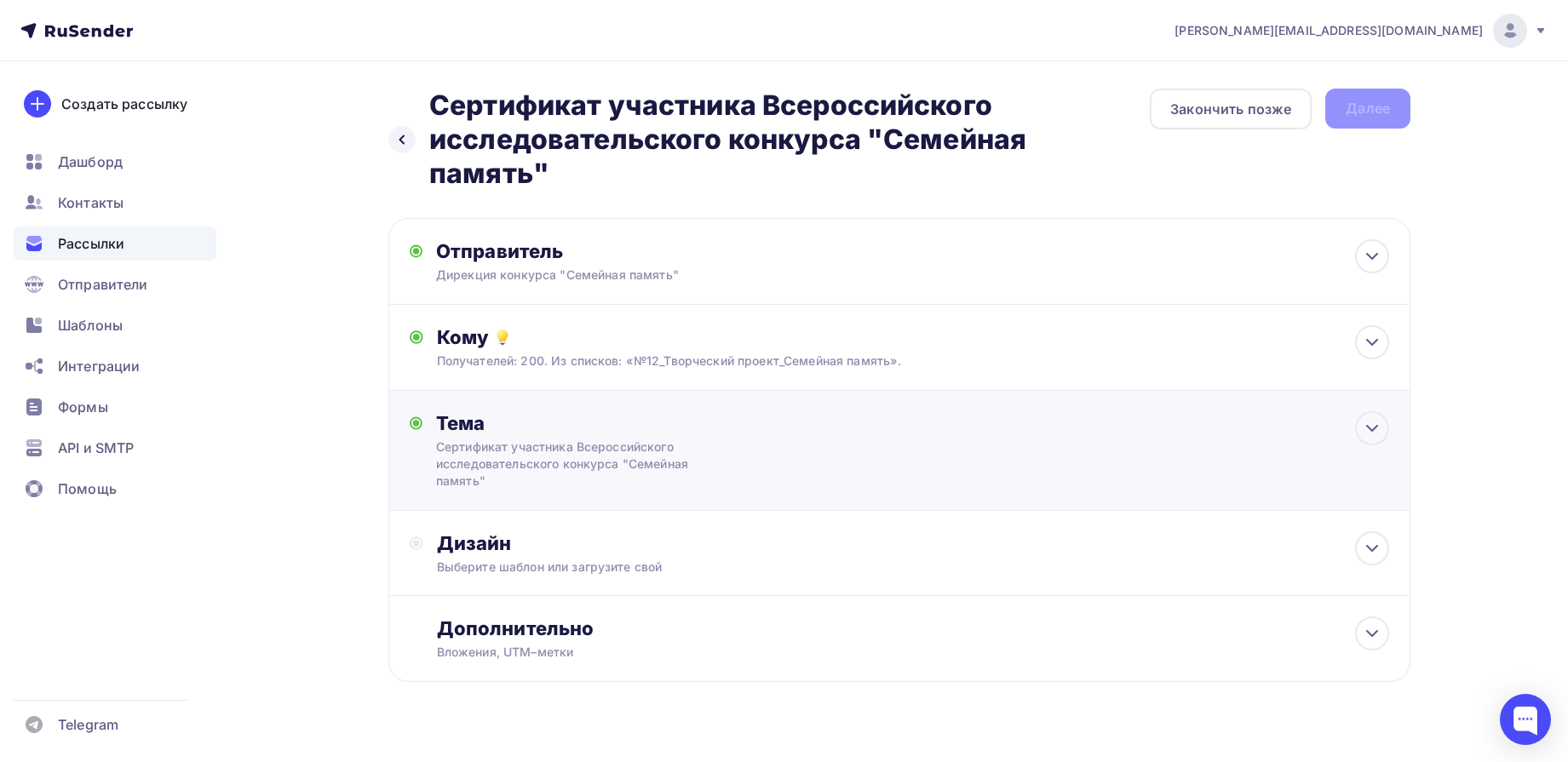
scroll to position [0, 0]
click at [1380, 544] on icon at bounding box center [1371, 548] width 20 height 20
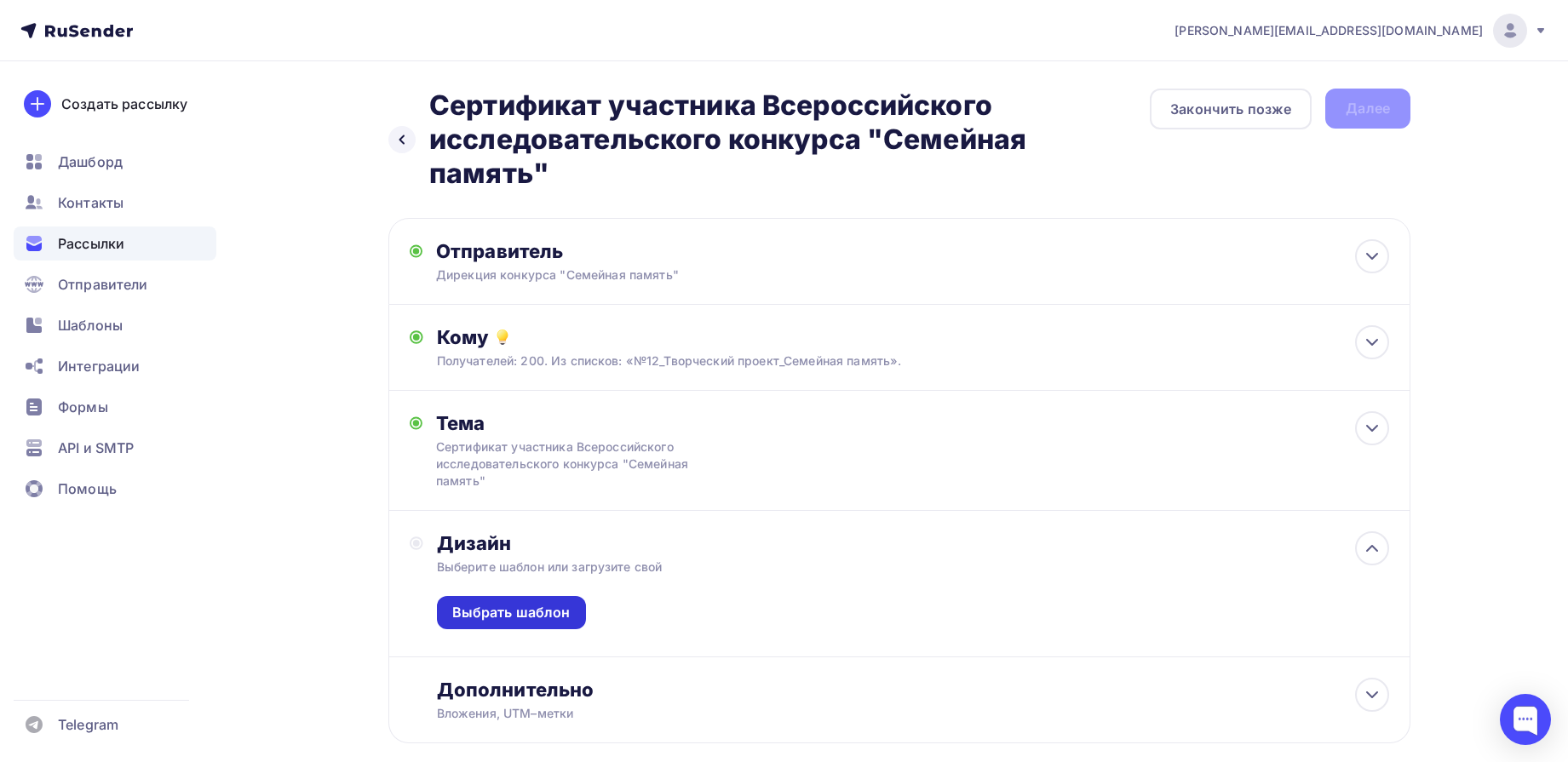
click at [462, 614] on div "Выбрать шаблон" at bounding box center [511, 613] width 118 height 20
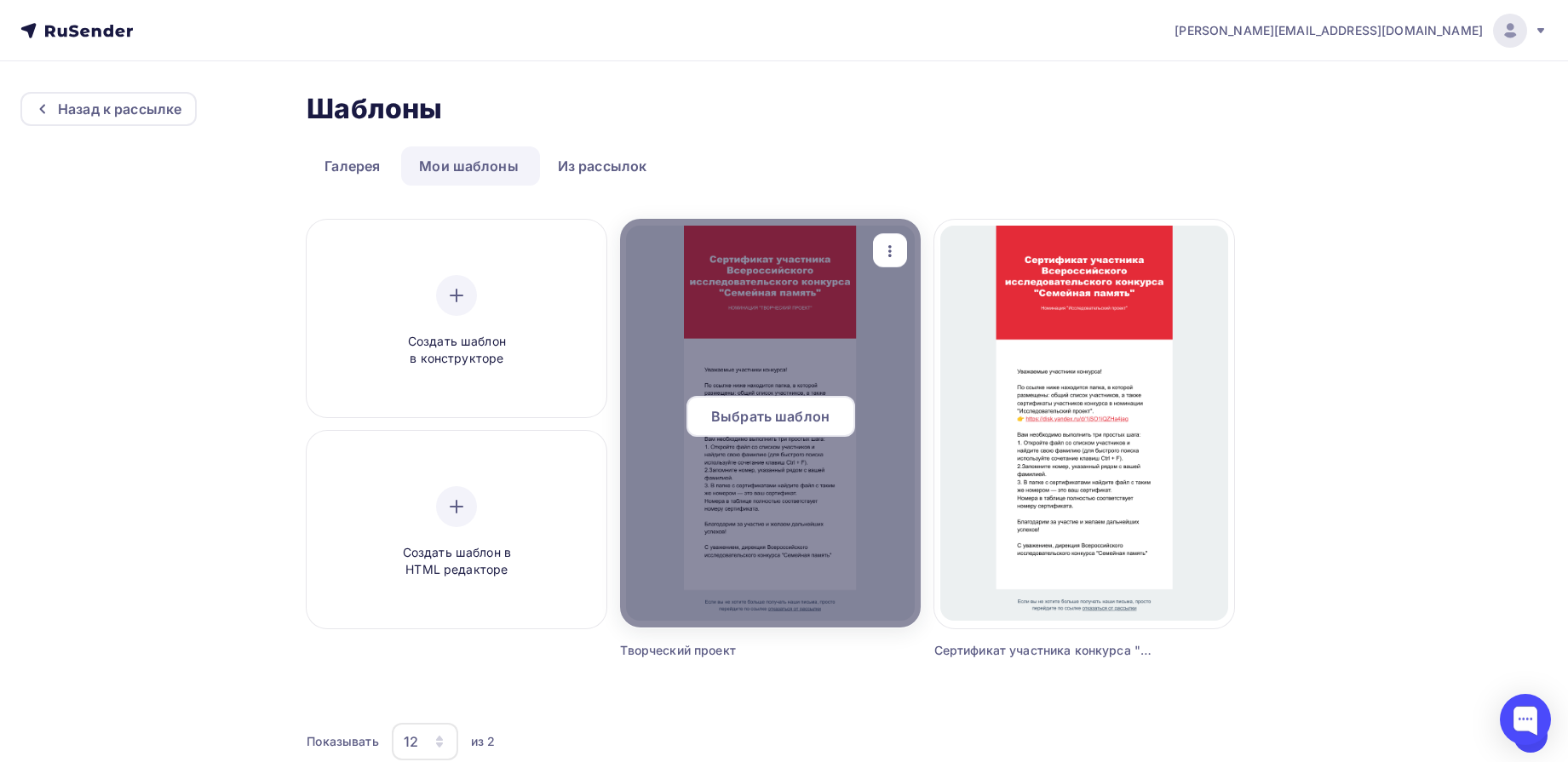
click at [777, 419] on span "Выбрать шаблон" at bounding box center [770, 416] width 118 height 20
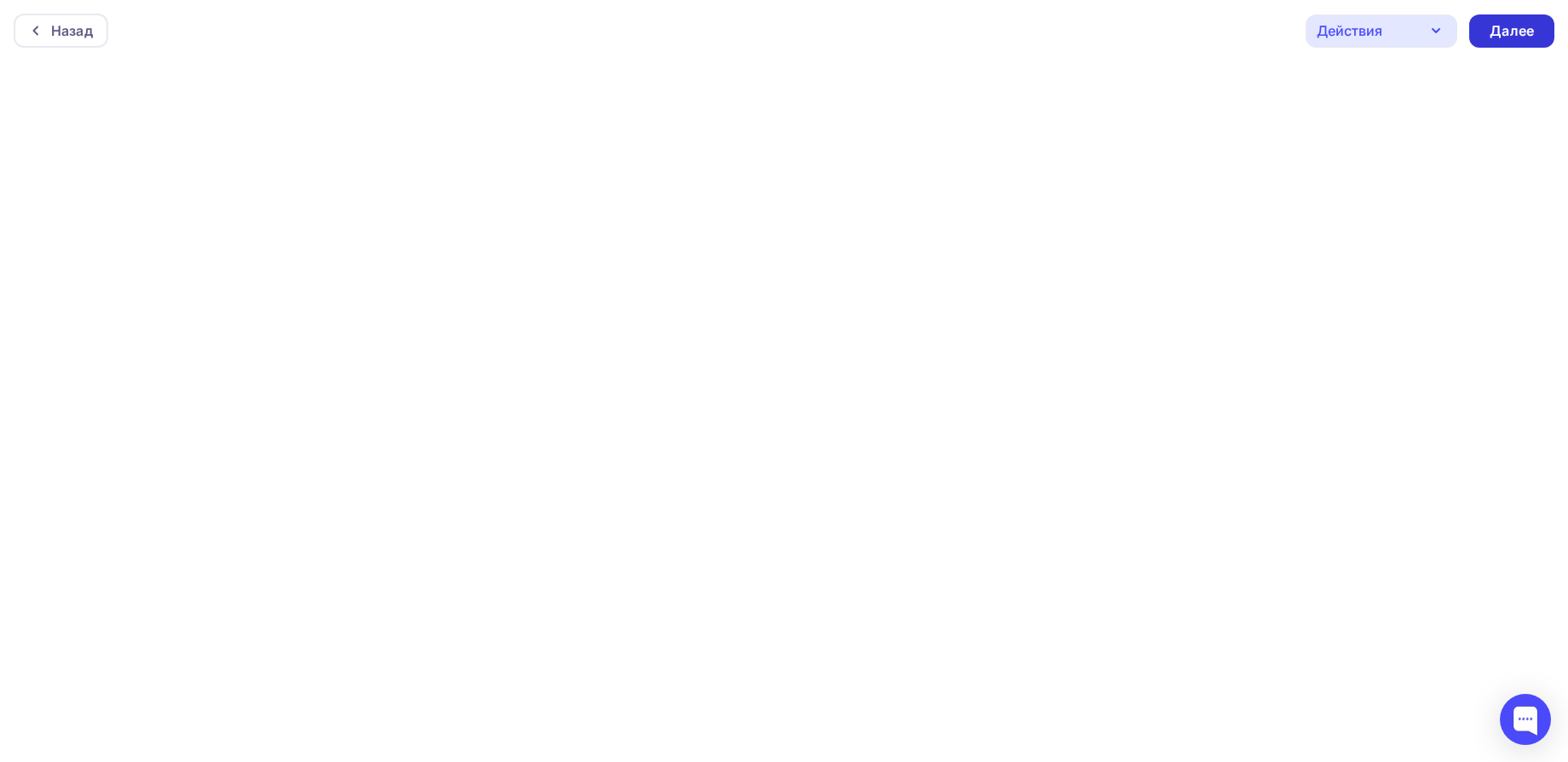
click at [1503, 41] on div "Далее" at bounding box center [1512, 30] width 85 height 33
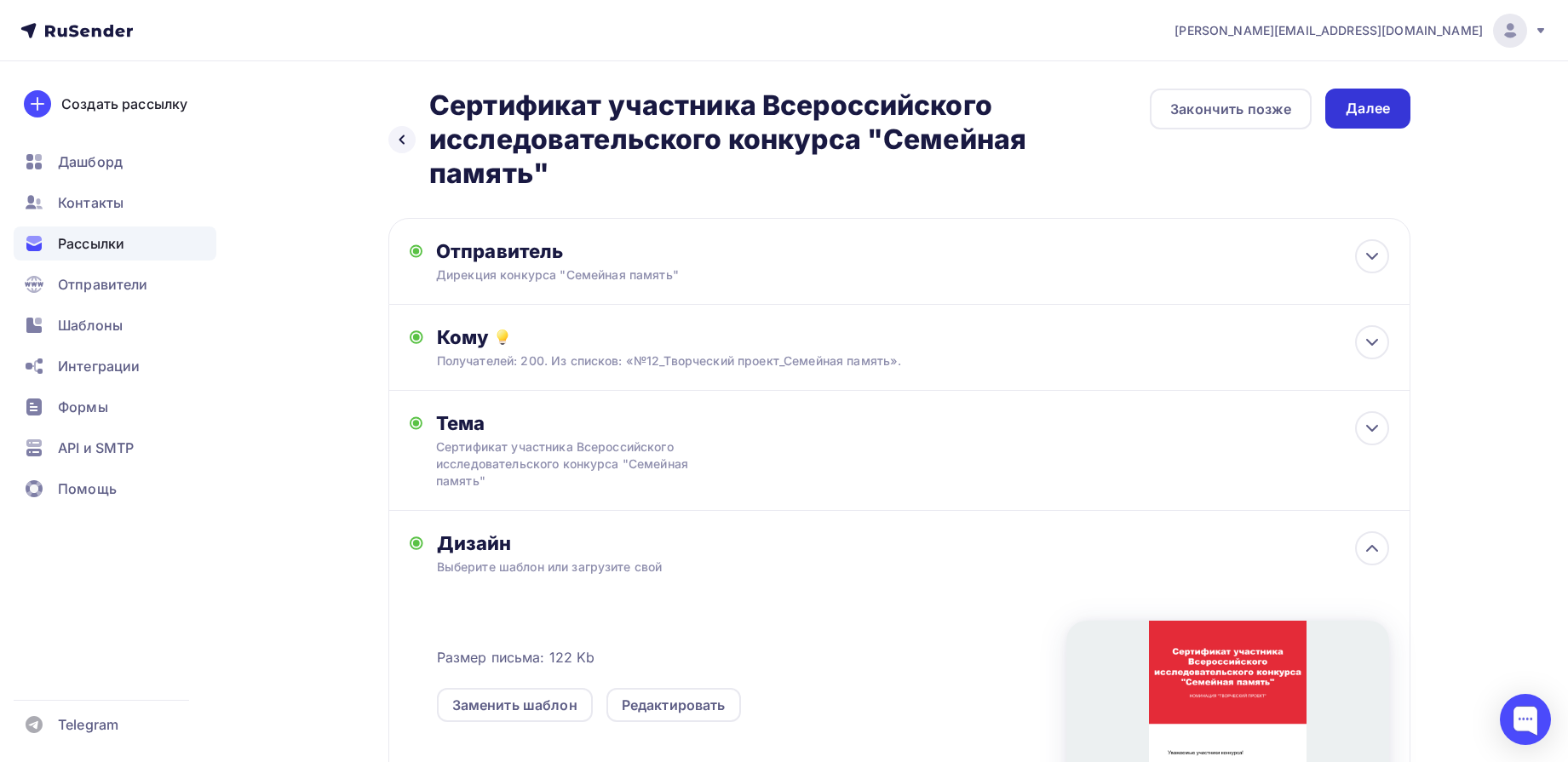
click at [1379, 110] on div "Далее" at bounding box center [1368, 108] width 44 height 20
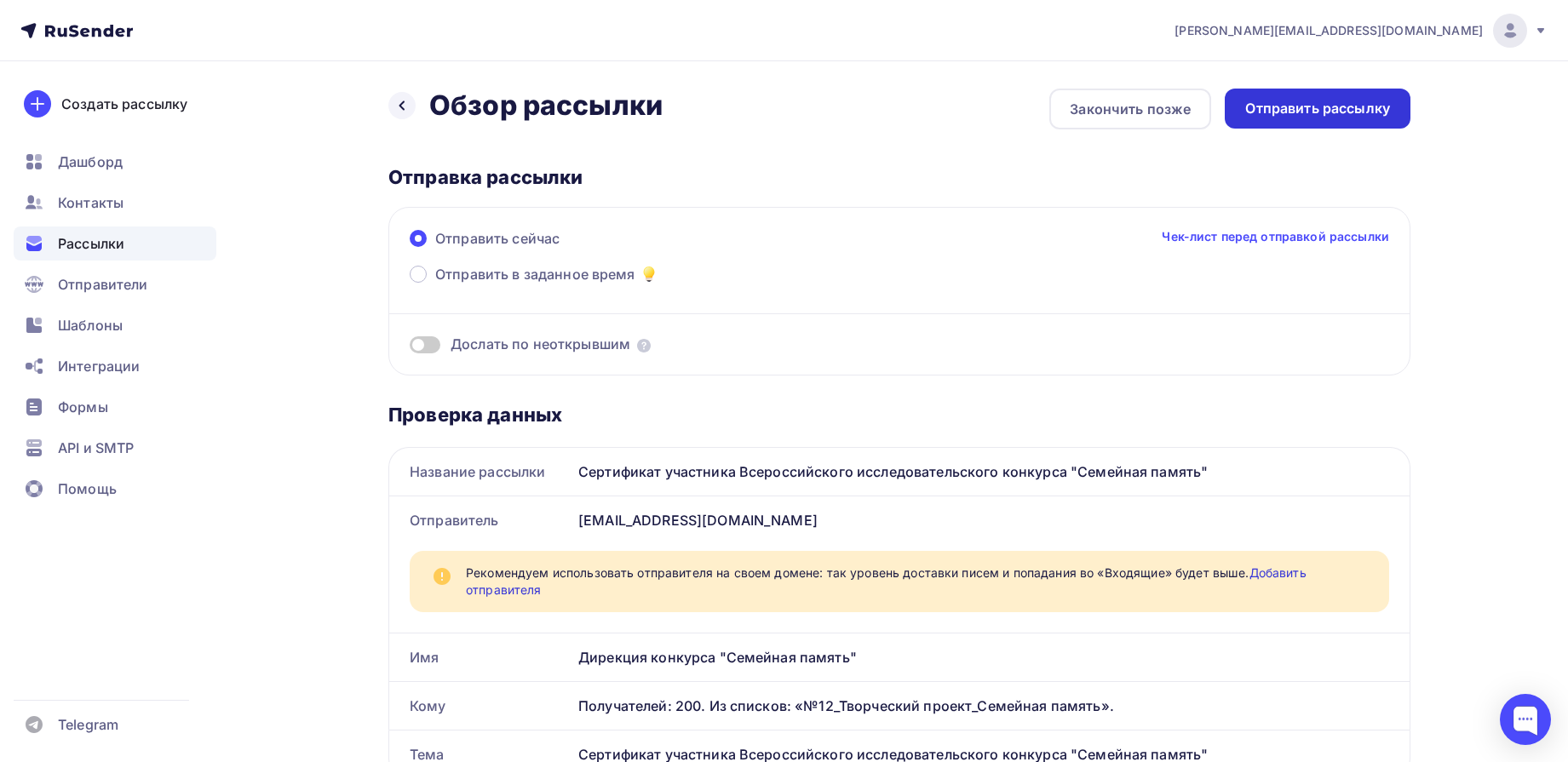
click at [1323, 112] on div "Отправить рассылку" at bounding box center [1317, 108] width 145 height 20
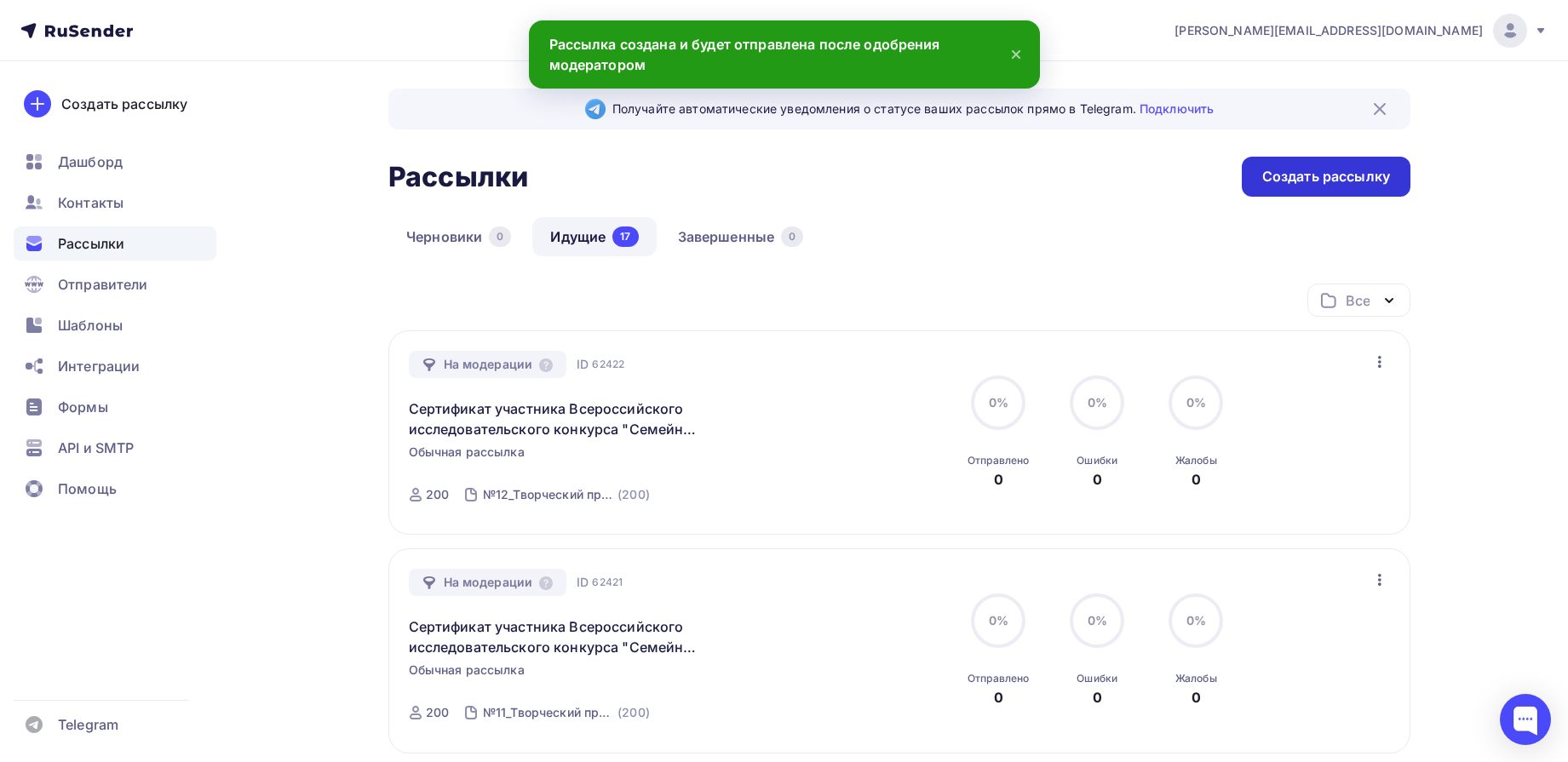
click at [1311, 175] on div "Создать рассылку" at bounding box center [1326, 177] width 128 height 20
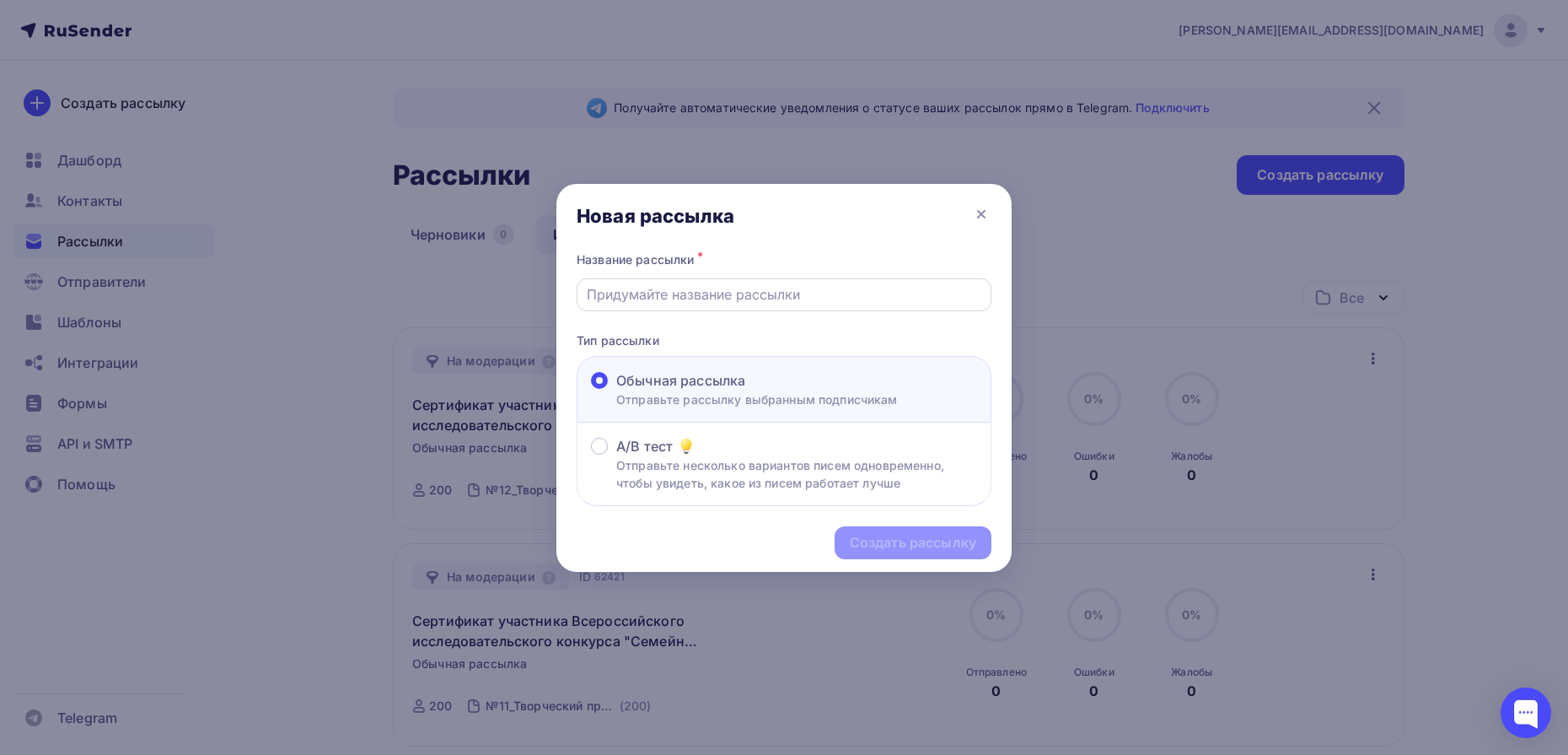
click at [735, 300] on input "text" at bounding box center [784, 294] width 395 height 20
type input "Сертификат участника Всероссийского исследовательского конкурса "Семейная памят…"
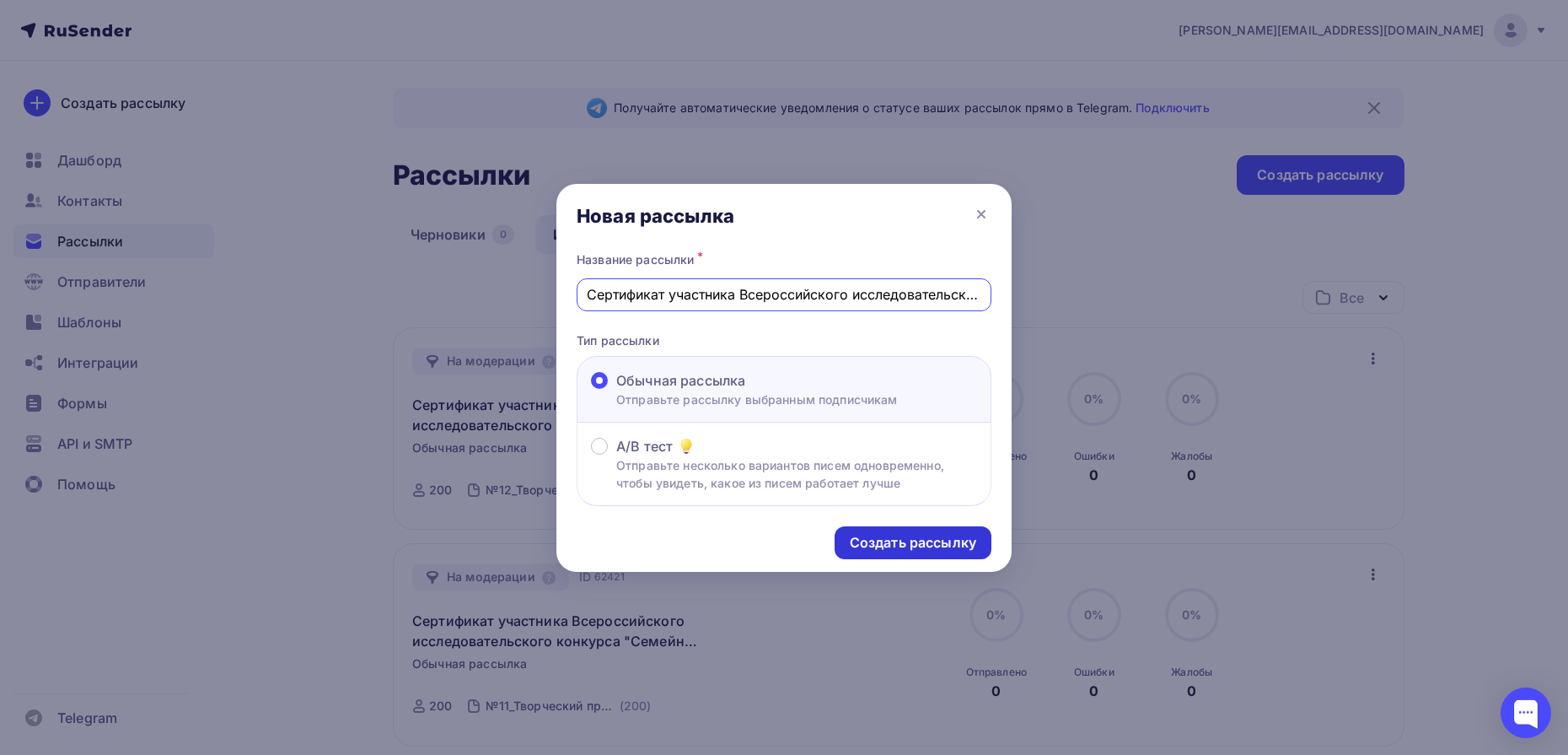
click at [957, 546] on div "Создать рассылку" at bounding box center [913, 543] width 127 height 19
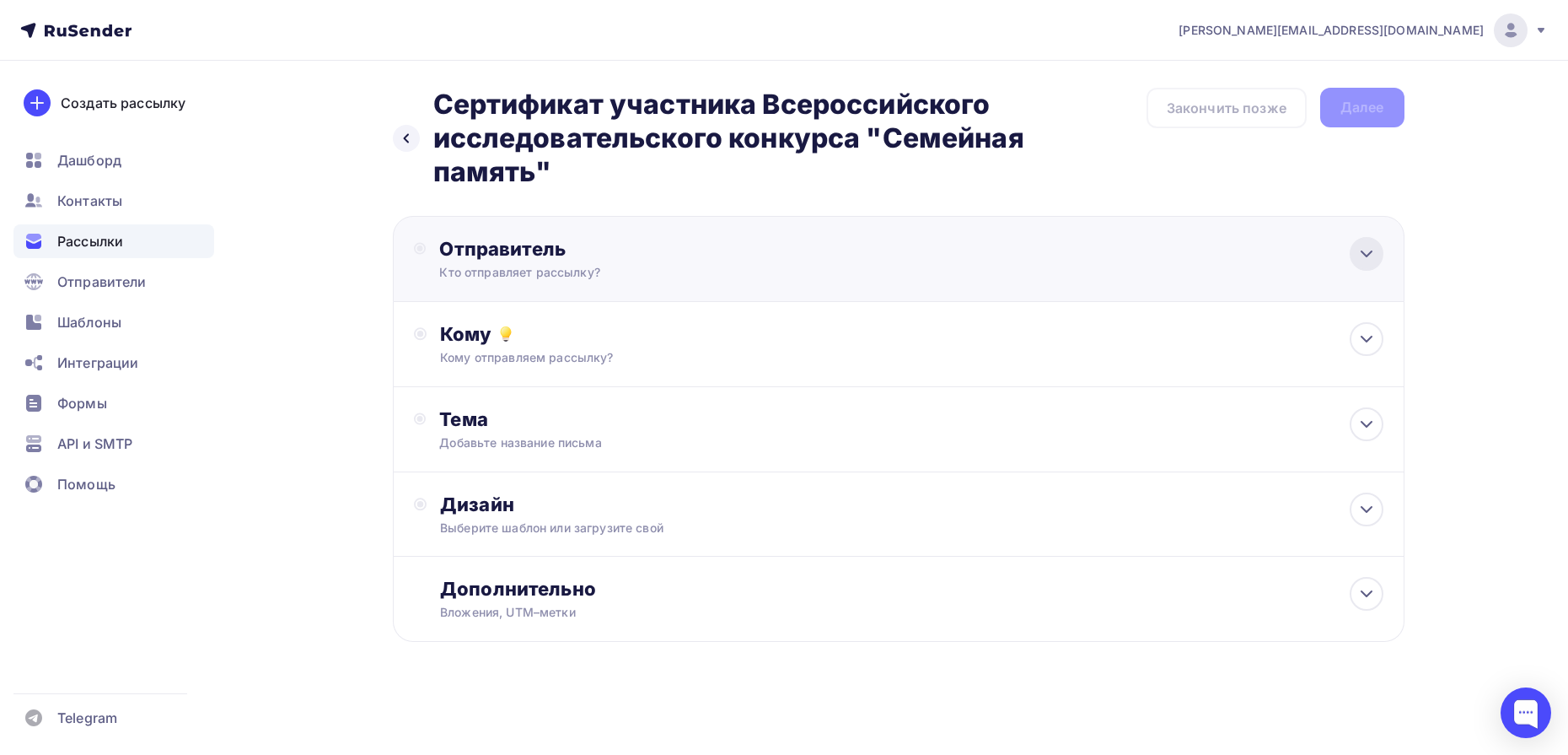
click at [1372, 246] on icon at bounding box center [1366, 254] width 20 height 20
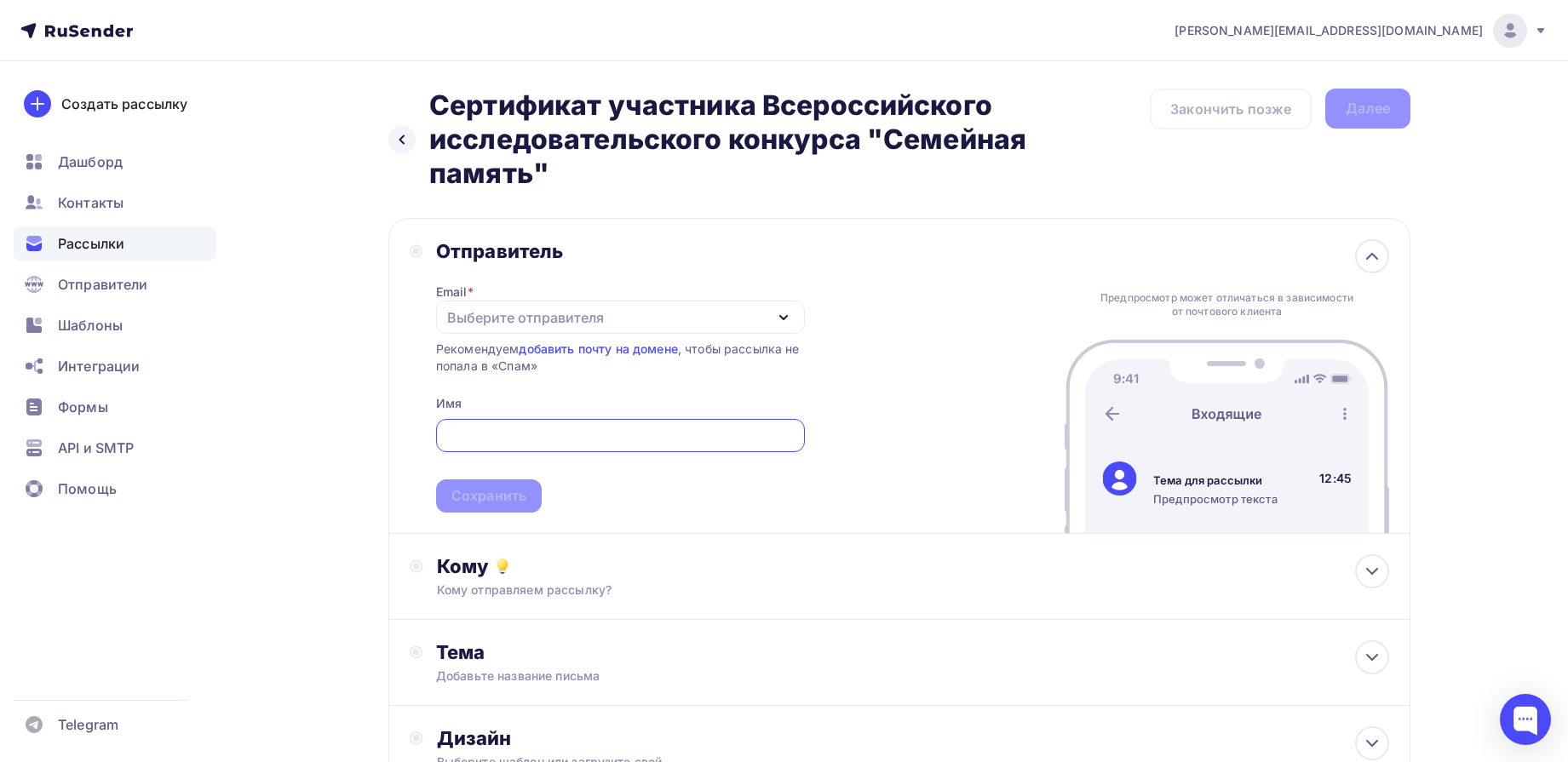
click at [518, 320] on div "Выберите отправителя" at bounding box center [526, 317] width 157 height 20
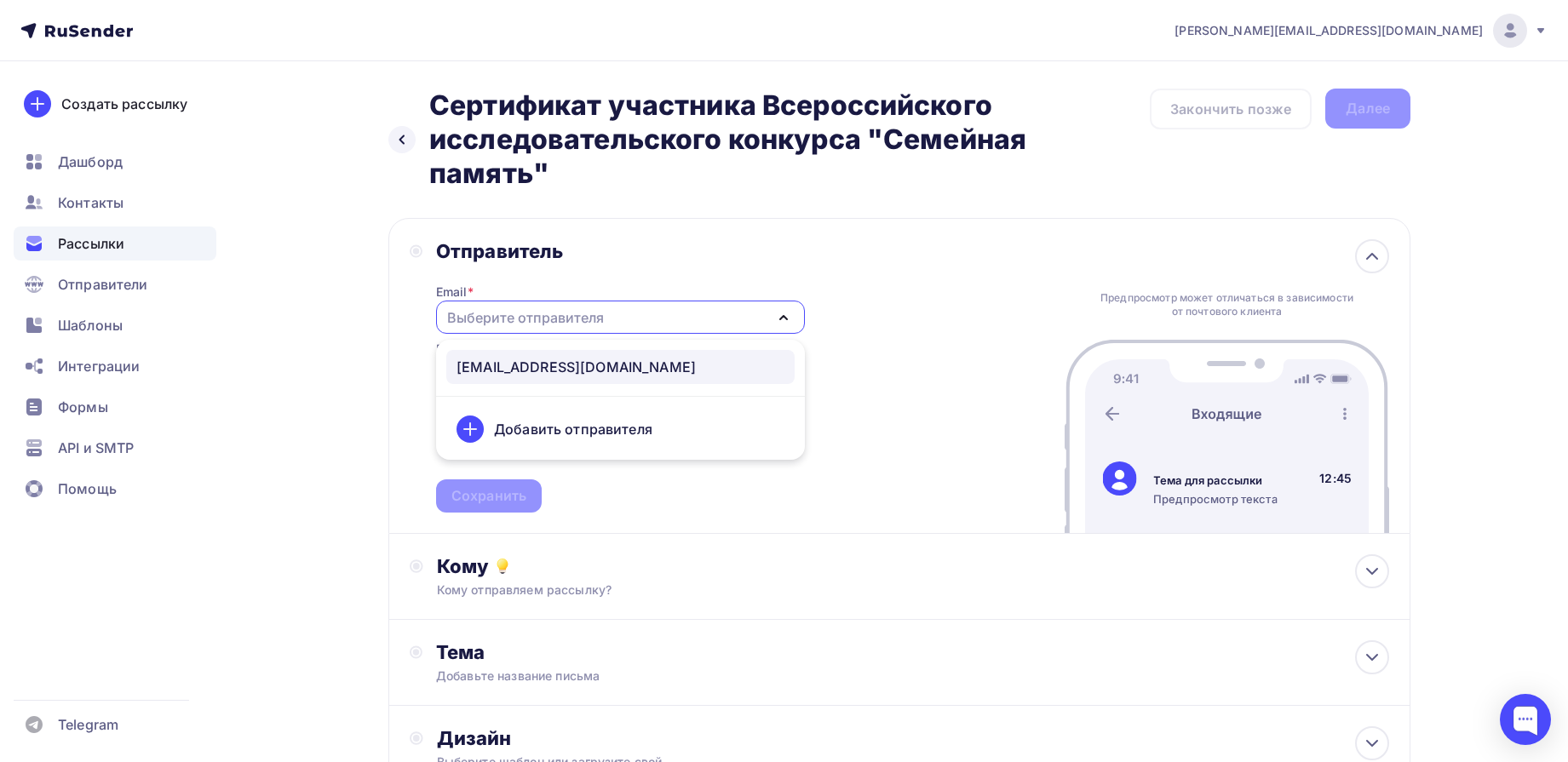
click at [550, 368] on div "[EMAIL_ADDRESS][DOMAIN_NAME]" at bounding box center [575, 366] width 239 height 20
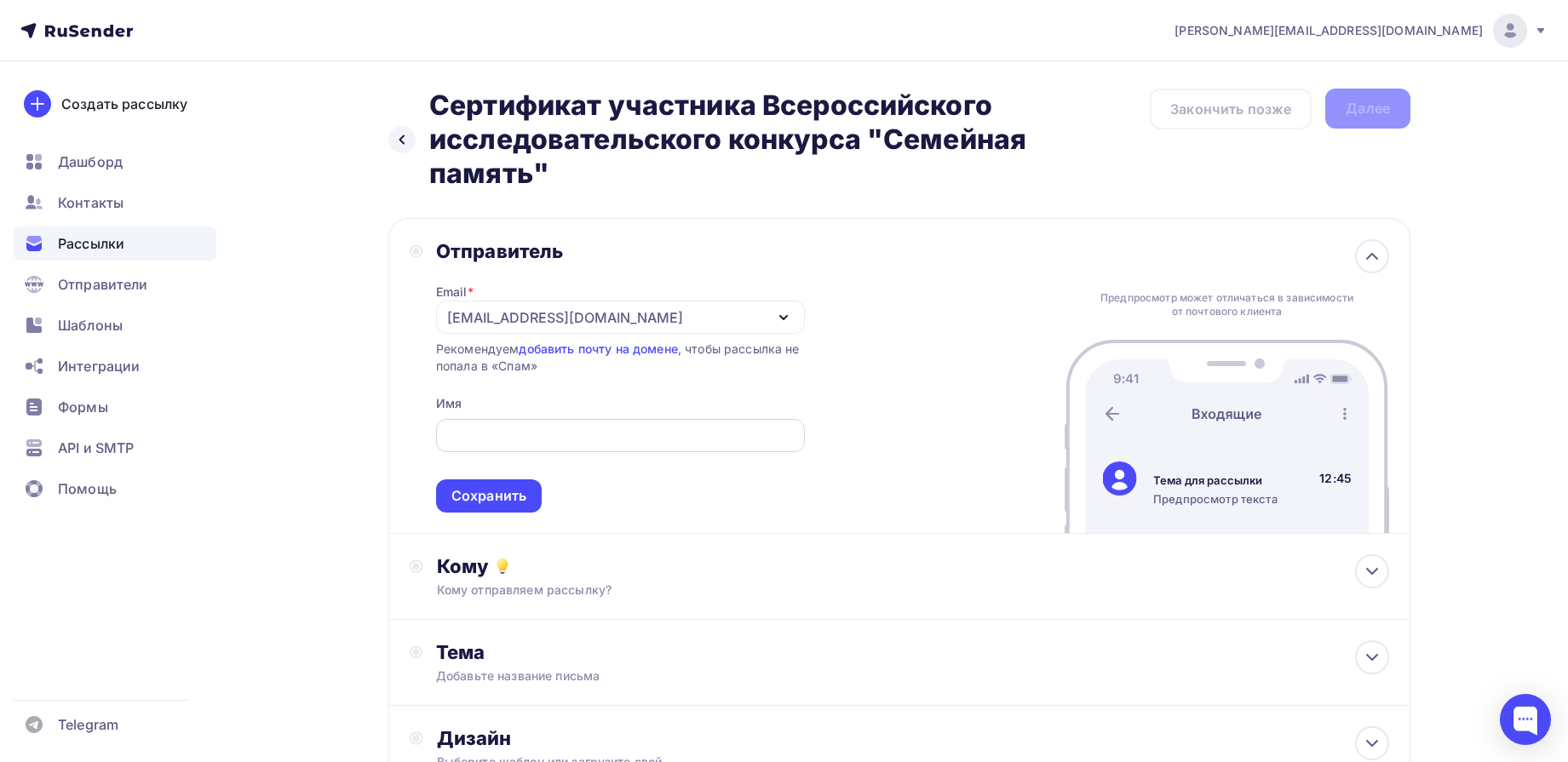
click at [530, 431] on input "text" at bounding box center [620, 436] width 350 height 20
type input "Дирекция конкурса "Семейная память""
click at [504, 486] on div "Сохранить" at bounding box center [489, 496] width 75 height 20
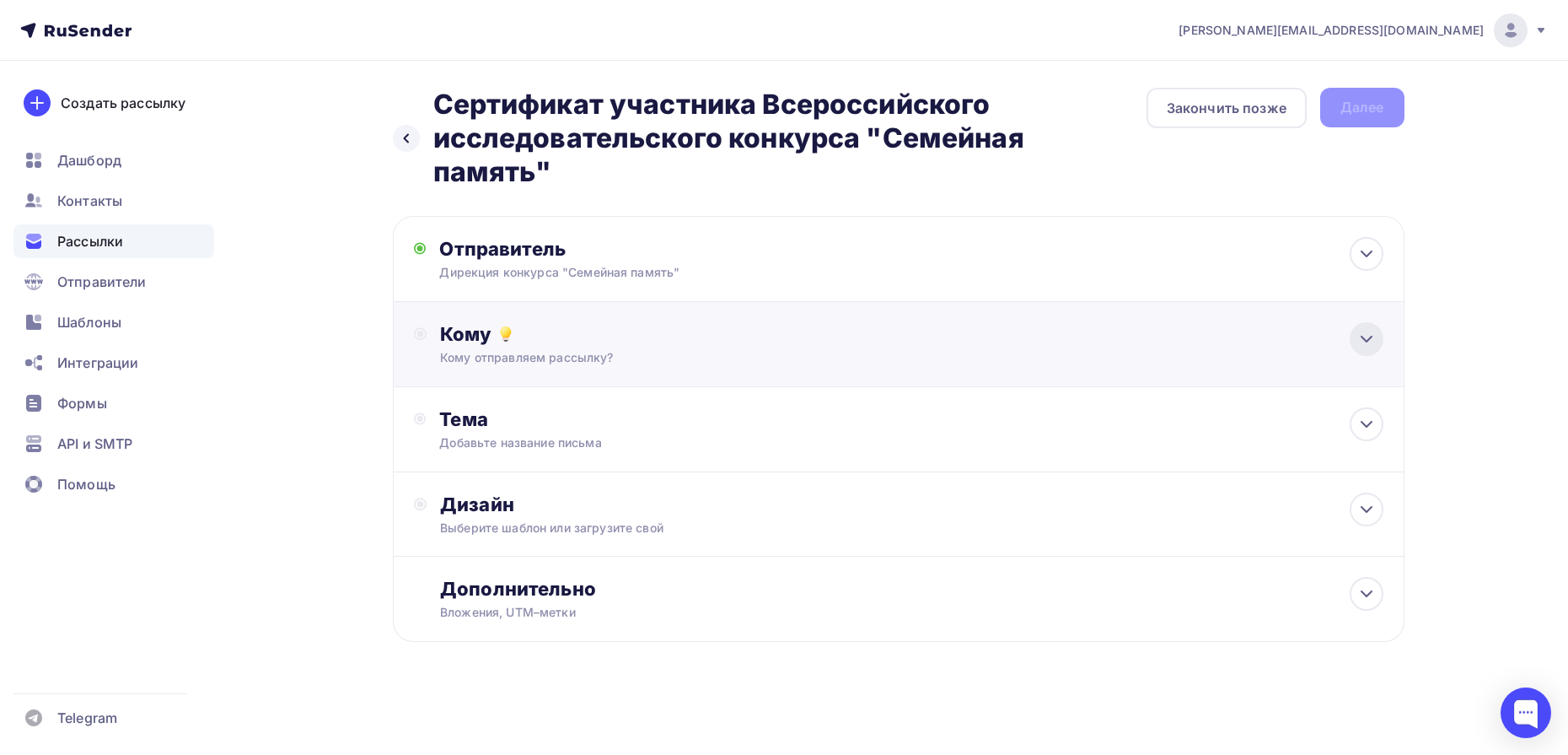
click at [1366, 343] on icon at bounding box center [1366, 339] width 20 height 20
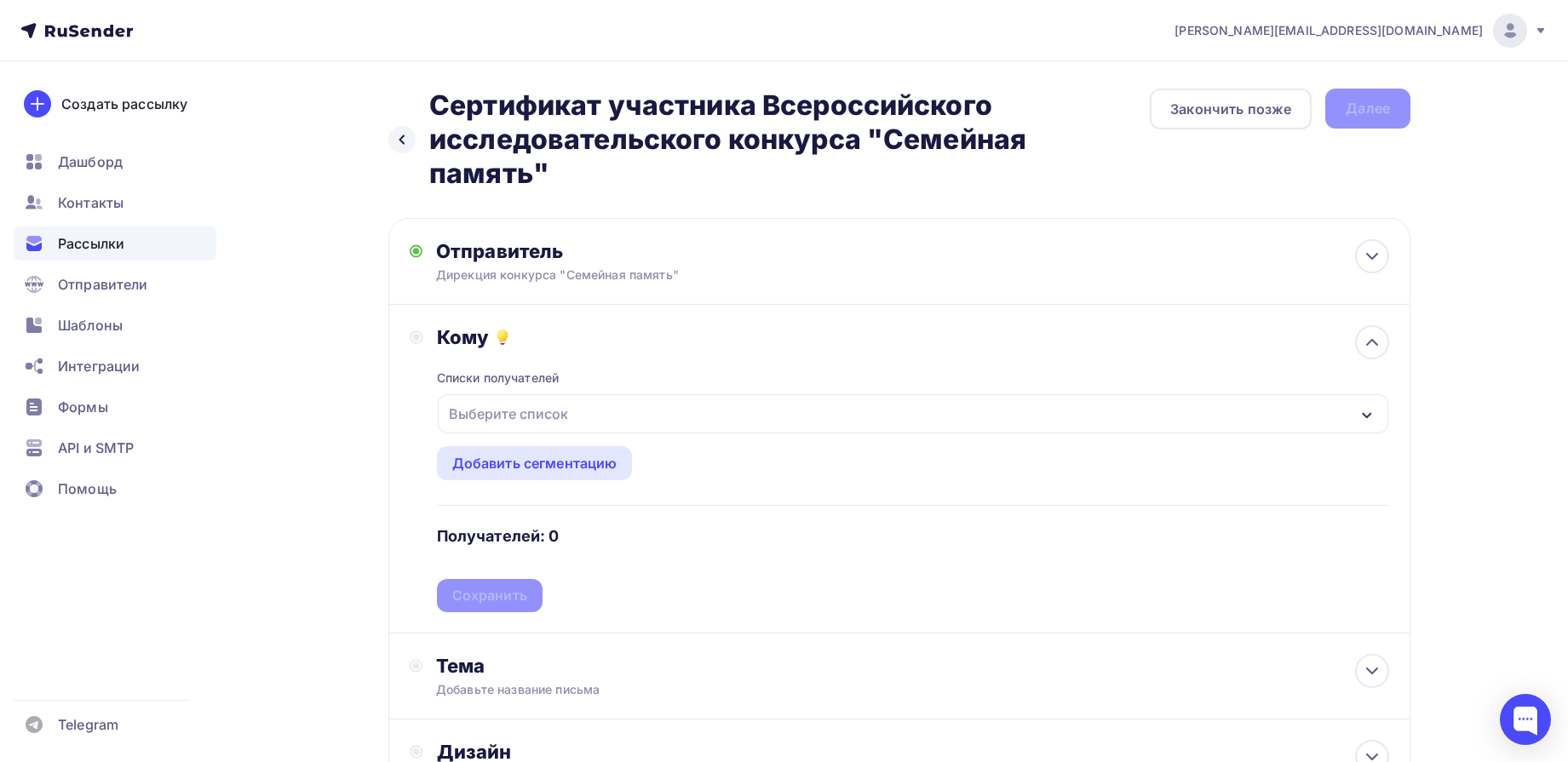
click at [1090, 410] on div "Выберите список" at bounding box center [913, 413] width 951 height 39
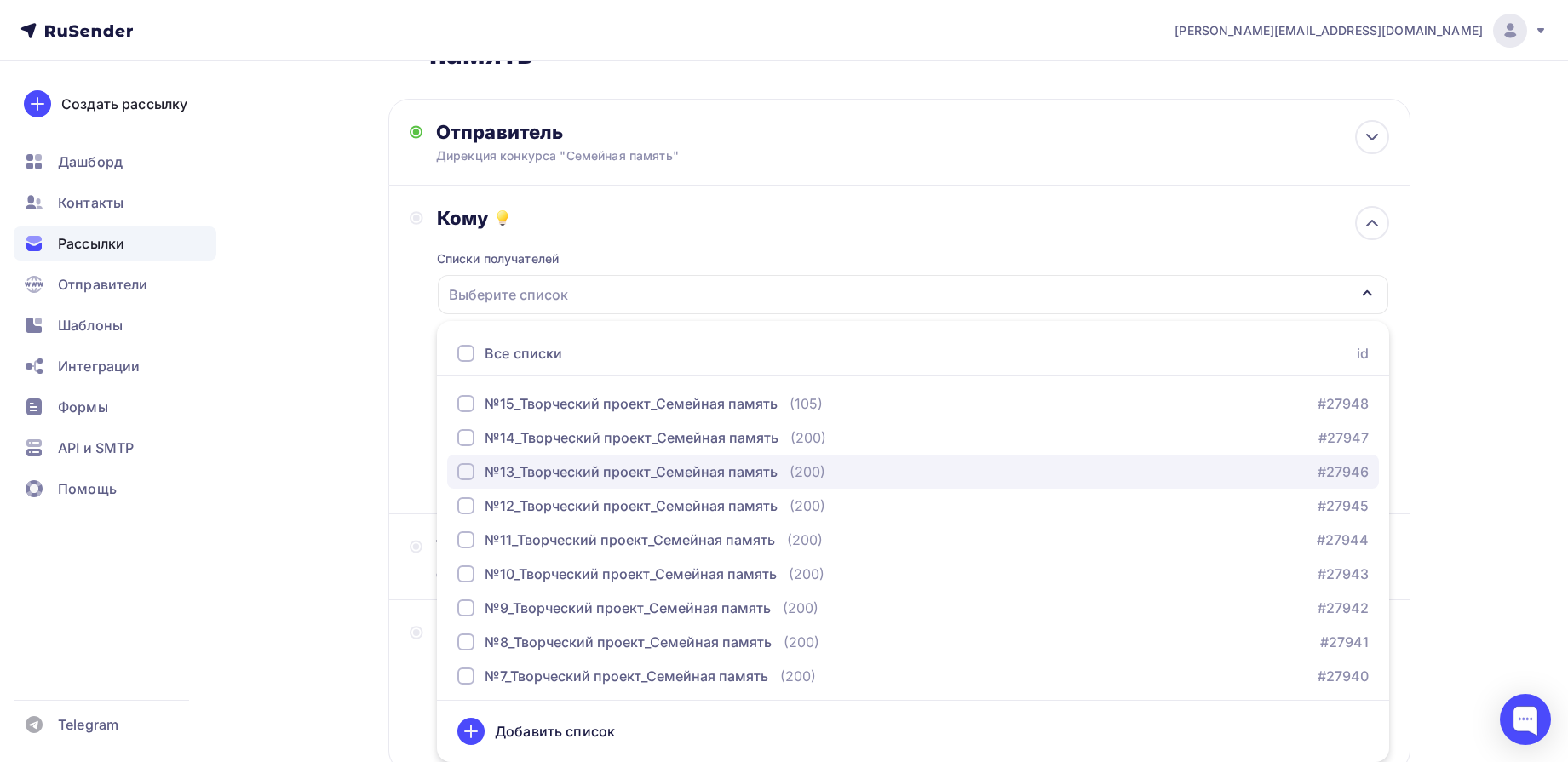
click at [699, 473] on div "№13_Творческий проект_Семейная память" at bounding box center [631, 471] width 293 height 20
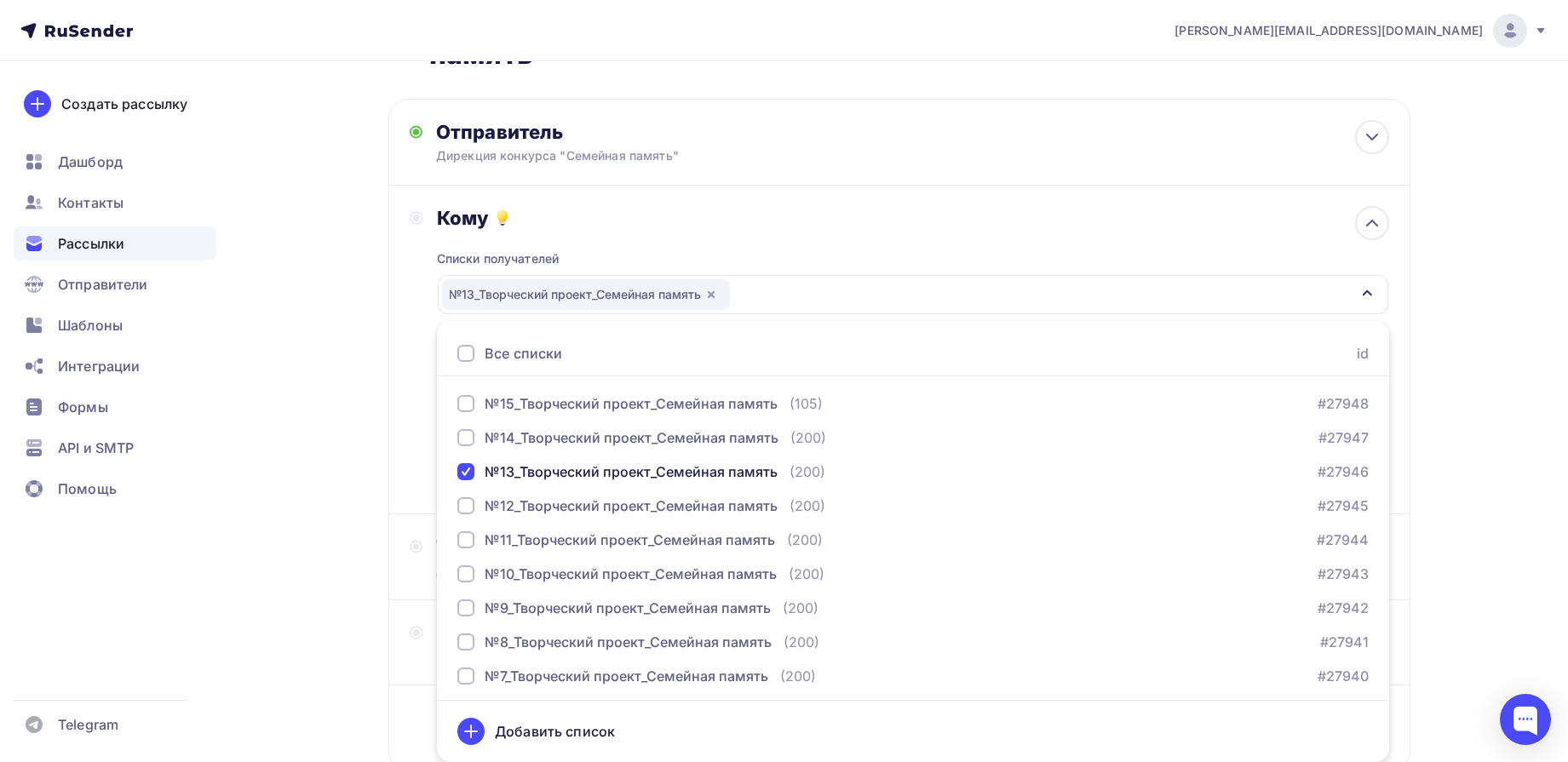
click at [1516, 265] on div "e.d.kuleshova@mail.ru Аккаунт Тарифы Выйти Создать рассылку Дашборд Контакты Ра…" at bounding box center [784, 381] width 1568 height 1000
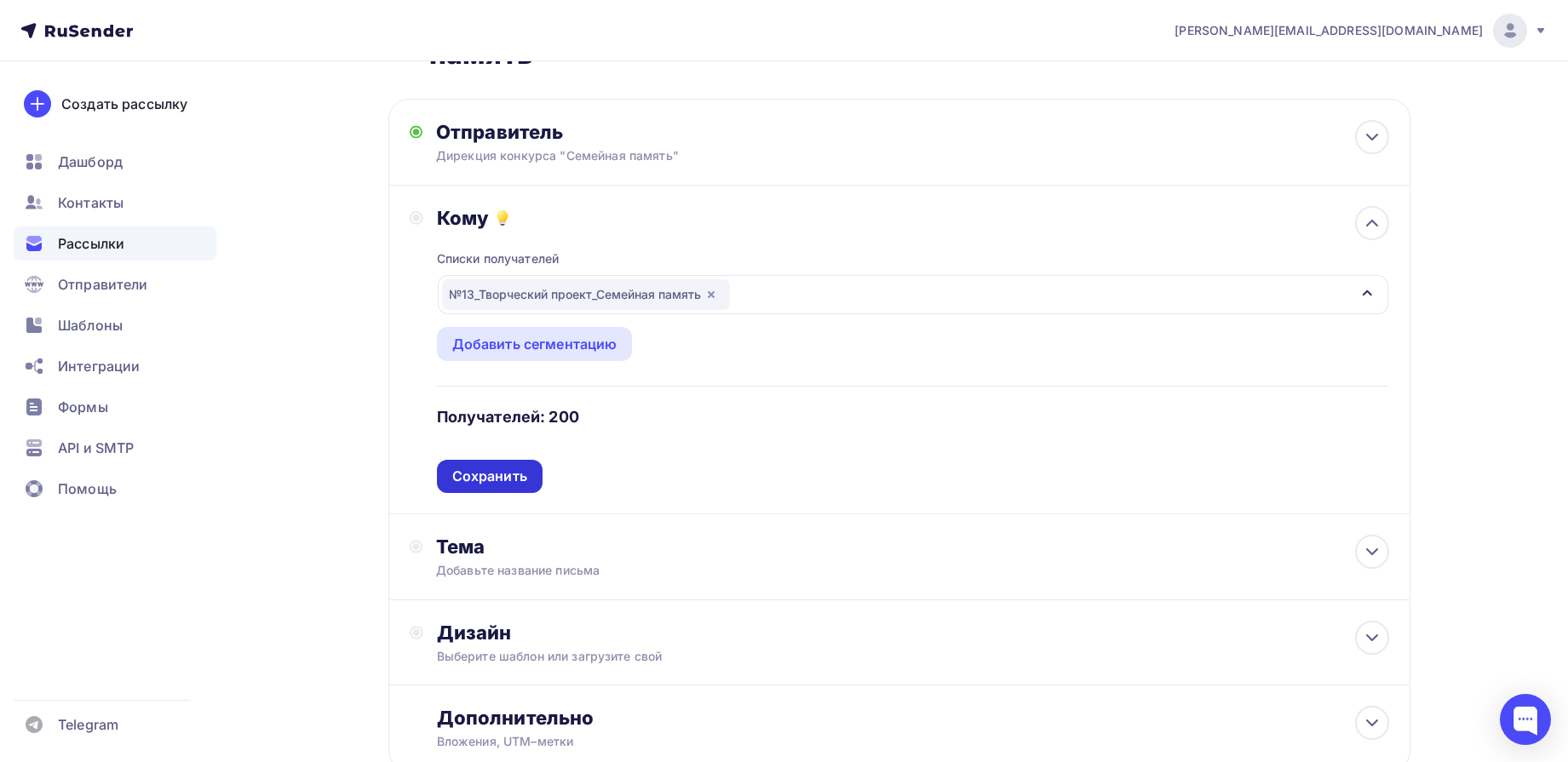
click at [519, 473] on div "Сохранить" at bounding box center [490, 477] width 75 height 20
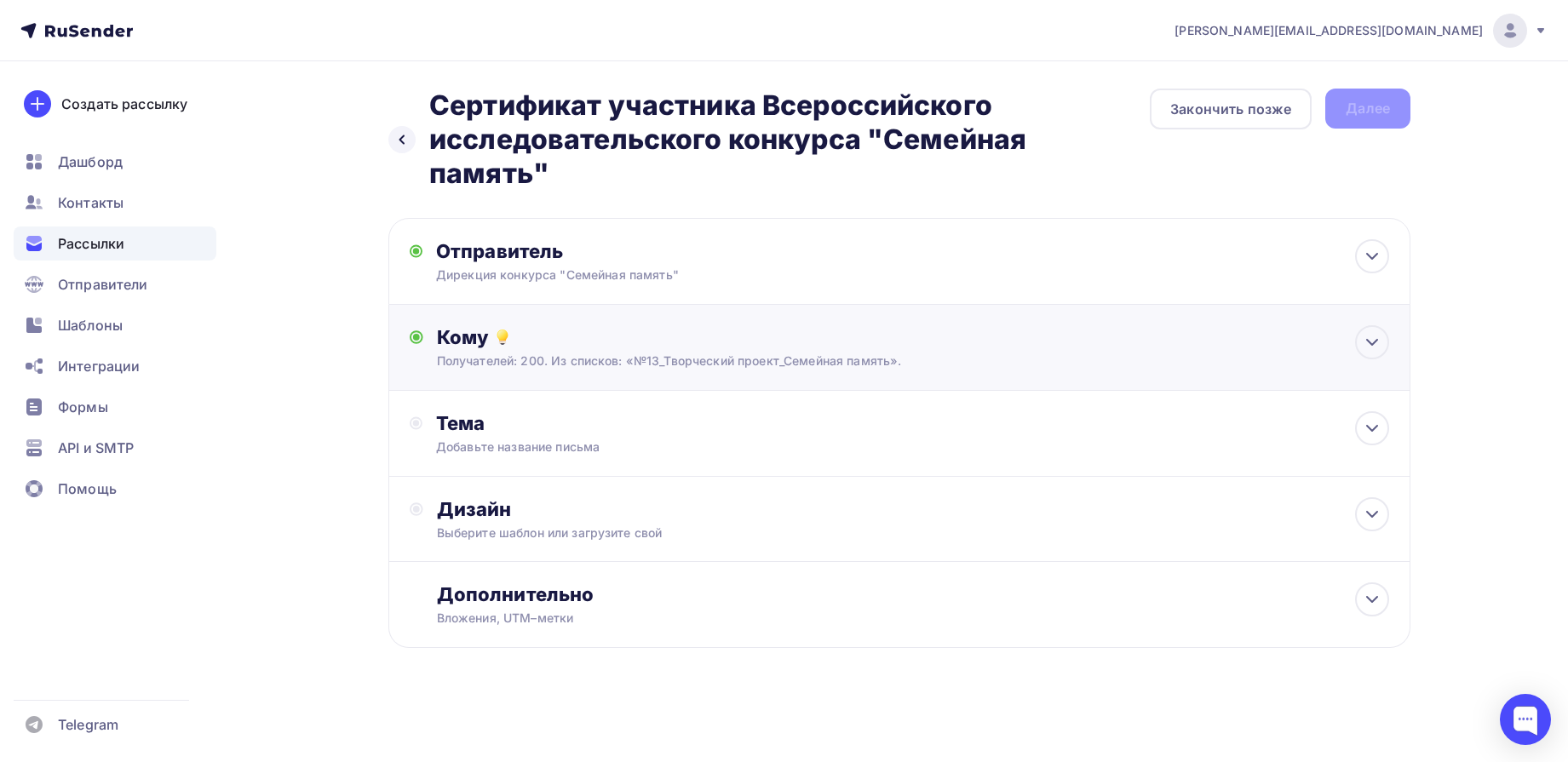
scroll to position [0, 0]
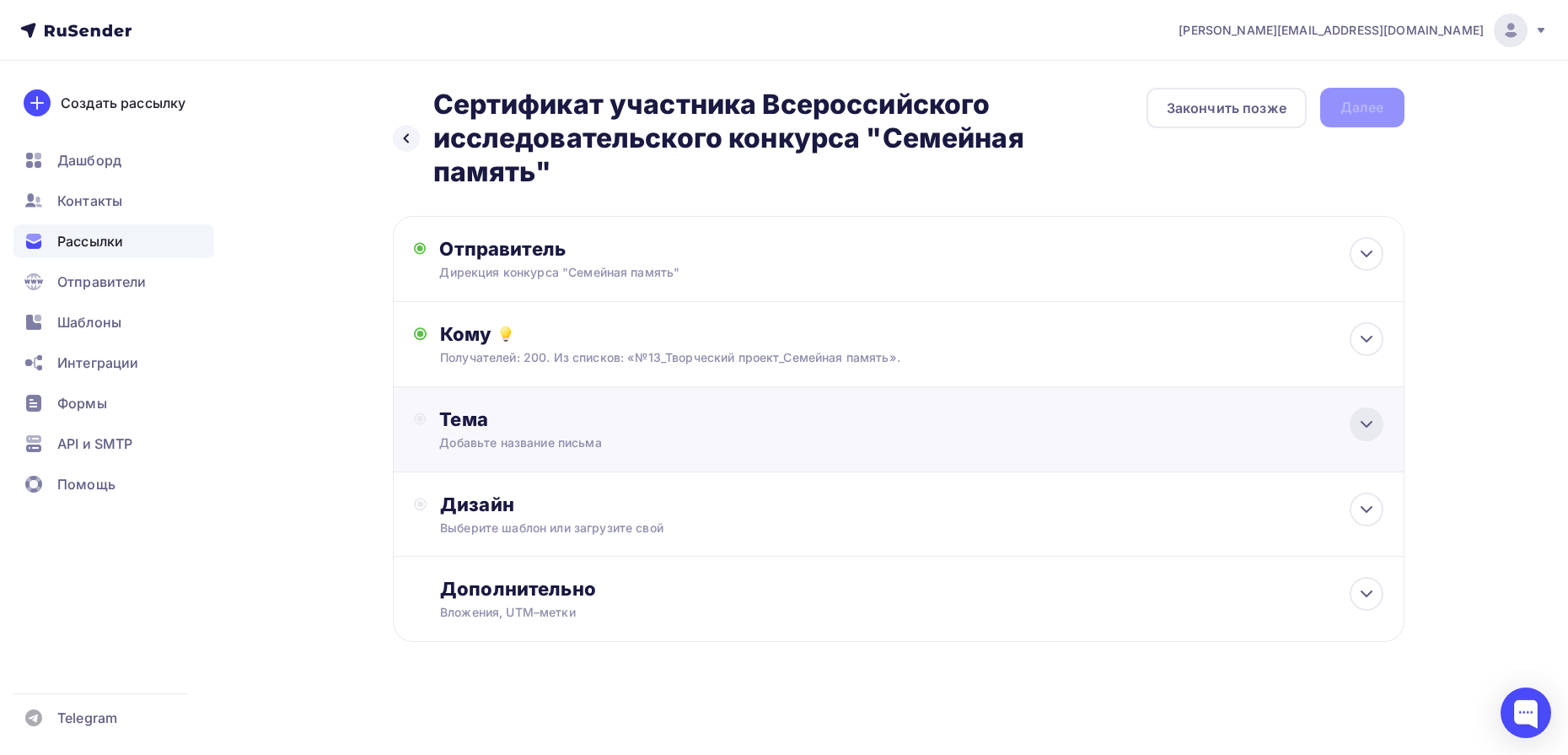
click at [1379, 419] on div at bounding box center [1366, 425] width 33 height 33
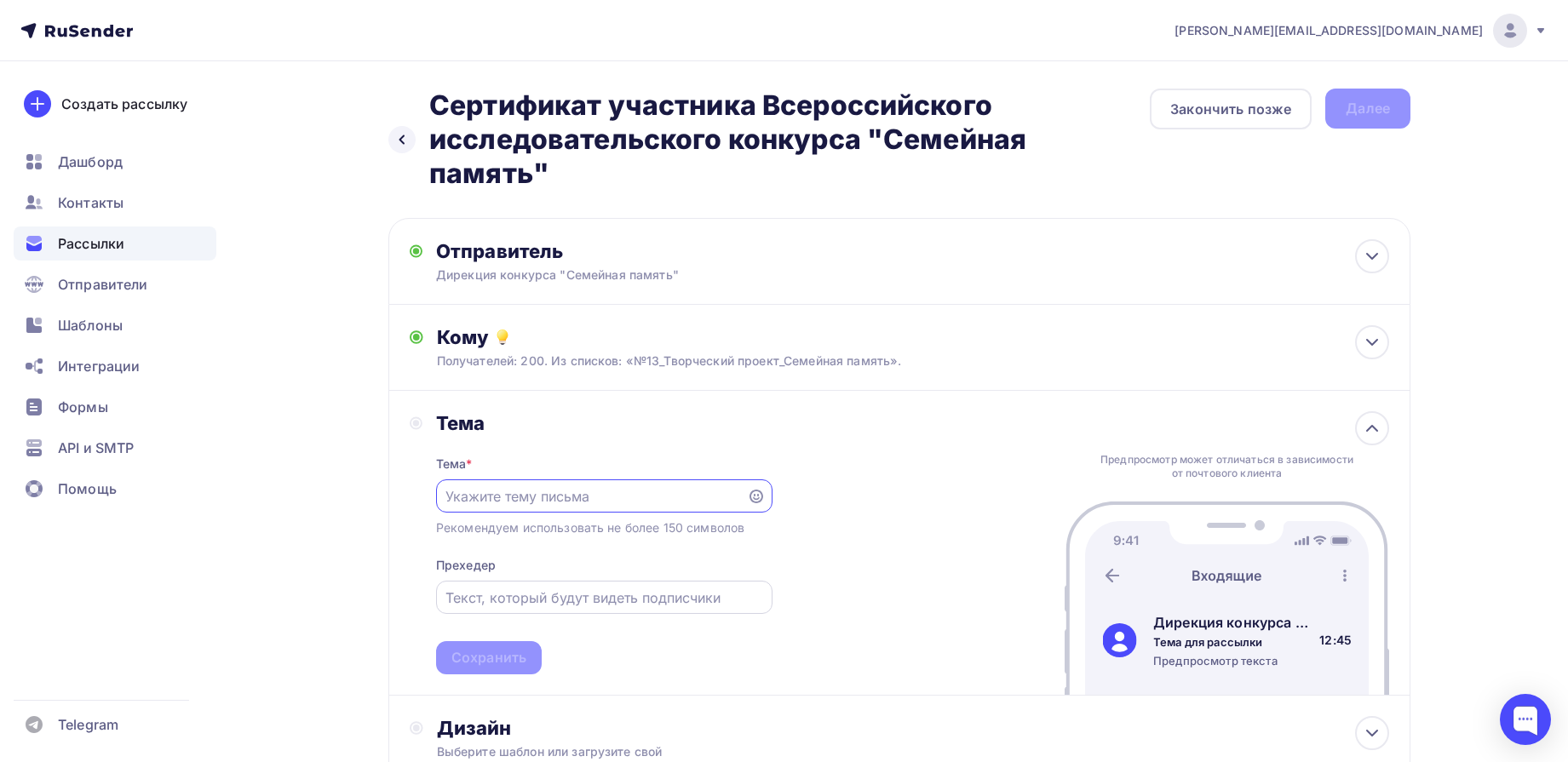
paste input "Сертификат участника Всероссийского исследовательского конкурса "Семейная памят…"
type input "Сертификат участника Всероссийского исследовательского конкурса "Семейная памят…"
click at [494, 656] on div "Сохранить" at bounding box center [489, 658] width 75 height 20
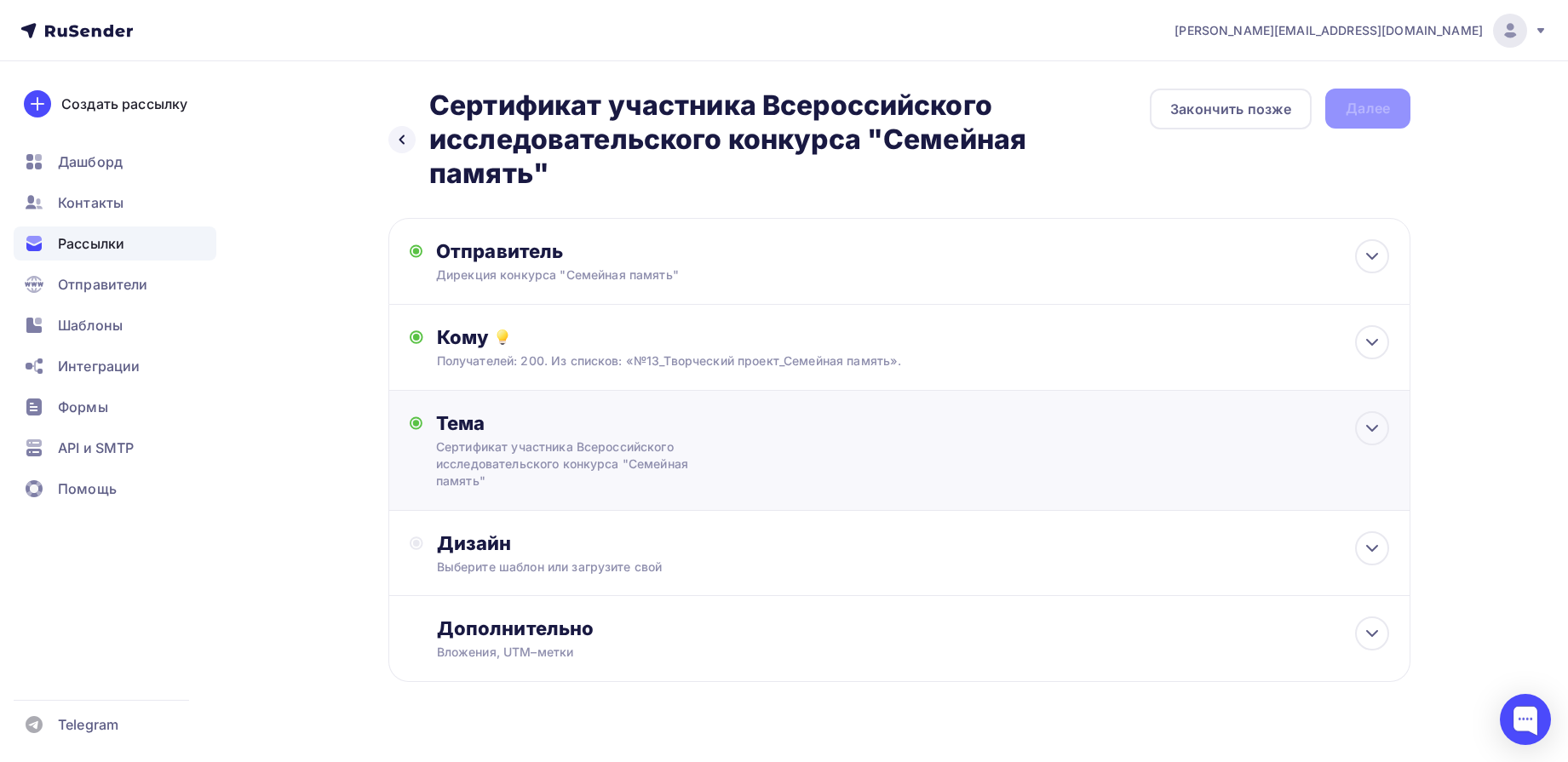
scroll to position [0, 0]
drag, startPoint x: 1371, startPoint y: 555, endPoint x: 1099, endPoint y: 557, distance: 272.0
click at [1371, 556] on icon at bounding box center [1371, 548] width 20 height 20
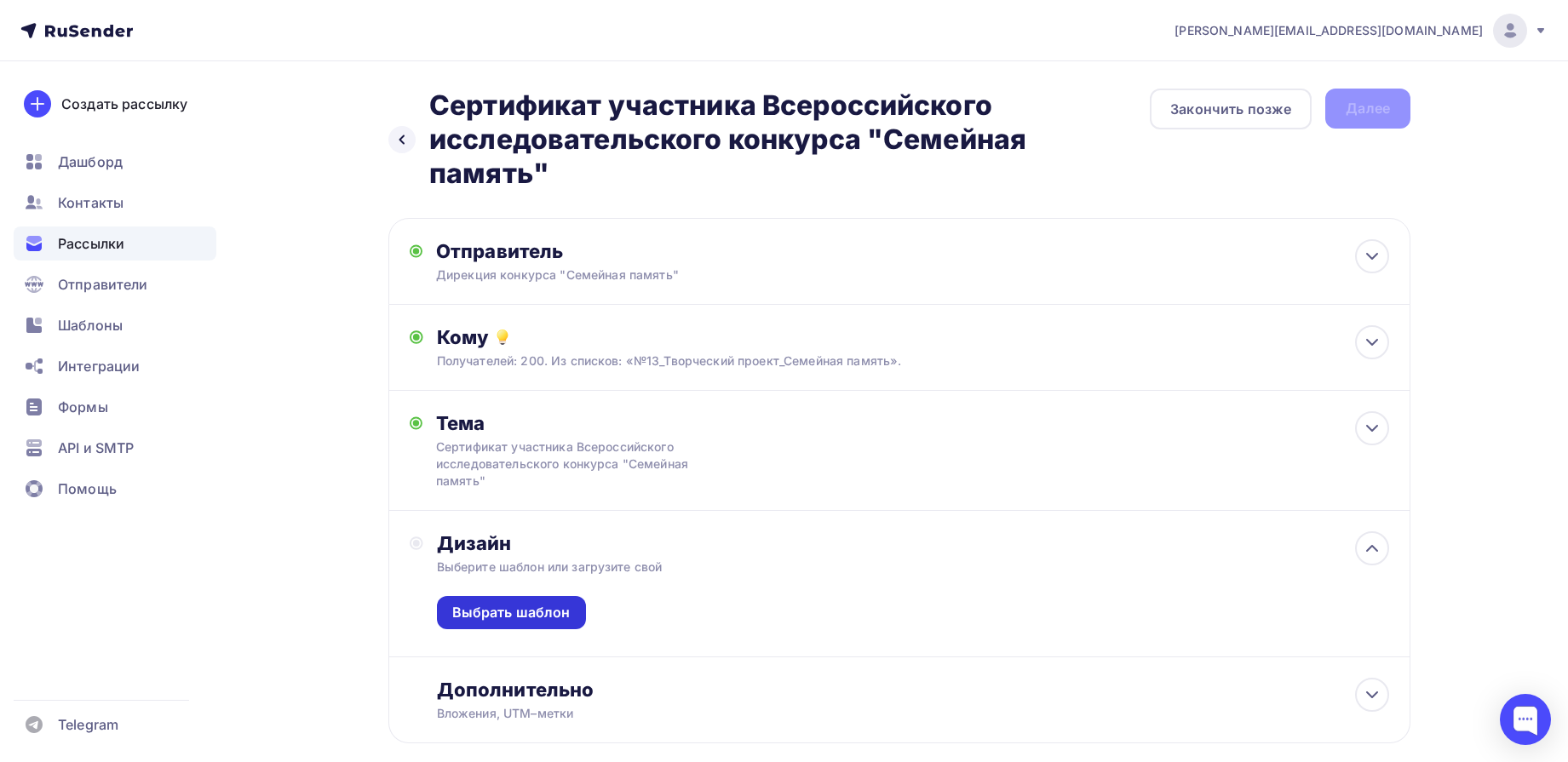
click at [502, 614] on div "Выбрать шаблон" at bounding box center [511, 613] width 118 height 20
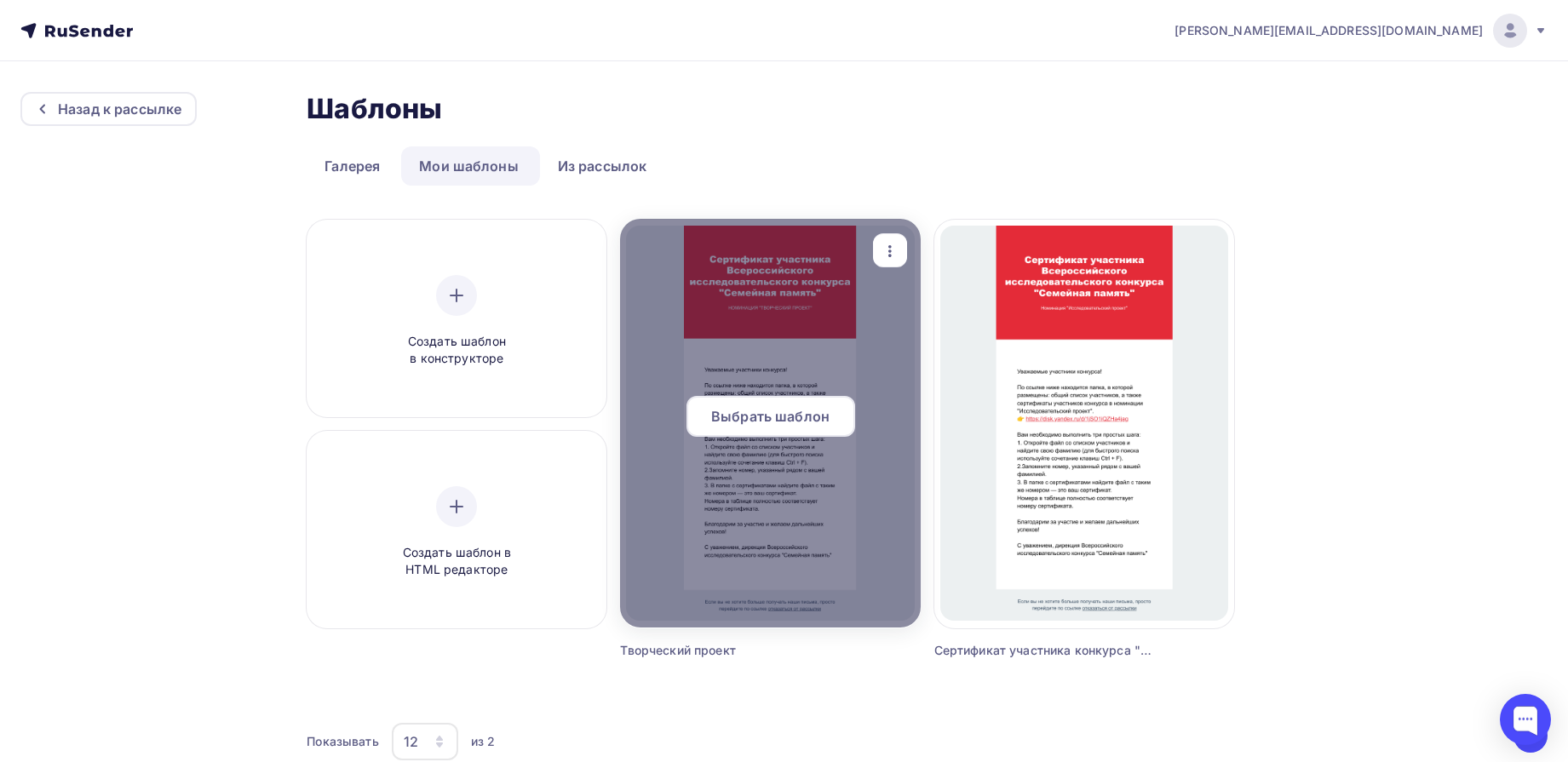
click at [737, 407] on span "Выбрать шаблон" at bounding box center [770, 416] width 118 height 20
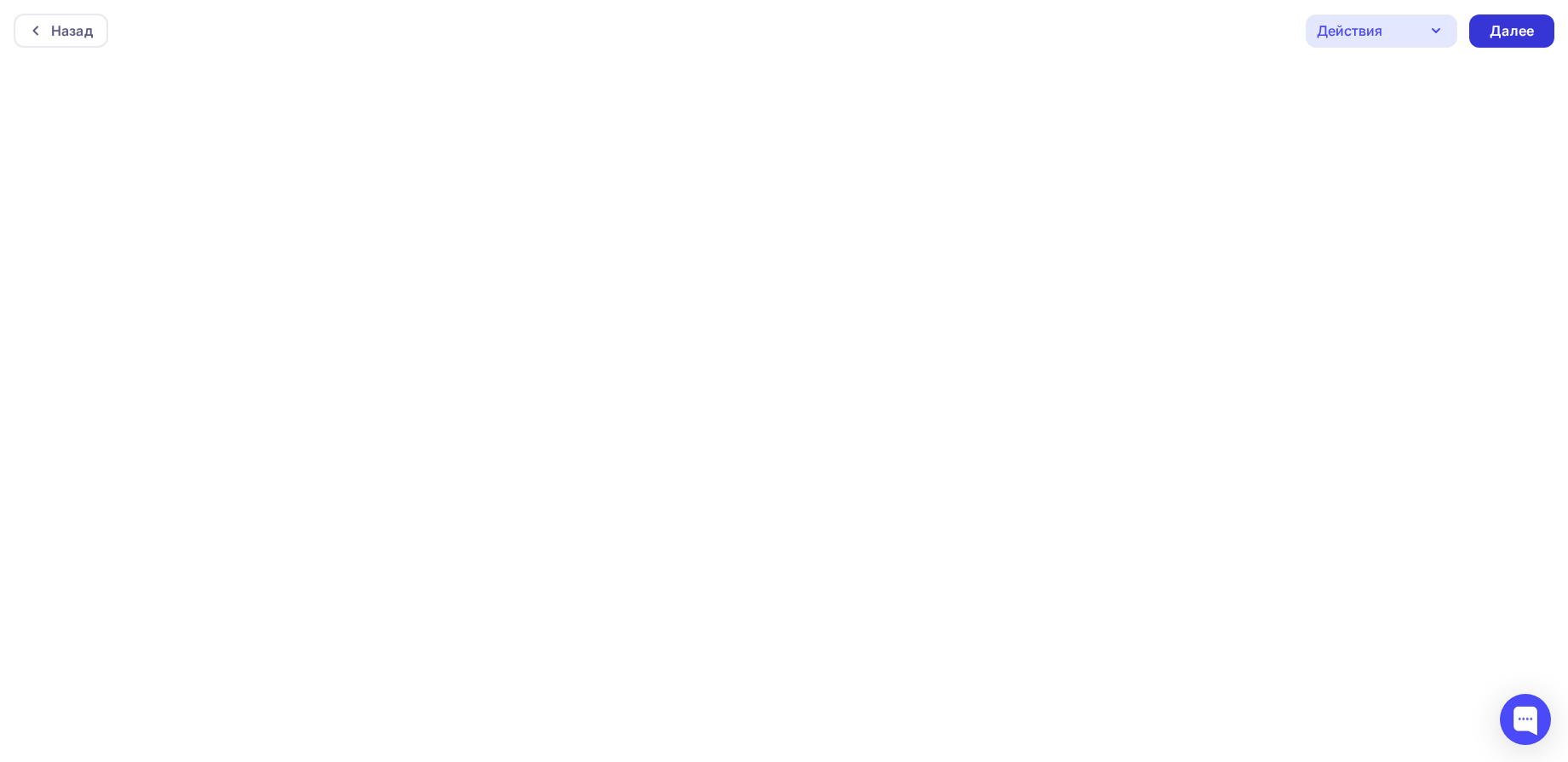
click at [1497, 34] on div "Далее" at bounding box center [1512, 31] width 44 height 20
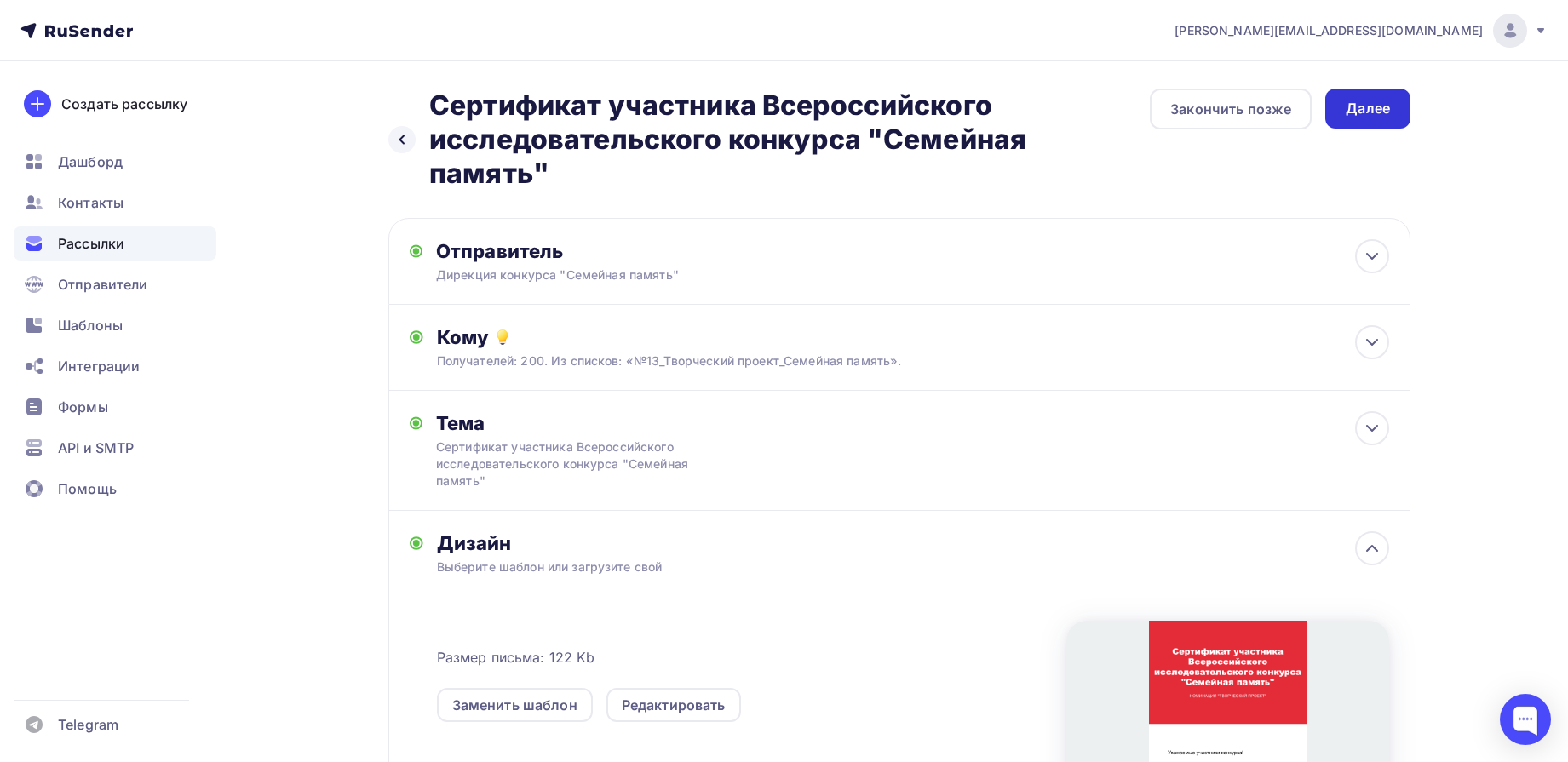
click at [1363, 117] on div "Далее" at bounding box center [1368, 108] width 44 height 20
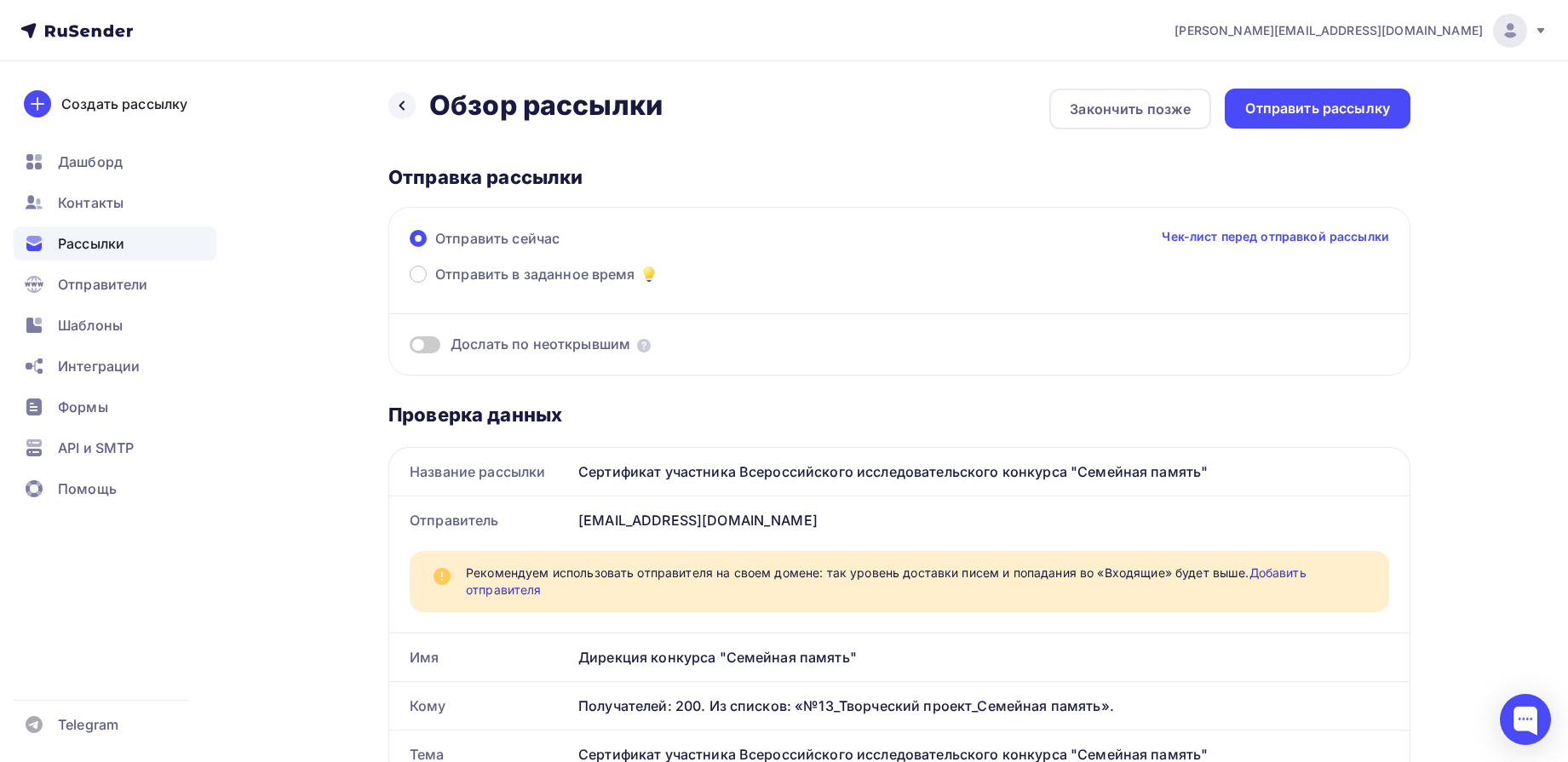
click at [1381, 116] on div "Отправить рассылку" at bounding box center [1317, 108] width 145 height 20
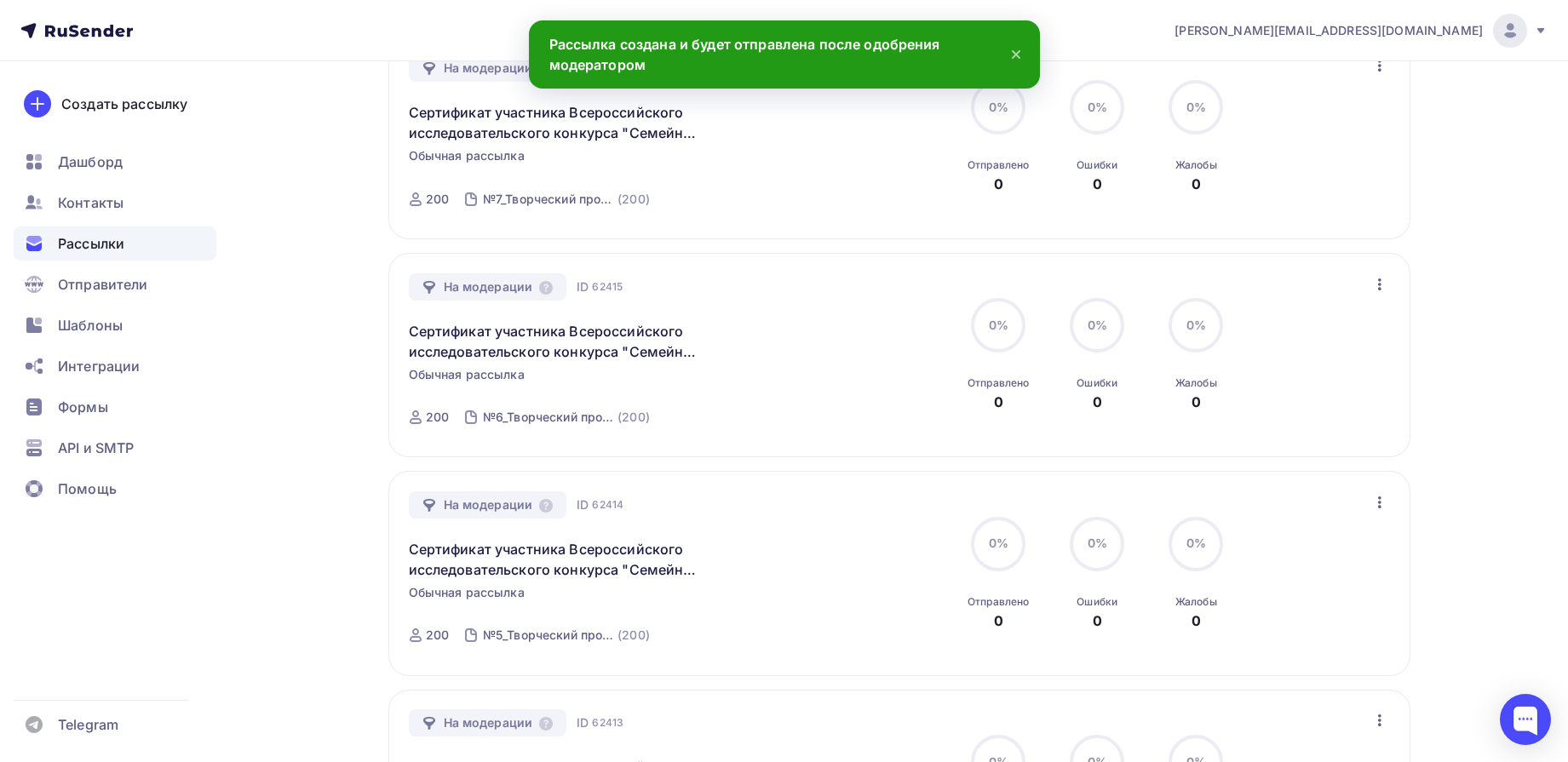
scroll to position [1985, 0]
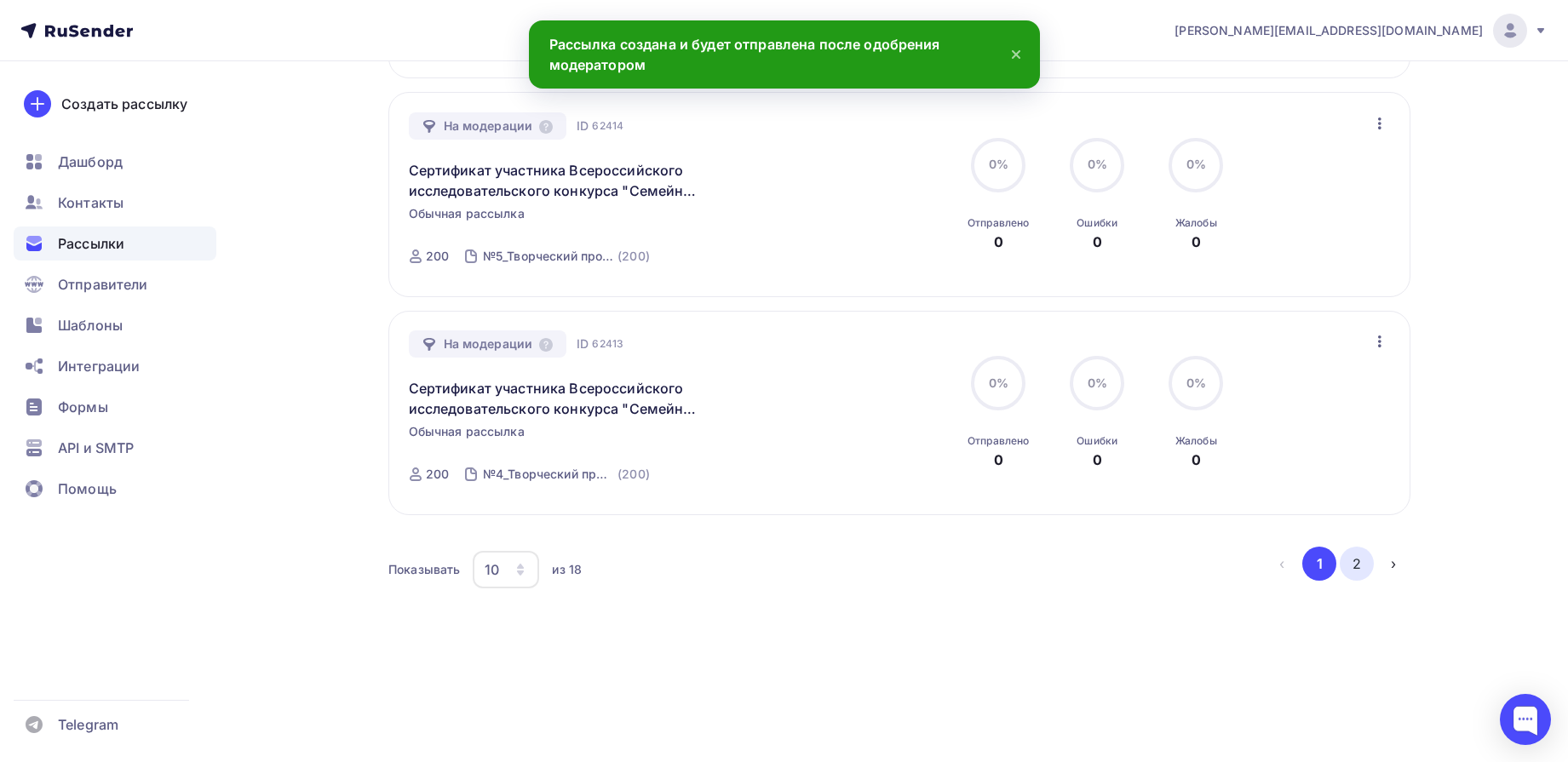
click at [1359, 559] on button "2" at bounding box center [1357, 564] width 34 height 34
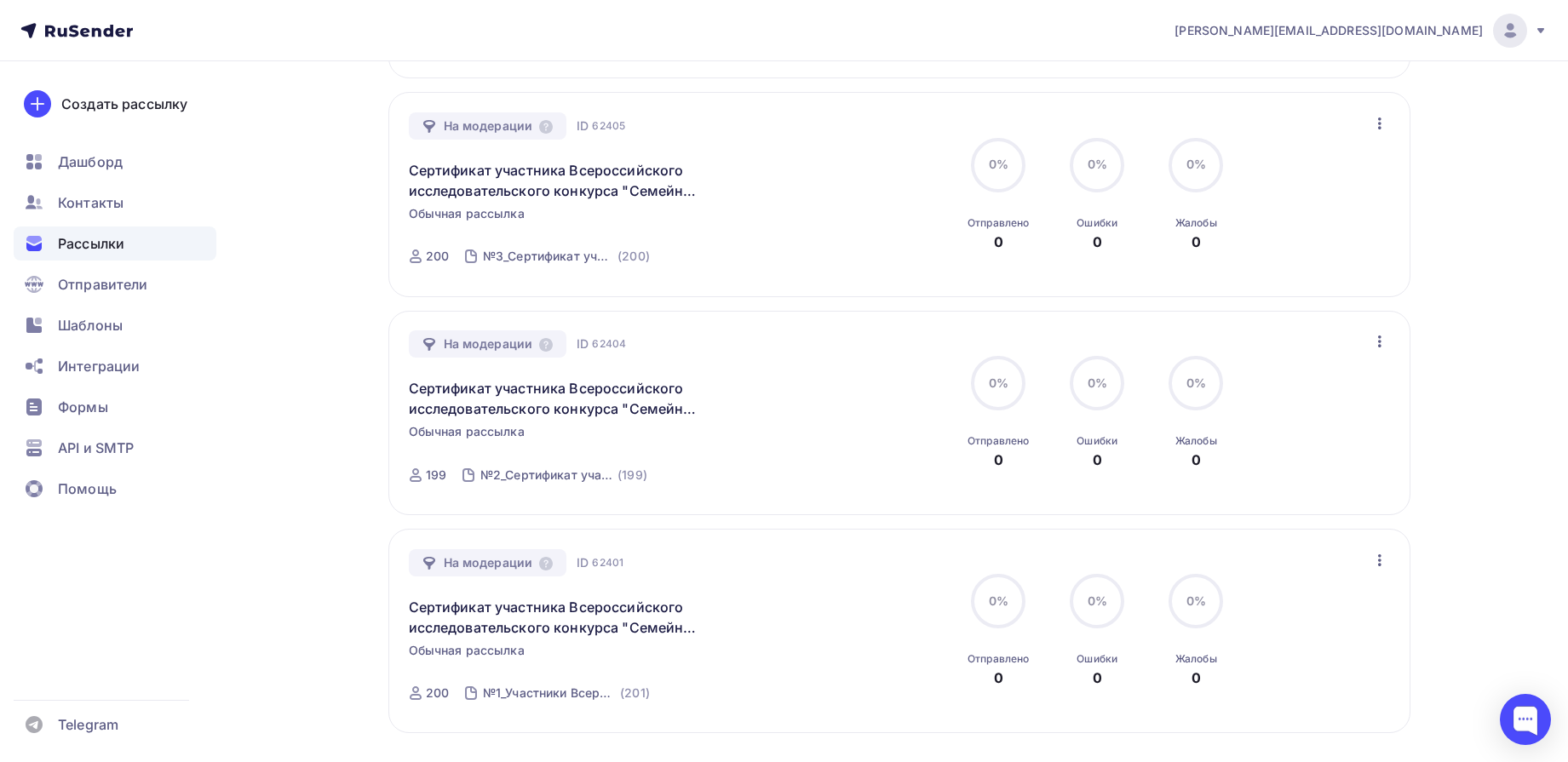
scroll to position [1547, 0]
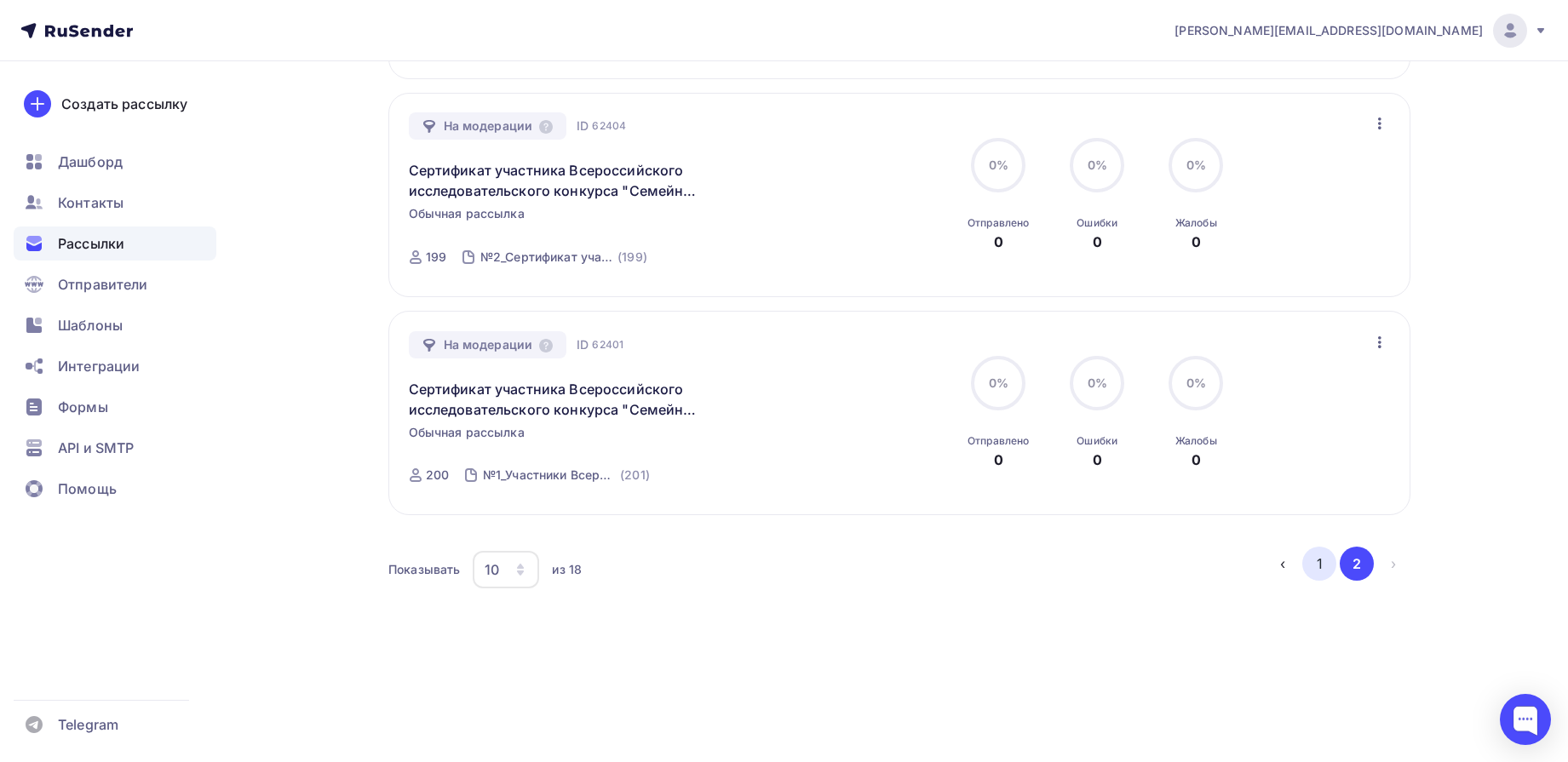
click at [1308, 561] on button "1" at bounding box center [1319, 564] width 34 height 34
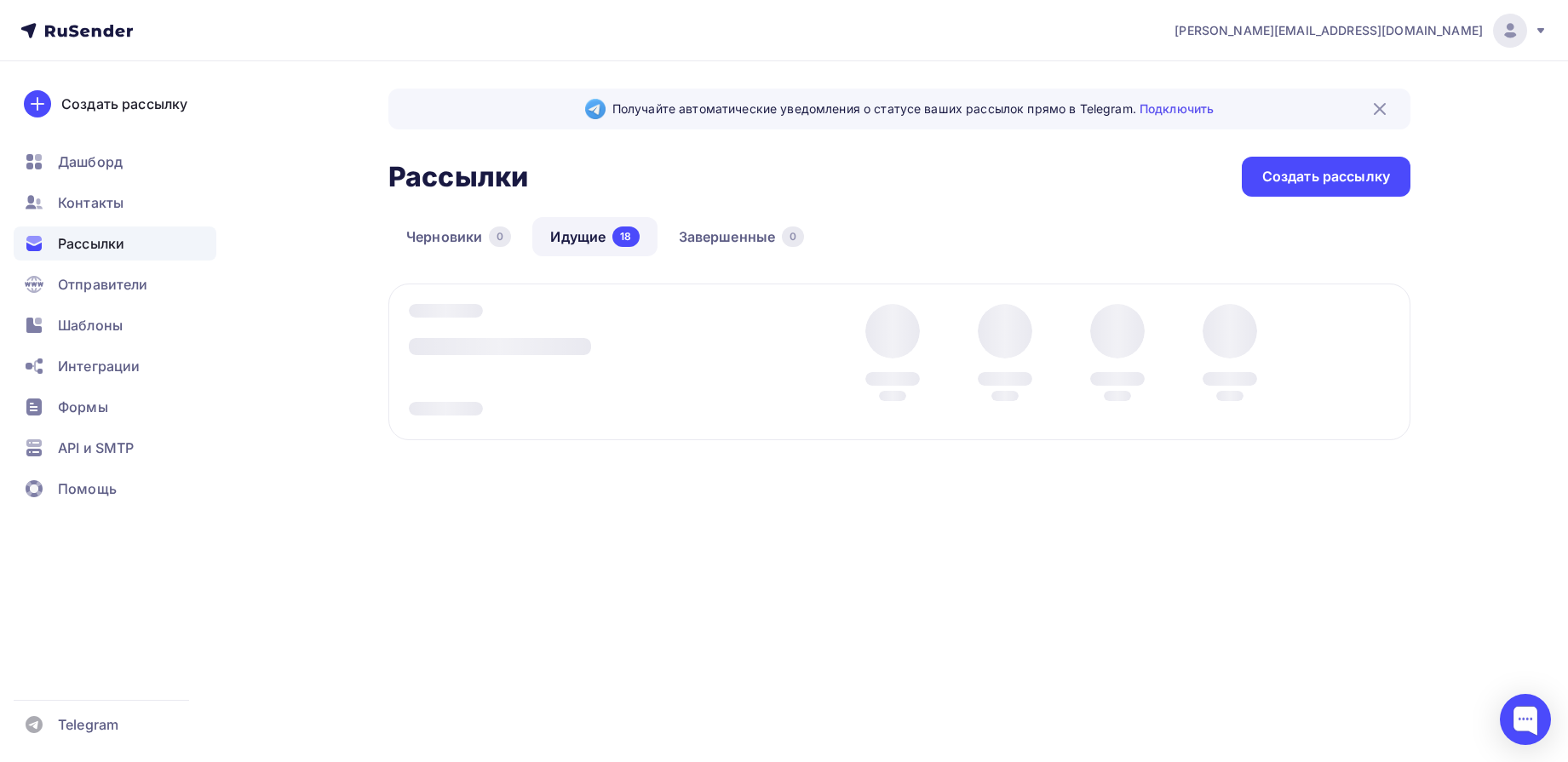
scroll to position [0, 0]
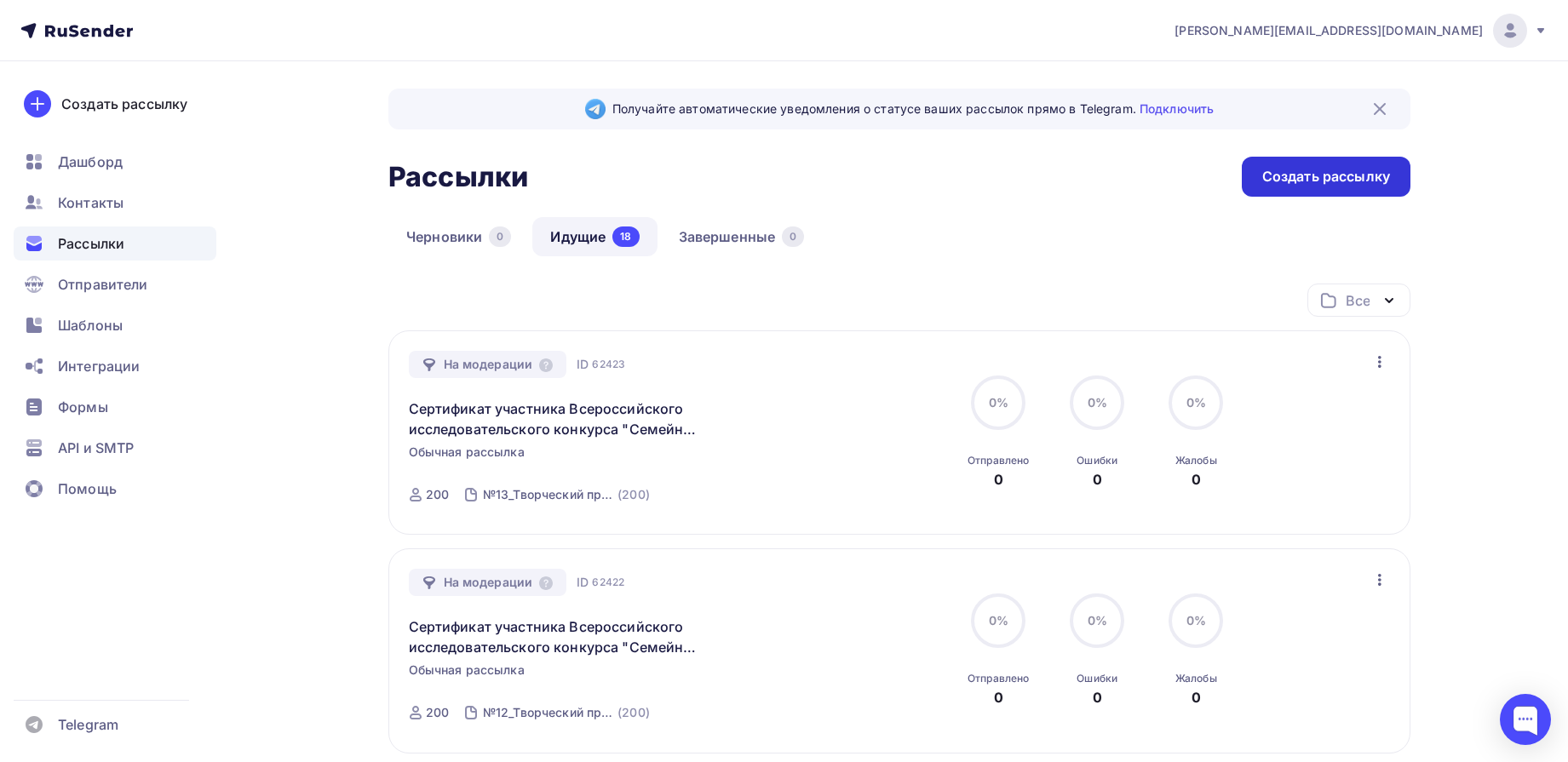
click at [1355, 172] on div "Создать рассылку" at bounding box center [1326, 177] width 128 height 20
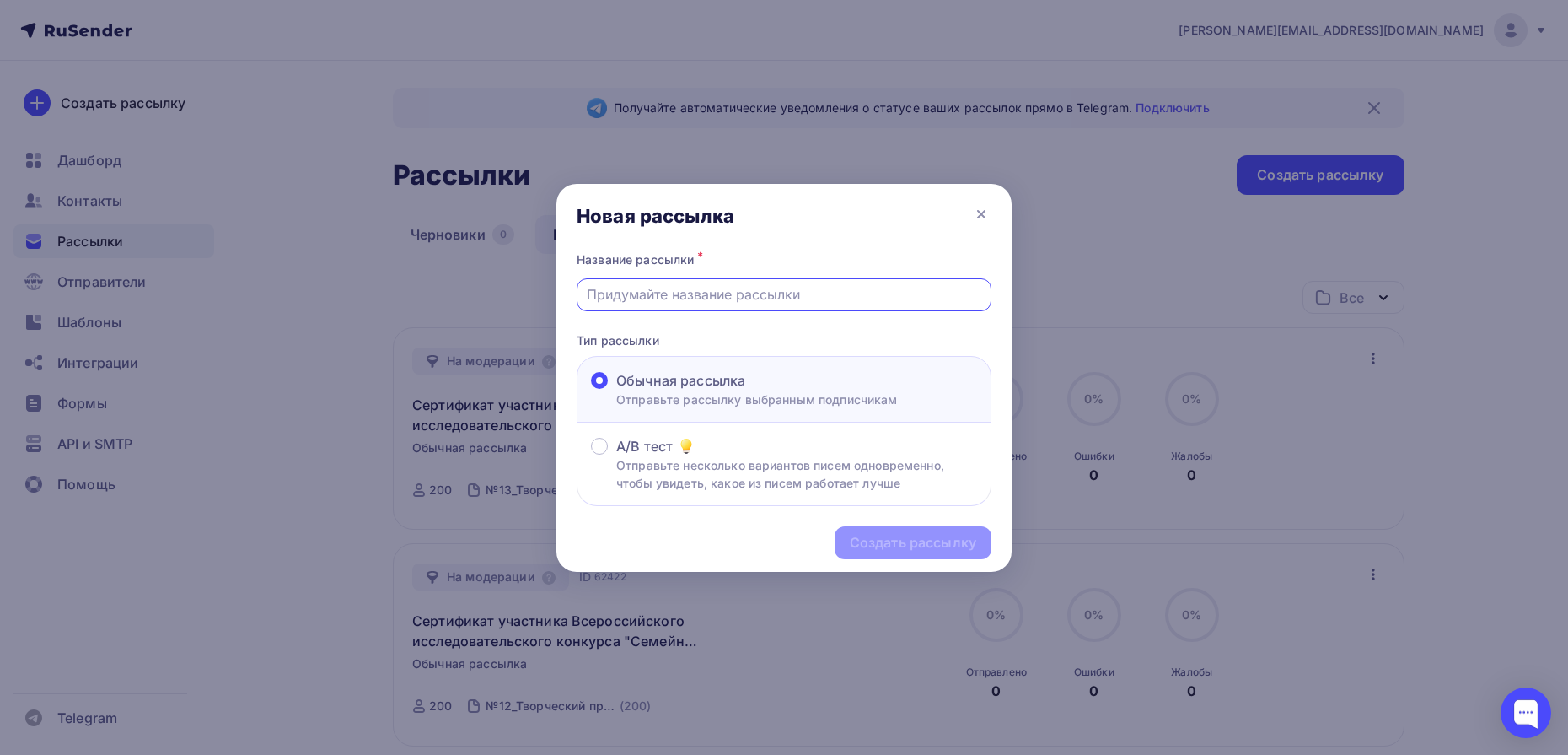
click at [685, 297] on input "text" at bounding box center [784, 294] width 395 height 20
type input "Сертификат участника Всероссийского исследовательского конкурса "Семейная памят…"
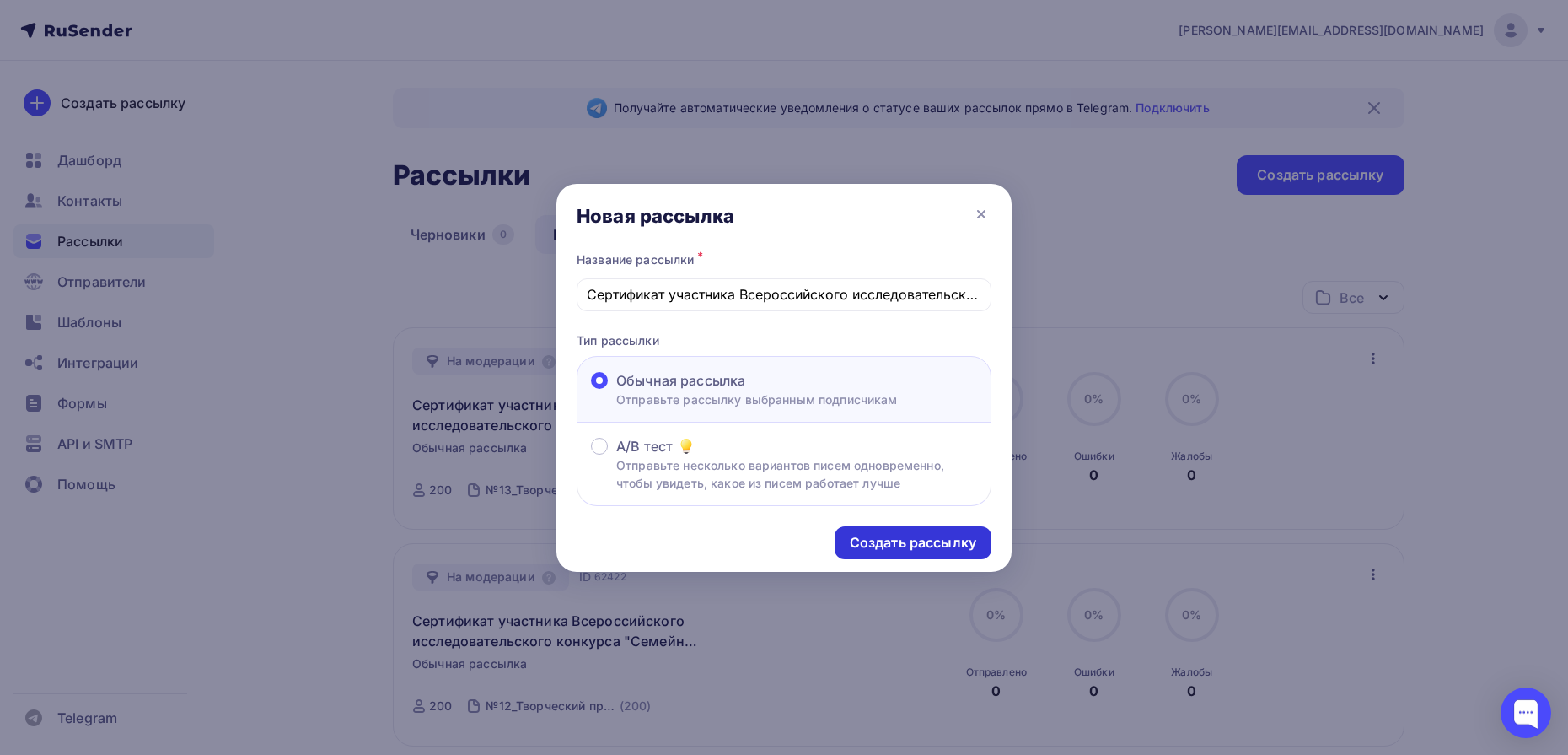
click at [920, 550] on div "Создать рассылку" at bounding box center [913, 543] width 127 height 19
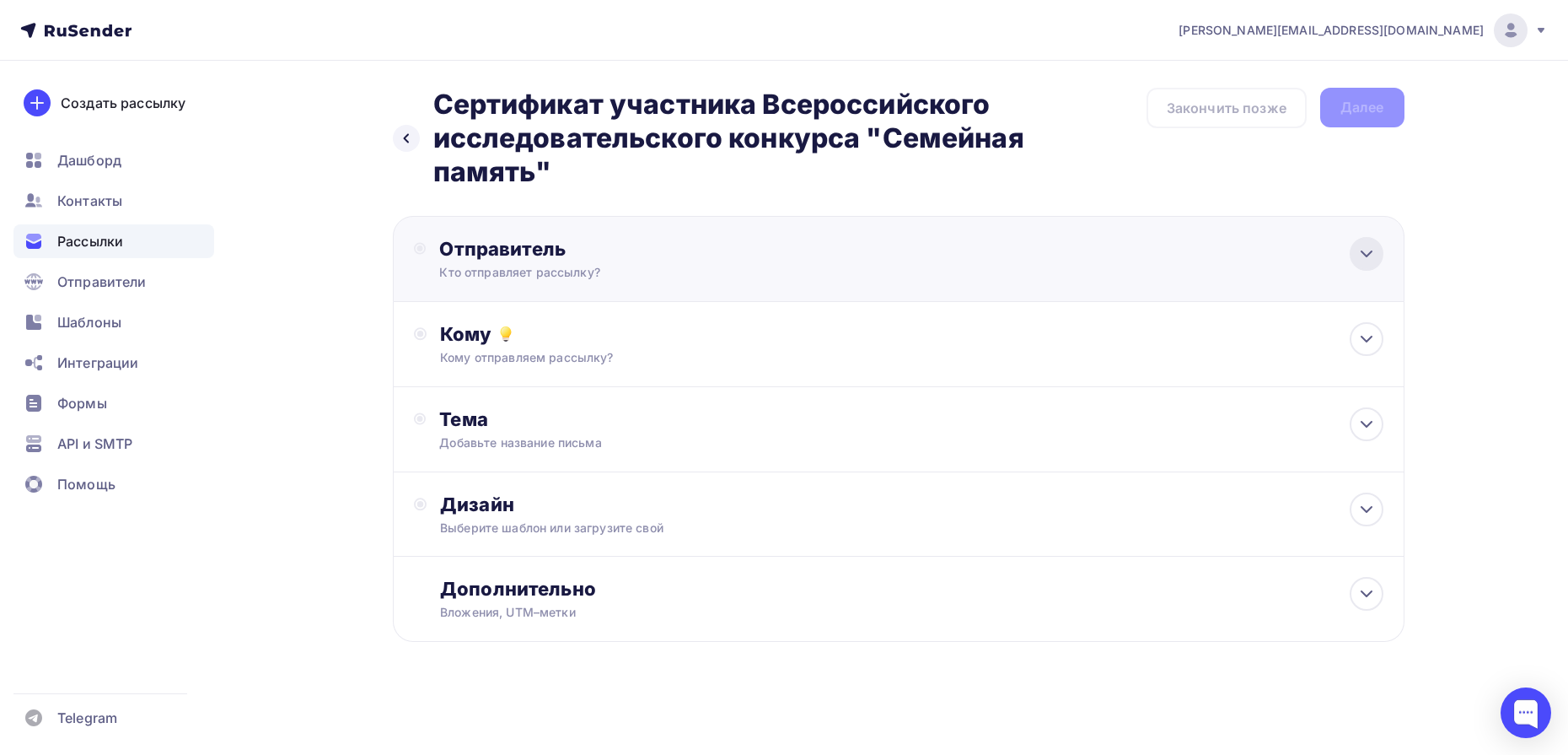
drag, startPoint x: 1354, startPoint y: 250, endPoint x: 1351, endPoint y: 260, distance: 10.4
click at [1354, 251] on div at bounding box center [1366, 254] width 33 height 33
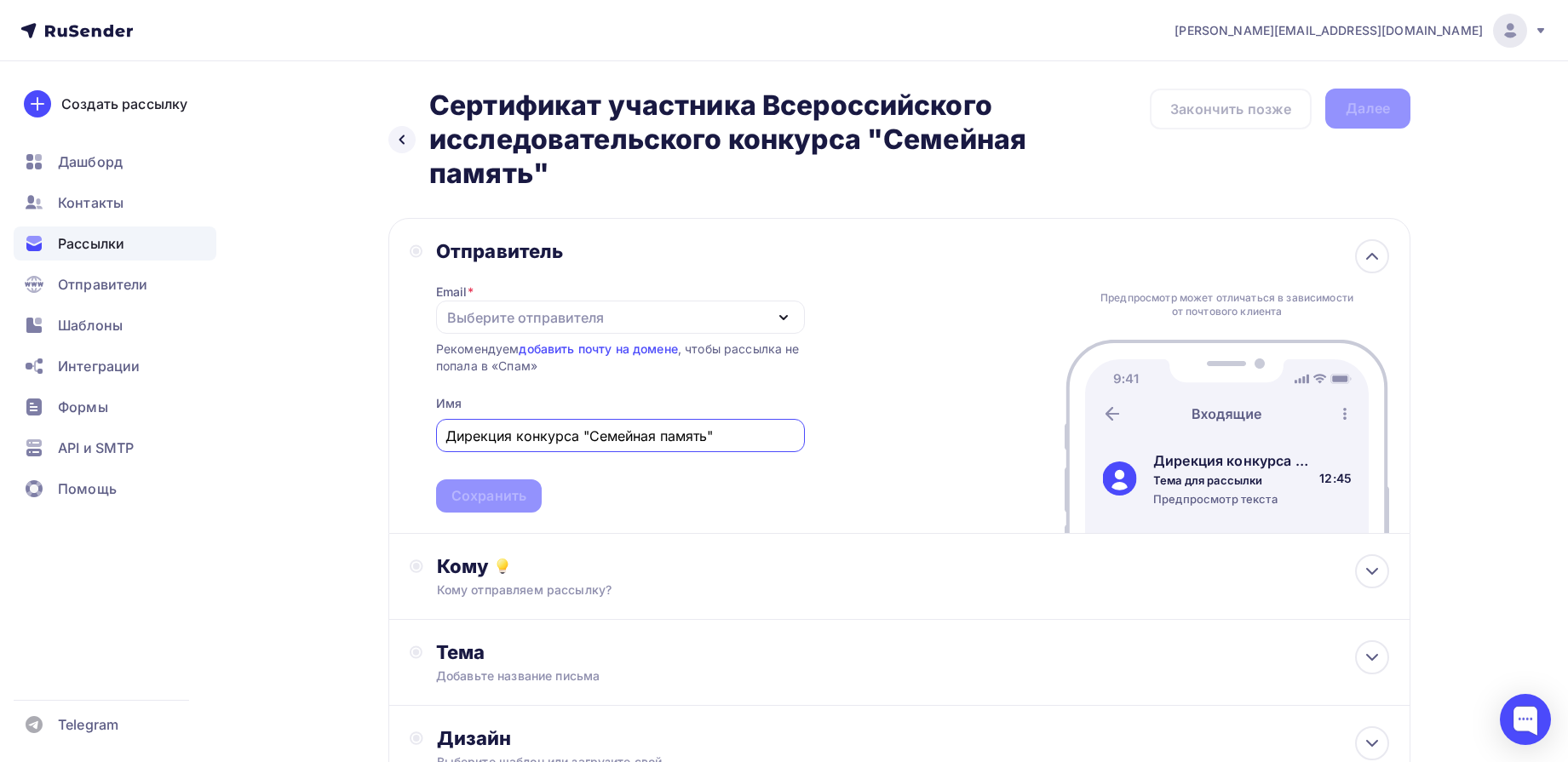
click at [736, 327] on div "Выберите отправителя" at bounding box center [620, 317] width 369 height 33
type input "Дирекция конкурса "Семейная память""
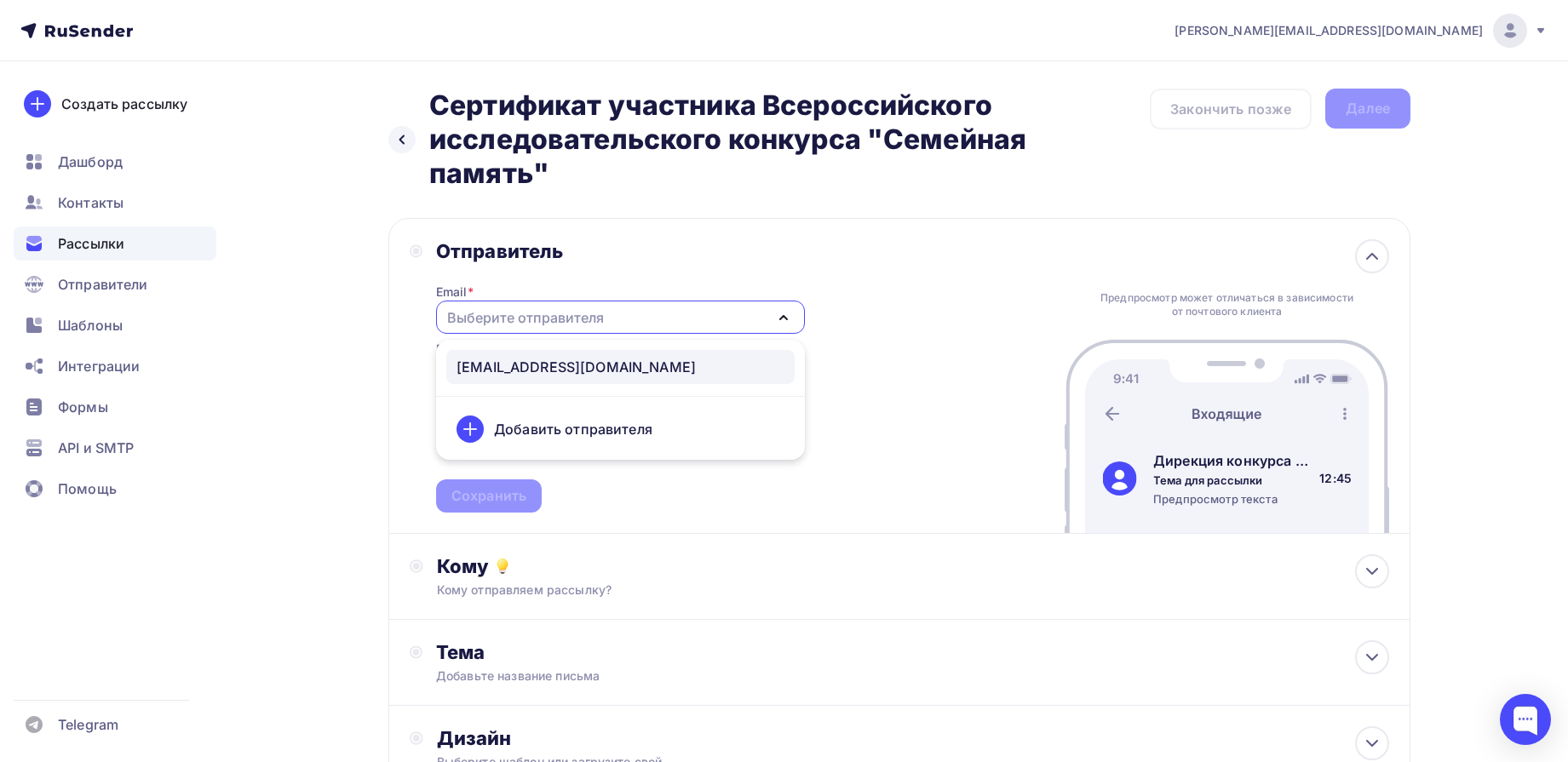
click at [650, 370] on div "[EMAIL_ADDRESS][DOMAIN_NAME]" at bounding box center [575, 366] width 239 height 20
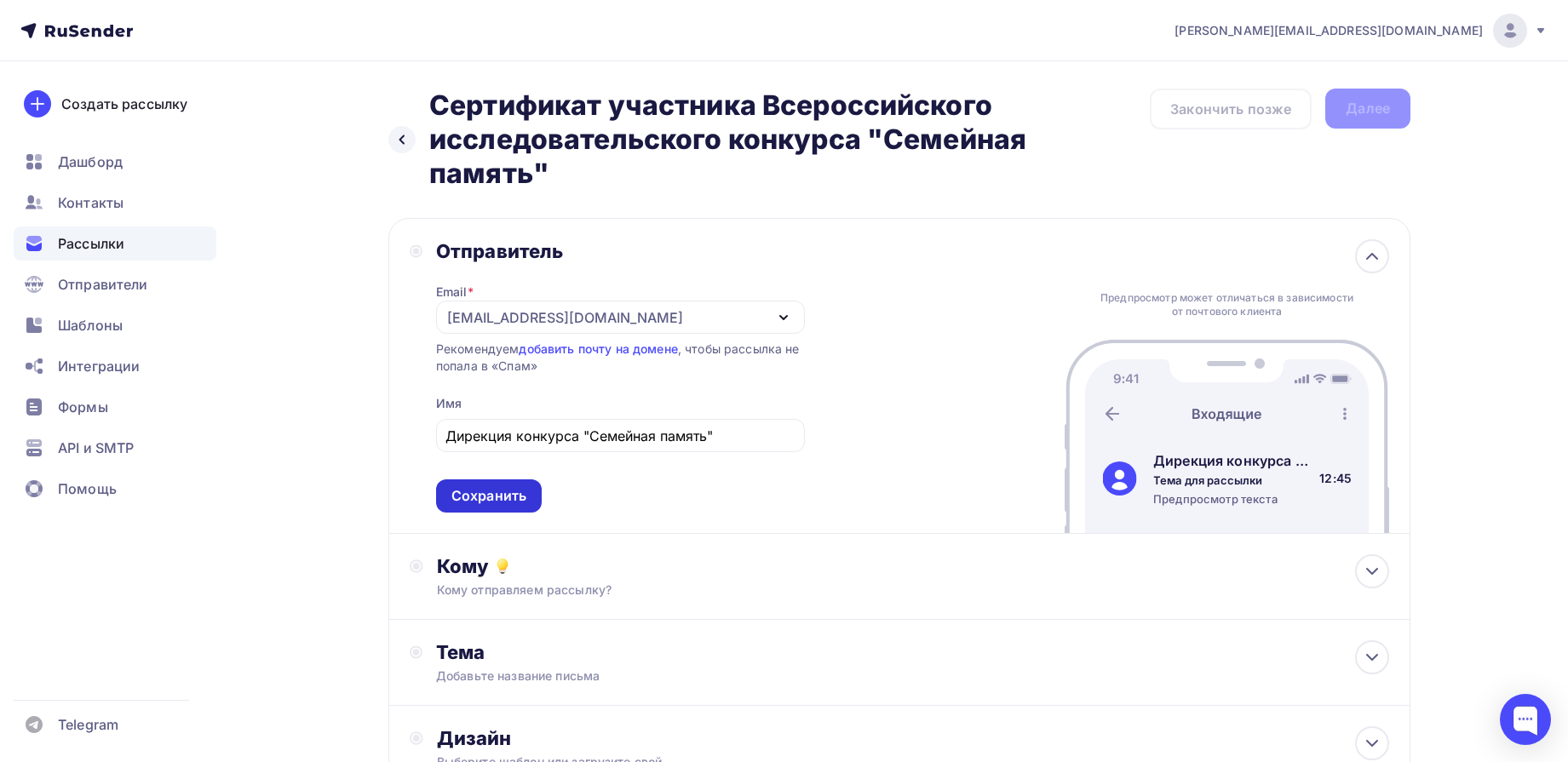
click at [514, 499] on div "Сохранить" at bounding box center [489, 496] width 75 height 20
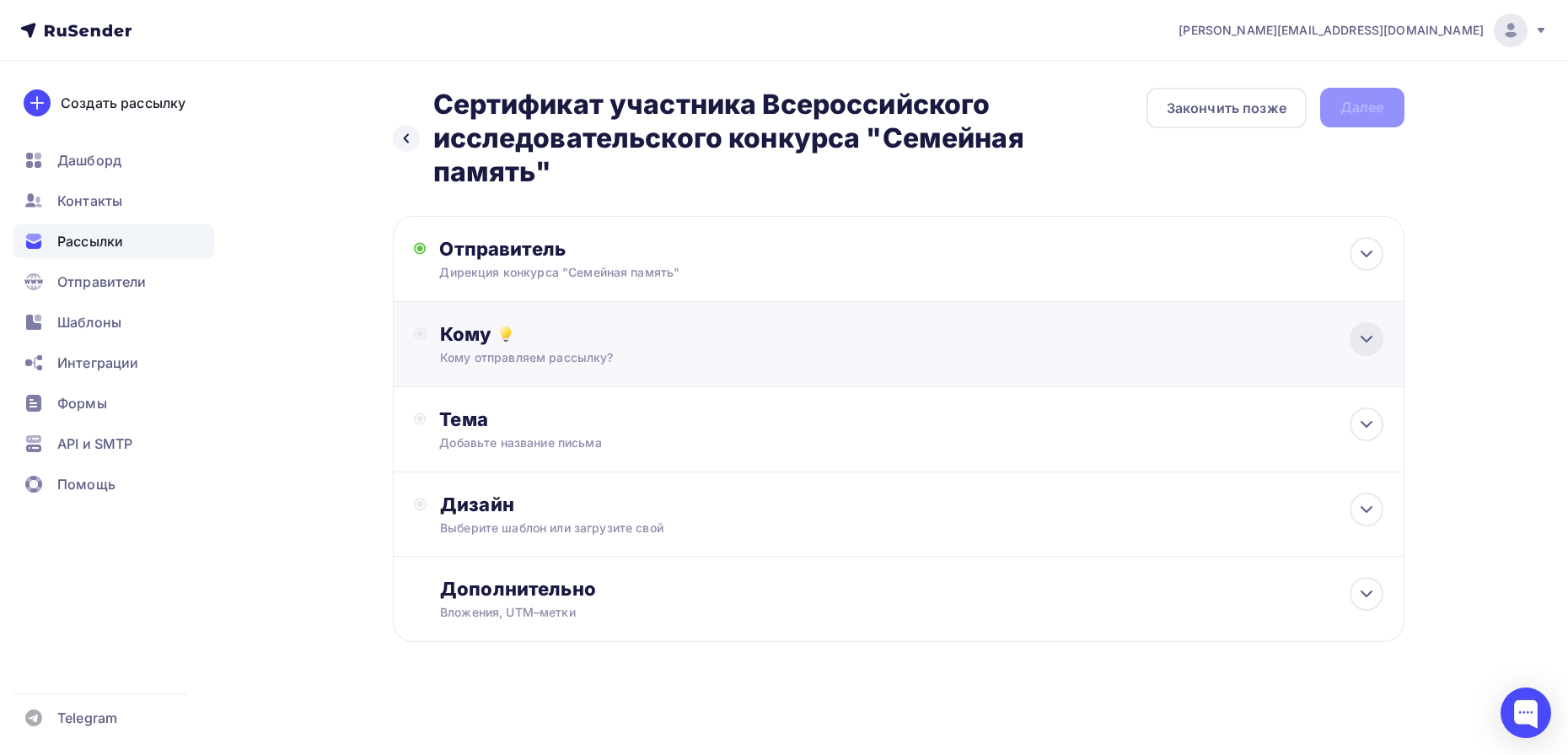
click at [1362, 337] on icon at bounding box center [1366, 339] width 10 height 5
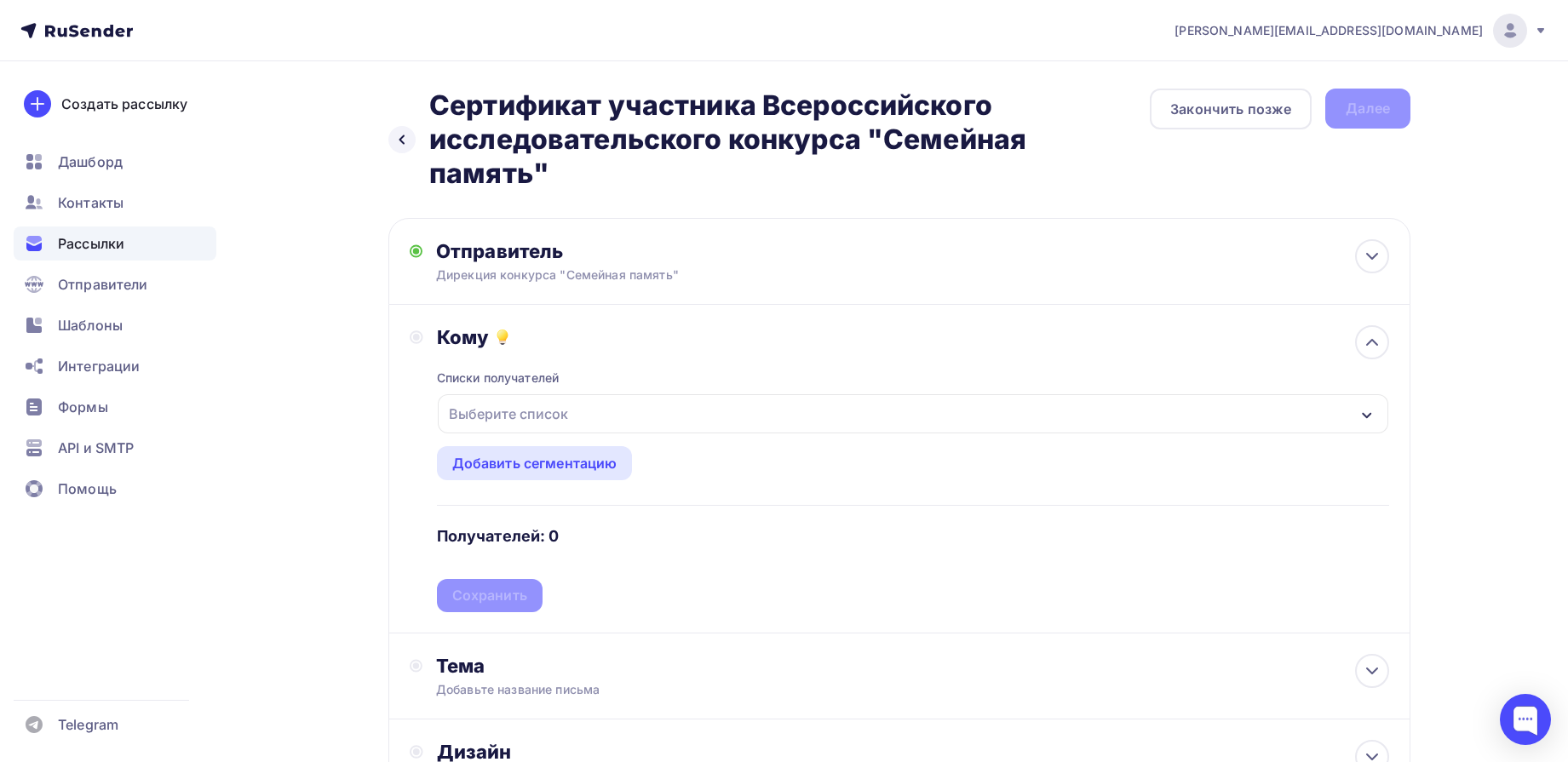
click at [1315, 420] on div "Выберите список" at bounding box center [913, 413] width 951 height 39
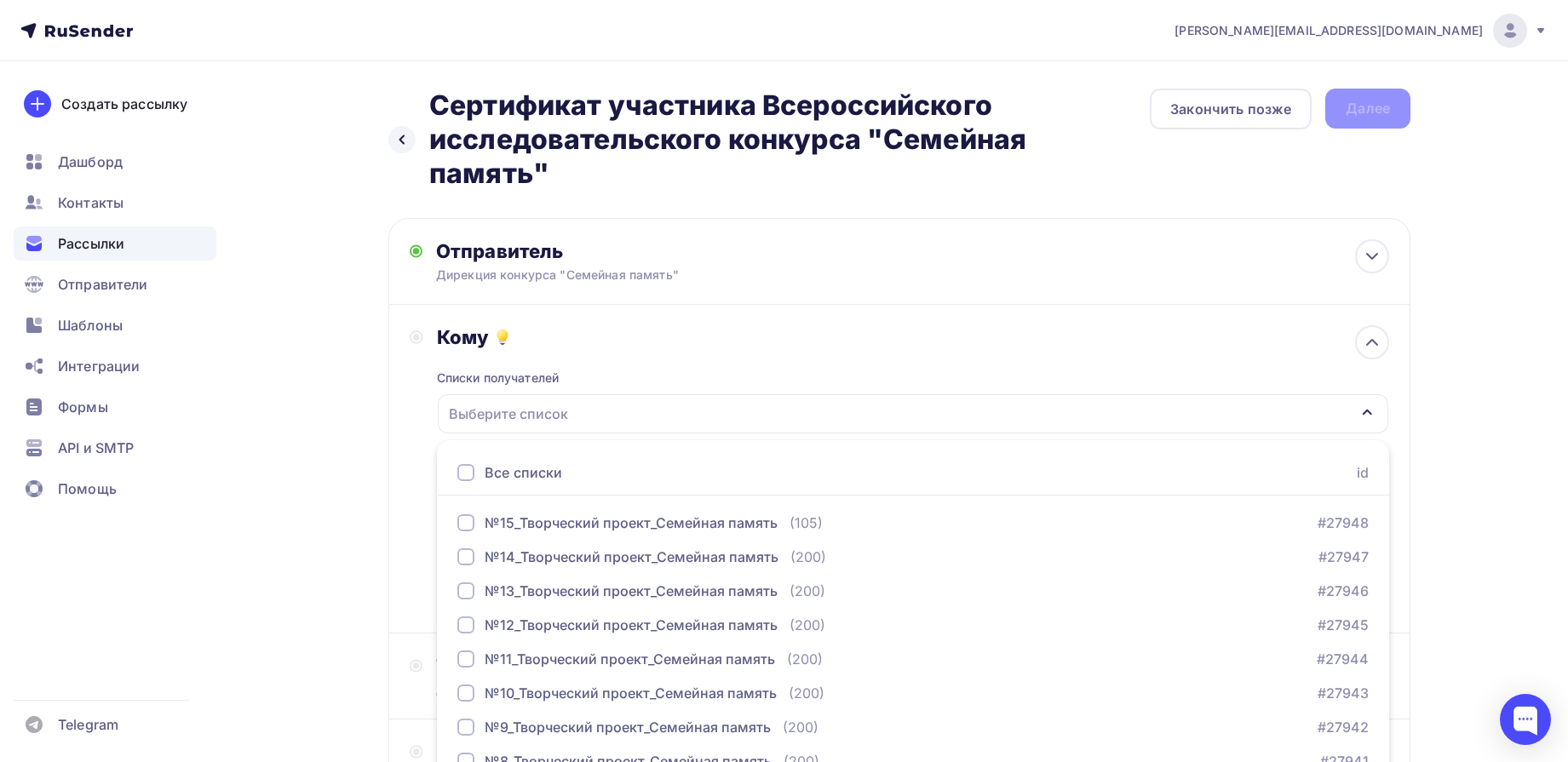
scroll to position [119, 0]
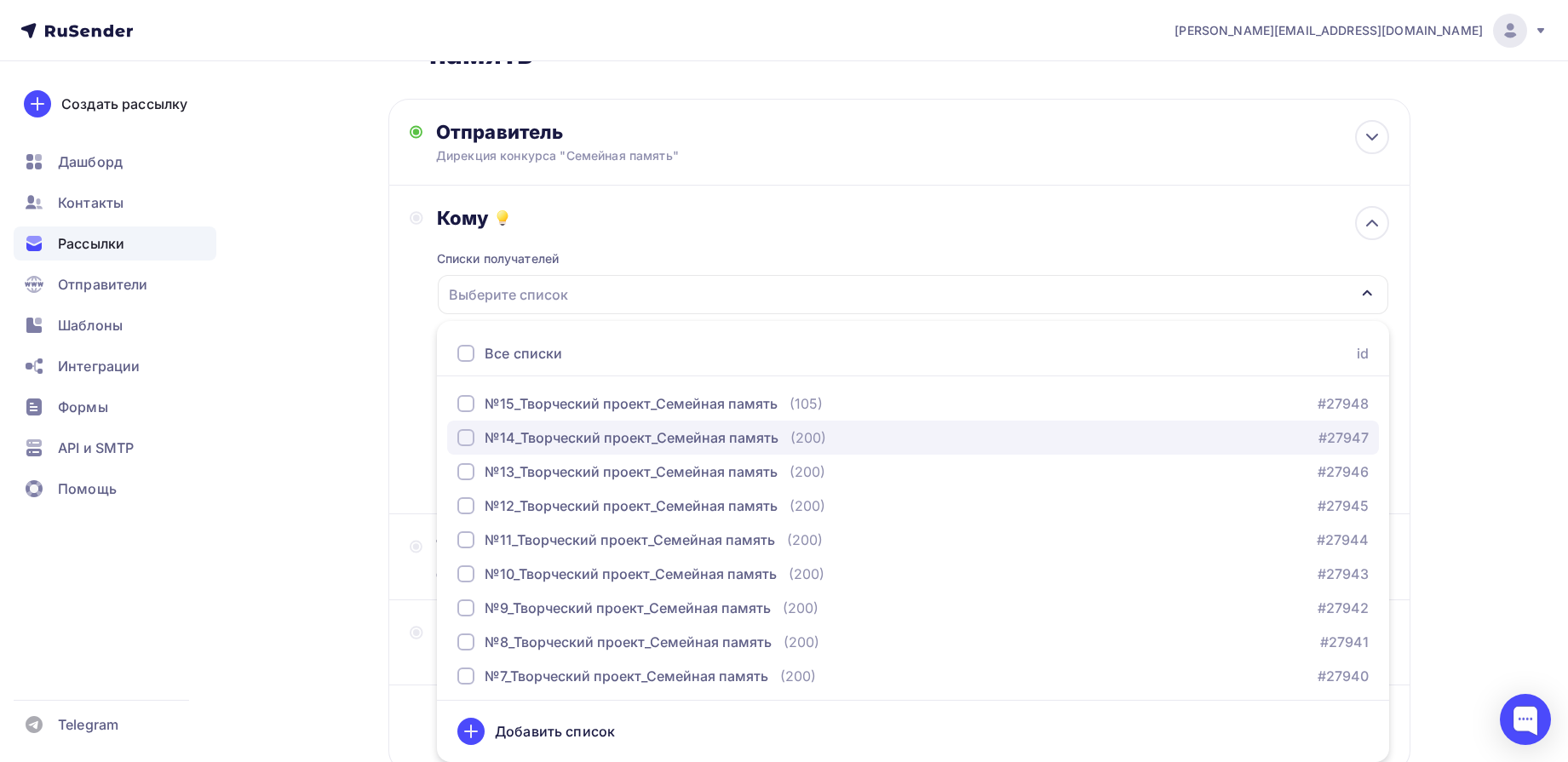
click at [601, 449] on button "№14_Творческий проект_Семейная память (200) #27947" at bounding box center [913, 437] width 932 height 34
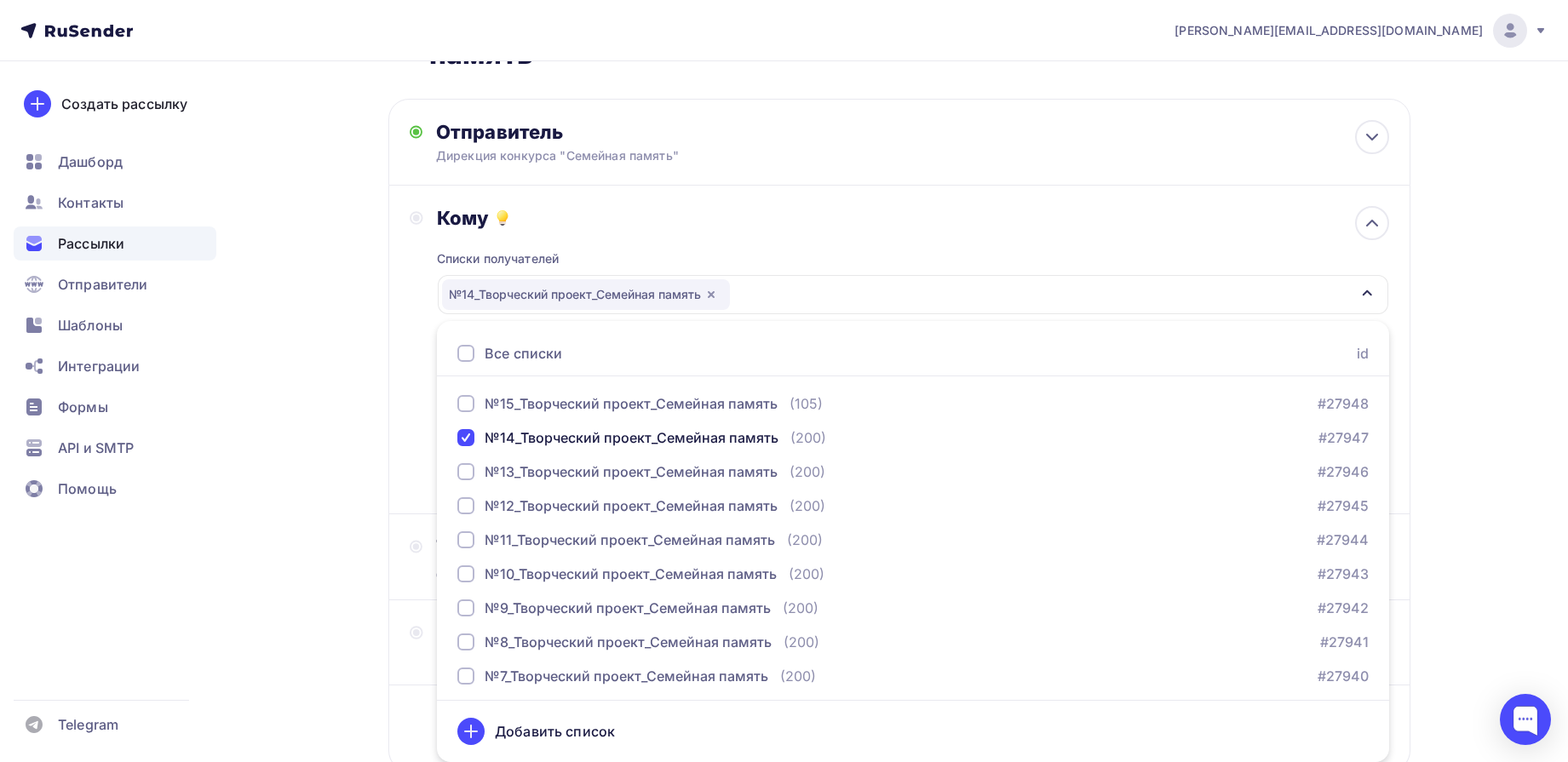
click at [1482, 255] on div "Назад Сертификат участника Всероссийского исследовательского конкурса "Семейная…" at bounding box center [784, 412] width 1396 height 939
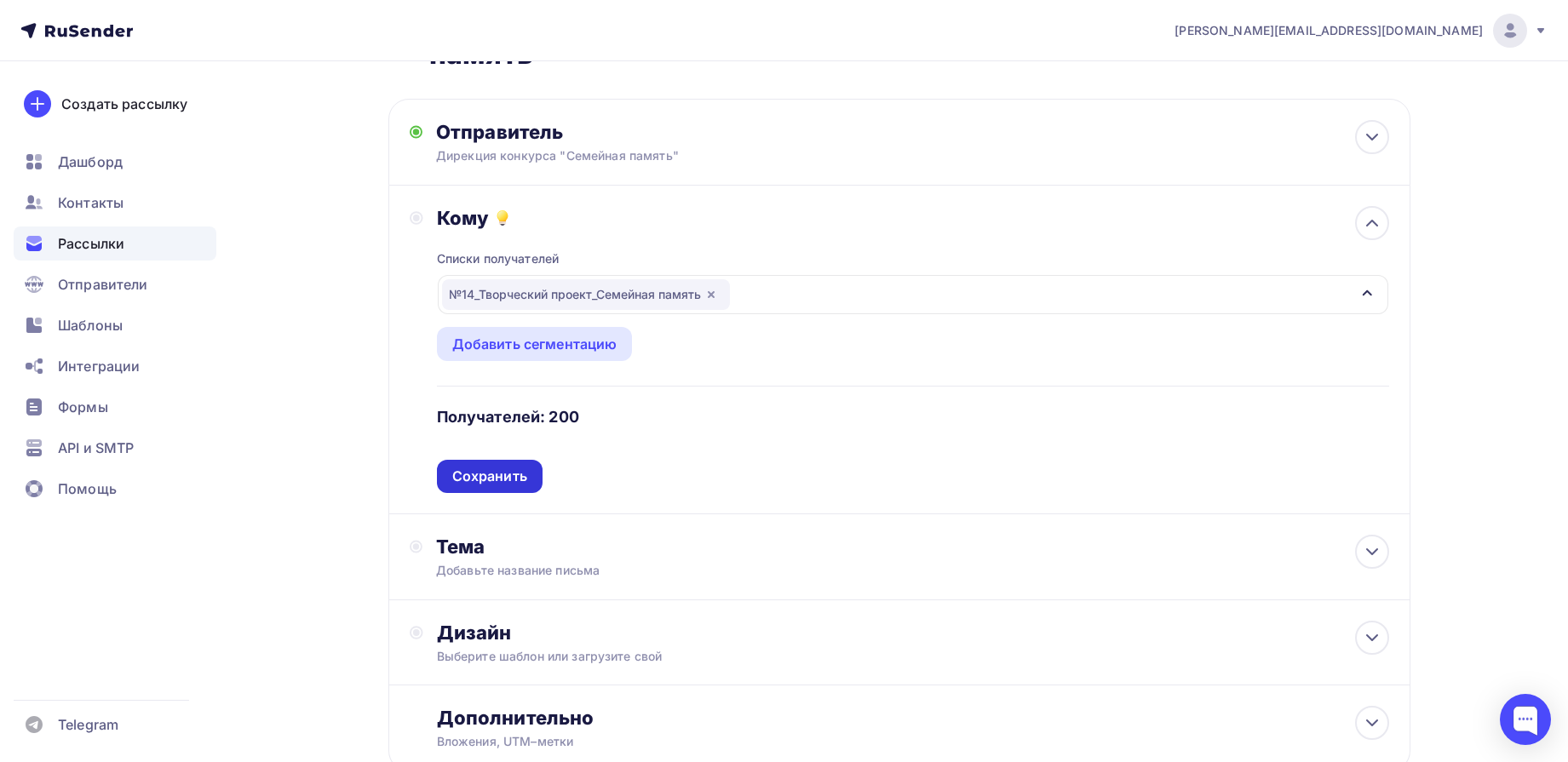
click at [474, 479] on div "Сохранить" at bounding box center [490, 477] width 75 height 20
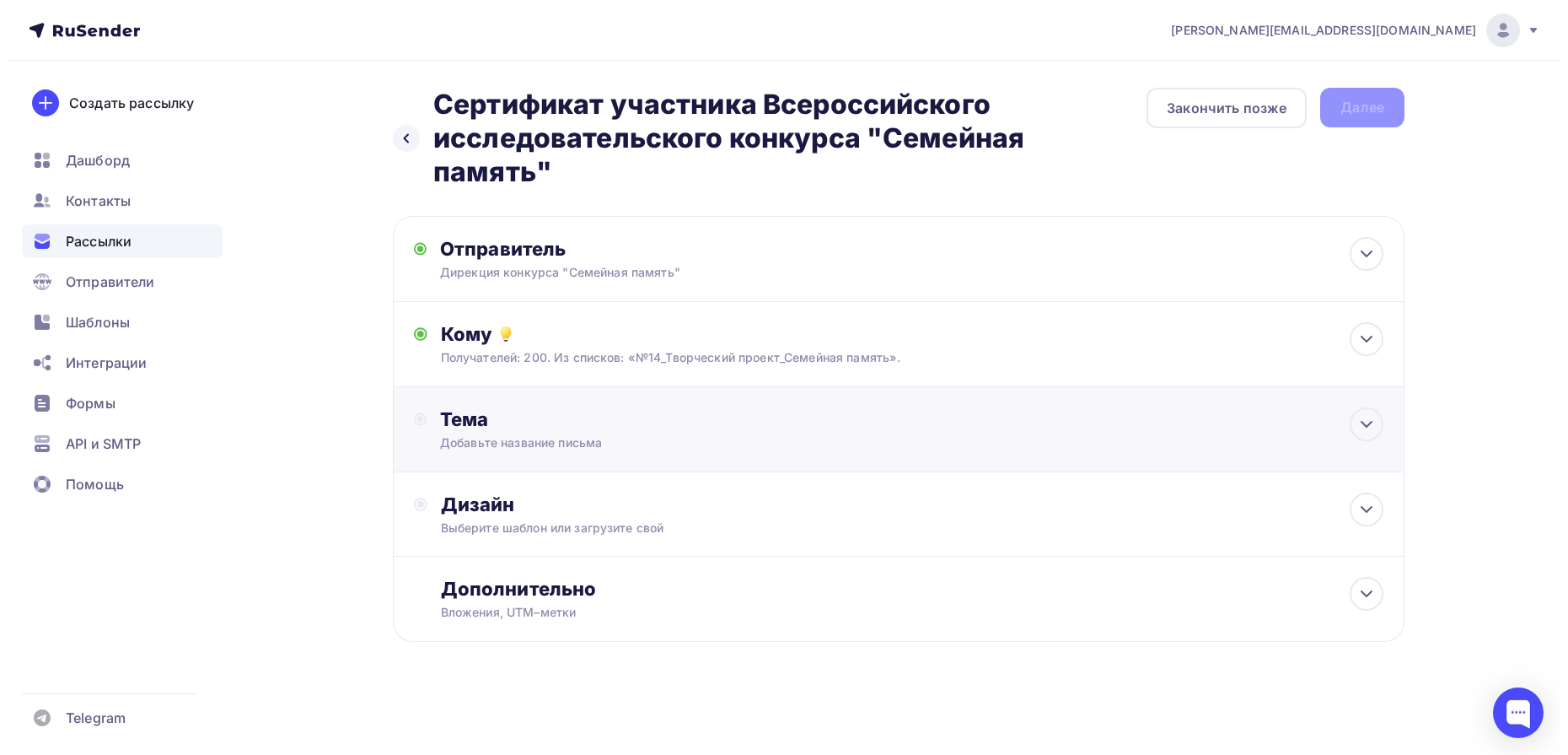
scroll to position [0, 0]
click at [1368, 432] on icon at bounding box center [1366, 424] width 20 height 20
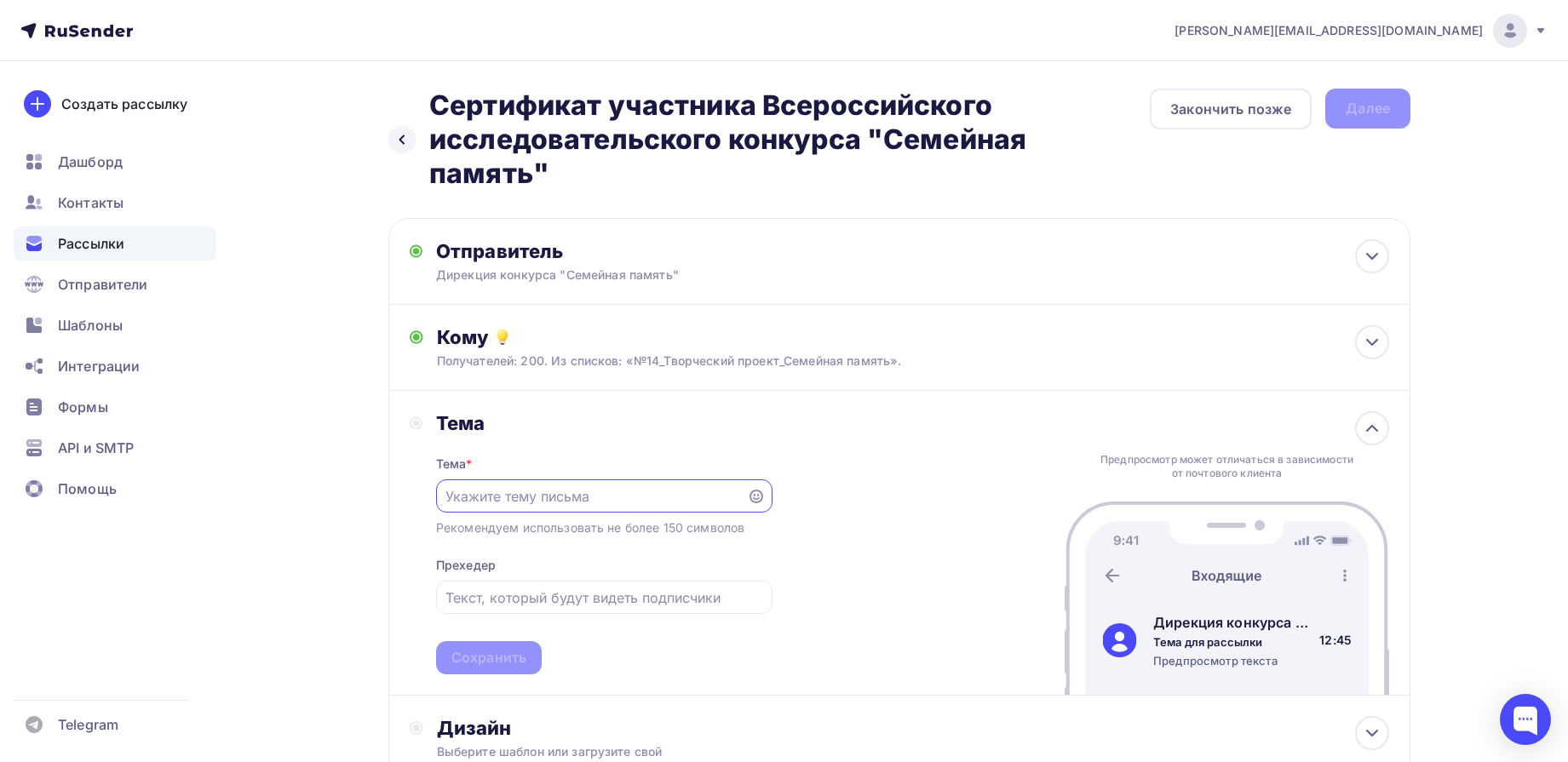
paste input "Сертификат участника Всероссийского исследовательского конкурса "Семейная памят…"
type input "Сертификат участника Всероссийского исследовательского конкурса "Семейная памят…"
click at [517, 667] on div "Сохранить" at bounding box center [489, 658] width 75 height 20
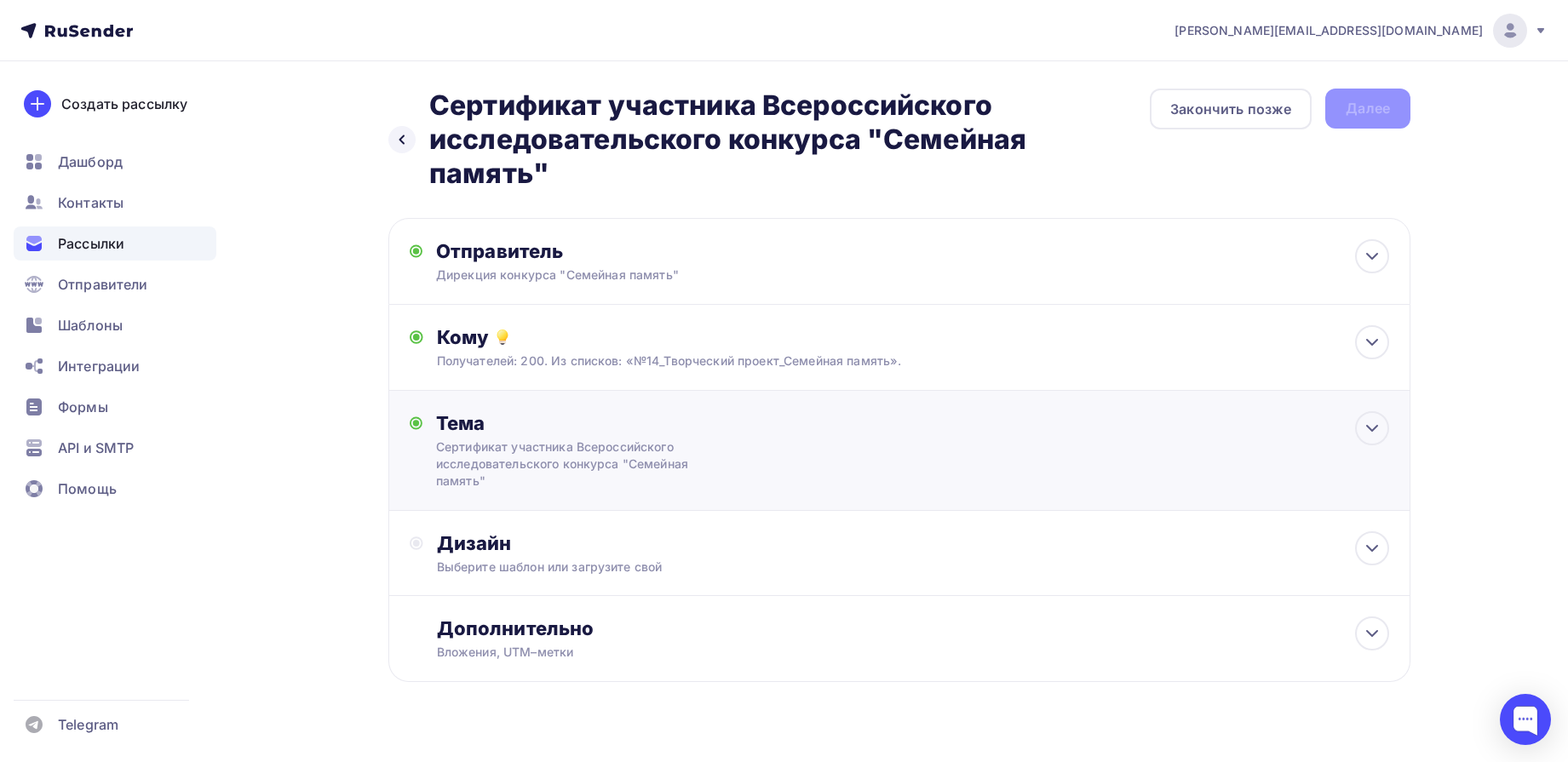
scroll to position [0, 0]
click at [1377, 549] on icon at bounding box center [1371, 548] width 20 height 20
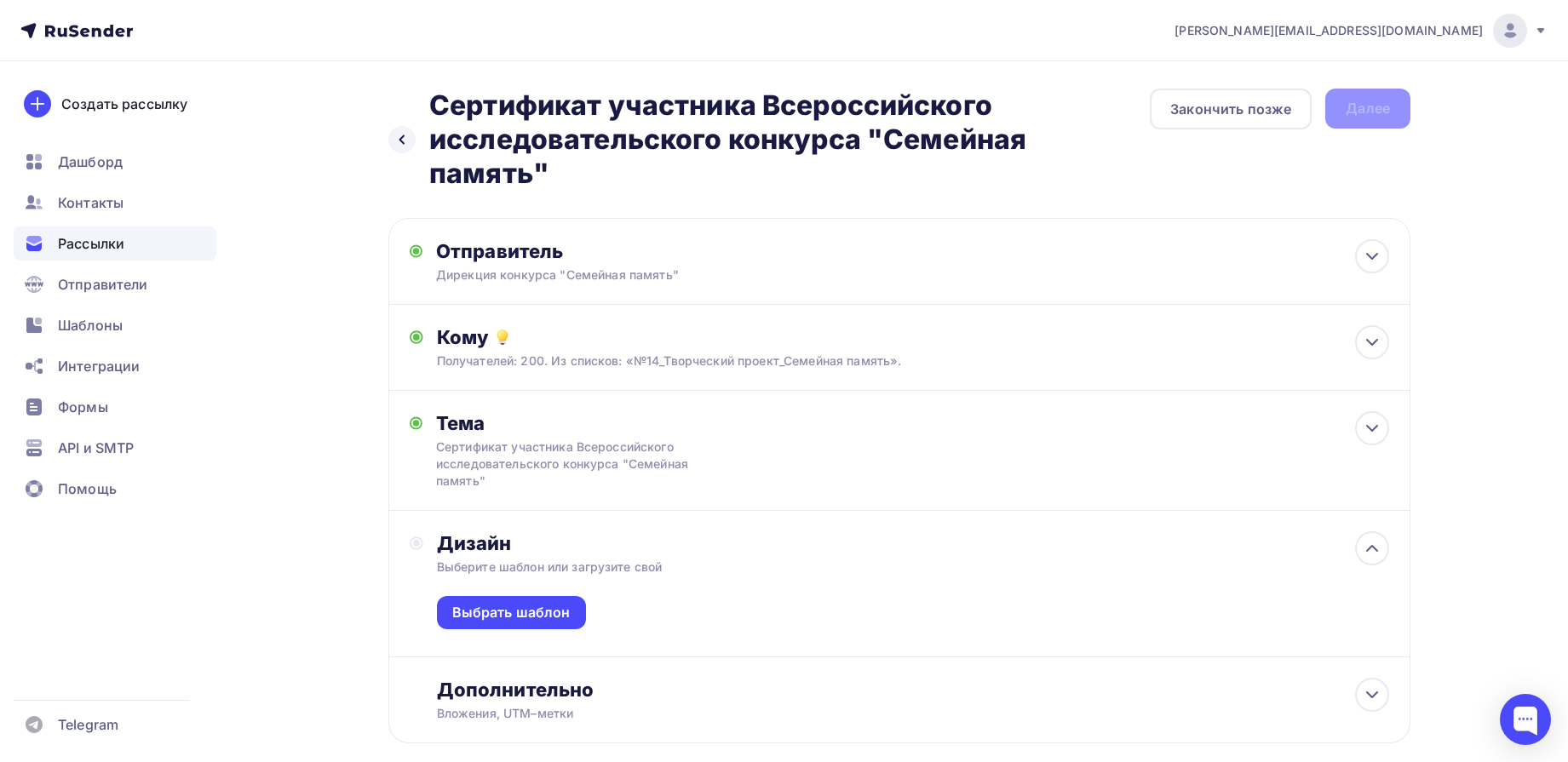
scroll to position [50, 0]
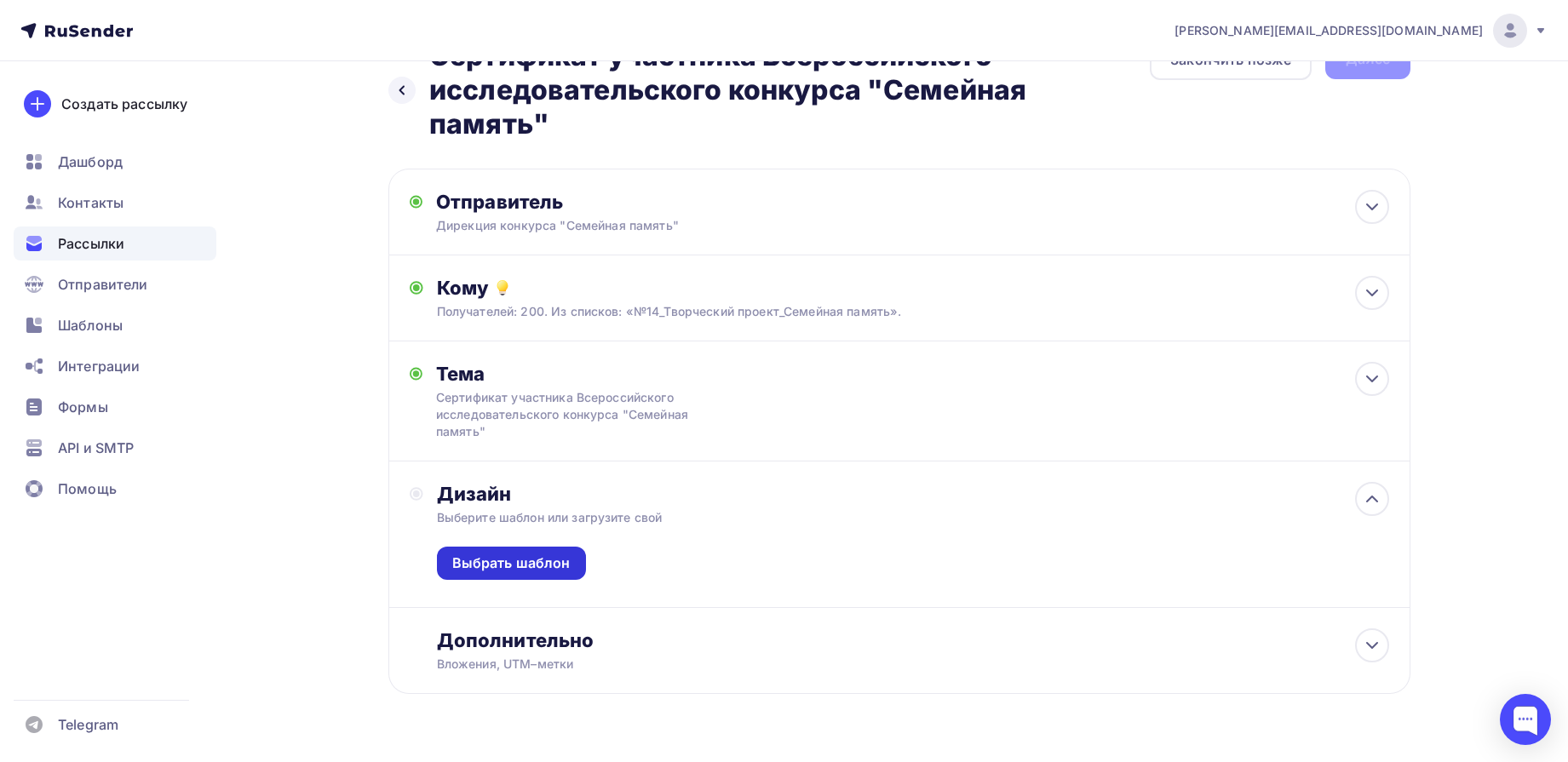
click at [529, 562] on div "Выбрать шаблон" at bounding box center [511, 564] width 118 height 20
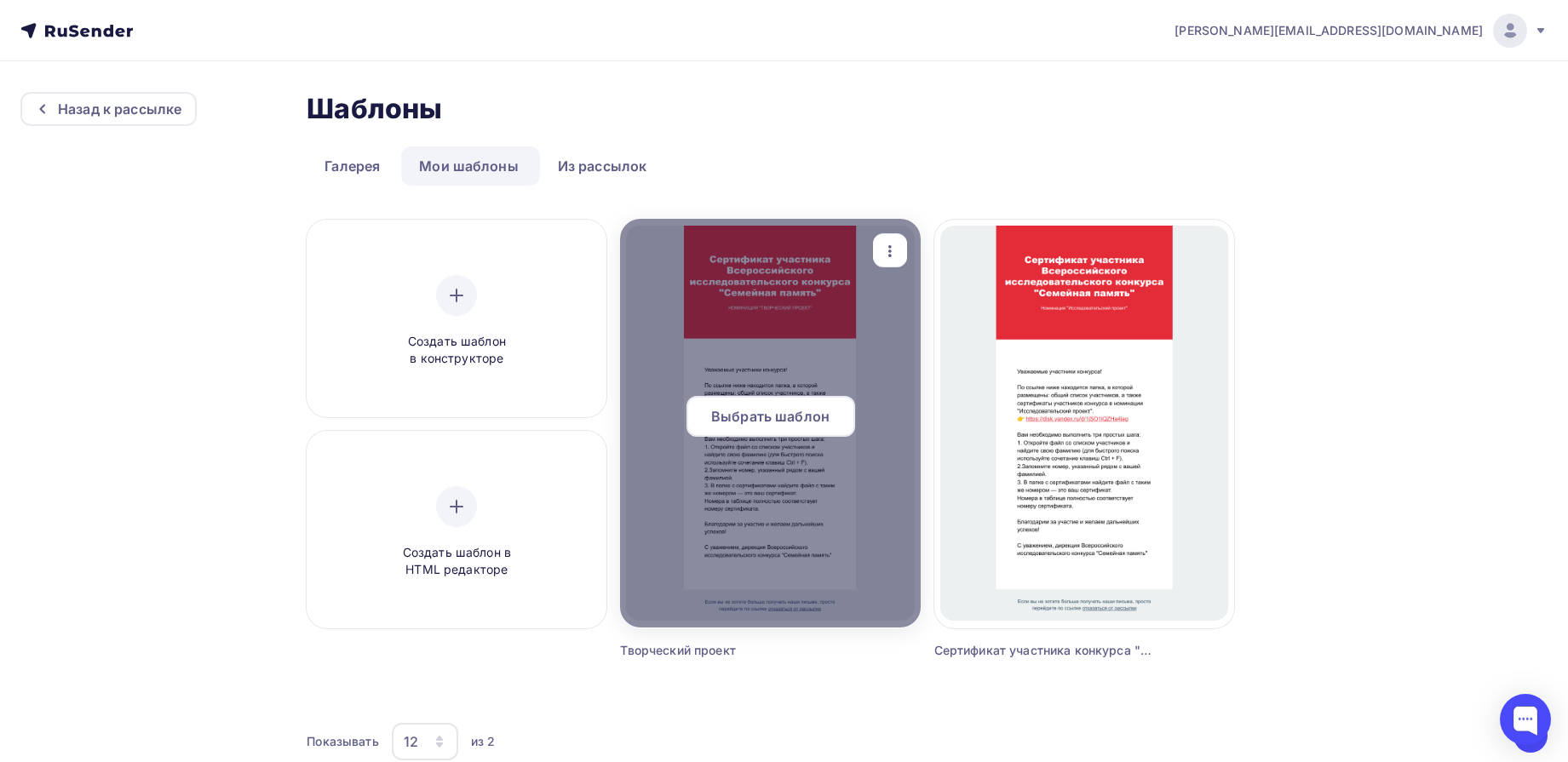
click at [743, 413] on span "Выбрать шаблон" at bounding box center [770, 416] width 118 height 20
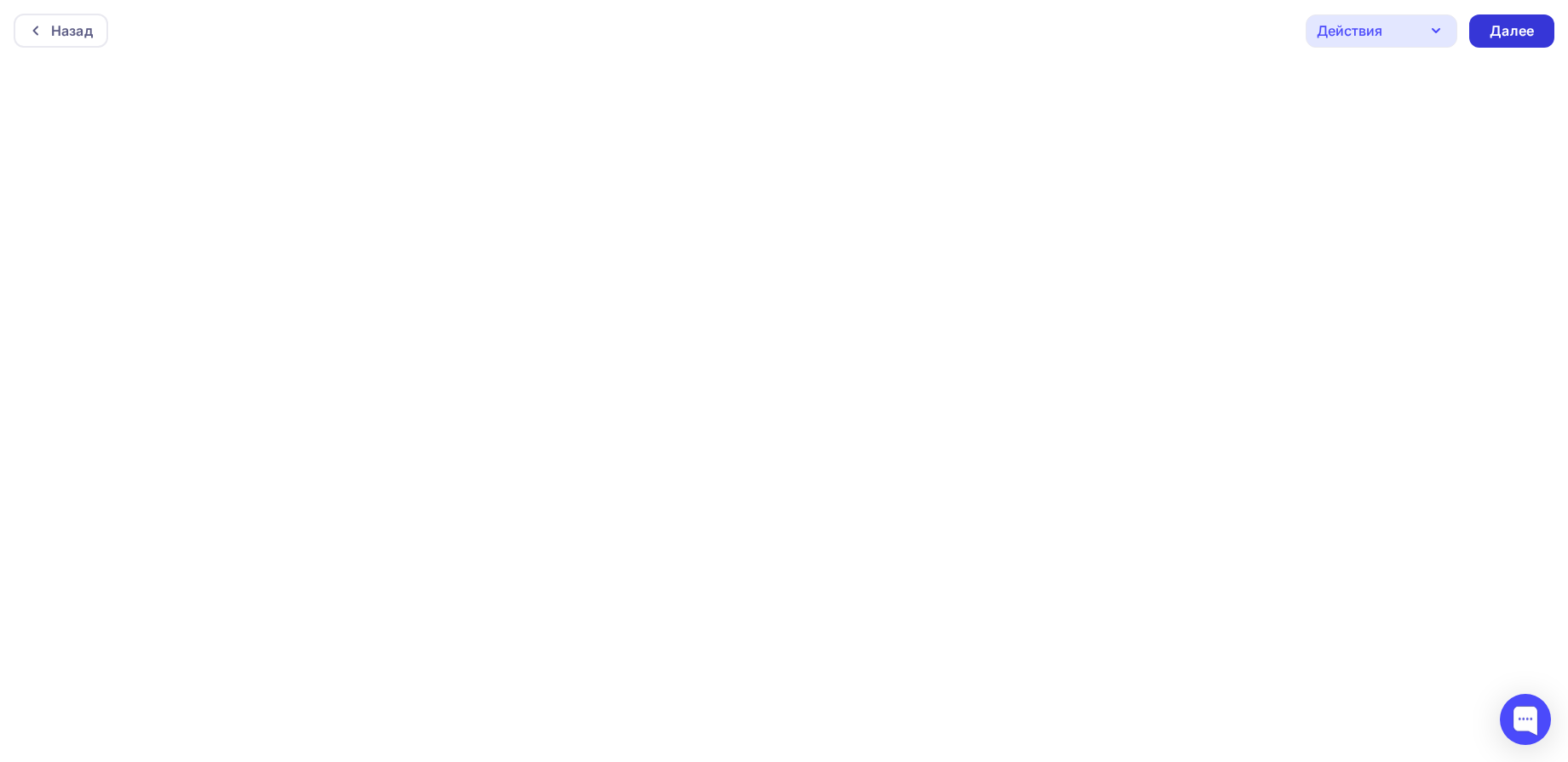
click at [1532, 32] on div "Далее" at bounding box center [1512, 31] width 44 height 20
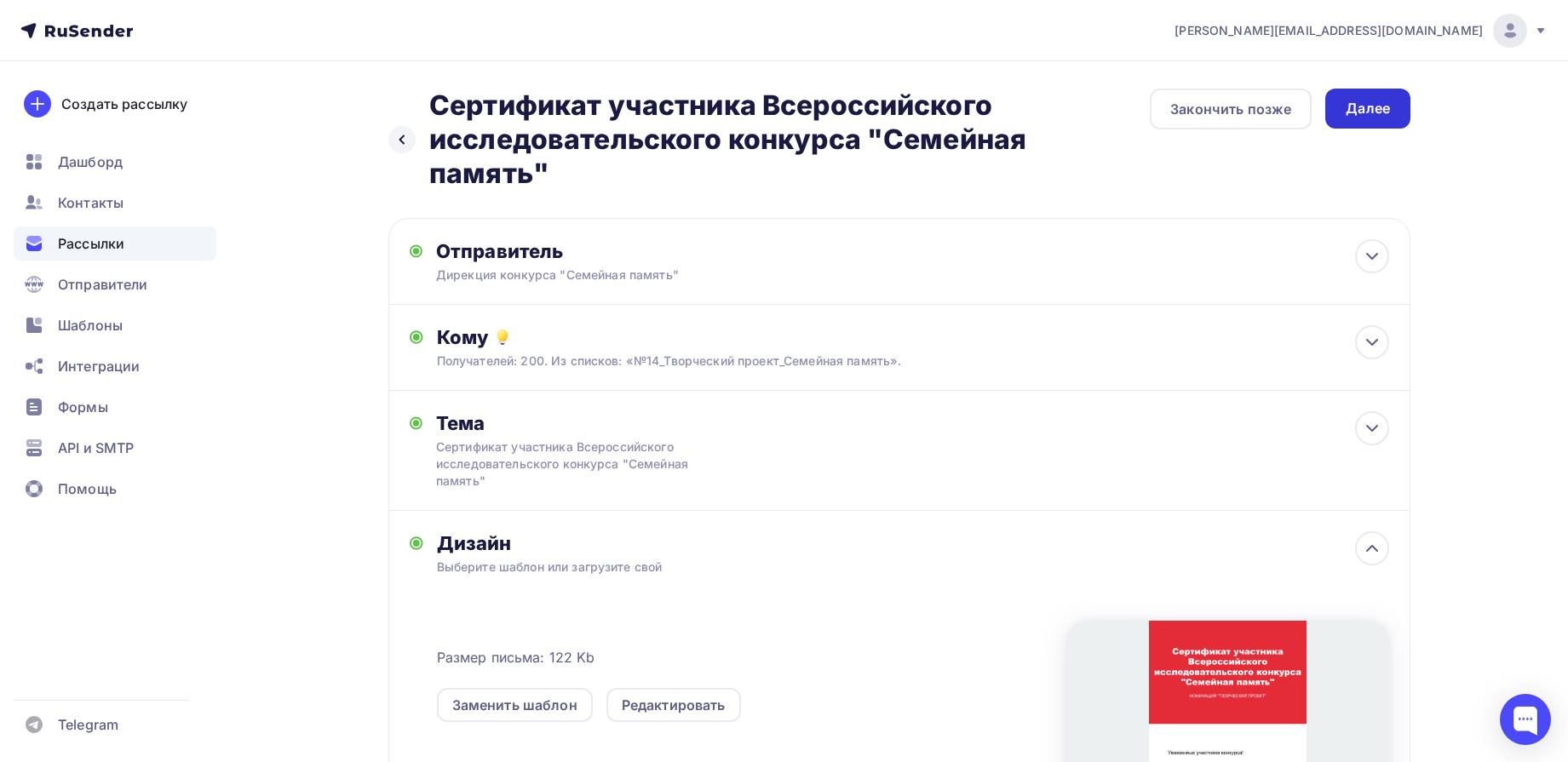
click at [1359, 108] on div "Далее" at bounding box center [1368, 108] width 44 height 20
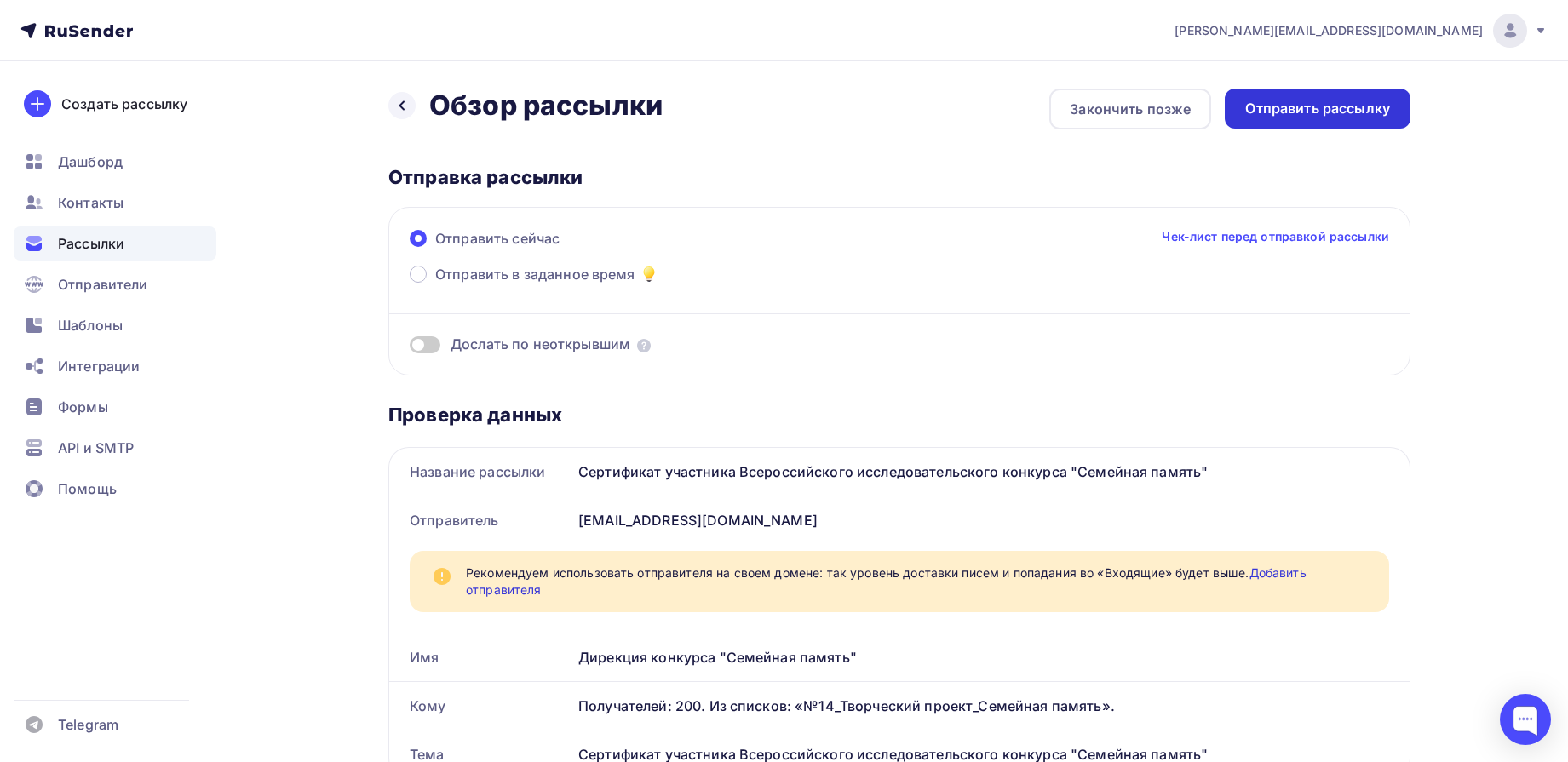
click at [1355, 109] on div "Отправить рассылку" at bounding box center [1317, 108] width 145 height 20
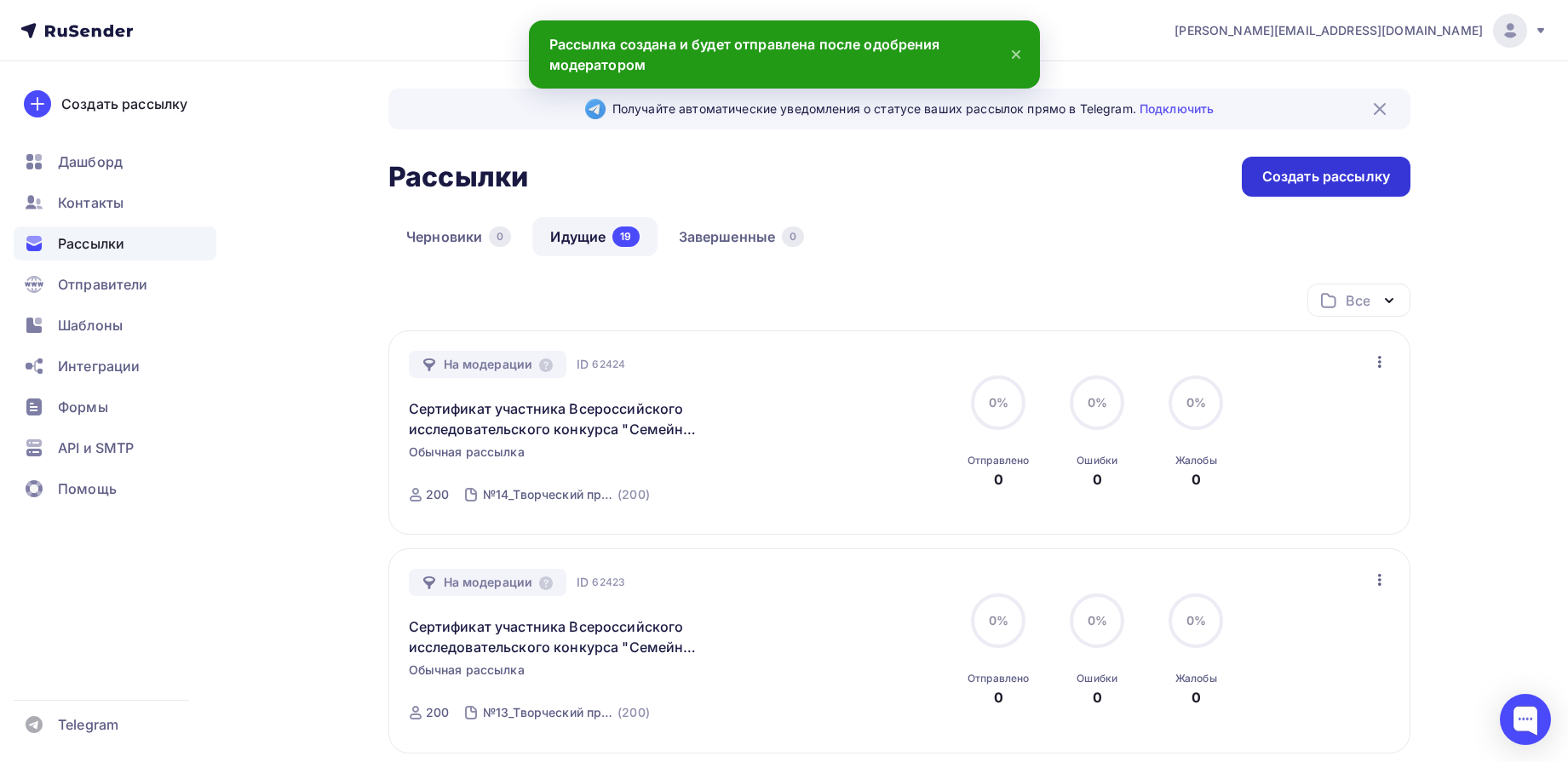
click at [1323, 182] on div "Создать рассылку" at bounding box center [1326, 177] width 128 height 20
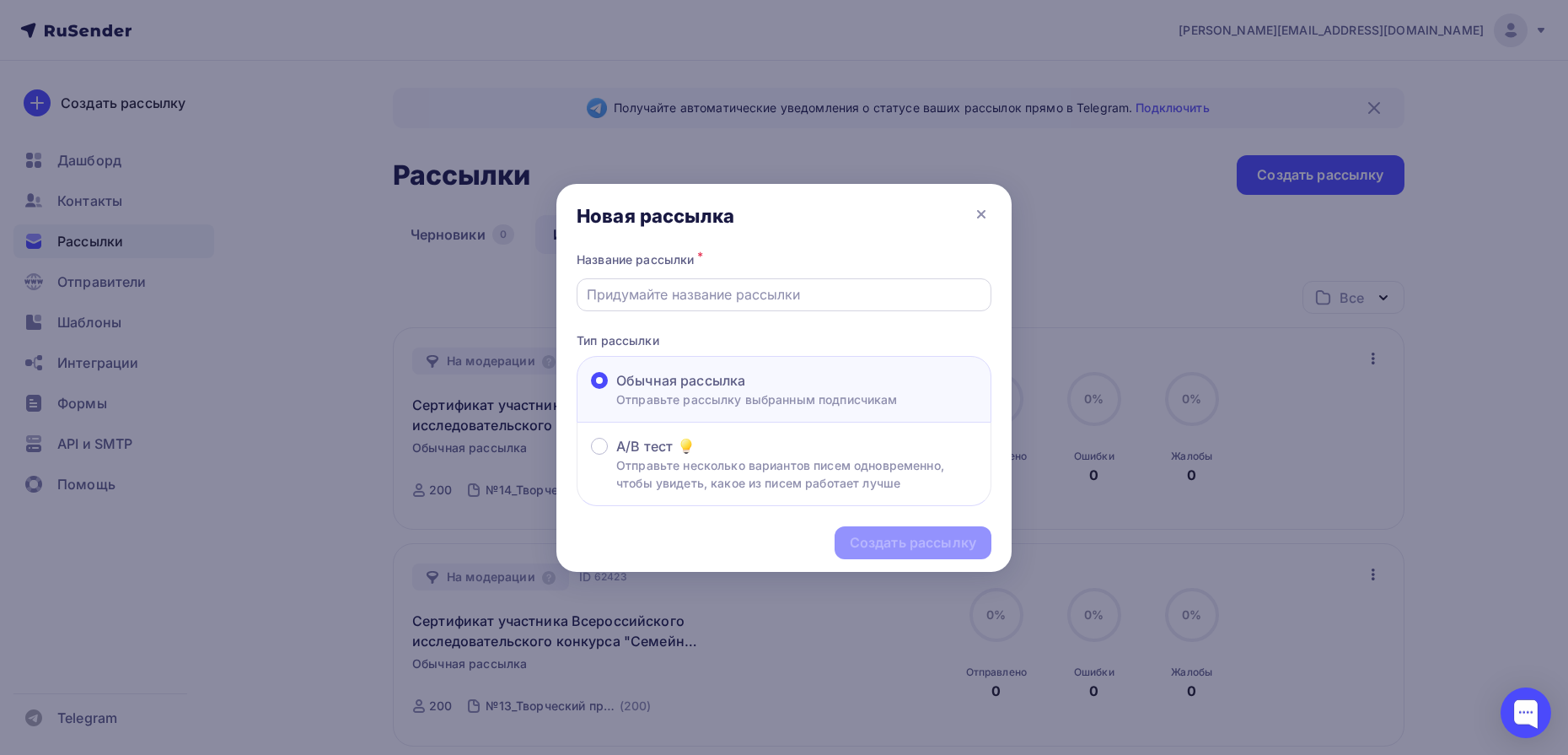
click at [803, 290] on input "text" at bounding box center [784, 294] width 395 height 20
type input "Сертификат участника Всероссийского исследовательского конкурса "Семейная памят…"
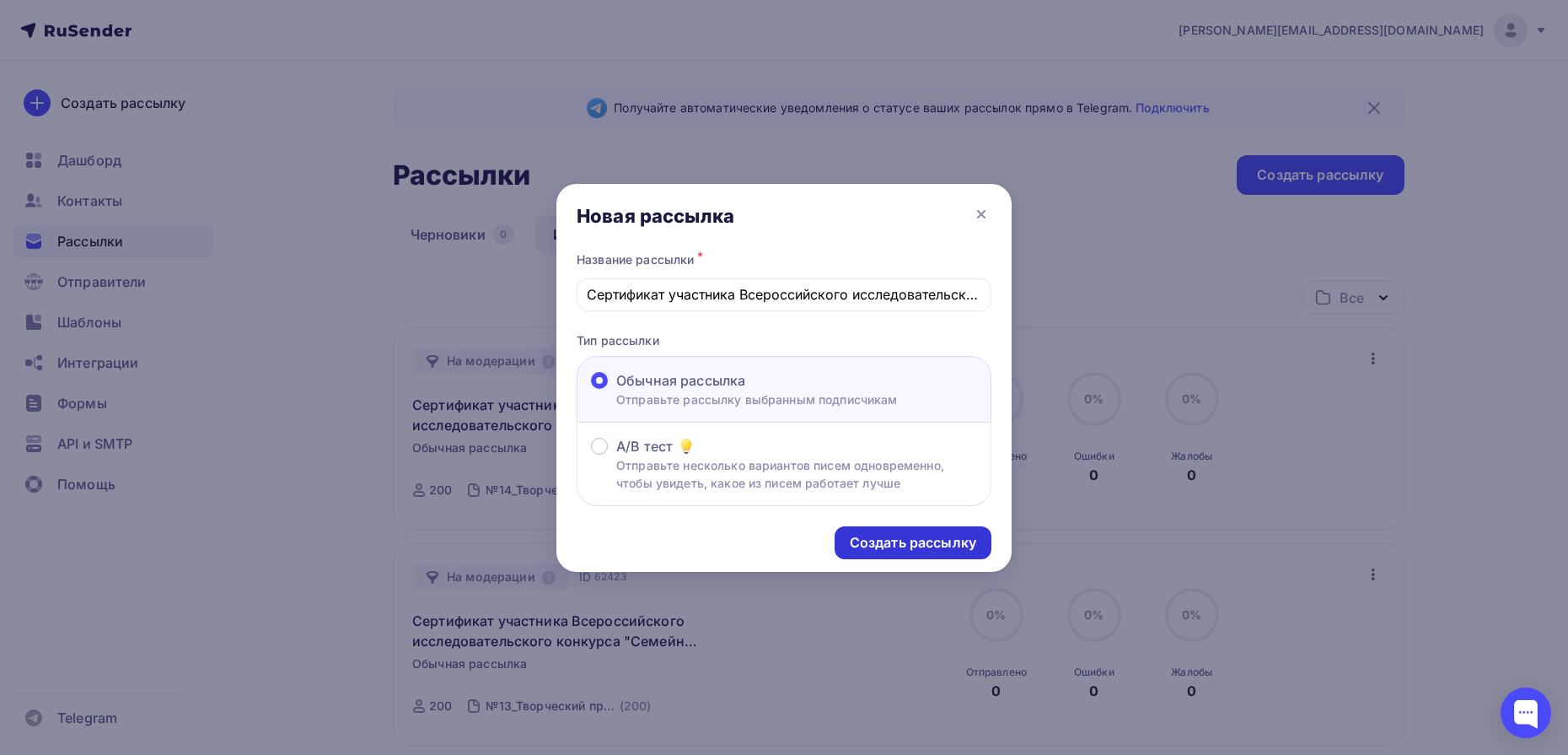
click at [904, 541] on div "Создать рассылку" at bounding box center [913, 543] width 127 height 19
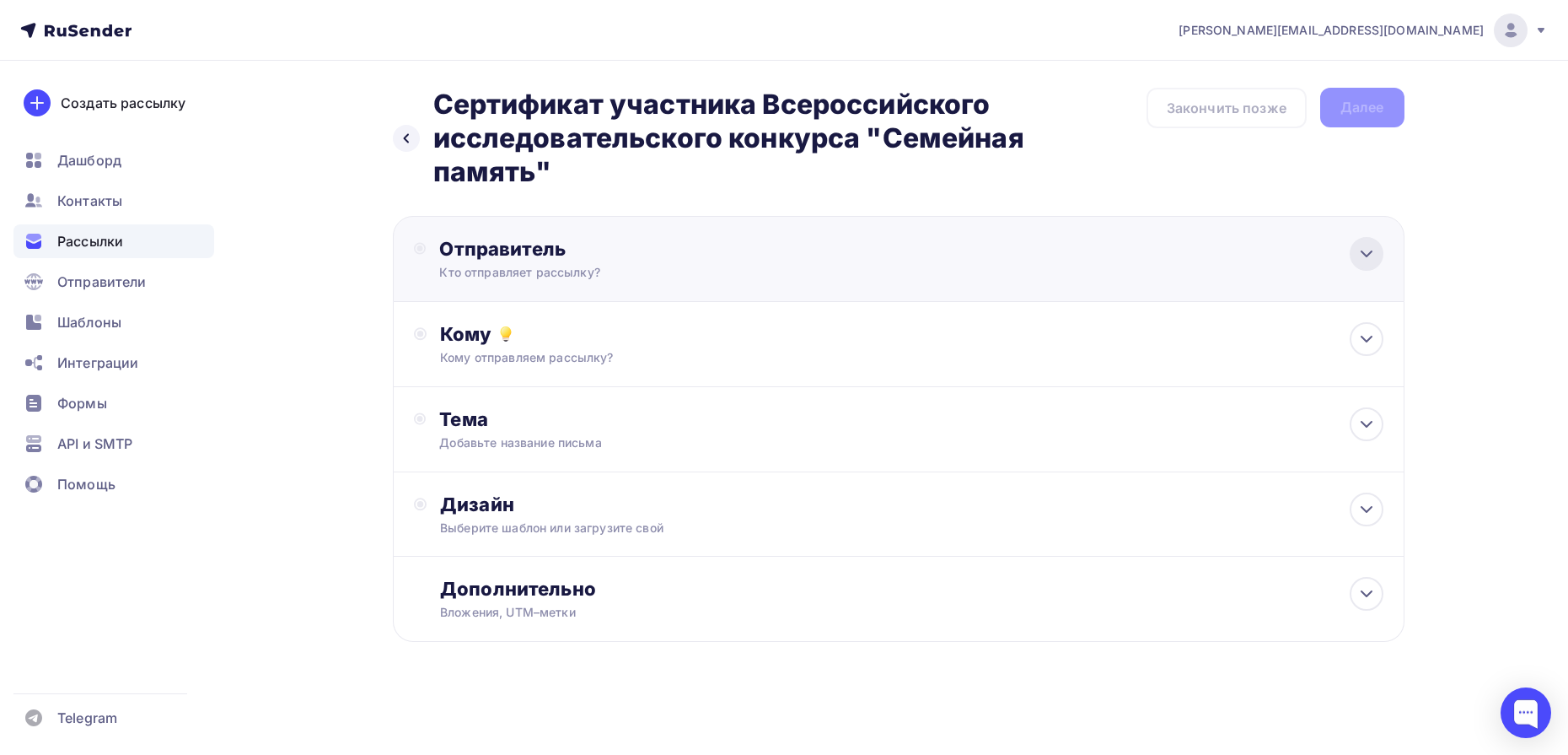
click at [1355, 255] on div at bounding box center [1366, 254] width 33 height 33
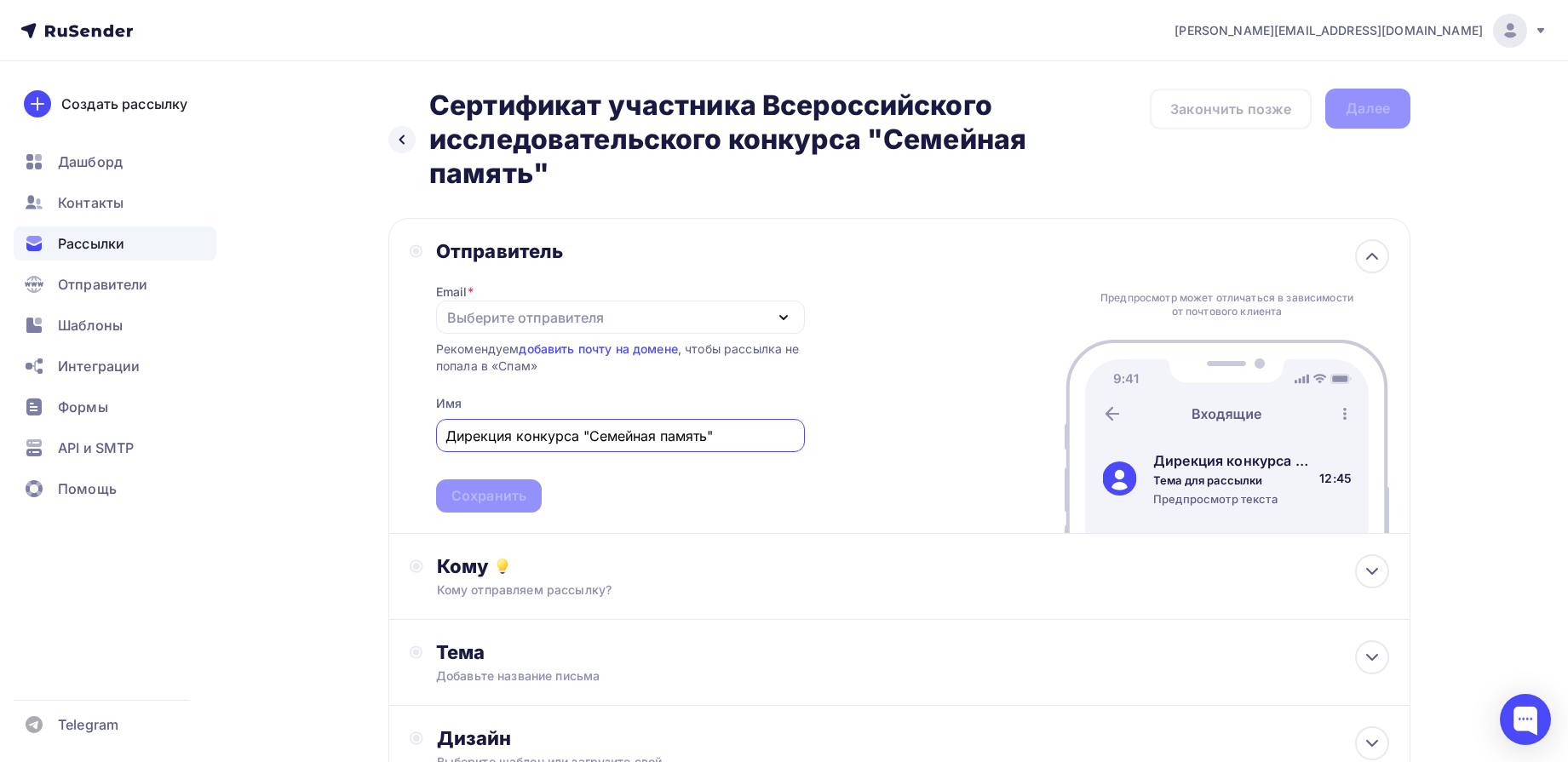
click at [644, 316] on div "Выберите отправителя" at bounding box center [620, 317] width 369 height 33
type input "Дирекция конкурса "Семейная память""
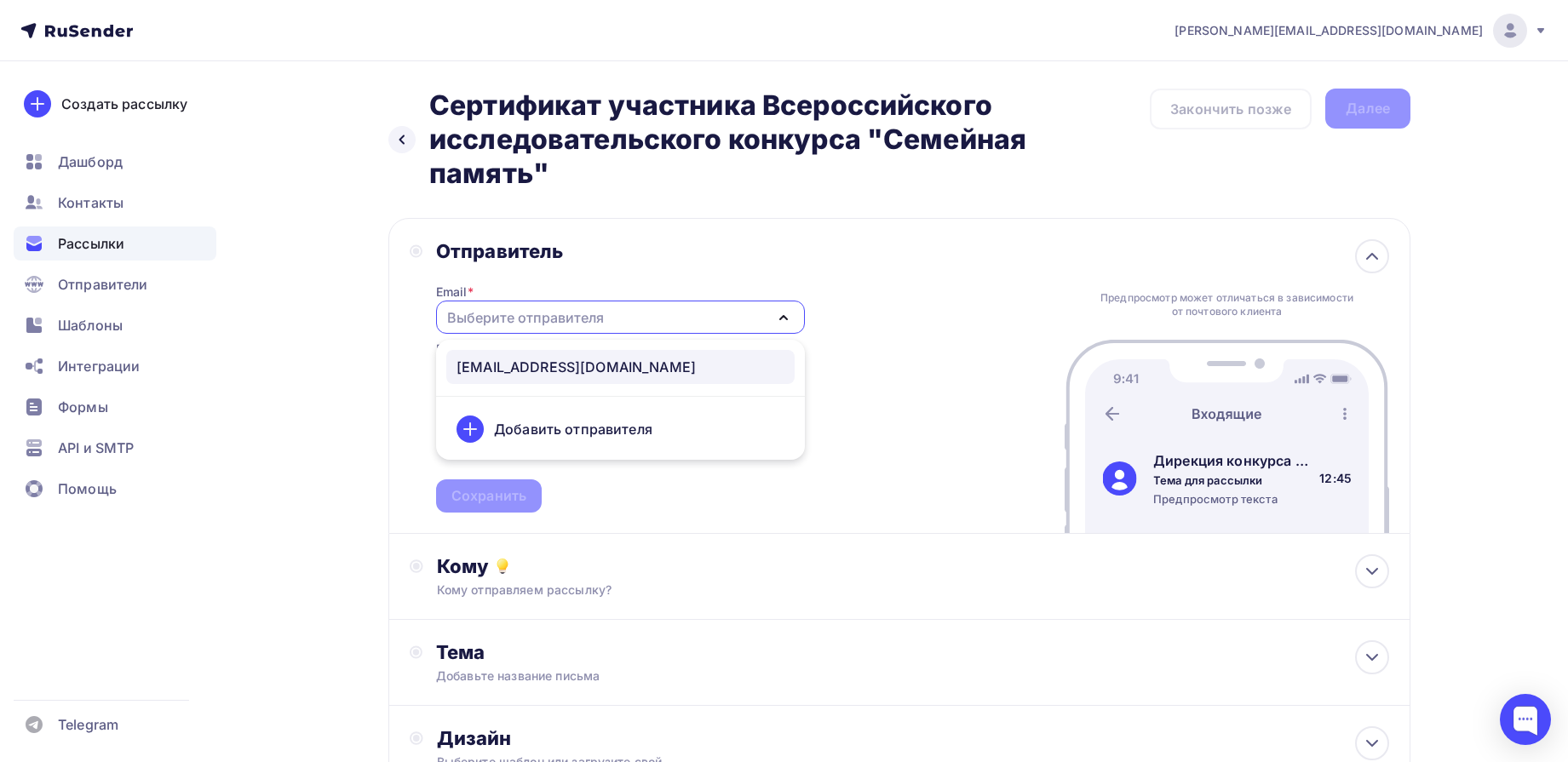
click at [636, 356] on link "[EMAIL_ADDRESS][DOMAIN_NAME]" at bounding box center [621, 367] width 349 height 34
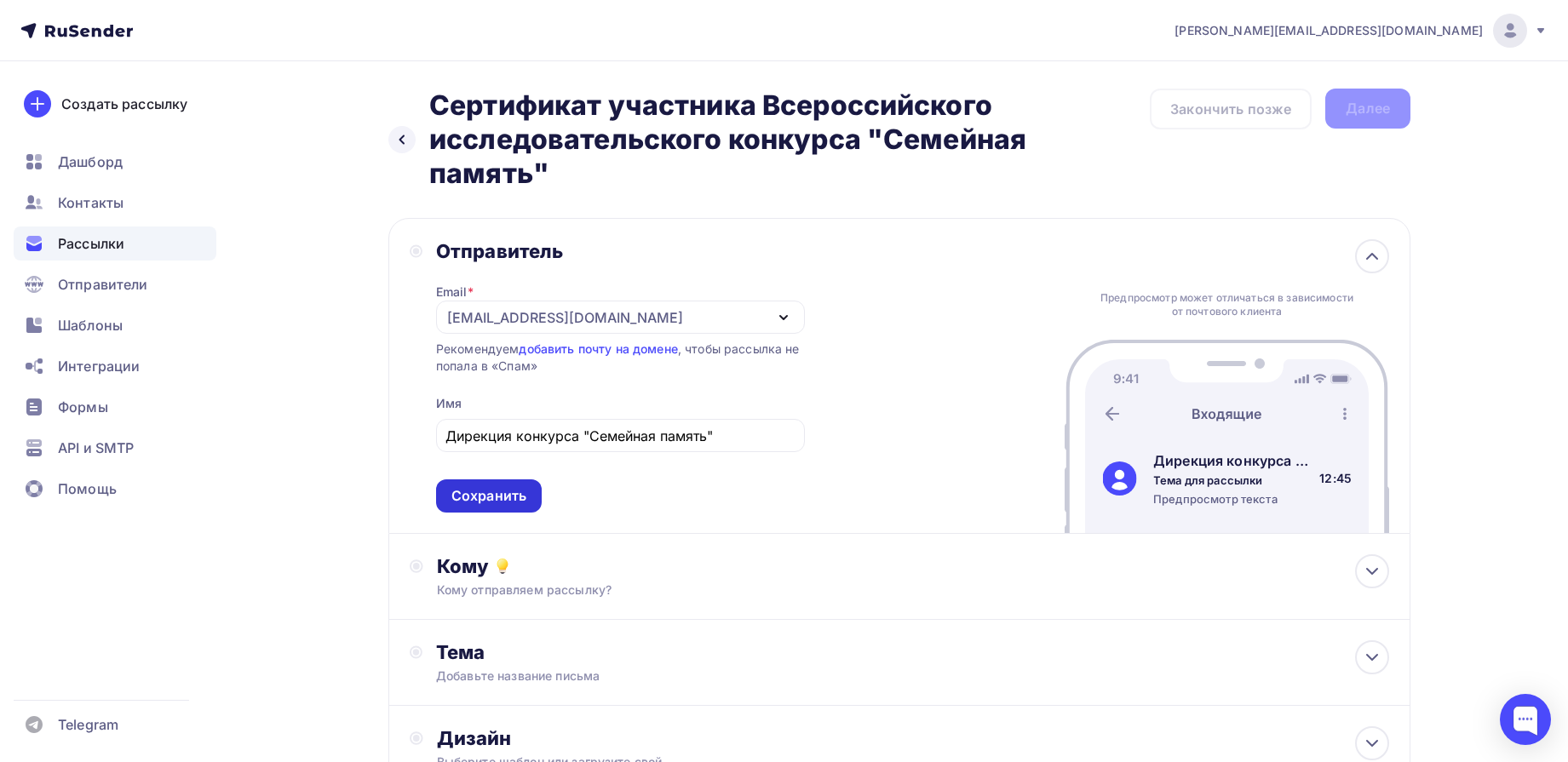
click at [478, 501] on div "Сохранить" at bounding box center [489, 496] width 75 height 20
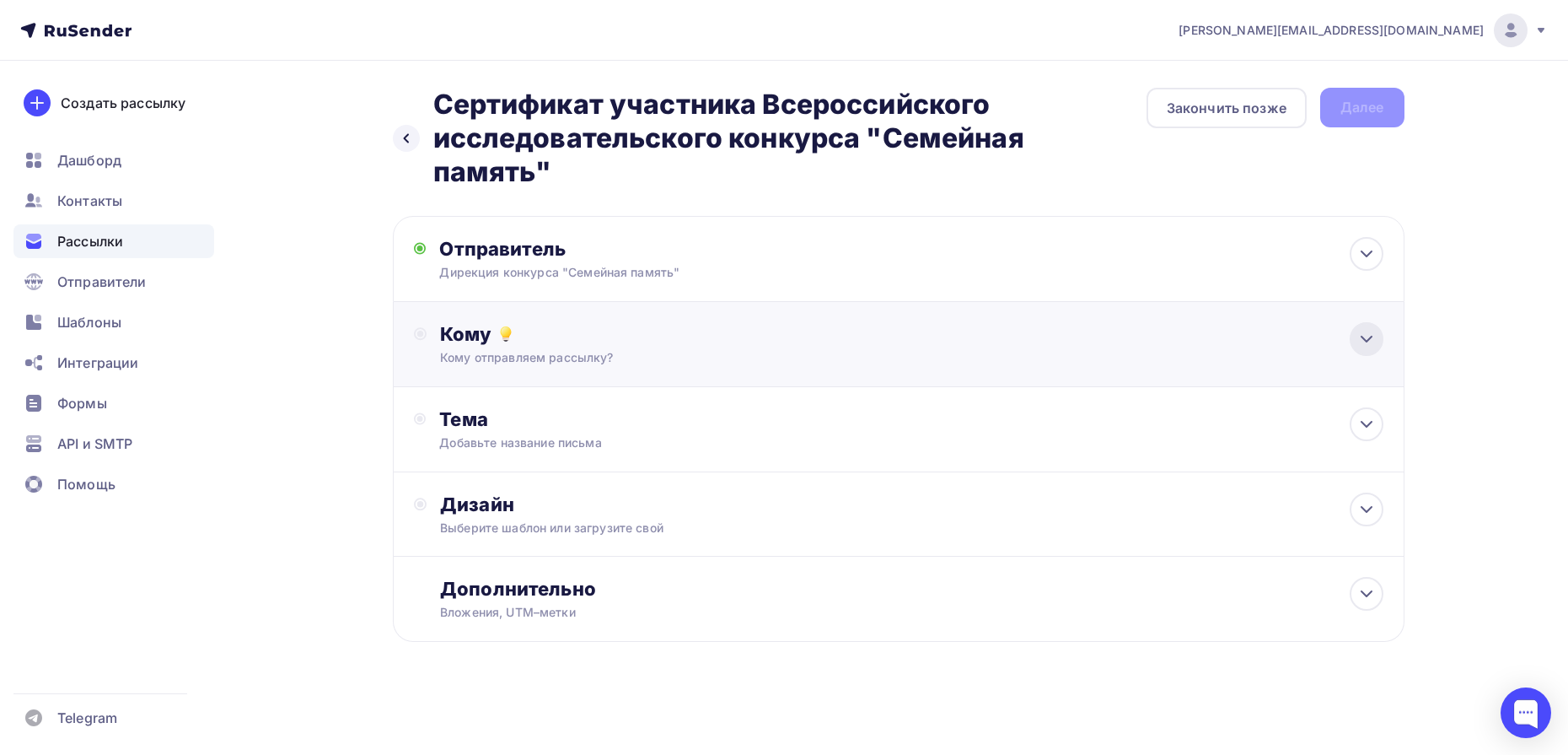
click at [1377, 339] on div at bounding box center [1366, 339] width 33 height 33
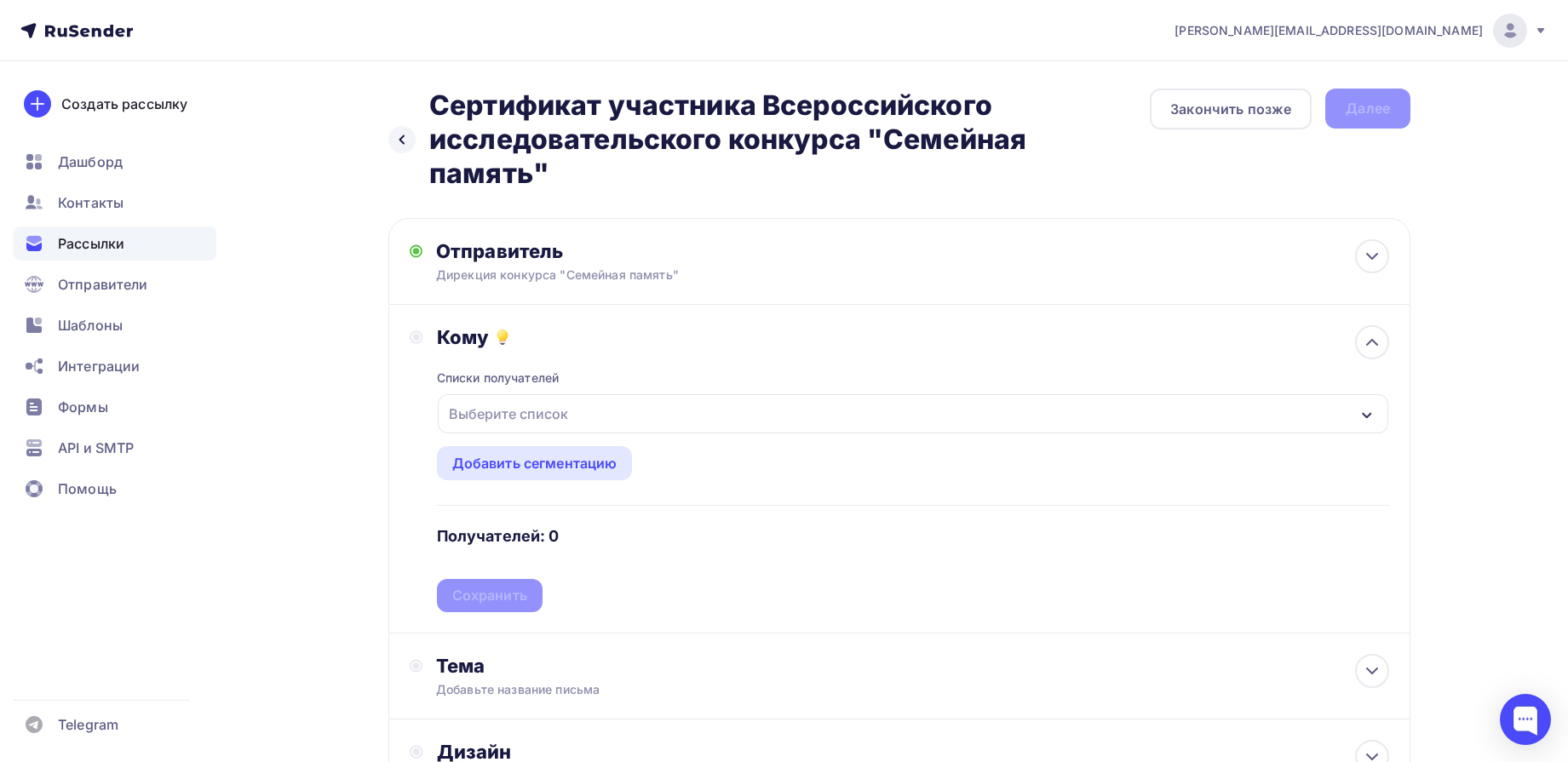
click at [1346, 420] on div "Выберите список" at bounding box center [913, 413] width 951 height 39
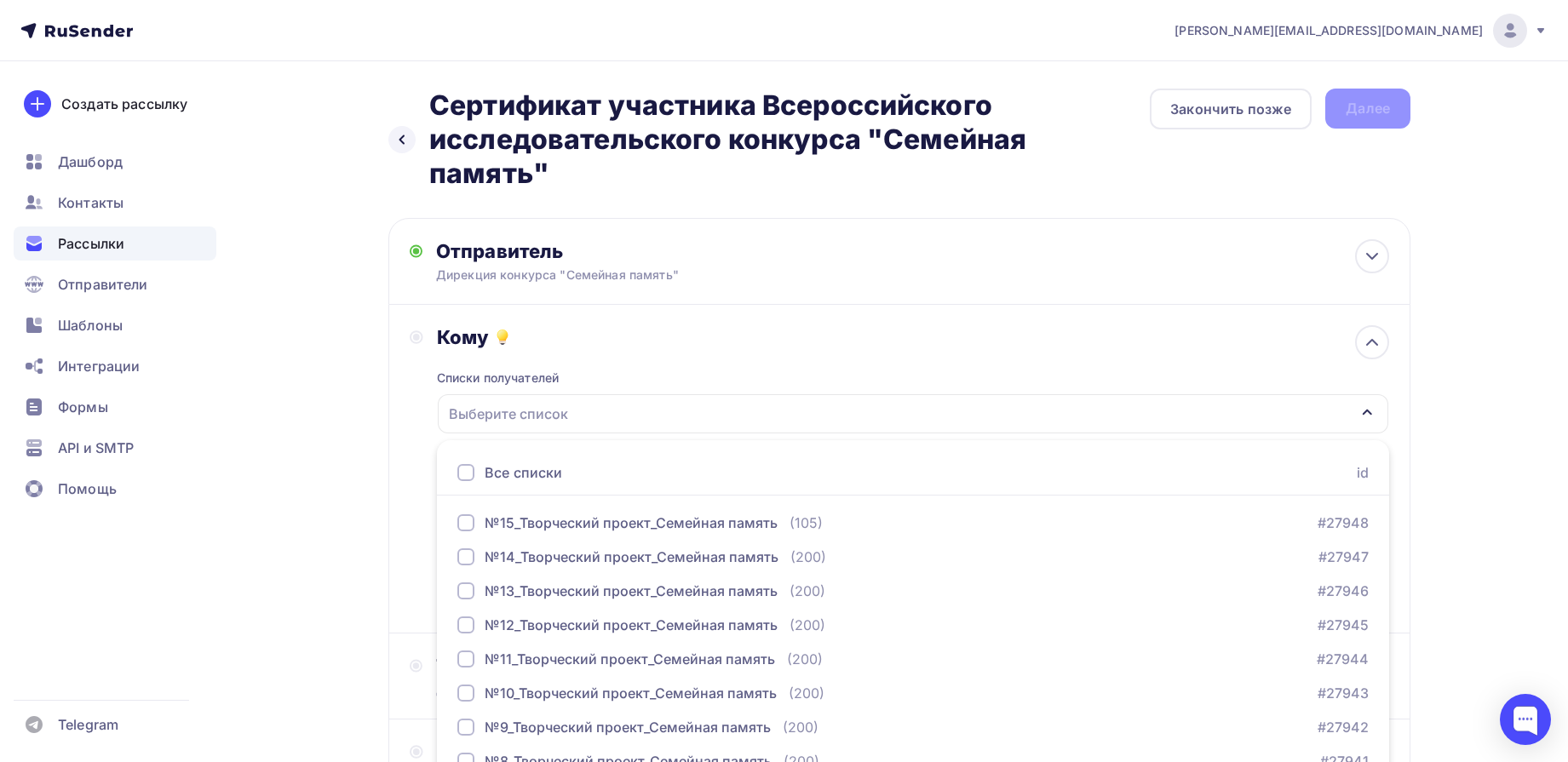
scroll to position [119, 0]
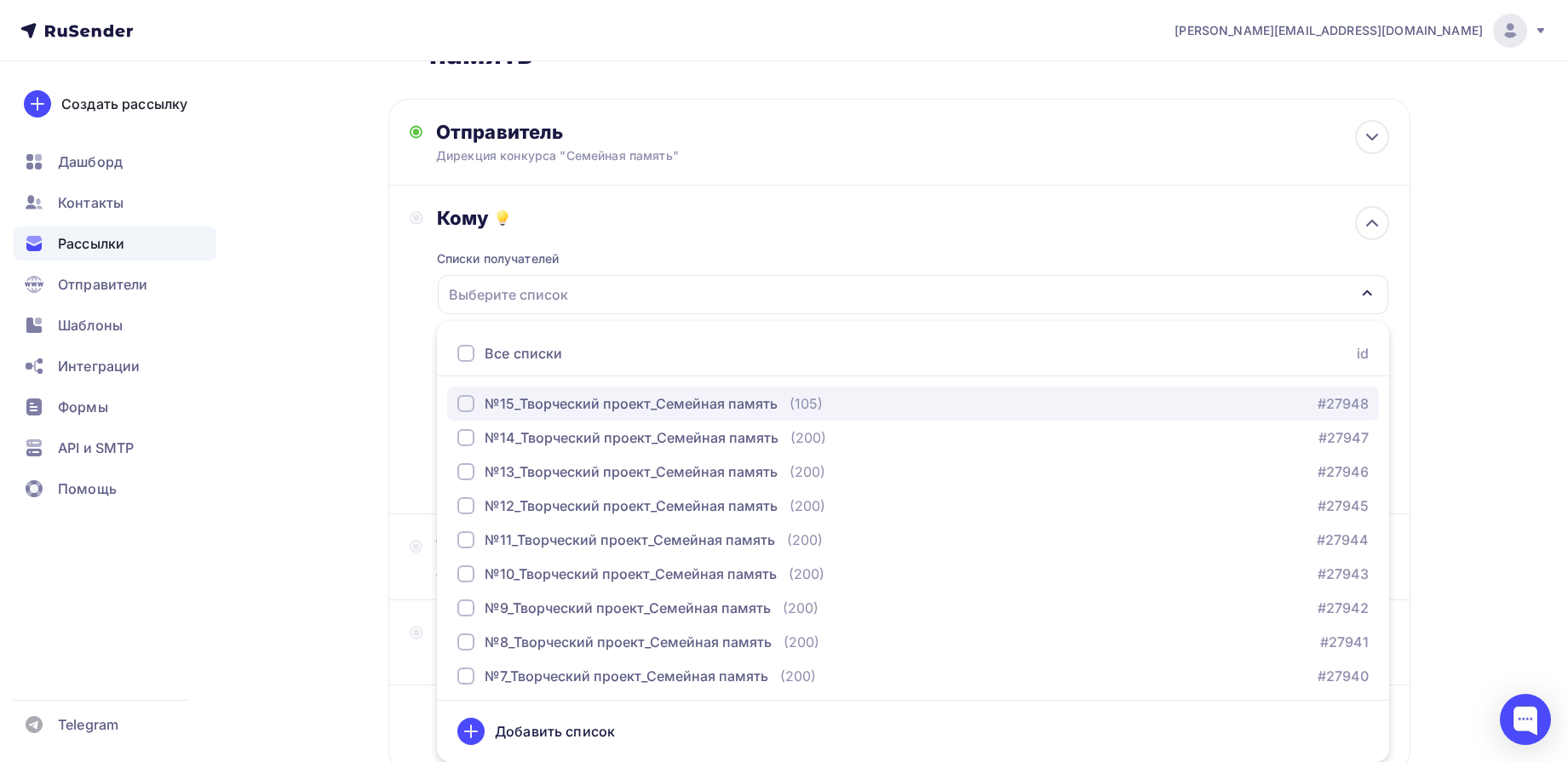
click at [647, 413] on div "№15_Творческий проект_Семейная память" at bounding box center [631, 403] width 293 height 20
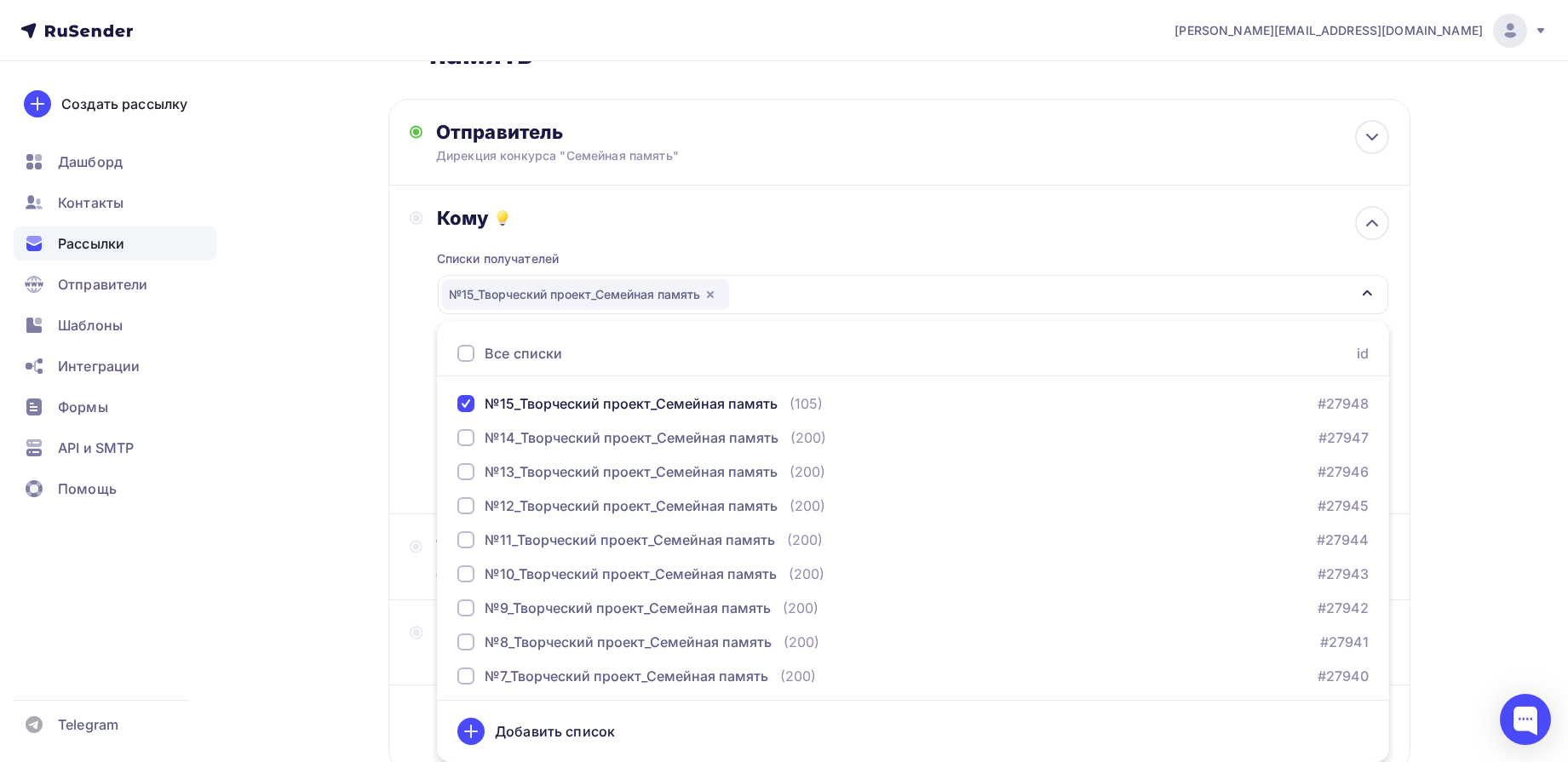
click at [1444, 359] on div "Назад Сертификат участника Всероссийского исследовательского конкурса "Семейная…" at bounding box center [784, 412] width 1396 height 939
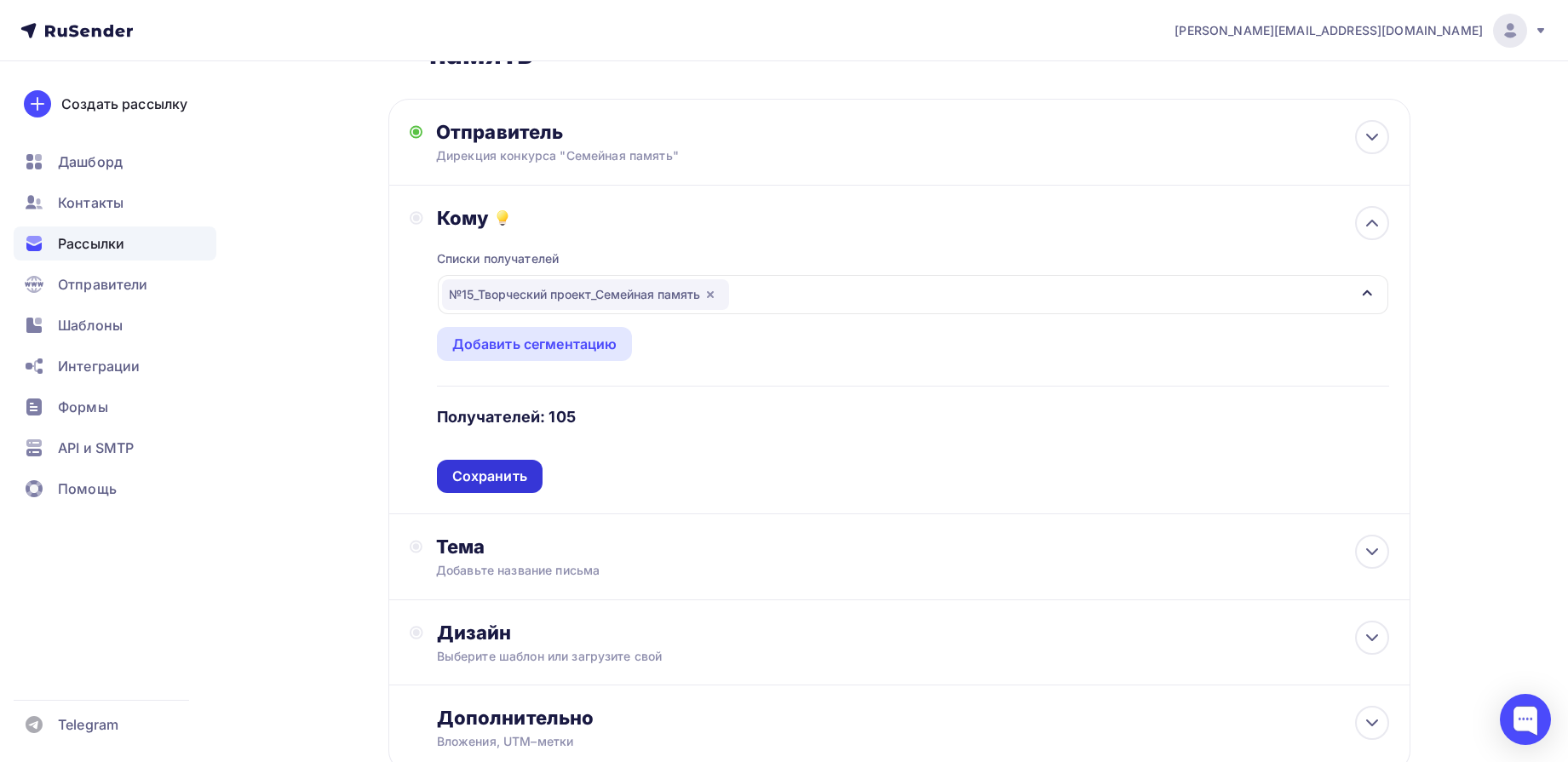
click at [499, 481] on div "Сохранить" at bounding box center [490, 477] width 75 height 20
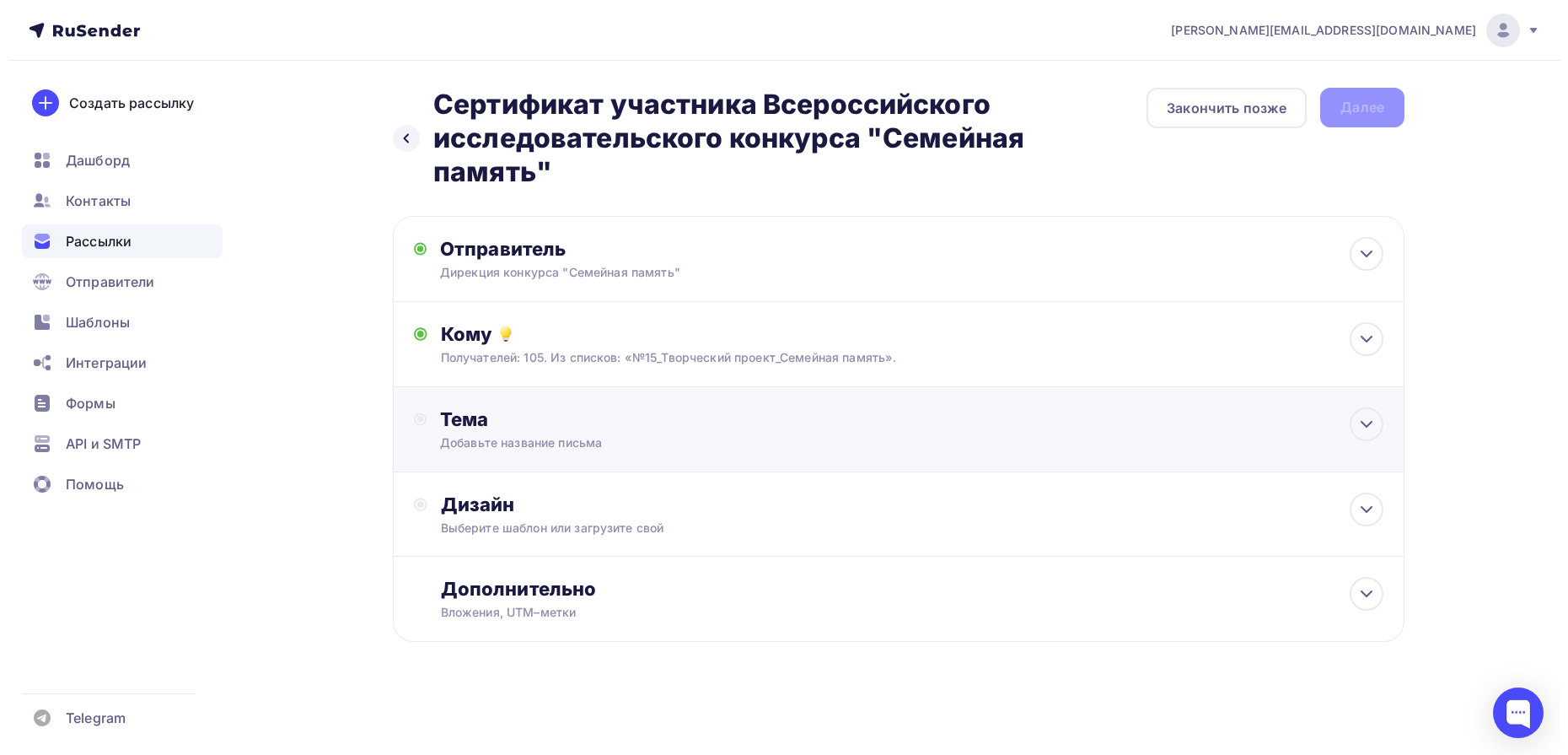
scroll to position [0, 0]
click at [1368, 427] on icon at bounding box center [1366, 424] width 20 height 20
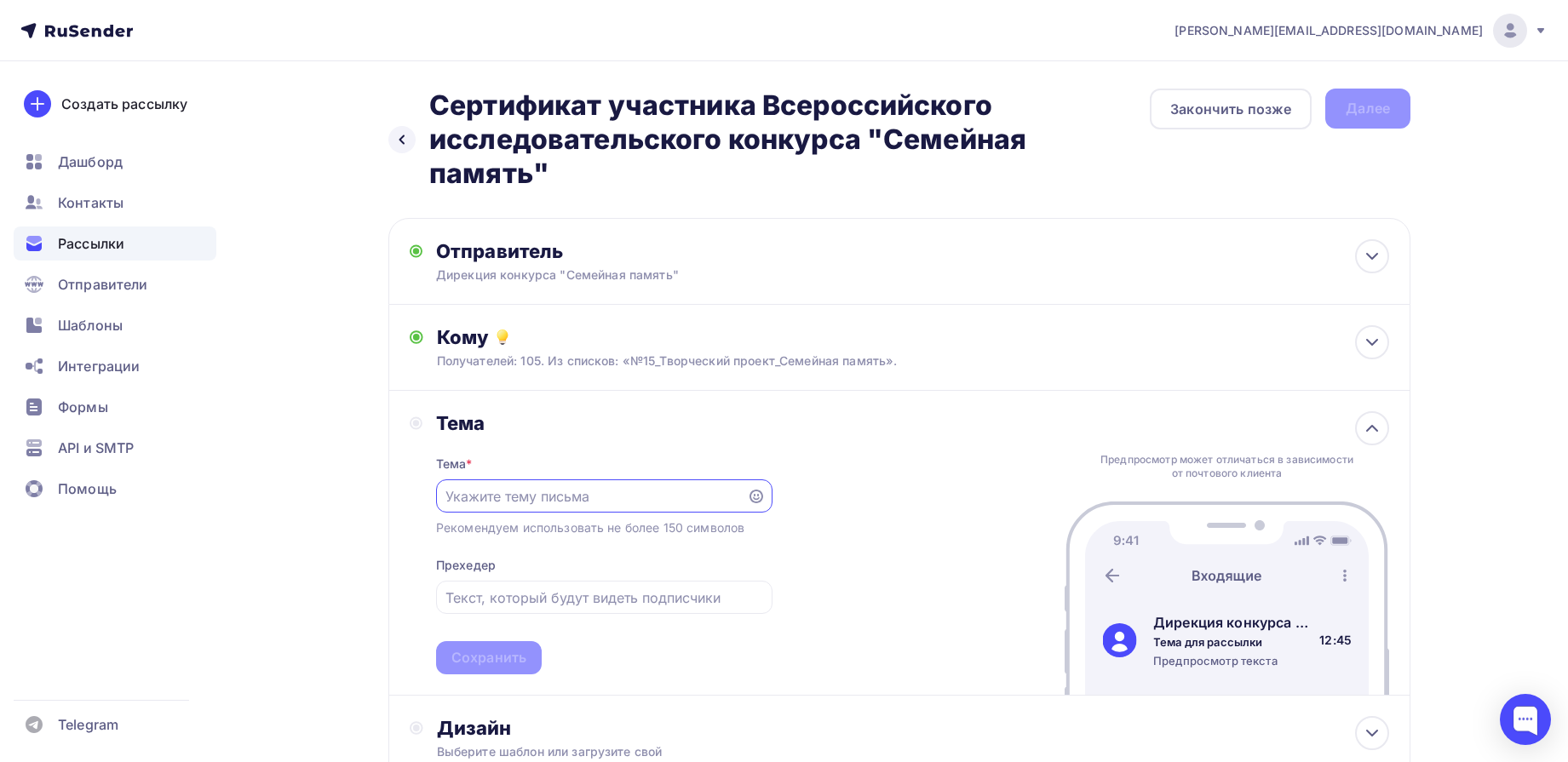
paste input "Сертификат участника Всероссийского исследовательского конкурса "Семейная памят…"
type input "Сертификат участника Всероссийского исследовательского конкурса "Семейная памят…"
click at [512, 652] on div "Сохранить" at bounding box center [489, 658] width 75 height 20
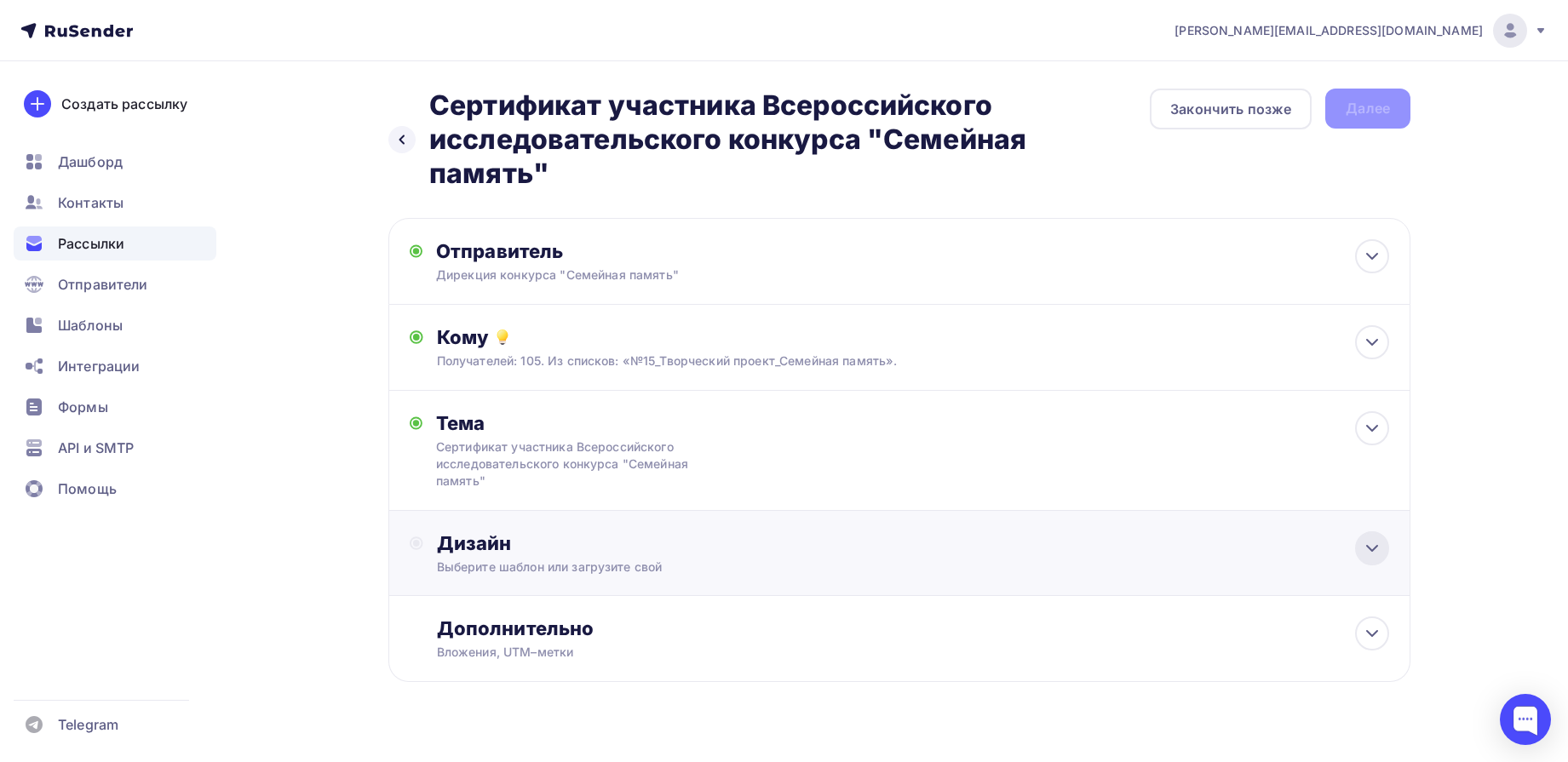
click at [1379, 549] on icon at bounding box center [1371, 548] width 20 height 20
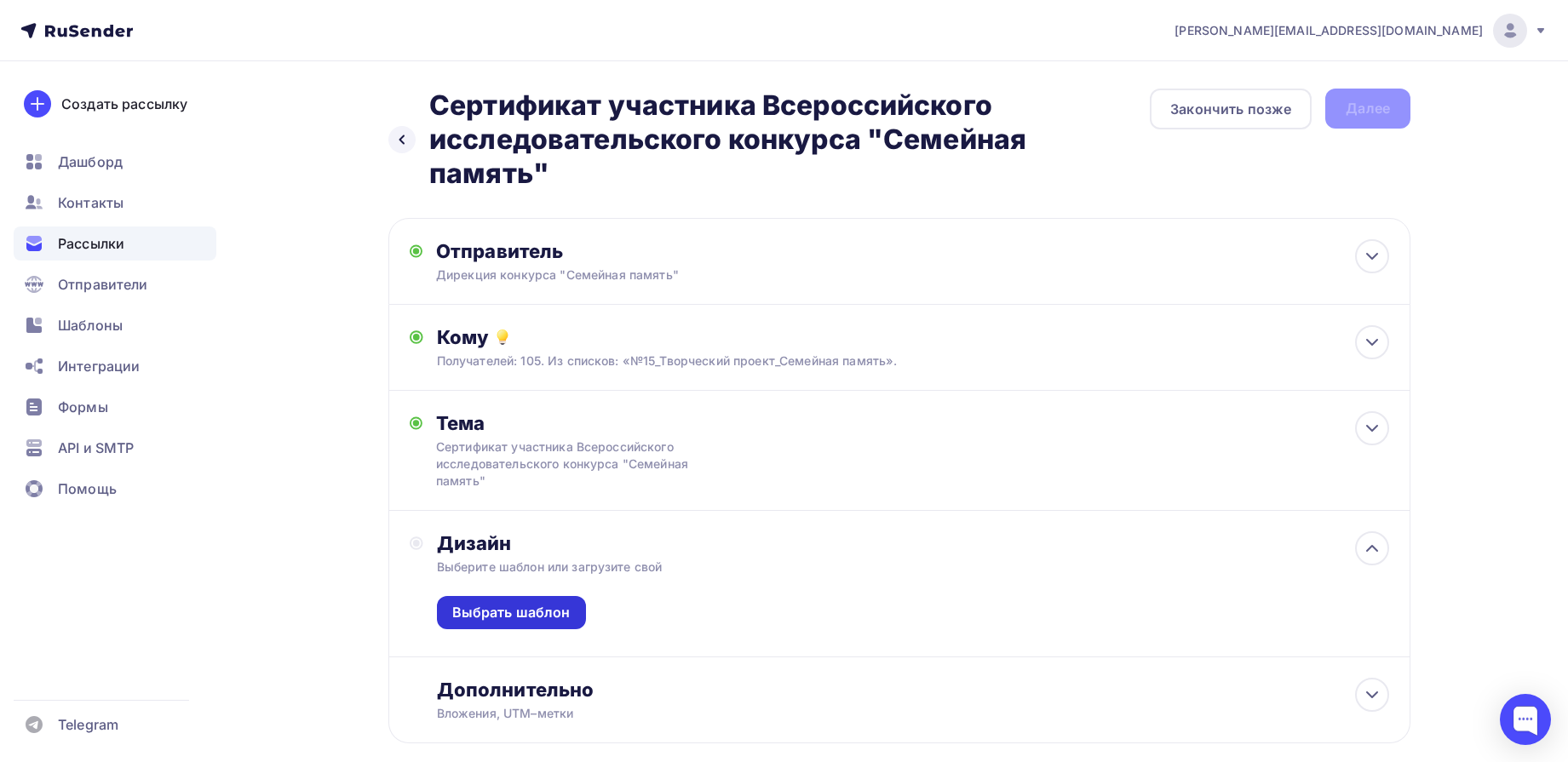
click at [487, 616] on div "Выбрать шаблон" at bounding box center [511, 613] width 118 height 20
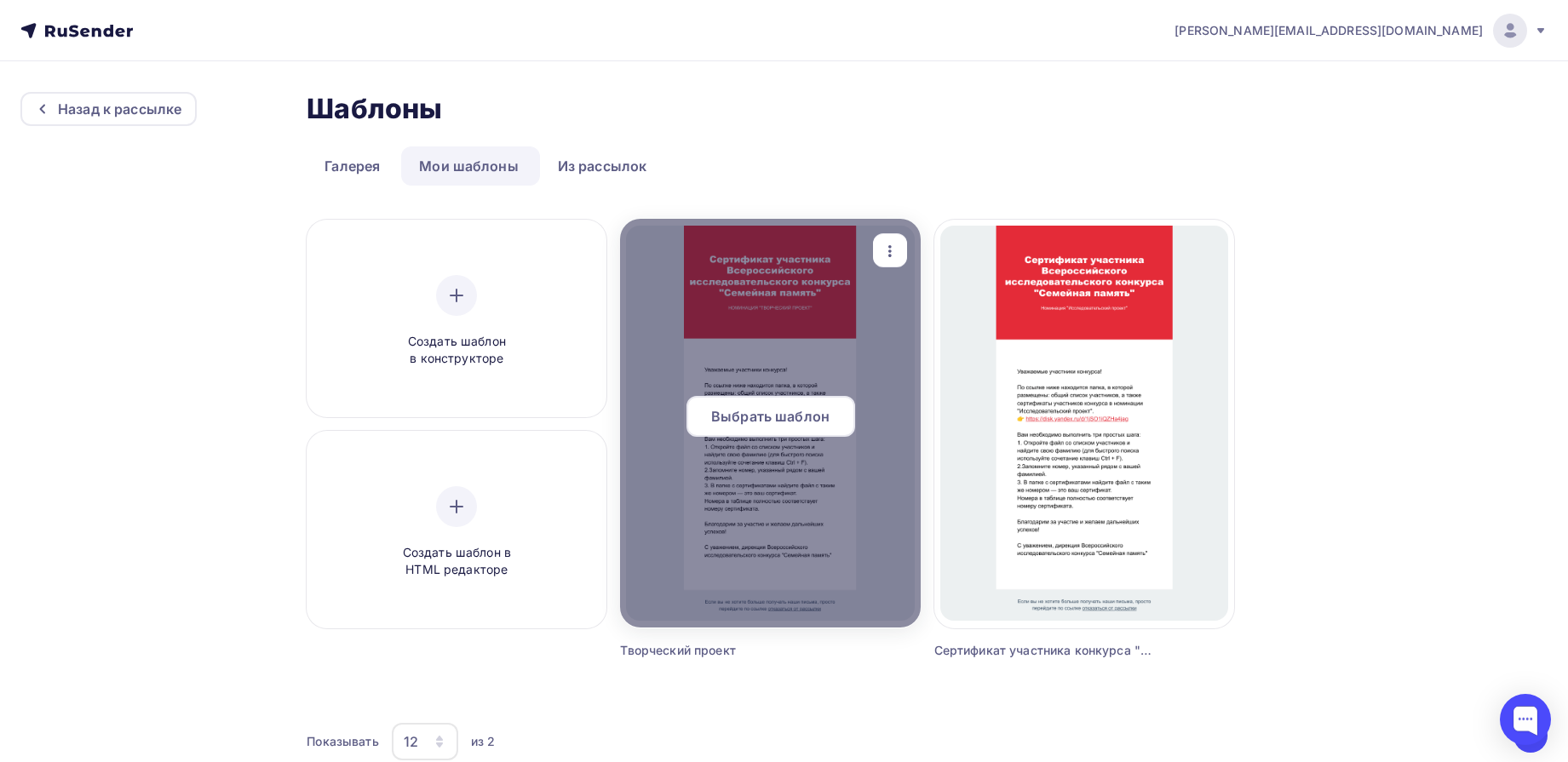
click at [787, 416] on span "Выбрать шаблон" at bounding box center [770, 416] width 118 height 20
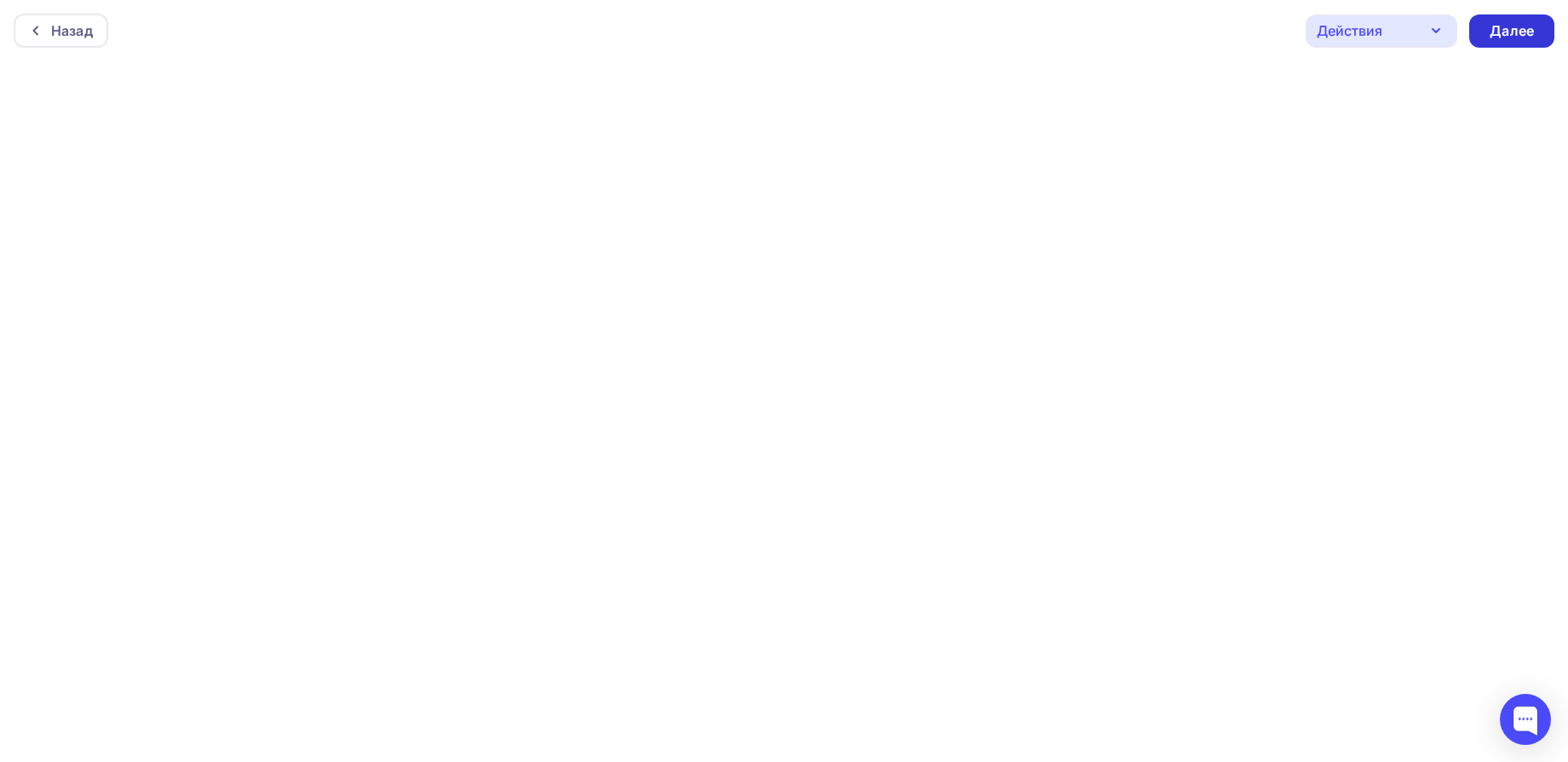
click at [1512, 32] on div "Далее" at bounding box center [1512, 31] width 44 height 20
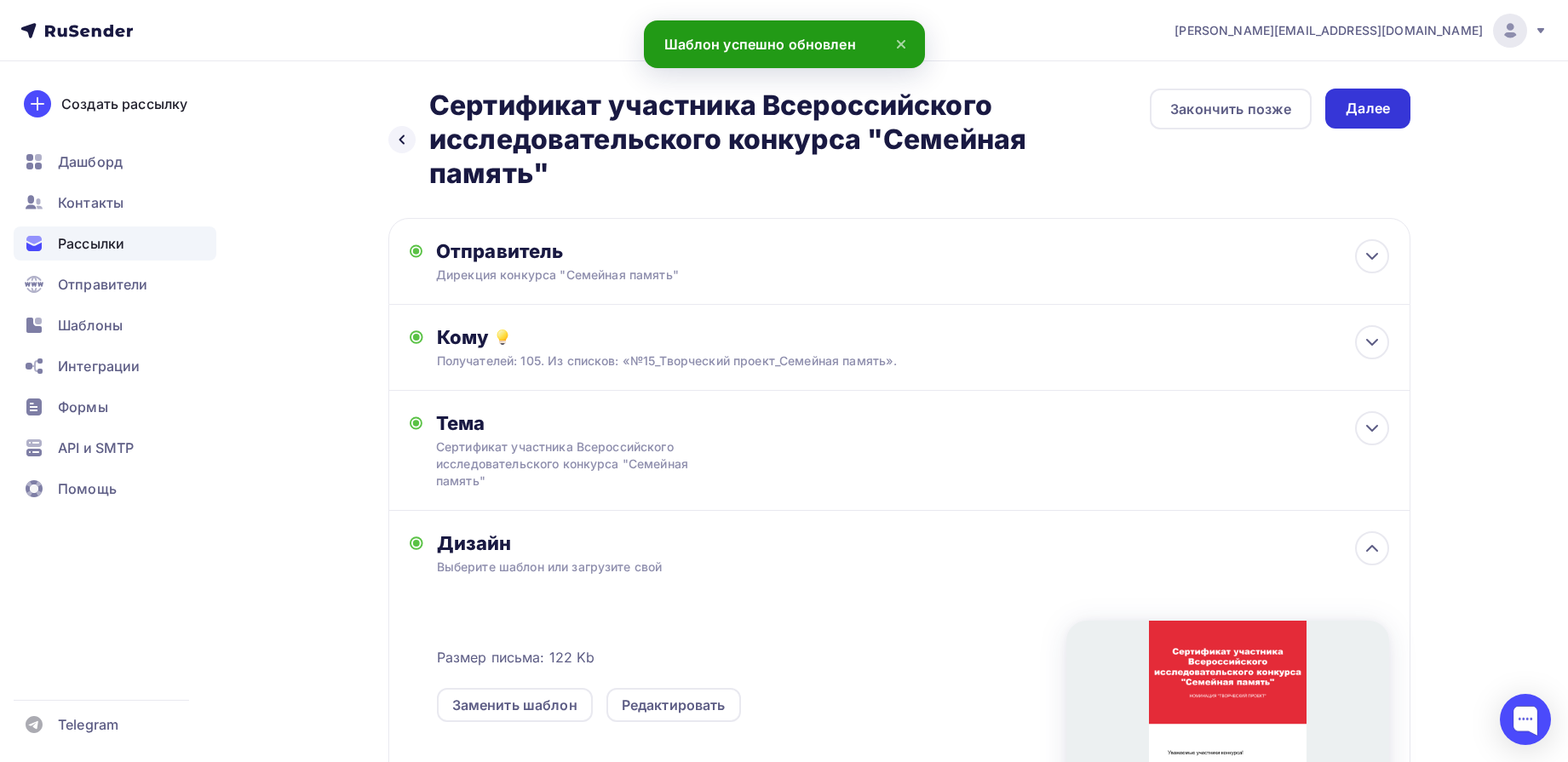
click at [1362, 112] on div "Далее" at bounding box center [1368, 108] width 44 height 20
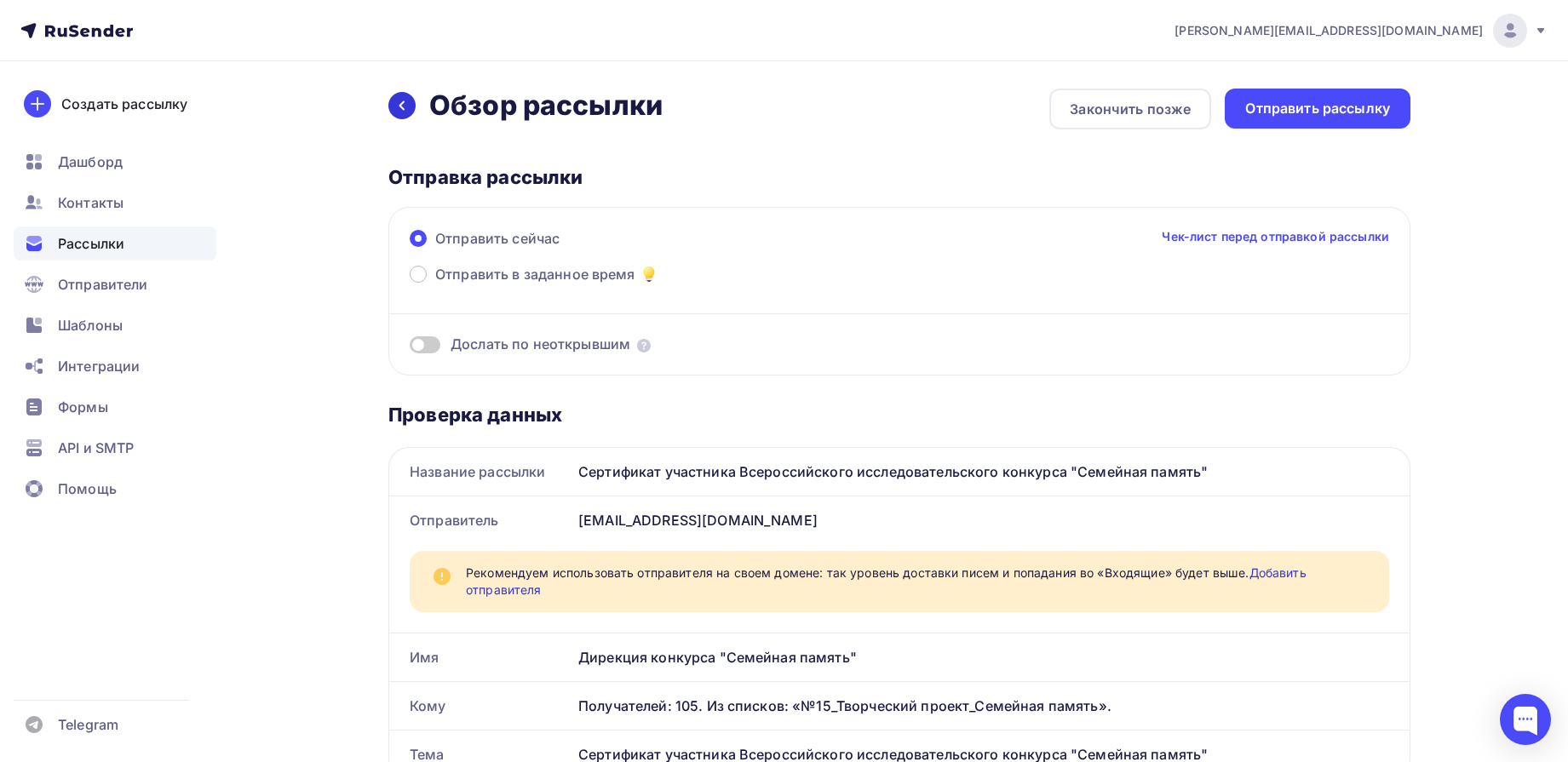
click at [393, 111] on div at bounding box center [402, 105] width 28 height 28
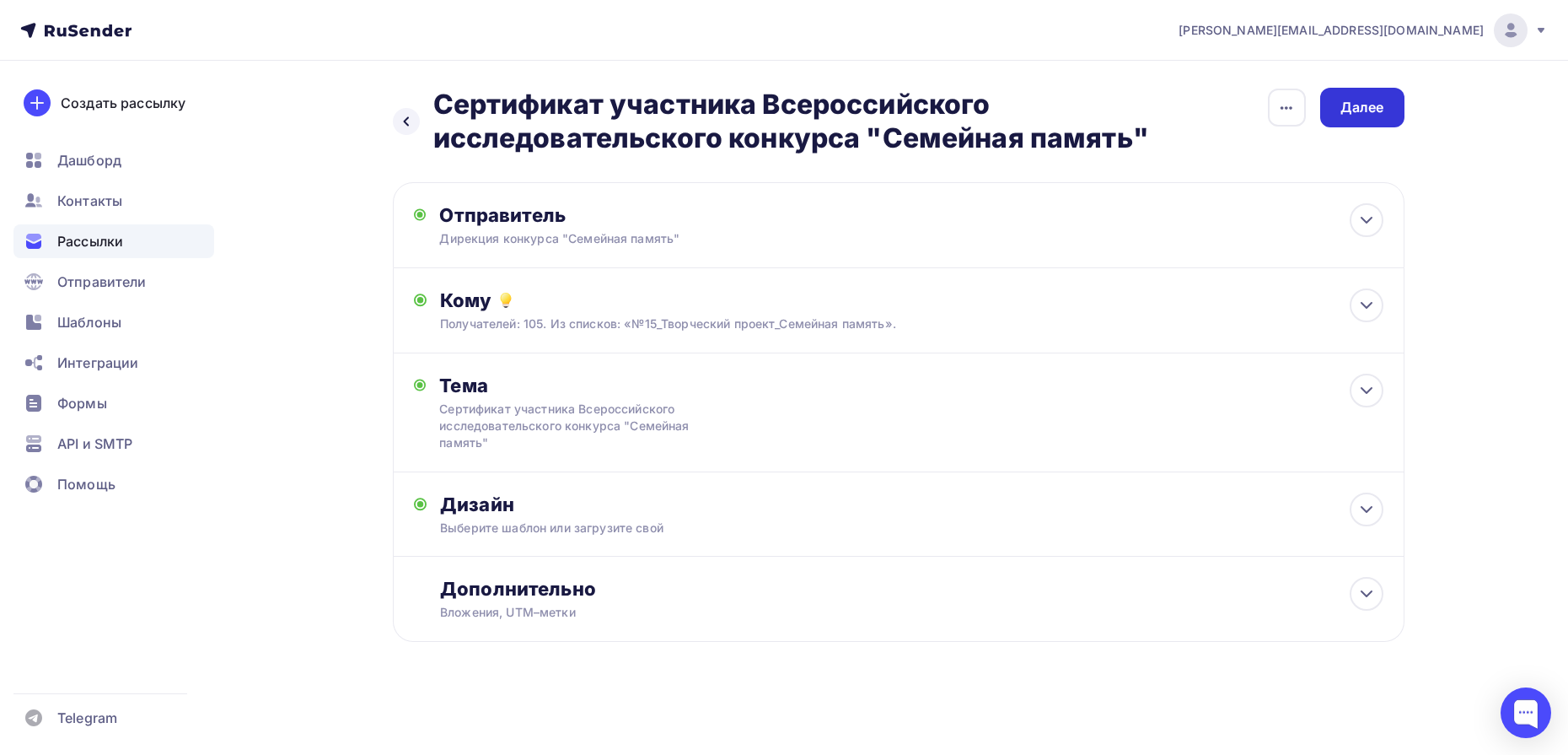
click at [1373, 107] on div "Далее" at bounding box center [1363, 107] width 44 height 19
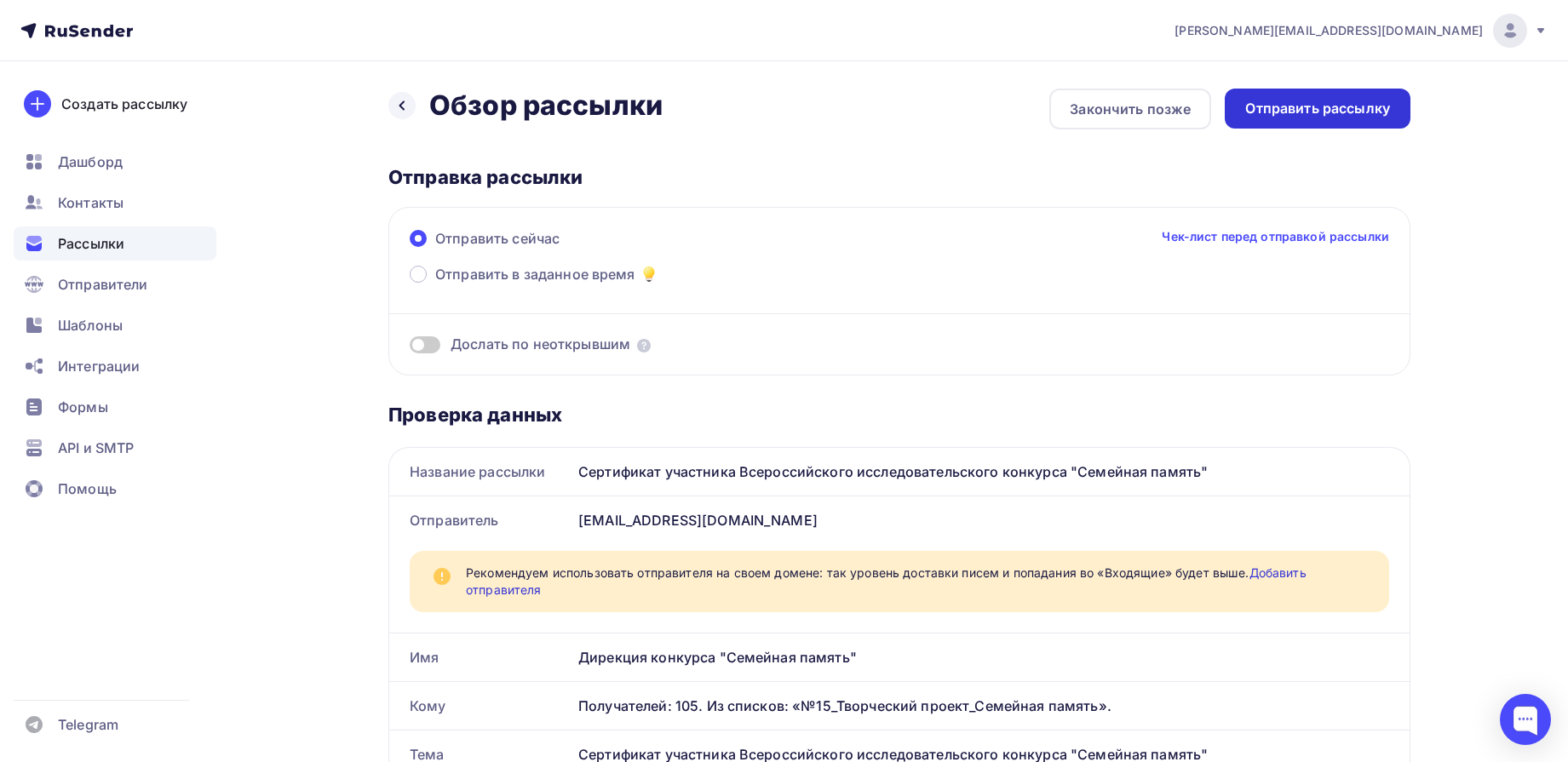
click at [1378, 107] on div "Отправить рассылку" at bounding box center [1317, 108] width 145 height 20
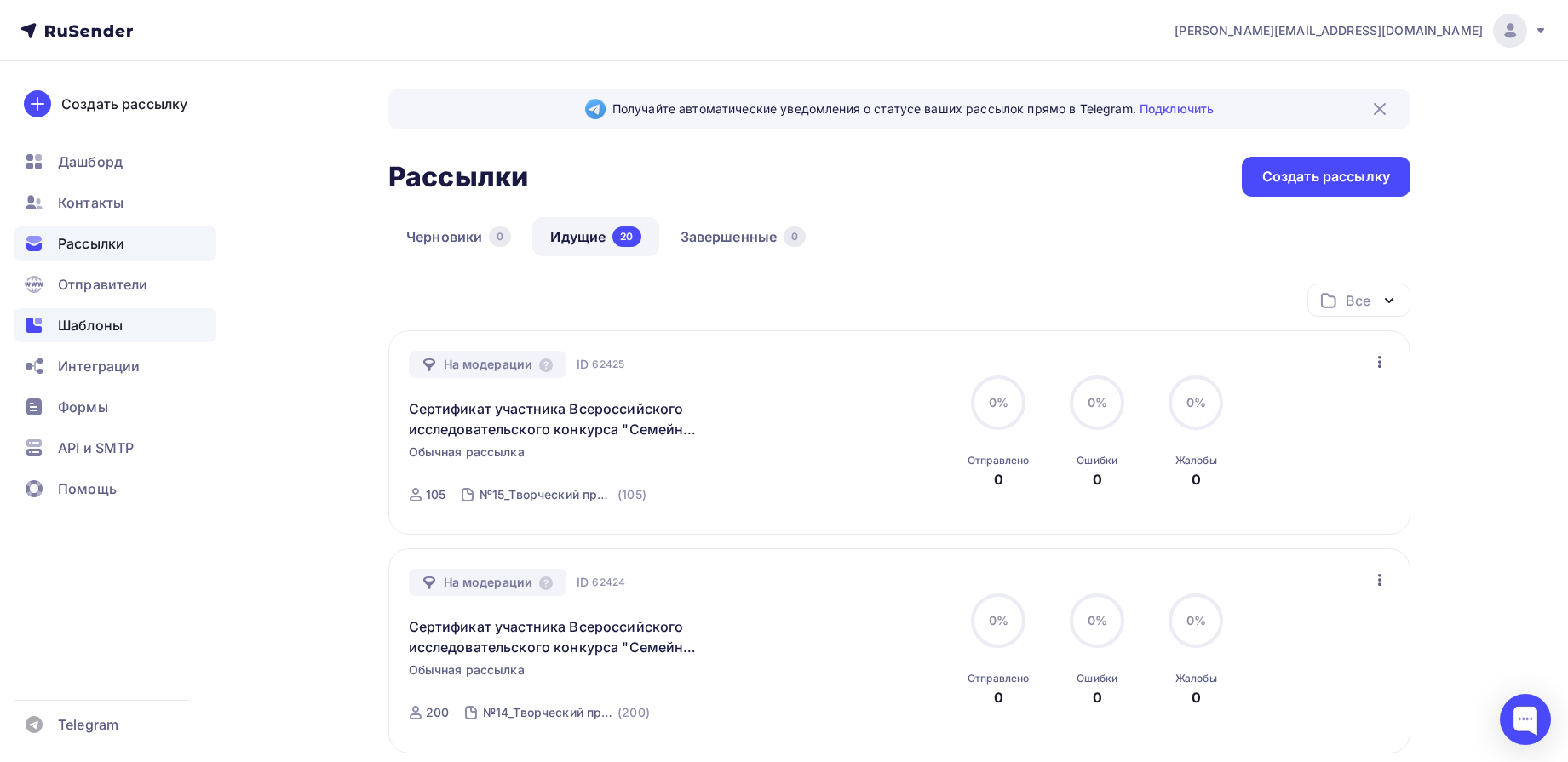
click at [91, 331] on span "Шаблоны" at bounding box center [90, 325] width 65 height 20
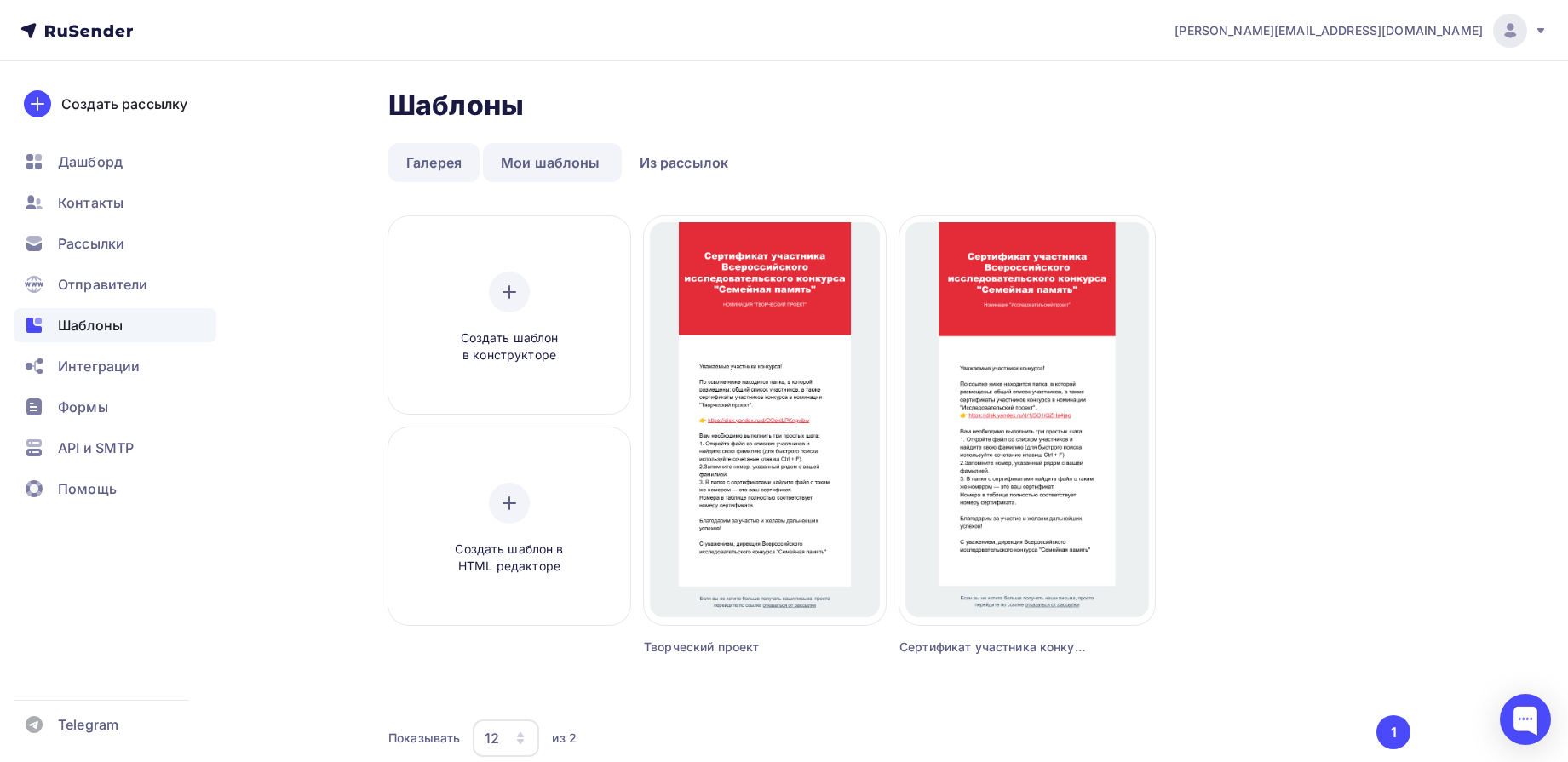
click at [438, 153] on link "Галерея" at bounding box center [434, 163] width 91 height 39
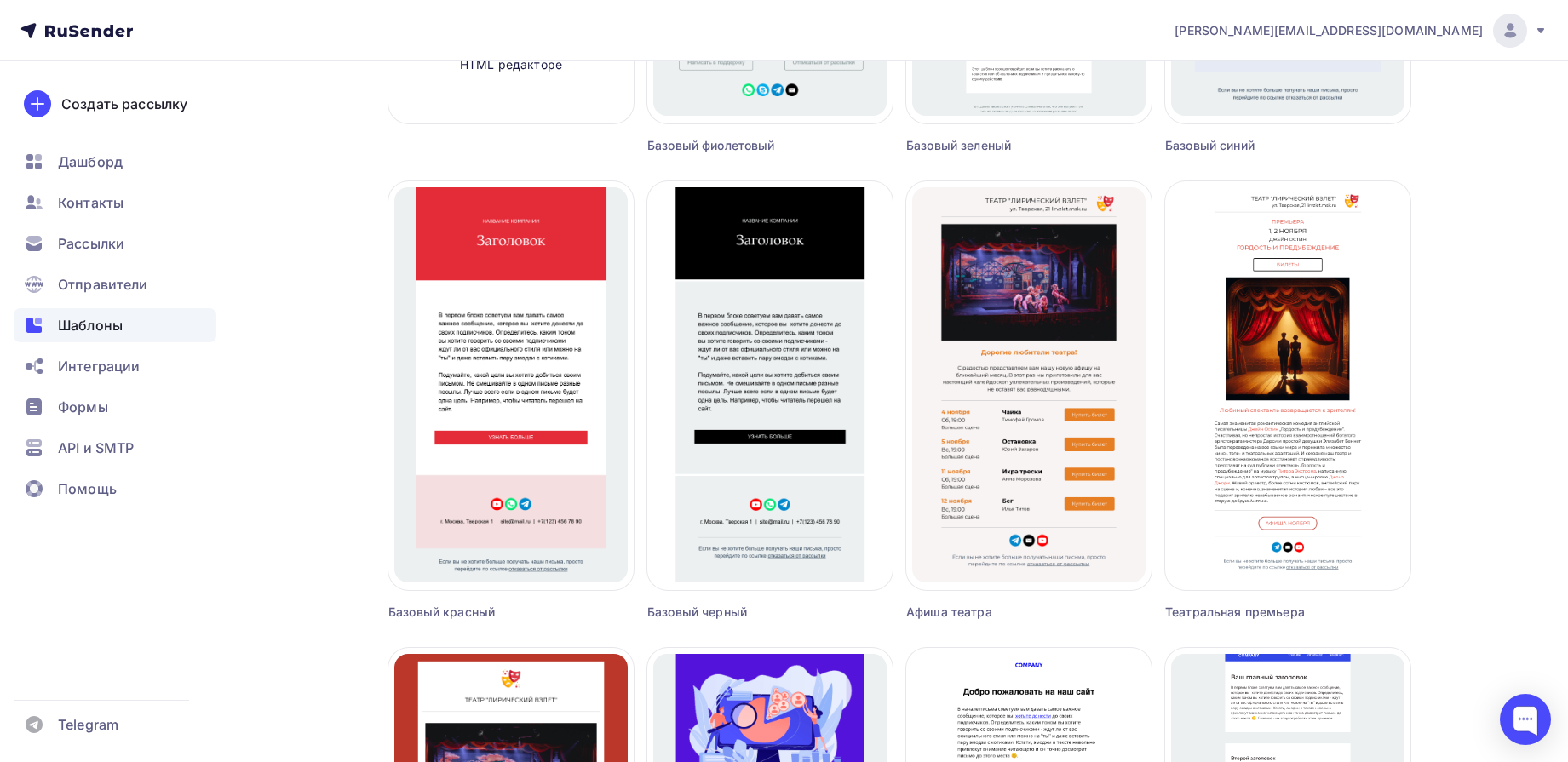
scroll to position [533, 0]
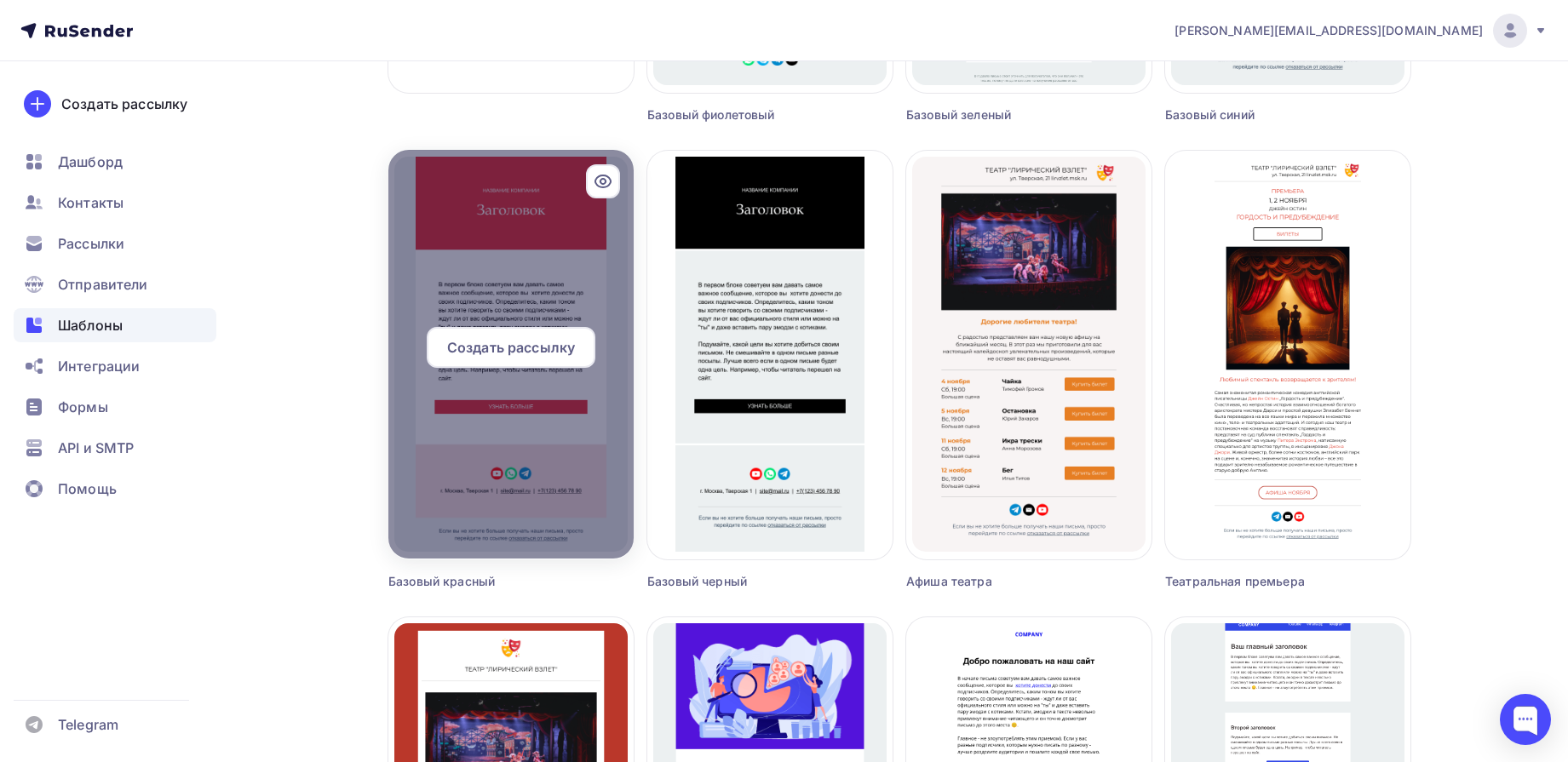
click at [500, 339] on span "Создать рассылку" at bounding box center [511, 347] width 128 height 20
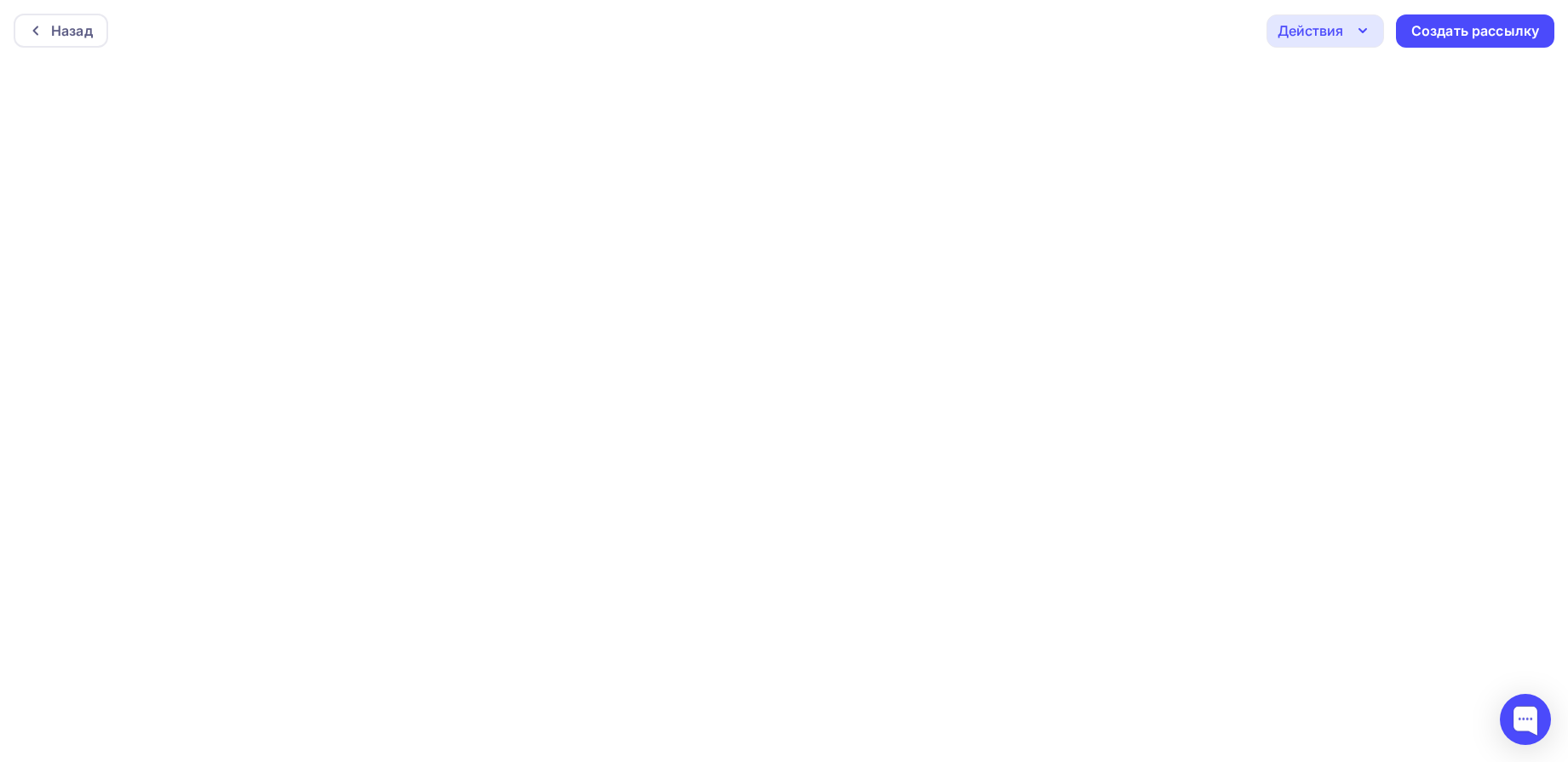
click at [1361, 26] on icon "button" at bounding box center [1363, 30] width 20 height 20
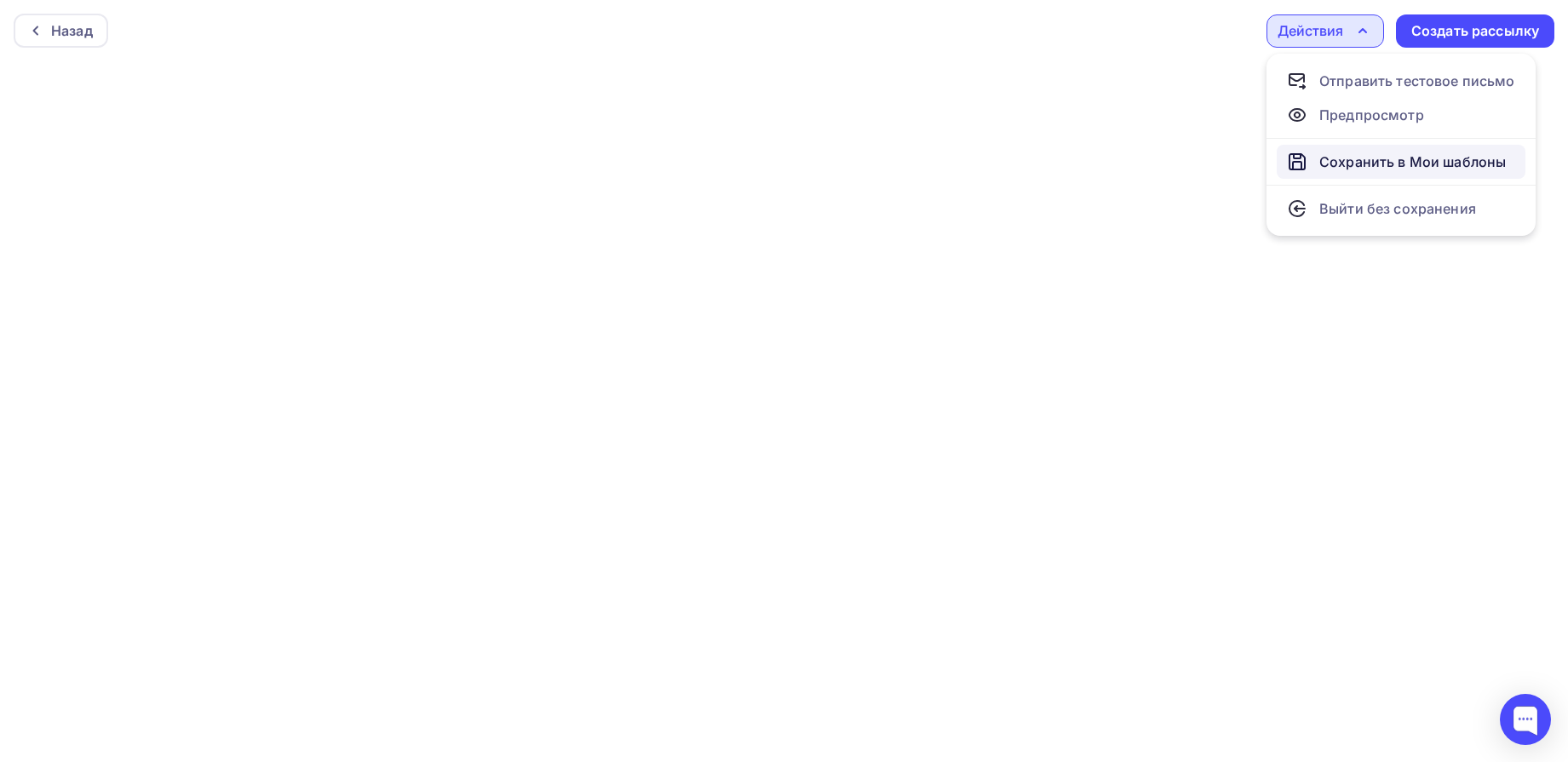
click at [1364, 160] on div "Сохранить в Мои шаблоны" at bounding box center [1413, 161] width 187 height 20
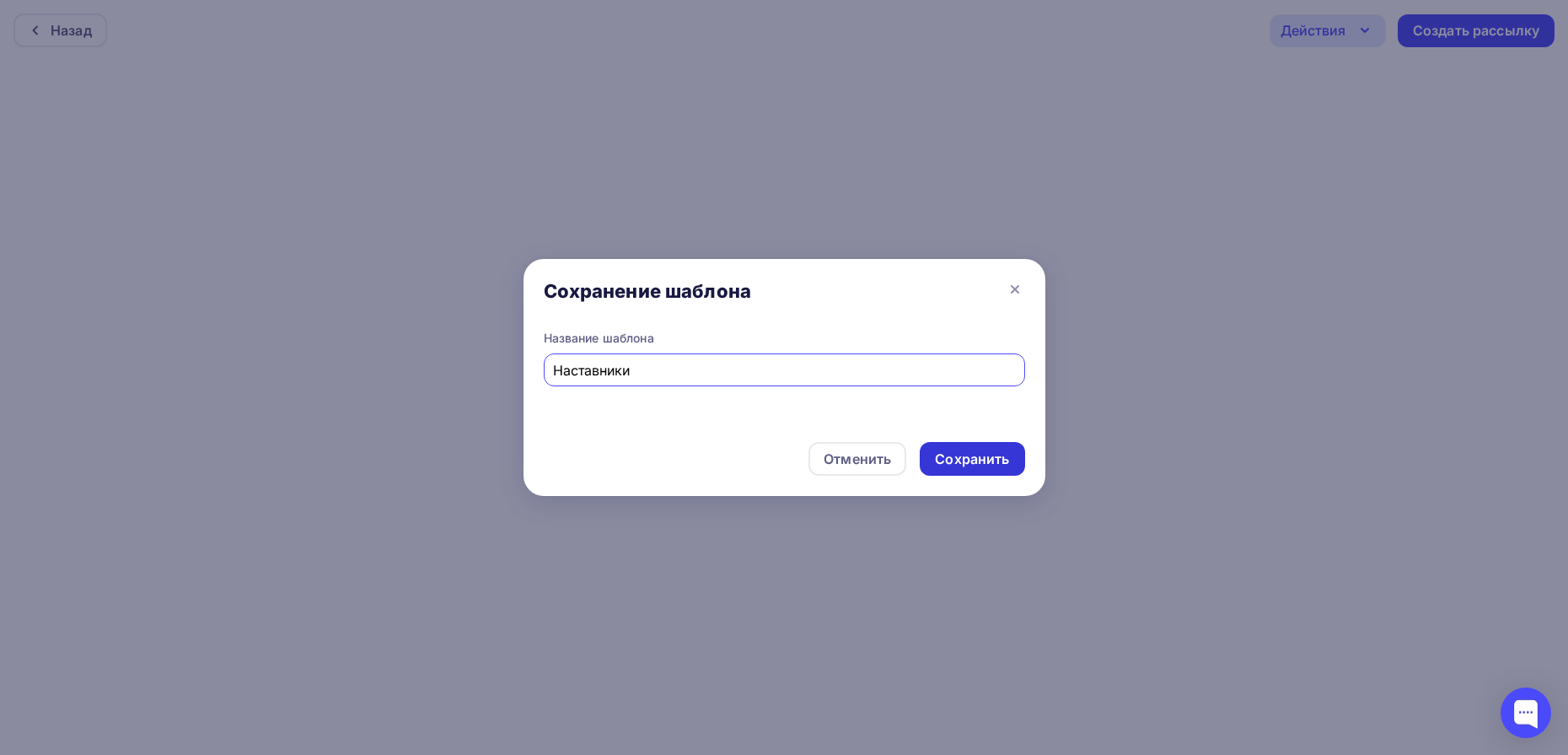
type input "Наставники"
click at [959, 454] on div "Сохранить" at bounding box center [972, 459] width 74 height 19
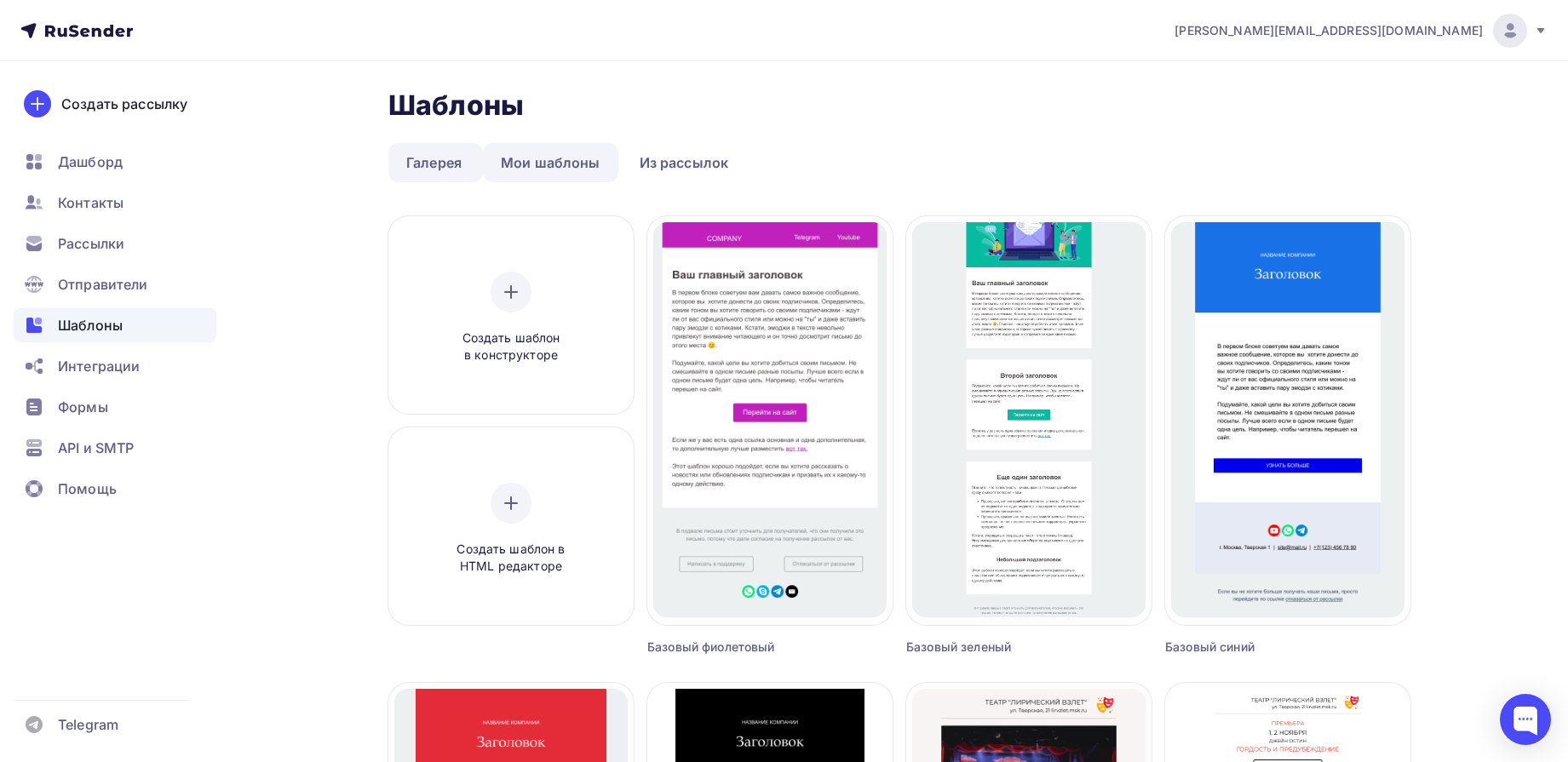
click at [552, 163] on link "Мои шаблоны" at bounding box center [551, 163] width 135 height 39
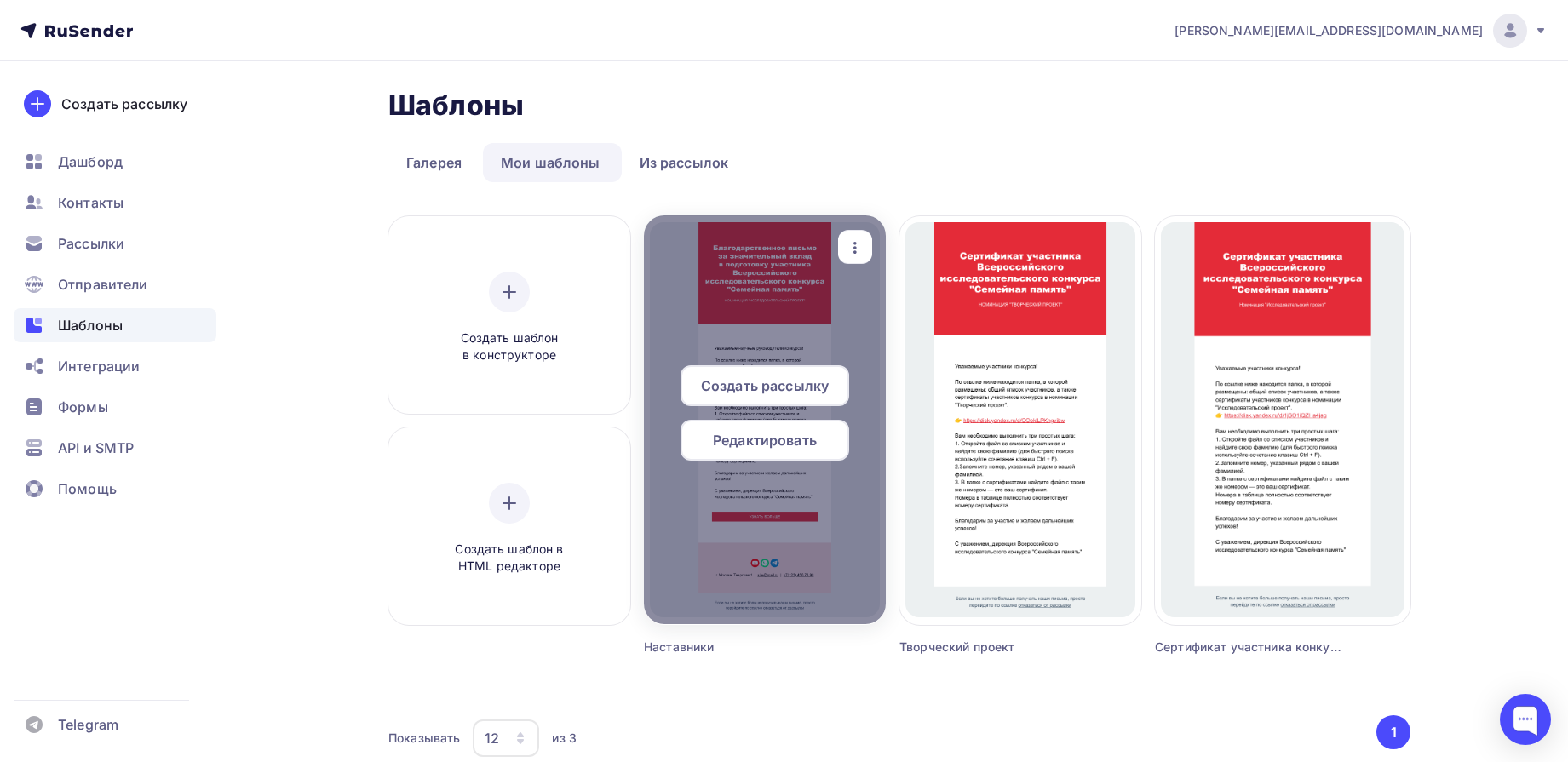
click at [774, 445] on span "Редактировать" at bounding box center [765, 440] width 104 height 20
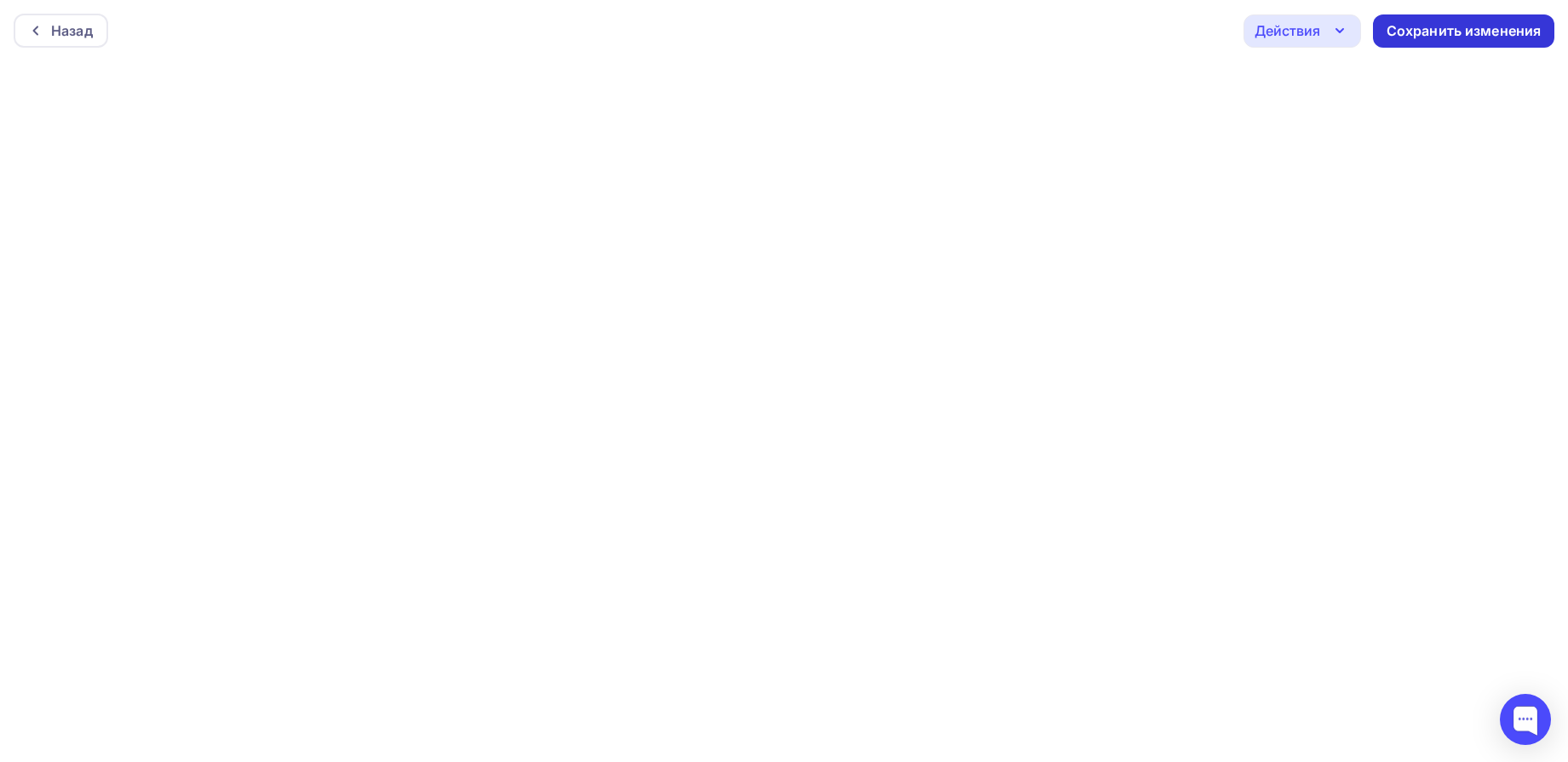
click at [1419, 32] on div "Сохранить изменения" at bounding box center [1464, 31] width 155 height 20
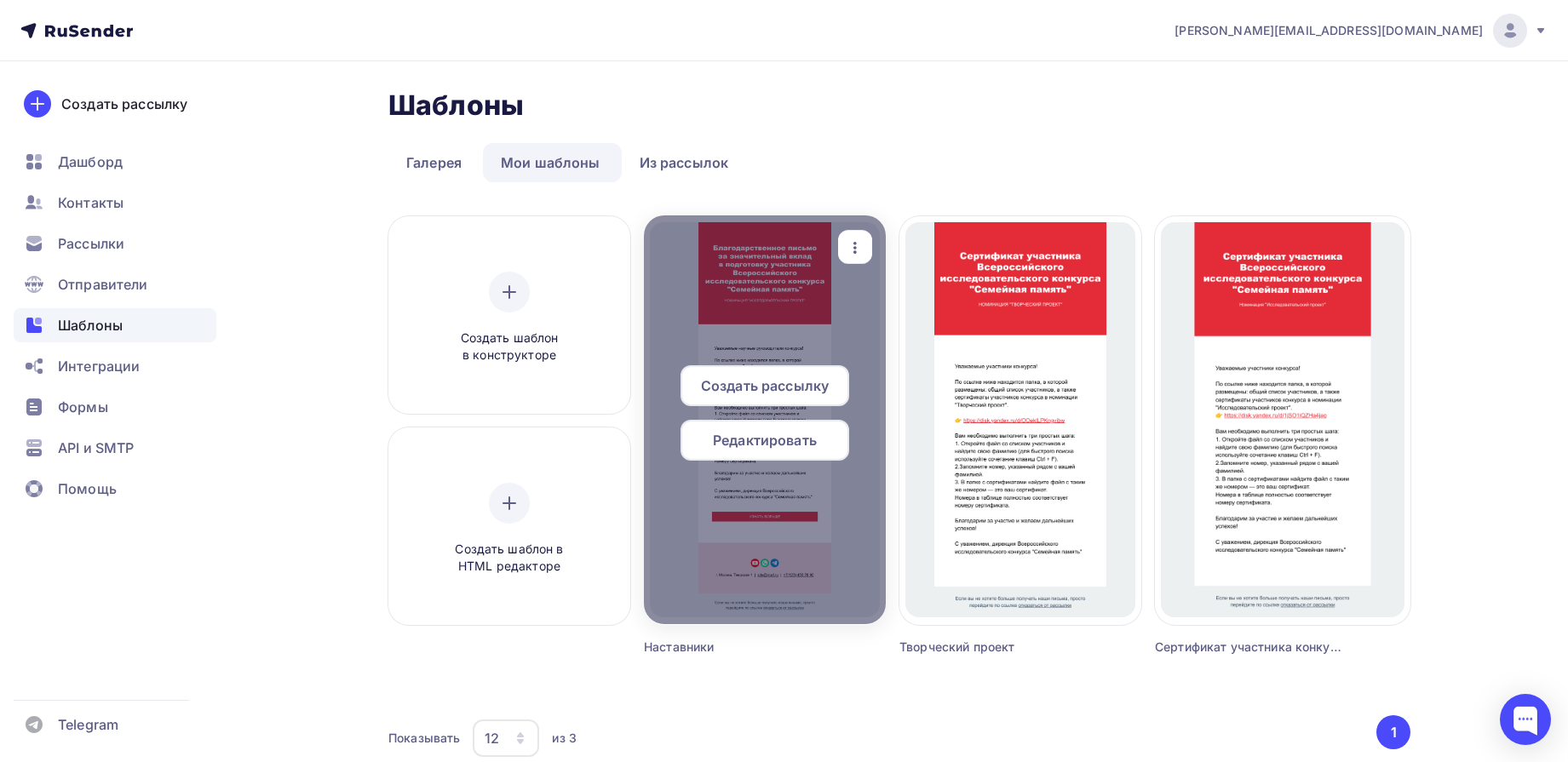
click at [771, 444] on span "Редактировать" at bounding box center [765, 440] width 104 height 20
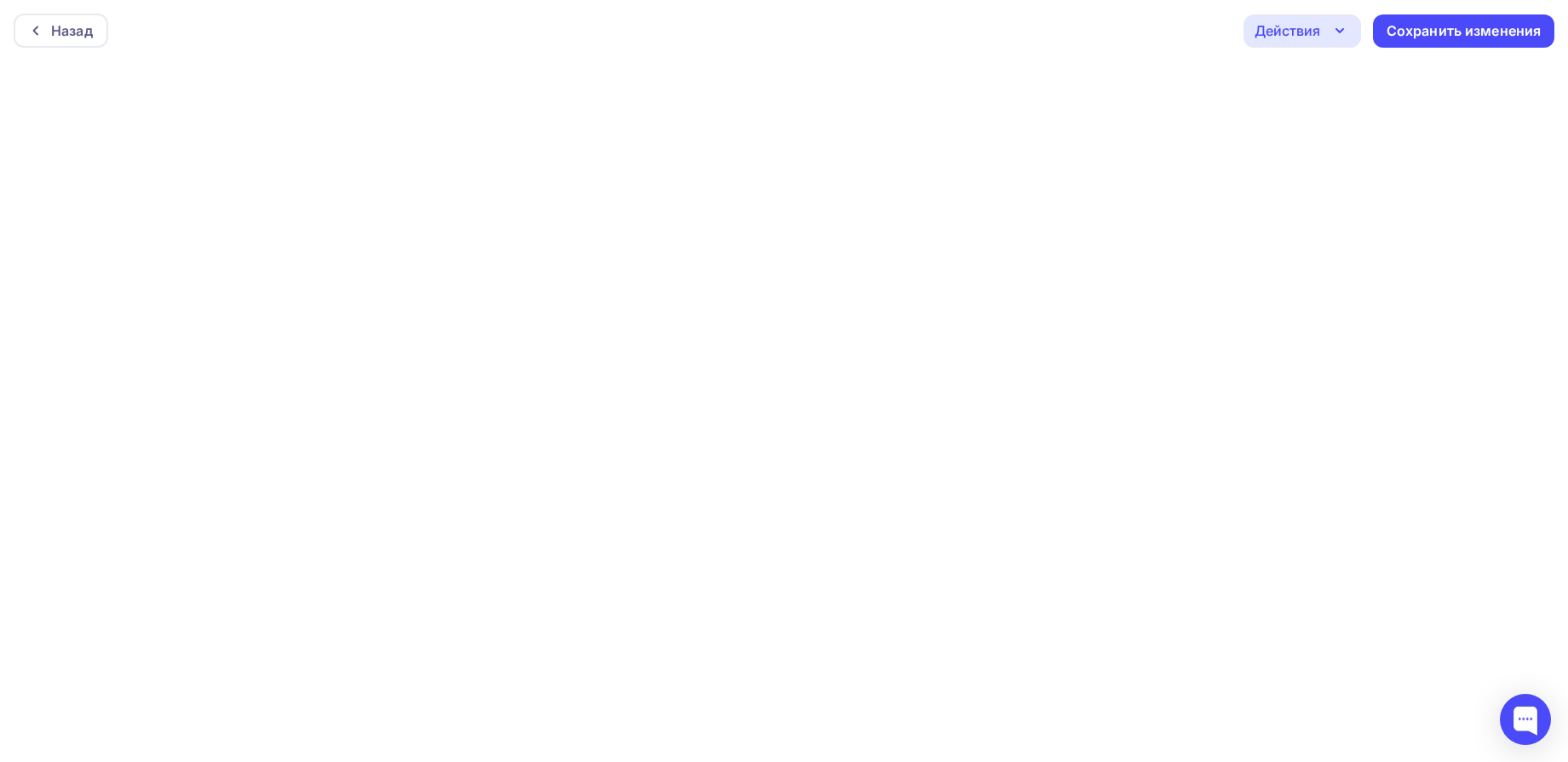
scroll to position [4, 0]
click at [1429, 32] on div "Сохранить изменения" at bounding box center [1464, 27] width 155 height 20
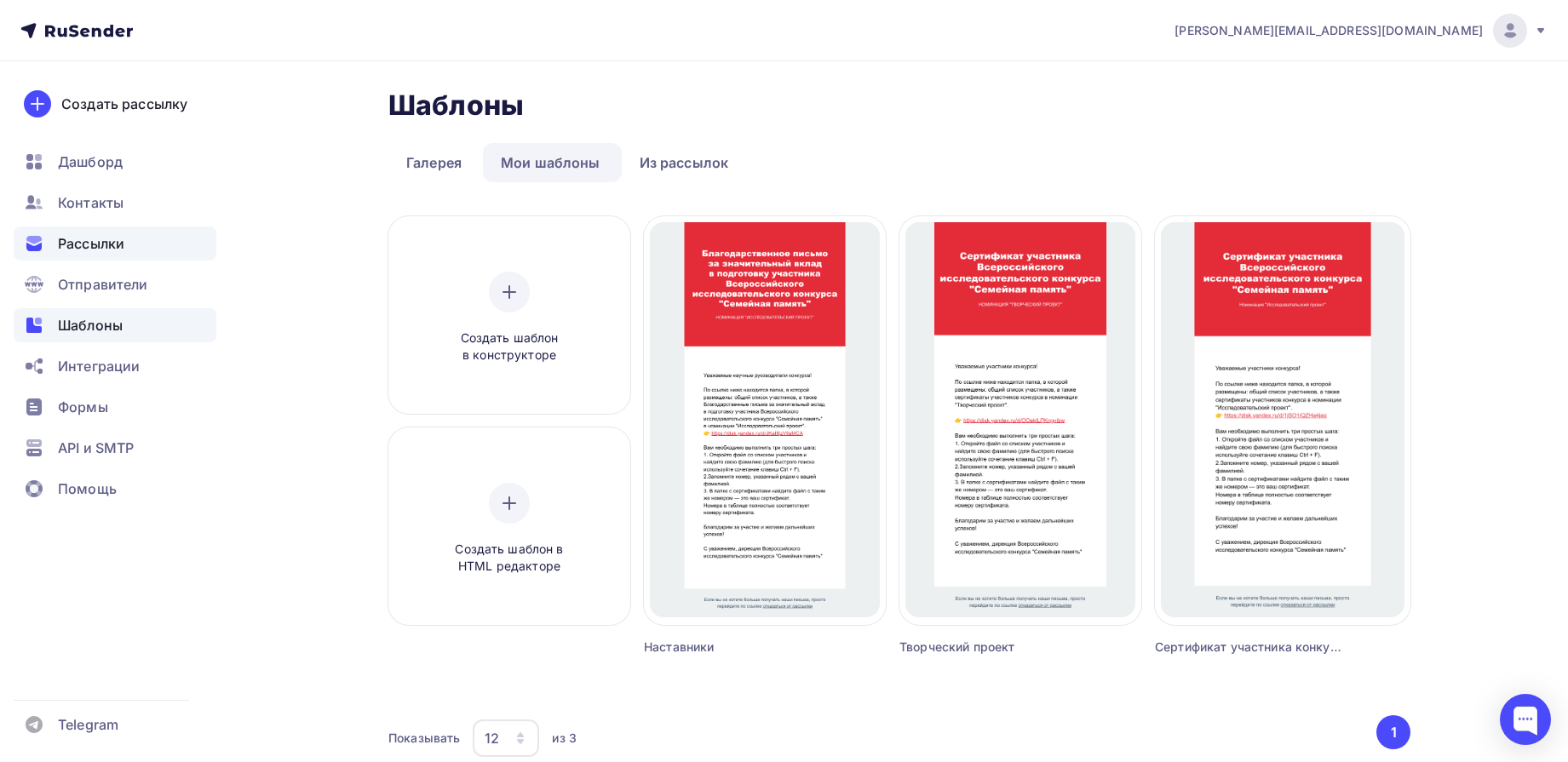
click at [104, 243] on span "Рассылки" at bounding box center [91, 243] width 67 height 20
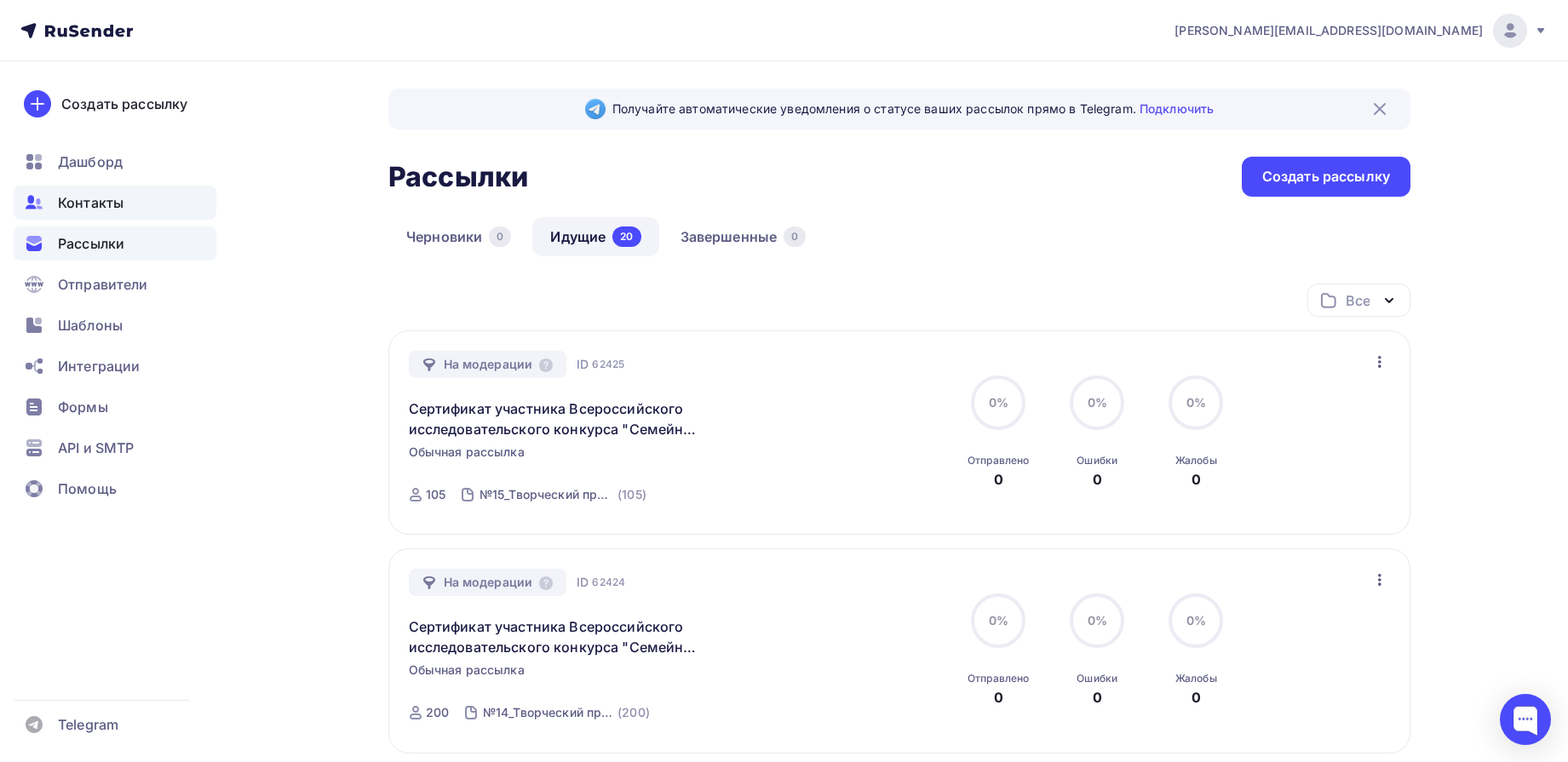
click at [115, 203] on span "Контакты" at bounding box center [91, 202] width 66 height 20
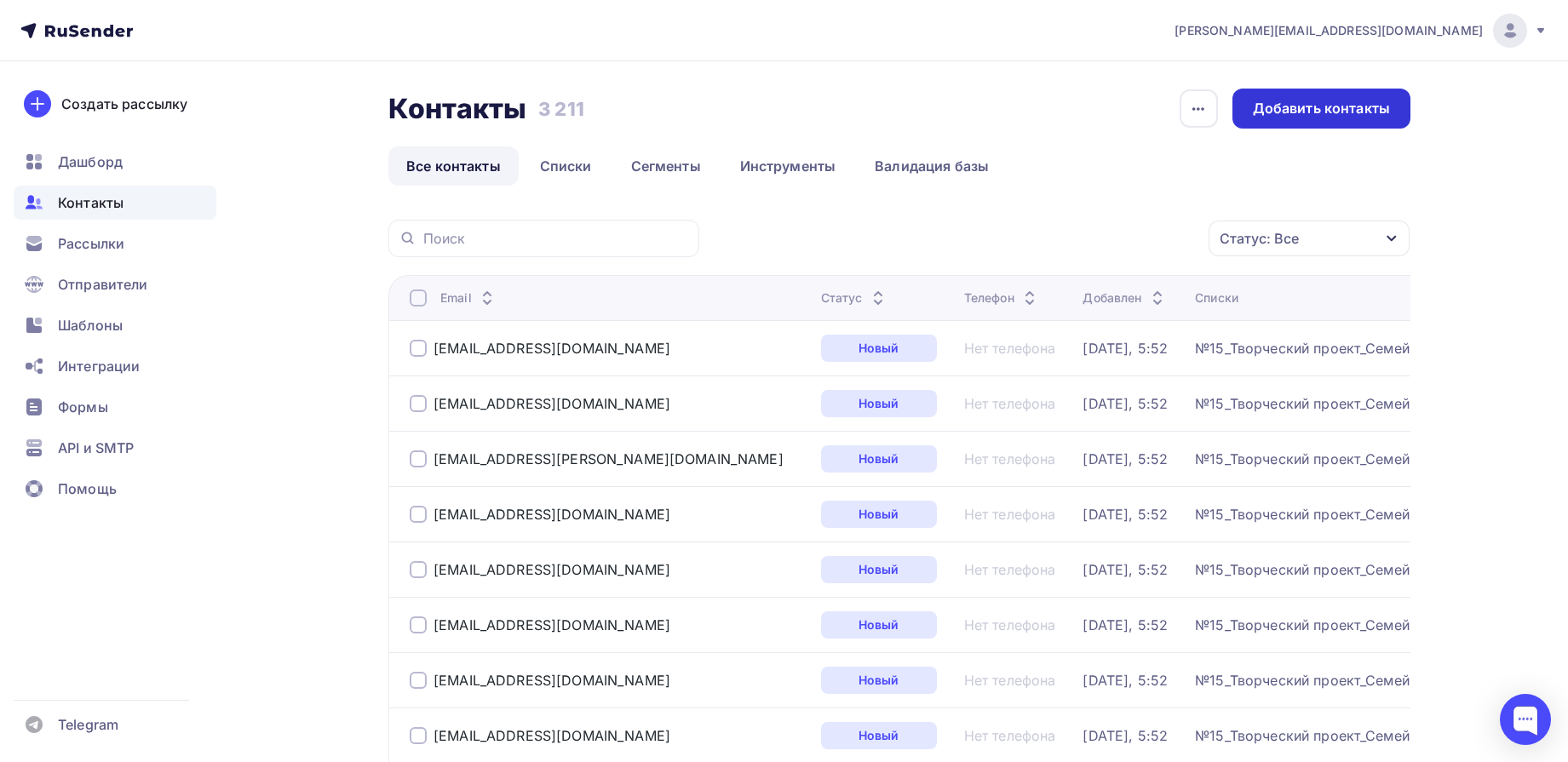
click at [1293, 116] on div "Добавить контакты" at bounding box center [1322, 108] width 137 height 20
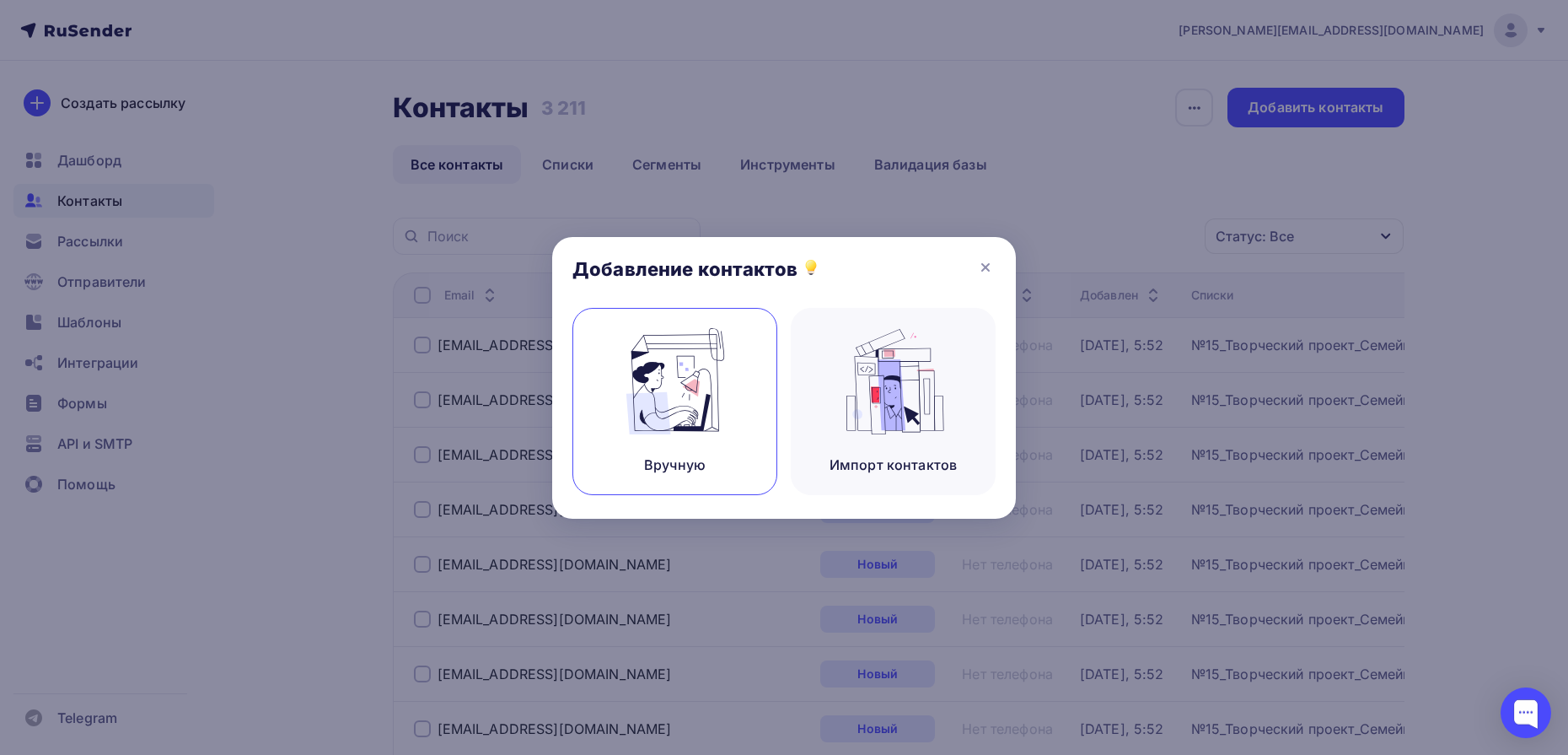
click at [710, 372] on img at bounding box center [675, 381] width 113 height 107
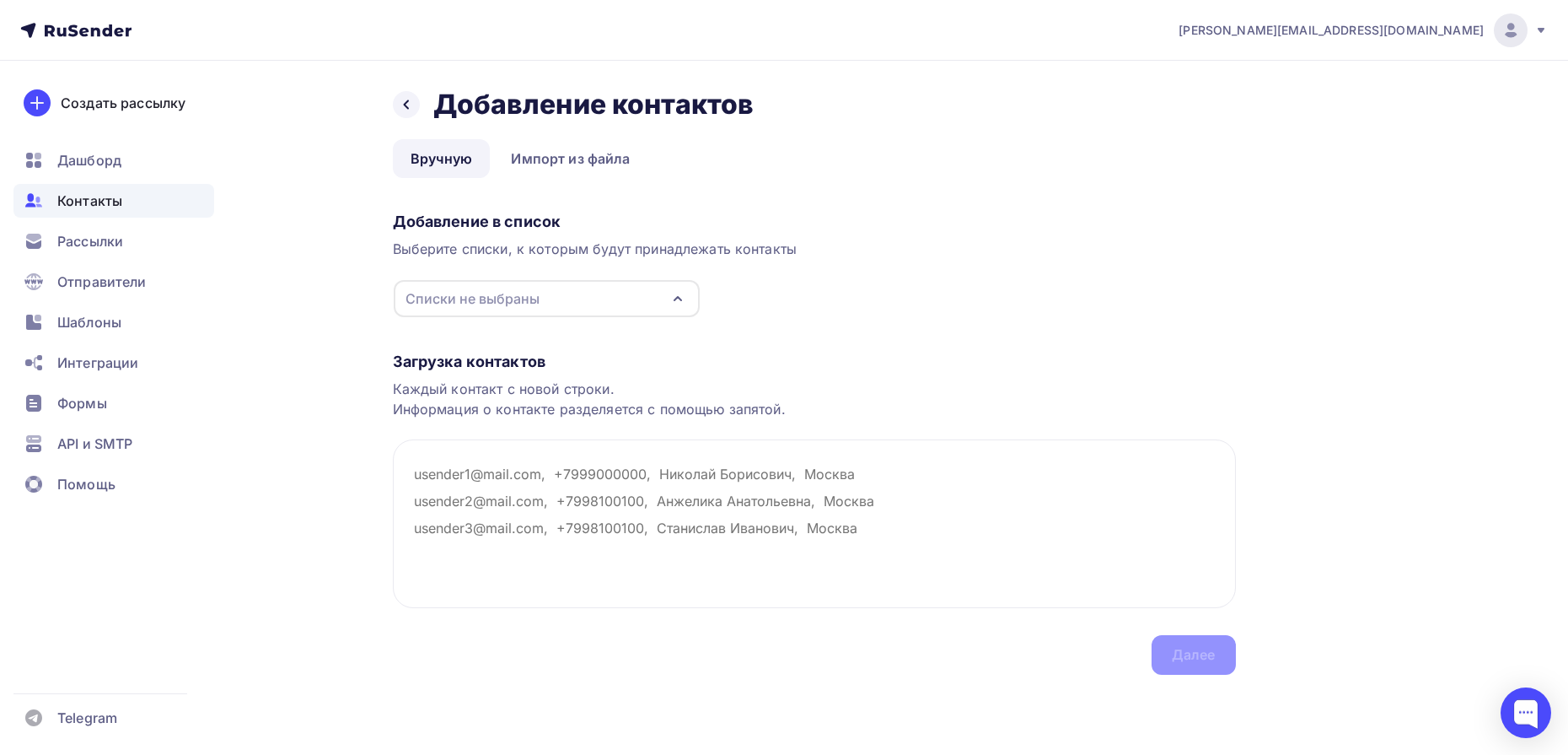
click at [407, 103] on icon at bounding box center [406, 105] width 5 height 10
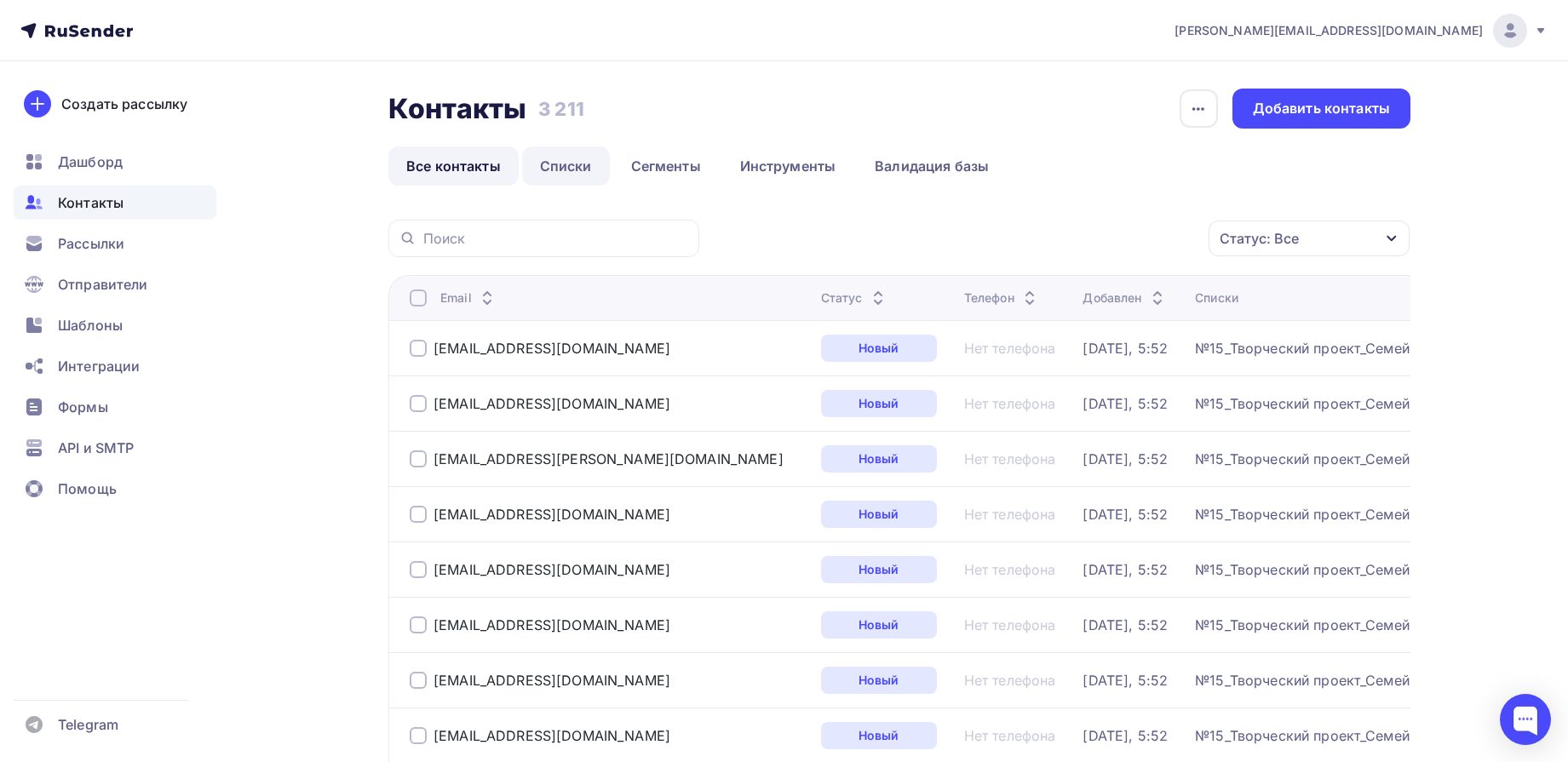
click at [567, 162] on link "Списки" at bounding box center [566, 166] width 88 height 39
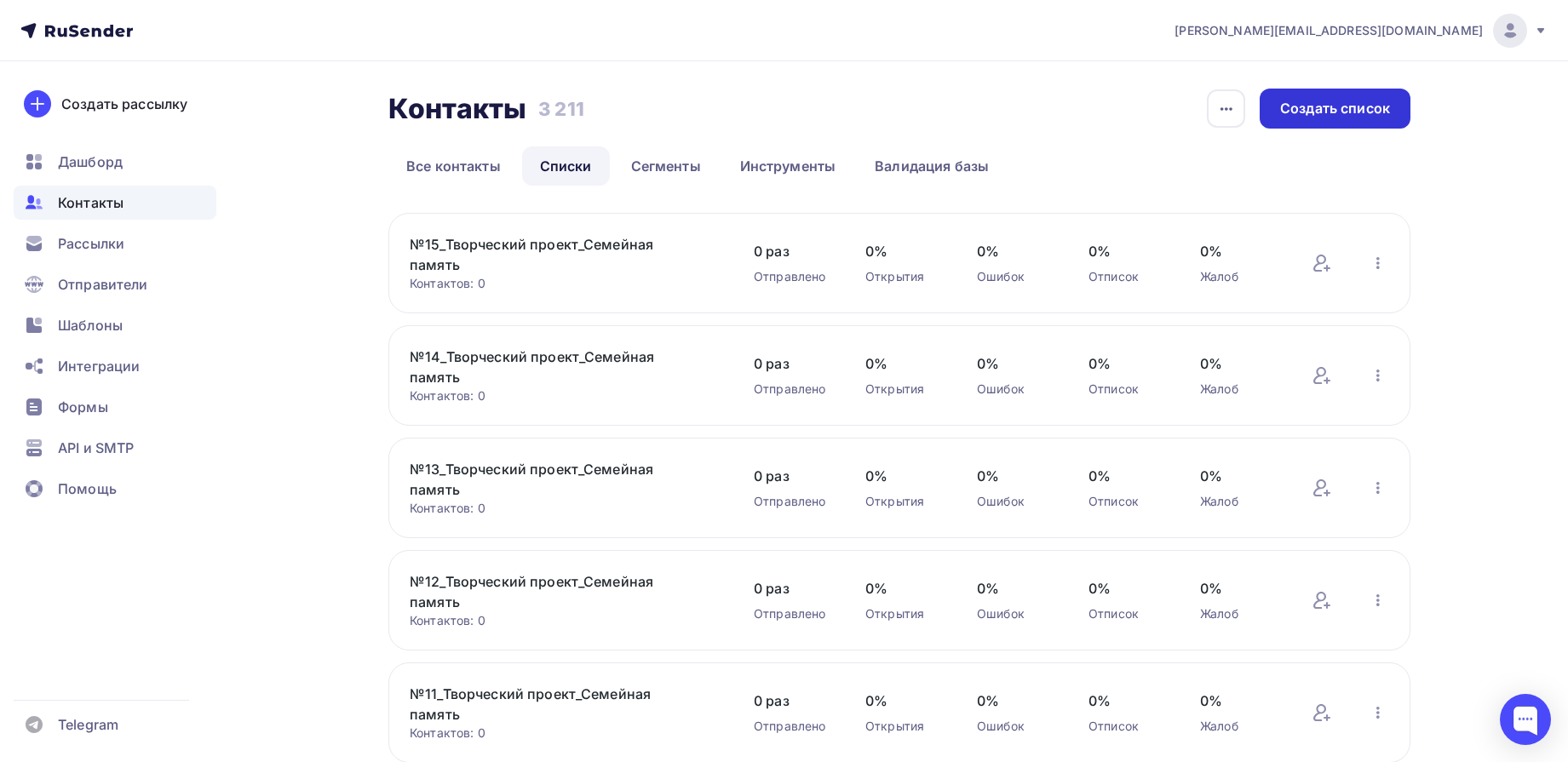
click at [1317, 109] on div "Создать список" at bounding box center [1336, 108] width 110 height 20
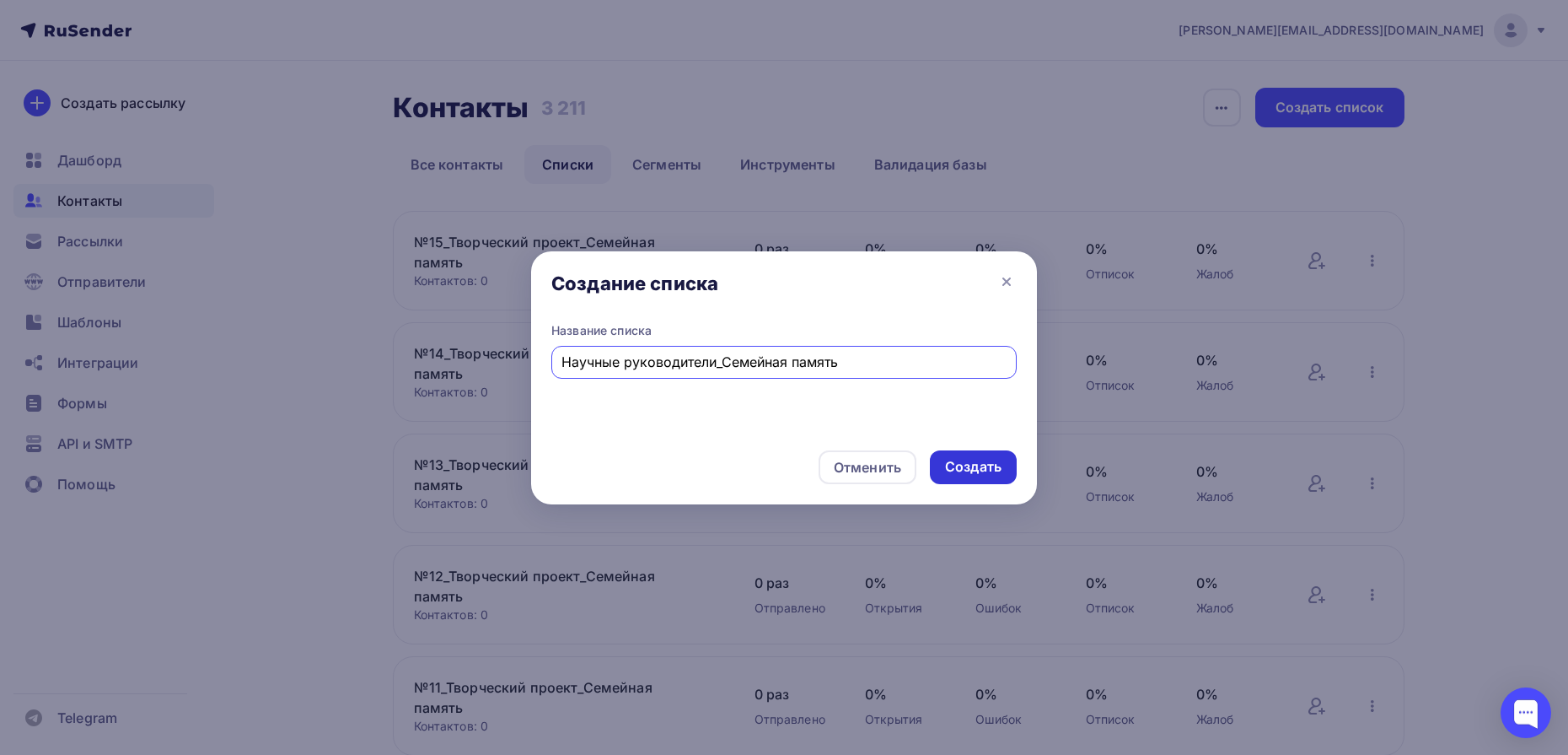
type input "Научные руководители_Семейная память"
click at [975, 460] on div "Создать" at bounding box center [974, 467] width 56 height 19
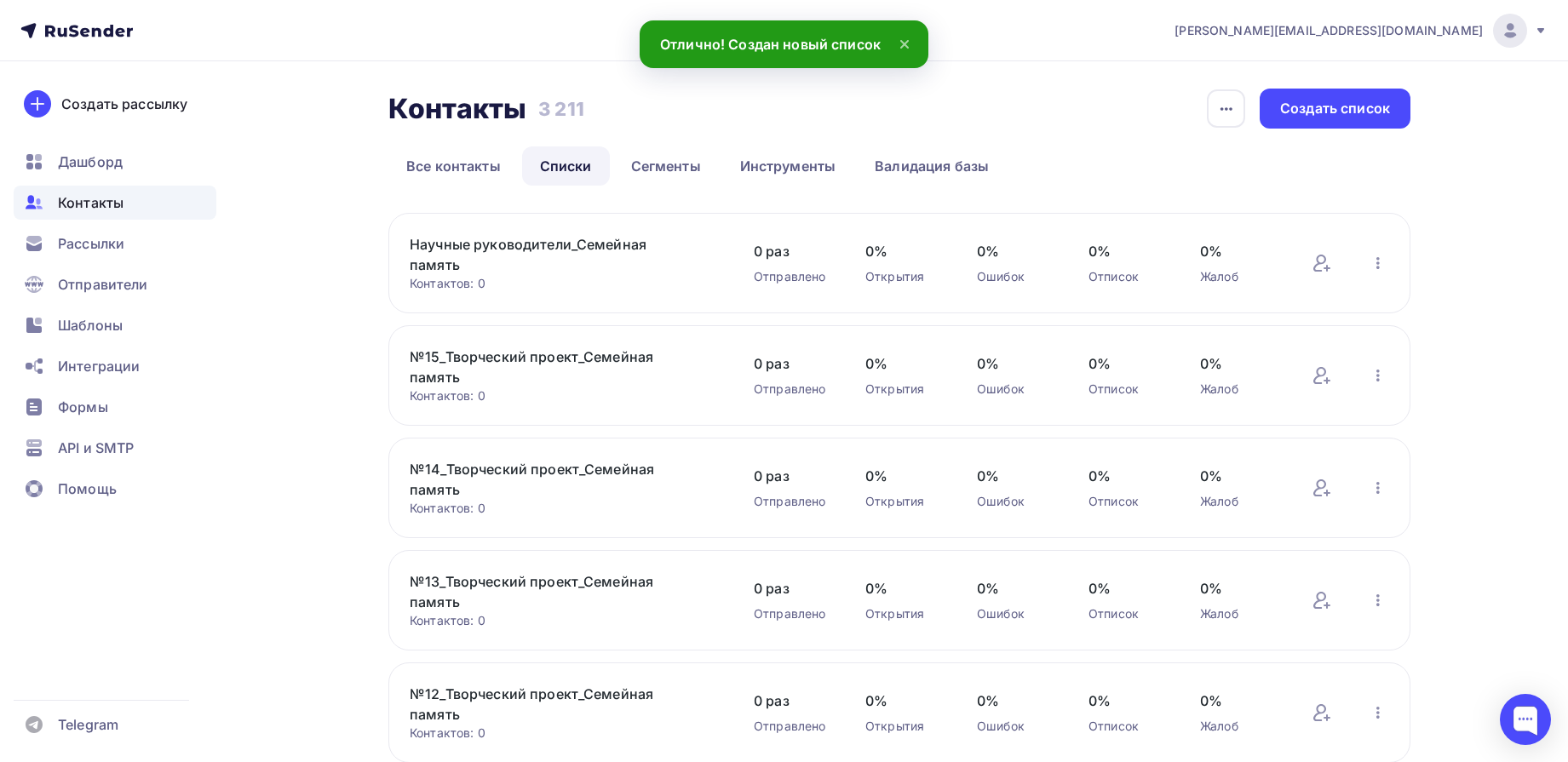
click at [630, 247] on link "Научные руководители_Семейная память" at bounding box center [555, 254] width 290 height 41
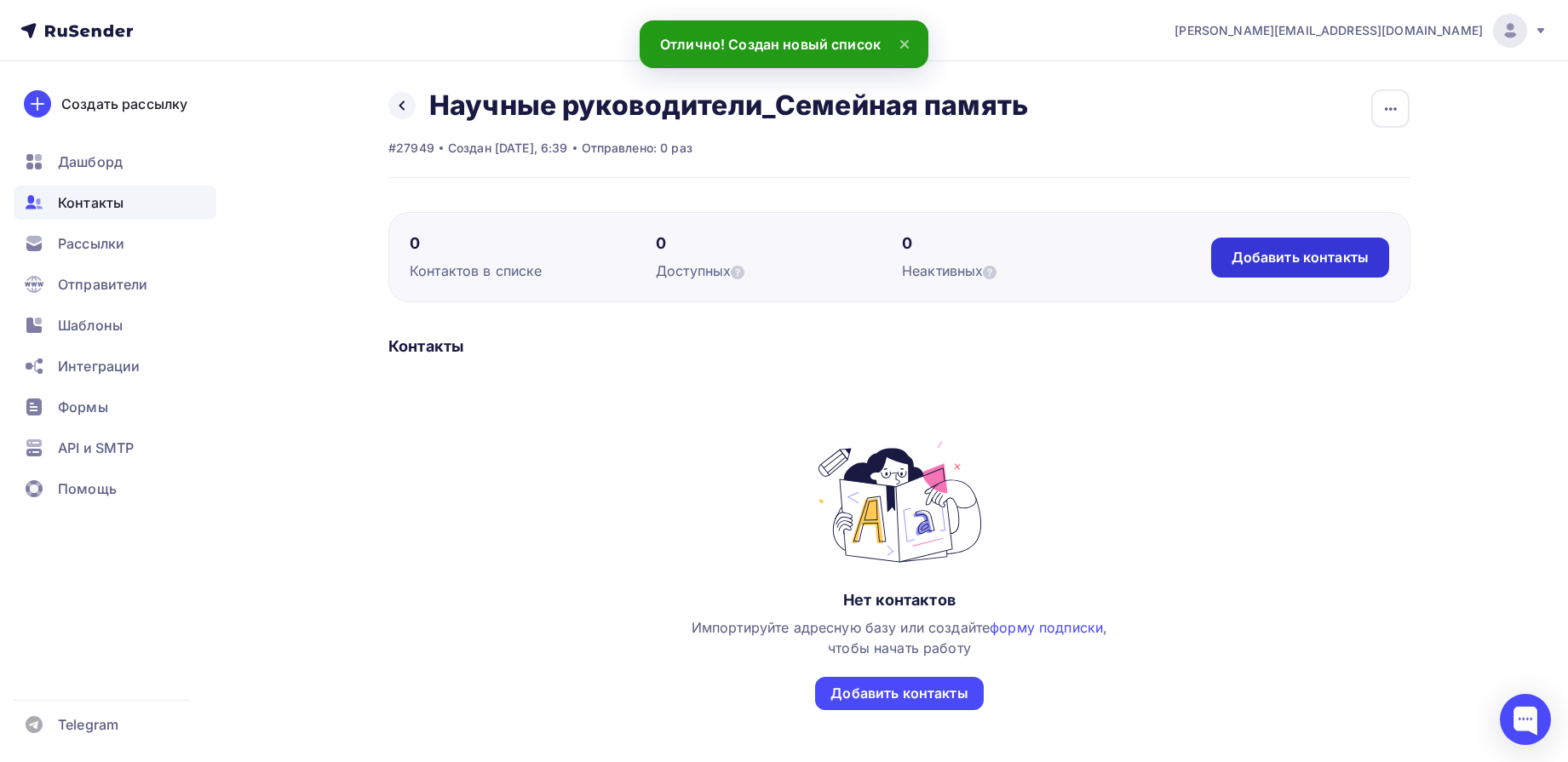
click at [1300, 261] on div "Добавить контакты" at bounding box center [1300, 258] width 137 height 20
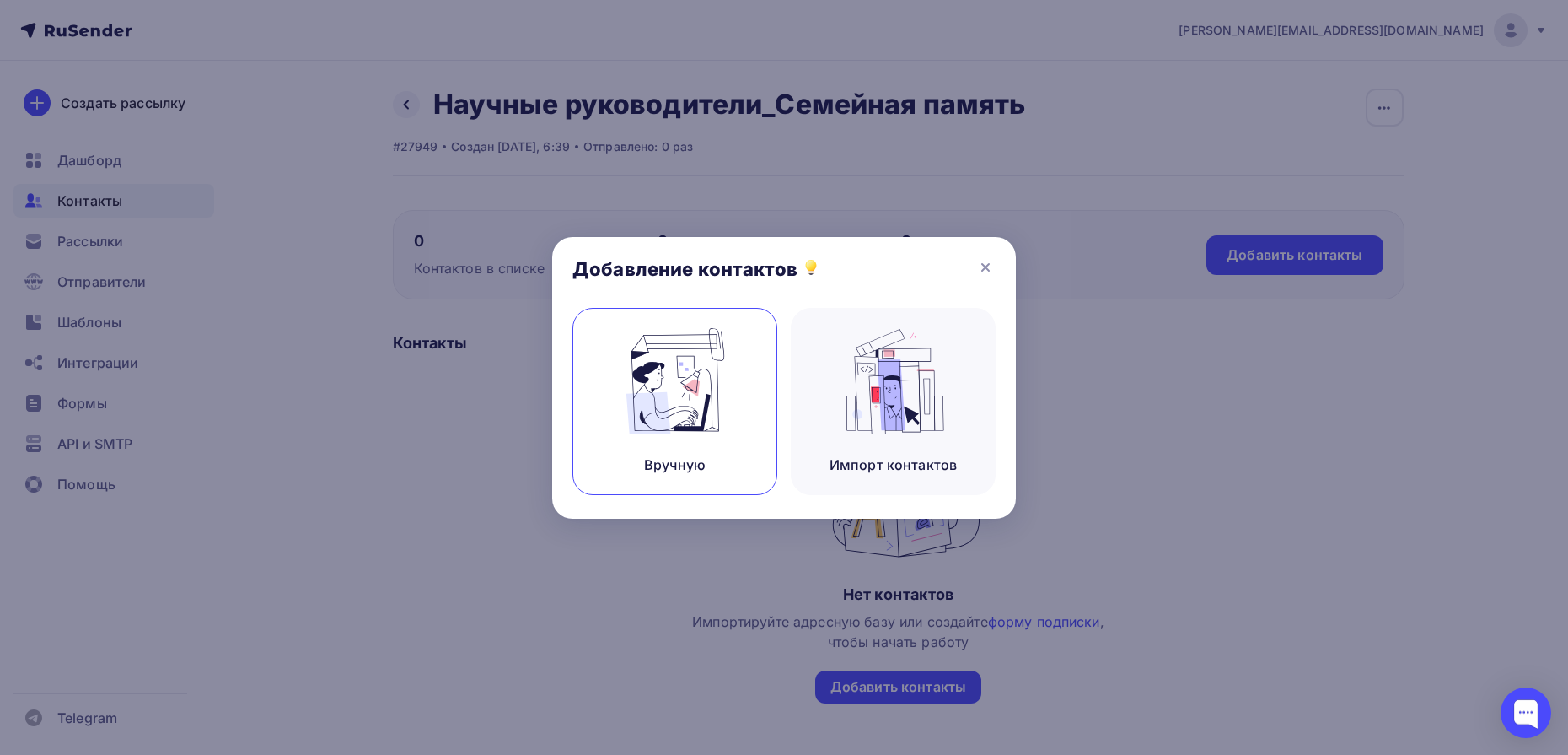
click at [648, 432] on img at bounding box center [675, 381] width 113 height 107
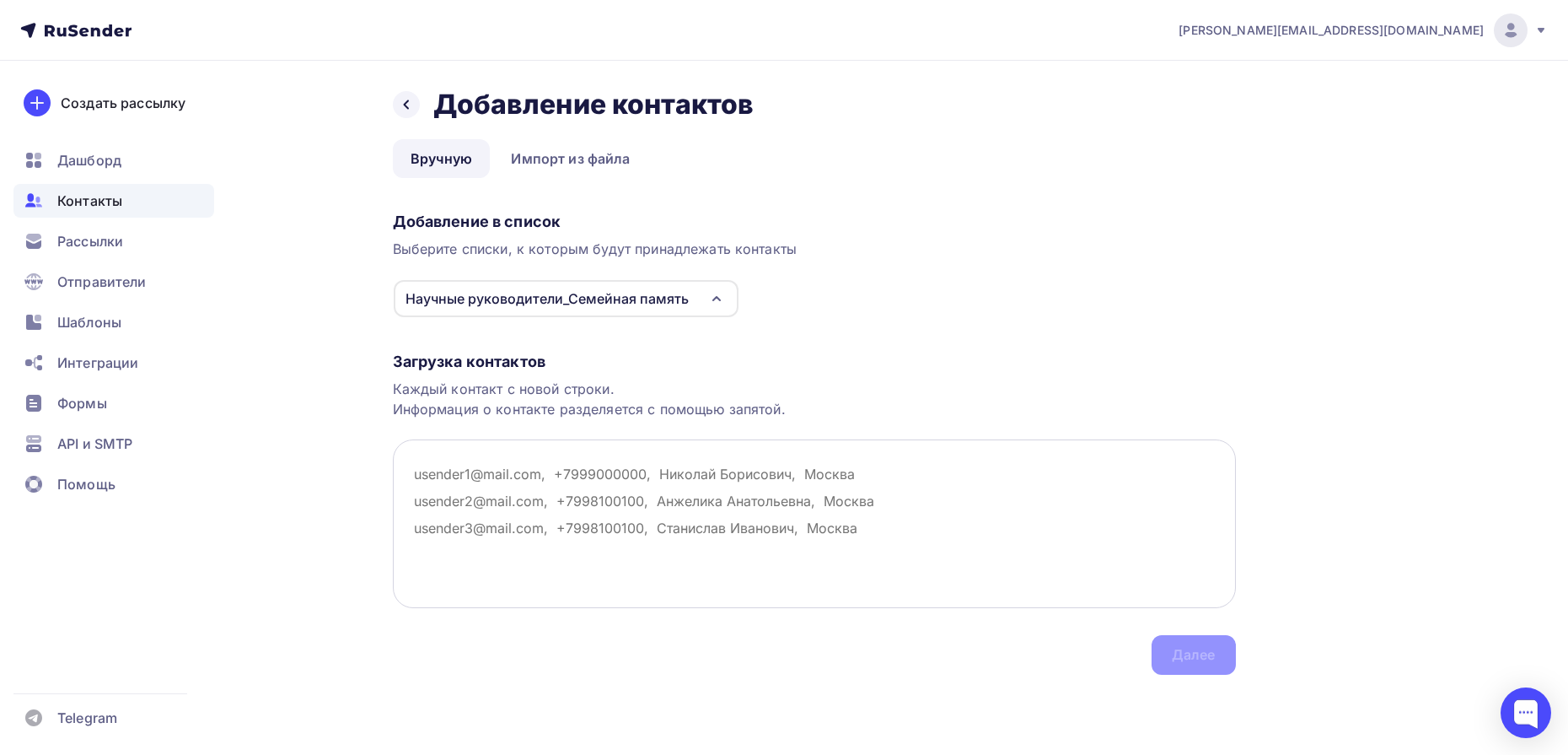
paste textarea "tomashokovabi@gmail.com nkorect1423@gmail.com m44946864@gmail.com dea@mmza.ru h…"
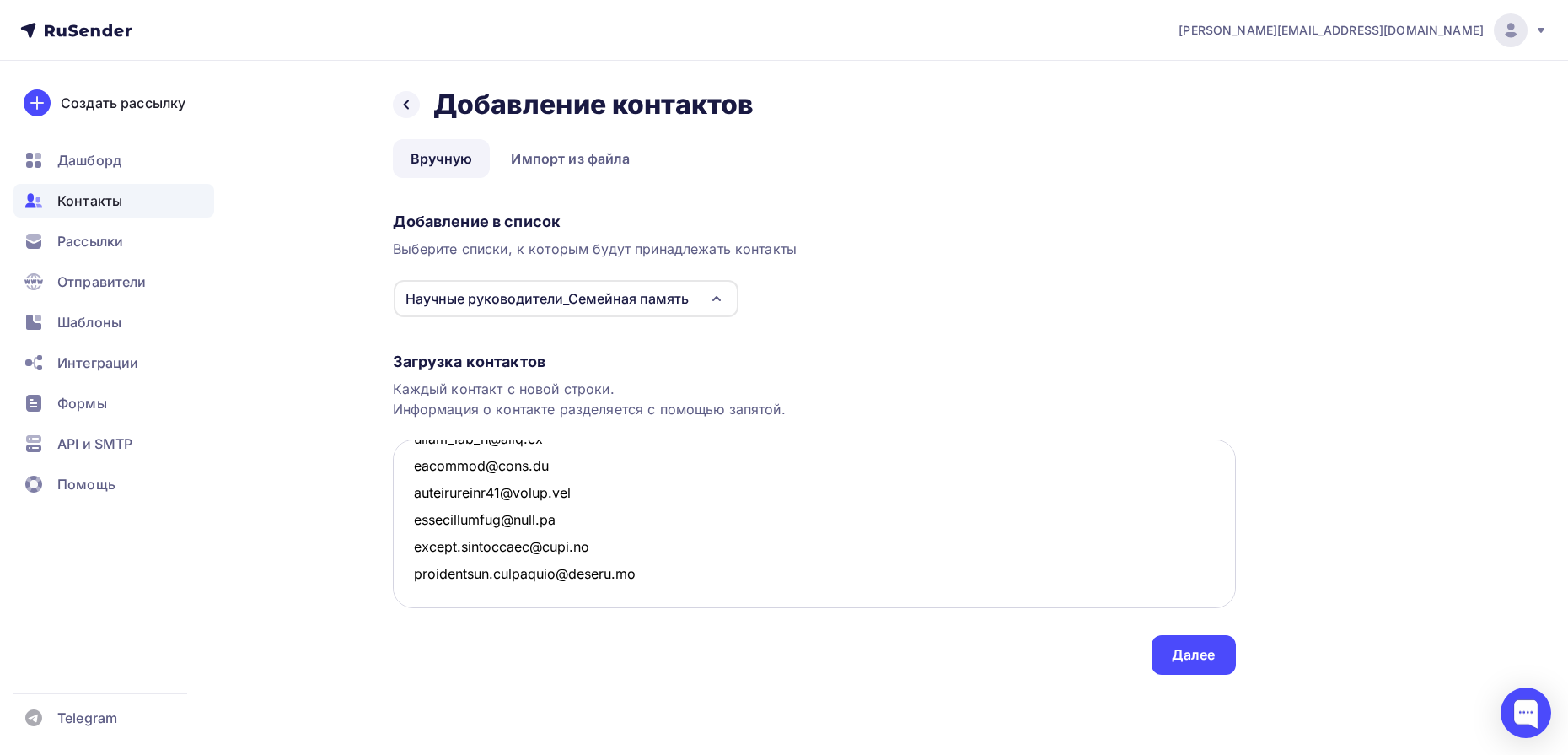
scroll to position [1277, 0]
type textarea "tomashokovabi@gmail.com nkorect1423@gmail.com m44946864@gmail.com dea@mmza.ru h…"
click at [1167, 653] on div "Далее" at bounding box center [1194, 655] width 85 height 40
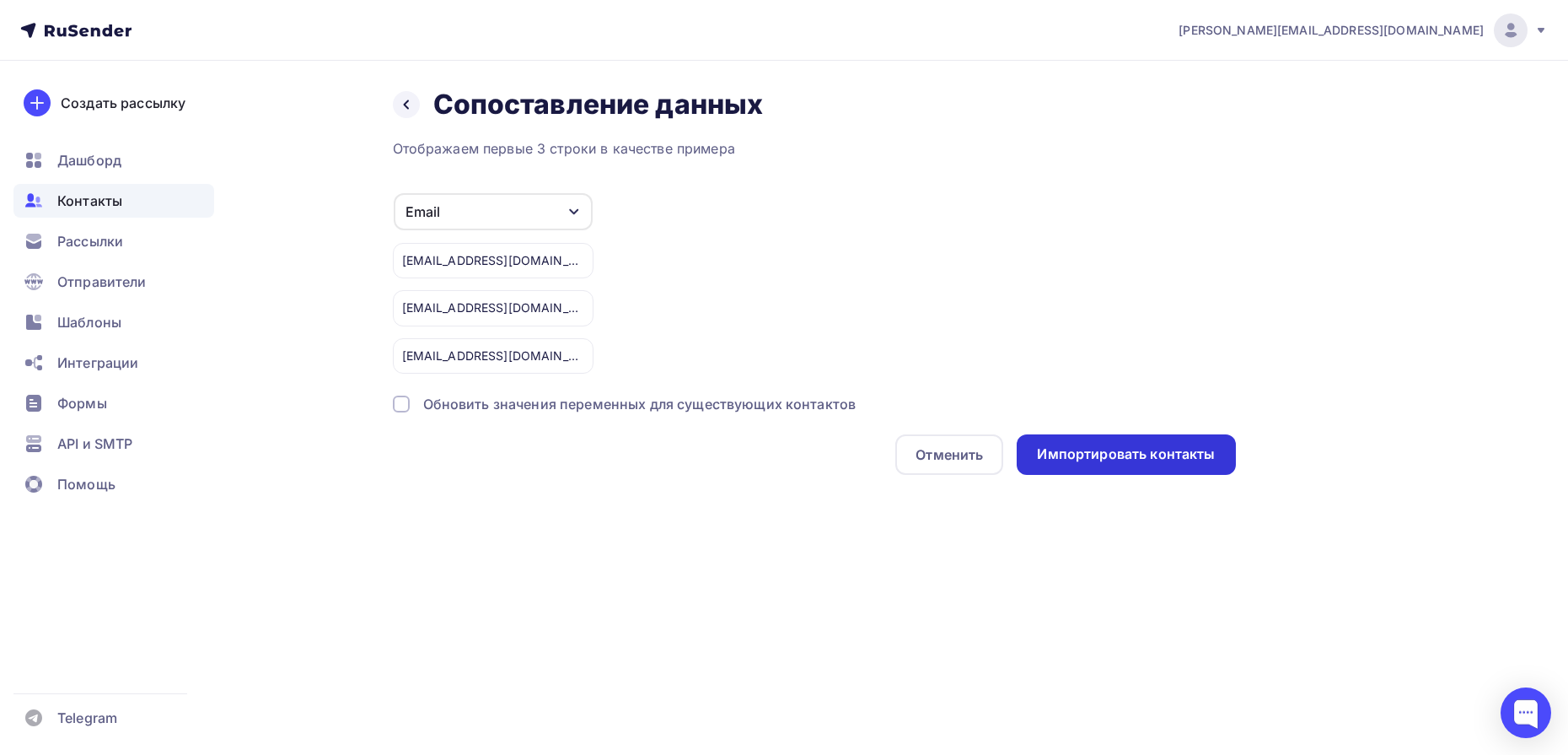
click at [1142, 457] on div "Импортировать контакты" at bounding box center [1126, 455] width 178 height 19
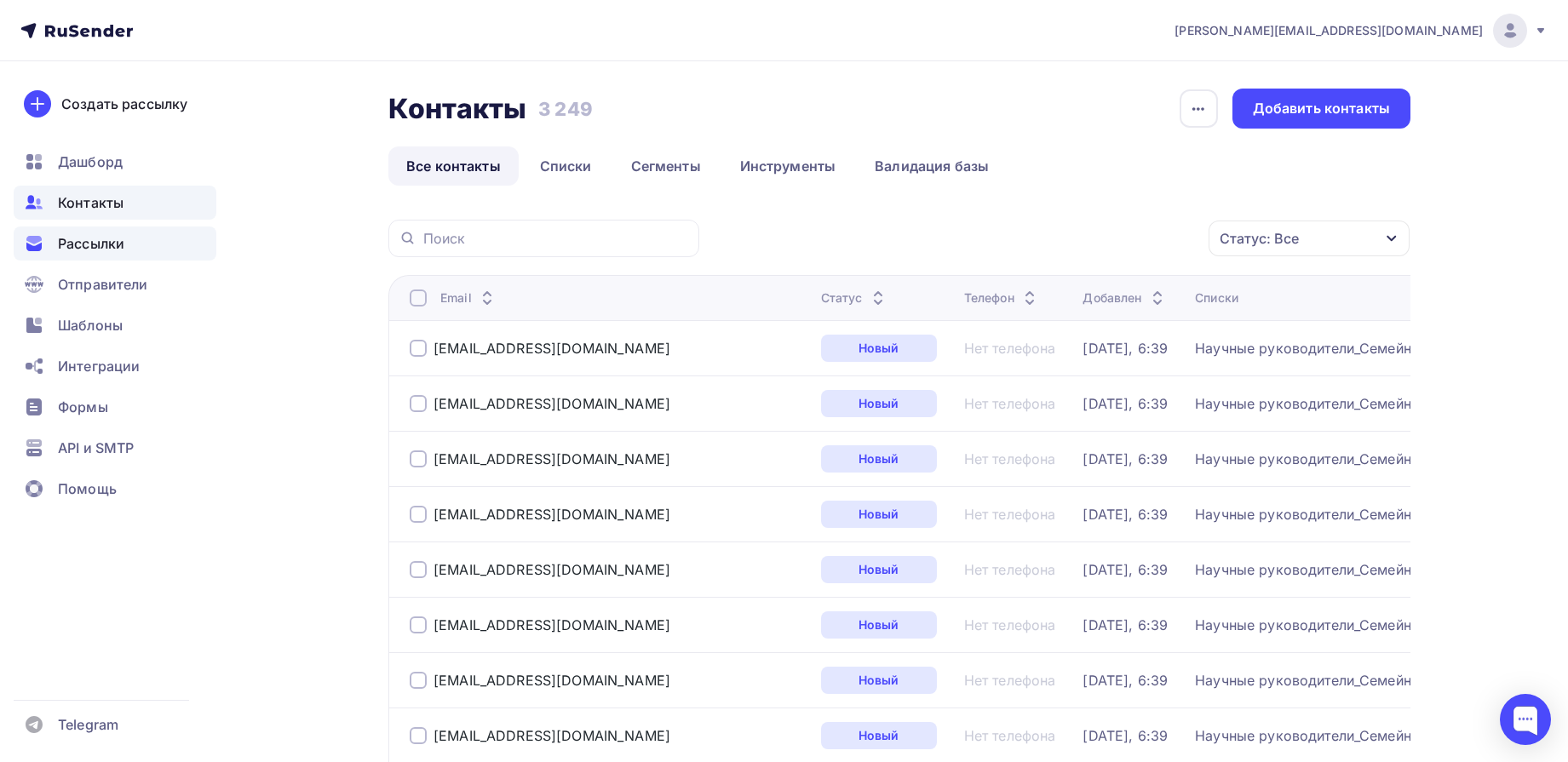
click at [95, 248] on span "Рассылки" at bounding box center [91, 243] width 67 height 20
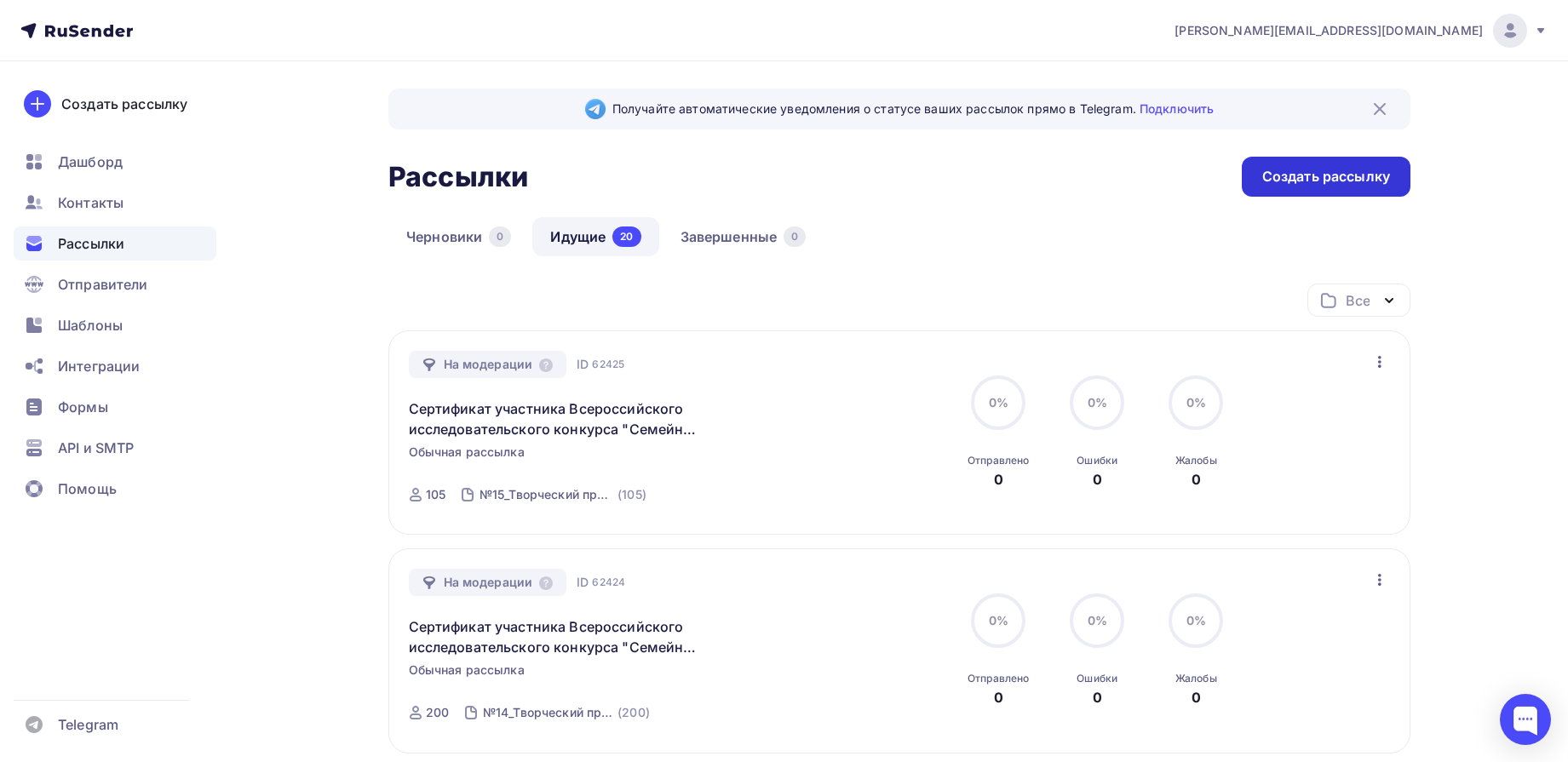
click at [1298, 180] on div "Создать рассылку" at bounding box center [1326, 177] width 128 height 20
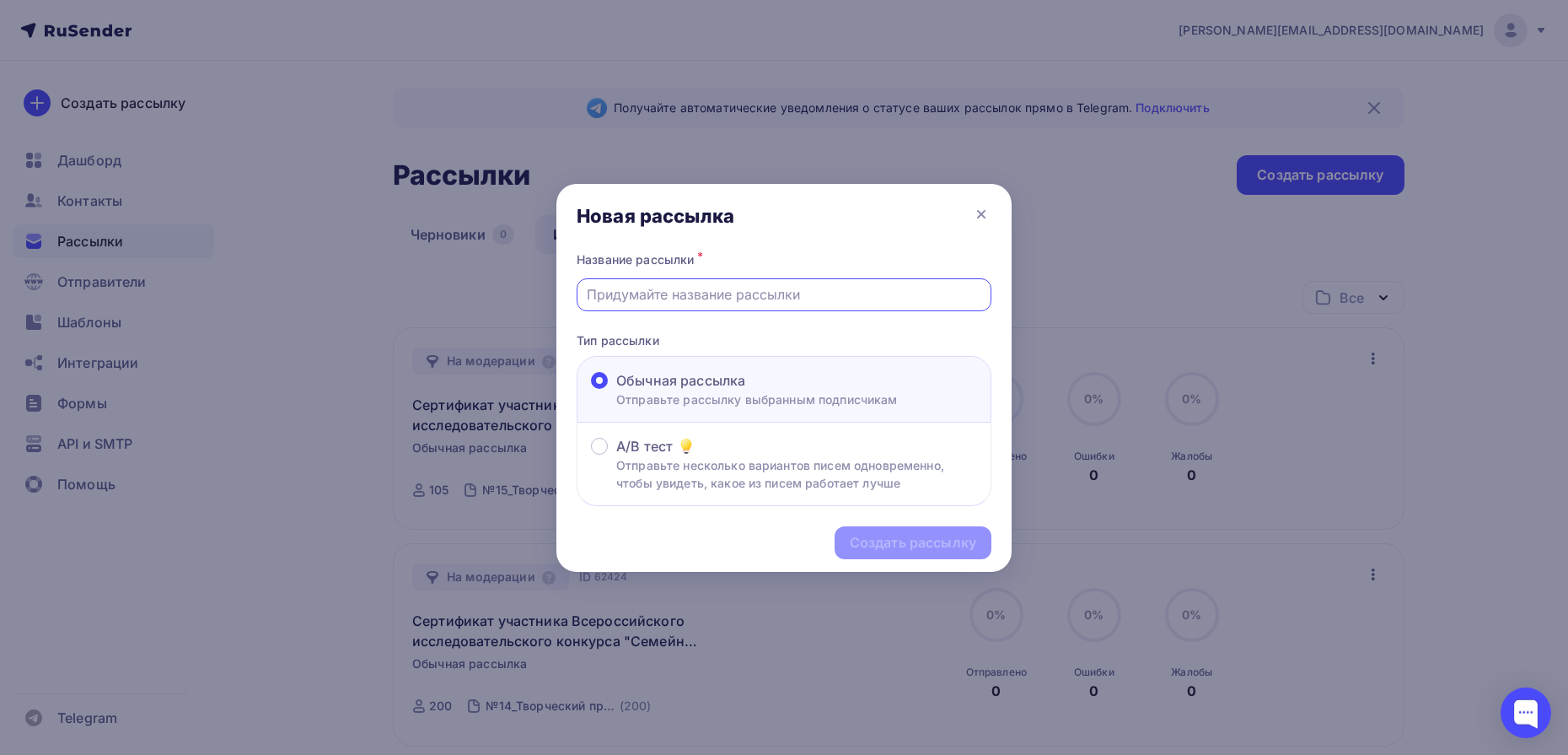
click at [718, 293] on input "text" at bounding box center [784, 294] width 395 height 20
type input "Б"
click at [585, 296] on div "Научные руководители_Семейная память" at bounding box center [784, 294] width 415 height 33
click at [603, 297] on input "Научные руководители_Семейная память" at bounding box center [784, 294] width 395 height 20
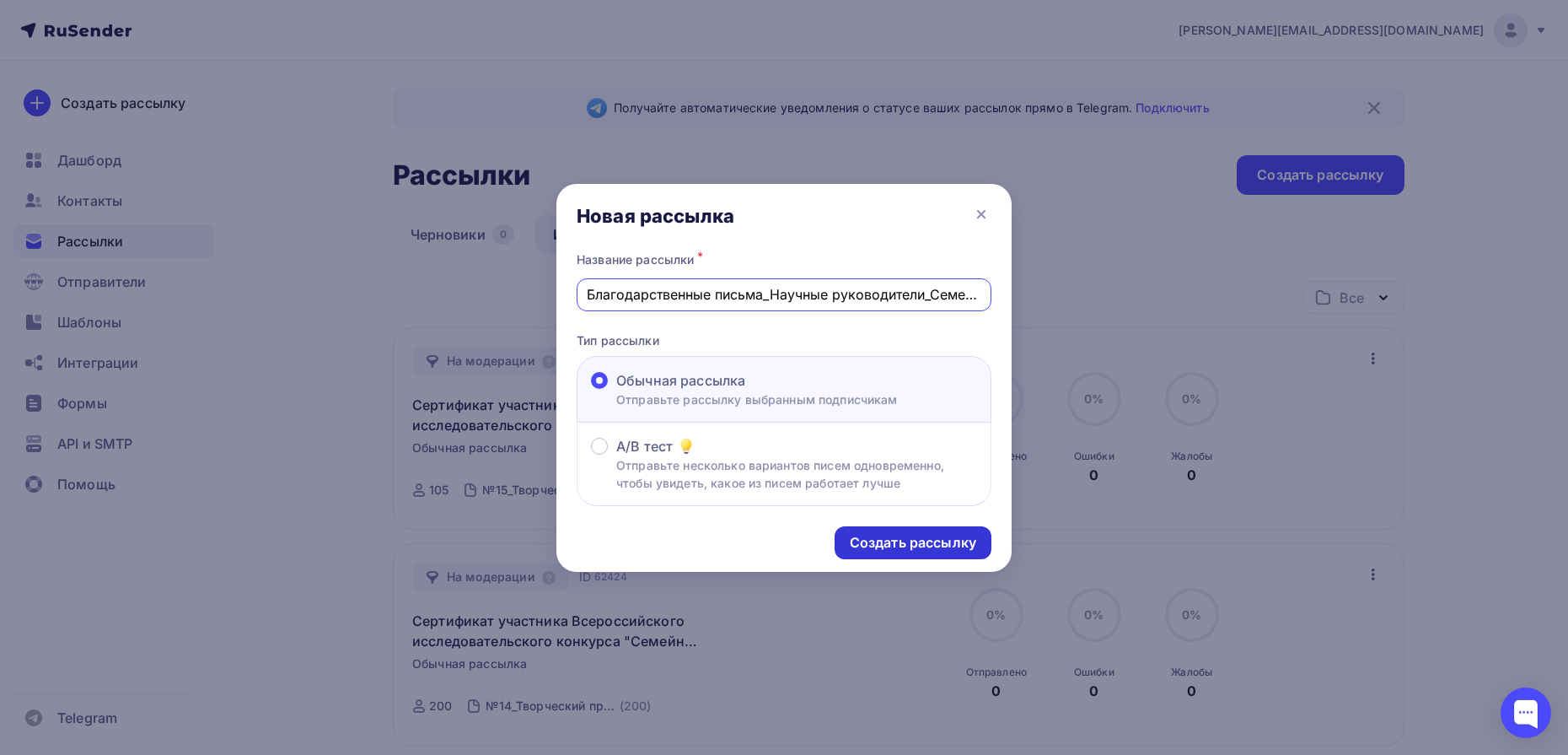
type input "Благодарственные письма_Научные руководители_Семейная память"
click at [861, 546] on div "Создать рассылку" at bounding box center [913, 543] width 127 height 19
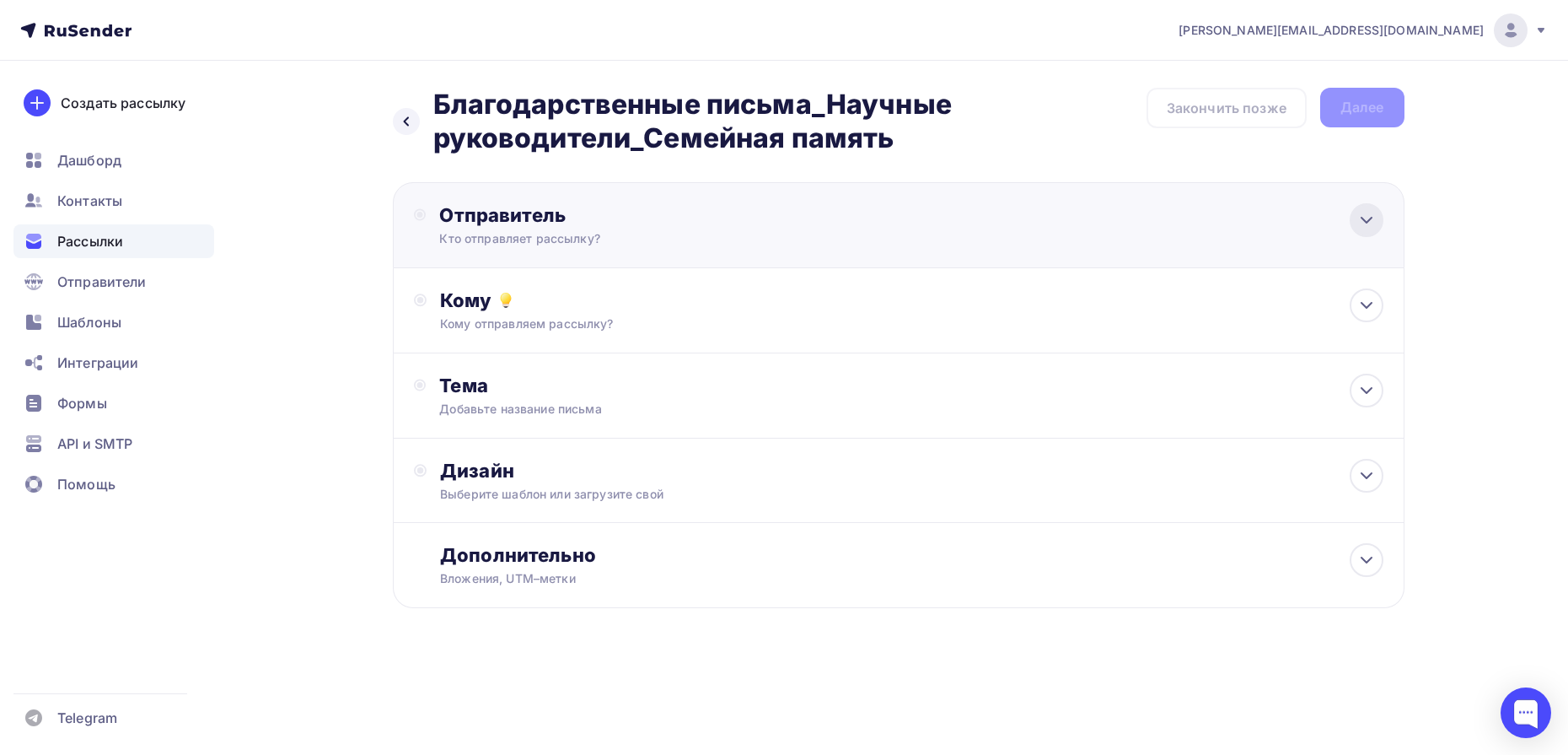
click at [1367, 219] on icon at bounding box center [1366, 219] width 20 height 20
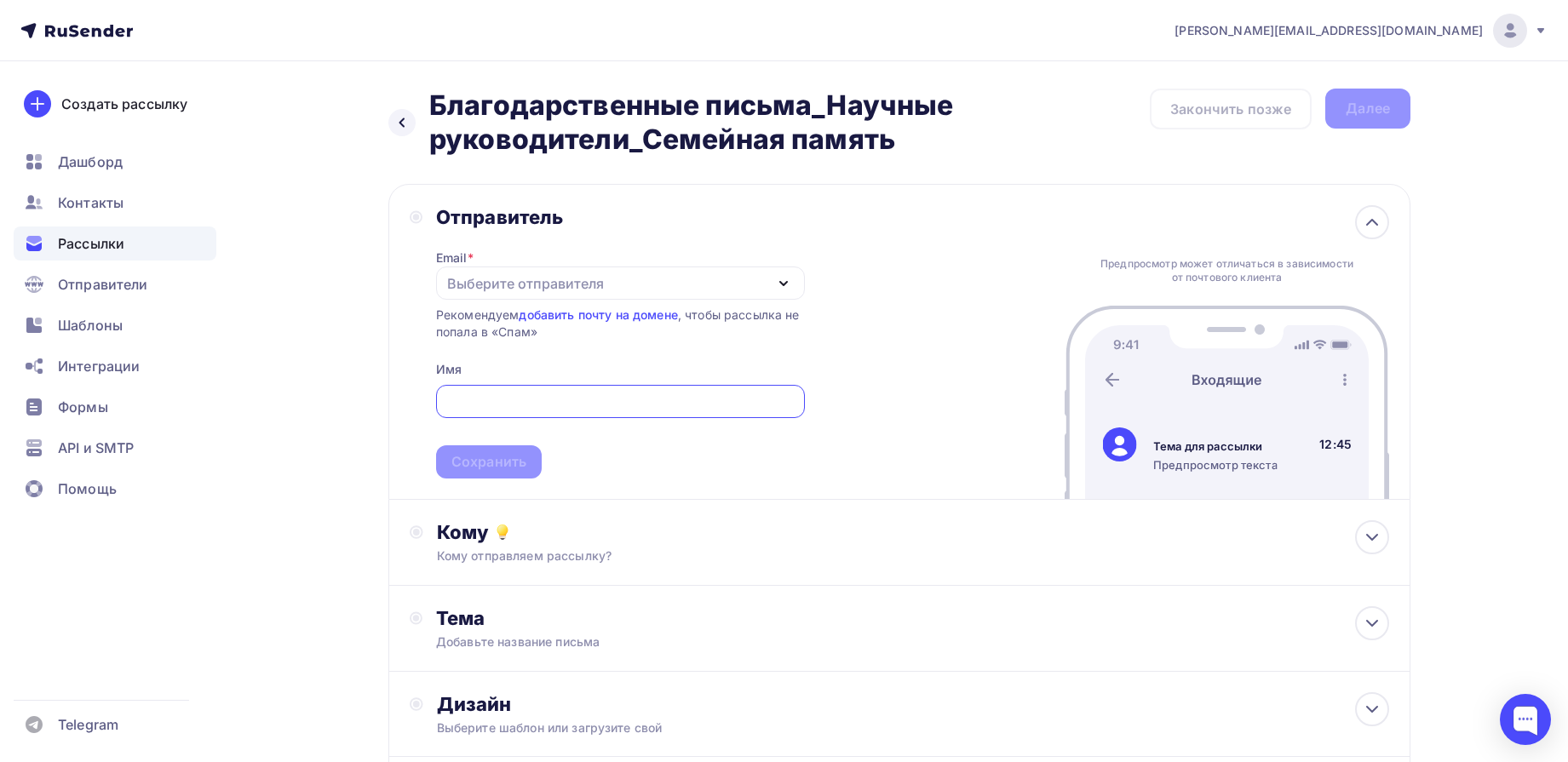
click at [503, 285] on div "Выберите отправителя" at bounding box center [526, 283] width 157 height 20
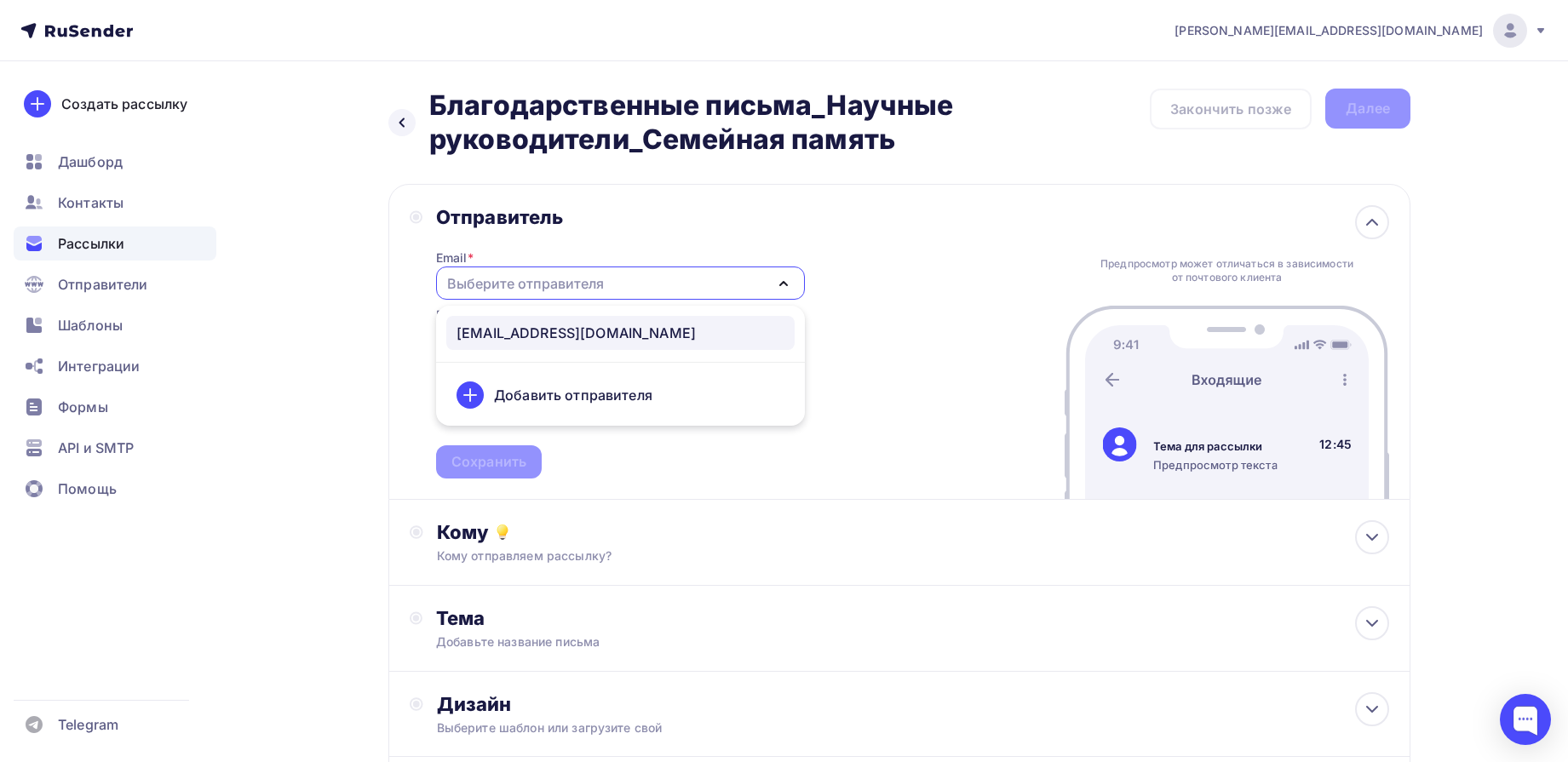
click at [522, 336] on div "[EMAIL_ADDRESS][DOMAIN_NAME]" at bounding box center [575, 333] width 239 height 20
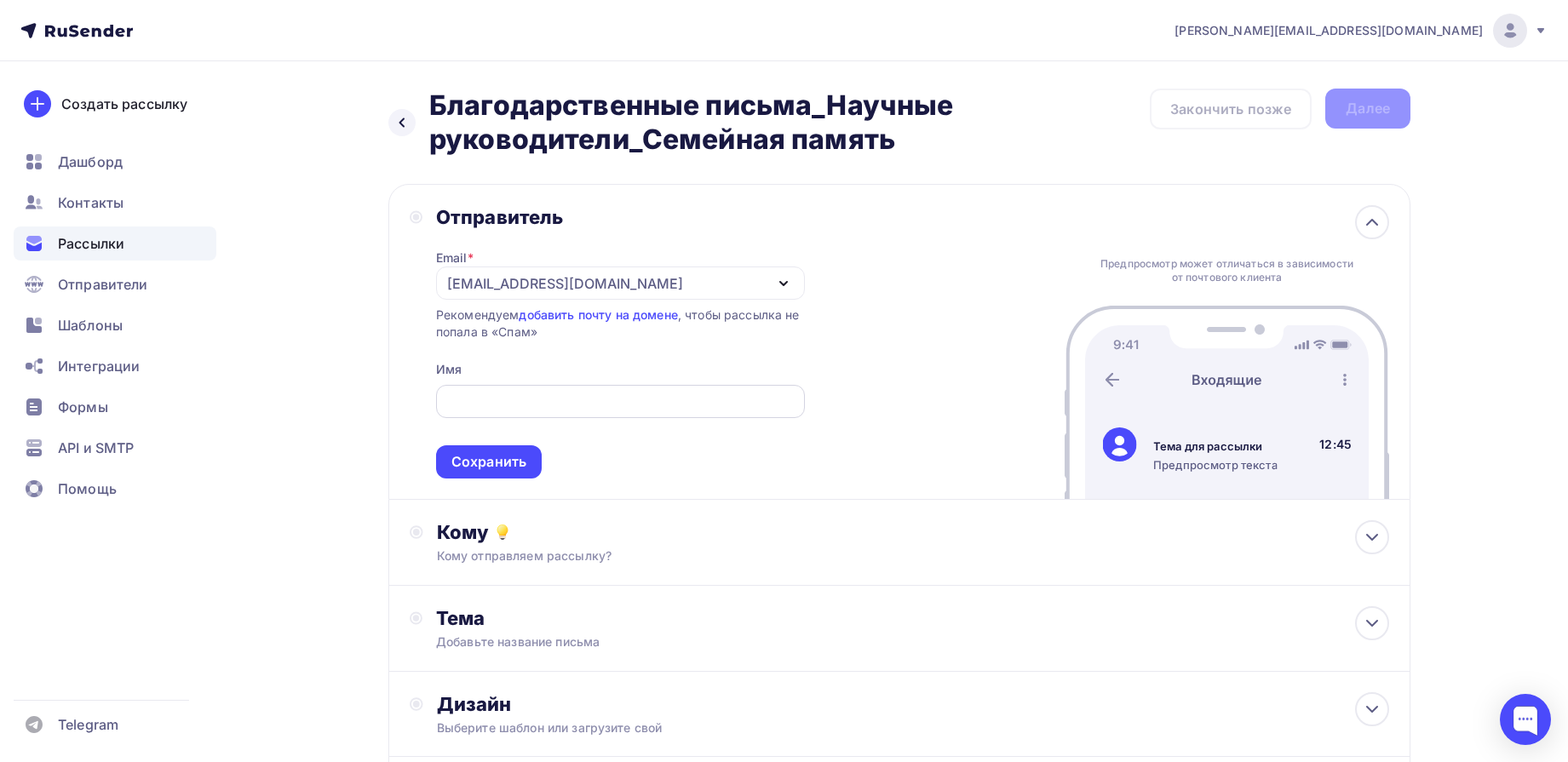
click at [518, 397] on input "text" at bounding box center [620, 402] width 350 height 20
type input "Дирекция конкурса "Семейная память""
click at [501, 474] on div "Сохранить" at bounding box center [488, 461] width 106 height 33
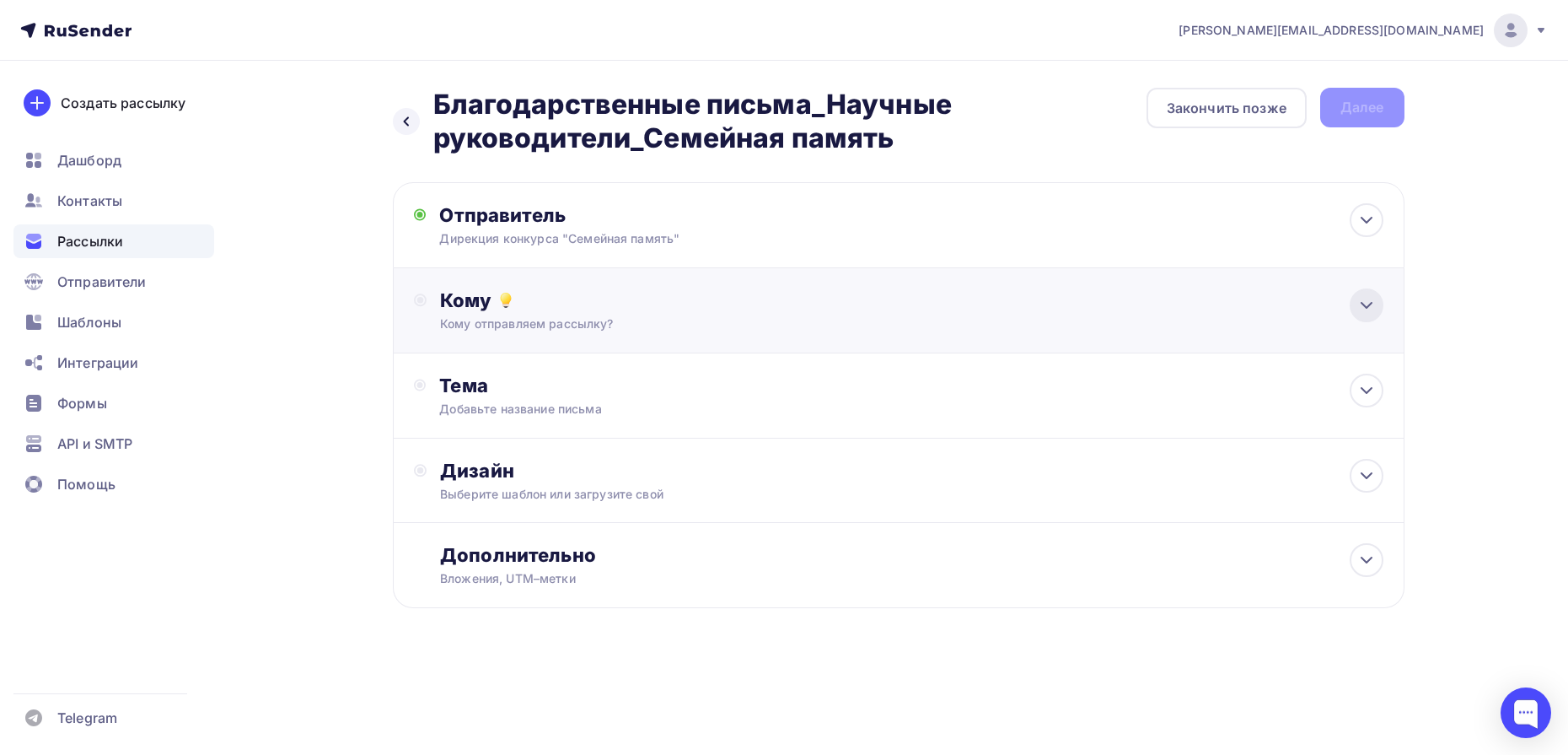
click at [1372, 297] on icon at bounding box center [1366, 305] width 20 height 20
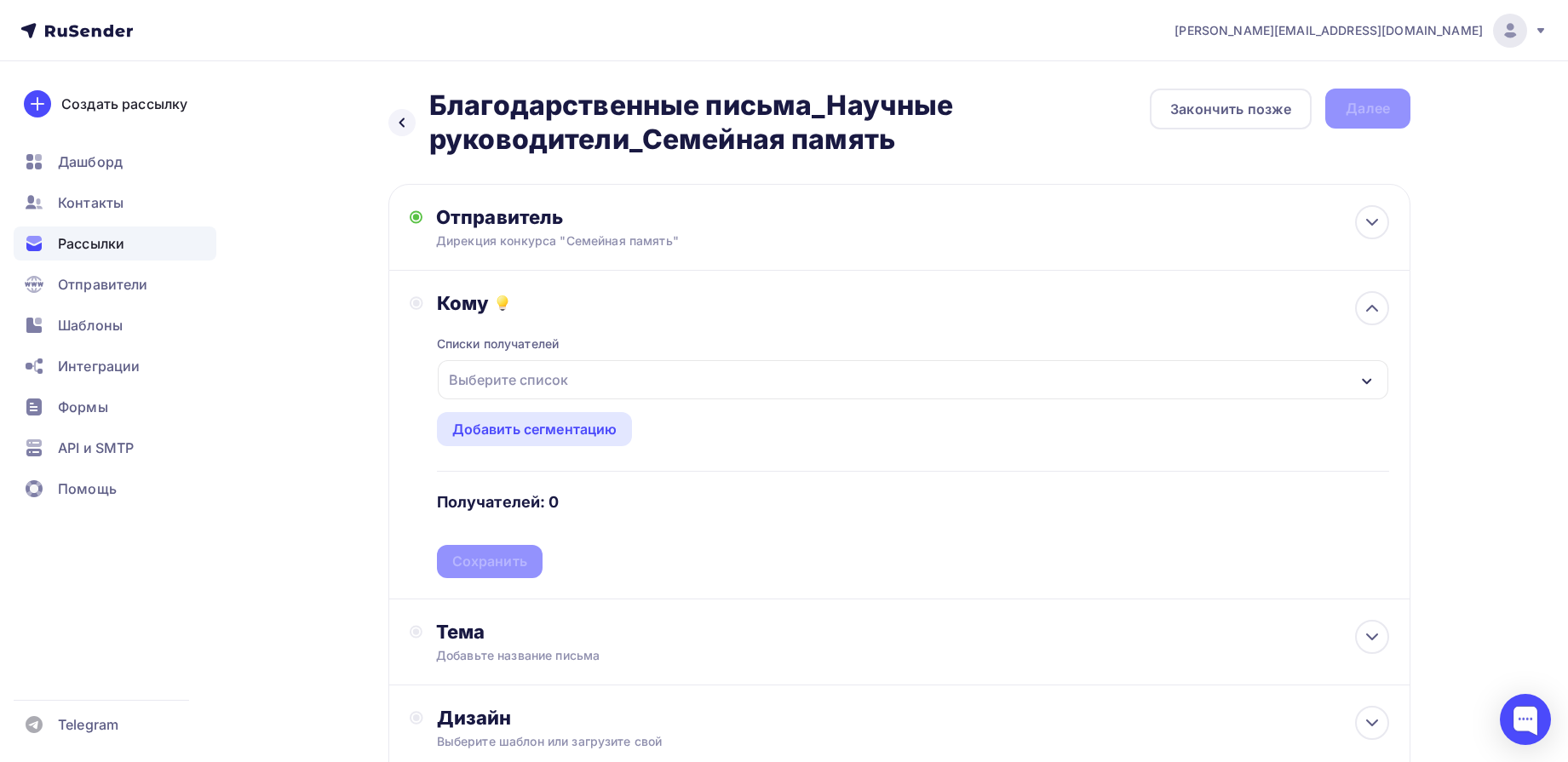
click at [716, 383] on div "Выберите список" at bounding box center [913, 380] width 951 height 39
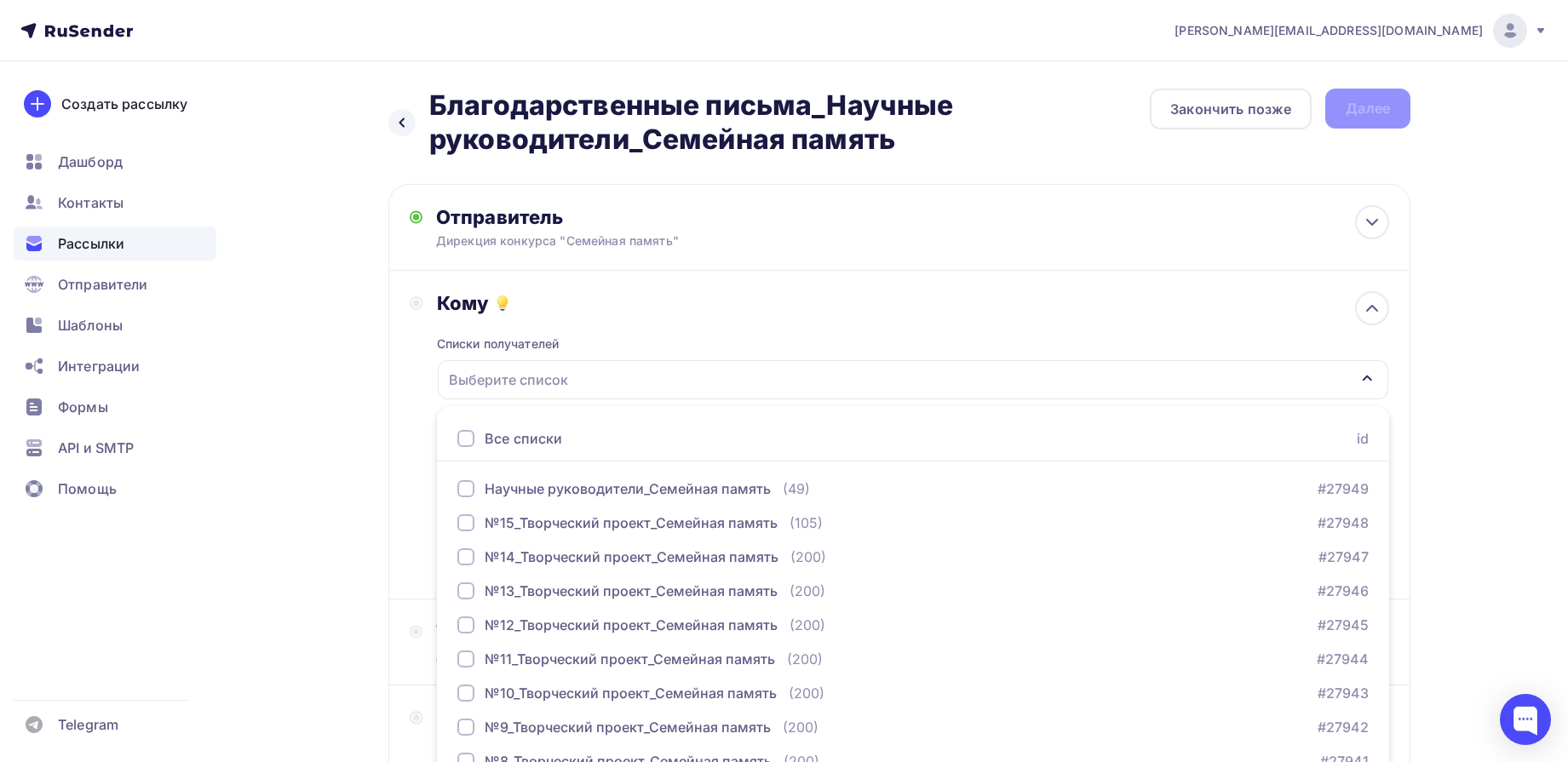
scroll to position [85, 0]
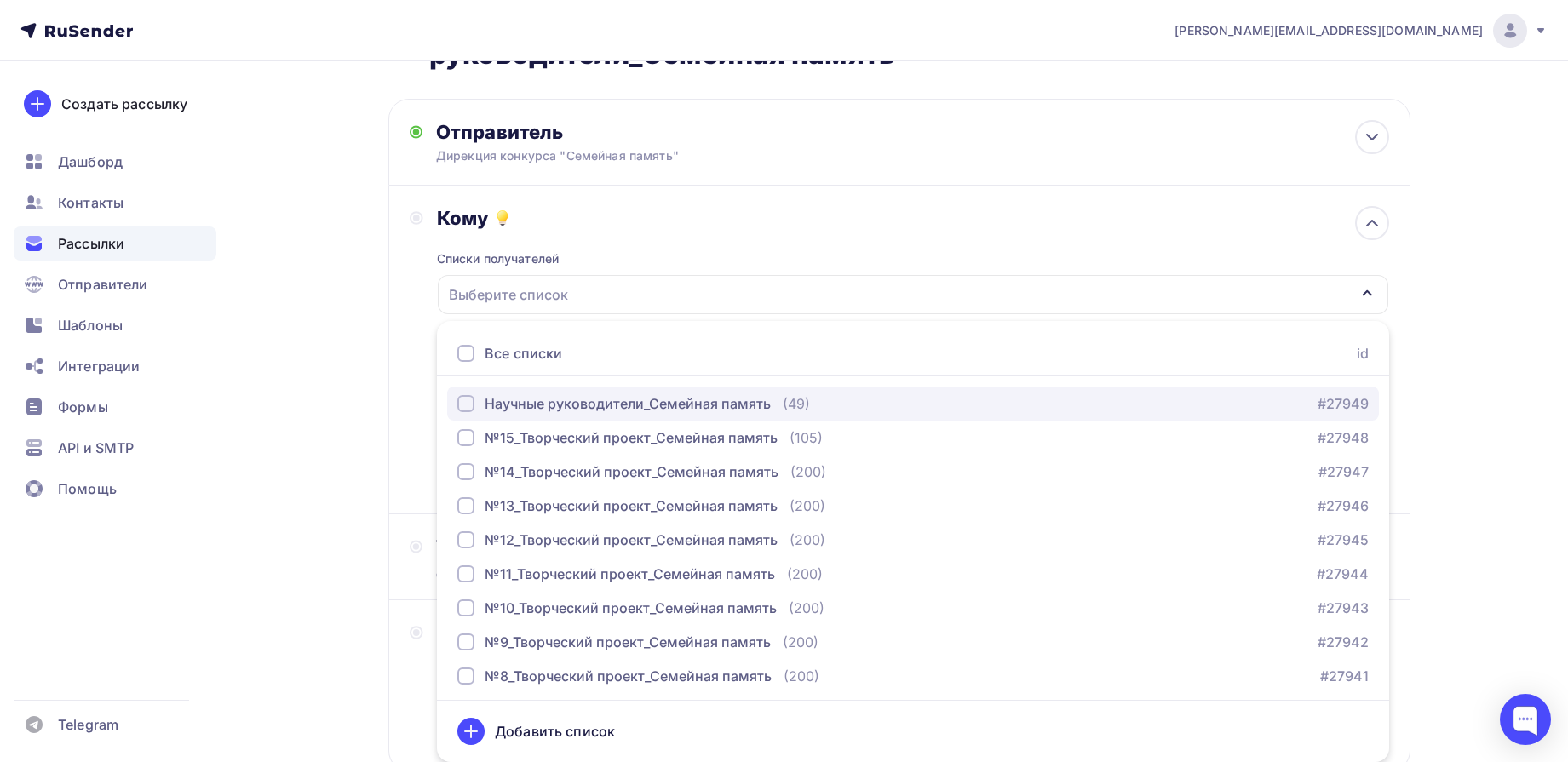
click at [719, 410] on div "Научные руководители_Семейная память" at bounding box center [628, 403] width 286 height 20
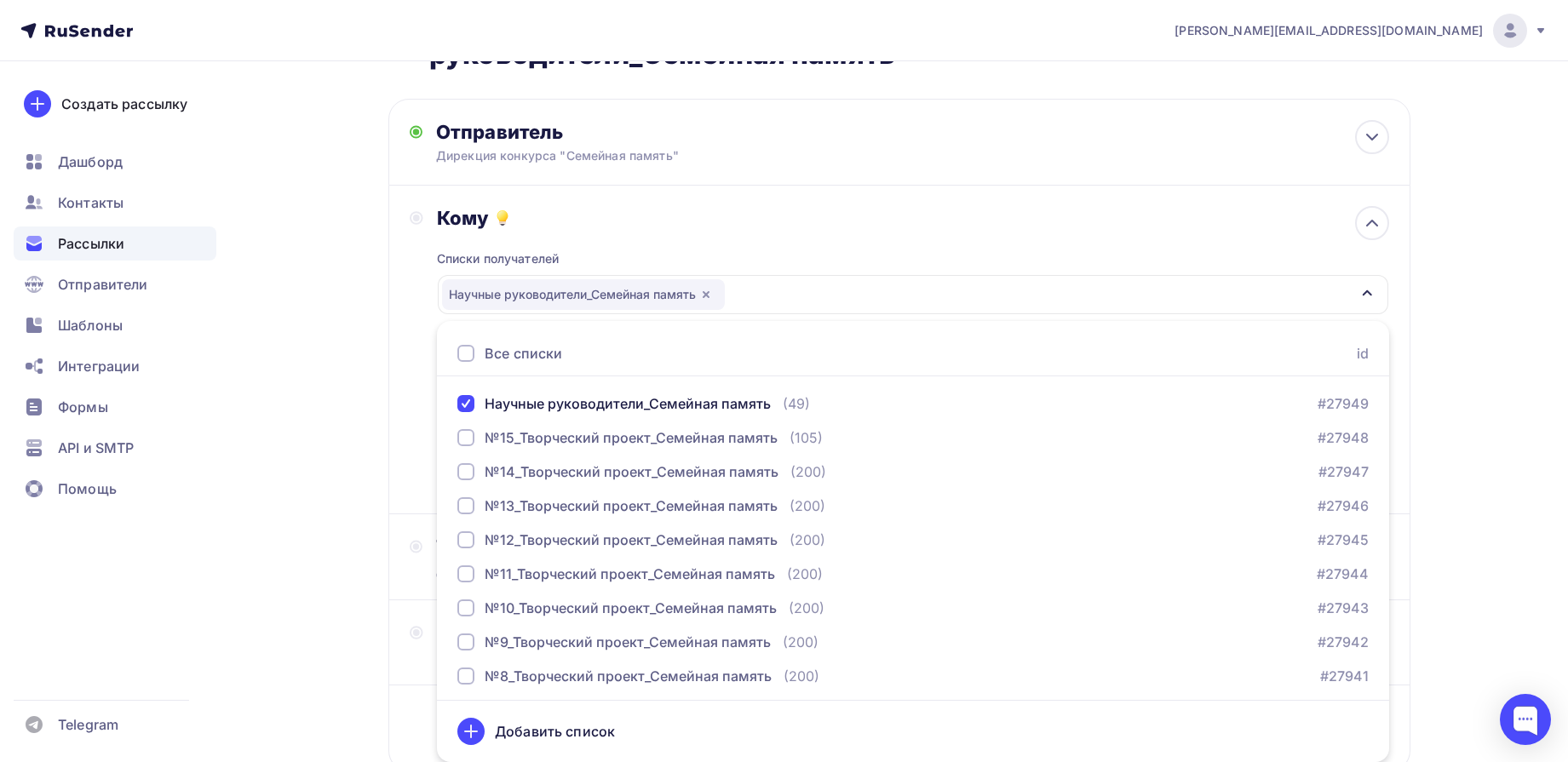
click at [1443, 321] on div "Назад Благодарственные письма_Научные руководители_Семейная память Благодарстве…" at bounding box center [784, 429] width 1396 height 905
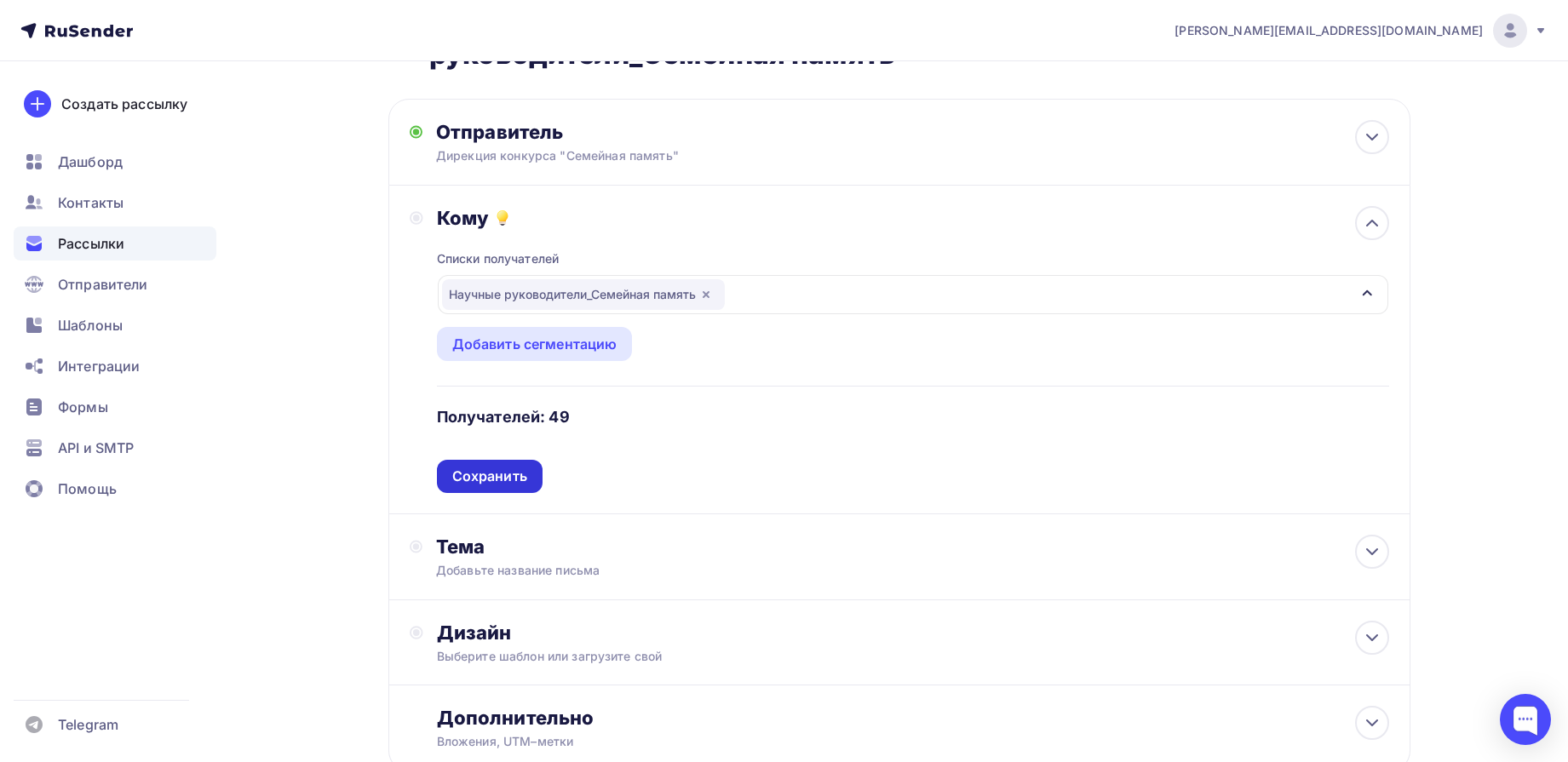
click at [475, 485] on div "Сохранить" at bounding box center [490, 477] width 75 height 20
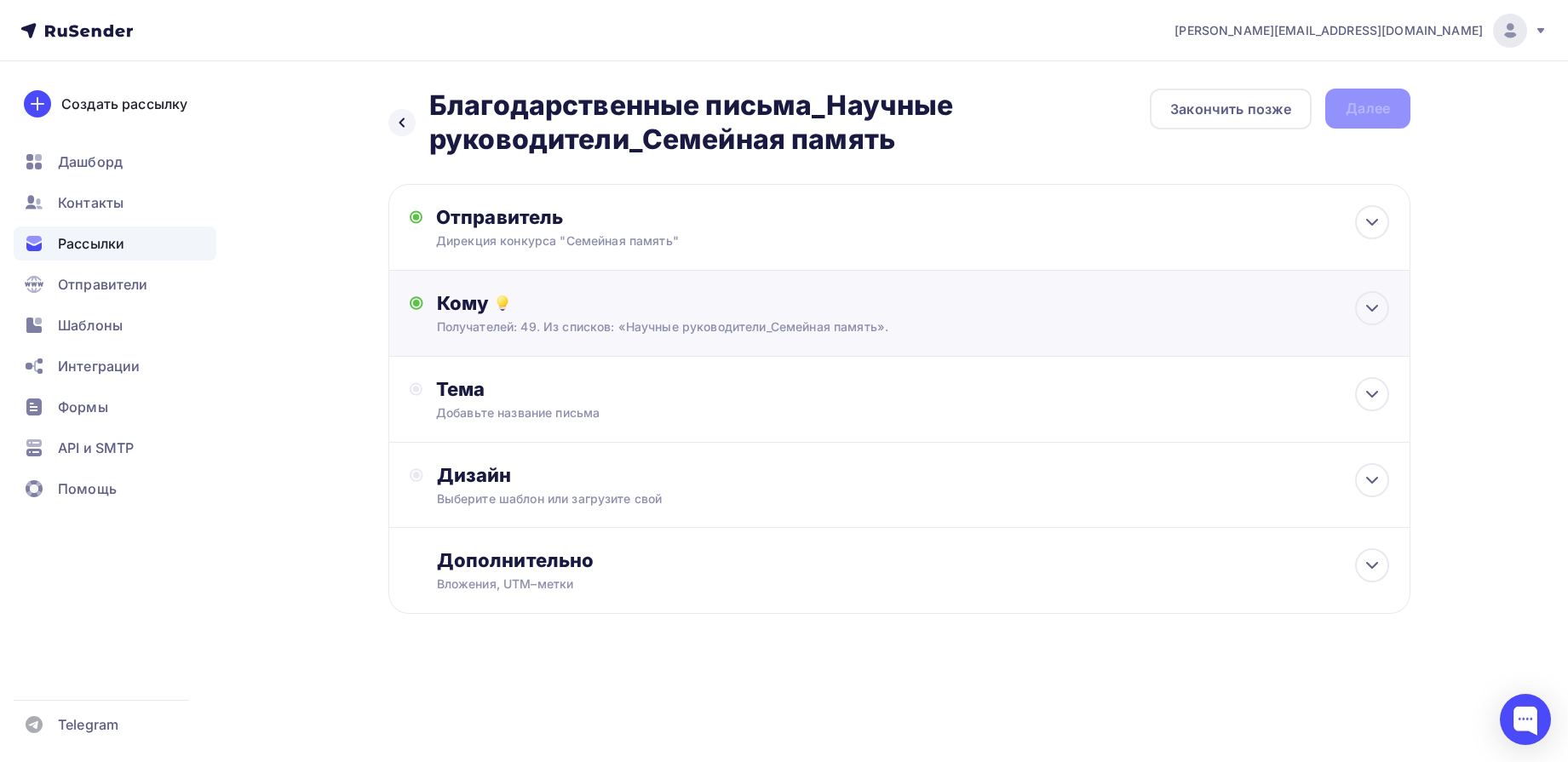
scroll to position [0, 0]
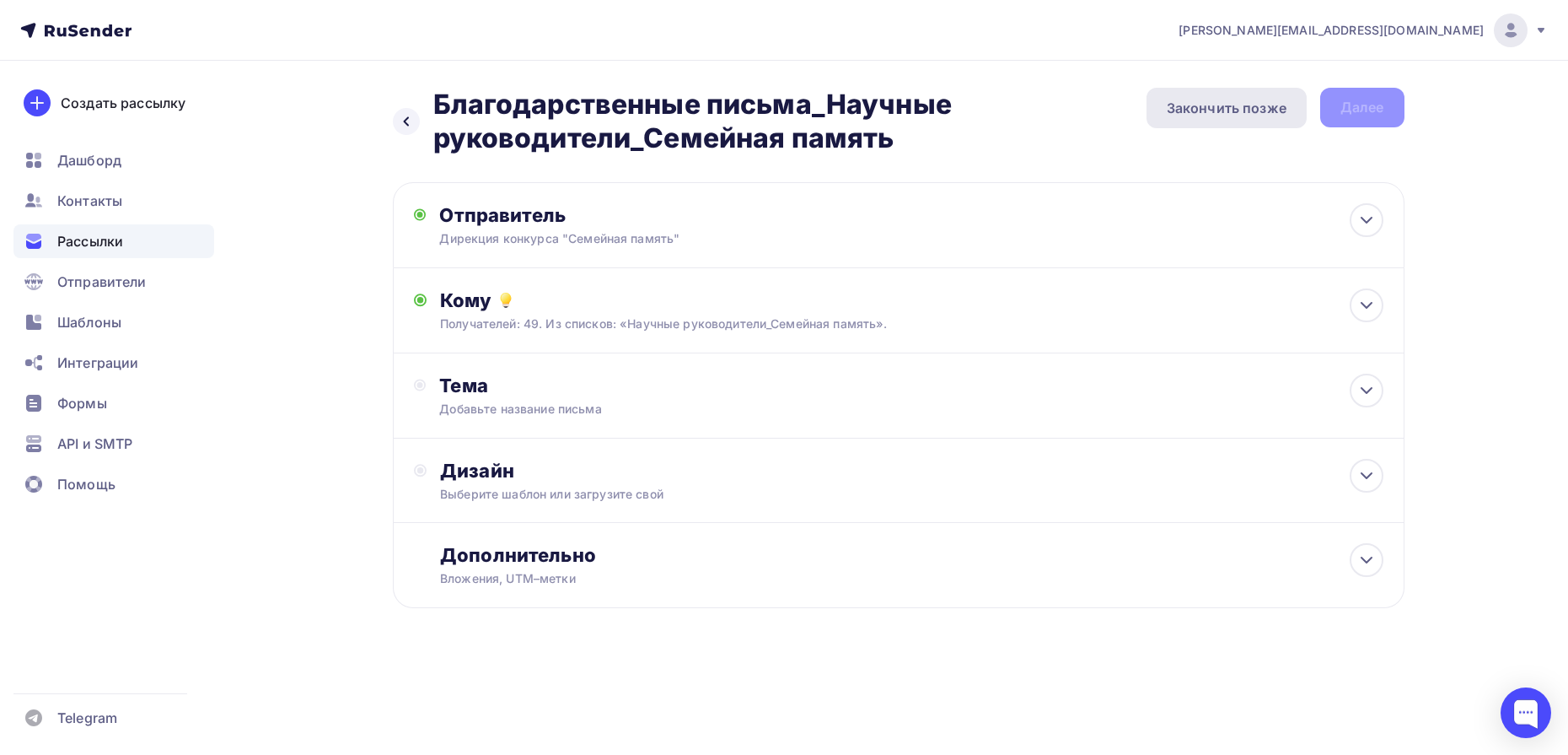
drag, startPoint x: 1179, startPoint y: 104, endPoint x: 1168, endPoint y: 104, distance: 11.0
click at [1180, 104] on div "Закончить позже" at bounding box center [1227, 107] width 120 height 20
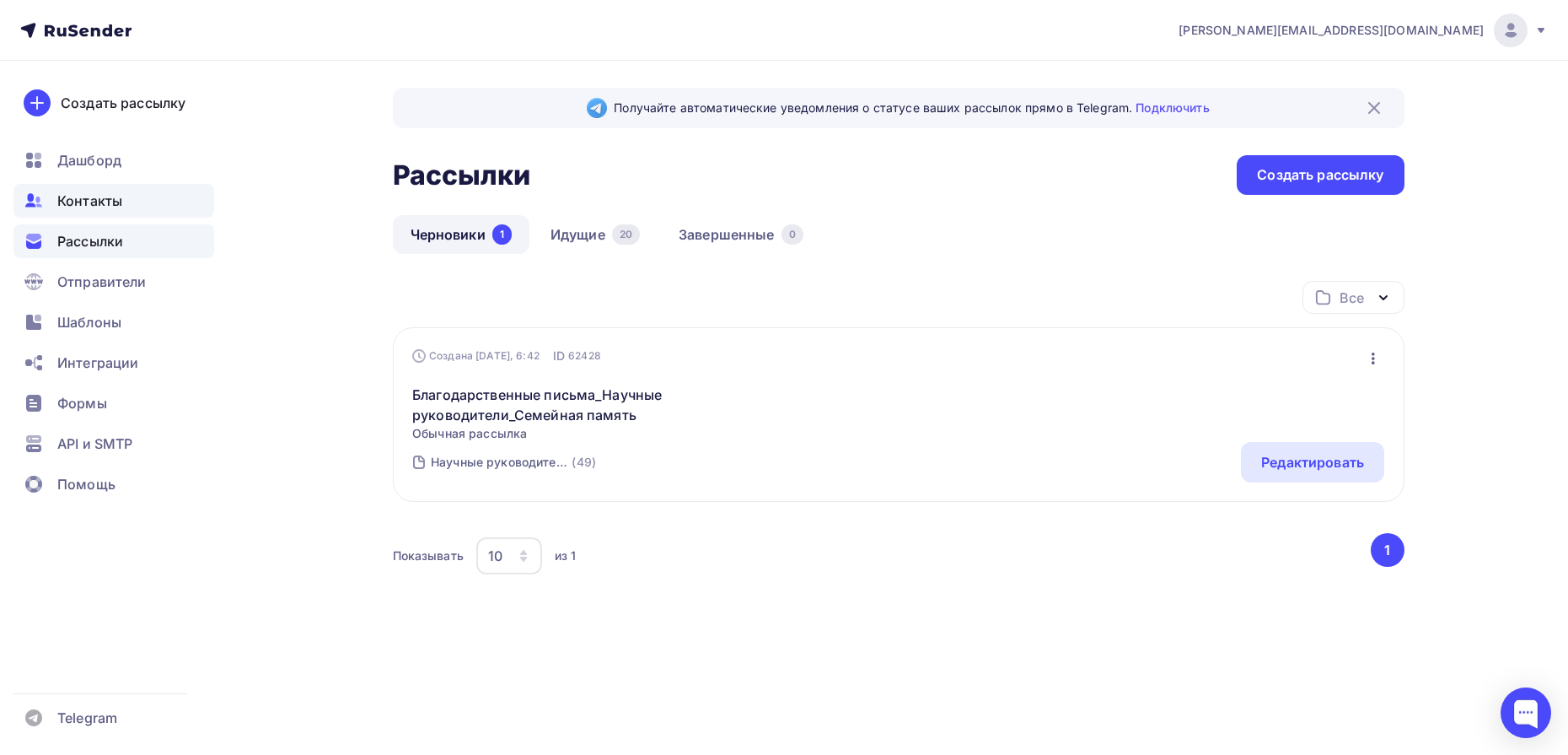
click at [89, 199] on span "Контакты" at bounding box center [90, 200] width 65 height 20
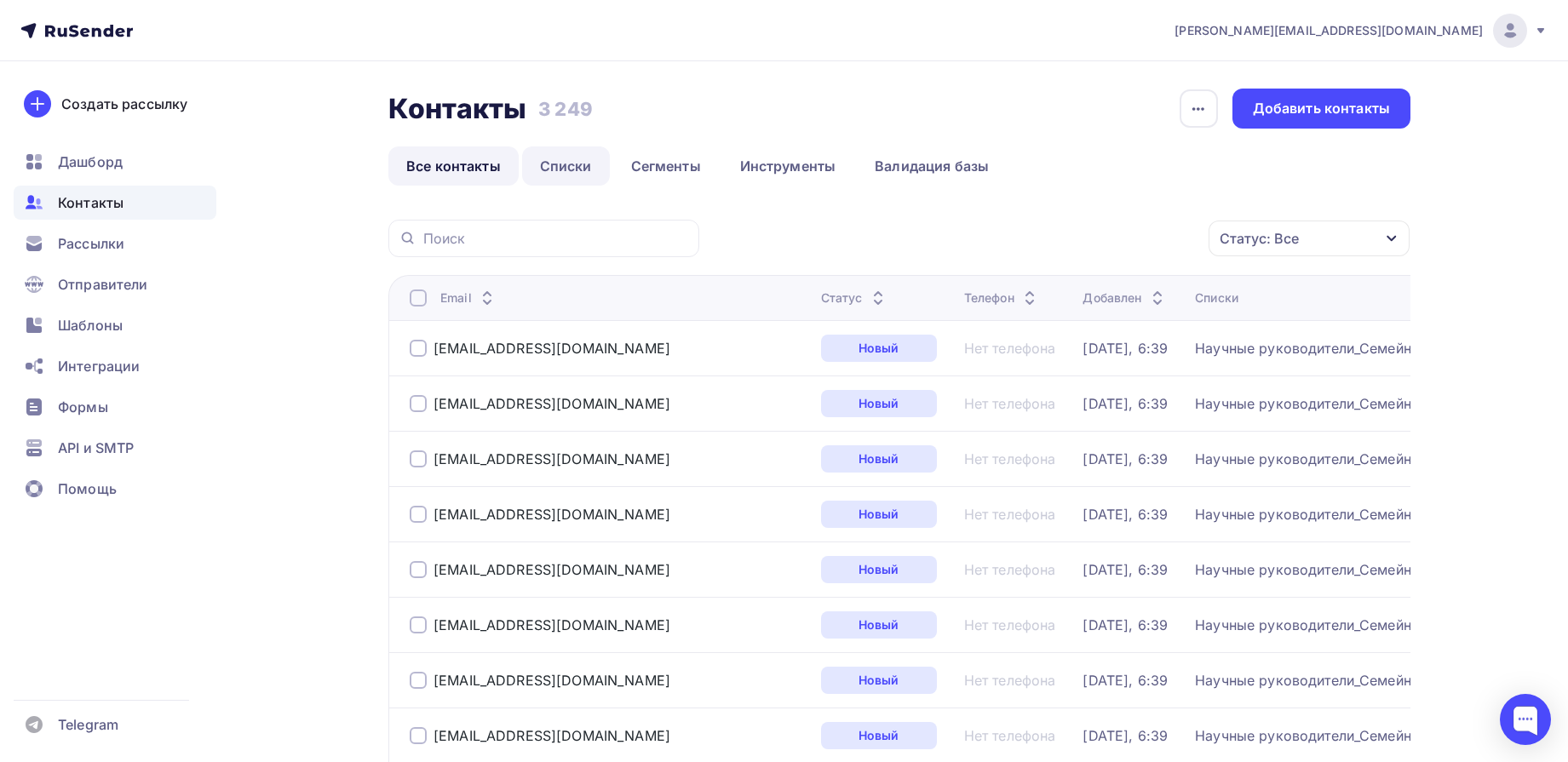
click at [566, 165] on link "Списки" at bounding box center [566, 166] width 88 height 39
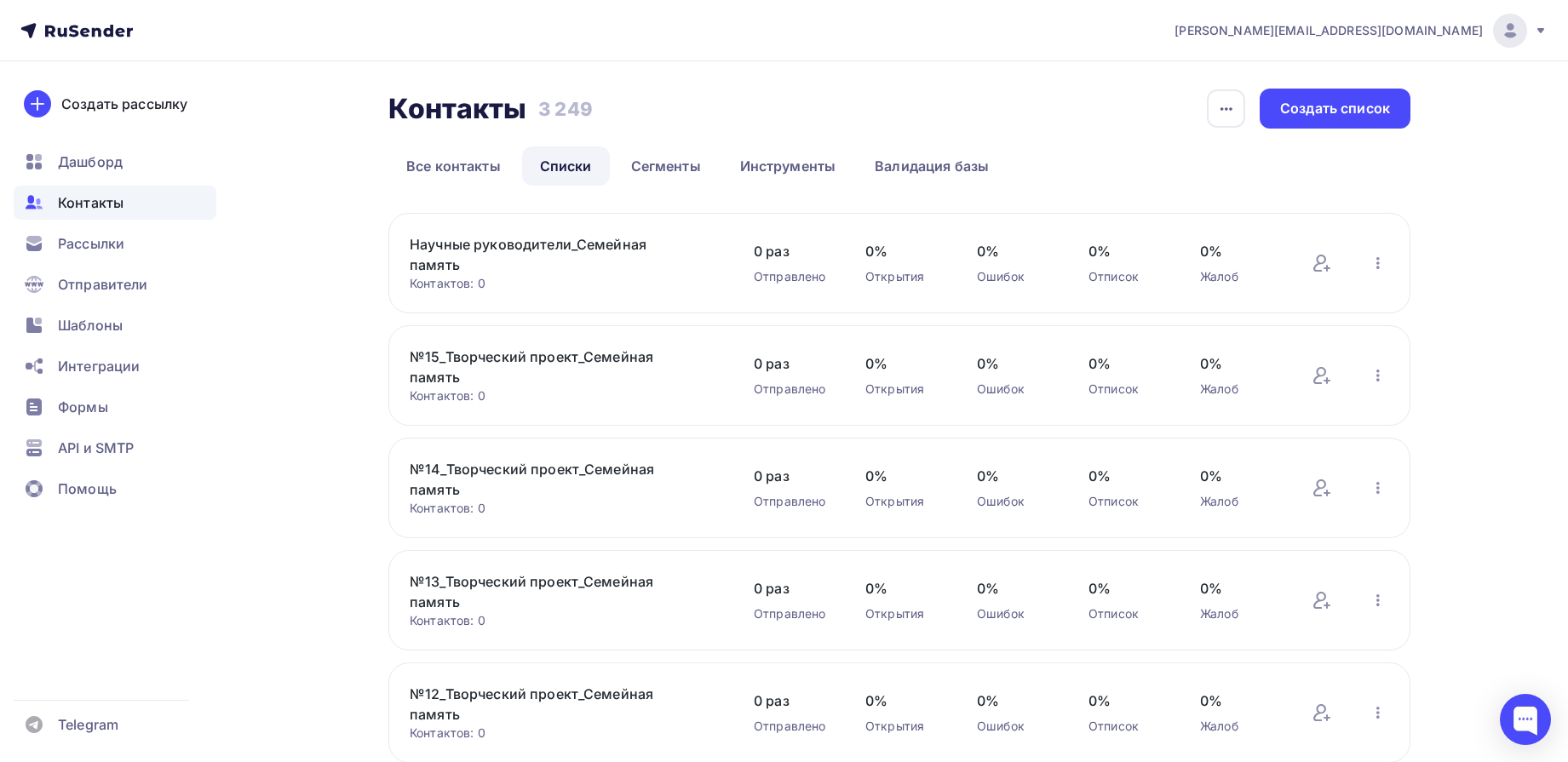
click at [576, 244] on link "Научные руководители_Семейная память" at bounding box center [555, 254] width 290 height 41
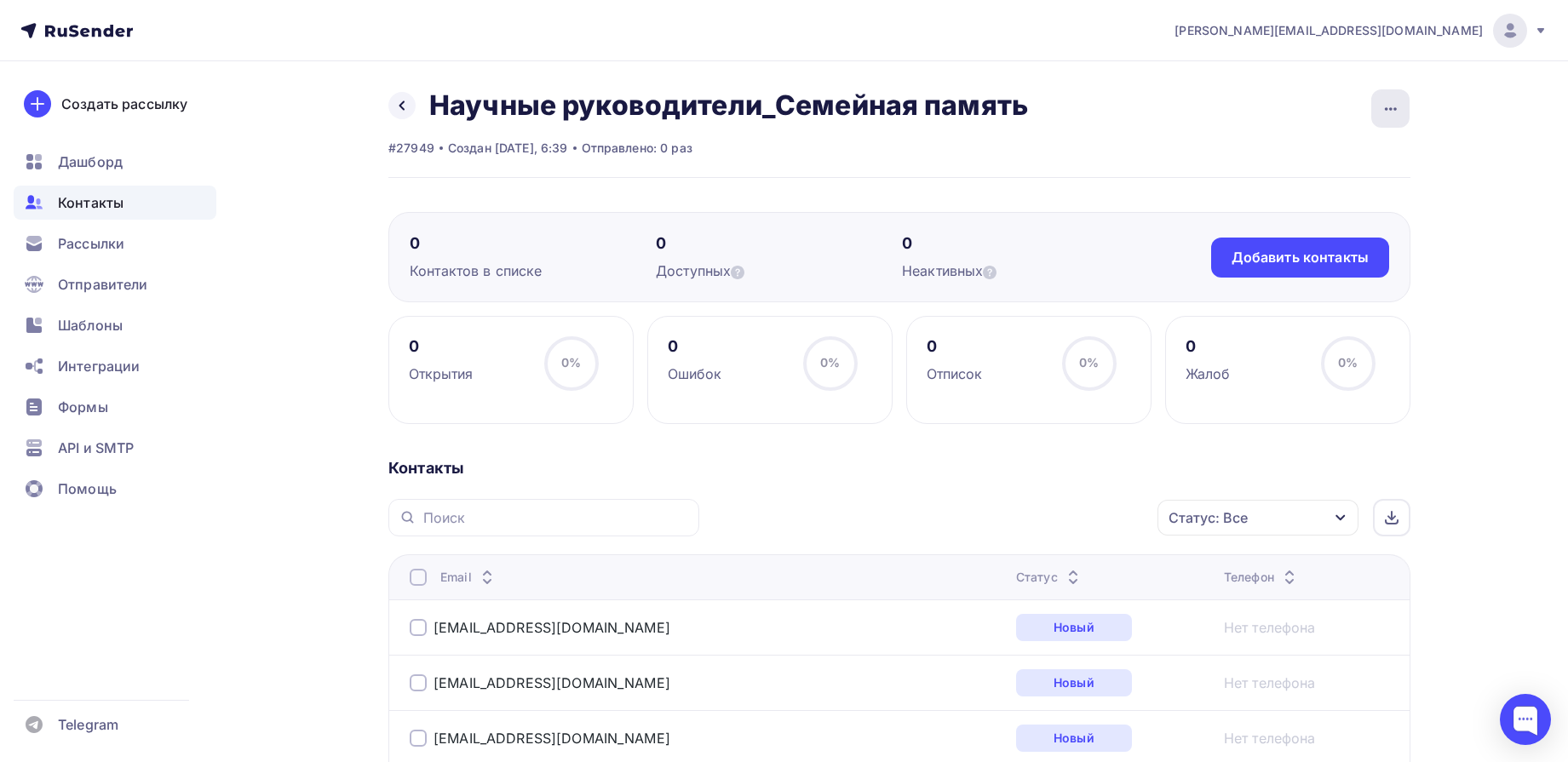
click at [1387, 116] on icon "button" at bounding box center [1391, 108] width 20 height 20
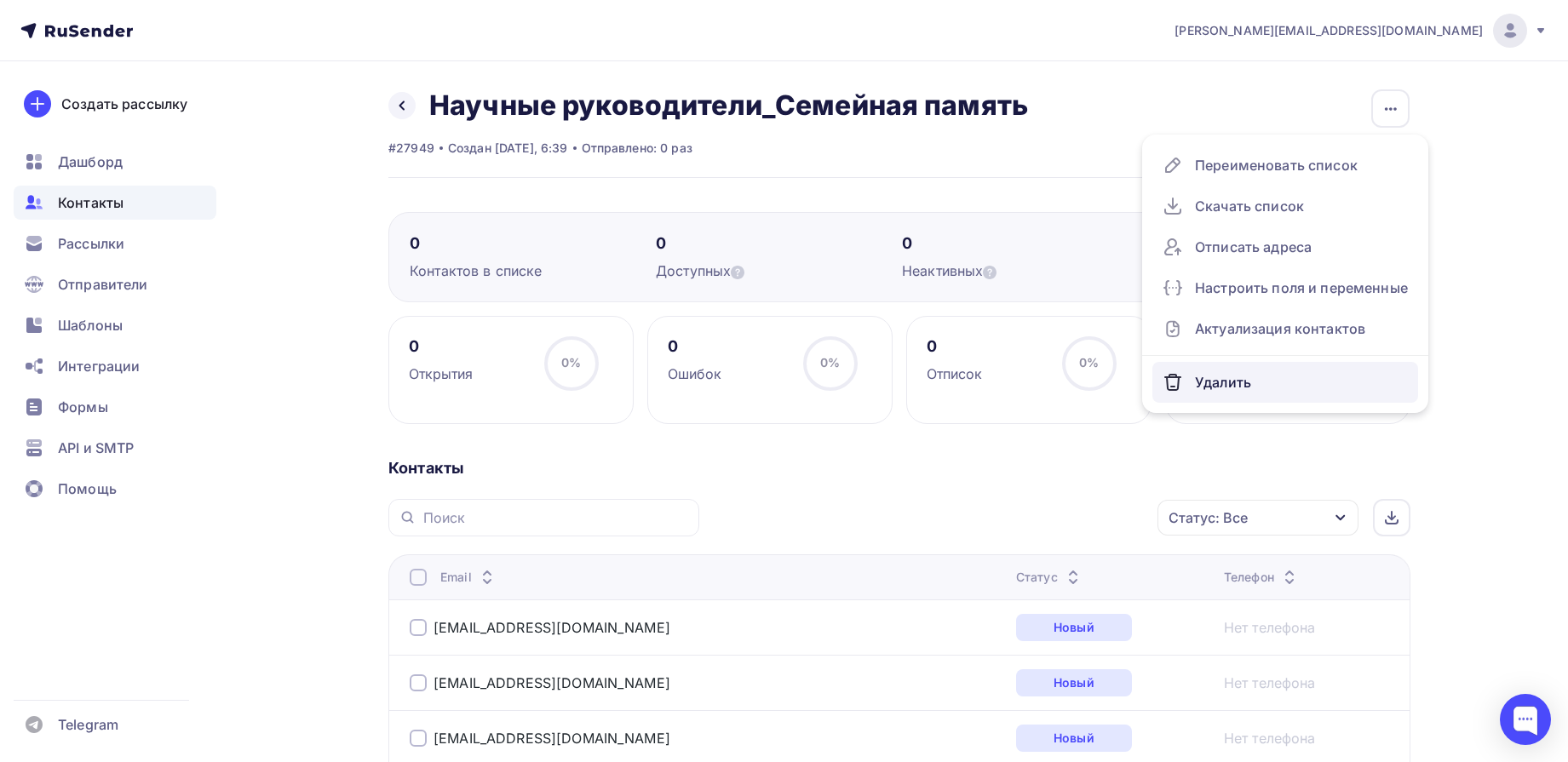
click at [1206, 385] on div "Удалить" at bounding box center [1285, 382] width 245 height 28
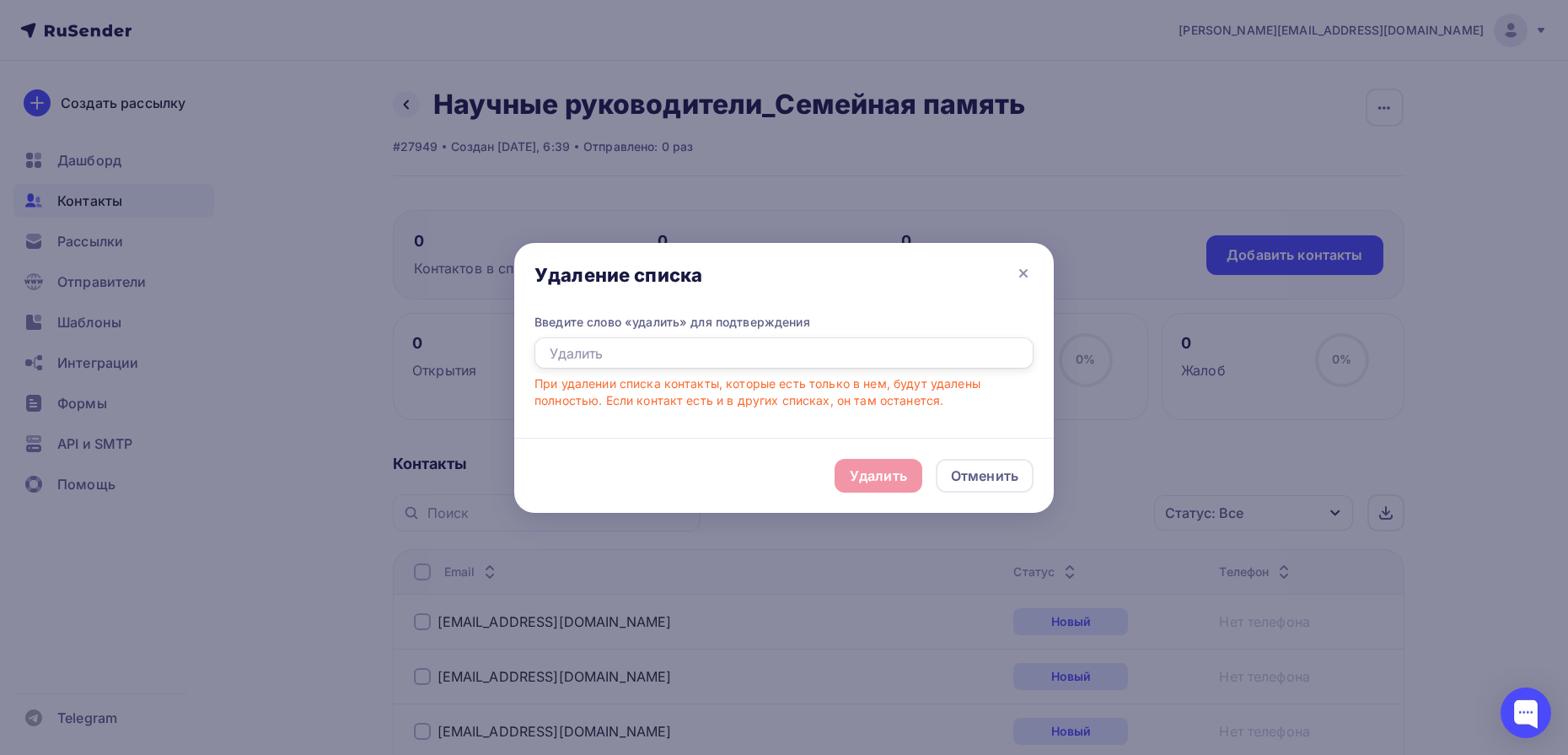
click at [869, 359] on input "text" at bounding box center [784, 353] width 499 height 32
type input "Удалить"
click at [992, 475] on div "Отменить" at bounding box center [984, 476] width 68 height 20
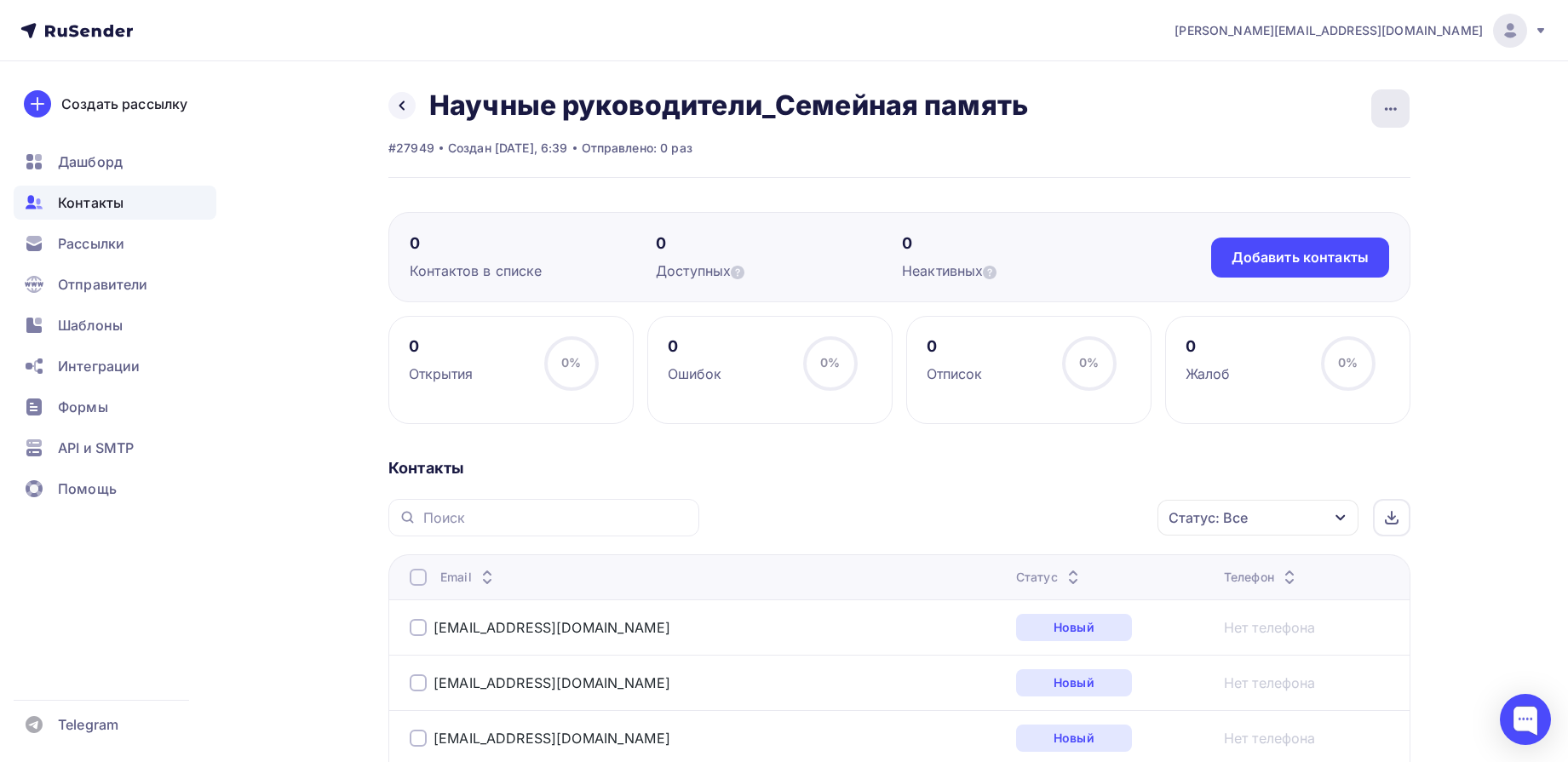
click at [1391, 118] on icon "button" at bounding box center [1391, 108] width 20 height 20
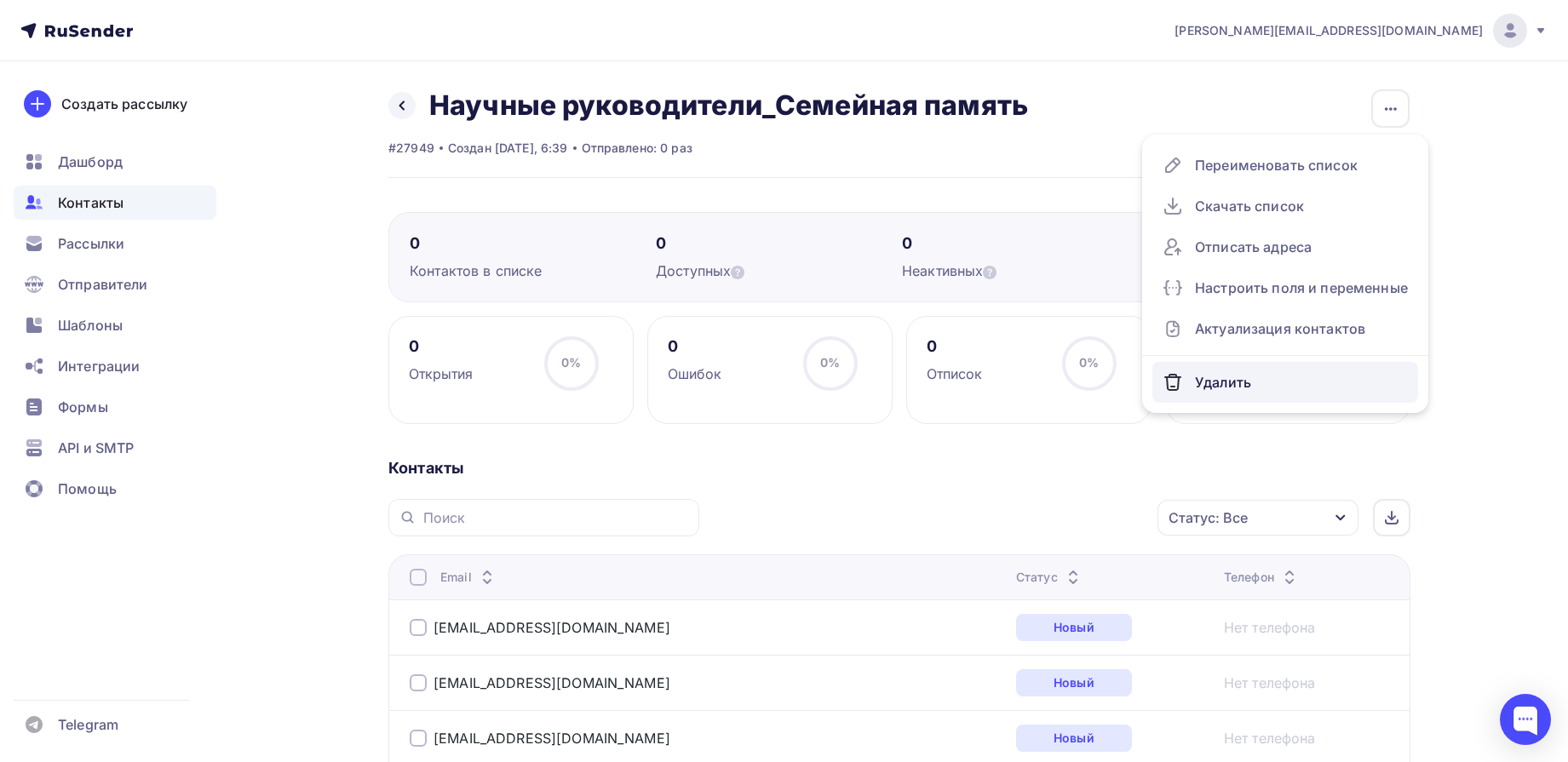
click at [1236, 383] on div "Удалить" at bounding box center [1285, 382] width 245 height 28
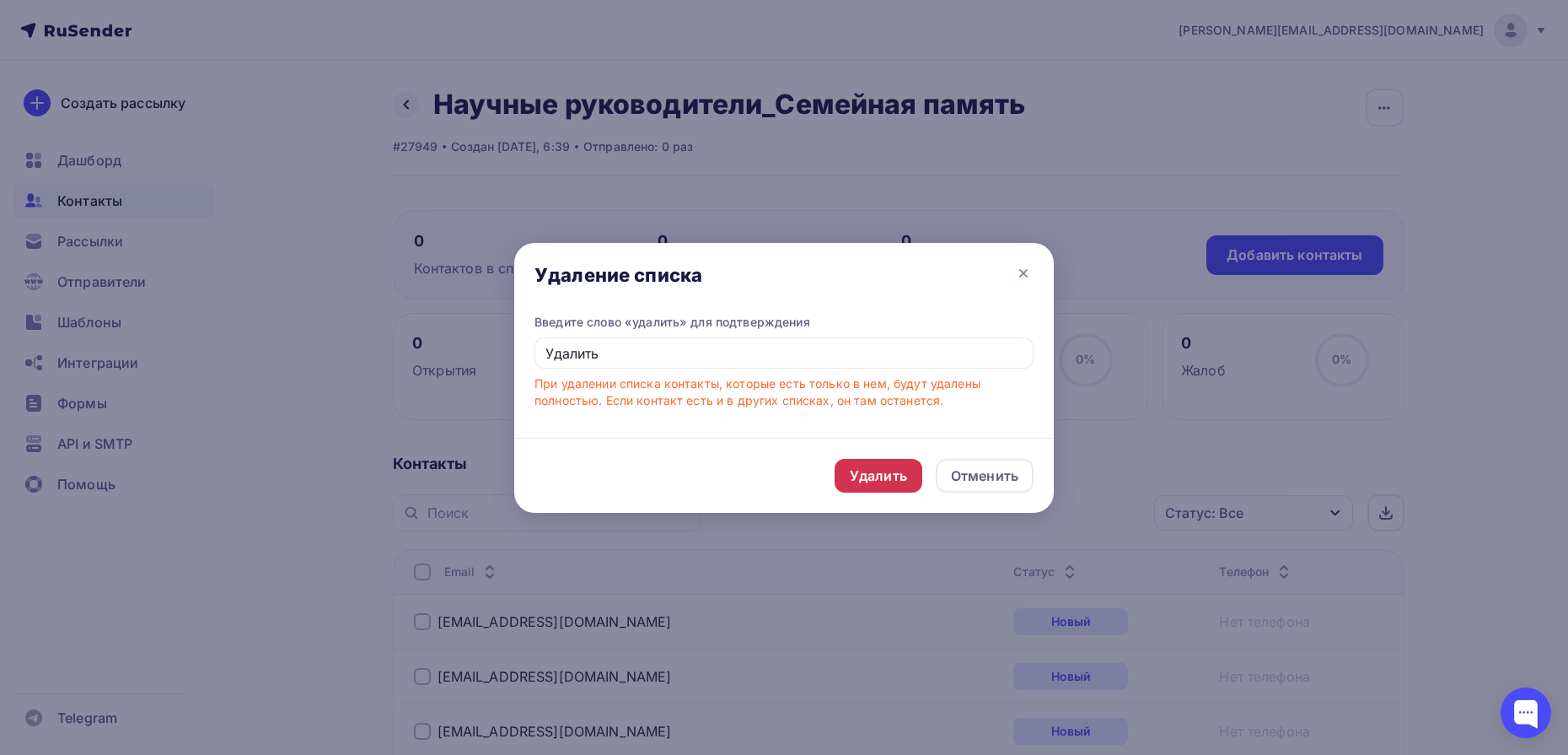
click at [895, 486] on div "Удалить" at bounding box center [879, 476] width 88 height 33
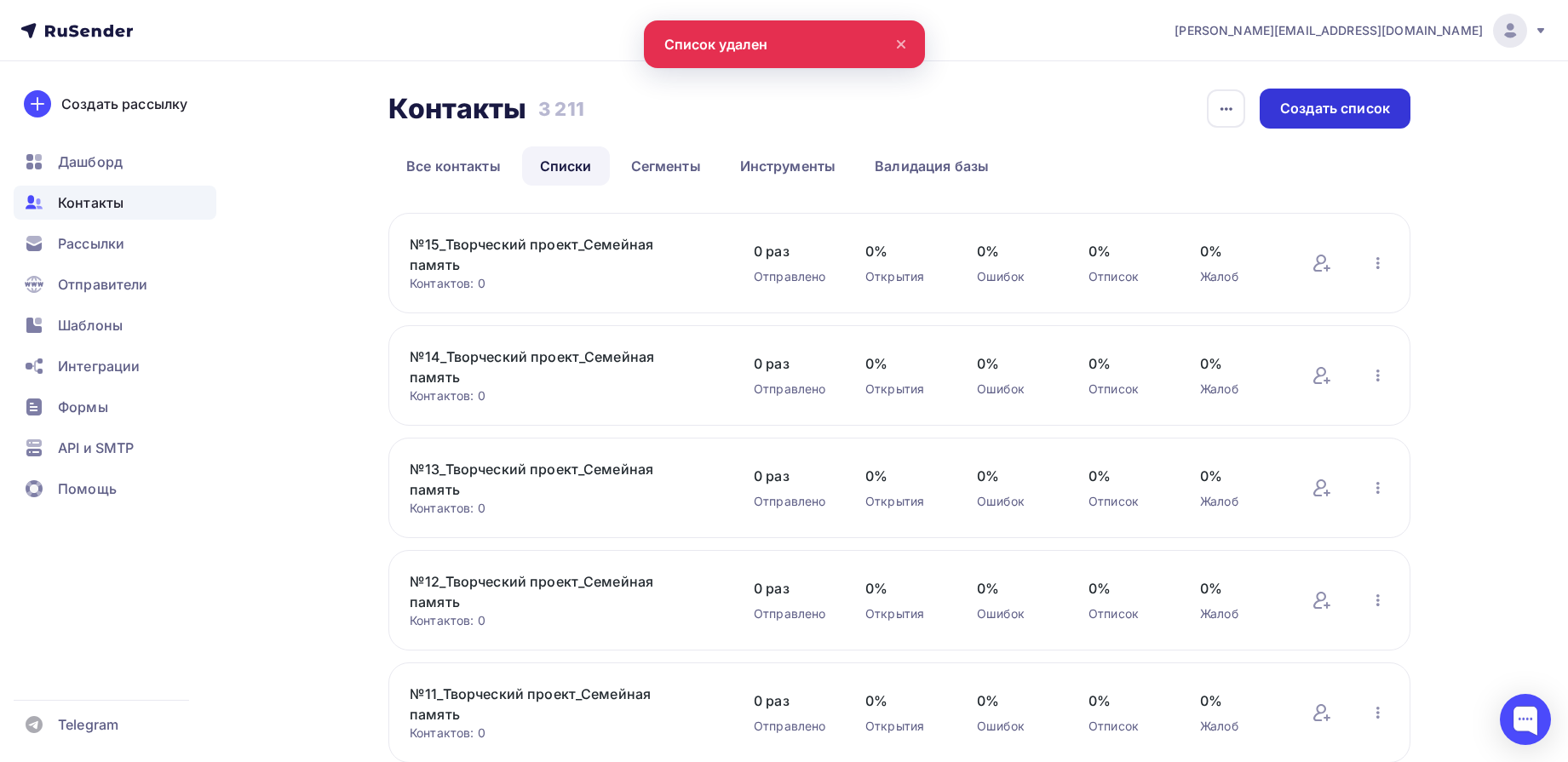
click at [1342, 111] on div "Создать список" at bounding box center [1336, 108] width 110 height 20
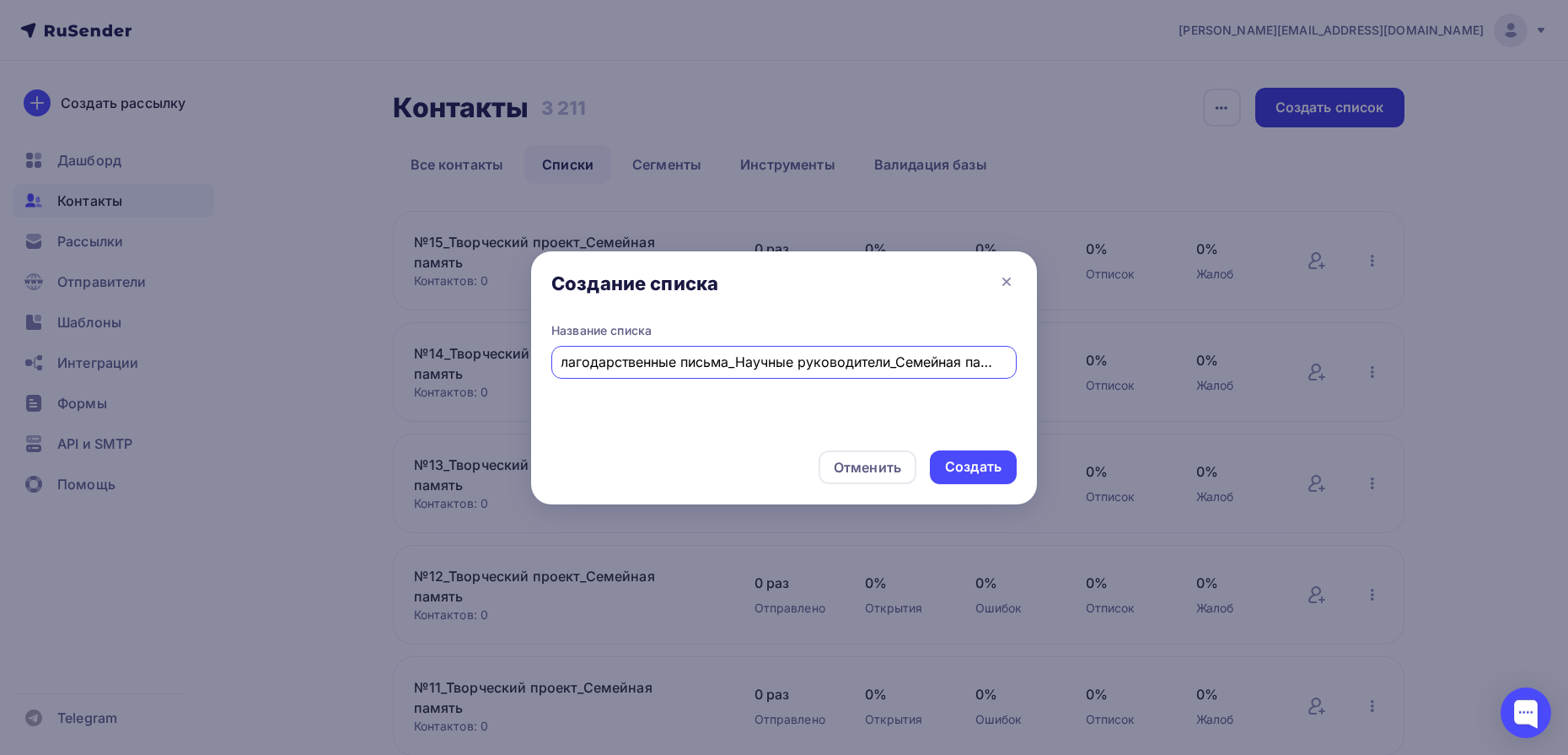
scroll to position [0, 17]
type input "Благодарственные письма_Научные руководители_Семейная память"
click at [962, 470] on div "Создать" at bounding box center [974, 467] width 56 height 19
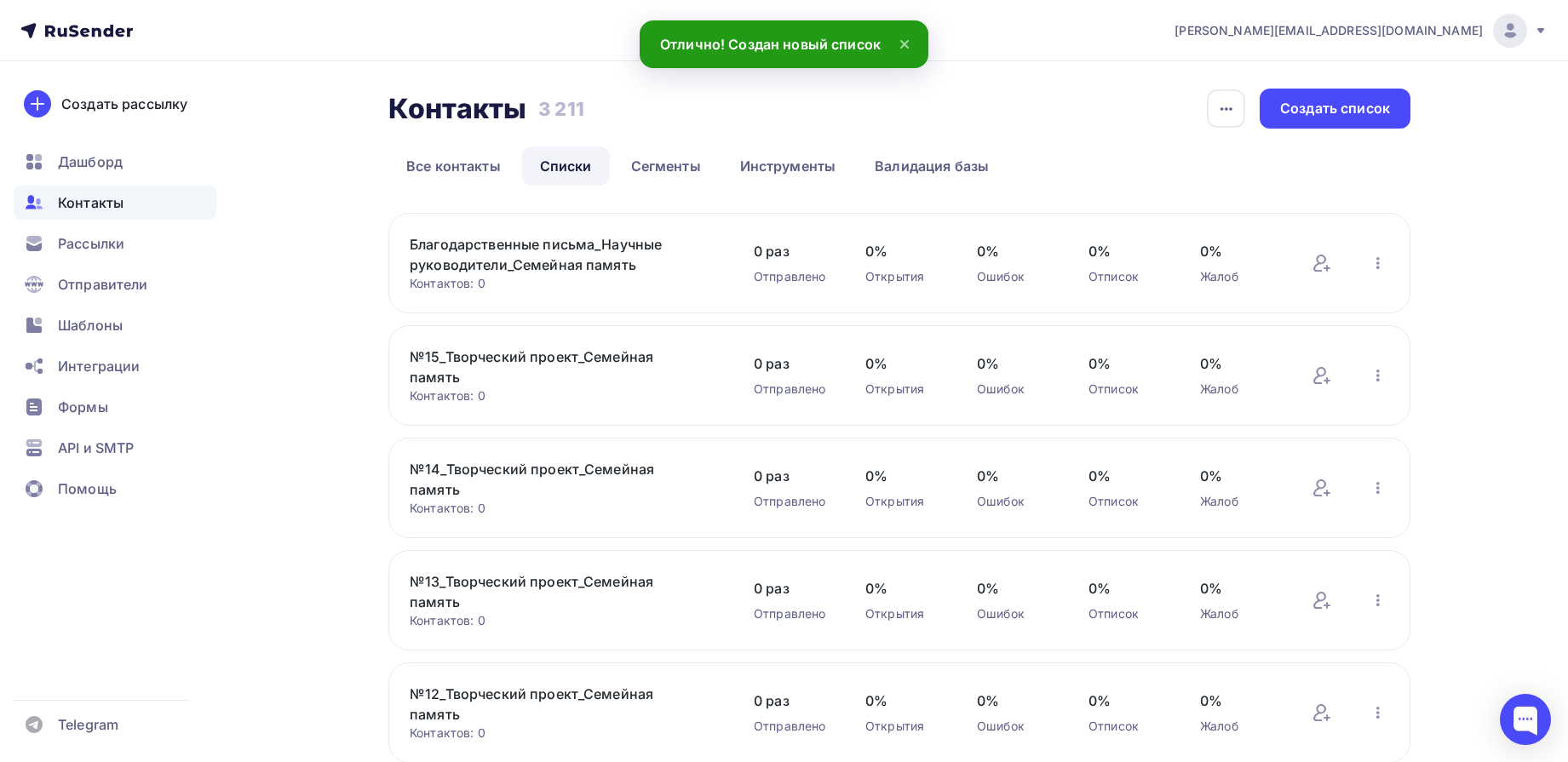
click at [583, 255] on link "Благодарственные письма_Научные руководители_Семейная память" at bounding box center [555, 254] width 290 height 41
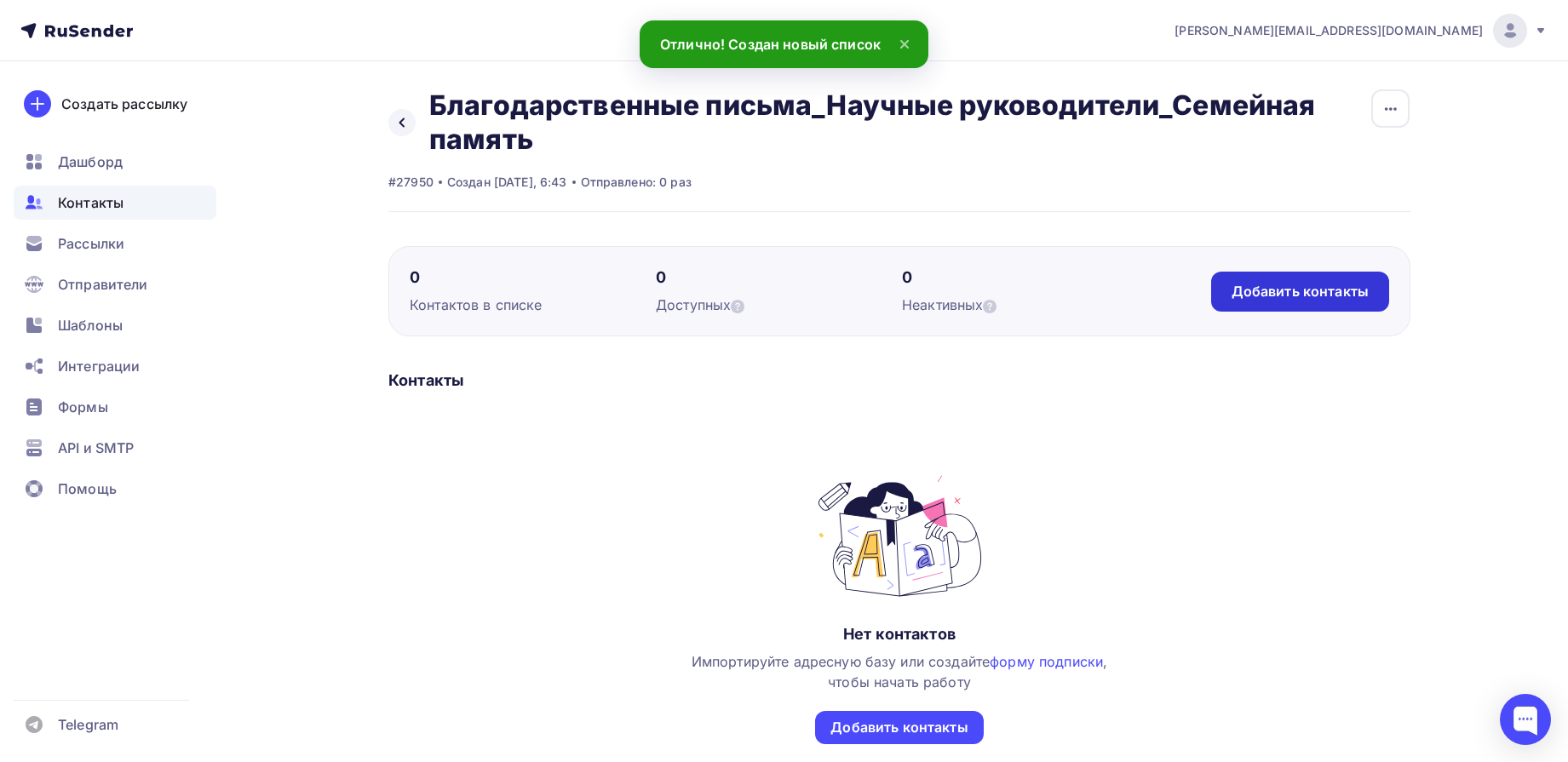
click at [1269, 295] on div "Добавить контакты" at bounding box center [1300, 292] width 137 height 20
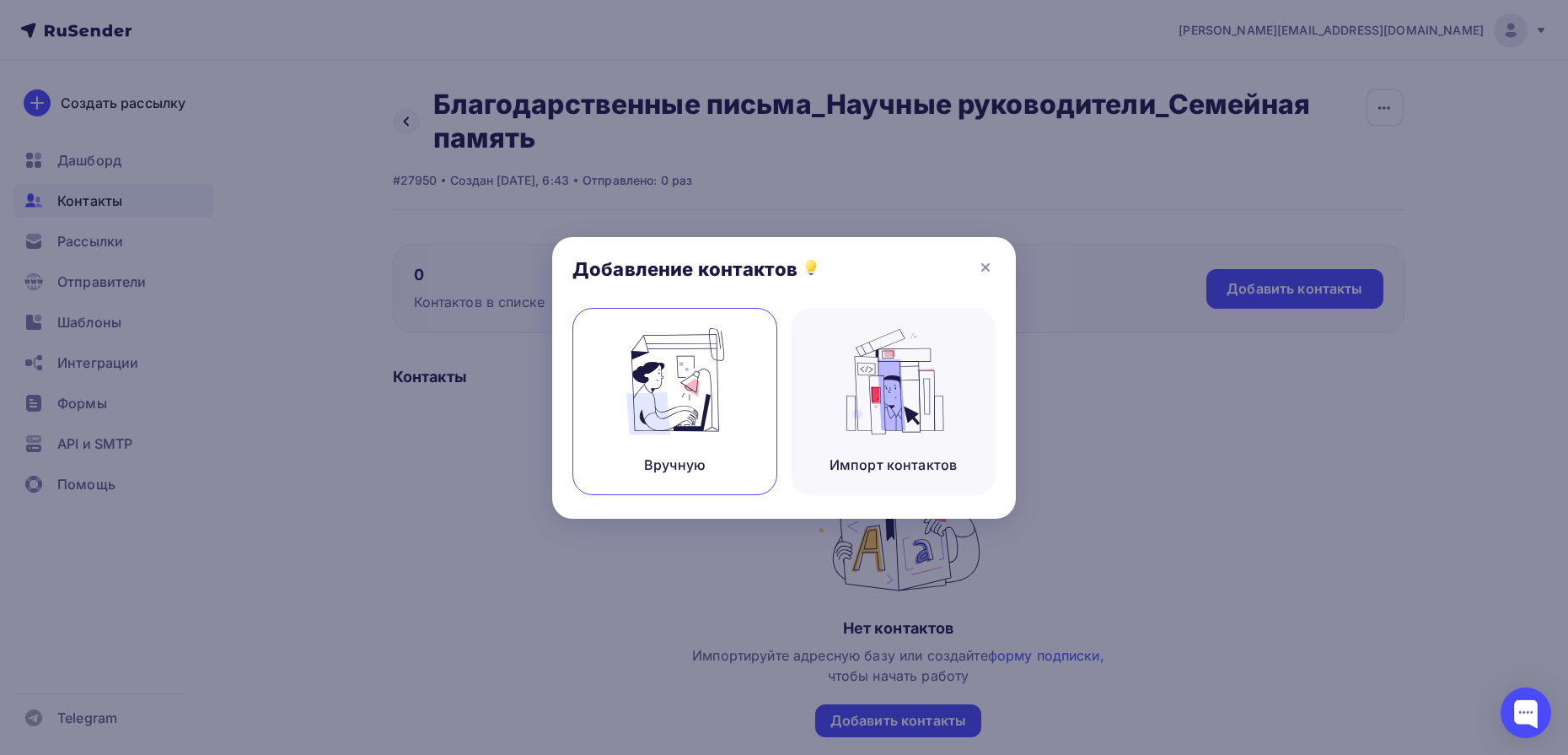
click at [731, 386] on img at bounding box center [675, 381] width 113 height 107
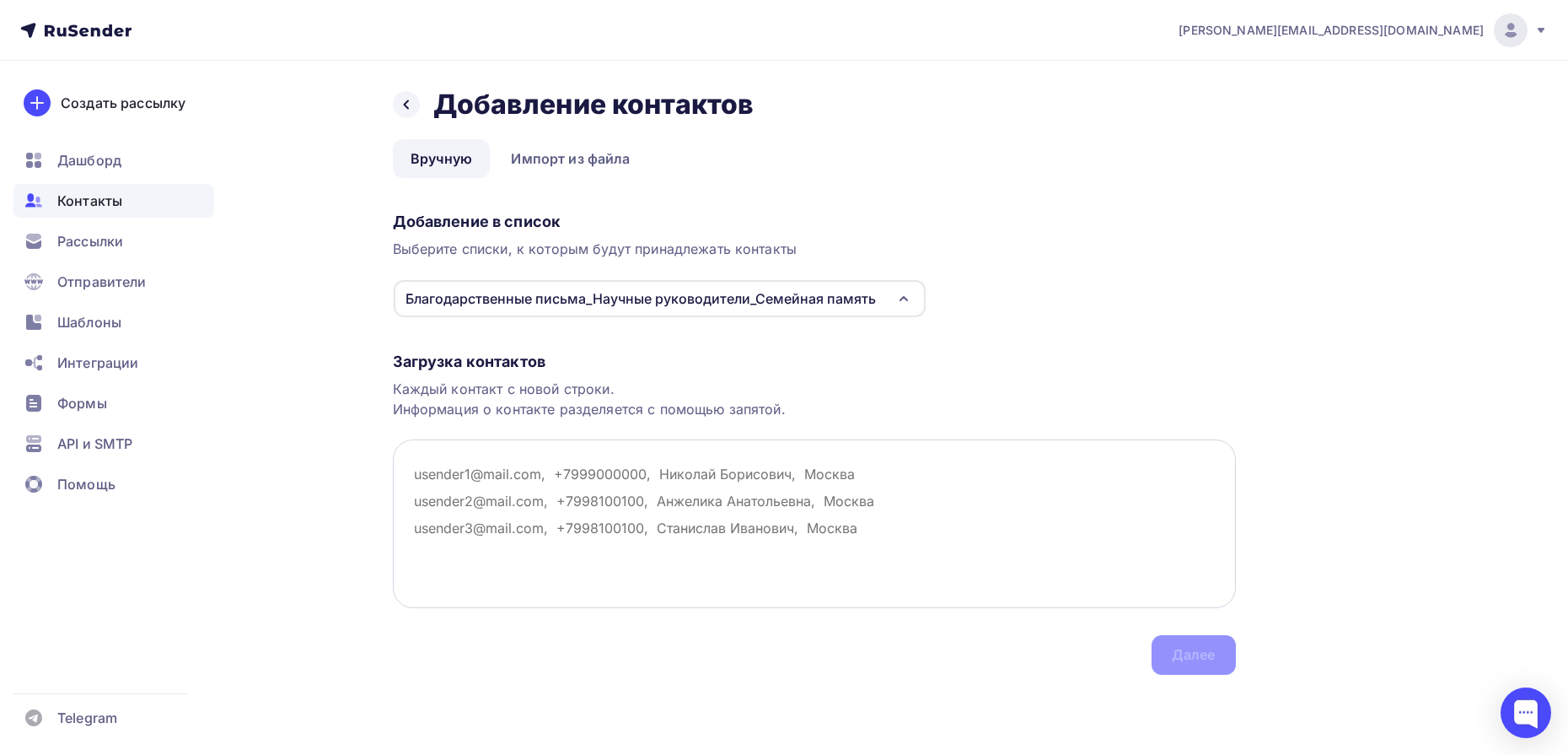
click at [625, 501] on textarea at bounding box center [814, 524] width 843 height 169
paste textarea "tomashokovabi@gmail.com nkorect1423@gmail.com m44946864@gmail.com dea@mmza.ru h…"
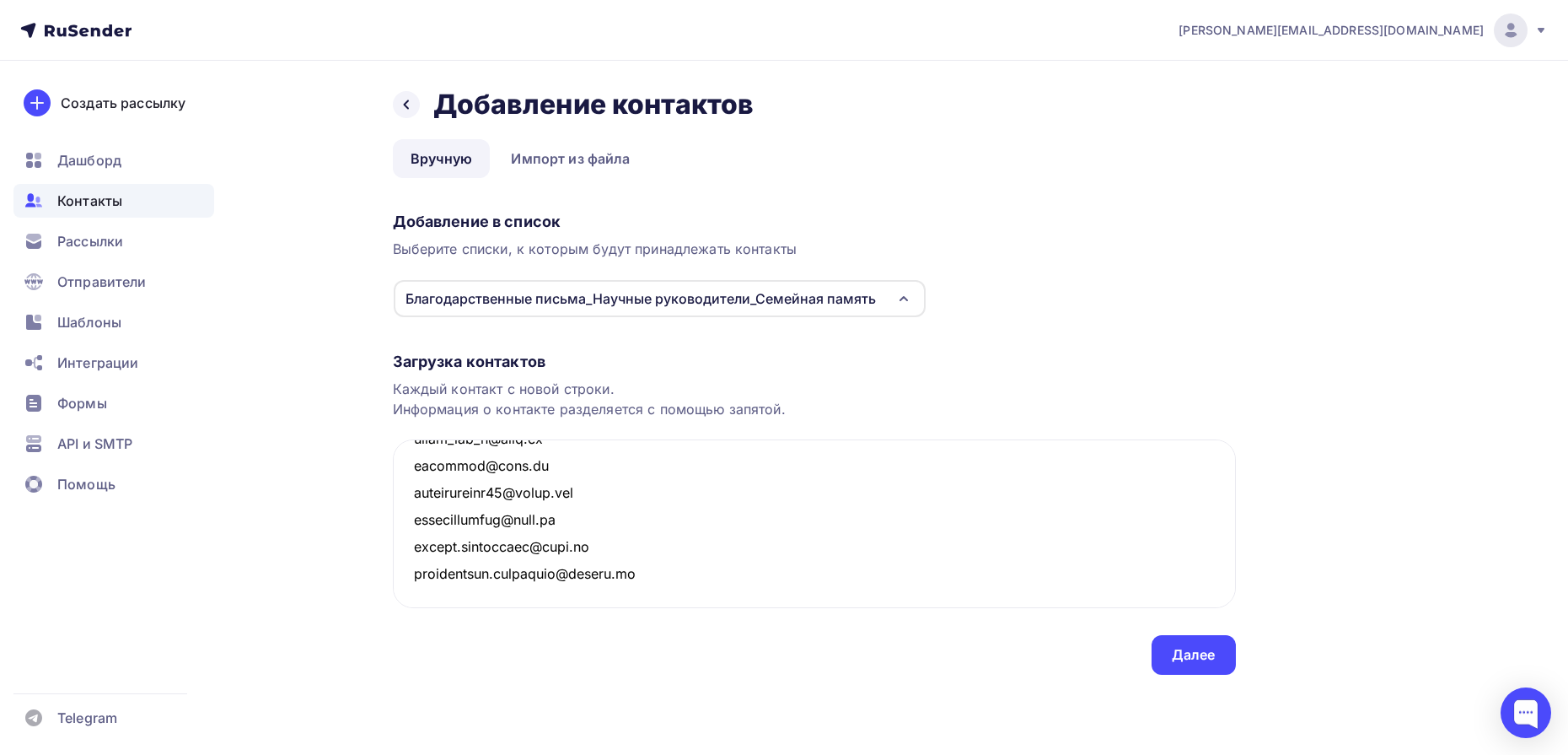
scroll to position [1277, 0]
type textarea "tomashokovabi@gmail.com nkorect1423@gmail.com m44946864@gmail.com dea@mmza.ru h…"
click at [1192, 657] on div "Далее" at bounding box center [1194, 655] width 44 height 19
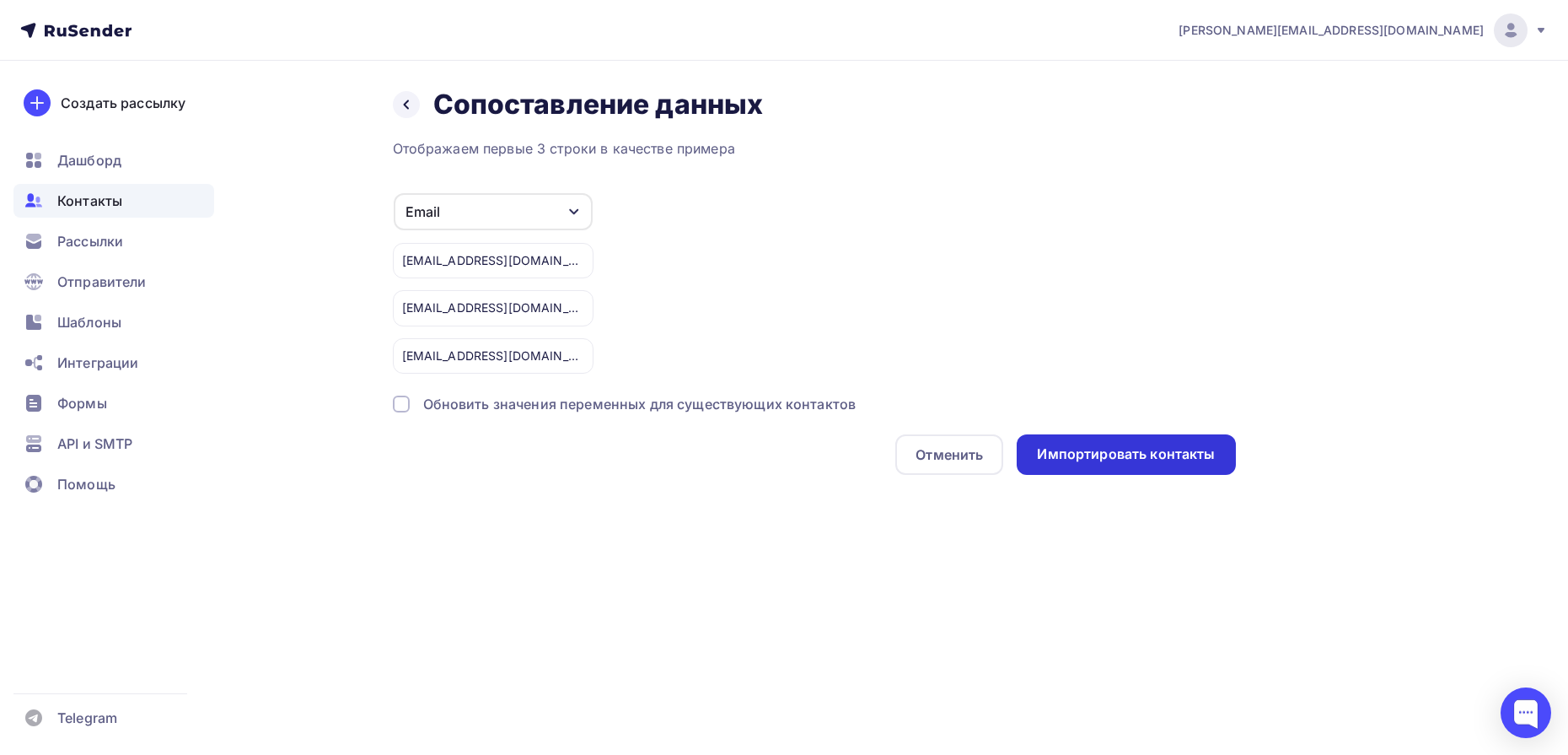
click at [1160, 451] on div "Импортировать контакты" at bounding box center [1126, 455] width 178 height 19
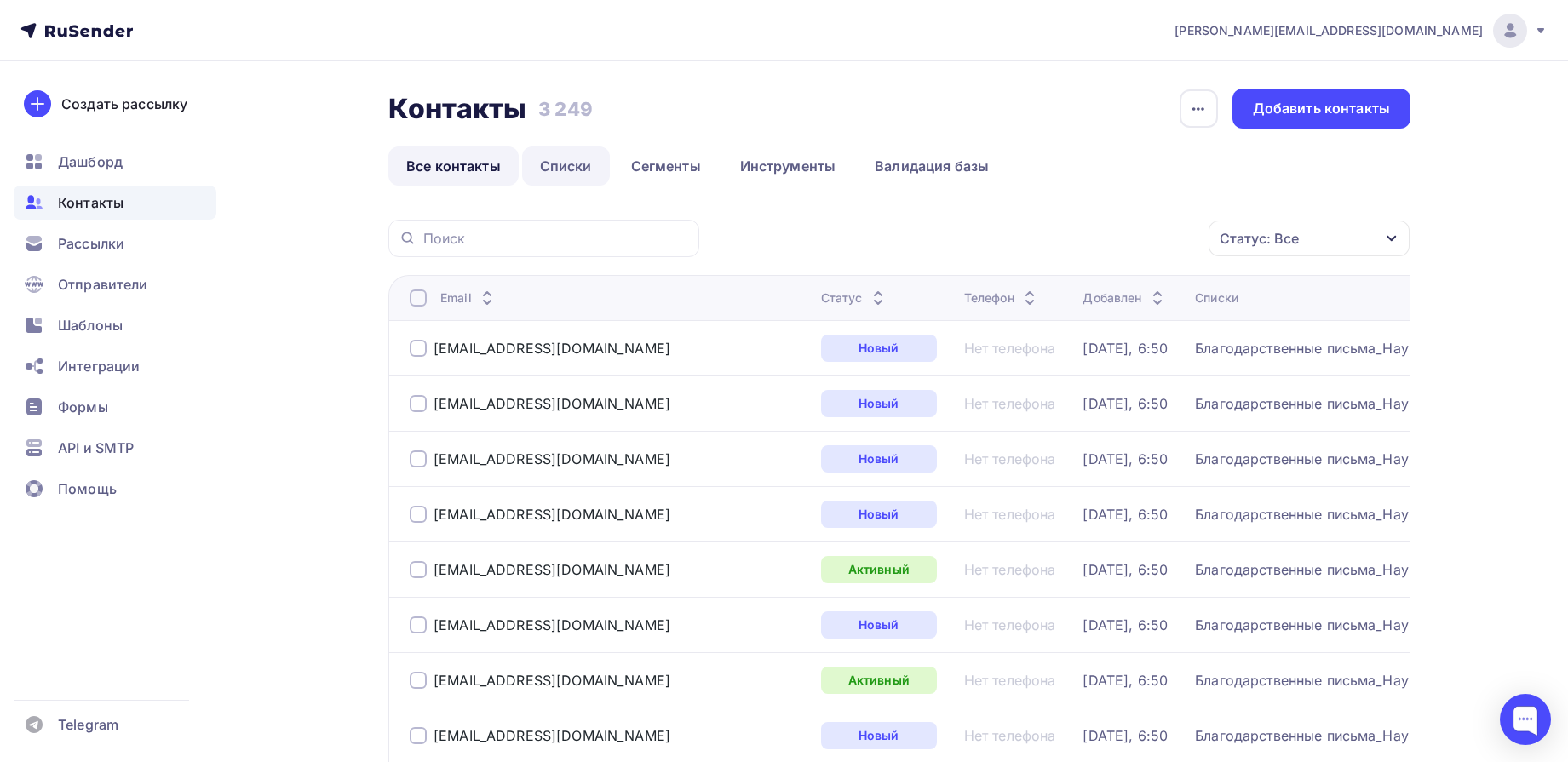
click at [561, 156] on link "Списки" at bounding box center [566, 166] width 88 height 39
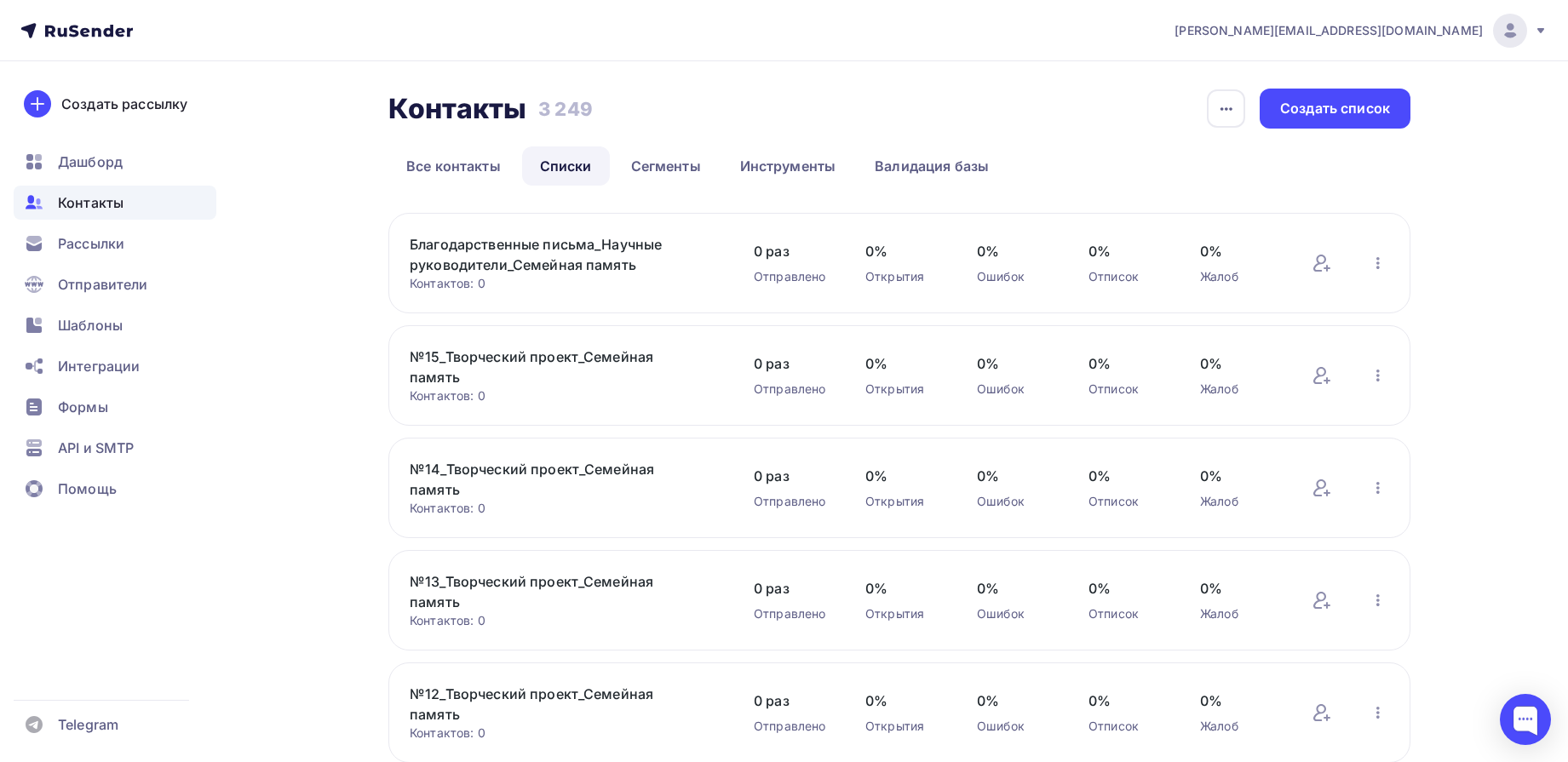
click at [578, 244] on link "Благодарственные письма_Научные руководители_Семейная память" at bounding box center [555, 254] width 290 height 41
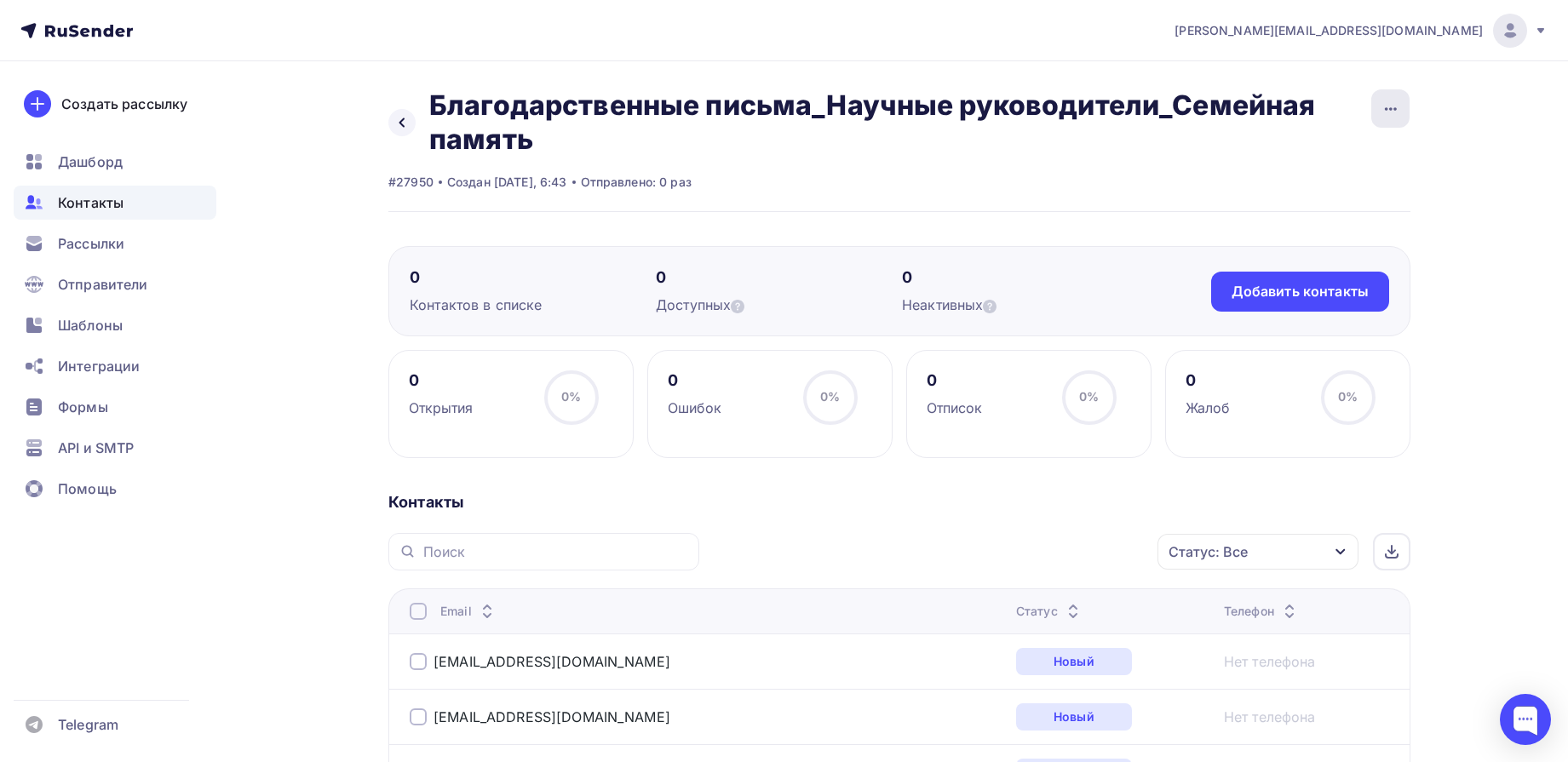
click at [1402, 109] on div "button" at bounding box center [1390, 108] width 38 height 38
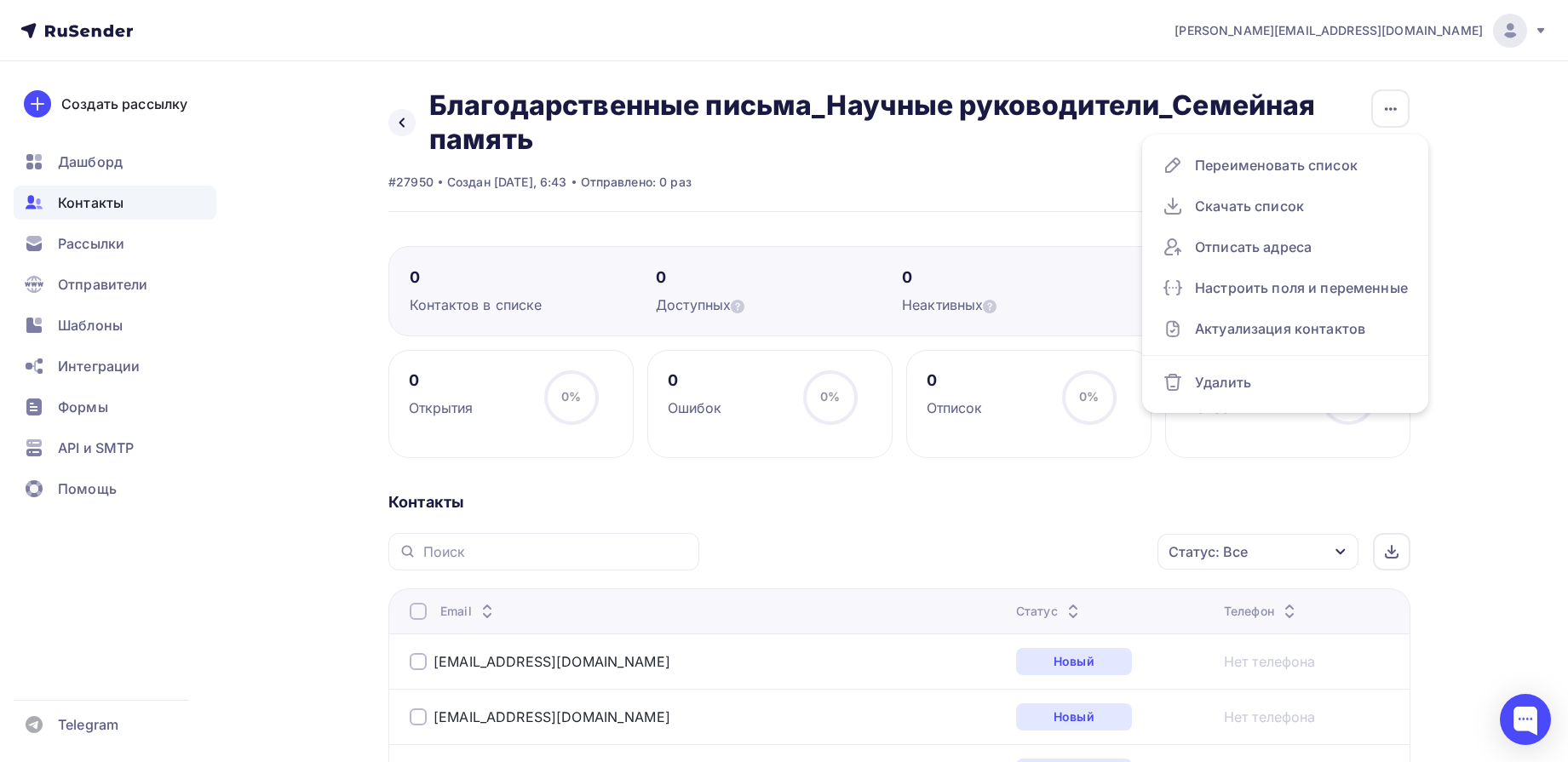
click at [423, 615] on div at bounding box center [418, 611] width 17 height 17
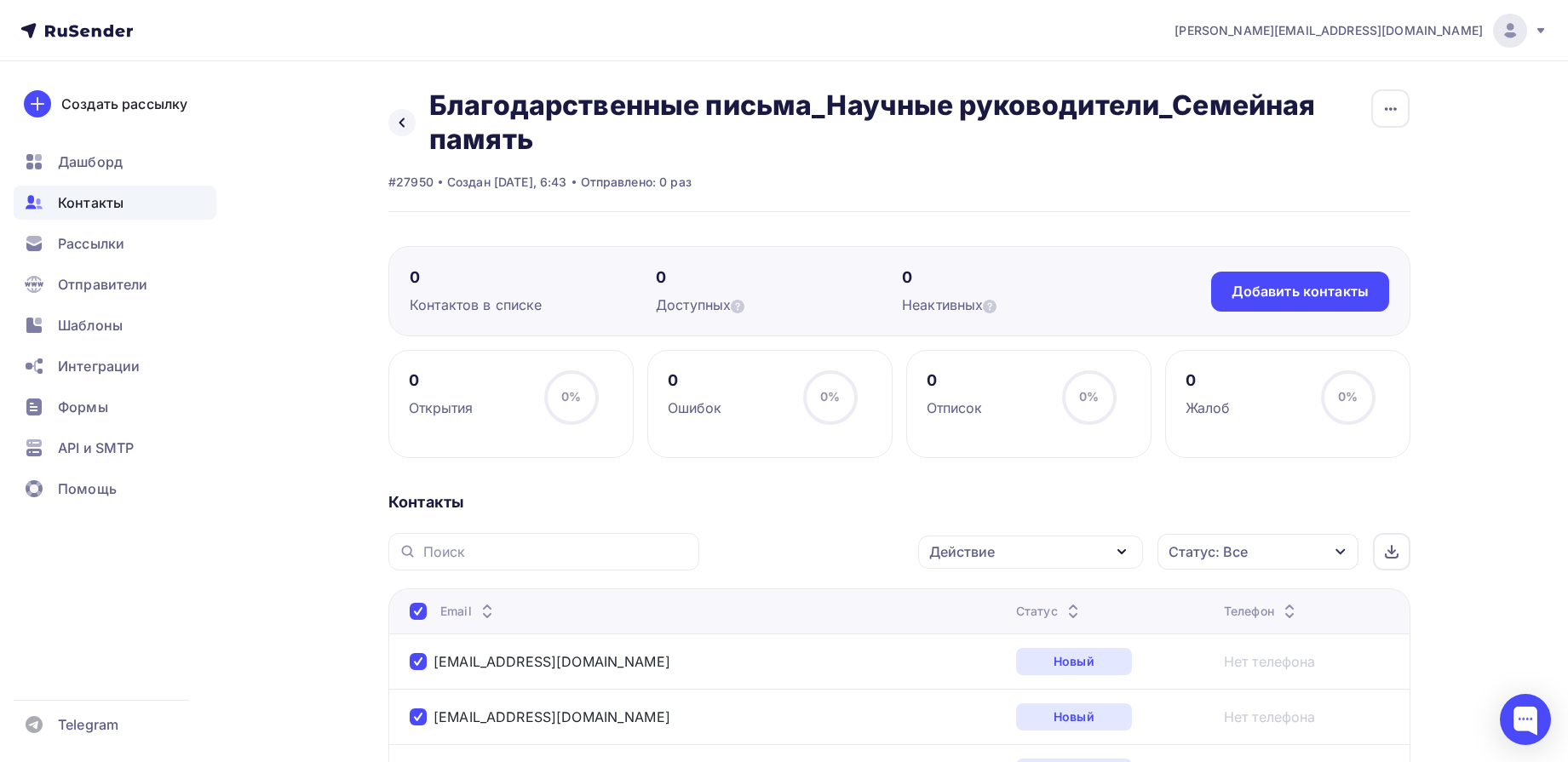
click at [1122, 555] on icon "button" at bounding box center [1122, 551] width 20 height 20
click at [981, 671] on div "Удалить" at bounding box center [966, 670] width 56 height 20
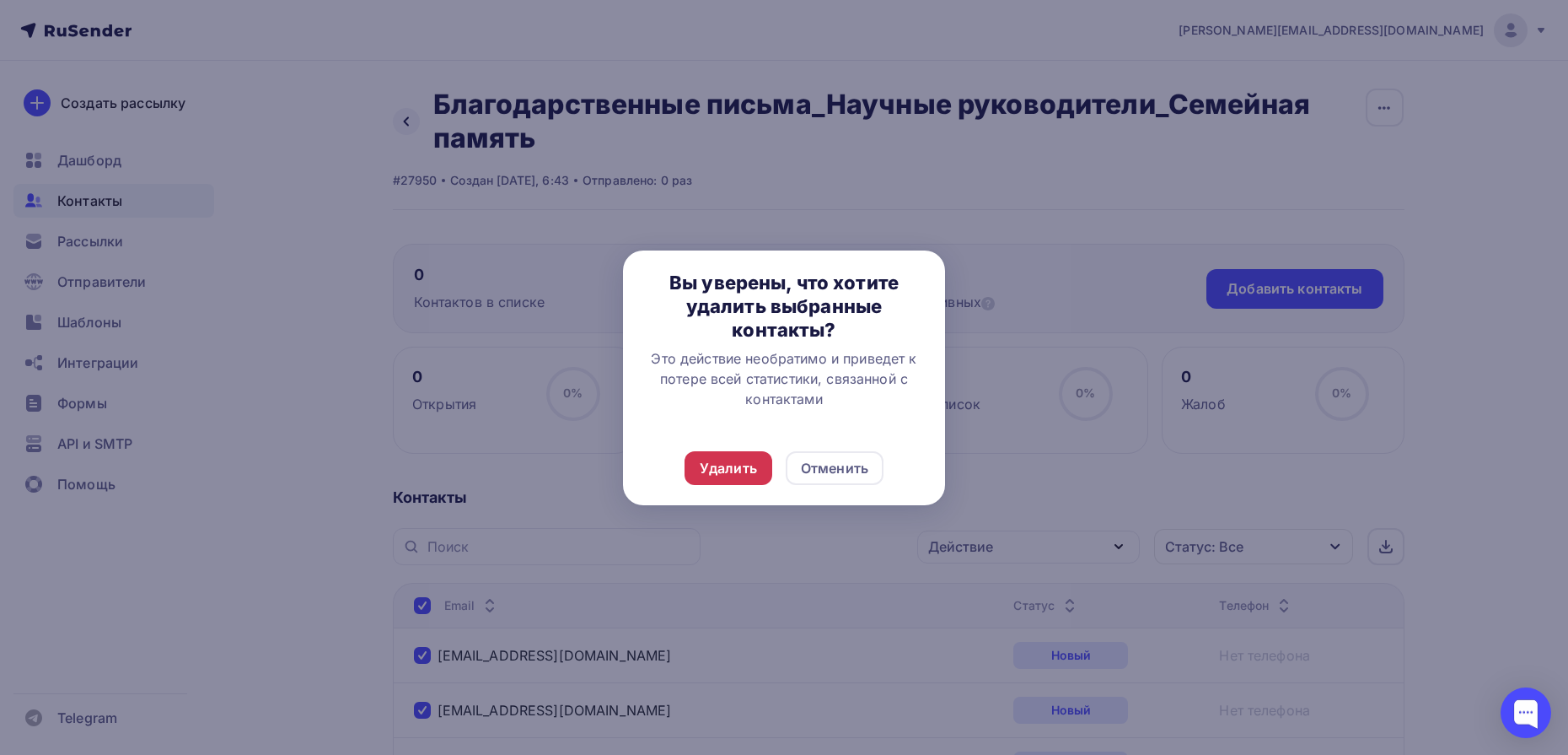
click at [738, 469] on div "Удалить" at bounding box center [728, 468] width 57 height 20
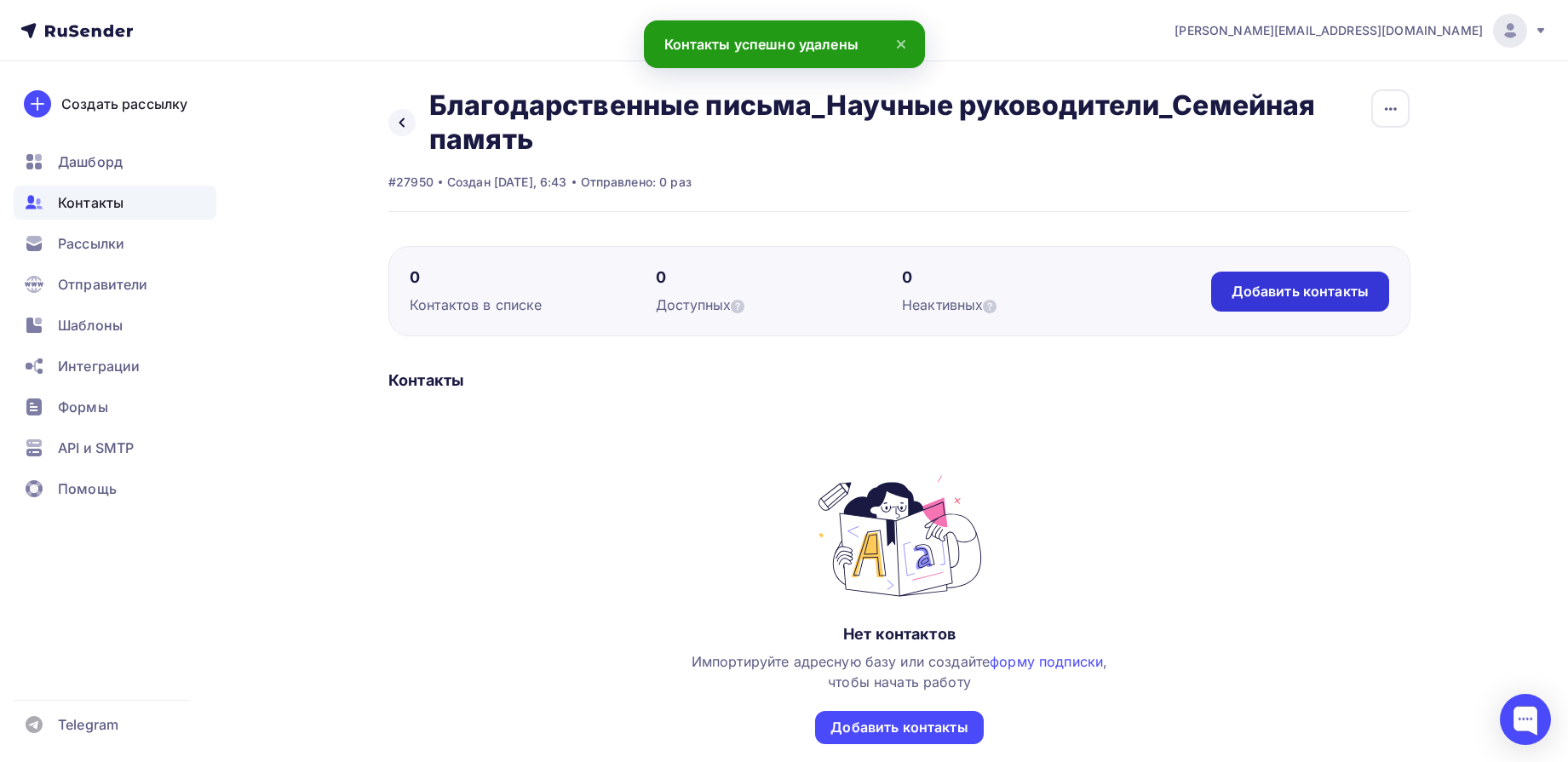
click at [1275, 290] on div "Добавить контакты" at bounding box center [1300, 292] width 137 height 20
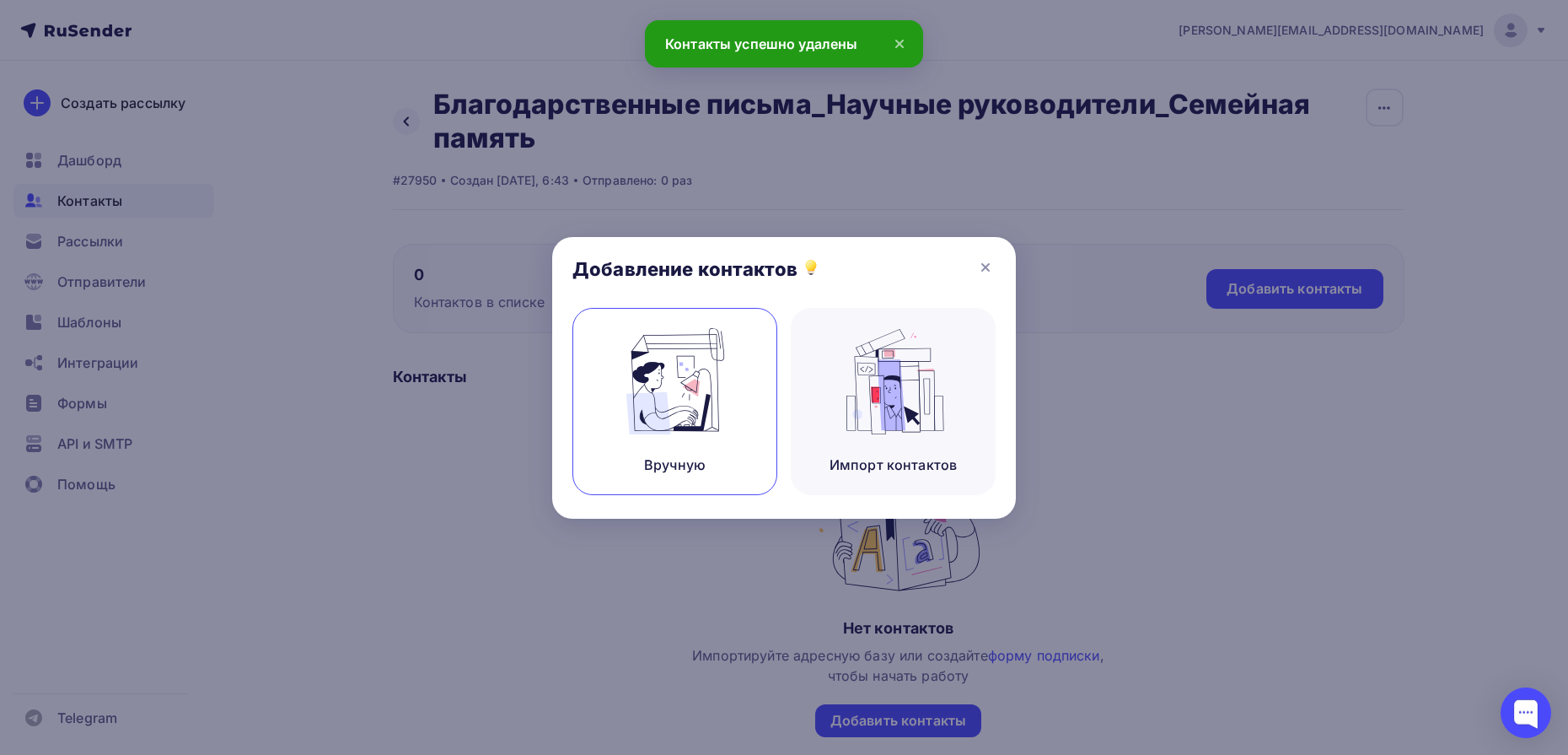
click at [739, 401] on div "Вручную" at bounding box center [674, 402] width 205 height 188
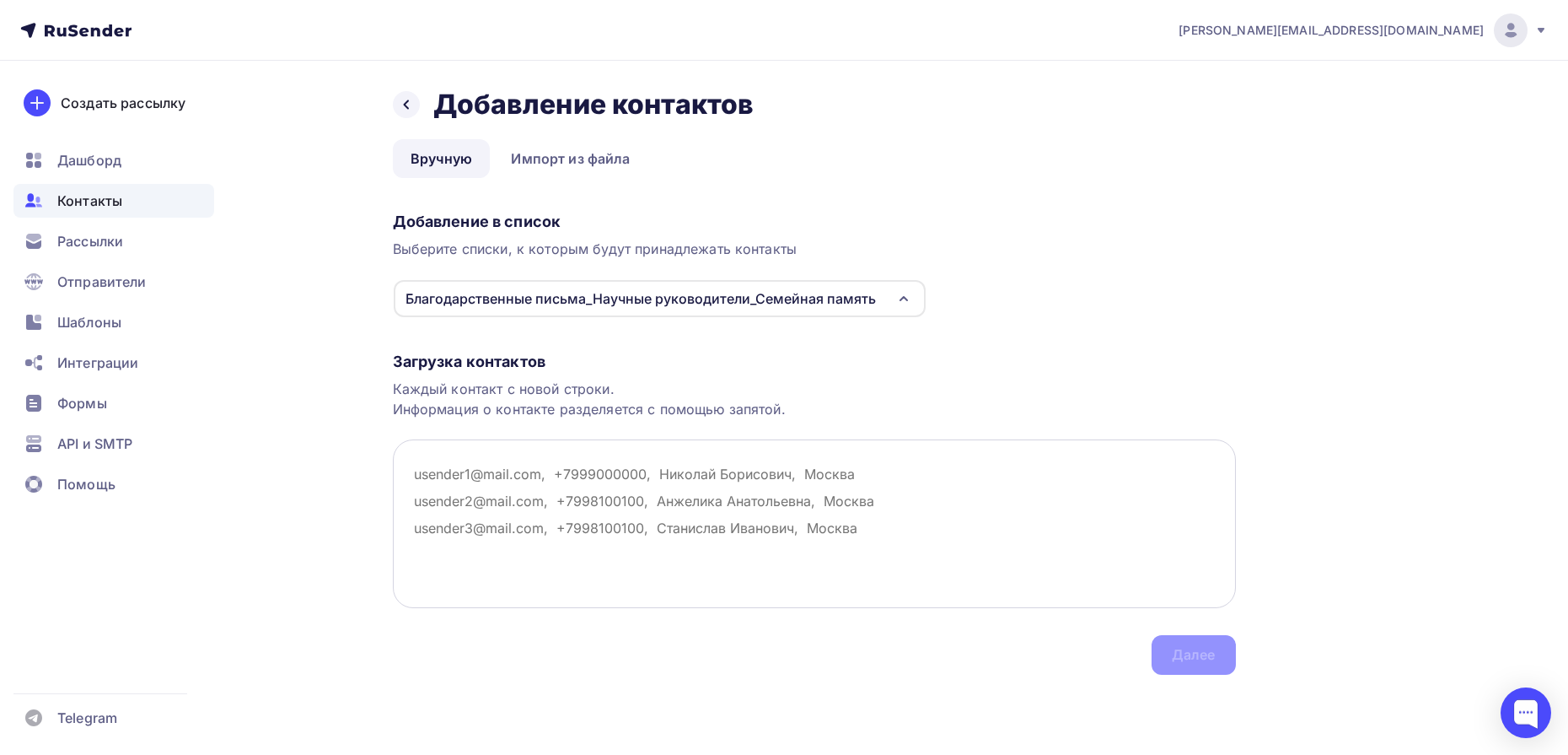
click at [652, 504] on textarea at bounding box center [814, 524] width 843 height 169
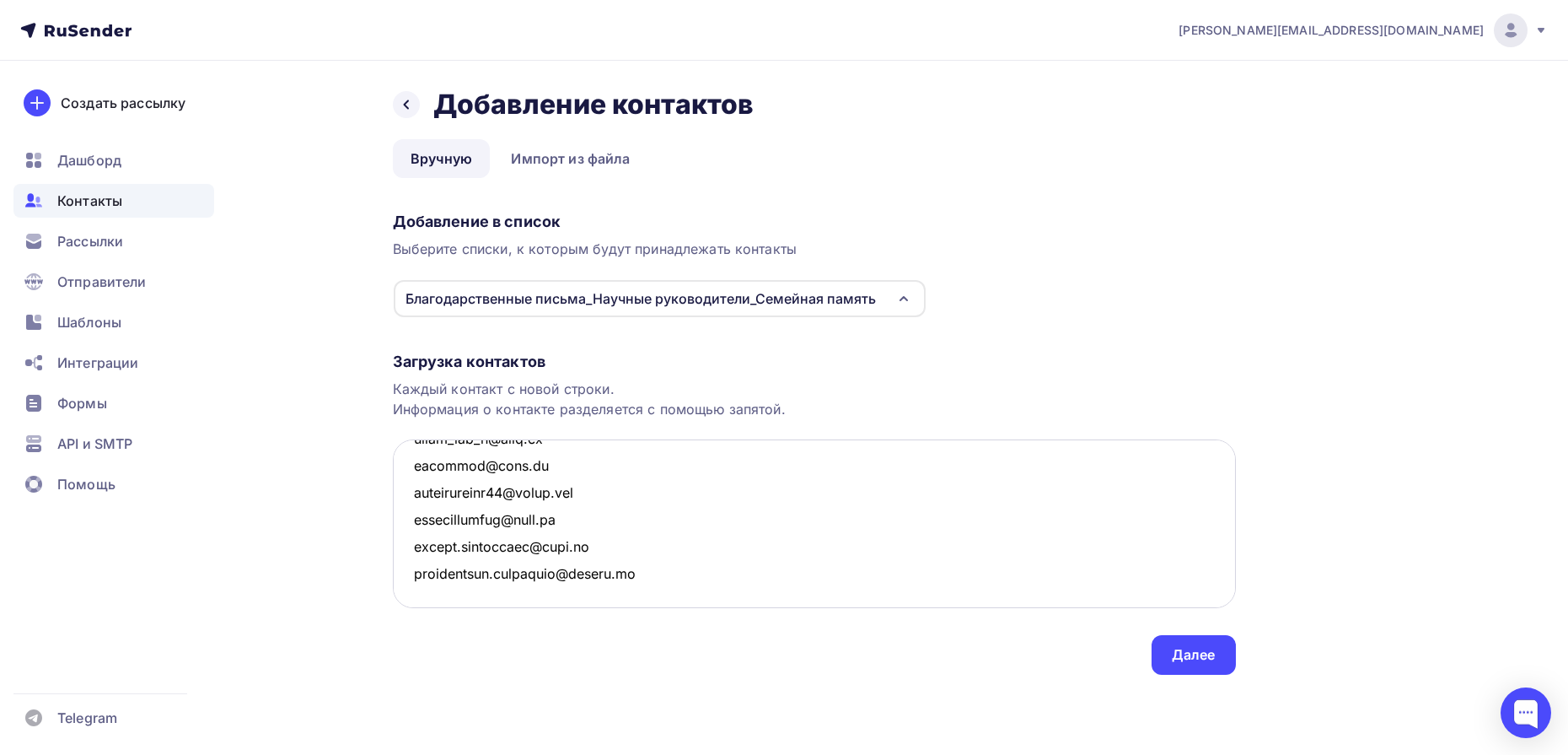
scroll to position [1277, 0]
type textarea "tomashokovabi@gmail.com nkorect1423@gmail.com m44946864@gmail.com dea@mmza.ru h…"
click at [1179, 657] on div "Далее" at bounding box center [1194, 655] width 44 height 19
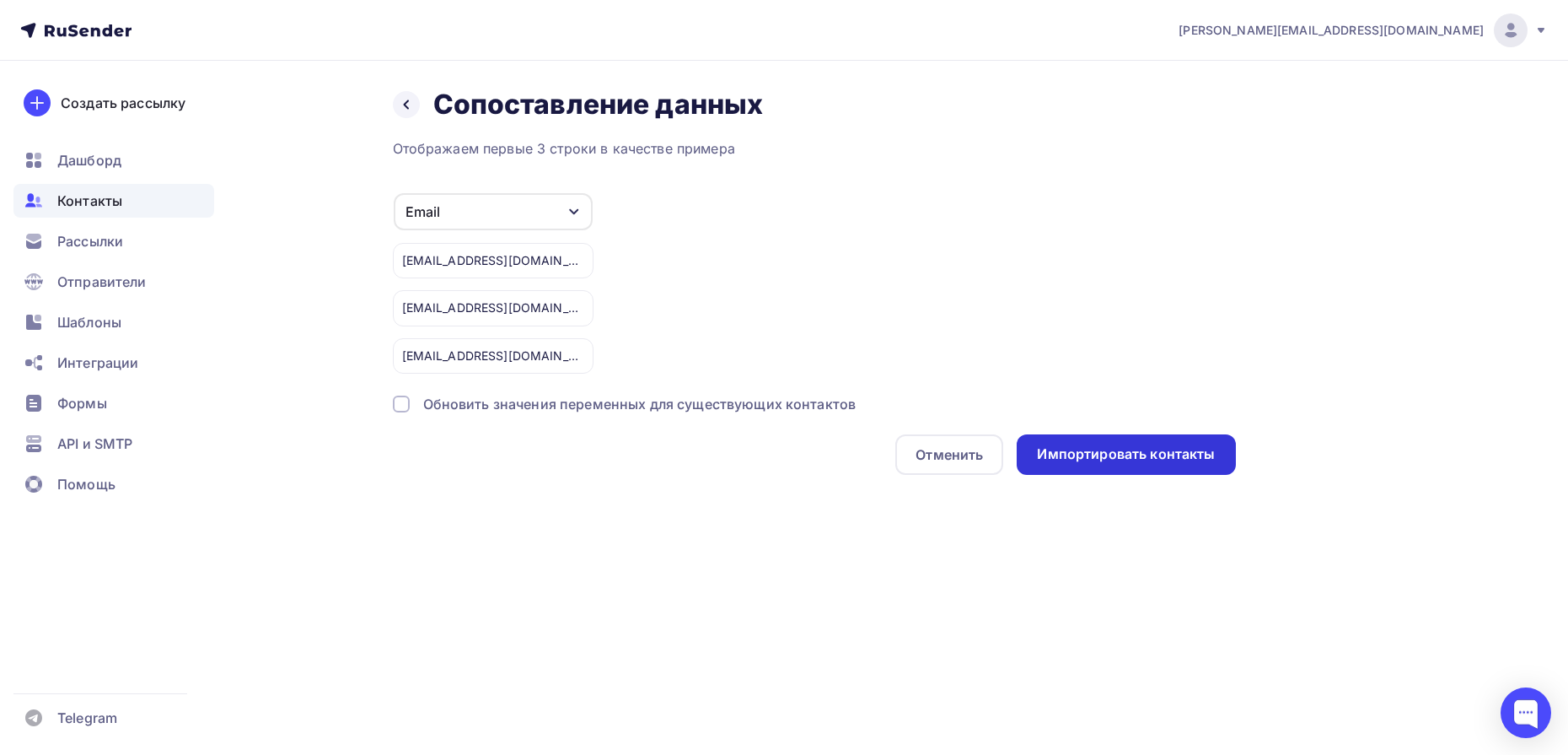
click at [1124, 459] on div "Импортировать контакты" at bounding box center [1126, 455] width 178 height 19
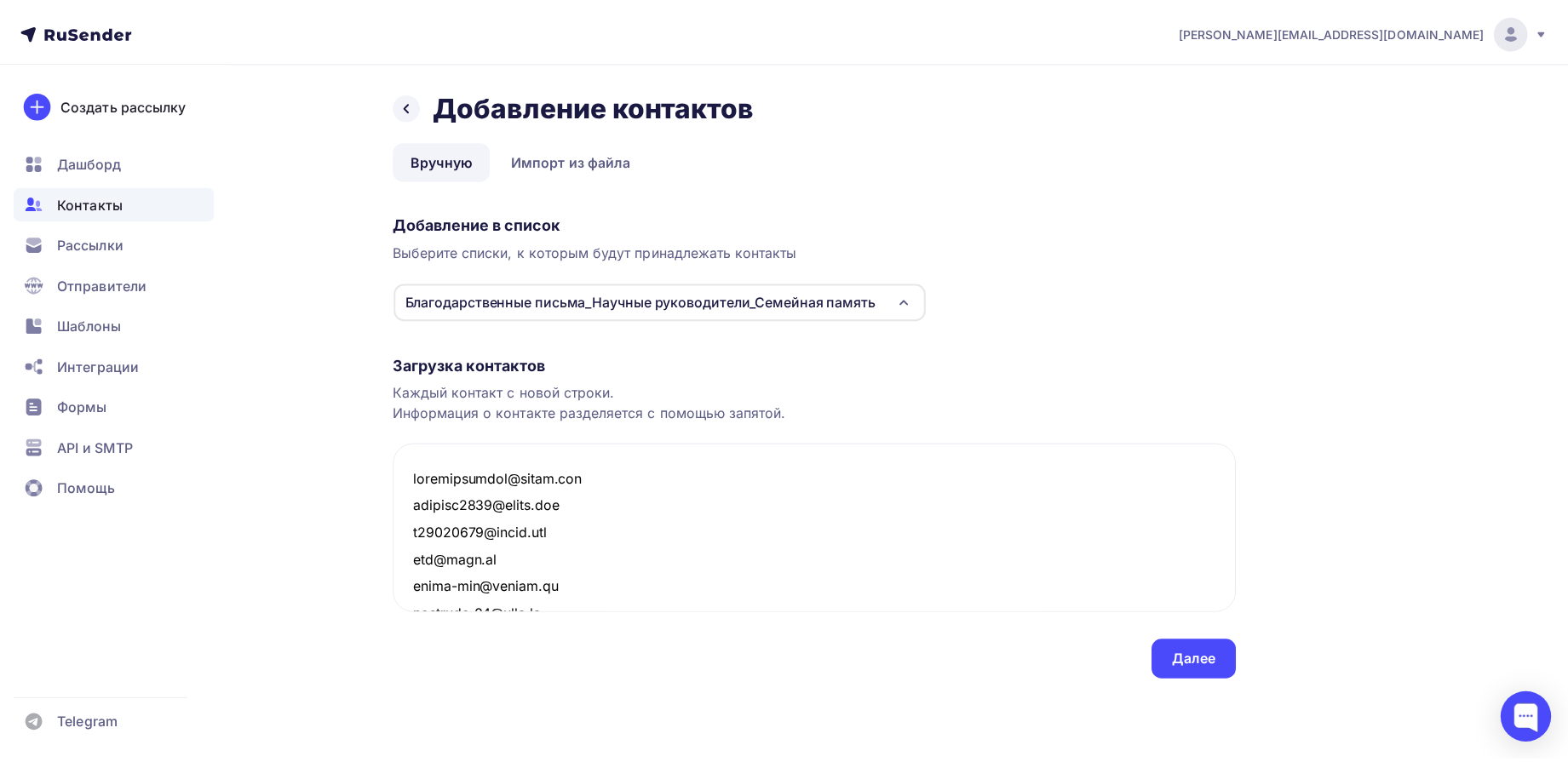
scroll to position [1289, 0]
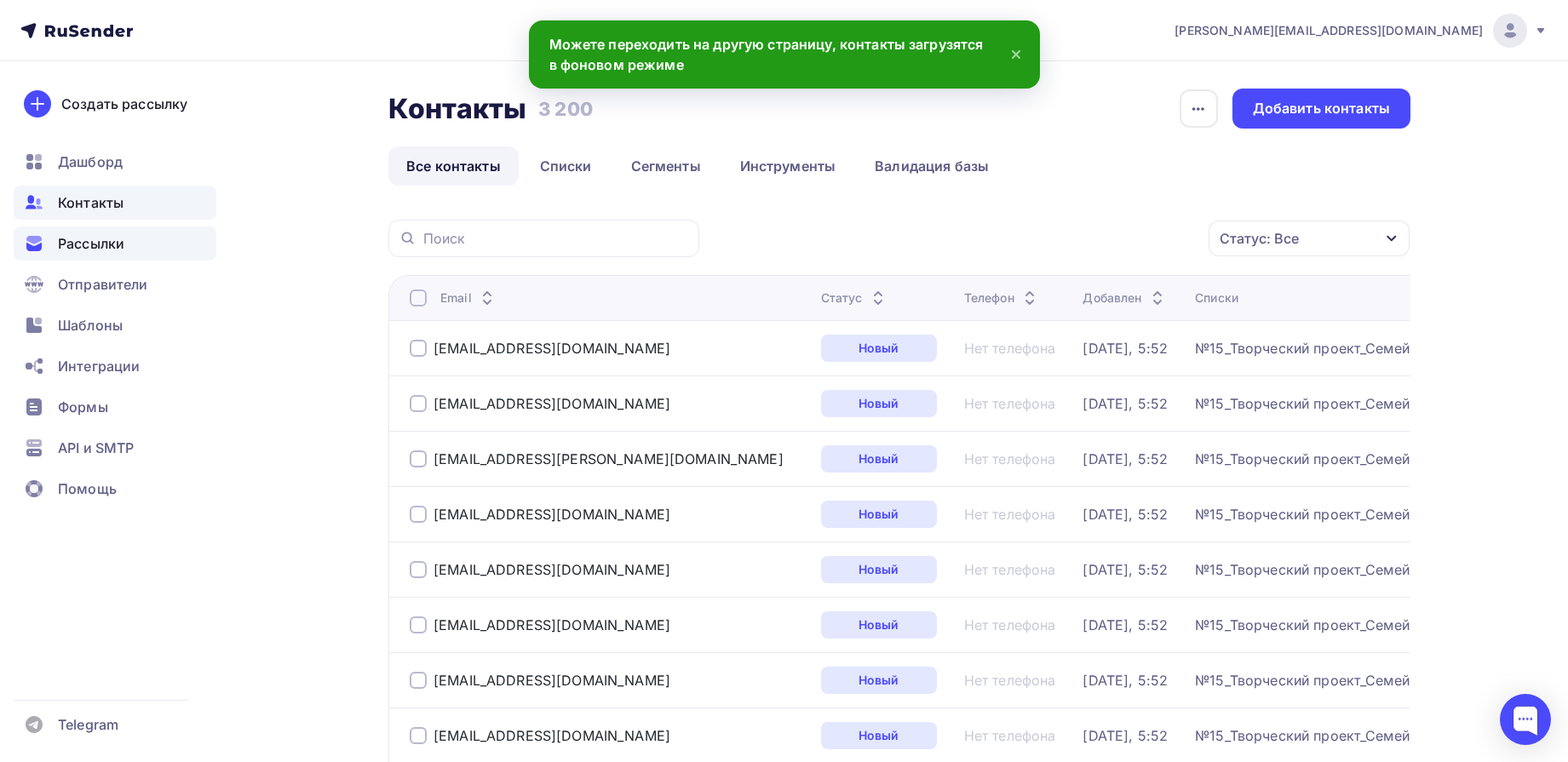
click at [84, 236] on span "Рассылки" at bounding box center [91, 243] width 67 height 20
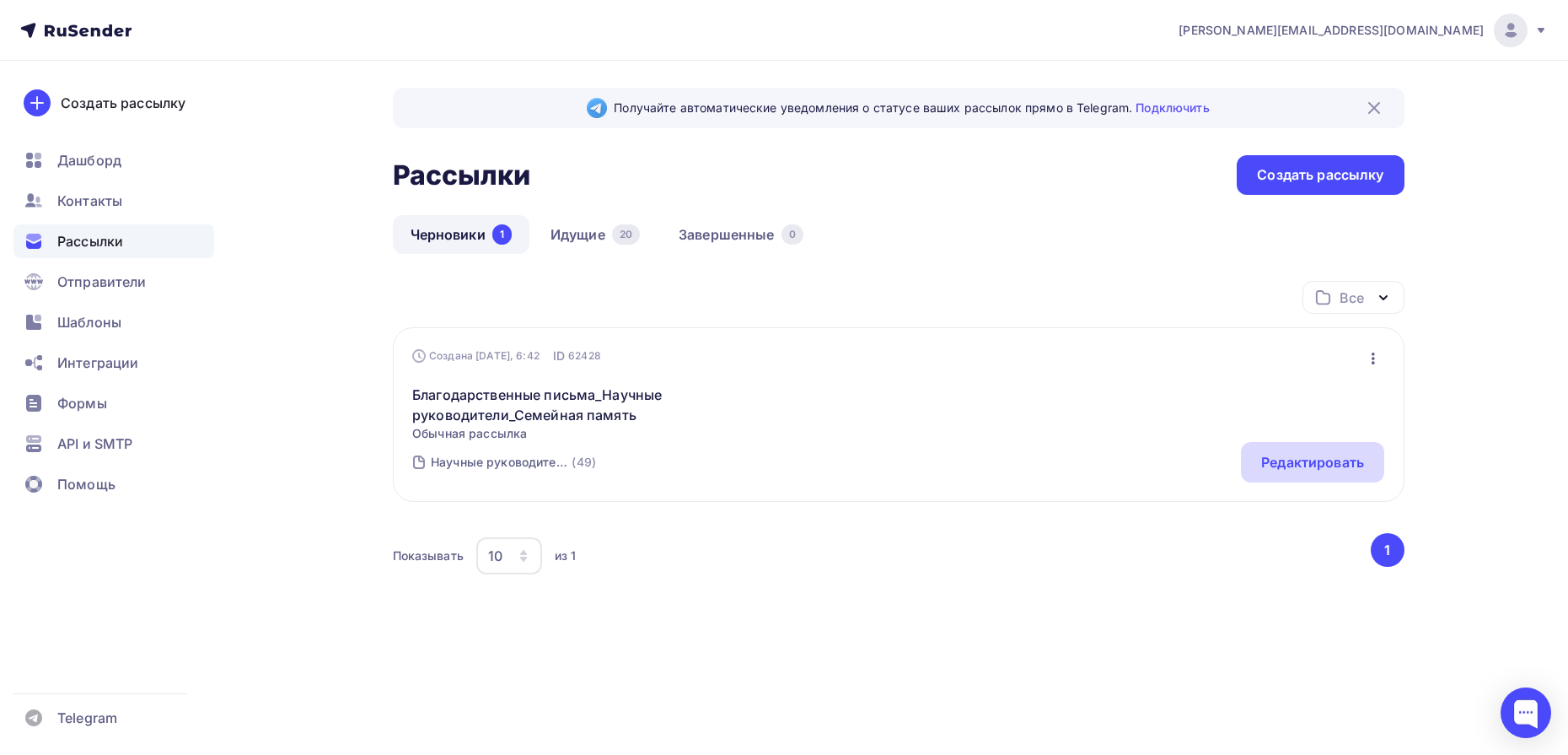
click at [1283, 472] on div "Редактировать" at bounding box center [1313, 463] width 144 height 41
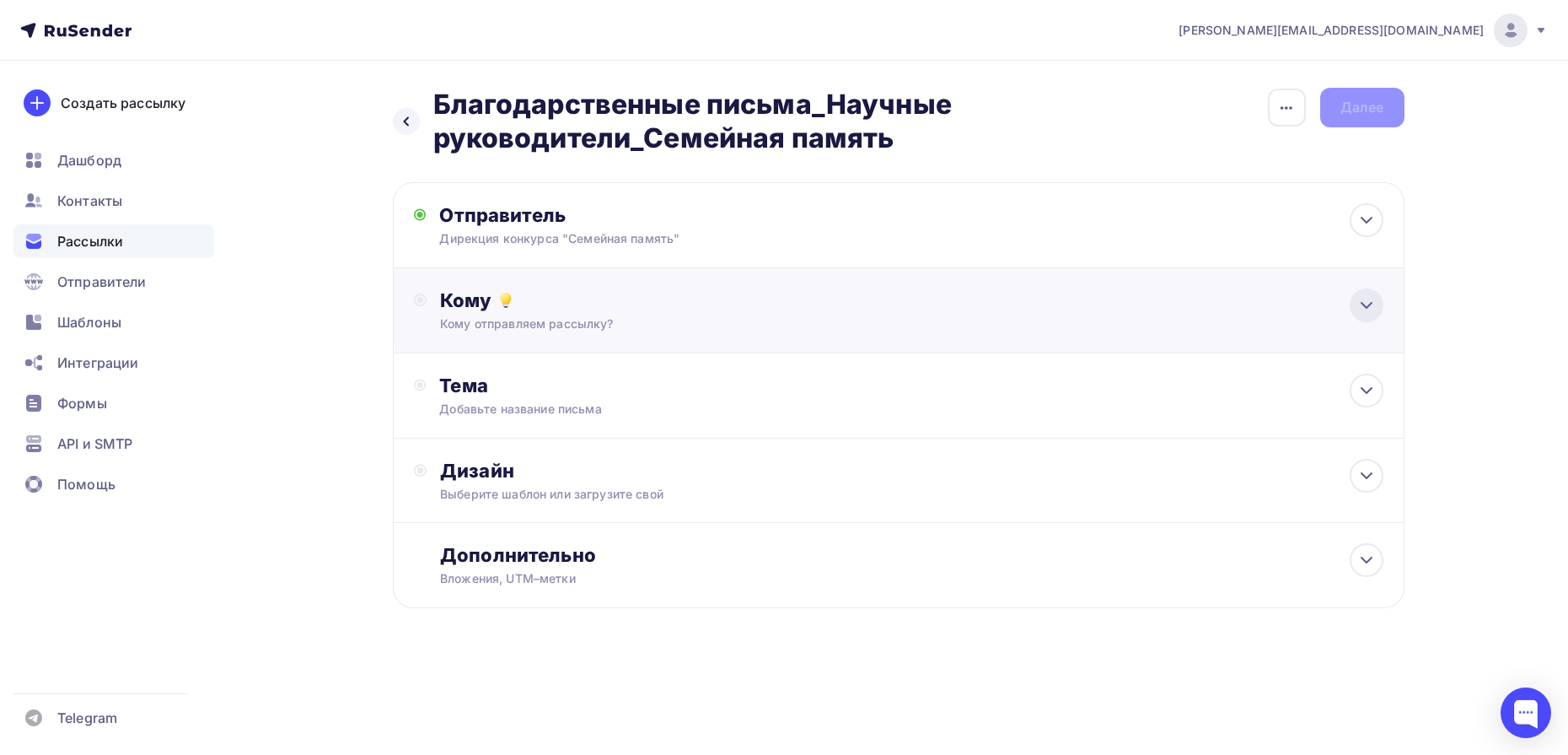
click at [1369, 307] on icon at bounding box center [1366, 305] width 20 height 20
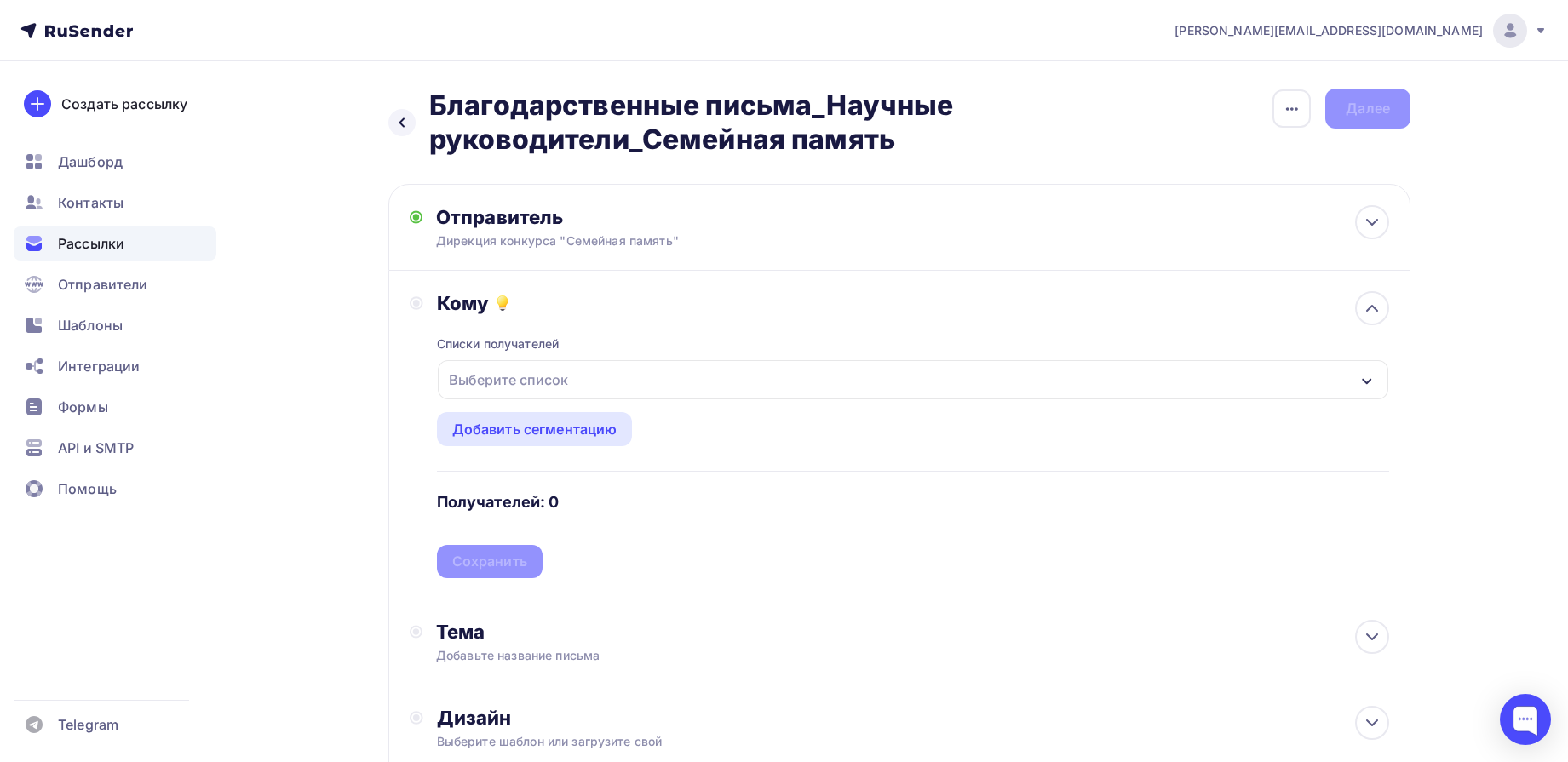
click at [540, 386] on div "Выберите список" at bounding box center [508, 380] width 133 height 30
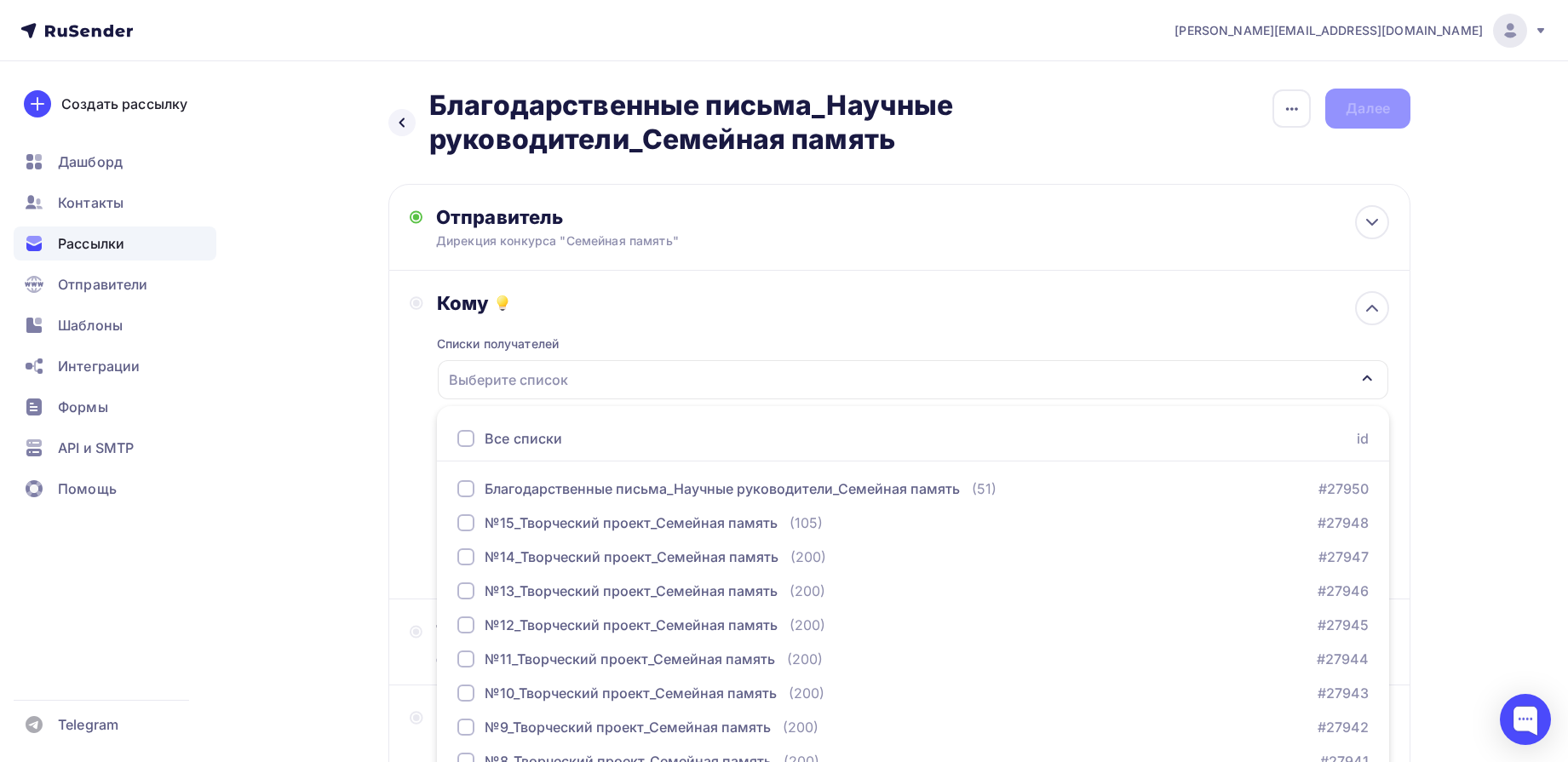
scroll to position [85, 0]
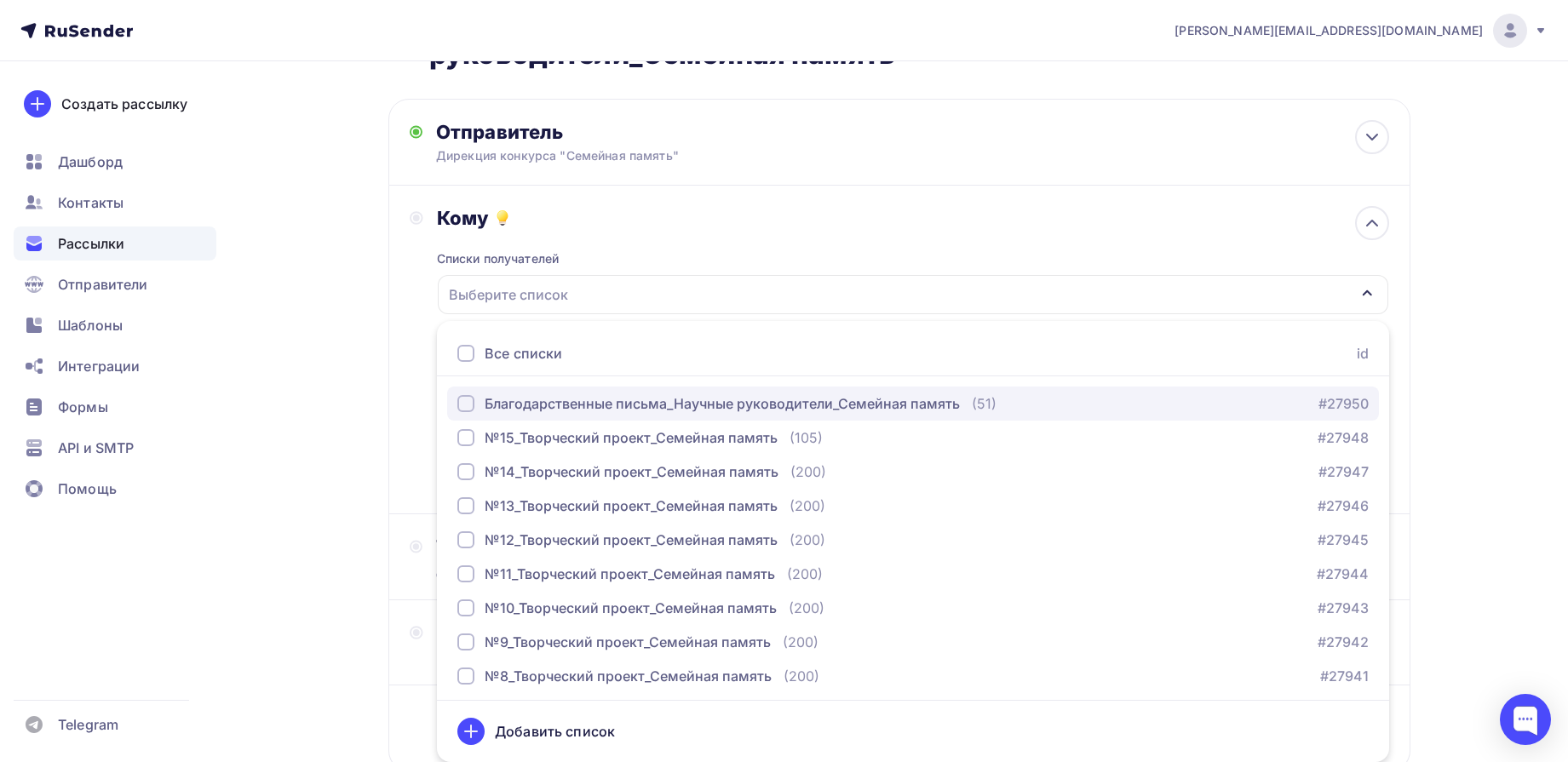
click at [547, 404] on div "Благодарственные письма_Научные руководители_Семейная память" at bounding box center [722, 403] width 475 height 20
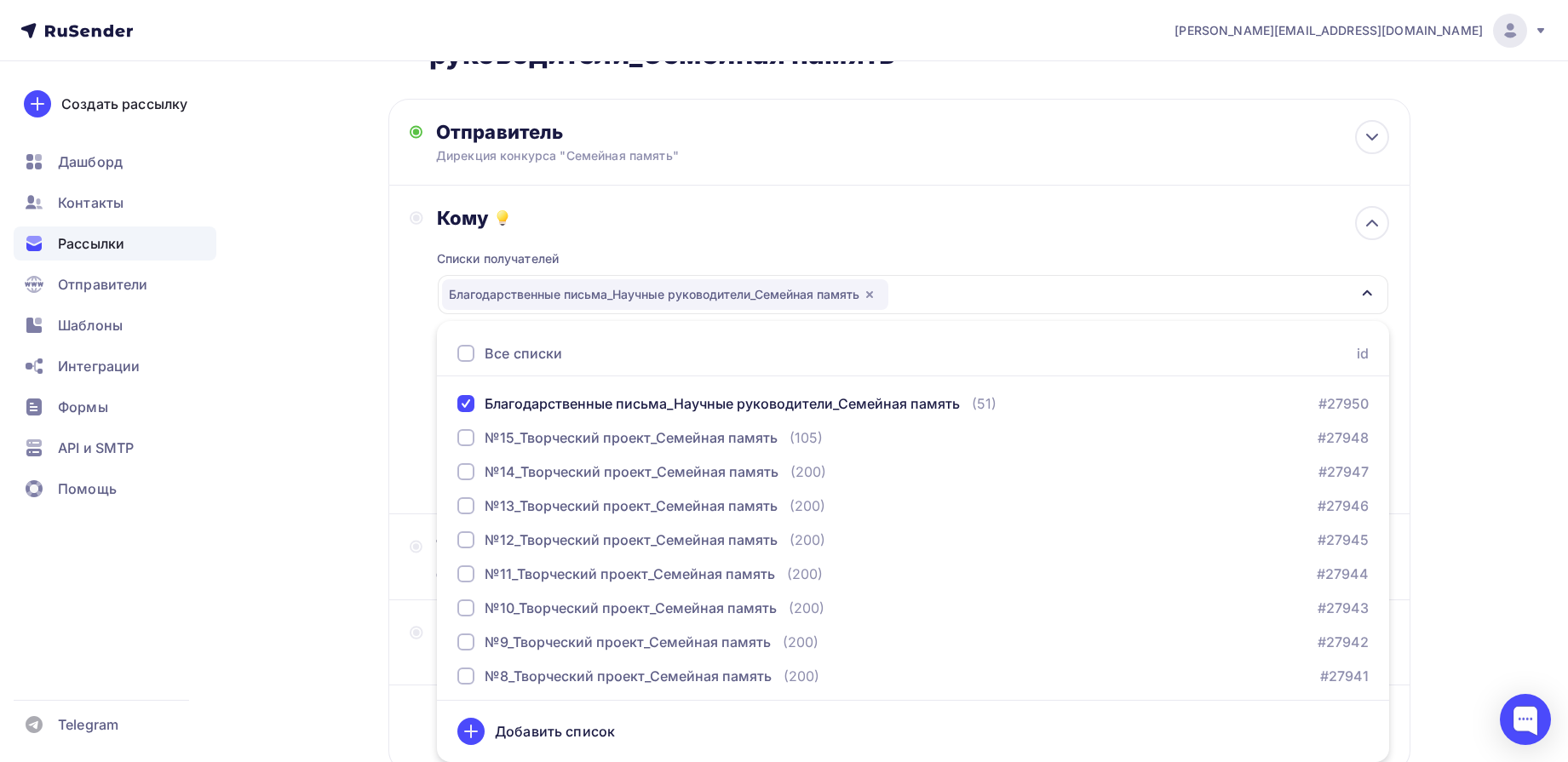
click at [1469, 266] on div "Назад Благодарственные письма_Научные руководители_Семейная память Благодарстве…" at bounding box center [784, 429] width 1396 height 905
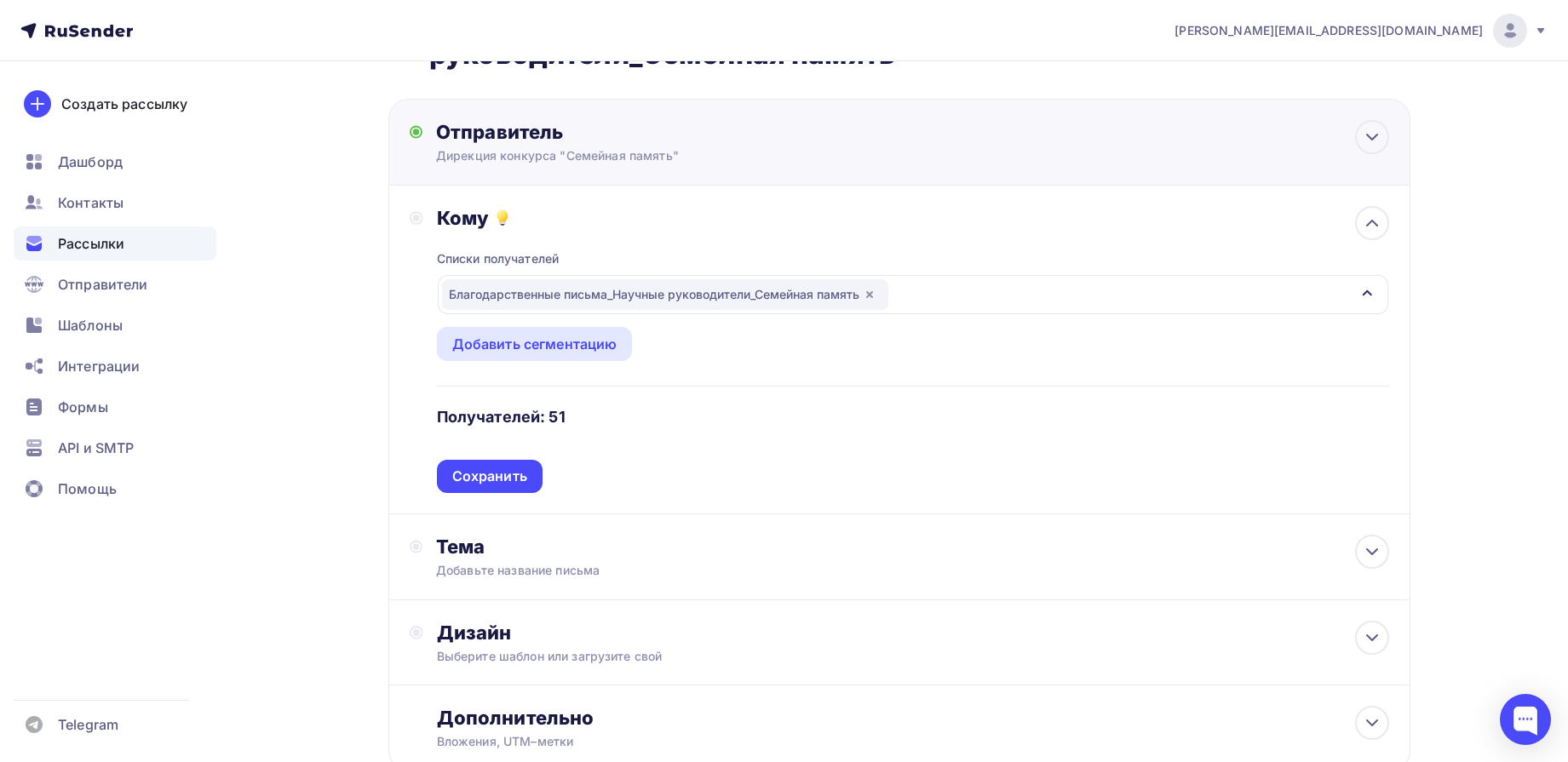
scroll to position [0, 0]
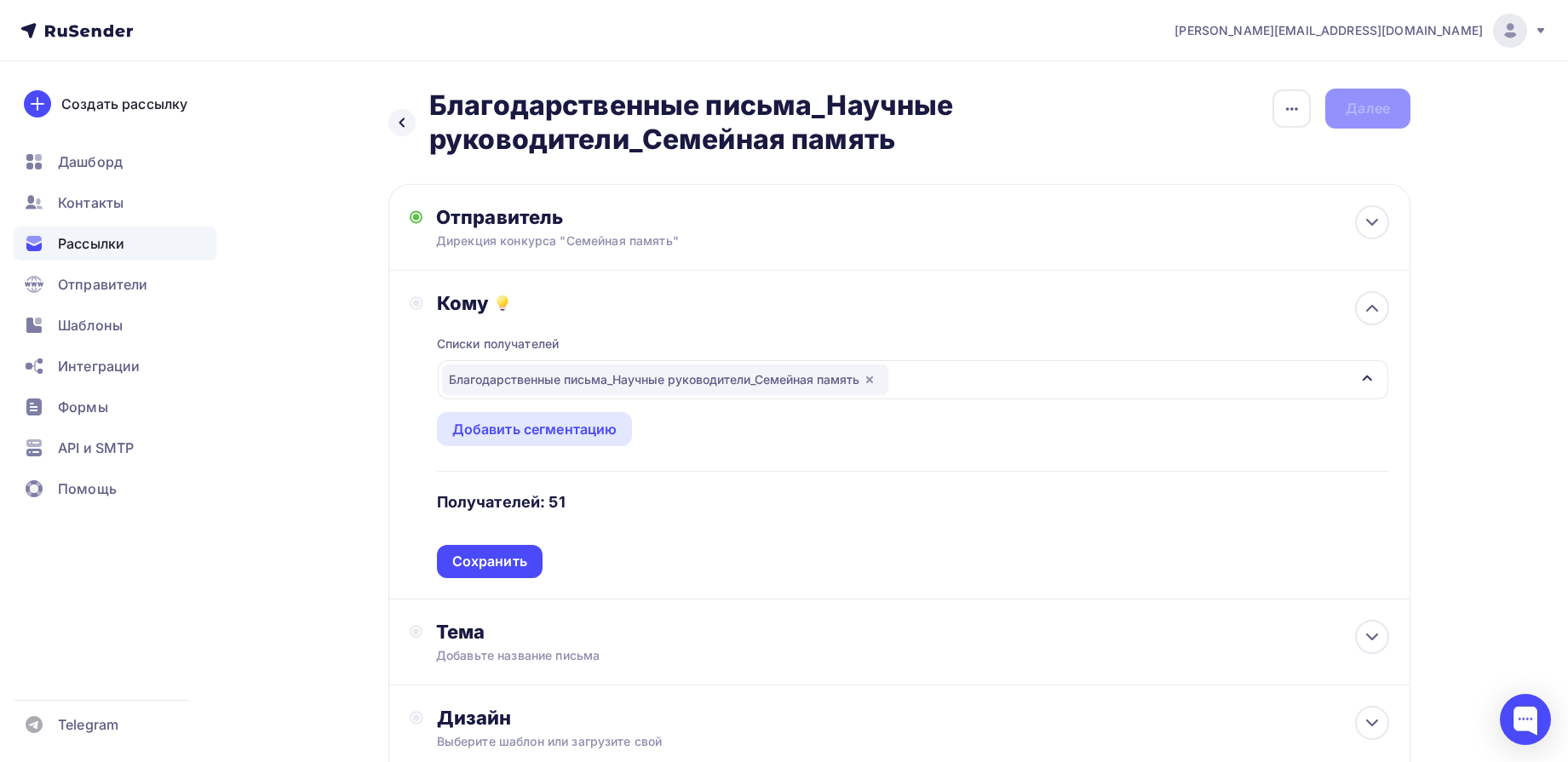
click at [877, 378] on icon "button" at bounding box center [869, 379] width 13 height 13
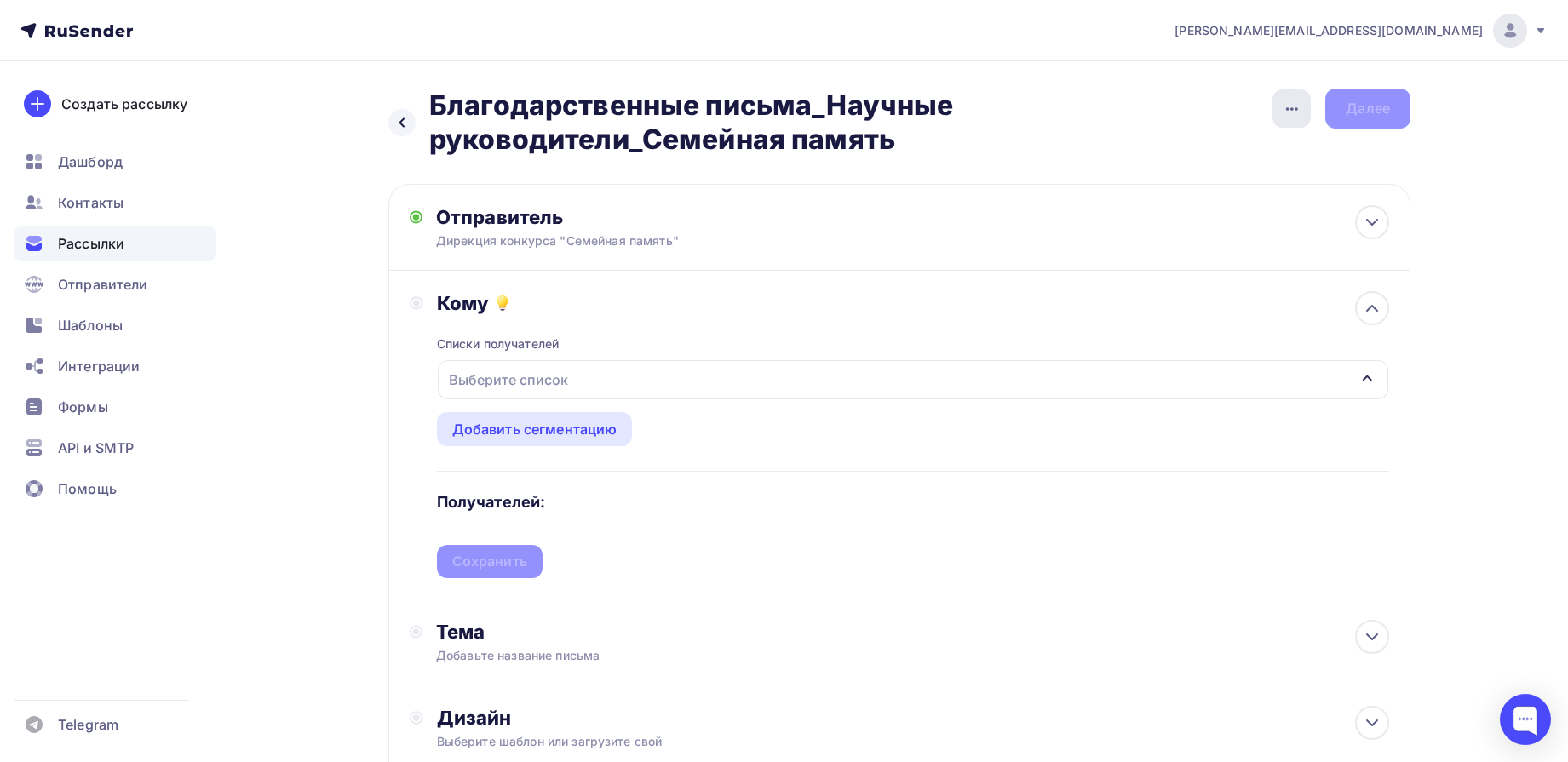
click at [1301, 108] on icon "button" at bounding box center [1291, 108] width 20 height 20
click at [1202, 163] on div "Закончить позже" at bounding box center [1202, 161] width 212 height 20
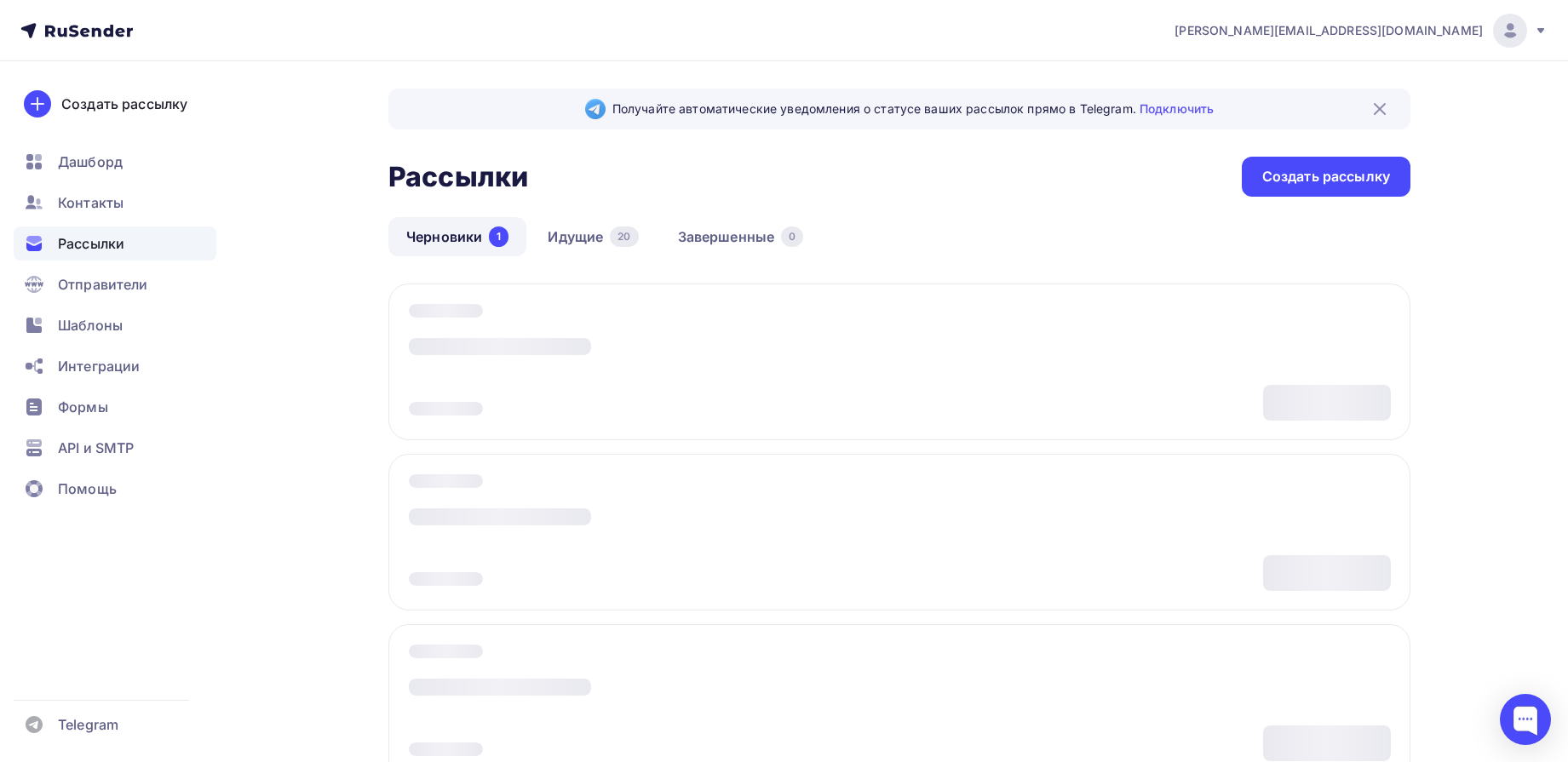
click at [92, 207] on span "Контакты" at bounding box center [91, 202] width 66 height 20
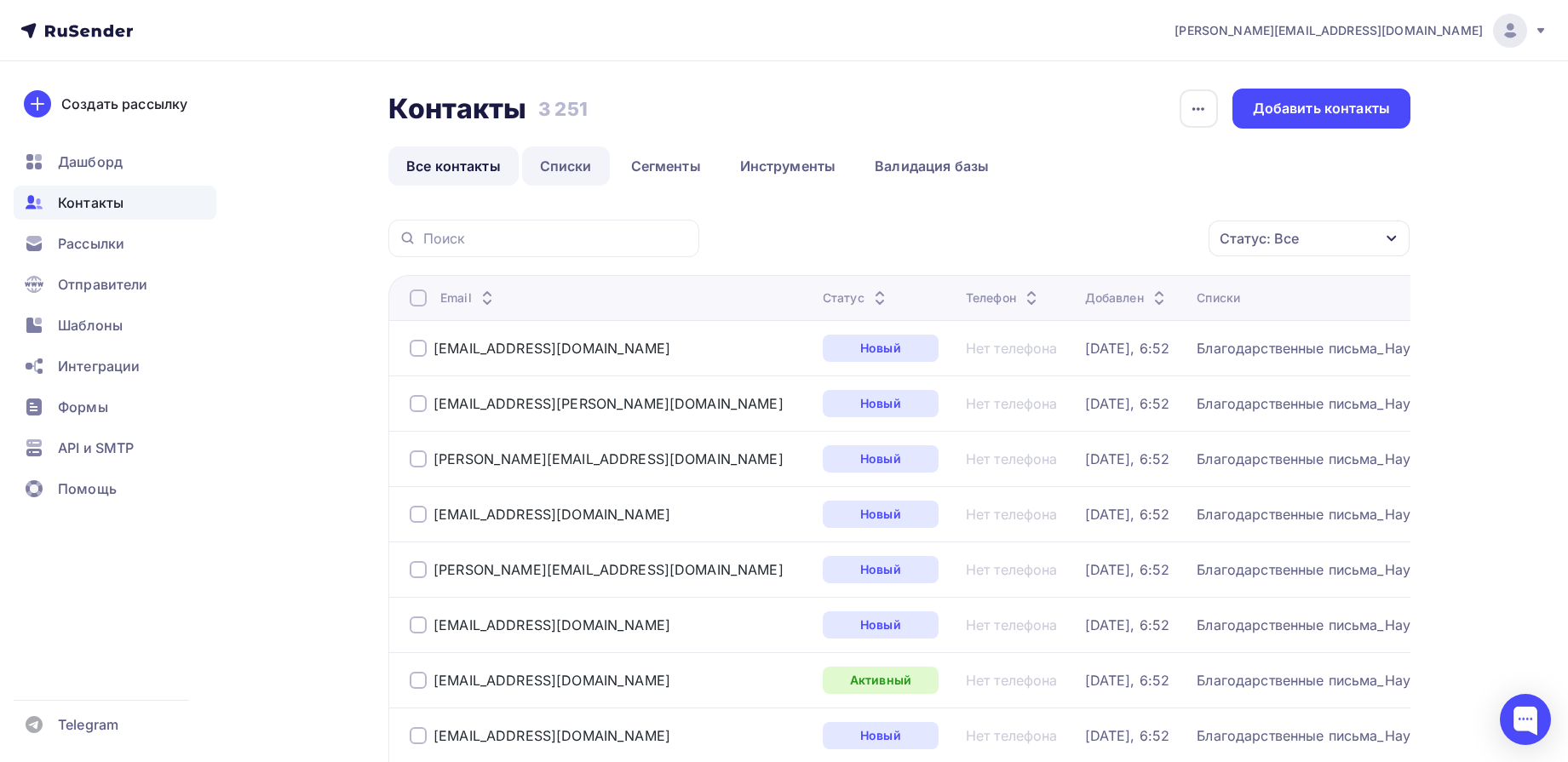
click at [566, 165] on link "Списки" at bounding box center [566, 166] width 88 height 39
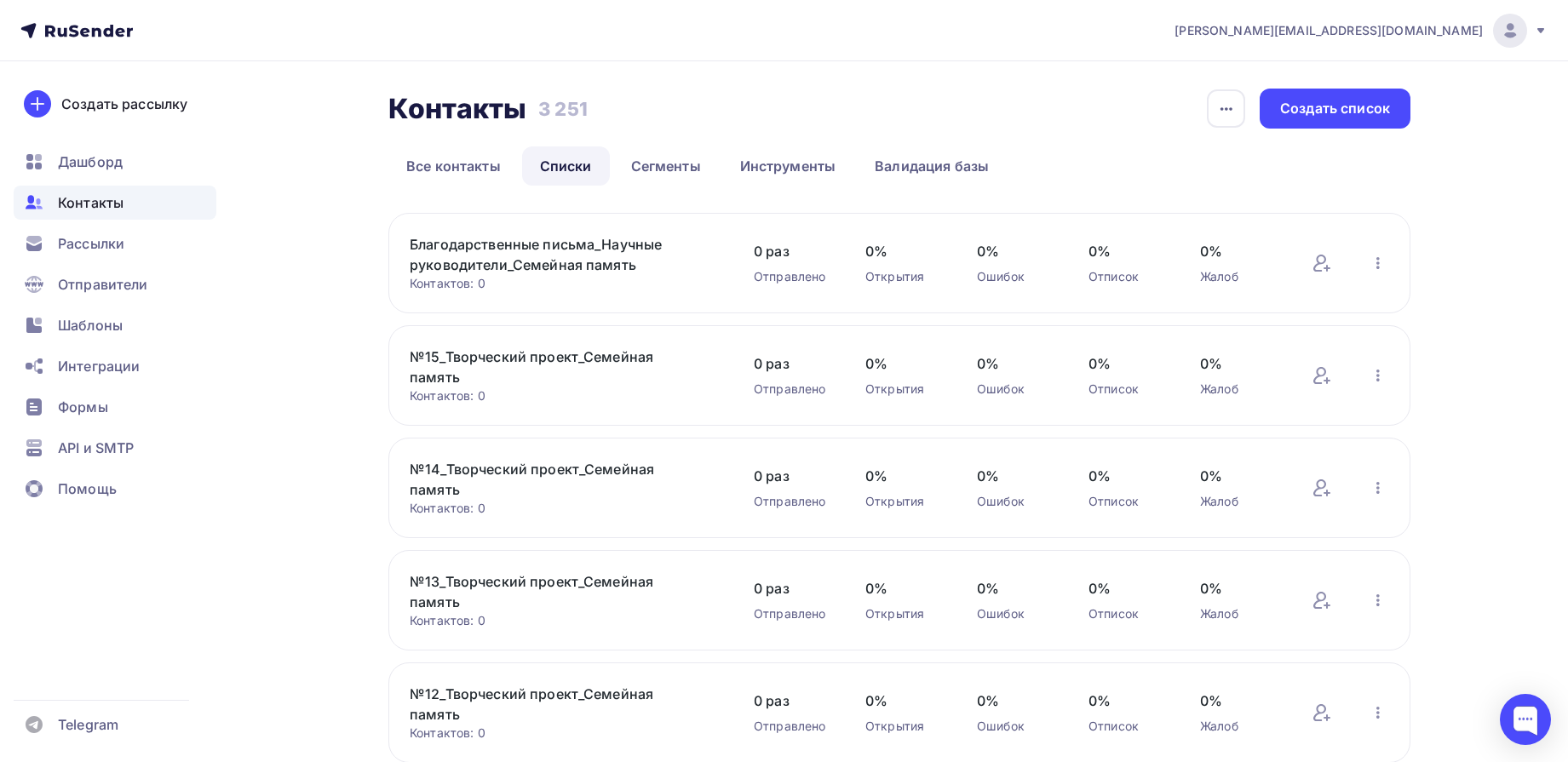
click at [575, 247] on link "Благодарственные письма_Научные руководители_Семейная память" at bounding box center [555, 254] width 290 height 41
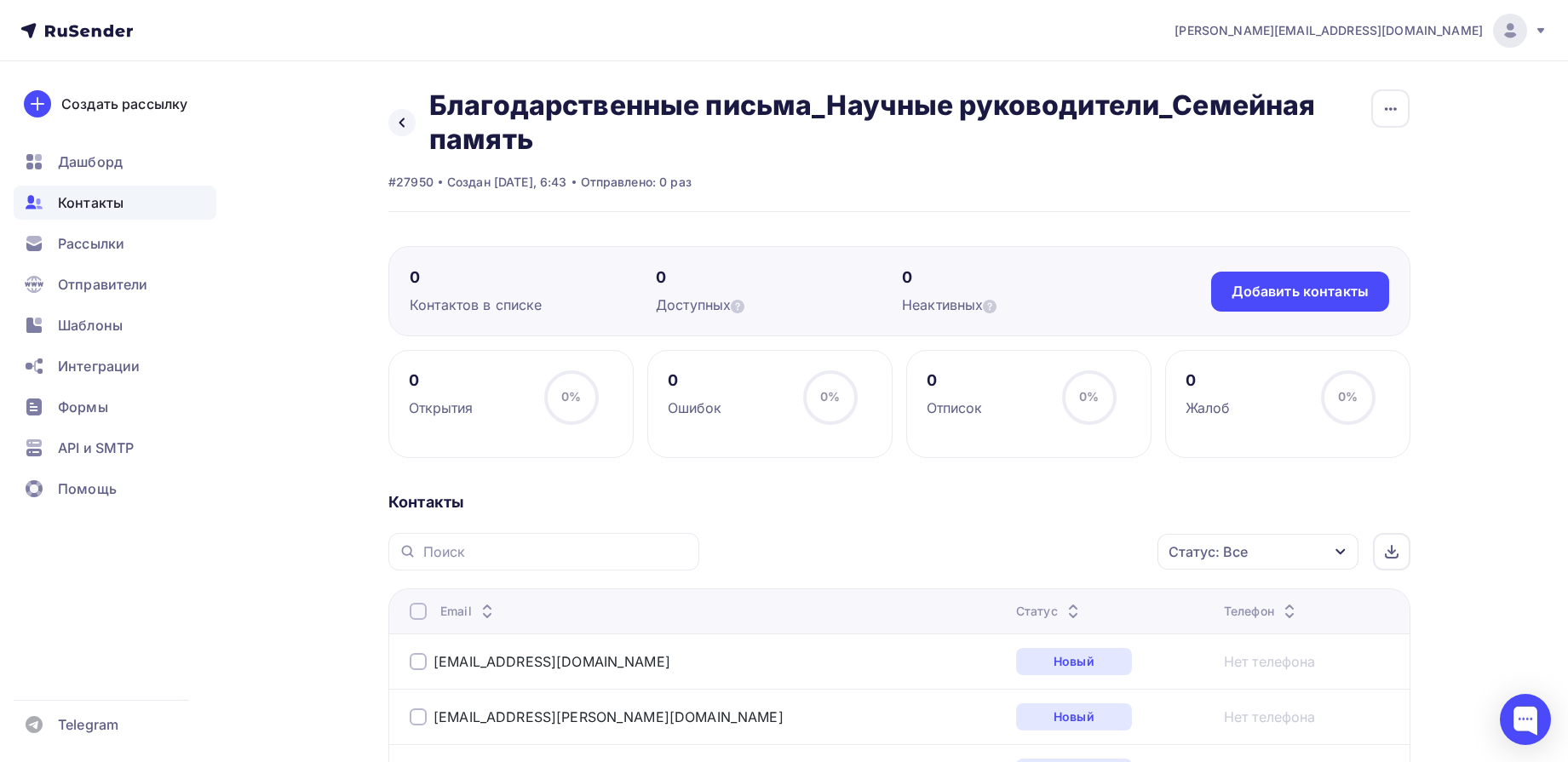
click at [417, 615] on div at bounding box center [418, 611] width 17 height 17
click at [1089, 550] on div "Действие" at bounding box center [1030, 551] width 225 height 33
click at [980, 667] on div "Удалить" at bounding box center [966, 670] width 56 height 20
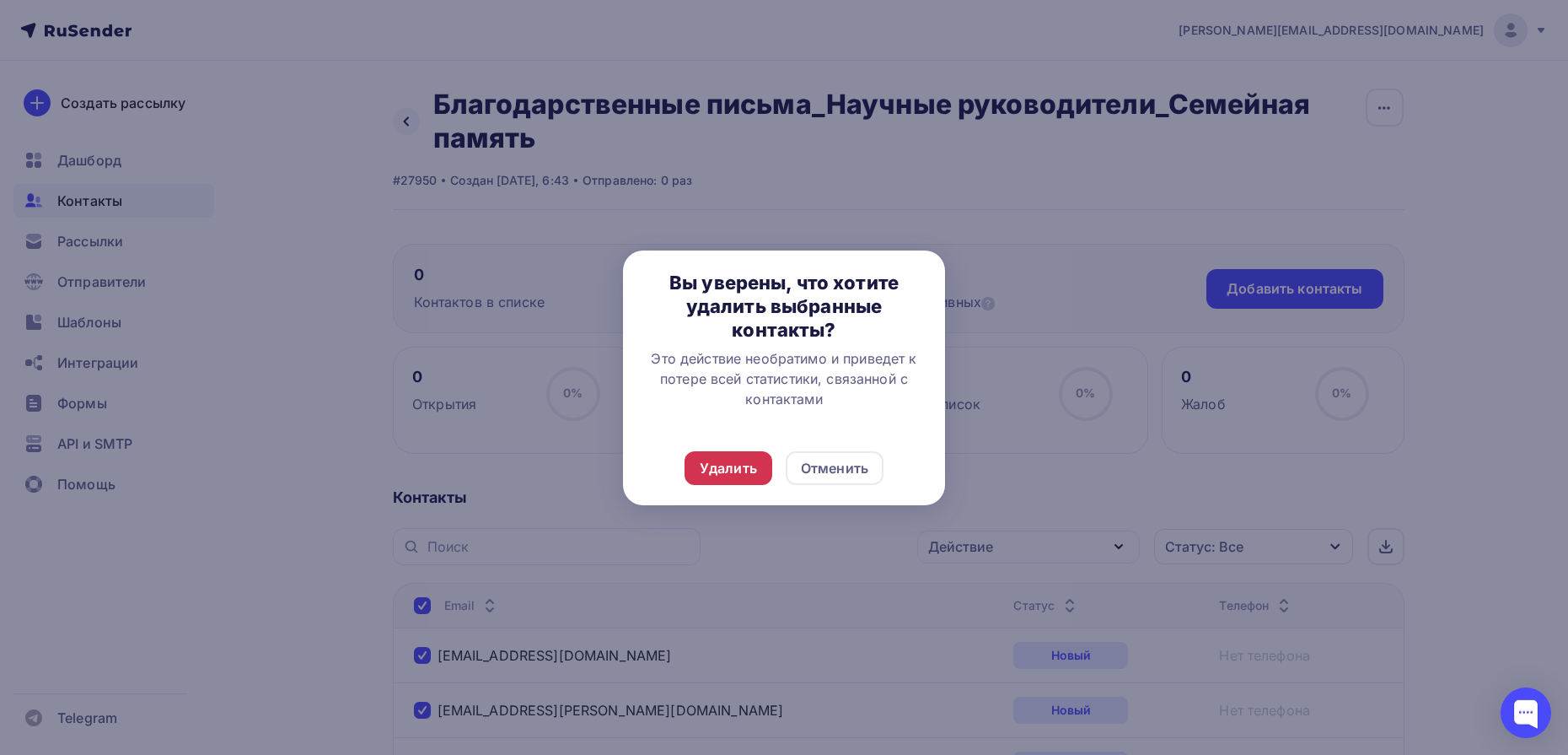
click at [731, 470] on div "Удалить" at bounding box center [728, 468] width 57 height 20
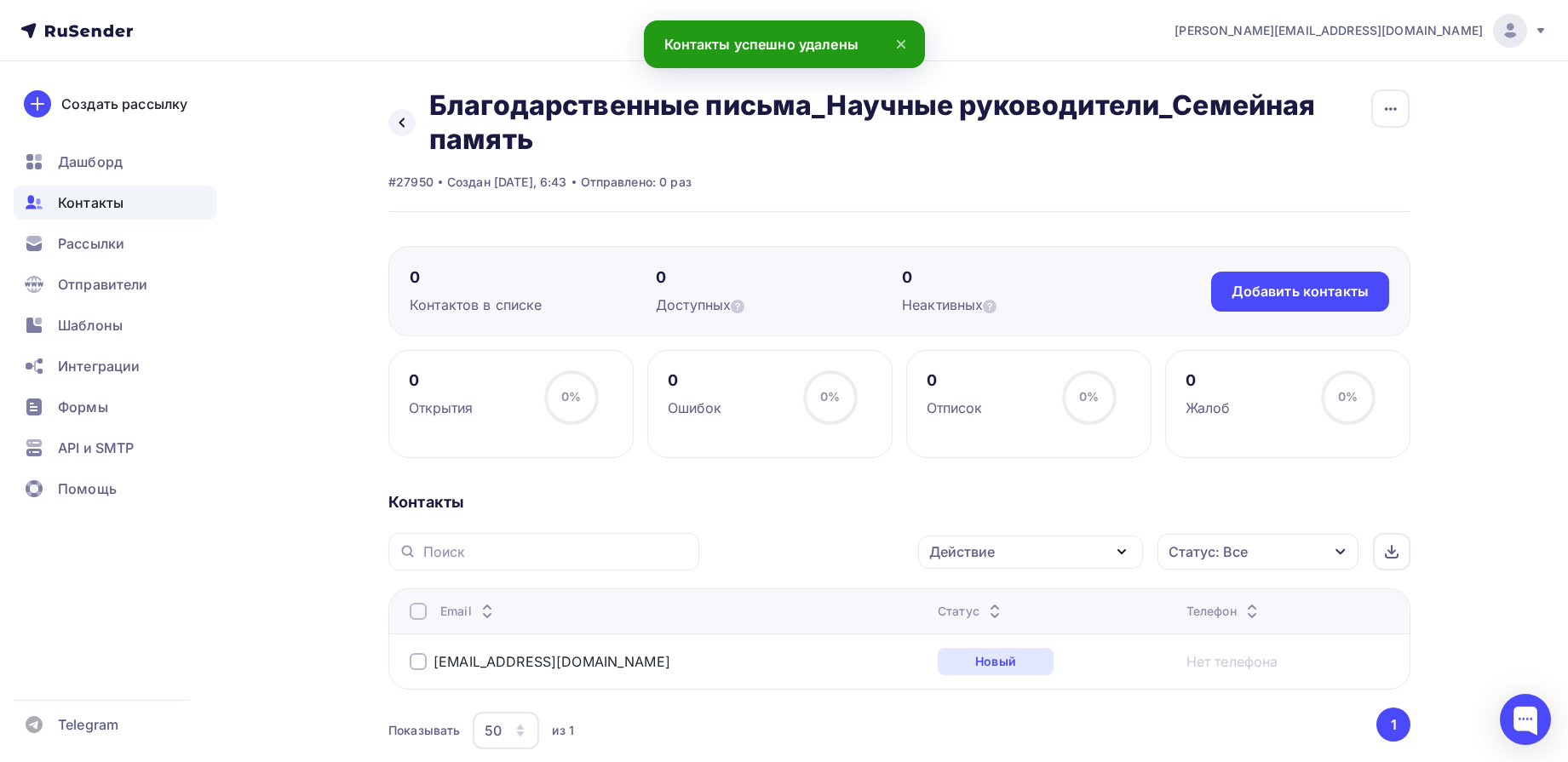
click at [414, 662] on div at bounding box center [418, 662] width 17 height 17
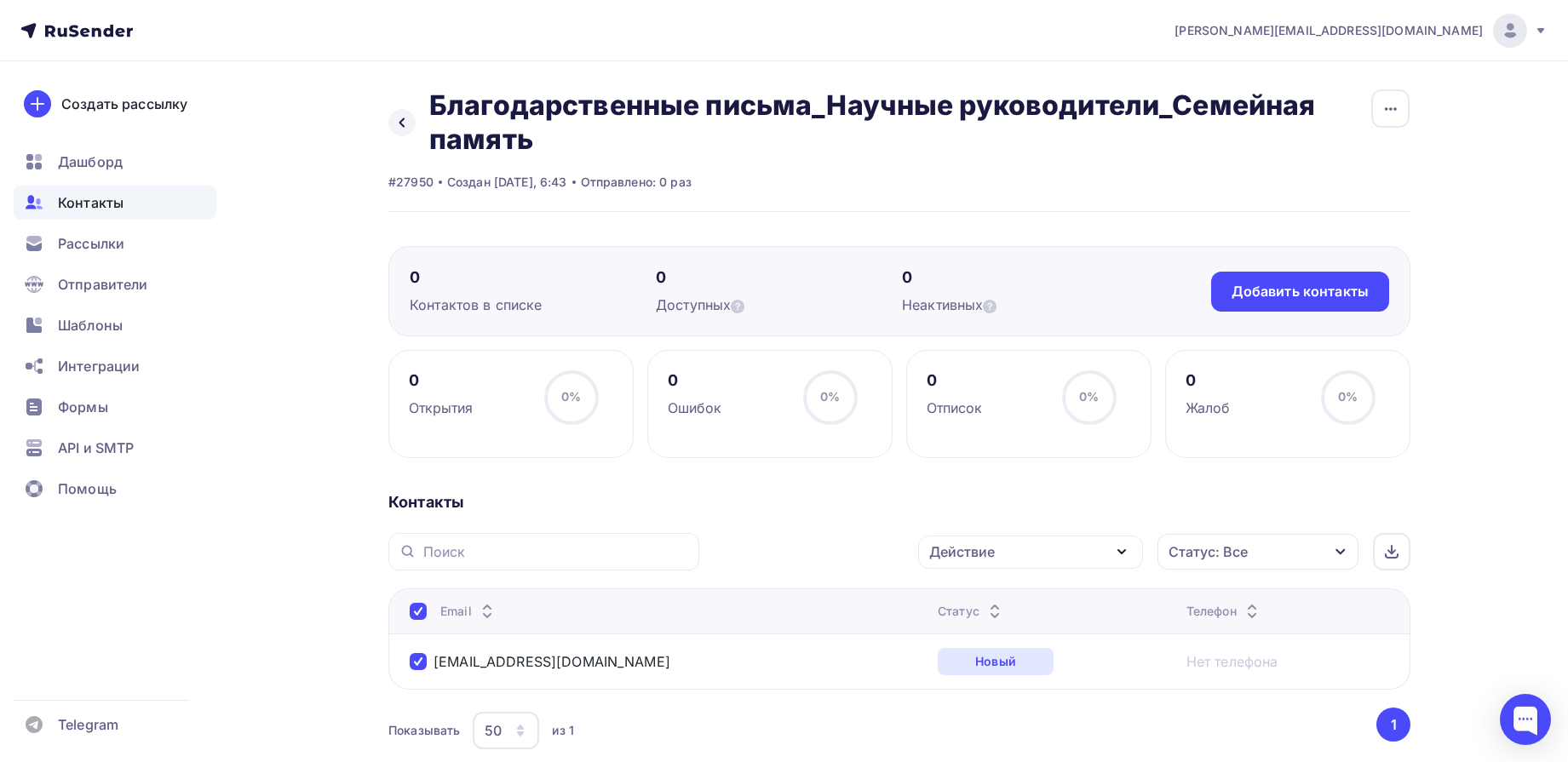
click at [1047, 560] on div "Действие" at bounding box center [1030, 551] width 225 height 33
click at [964, 669] on div "Удалить" at bounding box center [966, 670] width 56 height 20
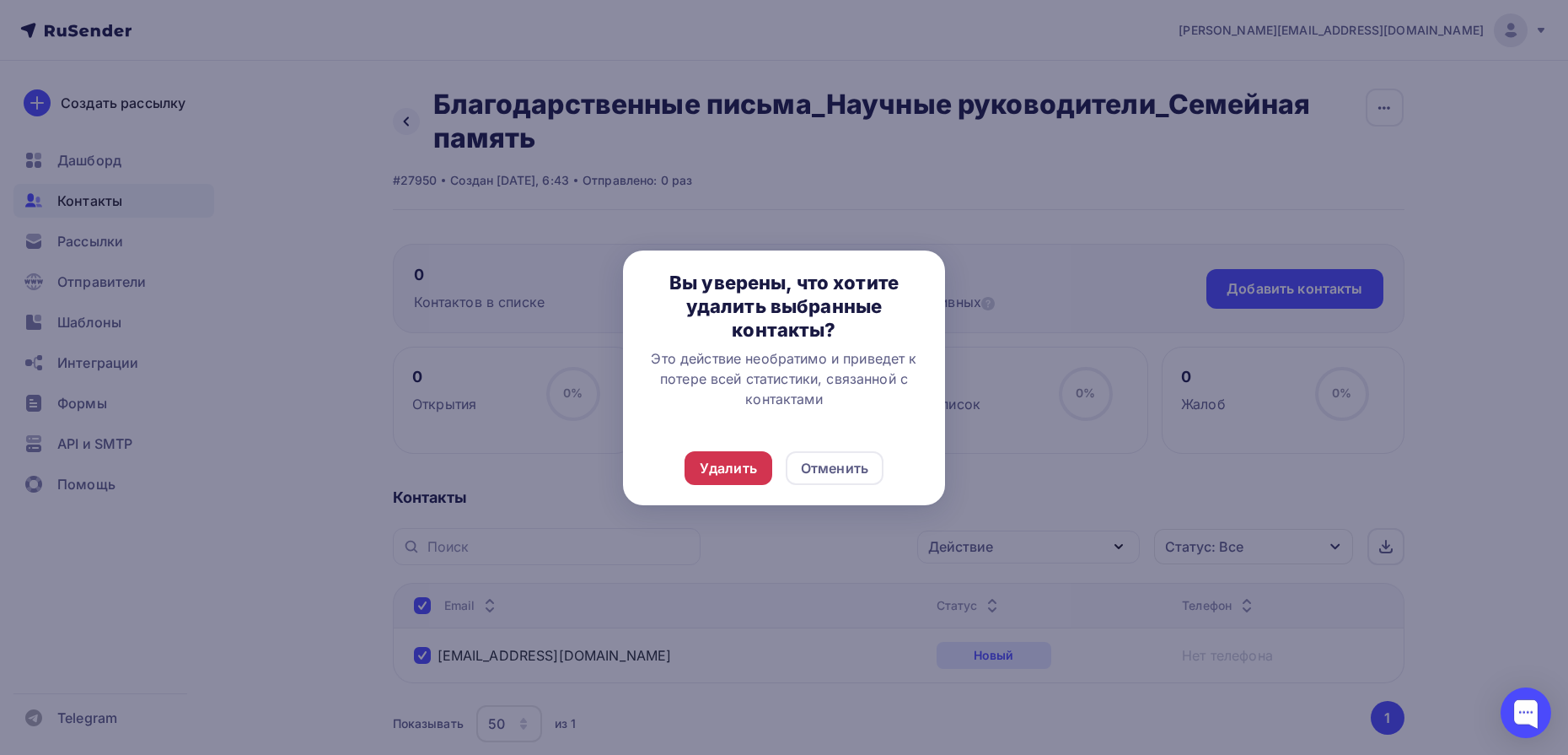
click at [738, 468] on div "Удалить" at bounding box center [728, 468] width 57 height 20
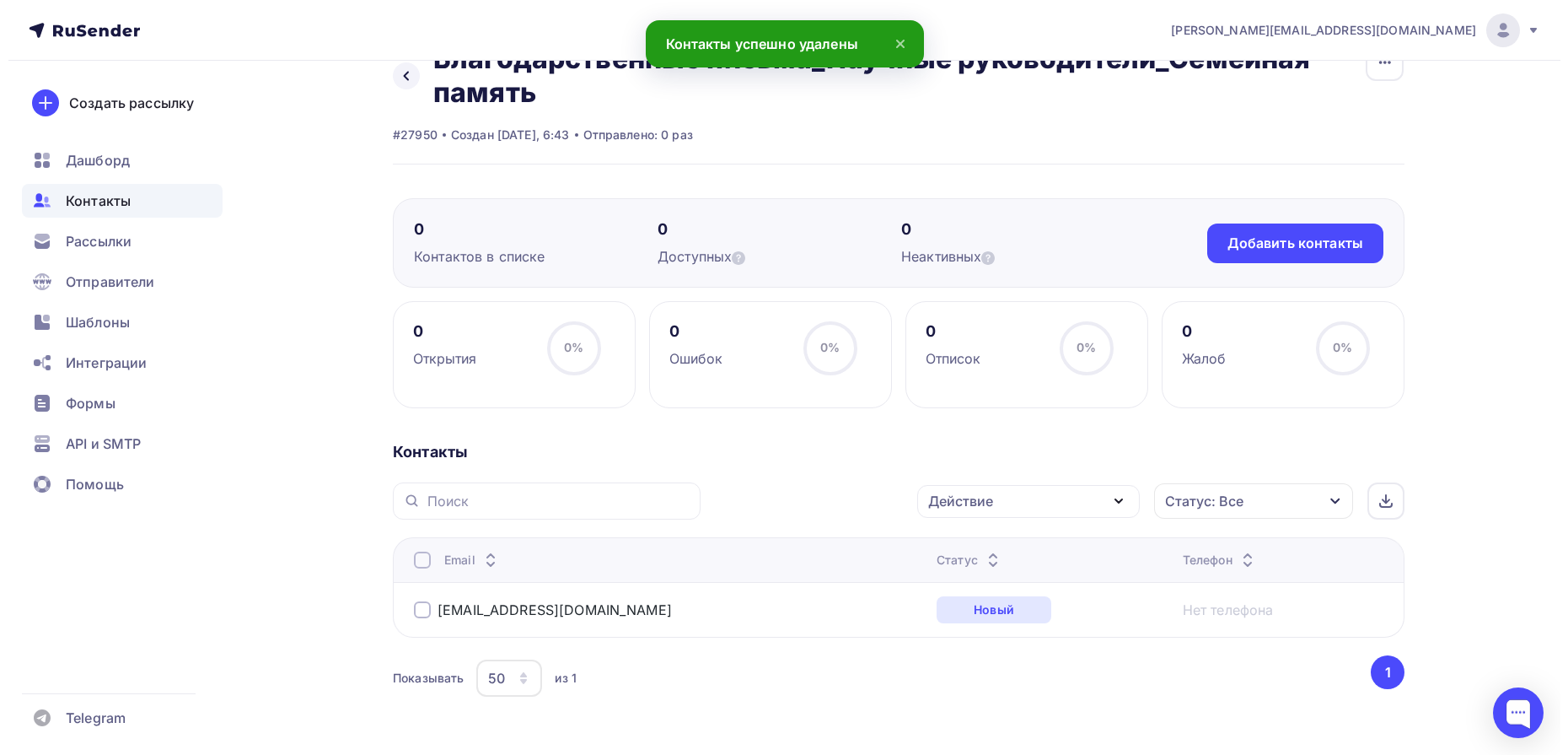
scroll to position [100, 0]
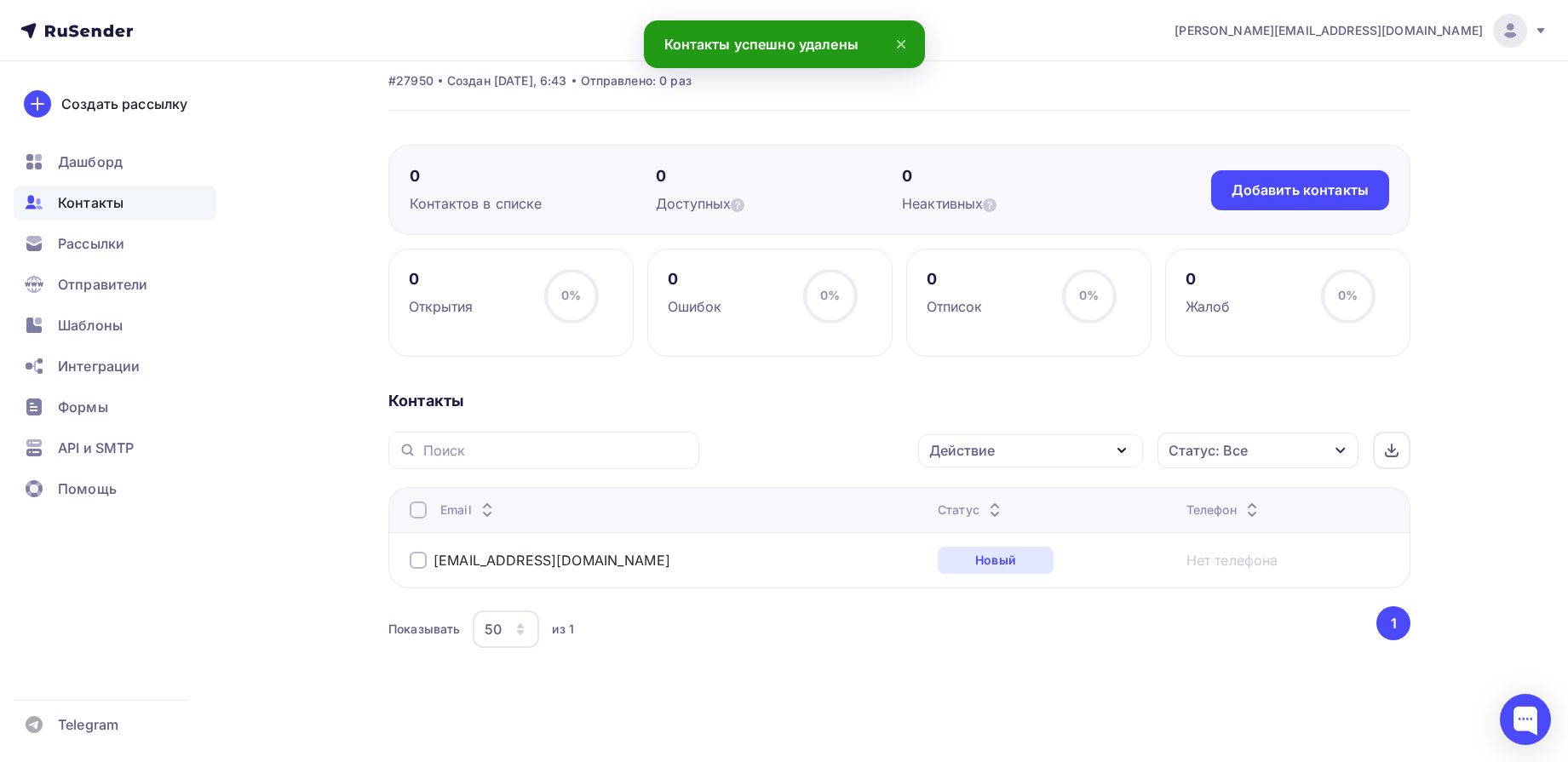
click at [421, 555] on div at bounding box center [418, 560] width 17 height 17
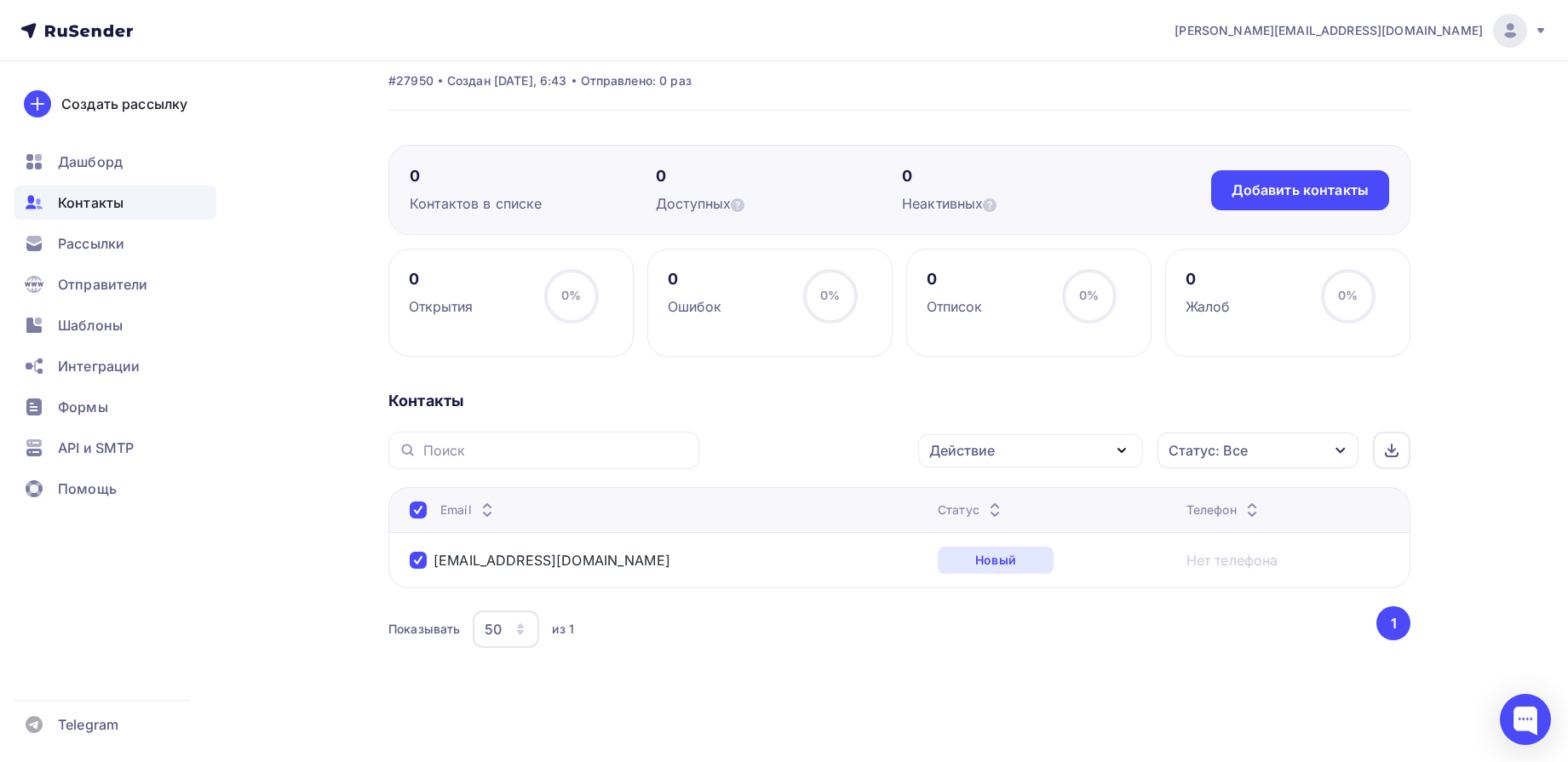
click at [962, 455] on div "Действие" at bounding box center [962, 450] width 66 height 20
click at [957, 572] on div "Удалить" at bounding box center [966, 568] width 56 height 20
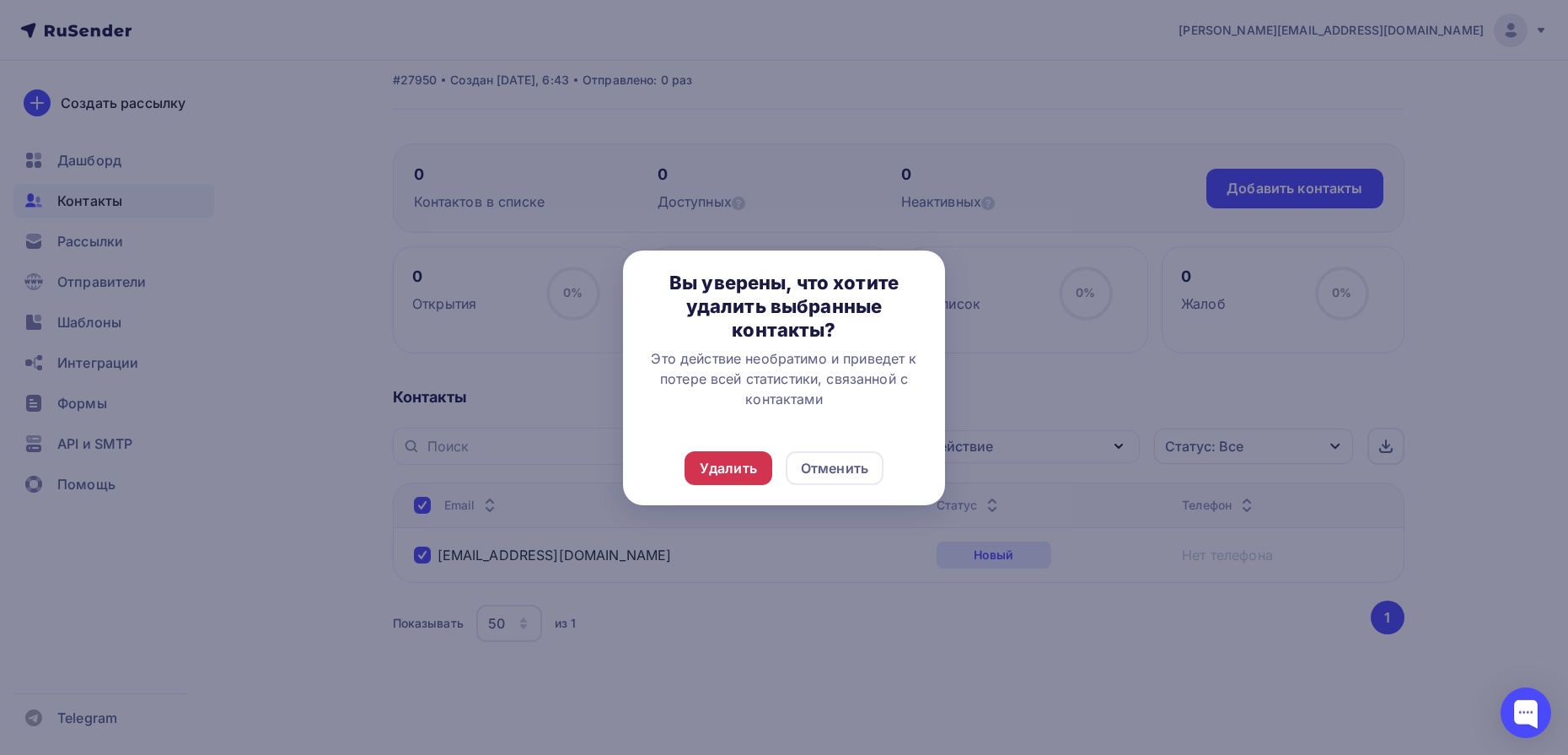
click at [737, 470] on div "Удалить" at bounding box center [728, 468] width 57 height 20
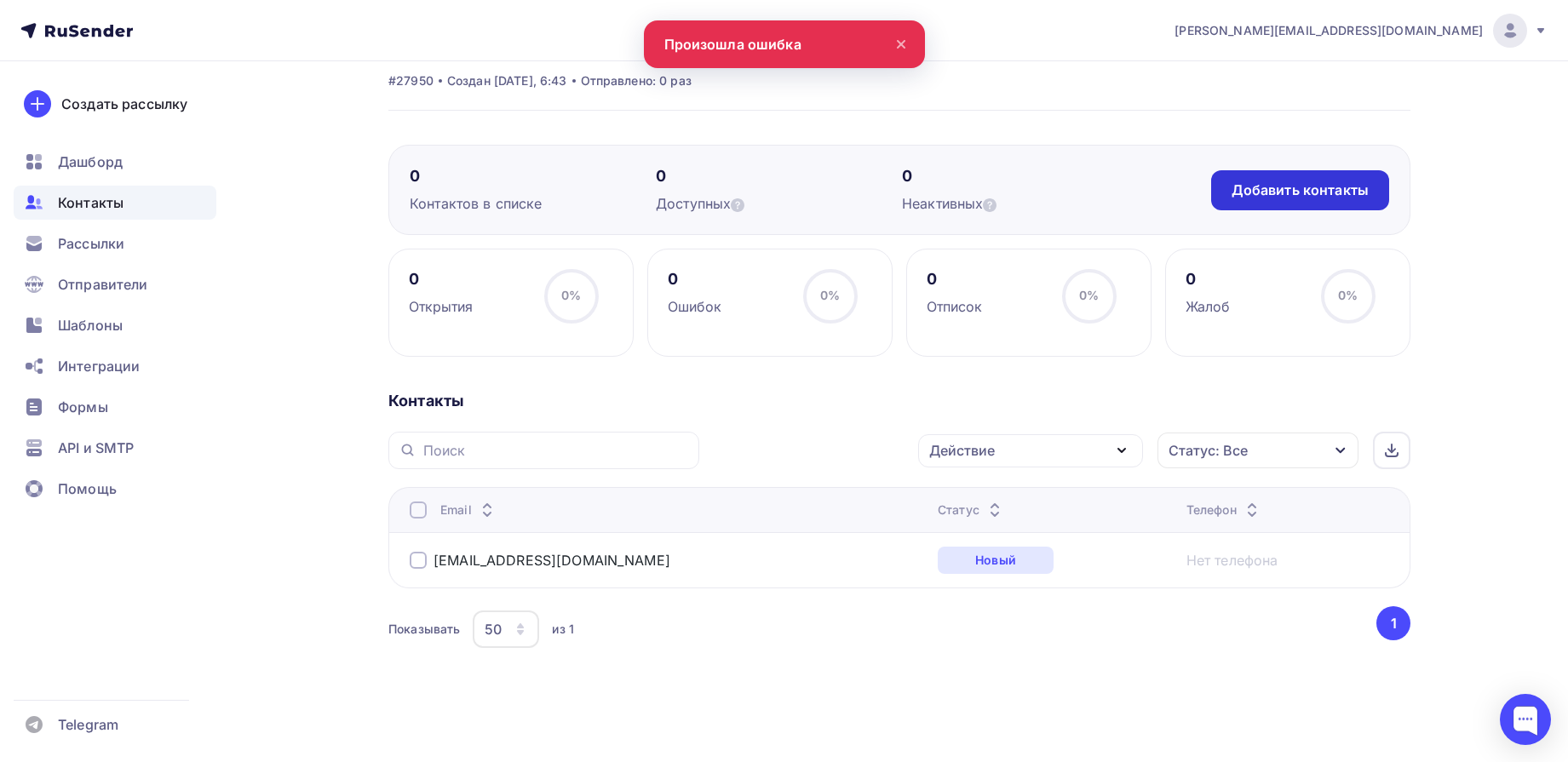
click at [1243, 210] on div "Добавить контакты" at bounding box center [1300, 190] width 178 height 40
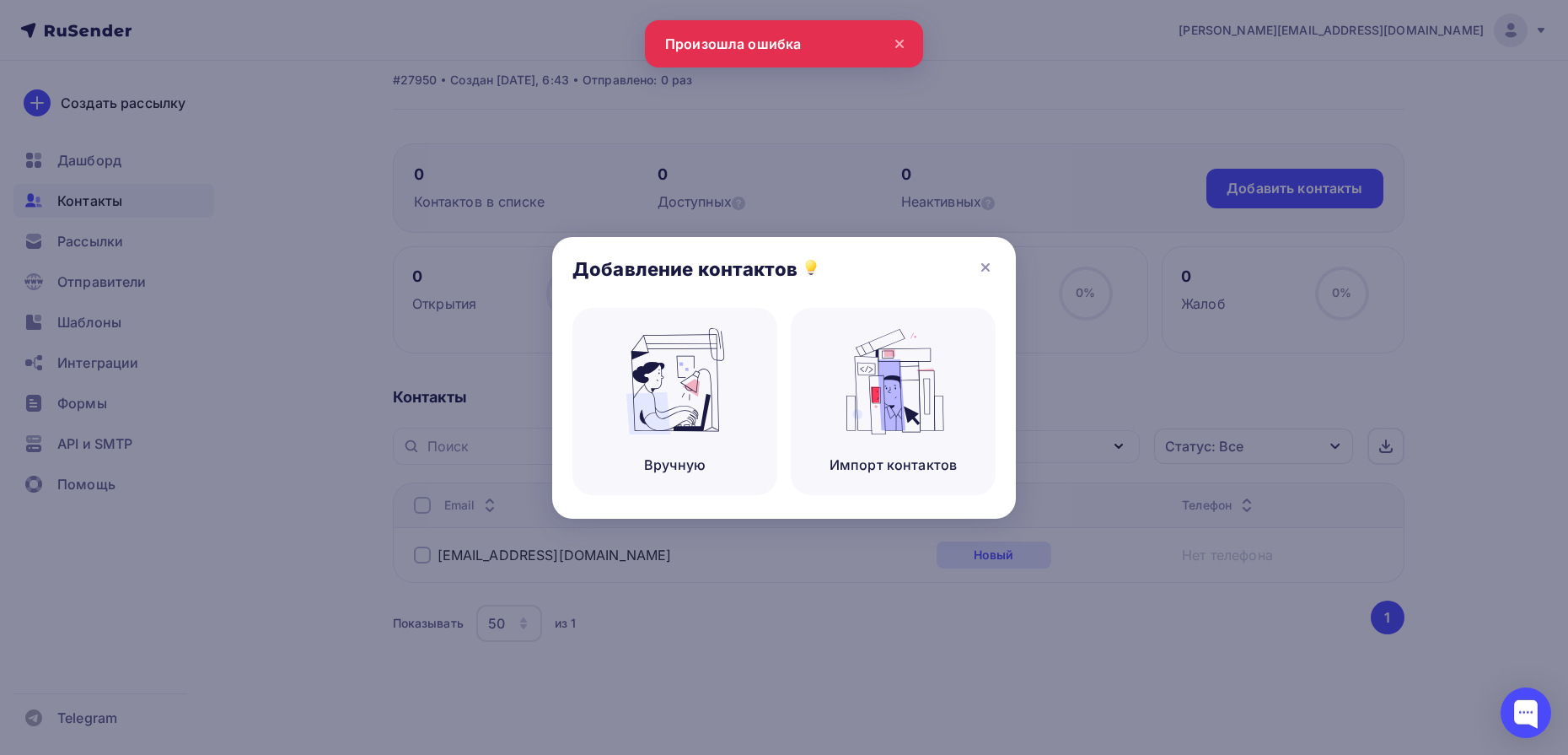
click at [994, 262] on icon at bounding box center [985, 267] width 20 height 20
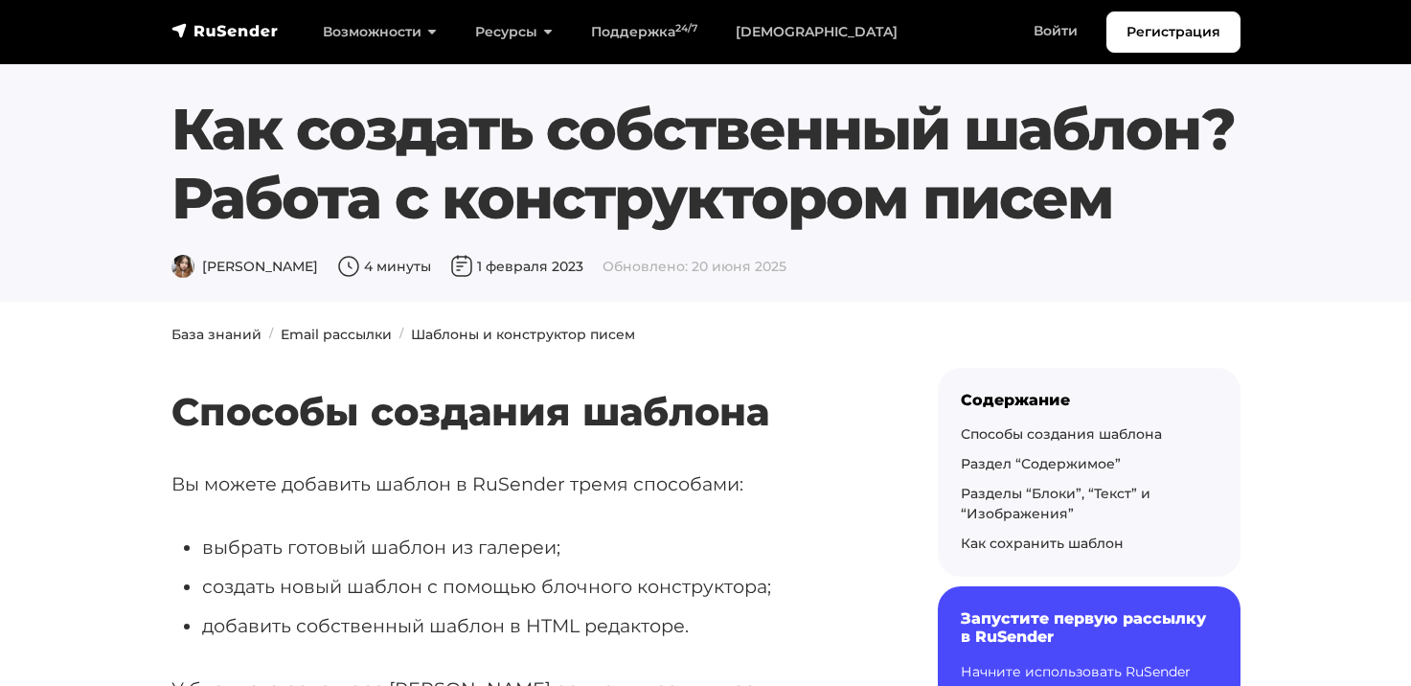
scroll to position [383, 0]
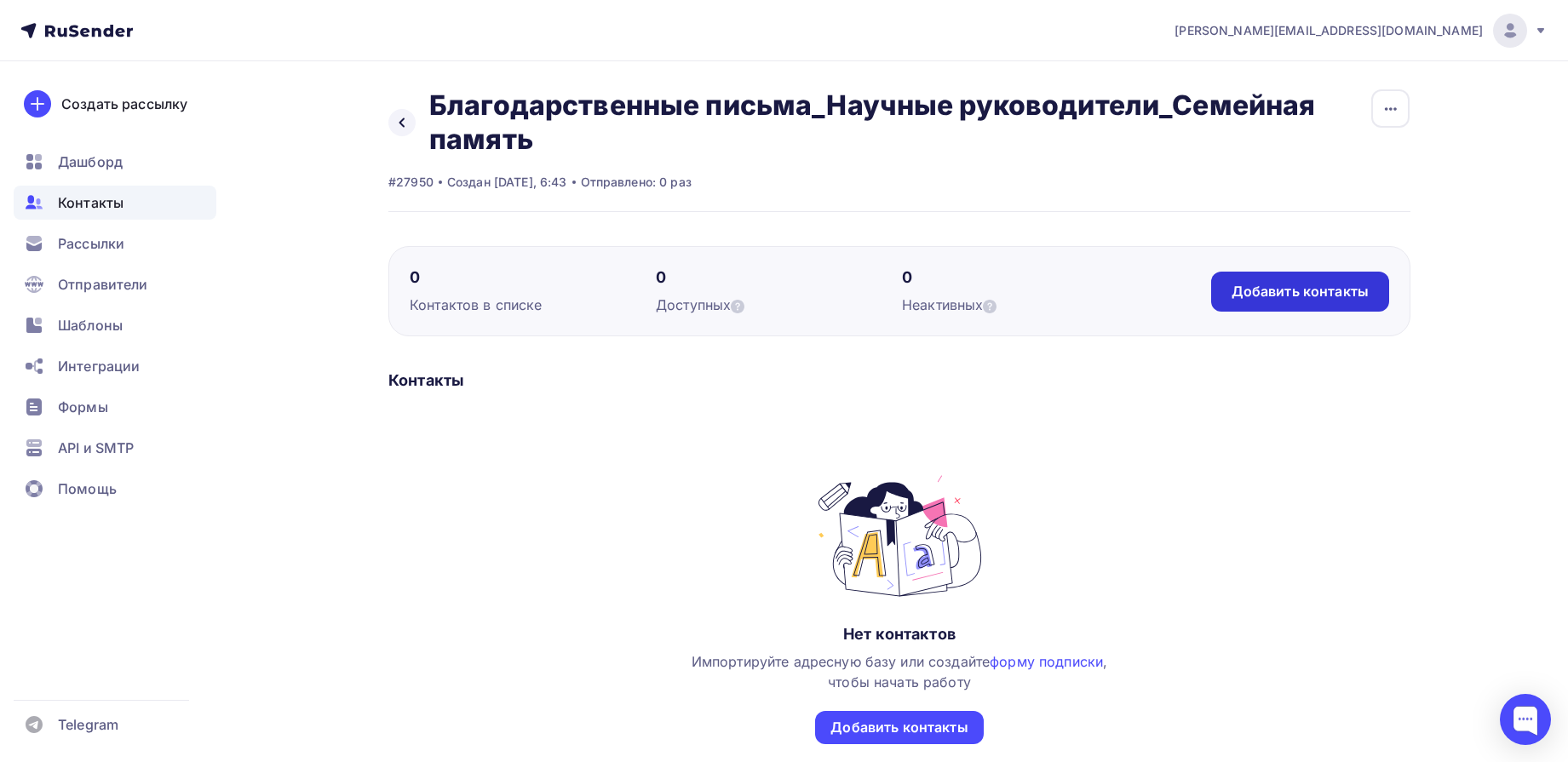
click at [1290, 280] on div "Добавить контакты" at bounding box center [1300, 292] width 178 height 40
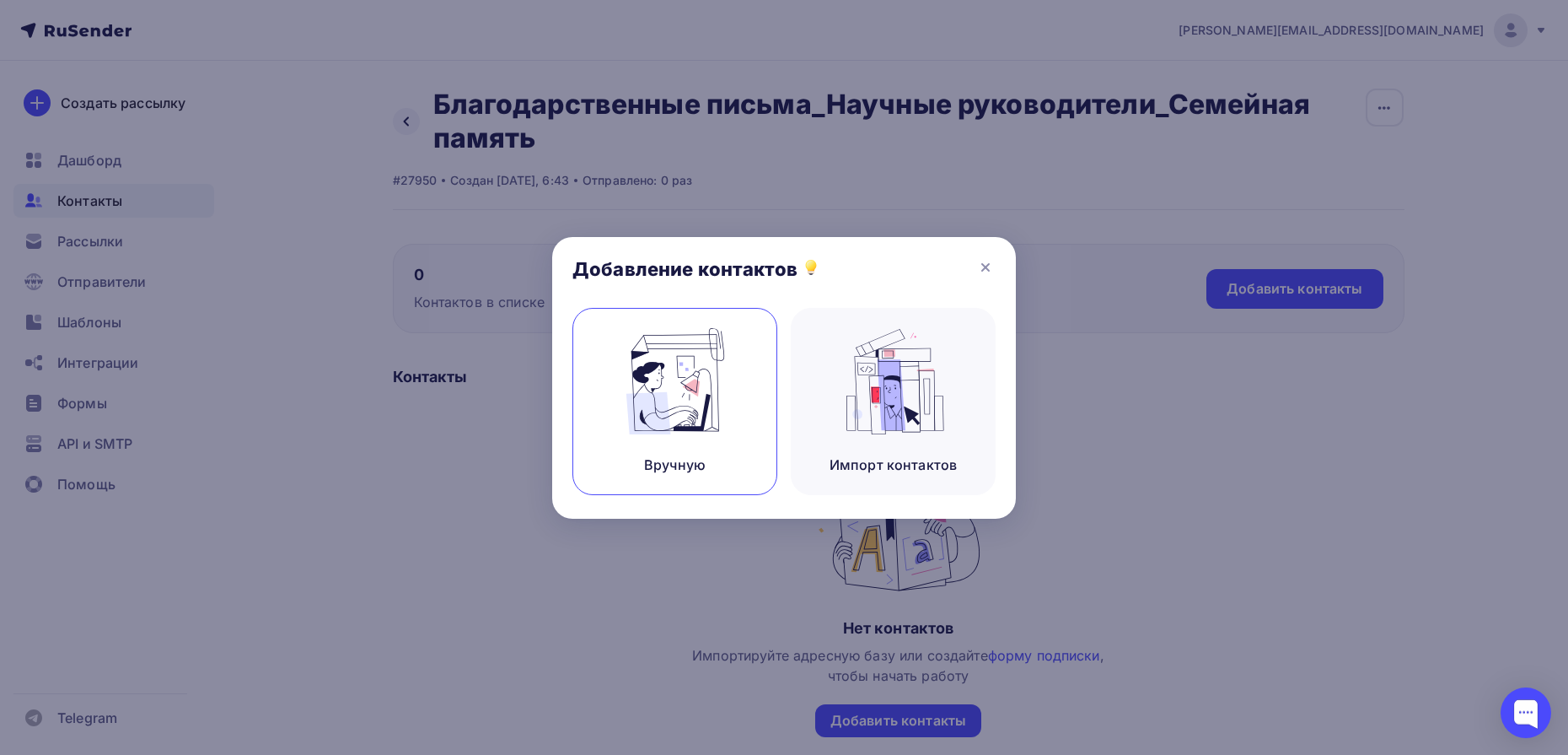
click at [699, 411] on img at bounding box center [675, 381] width 113 height 107
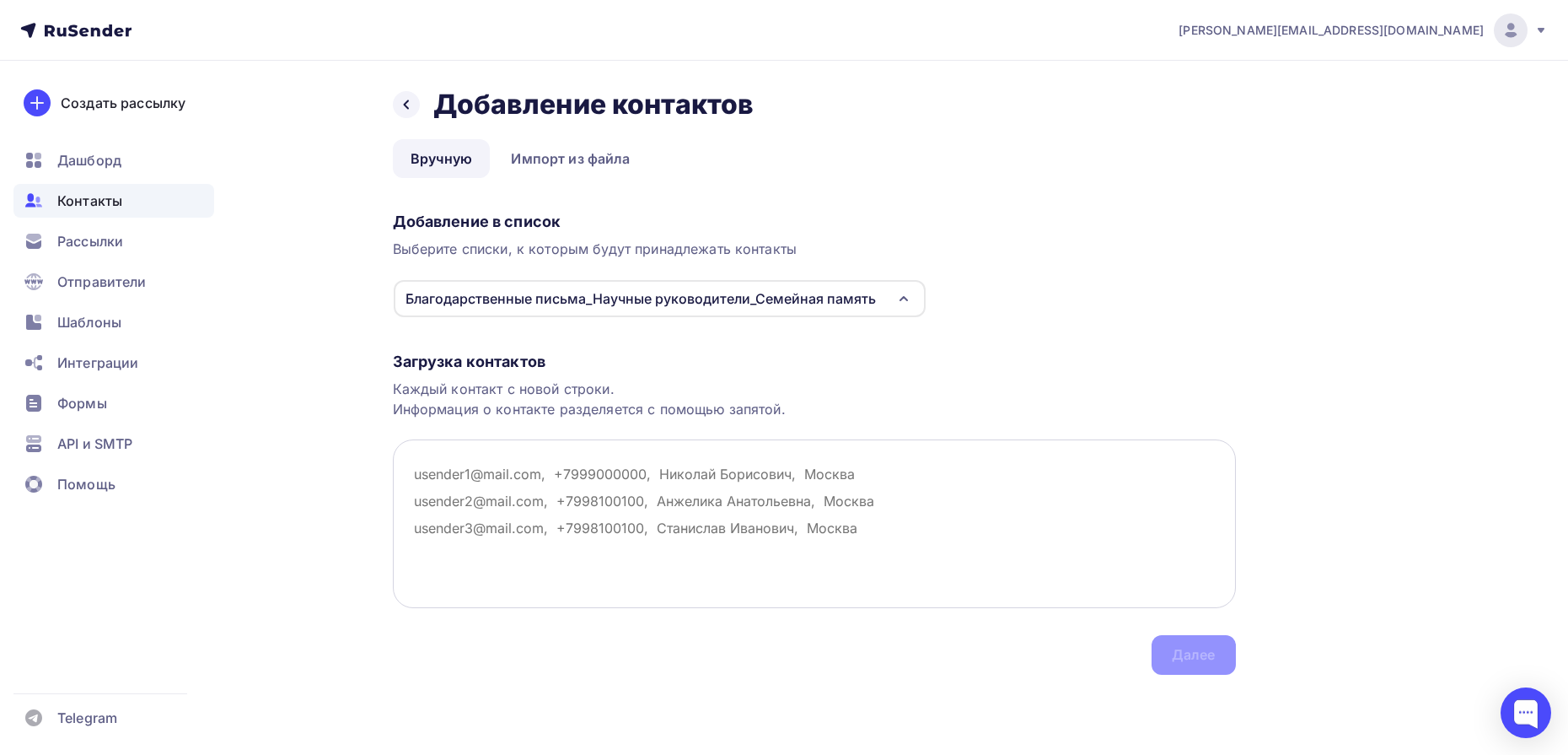
paste textarea "[PERSON_NAME][EMAIL_ADDRESS][DOMAIN_NAME] [EMAIL_ADDRESS][DOMAIN_NAME] [EMAIL_A…"
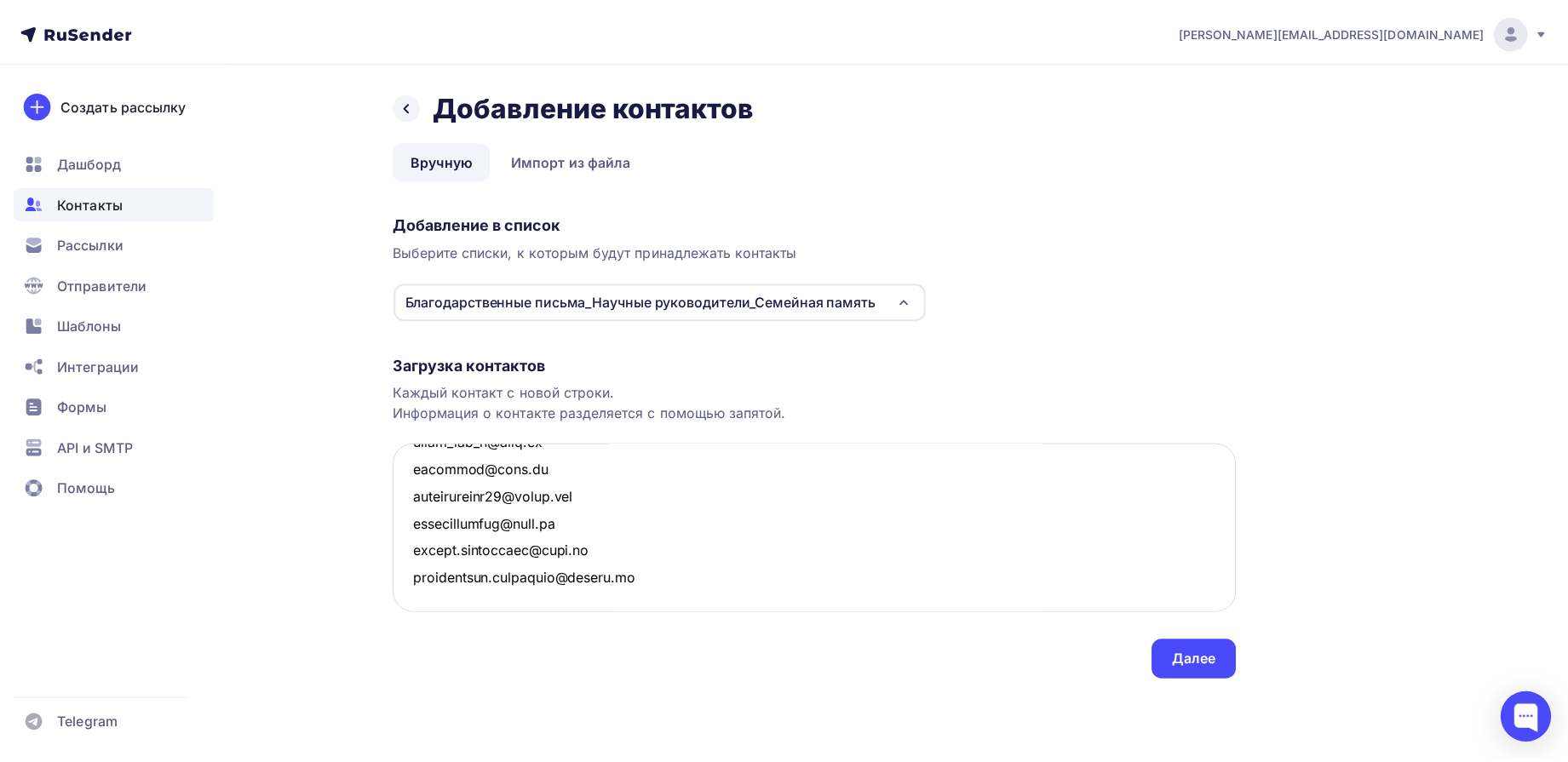
scroll to position [1289, 0]
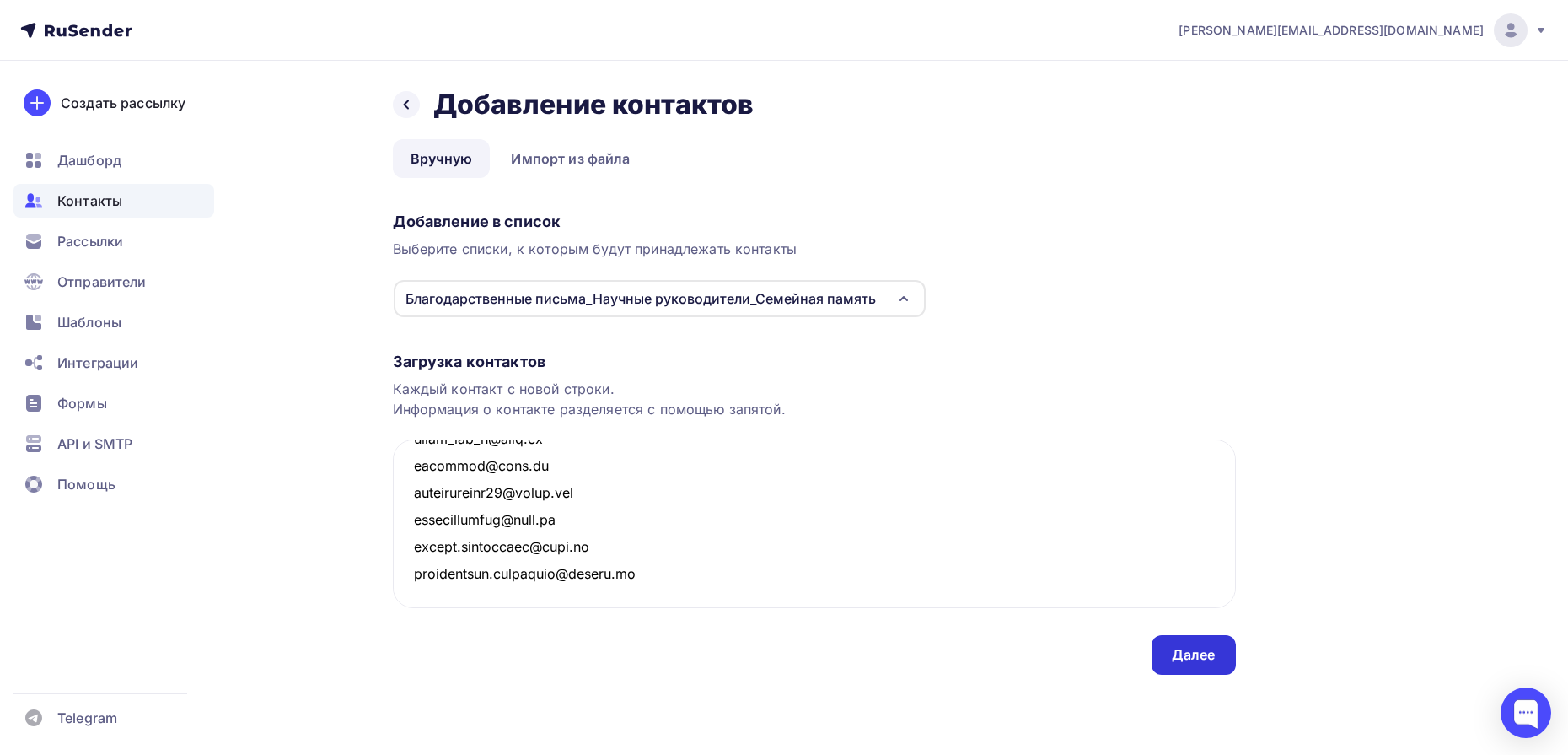
type textarea "[PERSON_NAME][EMAIL_ADDRESS][DOMAIN_NAME] [EMAIL_ADDRESS][DOMAIN_NAME] [EMAIL_A…"
click at [1174, 656] on div "Далее" at bounding box center [1194, 655] width 44 height 19
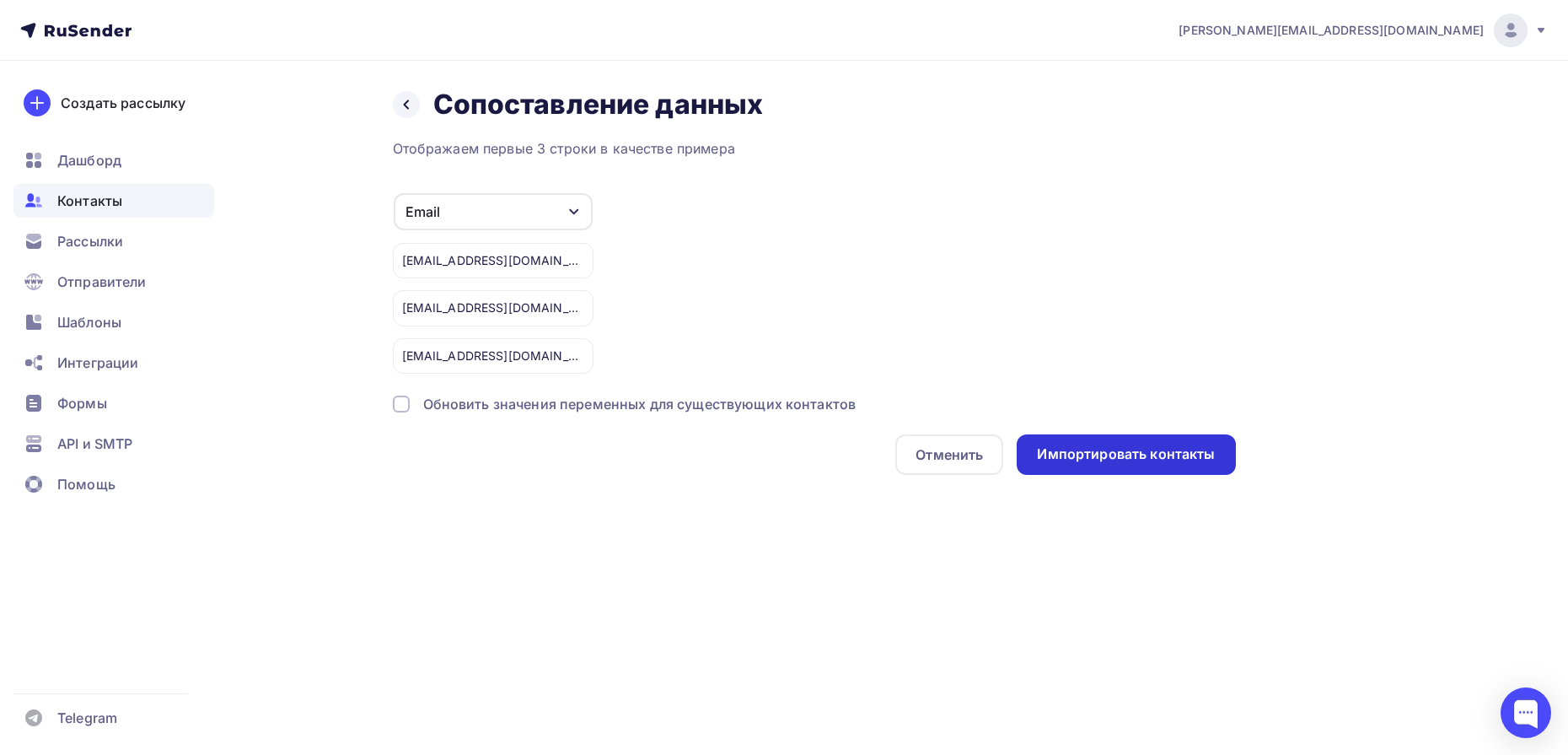
click at [1120, 453] on div "Импортировать контакты" at bounding box center [1126, 455] width 178 height 19
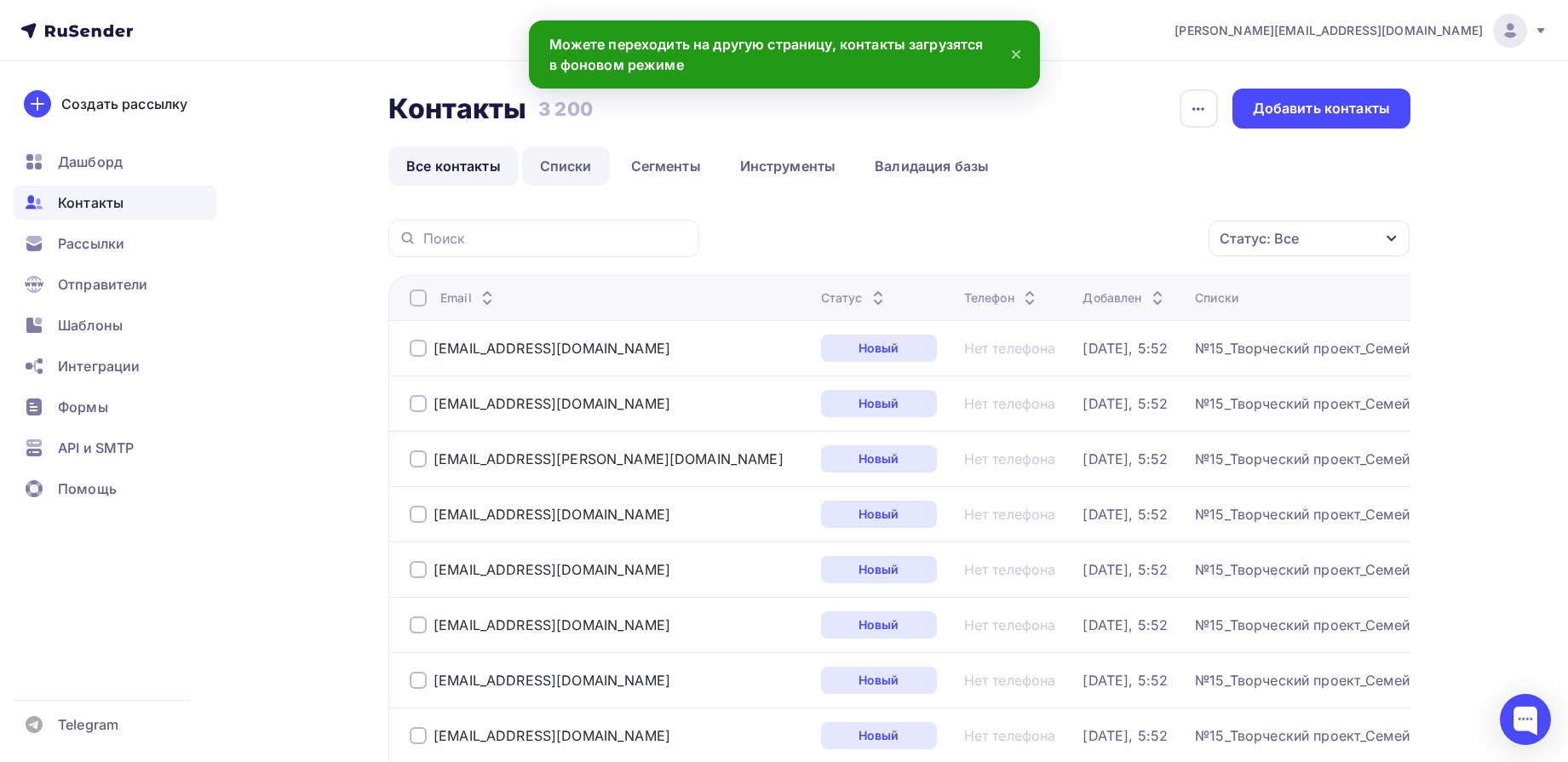
click at [561, 173] on link "Списки" at bounding box center [566, 166] width 88 height 39
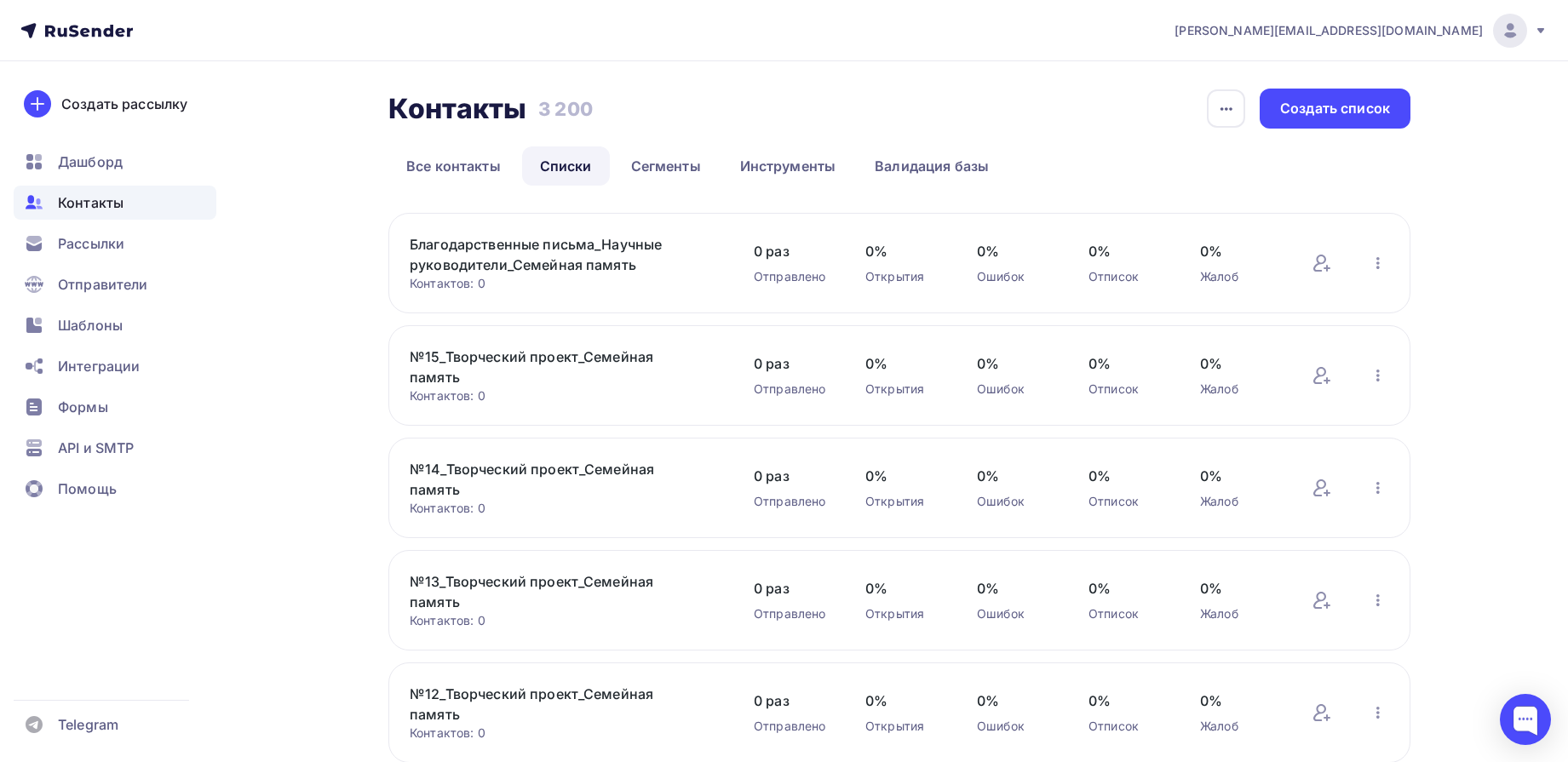
click at [559, 242] on link "Благодарственные письма_Научные руководители_Семейная память" at bounding box center [555, 254] width 290 height 41
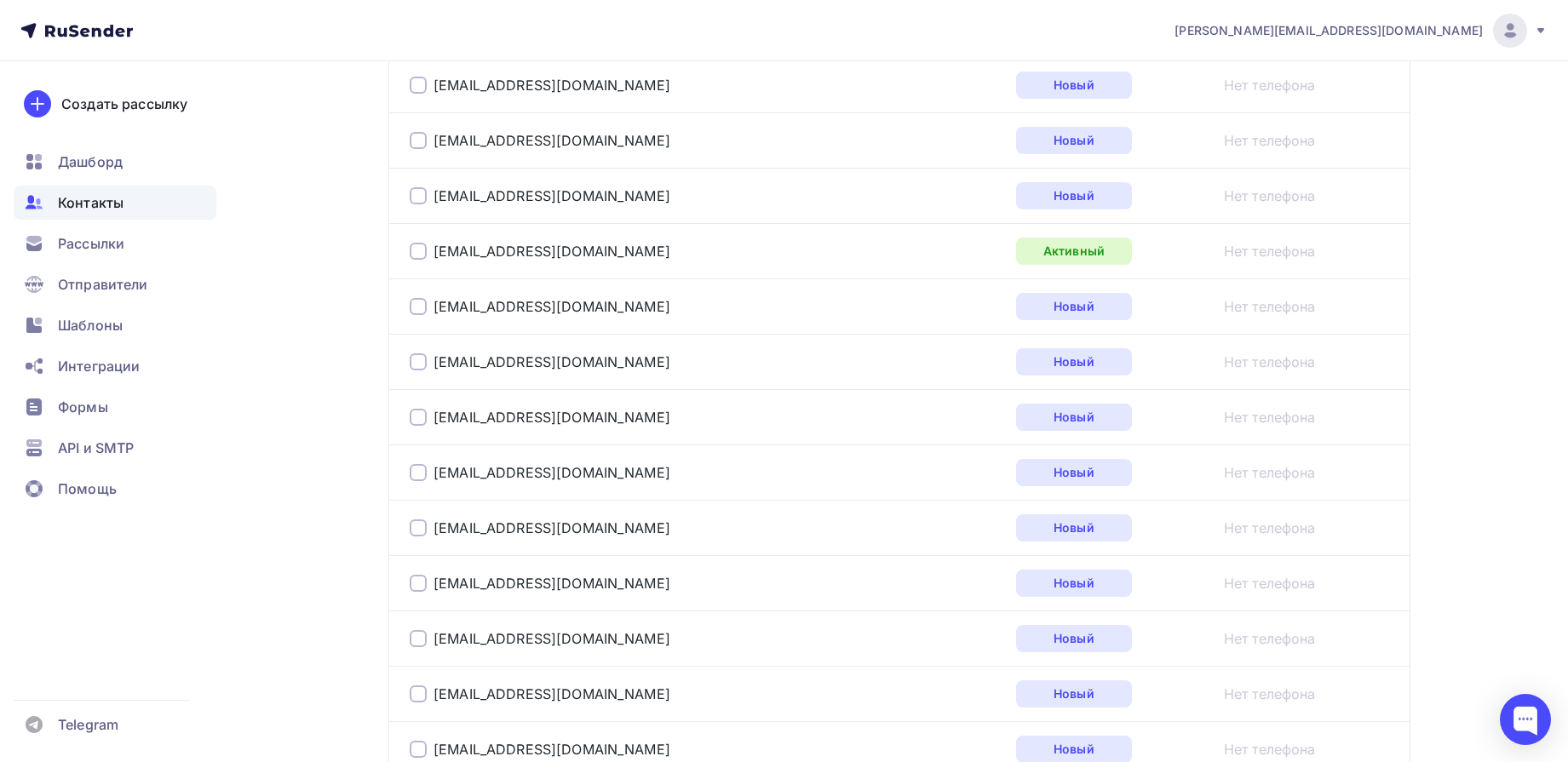
scroll to position [2175, 0]
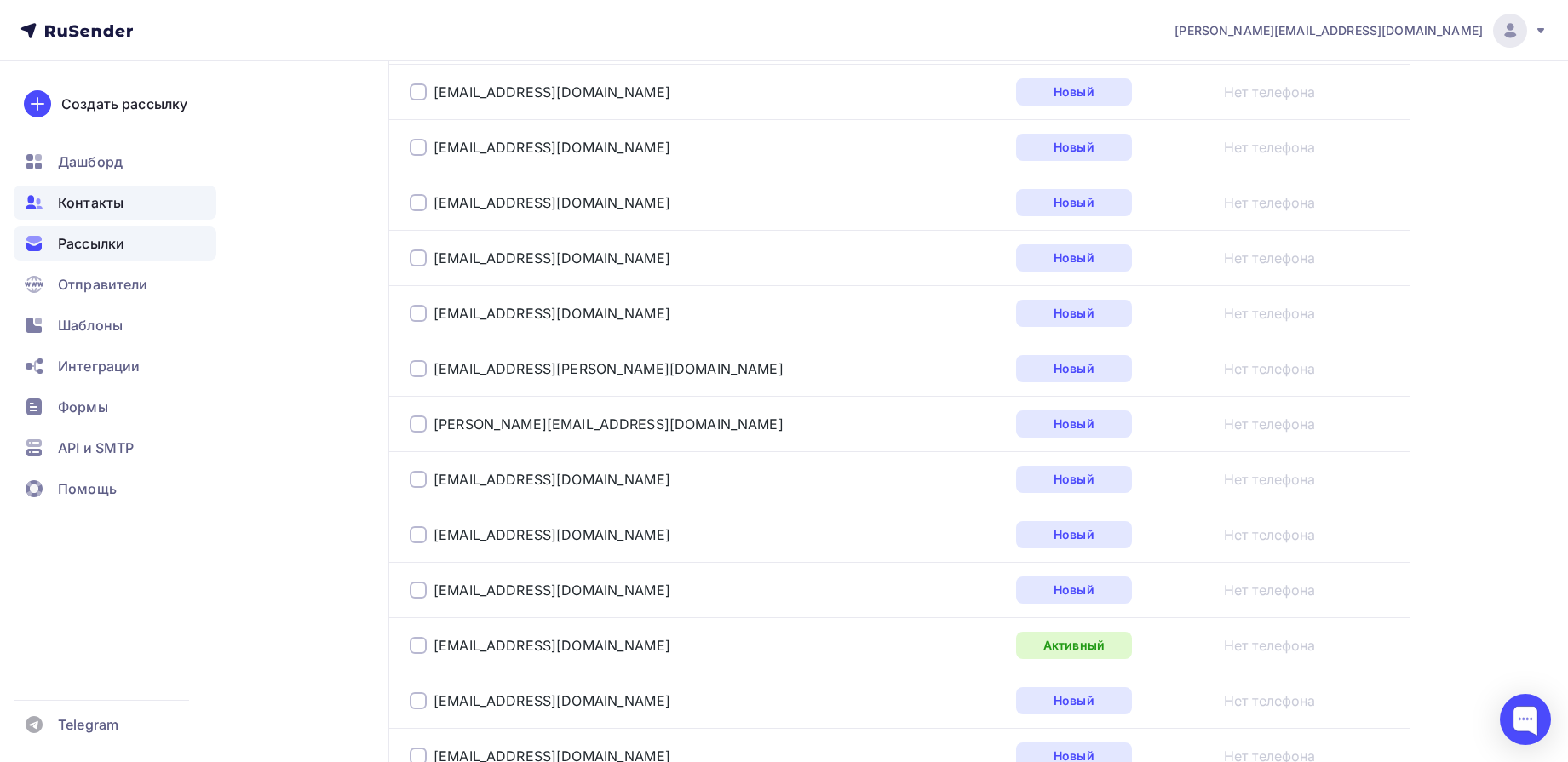
click at [125, 233] on span "Рассылки" at bounding box center [91, 243] width 67 height 20
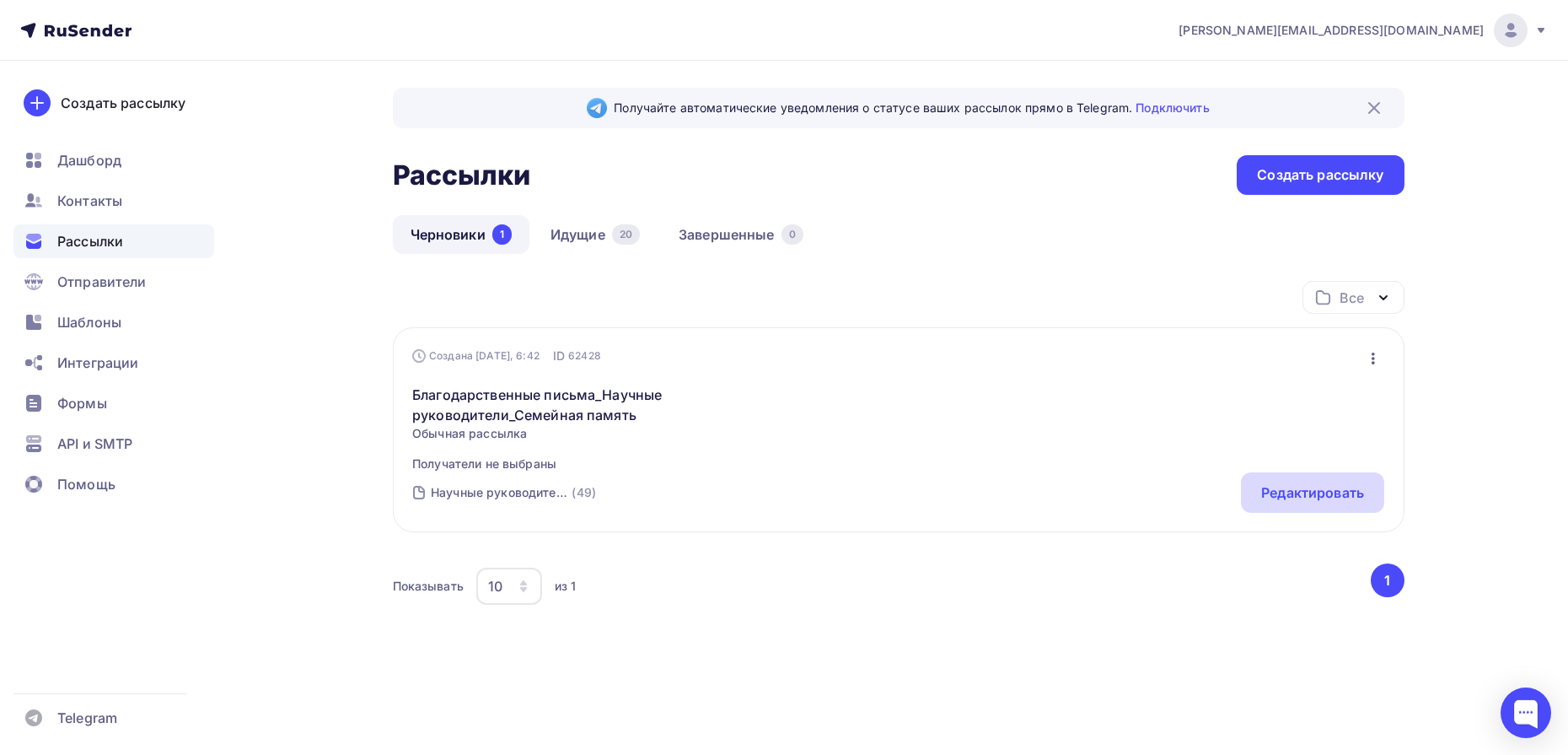
click at [1303, 489] on div "Редактировать" at bounding box center [1313, 492] width 103 height 20
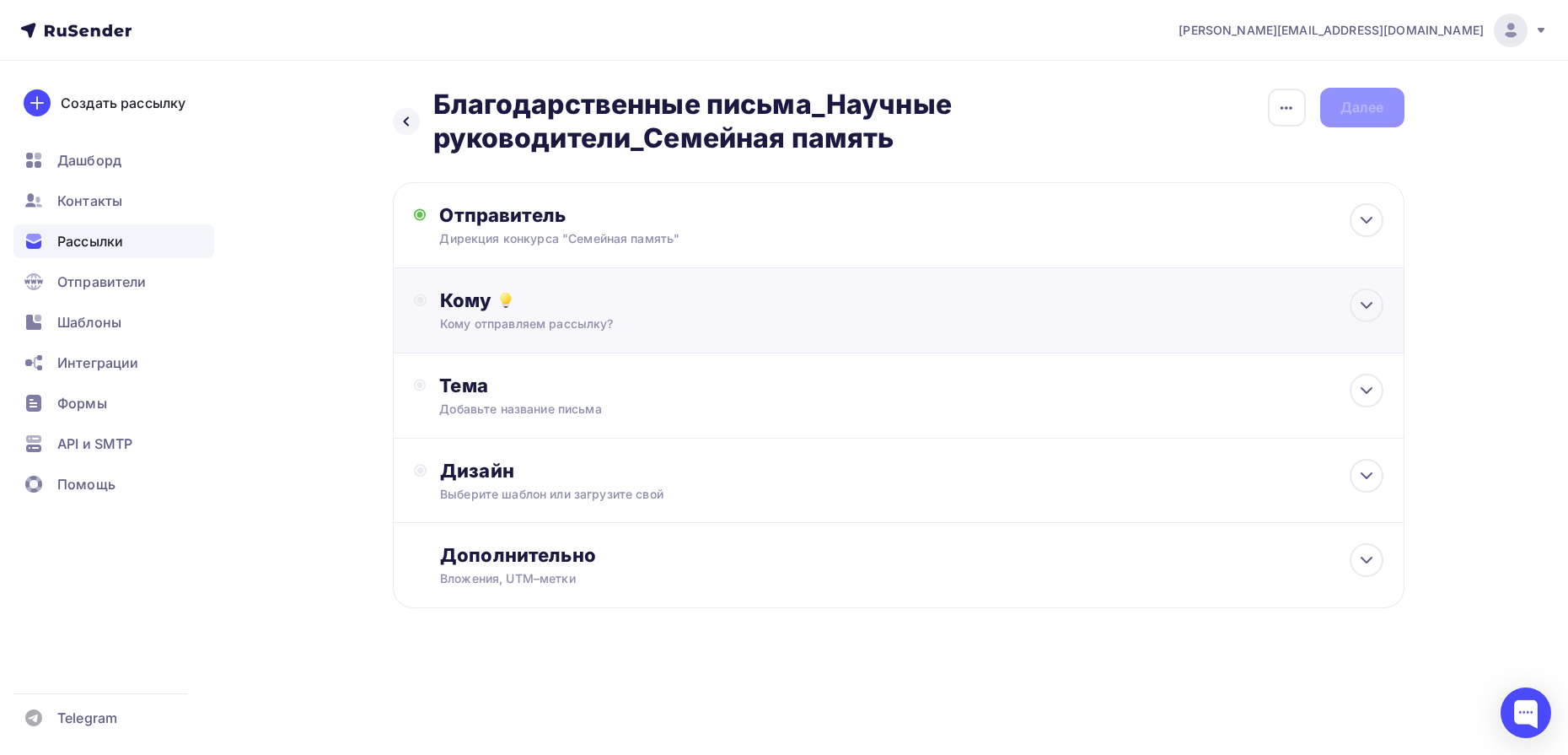
click at [1368, 307] on icon at bounding box center [1366, 305] width 20 height 20
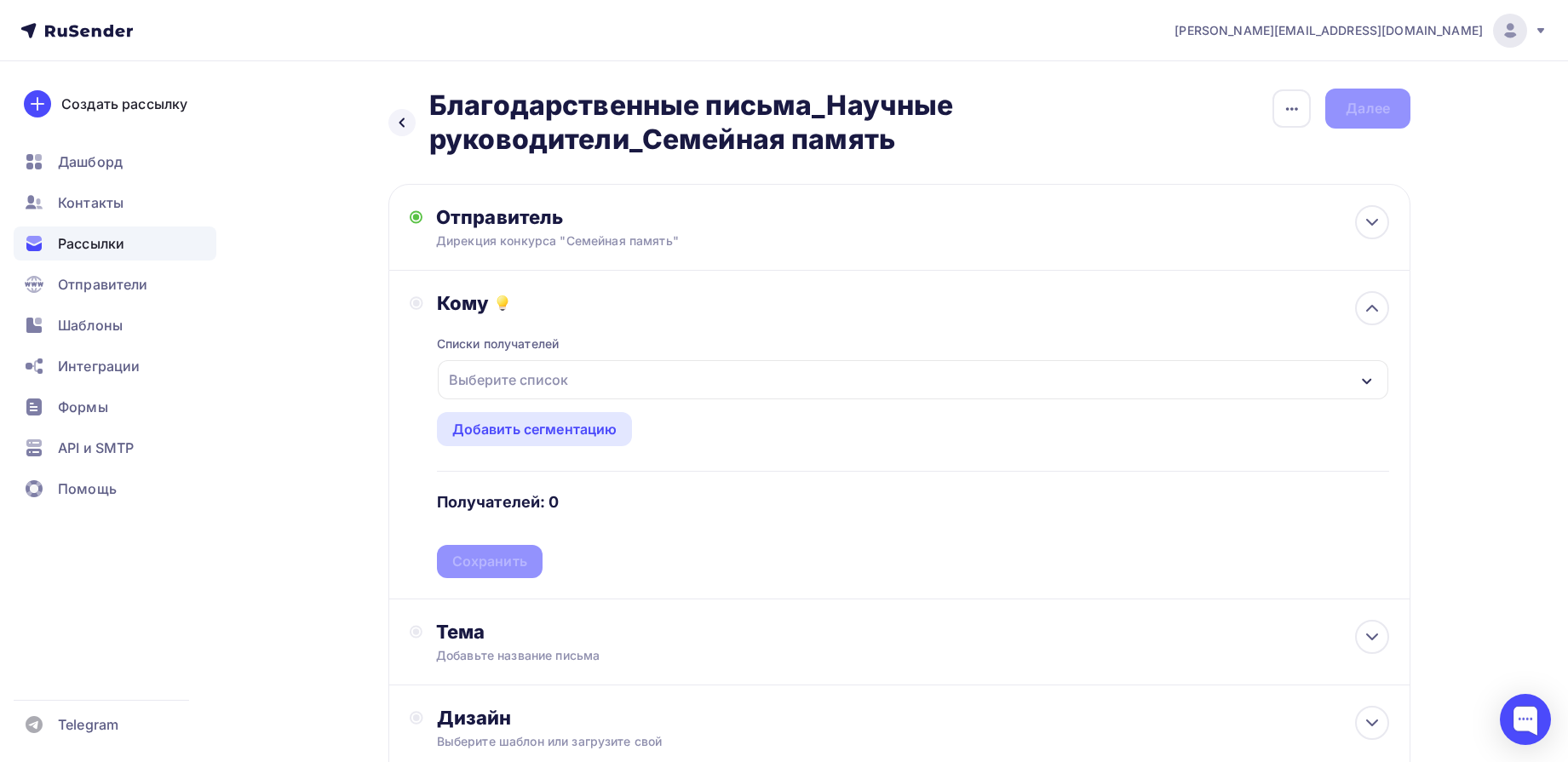
click at [700, 393] on div "Выберите список" at bounding box center [913, 380] width 951 height 39
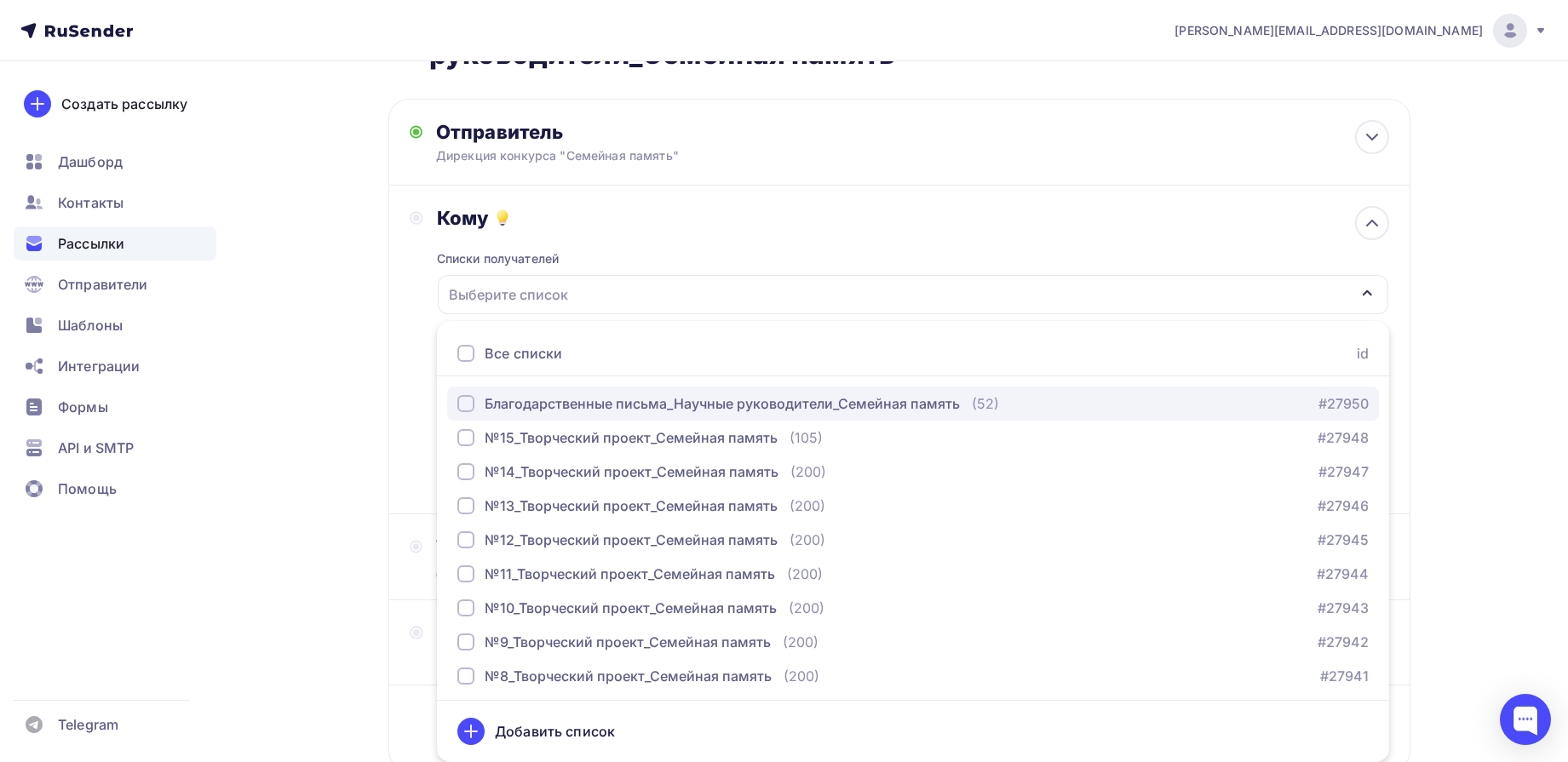
click at [655, 410] on div "Благодарственные письма_Научные руководители_Семейная память" at bounding box center [722, 403] width 475 height 20
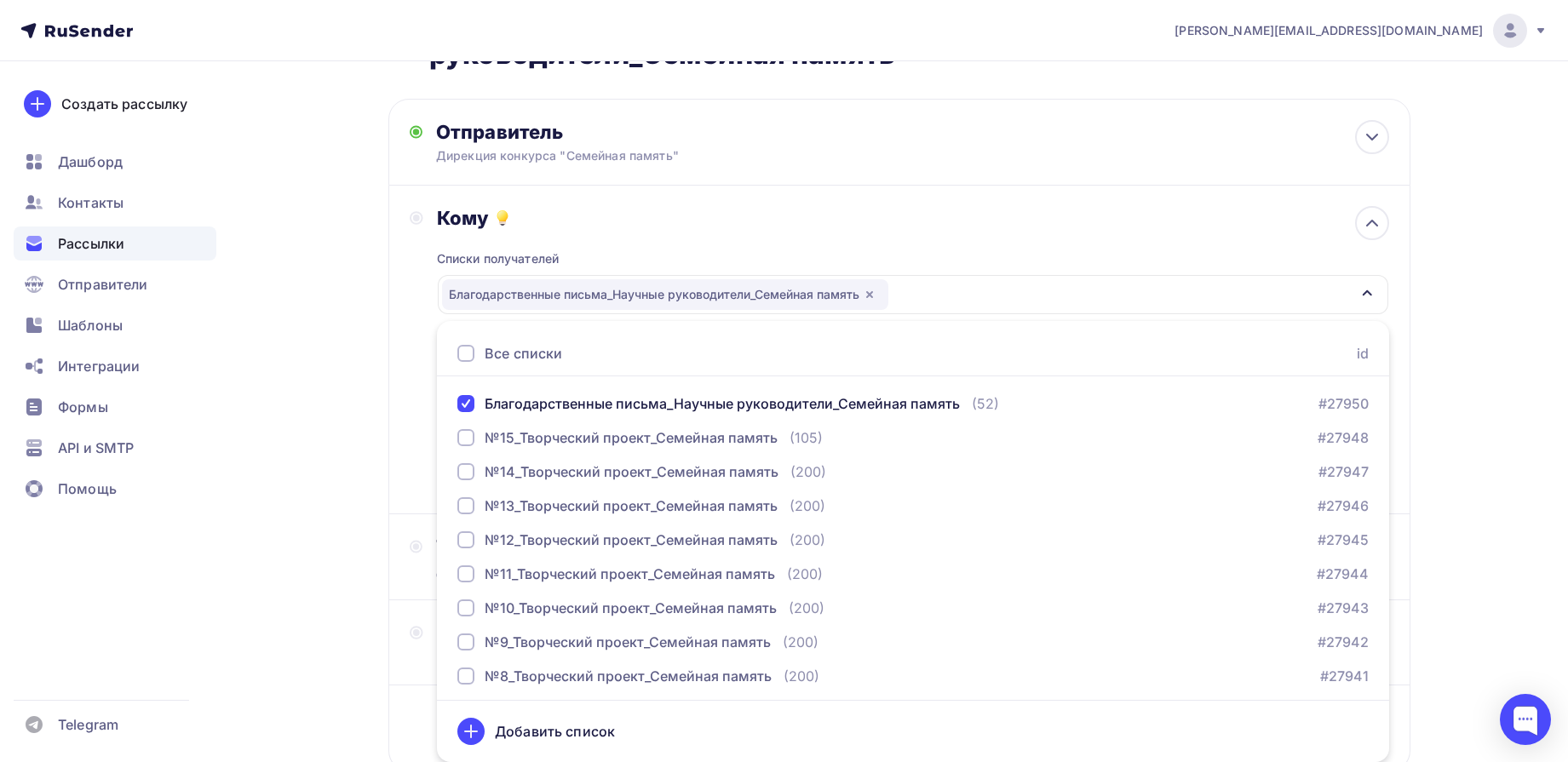
click at [1451, 391] on div "Назад Благодарственные письма_Научные руководители_Семейная память Благодарстве…" at bounding box center [784, 429] width 1396 height 905
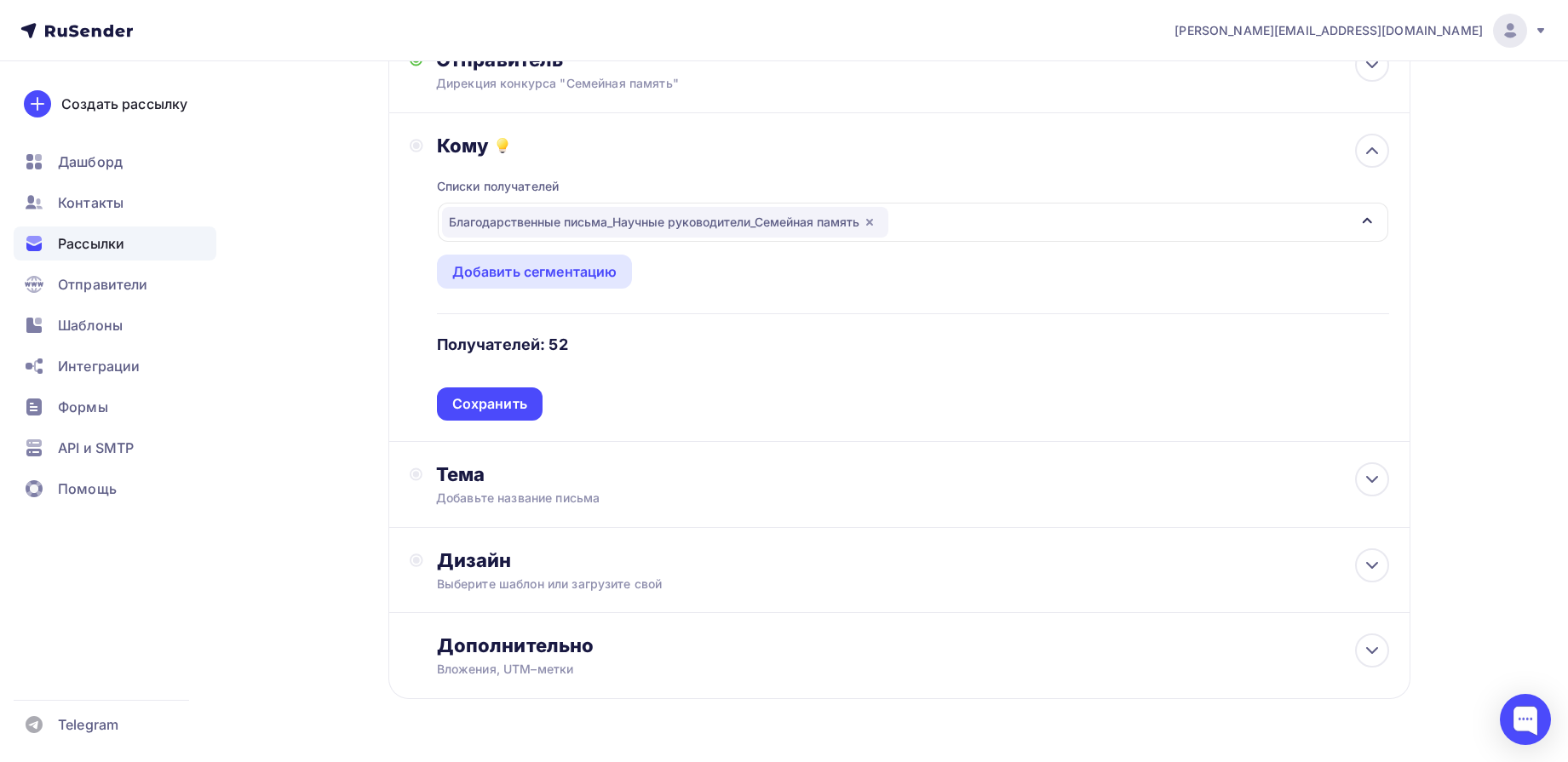
scroll to position [191, 0]
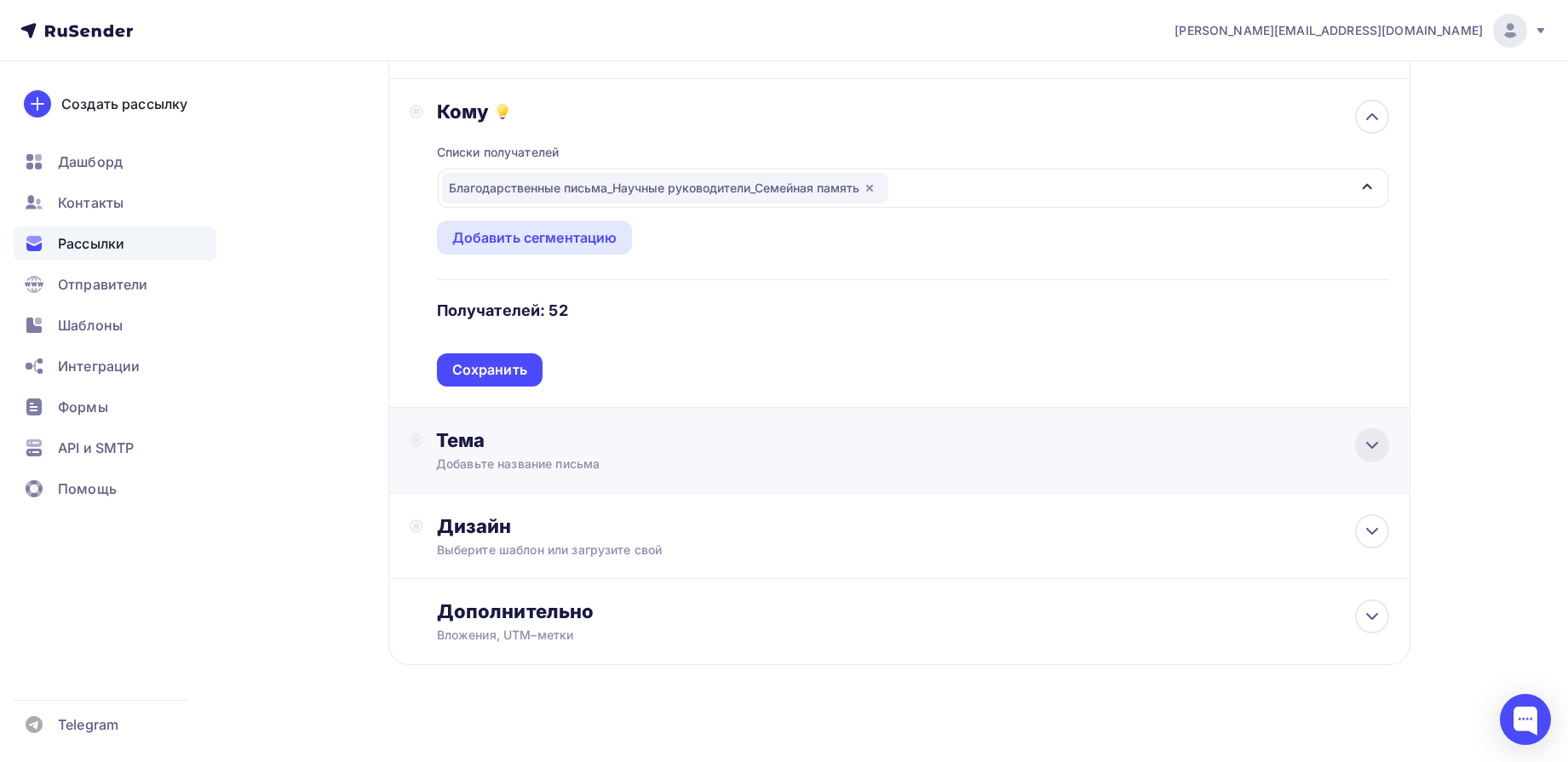
click at [1379, 450] on icon at bounding box center [1371, 445] width 20 height 20
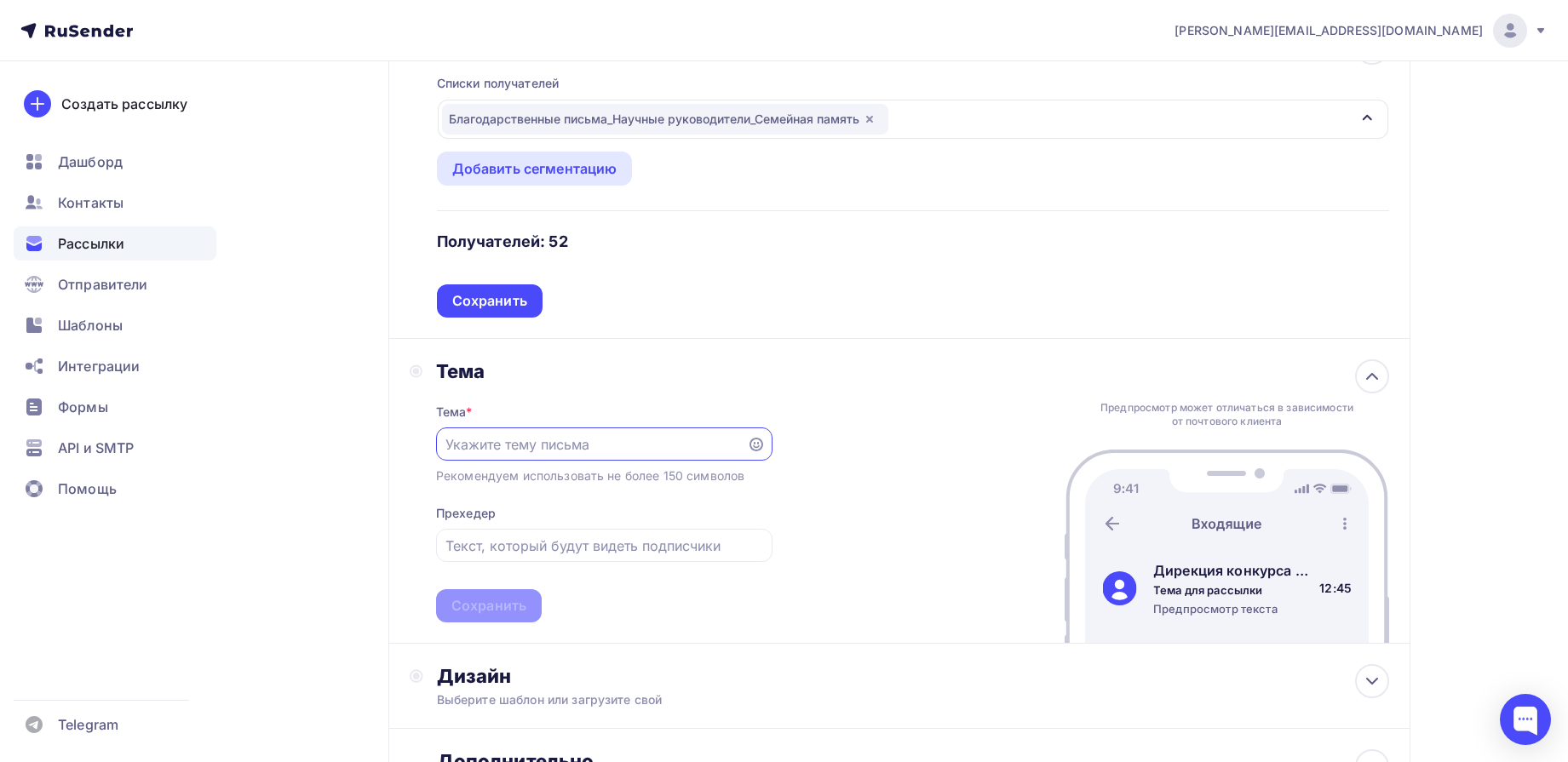
scroll to position [298, 0]
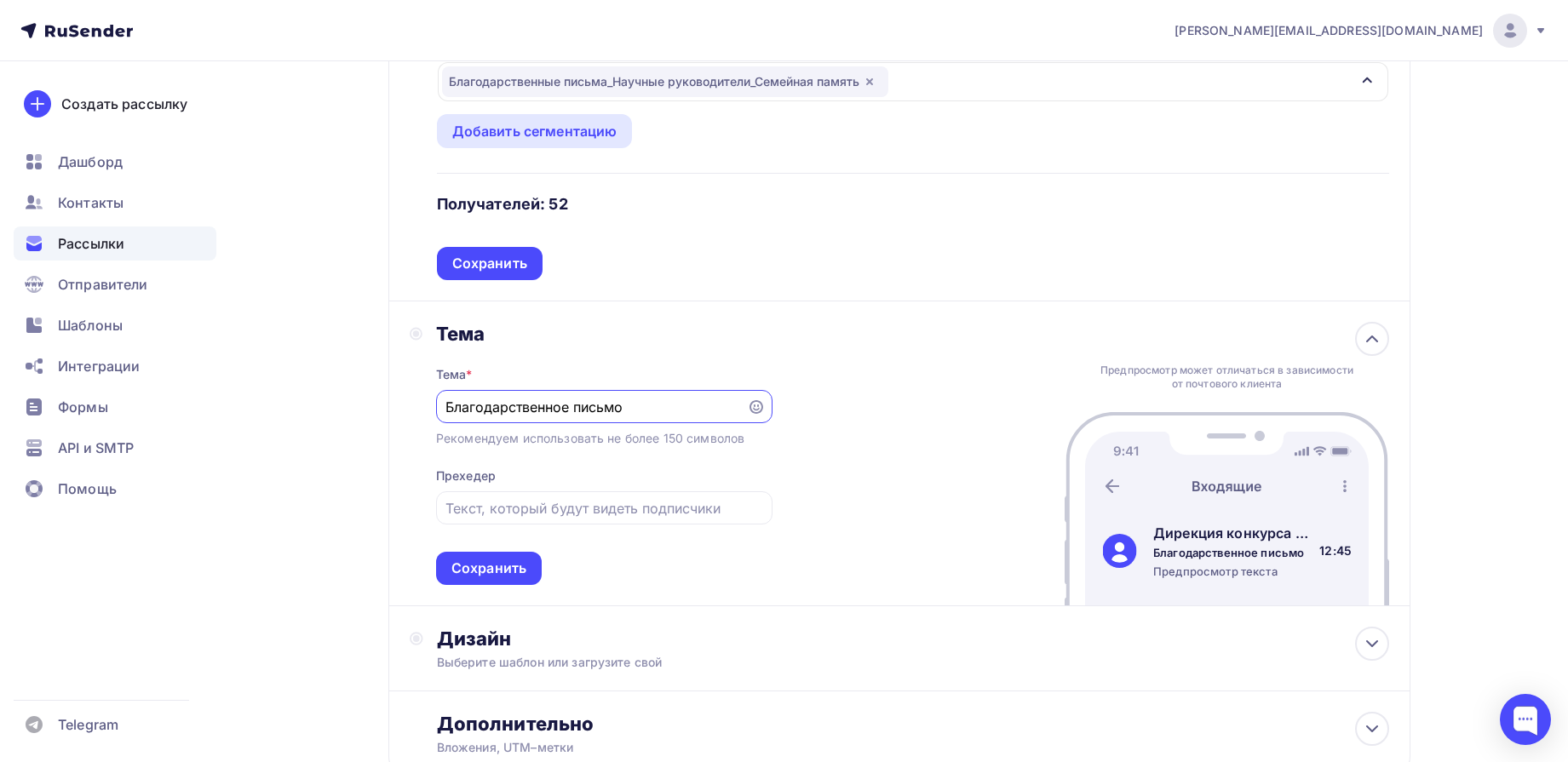
type input "Благодарственное письмо"
click at [1472, 365] on div "Назад Благодарственные письма_Научные руководители_Семейная память Благодарстве…" at bounding box center [784, 325] width 1396 height 1124
click at [519, 573] on div "Сохранить" at bounding box center [489, 568] width 75 height 20
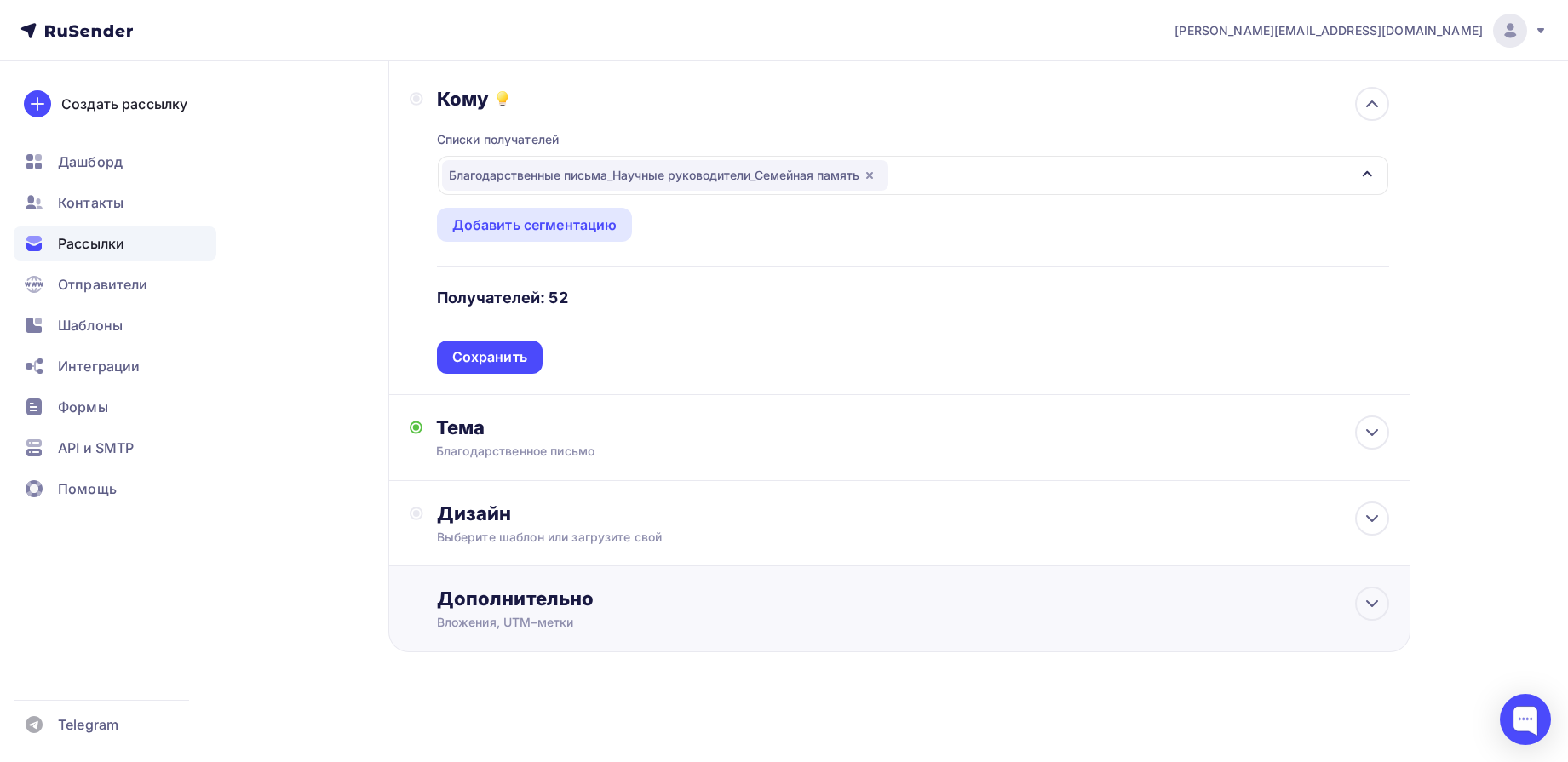
scroll to position [205, 0]
click at [1370, 521] on icon at bounding box center [1371, 518] width 20 height 20
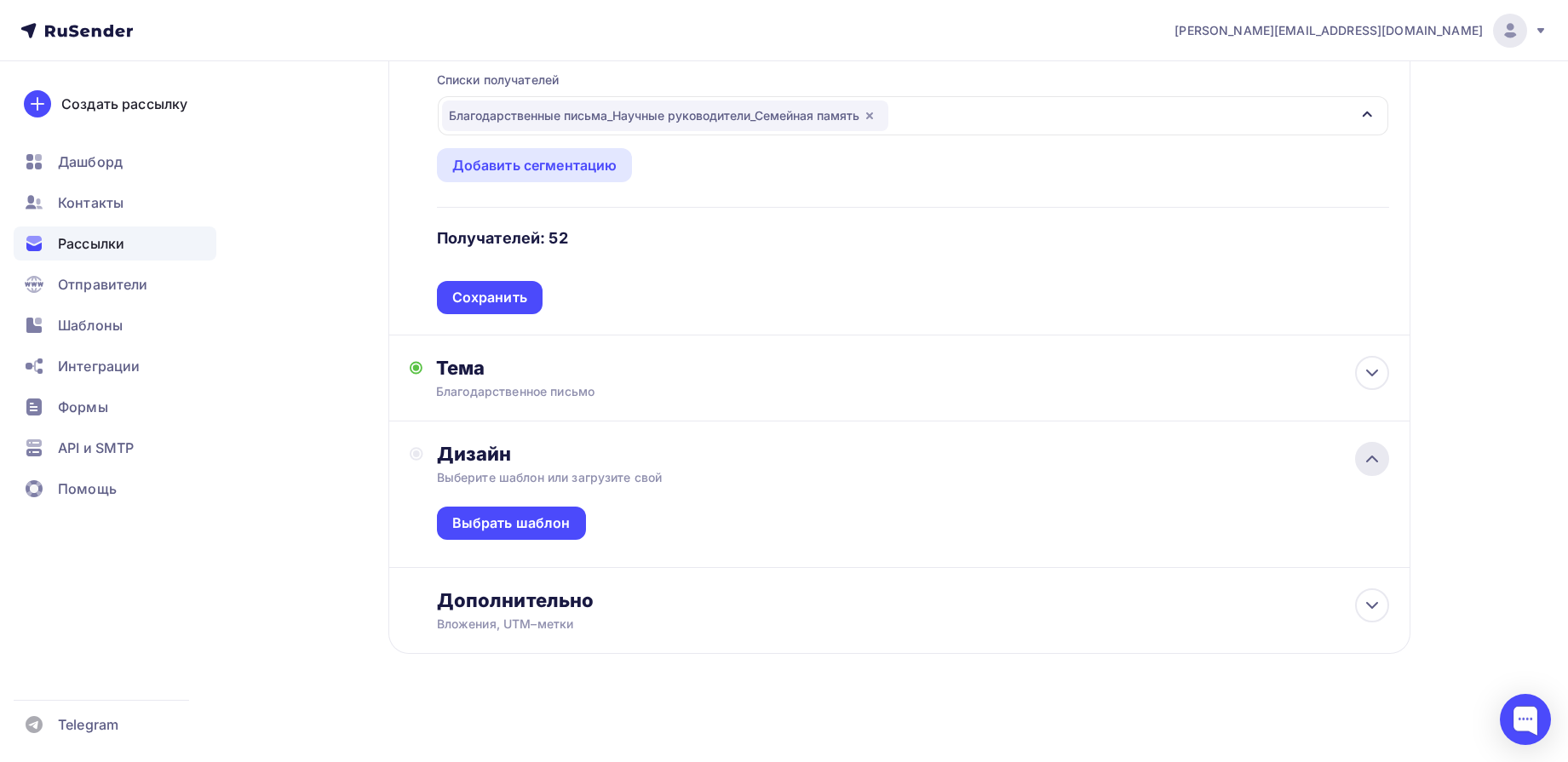
scroll to position [266, 0]
click at [543, 517] on div "Выбрать шаблон" at bounding box center [511, 522] width 118 height 20
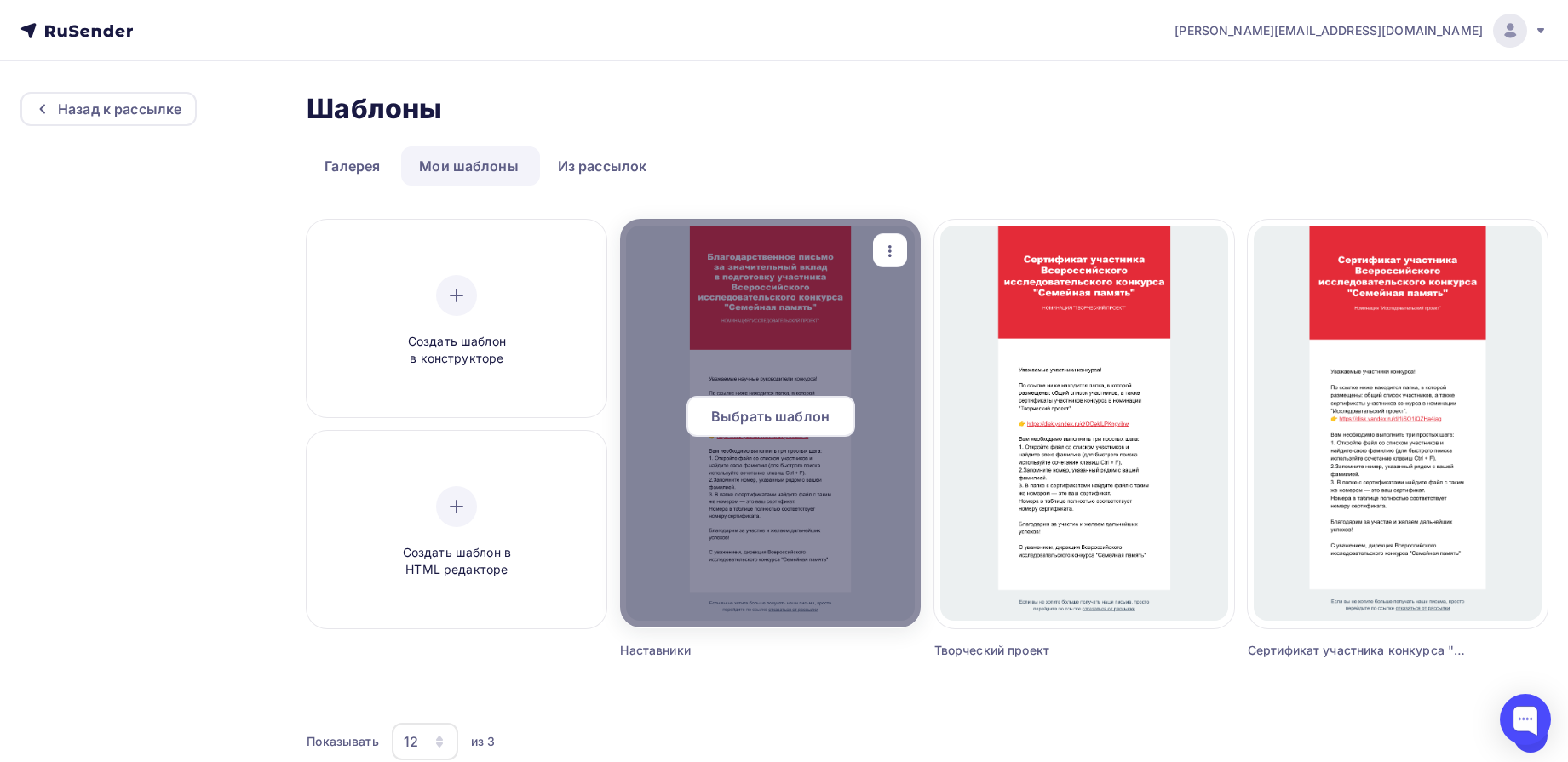
click at [795, 414] on span "Выбрать шаблон" at bounding box center [770, 416] width 118 height 20
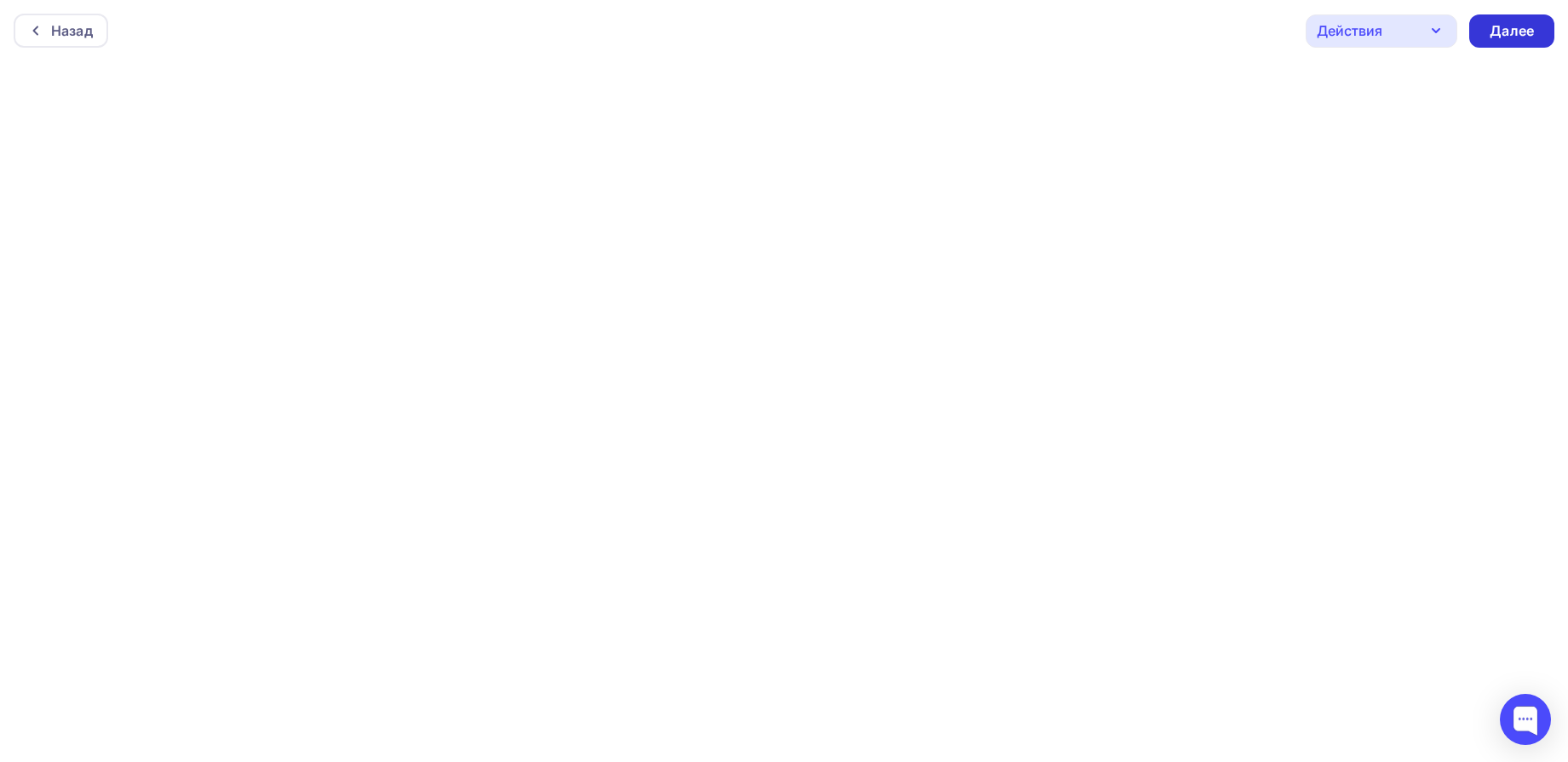
click at [1523, 36] on div "Далее" at bounding box center [1512, 31] width 44 height 20
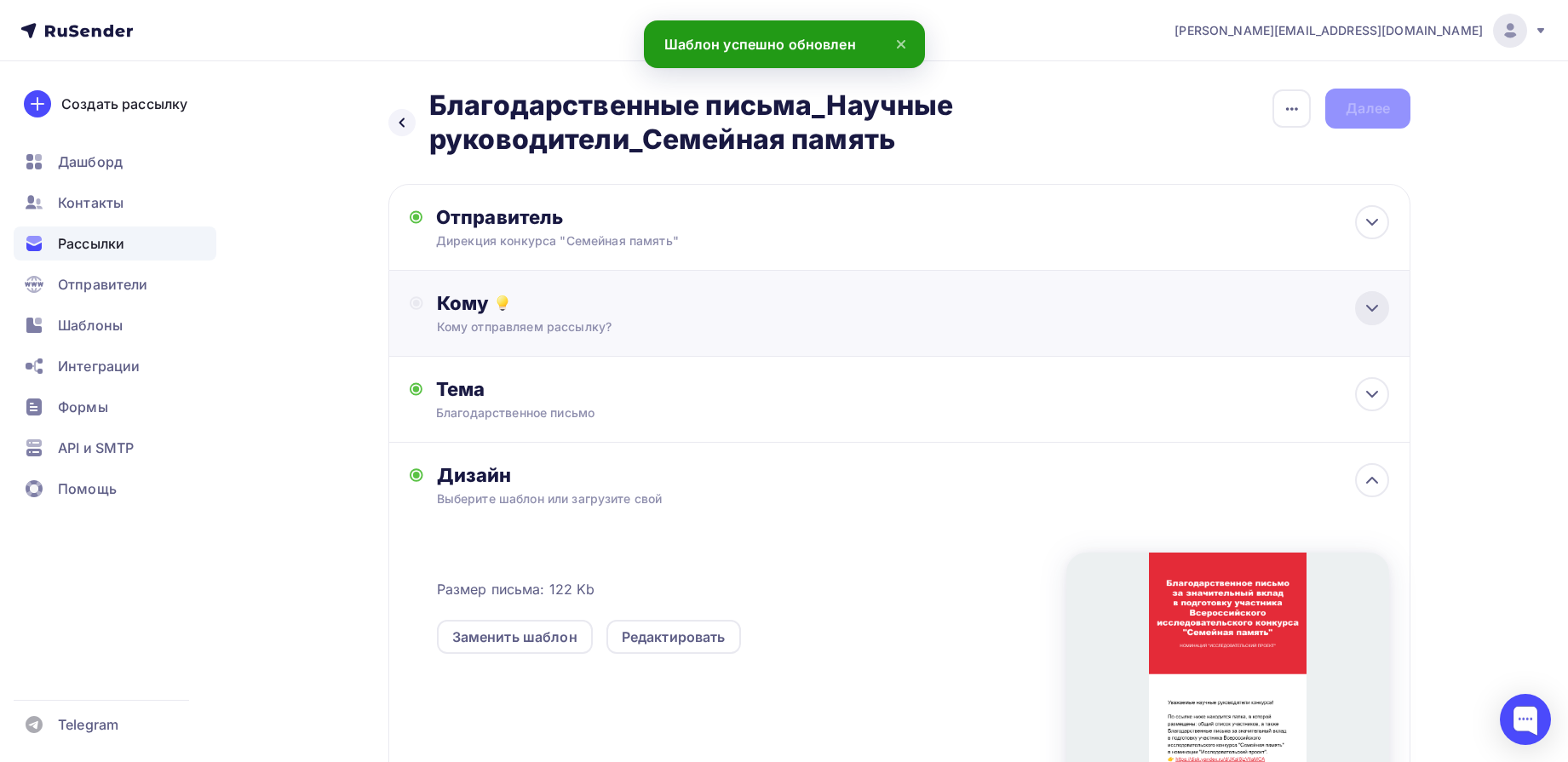
click at [1366, 304] on icon at bounding box center [1371, 308] width 20 height 20
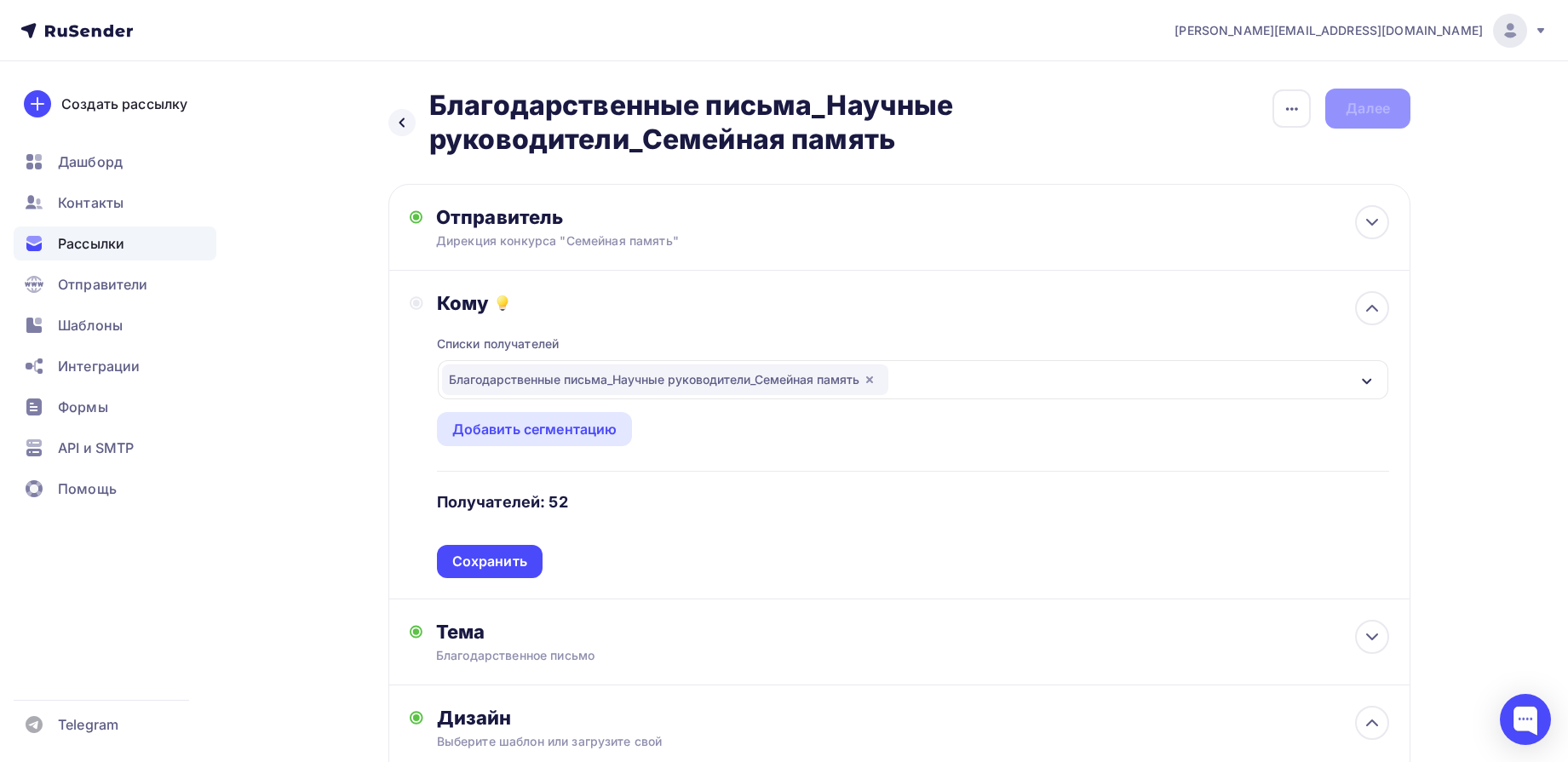
click at [512, 564] on div "Сохранить" at bounding box center [490, 562] width 75 height 20
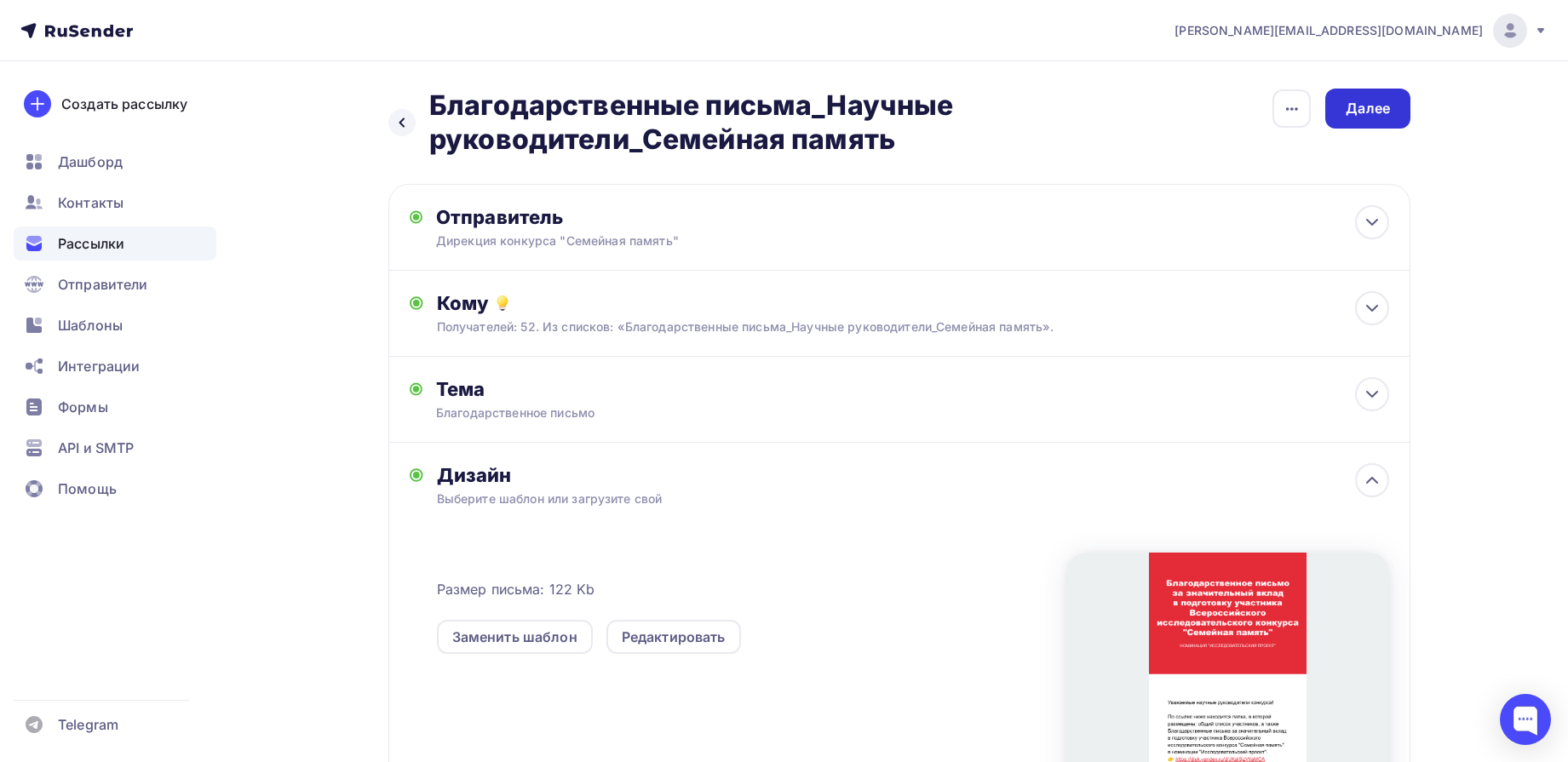
click at [1370, 106] on div "Далее" at bounding box center [1368, 108] width 44 height 20
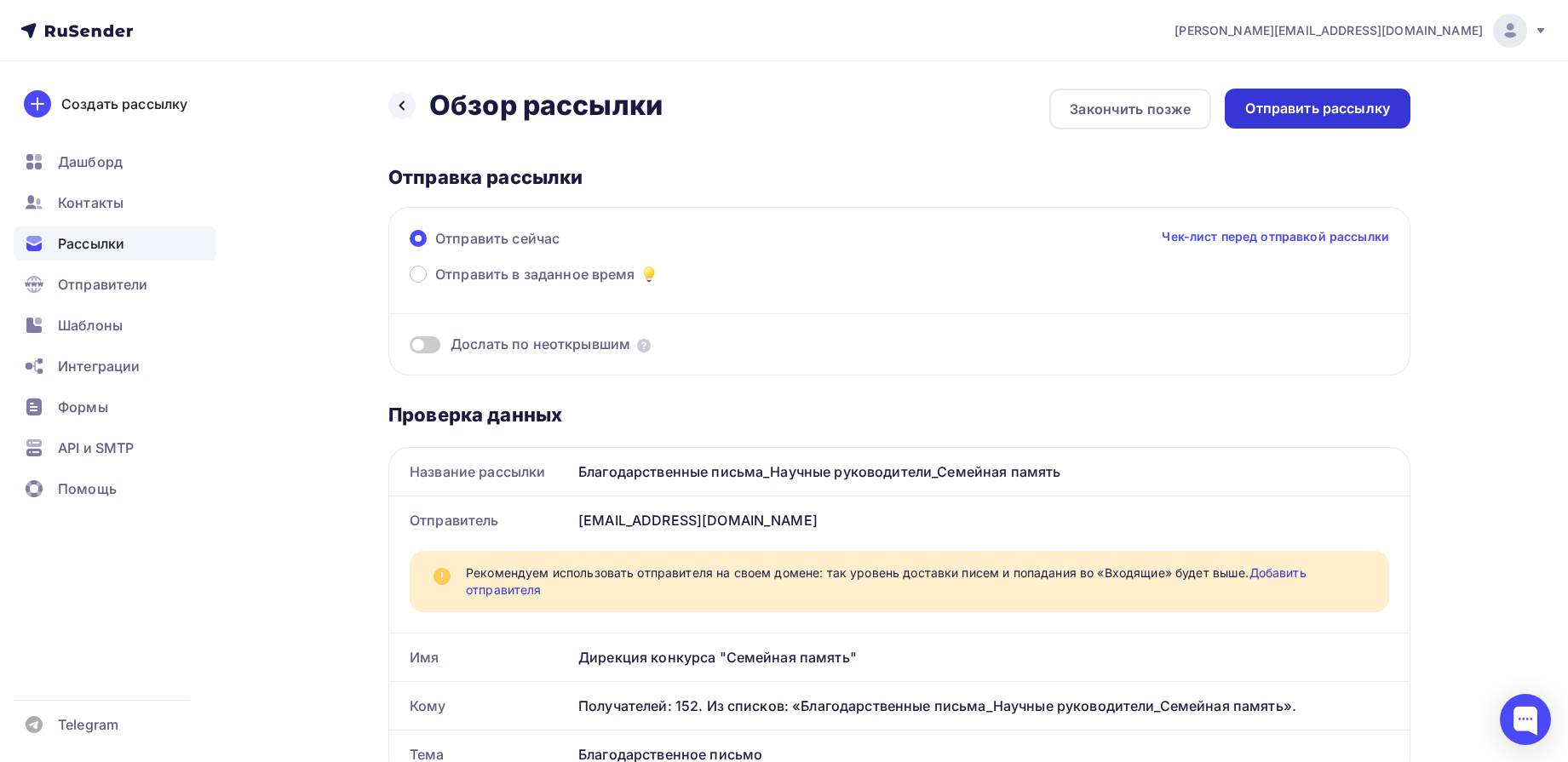
click at [1283, 116] on div "Отправить рассылку" at bounding box center [1317, 108] width 145 height 20
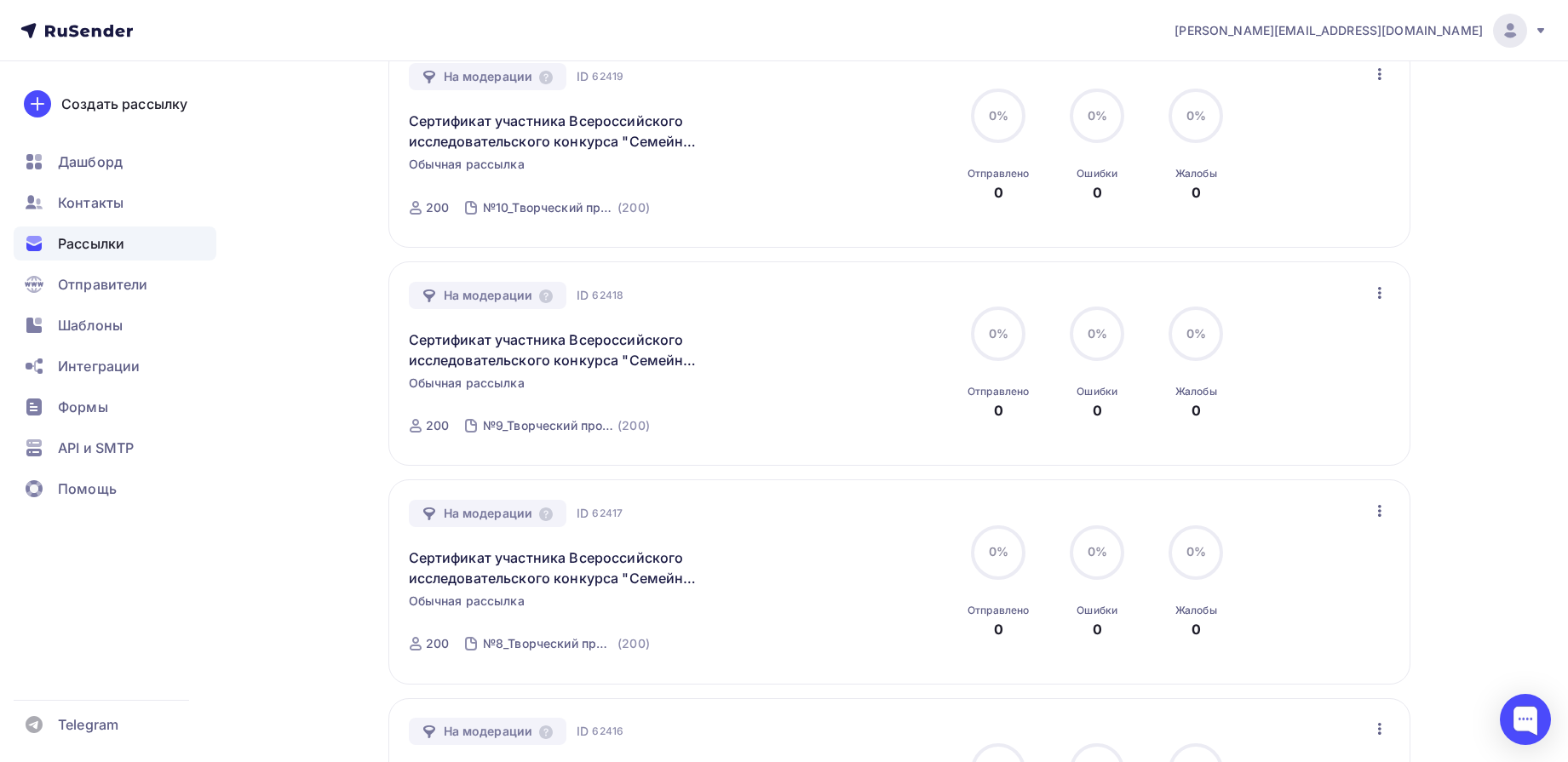
scroll to position [1985, 0]
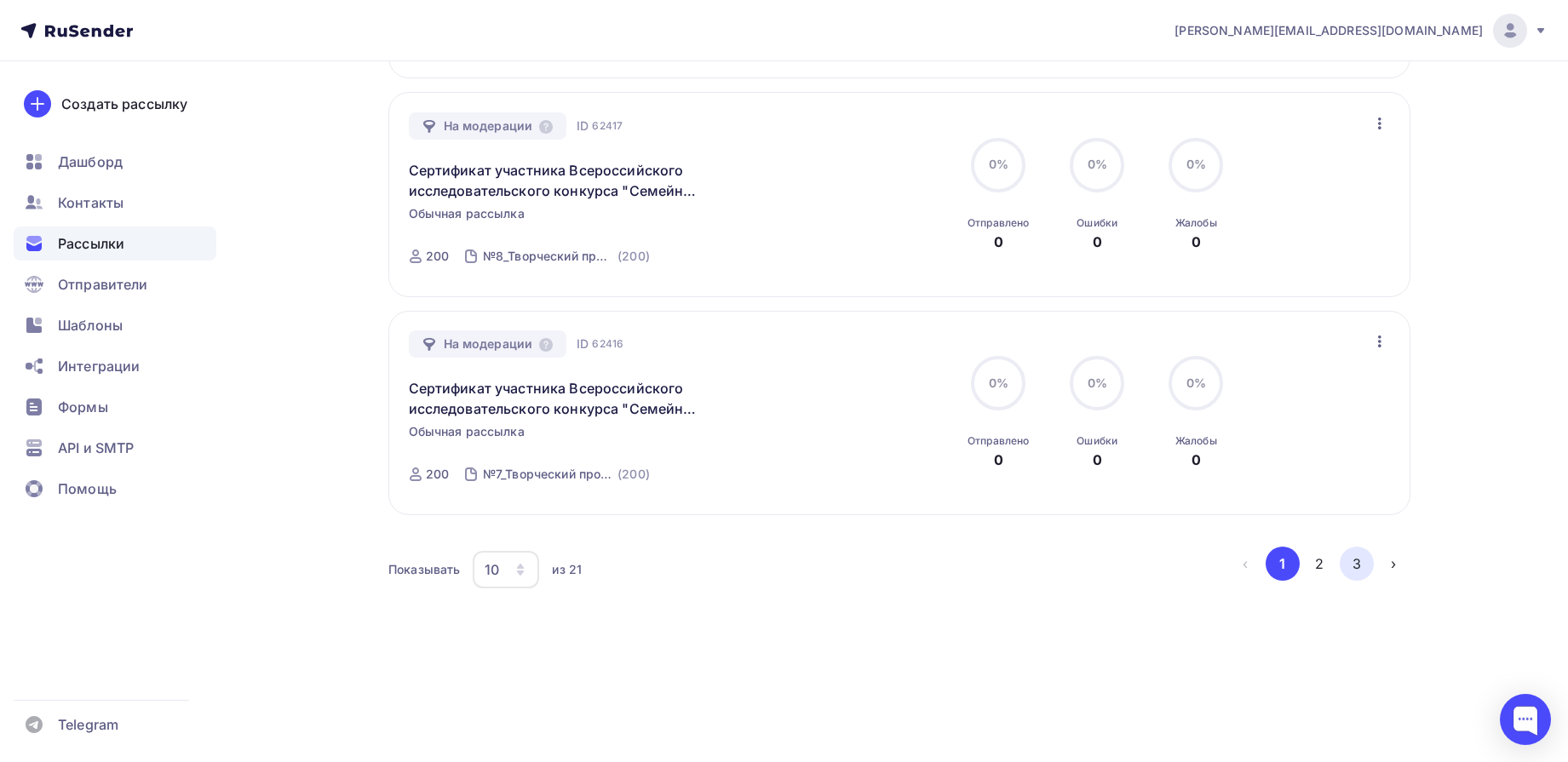
click at [1356, 566] on button "3" at bounding box center [1357, 564] width 34 height 34
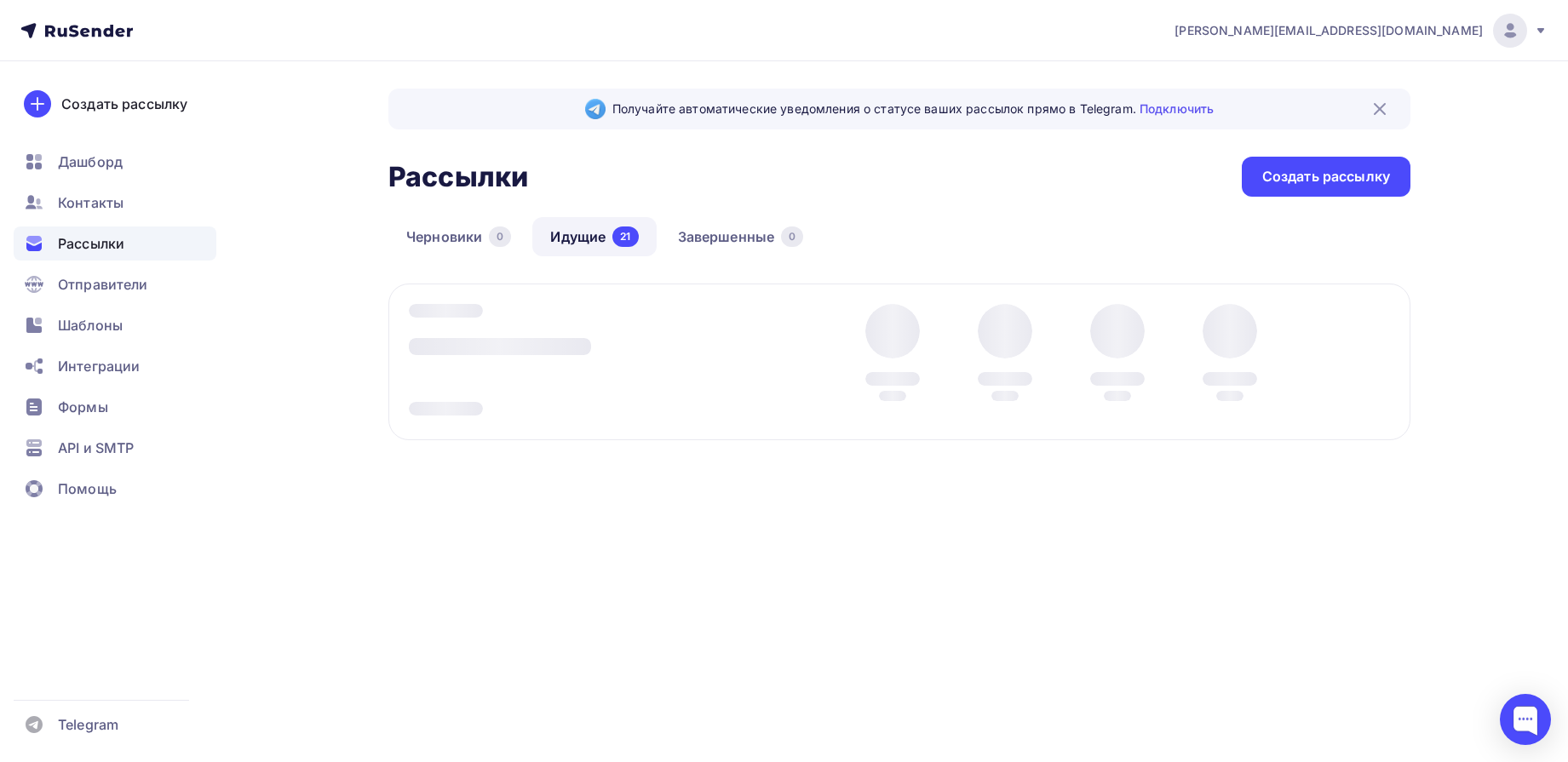
scroll to position [0, 0]
